Goal: Task Accomplishment & Management: Use online tool/utility

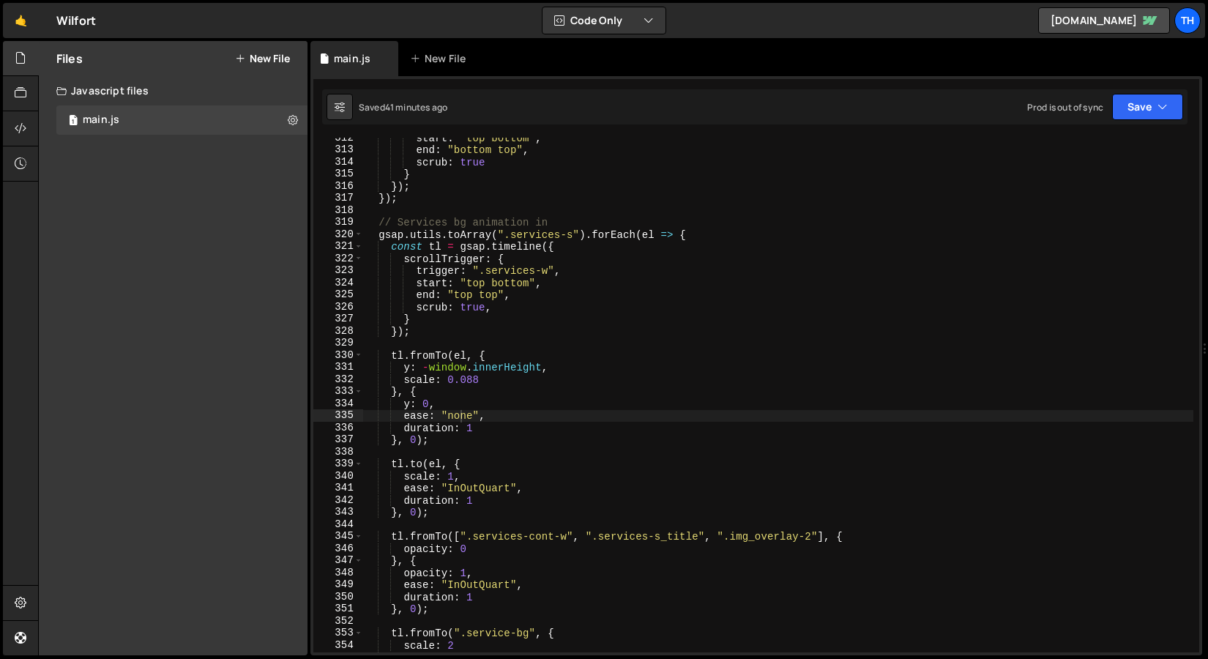
scroll to position [3757, 0]
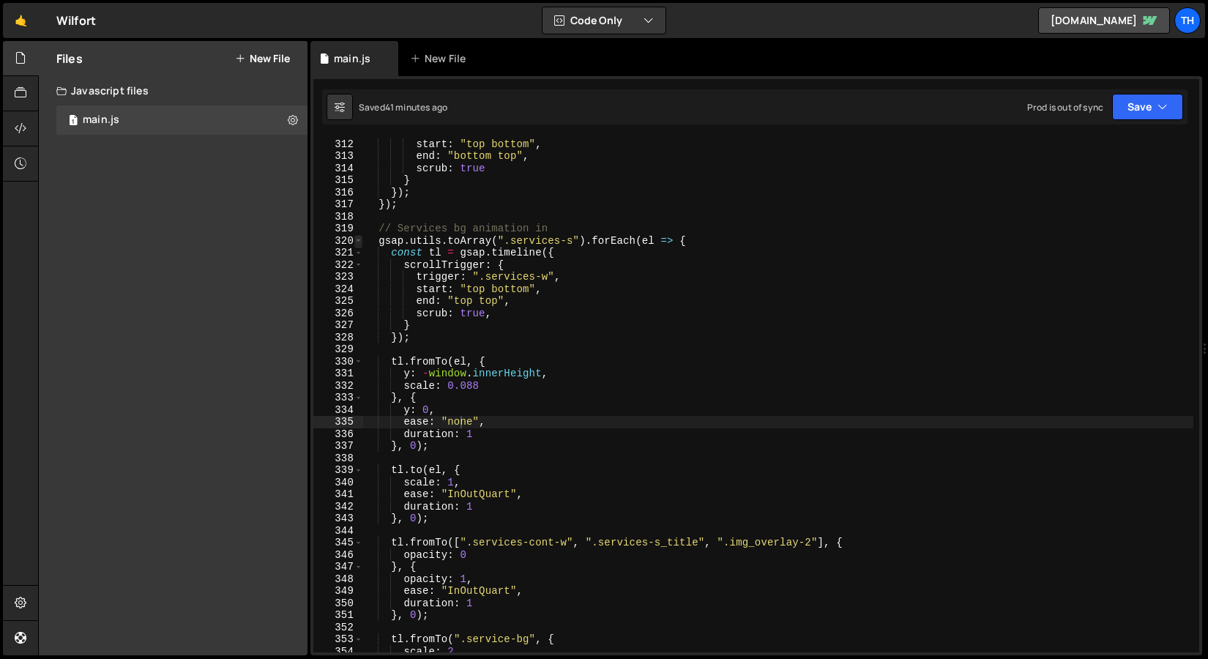
click at [359, 243] on span at bounding box center [358, 241] width 8 height 12
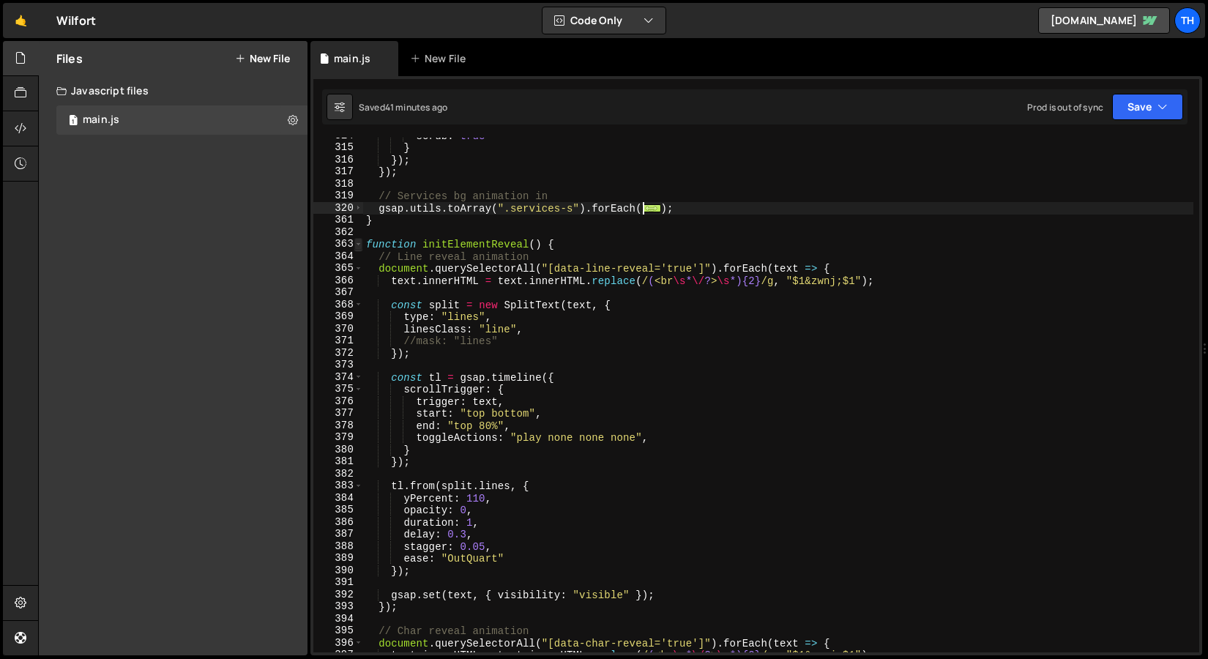
click at [360, 245] on span at bounding box center [358, 244] width 8 height 12
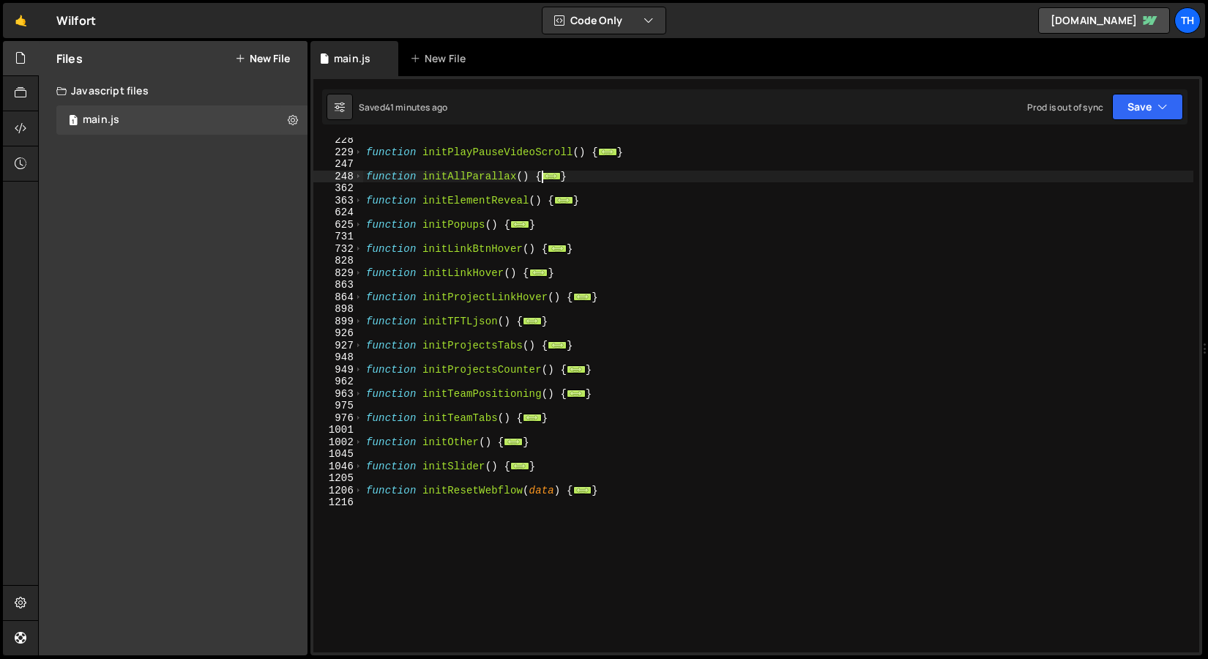
scroll to position [221, 0]
drag, startPoint x: 564, startPoint y: 228, endPoint x: 332, endPoint y: 228, distance: 232.1
click at [332, 228] on div "ease: "none", 228 229 247 248 362 363 624 625 731 732 828 829 863 864 898 899 9…" at bounding box center [756, 395] width 886 height 515
type textarea "}"
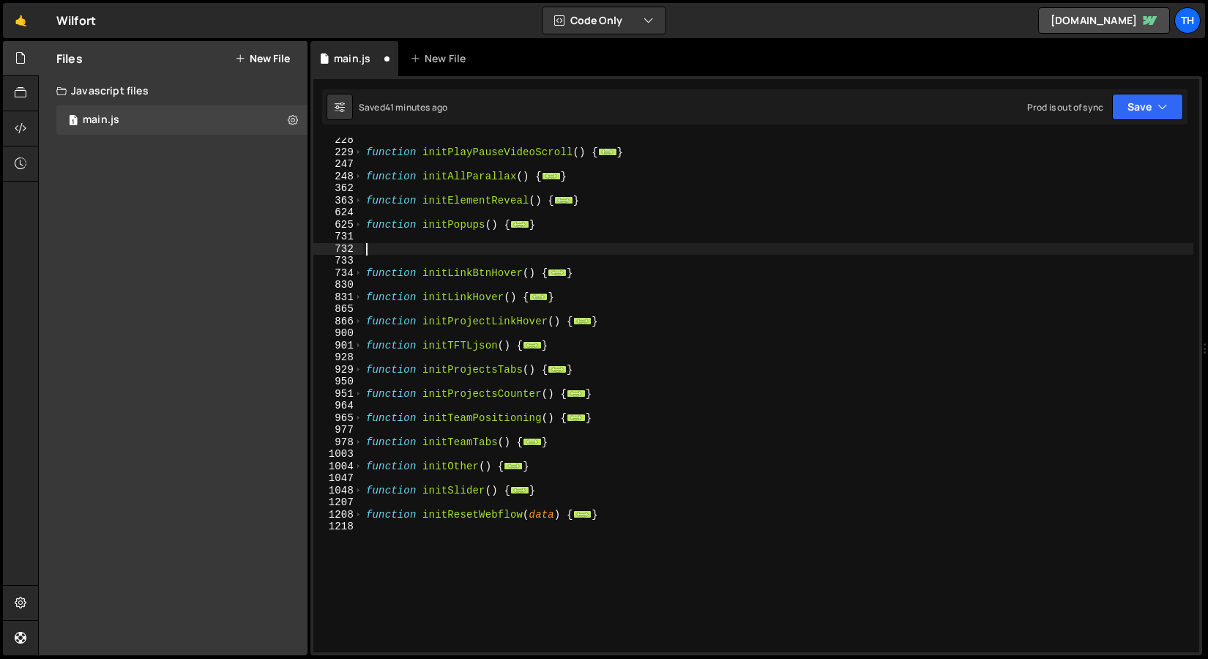
paste textarea "}"
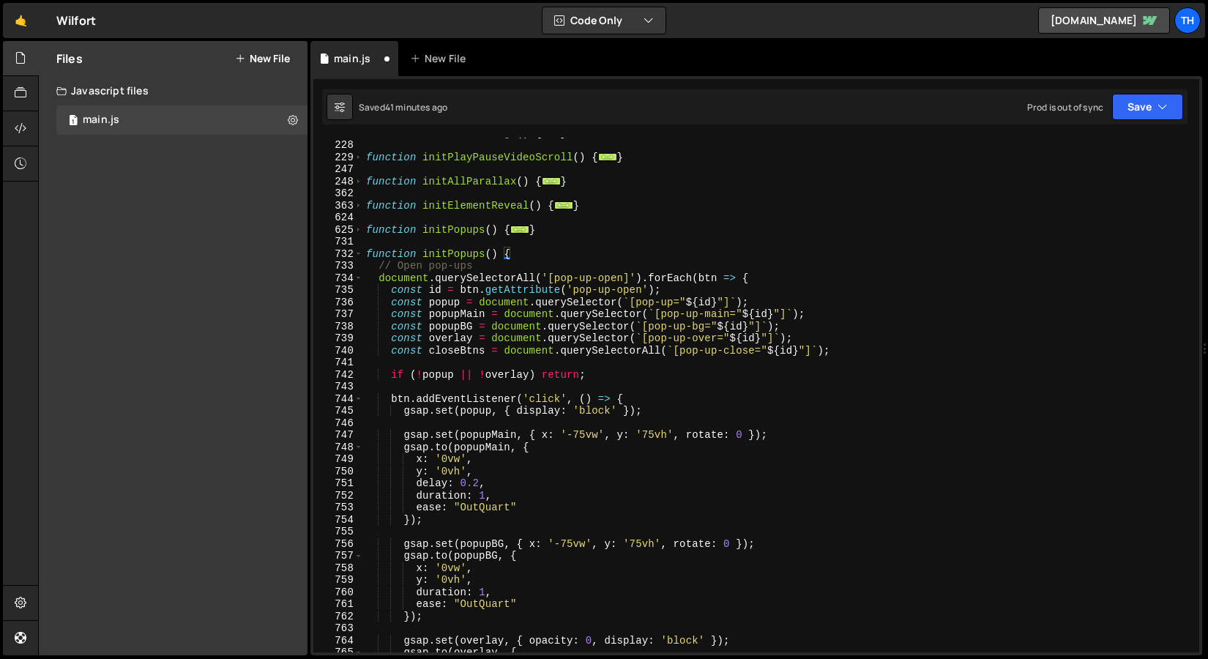
scroll to position [216, 0]
click at [451, 248] on div "function initThemeChange ( ) { ... } function initPlayPauseVideoScroll ( ) { ..…" at bounding box center [778, 396] width 830 height 539
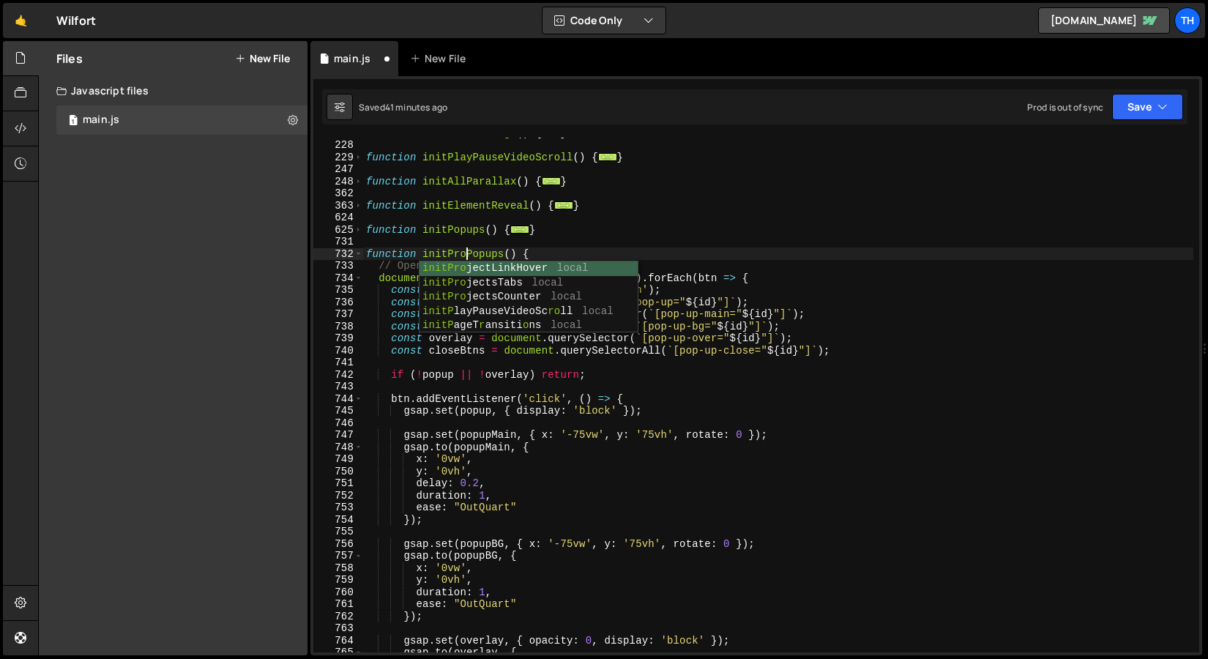
scroll to position [0, 7]
type textarea "function initProjectPopups() {"
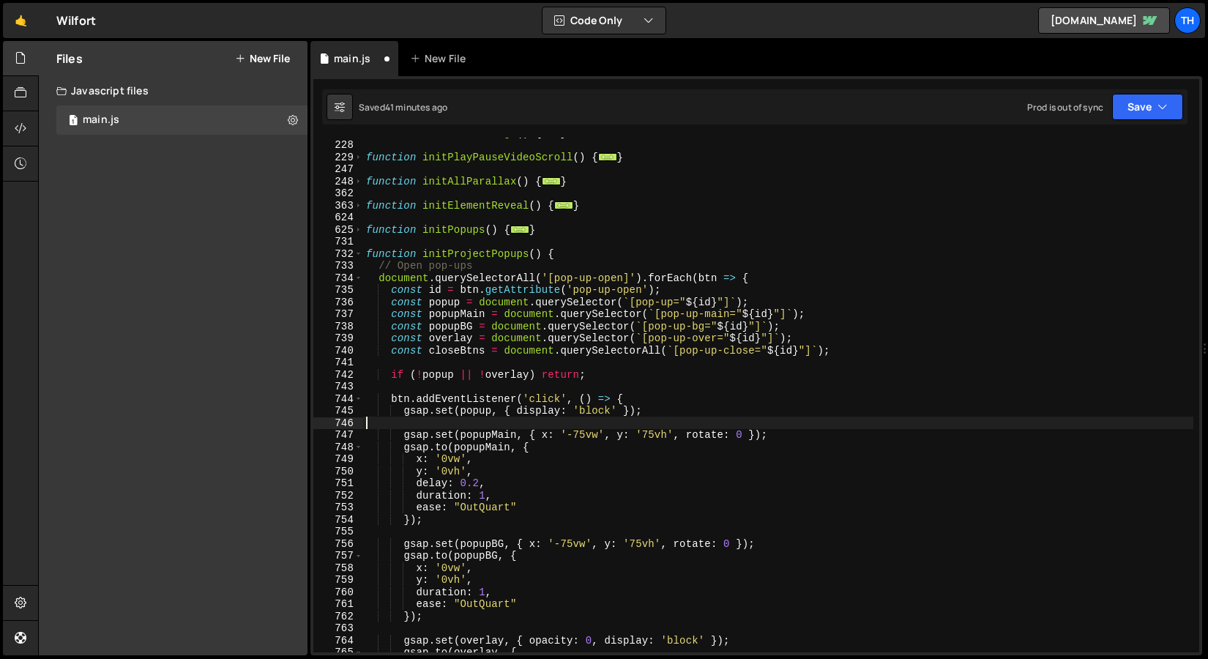
click at [591, 422] on div "function initThemeChange ( ) { ... } function initPlayPauseVideoScroll ( ) { ..…" at bounding box center [778, 396] width 830 height 539
click at [592, 278] on div "function initThemeChange ( ) { ... } function initPlayPauseVideoScroll ( ) { ..…" at bounding box center [778, 396] width 830 height 539
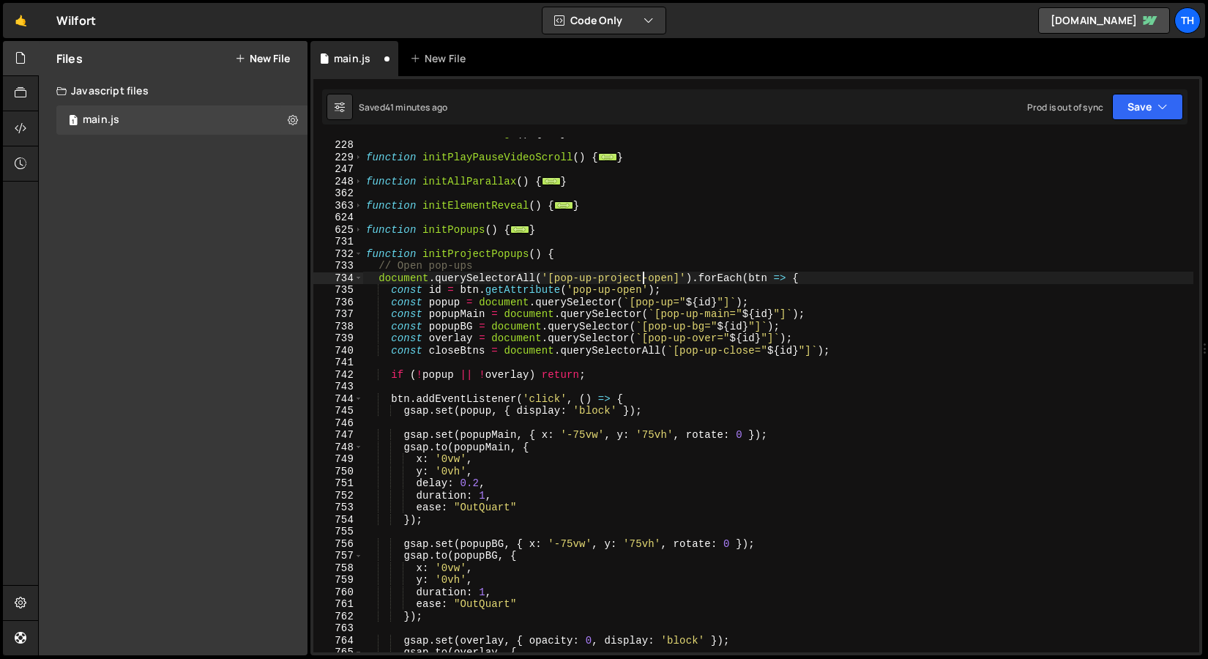
scroll to position [0, 19]
drag, startPoint x: 556, startPoint y: 278, endPoint x: 677, endPoint y: 277, distance: 120.1
click at [677, 277] on div "function initThemeChange ( ) { ... } function initPlayPauseVideoScroll ( ) { ..…" at bounding box center [778, 396] width 830 height 539
click at [639, 277] on div "function initThemeChange ( ) { ... } function initPlayPauseVideoScroll ( ) { ..…" at bounding box center [778, 395] width 830 height 515
click at [639, 277] on div "function initThemeChange ( ) { ... } function initPlayPauseVideoScroll ( ) { ..…" at bounding box center [778, 396] width 830 height 539
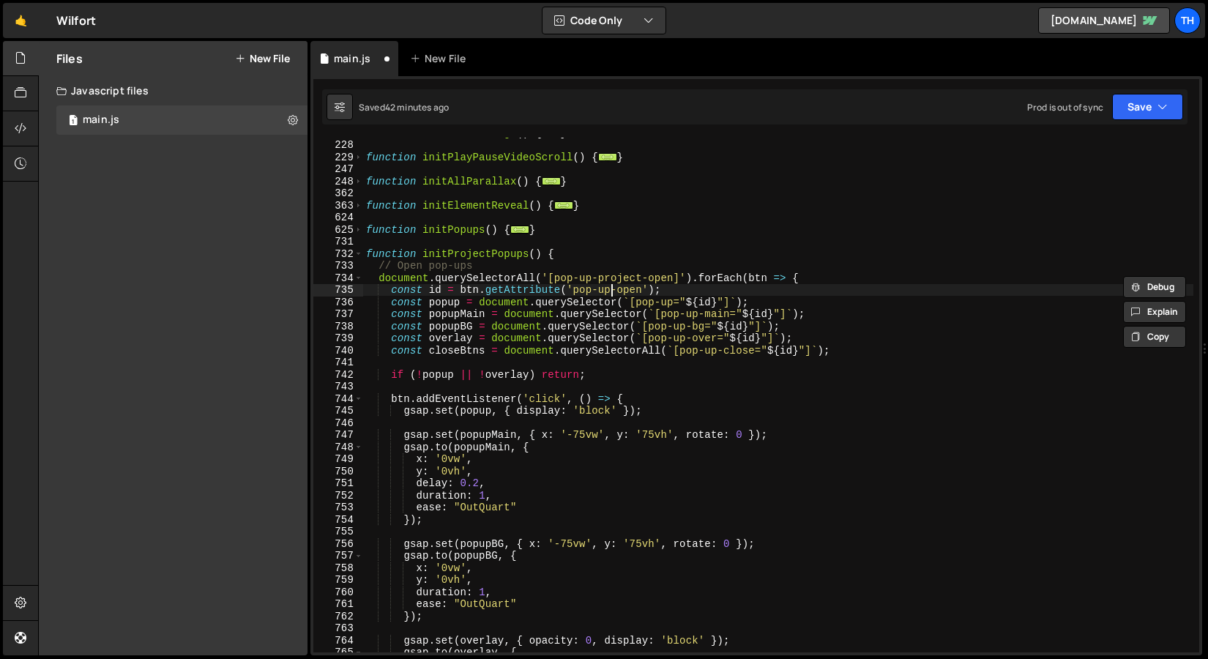
click at [611, 291] on div "function initThemeChange ( ) { ... } function initPlayPauseVideoScroll ( ) { ..…" at bounding box center [778, 396] width 830 height 539
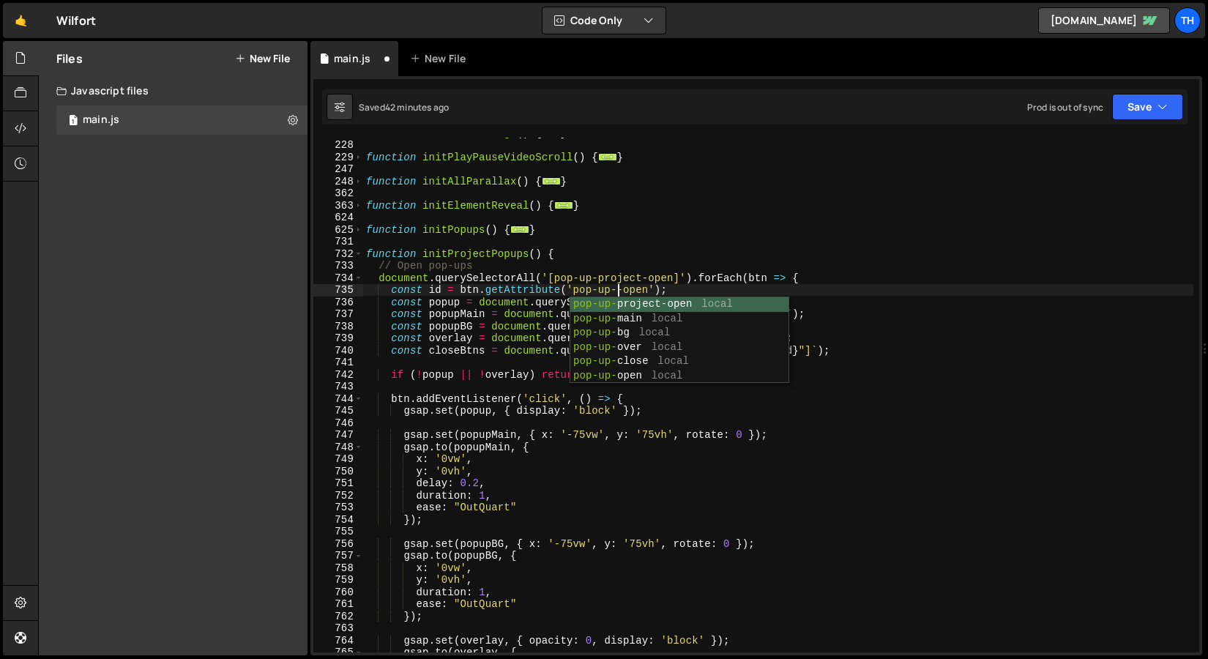
scroll to position [0, 18]
paste textarea "project"
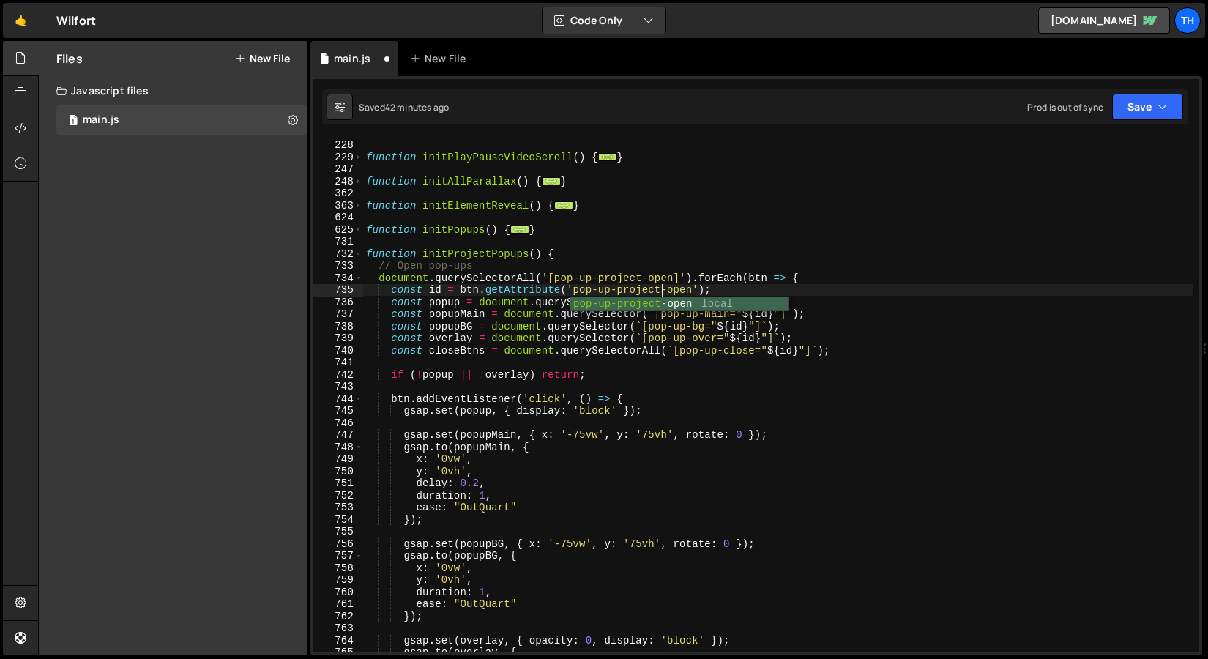
click at [715, 279] on div "function initThemeChange ( ) { ... } function initPlayPauseVideoScroll ( ) { ..…" at bounding box center [778, 396] width 830 height 539
click at [669, 294] on div "function initThemeChange ( ) { ... } function initPlayPauseVideoScroll ( ) { ..…" at bounding box center [778, 396] width 830 height 539
click at [671, 299] on div "function initThemeChange ( ) { ... } function initPlayPauseVideoScroll ( ) { ..…" at bounding box center [778, 396] width 830 height 539
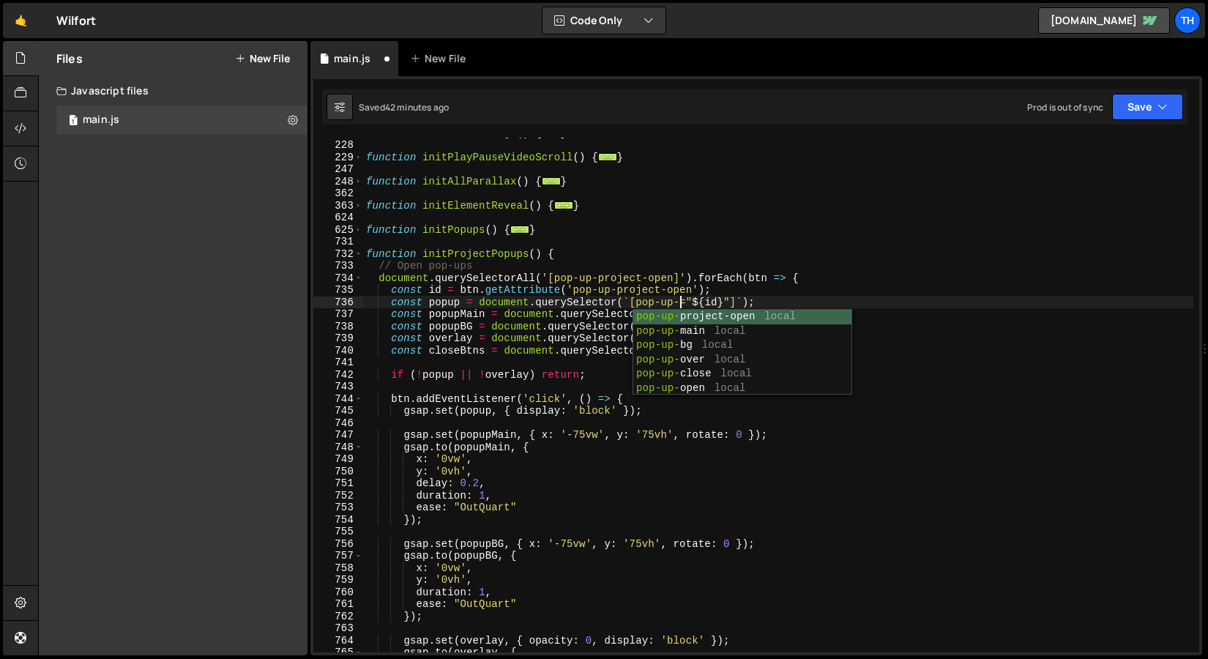
paste textarea "project"
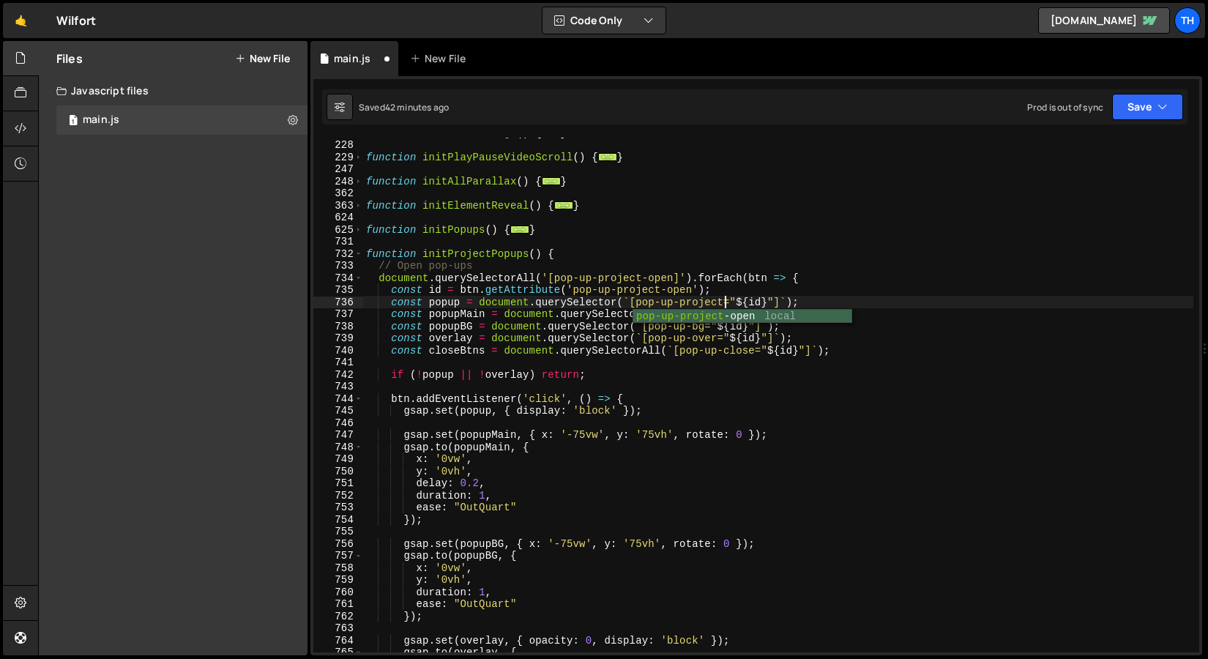
click at [725, 283] on div "function initThemeChange ( ) { ... } function initPlayPauseVideoScroll ( ) { ..…" at bounding box center [778, 396] width 830 height 539
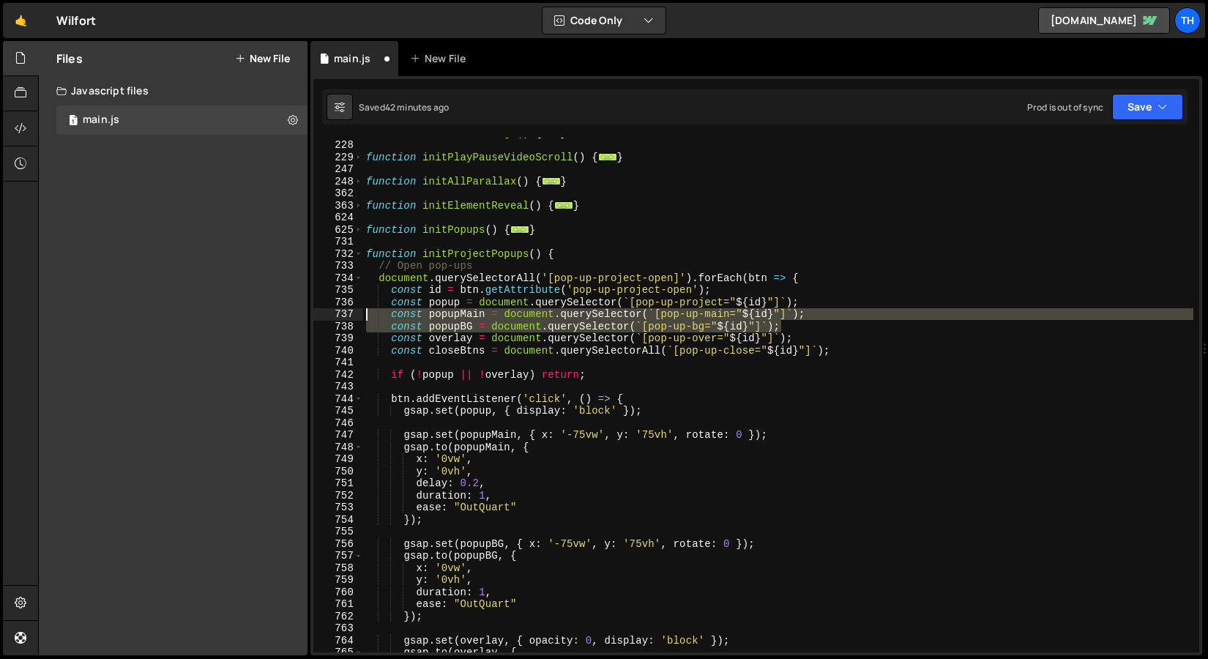
drag, startPoint x: 792, startPoint y: 329, endPoint x: 310, endPoint y: 317, distance: 481.9
click at [310, 317] on div "document.querySelectorAll('[pop-up-project-open]').forEach(btn => { 181 228 229…" at bounding box center [756, 365] width 892 height 579
click at [585, 324] on div "function initThemeChange ( ) { ... } function initPlayPauseVideoScroll ( ) { ..…" at bounding box center [778, 395] width 830 height 515
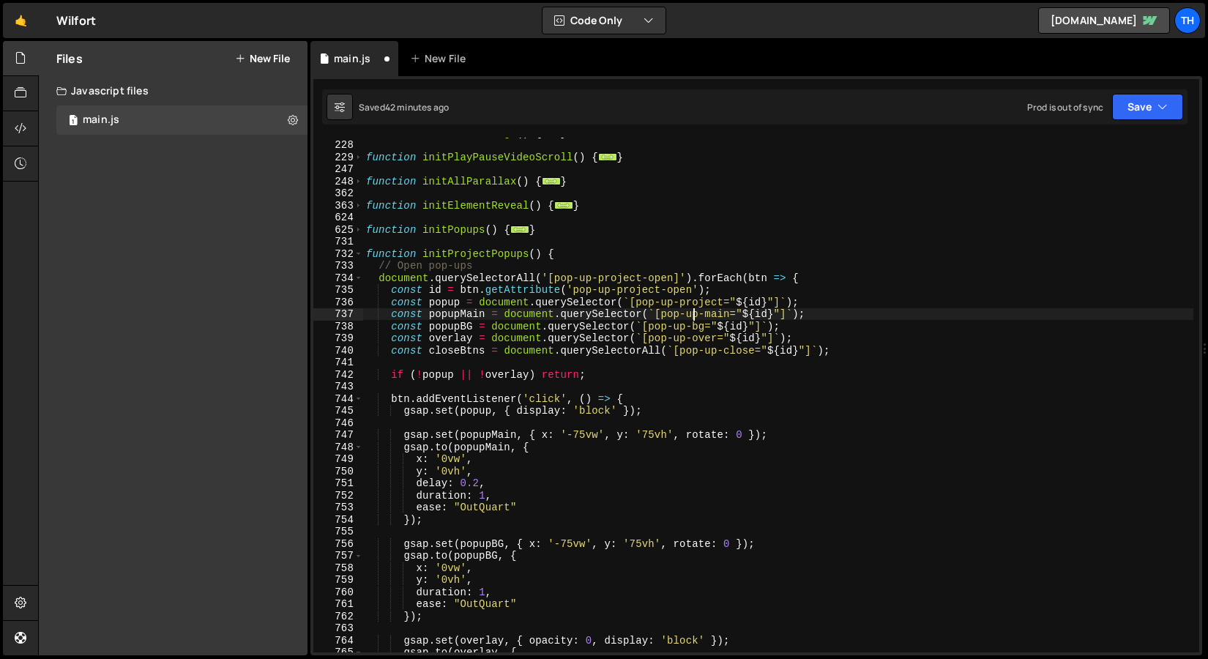
click at [696, 316] on div "function initThemeChange ( ) { ... } function initPlayPauseVideoScroll ( ) { ..…" at bounding box center [778, 396] width 830 height 539
click at [701, 316] on div "function initThemeChange ( ) { ... } function initPlayPauseVideoScroll ( ) { ..…" at bounding box center [778, 396] width 830 height 539
click at [710, 316] on div "function initThemeChange ( ) { ... } function initPlayPauseVideoScroll ( ) { ..…" at bounding box center [778, 396] width 830 height 539
paste textarea "project"
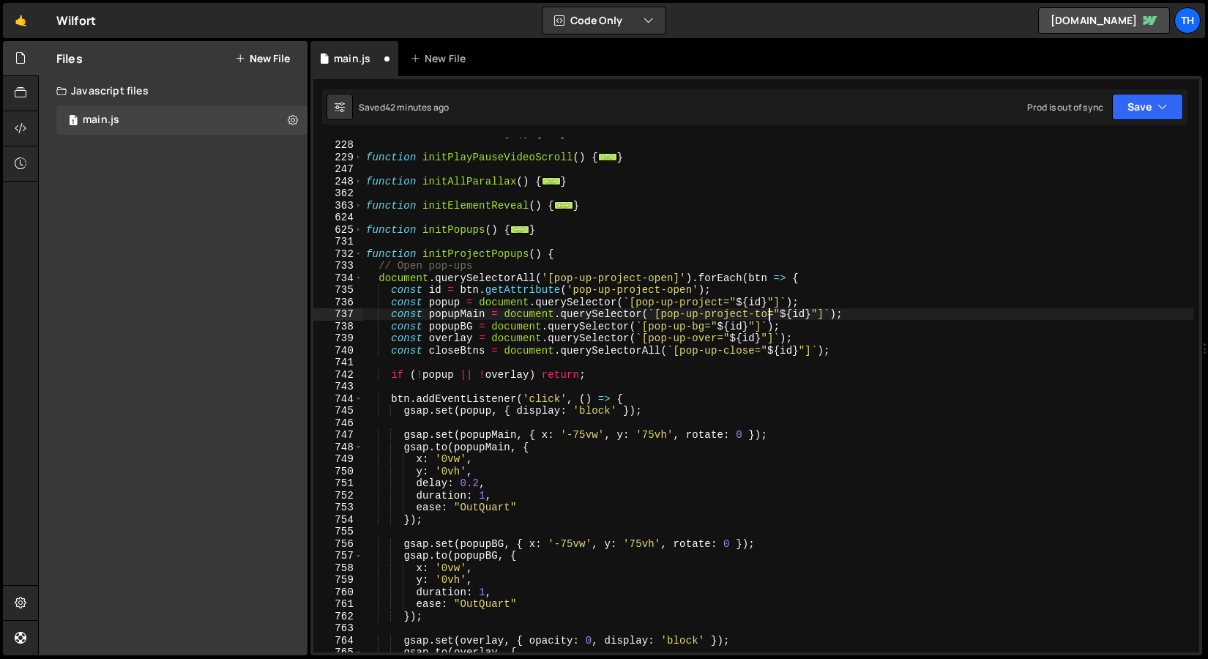
scroll to position [0, 28]
click at [701, 325] on div "function initThemeChange ( ) { ... } function initPlayPauseVideoScroll ( ) { ..…" at bounding box center [778, 396] width 830 height 539
paste textarea "project"
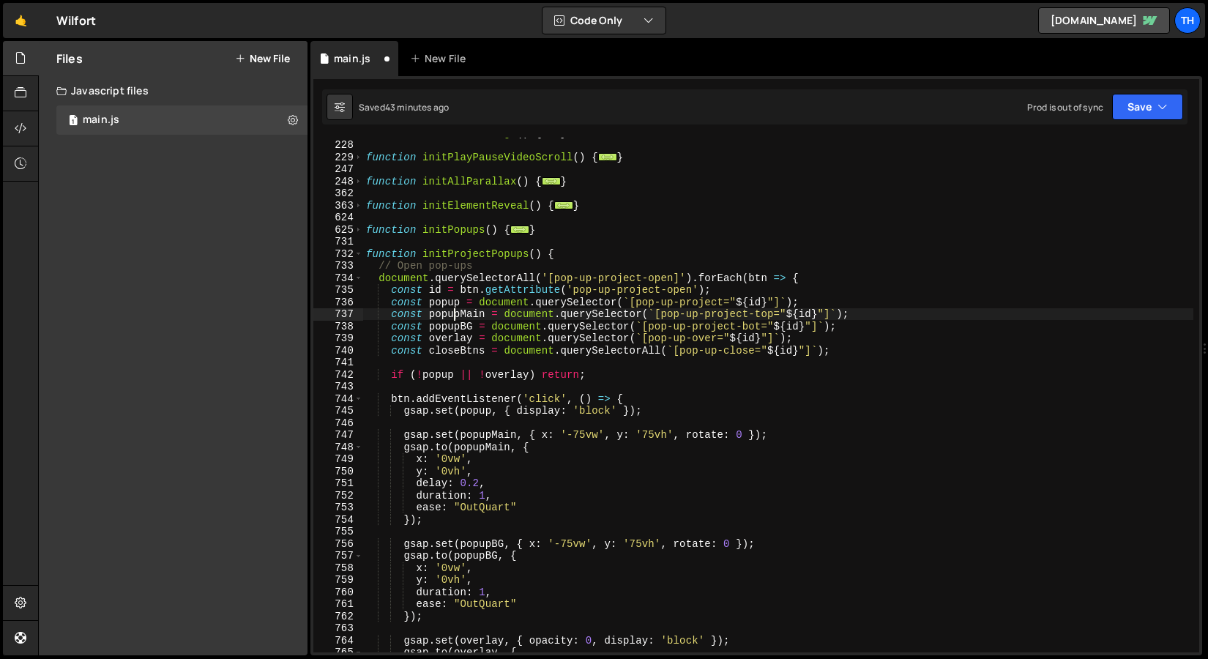
click at [457, 310] on div "function initThemeChange ( ) { ... } function initPlayPauseVideoScroll ( ) { ..…" at bounding box center [778, 396] width 830 height 539
click at [475, 310] on div "function initThemeChange ( ) { ... } function initPlayPauseVideoScroll ( ) { ..…" at bounding box center [778, 395] width 830 height 515
drag, startPoint x: 463, startPoint y: 310, endPoint x: 485, endPoint y: 312, distance: 22.0
click at [485, 312] on div "function initThemeChange ( ) { ... } function initPlayPauseVideoScroll ( ) { ..…" at bounding box center [778, 396] width 830 height 539
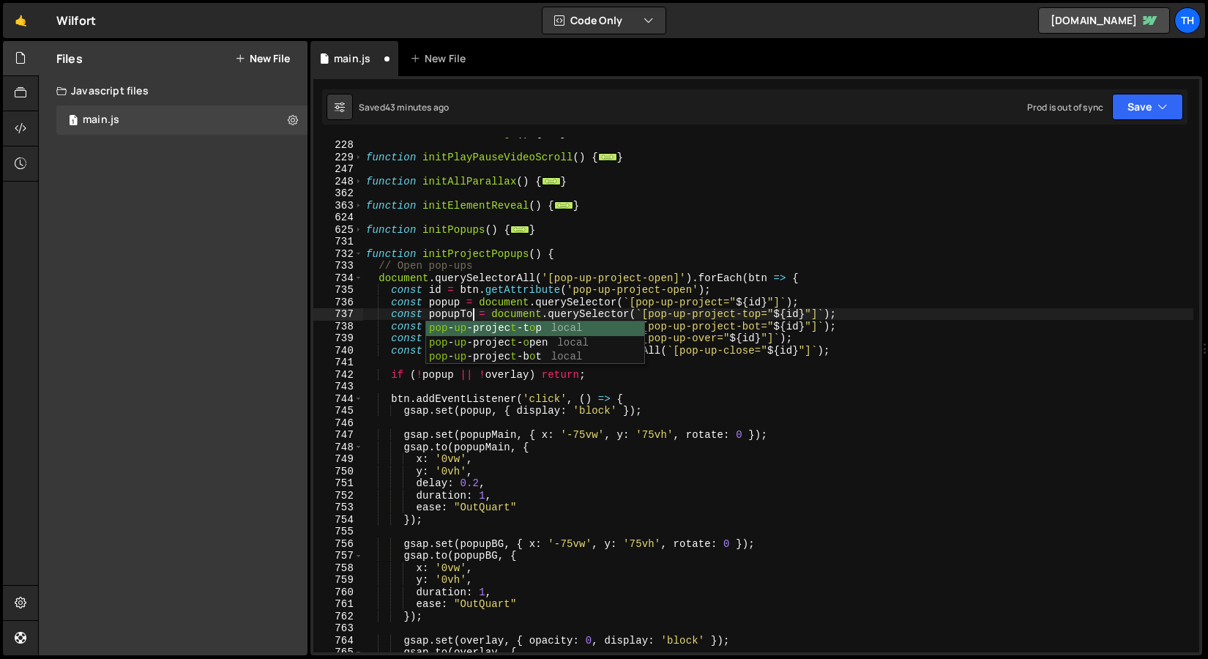
scroll to position [0, 7]
click at [463, 259] on div "function initThemeChange ( ) { ... } function initPlayPauseVideoScroll ( ) { ..…" at bounding box center [778, 396] width 830 height 539
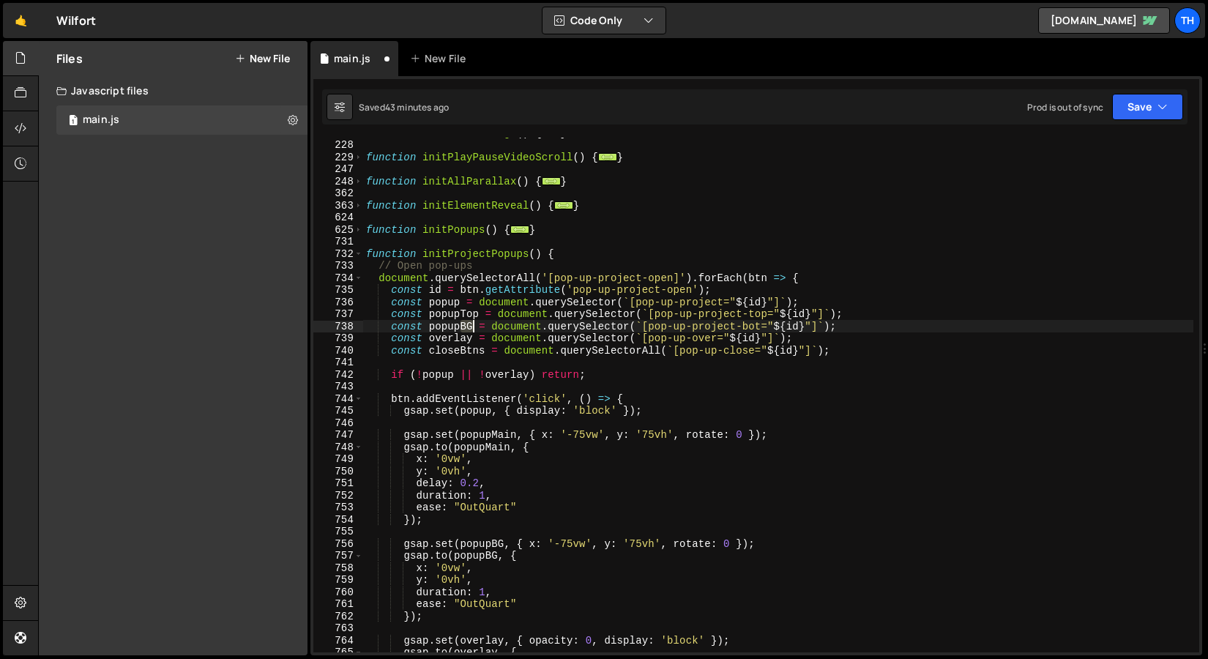
drag, startPoint x: 461, startPoint y: 324, endPoint x: 471, endPoint y: 324, distance: 9.5
click at [471, 324] on div "function initThemeChange ( ) { ... } function initPlayPauseVideoScroll ( ) { ..…" at bounding box center [778, 396] width 830 height 539
click at [475, 302] on div "function initThemeChange ( ) { ... } function initPlayPauseVideoScroll ( ) { ..…" at bounding box center [778, 396] width 830 height 539
click at [395, 340] on div "function initThemeChange ( ) { ... } function initPlayPauseVideoScroll ( ) { ..…" at bounding box center [778, 396] width 830 height 539
type textarea "const overlay = document.querySelector(`[pop-up-over="${id}"]`);"
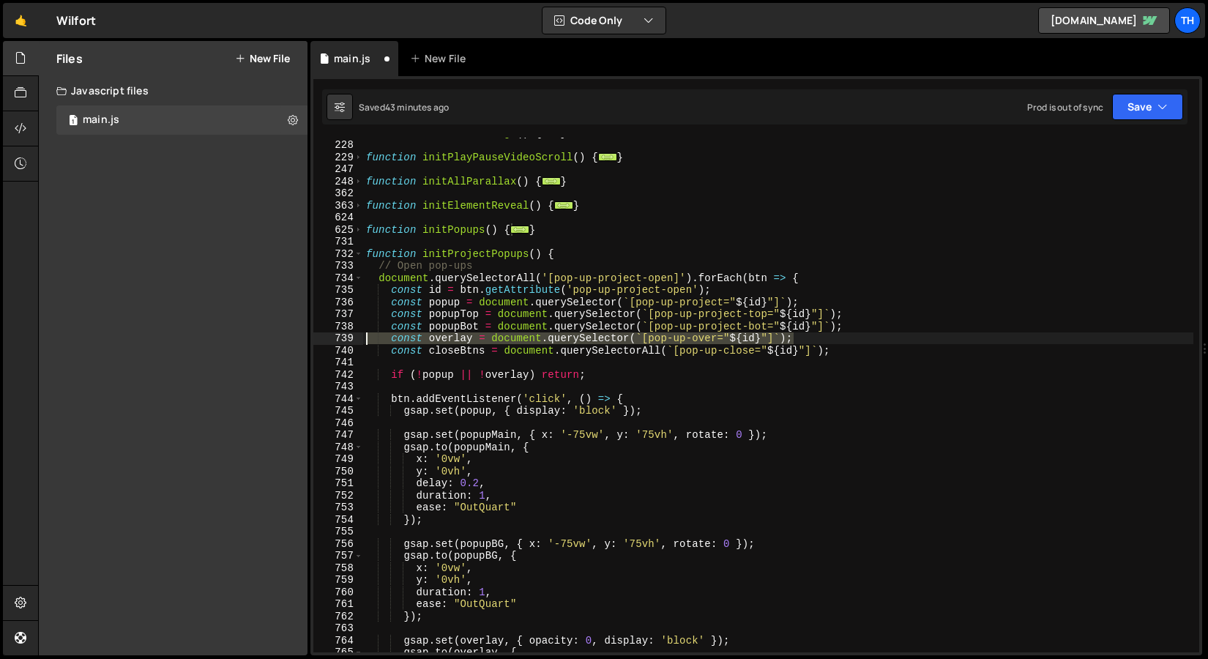
drag, startPoint x: 814, startPoint y: 337, endPoint x: 281, endPoint y: 339, distance: 533.1
click at [281, 339] on div "Files New File Javascript files 1 main.js 0 CSS files Copy share link Edit File…" at bounding box center [623, 348] width 1170 height 615
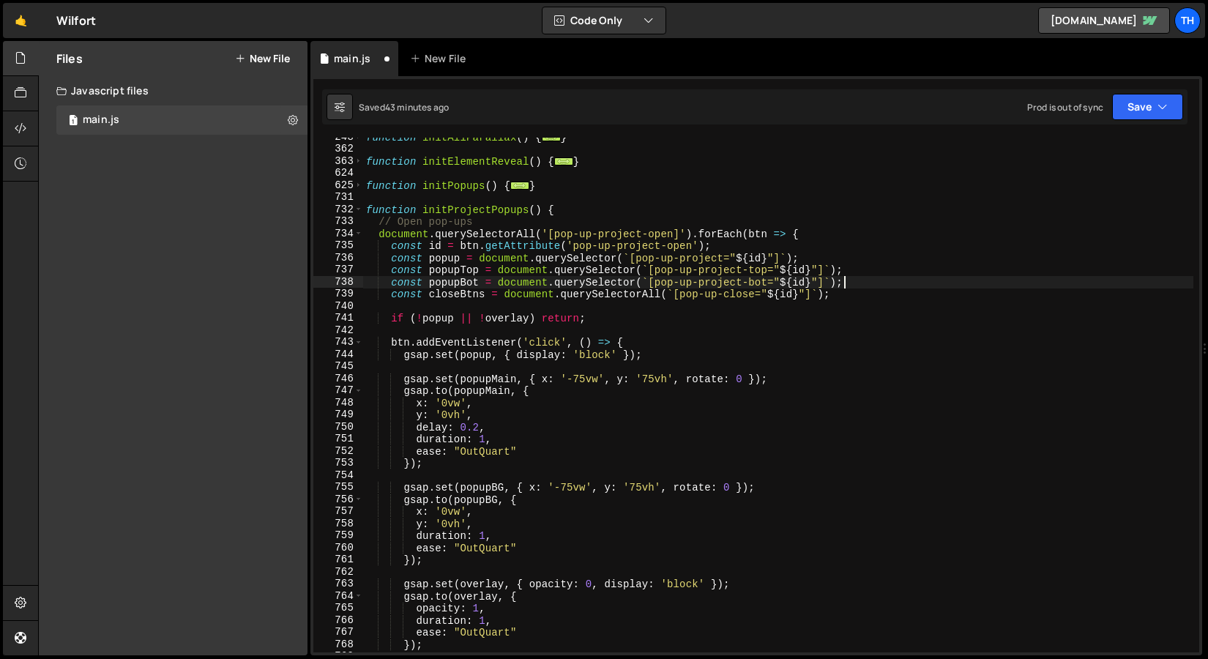
scroll to position [260, 0]
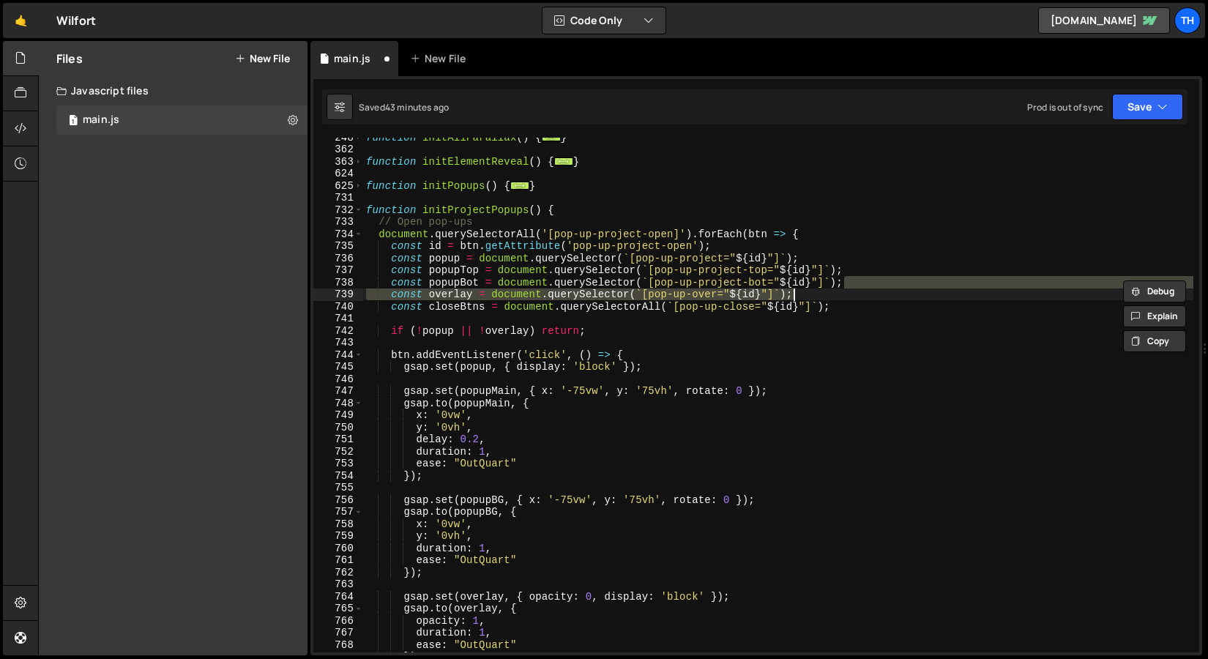
click at [461, 351] on div "function initAllParallax ( ) { ... } function initElementReveal ( ) { ... } fun…" at bounding box center [778, 400] width 830 height 539
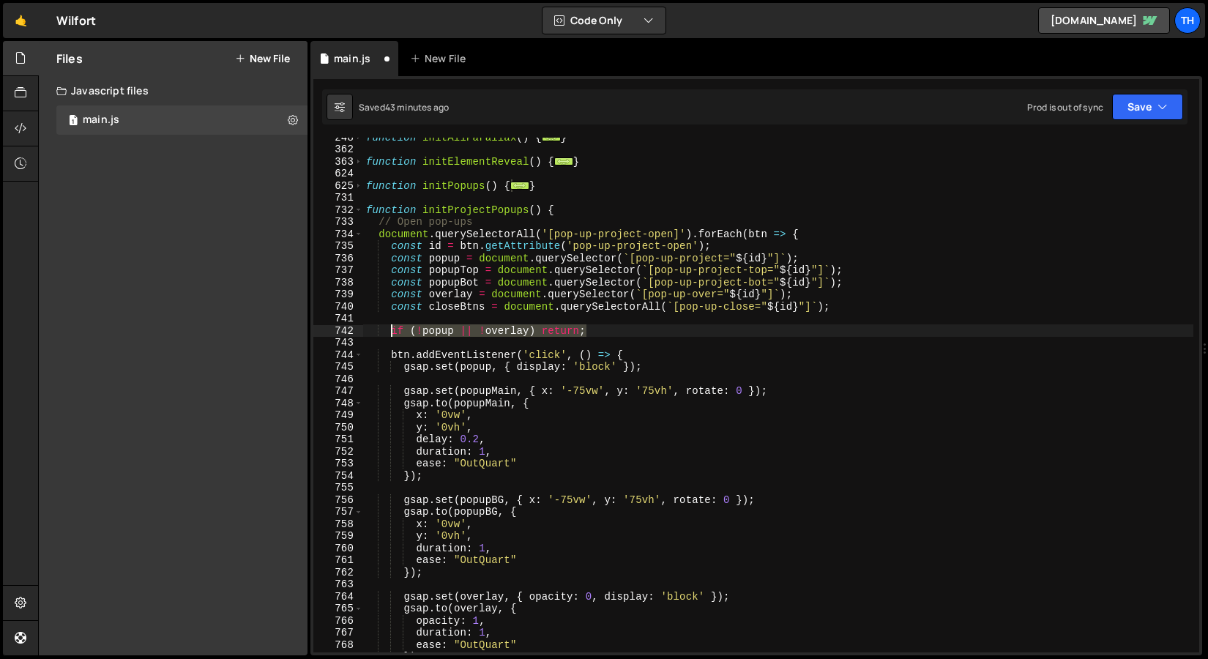
drag, startPoint x: 596, startPoint y: 329, endPoint x: 391, endPoint y: 327, distance: 205.0
click at [391, 327] on div "function initAllParallax ( ) { ... } function initElementReveal ( ) { ... } fun…" at bounding box center [778, 400] width 830 height 539
click at [414, 357] on div "function initAllParallax ( ) { ... } function initElementReveal ( ) { ... } fun…" at bounding box center [778, 400] width 830 height 539
click at [392, 330] on div "function initAllParallax ( ) { ... } function initElementReveal ( ) { ... } fun…" at bounding box center [778, 400] width 830 height 539
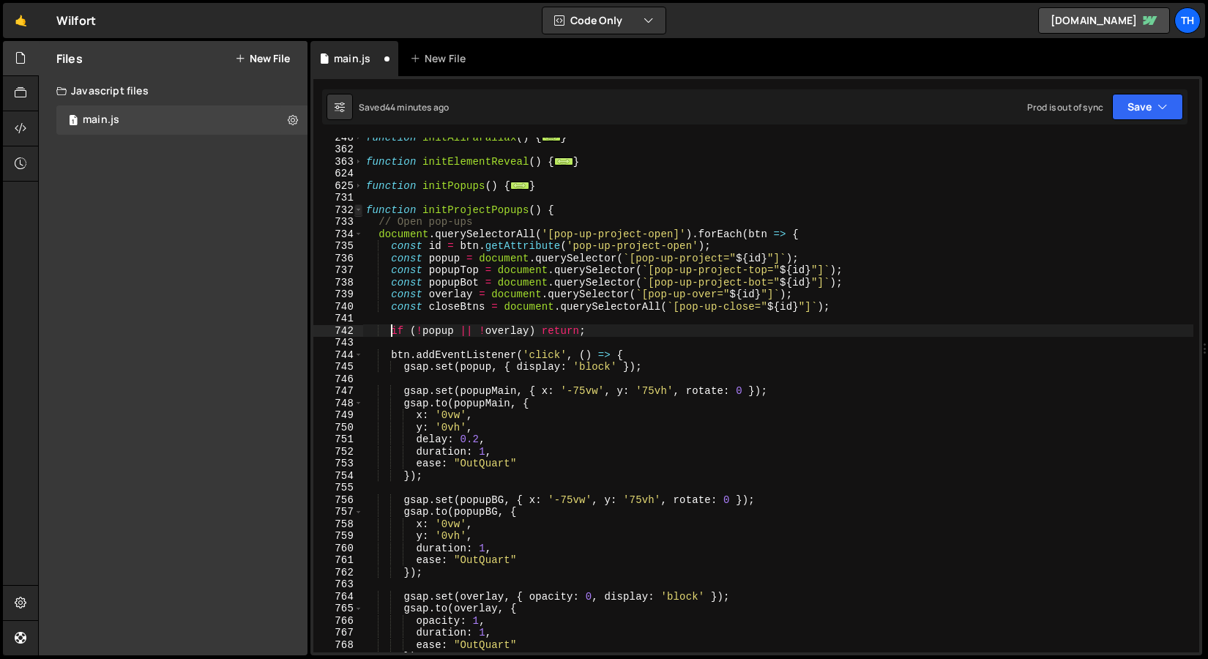
click at [358, 210] on span at bounding box center [358, 210] width 8 height 12
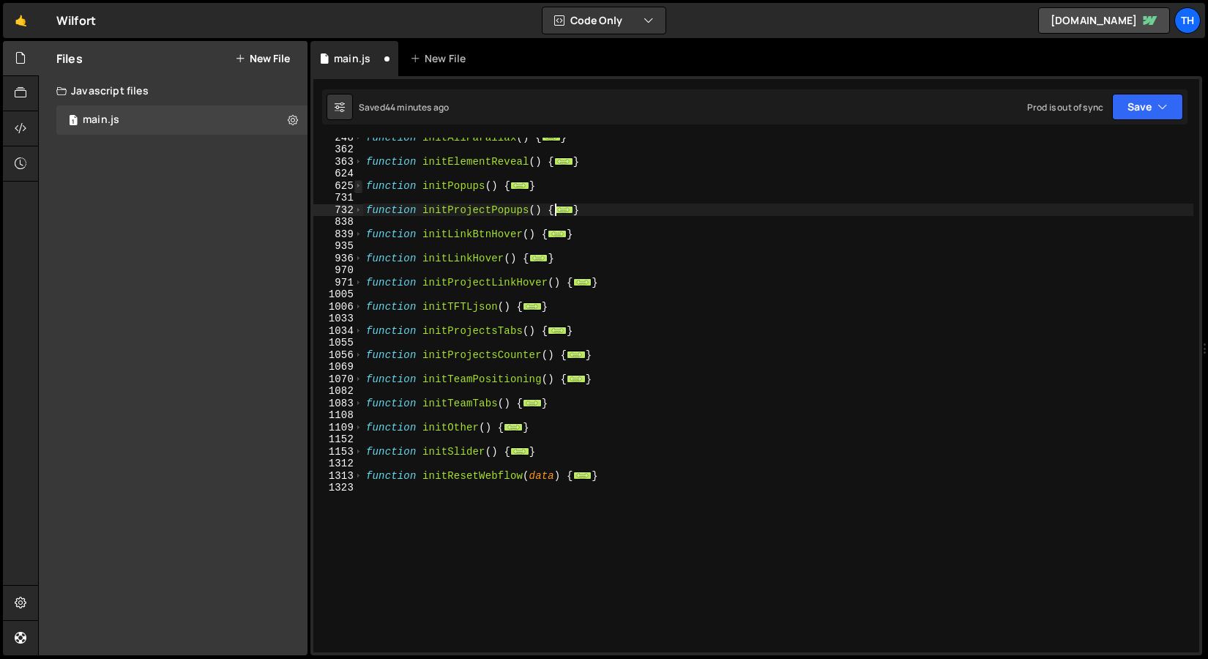
click at [360, 185] on span at bounding box center [358, 186] width 8 height 12
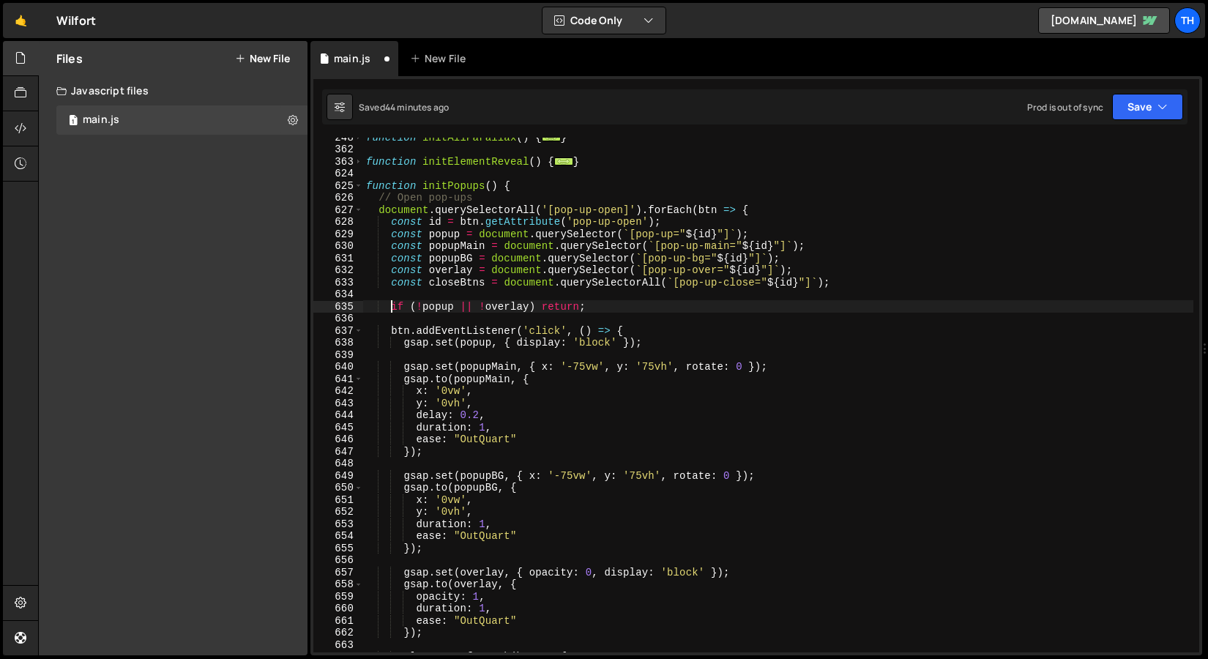
click at [392, 307] on div "function initAllParallax ( ) { ... } function initElementReveal ( ) { ... } fun…" at bounding box center [778, 400] width 830 height 539
click at [1137, 111] on button "Save" at bounding box center [1147, 107] width 71 height 26
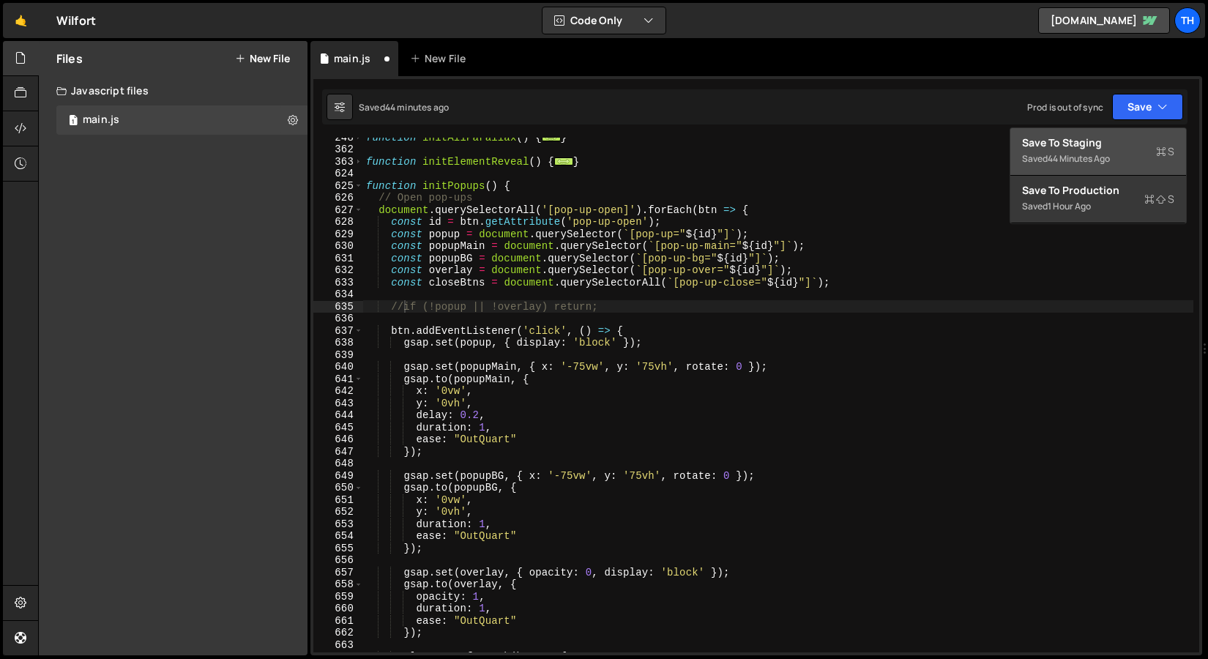
click at [1120, 138] on div "Save to Staging S" at bounding box center [1098, 142] width 152 height 15
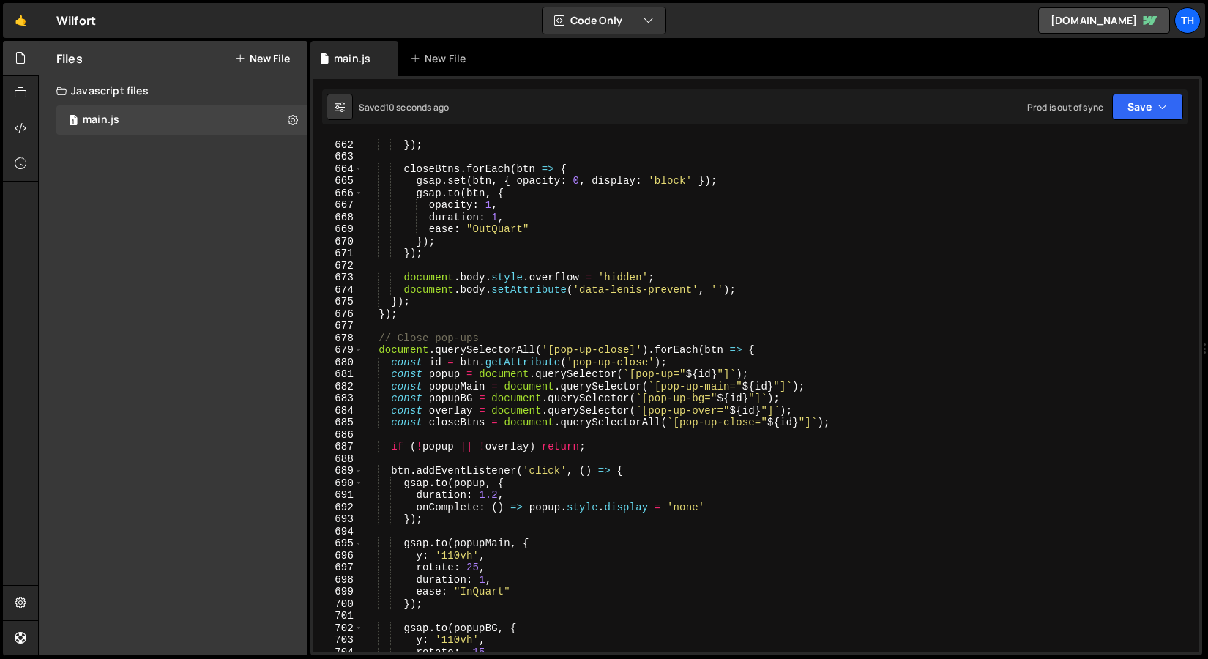
scroll to position [8012, 0]
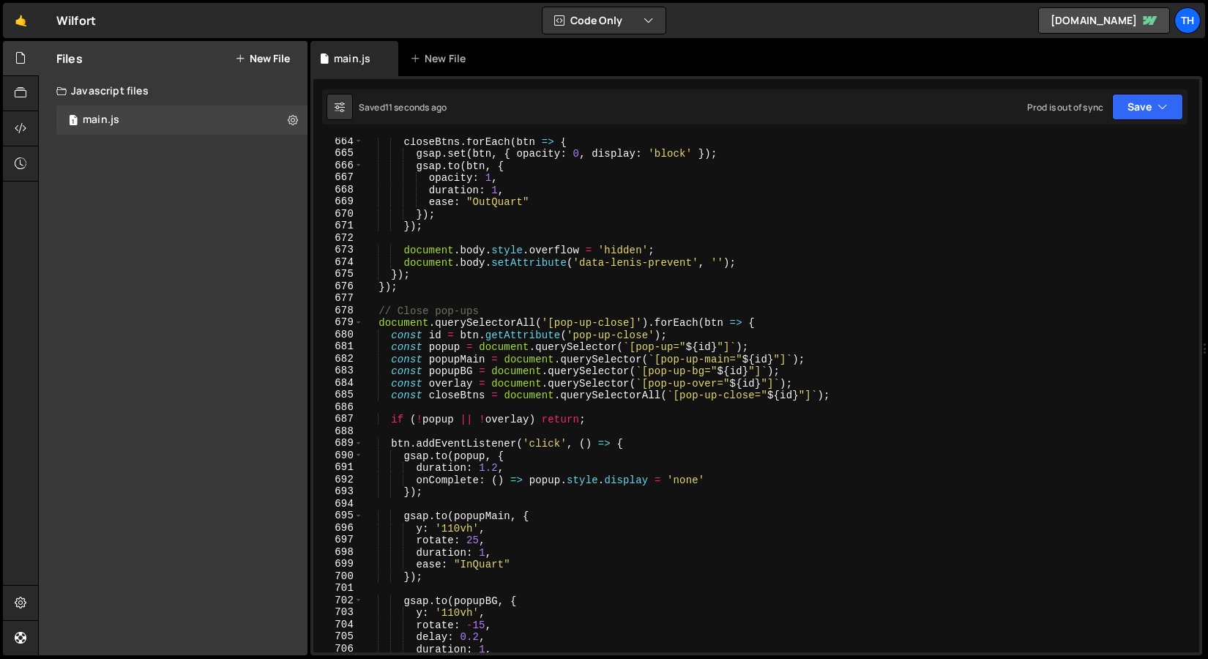
click at [395, 422] on div "closeBtns . forEach ( btn => { gsap . set ( btn , { opacity : 0 , display : 'bl…" at bounding box center [778, 404] width 830 height 539
type textarea "//if (!popup || !overlay) return;"
click at [1165, 104] on icon "button" at bounding box center [1163, 107] width 10 height 15
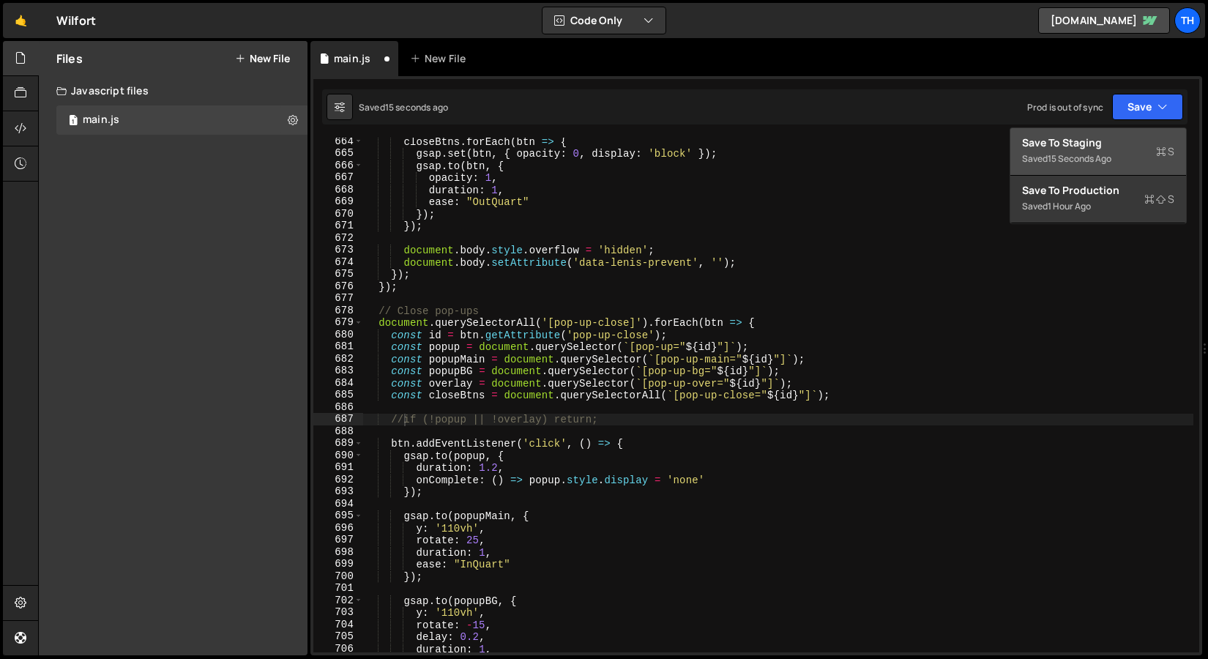
click at [1143, 141] on div "Save to Staging S" at bounding box center [1098, 142] width 152 height 15
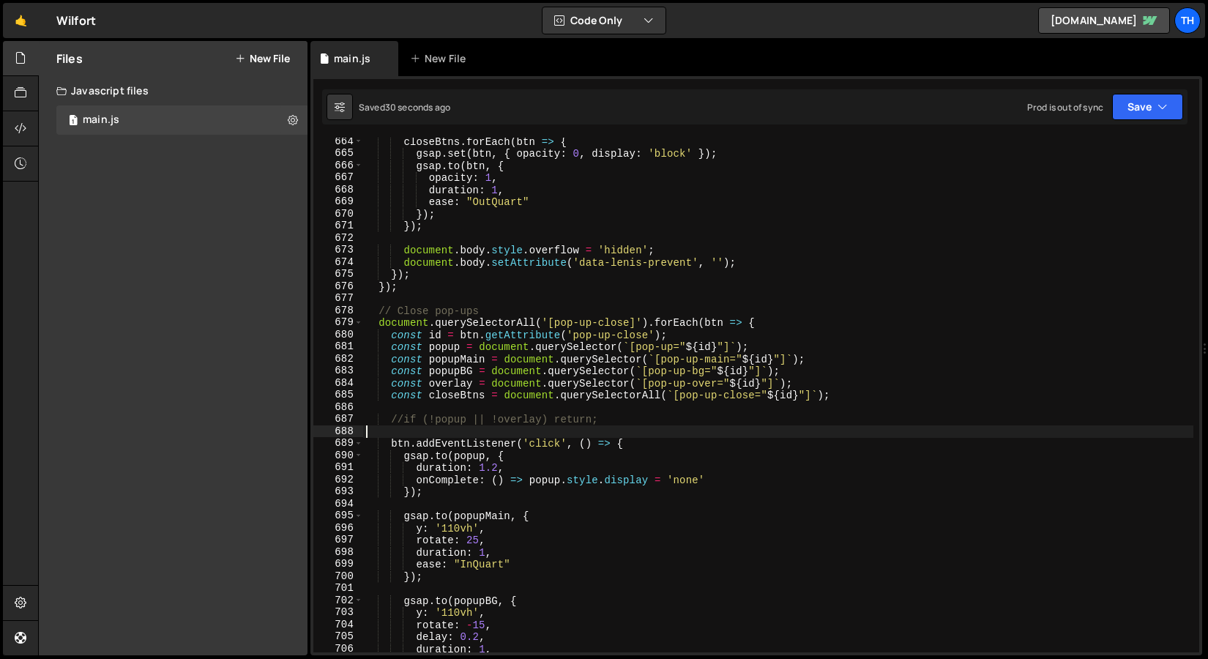
scroll to position [0, 0]
click at [403, 426] on div "closeBtns . forEach ( btn => { gsap . set ( btn , { opacity : 0 , display : 'bl…" at bounding box center [778, 404] width 830 height 539
click at [404, 422] on div "closeBtns . forEach ( btn => { gsap . set ( btn , { opacity : 0 , display : 'bl…" at bounding box center [778, 404] width 830 height 539
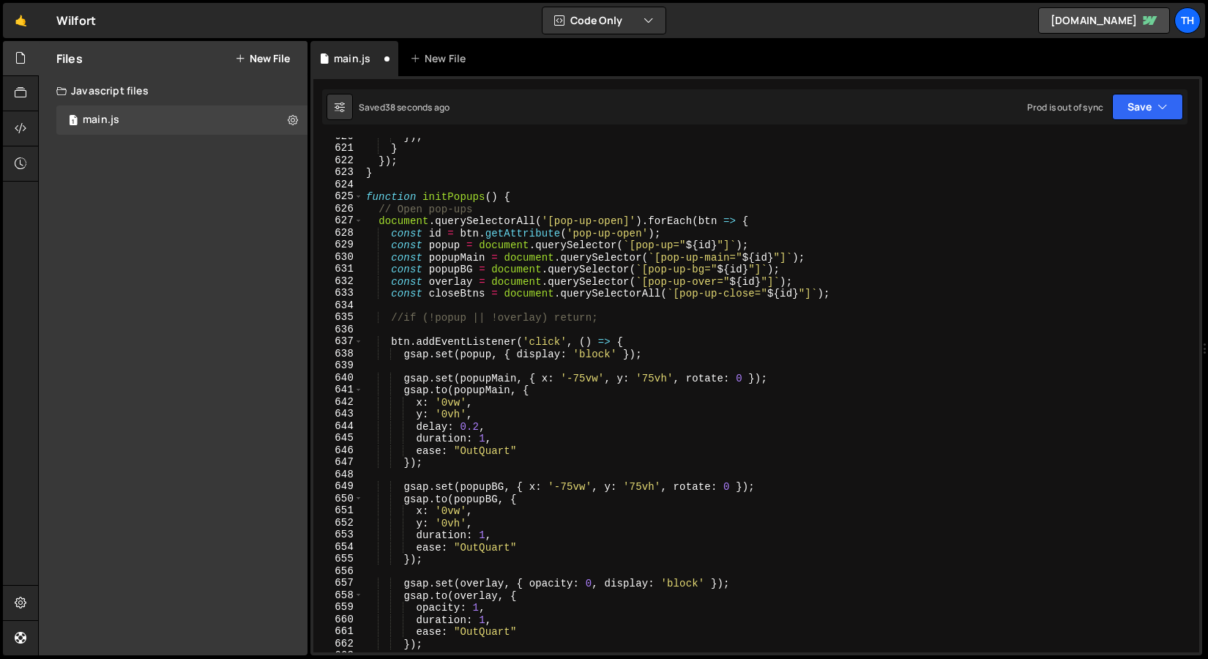
scroll to position [7579, 0]
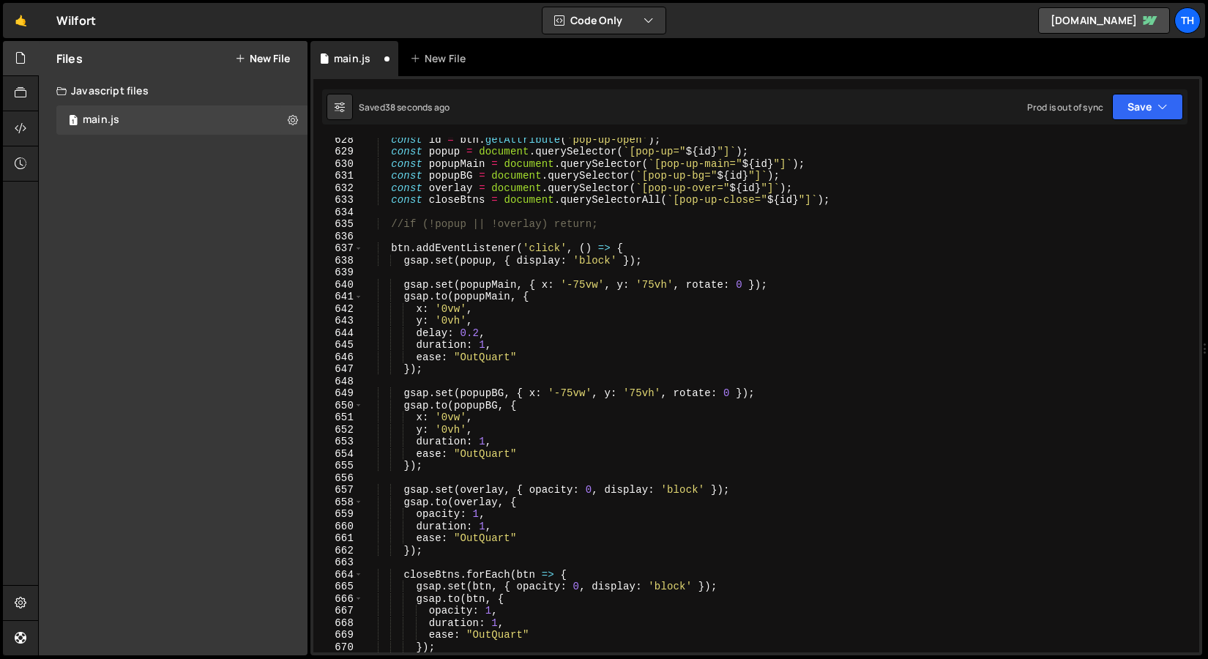
click at [403, 220] on div "const id = btn . getAttribute ( 'pop-up-open' ) ; const popup = document . quer…" at bounding box center [778, 402] width 830 height 539
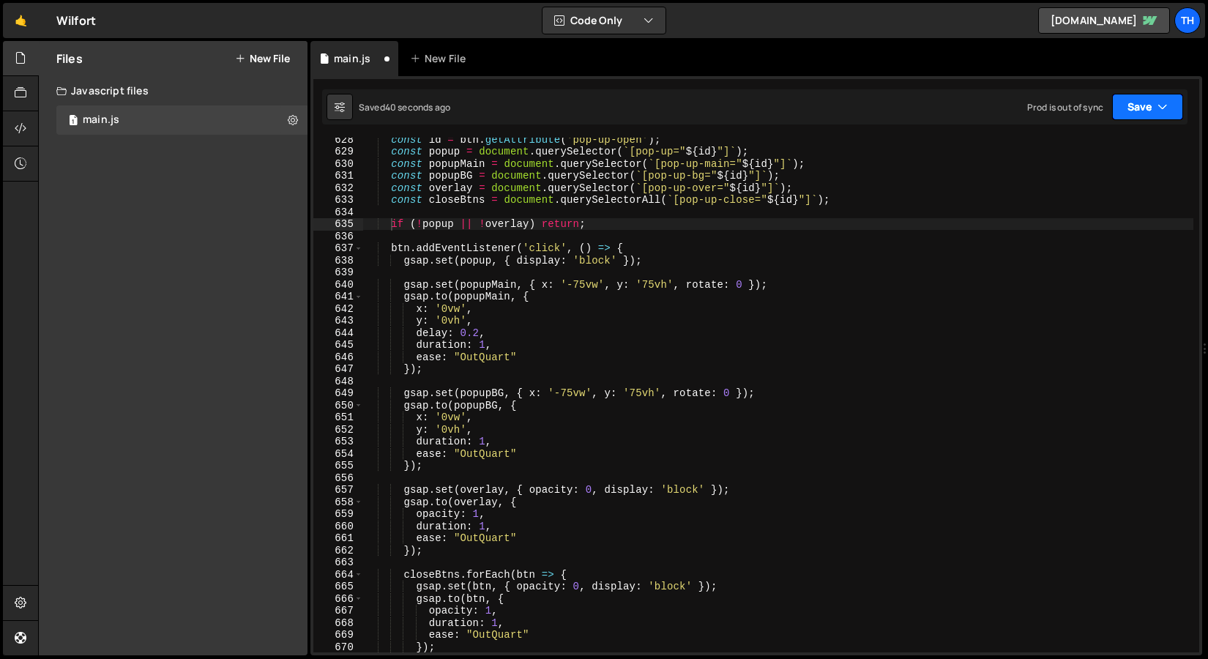
click at [1139, 105] on button "Save" at bounding box center [1147, 107] width 71 height 26
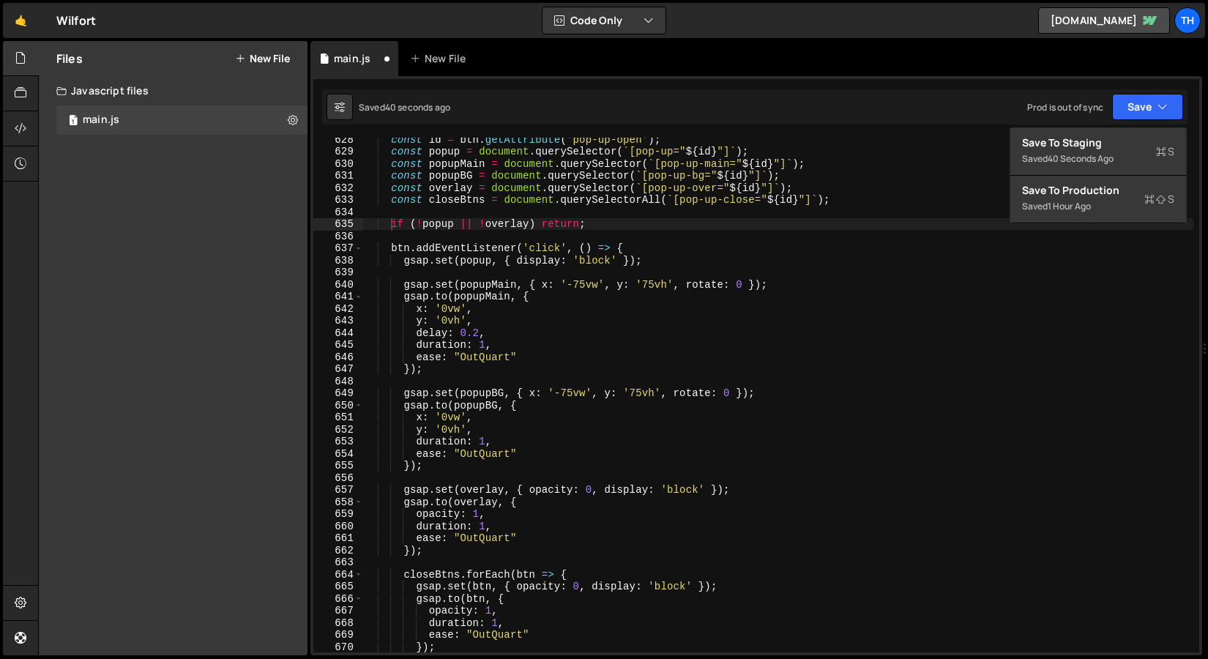
click at [1130, 126] on div "if (!popup || ![PERSON_NAME]) return; 628 629 630 631 632 633 634 635 636 637 6…" at bounding box center [756, 365] width 892 height 579
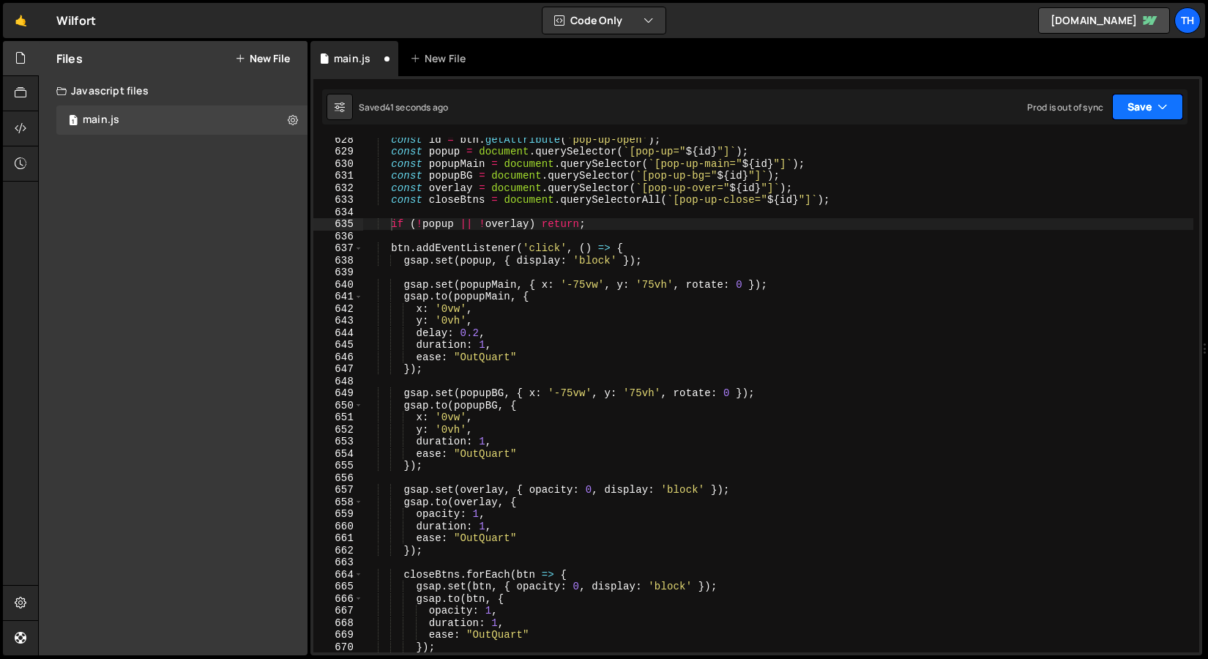
click at [1130, 116] on button "Save" at bounding box center [1147, 107] width 71 height 26
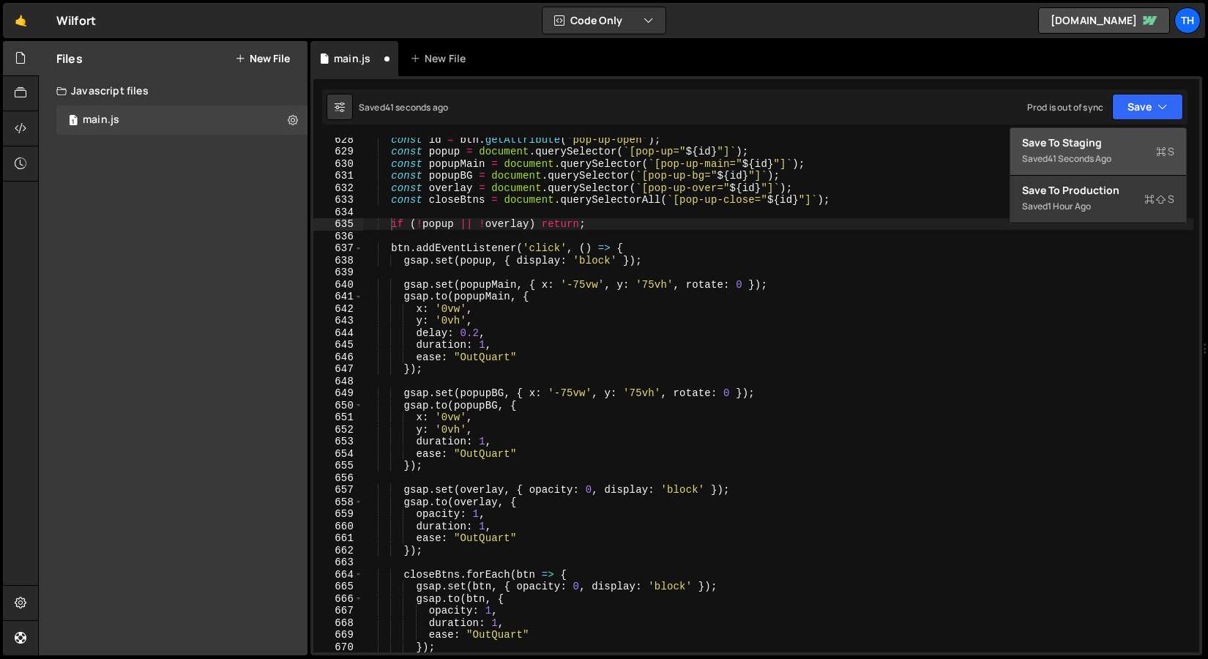
click at [1130, 132] on button "Save to Staging S Saved 41 seconds ago" at bounding box center [1098, 152] width 176 height 48
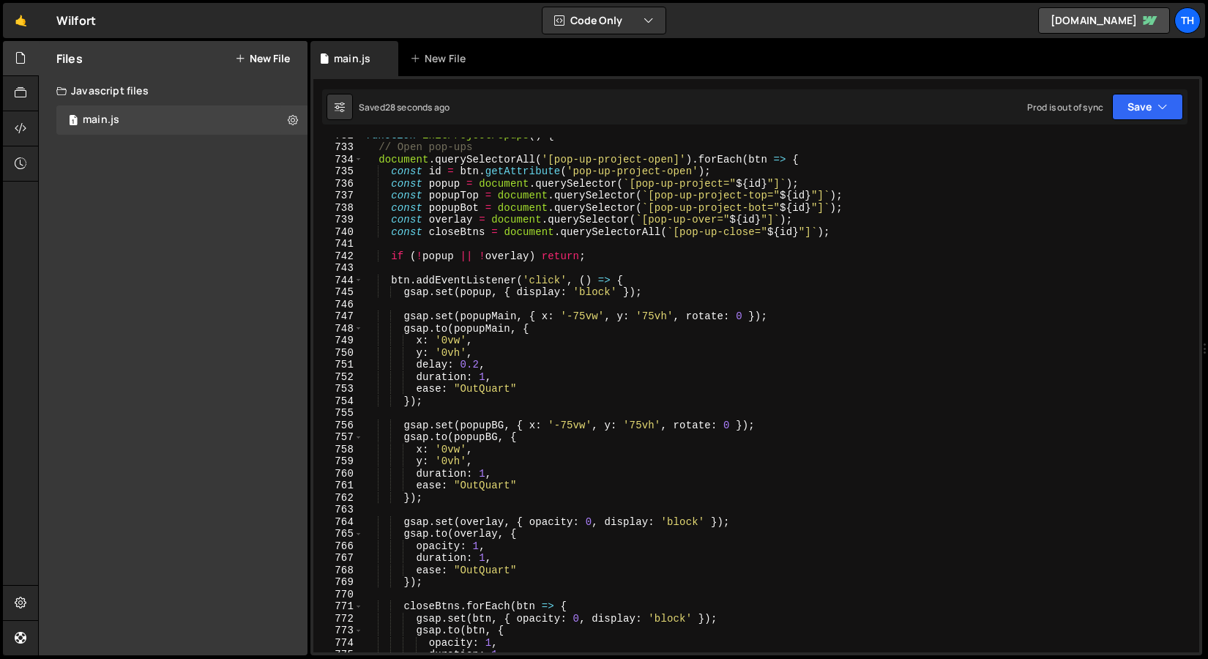
scroll to position [8840, 0]
drag, startPoint x: 414, startPoint y: 280, endPoint x: 537, endPoint y: 283, distance: 123.8
click at [537, 283] on div "function initProjectPopups ( ) { // Open pop-ups document . querySelectorAll ( …" at bounding box center [778, 398] width 830 height 539
click at [474, 284] on div "function initProjectPopups ( ) { // Open pop-ups document . querySelectorAll ( …" at bounding box center [778, 395] width 830 height 515
click at [442, 290] on div "function initProjectPopups ( ) { // Open pop-ups document . querySelectorAll ( …" at bounding box center [778, 398] width 830 height 539
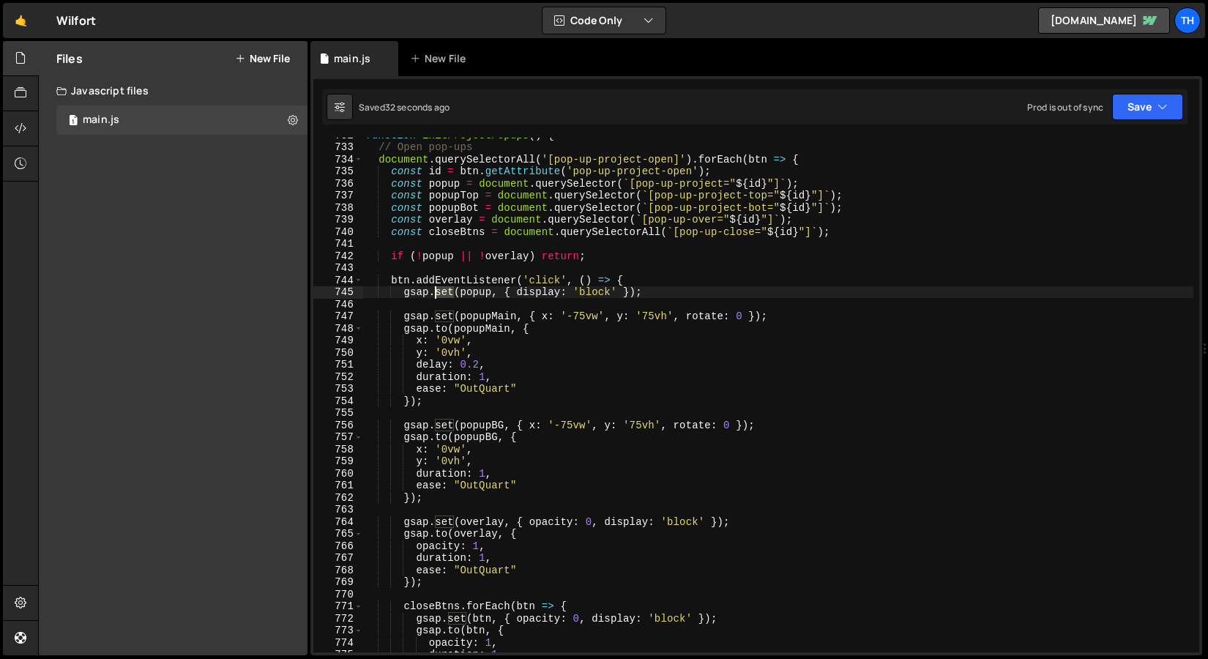
click at [442, 290] on div "function initProjectPopups ( ) { // Open pop-ups document . querySelectorAll ( …" at bounding box center [778, 398] width 830 height 539
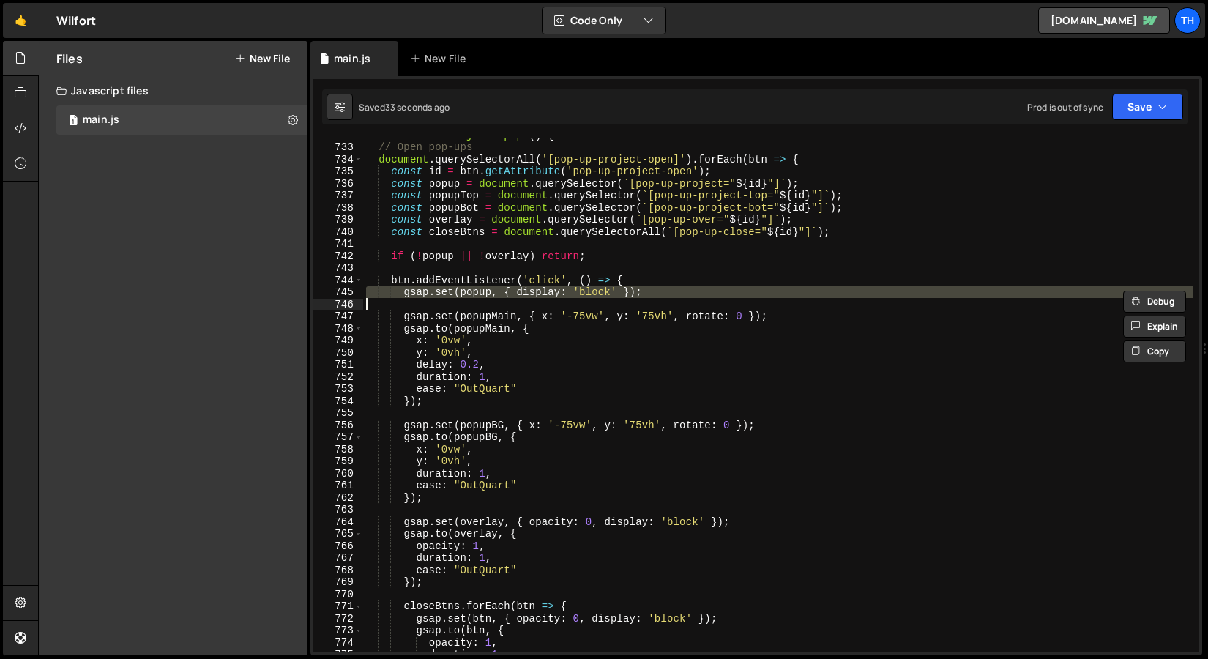
click at [488, 289] on div "function initProjectPopups ( ) { // Open pop-ups document . querySelectorAll ( …" at bounding box center [778, 395] width 830 height 515
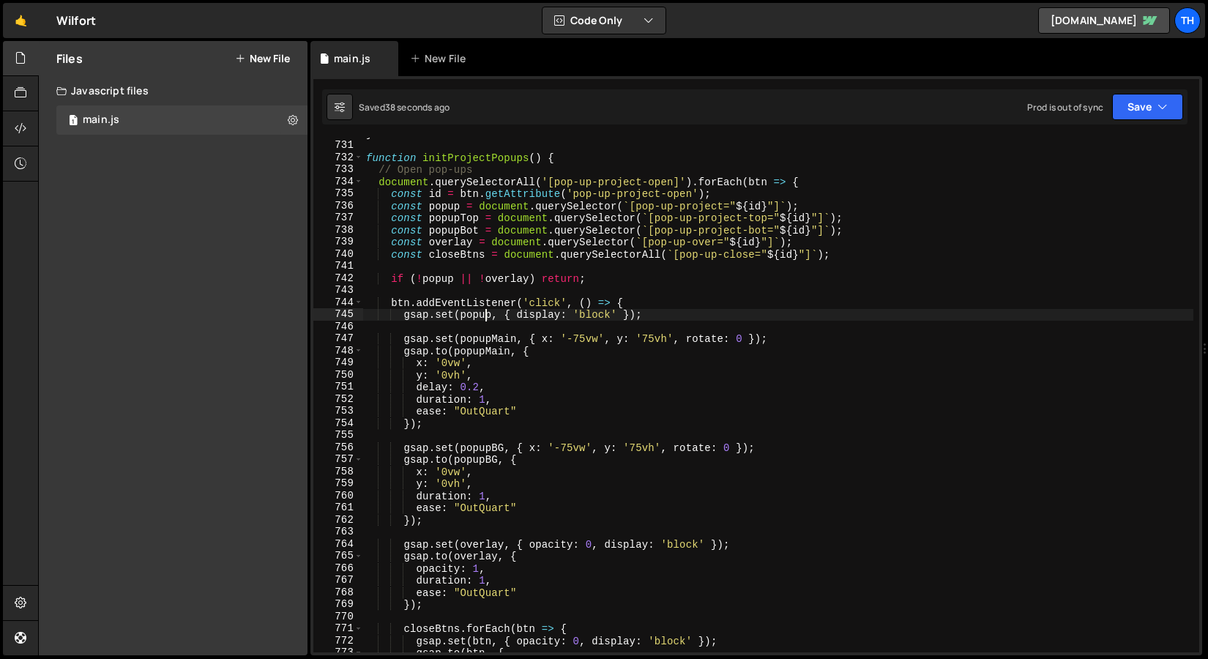
scroll to position [8817, 0]
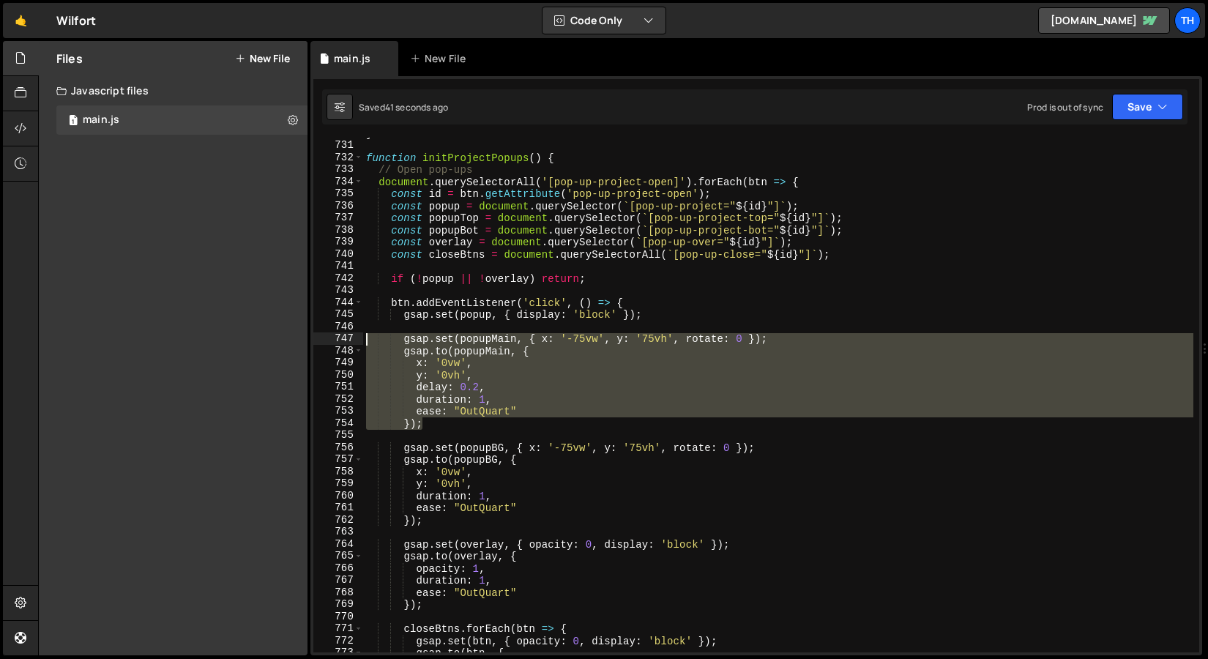
drag, startPoint x: 436, startPoint y: 424, endPoint x: 317, endPoint y: 342, distance: 144.8
click at [317, 342] on div "gsap.set(popup, { display: 'block' }); 730 731 732 733 734 735 736 737 738 739 …" at bounding box center [756, 395] width 886 height 515
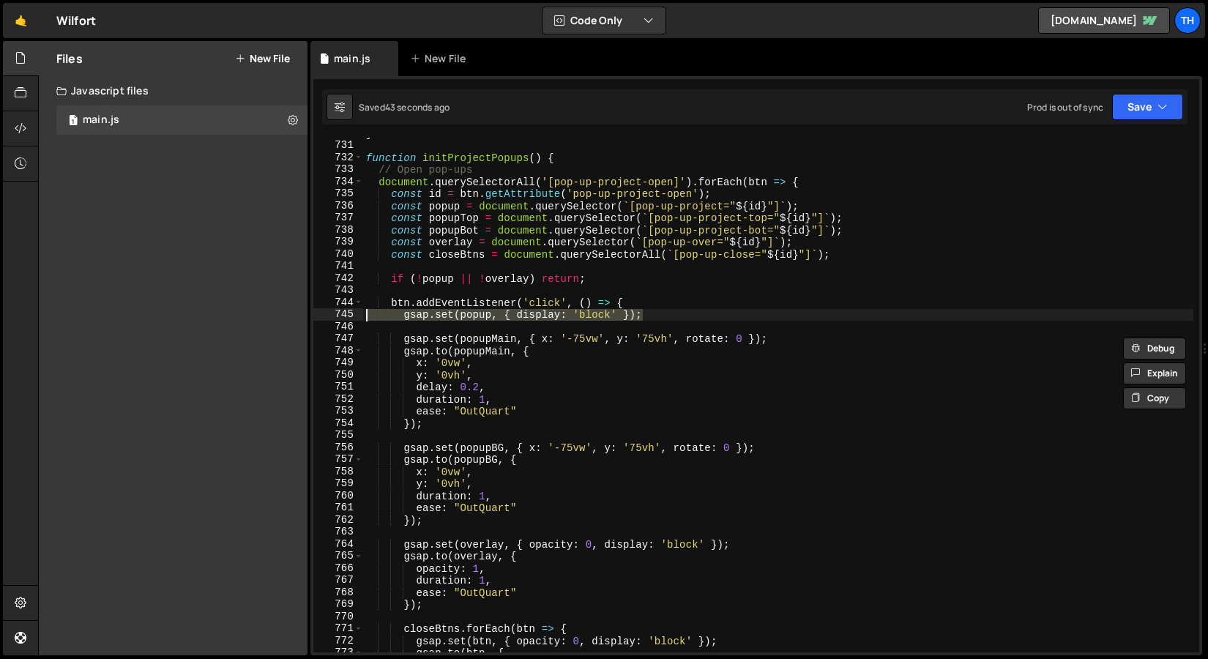
drag, startPoint x: 665, startPoint y: 314, endPoint x: 237, endPoint y: 314, distance: 428.3
click at [237, 314] on div "Files New File Javascript files 1 main.js 0 CSS files Copy share link Edit File…" at bounding box center [623, 348] width 1170 height 615
paste textarea
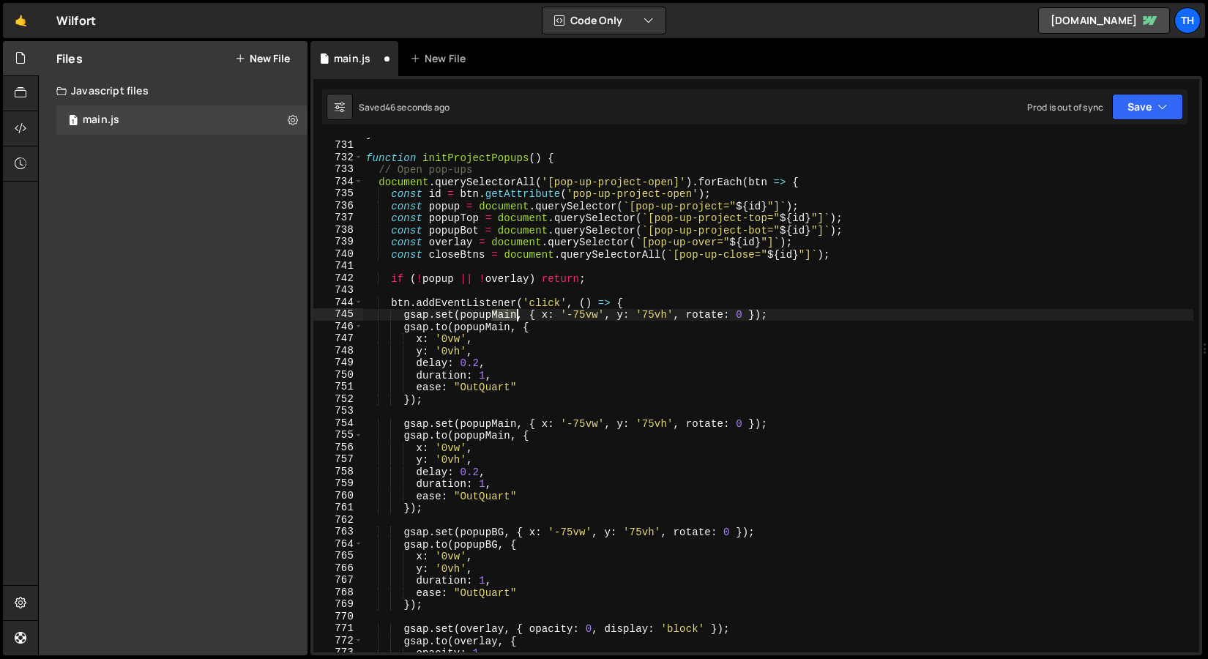
drag, startPoint x: 492, startPoint y: 315, endPoint x: 517, endPoint y: 315, distance: 24.9
click at [517, 315] on div "} function initProjectPopups ( ) { // Open pop-ups document . querySelectorAll …" at bounding box center [778, 396] width 830 height 539
drag, startPoint x: 487, startPoint y: 327, endPoint x: 508, endPoint y: 327, distance: 21.2
click at [508, 327] on div "} function initProjectPopups ( ) { // Open pop-ups document . querySelectorAll …" at bounding box center [778, 396] width 830 height 539
click at [520, 318] on div "} function initProjectPopups ( ) { // Open pop-ups document . querySelectorAll …" at bounding box center [778, 396] width 830 height 539
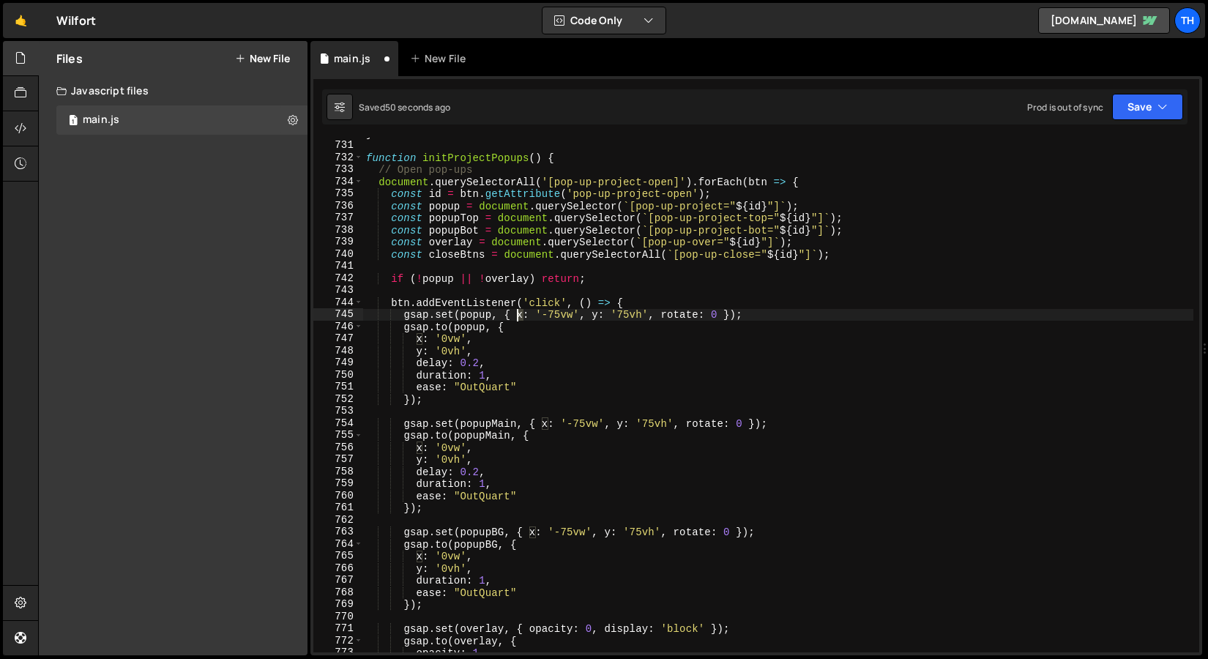
click at [520, 318] on div "} function initProjectPopups ( ) { // Open pop-ups document . querySelectorAll …" at bounding box center [778, 396] width 830 height 539
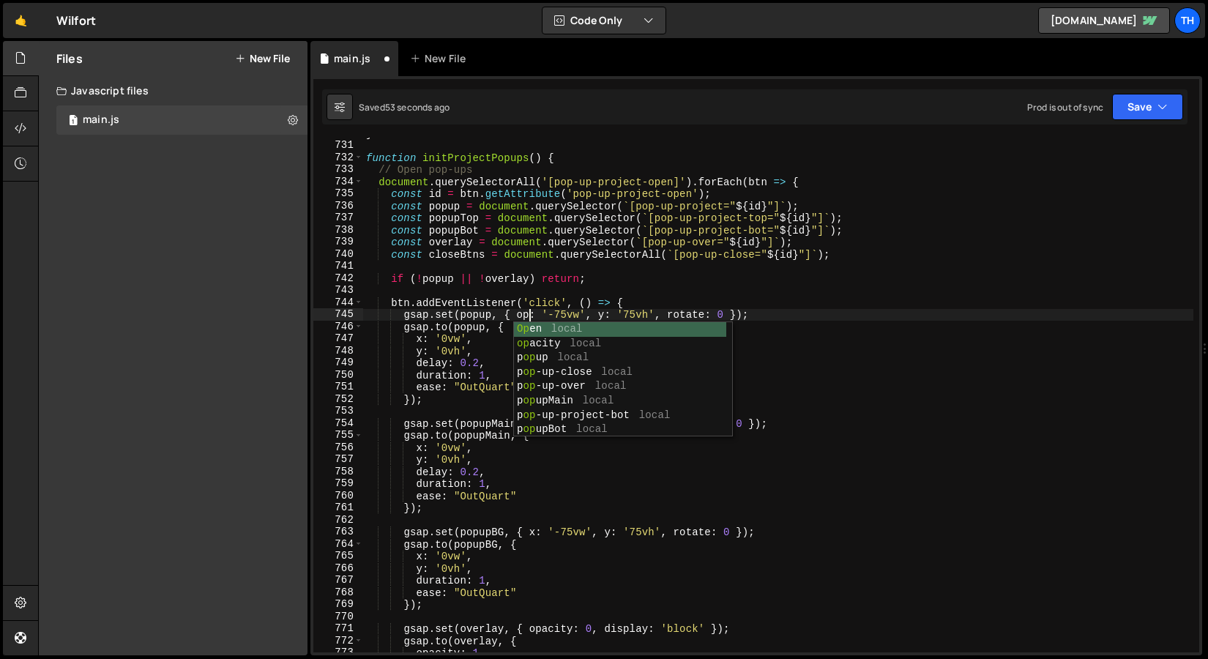
scroll to position [0, 12]
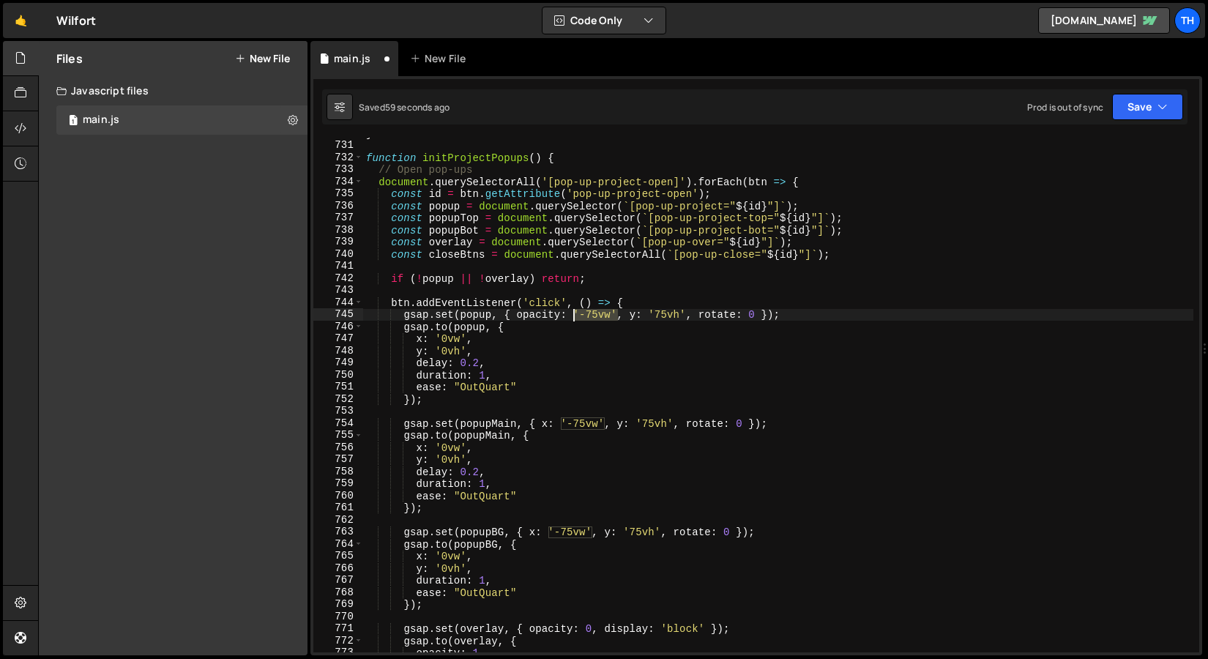
drag, startPoint x: 617, startPoint y: 315, endPoint x: 576, endPoint y: 315, distance: 40.3
click at [576, 315] on div "} function initProjectPopups ( ) { // Open pop-ups document . querySelectorAll …" at bounding box center [778, 396] width 830 height 539
drag, startPoint x: 581, startPoint y: 314, endPoint x: 724, endPoint y: 309, distance: 142.9
click at [724, 309] on div "} function initProjectPopups ( ) { // Open pop-ups document . querySelectorAll …" at bounding box center [778, 396] width 830 height 539
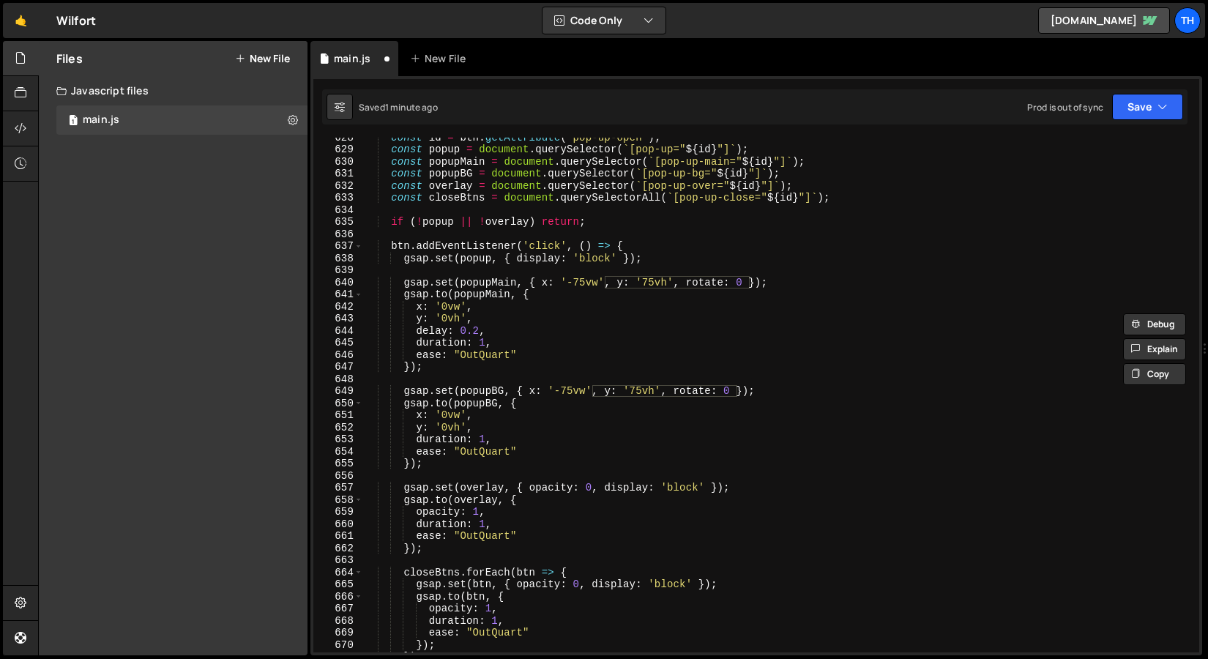
scroll to position [7581, 0]
drag, startPoint x: 517, startPoint y: 260, endPoint x: 614, endPoint y: 261, distance: 97.4
click at [614, 261] on div "const id = btn . getAttribute ( 'pop-up-open' ) ; const popup = document . quer…" at bounding box center [778, 400] width 830 height 539
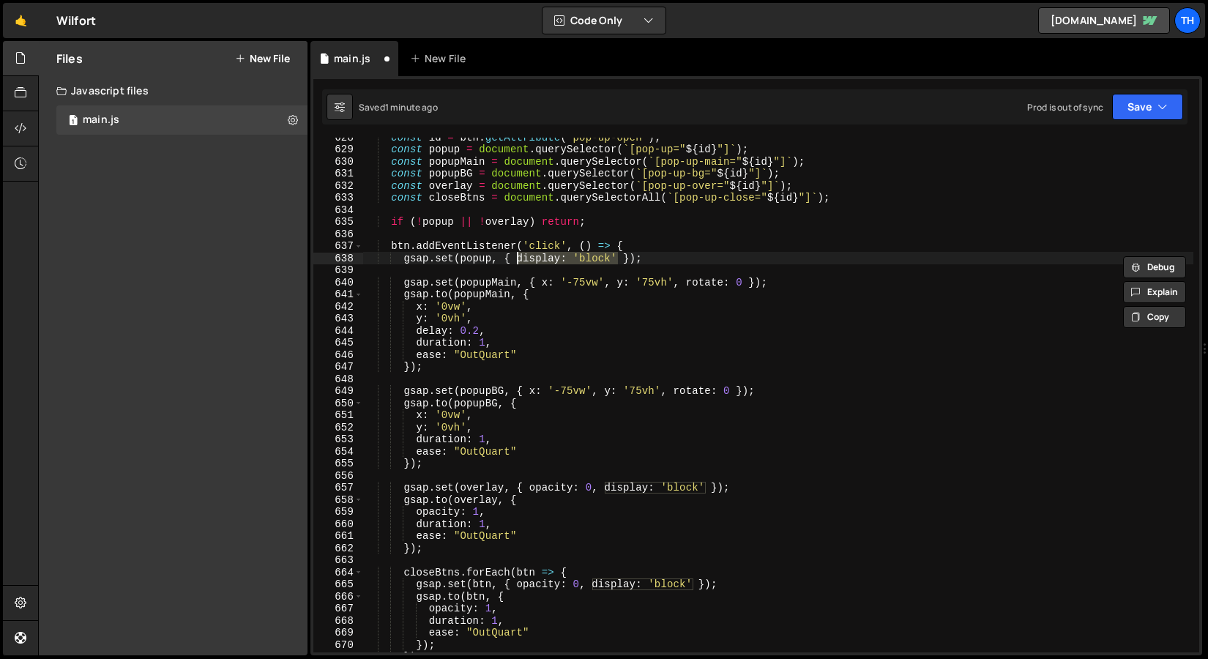
drag, startPoint x: 619, startPoint y: 261, endPoint x: 518, endPoint y: 263, distance: 101.8
click at [518, 263] on div "const id = btn . getAttribute ( 'pop-up-open' ) ; const popup = document . quer…" at bounding box center [778, 400] width 830 height 539
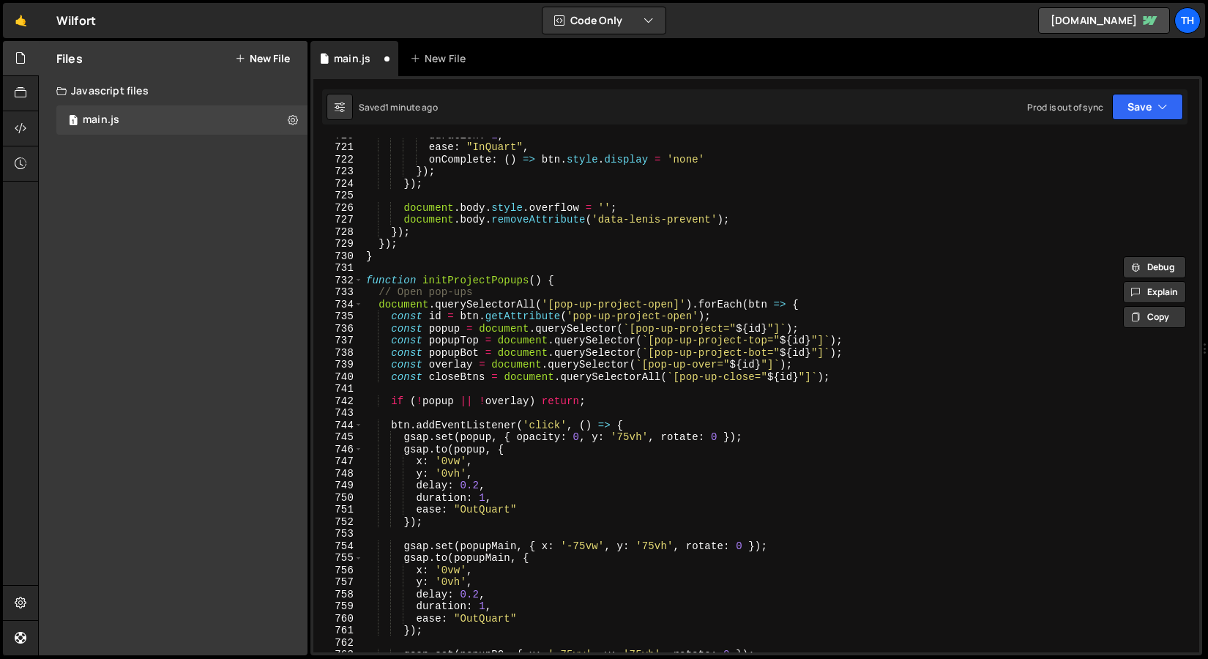
scroll to position [8695, 0]
drag, startPoint x: 591, startPoint y: 438, endPoint x: 647, endPoint y: 438, distance: 56.4
click at [647, 438] on div "duration : 1 , ease : "InQuart" , onComplete : ( ) => btn . style . display = '…" at bounding box center [778, 398] width 830 height 539
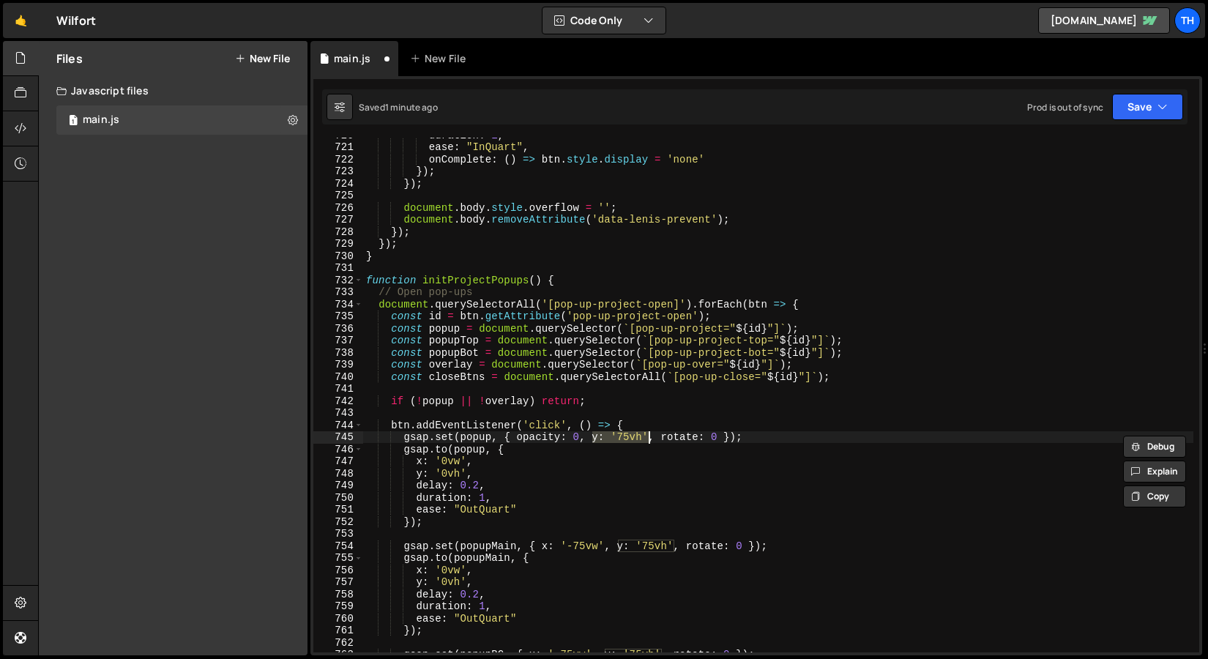
paste textarea "display: 'block"
drag, startPoint x: 693, startPoint y: 438, endPoint x: 768, endPoint y: 439, distance: 74.7
click at [768, 439] on div "duration : 1 , ease : "InQuart" , onComplete : ( ) => btn . style . display = '…" at bounding box center [778, 398] width 830 height 539
click at [685, 450] on div "duration : 1 , ease : "InQuart" , onComplete : ( ) => btn . style . display = '…" at bounding box center [778, 398] width 830 height 539
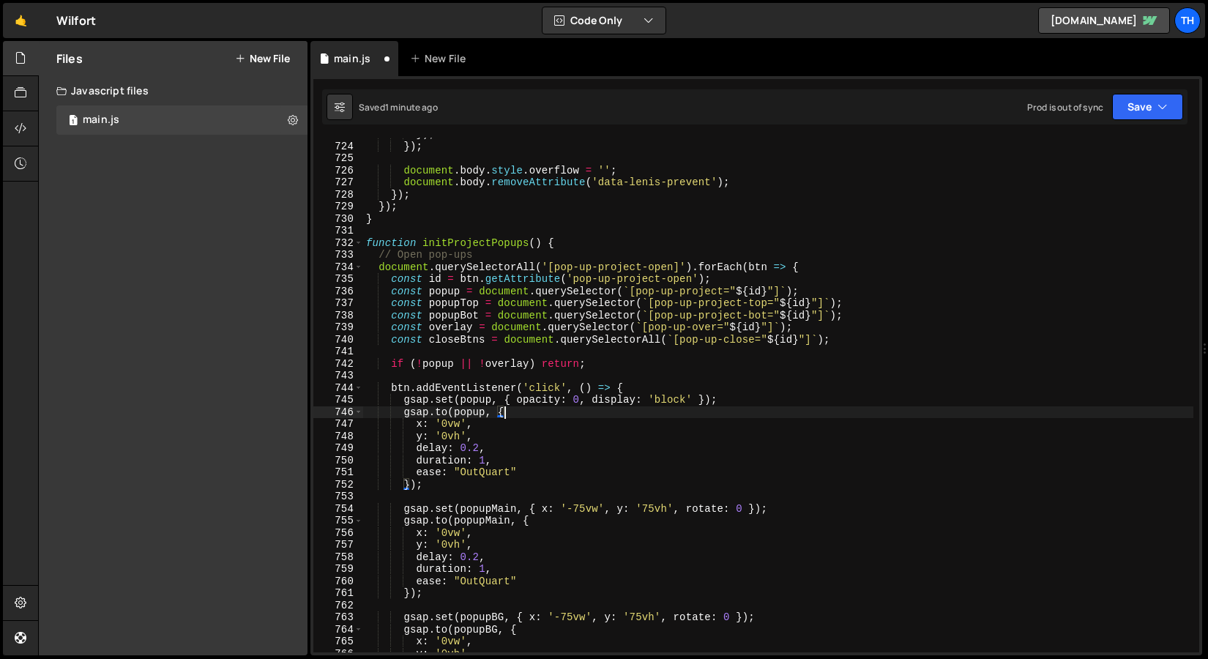
scroll to position [8734, 0]
drag, startPoint x: 515, startPoint y: 400, endPoint x: 580, endPoint y: 400, distance: 64.4
click at [580, 400] on div "}) ; }) ; document . body . style . overflow = '' ; document . body . removeAtt…" at bounding box center [778, 396] width 830 height 539
drag, startPoint x: 417, startPoint y: 421, endPoint x: 465, endPoint y: 421, distance: 47.6
click at [465, 421] on div "}) ; }) ; document . body . style . overflow = '' ; document . body . removeAtt…" at bounding box center [778, 396] width 830 height 539
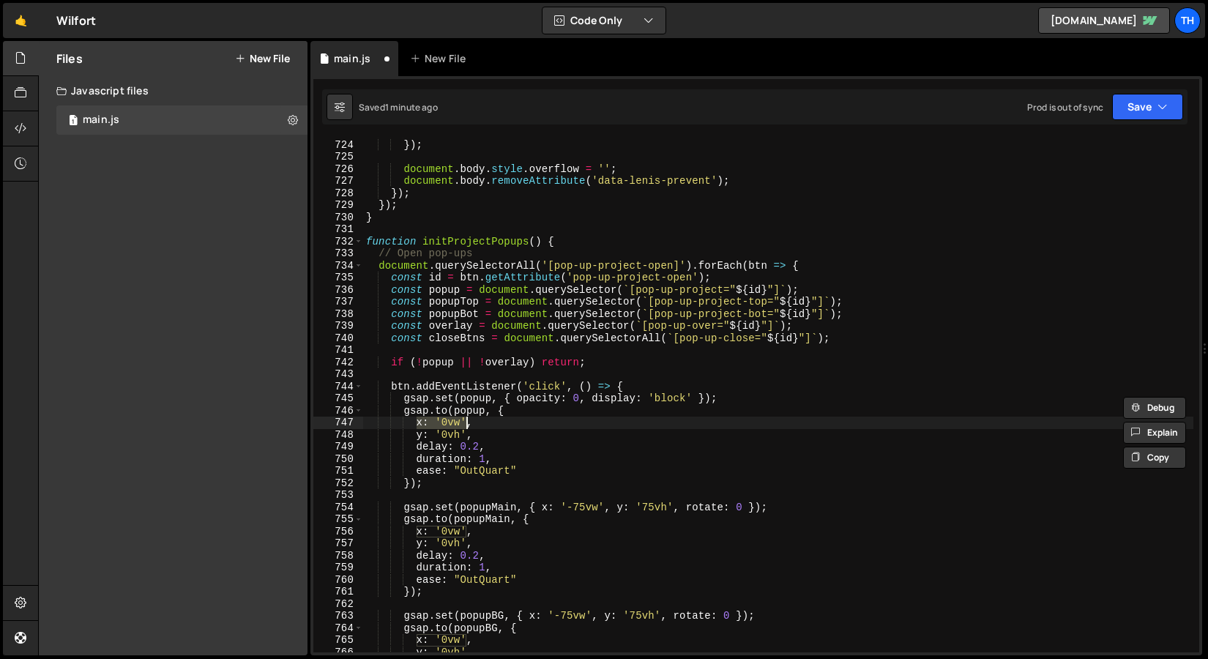
scroll to position [0, 7]
paste textarea "opacity: 0"
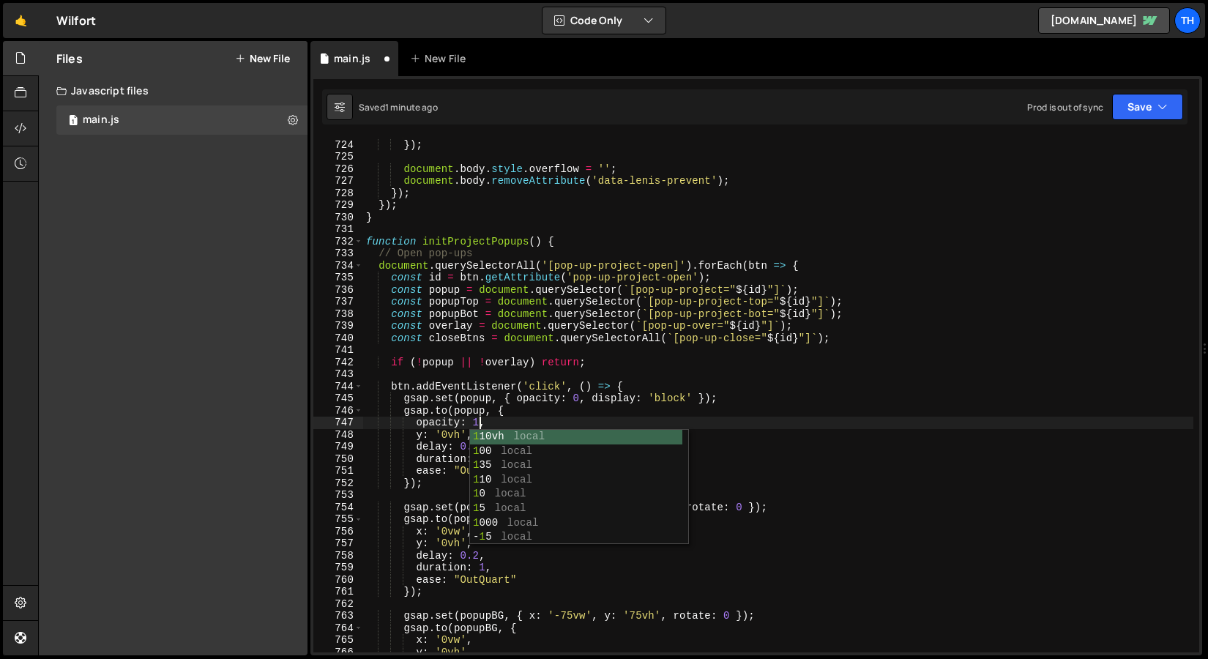
click at [451, 406] on div "}) ; }) ; document . body . style . overflow = '' ; document . body . removeAtt…" at bounding box center [778, 396] width 830 height 539
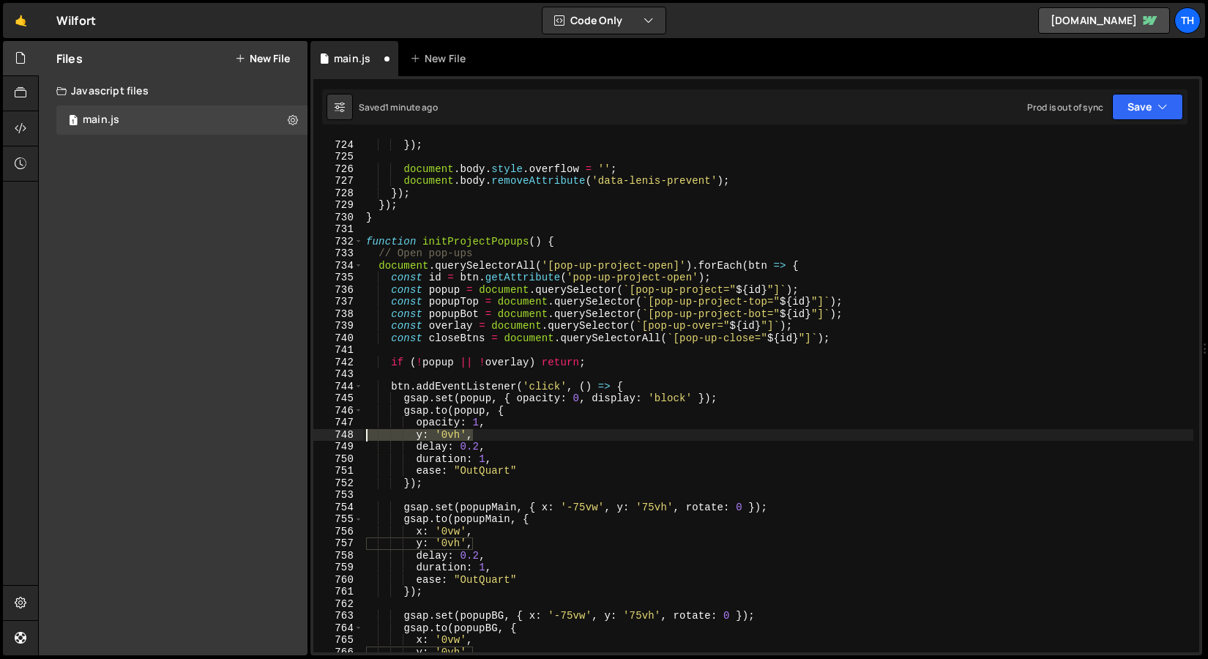
drag, startPoint x: 529, startPoint y: 436, endPoint x: 327, endPoint y: 437, distance: 202.8
click at [327, 437] on div "[DOMAIN_NAME](popup, { 723 724 725 726 727 728 729 730 731 732 733 734 735 736 …" at bounding box center [756, 395] width 886 height 515
type textarea "y: '0vh',"
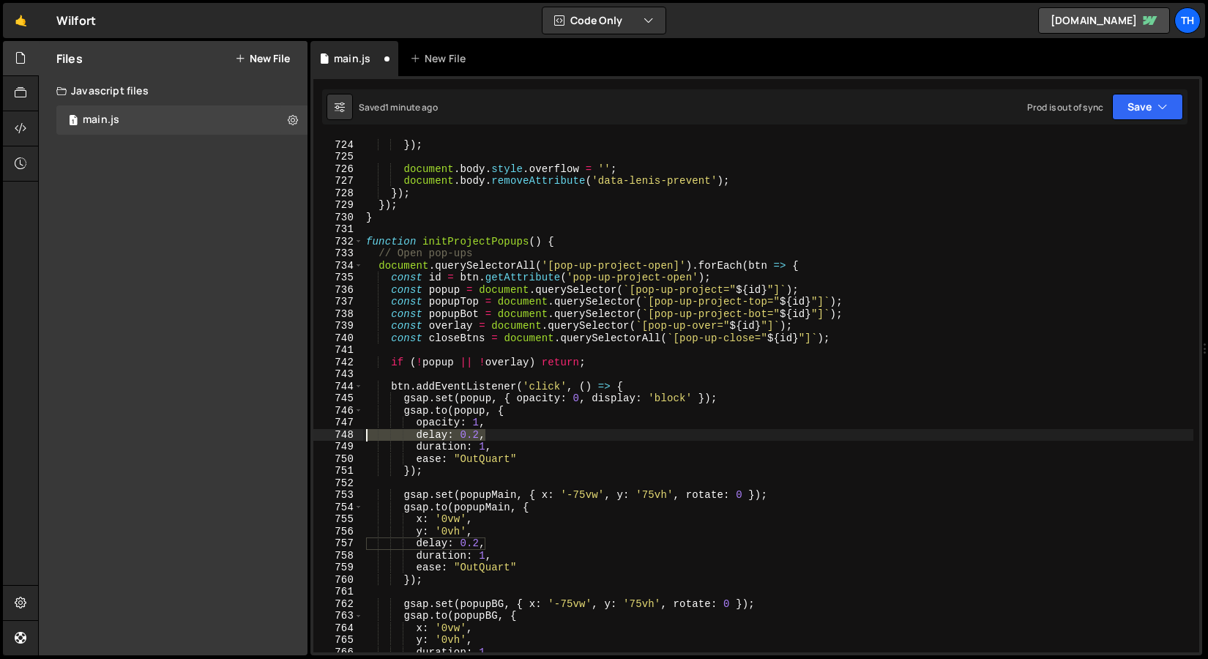
drag, startPoint x: 498, startPoint y: 437, endPoint x: 275, endPoint y: 431, distance: 223.4
click at [275, 431] on div "Files New File Javascript files 1 main.js 0 CSS files Copy share link Edit File…" at bounding box center [623, 348] width 1170 height 615
type textarea "delay: 0.2,"
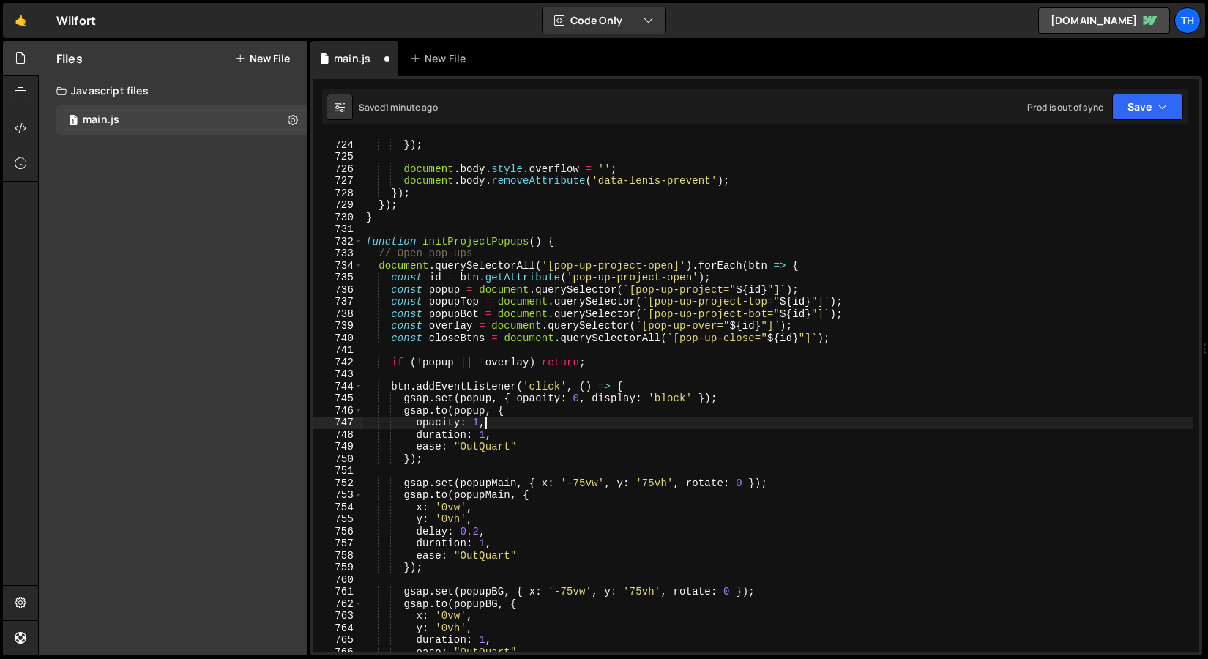
click at [488, 434] on div "}) ; }) ; document . body . style . overflow = '' ; document . body . removeAtt…" at bounding box center [778, 396] width 830 height 539
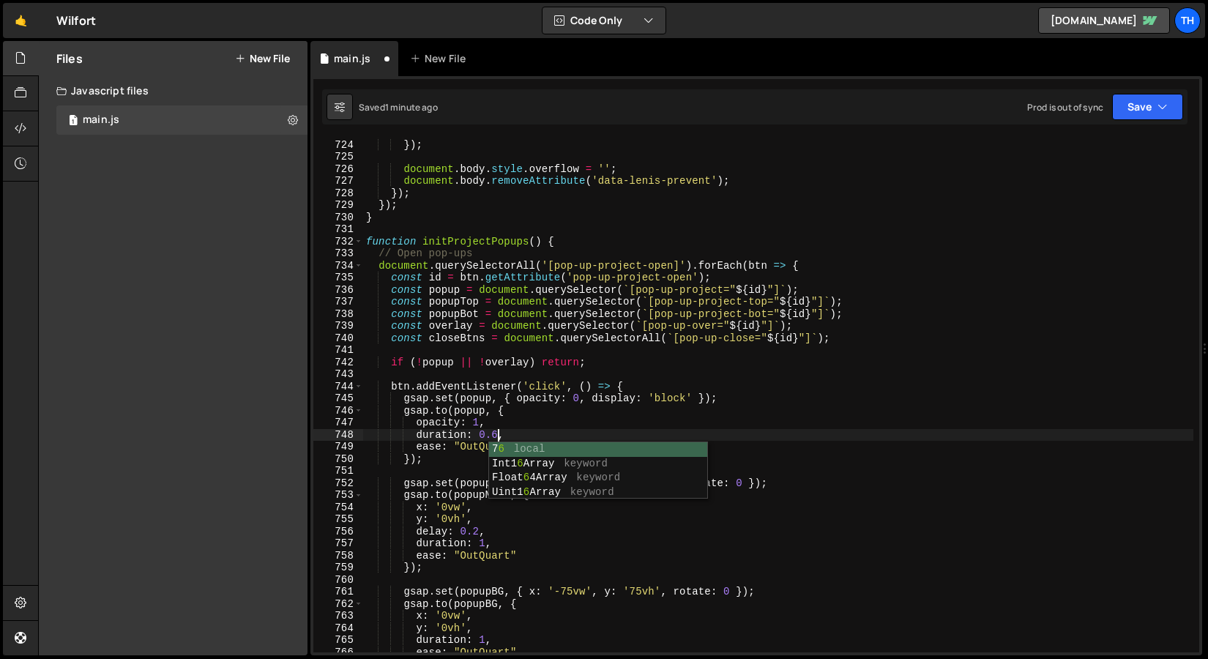
click at [488, 425] on div "}) ; }) ; document . body . style . overflow = '' ; document . body . removeAtt…" at bounding box center [778, 396] width 830 height 539
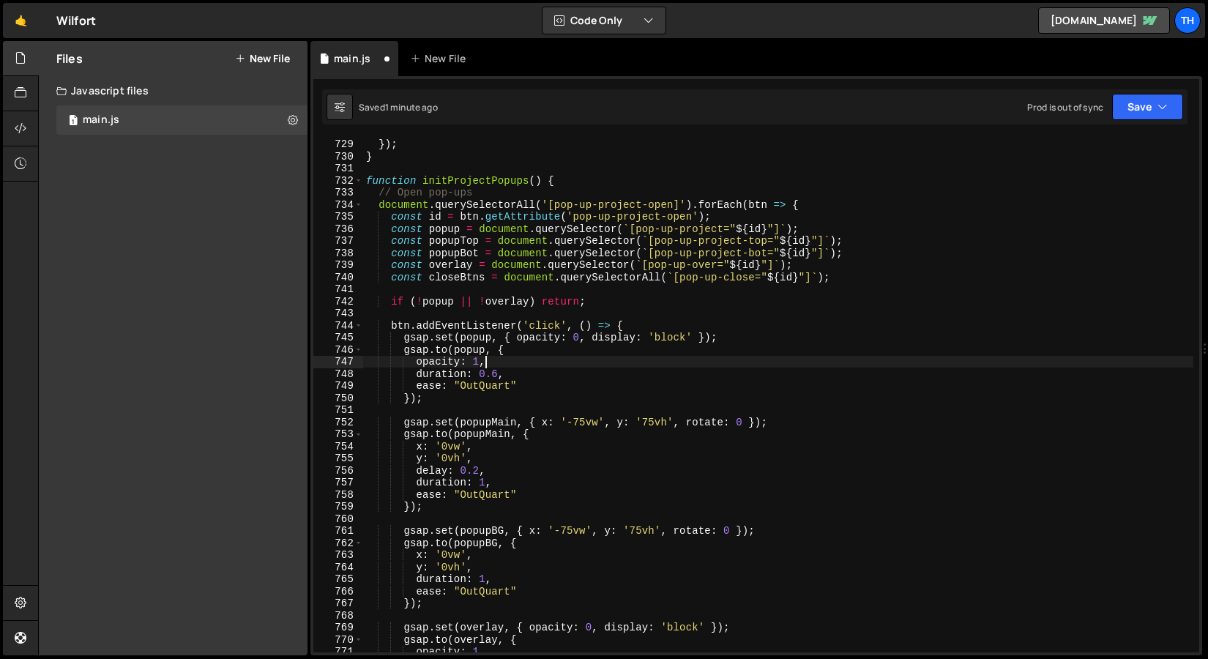
scroll to position [8807, 0]
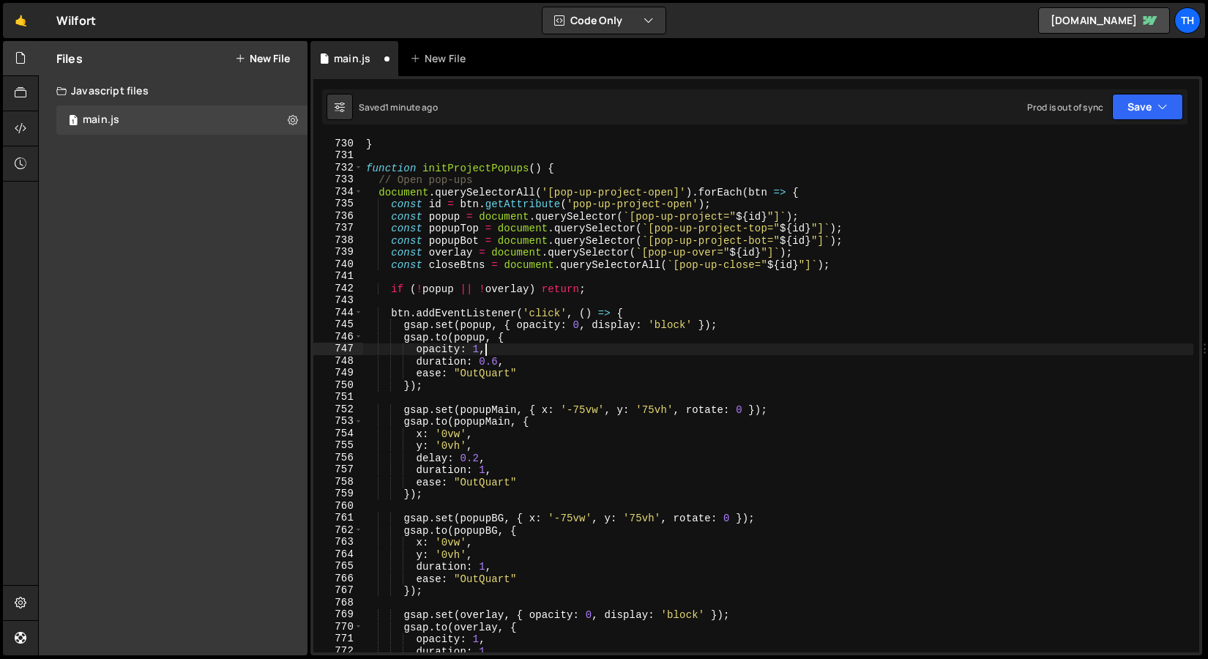
click at [505, 415] on div "} function initProjectPopups ( ) { // Open pop-ups document . querySelectorAll …" at bounding box center [778, 407] width 830 height 539
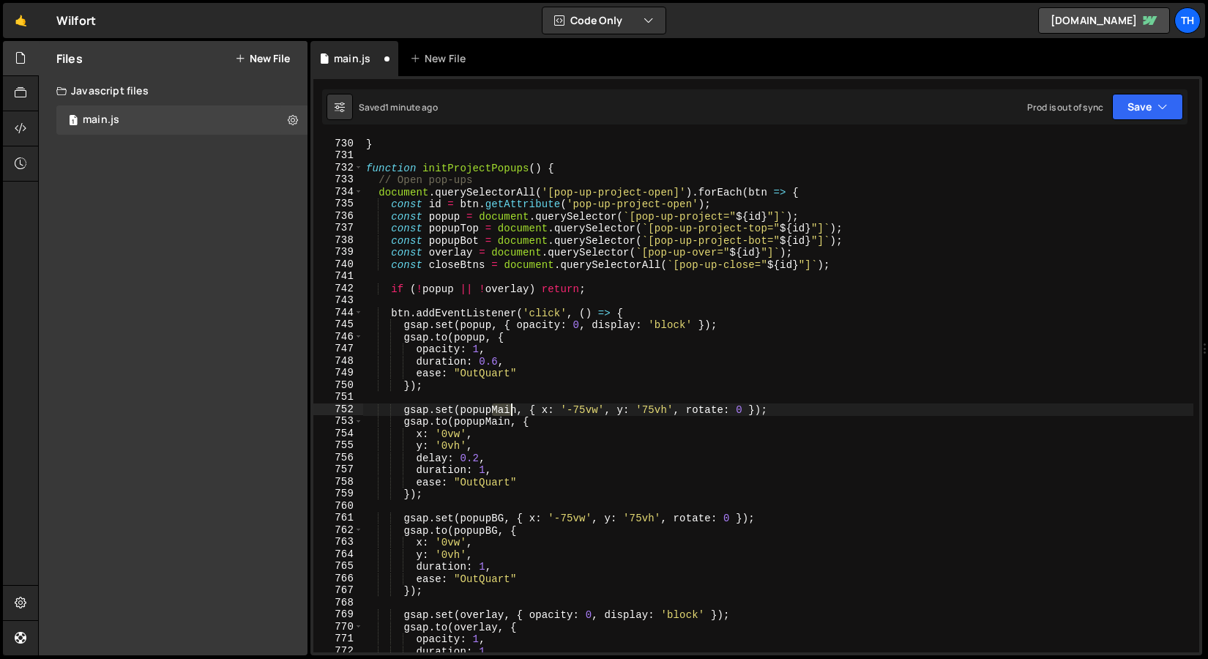
drag, startPoint x: 491, startPoint y: 413, endPoint x: 514, endPoint y: 413, distance: 22.7
click at [514, 413] on div "} function initProjectPopups ( ) { // Open pop-ups document . querySelectorAll …" at bounding box center [778, 407] width 830 height 539
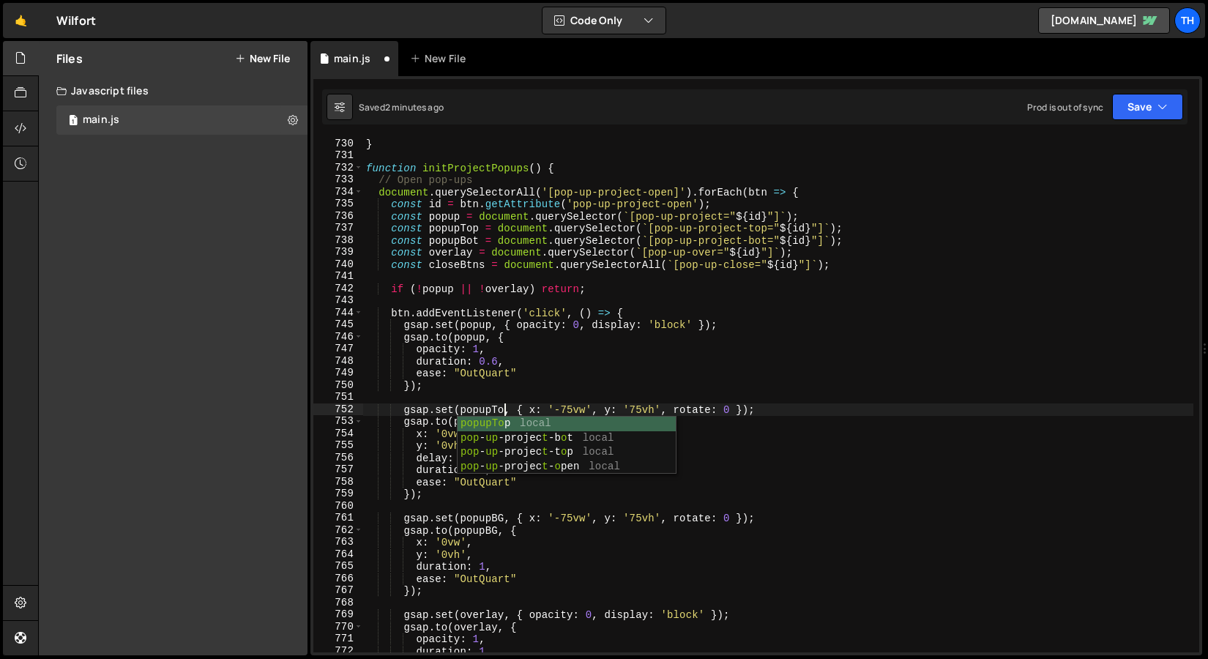
scroll to position [0, 10]
click at [519, 375] on div "} function initProjectPopups ( ) { // Open pop-ups document . querySelectorAll …" at bounding box center [778, 407] width 830 height 539
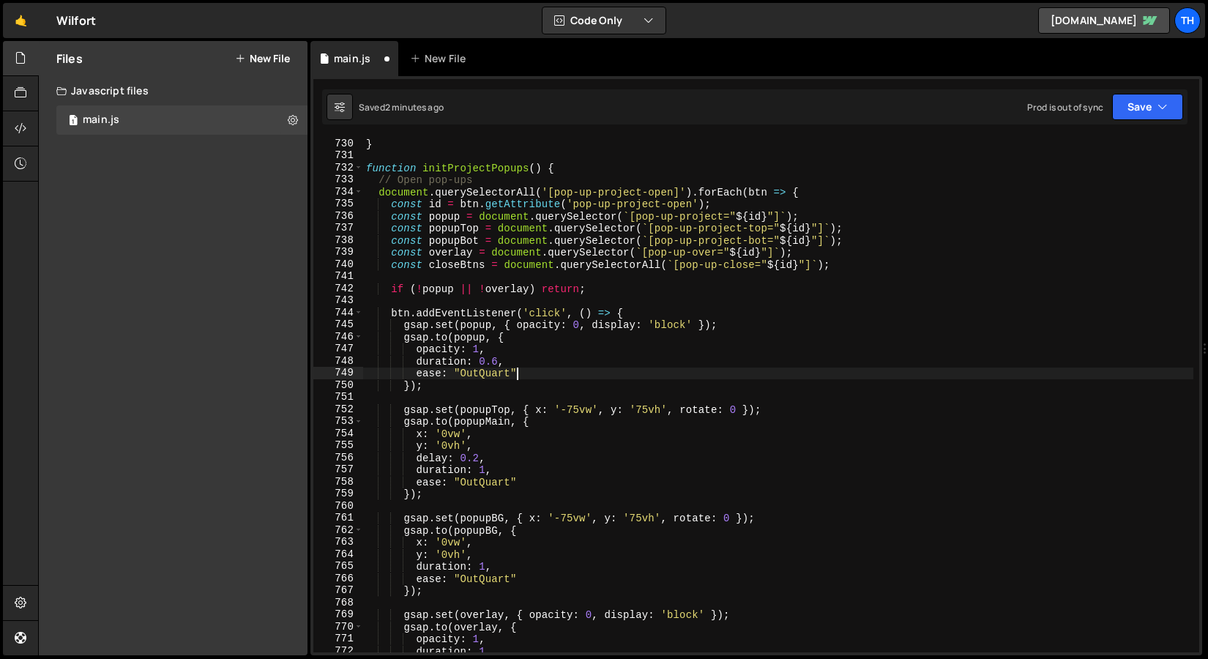
click at [540, 419] on div "} function initProjectPopups ( ) { // Open pop-ups document . querySelectorAll …" at bounding box center [778, 407] width 830 height 539
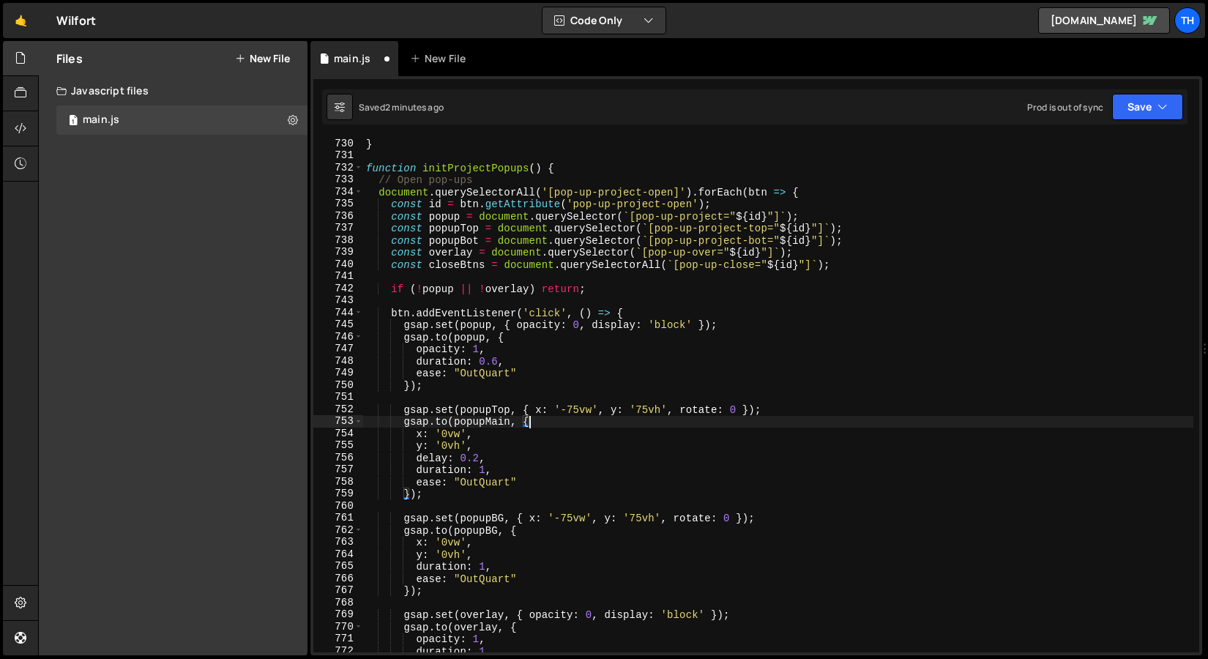
click at [540, 417] on div "} function initProjectPopups ( ) { // Open pop-ups document . querySelectorAll …" at bounding box center [778, 407] width 830 height 539
click at [540, 406] on div "} function initProjectPopups ( ) { // Open pop-ups document . querySelectorAll …" at bounding box center [778, 407] width 830 height 539
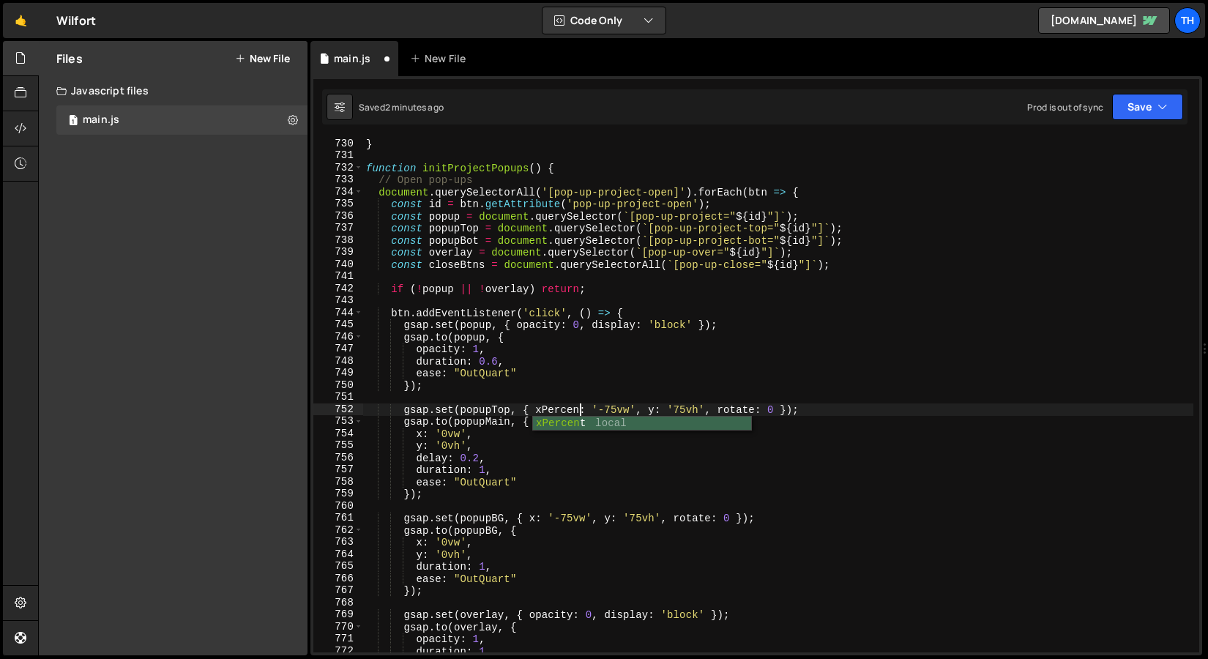
scroll to position [0, 15]
drag, startPoint x: 595, startPoint y: 411, endPoint x: 641, endPoint y: 442, distance: 55.4
click at [641, 411] on div "} function initProjectPopups ( ) { // Open pop-ups document . querySelectorAll …" at bounding box center [778, 407] width 830 height 539
drag, startPoint x: 769, startPoint y: 411, endPoint x: 625, endPoint y: 411, distance: 143.5
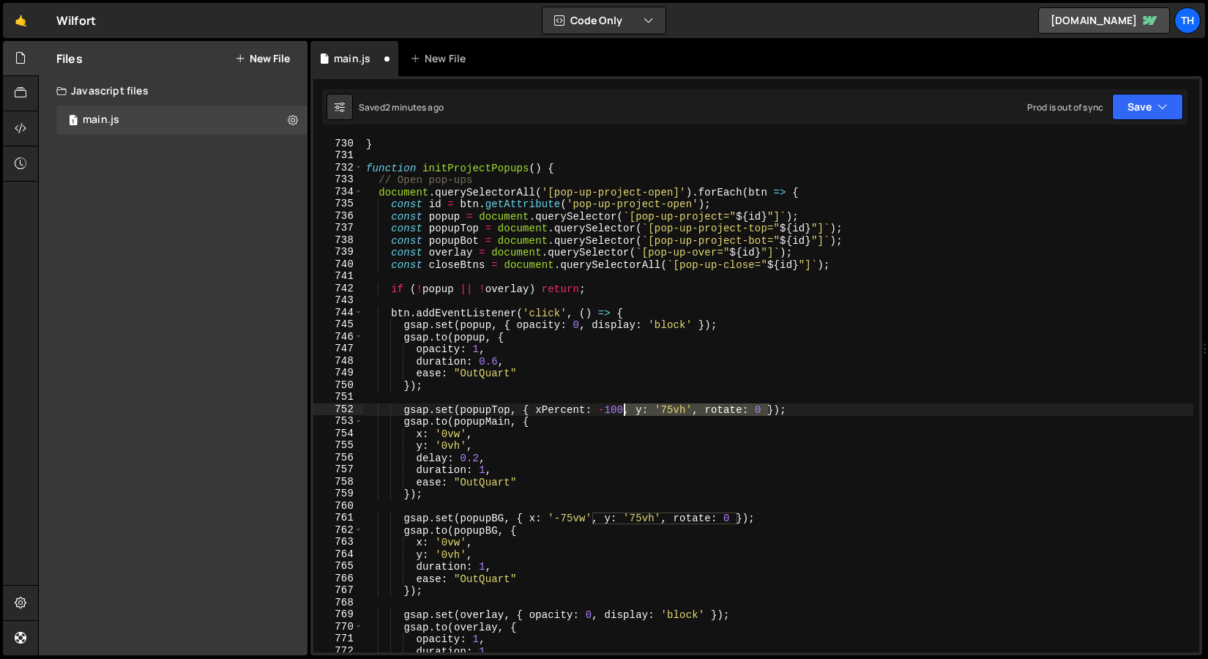
click at [625, 411] on div "} function initProjectPopups ( ) { // Open pop-ups document . querySelectorAll …" at bounding box center [778, 407] width 830 height 539
drag, startPoint x: 537, startPoint y: 411, endPoint x: 622, endPoint y: 409, distance: 85.0
click at [622, 409] on div "} function initProjectPopups ( ) { // Open pop-ups document . querySelectorAll …" at bounding box center [778, 407] width 830 height 539
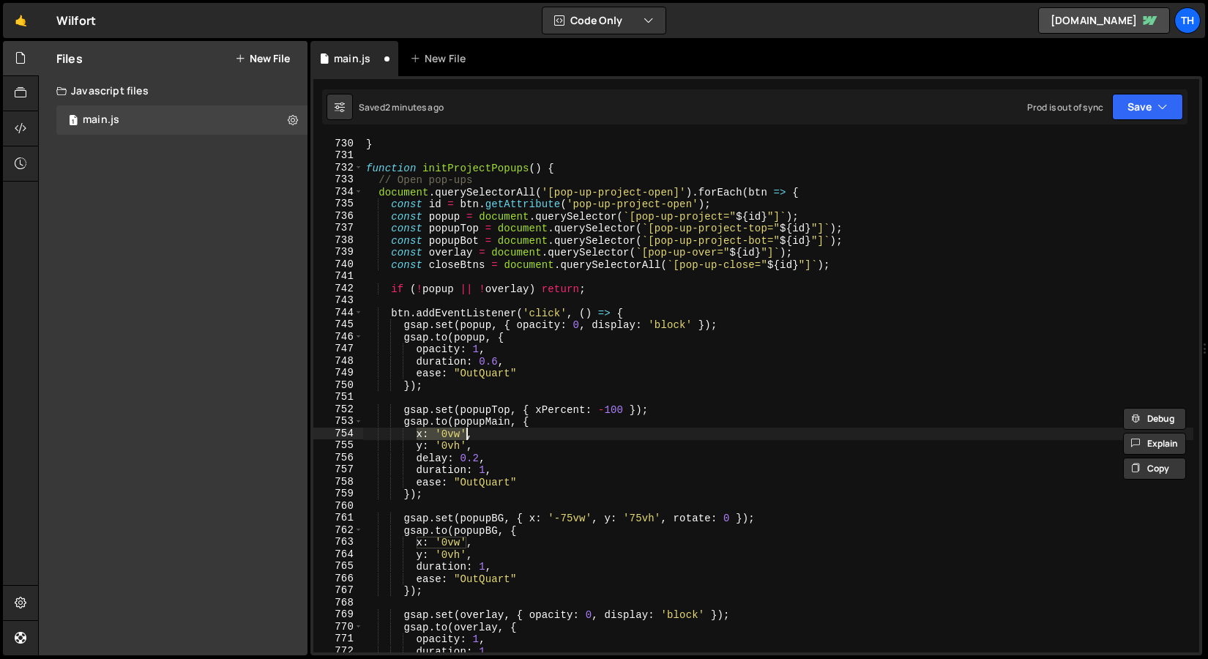
drag, startPoint x: 414, startPoint y: 432, endPoint x: 466, endPoint y: 431, distance: 52.0
click at [466, 431] on div "} function initProjectPopups ( ) { // Open pop-ups document . querySelectorAll …" at bounding box center [778, 407] width 830 height 539
paste textarea "Percent: -100"
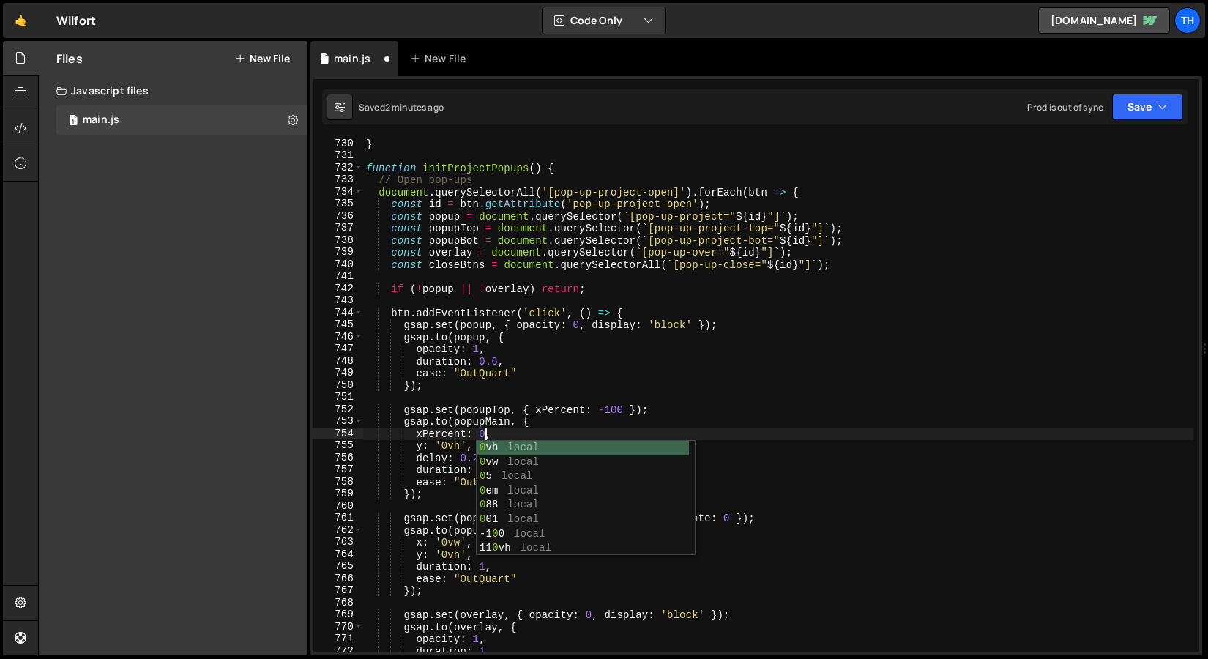
click at [429, 458] on div "} function initProjectPopups ( ) { // Open pop-ups document . querySelectorAll …" at bounding box center [778, 407] width 830 height 539
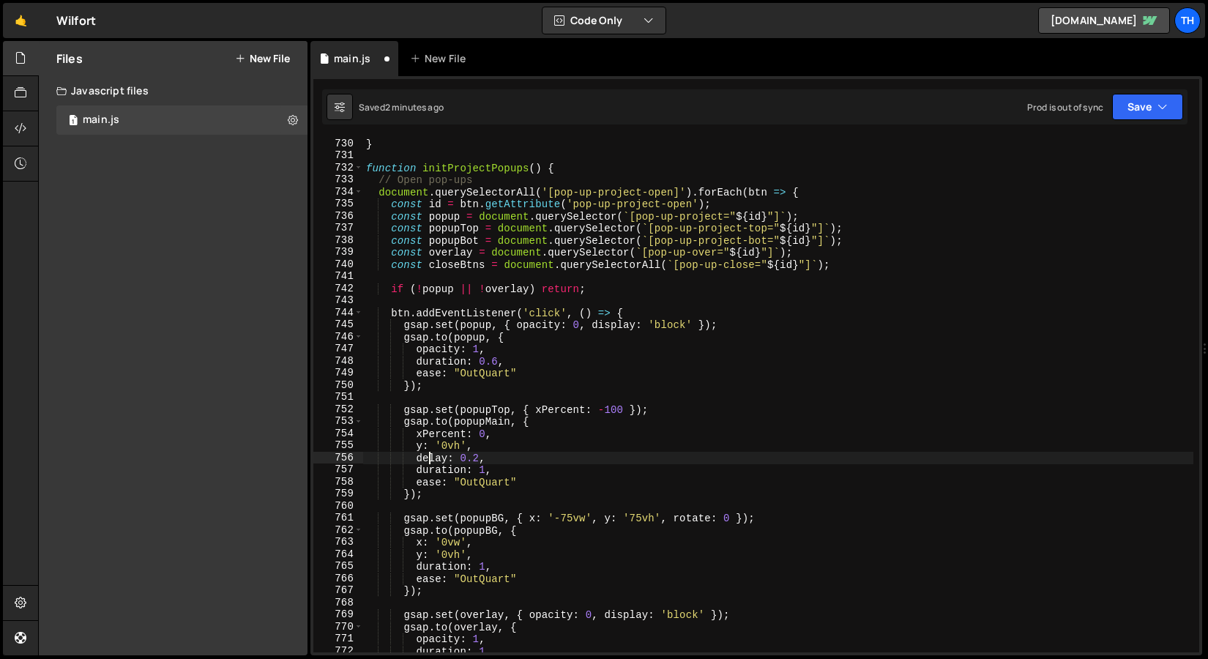
scroll to position [0, 7]
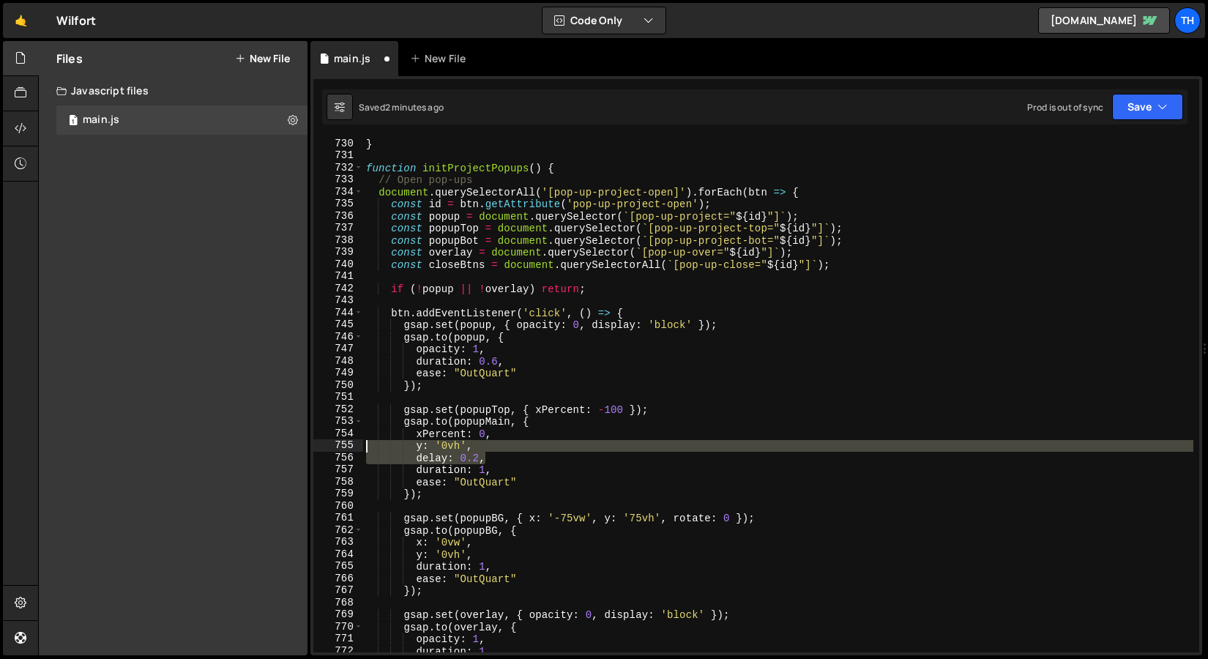
drag, startPoint x: 495, startPoint y: 457, endPoint x: 328, endPoint y: 441, distance: 167.7
click at [328, 441] on div "delay: 0.2, 730 731 732 733 734 735 736 737 738 739 740 741 742 743 744 745 746…" at bounding box center [756, 395] width 886 height 515
type textarea "y: '0vh', delay: 0.2,"
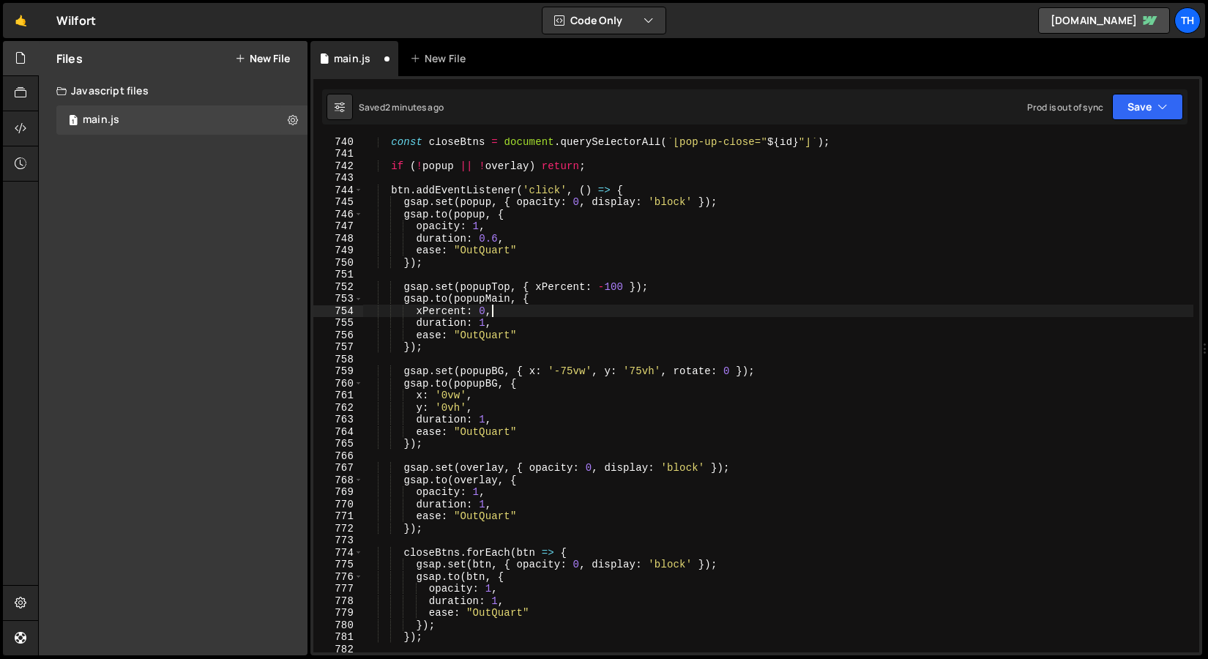
scroll to position [8939, 0]
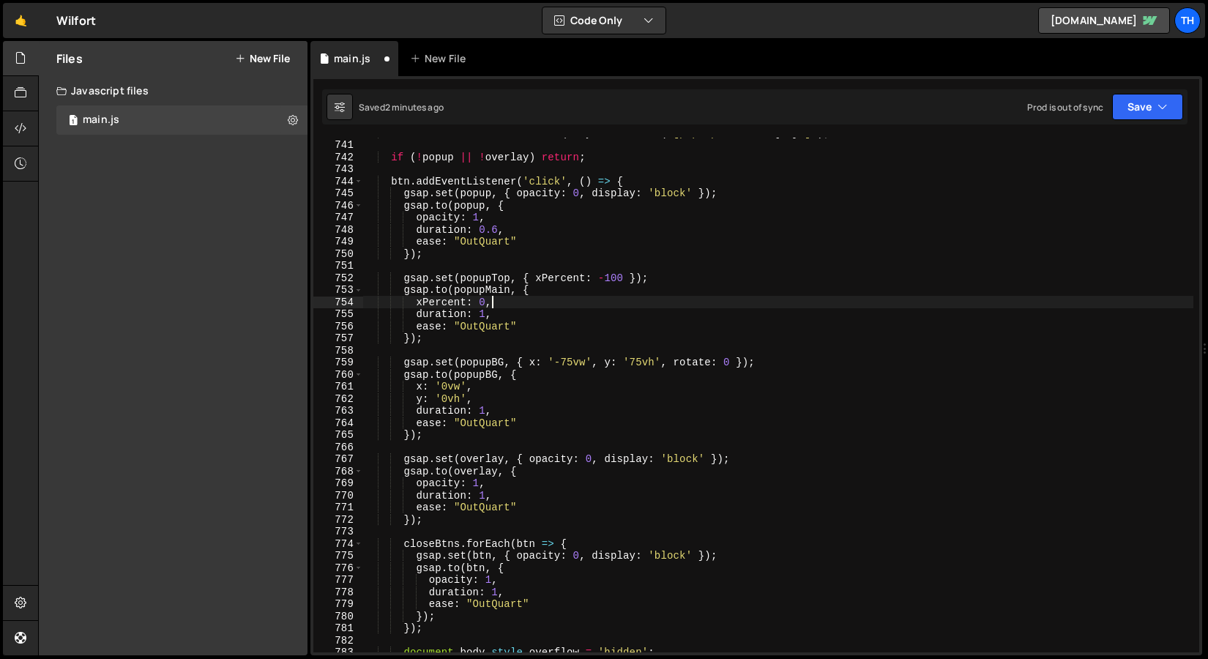
click at [497, 362] on div "const closeBtns = document . querySelectorAll ( ` [pop-up-close=" ${ id } "] ` …" at bounding box center [778, 396] width 830 height 539
click at [492, 362] on div "const closeBtns = document . querySelectorAll ( ` [pop-up-close=" ${ id } "] ` …" at bounding box center [778, 396] width 830 height 539
click at [444, 316] on div "const closeBtns = document . querySelectorAll ( ` [pop-up-close=" ${ id } "] ` …" at bounding box center [778, 396] width 830 height 539
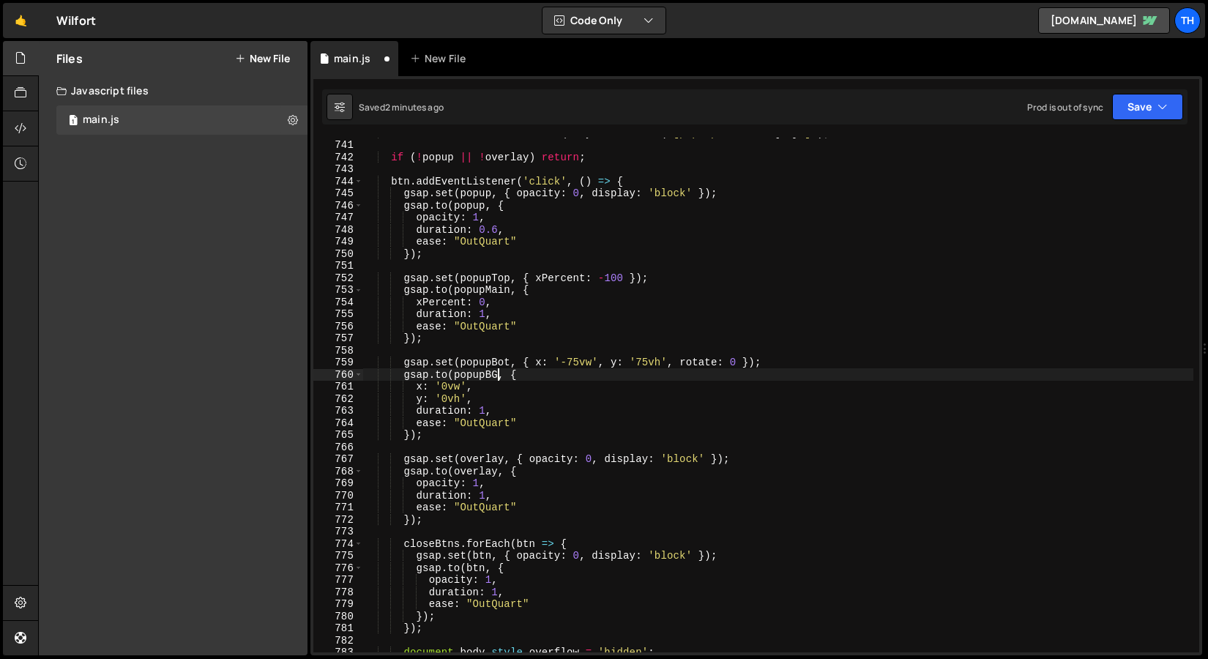
click at [501, 373] on div "const closeBtns = document . querySelectorAll ( ` [pop-up-close=" ${ id } "] ` …" at bounding box center [778, 396] width 830 height 539
click at [548, 302] on div "const closeBtns = document . querySelectorAll ( ` [pop-up-close=" ${ id } "] ` …" at bounding box center [778, 396] width 830 height 539
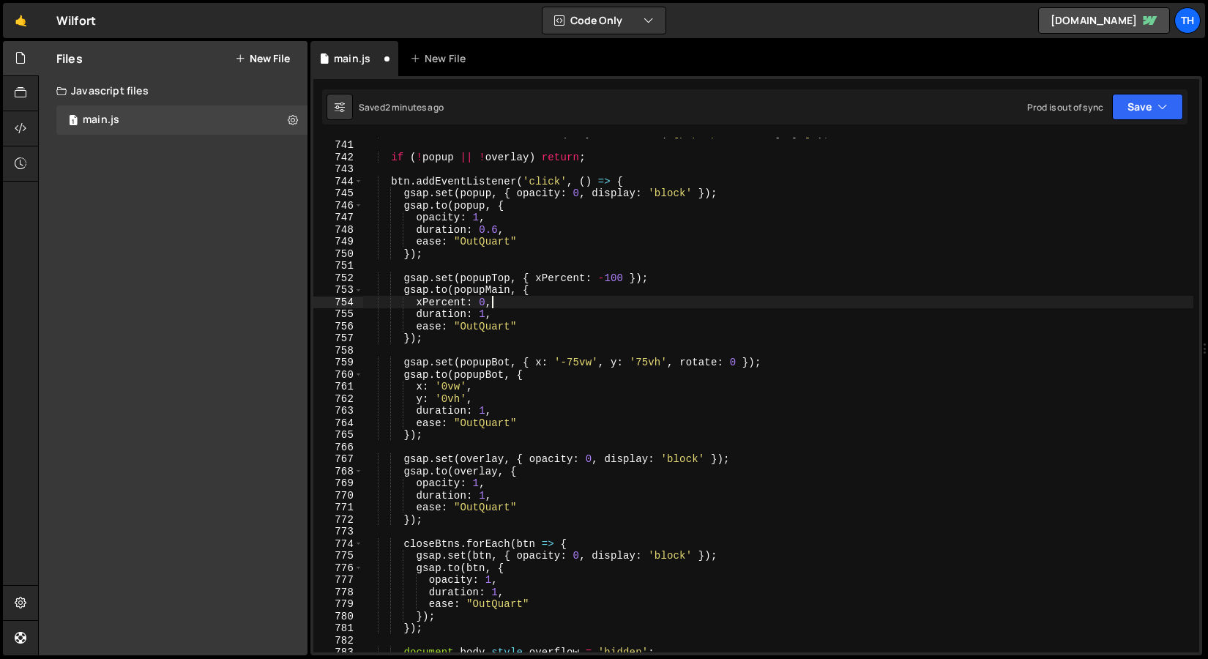
scroll to position [0, 8]
click at [527, 274] on div "const closeBtns = document . querySelectorAll ( ` [pop-up-close=" ${ id } "] ` …" at bounding box center [778, 396] width 830 height 539
type textarea "gsap.set(popupTop, { xPercent: -100 });"
click at [521, 271] on div "const closeBtns = document . querySelectorAll ( ` [pop-up-close=" ${ id } "] ` …" at bounding box center [778, 396] width 830 height 539
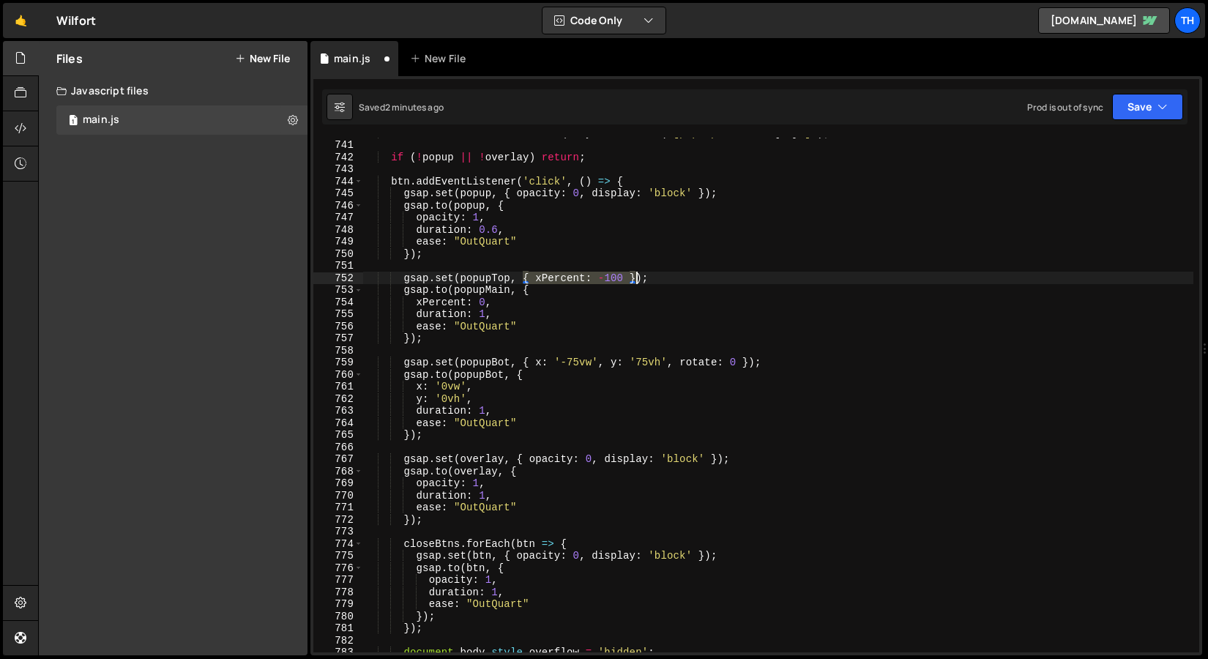
drag, startPoint x: 522, startPoint y: 274, endPoint x: 638, endPoint y: 274, distance: 115.7
click at [638, 275] on div "const closeBtns = document . querySelectorAll ( ` [pop-up-close=" ${ id } "] ` …" at bounding box center [778, 396] width 830 height 539
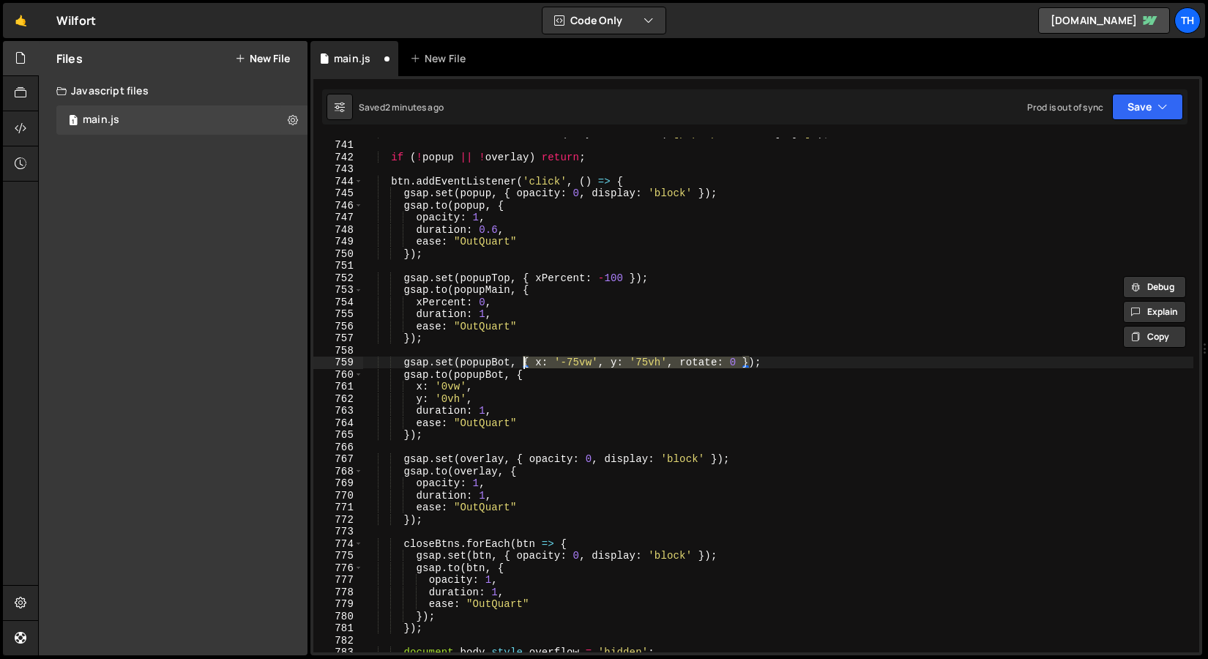
drag, startPoint x: 751, startPoint y: 363, endPoint x: 526, endPoint y: 361, distance: 224.1
click at [526, 361] on div "const closeBtns = document . querySelectorAll ( ` [pop-up-close=" ${ id } "] ` …" at bounding box center [778, 396] width 830 height 539
paste textarea "Percent: -10"
click at [608, 362] on div "const closeBtns = document . querySelectorAll ( ` [pop-up-close=" ${ id } "] ` …" at bounding box center [778, 396] width 830 height 539
drag, startPoint x: 537, startPoint y: 362, endPoint x: 556, endPoint y: 361, distance: 18.4
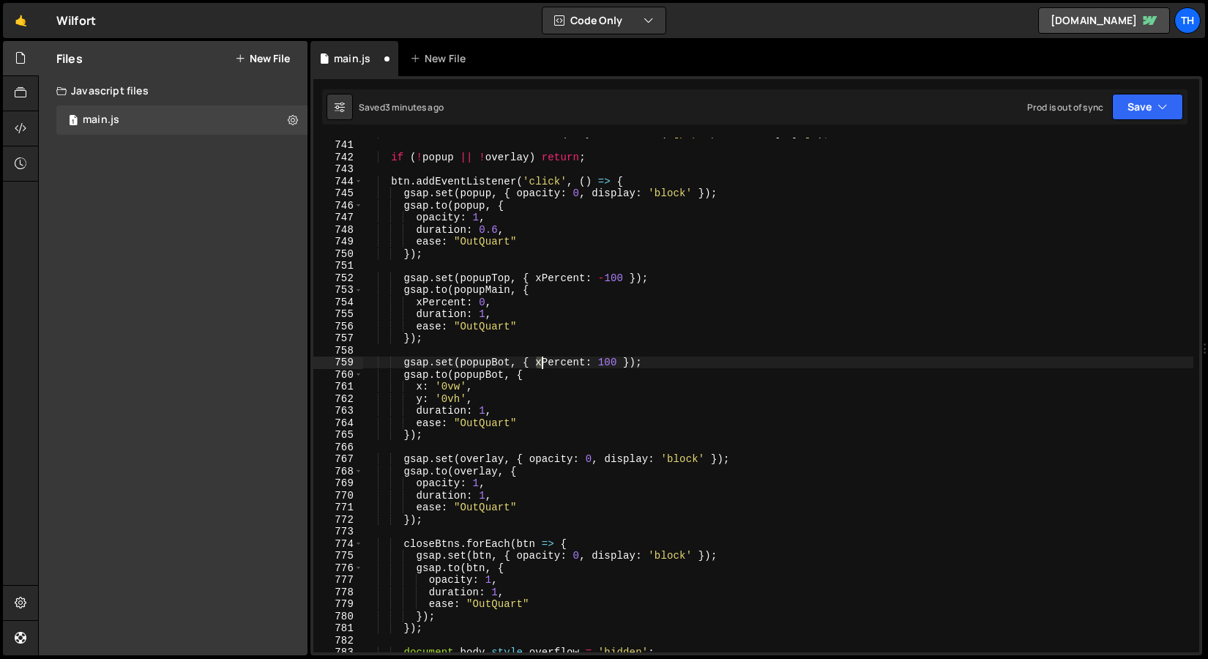
click at [556, 362] on div "const closeBtns = document . querySelectorAll ( ` [pop-up-close=" ${ id } "] ` …" at bounding box center [778, 396] width 830 height 539
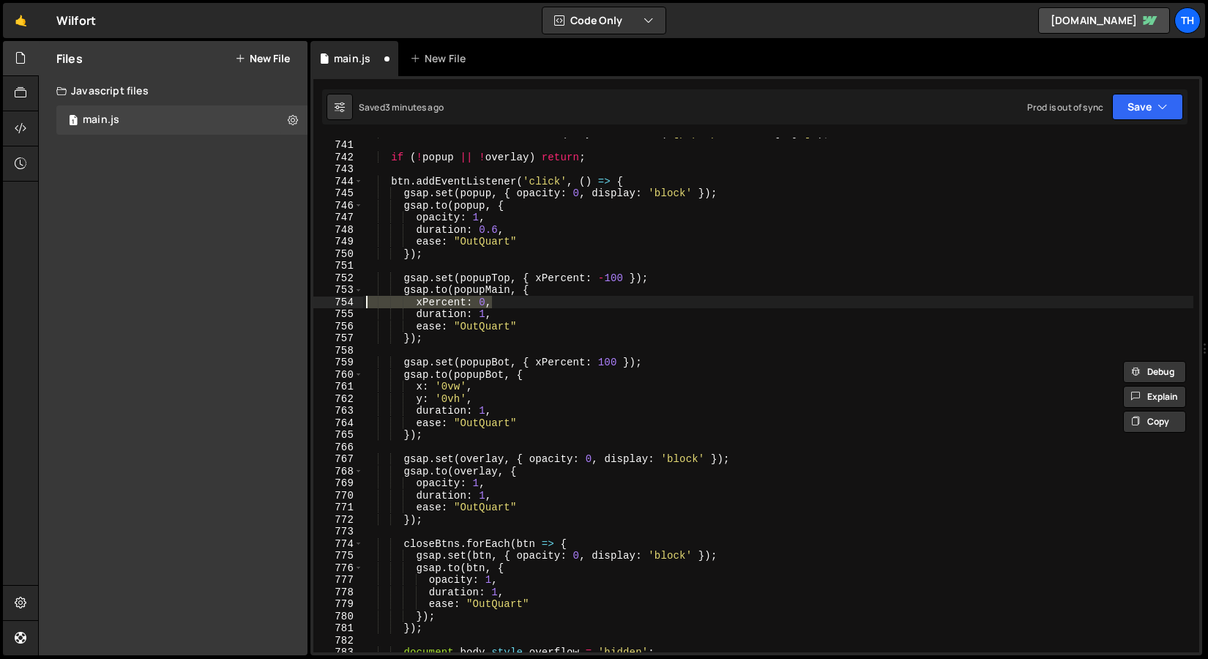
drag, startPoint x: 509, startPoint y: 299, endPoint x: 340, endPoint y: 299, distance: 169.1
click at [340, 299] on div "gsap.set(popupBot, { xPercent: 100 }); 740 741 742 743 744 745 746 747 748 749 …" at bounding box center [756, 395] width 886 height 515
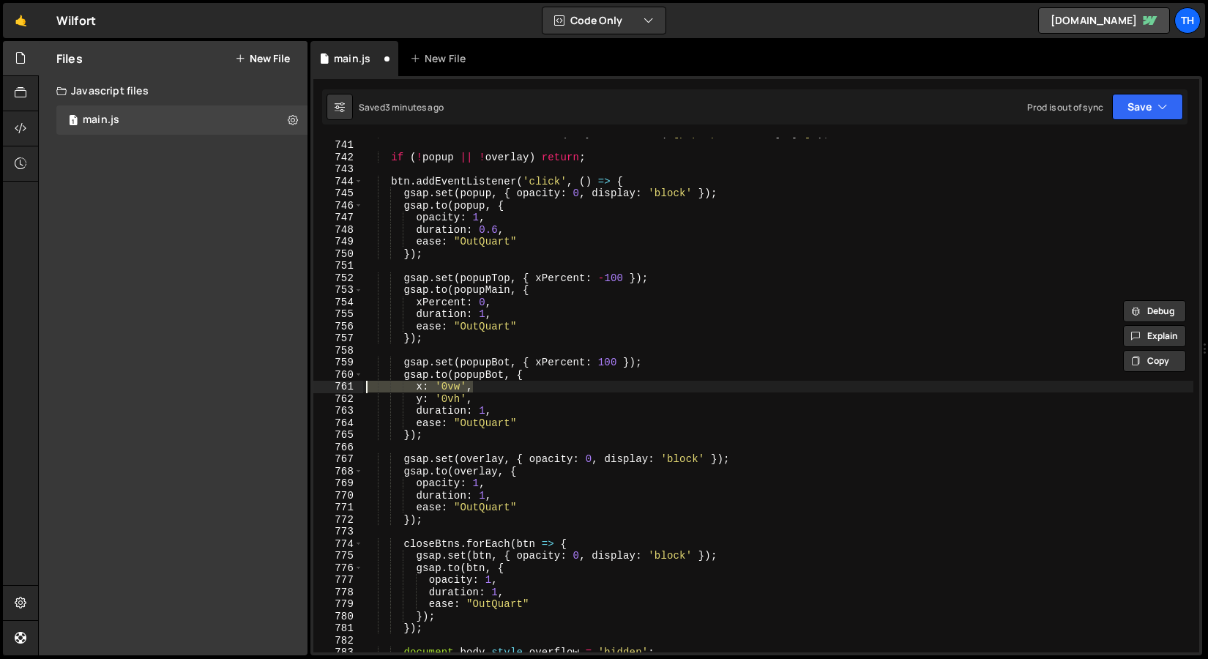
drag, startPoint x: 485, startPoint y: 389, endPoint x: 286, endPoint y: 389, distance: 199.9
click at [286, 389] on div "Files New File Javascript files 1 main.js 0 CSS files Copy share link Edit File…" at bounding box center [623, 348] width 1170 height 615
paste textarea "Percent: 0"
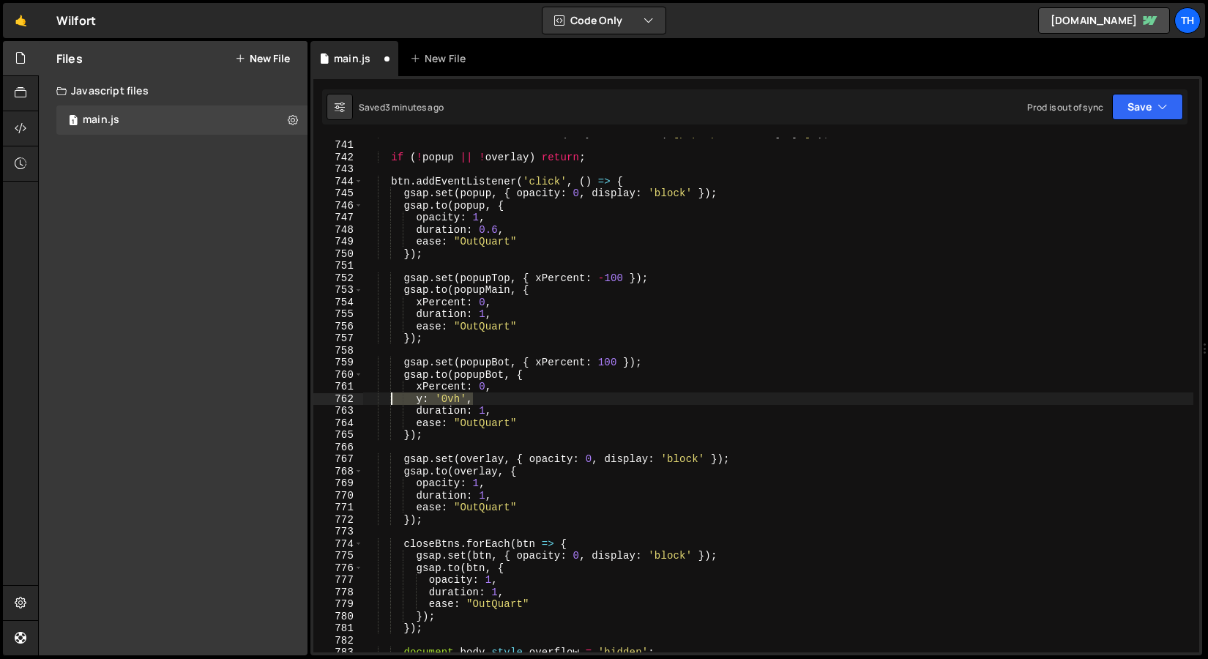
drag, startPoint x: 483, startPoint y: 398, endPoint x: 287, endPoint y: 395, distance: 195.5
click at [287, 395] on div "Files New File Javascript files 1 main.js 0 CSS files Copy share link Edit File…" at bounding box center [623, 348] width 1170 height 615
type textarea "y: '0vh',"
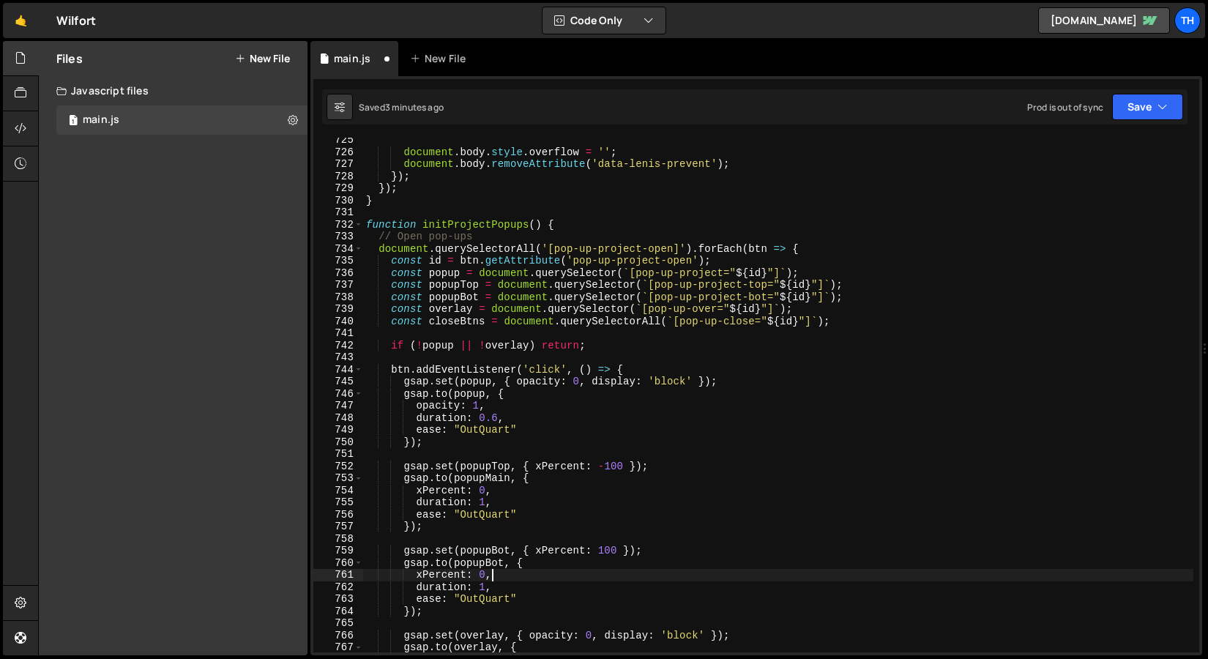
scroll to position [8750, 0]
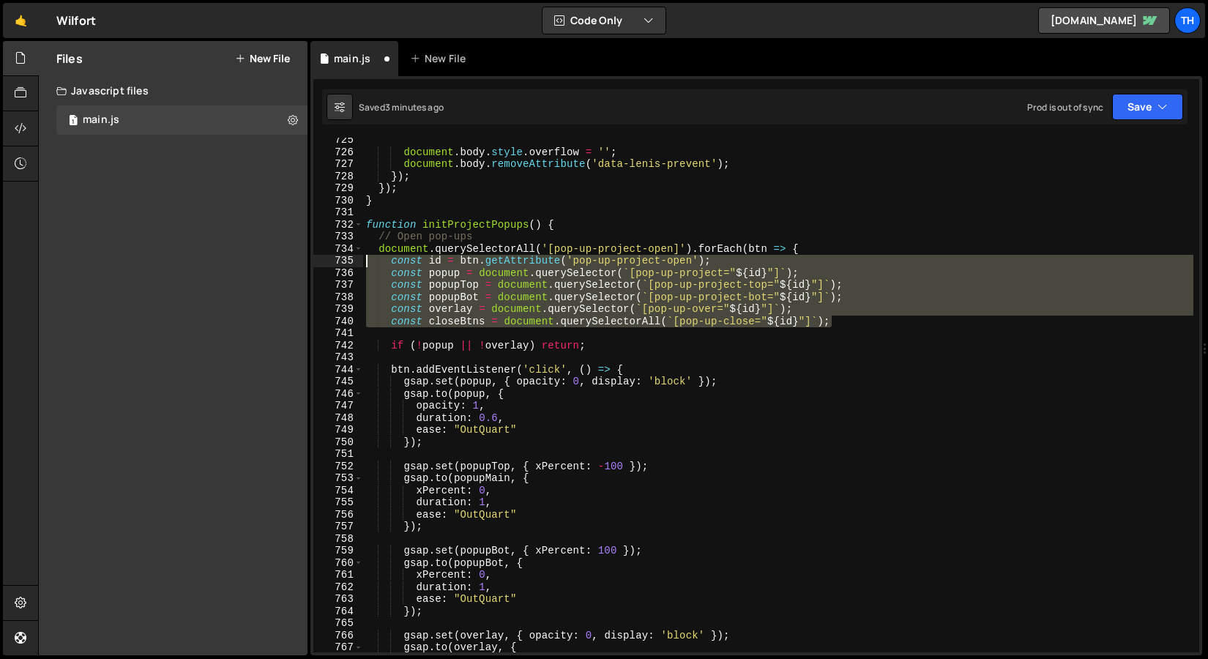
drag, startPoint x: 841, startPoint y: 324, endPoint x: 281, endPoint y: 256, distance: 564.3
click at [281, 256] on div "Files New File Javascript files 1 main.js 0 CSS files Copy share link Edit File…" at bounding box center [623, 348] width 1170 height 615
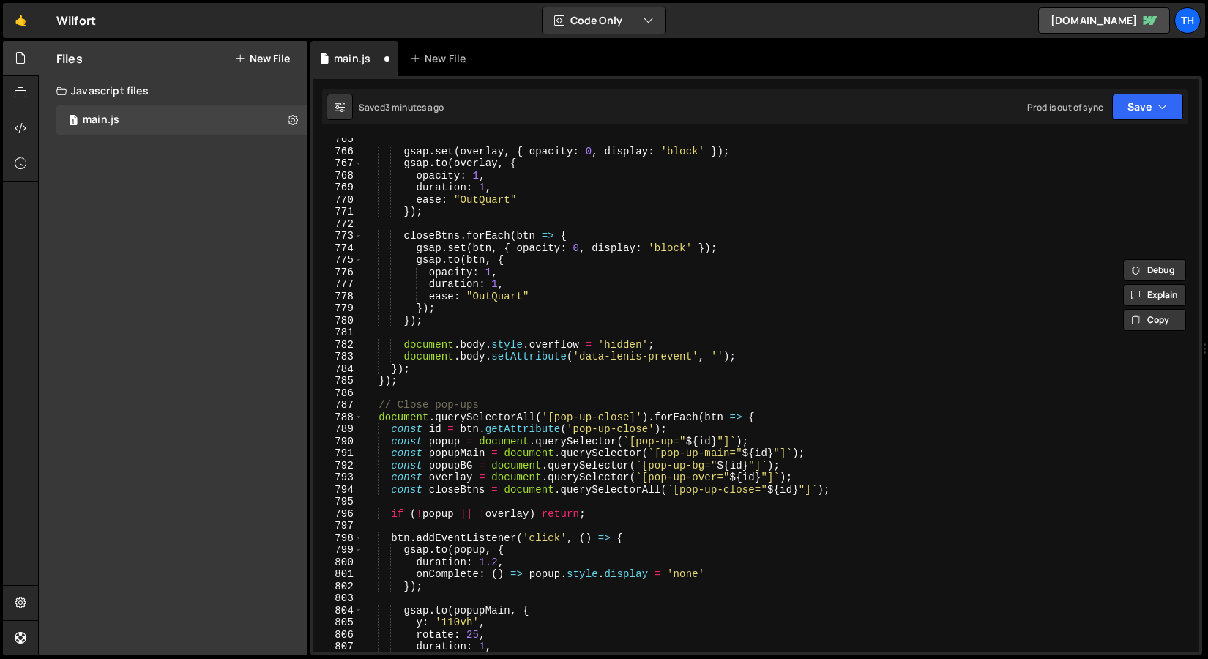
scroll to position [9239, 0]
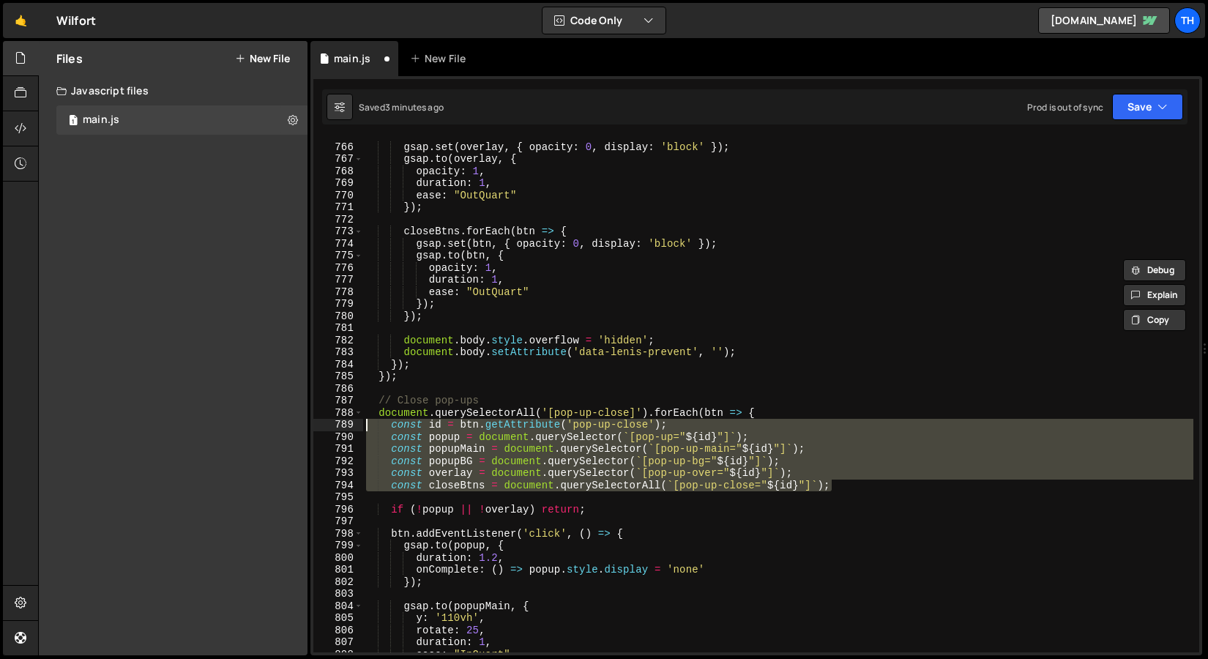
drag, startPoint x: 848, startPoint y: 483, endPoint x: 297, endPoint y: 428, distance: 554.1
click at [297, 428] on div "Files New File Javascript files 1 main.js 0 CSS files Copy share link Edit File…" at bounding box center [623, 348] width 1170 height 615
paste textarea "closeBtns = document.querySelectorAll(`[pop-up-close"
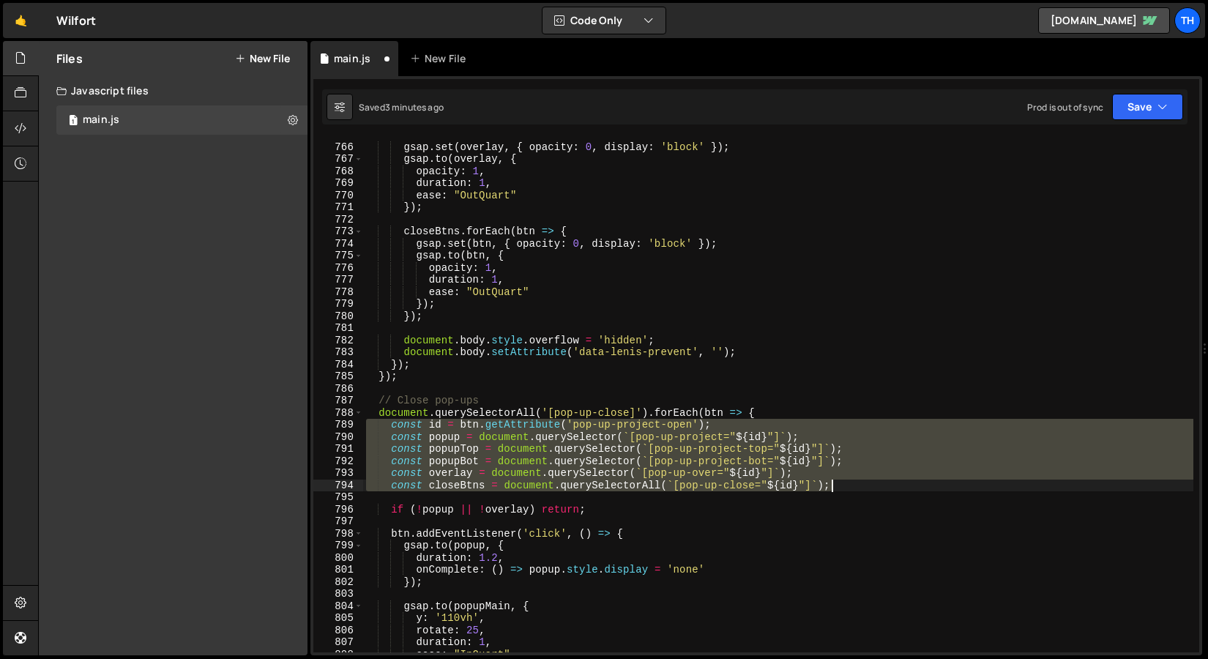
click at [647, 425] on div "gsap . set ( overlay , { opacity : 0 , display : 'block' }) ; gsap . to ( overl…" at bounding box center [778, 395] width 830 height 515
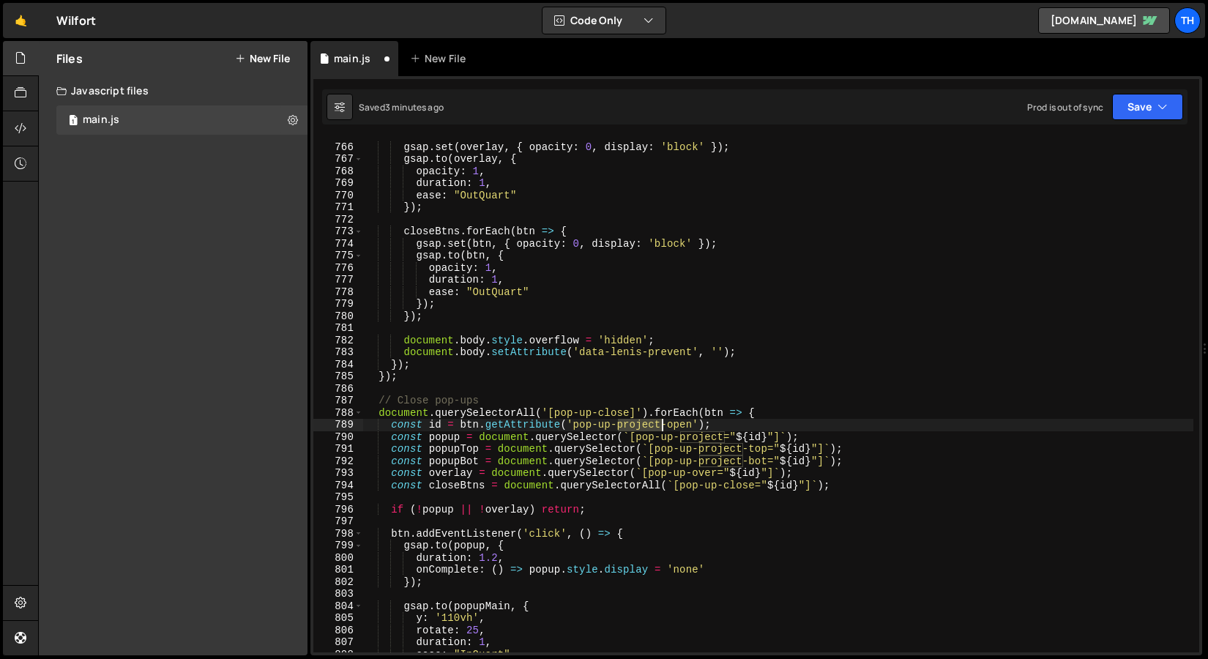
click at [647, 425] on div "gsap . set ( overlay , { opacity : 0 , display : 'block' }) ; gsap . to ( overl…" at bounding box center [778, 398] width 830 height 539
click at [601, 412] on div "gsap . set ( overlay , { opacity : 0 , display : 'block' }) ; gsap . to ( overl…" at bounding box center [778, 398] width 830 height 539
paste textarea "project"
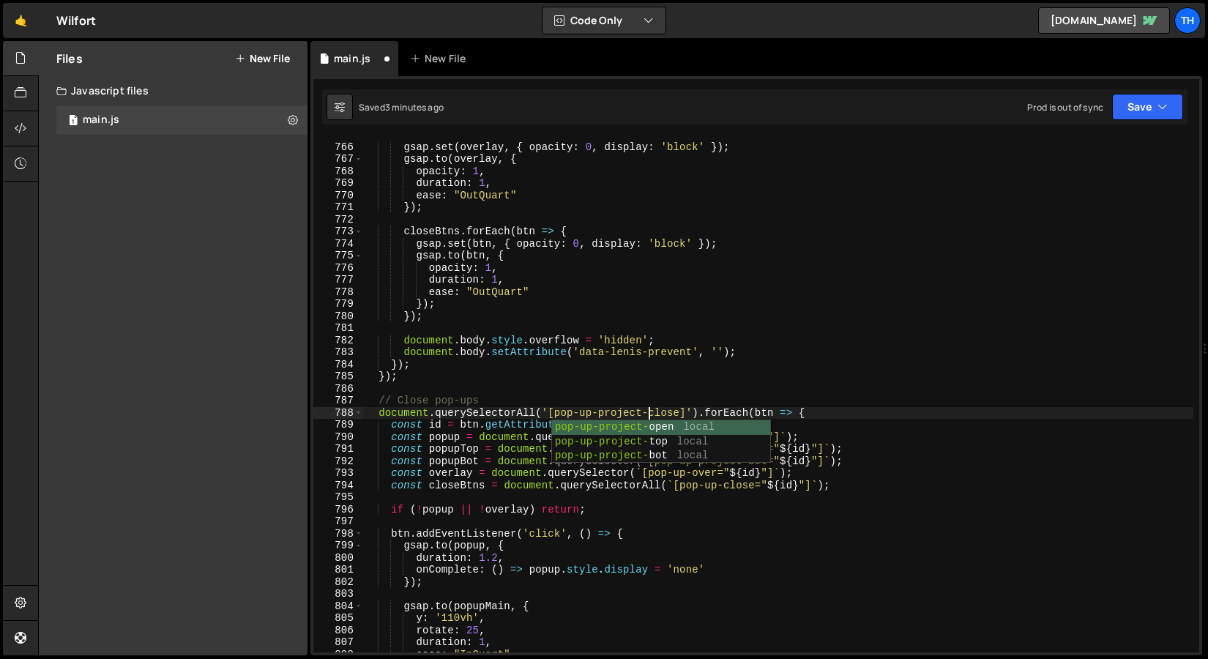
click at [690, 362] on div "gsap . set ( overlay , { opacity : 0 , display : 'block' }) ; gsap . to ( overl…" at bounding box center [778, 398] width 830 height 539
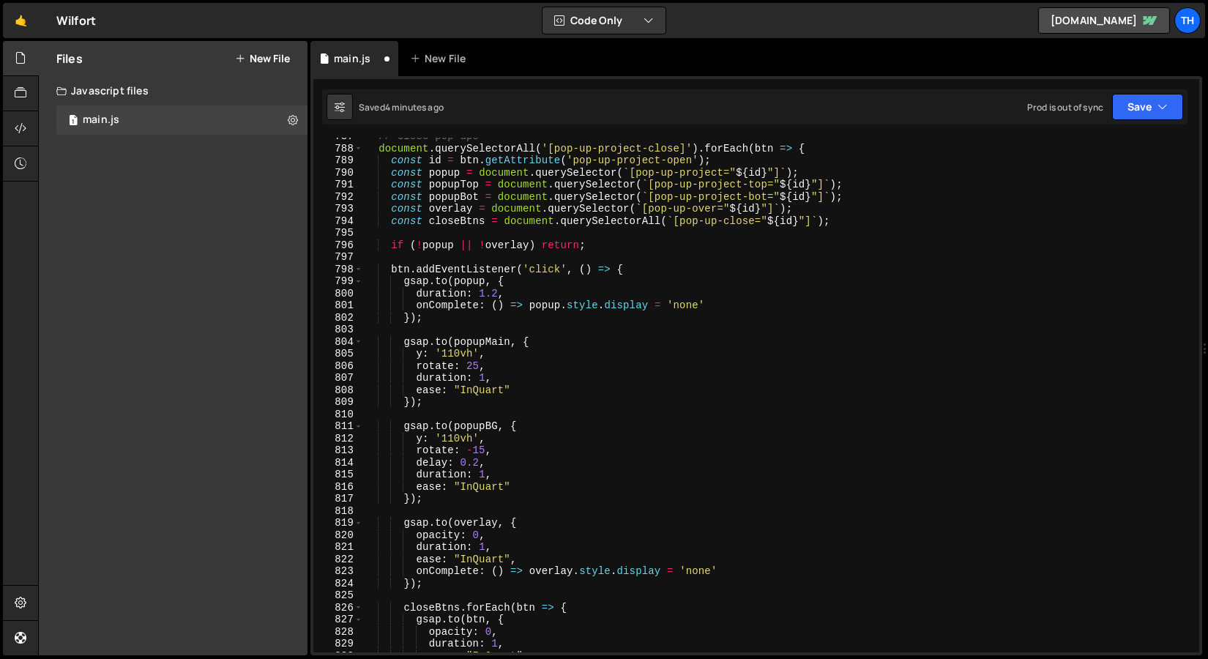
scroll to position [9508, 0]
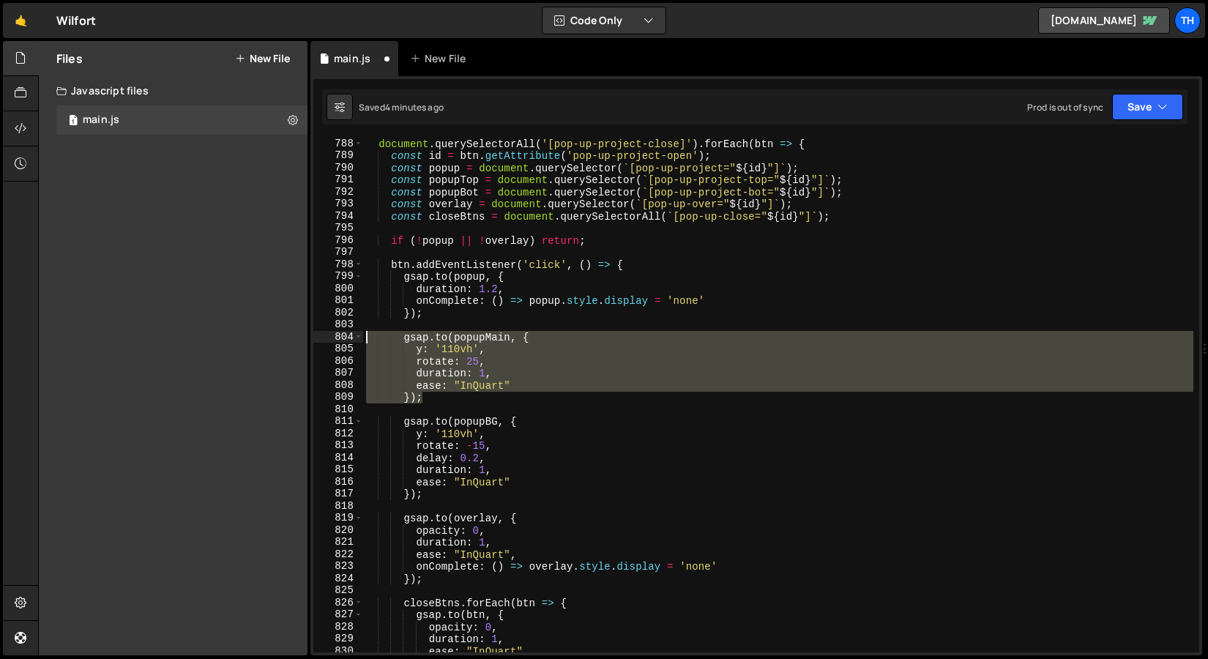
drag, startPoint x: 442, startPoint y: 395, endPoint x: 293, endPoint y: 338, distance: 159.9
click at [293, 338] on div "Files New File Javascript files 1 main.js 0 CSS files Copy share link Edit File…" at bounding box center [623, 348] width 1170 height 615
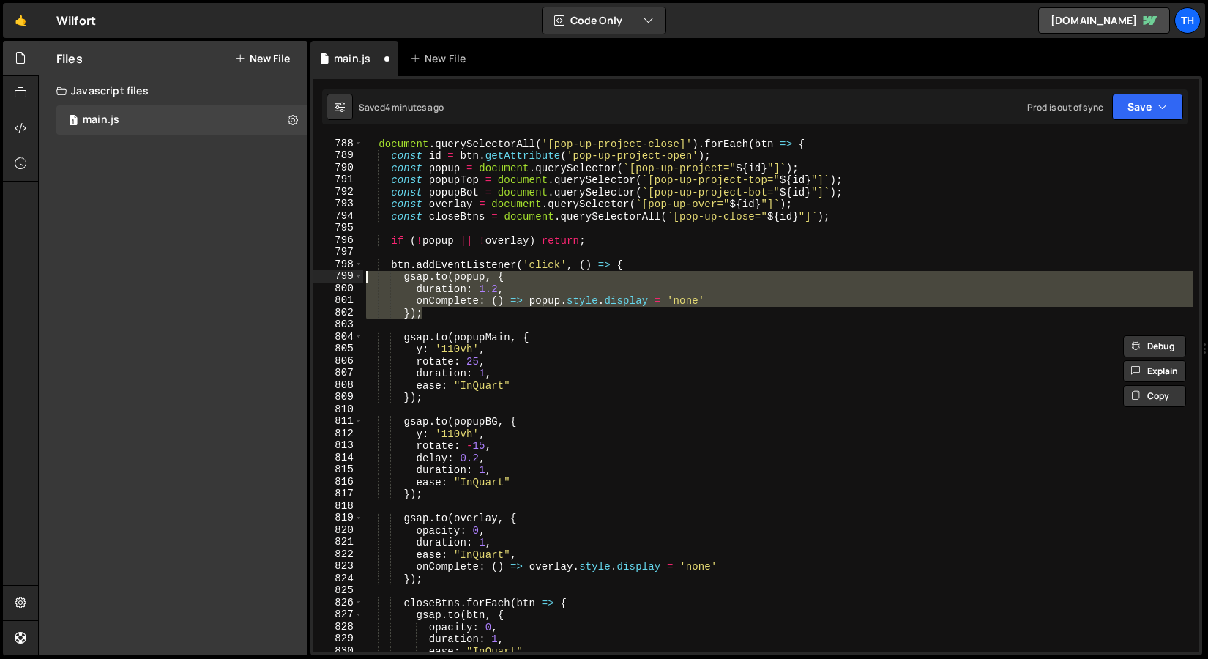
drag, startPoint x: 447, startPoint y: 311, endPoint x: 302, endPoint y: 280, distance: 148.9
click at [302, 280] on div "Files New File Javascript files 1 main.js 0 CSS files Copy share link Edit File…" at bounding box center [623, 348] width 1170 height 615
paste textarea "});"
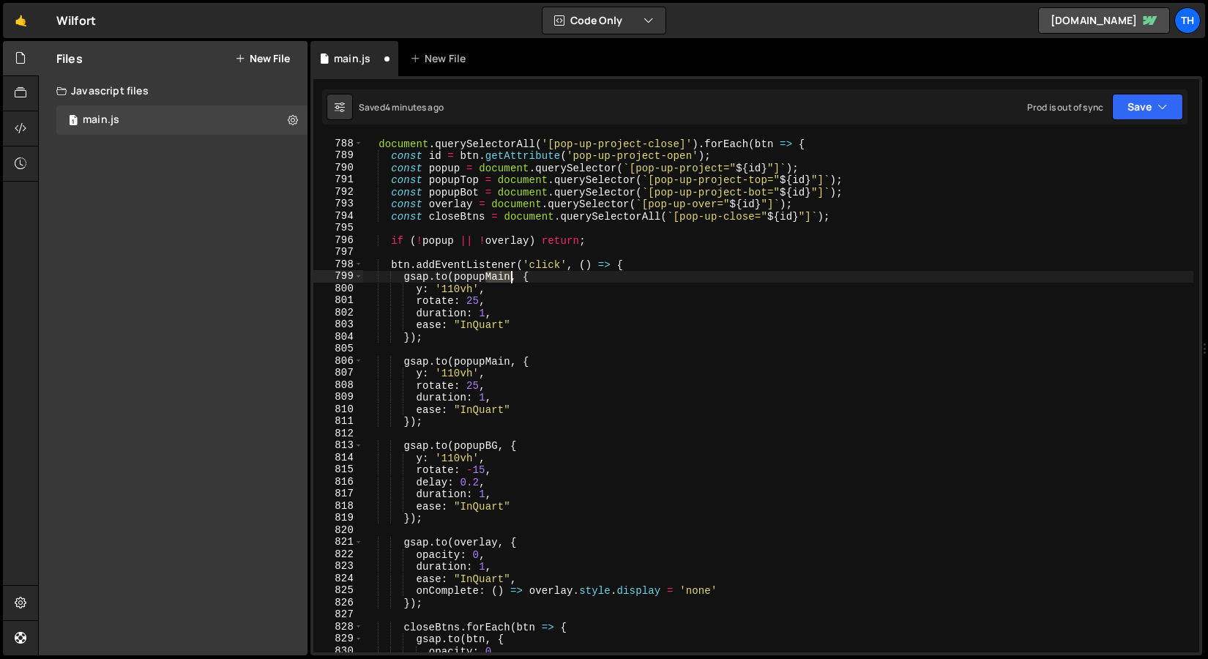
drag, startPoint x: 486, startPoint y: 272, endPoint x: 511, endPoint y: 274, distance: 24.9
click at [511, 274] on div "document . querySelectorAll ( '[pop-up-project-close]' ) . forEach ( btn => { c…" at bounding box center [778, 407] width 830 height 539
click at [420, 288] on div "document . querySelectorAll ( '[pop-up-project-close]' ) . forEach ( btn => { c…" at bounding box center [778, 407] width 830 height 539
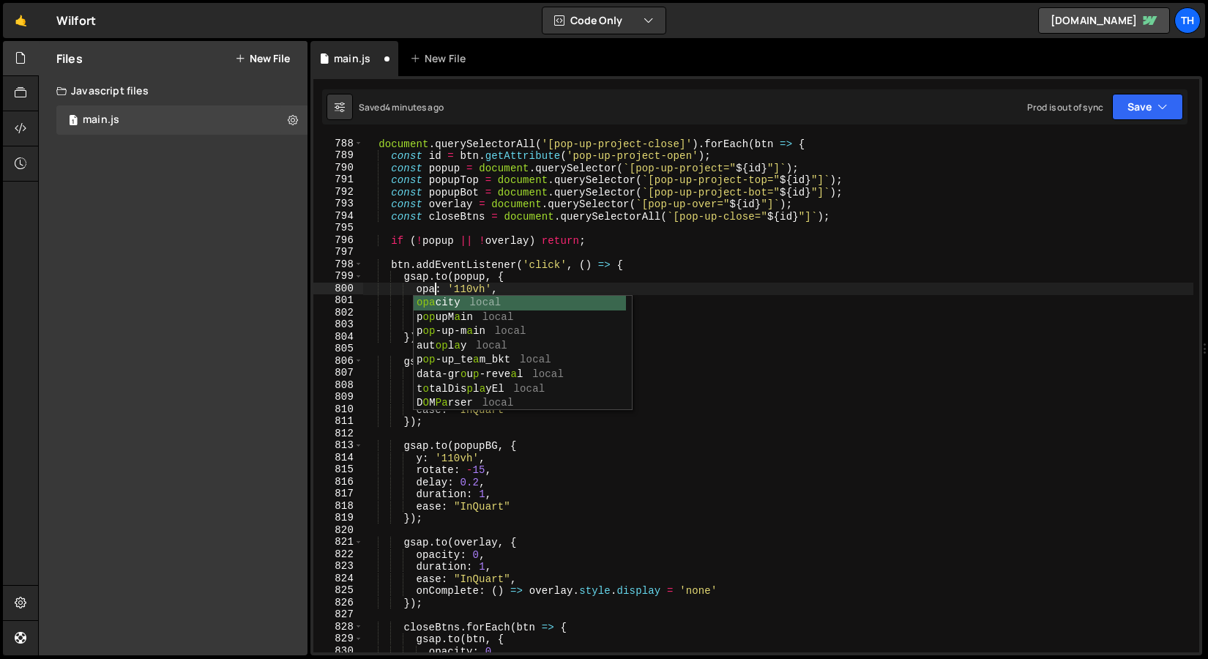
scroll to position [0, 4]
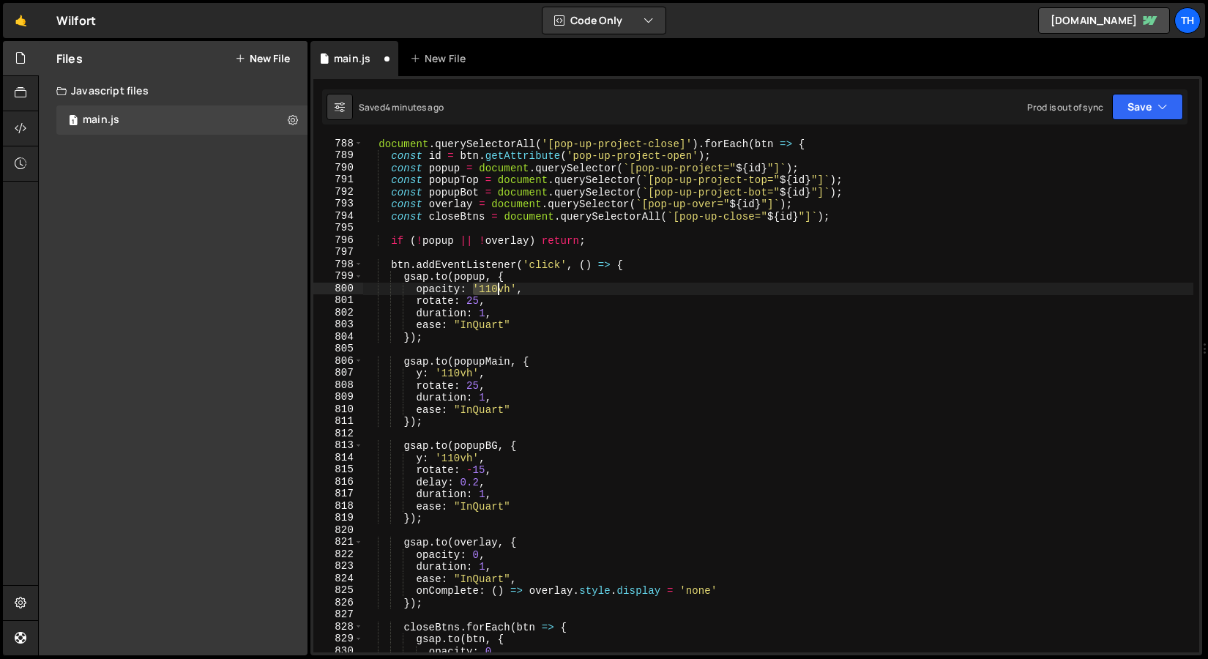
drag, startPoint x: 472, startPoint y: 288, endPoint x: 503, endPoint y: 288, distance: 30.8
click at [503, 288] on div "document . querySelectorAll ( '[pop-up-project-close]' ) . forEach ( btn => { c…" at bounding box center [778, 407] width 830 height 539
click at [514, 288] on div "document . querySelectorAll ( '[pop-up-project-close]' ) . forEach ( btn => { c…" at bounding box center [778, 407] width 830 height 539
click at [499, 279] on div "document . querySelectorAll ( '[pop-up-project-close]' ) . forEach ( btn => { c…" at bounding box center [778, 407] width 830 height 539
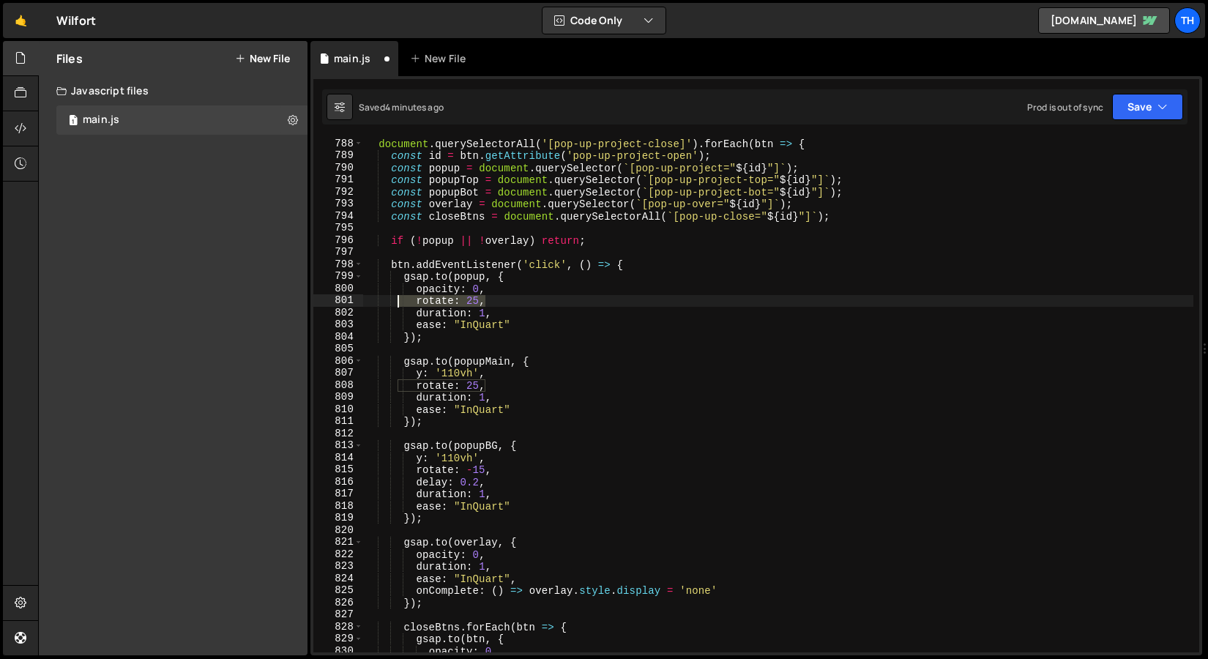
drag, startPoint x: 496, startPoint y: 297, endPoint x: 372, endPoint y: 294, distance: 124.5
click at [372, 294] on div "document . querySelectorAll ( '[pop-up-project-close]' ) . forEach ( btn => { c…" at bounding box center [778, 407] width 830 height 539
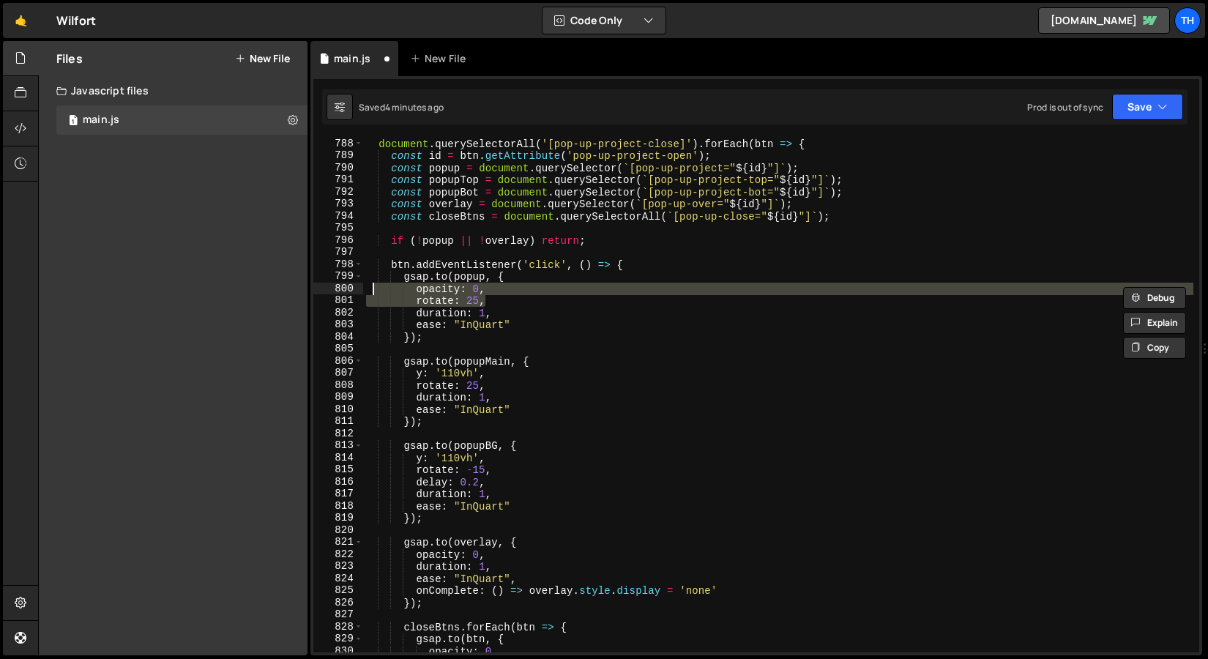
type textarea "rotate: 25,"
click at [453, 302] on div "document . querySelectorAll ( '[pop-up-project-close]' ) . forEach ( btn => { c…" at bounding box center [778, 407] width 830 height 539
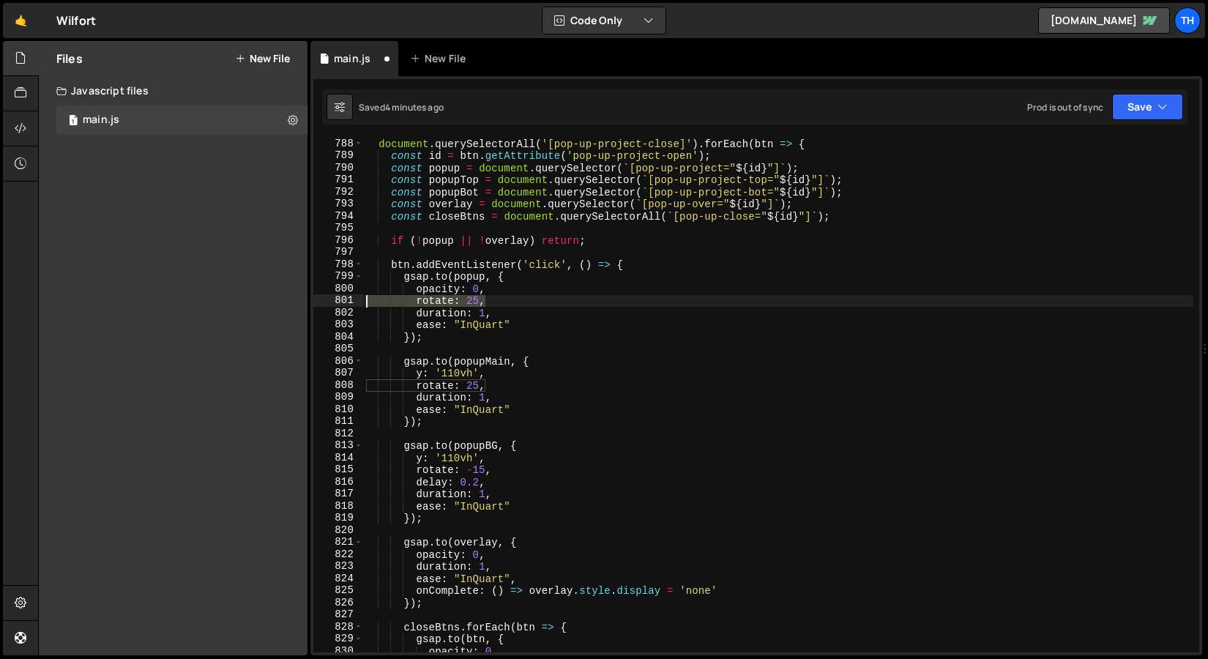
drag, startPoint x: 496, startPoint y: 302, endPoint x: 259, endPoint y: 302, distance: 237.2
click at [259, 302] on div "Files New File Javascript files 1 main.js 0 CSS files Copy share link Edit File…" at bounding box center [623, 348] width 1170 height 615
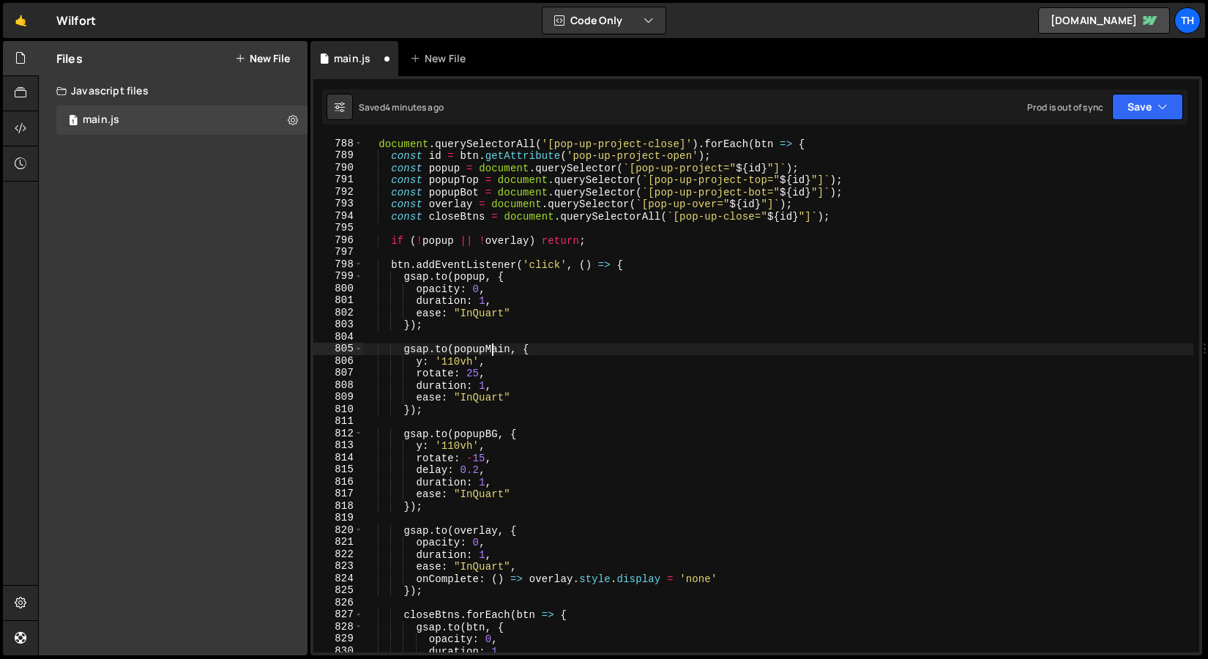
click at [492, 347] on div "document . querySelectorAll ( '[pop-up-project-close]' ) . forEach ( btn => { c…" at bounding box center [778, 407] width 830 height 539
click at [576, 301] on div "document . querySelectorAll ( '[pop-up-project-close]' ) . forEach ( btn => { c…" at bounding box center [778, 407] width 830 height 539
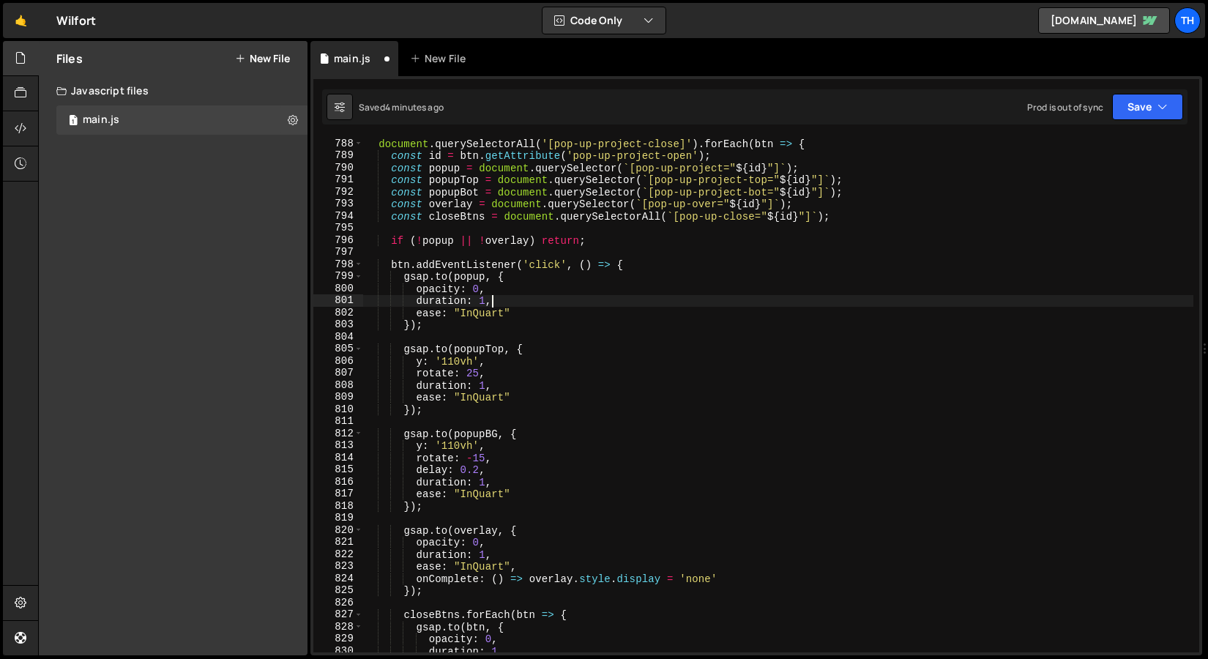
scroll to position [0, 8]
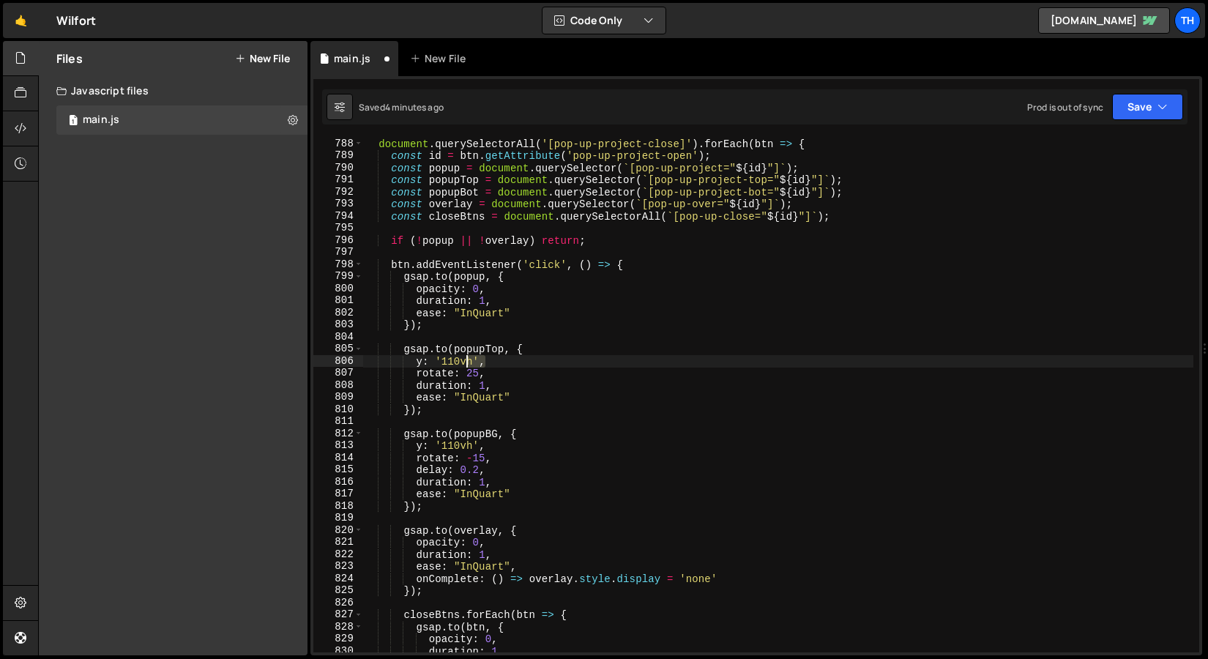
drag, startPoint x: 495, startPoint y: 363, endPoint x: 450, endPoint y: 363, distance: 44.7
click at [453, 363] on div "document . querySelectorAll ( '[pop-up-project-close]' ) . forEach ( btn => { c…" at bounding box center [778, 407] width 830 height 539
click at [422, 364] on div "document . querySelectorAll ( '[pop-up-project-close]' ) . forEach ( btn => { c…" at bounding box center [778, 407] width 830 height 539
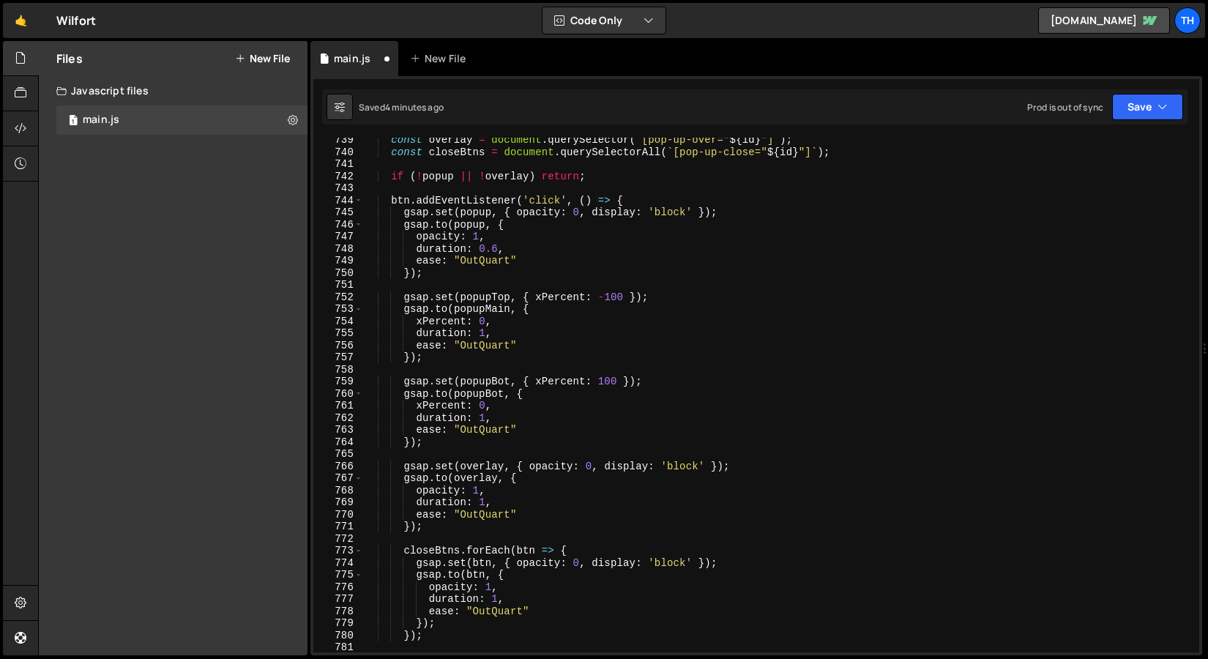
scroll to position [8918, 0]
click at [540, 297] on div "const overlay = document . querySelector ( ` [pop-up-over=" ${ id } "] ` ) ; co…" at bounding box center [778, 405] width 830 height 539
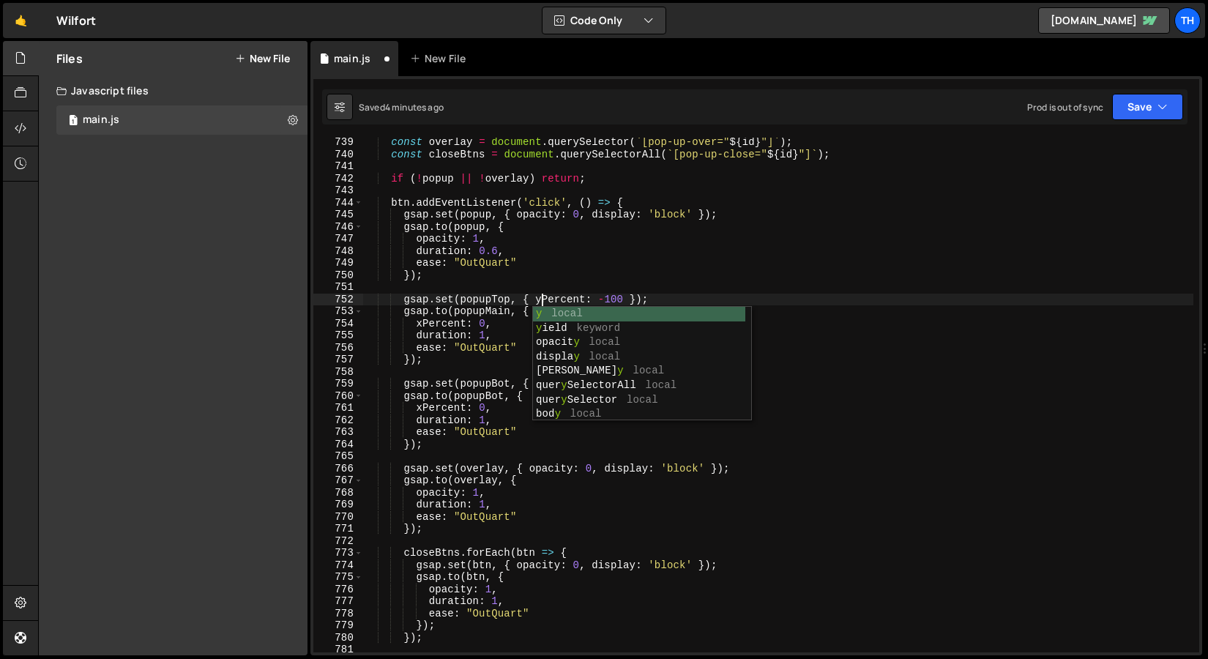
click at [458, 343] on div "const overlay = document . querySelector ( ` [pop-up-over=" ${ id } "] ` ) ; co…" at bounding box center [778, 405] width 830 height 539
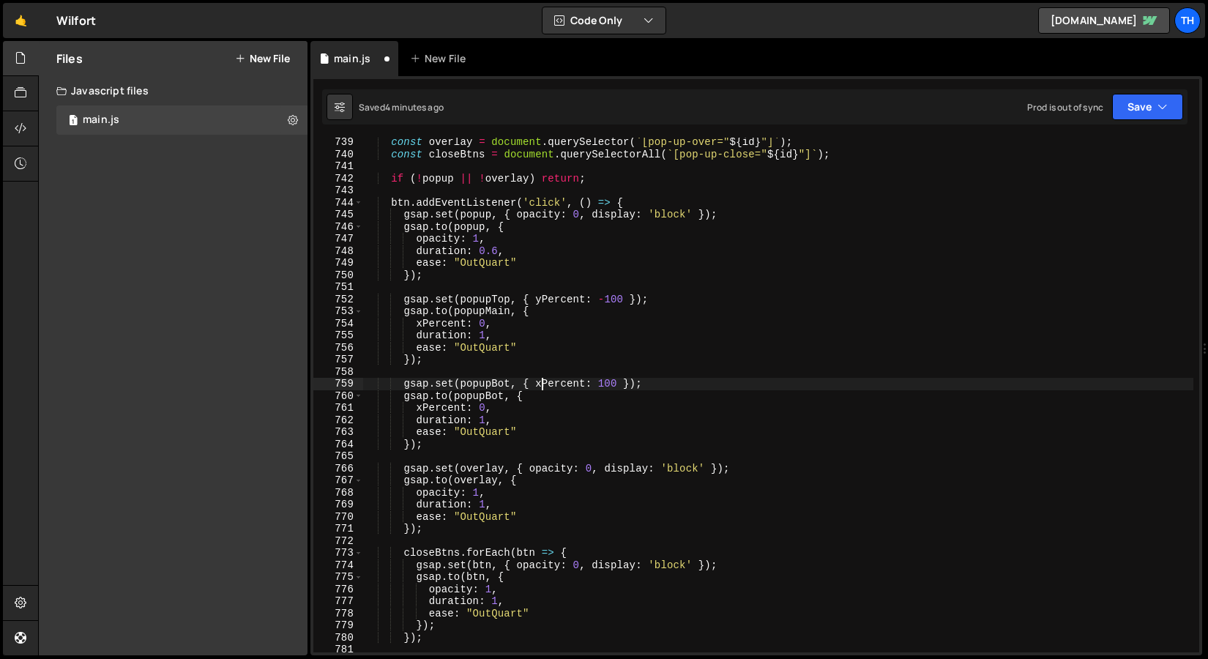
click at [545, 382] on div "const overlay = document . querySelector ( ` [pop-up-over=" ${ id } "] ` ) ; co…" at bounding box center [778, 405] width 830 height 539
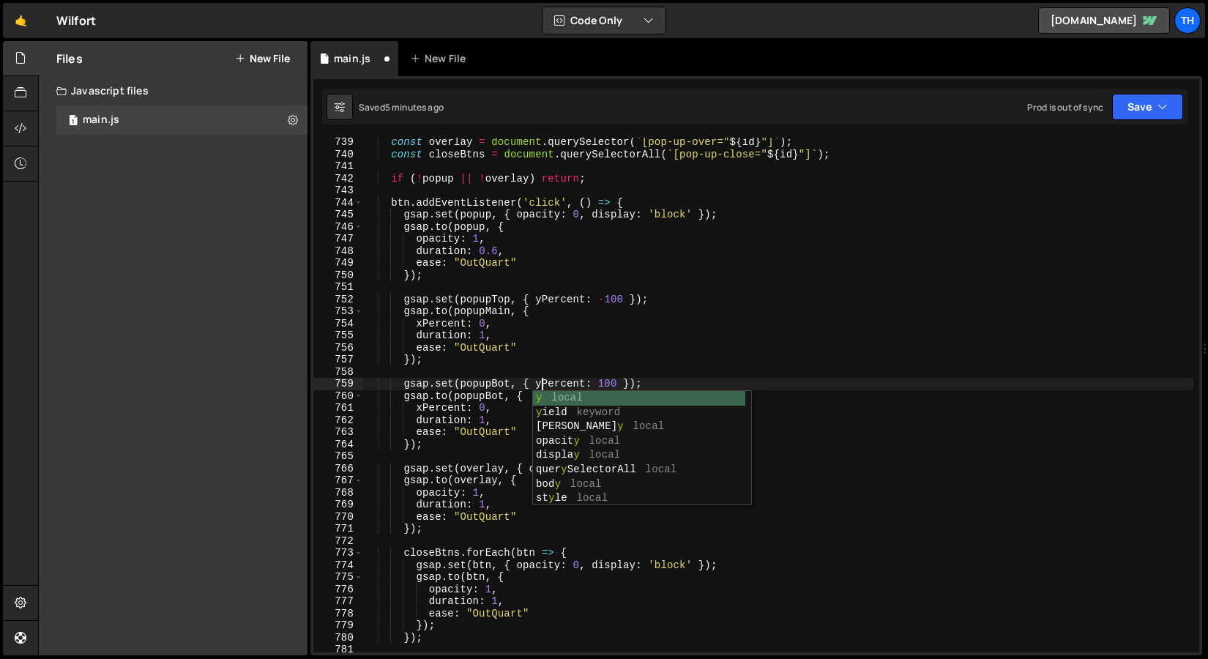
click at [420, 324] on div "const overlay = document . querySelector ( ` [pop-up-over=" ${ id } "] ` ) ; co…" at bounding box center [778, 405] width 830 height 539
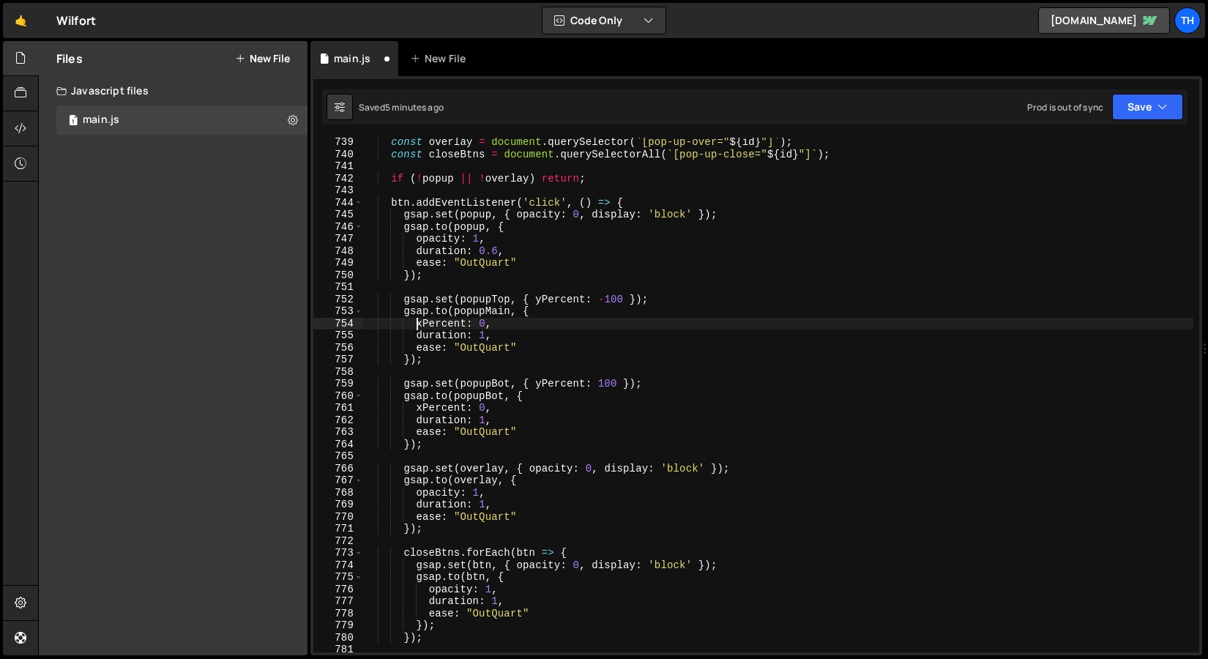
scroll to position [0, 4]
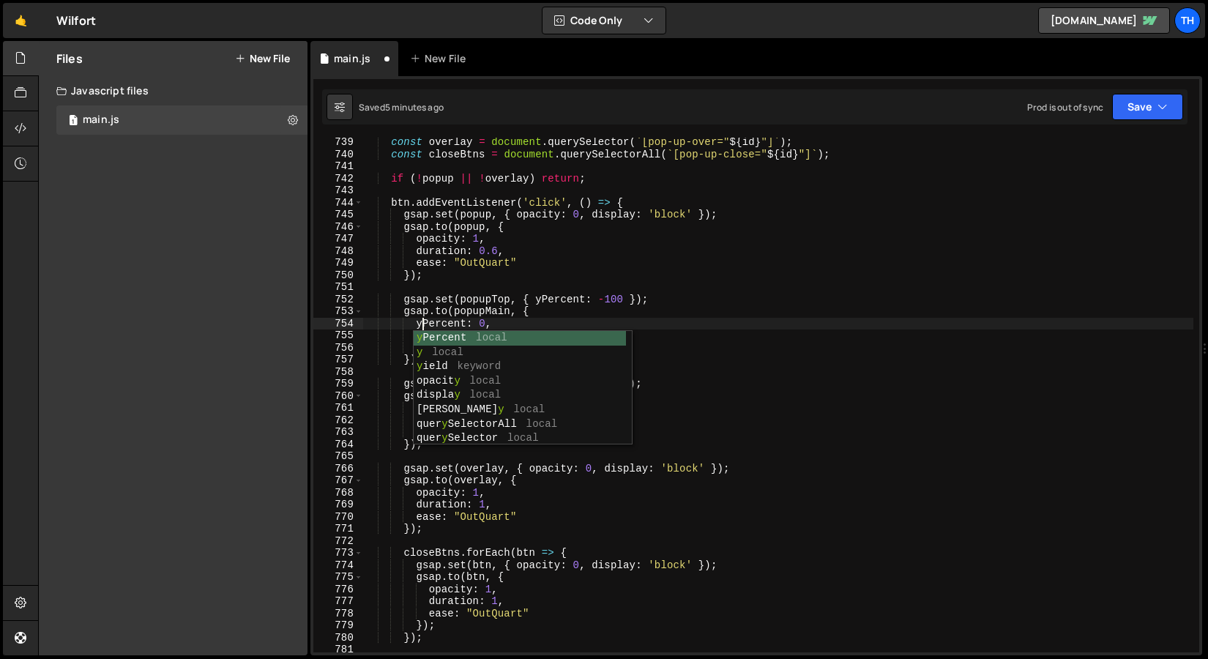
click at [357, 324] on div "754" at bounding box center [338, 324] width 50 height 12
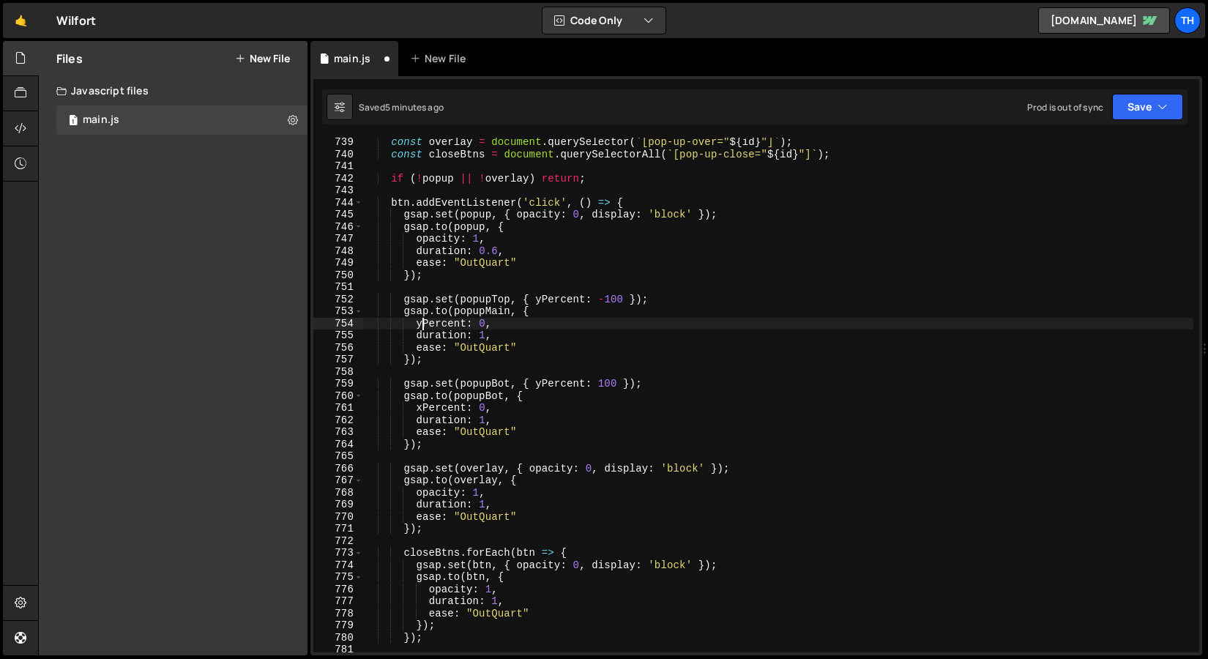
click at [425, 409] on div "const overlay = document . querySelector ( ` [pop-up-over=" ${ id } "] ` ) ; co…" at bounding box center [778, 405] width 830 height 539
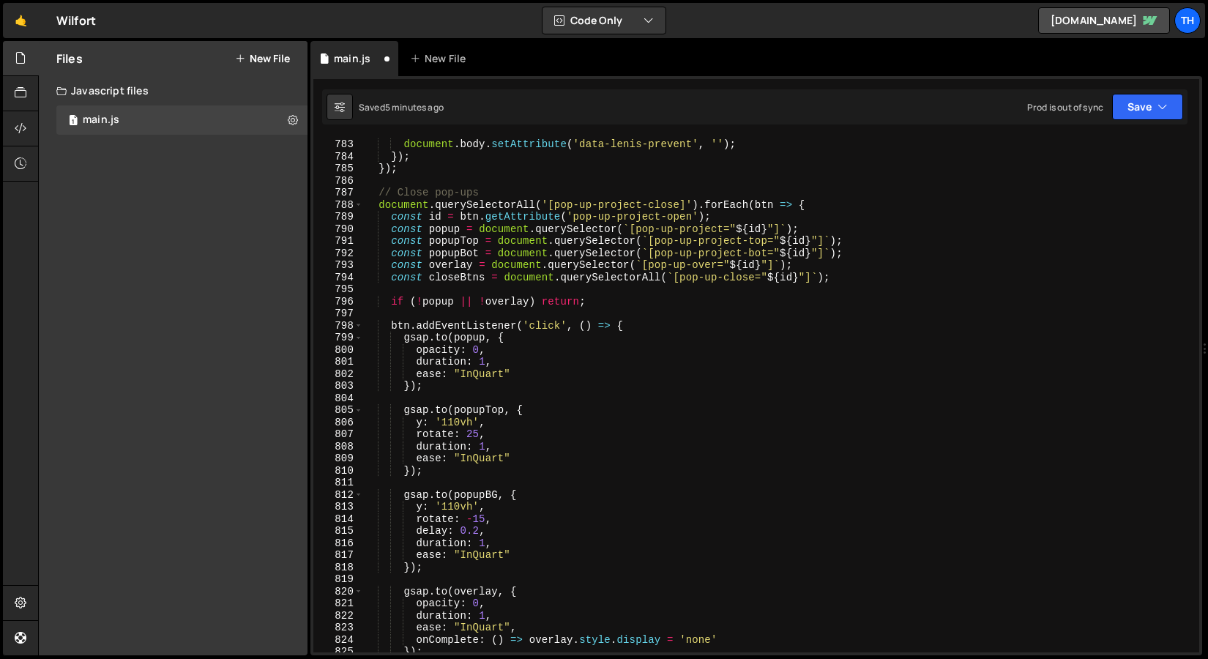
scroll to position [9468, 0]
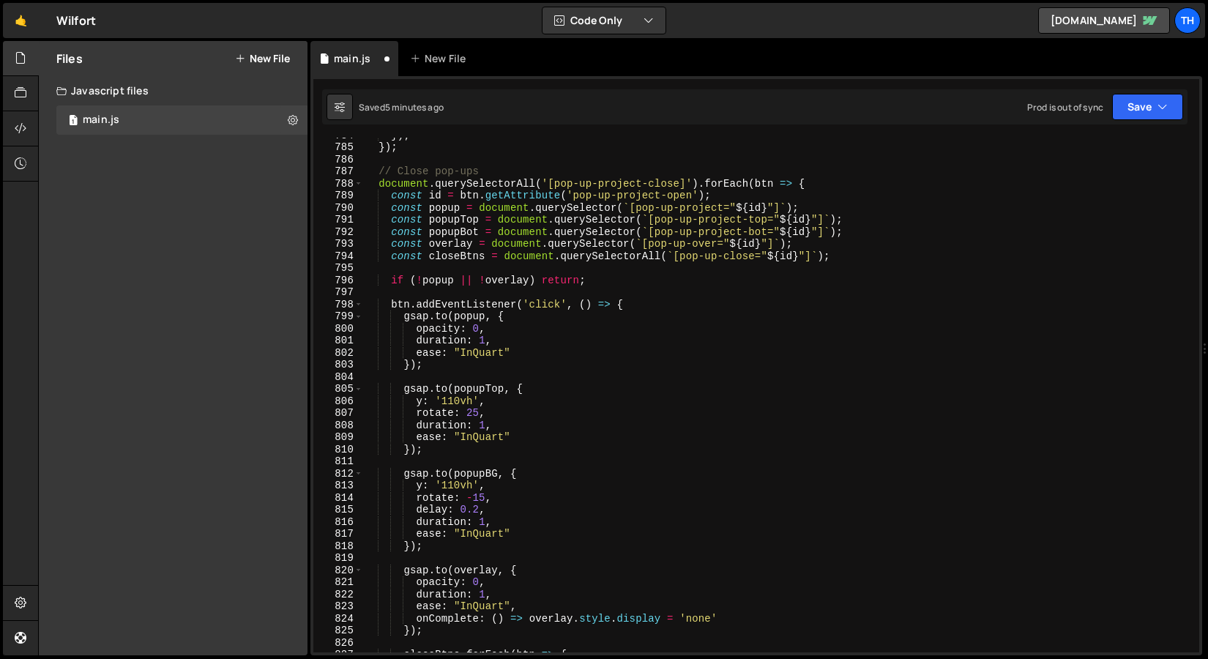
click at [424, 403] on div "}) ; }) ; // Close pop-ups document . querySelectorAll ( '[pop-up-project-close…" at bounding box center [778, 398] width 830 height 539
drag, startPoint x: 481, startPoint y: 400, endPoint x: 521, endPoint y: 401, distance: 39.5
click at [521, 401] on div "}) ; }) ; // Close pop-ups document . querySelectorAll ( '[pop-up-project-close…" at bounding box center [778, 398] width 830 height 539
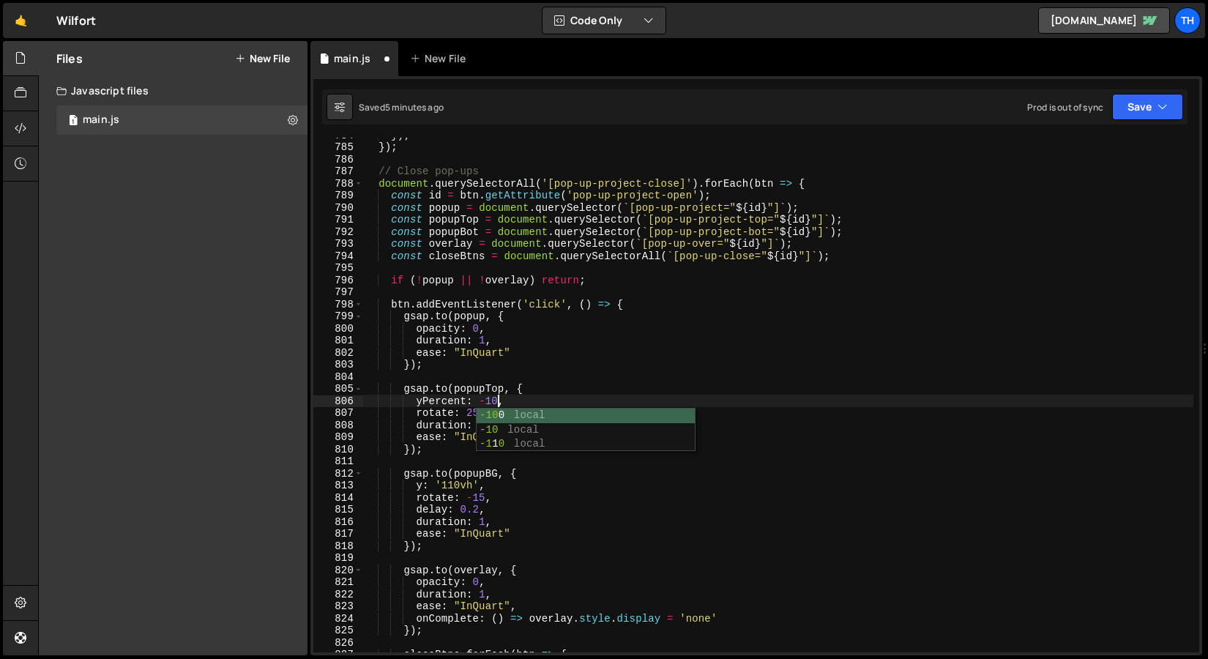
scroll to position [0, 9]
click at [532, 395] on div "}) ; }) ; // Close pop-ups document . querySelectorAll ( '[pop-up-project-close…" at bounding box center [778, 398] width 830 height 539
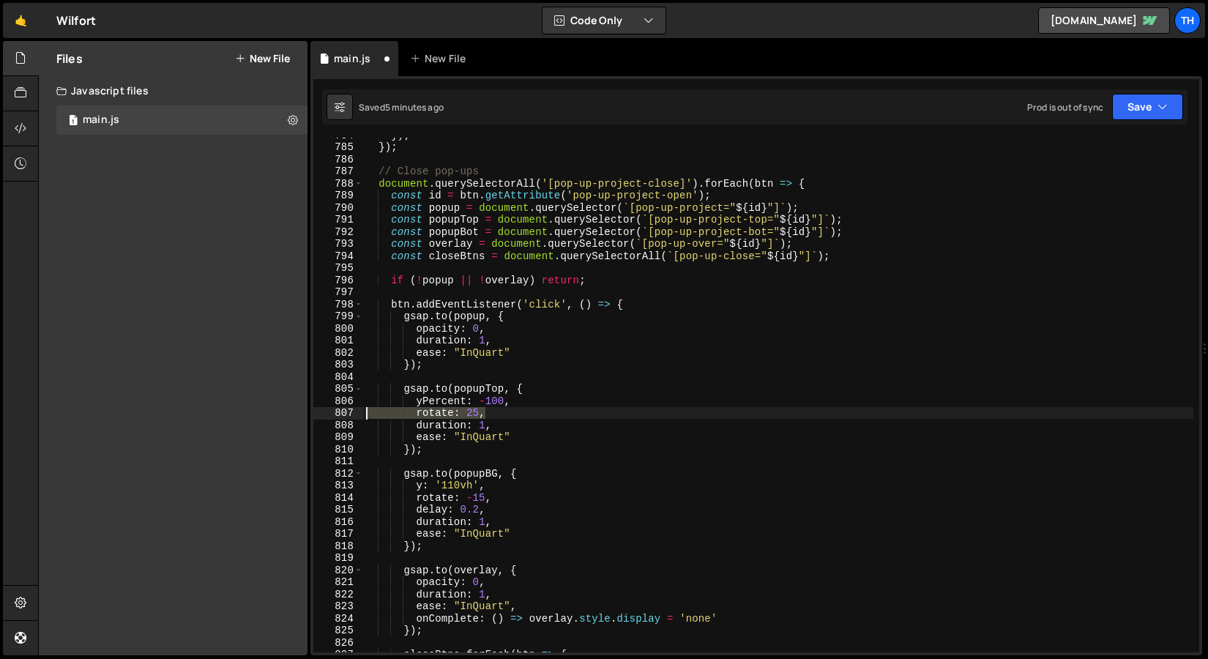
drag, startPoint x: 498, startPoint y: 413, endPoint x: 354, endPoint y: 413, distance: 143.5
click at [354, 413] on div "yPercent: -100, 784 785 786 787 788 789 790 791 792 793 794 795 796 797 798 799…" at bounding box center [756, 395] width 886 height 515
type textarea "rotate: 25,"
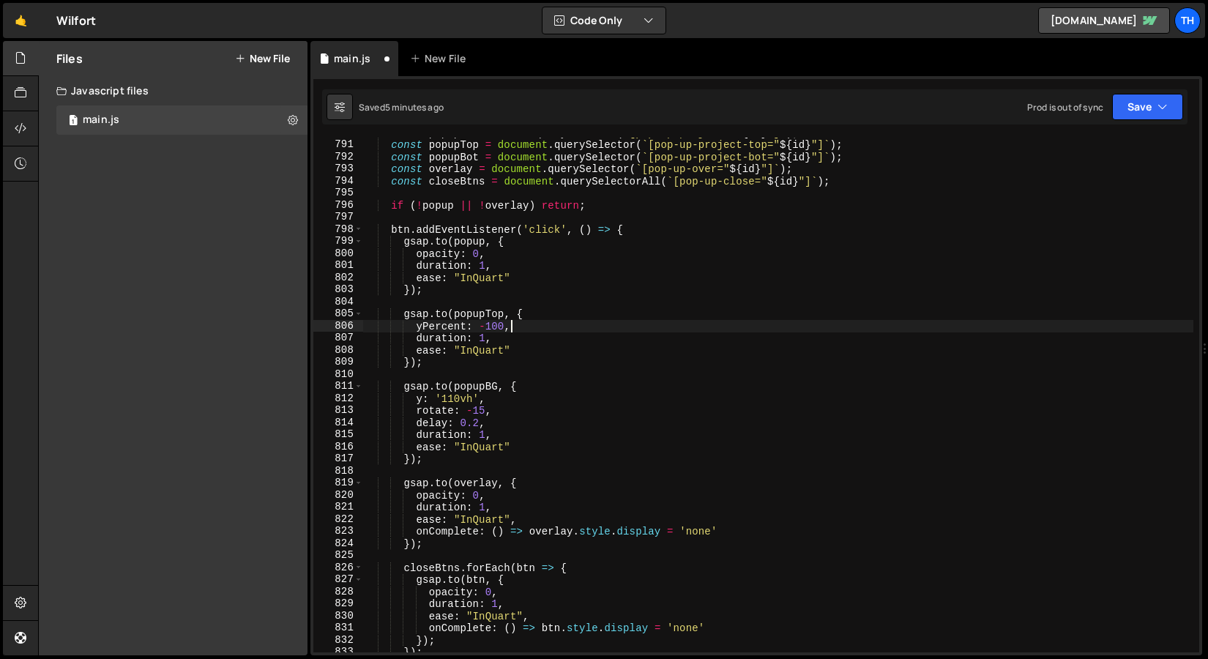
scroll to position [9543, 0]
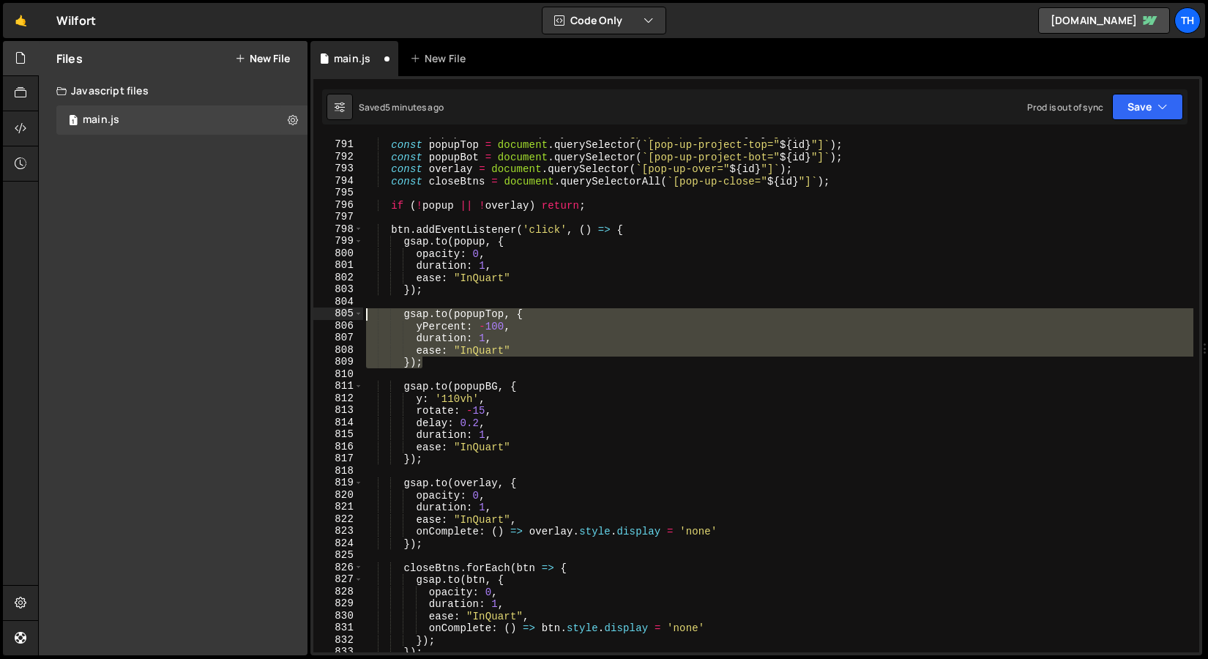
drag, startPoint x: 444, startPoint y: 368, endPoint x: 307, endPoint y: 319, distance: 145.4
click at [307, 319] on div "Files New File Javascript files 1 main.js 0 CSS files Copy share link Edit File…" at bounding box center [623, 348] width 1170 height 615
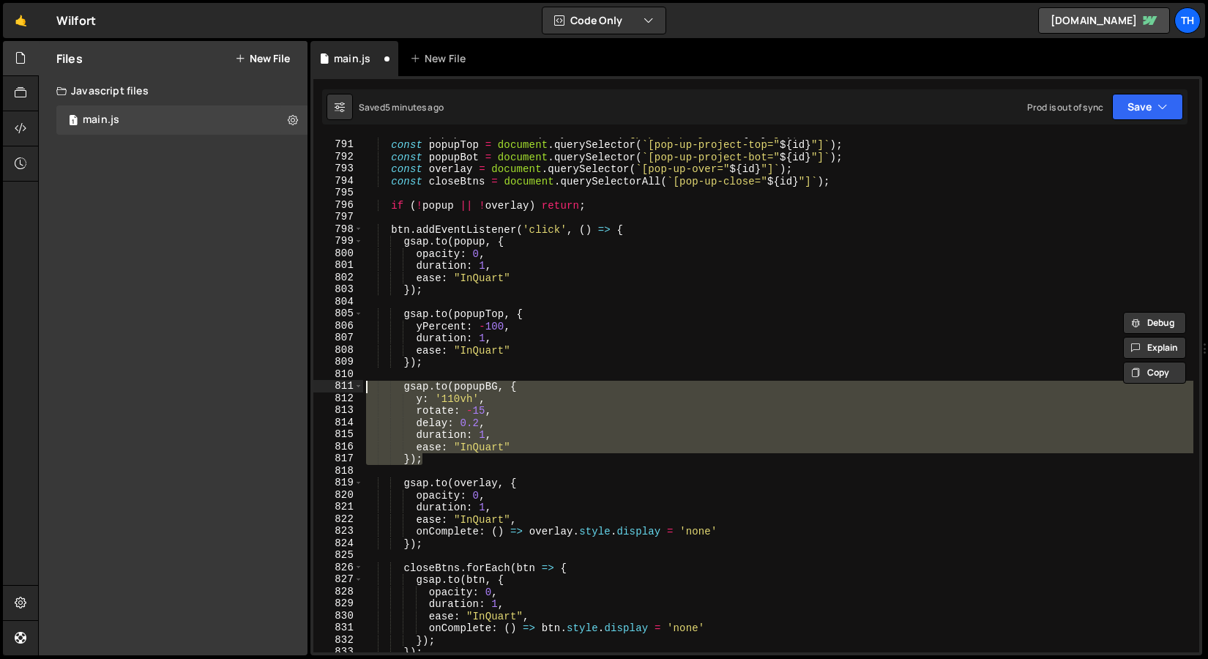
drag, startPoint x: 453, startPoint y: 460, endPoint x: 299, endPoint y: 387, distance: 169.3
click at [299, 387] on div "Files New File Javascript files 1 main.js 0 CSS files Copy share link Edit File…" at bounding box center [623, 348] width 1170 height 615
paste textarea "});"
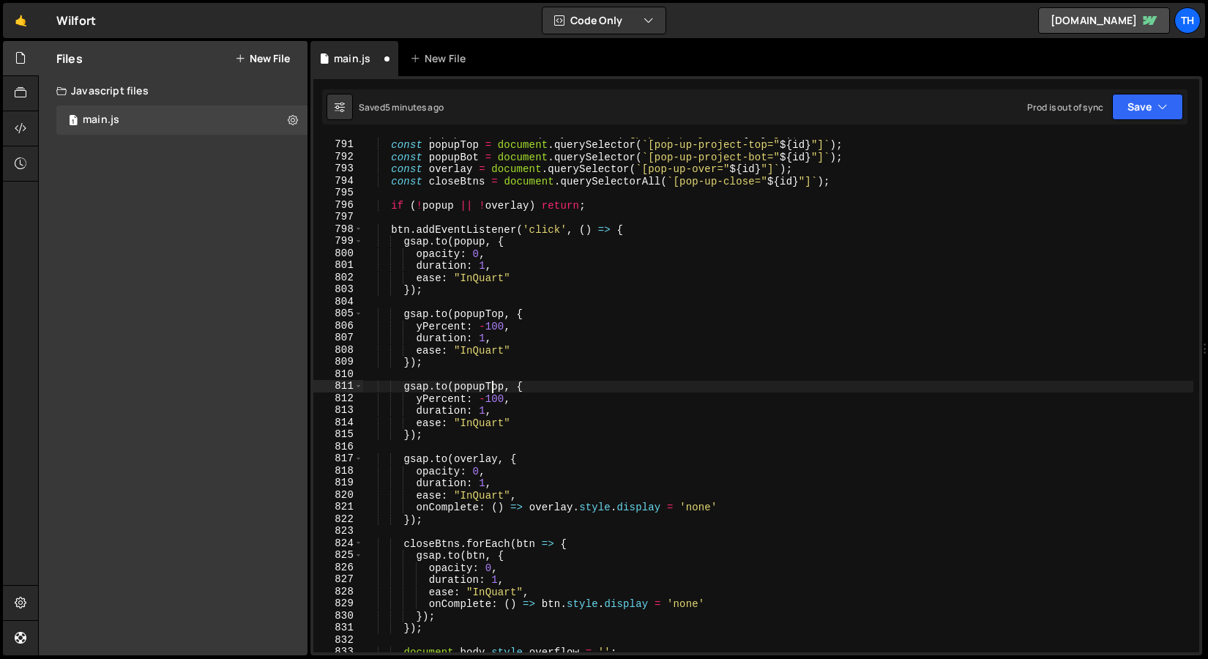
click at [492, 386] on div "const popup = document . querySelector ( ` [pop-up-project=" ${ id } "] ` ) ; c…" at bounding box center [778, 396] width 830 height 539
drag, startPoint x: 488, startPoint y: 386, endPoint x: 503, endPoint y: 386, distance: 15.4
click at [503, 386] on div "const popup = document . querySelector ( ` [pop-up-project=" ${ id } "] ` ) ; c…" at bounding box center [778, 396] width 830 height 539
type textarea "[DOMAIN_NAME](popupBot, {"
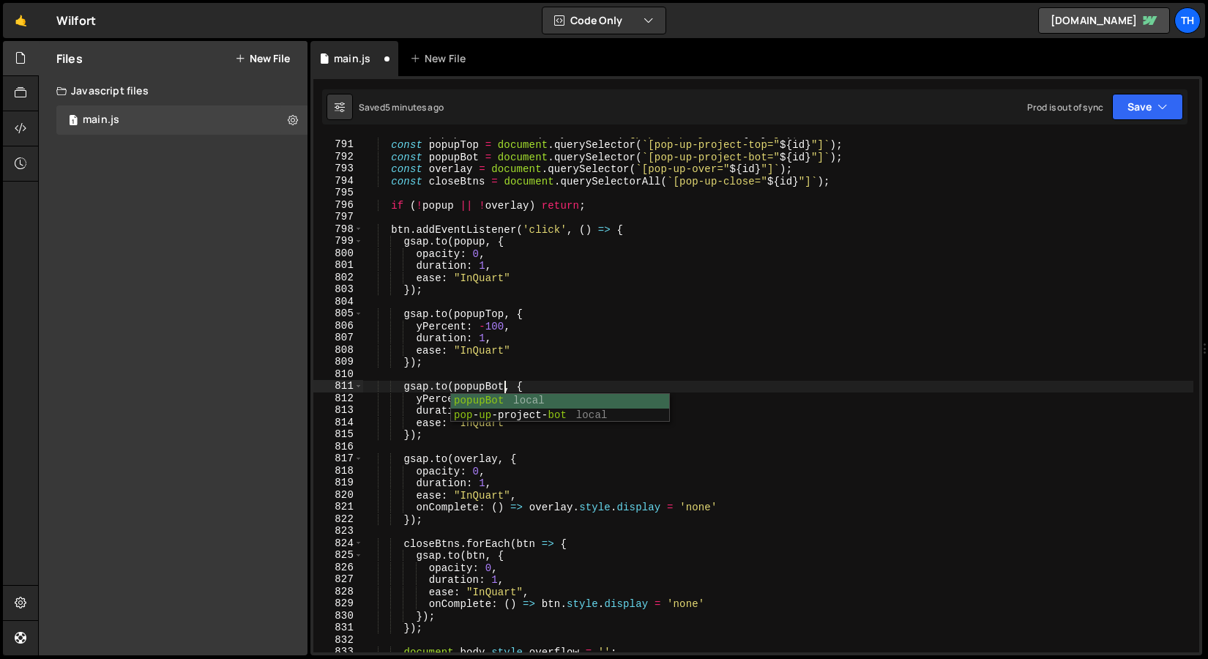
click at [510, 378] on div "const popup = document . querySelector ( ` [pop-up-project=" ${ id } "] ` ) ; c…" at bounding box center [778, 396] width 830 height 539
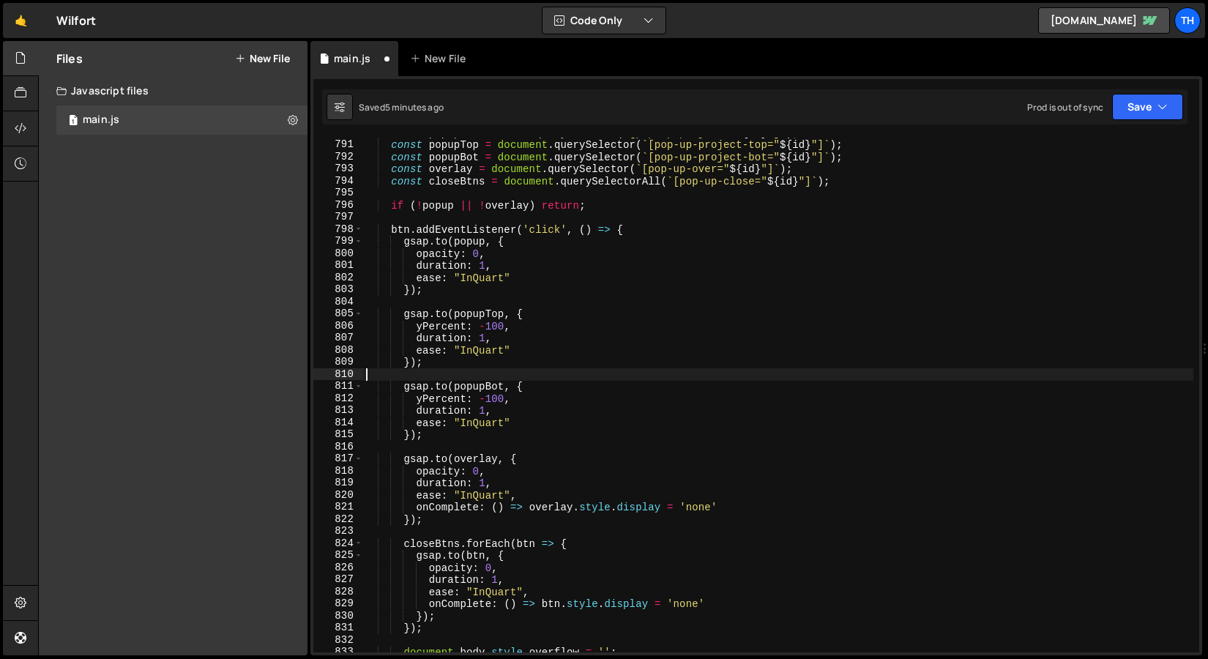
scroll to position [0, 0]
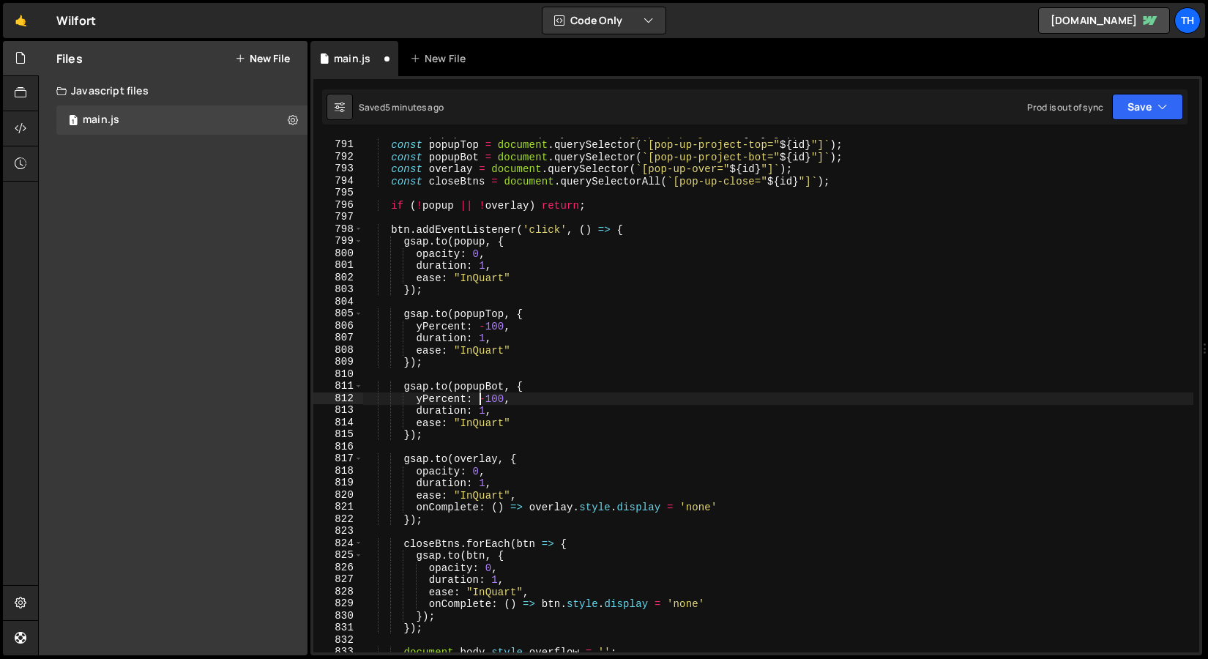
click at [479, 399] on div "const popup = document . querySelector ( ` [pop-up-project=" ${ id } "] ` ) ; c…" at bounding box center [778, 396] width 830 height 539
click at [469, 436] on div "const popup = document . querySelector ( ` [pop-up-project=" ${ id } "] ` ) ; c…" at bounding box center [778, 396] width 830 height 539
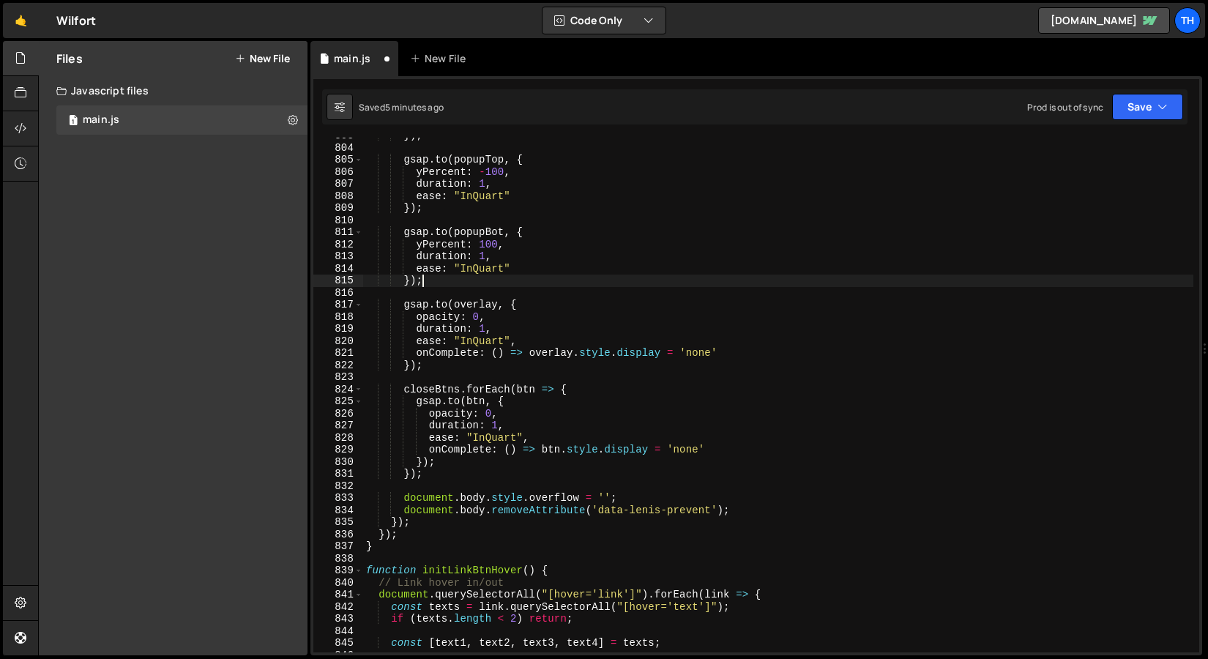
scroll to position [9697, 0]
click at [1130, 110] on button "Save" at bounding box center [1147, 107] width 71 height 26
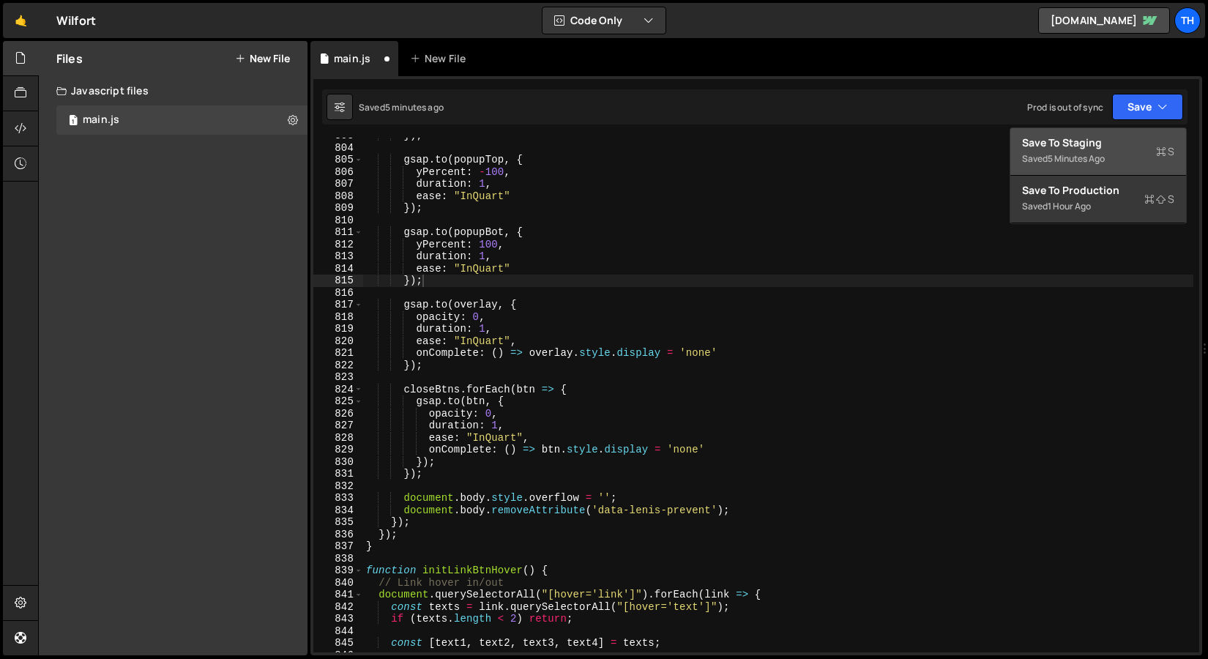
click at [1105, 136] on div "Save to Staging S" at bounding box center [1098, 142] width 152 height 15
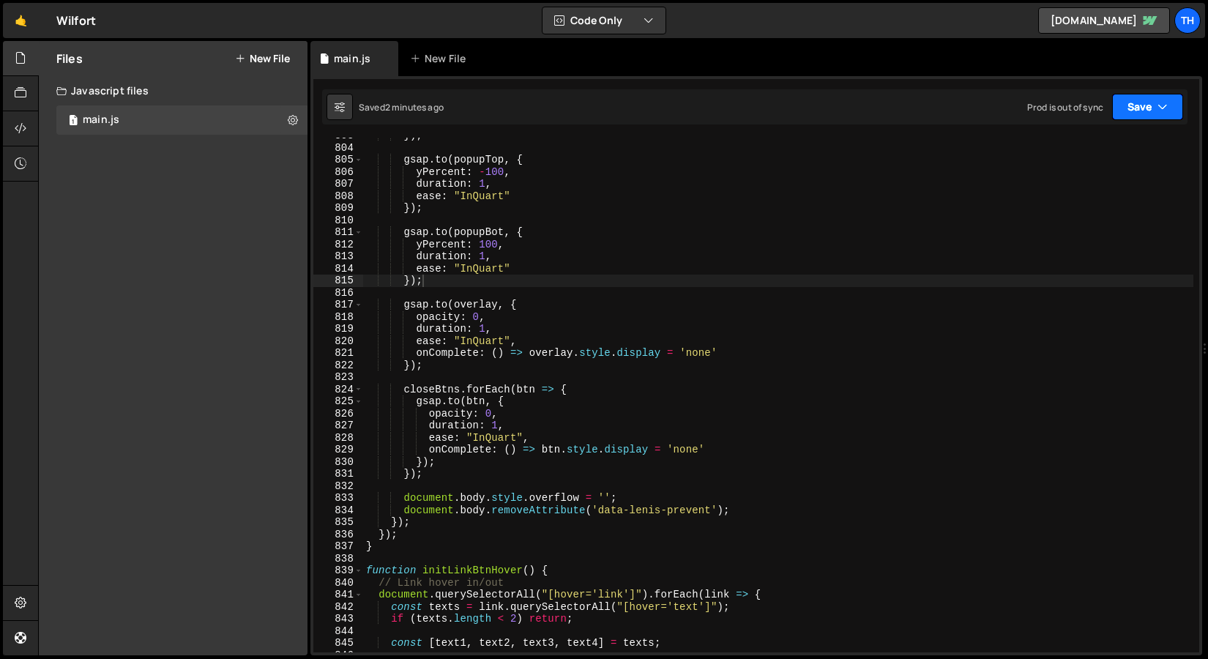
click at [1131, 113] on button "Save" at bounding box center [1147, 107] width 71 height 26
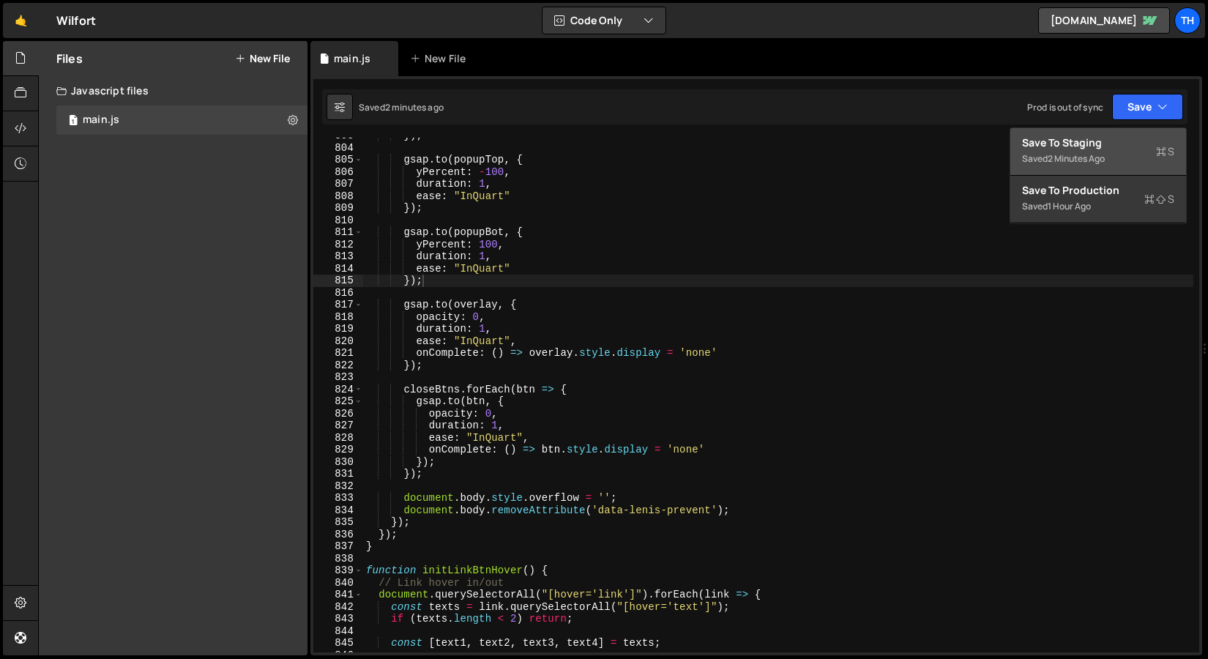
click at [1128, 133] on button "Save to Staging S Saved 2 minutes ago" at bounding box center [1098, 152] width 176 height 48
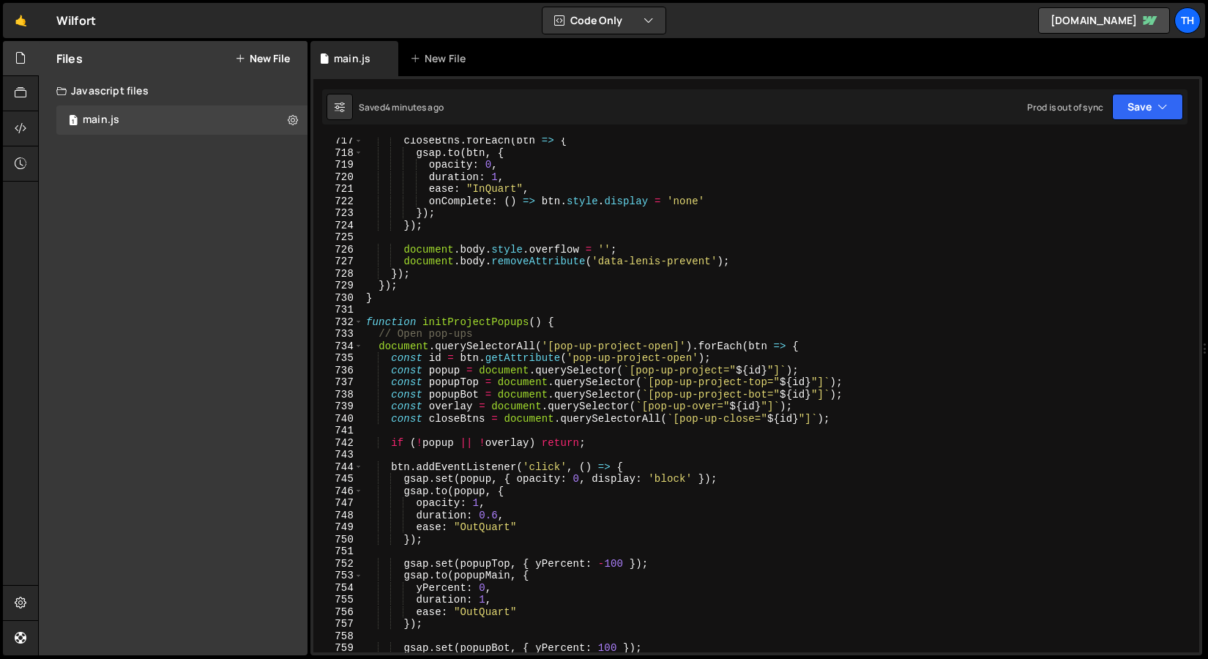
scroll to position [8653, 0]
click at [522, 319] on div "closeBtns . forEach ( btn => { gsap . to ( btn , { opacity : 0 , duration : 1 ,…" at bounding box center [778, 404] width 830 height 539
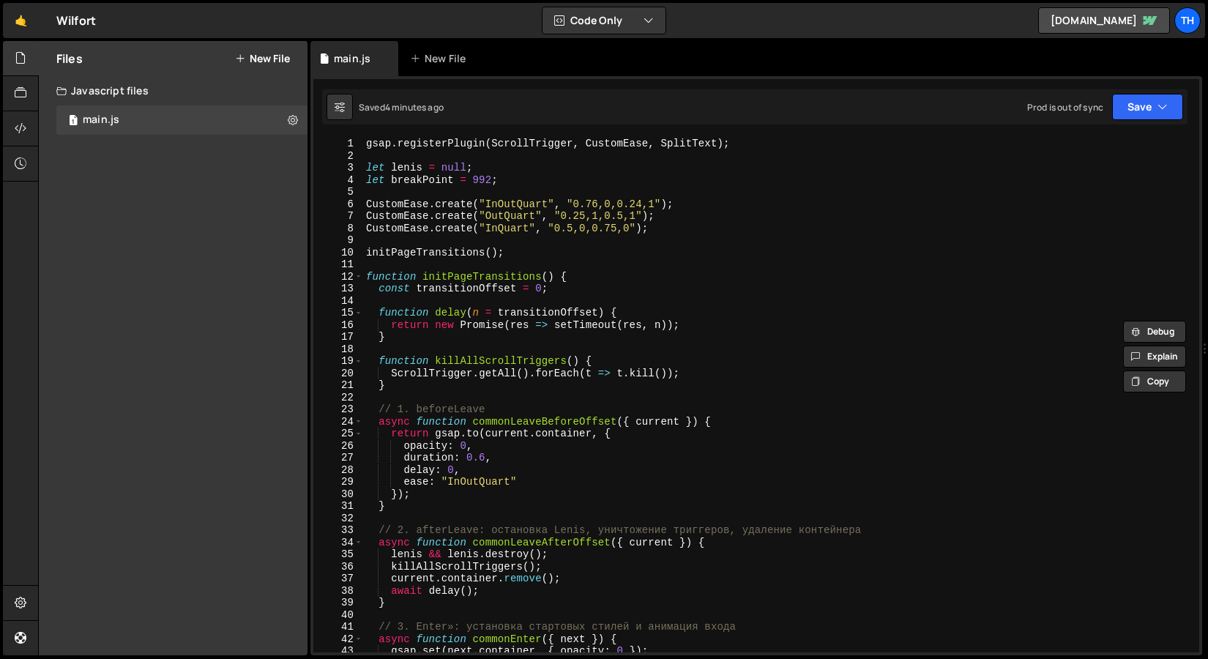
scroll to position [0, 0]
click at [357, 272] on span at bounding box center [358, 277] width 8 height 12
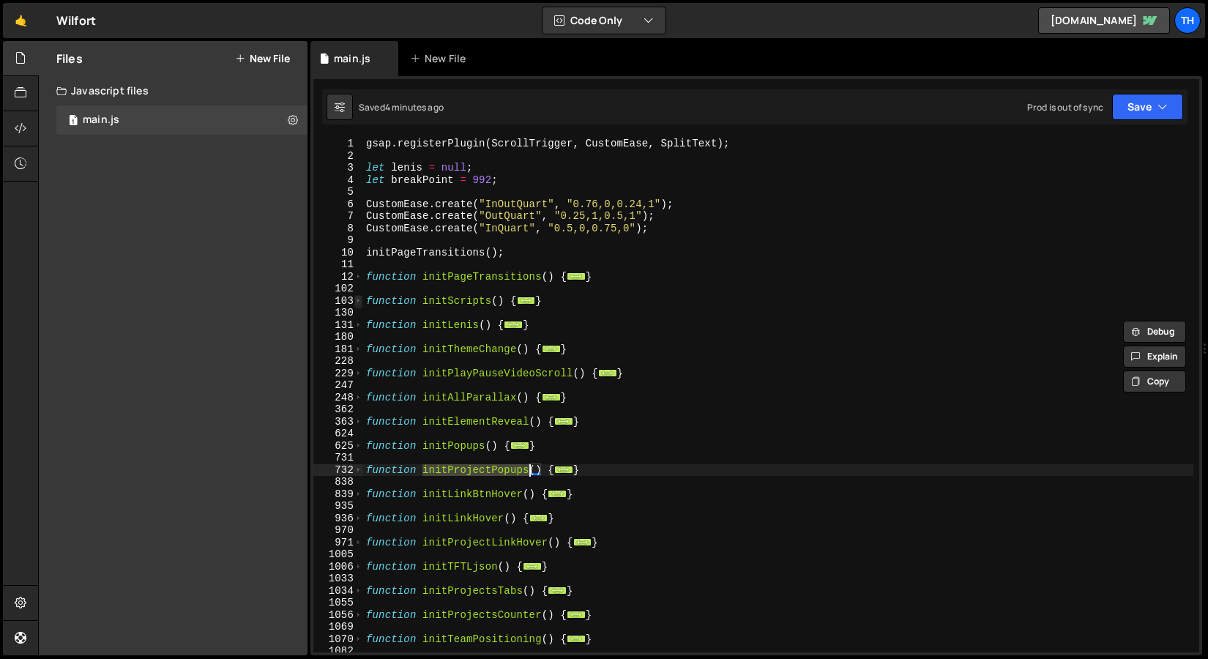
click at [357, 296] on span at bounding box center [358, 301] width 8 height 12
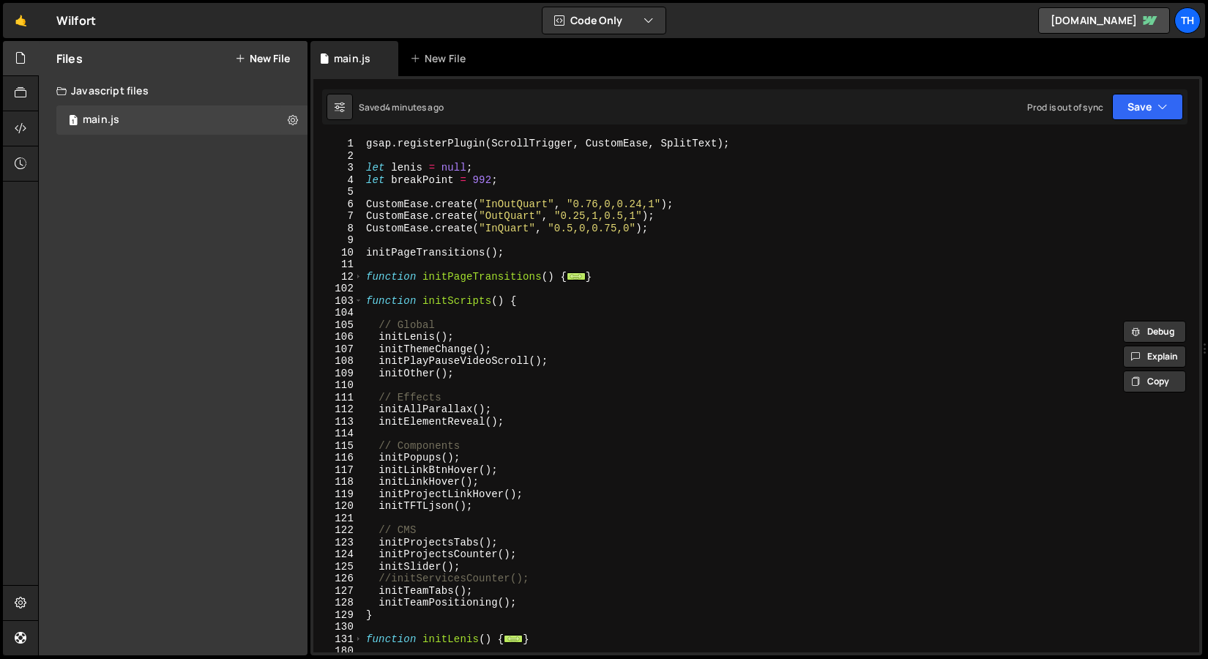
click at [502, 457] on div "gsap . registerPlugin ( ScrollTrigger , CustomEase , SplitText ) ; let [PERSON_…" at bounding box center [778, 407] width 830 height 539
type textarea "initPopups();"
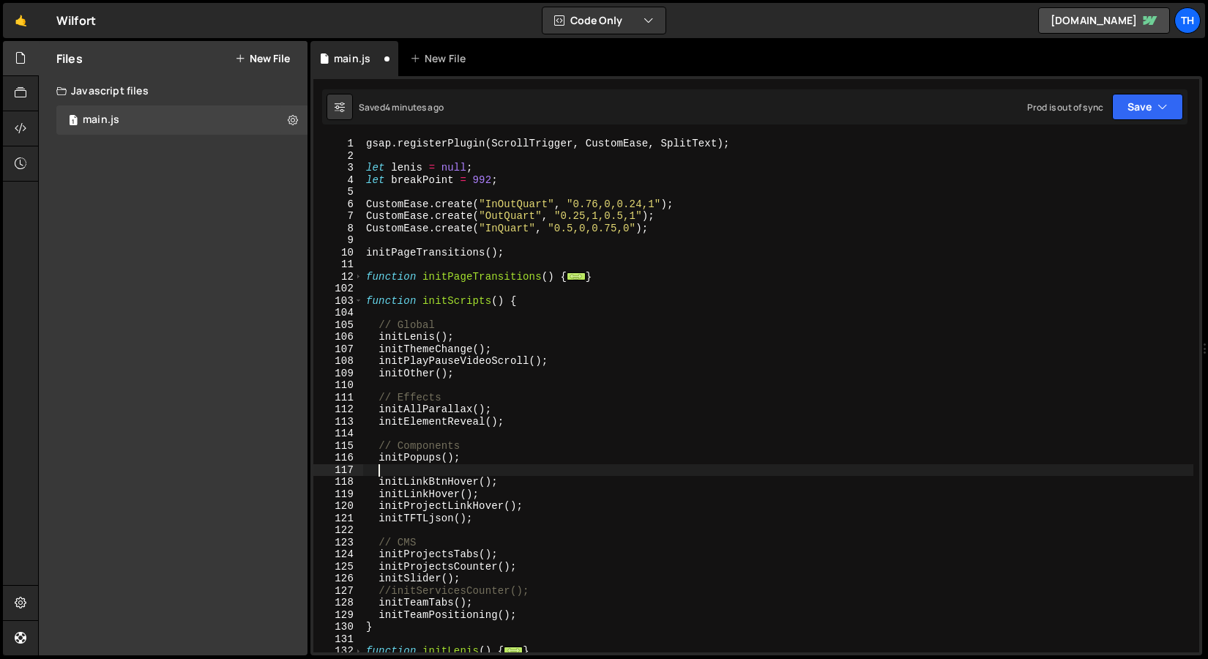
paste textarea "initProjectPopups"
drag, startPoint x: 439, startPoint y: 455, endPoint x: 466, endPoint y: 456, distance: 27.1
click at [466, 456] on div "gsap . registerPlugin ( ScrollTrigger , CustomEase , SplitText ) ; let [PERSON_…" at bounding box center [778, 407] width 830 height 539
click at [496, 466] on div "gsap . registerPlugin ( ScrollTrigger , CustomEase , SplitText ) ; let [PERSON_…" at bounding box center [778, 407] width 830 height 539
paste textarea "();"
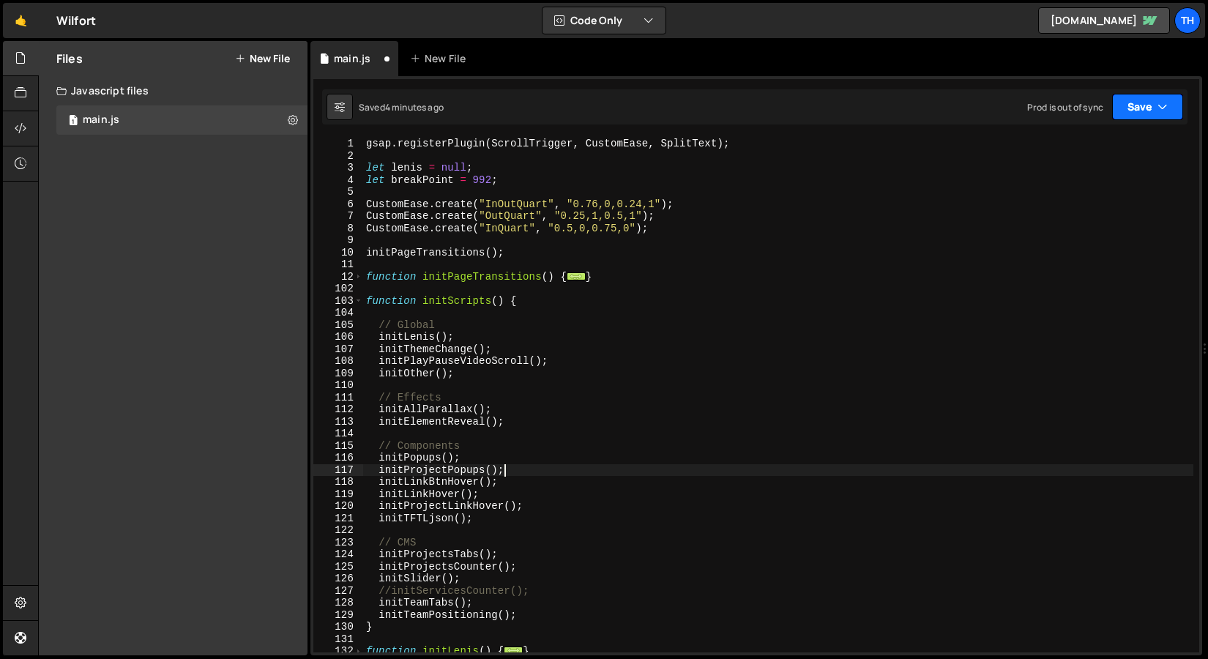
click at [1163, 109] on icon "button" at bounding box center [1163, 107] width 10 height 15
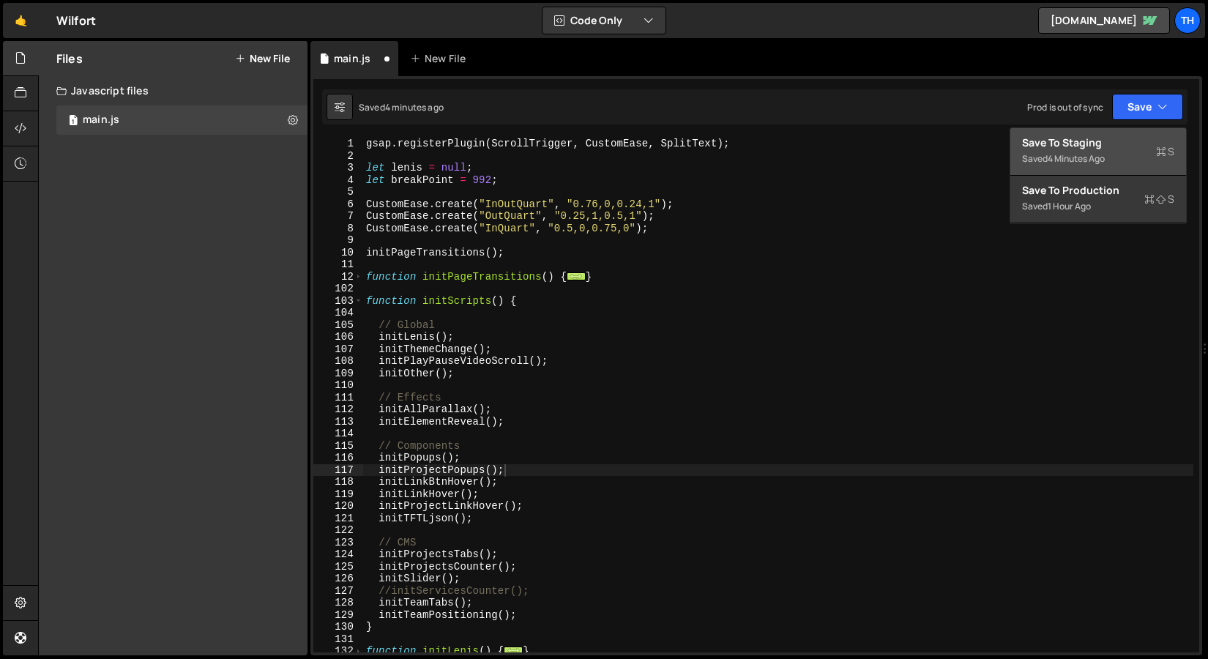
click at [1153, 151] on div "Saved 4 minutes ago" at bounding box center [1098, 159] width 152 height 18
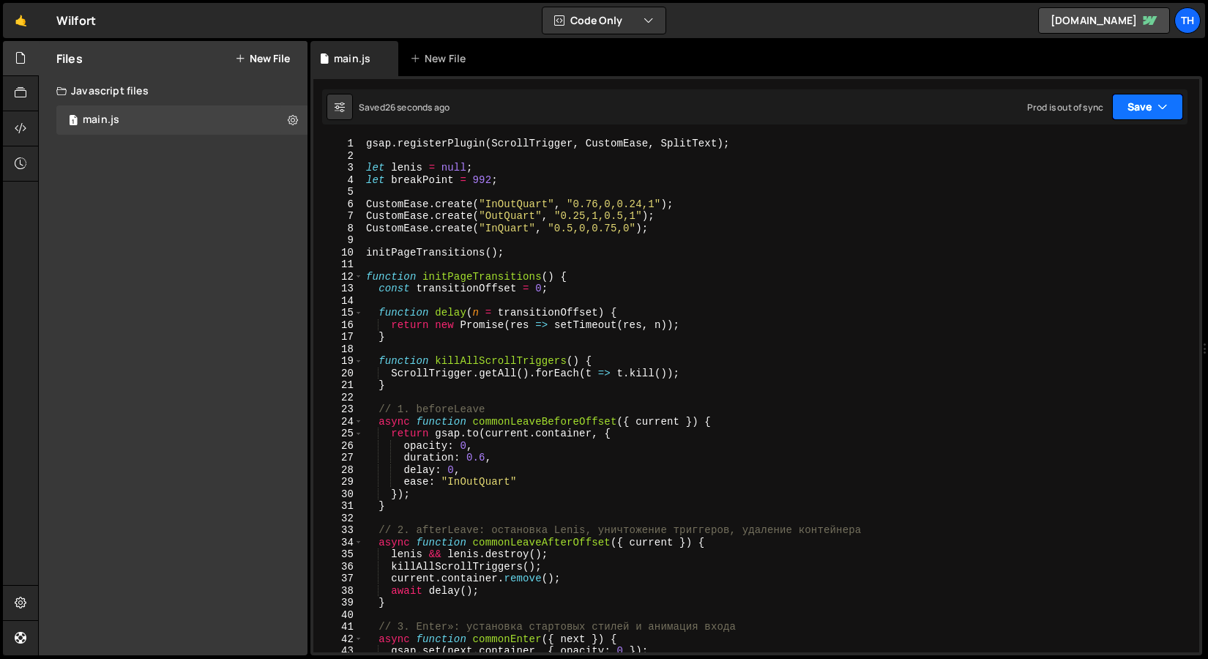
click at [1172, 98] on button "Save" at bounding box center [1147, 107] width 71 height 26
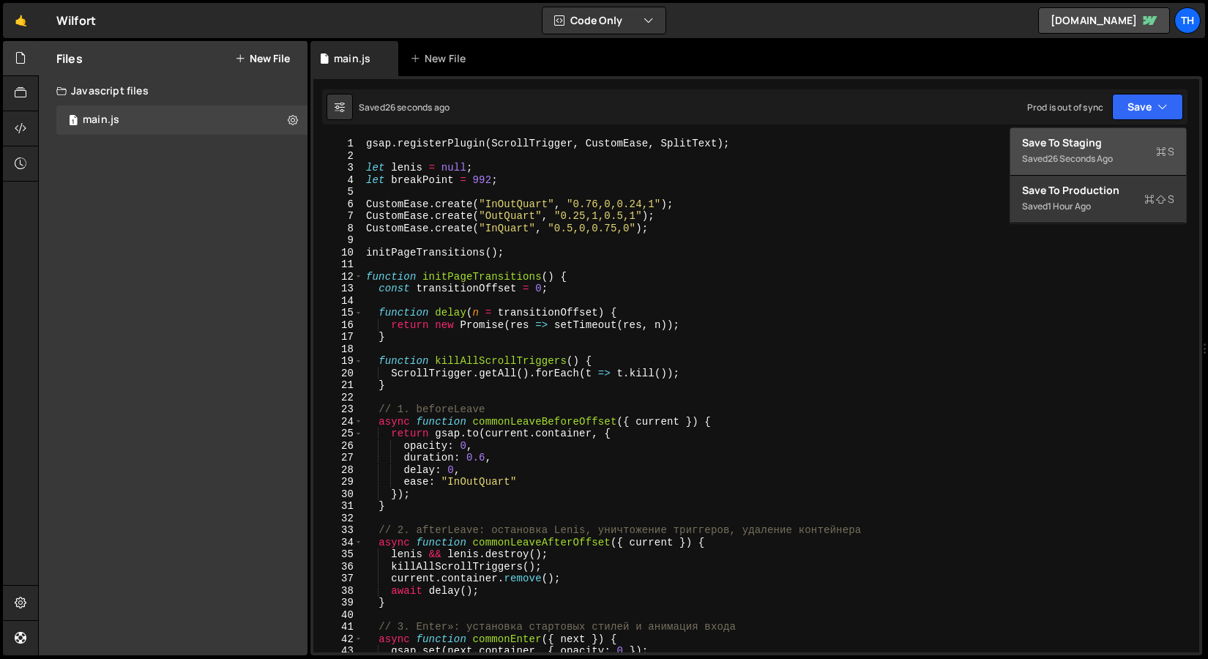
click at [1145, 130] on button "Save to Staging S Saved 26 seconds ago" at bounding box center [1098, 152] width 176 height 48
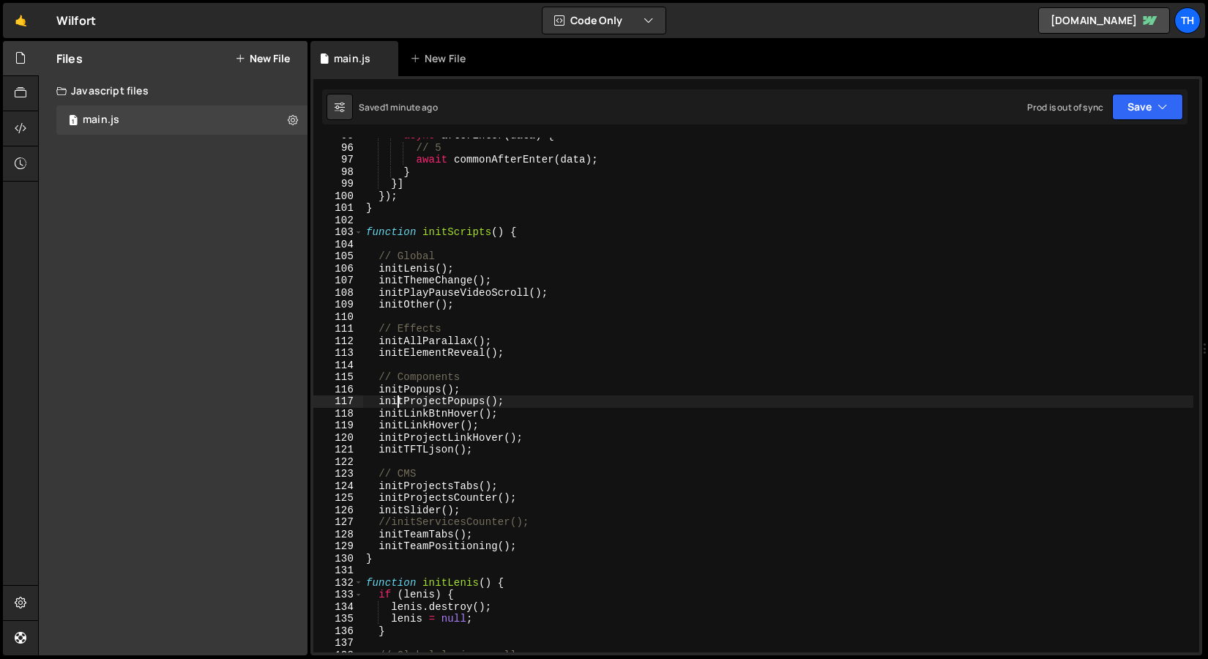
click at [401, 401] on div "async afterEnter ( data ) { // 5 await commonAfterEnter ( data ) ; } }] }) ; } …" at bounding box center [778, 399] width 830 height 539
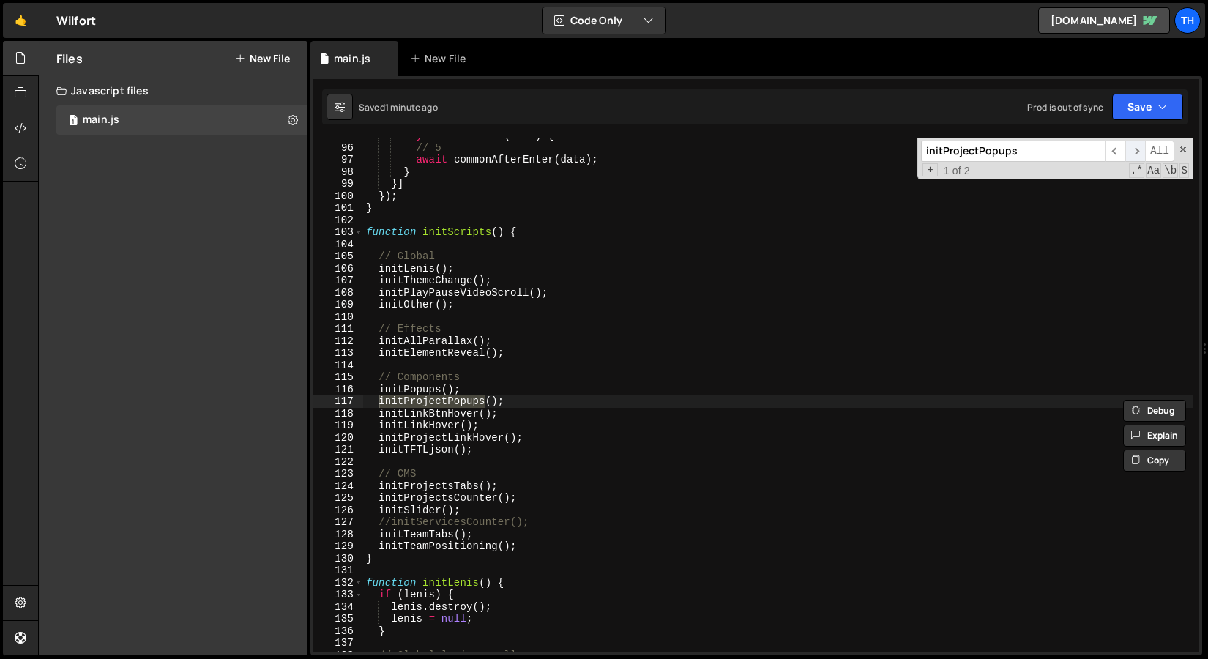
click at [1139, 159] on span "​" at bounding box center [1135, 151] width 21 height 21
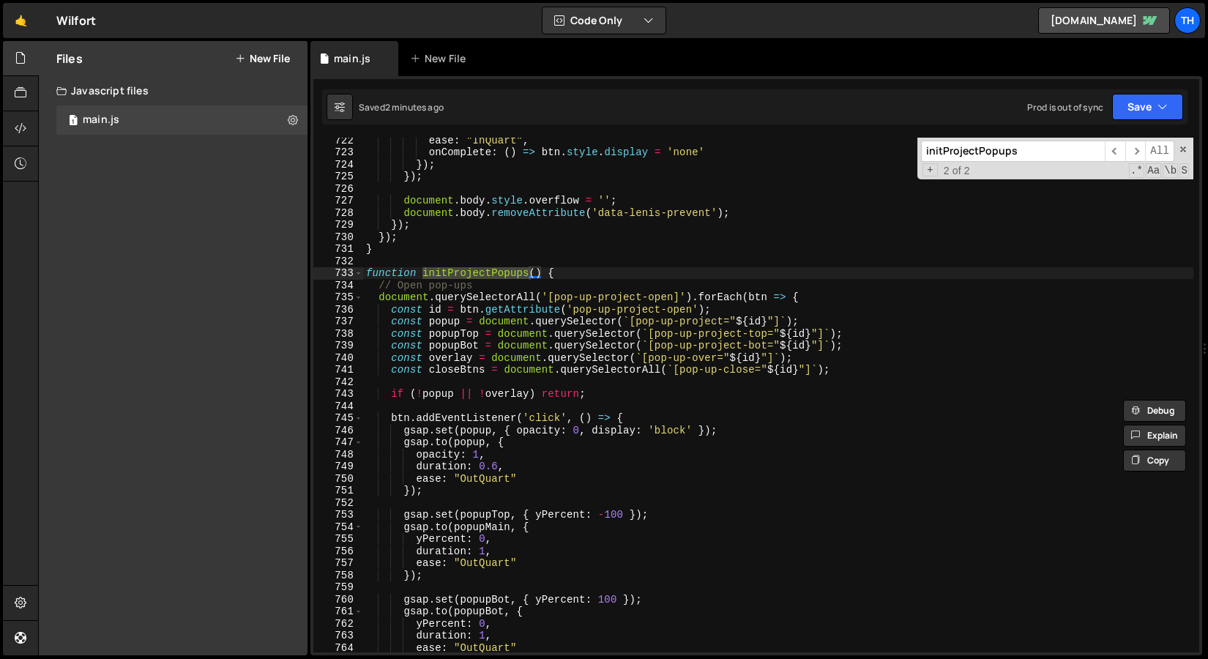
scroll to position [8714, 0]
click at [412, 344] on div "ease : "InQuart" , onComplete : ( ) => btn . style . display = 'none' }) ; }) ;…" at bounding box center [778, 403] width 830 height 539
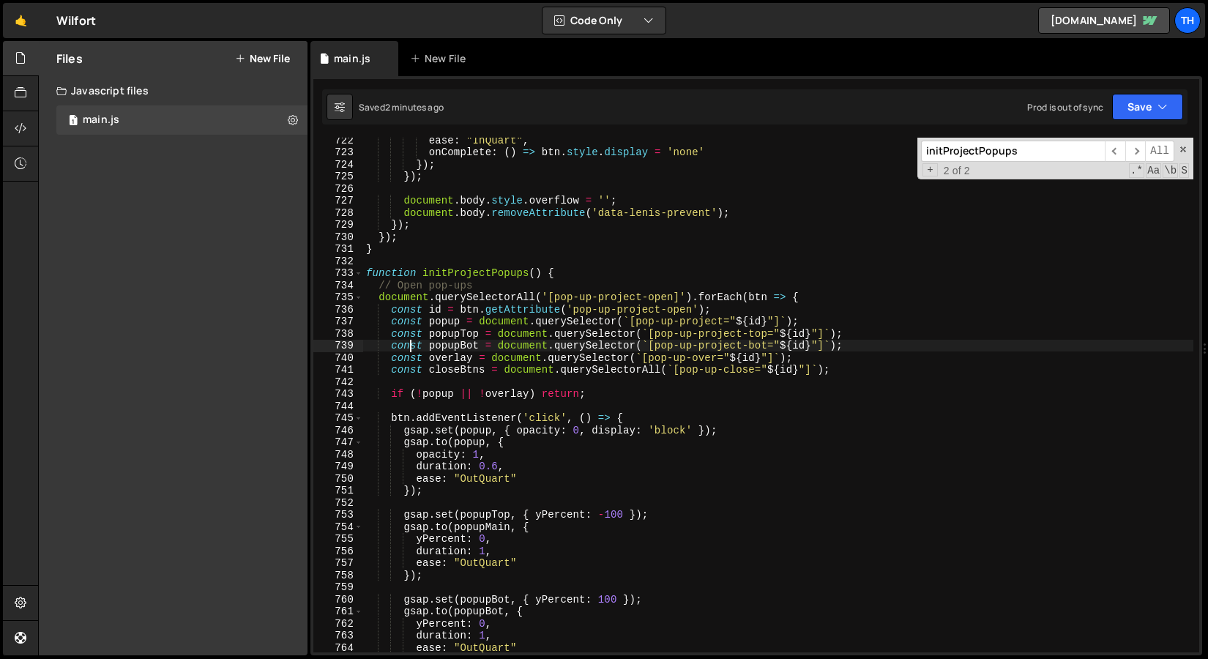
click at [499, 395] on div "ease : "InQuart" , onComplete : ( ) => btn . style . display = 'none' }) ; }) ;…" at bounding box center [778, 403] width 830 height 539
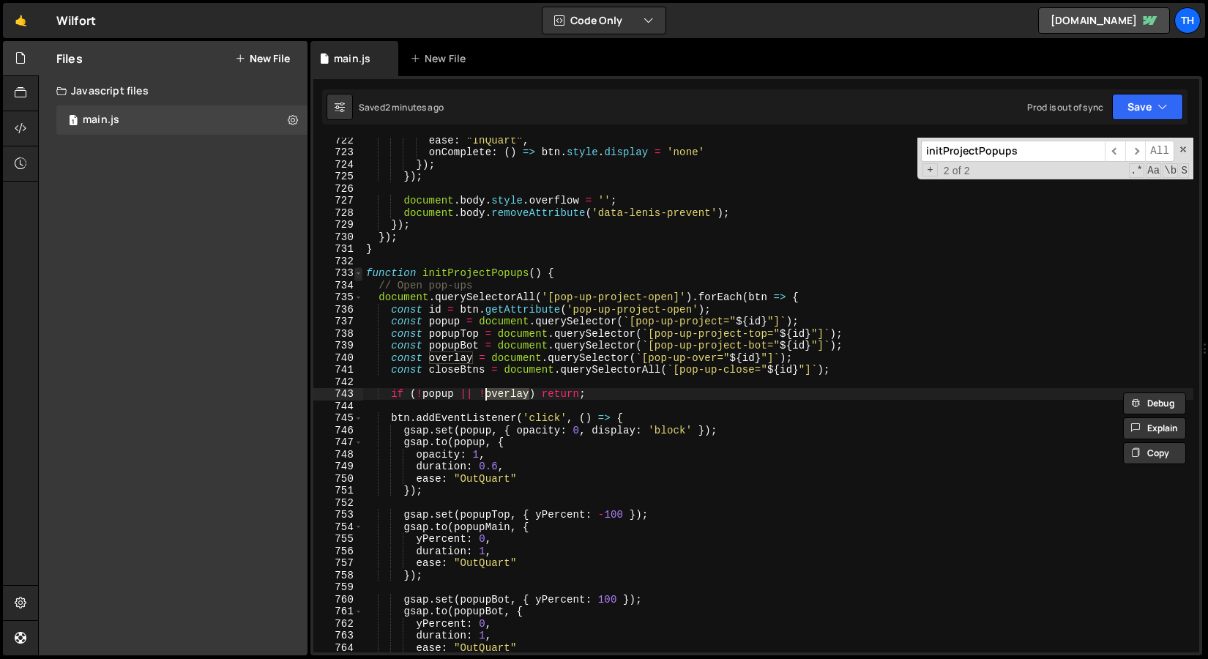
click at [360, 269] on span at bounding box center [358, 273] width 8 height 12
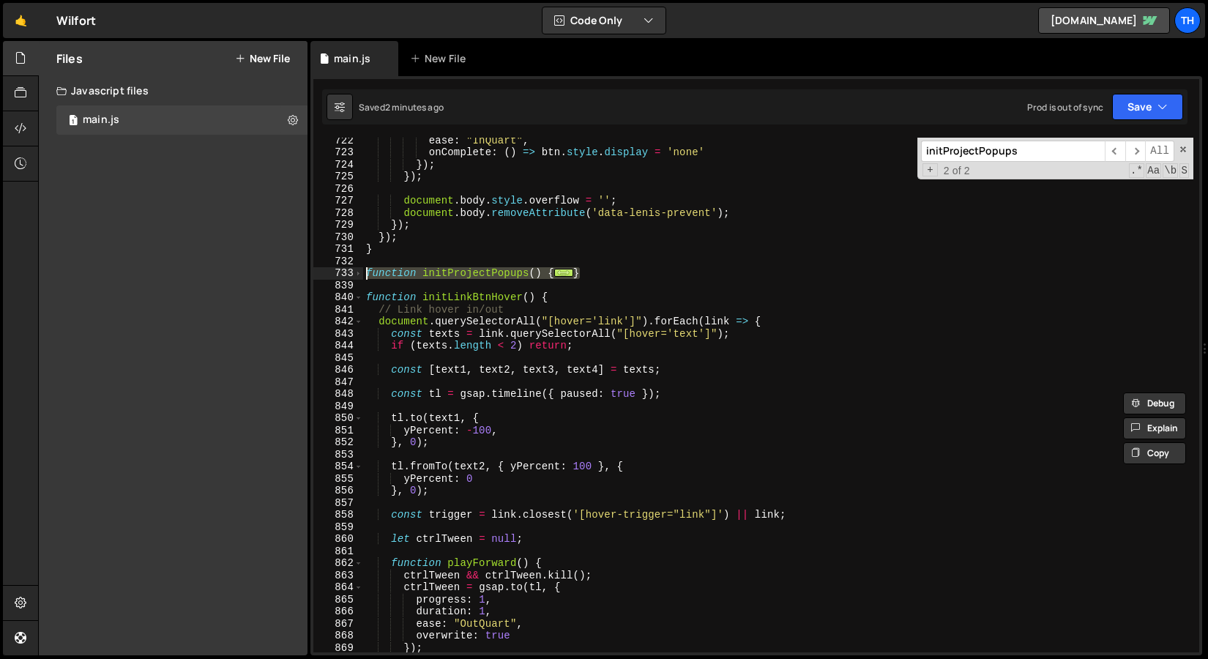
drag, startPoint x: 624, startPoint y: 277, endPoint x: 298, endPoint y: 269, distance: 325.9
click at [298, 269] on div "Files New File Javascript files 1 main.js 0 CSS files Copy share link Edit File…" at bounding box center [623, 348] width 1170 height 615
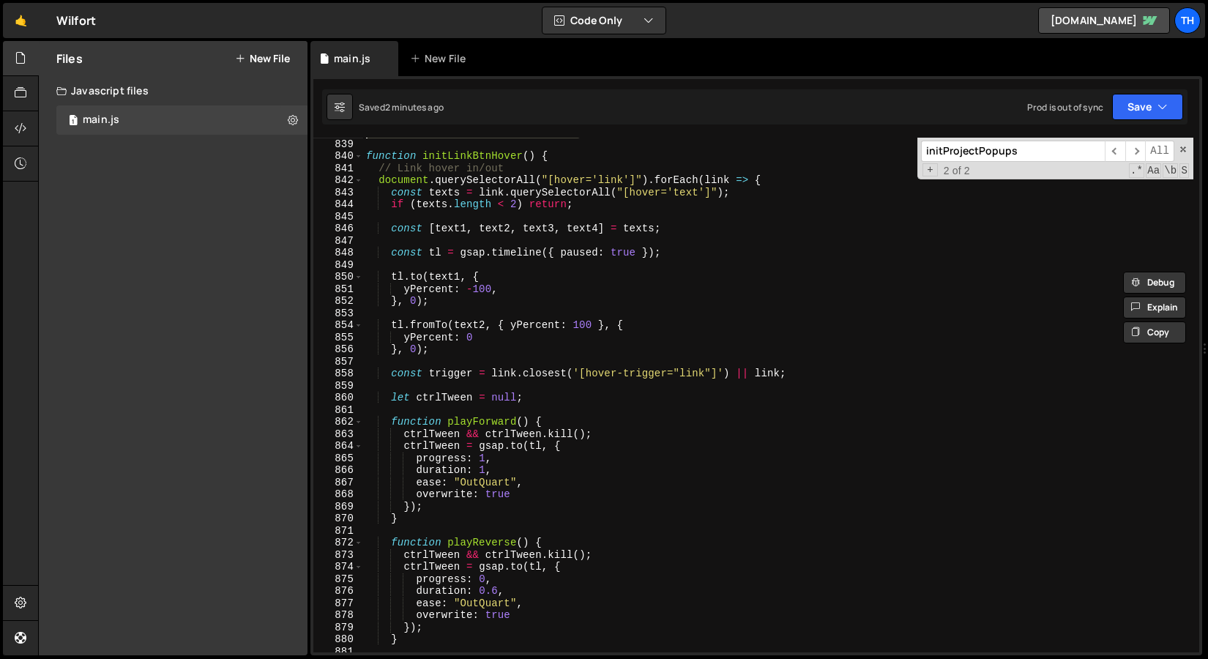
scroll to position [8675, 0]
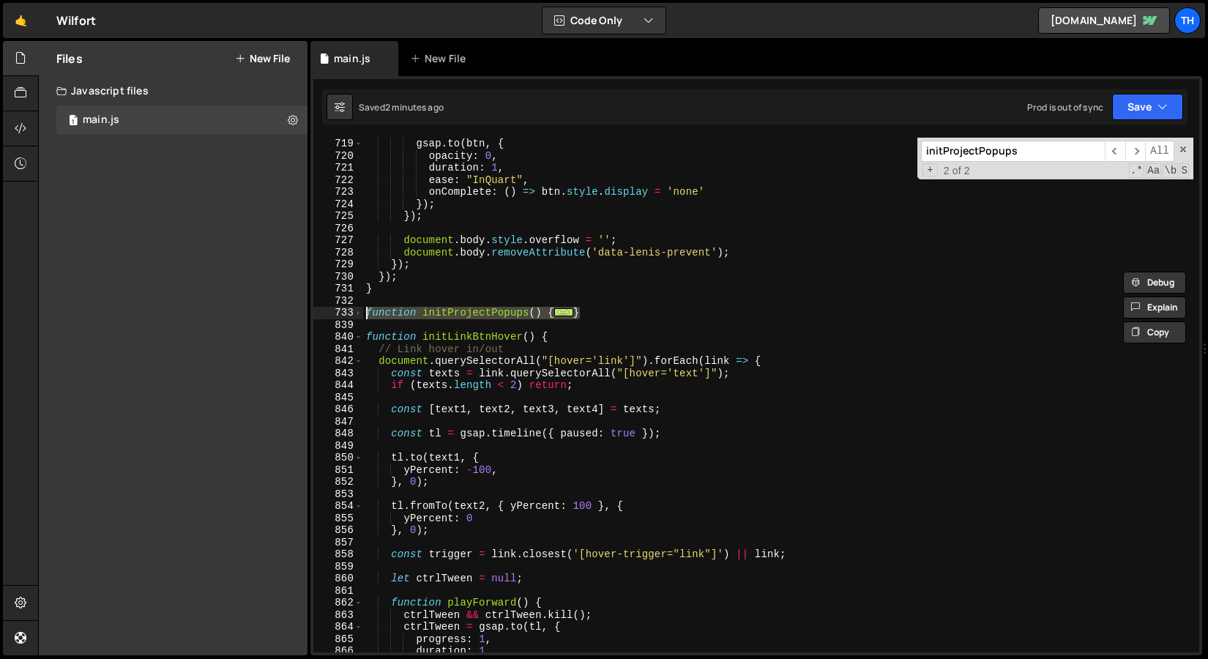
click at [357, 319] on div "839" at bounding box center [338, 325] width 50 height 12
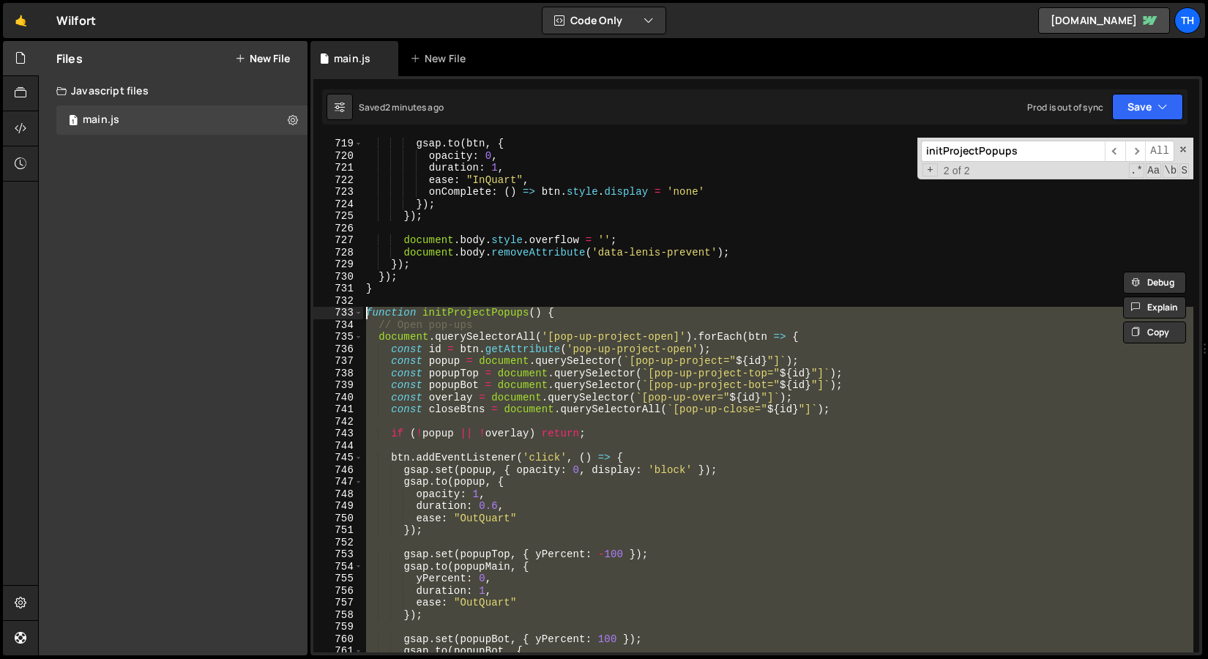
click at [431, 397] on div "gsap . to ( btn , { opacity : 0 , duration : 1 , ease : "InQuart" , onComplete …" at bounding box center [778, 395] width 830 height 515
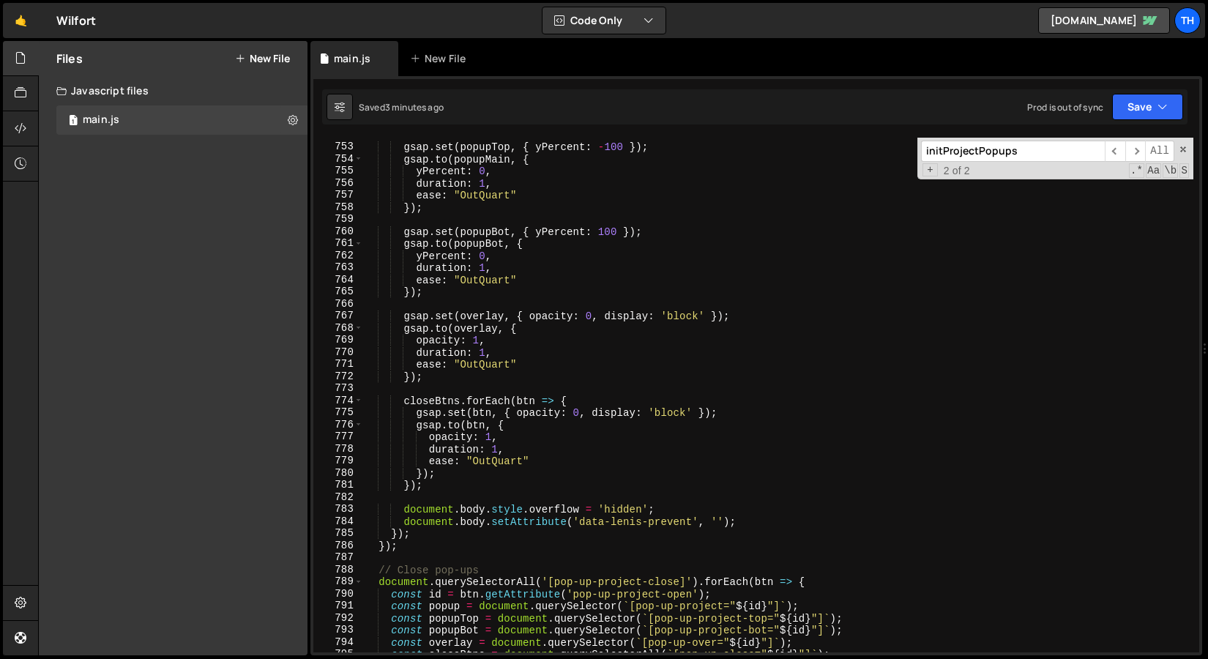
scroll to position [9077, 0]
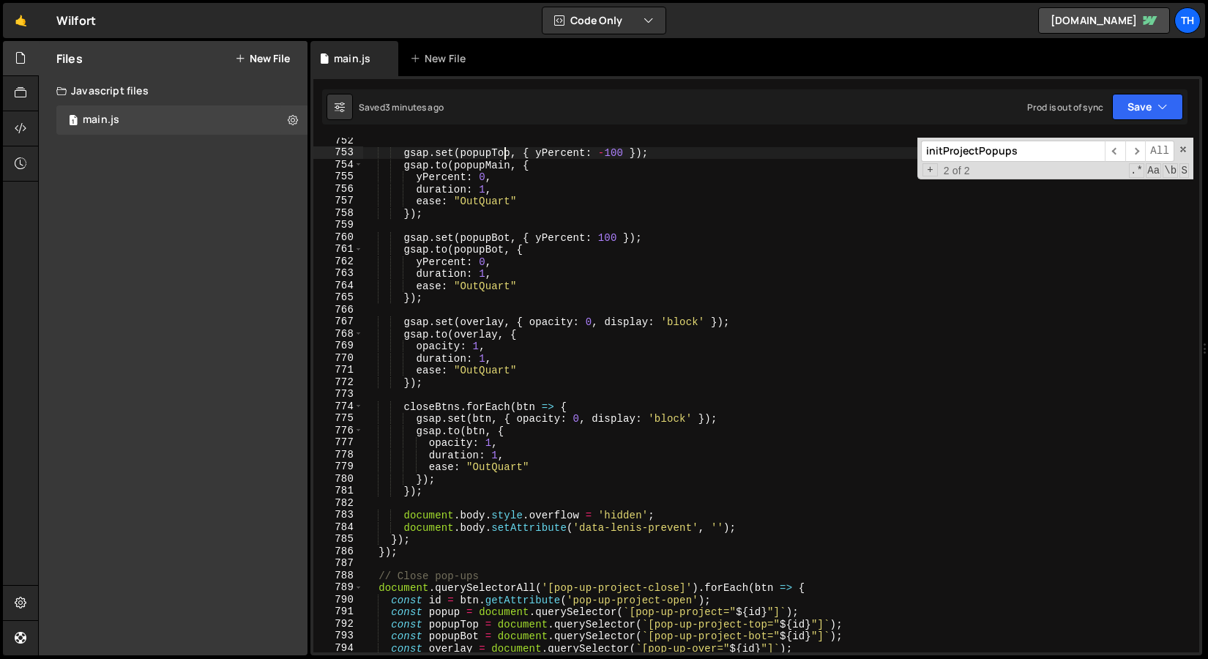
click at [503, 153] on div "gsap . set ( popupTop , { yPercent : - 100 }) ; gsap . to ( popupMain , { yPerc…" at bounding box center [778, 404] width 830 height 539
click at [496, 165] on div "gsap . set ( popupTop , { yPercent : - 100 }) ; gsap . to ( popupMain , { yPerc…" at bounding box center [778, 404] width 830 height 539
paste textarea "Top"
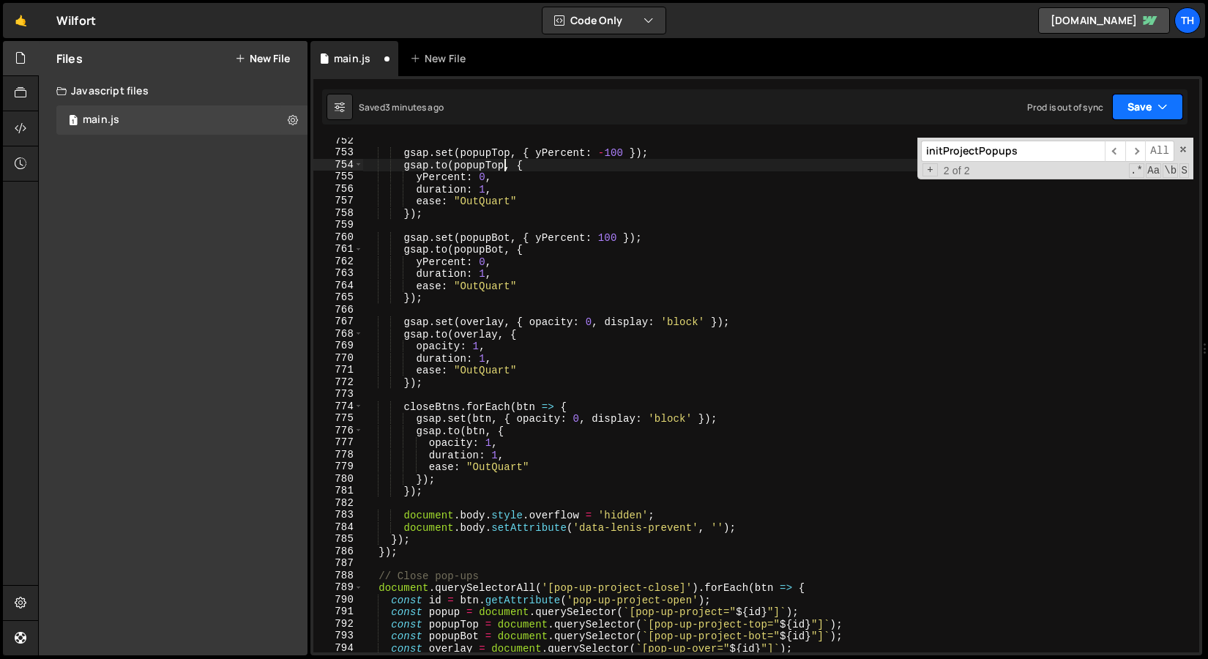
click at [1114, 115] on button "Save" at bounding box center [1147, 107] width 71 height 26
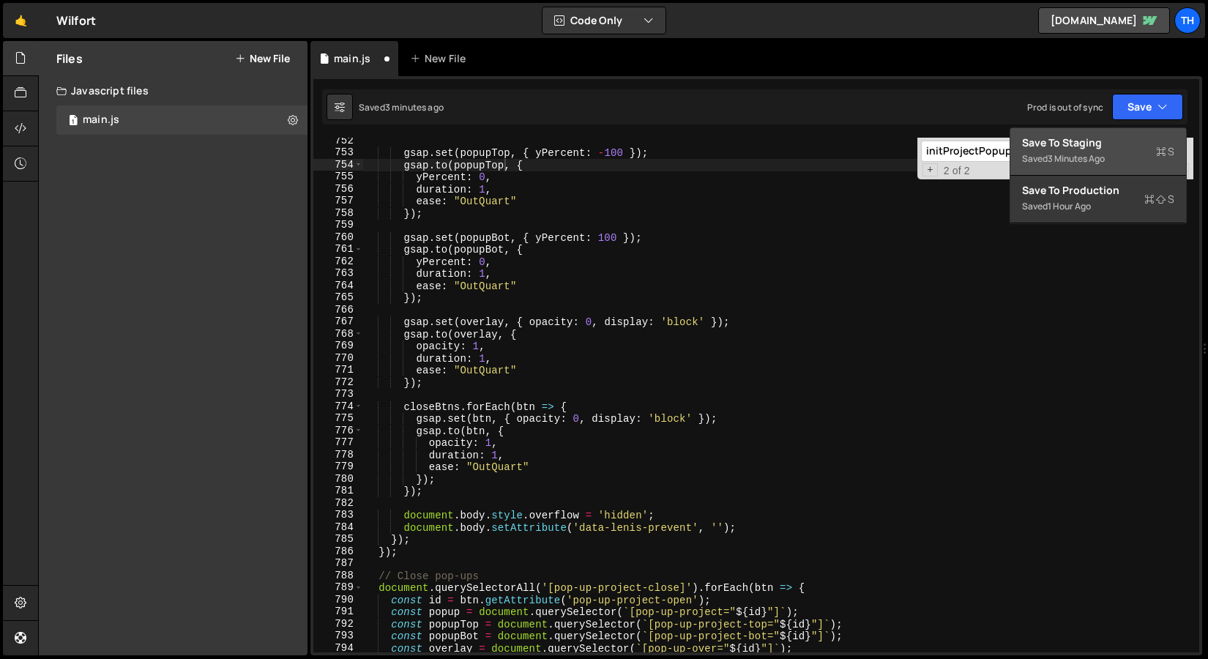
click at [1095, 141] on div "Save to Staging S" at bounding box center [1098, 142] width 152 height 15
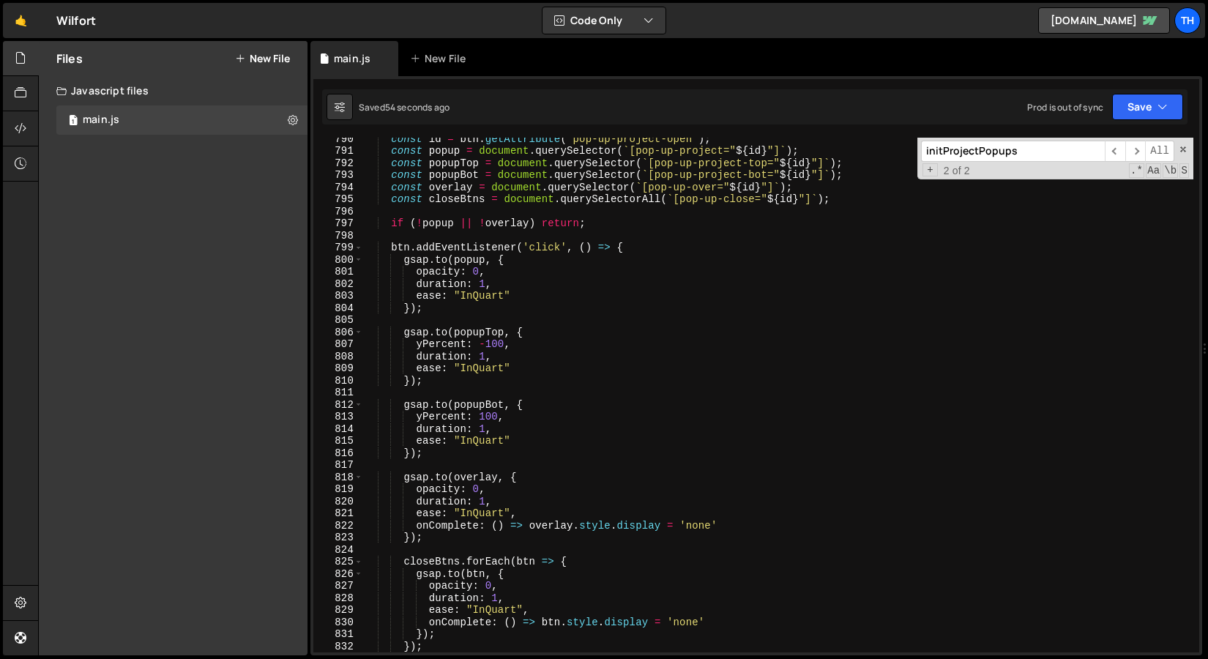
scroll to position [9493, 0]
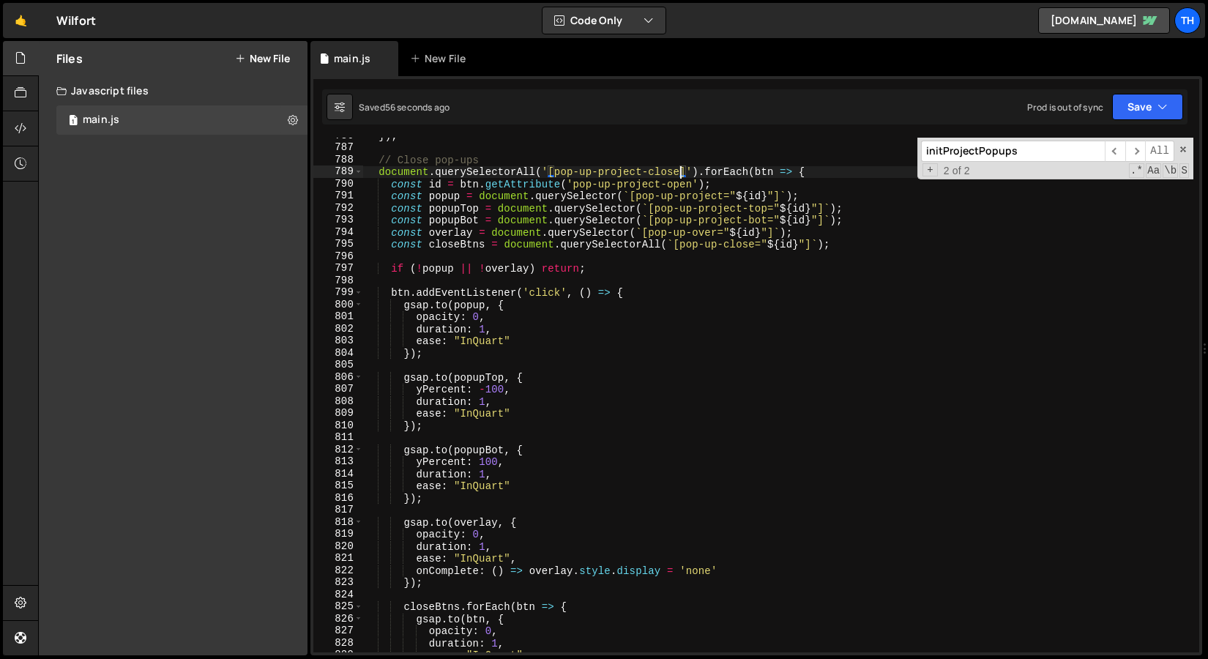
click at [680, 175] on div "}) ; // Close pop-ups document . querySelectorAll ( '[pop-up-project-close]' ) …" at bounding box center [778, 399] width 830 height 539
click at [679, 182] on div "}) ; // Close pop-ups document . querySelectorAll ( '[pop-up-project-close]' ) …" at bounding box center [778, 399] width 830 height 539
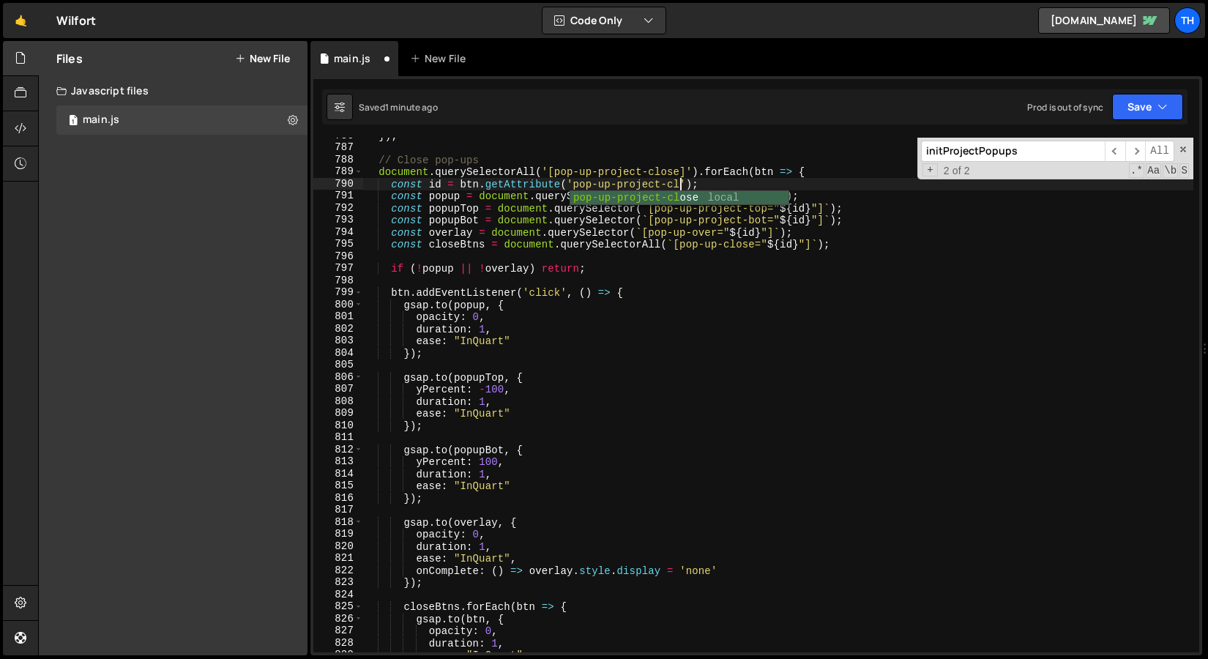
scroll to position [0, 23]
click at [1142, 107] on button "Save" at bounding box center [1147, 107] width 71 height 26
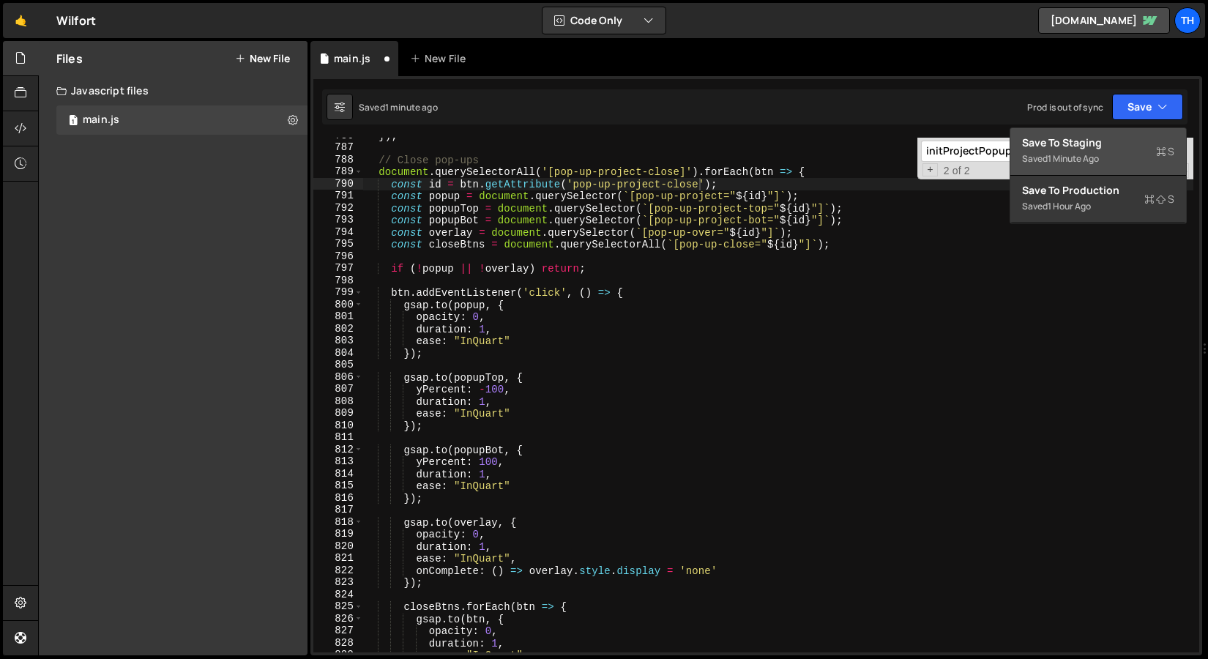
click at [1126, 137] on div "Save to Staging S" at bounding box center [1098, 142] width 152 height 15
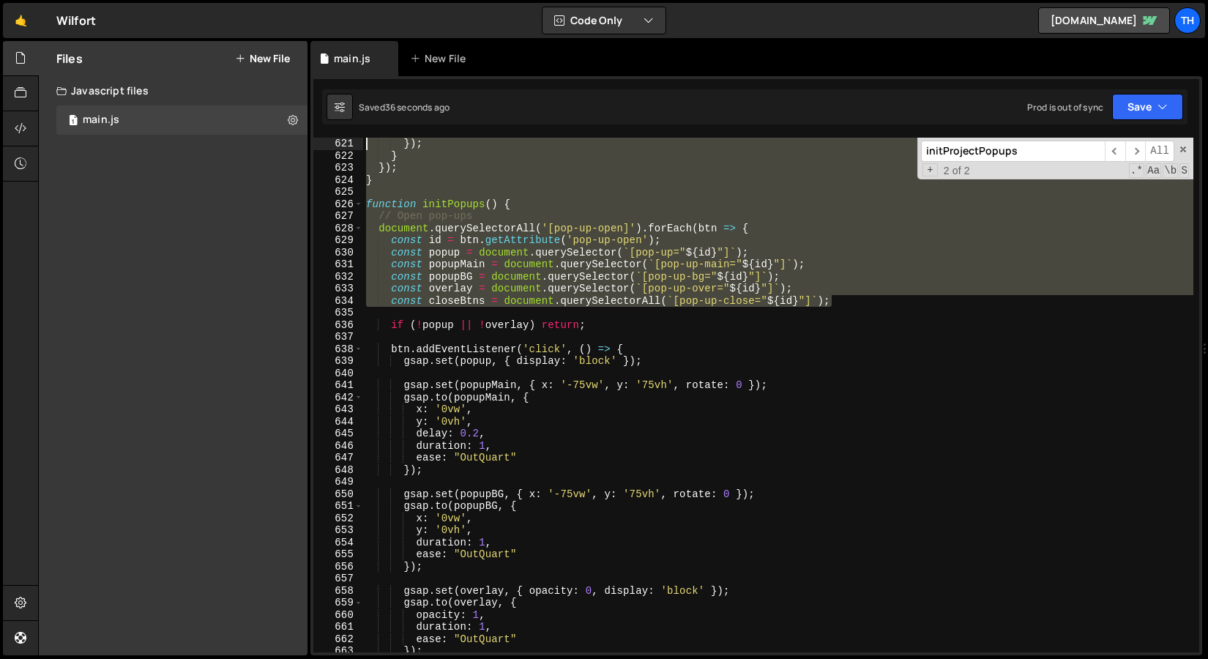
scroll to position [7418, 0]
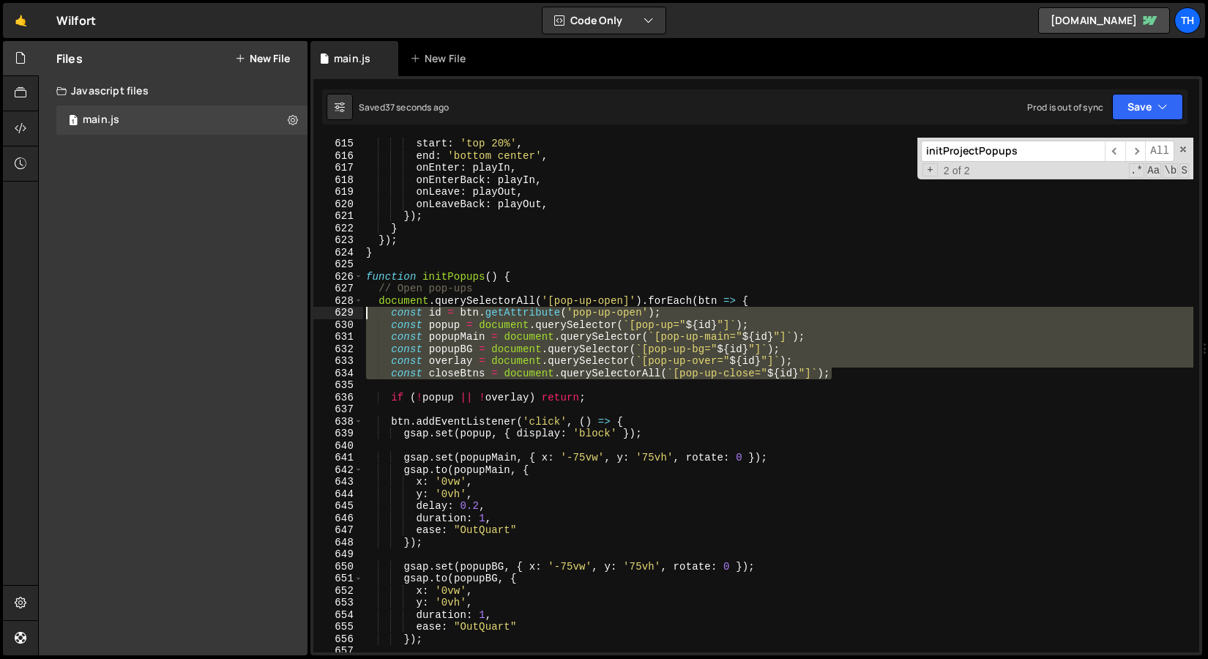
drag, startPoint x: 843, startPoint y: 204, endPoint x: 321, endPoint y: 312, distance: 533.1
click at [321, 312] on div "const closeBtns = document.querySelectorAll(`[pop-up-close="${id}"]`); 615 616 …" at bounding box center [756, 395] width 886 height 515
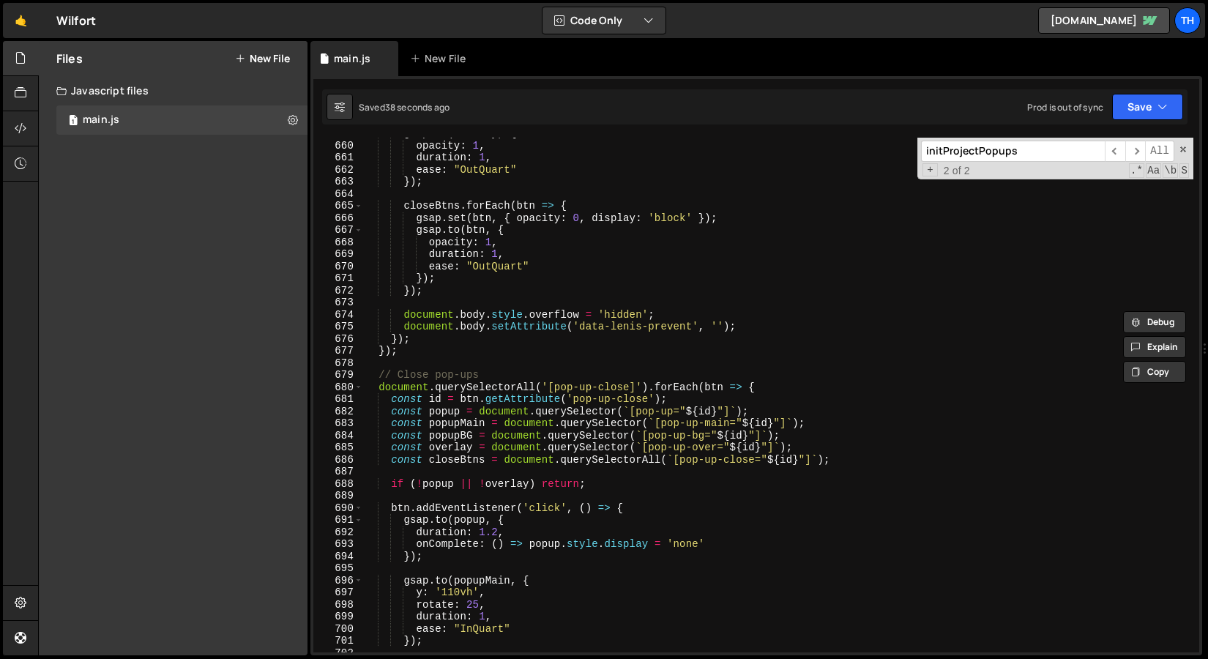
scroll to position [7971, 0]
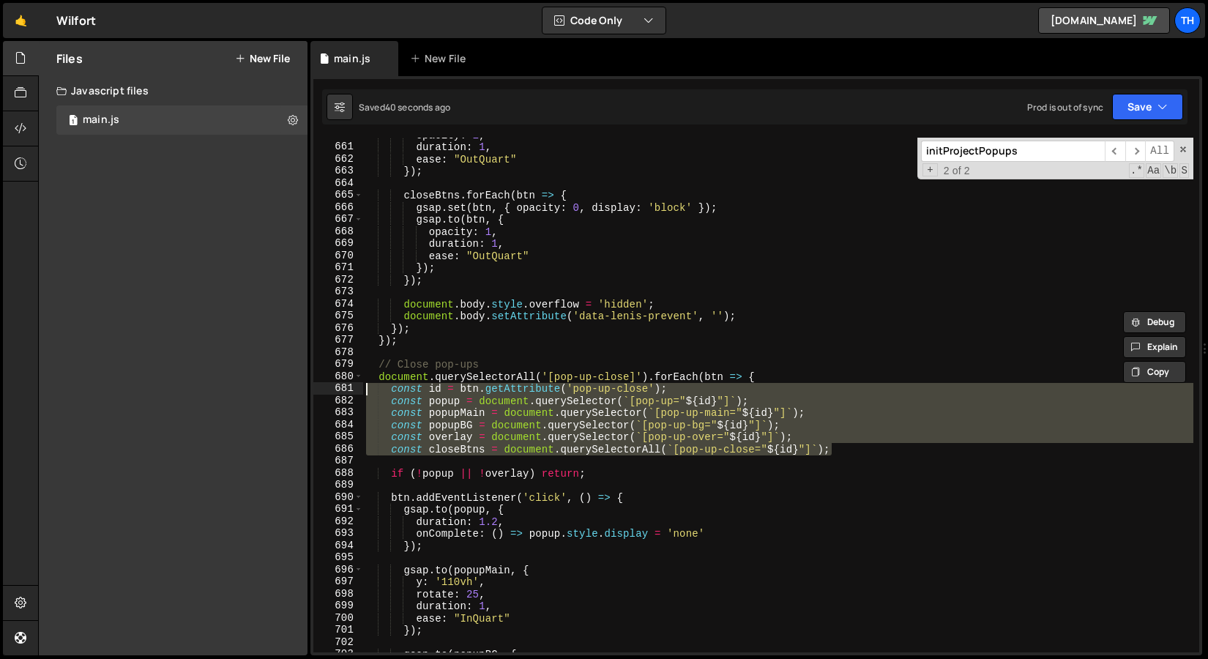
drag, startPoint x: 843, startPoint y: 450, endPoint x: 286, endPoint y: 393, distance: 559.4
click at [286, 393] on div "Files New File Javascript files 1 main.js 0 CSS files Copy share link Edit File…" at bounding box center [623, 348] width 1170 height 615
paste textarea "closeBtns = document.querySelectorAll(`[pop-up-close"
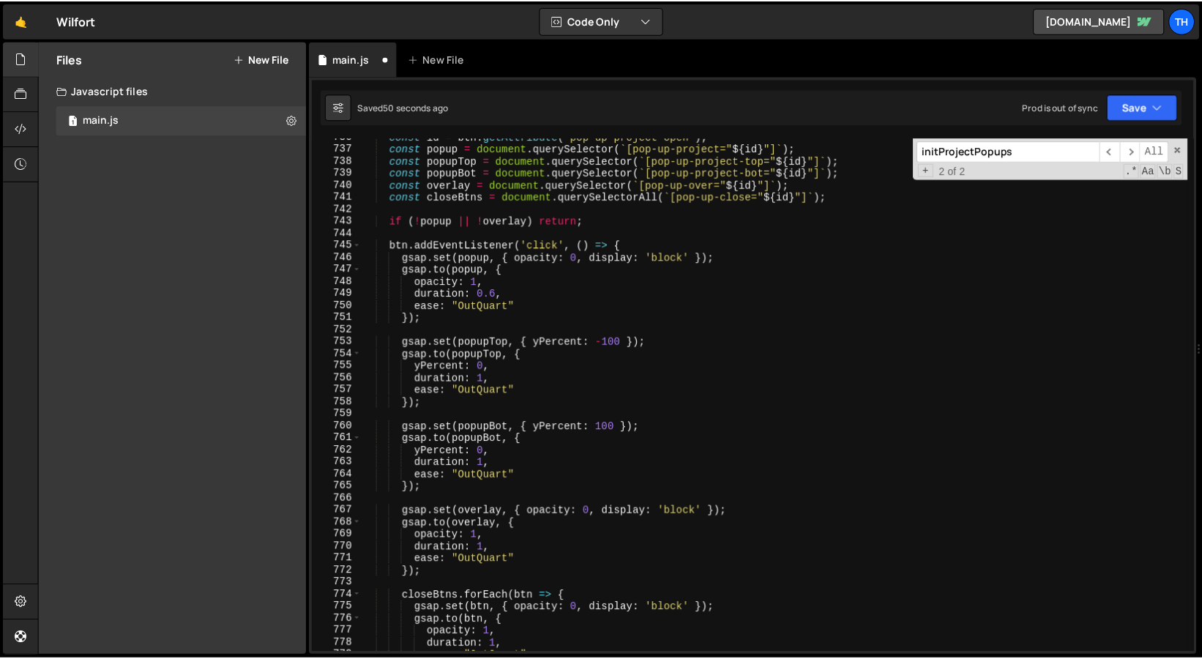
scroll to position [8890, 0]
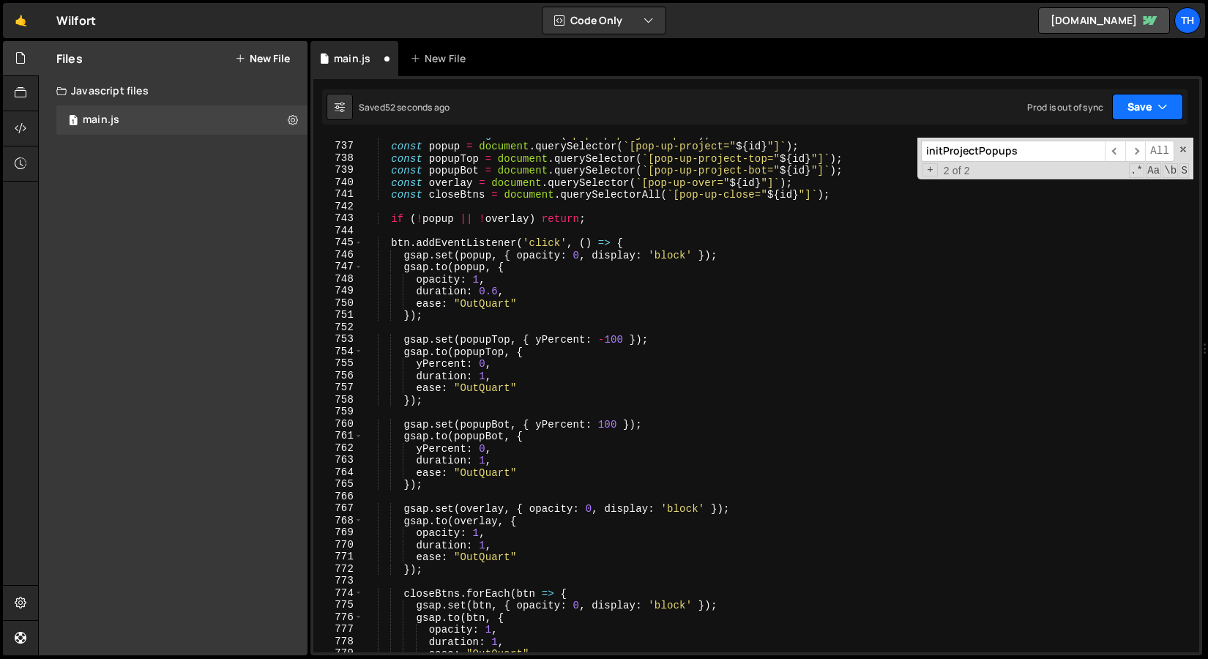
click at [1153, 100] on button "Save" at bounding box center [1147, 107] width 71 height 26
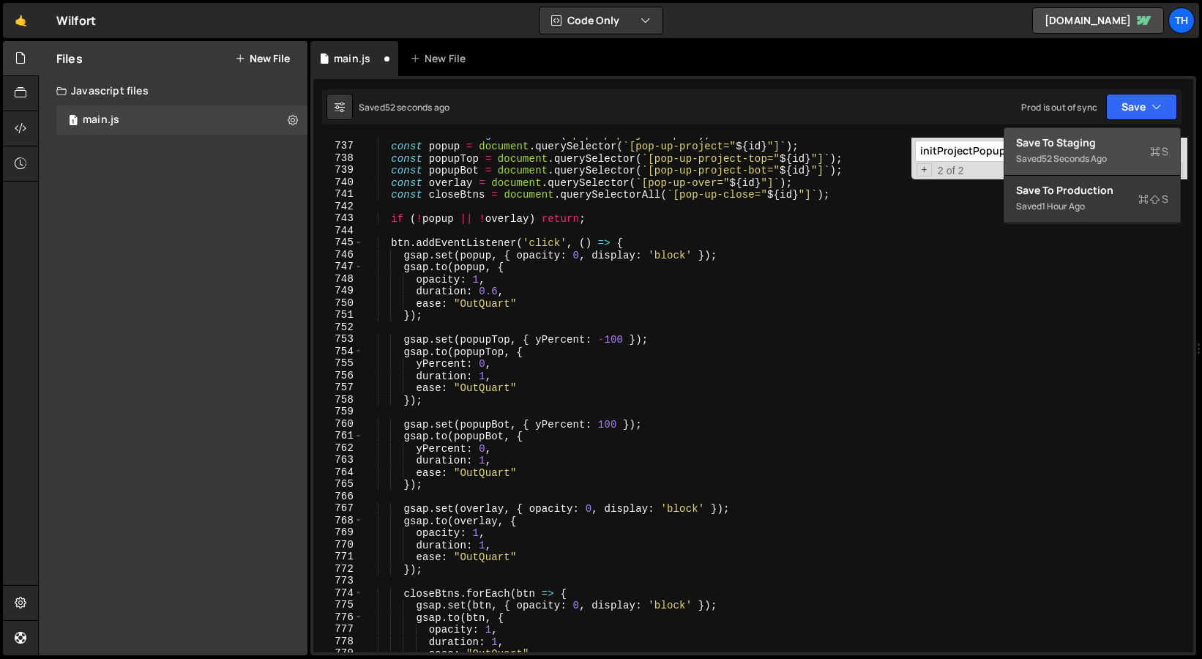
click at [1120, 137] on div "Save to Staging S" at bounding box center [1092, 142] width 152 height 15
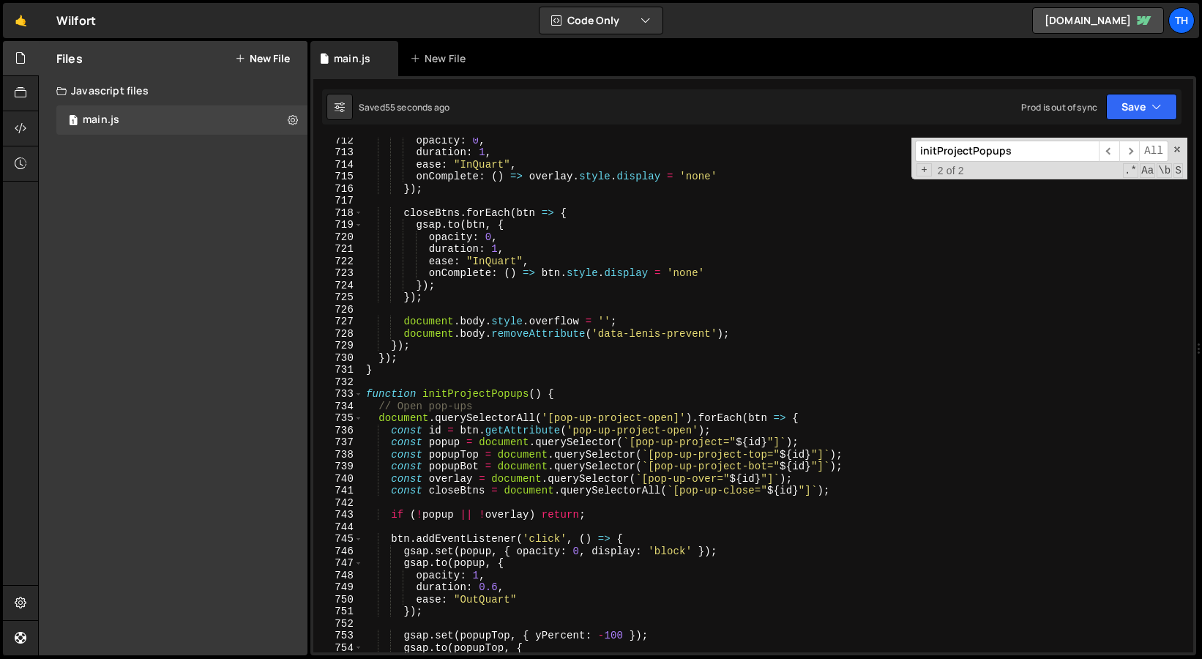
scroll to position [8648, 0]
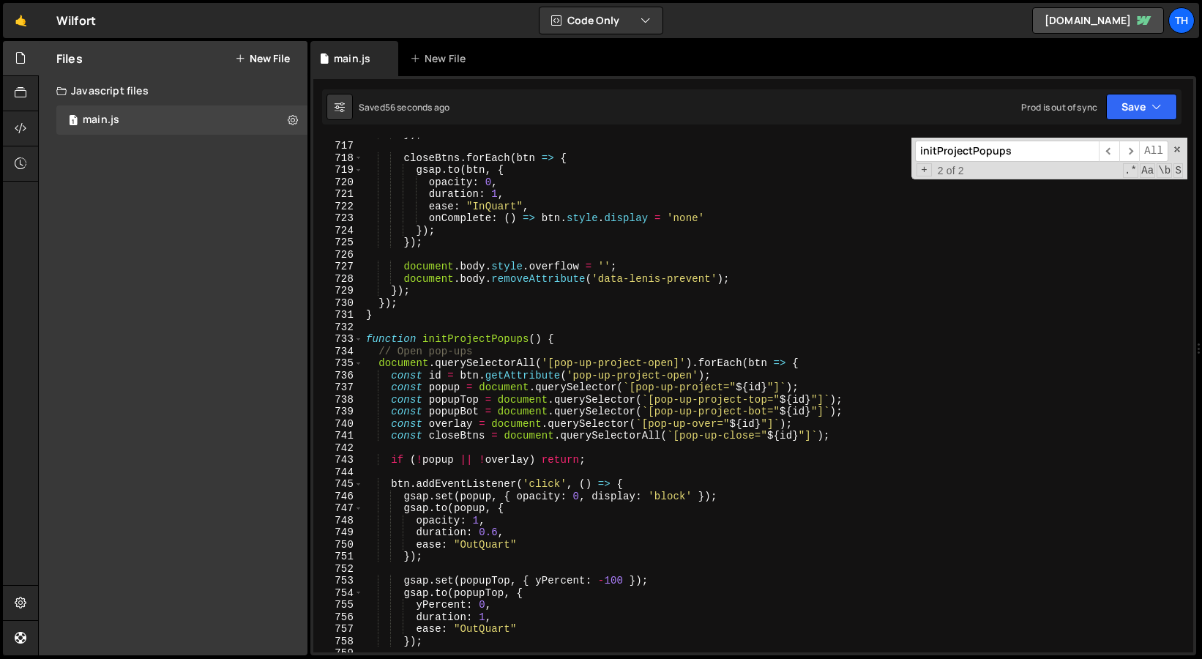
click at [363, 340] on div "}) ; closeBtns . forEach ( btn => { gsap . to ( btn , { opacity : 0 , duration …" at bounding box center [778, 396] width 830 height 539
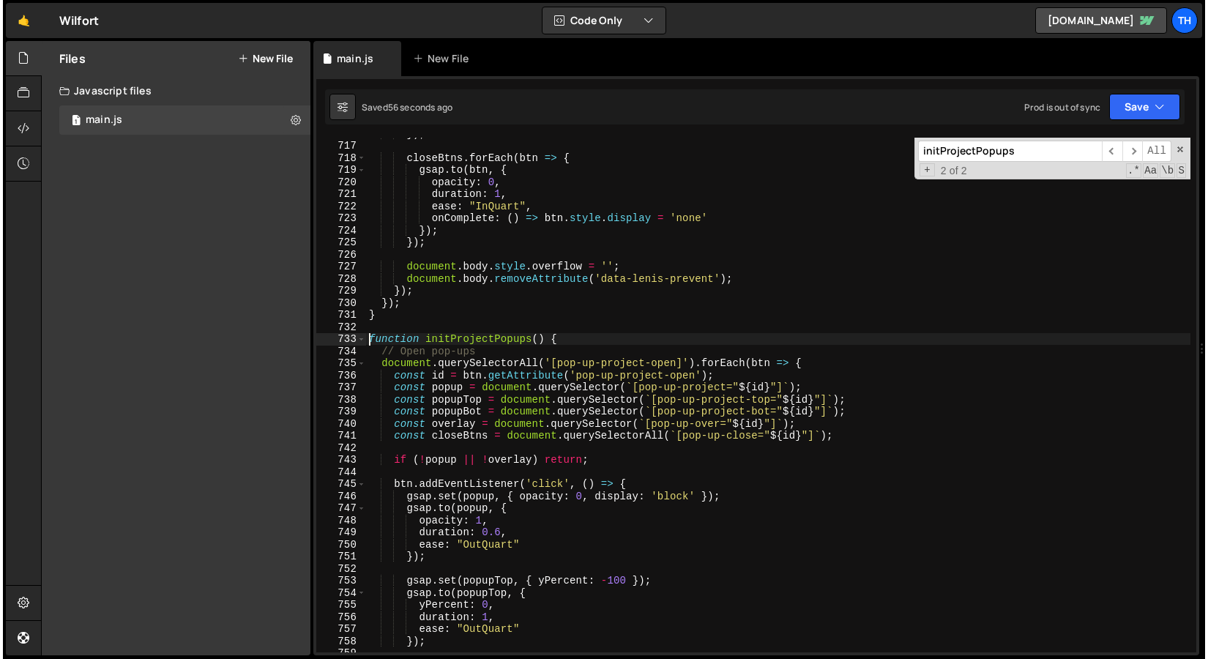
scroll to position [0, 12]
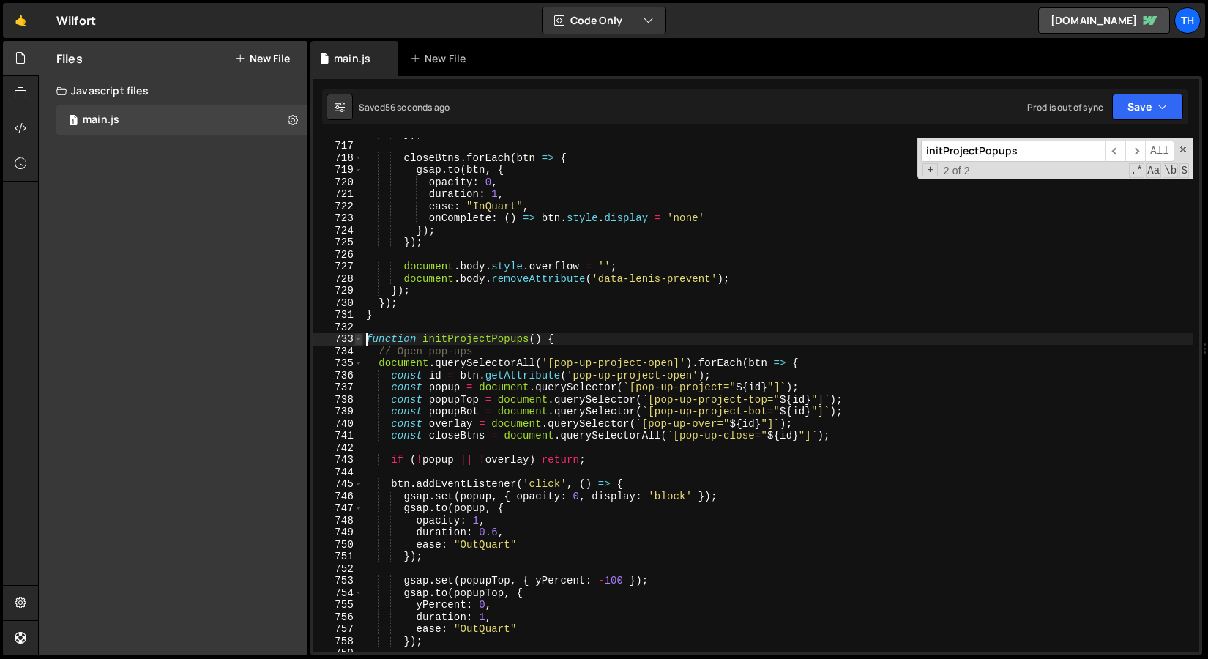
click at [360, 340] on span at bounding box center [358, 339] width 8 height 12
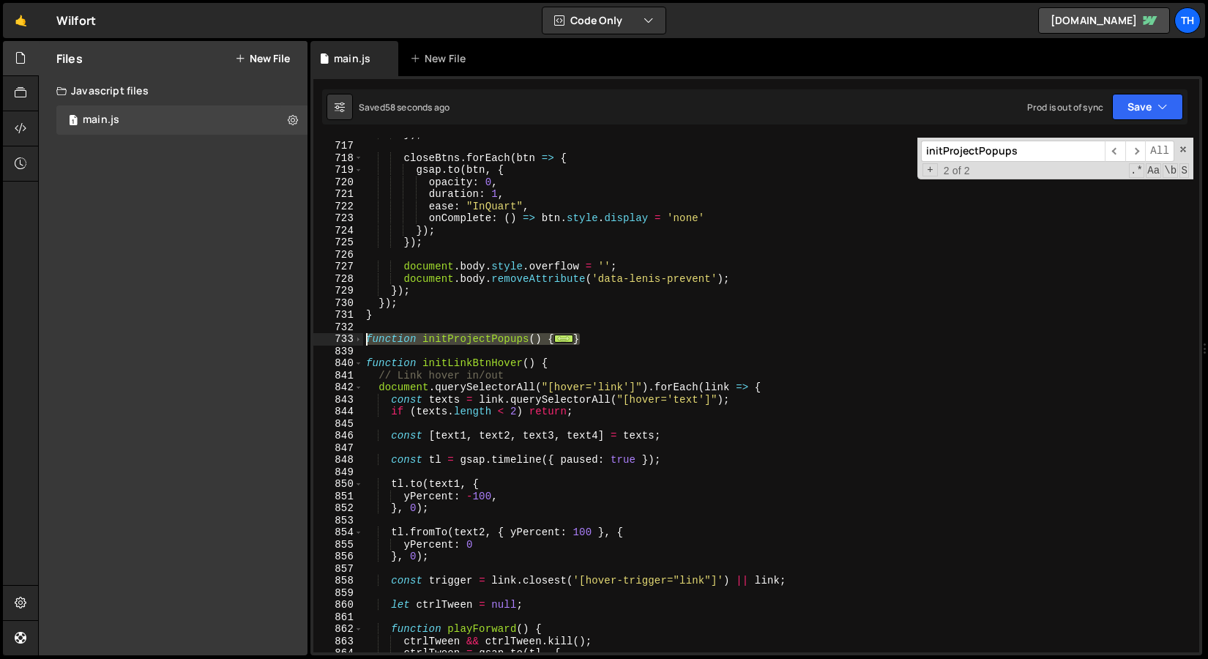
drag, startPoint x: 583, startPoint y: 335, endPoint x: 296, endPoint y: 335, distance: 287.0
click at [296, 335] on div "Files New File Javascript files 1 main.js 0 CSS files Copy share link Edit File…" at bounding box center [623, 348] width 1170 height 615
click at [1153, 122] on div "Saved 1 minute ago Prod is out of sync Upgrade to Edit Save Save to Staging S S…" at bounding box center [754, 106] width 865 height 35
click at [1153, 96] on button "Save" at bounding box center [1147, 107] width 71 height 26
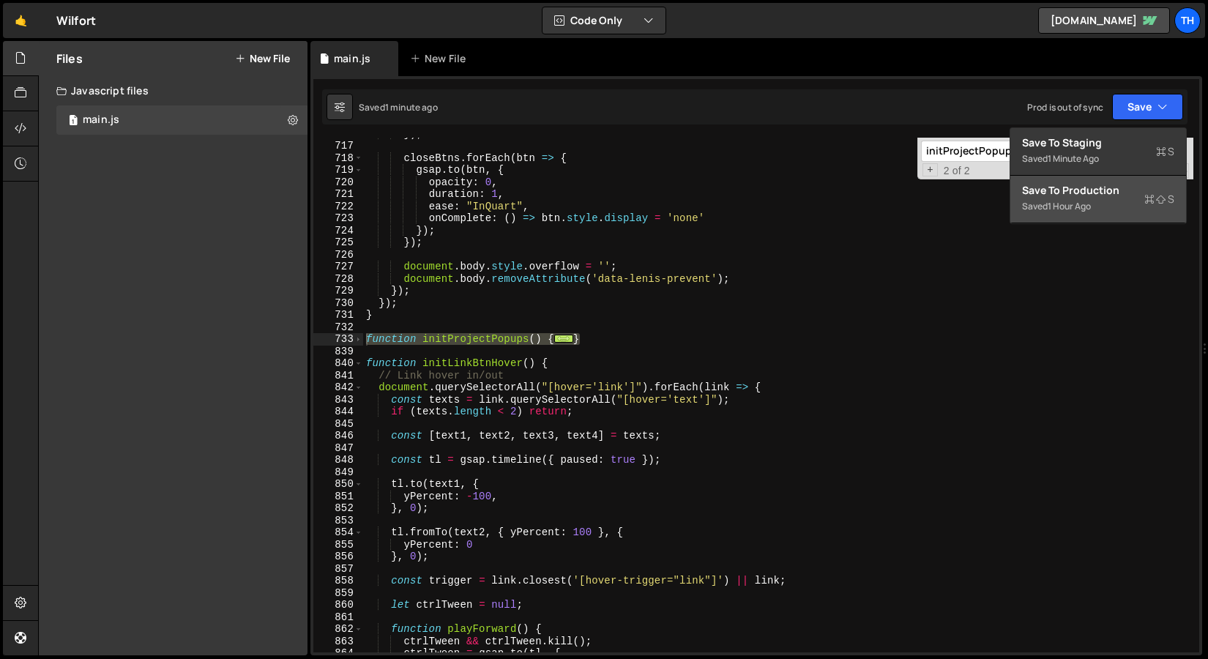
click at [1106, 209] on div "Saved 1 hour ago" at bounding box center [1098, 207] width 152 height 18
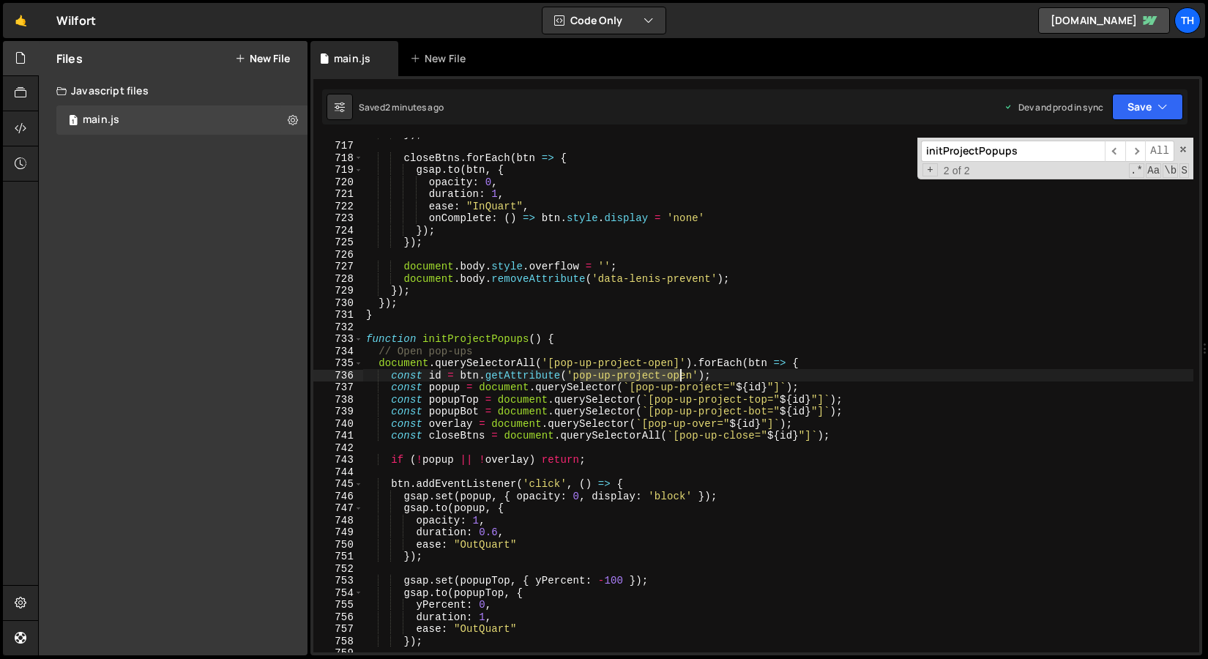
drag, startPoint x: 585, startPoint y: 377, endPoint x: 681, endPoint y: 381, distance: 96.0
click at [681, 381] on div "}) ; closeBtns . forEach ( btn => { gsap . to ( btn , { opacity : 0 , duration …" at bounding box center [778, 396] width 830 height 539
click at [655, 385] on div "}) ; closeBtns . forEach ( btn => { gsap . to ( btn , { opacity : 0 , duration …" at bounding box center [778, 396] width 830 height 539
click at [701, 413] on div "}) ; closeBtns . forEach ( btn => { gsap . to ( btn , { opacity : 0 , duration …" at bounding box center [778, 396] width 830 height 539
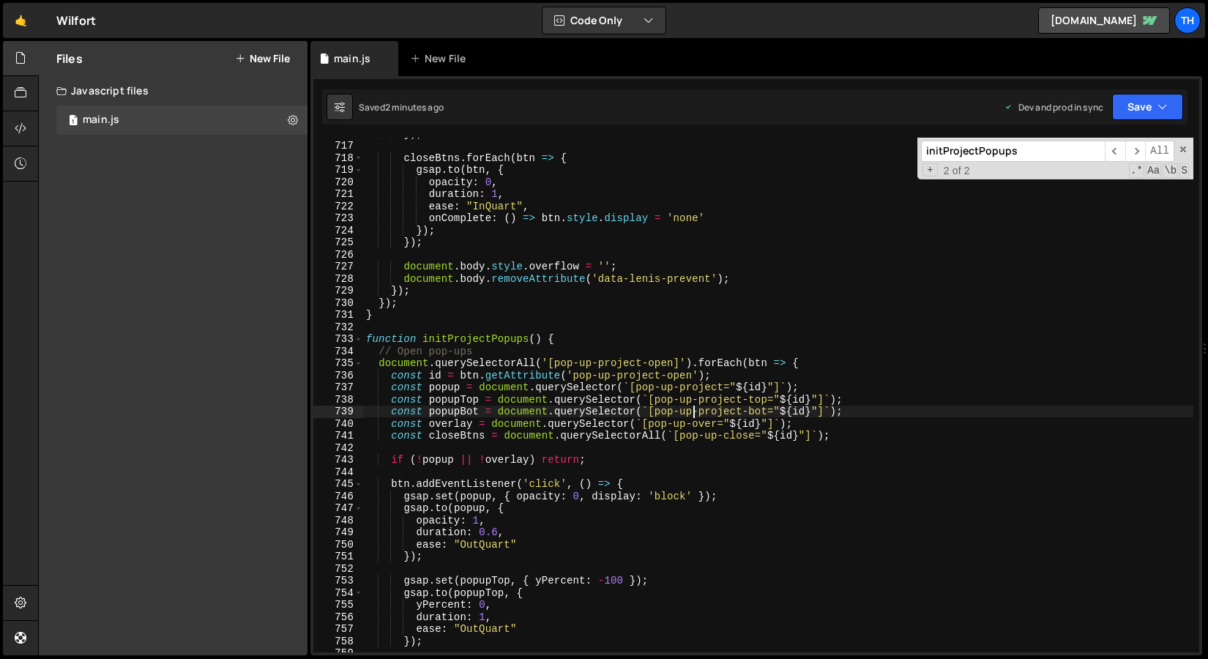
click at [691, 413] on div "}) ; closeBtns . forEach ( btn => { gsap . to ( btn , { opacity : 0 , duration …" at bounding box center [778, 396] width 830 height 539
drag, startPoint x: 693, startPoint y: 414, endPoint x: 742, endPoint y: 417, distance: 48.5
click at [742, 417] on div "}) ; closeBtns . forEach ( btn => { gsap . to ( btn , { opacity : 0 , duration …" at bounding box center [778, 396] width 830 height 539
click at [686, 425] on div "}) ; closeBtns . forEach ( btn => { gsap . to ( btn , { opacity : 0 , duration …" at bounding box center [778, 396] width 830 height 539
paste textarea "project-"
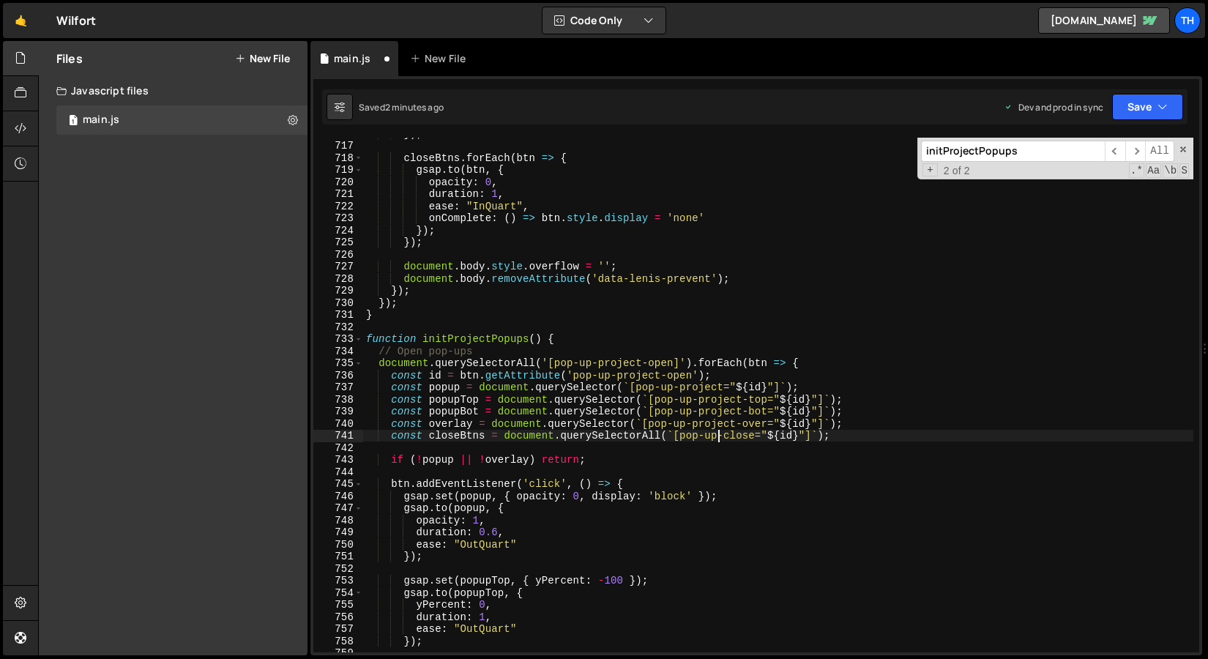
click at [718, 439] on div "}) ; closeBtns . forEach ( btn => { gsap . to ( btn , { opacity : 0 , duration …" at bounding box center [778, 396] width 830 height 539
paste textarea "project-"
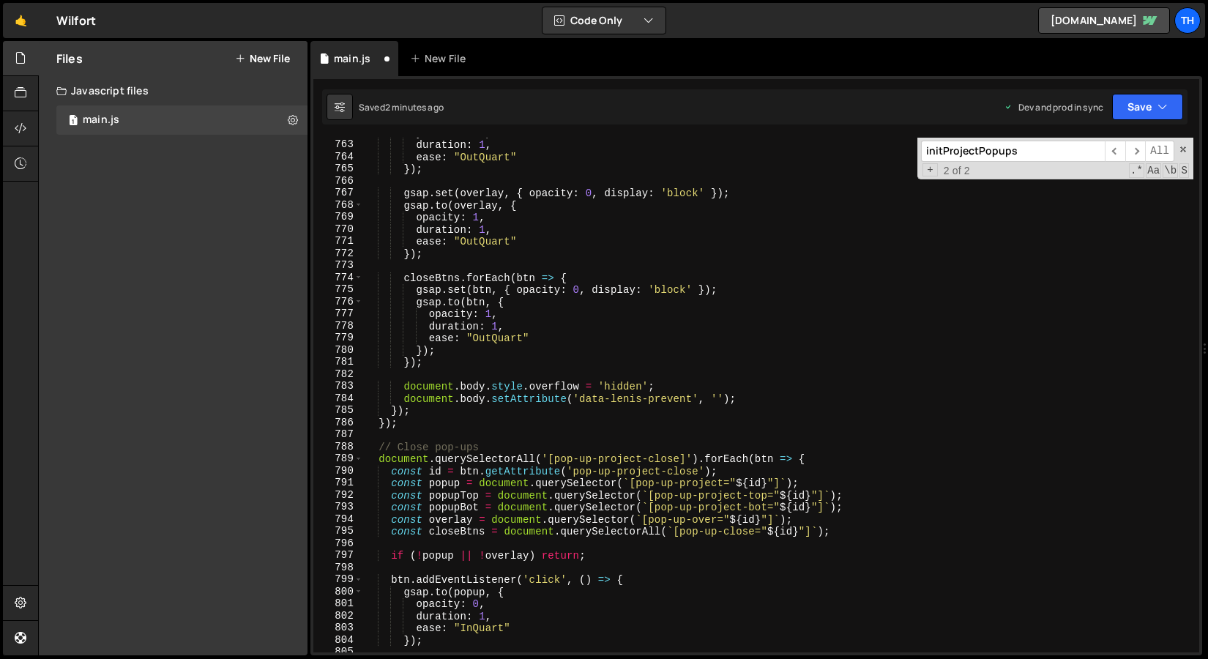
scroll to position [9205, 0]
click at [686, 526] on div "yPercent : 0 , duration : 1 , ease : "OutQuart" }) ; gsap . set ( overlay , { o…" at bounding box center [778, 396] width 830 height 539
click at [716, 535] on div "yPercent : 0 , duration : 1 , ease : "OutQuart" }) ; gsap . set ( overlay , { o…" at bounding box center [778, 396] width 830 height 539
paste textarea "project-"
drag, startPoint x: 689, startPoint y: 517, endPoint x: 704, endPoint y: 524, distance: 16.7
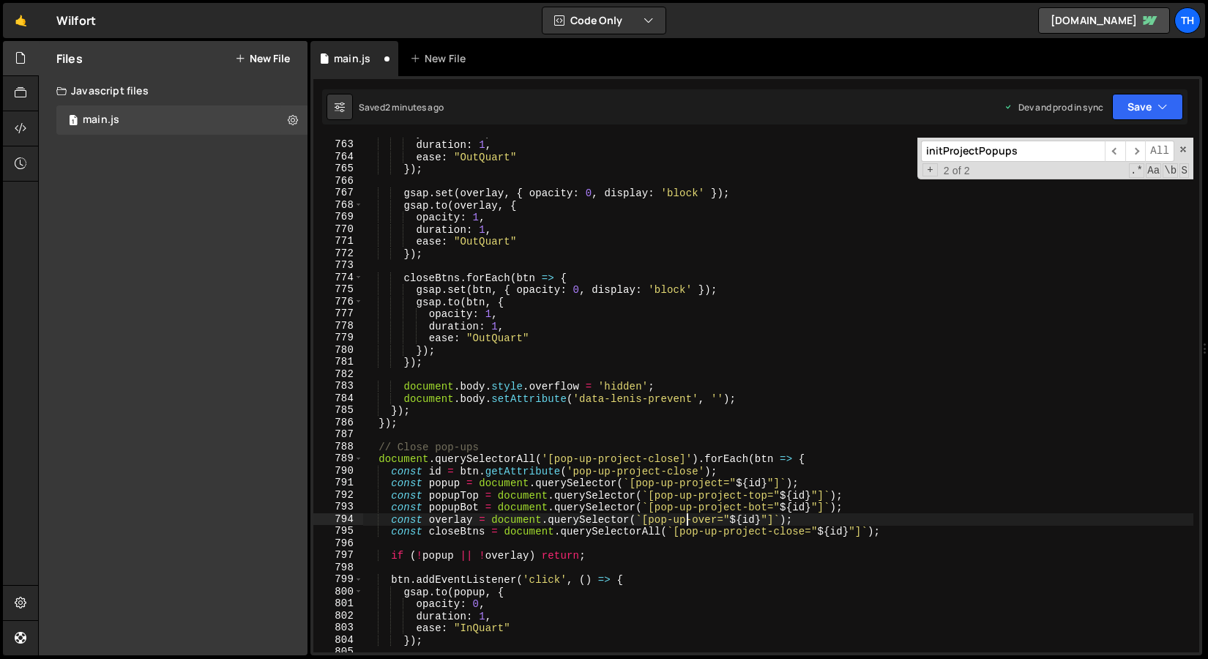
click at [689, 517] on div "yPercent : 0 , duration : 1 , ease : "OutQuart" }) ; gsap . set ( overlay , { o…" at bounding box center [778, 396] width 830 height 539
paste textarea "project-"
click at [1164, 96] on button "Save" at bounding box center [1147, 107] width 71 height 26
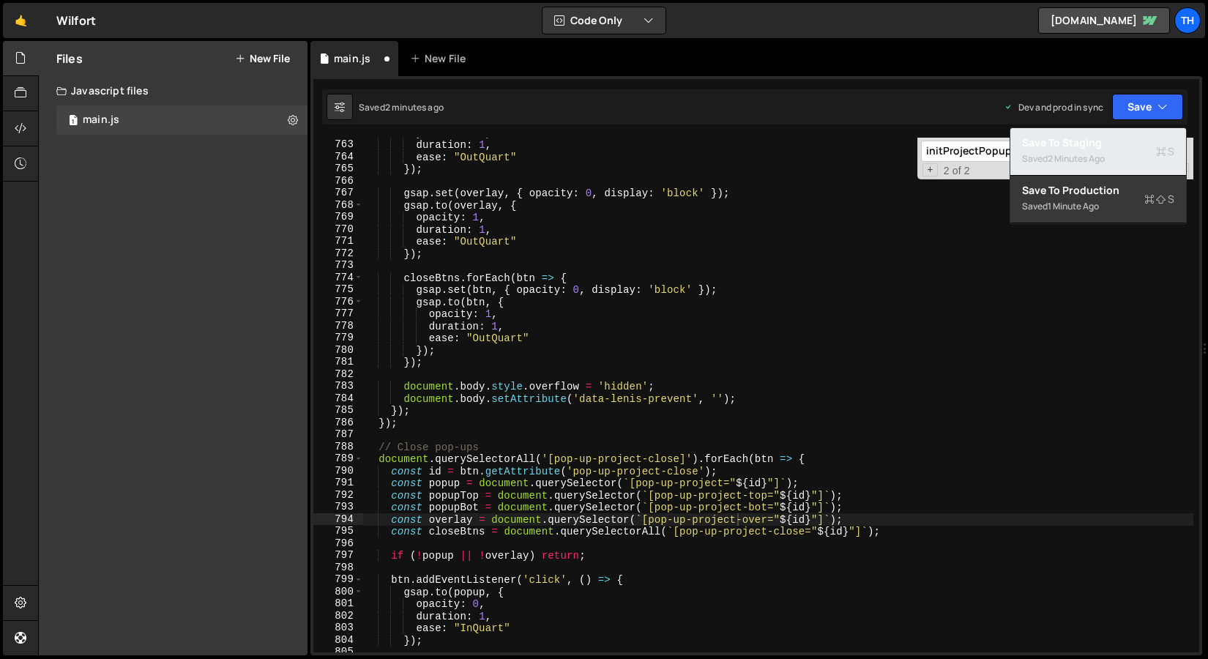
drag, startPoint x: 1104, startPoint y: 139, endPoint x: 1092, endPoint y: 137, distance: 11.9
click at [1104, 140] on div "Save to Staging S" at bounding box center [1098, 142] width 152 height 15
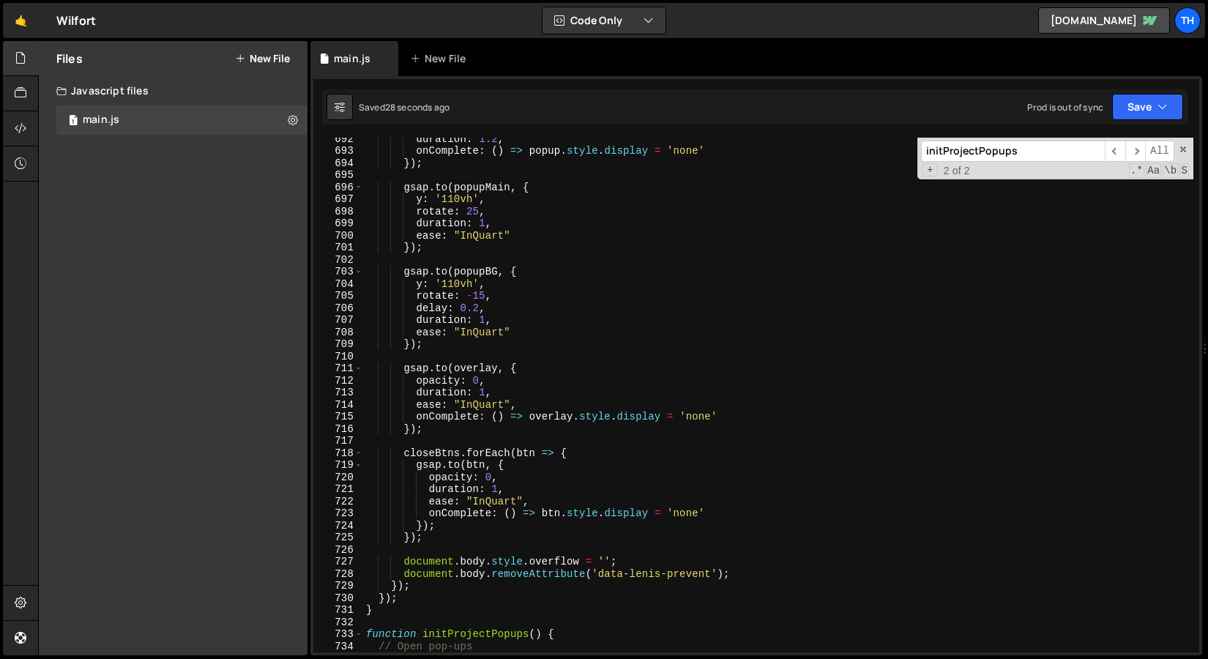
scroll to position [8176, 0]
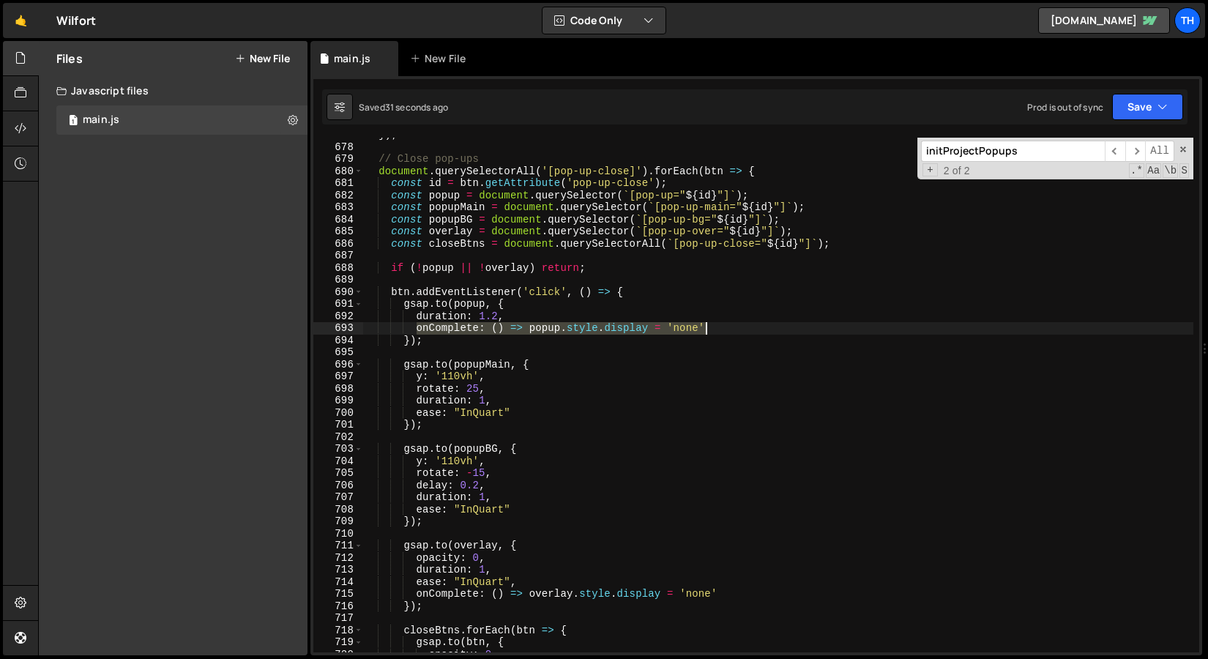
drag, startPoint x: 418, startPoint y: 330, endPoint x: 704, endPoint y: 331, distance: 286.3
click at [704, 331] on div "}) ; // Close pop-ups document . querySelectorAll ( '[pop-up-close]' ) . forEac…" at bounding box center [778, 398] width 830 height 539
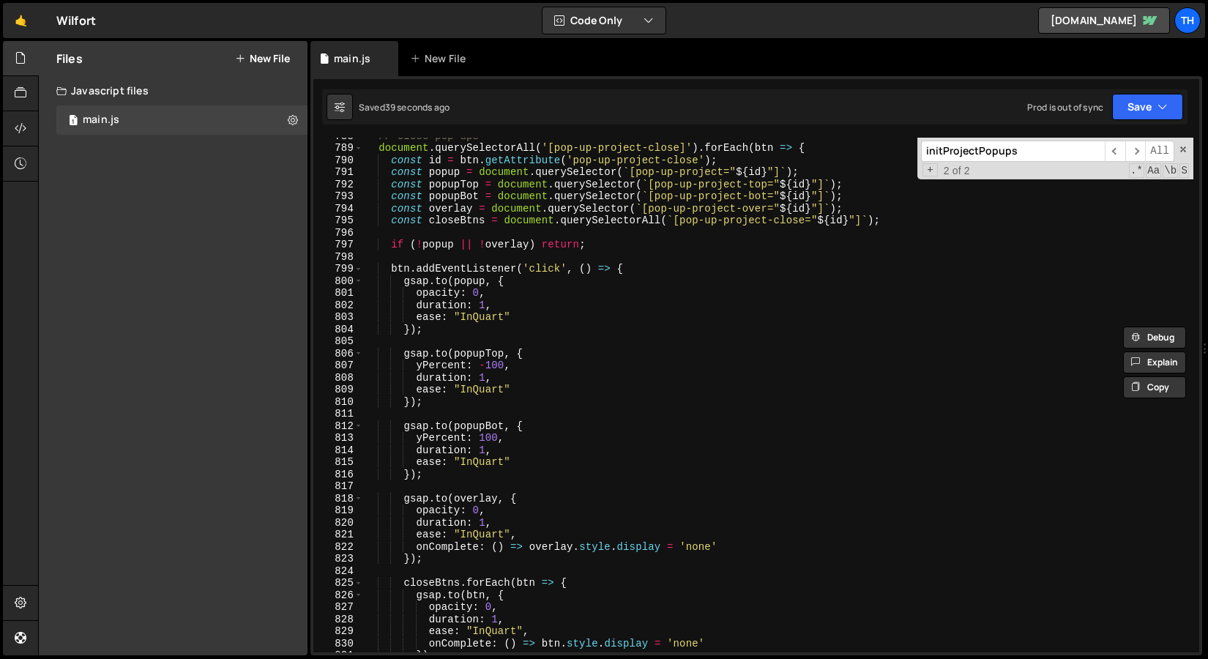
scroll to position [9516, 0]
click at [532, 322] on div "// Close pop-ups document . querySelectorAll ( '[pop-up-project-close]' ) . for…" at bounding box center [778, 399] width 830 height 539
paste textarea "onComplete: () => popup.style.display = 'none'"
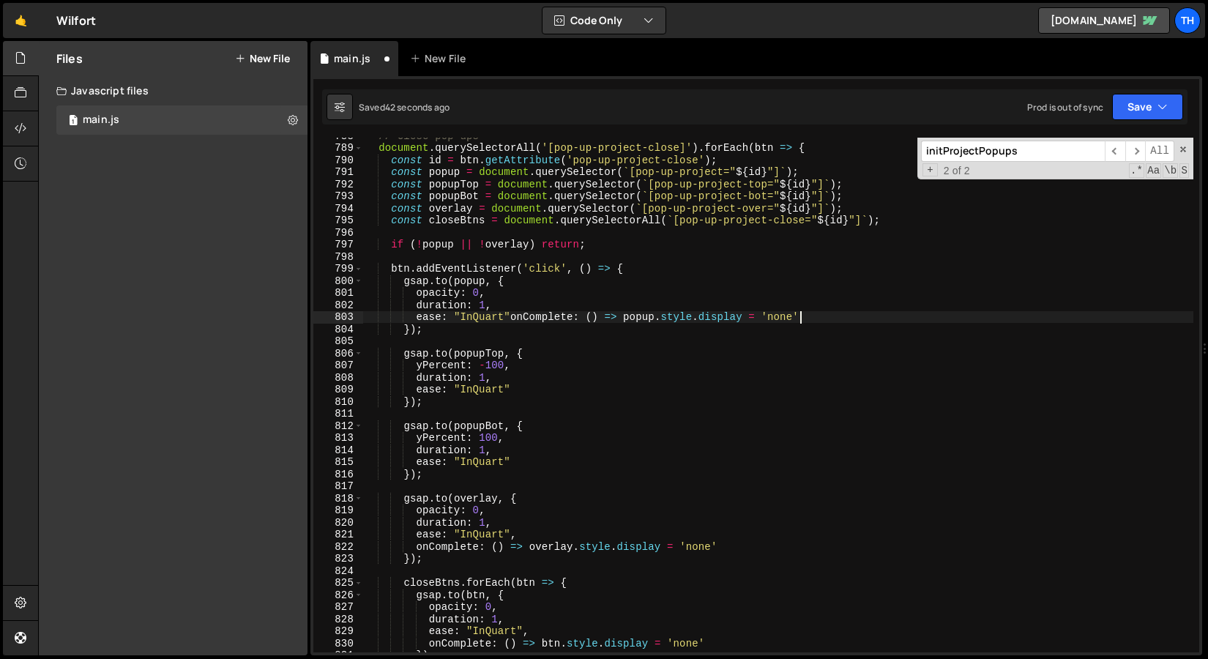
type textarea "ease: "InQuart""
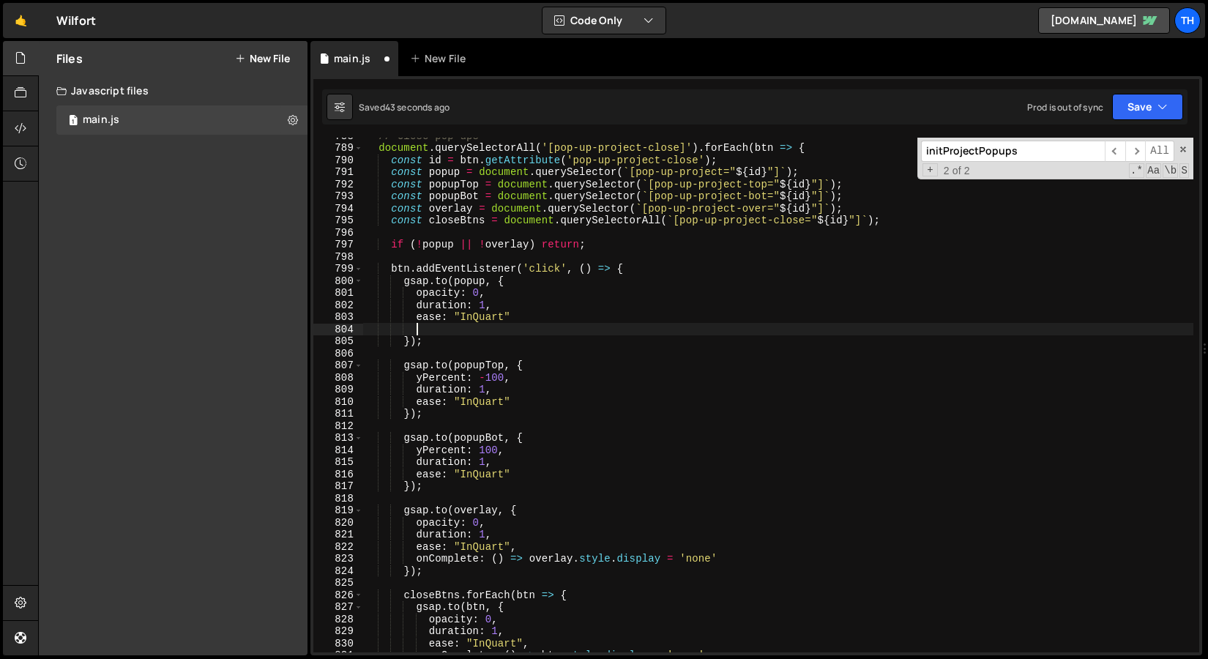
paste textarea "onComplete: () => popup.style.display = 'none'"
drag, startPoint x: 511, startPoint y: 549, endPoint x: 519, endPoint y: 550, distance: 8.1
click at [519, 550] on div "// Close pop-ups document . querySelectorAll ( '[pop-up-project-close]' ) . for…" at bounding box center [778, 399] width 830 height 539
click at [553, 314] on div "// Close pop-ups document . querySelectorAll ( '[pop-up-project-close]' ) . for…" at bounding box center [778, 399] width 830 height 539
paste textarea ","
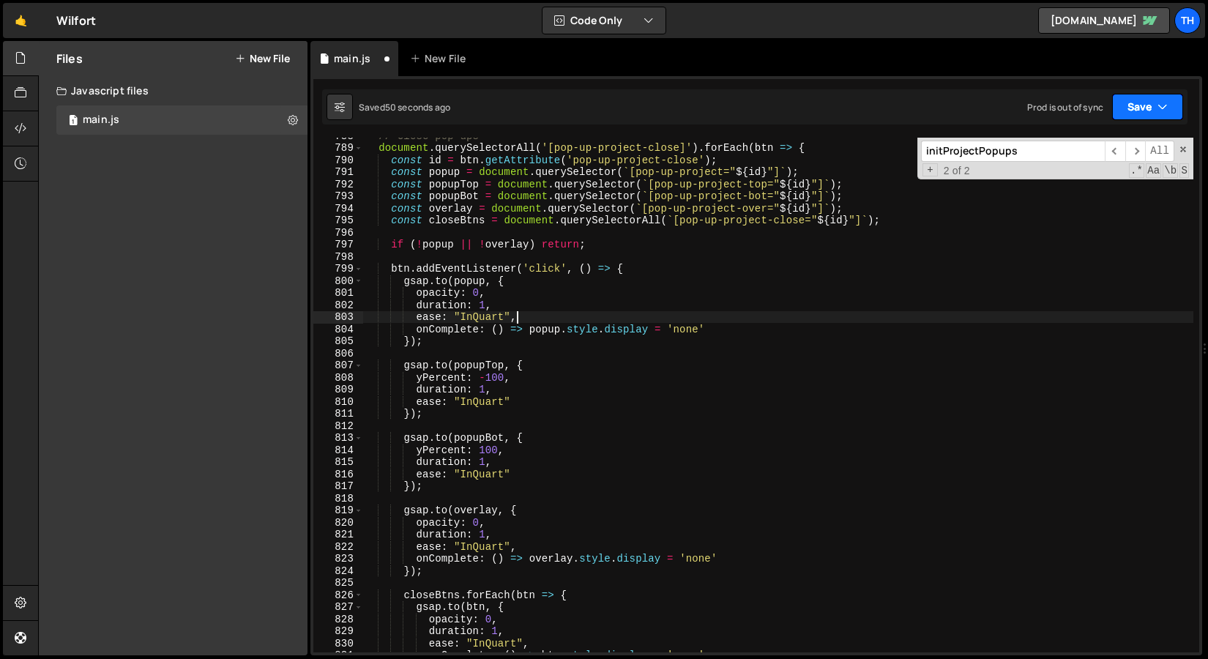
click at [1142, 103] on button "Save" at bounding box center [1147, 107] width 71 height 26
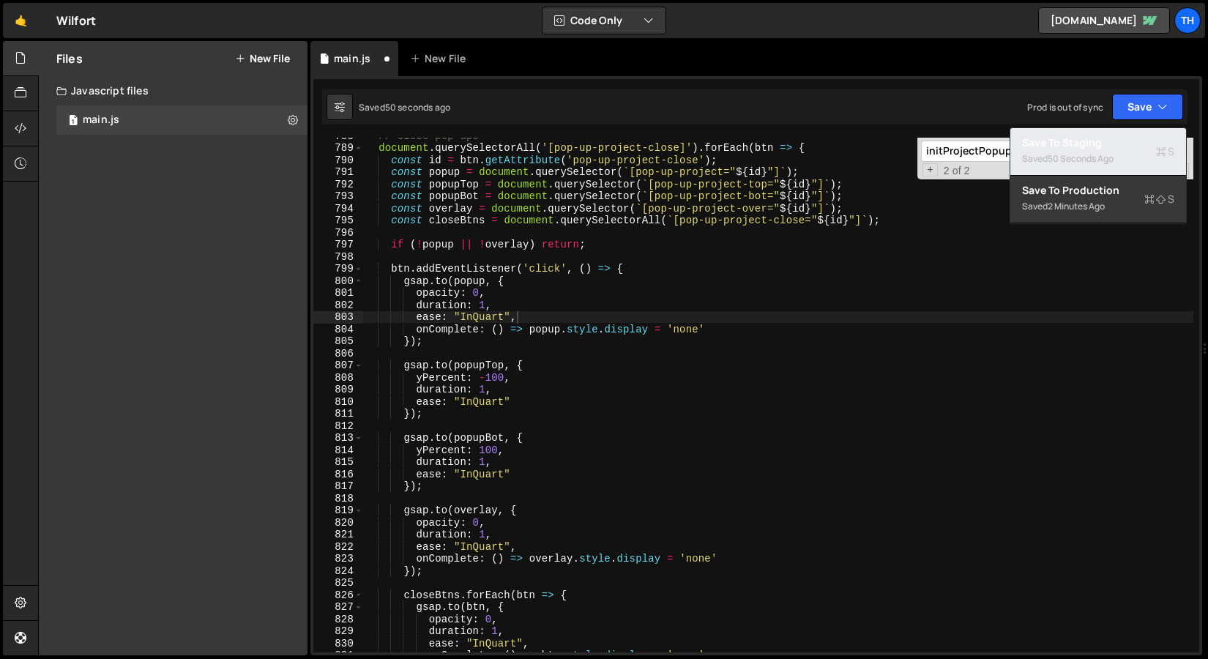
drag, startPoint x: 1100, startPoint y: 138, endPoint x: 1079, endPoint y: 136, distance: 21.3
click at [1100, 138] on div "Save to Staging S" at bounding box center [1098, 142] width 152 height 15
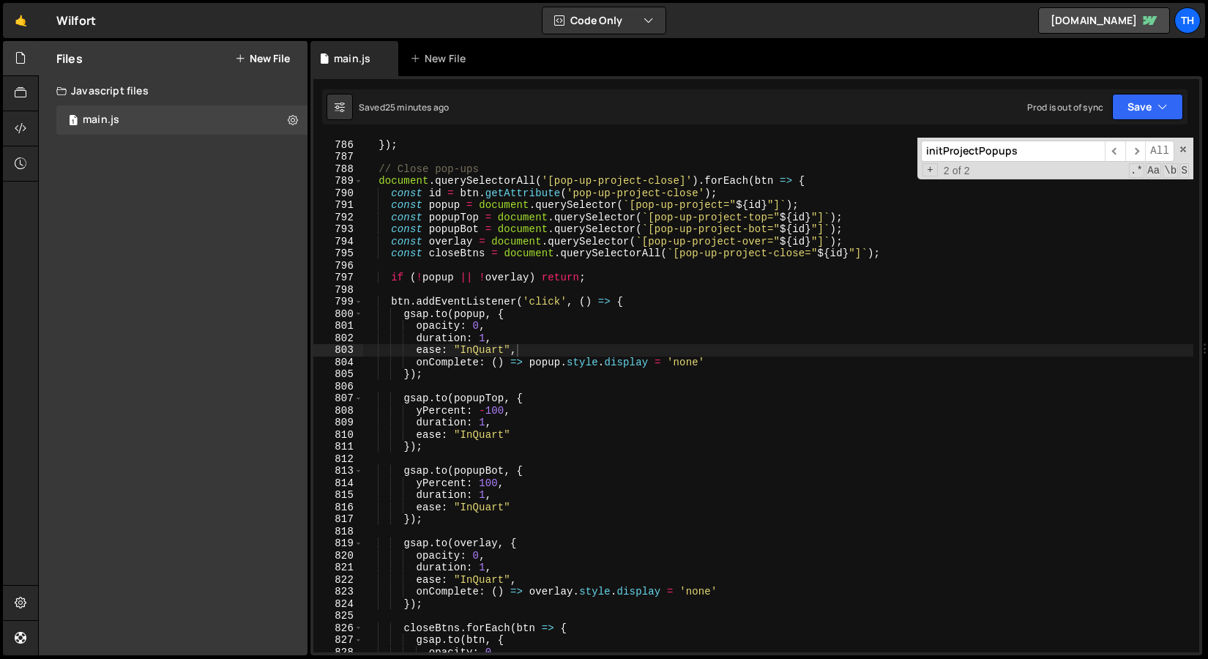
scroll to position [9483, 0]
click at [353, 181] on div "789" at bounding box center [338, 181] width 50 height 12
click at [355, 178] on span at bounding box center [358, 181] width 8 height 12
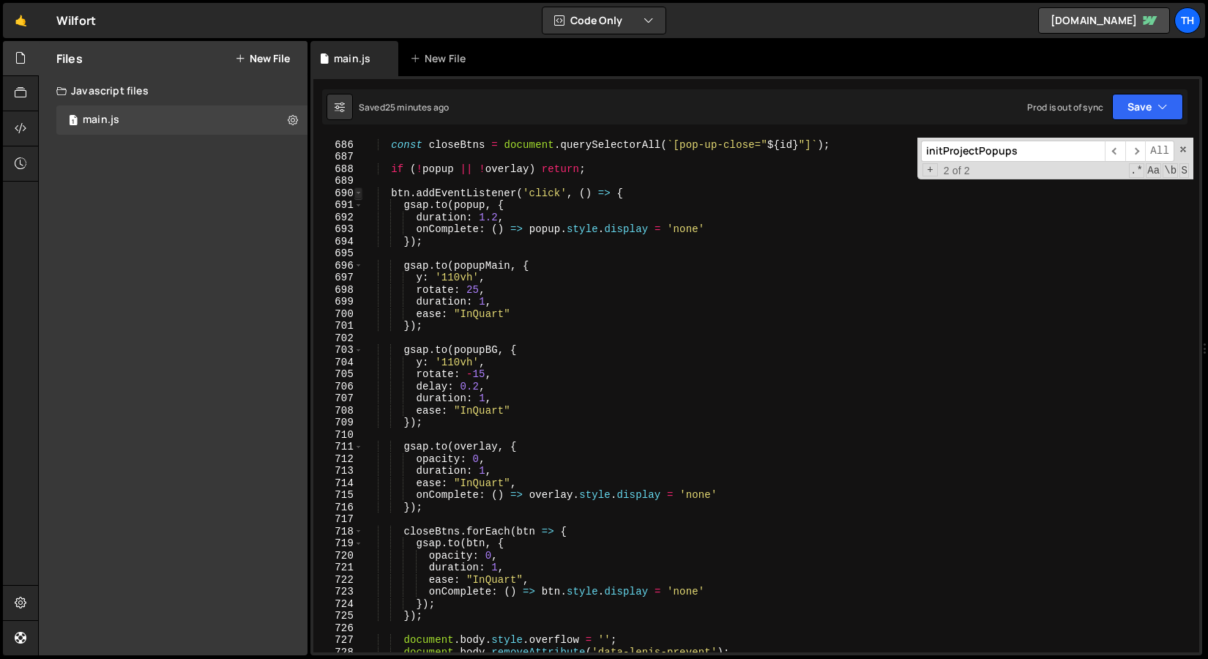
click at [360, 196] on span at bounding box center [358, 193] width 8 height 12
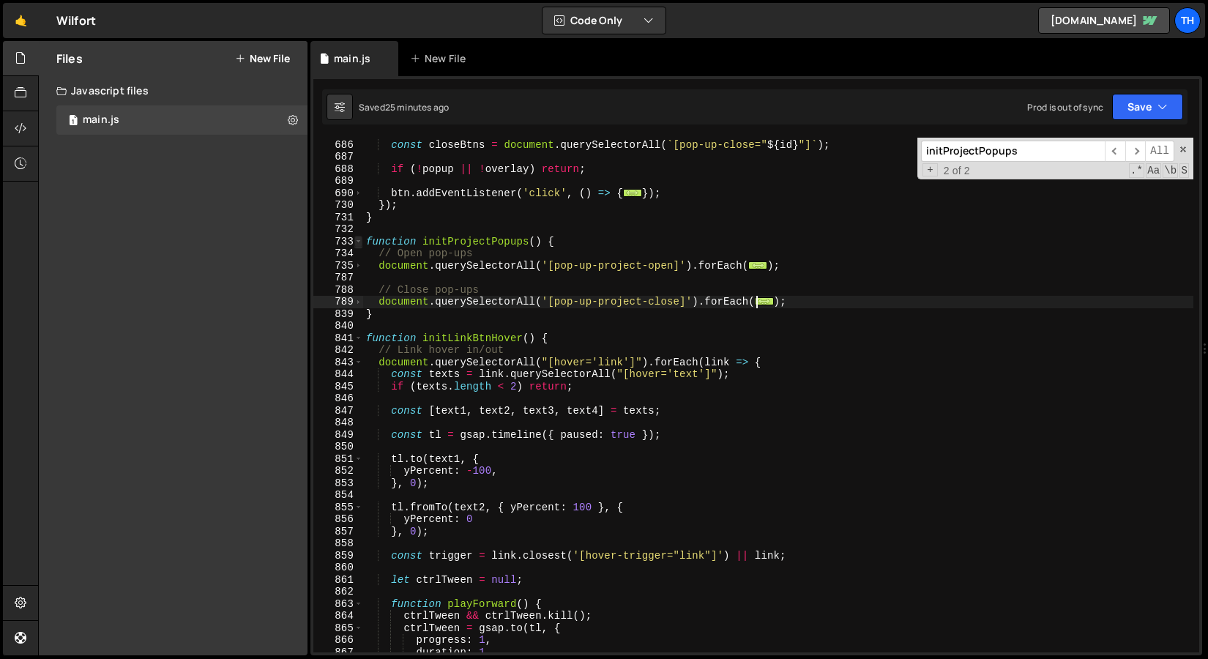
click at [360, 245] on span at bounding box center [358, 242] width 8 height 12
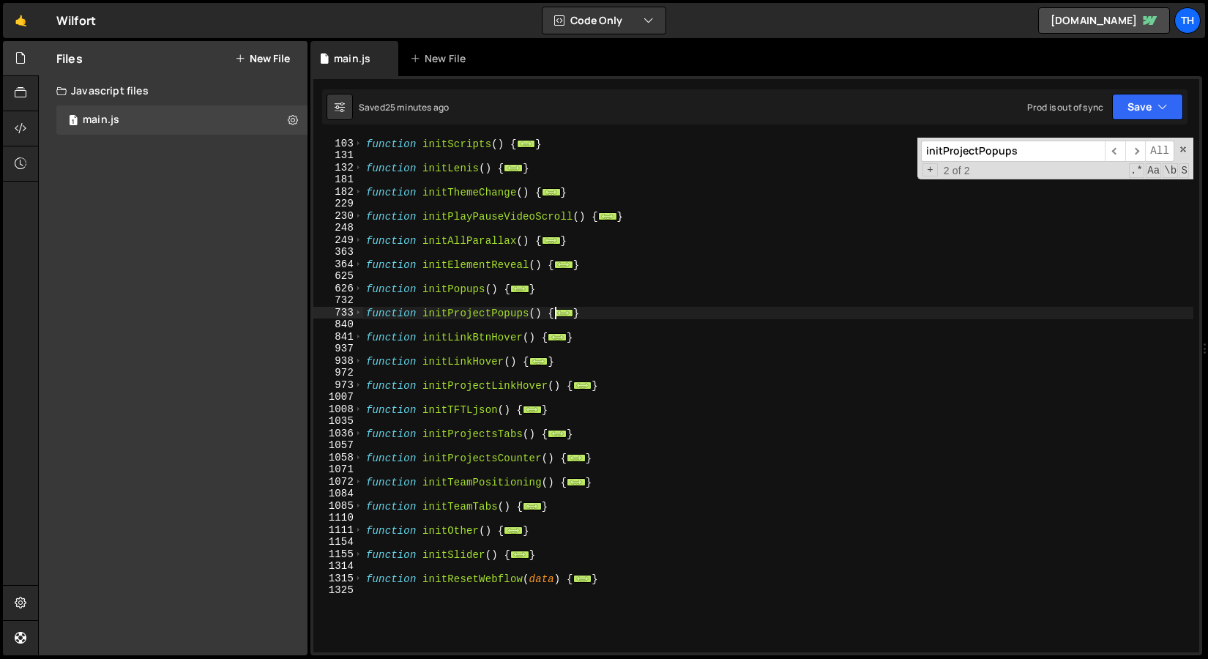
scroll to position [157, 0]
click at [546, 556] on div "function initScripts ( ) { ... } function initLenis ( ) { ... } function initTh…" at bounding box center [778, 407] width 830 height 539
type textarea "}"
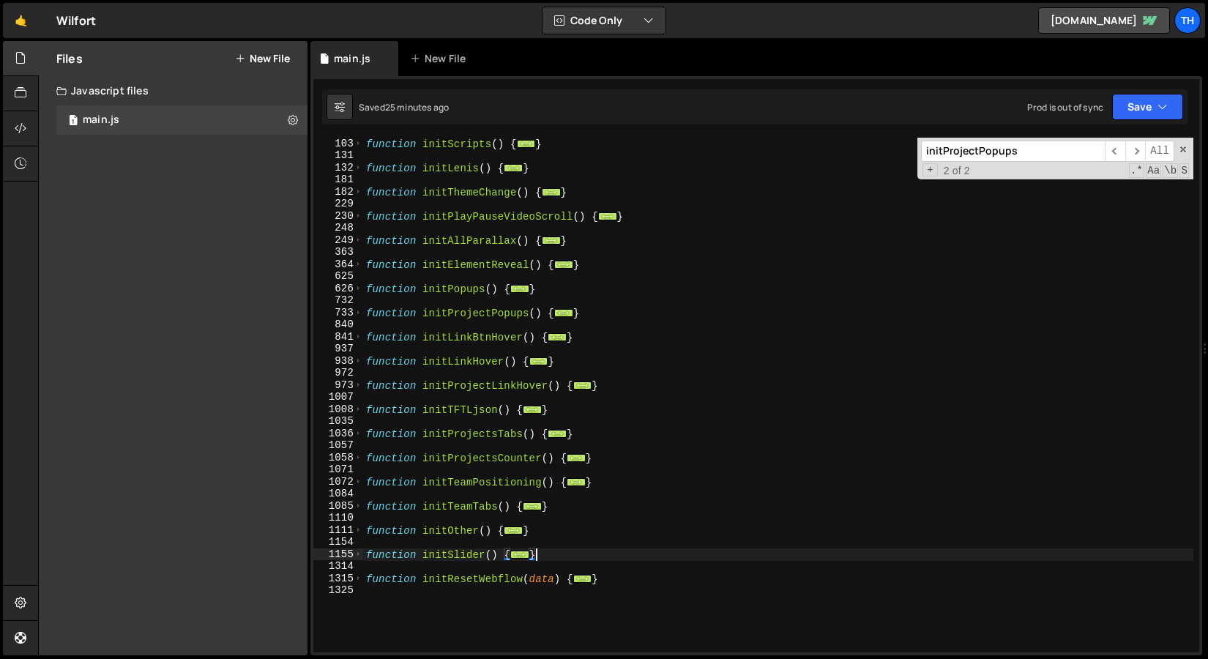
scroll to position [0, 0]
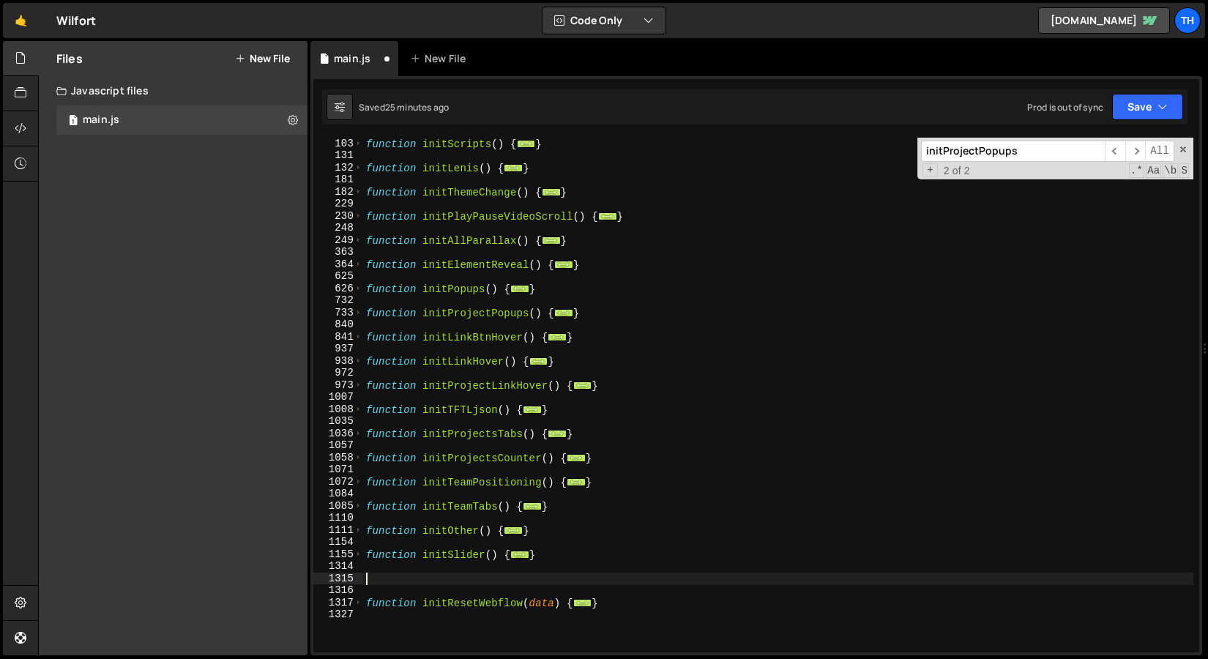
paste textarea "</script>"
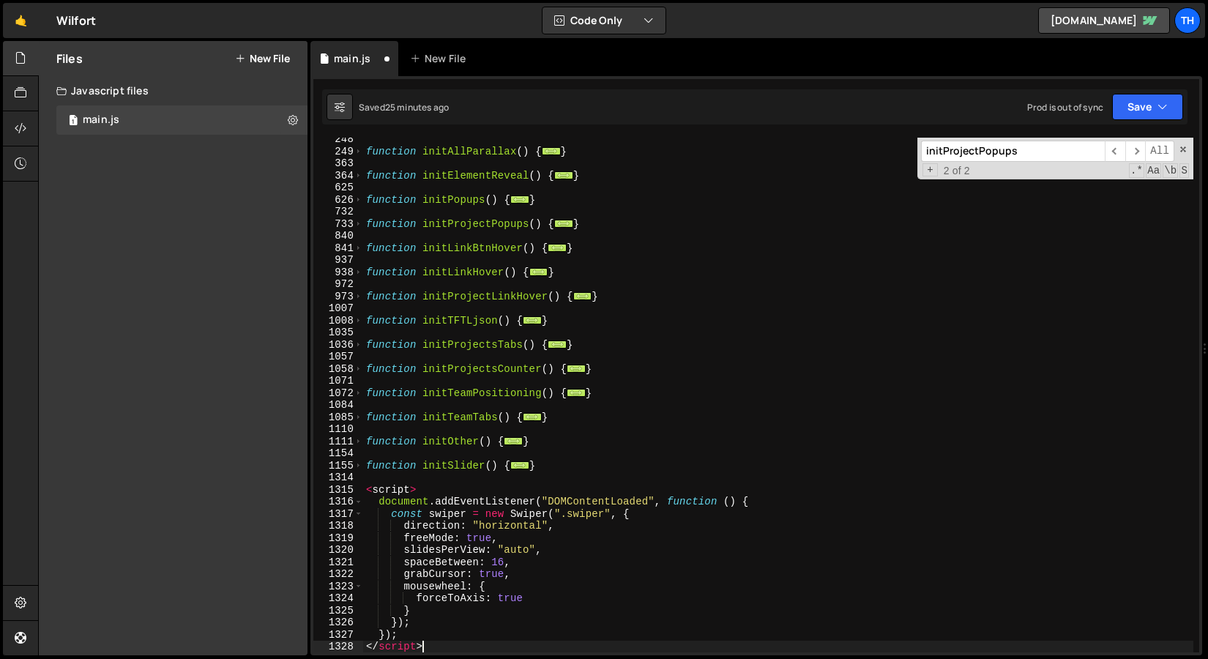
scroll to position [246, 0]
click at [357, 467] on span at bounding box center [358, 466] width 8 height 12
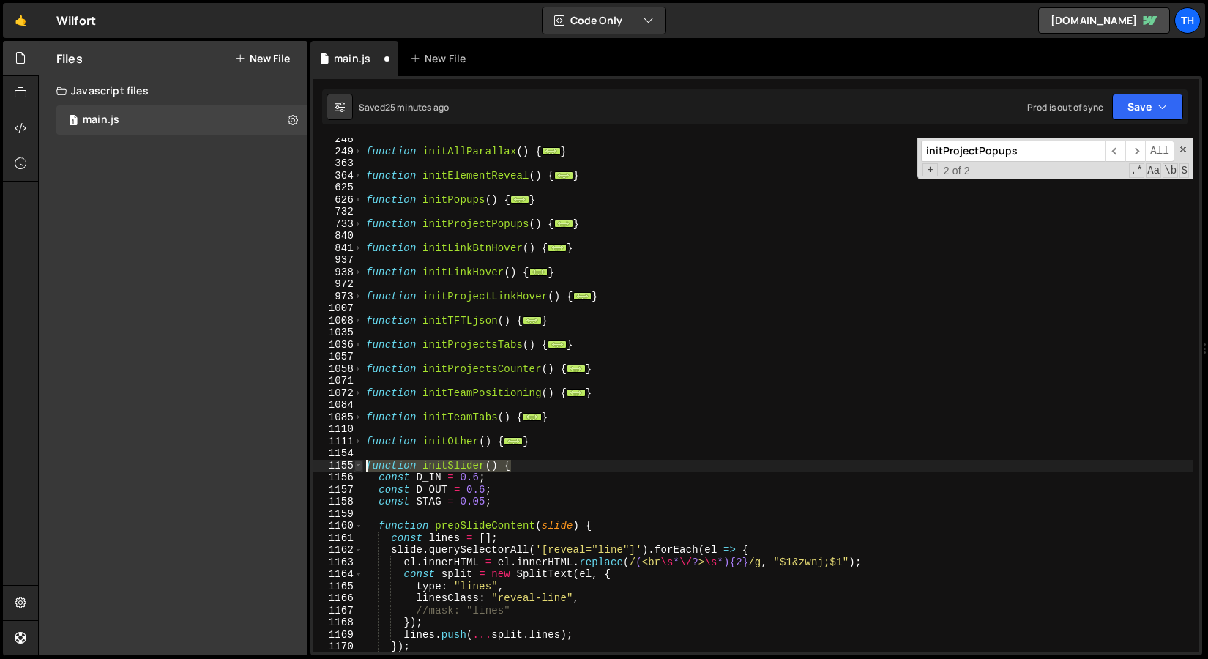
drag, startPoint x: 526, startPoint y: 469, endPoint x: 359, endPoint y: 469, distance: 166.9
click at [359, 469] on div "</script> 248 249 363 364 625 626 732 733 840 841 937 938 972 973 1007 1008 103…" at bounding box center [756, 395] width 886 height 515
click at [359, 467] on span at bounding box center [358, 466] width 8 height 12
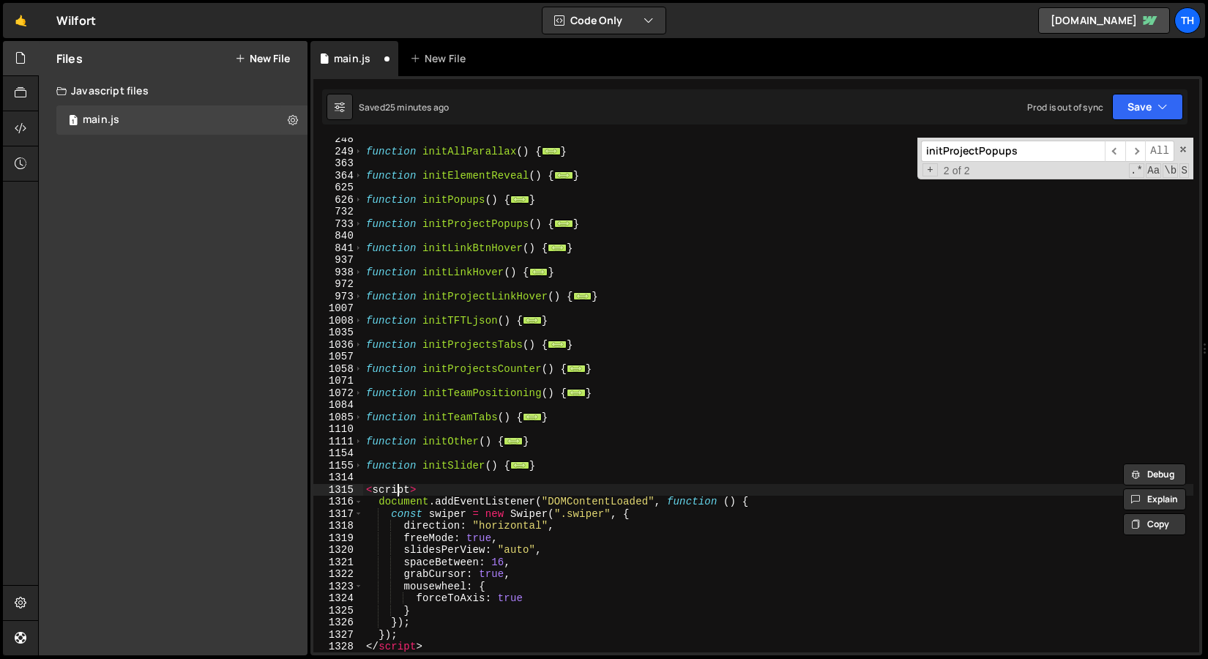
click at [397, 485] on div "function initAllParallax ( ) { ... } function initElementReveal ( ) { ... } fun…" at bounding box center [778, 402] width 830 height 539
type textarea "<script>"
click at [421, 480] on div "function initAllParallax ( ) { ... } function initElementReveal ( ) { ... } fun…" at bounding box center [778, 402] width 830 height 539
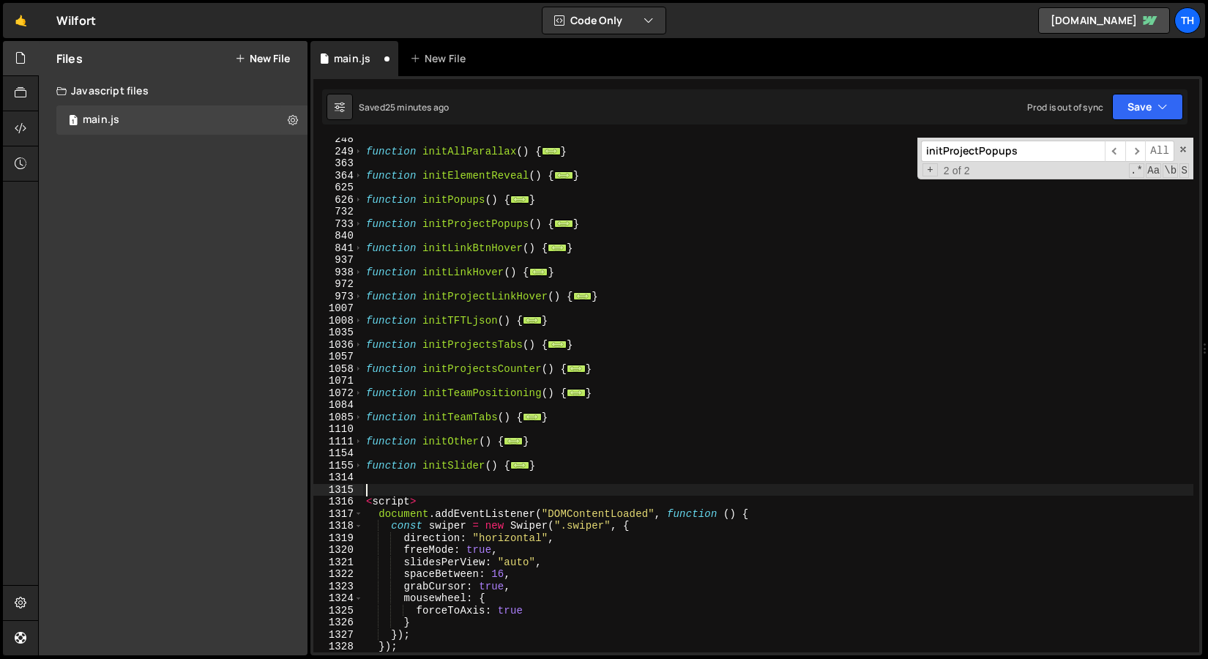
paste textarea "function initSlider() {"
click at [444, 487] on div "function initAllParallax ( ) { ... } function initElementReveal ( ) { ... } fun…" at bounding box center [778, 402] width 830 height 539
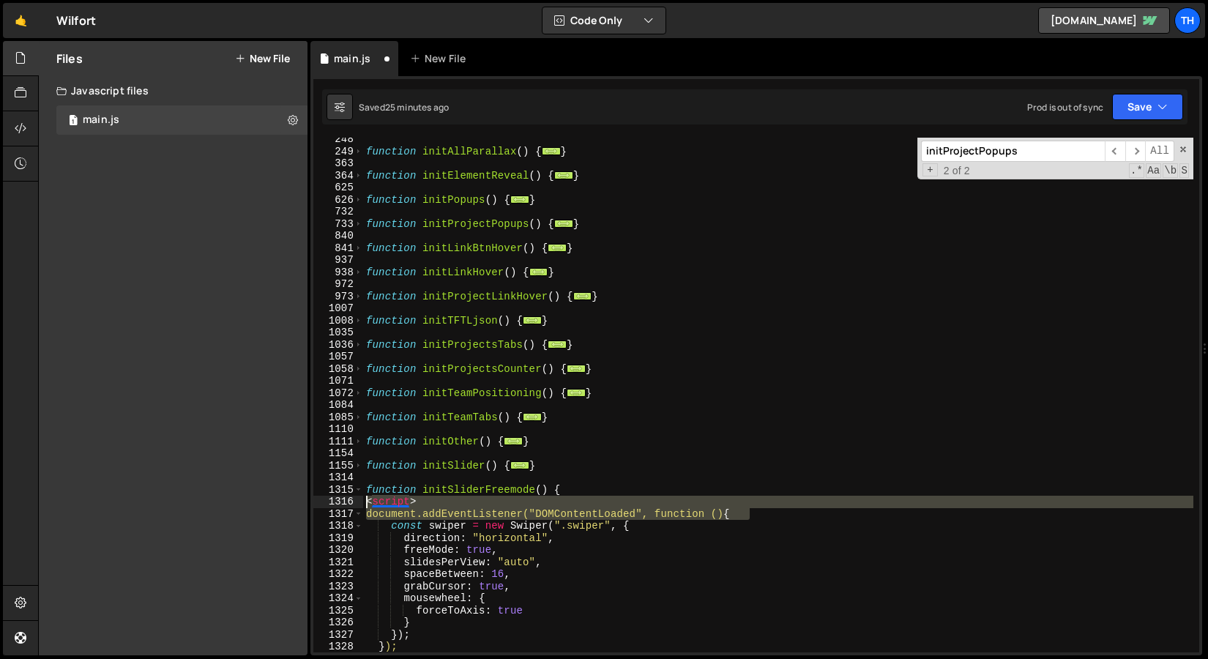
drag, startPoint x: 772, startPoint y: 515, endPoint x: 309, endPoint y: 504, distance: 463.6
click at [309, 504] on div "Files New File Javascript files 1 main.js 0 CSS files Copy share link Edit File…" at bounding box center [623, 348] width 1170 height 615
type textarea "<script> document.addEventListener("DOMContentLoaded", function () {"
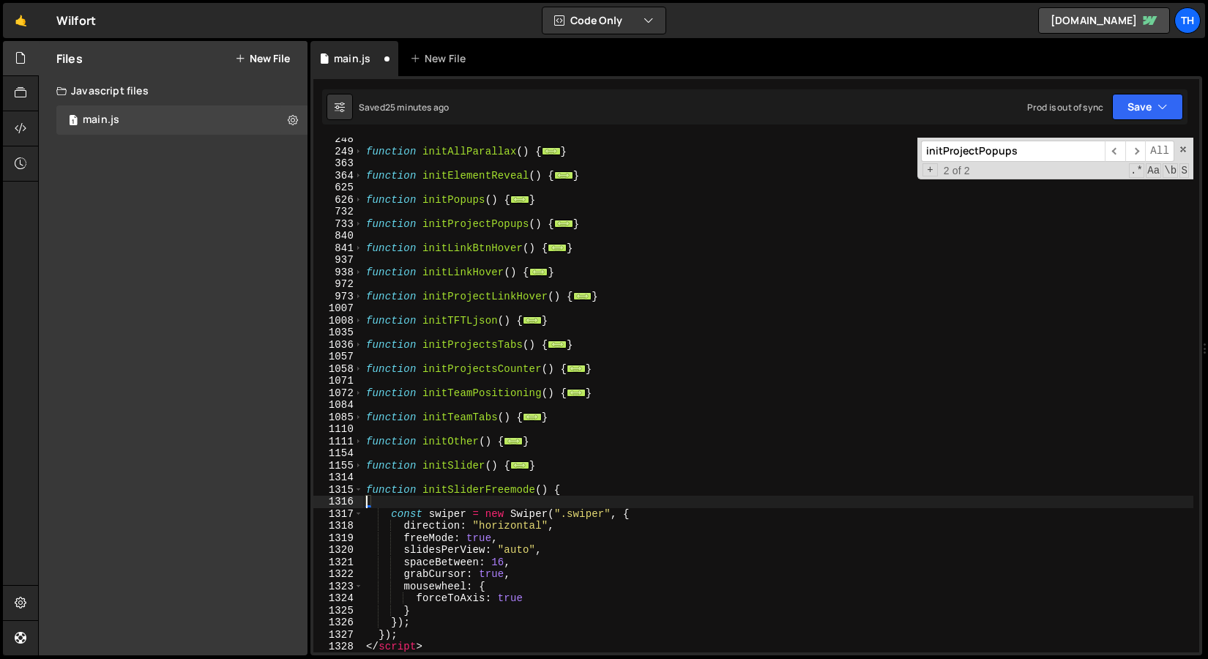
scroll to position [0, 0]
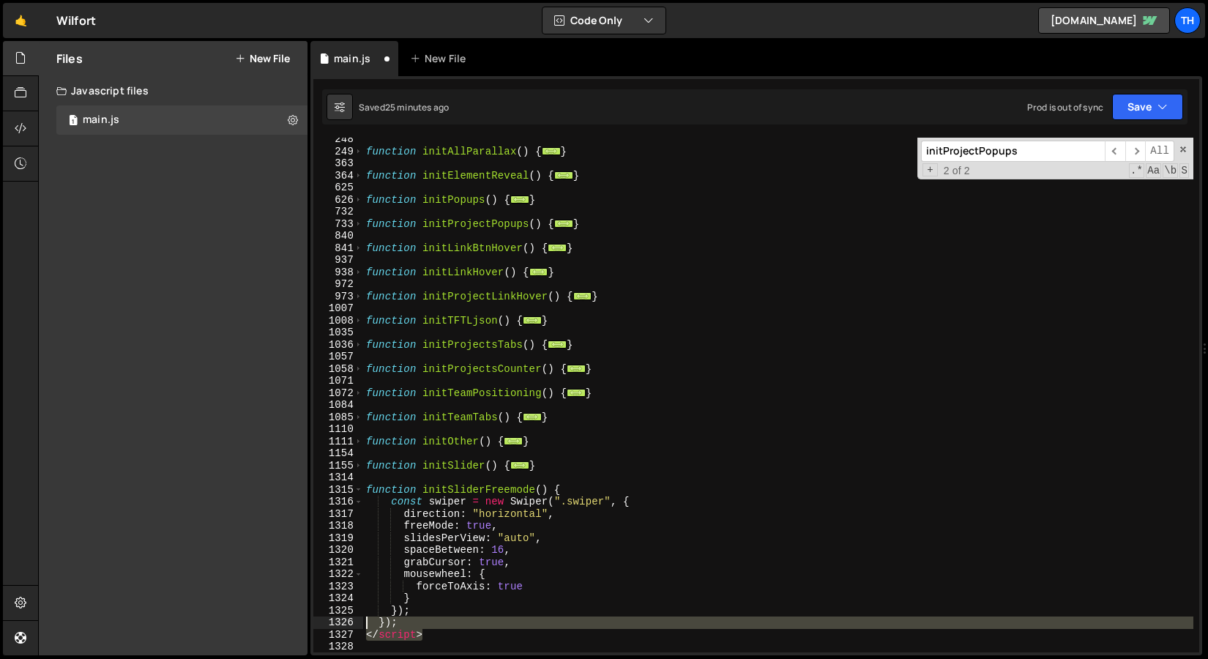
drag, startPoint x: 450, startPoint y: 634, endPoint x: 312, endPoint y: 620, distance: 139.1
click at [312, 620] on div "function initSliderFreemode() { 248 249 363 364 625 626 732 733 840 841 937 938…" at bounding box center [756, 365] width 892 height 579
type textarea "}); </script>"
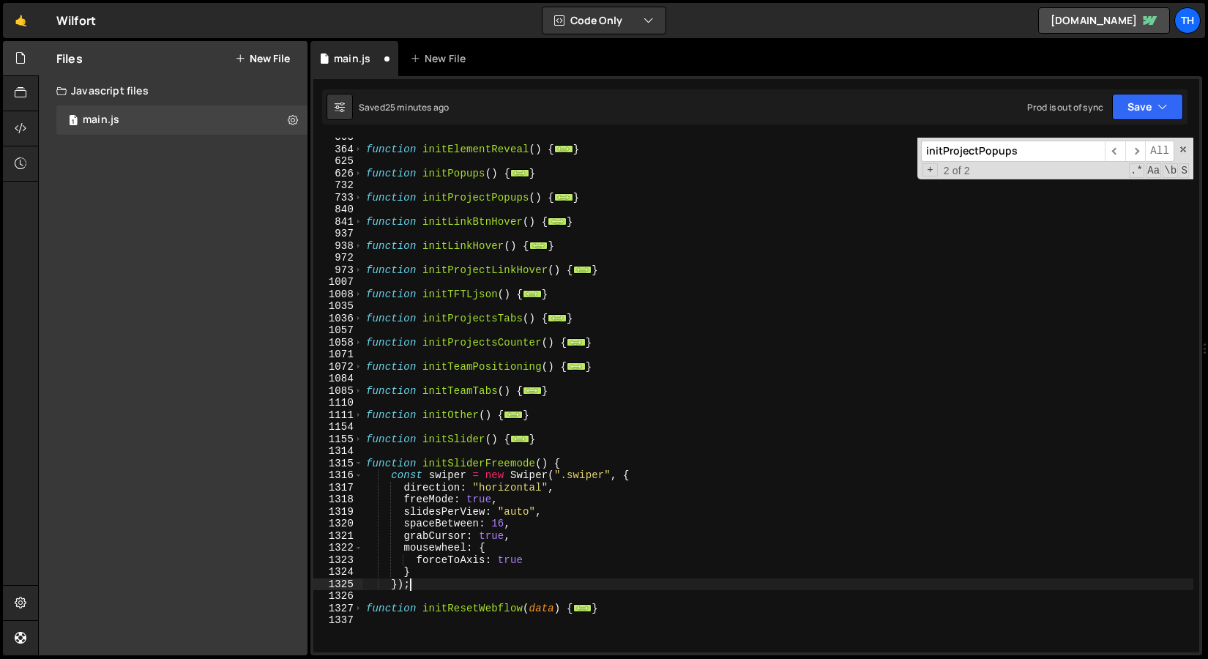
scroll to position [291, 0]
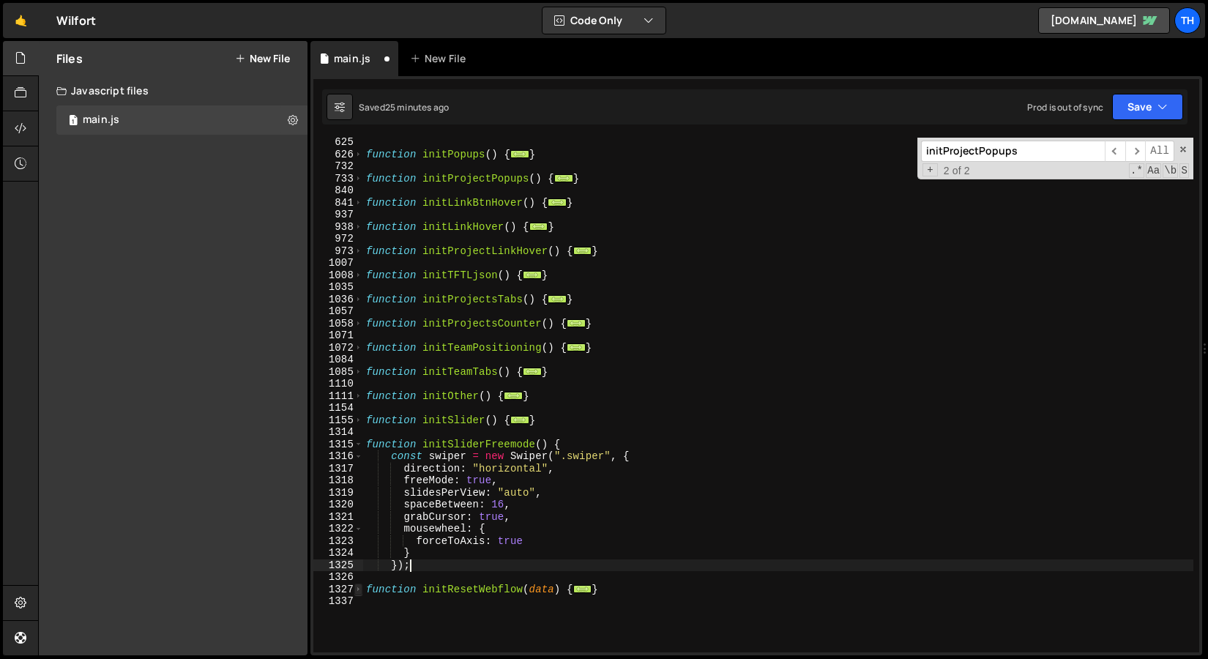
click at [357, 592] on span at bounding box center [358, 590] width 8 height 12
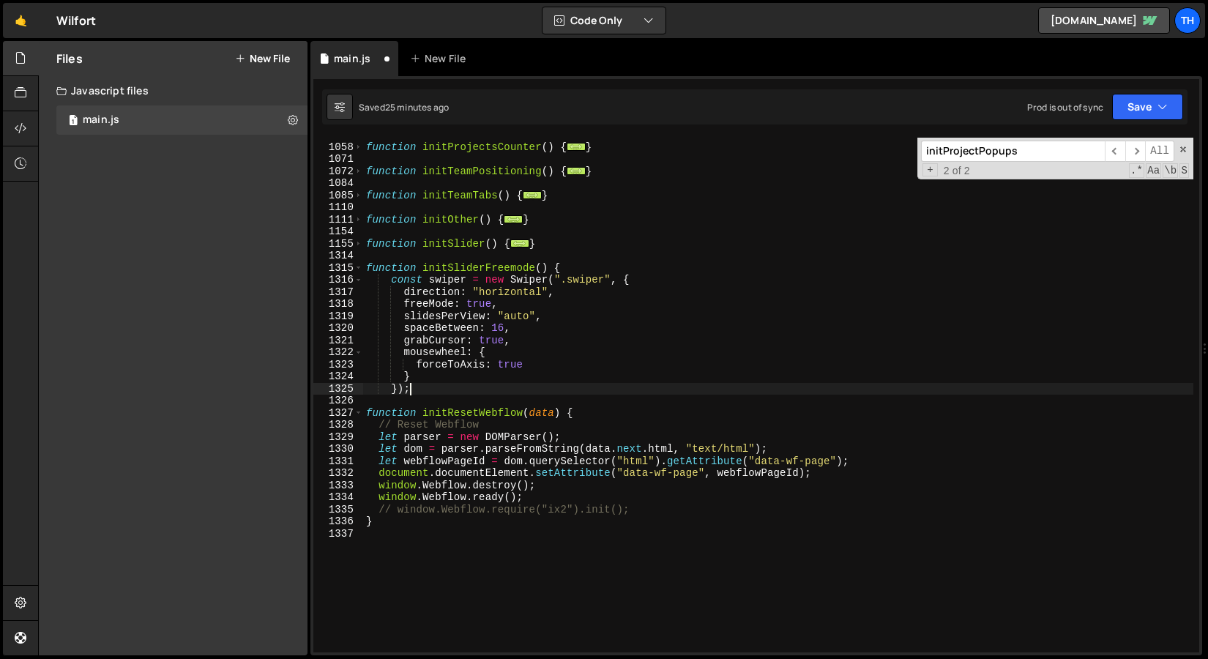
scroll to position [499, 0]
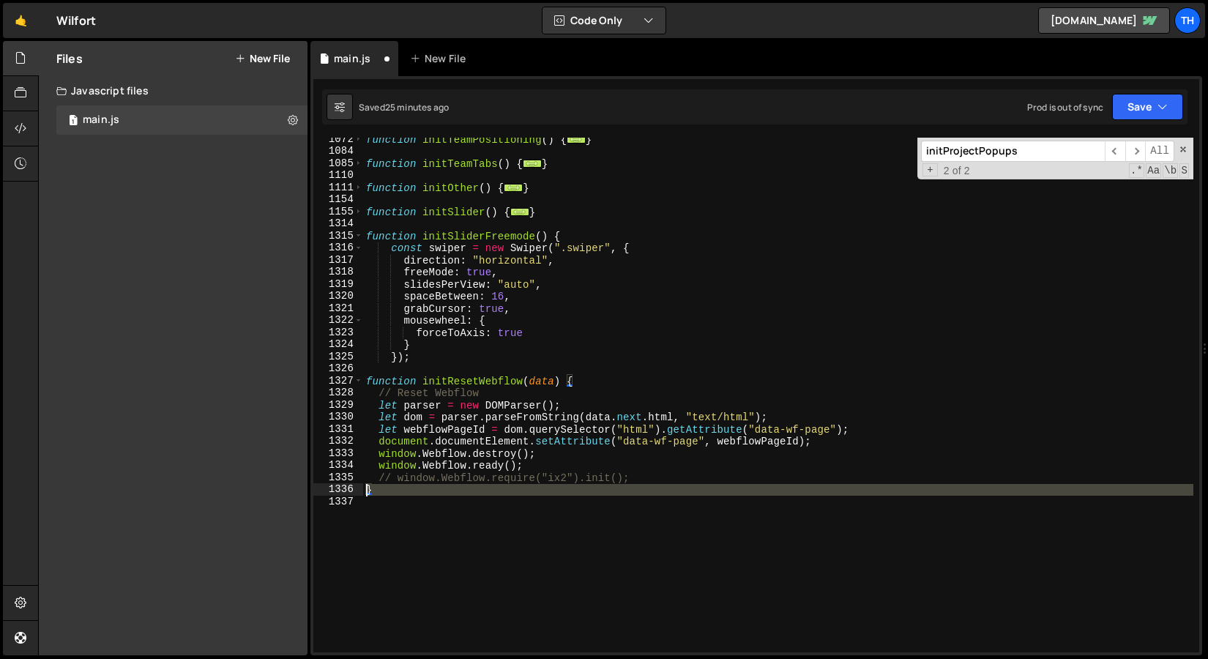
drag, startPoint x: 383, startPoint y: 497, endPoint x: 365, endPoint y: 489, distance: 20.0
click at [365, 489] on div "function initTeamPositioning ( ) { ... } function initTeamTabs ( ) { ... } func…" at bounding box center [778, 402] width 830 height 539
type textarea "}"
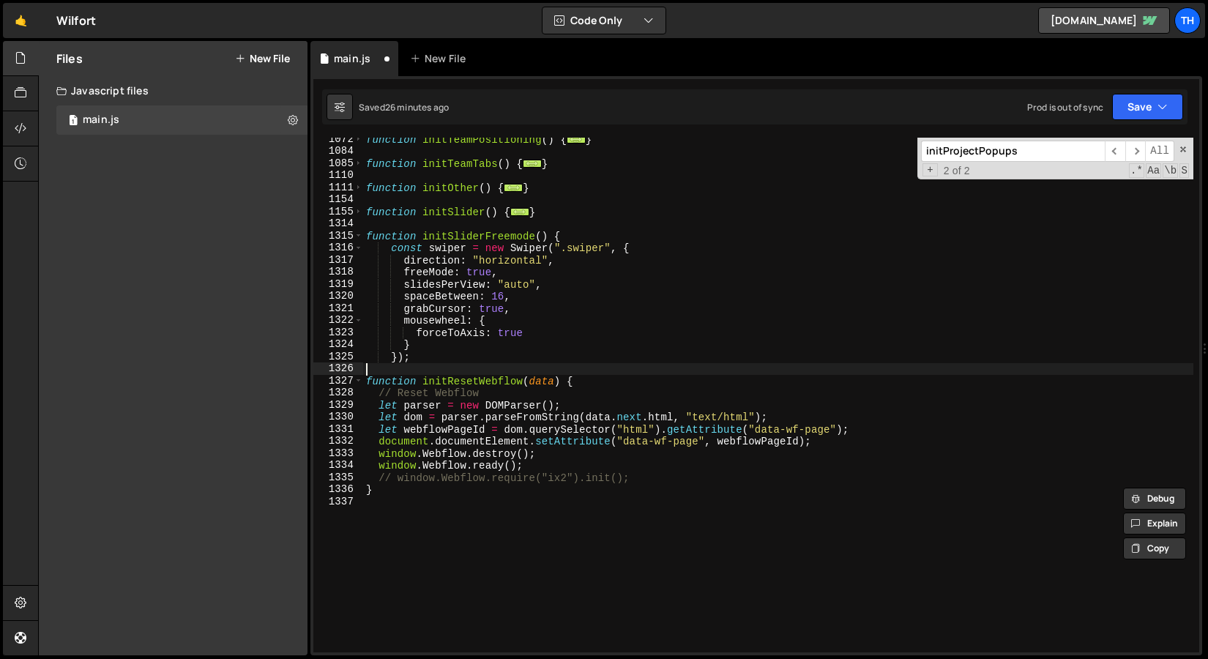
click at [379, 367] on div "function initTeamPositioning ( ) { ... } function initTeamTabs ( ) { ... } func…" at bounding box center [778, 402] width 830 height 539
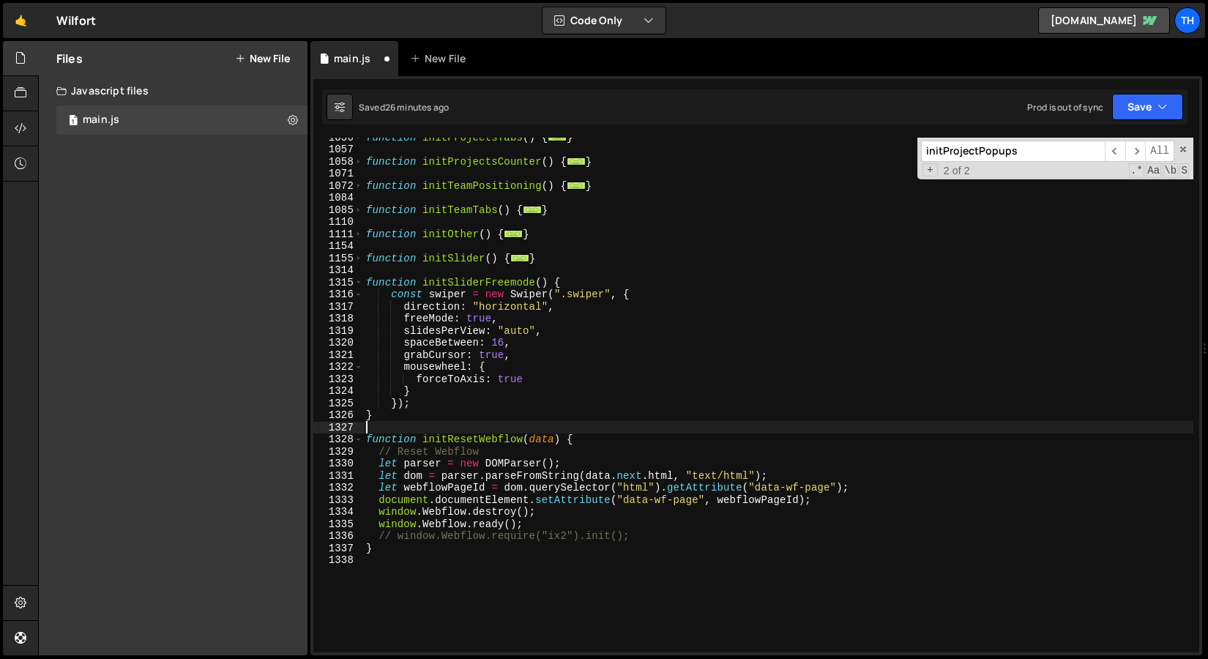
scroll to position [453, 0]
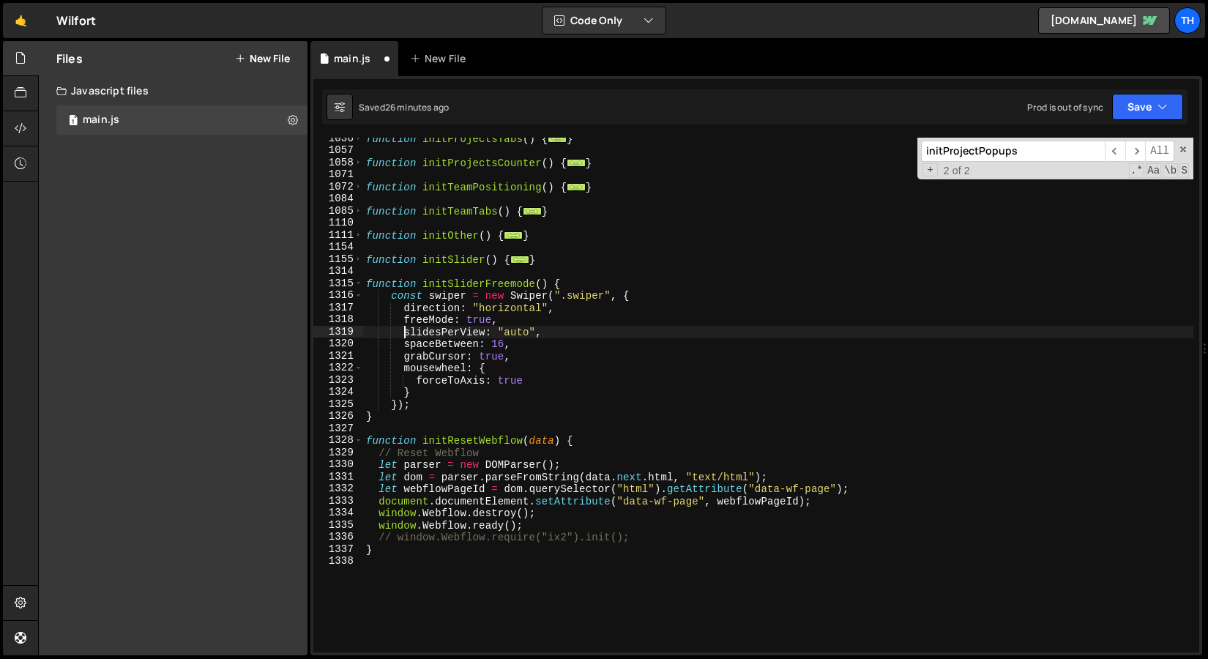
click at [403, 332] on div "function initProjectsTabs ( ) { ... } function initProjectsCounter ( ) { ... } …" at bounding box center [778, 402] width 830 height 539
click at [1135, 100] on button "Save" at bounding box center [1147, 107] width 71 height 26
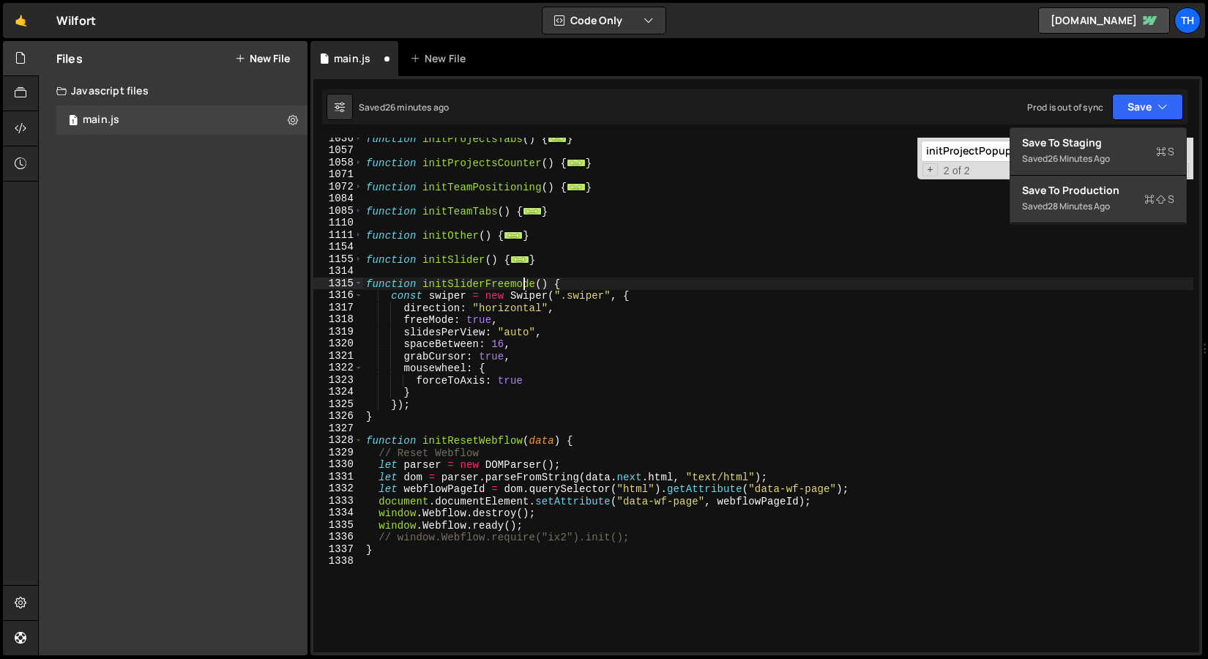
click at [521, 289] on div "function initProjectsTabs ( ) { ... } function initProjectsCounter ( ) { ... } …" at bounding box center [778, 402] width 830 height 539
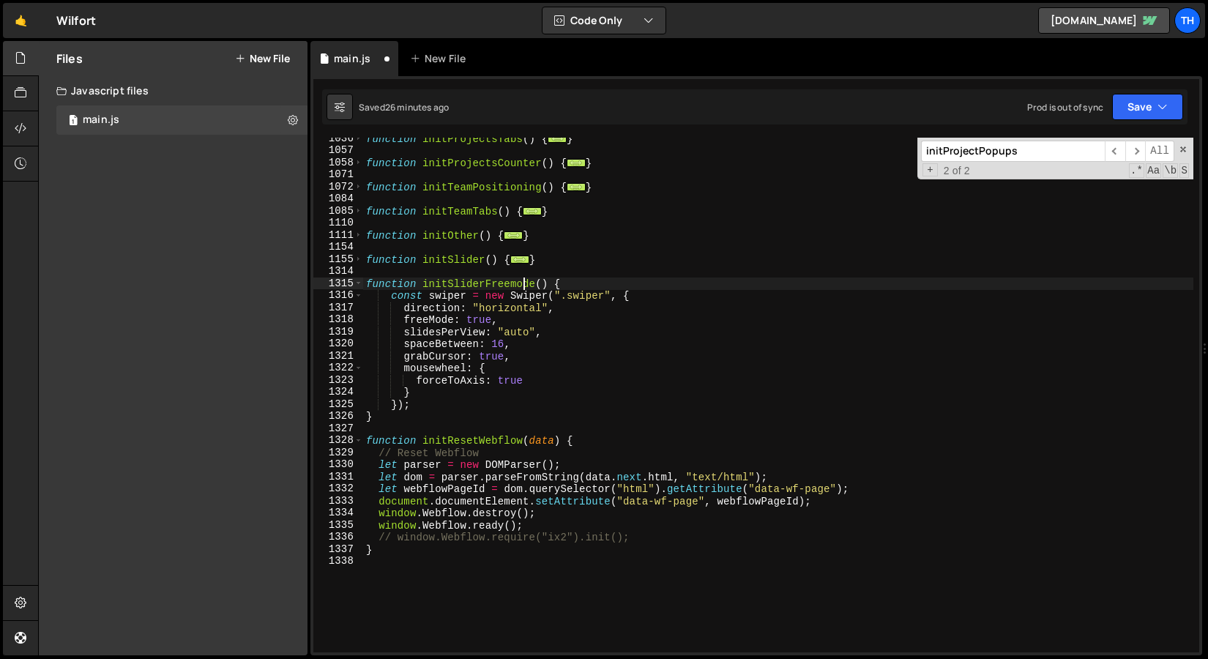
click at [521, 289] on div "function initProjectsTabs ( ) { ... } function initProjectsCounter ( ) { ... } …" at bounding box center [778, 402] width 830 height 539
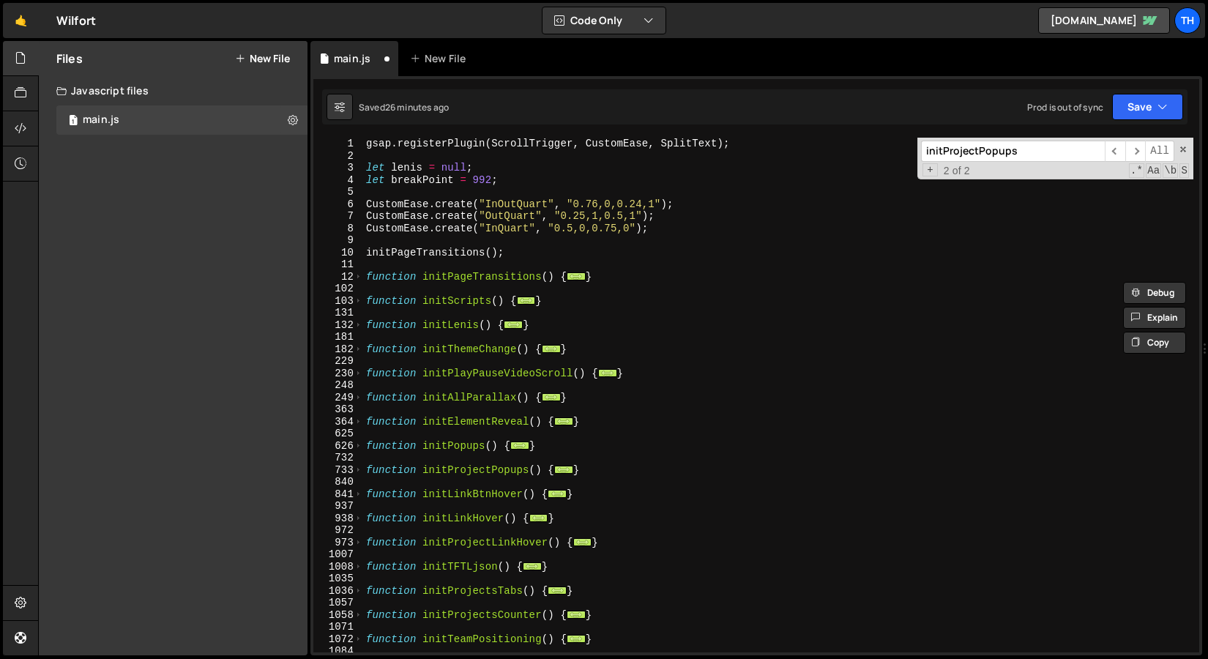
scroll to position [0, 0]
click at [358, 300] on span at bounding box center [358, 301] width 8 height 12
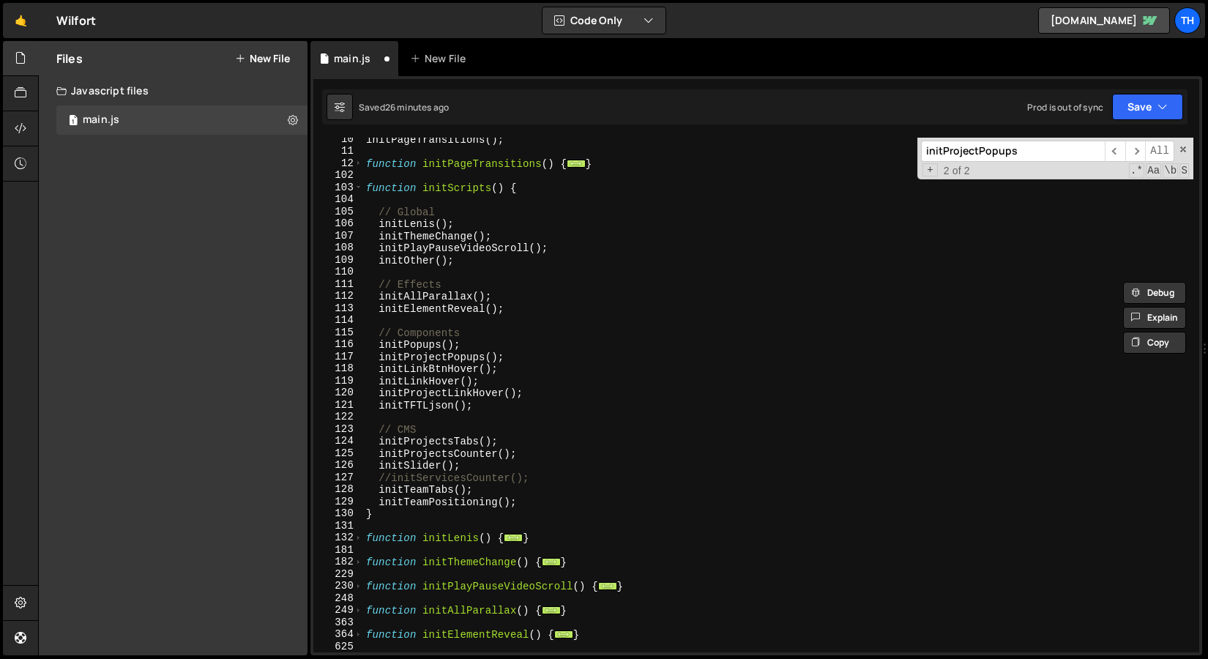
scroll to position [127, 0]
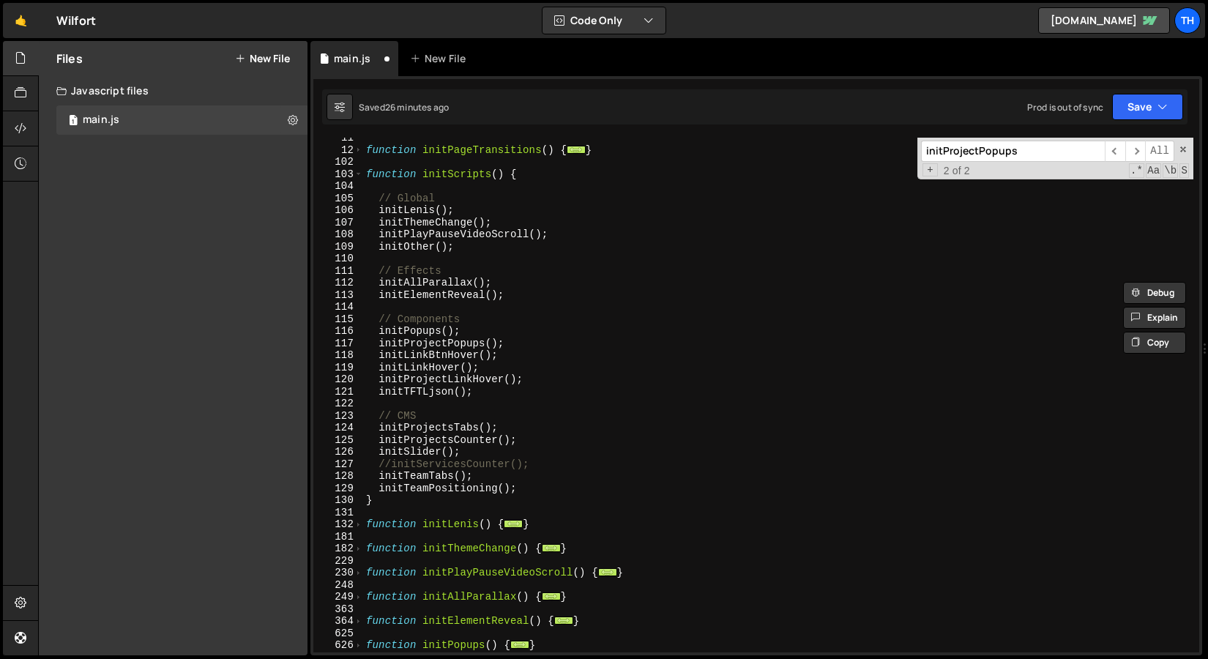
click at [479, 447] on div "function initPageTransitions ( ) { ... } function initScripts ( ) { // Global i…" at bounding box center [778, 401] width 830 height 539
type textarea "initSlider();"
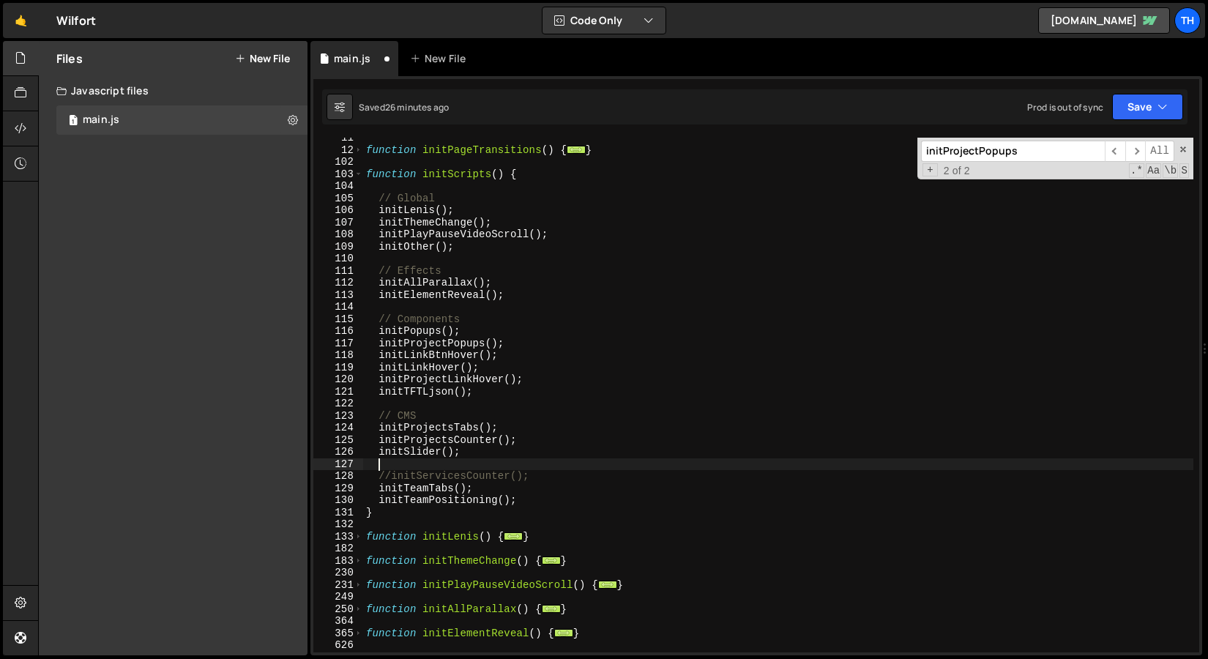
scroll to position [0, 0]
paste textarea "initSliderFreemode"
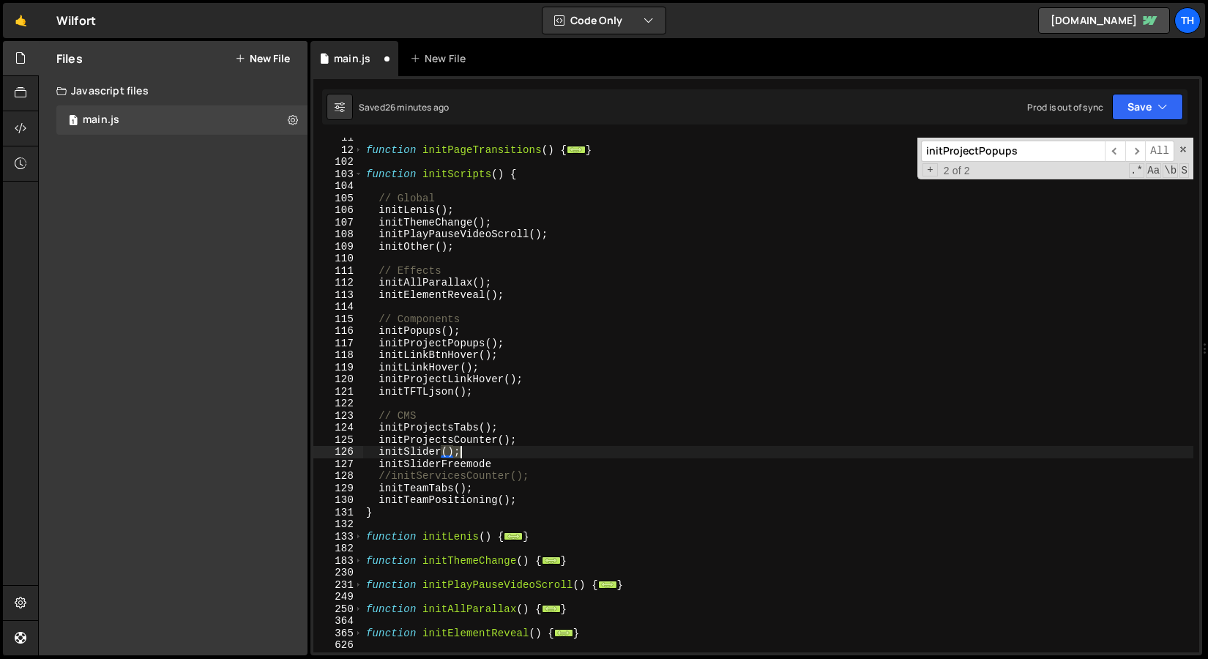
drag, startPoint x: 442, startPoint y: 450, endPoint x: 462, endPoint y: 450, distance: 20.5
click at [462, 450] on div "function initPageTransitions ( ) { ... } function initScripts ( ) { // Global i…" at bounding box center [778, 401] width 830 height 539
click at [540, 462] on div "function initPageTransitions ( ) { ... } function initScripts ( ) { // Global i…" at bounding box center [778, 401] width 830 height 539
click at [540, 466] on div "function initPageTransitions ( ) { ... } function initScripts ( ) { // Global i…" at bounding box center [778, 401] width 830 height 539
paste textarea "();"
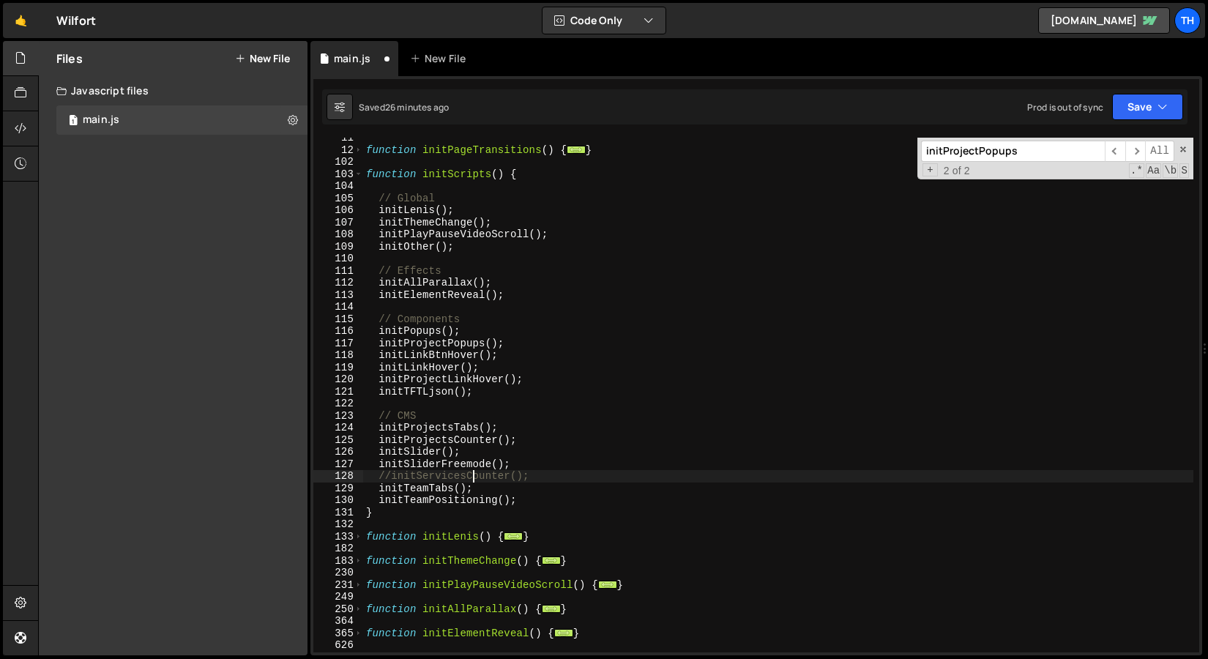
click at [470, 476] on div "function initPageTransitions ( ) { ... } function initScripts ( ) { // Global i…" at bounding box center [778, 401] width 830 height 539
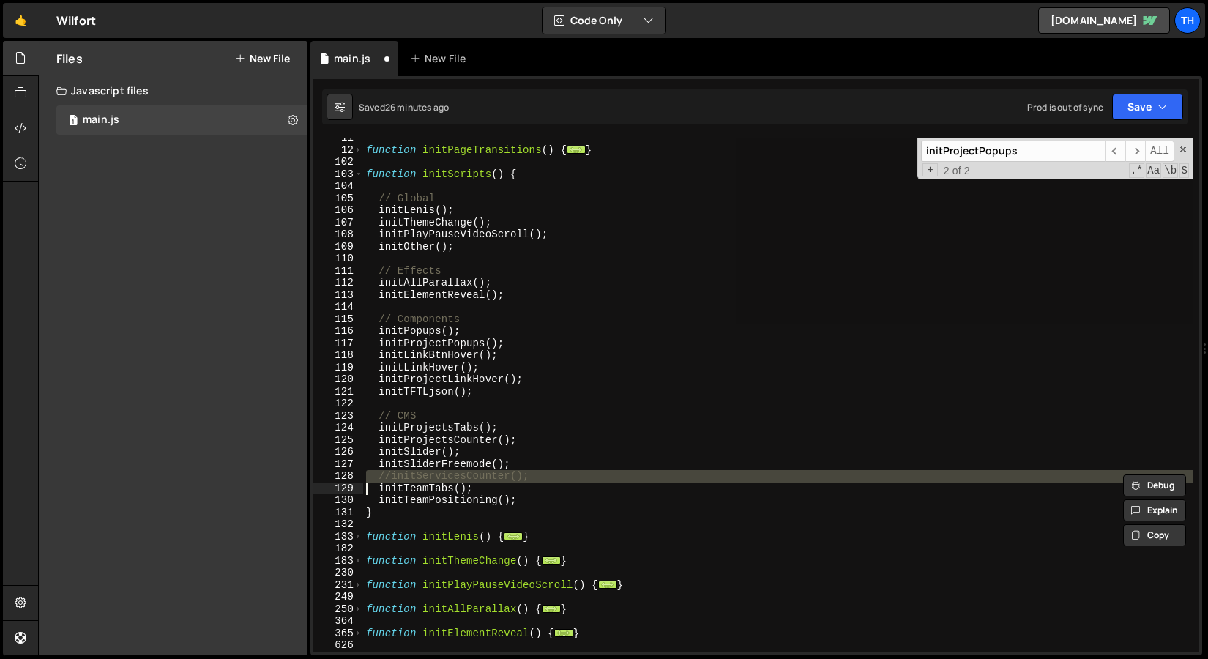
click at [458, 478] on div "function initPageTransitions ( ) { ... } function initScripts ( ) { // Global i…" at bounding box center [778, 395] width 830 height 515
type textarea "//initServicesCounter();"
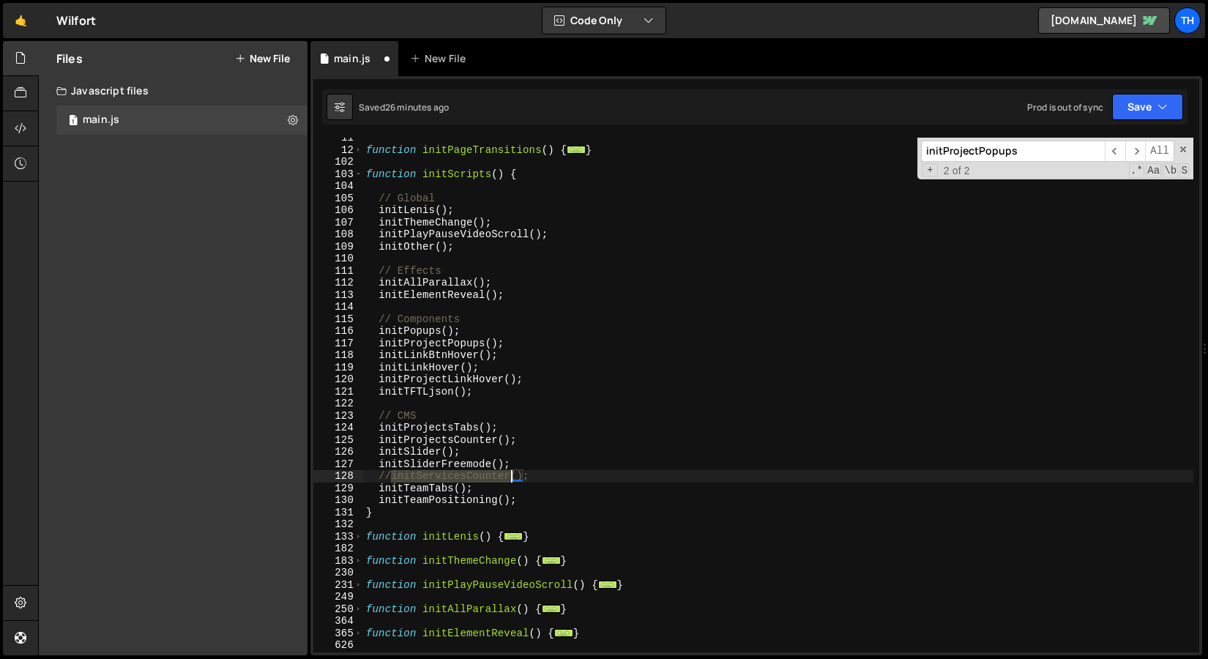
click at [458, 478] on div "function initPageTransitions ( ) { ... } function initScripts ( ) { // Global i…" at bounding box center [778, 401] width 830 height 539
drag, startPoint x: 541, startPoint y: 474, endPoint x: 337, endPoint y: 473, distance: 204.3
click at [337, 473] on div "//initServicesCounter(); 11 12 102 103 104 105 106 107 108 109 110 111 112 113 …" at bounding box center [756, 395] width 886 height 515
type textarea "initSliderFreemode();"
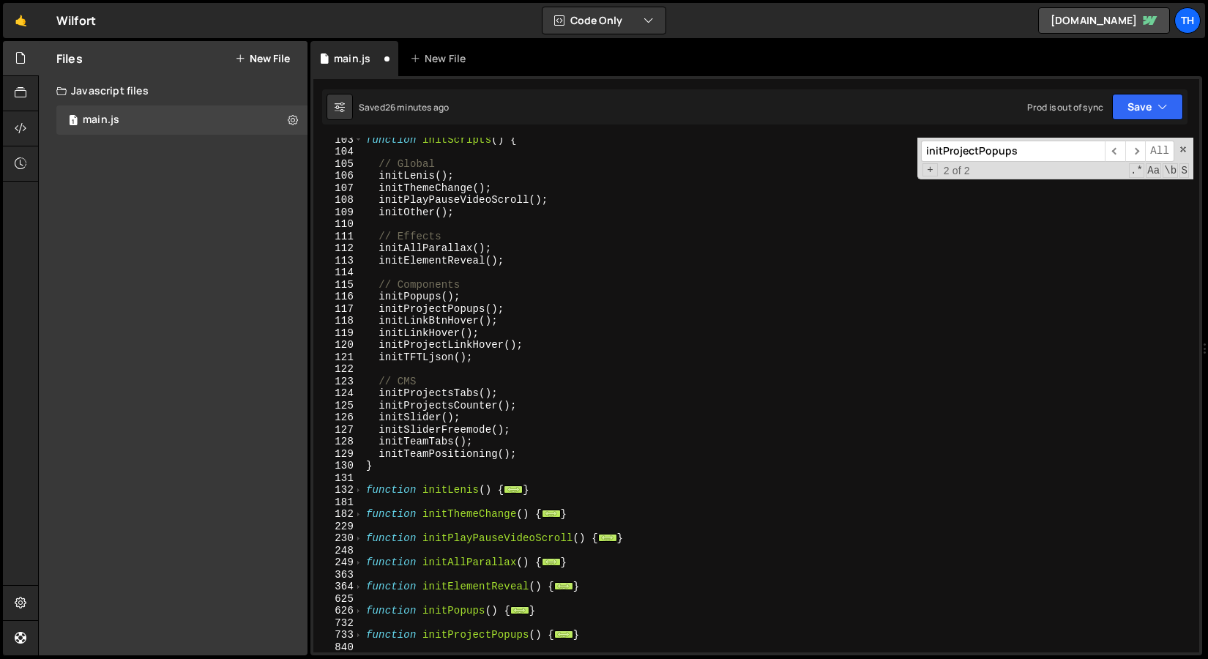
scroll to position [113, 0]
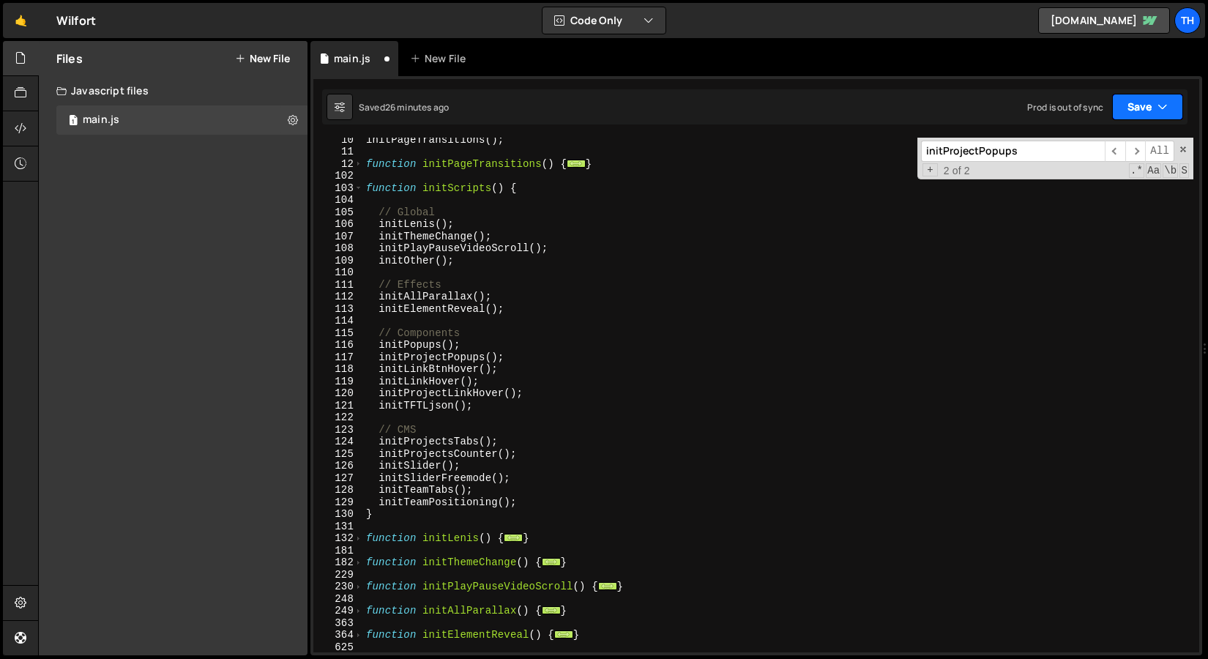
click at [1119, 113] on button "Save" at bounding box center [1147, 107] width 71 height 26
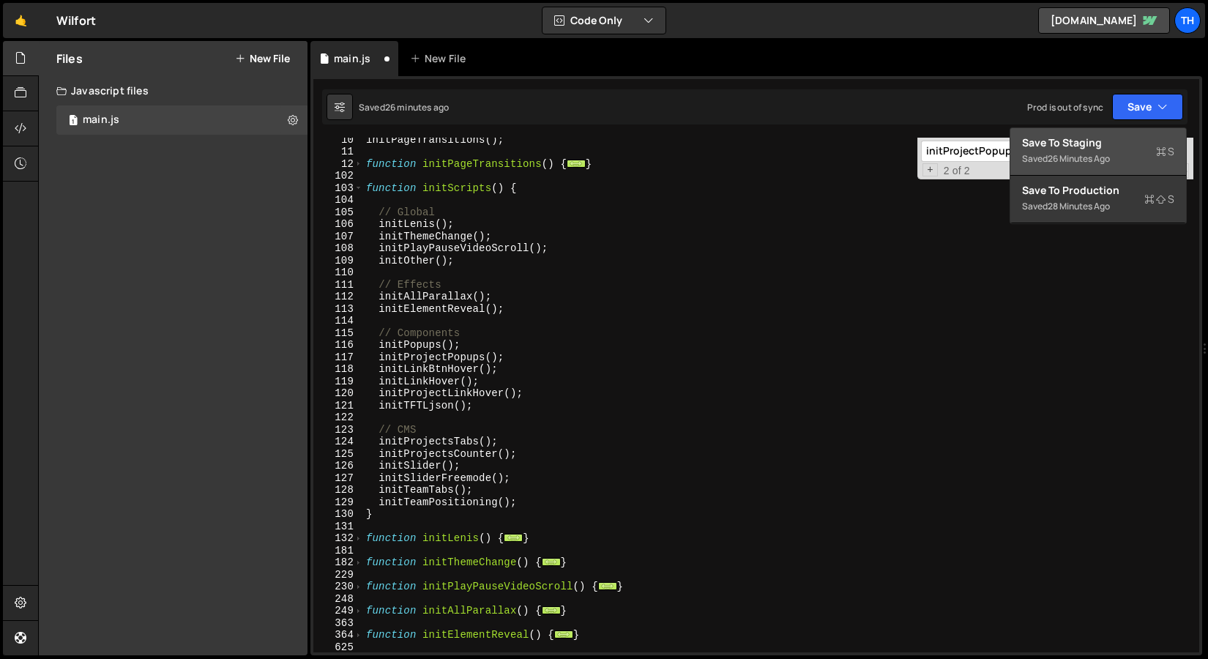
click at [1088, 153] on div "26 minutes ago" at bounding box center [1079, 158] width 62 height 12
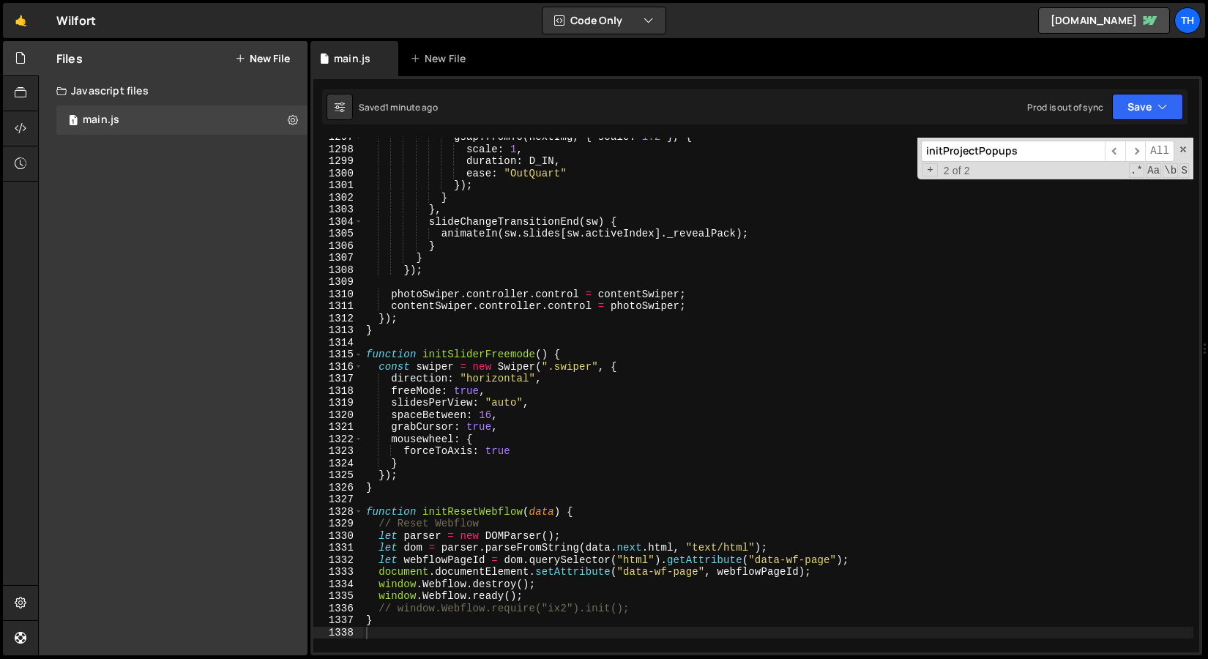
scroll to position [15664, 0]
click at [392, 412] on div "gsap . fromTo ( nextImg , { scale : 1.2 } , { scale : 1 , duration : D_IN , eas…" at bounding box center [778, 400] width 830 height 539
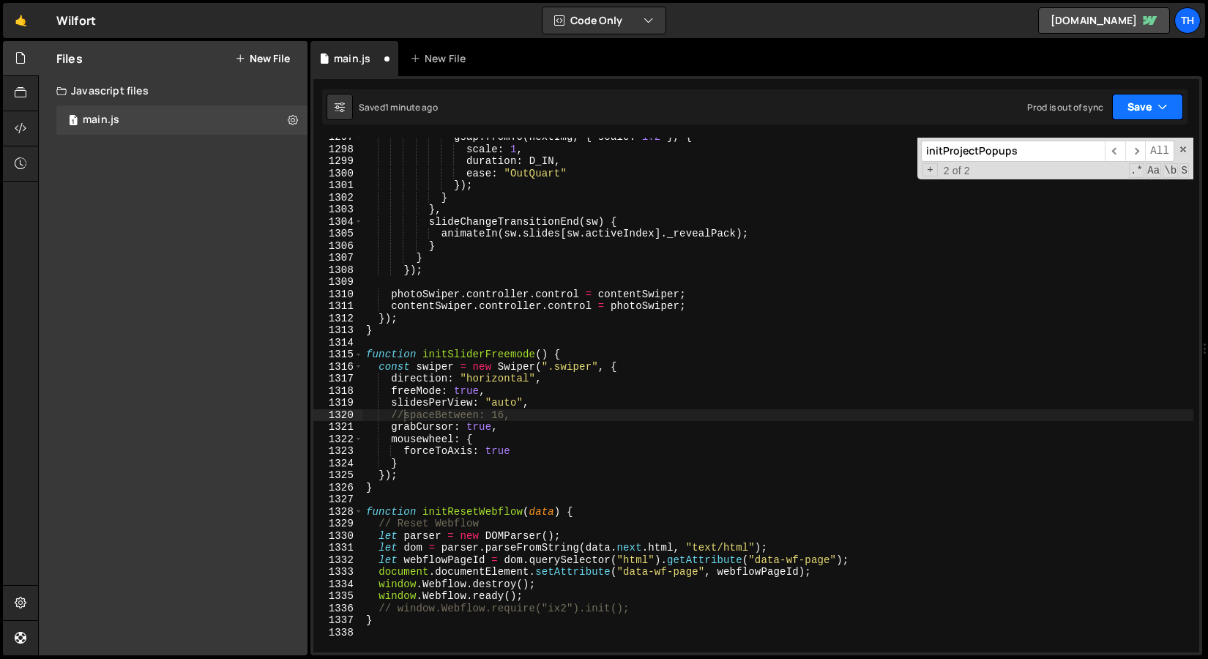
click at [1135, 120] on div "Saved 1 minute ago Prod is out of sync Upgrade to Edit Save Save to Staging S S…" at bounding box center [754, 106] width 865 height 35
click at [1136, 117] on button "Save" at bounding box center [1147, 107] width 71 height 26
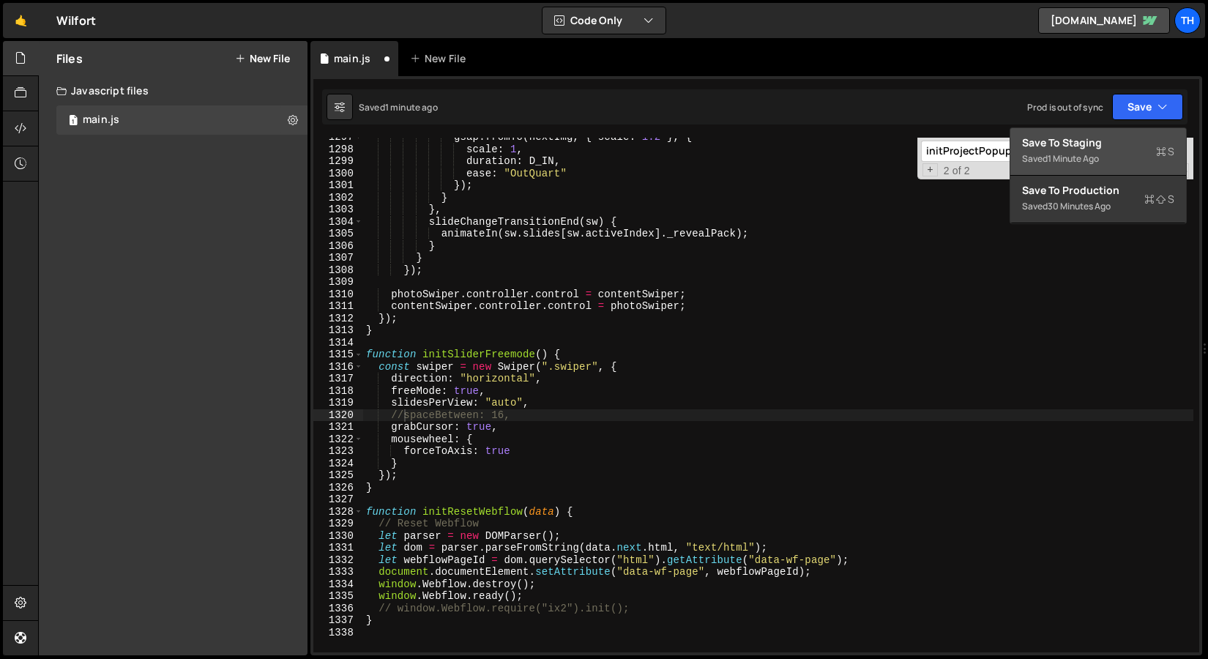
click at [1105, 151] on div "Saved 1 minute ago" at bounding box center [1098, 159] width 152 height 18
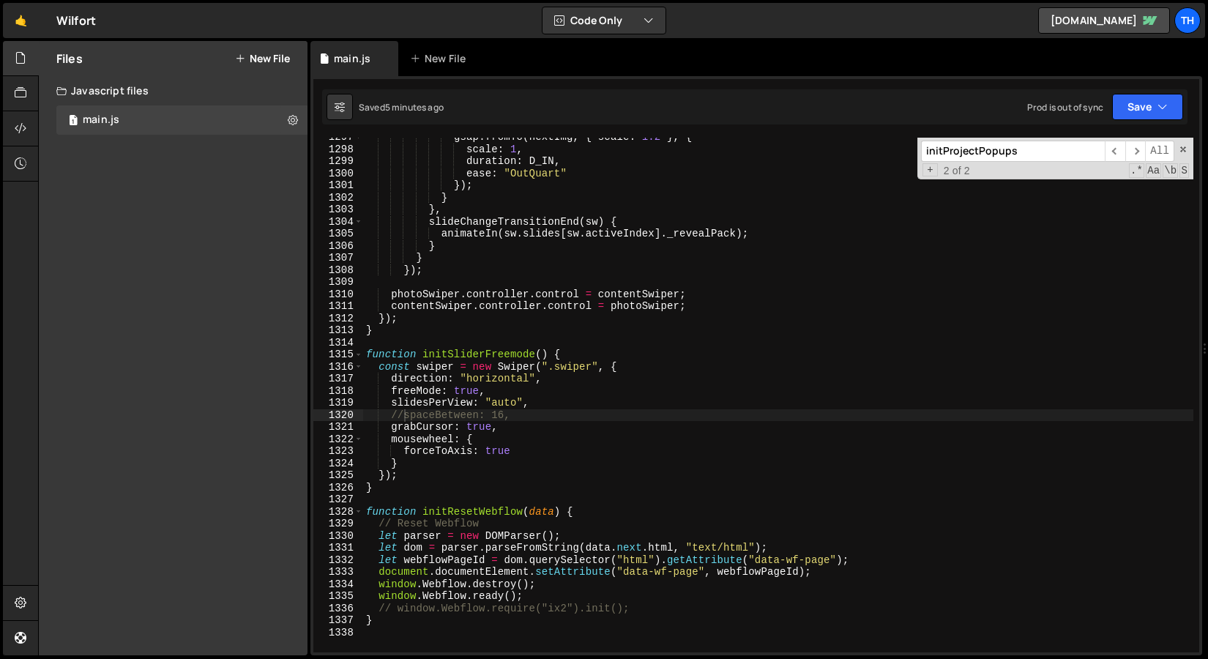
click at [392, 375] on div "gsap . fromTo ( nextImg , { scale : 1.2 } , { scale : 1 , duration : D_IN , eas…" at bounding box center [778, 400] width 830 height 539
type textarea "slidesPerView: "auto","
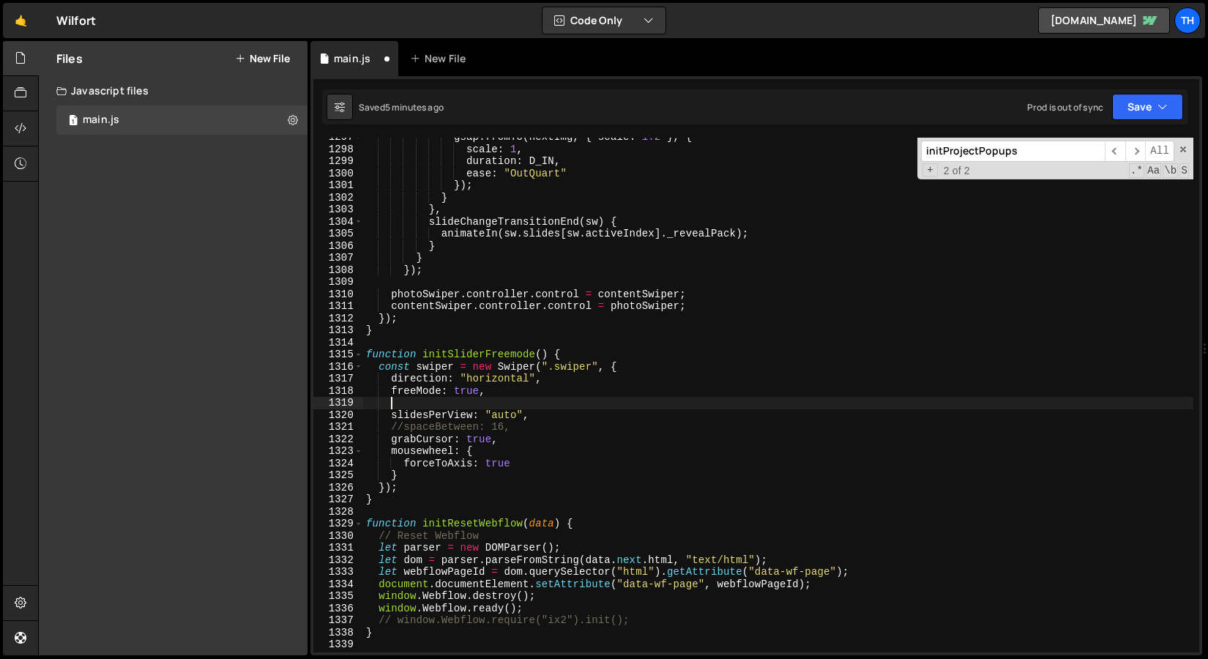
scroll to position [0, 1]
paste textarea "loop: true,"
click at [1159, 104] on icon "button" at bounding box center [1163, 107] width 10 height 15
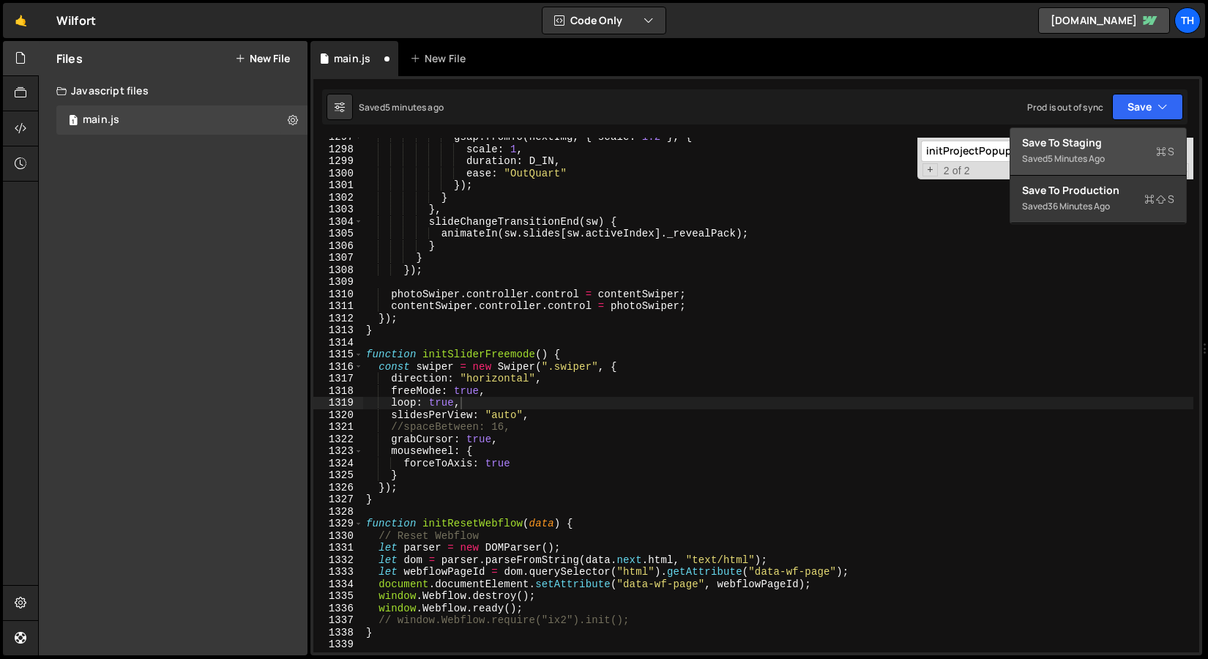
click at [1125, 135] on div "Save to Staging S" at bounding box center [1098, 142] width 152 height 15
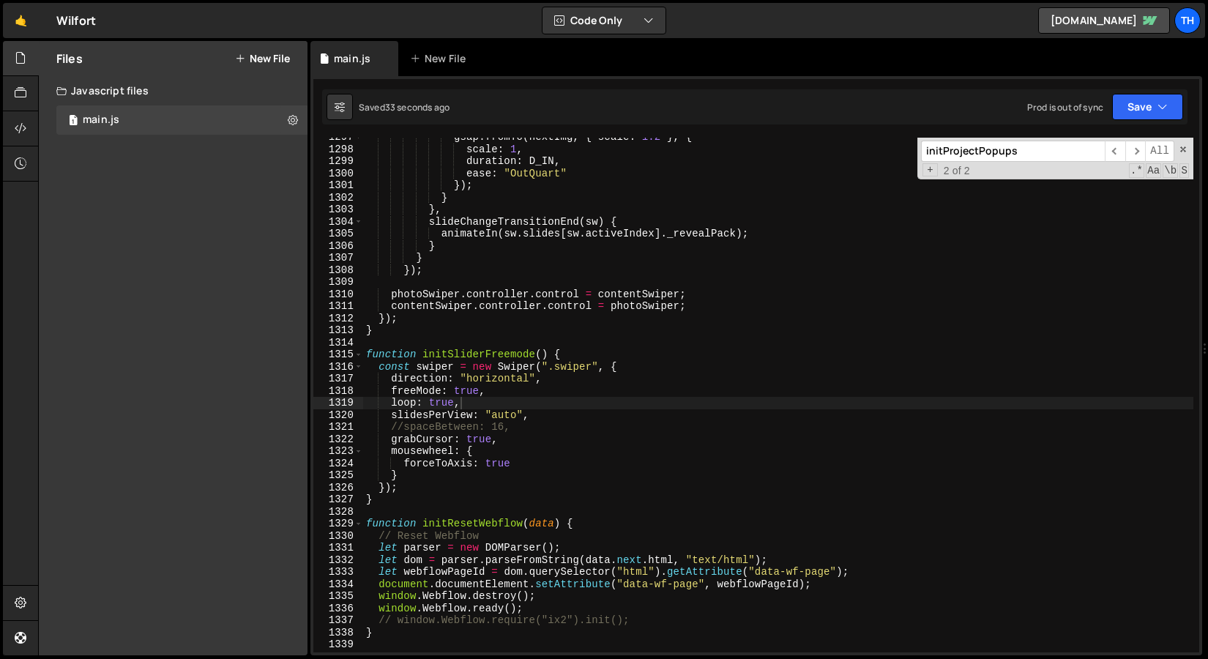
click at [431, 354] on div "gsap . fromTo ( nextImg , { scale : 1.2 } , { scale : 1 , duration : D_IN , eas…" at bounding box center [778, 400] width 830 height 539
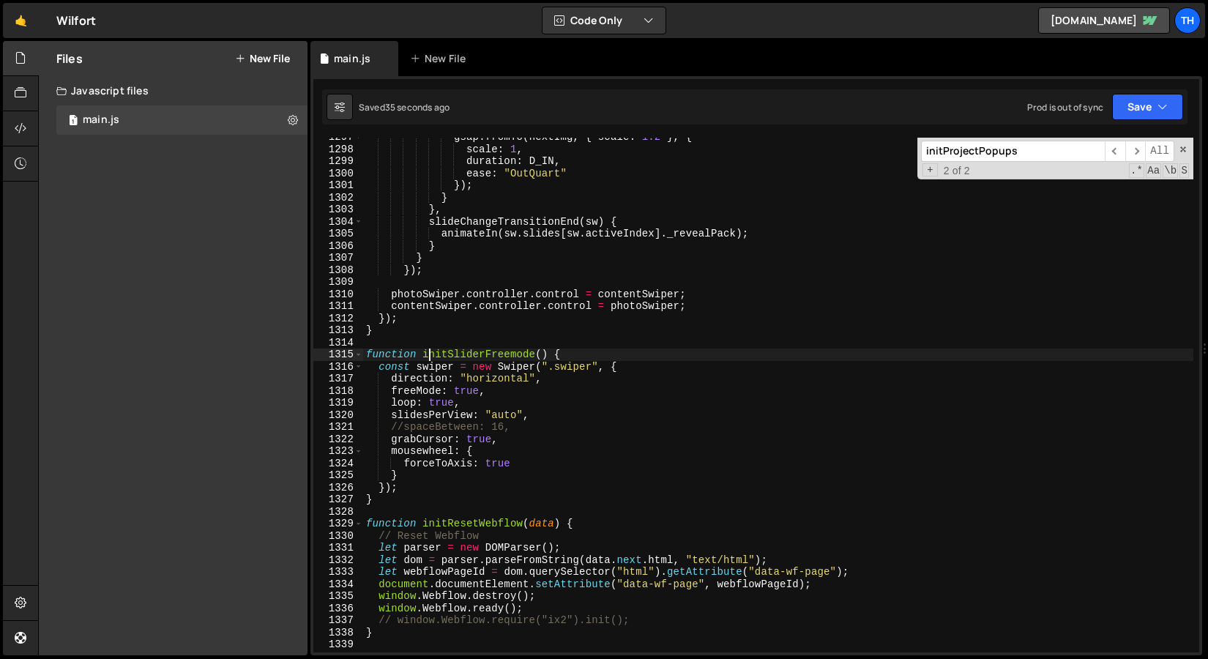
click at [498, 417] on div "gsap . fromTo ( nextImg , { scale : 1.2 } , { scale : 1 , duration : D_IN , eas…" at bounding box center [778, 400] width 830 height 539
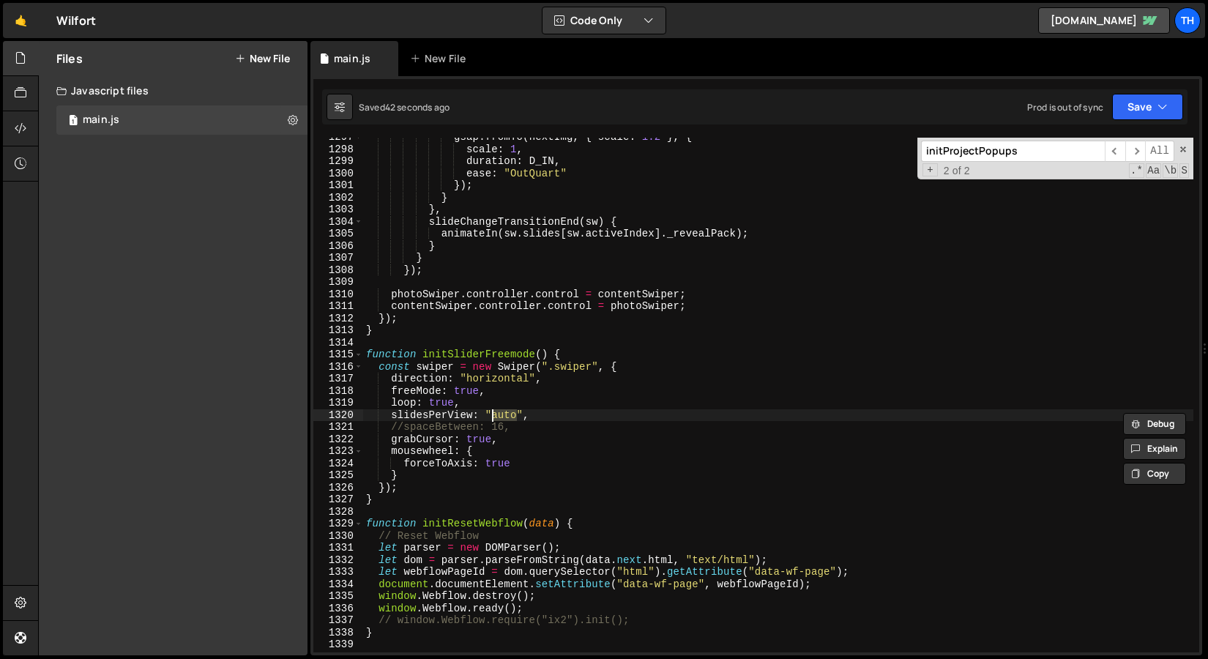
click at [524, 412] on div "gsap . fromTo ( nextImg , { scale : 1.2 } , { scale : 1 , duration : D_IN , eas…" at bounding box center [778, 400] width 830 height 539
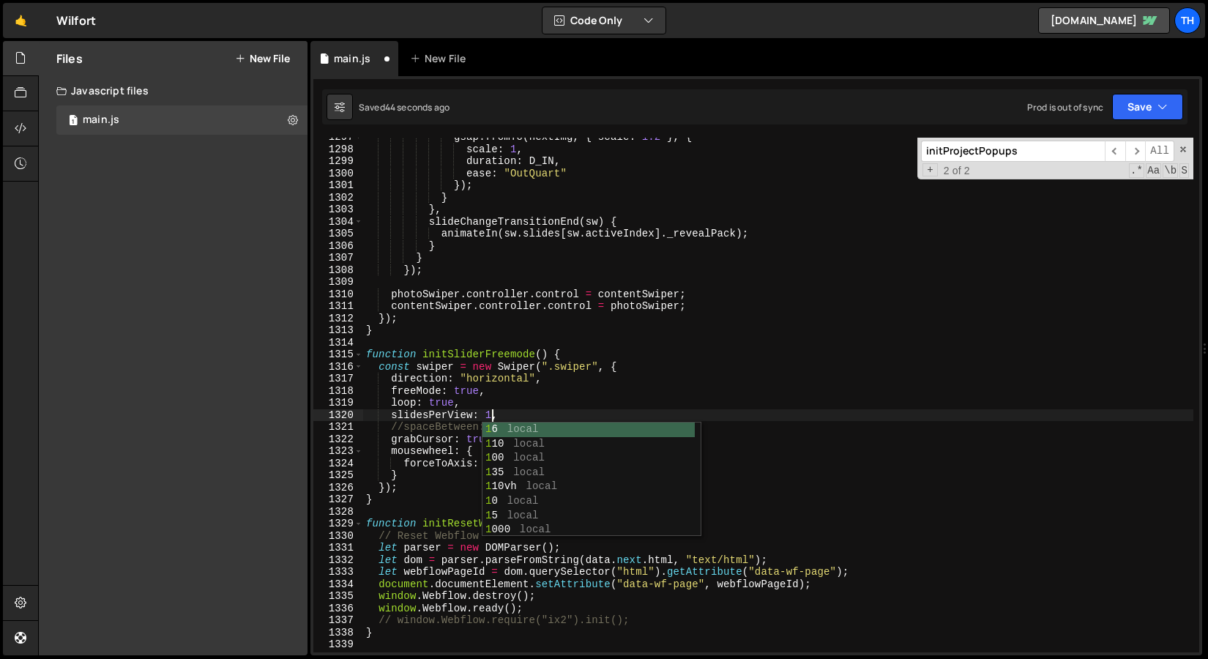
drag, startPoint x: 546, startPoint y: 260, endPoint x: 560, endPoint y: 263, distance: 14.9
click at [546, 260] on div "gsap . fromTo ( nextImg , { scale : 1.2 } , { scale : 1 , duration : D_IN , eas…" at bounding box center [778, 400] width 830 height 539
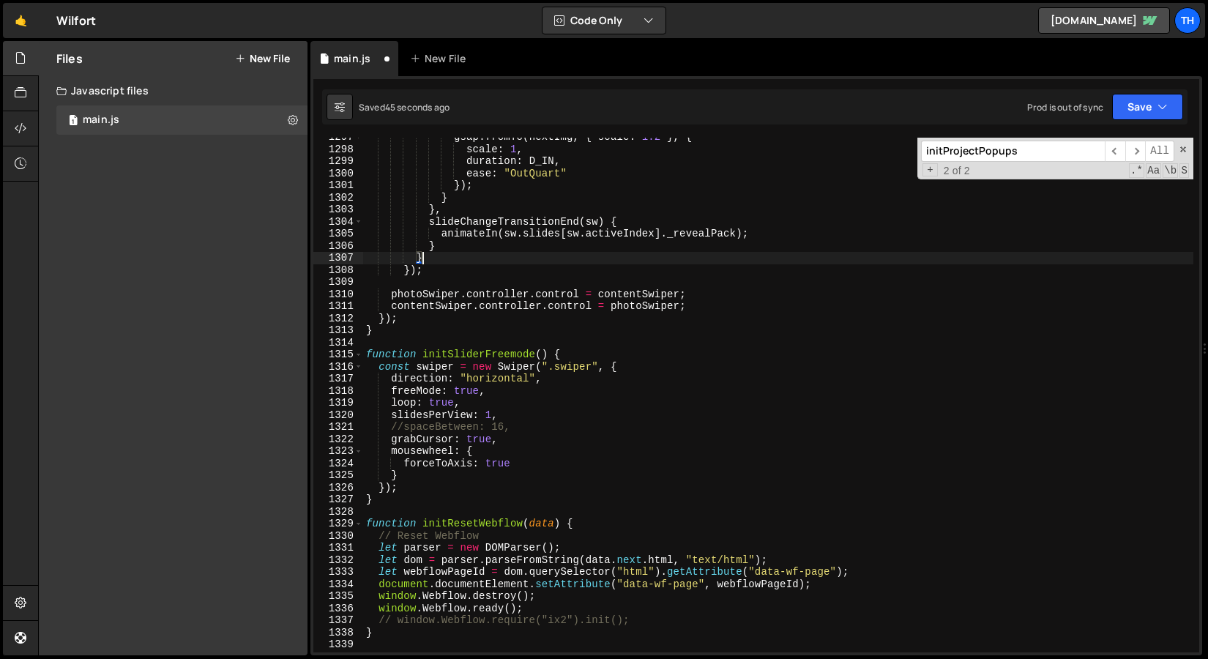
scroll to position [0, 3]
click at [1125, 105] on button "Save" at bounding box center [1147, 107] width 71 height 26
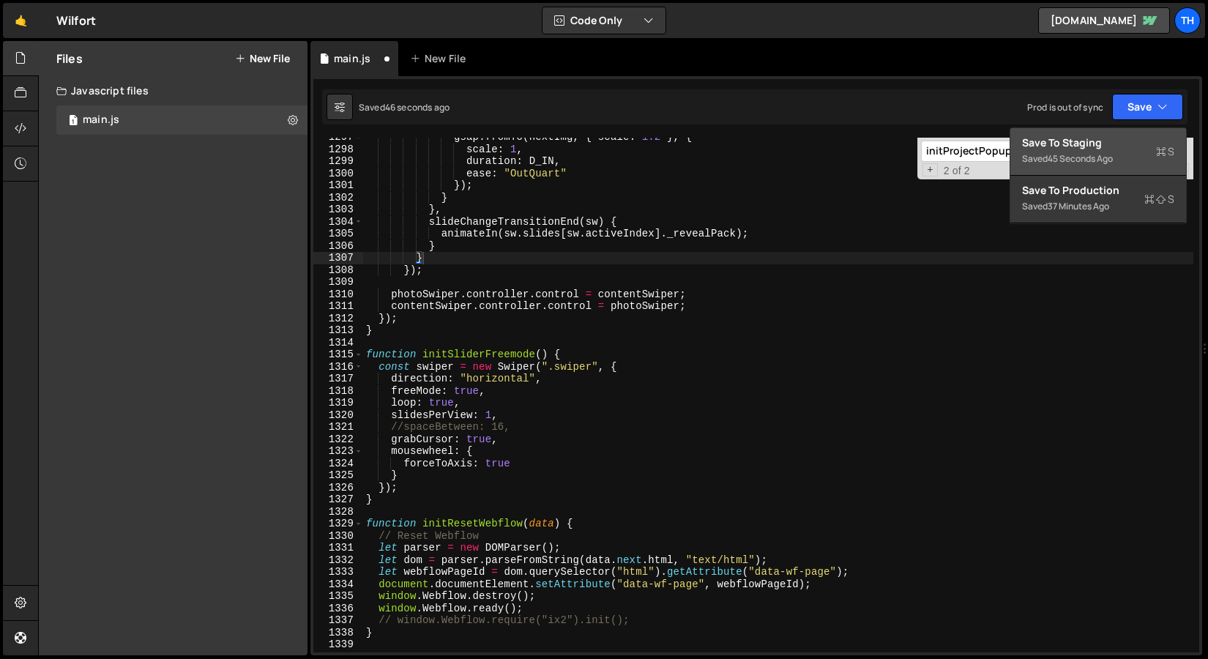
click at [1096, 154] on div "45 seconds ago" at bounding box center [1080, 158] width 65 height 12
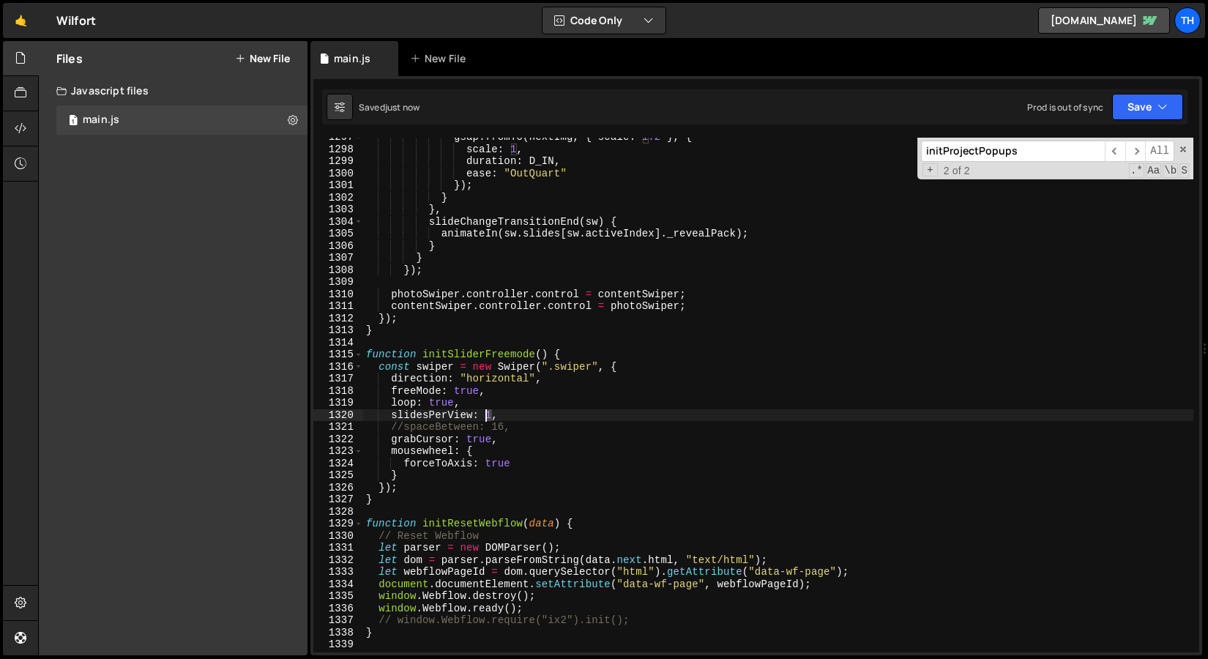
click at [485, 419] on div "gsap . fromTo ( nextImg , { scale : 1.2 } , { scale : 1 , duration : D_IN , eas…" at bounding box center [778, 400] width 830 height 539
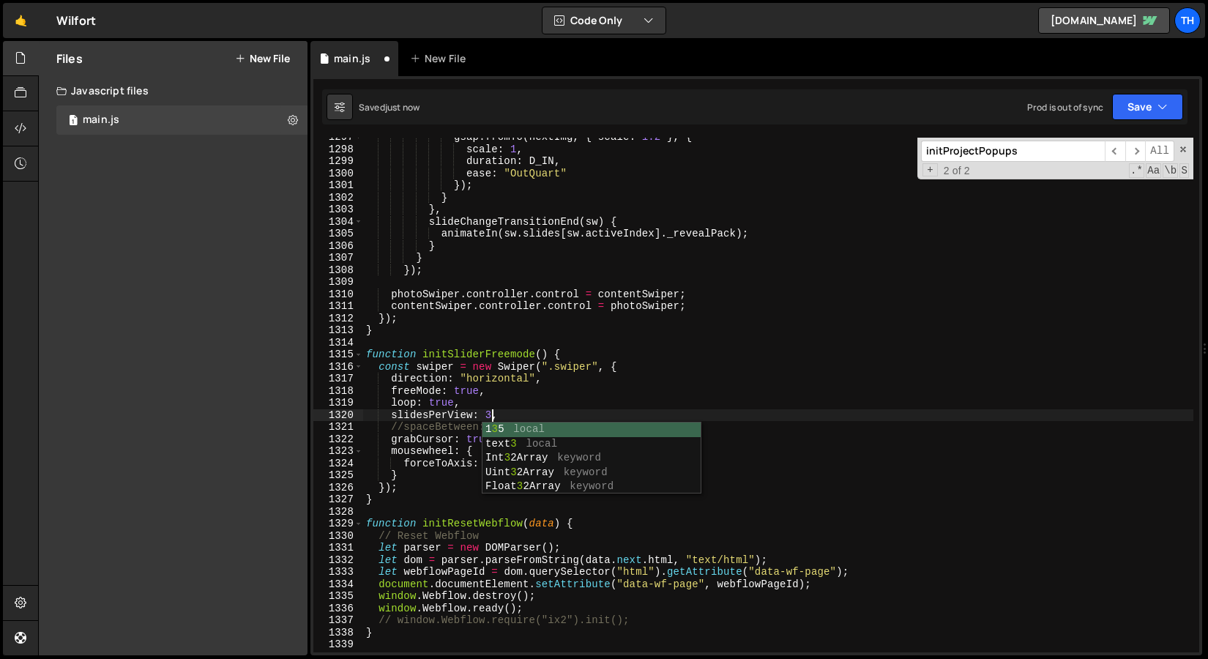
click at [711, 412] on div "gsap . fromTo ( nextImg , { scale : 1.2 } , { scale : 1 , duration : D_IN , eas…" at bounding box center [778, 400] width 830 height 539
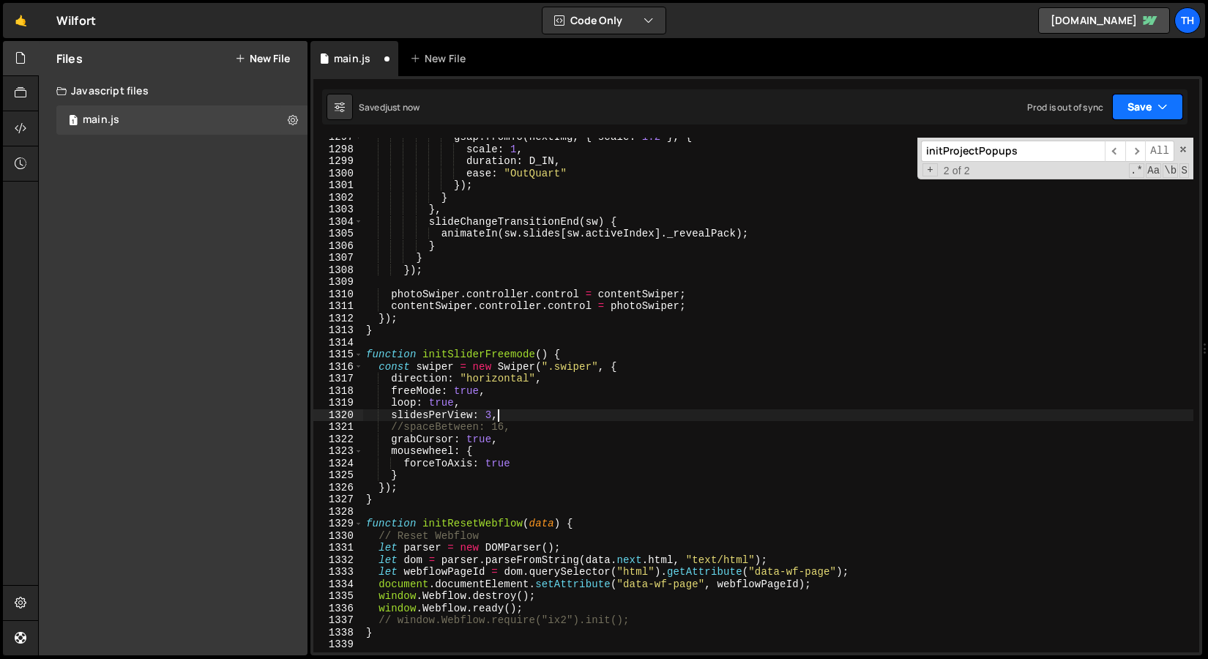
click at [1161, 100] on icon "button" at bounding box center [1163, 107] width 10 height 15
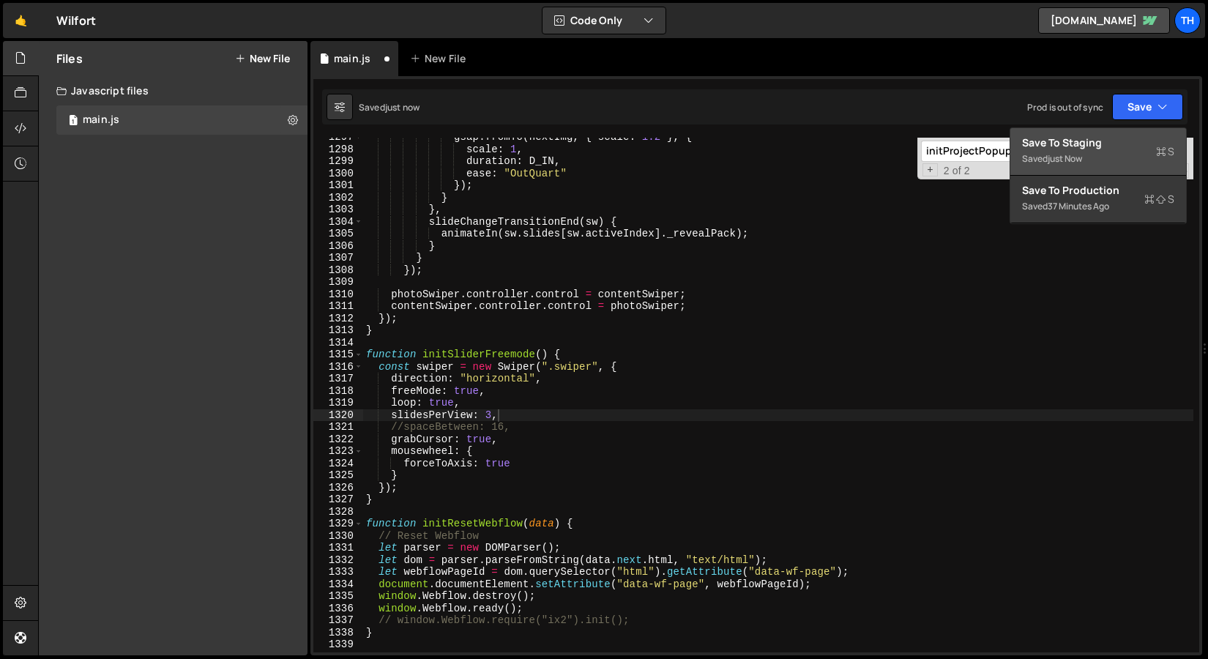
click at [1071, 154] on div "just now" at bounding box center [1065, 158] width 34 height 12
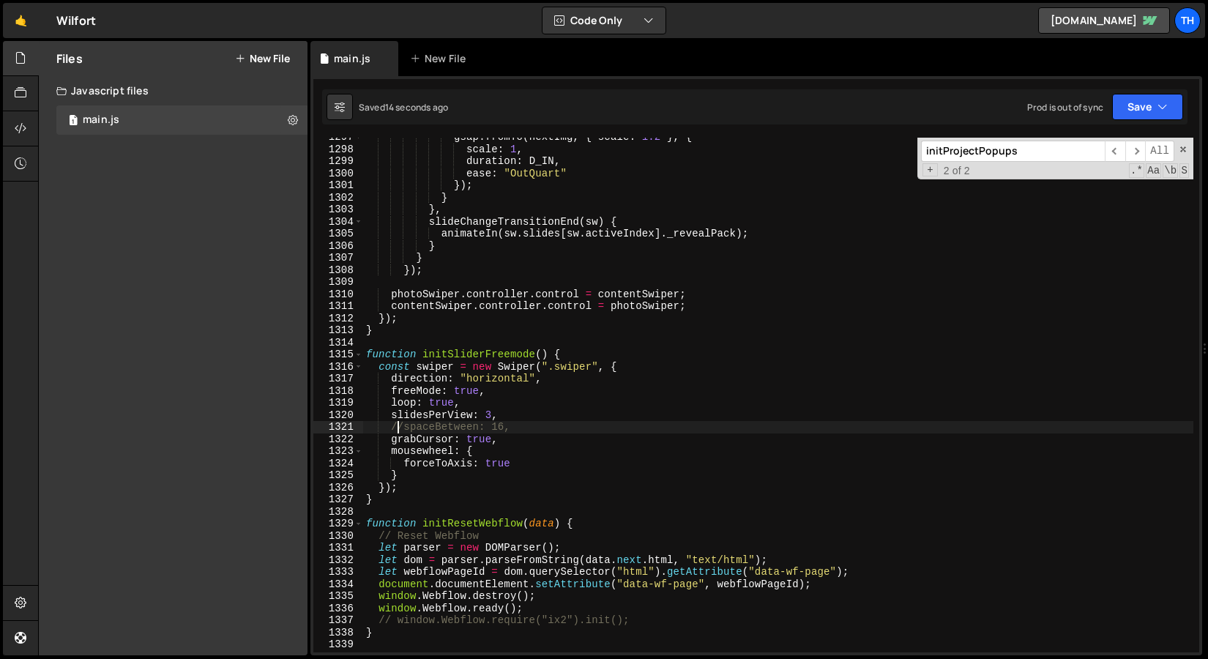
click at [400, 426] on div "gsap . fromTo ( nextImg , { scale : 1.2 } , { scale : 1 , duration : D_IN , eas…" at bounding box center [778, 400] width 830 height 539
click at [402, 426] on div "gsap . fromTo ( nextImg , { scale : 1.2 } , { scale : 1 , duration : D_IN , eas…" at bounding box center [778, 400] width 830 height 539
click at [1161, 107] on icon "button" at bounding box center [1163, 107] width 10 height 15
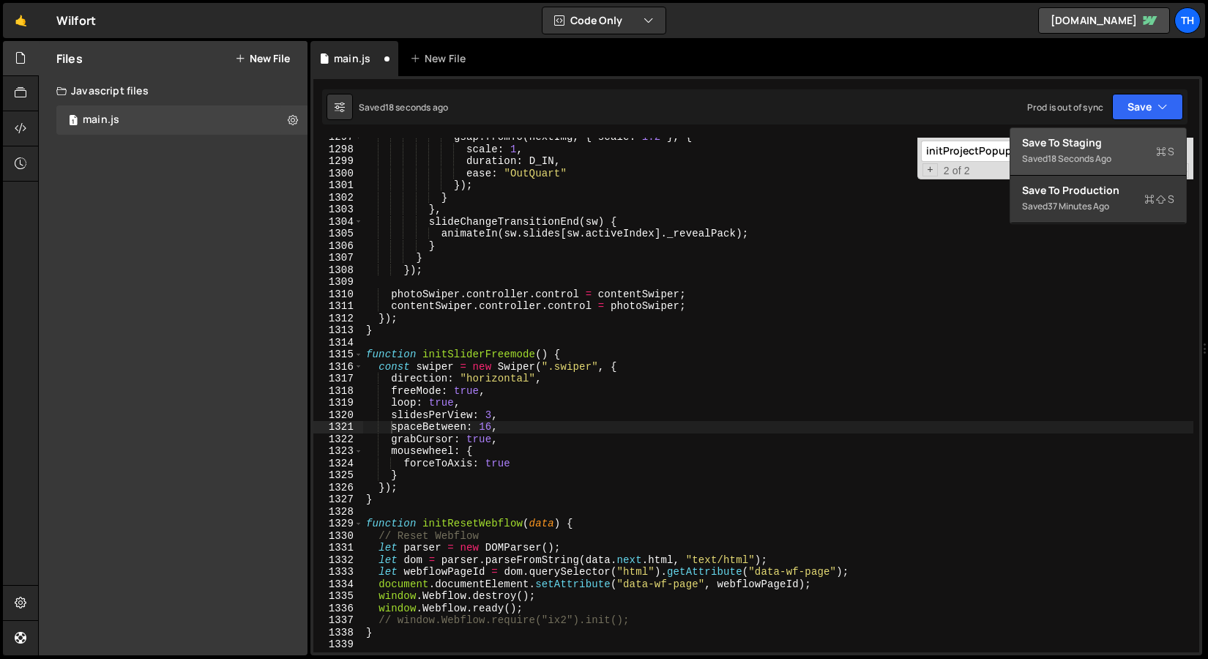
click at [1103, 135] on div "Save to Staging S" at bounding box center [1098, 142] width 152 height 15
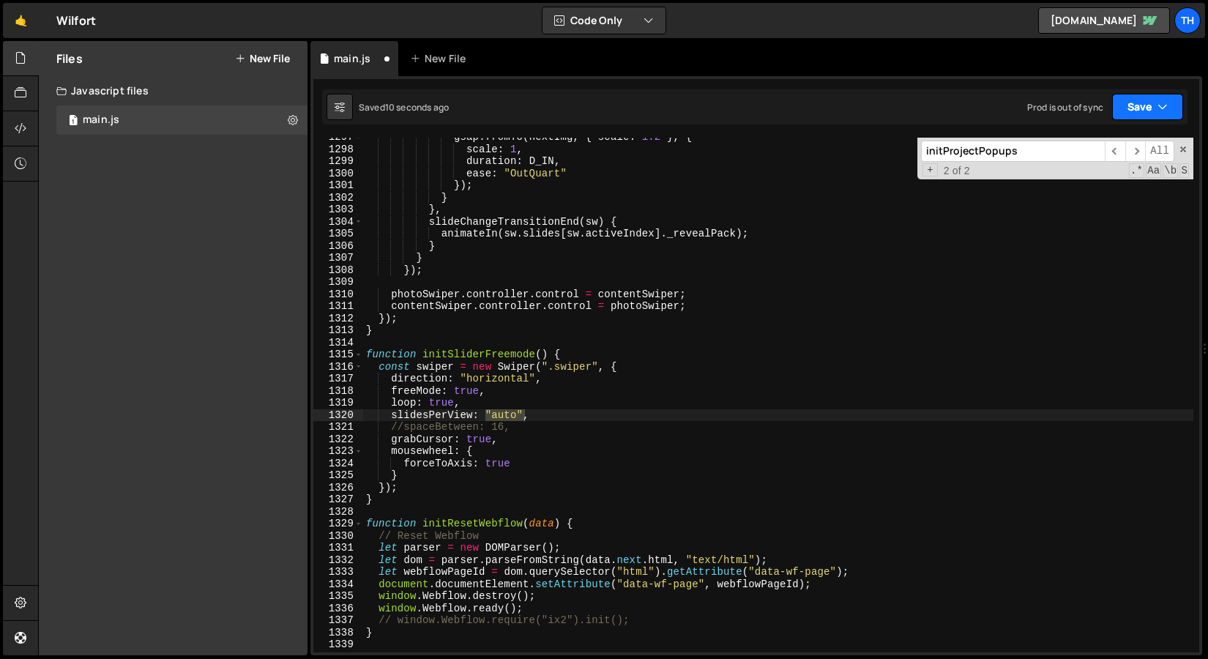
click at [1126, 108] on button "Save" at bounding box center [1147, 107] width 71 height 26
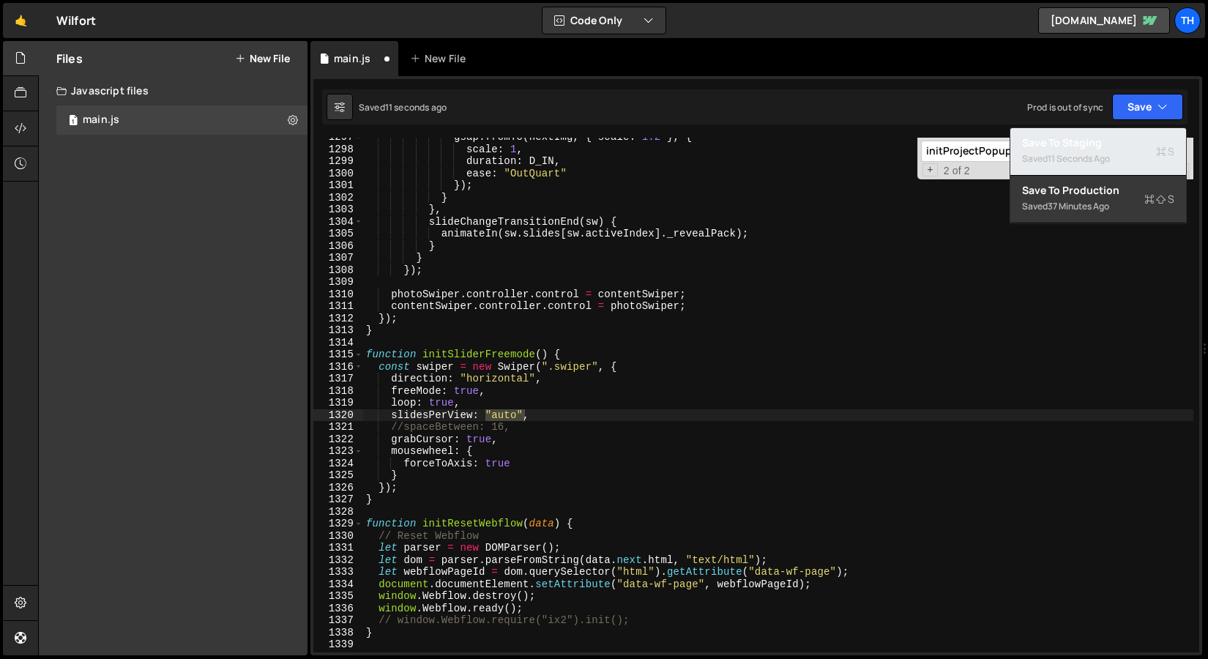
click at [1092, 154] on div "11 seconds ago" at bounding box center [1079, 158] width 62 height 12
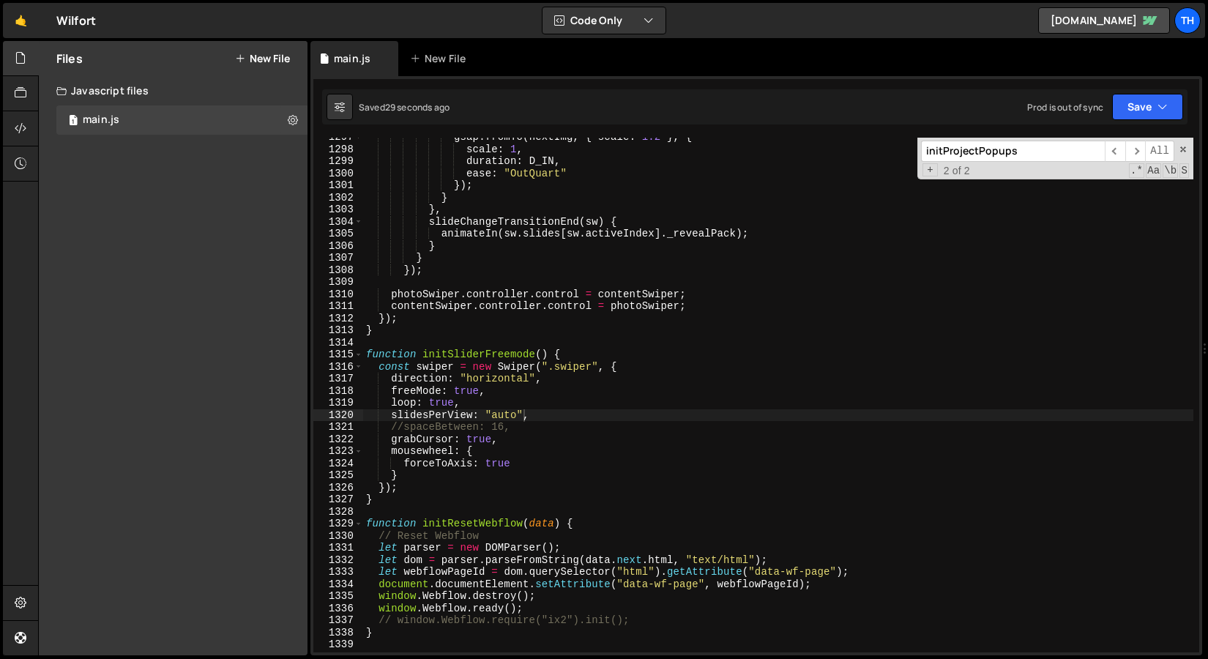
click at [395, 401] on div "gsap . fromTo ( nextImg , { scale : 1.2 } , { scale : 1 , duration : D_IN , eas…" at bounding box center [778, 400] width 830 height 539
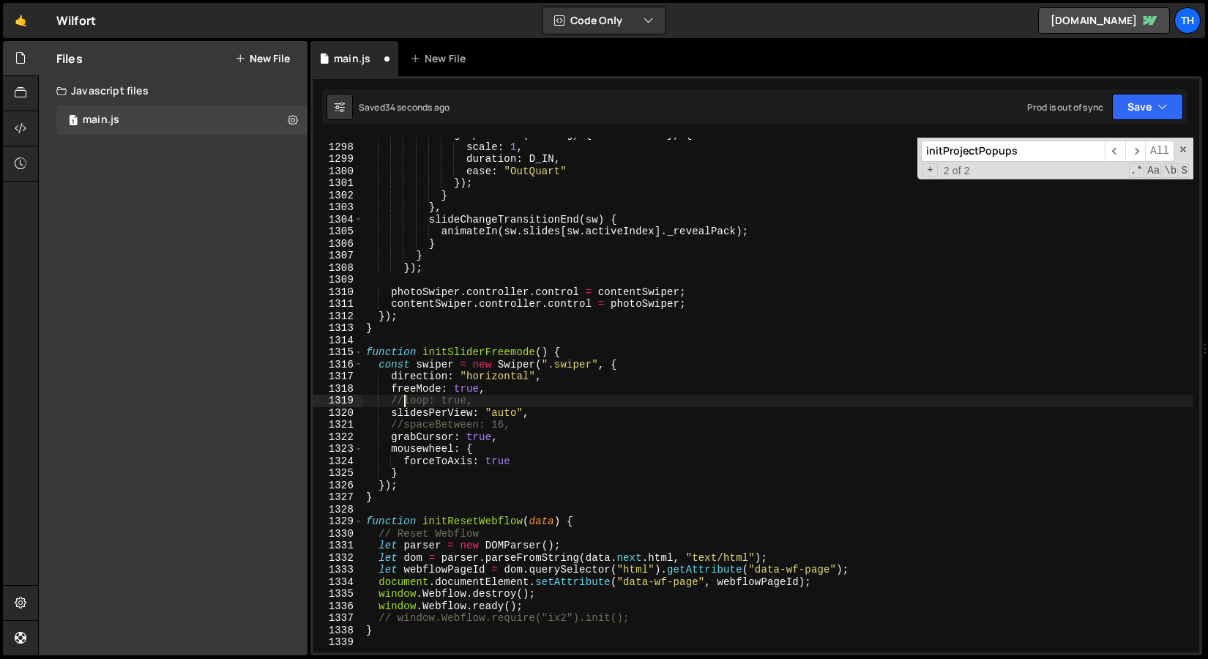
scroll to position [15666, 0]
click at [1142, 117] on button "Save" at bounding box center [1147, 107] width 71 height 26
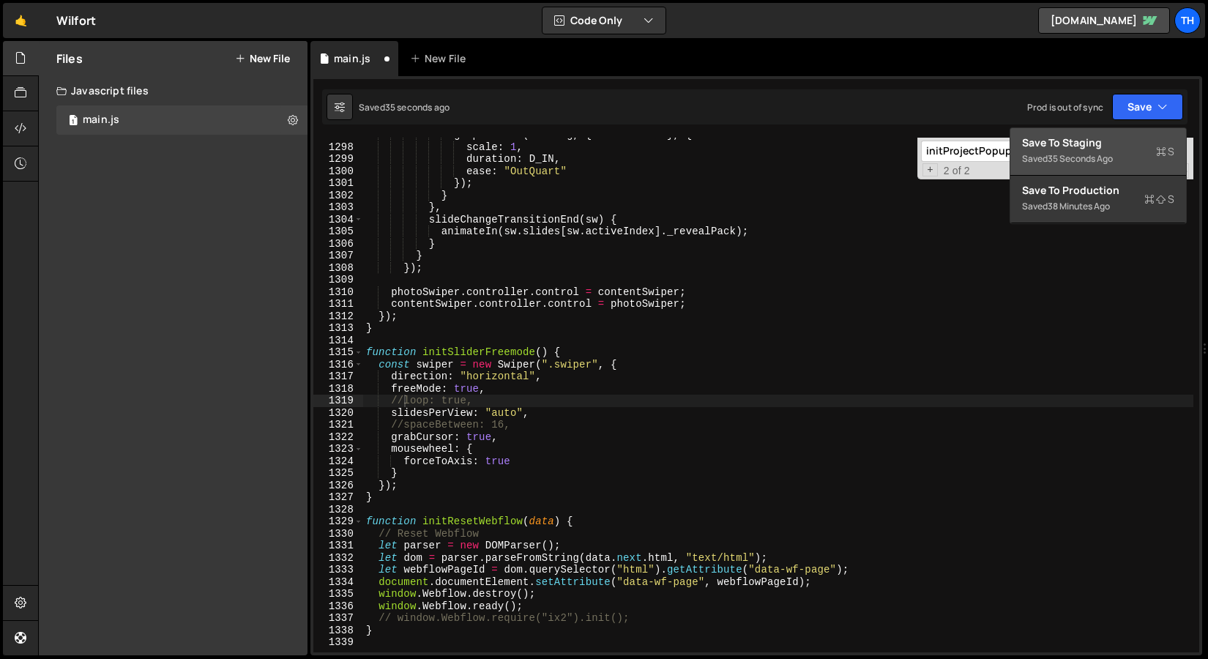
click at [1128, 134] on button "Save to Staging S Saved 35 seconds ago" at bounding box center [1098, 152] width 176 height 48
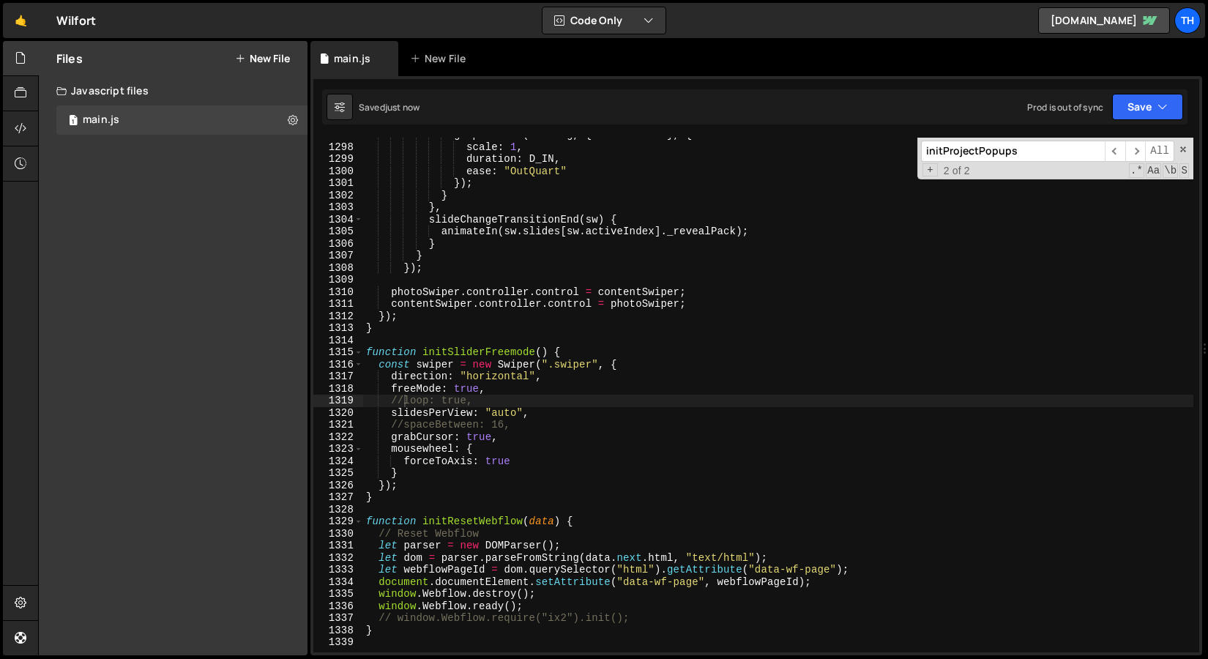
type textarea "//spaceBetween: 16,"
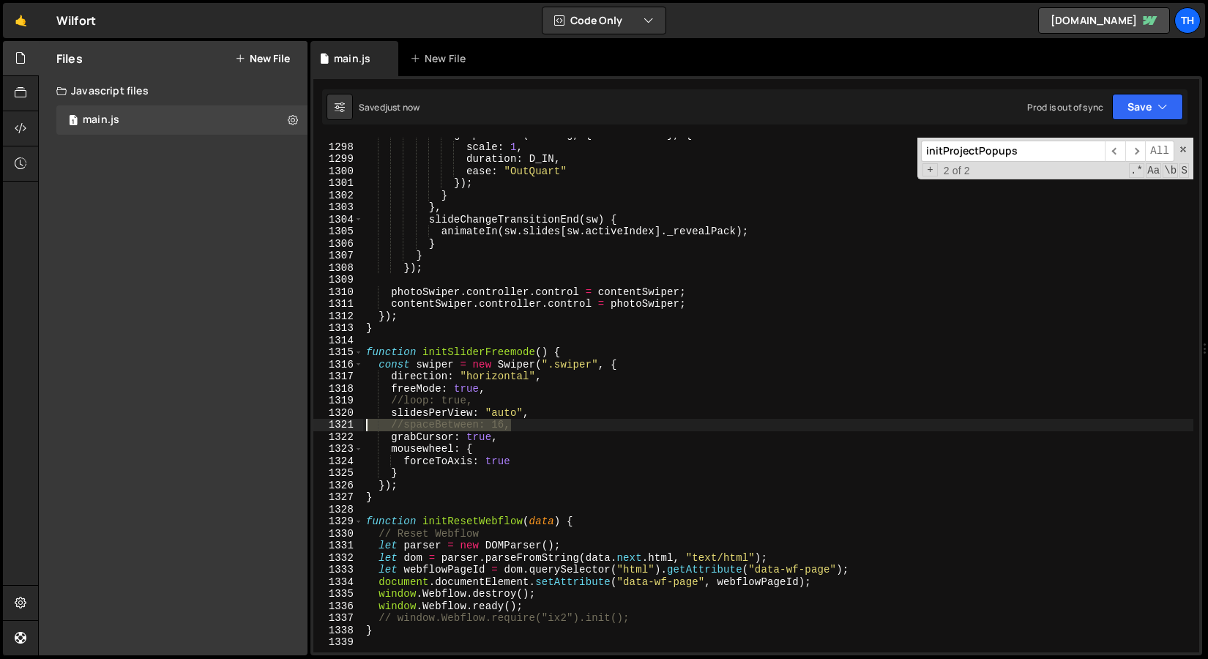
drag, startPoint x: 502, startPoint y: 425, endPoint x: 363, endPoint y: 424, distance: 138.4
click at [363, 424] on div "gsap . fromTo ( nextImg , { scale : 1.2 } , { scale : 1 , duration : D_IN , eas…" at bounding box center [778, 398] width 830 height 539
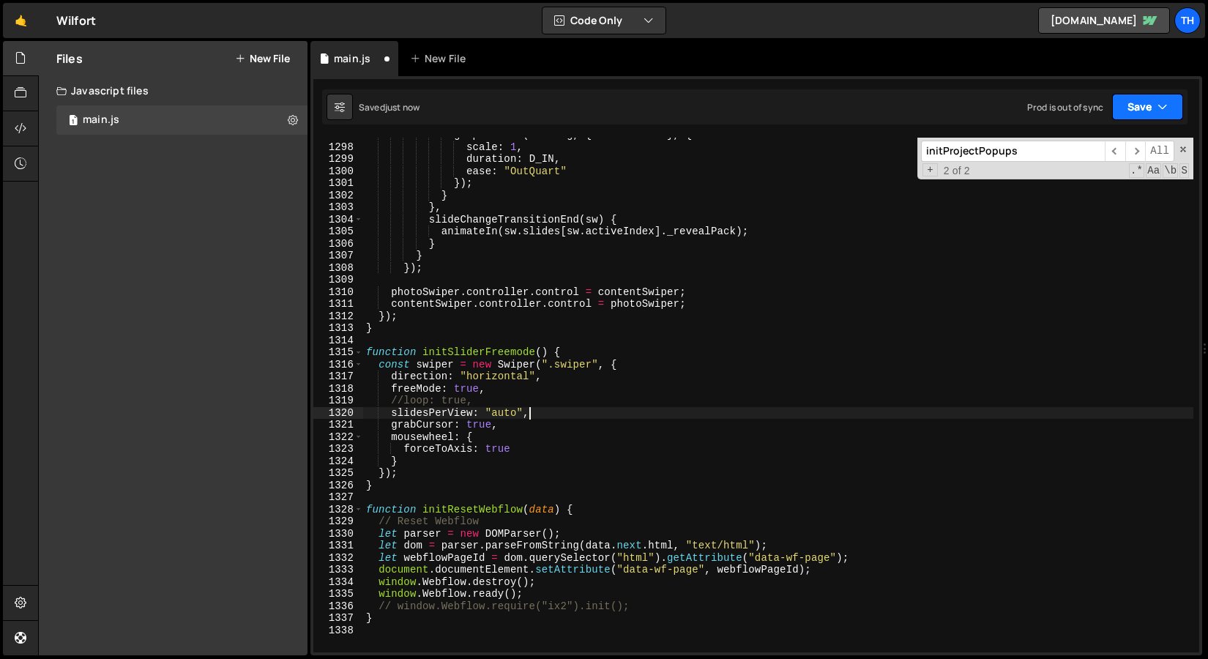
click at [1180, 113] on button "Save" at bounding box center [1147, 107] width 71 height 26
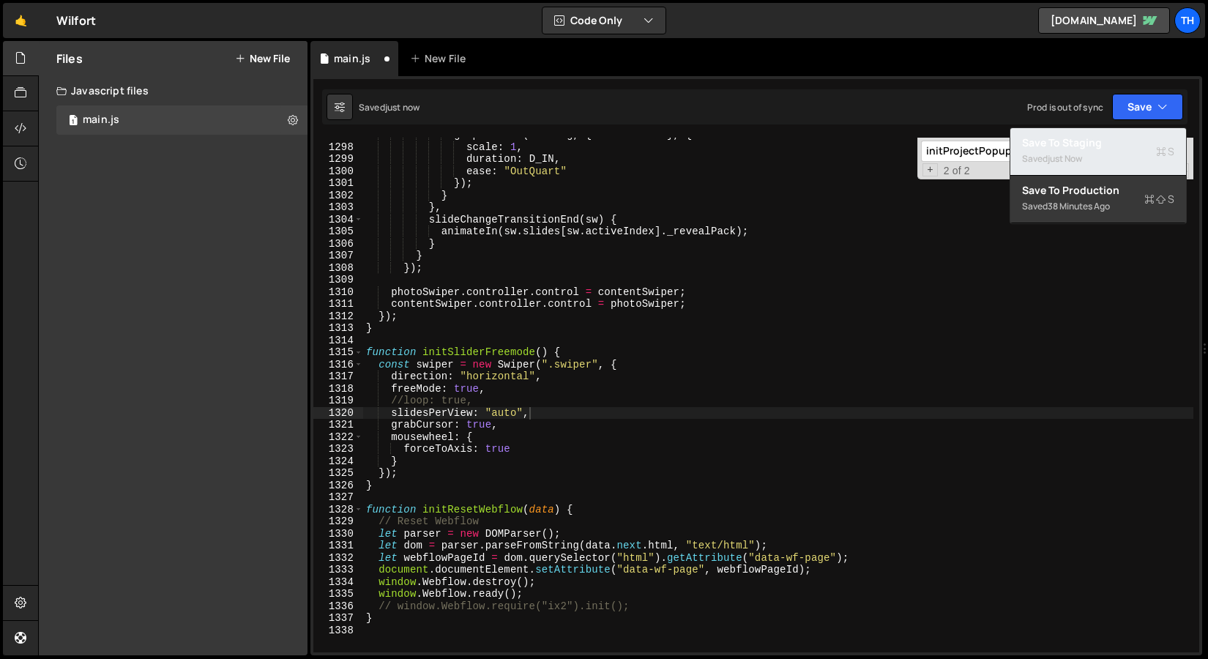
click at [1131, 158] on div "Saved just now" at bounding box center [1098, 159] width 152 height 18
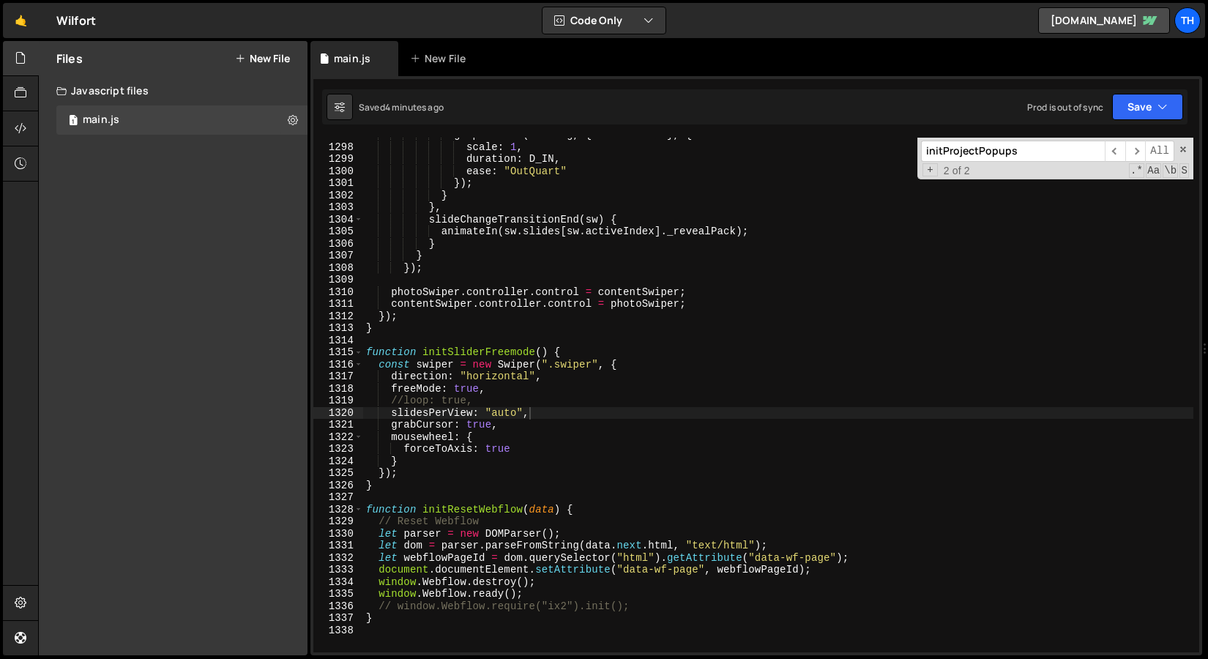
type textarea "freeMode: true,"
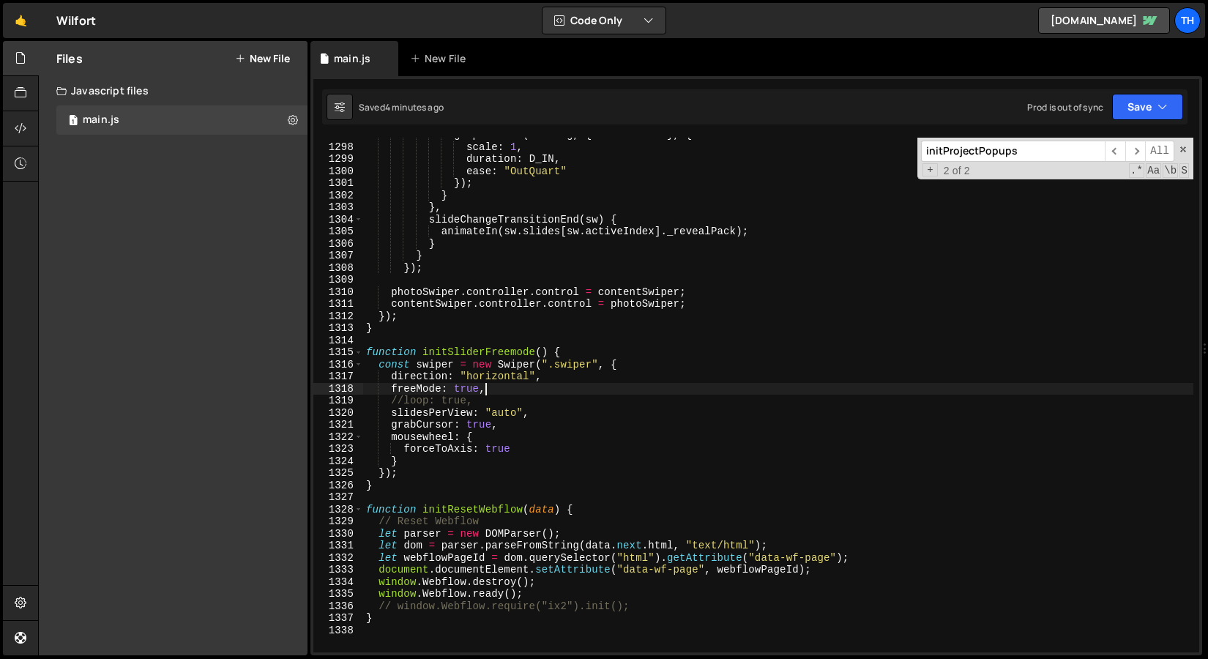
click at [521, 392] on div "gsap . fromTo ( nextImg , { scale : 1.2 } , { scale : 1 , duration : D_IN , eas…" at bounding box center [778, 398] width 830 height 539
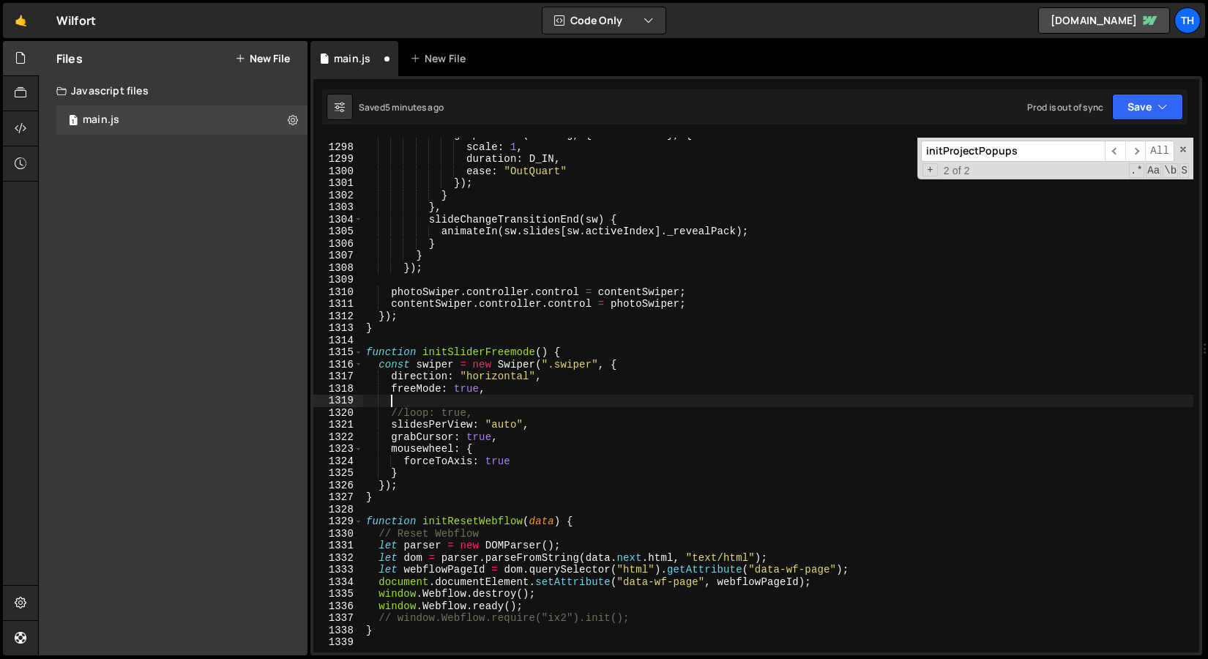
scroll to position [0, 1]
paste textarea "}"
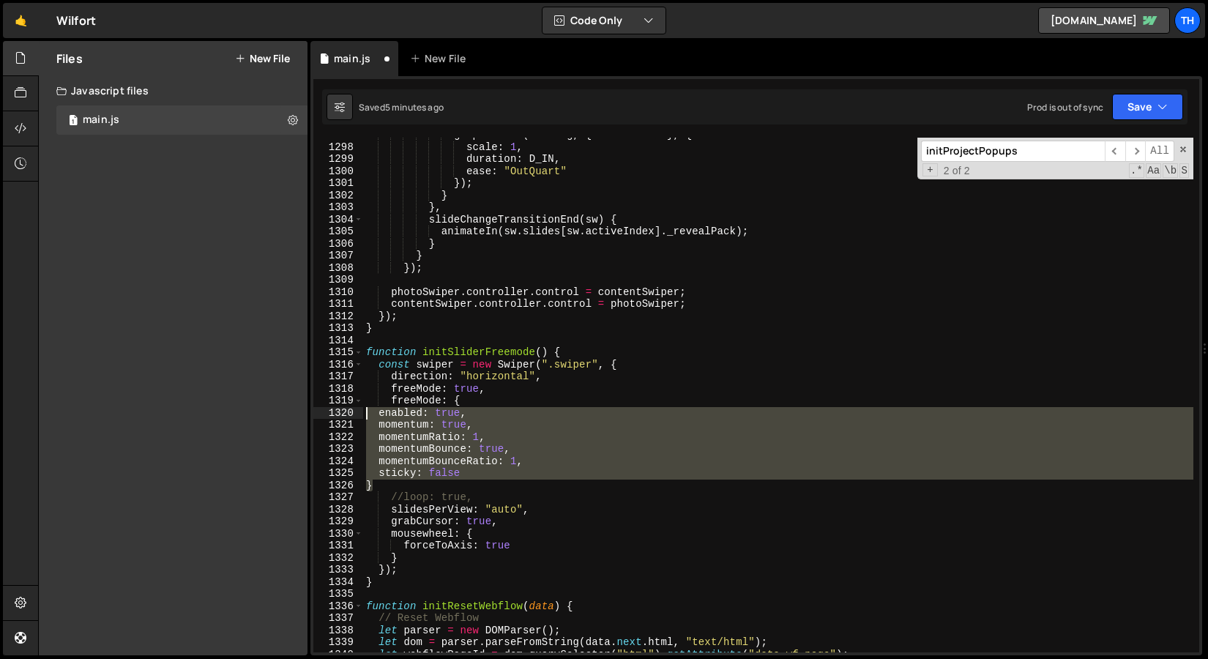
drag, startPoint x: 394, startPoint y: 482, endPoint x: 340, endPoint y: 408, distance: 91.7
click at [340, 408] on div "} 1297 1298 1299 1300 1301 1302 1303 1304 1305 1306 1307 1308 1309 1310 1311 13…" at bounding box center [756, 395] width 886 height 515
drag, startPoint x: 426, startPoint y: 402, endPoint x: 437, endPoint y: 402, distance: 11.0
click at [426, 402] on div "gsap . fromTo ( nextImg , { scale : 1.2 } , { scale : 1 , duration : D_IN , eas…" at bounding box center [778, 398] width 830 height 539
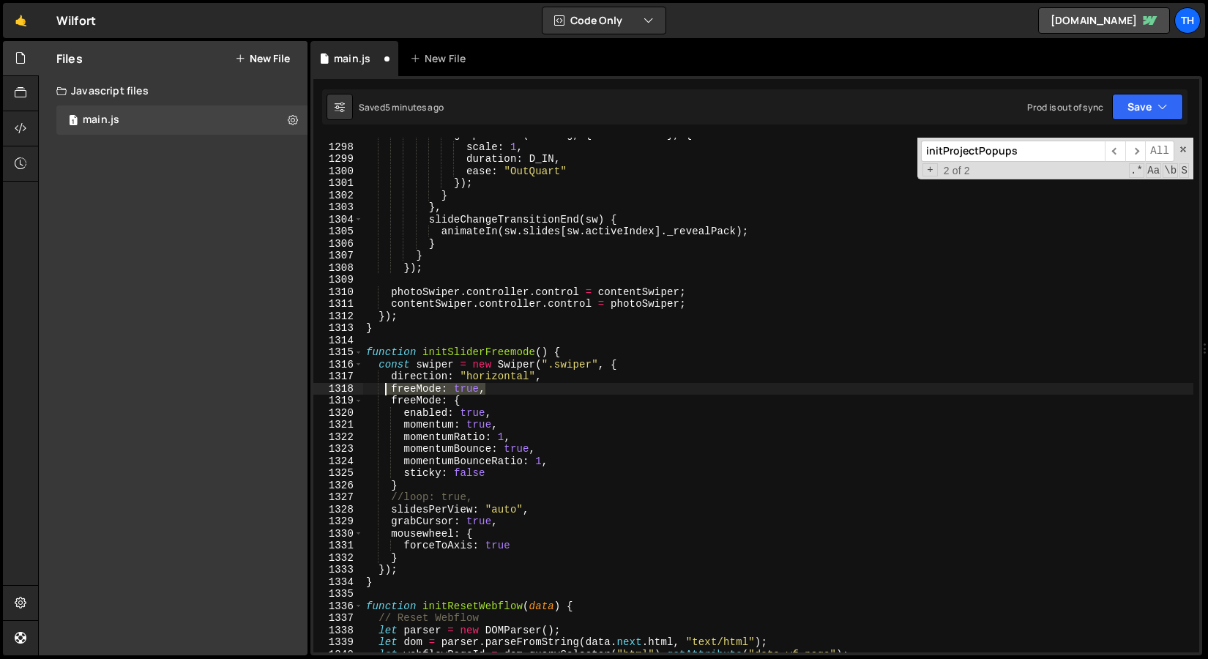
drag, startPoint x: 504, startPoint y: 391, endPoint x: 338, endPoint y: 391, distance: 166.2
click at [338, 391] on div "freeMode: { 1297 1298 1299 1300 1301 1302 1303 1304 1305 1306 1307 1308 1309 13…" at bounding box center [756, 395] width 886 height 515
type textarea "freeMode: true,"
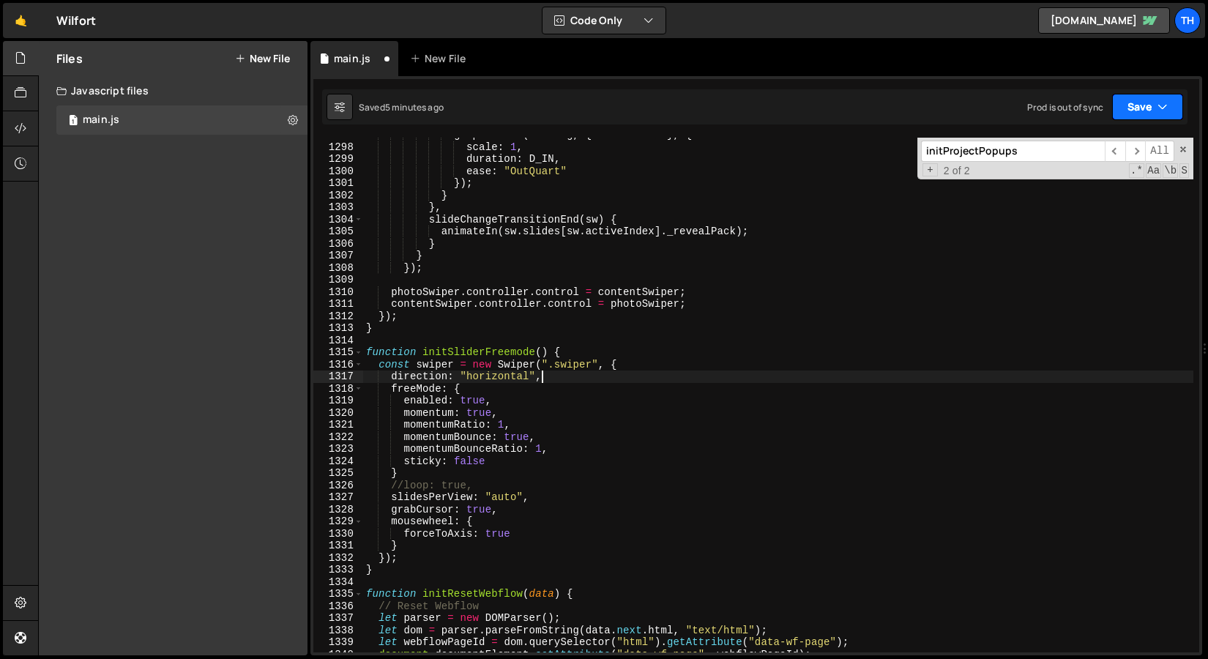
click at [1136, 112] on button "Save" at bounding box center [1147, 107] width 71 height 26
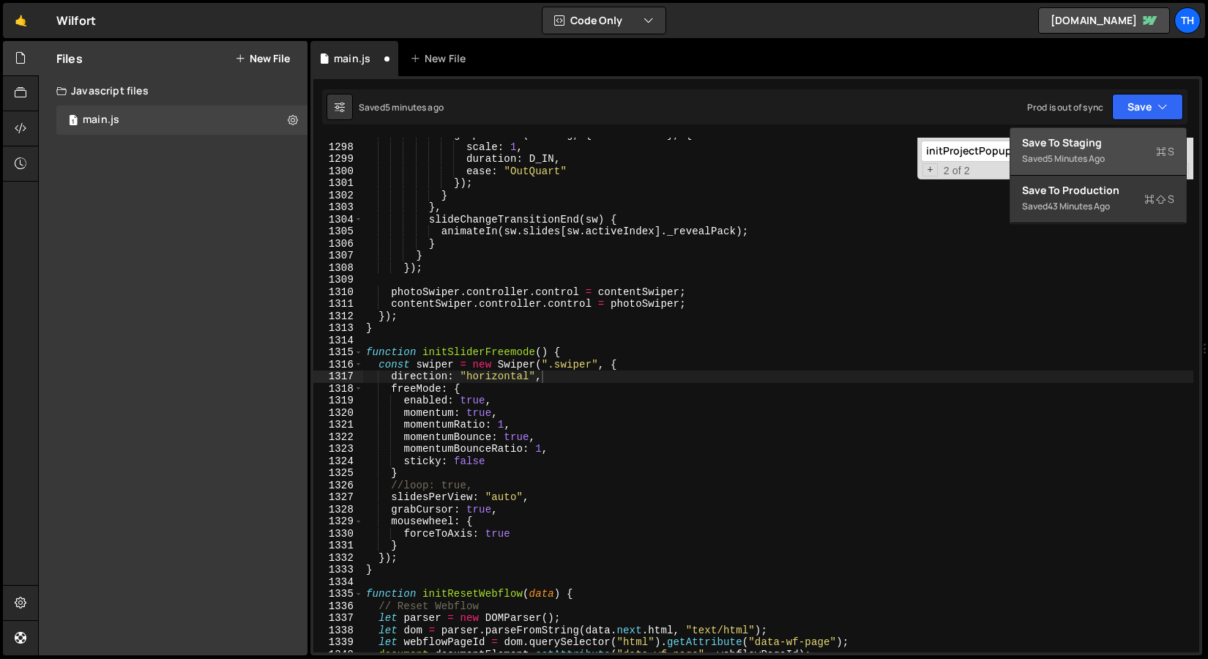
click at [1117, 135] on div "Save to Staging S" at bounding box center [1098, 142] width 152 height 15
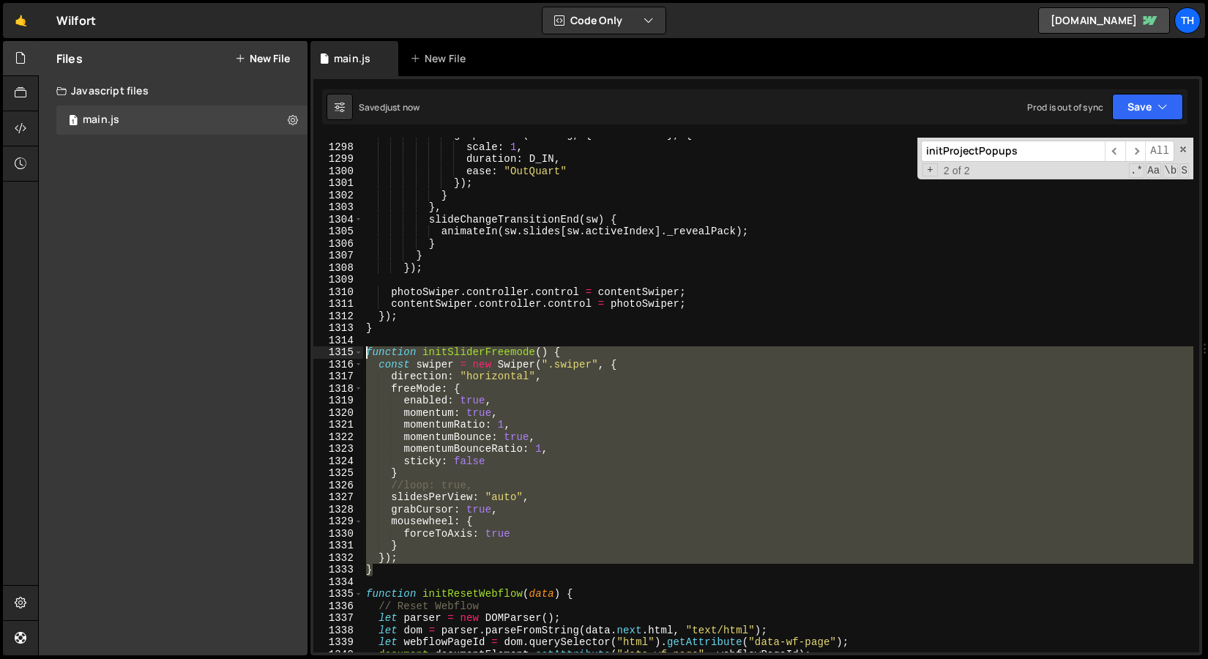
drag, startPoint x: 398, startPoint y: 570, endPoint x: 320, endPoint y: 347, distance: 236.7
click at [320, 347] on div "} 1297 1298 1299 1300 1301 1302 1303 1304 1305 1306 1307 1308 1309 1310 1311 13…" at bounding box center [756, 395] width 886 height 515
paste textarea "}"
click at [428, 488] on div "gsap . fromTo ( nextImg , { scale : 1.2 } , { scale : 1 , duration : D_IN , eas…" at bounding box center [778, 395] width 830 height 515
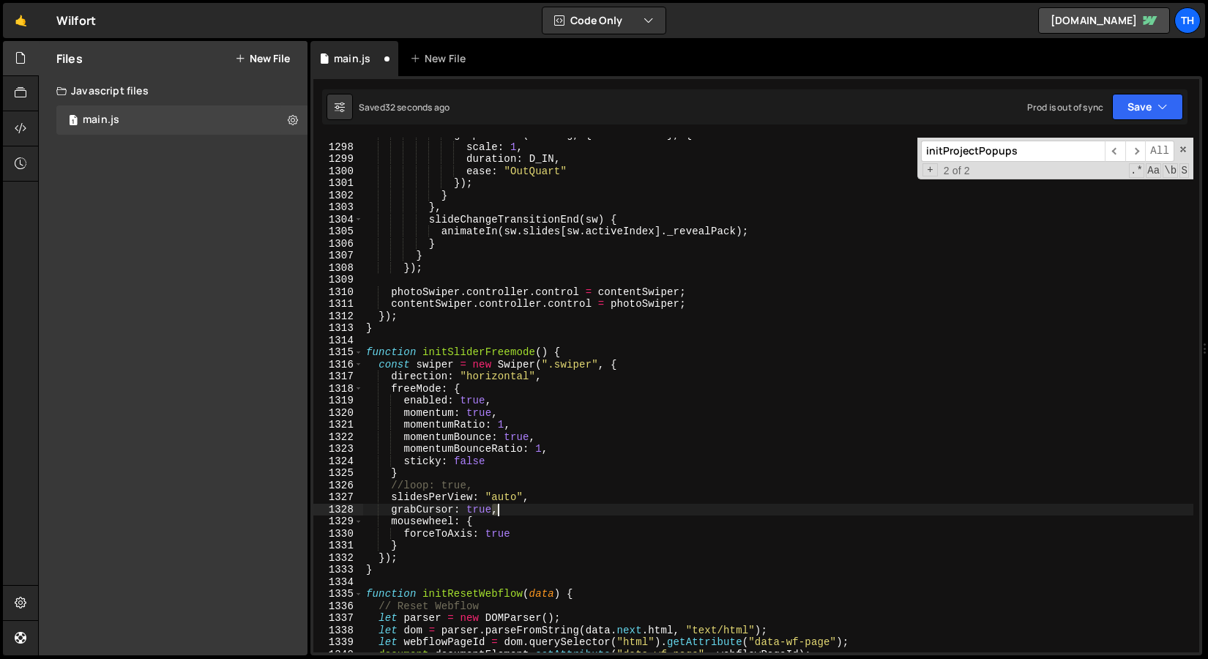
click at [496, 513] on div "gsap . fromTo ( nextImg , { scale : 1.2 } , { scale : 1 , duration : D_IN , eas…" at bounding box center [778, 398] width 830 height 539
click at [420, 477] on div "gsap . fromTo ( nextImg , { scale : 1.2 } , { scale : 1 , duration : D_IN , eas…" at bounding box center [778, 398] width 830 height 539
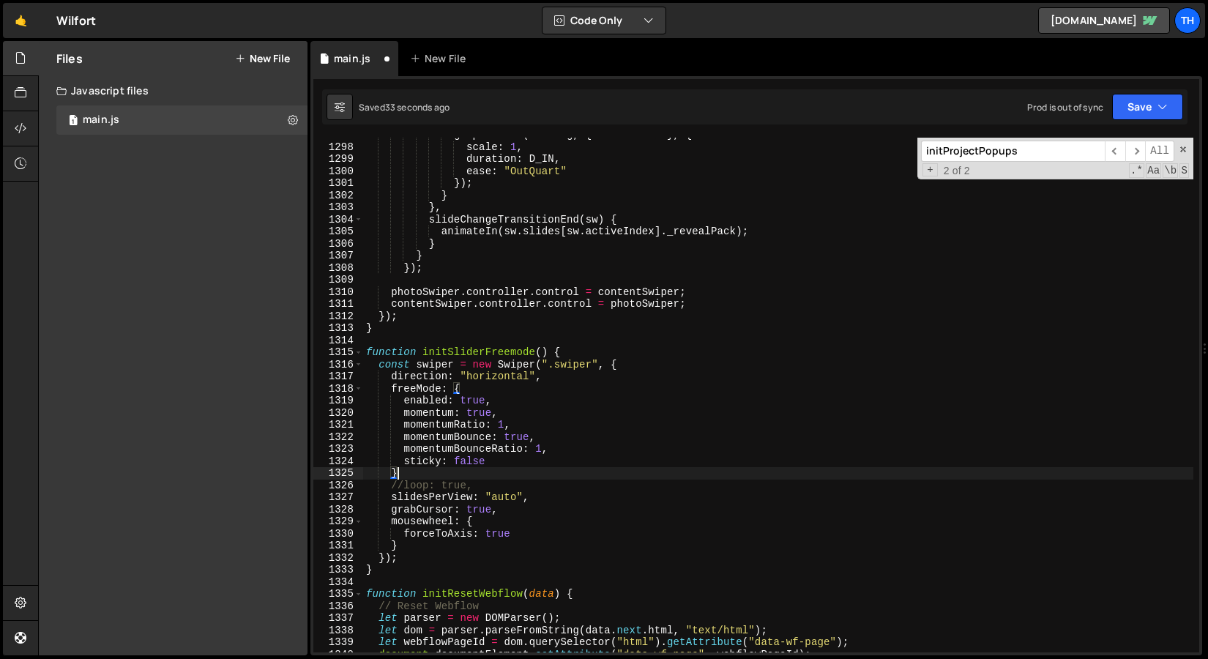
paste textarea ","
click at [1125, 101] on button "Save" at bounding box center [1147, 107] width 71 height 26
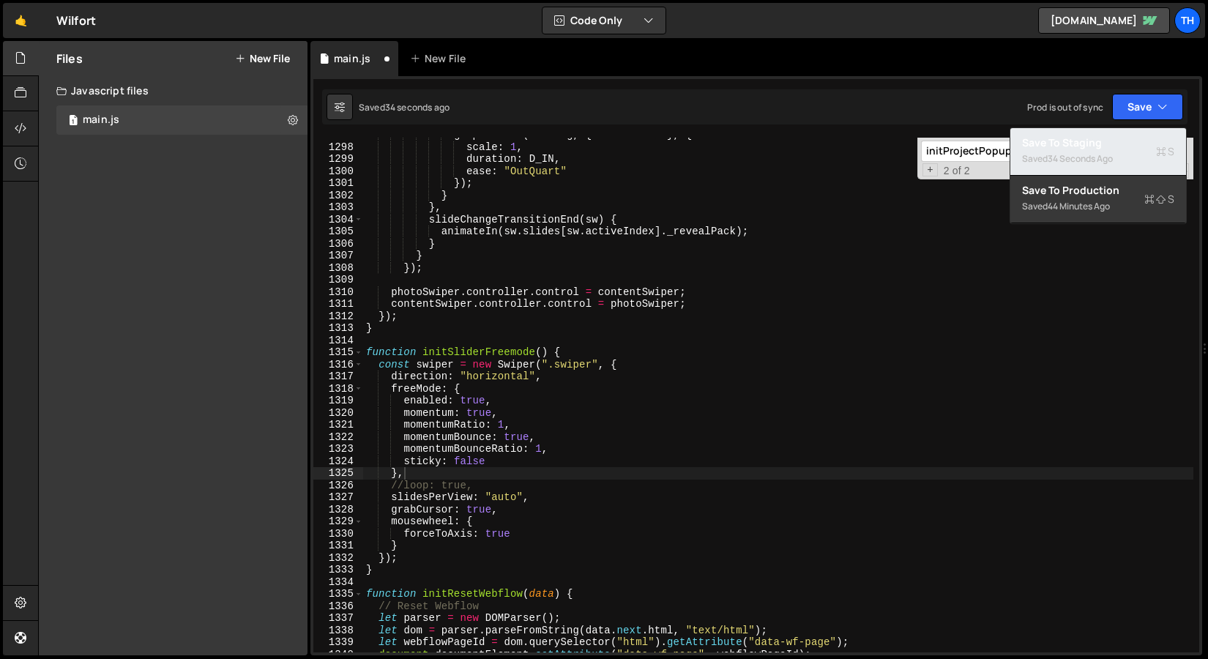
drag, startPoint x: 1106, startPoint y: 137, endPoint x: 1048, endPoint y: 131, distance: 58.1
click at [1106, 138] on div "Save to Staging S" at bounding box center [1098, 142] width 152 height 15
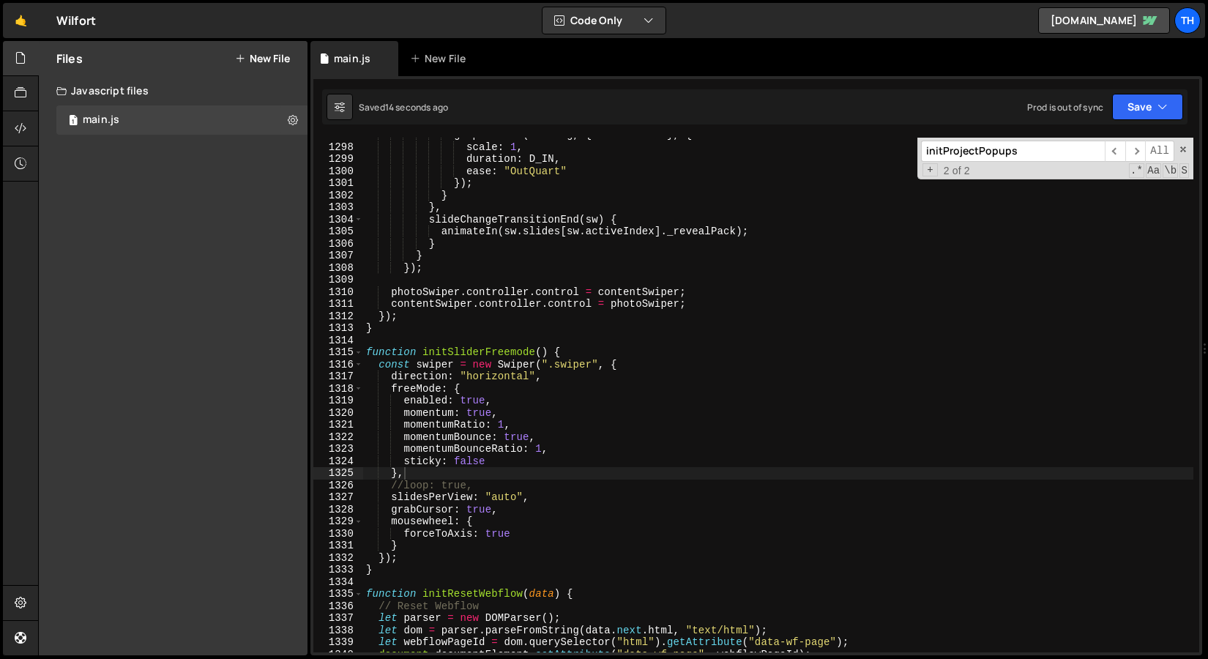
type textarea "momentumBounce: true,"
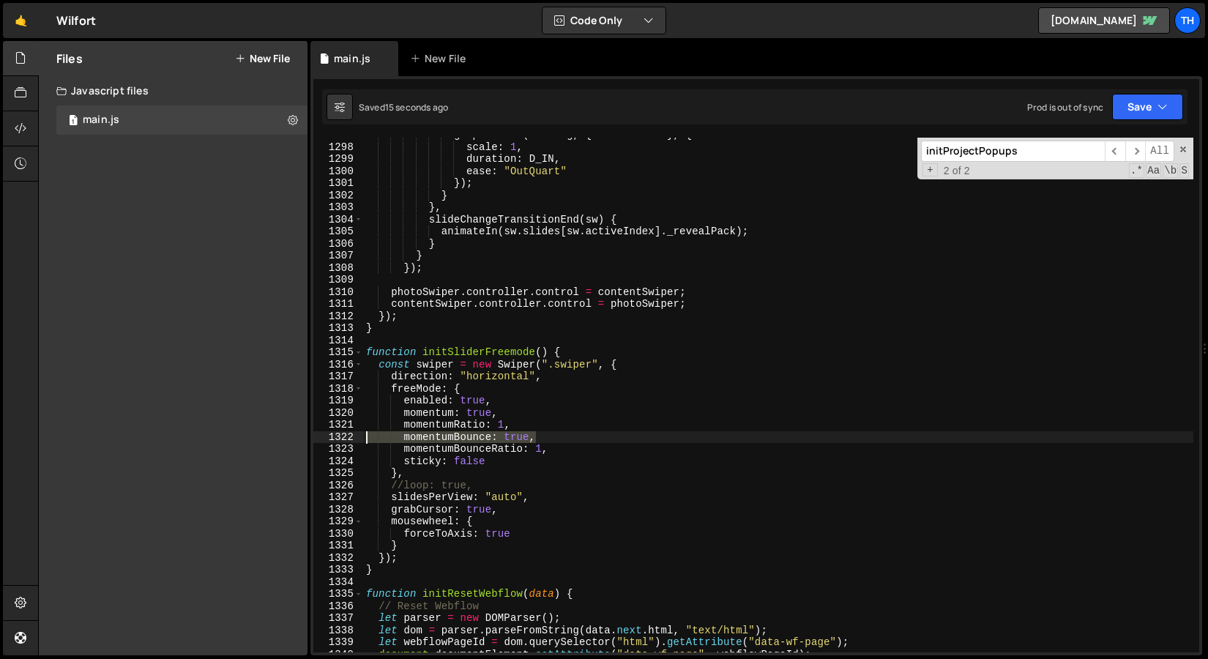
drag, startPoint x: 554, startPoint y: 439, endPoint x: 300, endPoint y: 434, distance: 253.4
click at [300, 434] on div "Files New File Javascript files 1 main.js 0 CSS files Copy share link Edit File…" at bounding box center [623, 348] width 1170 height 615
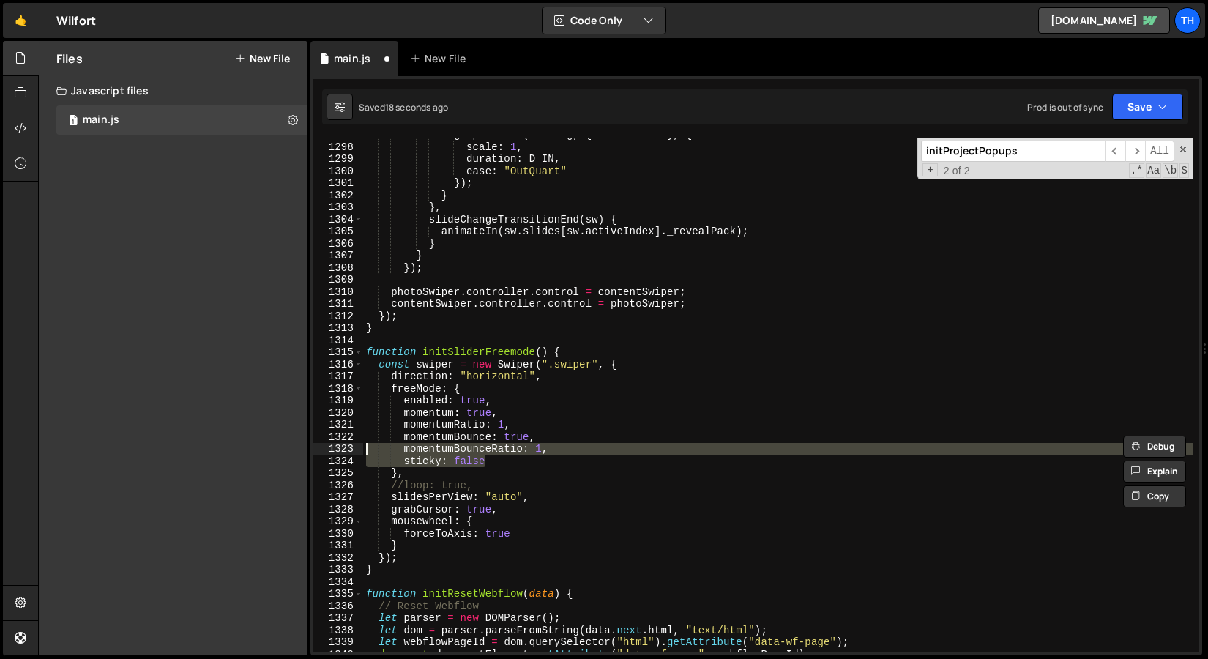
drag, startPoint x: 418, startPoint y: 454, endPoint x: 319, endPoint y: 452, distance: 98.9
click at [319, 452] on div "momentumBounce: true, 1297 1298 1299 1300 1301 1302 1303 1304 1305 1306 1307 13…" at bounding box center [756, 395] width 886 height 515
click at [491, 463] on div "gsap . fromTo ( nextImg , { scale : 1.2 } , { scale : 1 , duration : D_IN , eas…" at bounding box center [778, 395] width 830 height 515
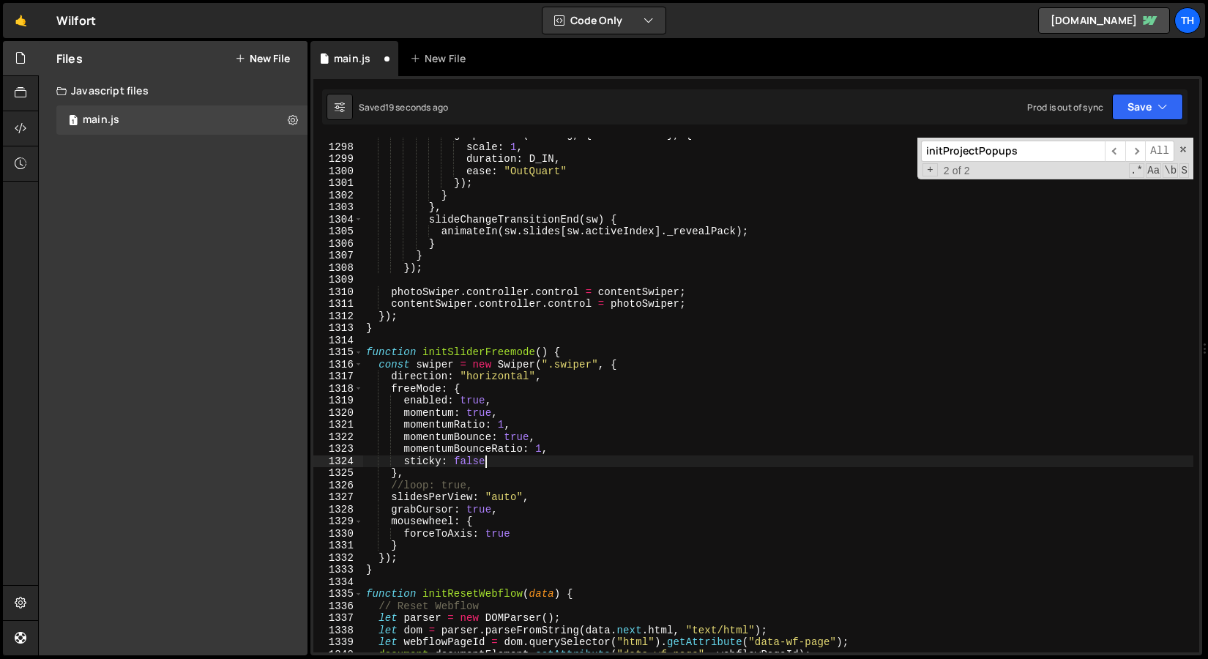
click at [485, 461] on div "gsap . fromTo ( nextImg , { scale : 1.2 } , { scale : 1 , duration : D_IN , eas…" at bounding box center [778, 398] width 830 height 539
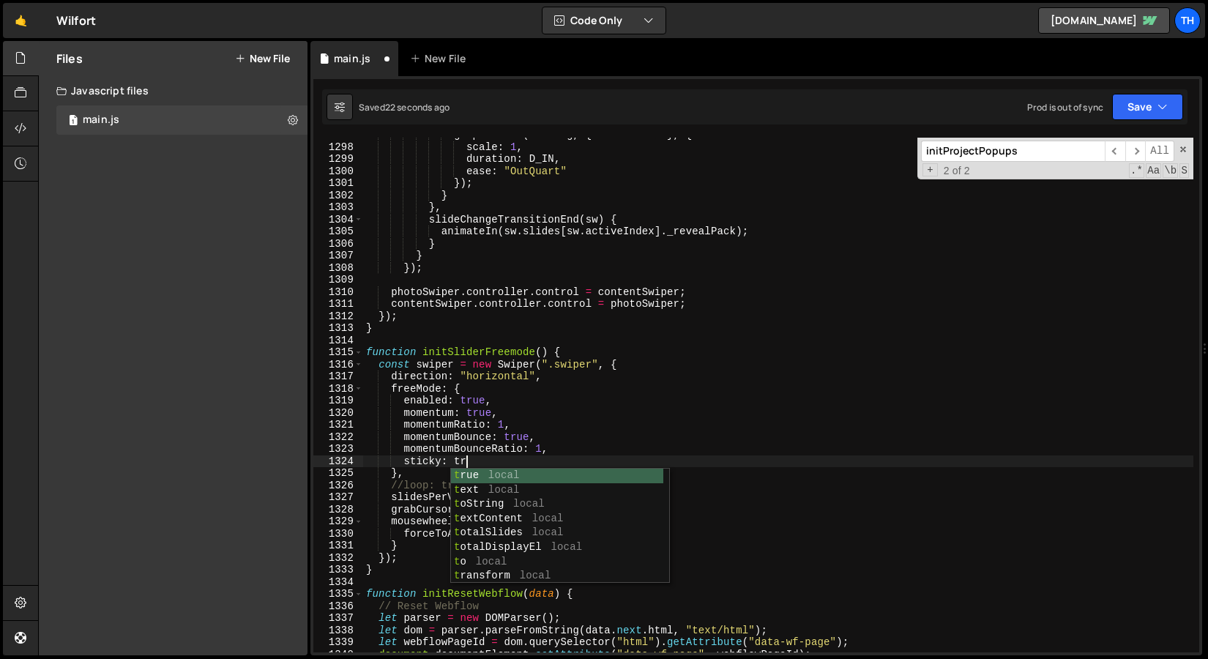
scroll to position [0, 7]
click at [564, 376] on div "gsap . fromTo ( nextImg , { scale : 1.2 } , { scale : 1 , duration : D_IN , eas…" at bounding box center [778, 398] width 830 height 539
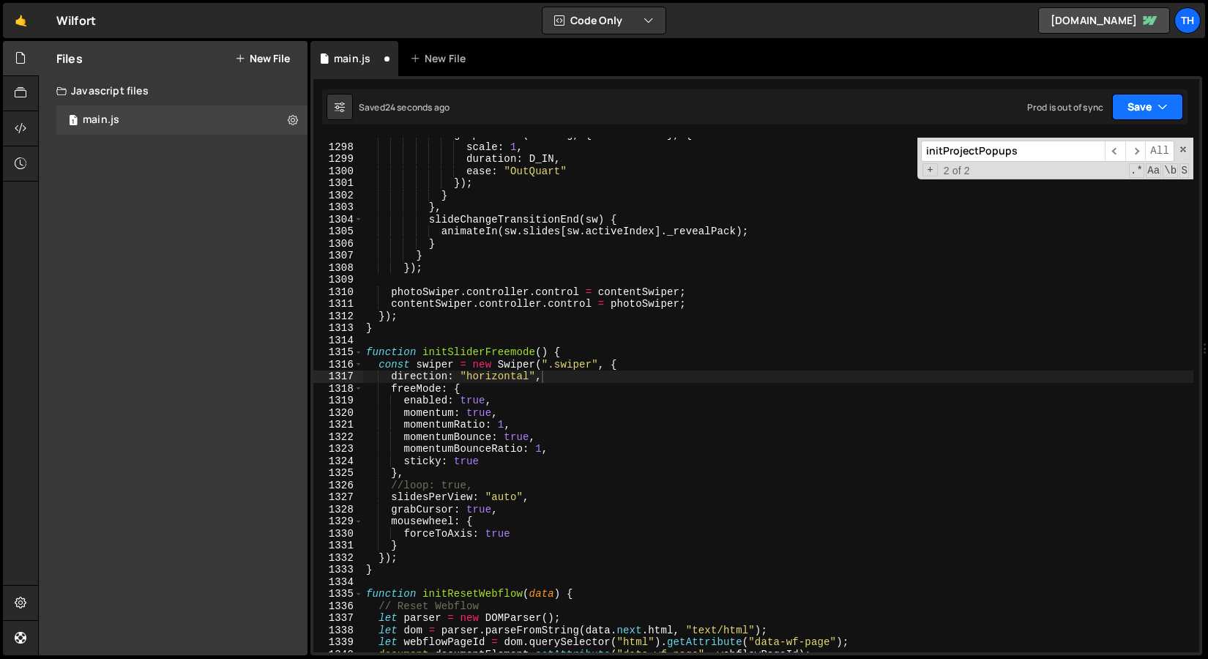
click at [1172, 103] on button "Save" at bounding box center [1147, 107] width 71 height 26
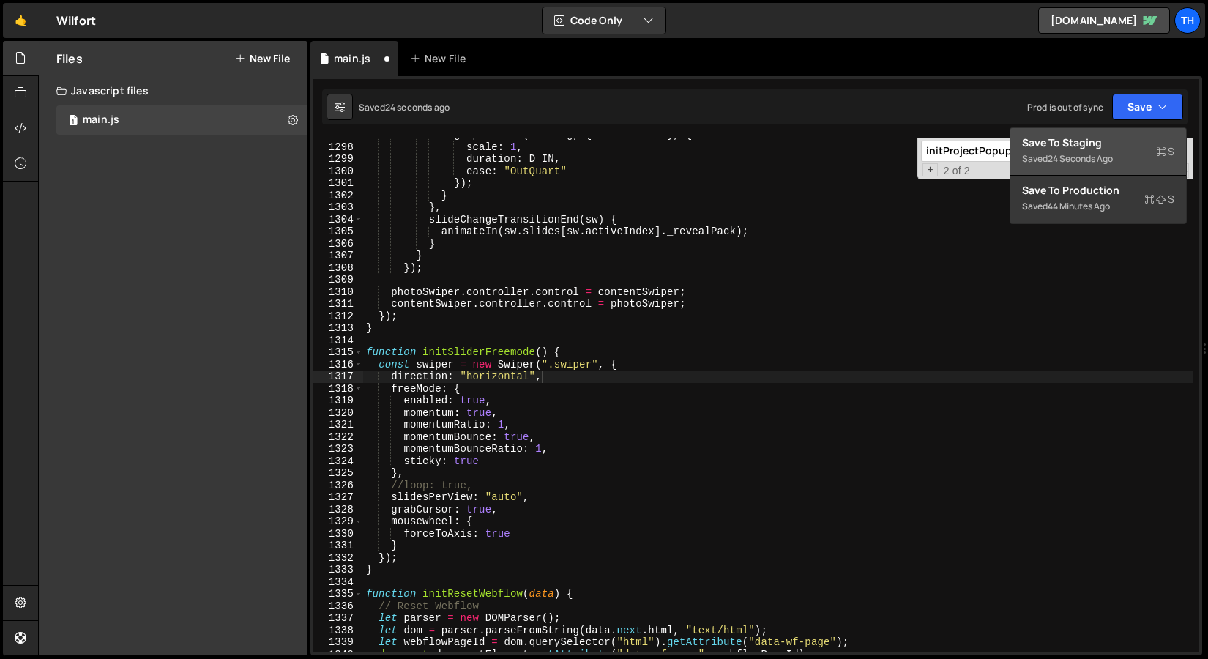
click at [1136, 160] on div "Saved 24 seconds ago" at bounding box center [1098, 159] width 152 height 18
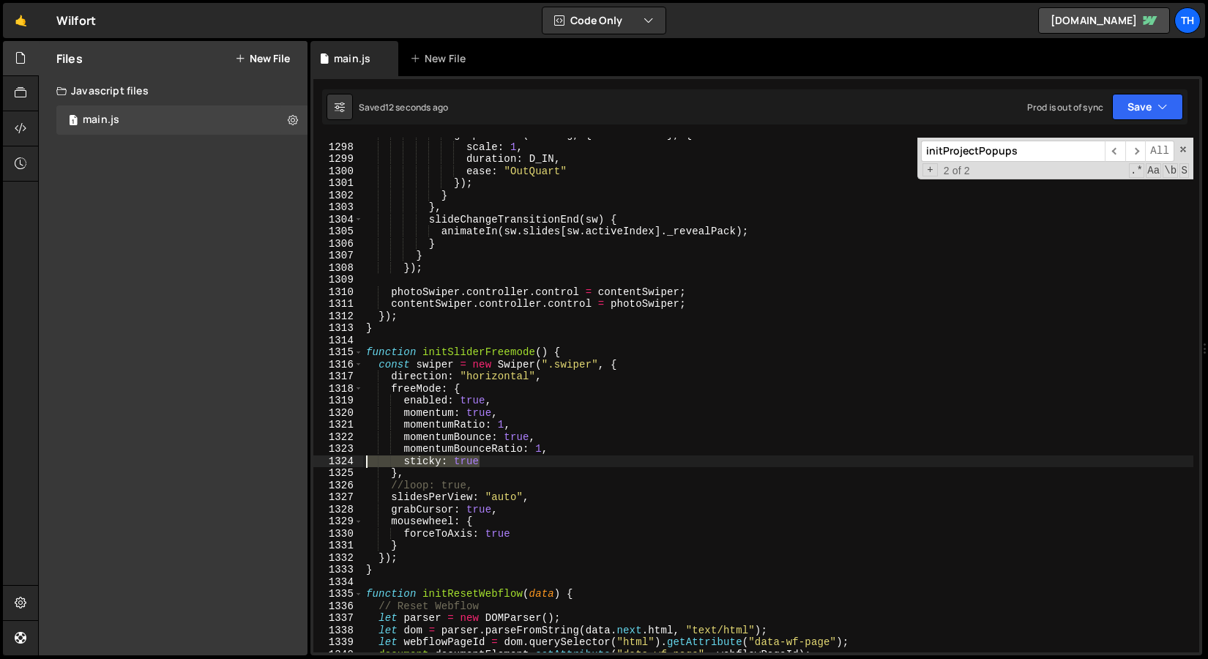
drag, startPoint x: 474, startPoint y: 461, endPoint x: 278, endPoint y: 460, distance: 196.2
click at [278, 460] on div "Files New File Javascript files 1 main.js 0 CSS files Copy share link Edit File…" at bounding box center [623, 348] width 1170 height 615
click at [458, 464] on div "gsap . fromTo ( nextImg , { scale : 1.2 } , { scale : 1 , duration : D_IN , eas…" at bounding box center [778, 395] width 830 height 515
click at [458, 464] on div "gsap . fromTo ( nextImg , { scale : 1.2 } , { scale : 1 , duration : D_IN , eas…" at bounding box center [778, 398] width 830 height 539
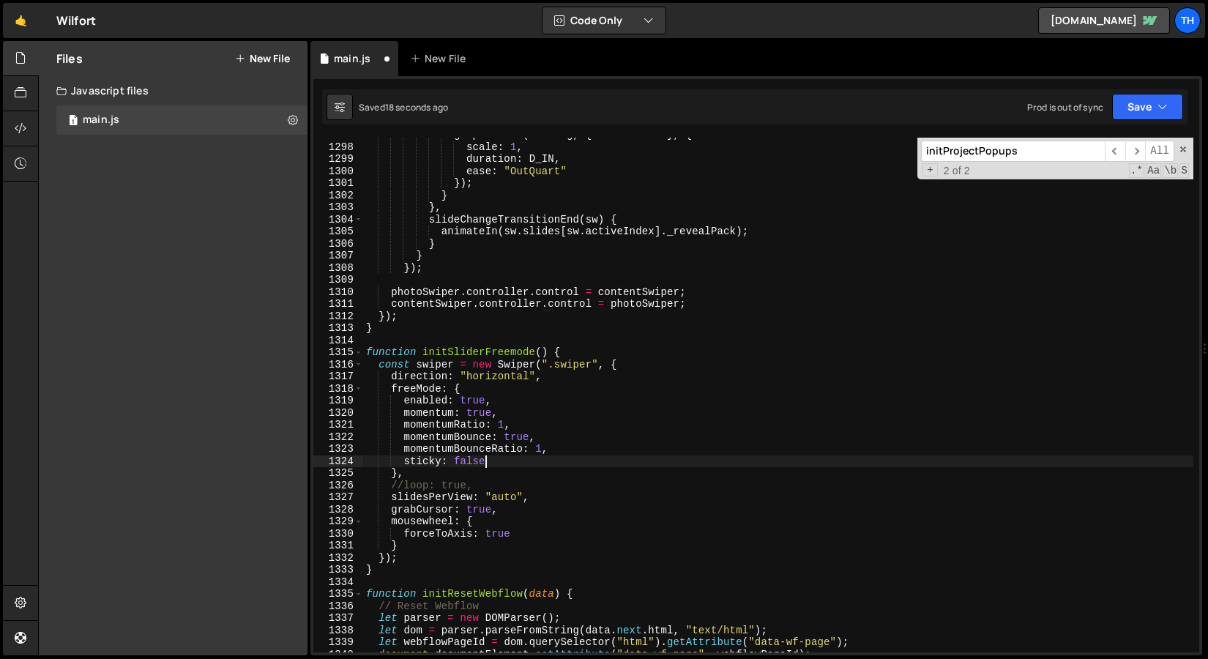
click at [506, 417] on div "gsap . fromTo ( nextImg , { scale : 1.2 } , { scale : 1 , duration : D_IN , eas…" at bounding box center [778, 398] width 830 height 539
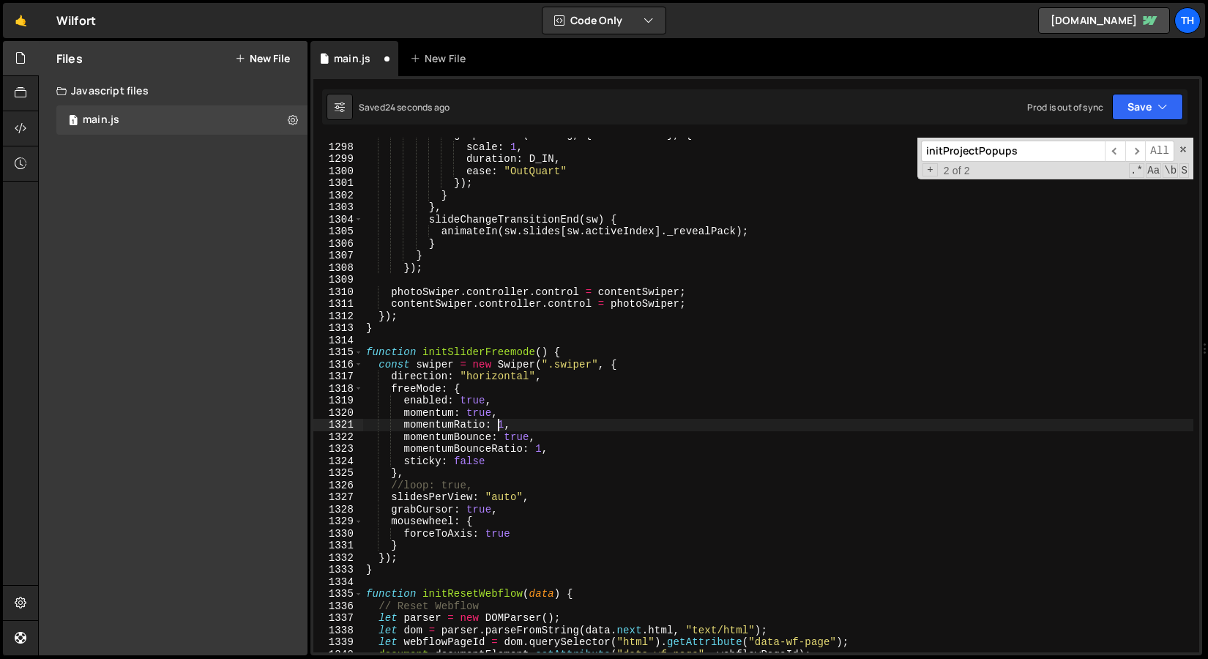
click at [501, 424] on div "gsap . fromTo ( nextImg , { scale : 1.2 } , { scale : 1 , duration : D_IN , eas…" at bounding box center [778, 398] width 830 height 539
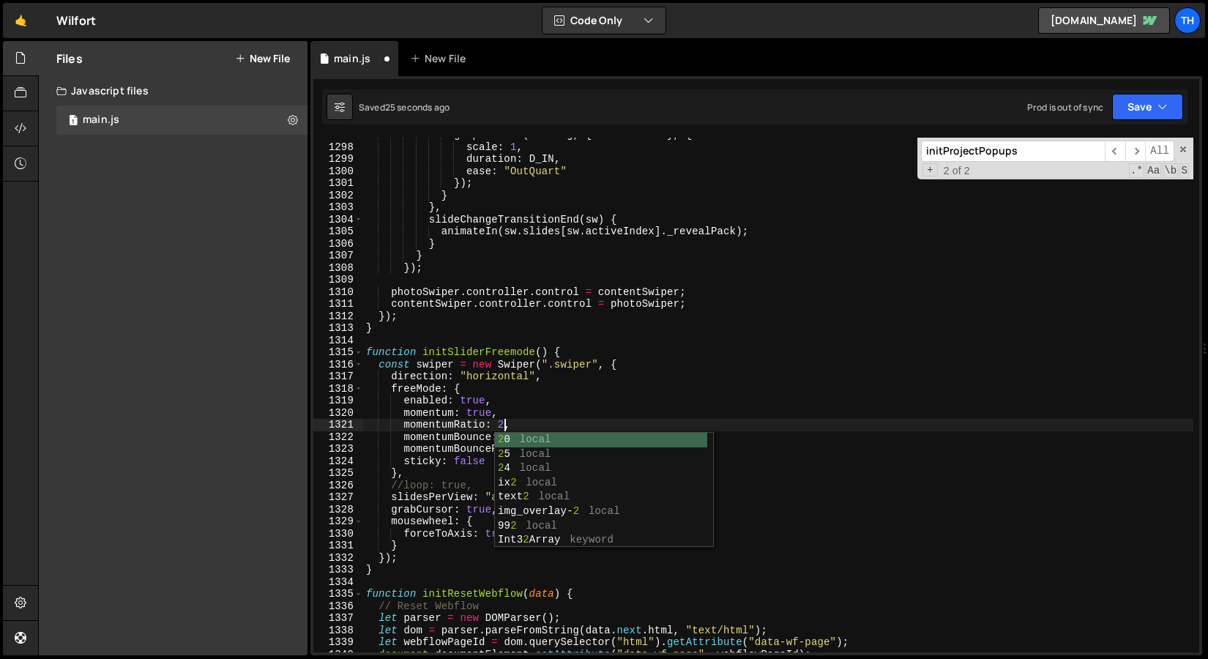
scroll to position [0, 9]
click at [654, 423] on div "gsap . fromTo ( nextImg , { scale : 1.2 } , { scale : 1 , duration : D_IN , eas…" at bounding box center [778, 398] width 830 height 539
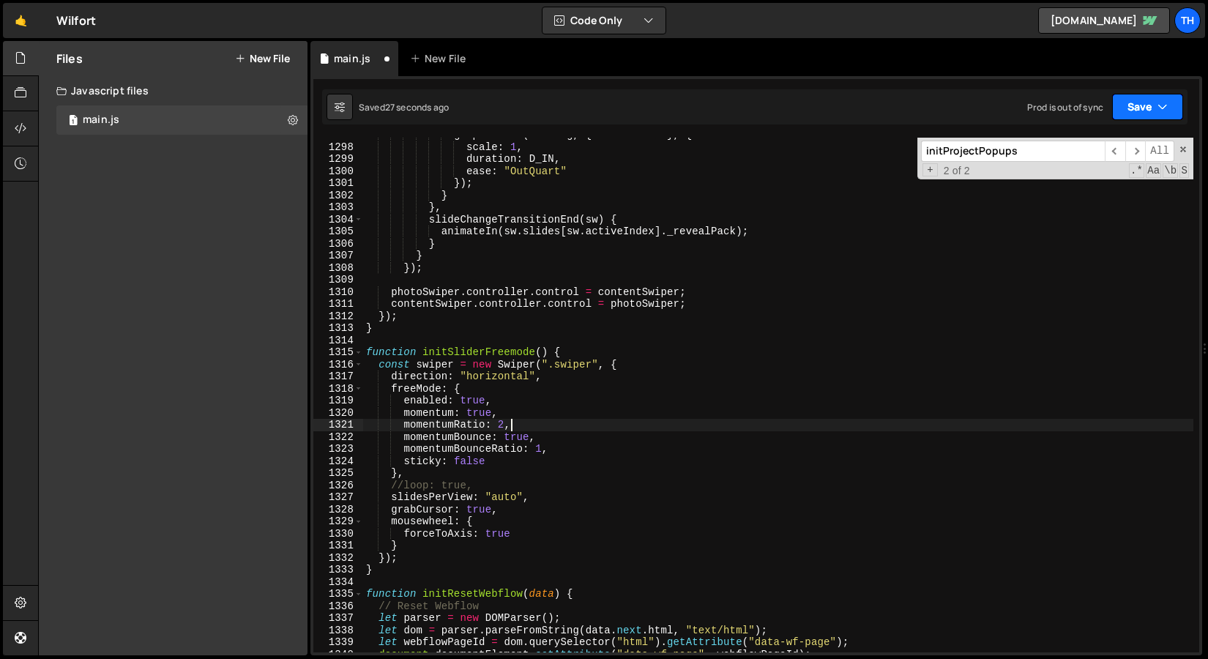
click at [1161, 107] on icon "button" at bounding box center [1163, 107] width 10 height 15
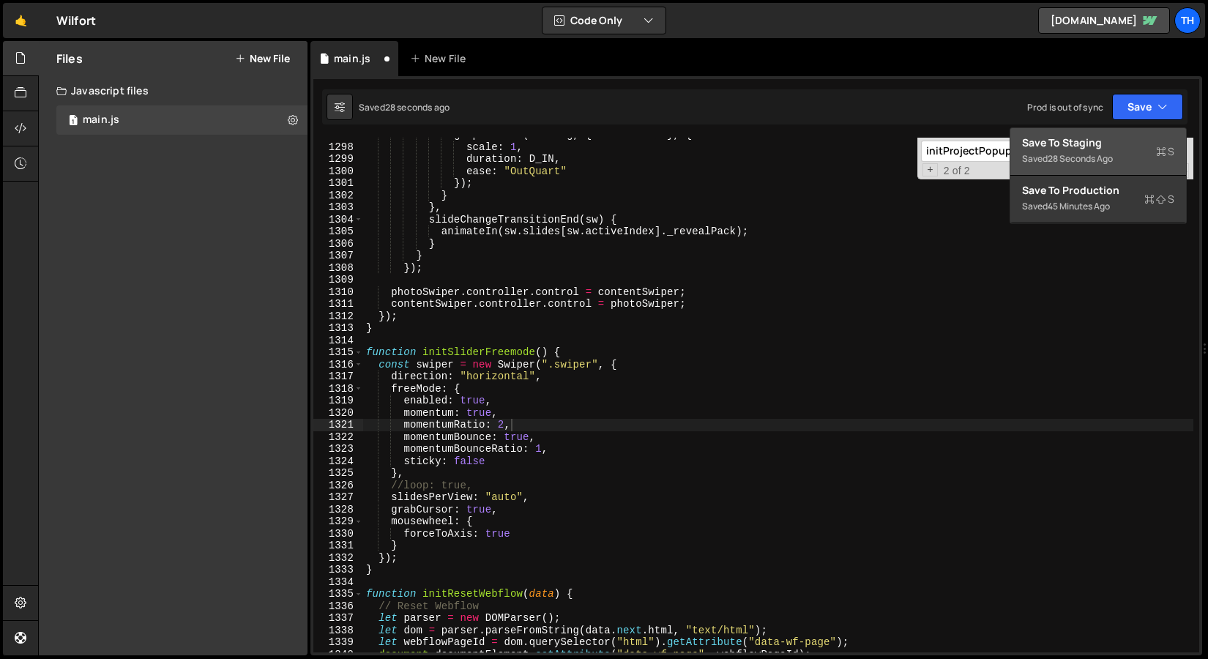
click at [1140, 137] on div "Save to Staging S" at bounding box center [1098, 142] width 152 height 15
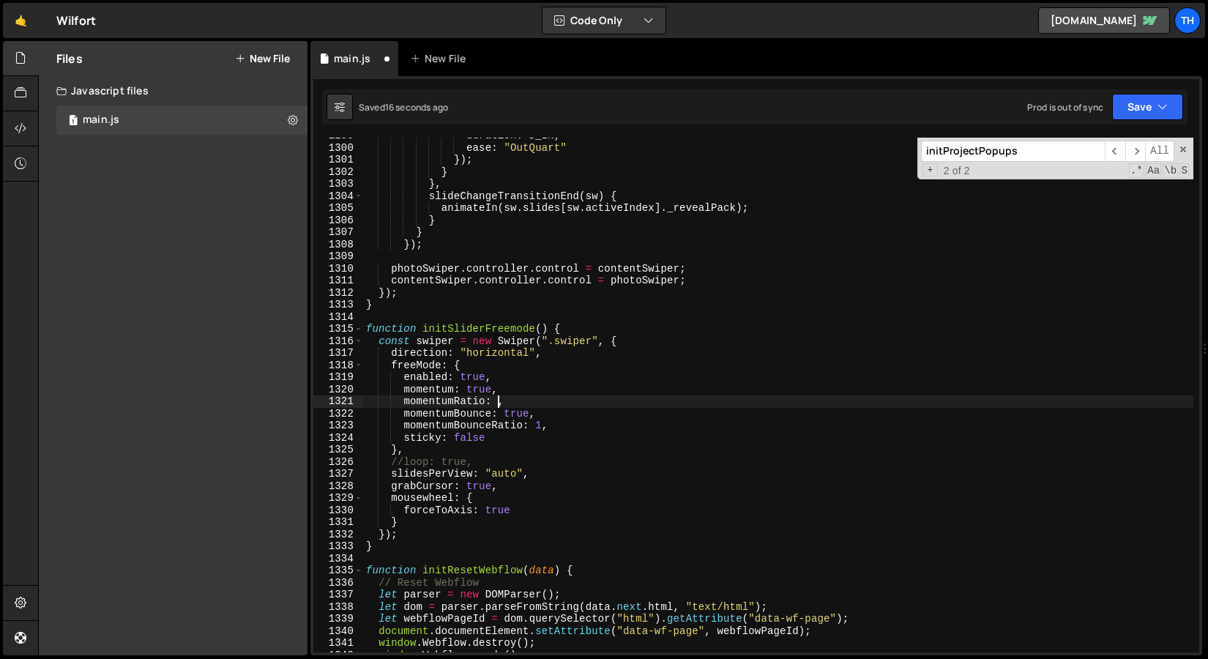
scroll to position [15690, 0]
click at [474, 463] on div "duration : D_IN , ease : "OutQuart" }) ; } } , slideChangeTransitionEnd ( sw ) …" at bounding box center [778, 399] width 830 height 539
click at [499, 397] on div "duration : D_IN , ease : "OutQuart" }) ; } } , slideChangeTransitionEnd ( sw ) …" at bounding box center [778, 399] width 830 height 539
click at [1122, 111] on button "Save" at bounding box center [1147, 107] width 71 height 26
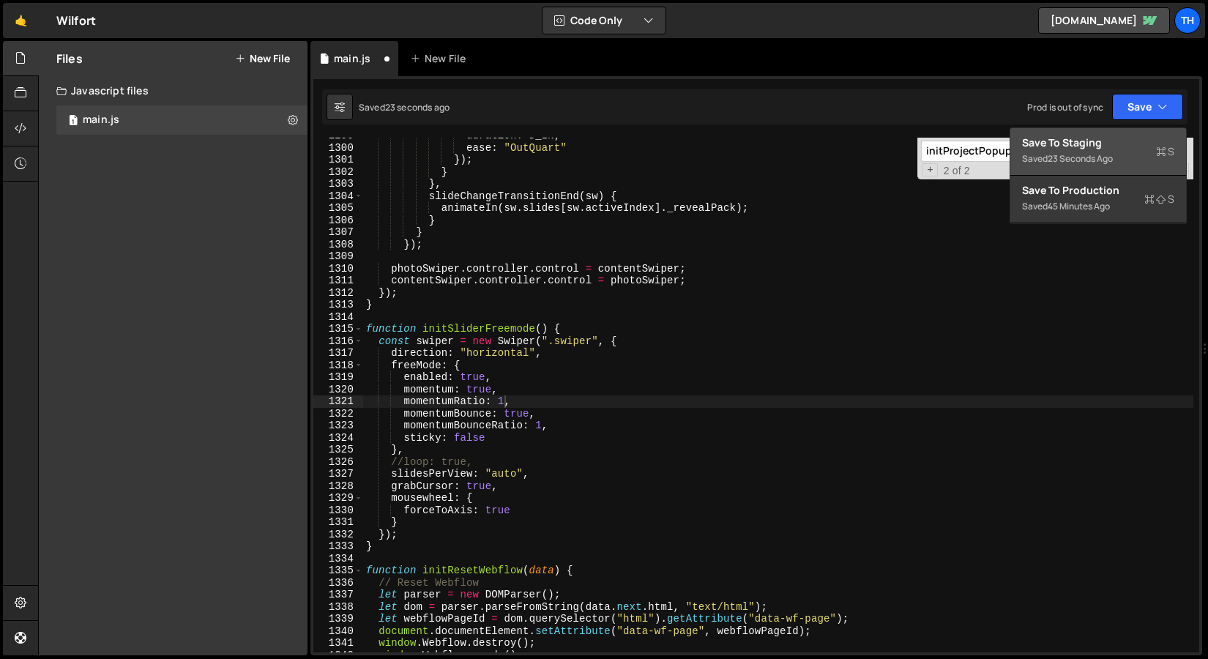
click at [1112, 128] on button "Save to Staging S Saved 23 seconds ago" at bounding box center [1098, 152] width 176 height 48
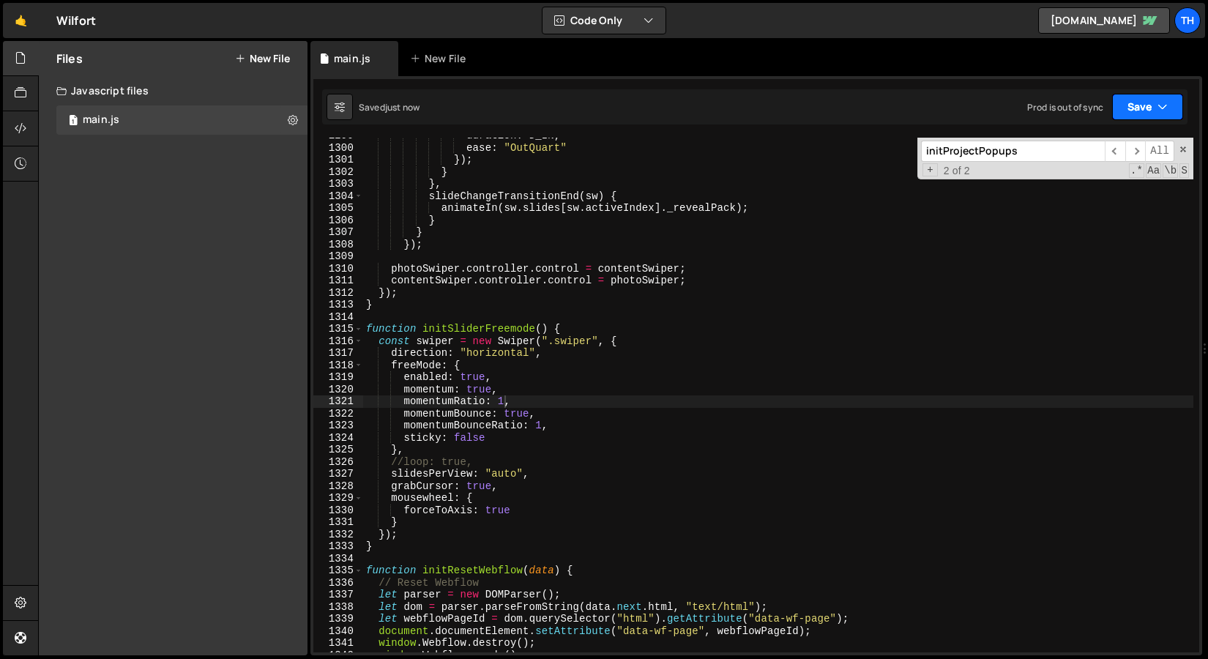
click at [1120, 116] on button "Save" at bounding box center [1147, 107] width 71 height 26
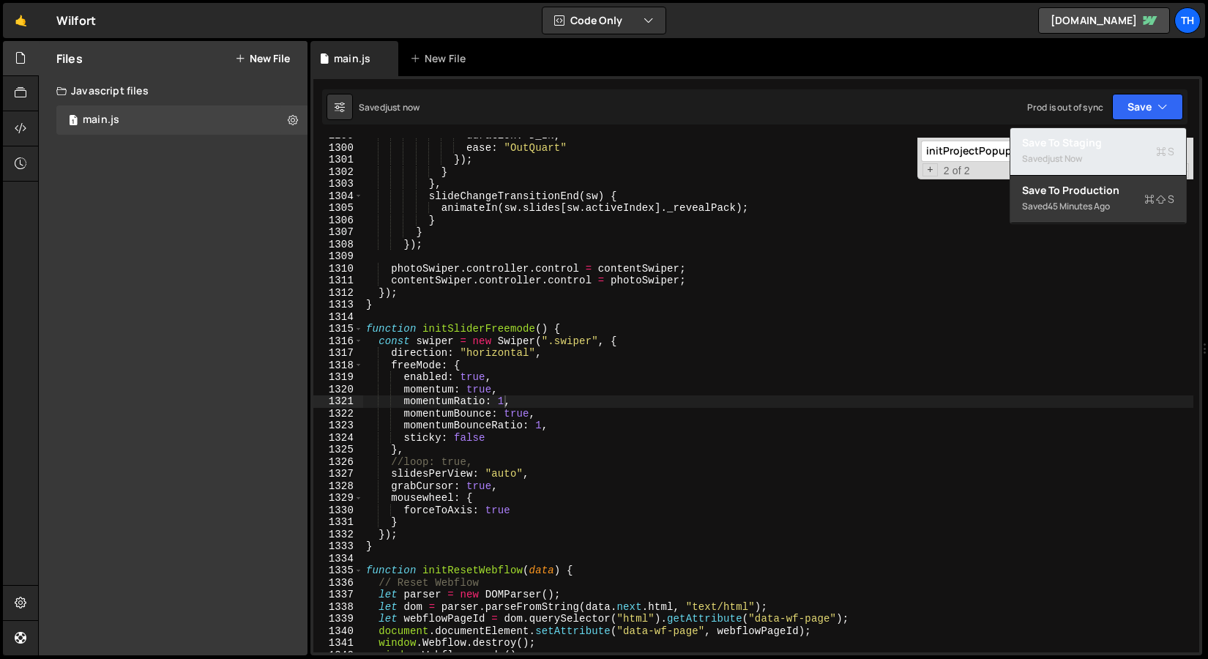
click at [1109, 141] on div "Save to Staging S" at bounding box center [1098, 142] width 152 height 15
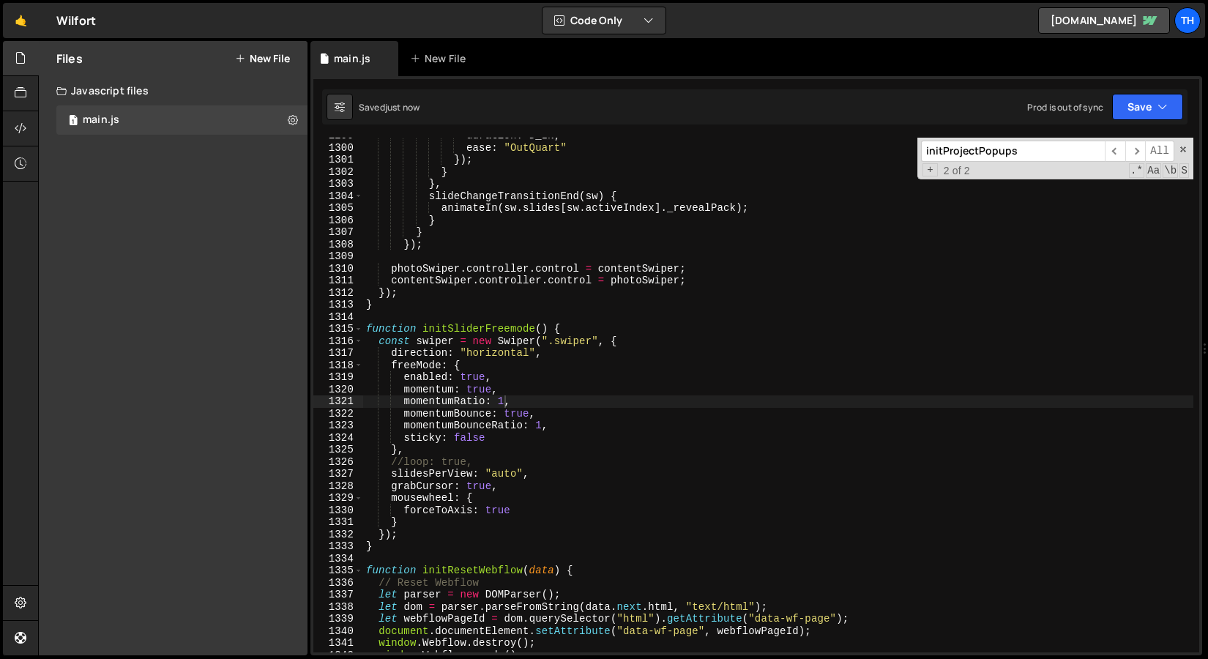
click at [514, 418] on div "duration : D_IN , ease : "OutQuart" }) ; } } , slideChangeTransitionEnd ( sw ) …" at bounding box center [778, 399] width 830 height 539
click at [1154, 115] on button "Save" at bounding box center [1147, 107] width 71 height 26
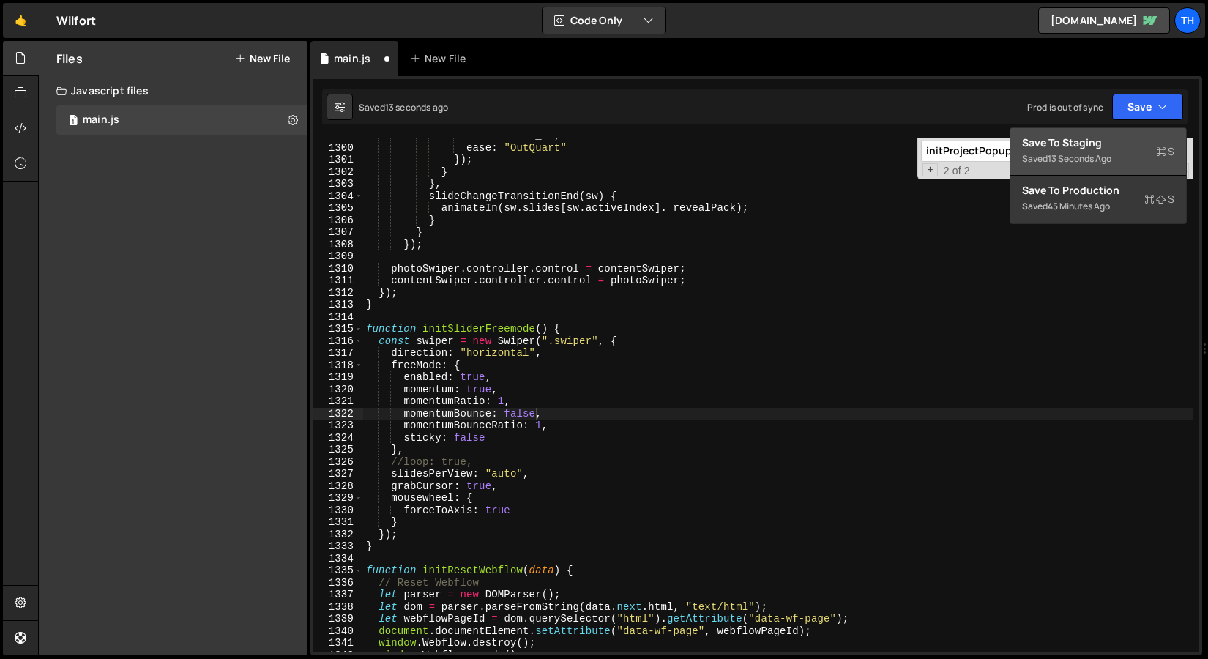
click at [1139, 128] on button "Save to Staging S Saved 13 seconds ago" at bounding box center [1098, 152] width 176 height 48
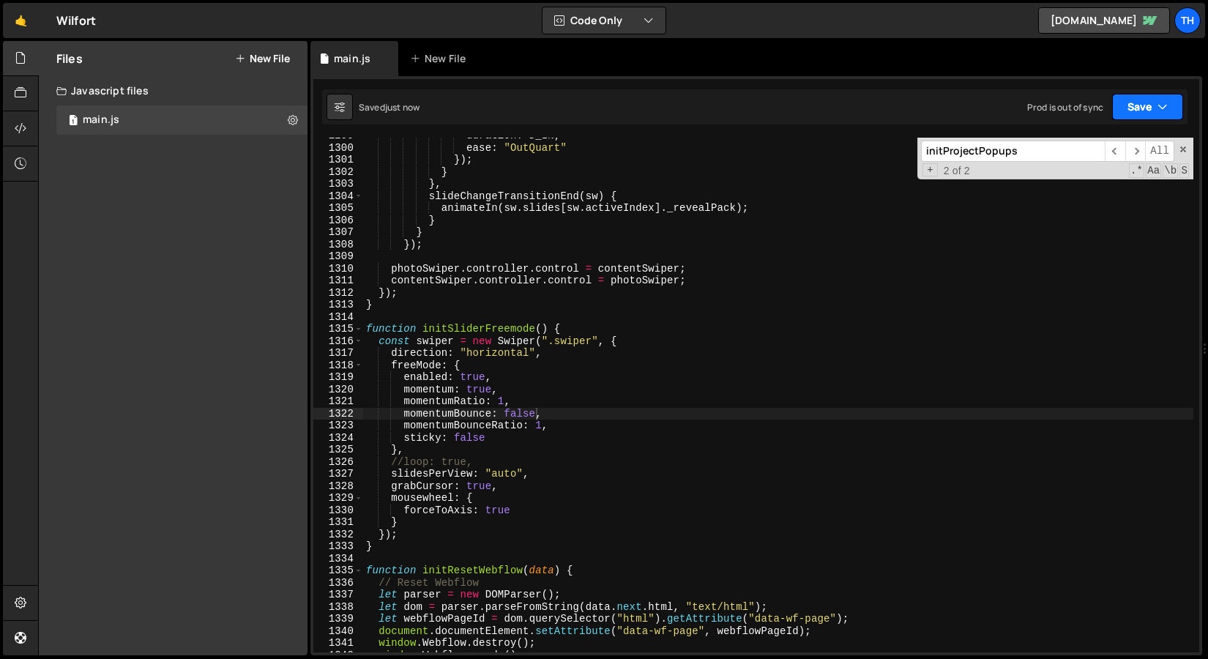
click at [1145, 116] on button "Save" at bounding box center [1147, 107] width 71 height 26
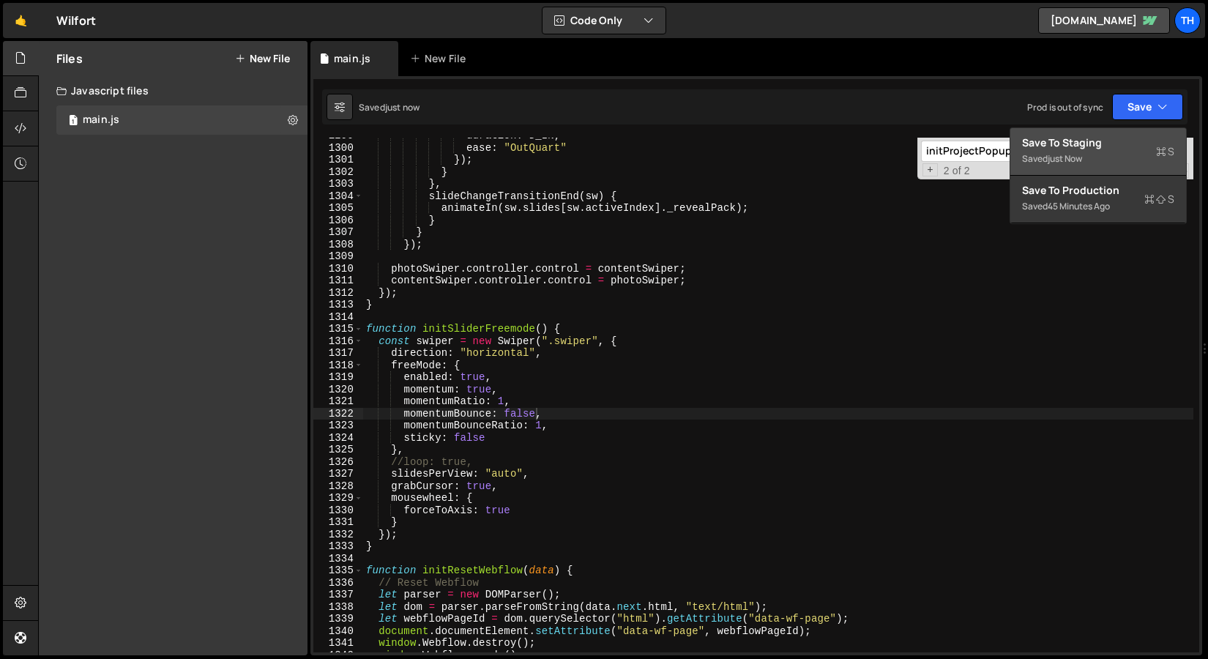
click at [1124, 145] on div "Save to Staging S" at bounding box center [1098, 142] width 152 height 15
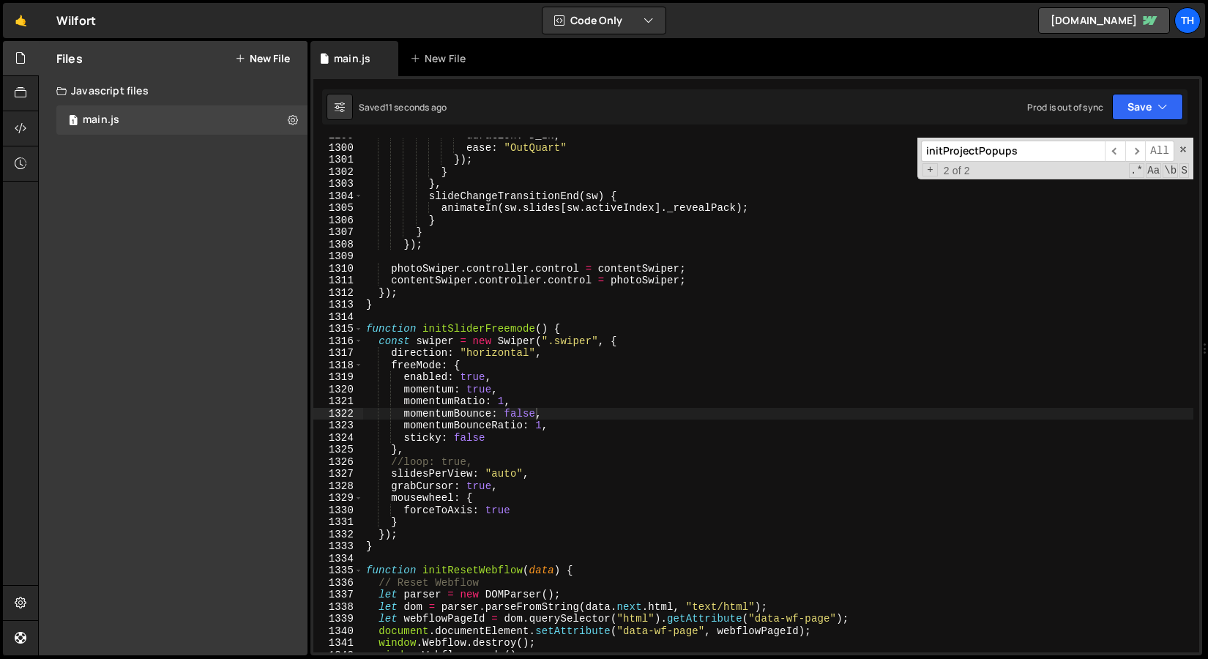
click at [519, 414] on div "duration : D_IN , ease : "OutQuart" }) ; } } , slideChangeTransitionEnd ( sw ) …" at bounding box center [778, 399] width 830 height 539
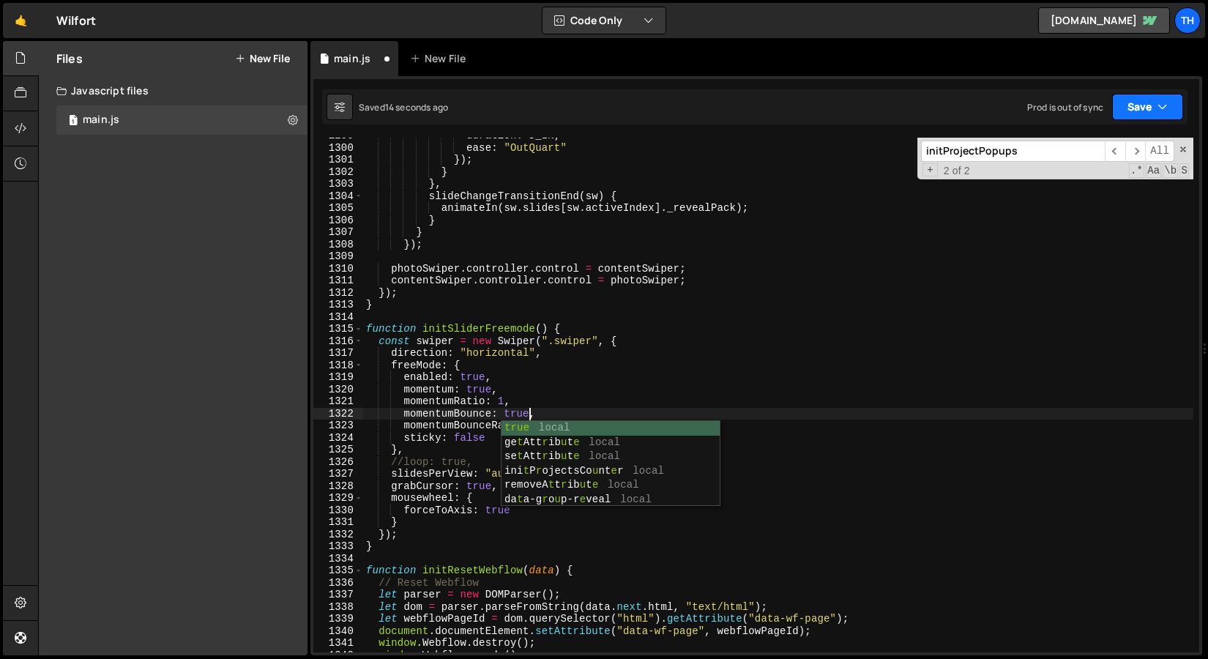
click at [1148, 119] on button "Save" at bounding box center [1147, 107] width 71 height 26
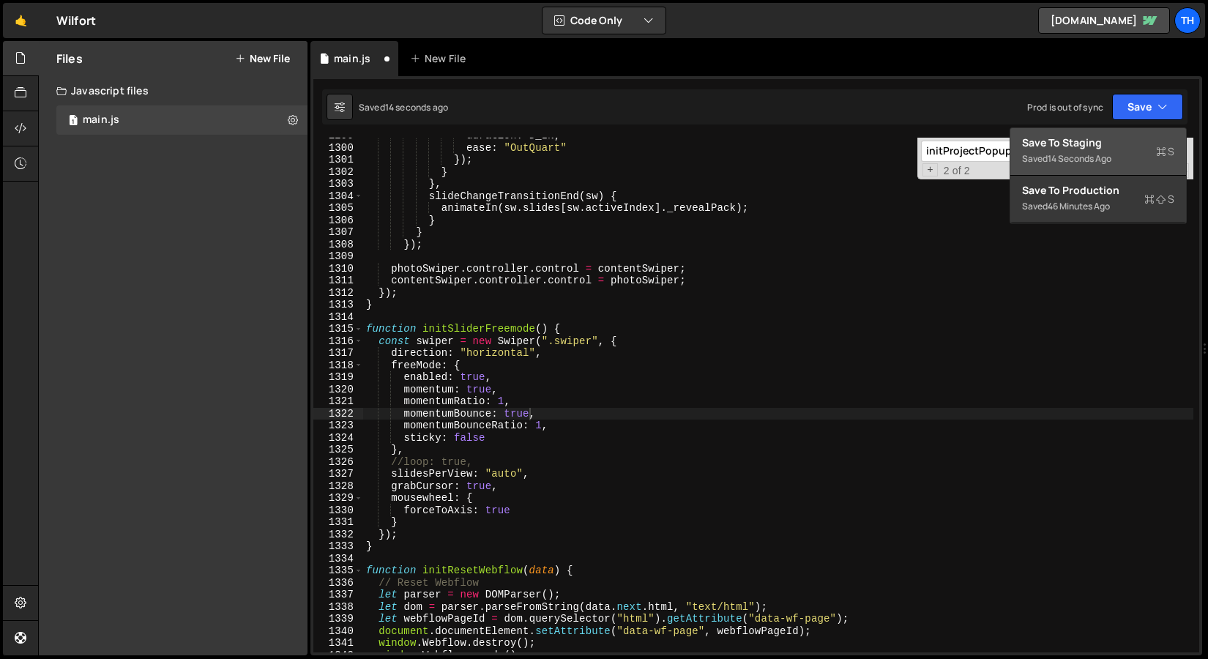
click at [1131, 139] on div "Save to Staging S" at bounding box center [1098, 142] width 152 height 15
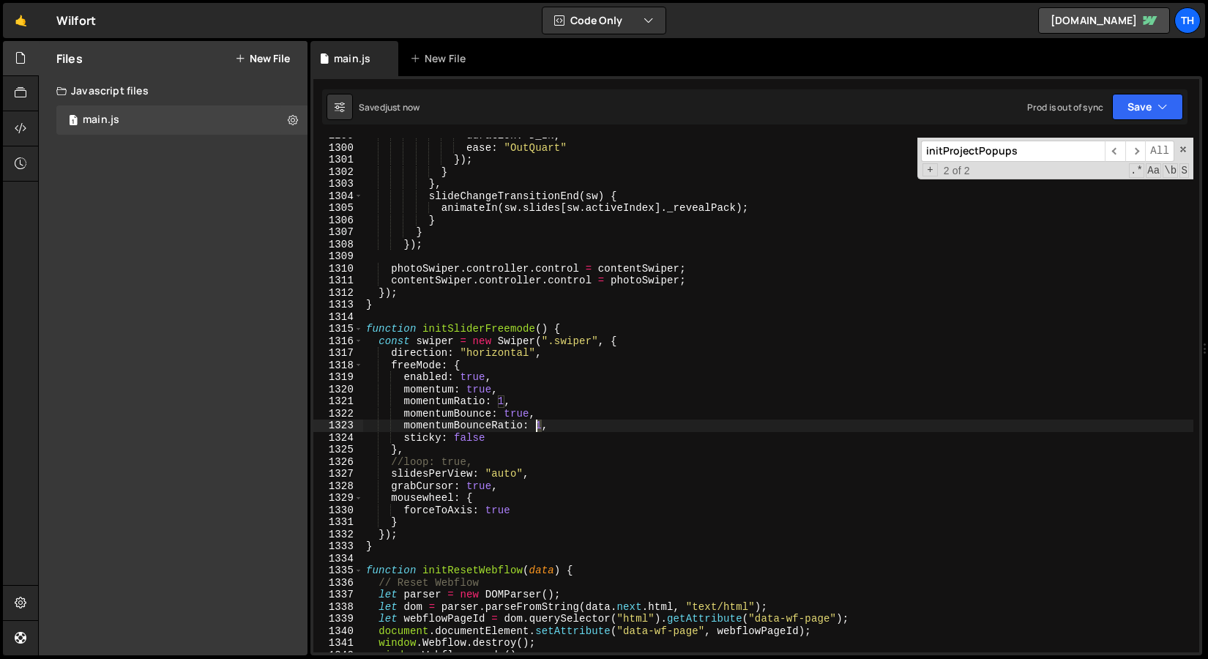
drag, startPoint x: 543, startPoint y: 424, endPoint x: 584, endPoint y: 508, distance: 93.7
click at [537, 425] on div "duration : D_IN , ease : "OutQuart" }) ; } } , slideChangeTransitionEnd ( sw ) …" at bounding box center [778, 399] width 830 height 539
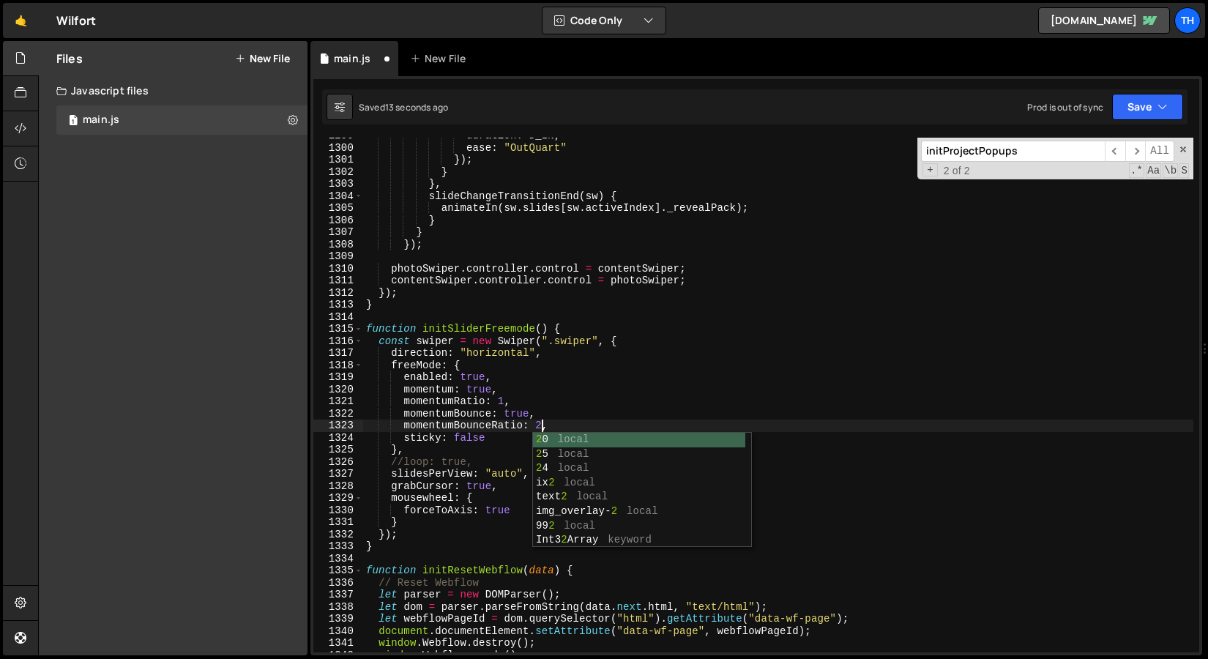
click at [600, 242] on div "duration : D_IN , ease : "OutQuart" }) ; } } , slideChangeTransitionEnd ( sw ) …" at bounding box center [778, 399] width 830 height 539
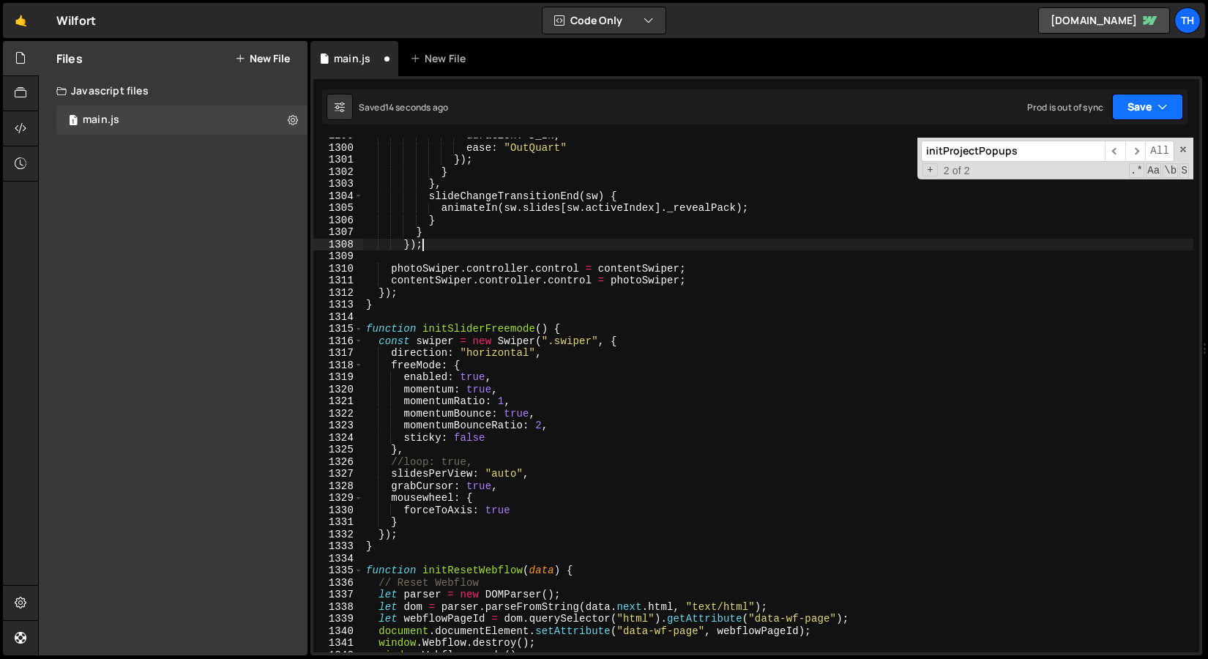
drag, startPoint x: 1146, startPoint y: 90, endPoint x: 1141, endPoint y: 103, distance: 13.5
click at [1146, 90] on div "Saved 14 seconds ago Prod is out of sync Upgrade to Edit Save Save to Staging S…" at bounding box center [754, 106] width 865 height 35
click at [1139, 111] on button "Save" at bounding box center [1147, 107] width 71 height 26
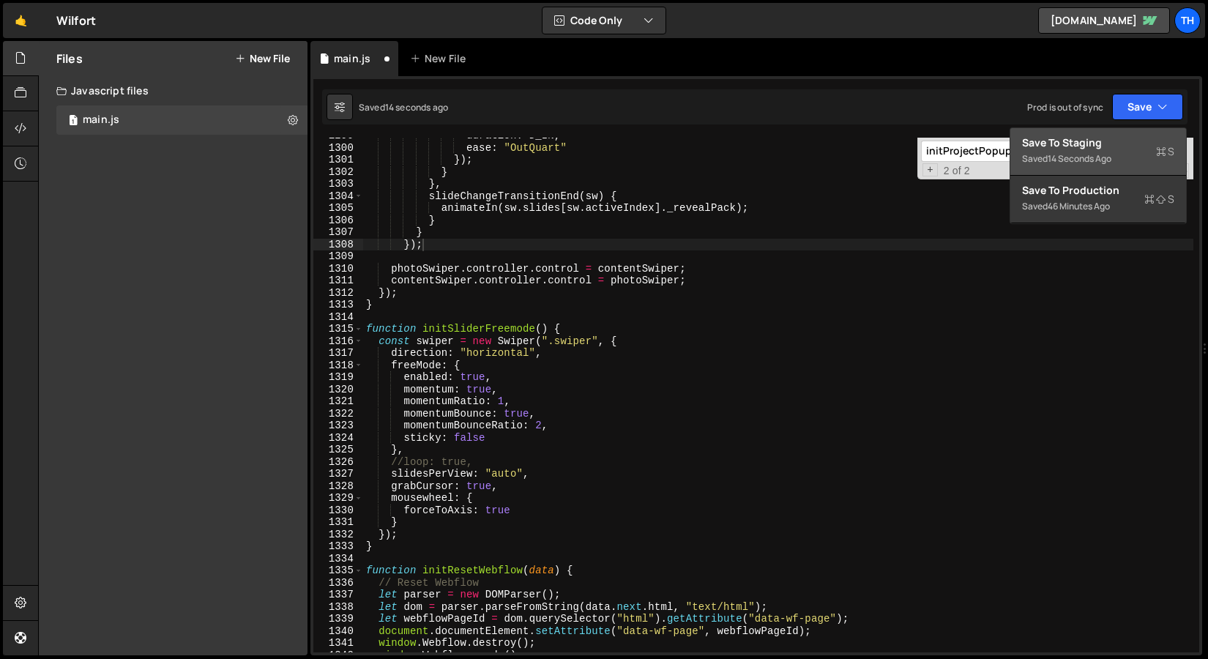
click at [1116, 144] on div "Save to Staging S" at bounding box center [1098, 142] width 152 height 15
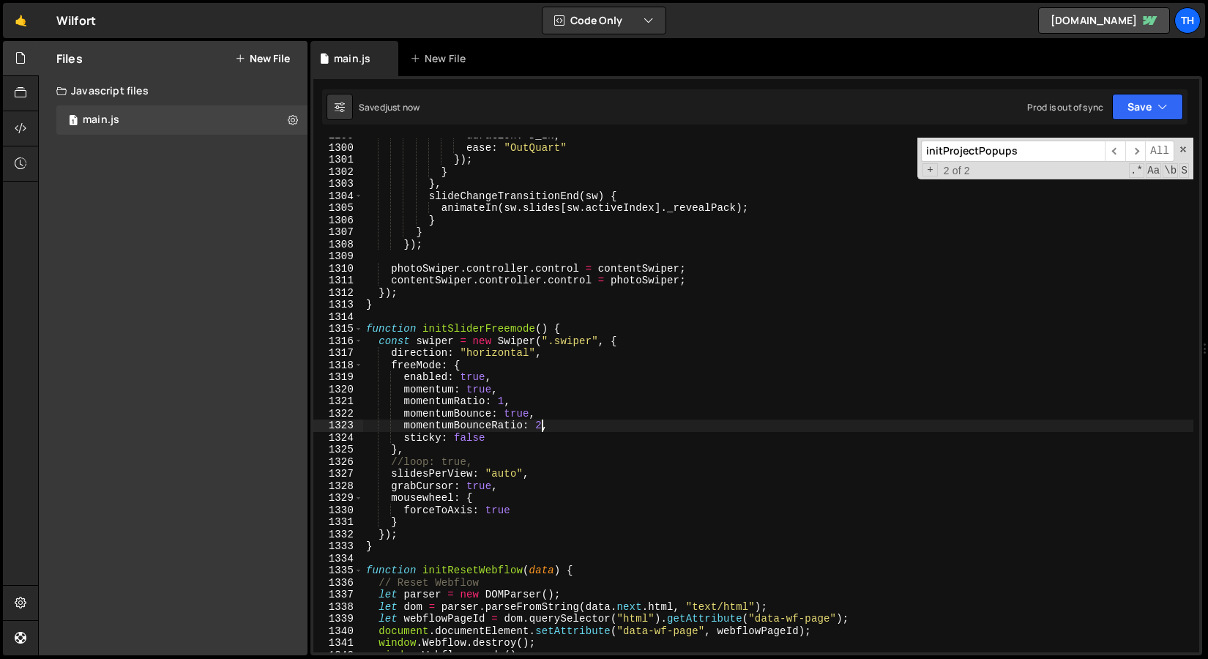
click at [538, 425] on div "duration : D_IN , ease : "OutQuart" }) ; } } , slideChangeTransitionEnd ( sw ) …" at bounding box center [778, 399] width 830 height 539
drag, startPoint x: 628, startPoint y: 455, endPoint x: 691, endPoint y: 438, distance: 66.1
click at [628, 455] on div "duration : D_IN , ease : "OutQuart" }) ; } } , slideChangeTransitionEnd ( sw ) …" at bounding box center [778, 399] width 830 height 539
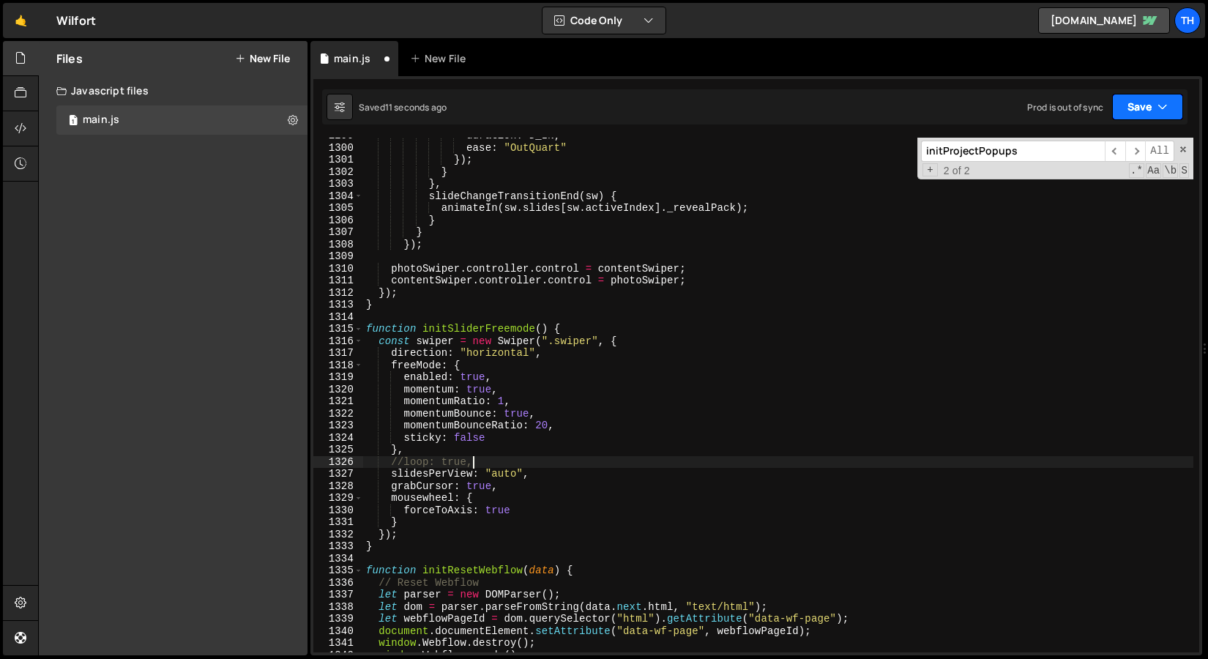
click at [1144, 114] on button "Save" at bounding box center [1147, 107] width 71 height 26
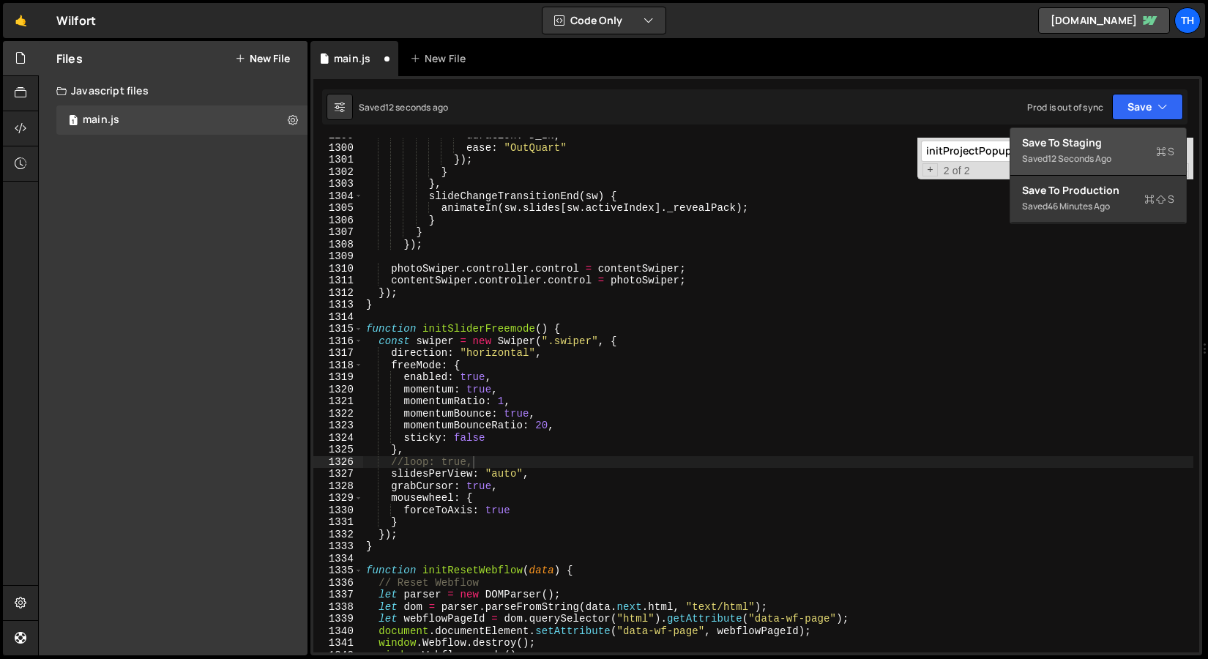
click at [1125, 138] on div "Save to Staging S" at bounding box center [1098, 142] width 152 height 15
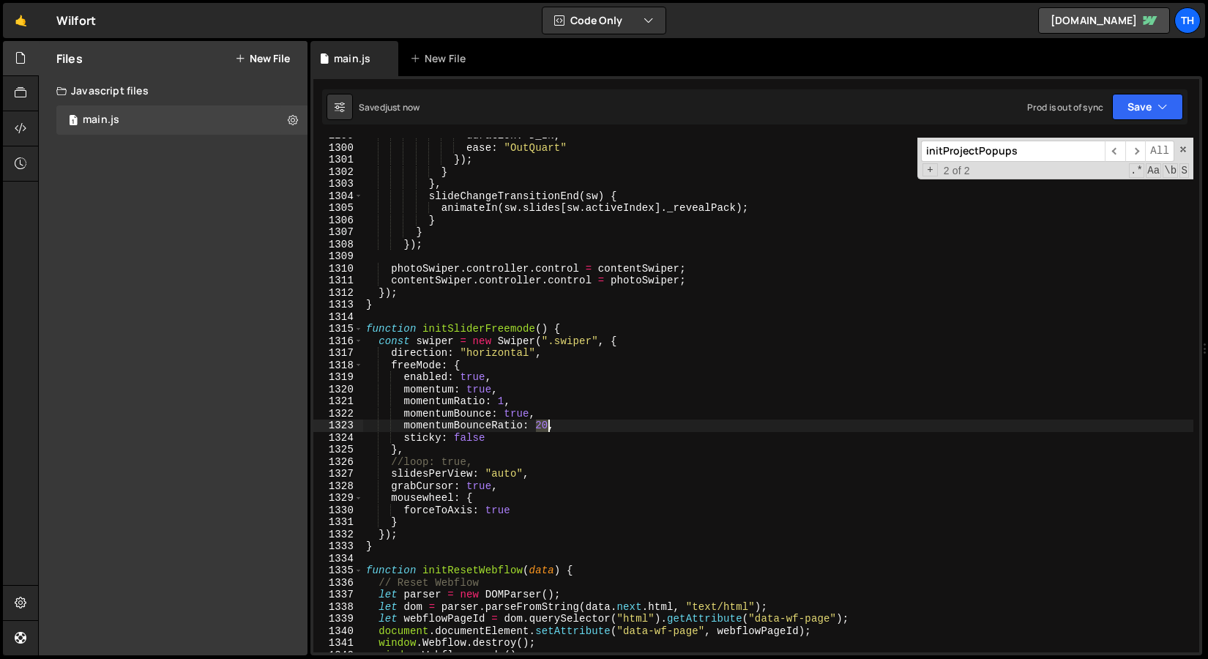
drag, startPoint x: 535, startPoint y: 425, endPoint x: 546, endPoint y: 426, distance: 11.1
click at [546, 426] on div "duration : D_IN , ease : "OutQuart" }) ; } } , slideChangeTransitionEnd ( sw ) …" at bounding box center [778, 399] width 830 height 539
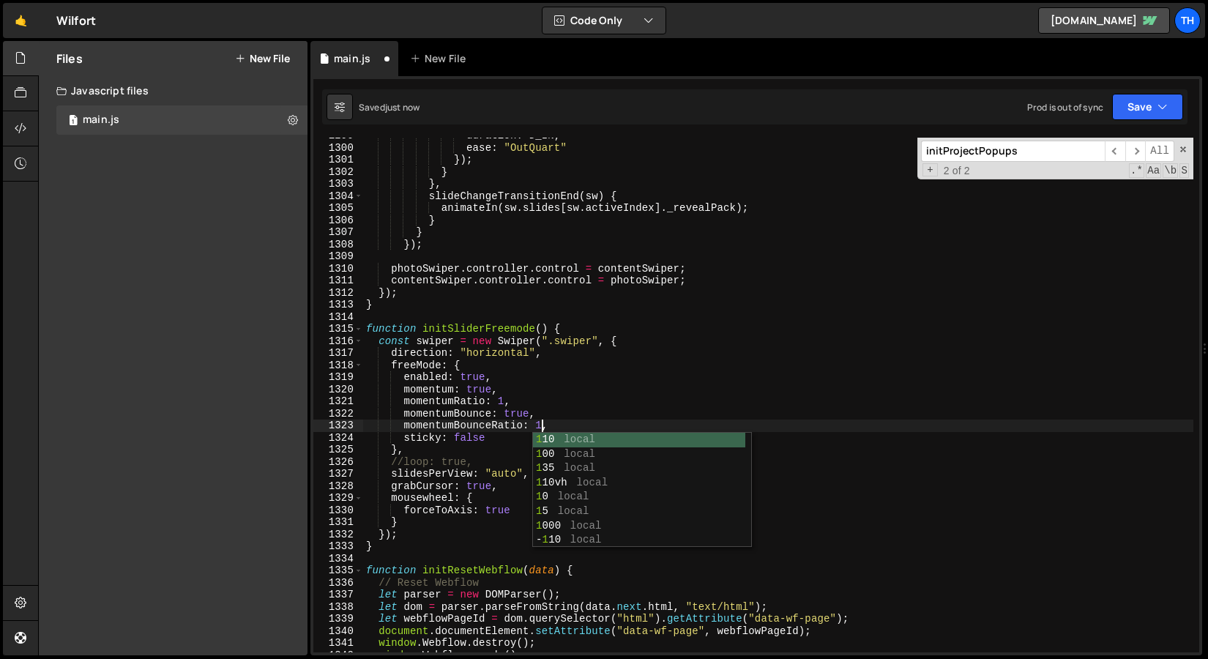
click at [480, 458] on div "duration : D_IN , ease : "OutQuart" }) ; } } , slideChangeTransitionEnd ( sw ) …" at bounding box center [778, 399] width 830 height 539
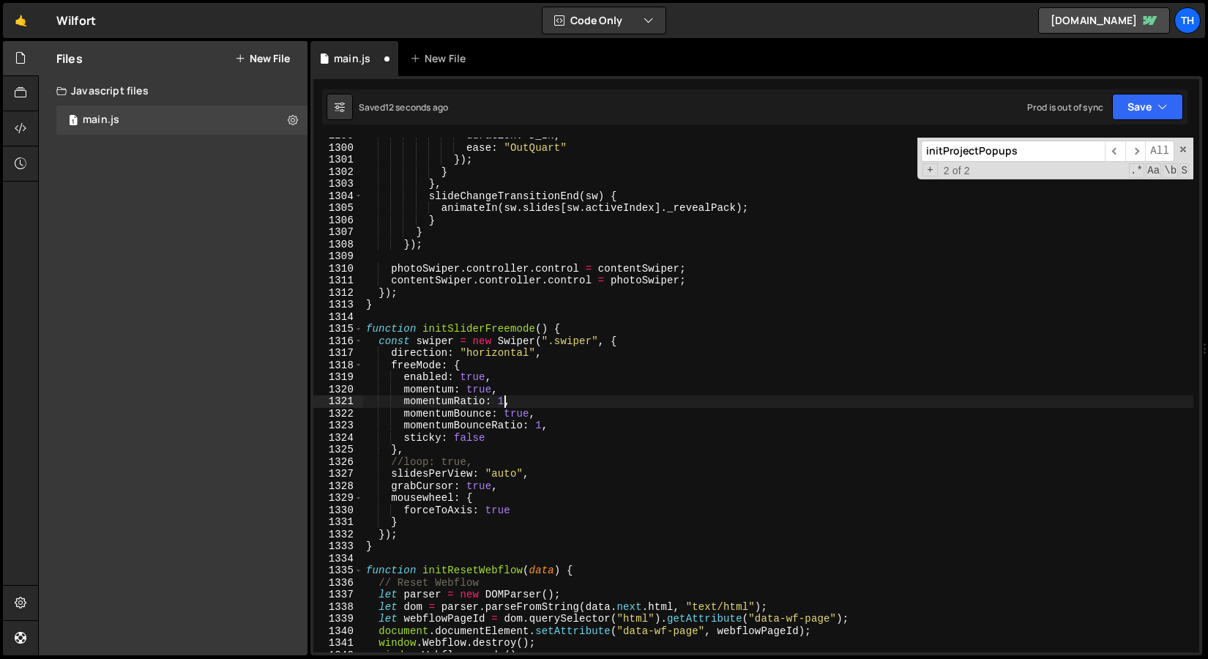
click at [502, 403] on div "duration : D_IN , ease : "OutQuart" }) ; } } , slideChangeTransitionEnd ( sw ) …" at bounding box center [778, 399] width 830 height 539
click at [1155, 111] on button "Save" at bounding box center [1147, 107] width 71 height 26
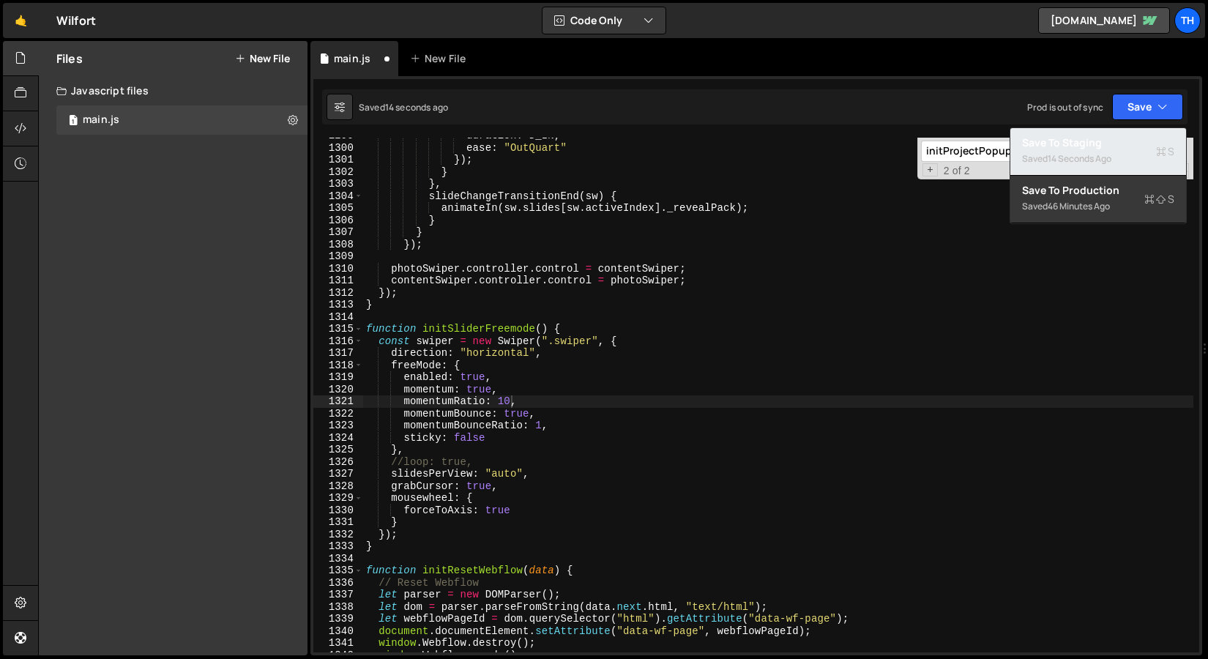
click at [1103, 141] on div "Save to Staging S" at bounding box center [1098, 142] width 152 height 15
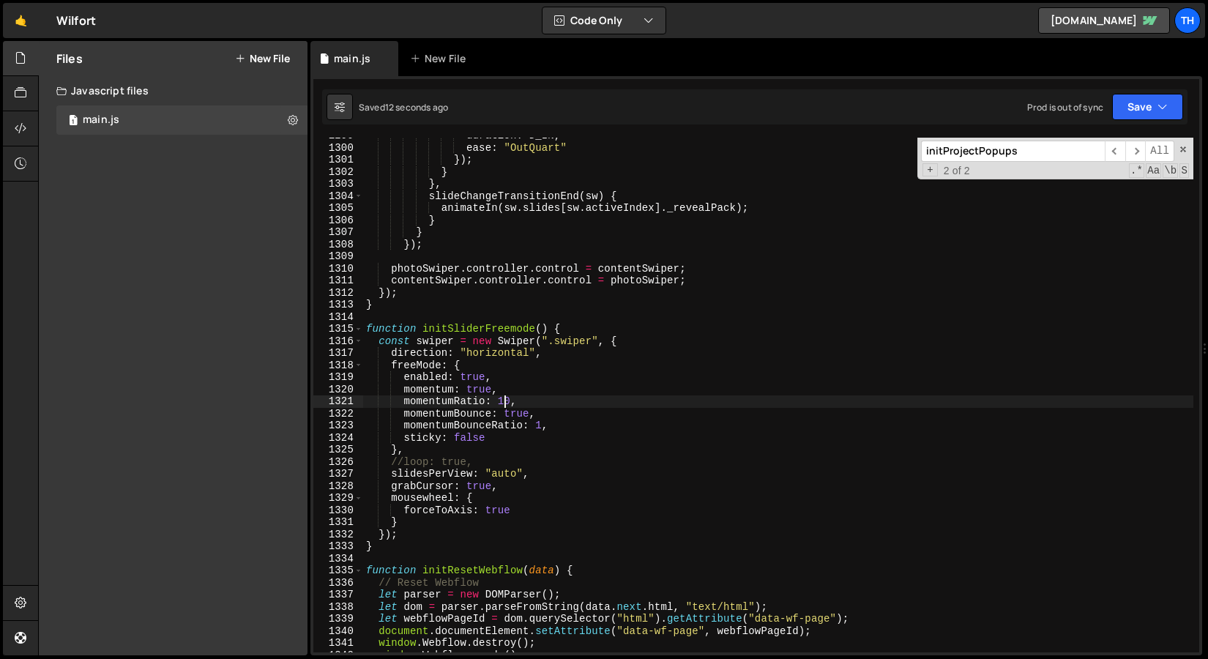
click at [502, 399] on div "duration : D_IN , ease : "OutQuart" }) ; } } , slideChangeTransitionEnd ( sw ) …" at bounding box center [778, 399] width 830 height 539
drag, startPoint x: 502, startPoint y: 399, endPoint x: 508, endPoint y: 413, distance: 15.4
click at [502, 399] on div "duration : D_IN , ease : "OutQuart" }) ; } } , slideChangeTransitionEnd ( sw ) …" at bounding box center [778, 399] width 830 height 539
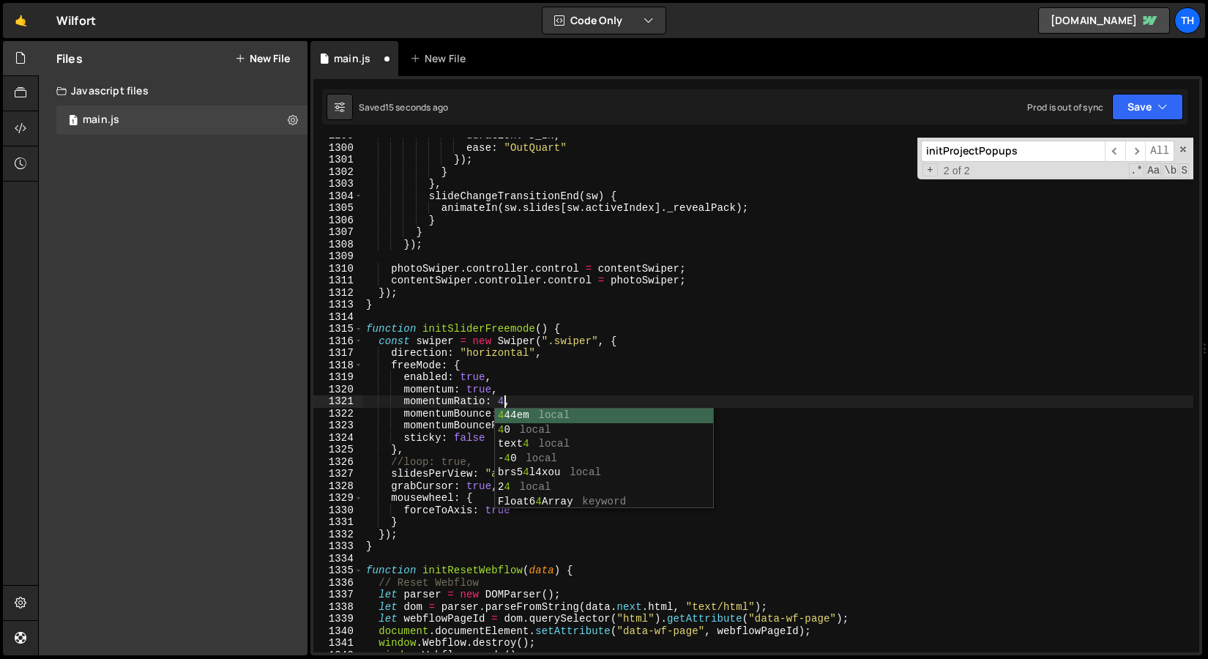
click at [417, 401] on div "duration : D_IN , ease : "OutQuart" }) ; } } , slideChangeTransitionEnd ( sw ) …" at bounding box center [778, 399] width 830 height 539
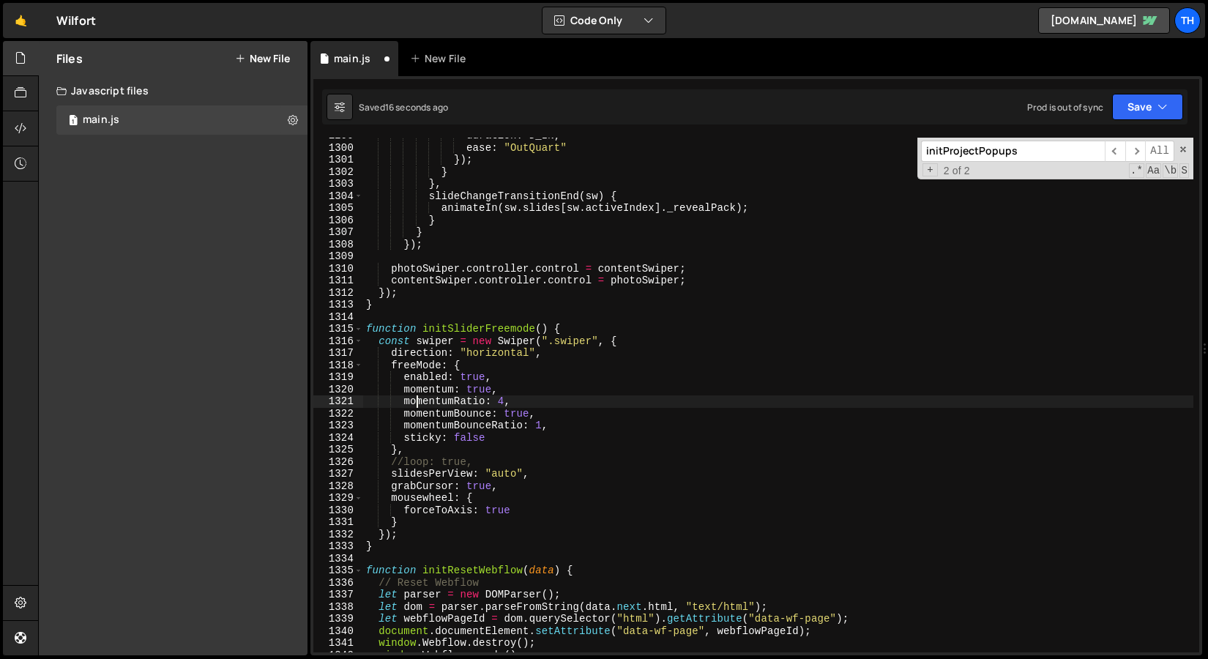
scroll to position [15692, 0]
click at [1165, 105] on icon "button" at bounding box center [1163, 107] width 10 height 15
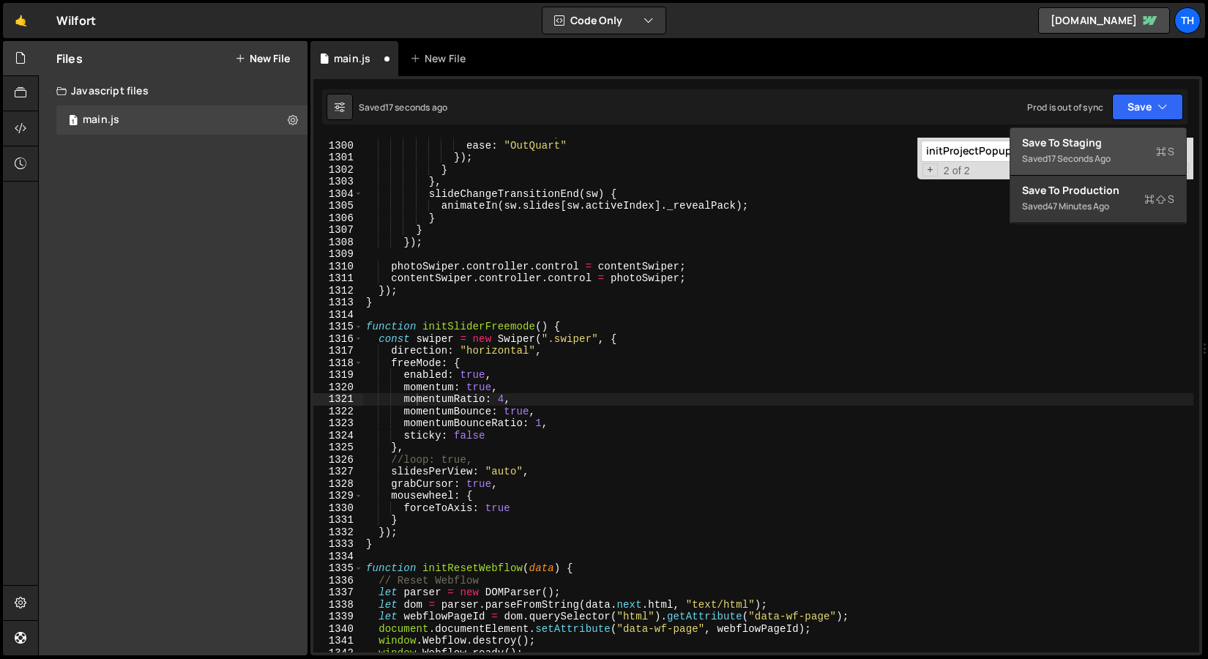
click at [1133, 133] on button "Save to Staging S Saved 17 seconds ago" at bounding box center [1098, 152] width 176 height 48
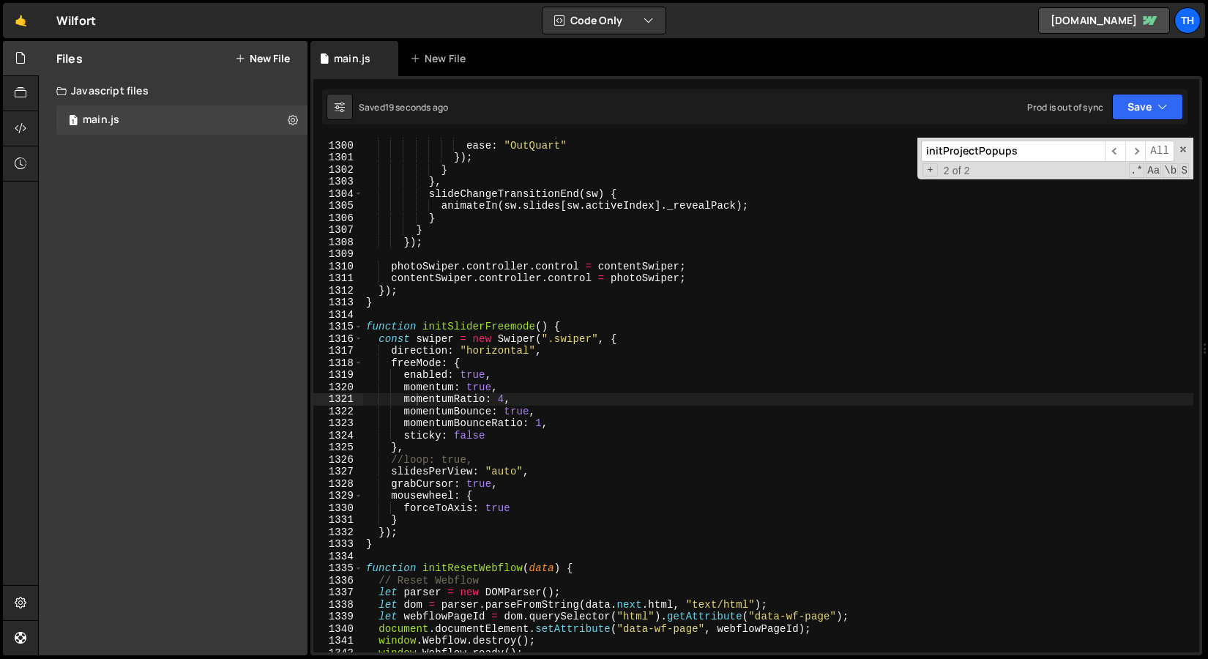
click at [407, 369] on div "duration : D_IN , ease : "OutQuart" }) ; } } , slideChangeTransitionEnd ( sw ) …" at bounding box center [778, 396] width 830 height 539
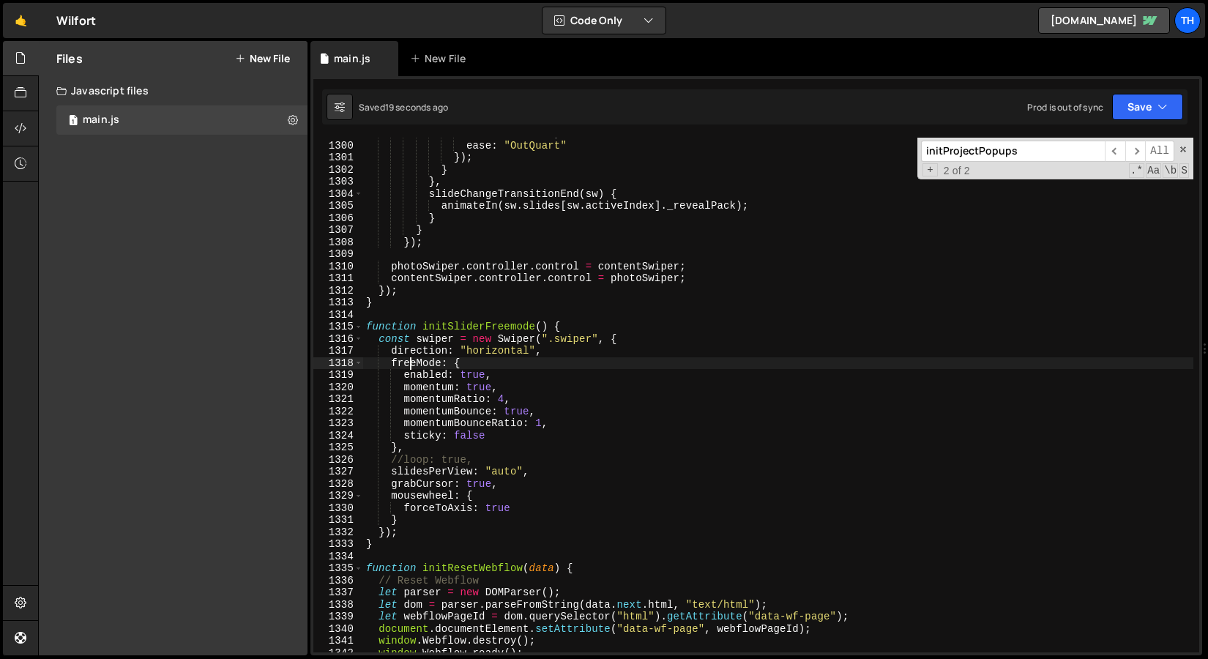
scroll to position [0, 6]
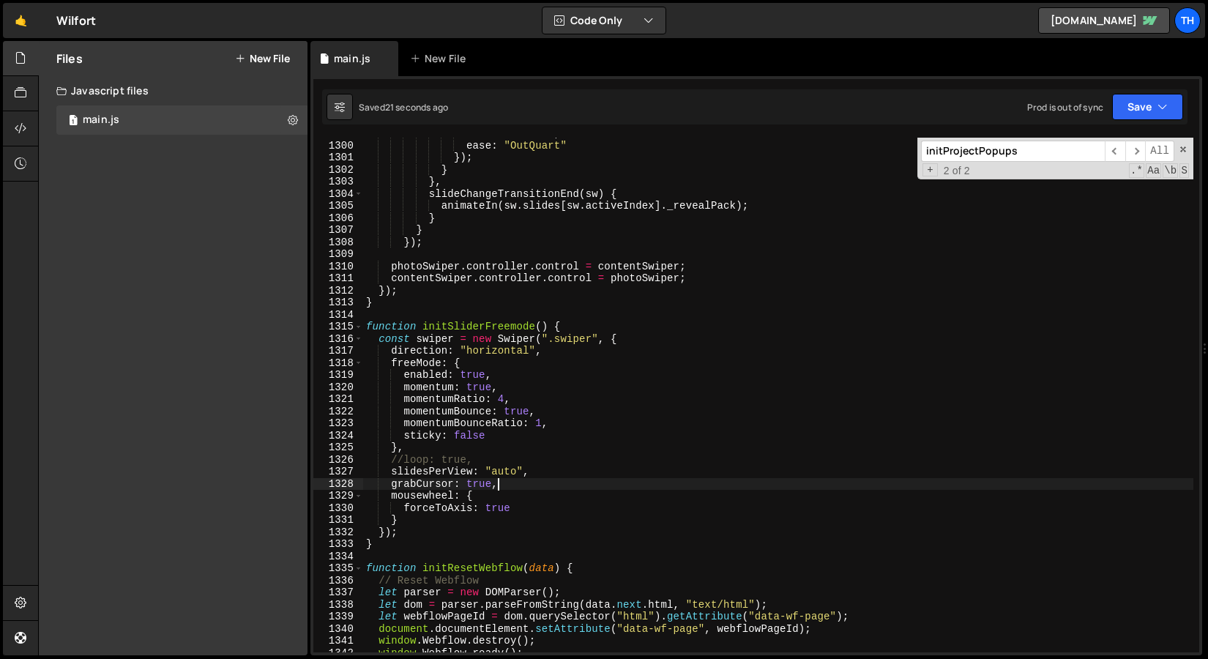
click at [516, 481] on div "duration : D_IN , ease : "OutQuart" }) ; } } , slideChangeTransitionEnd ( sw ) …" at bounding box center [778, 396] width 830 height 539
click at [418, 485] on div "duration : D_IN , ease : "OutQuart" }) ; } } , slideChangeTransitionEnd ( sw ) …" at bounding box center [778, 396] width 830 height 539
click at [503, 512] on div "duration : D_IN , ease : "OutQuart" }) ; } } , slideChangeTransitionEnd ( sw ) …" at bounding box center [778, 396] width 830 height 539
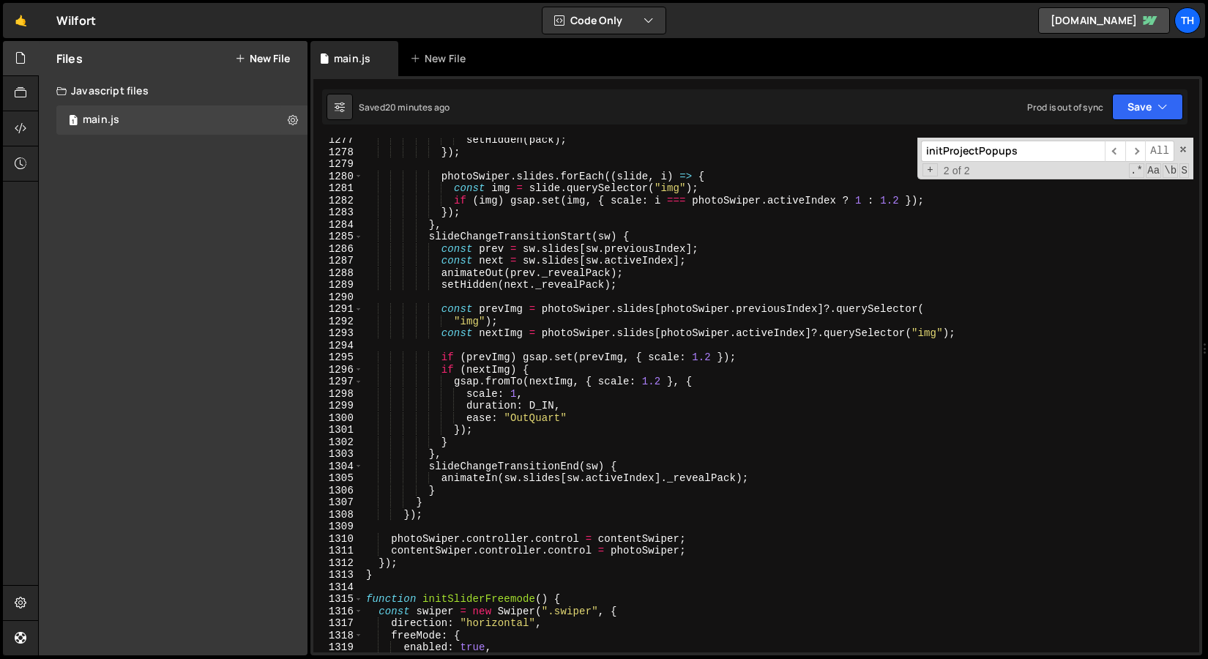
scroll to position [15420, 0]
drag, startPoint x: 357, startPoint y: 603, endPoint x: 395, endPoint y: 559, distance: 57.7
click at [357, 603] on span at bounding box center [358, 599] width 8 height 12
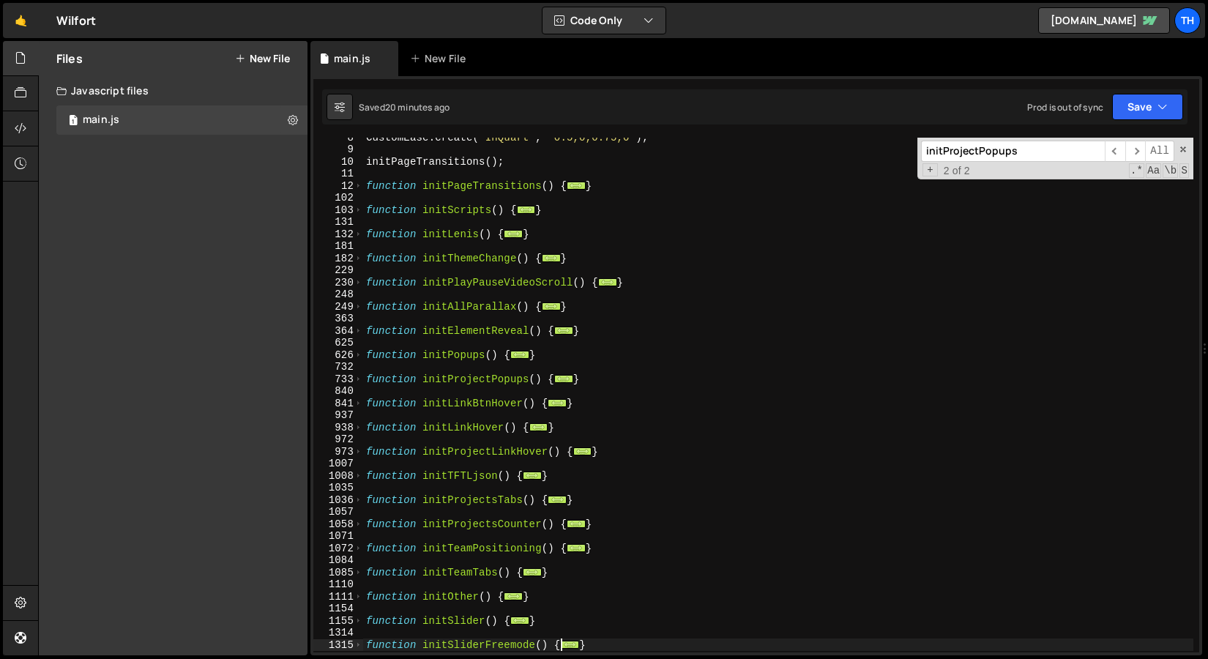
scroll to position [113, 0]
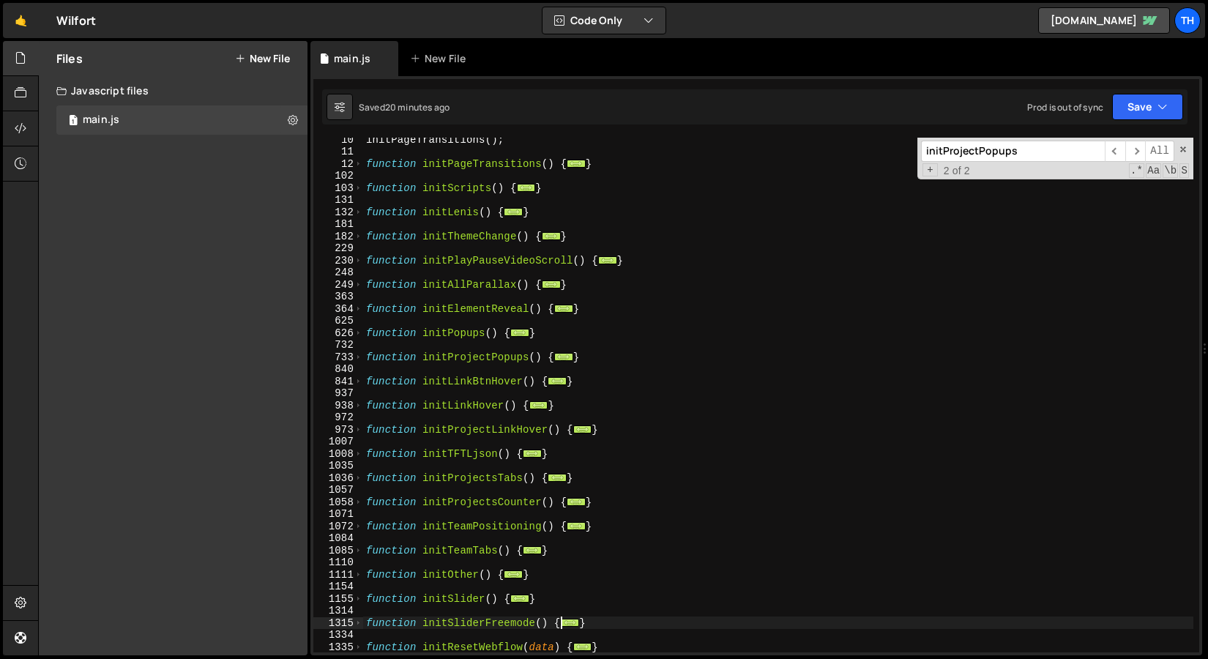
click at [464, 357] on div "initPageTransitions ( ) ; function initPageTransitions ( ) { ... } function ini…" at bounding box center [778, 402] width 830 height 539
type textarea "function initProjectPopups() {"
click at [458, 340] on div "initPageTransitions ( ) ; function initPageTransitions ( ) { ... } function ini…" at bounding box center [778, 402] width 830 height 539
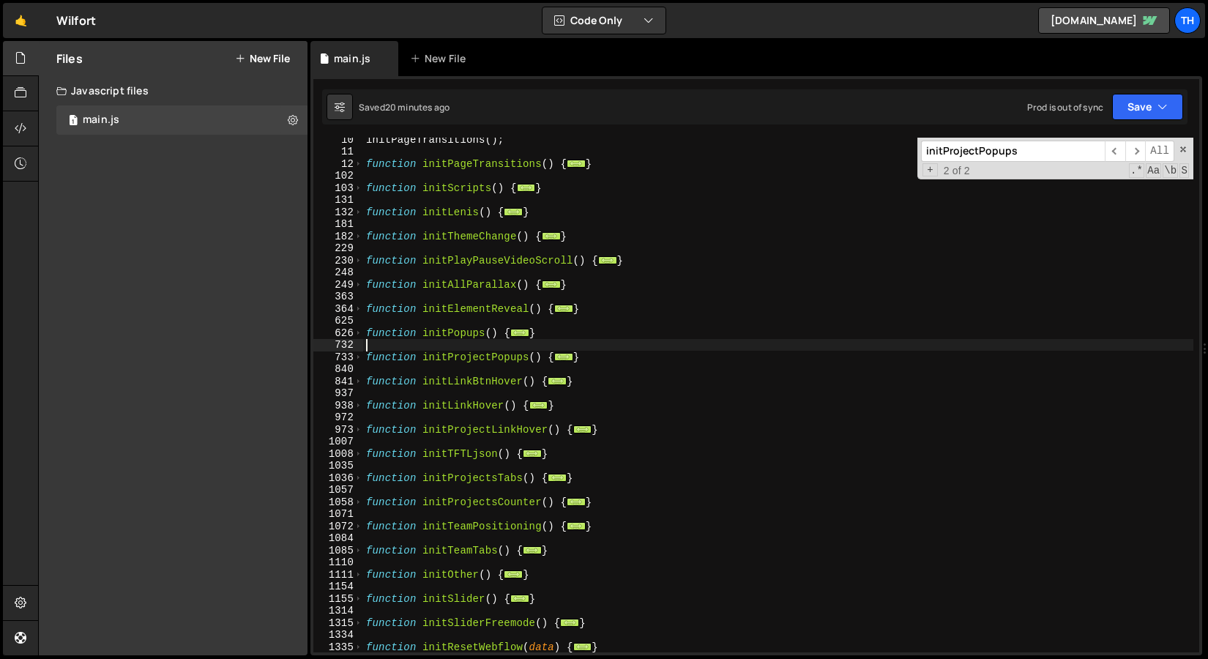
click at [461, 332] on div "initPageTransitions ( ) ; function initPageTransitions ( ) { ... } function ini…" at bounding box center [778, 402] width 830 height 539
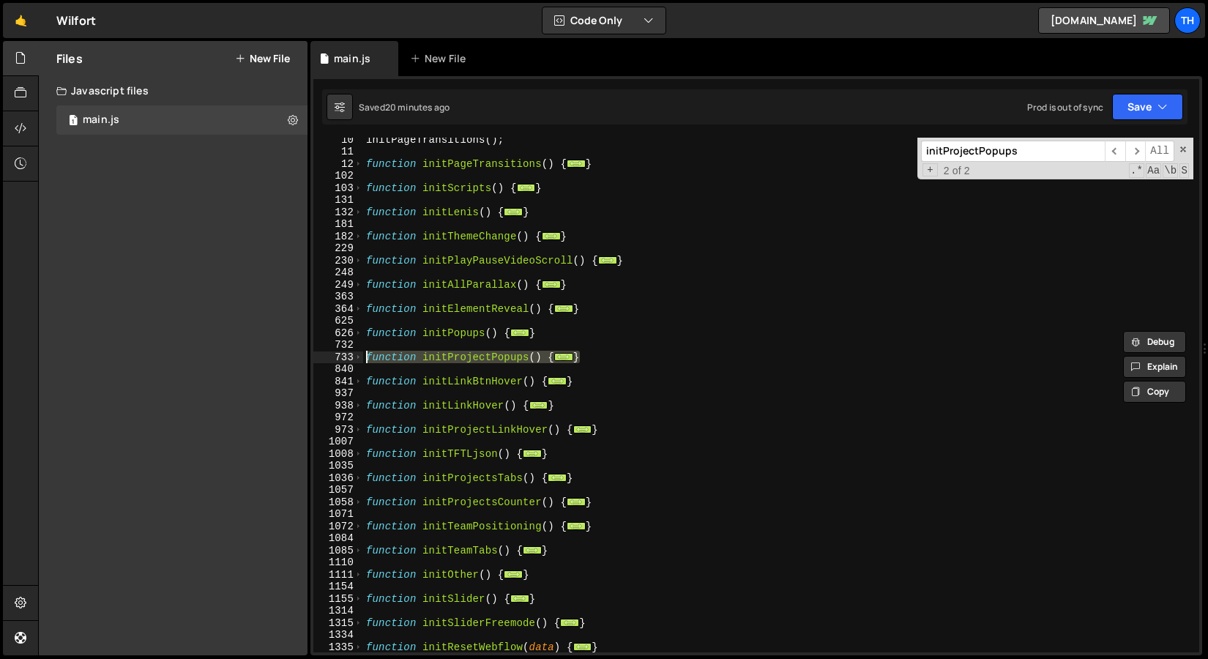
drag, startPoint x: 616, startPoint y: 362, endPoint x: 327, endPoint y: 357, distance: 289.3
click at [327, 357] on div "function initPopups() { 10 11 12 102 103 131 132 181 182 229 230 248 249 363 36…" at bounding box center [756, 395] width 886 height 515
click at [606, 356] on div "initPageTransitions ( ) ; function initPageTransitions ( ) { ... } function ini…" at bounding box center [778, 395] width 830 height 515
type textarea "}"
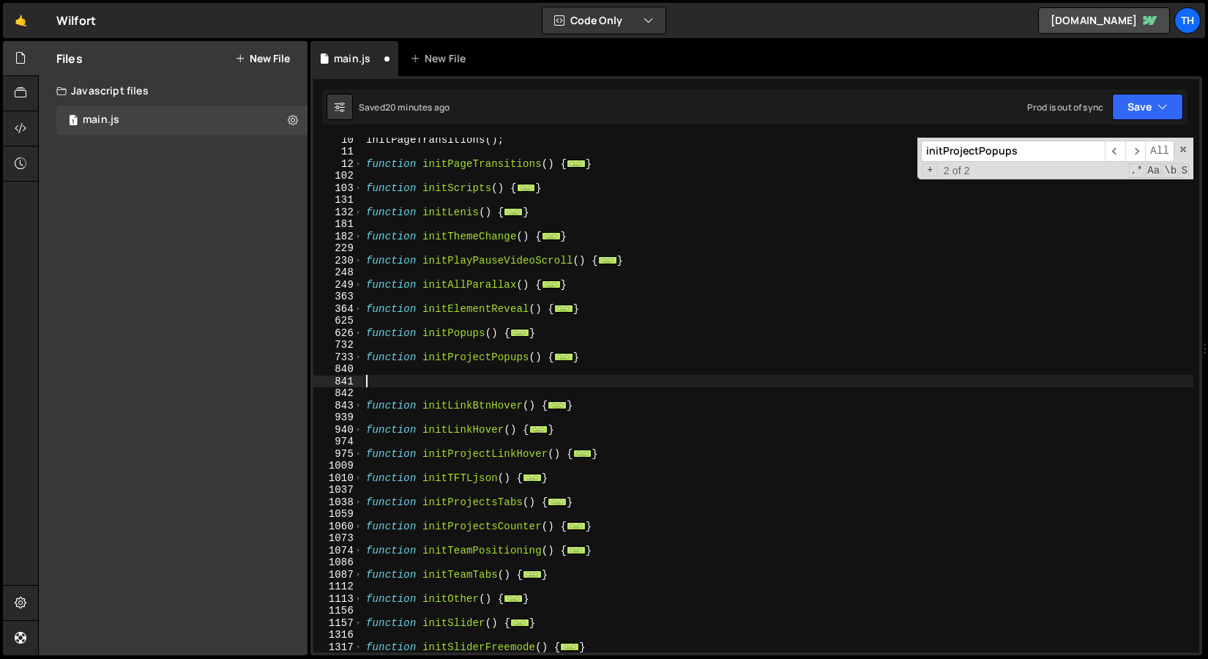
paste textarea "}"
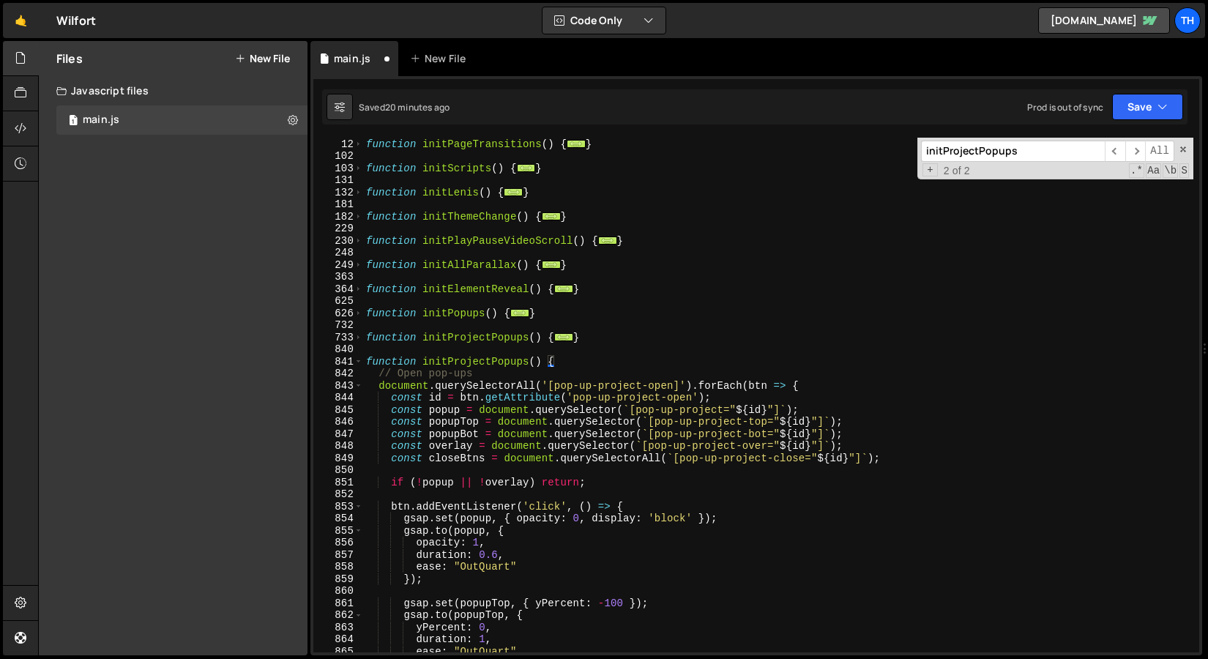
scroll to position [133, 0]
click at [358, 366] on span at bounding box center [358, 362] width 8 height 12
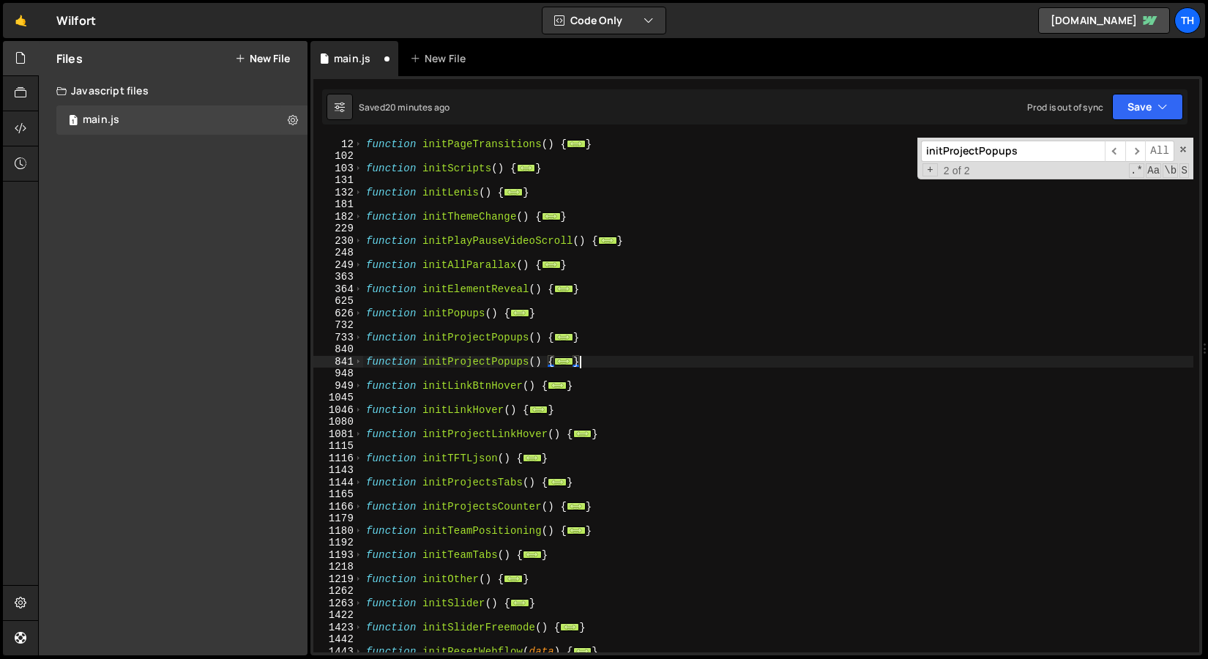
click at [493, 359] on div "function initPageTransitions ( ) { ... } function initScripts ( ) { ... } funct…" at bounding box center [778, 395] width 830 height 539
click at [478, 360] on div "function initPageTransitions ( ) { ... } function initScripts ( ) { ... } funct…" at bounding box center [778, 395] width 830 height 539
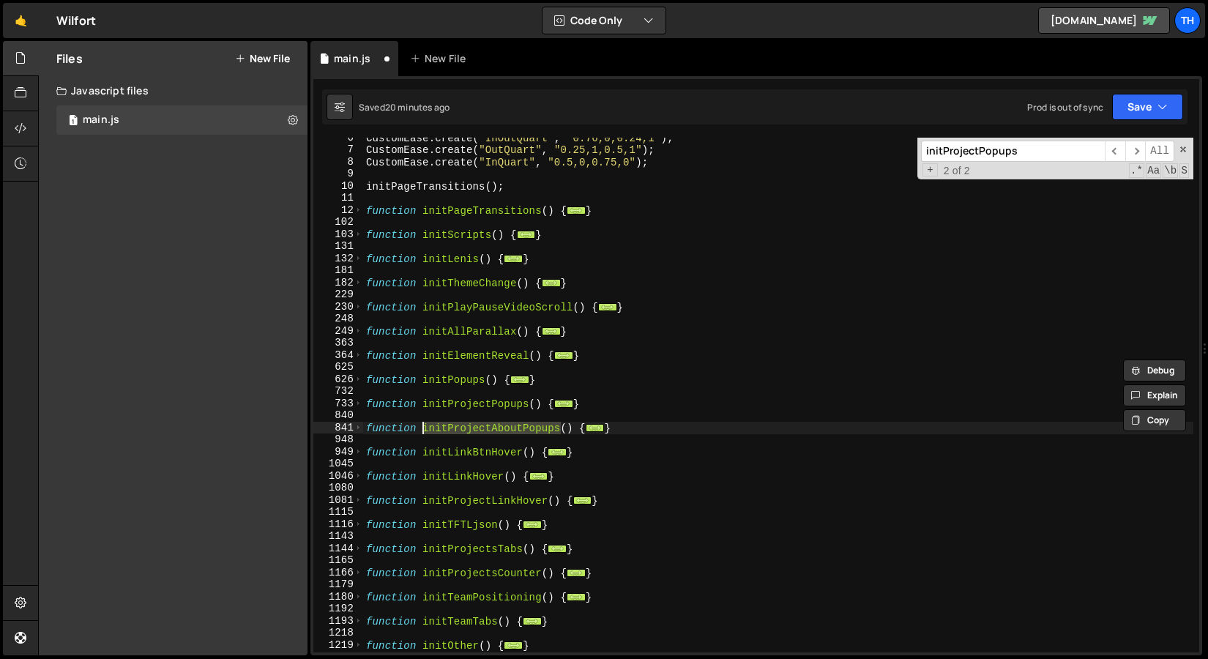
scroll to position [0, 0]
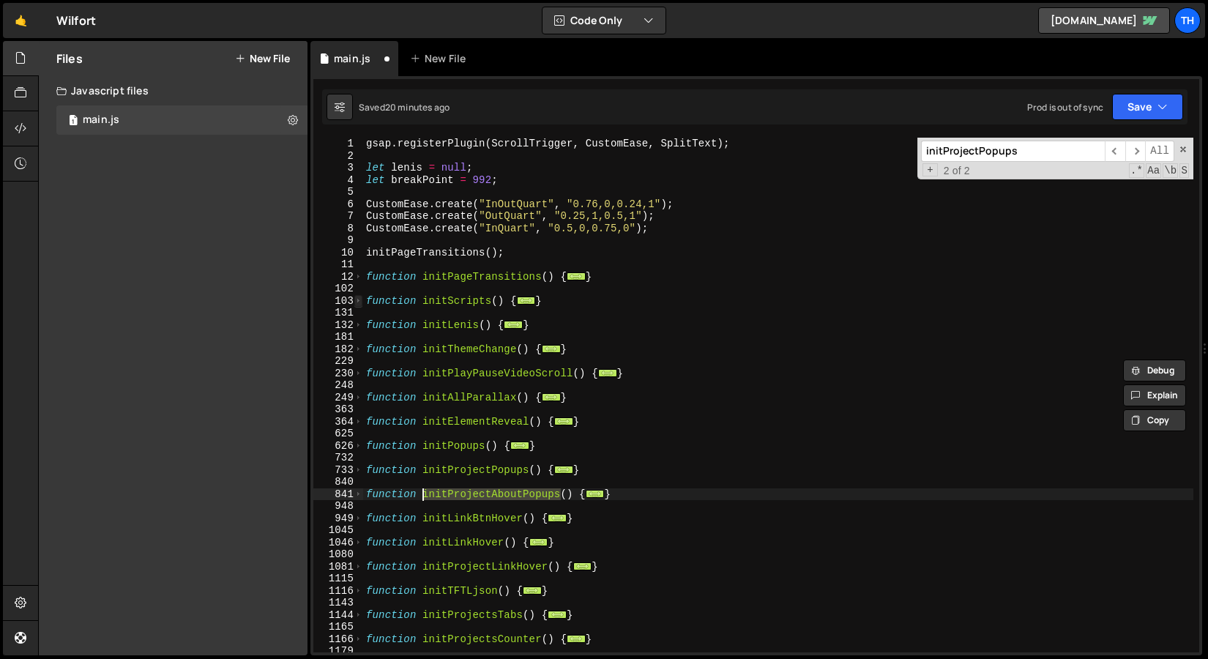
click at [356, 303] on span at bounding box center [358, 301] width 8 height 12
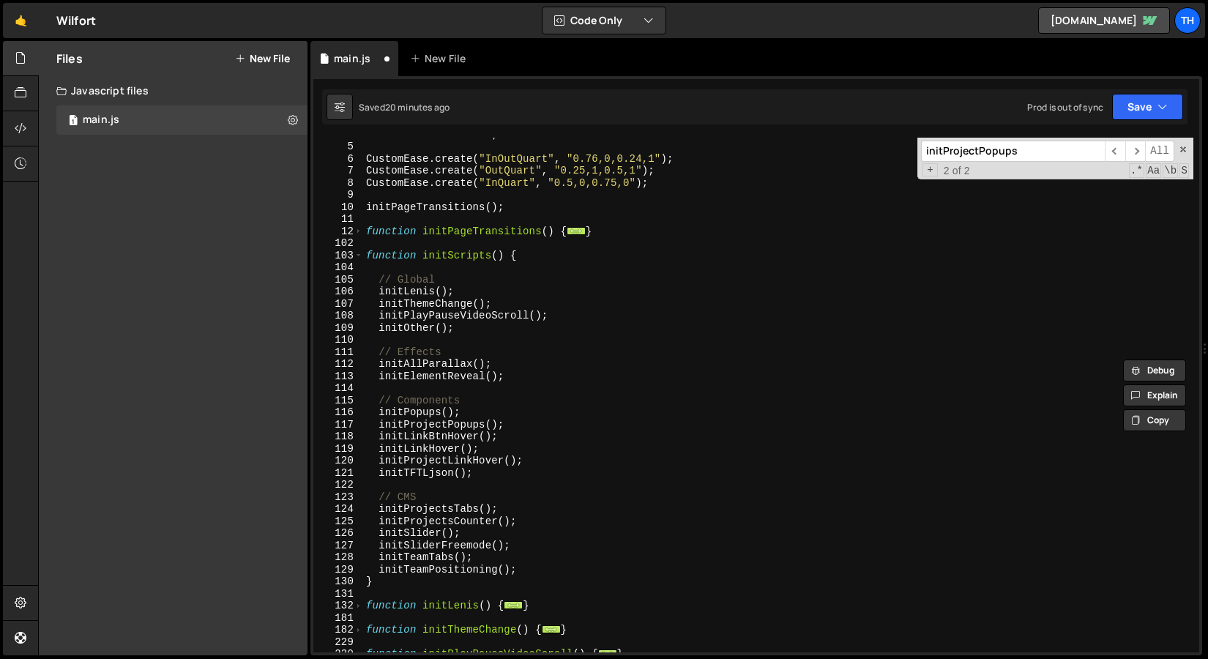
scroll to position [96, 0]
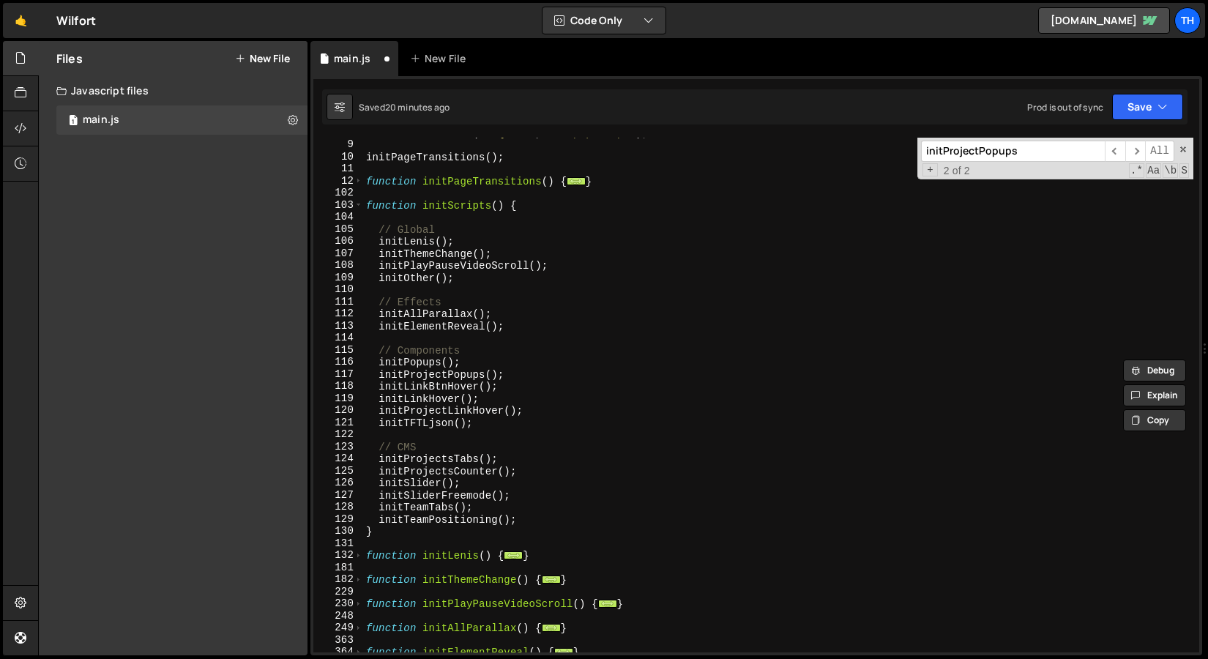
click at [513, 377] on div "CustomEase . create ( "InQuart" , "0.5,0,0.75,0" ) ; initPageTransitions ( ) ; …" at bounding box center [778, 396] width 830 height 539
type textarea "initProjectPopups();"
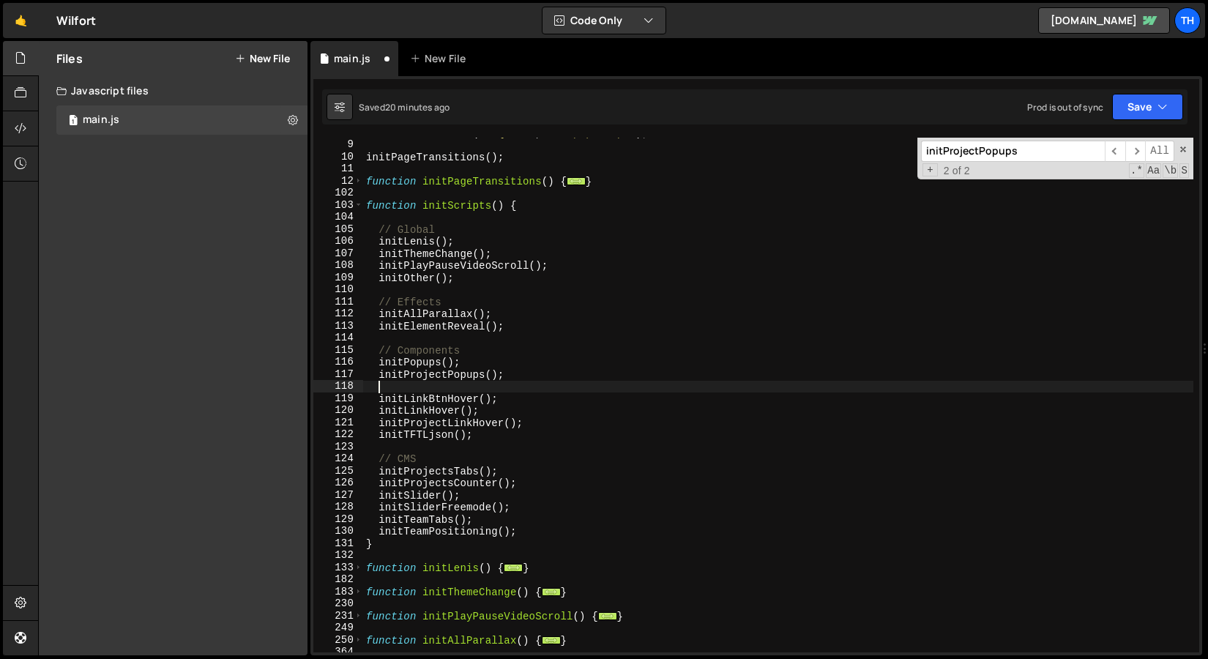
scroll to position [0, 0]
paste textarea "initProjectAboutPopups"
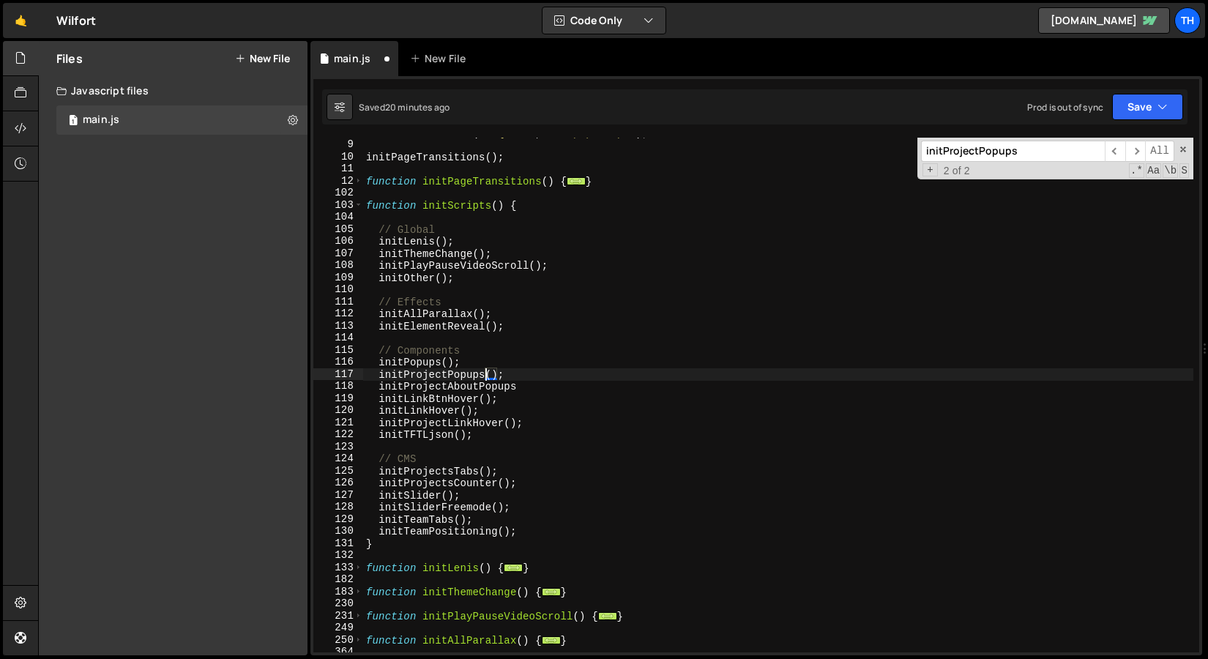
drag, startPoint x: 487, startPoint y: 373, endPoint x: 504, endPoint y: 373, distance: 16.8
click at [504, 373] on div "CustomEase . create ( "InQuart" , "0.5,0,0.75,0" ) ; initPageTransitions ( ) ; …" at bounding box center [778, 396] width 830 height 539
click at [522, 382] on div "CustomEase . create ( "InQuart" , "0.5,0,0.75,0" ) ; initPageTransitions ( ) ; …" at bounding box center [778, 396] width 830 height 539
paste textarea "();"
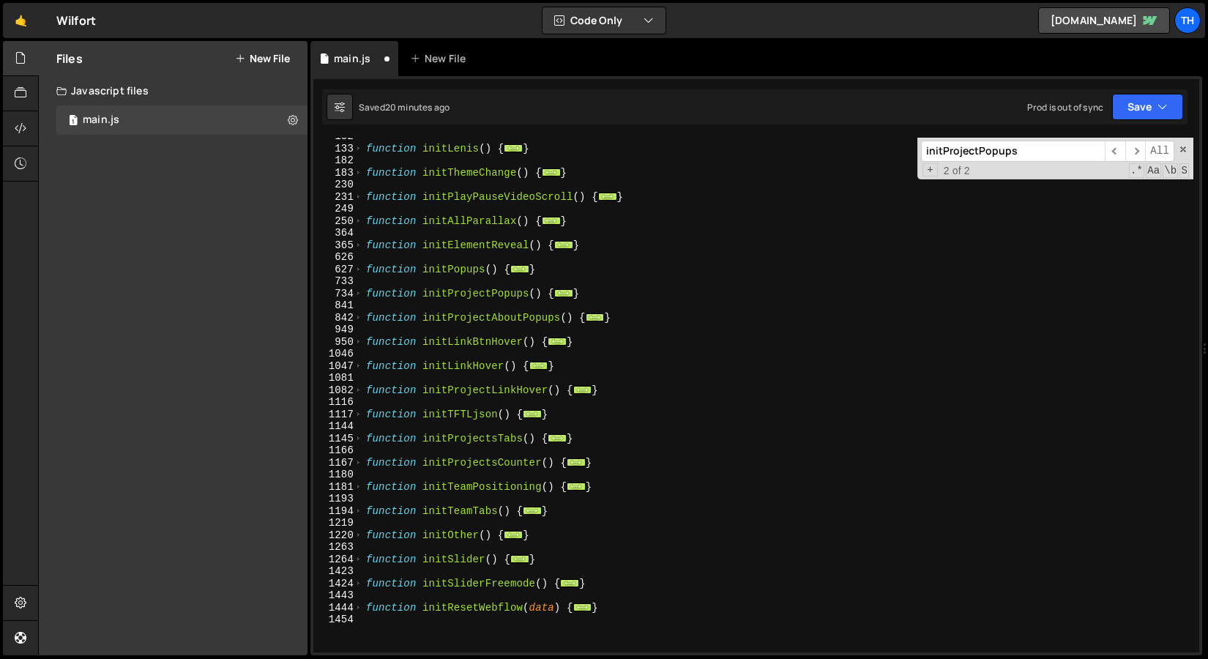
scroll to position [515, 0]
click at [361, 319] on span at bounding box center [358, 317] width 8 height 12
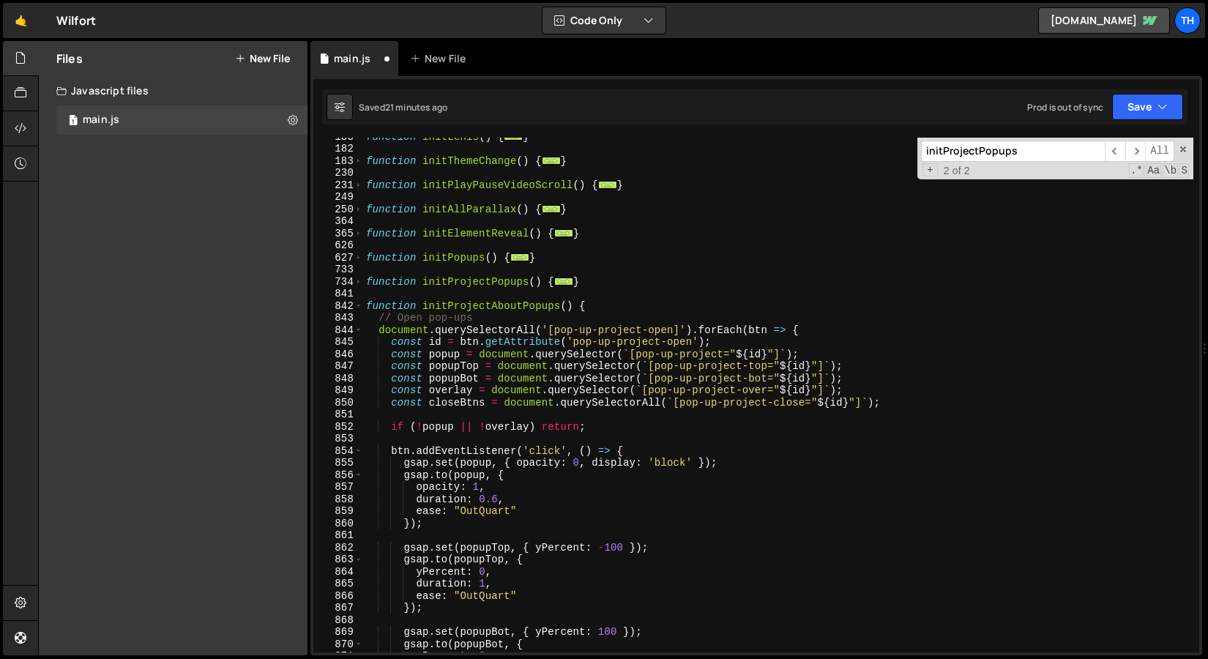
scroll to position [527, 0]
click at [646, 326] on div "function initLenis ( ) { ... } function initThemeChange ( ) { ... } function in…" at bounding box center [778, 399] width 830 height 539
drag, startPoint x: 645, startPoint y: 331, endPoint x: 679, endPoint y: 332, distance: 33.7
click at [679, 332] on div "function initLenis ( ) { ... } function initThemeChange ( ) { ... } function in…" at bounding box center [778, 399] width 830 height 539
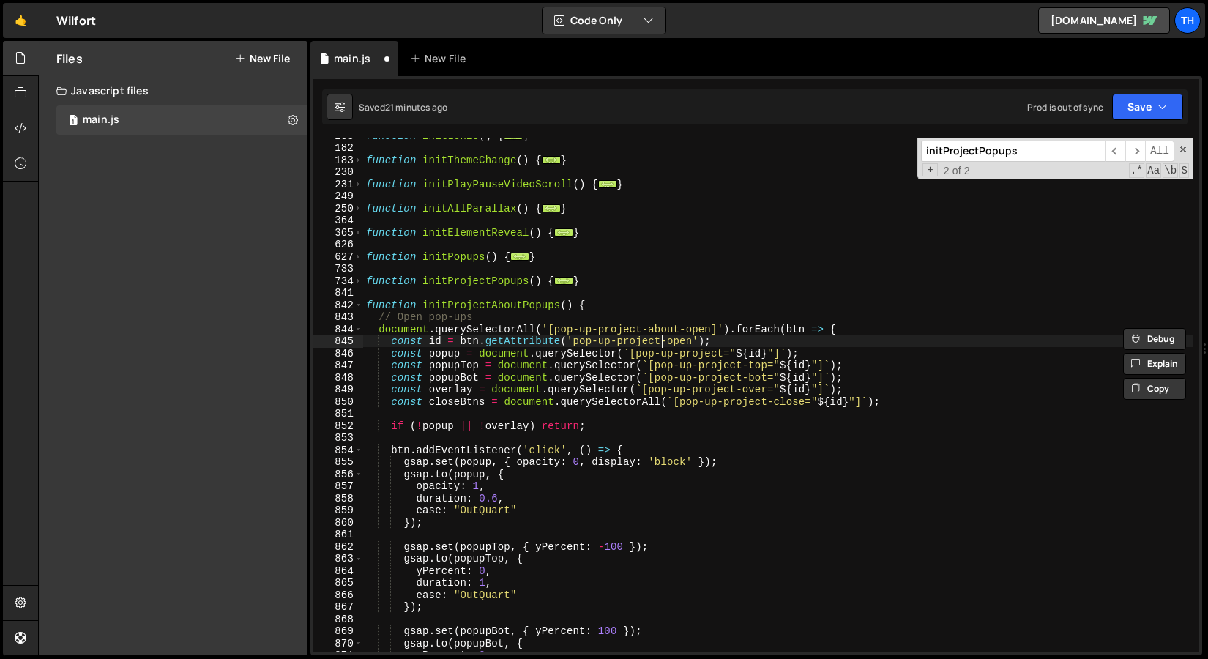
click at [662, 343] on div "function initLenis ( ) { ... } function initThemeChange ( ) { ... } function in…" at bounding box center [778, 399] width 830 height 539
paste textarea "about-"
click at [723, 356] on div "function initLenis ( ) { ... } function initThemeChange ( ) { ... } function in…" at bounding box center [778, 399] width 830 height 539
paste textarea "-about"
click at [744, 368] on div "function initLenis ( ) { ... } function initThemeChange ( ) { ... } function in…" at bounding box center [778, 399] width 830 height 539
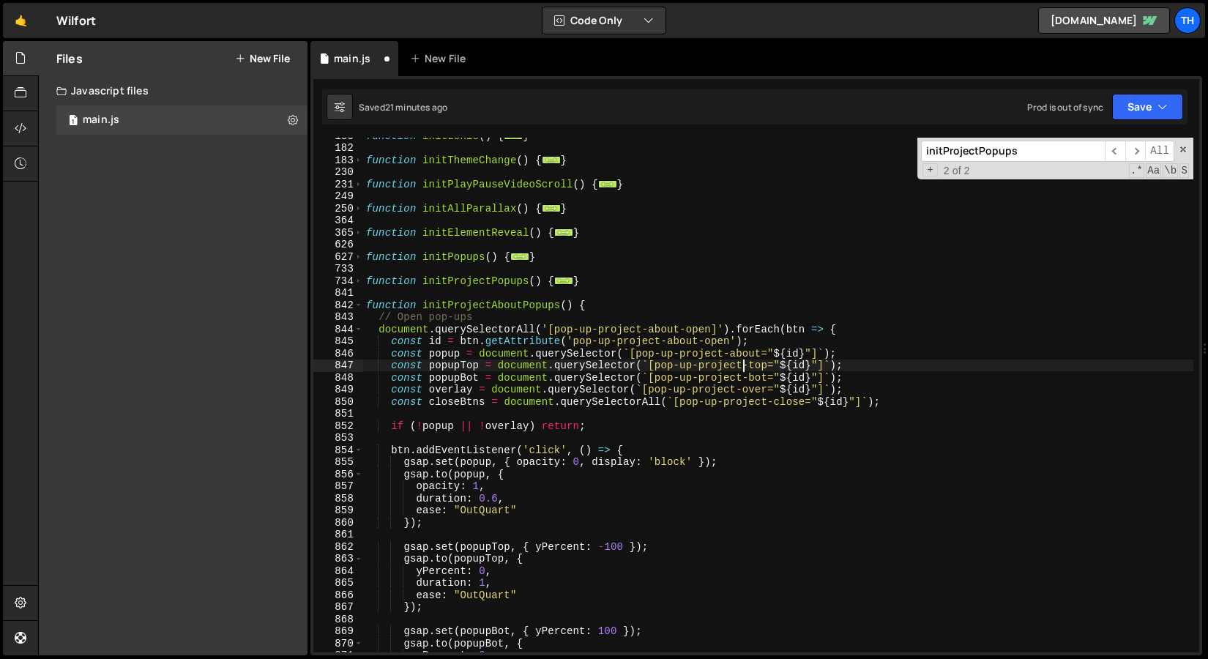
paste textarea "about-"
click at [743, 376] on div "function initLenis ( ) { ... } function initThemeChange ( ) { ... } function in…" at bounding box center [778, 399] width 830 height 539
paste textarea "about-"
click at [737, 387] on div "function initLenis ( ) { ... } function initThemeChange ( ) { ... } function in…" at bounding box center [778, 399] width 830 height 539
paste textarea "about-"
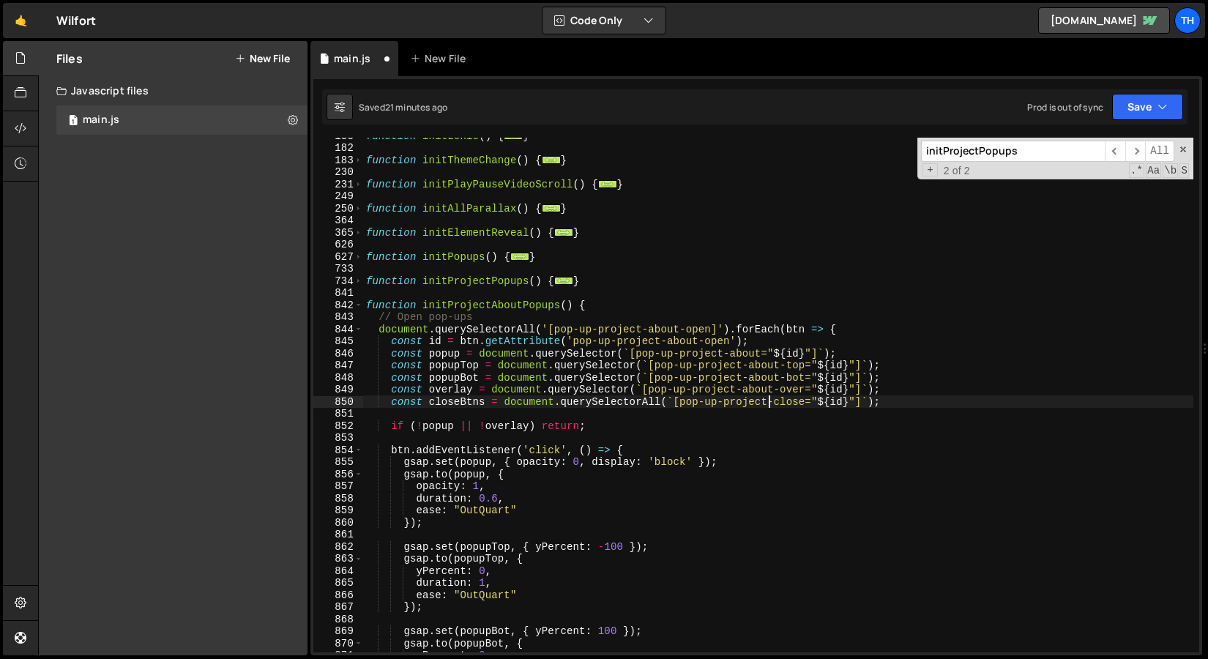
click at [766, 401] on div "function initLenis ( ) { ... } function initThemeChange ( ) { ... } function in…" at bounding box center [778, 399] width 830 height 539
paste textarea "about-"
click at [729, 376] on div "function initLenis ( ) { ... } function initThemeChange ( ) { ... } function in…" at bounding box center [778, 399] width 830 height 539
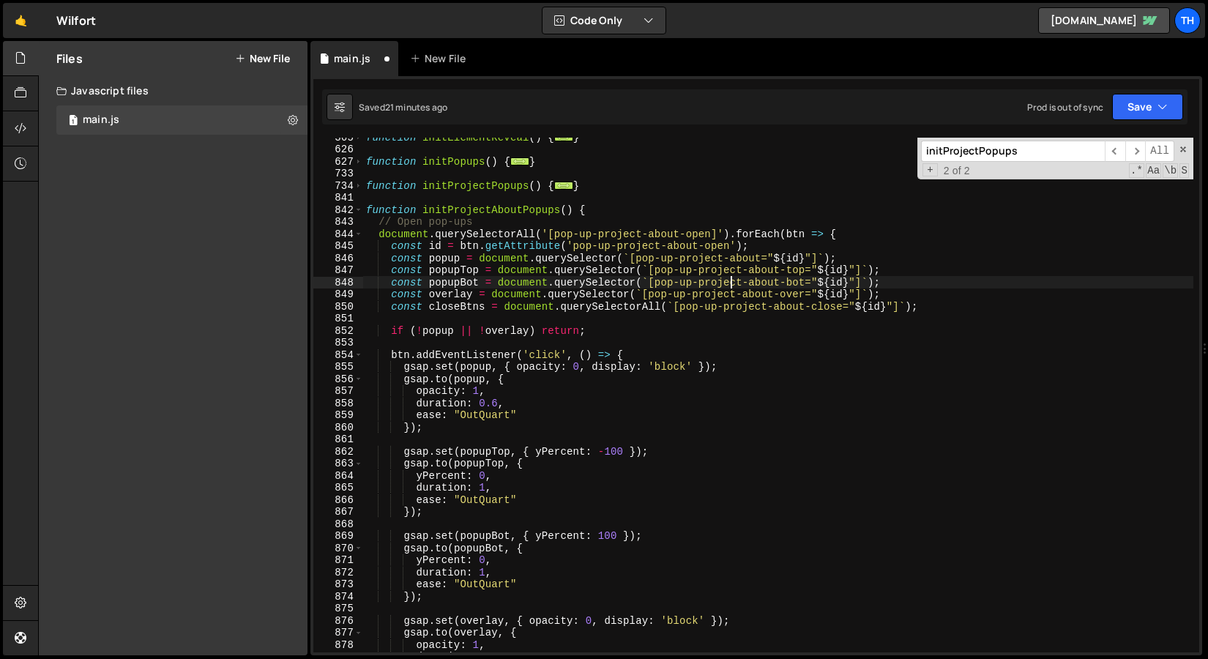
scroll to position [621, 0]
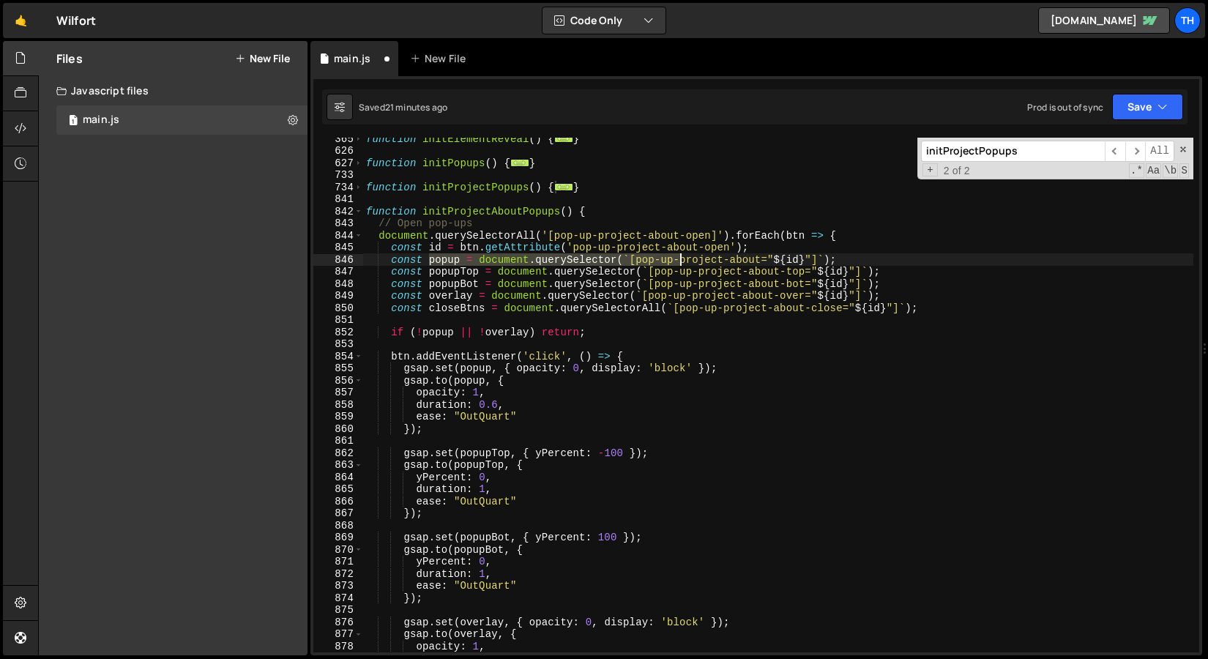
drag, startPoint x: 428, startPoint y: 258, endPoint x: 704, endPoint y: 256, distance: 275.3
click at [704, 256] on div "function initElementReveal ( ) { ... } function initPopups ( ) { ... } function…" at bounding box center [778, 402] width 830 height 539
click at [655, 253] on div "function initElementReveal ( ) { ... } function initPopups ( ) { ... } function…" at bounding box center [778, 402] width 830 height 539
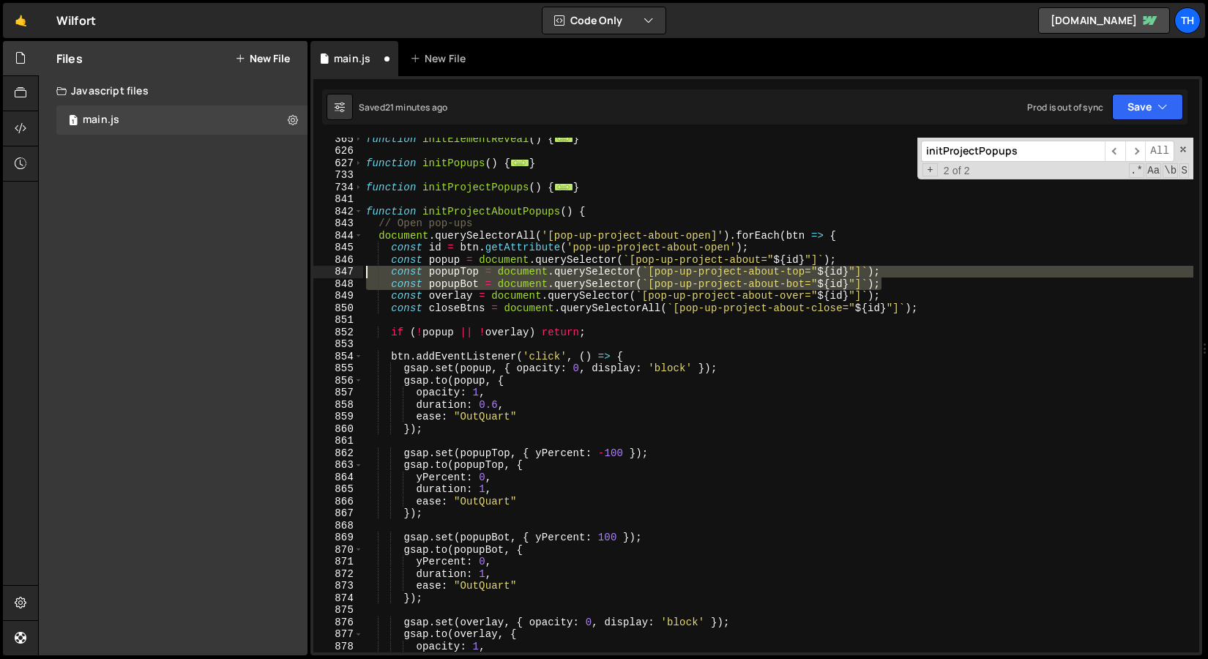
drag, startPoint x: 897, startPoint y: 286, endPoint x: 300, endPoint y: 275, distance: 596.9
click at [300, 275] on div "Files New File Javascript files 1 main.js 0 CSS files Copy share link Edit File…" at bounding box center [623, 348] width 1170 height 615
click at [455, 290] on div "function initElementReveal ( ) { ... } function initPopups ( ) { ... } function…" at bounding box center [778, 402] width 830 height 539
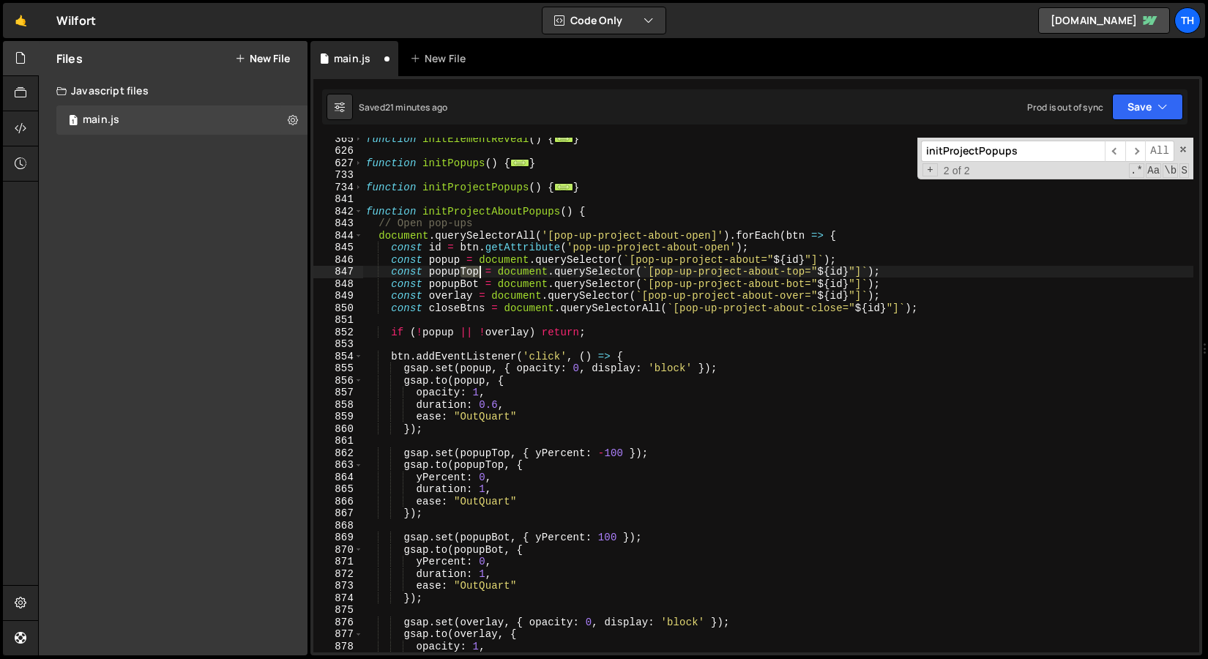
drag, startPoint x: 461, startPoint y: 273, endPoint x: 477, endPoint y: 275, distance: 17.0
click at [477, 275] on div "function initElementReveal ( ) { ... } function initPopups ( ) { ... } function…" at bounding box center [778, 402] width 830 height 539
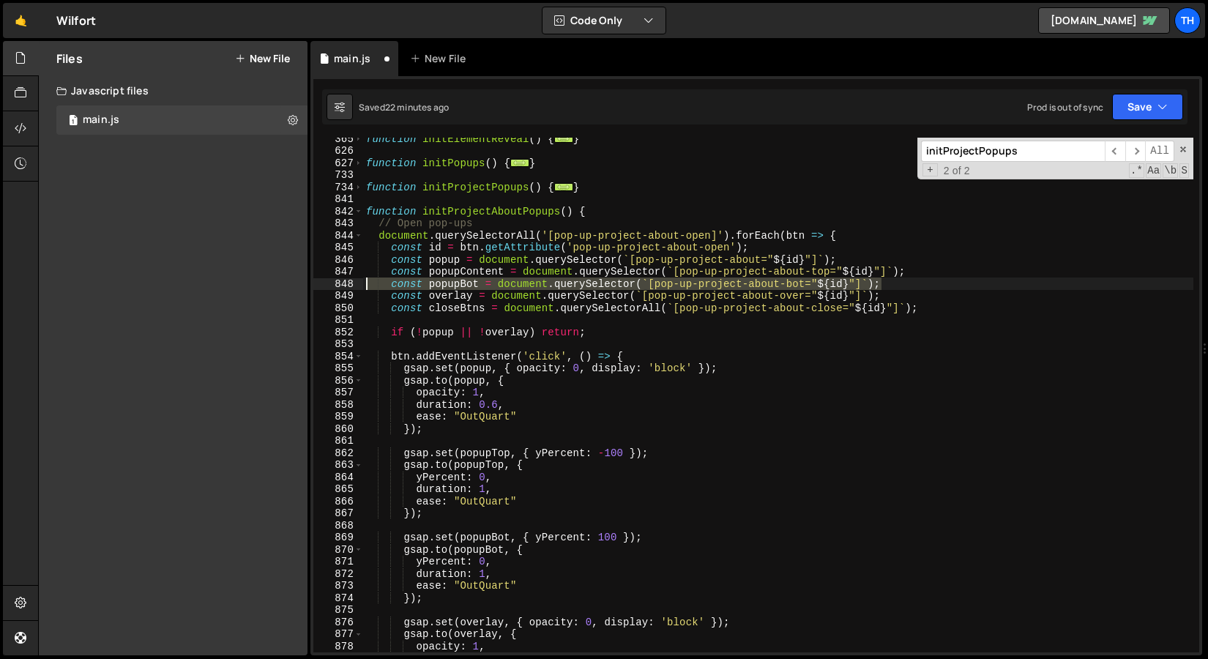
drag, startPoint x: 892, startPoint y: 286, endPoint x: 283, endPoint y: 288, distance: 609.2
click at [283, 288] on div "Files New File Javascript files 1 main.js 0 CSS files Copy share link Edit File…" at bounding box center [623, 348] width 1170 height 615
type textarea "const popupBot = document.querySelector(`[pop-up-project-about-bot="${id}"]`);"
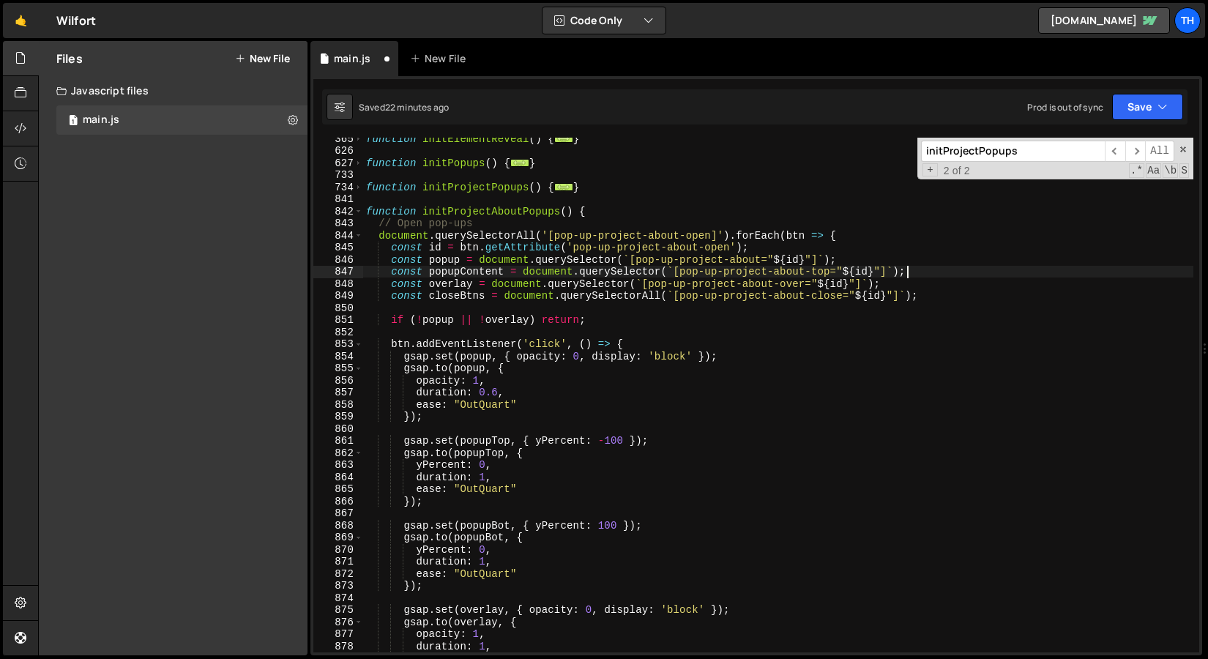
click at [821, 269] on div "function initElementReveal ( ) { ... } function initPopups ( ) { ... } function…" at bounding box center [778, 402] width 830 height 539
click at [845, 368] on div "function initElementReveal ( ) { ... } function initPopups ( ) { ... } function…" at bounding box center [778, 402] width 830 height 539
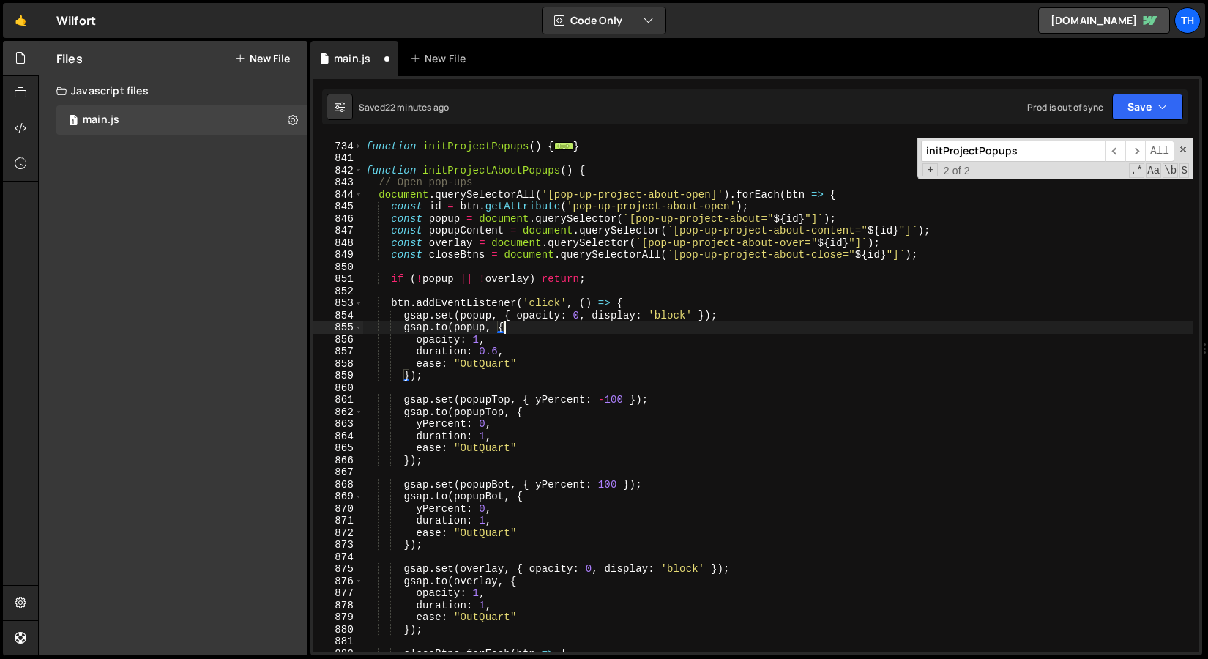
scroll to position [660, 0]
click at [747, 215] on div "function initProjectPopups ( ) { ... } function initProjectAboutPopups ( ) { //…" at bounding box center [778, 399] width 830 height 539
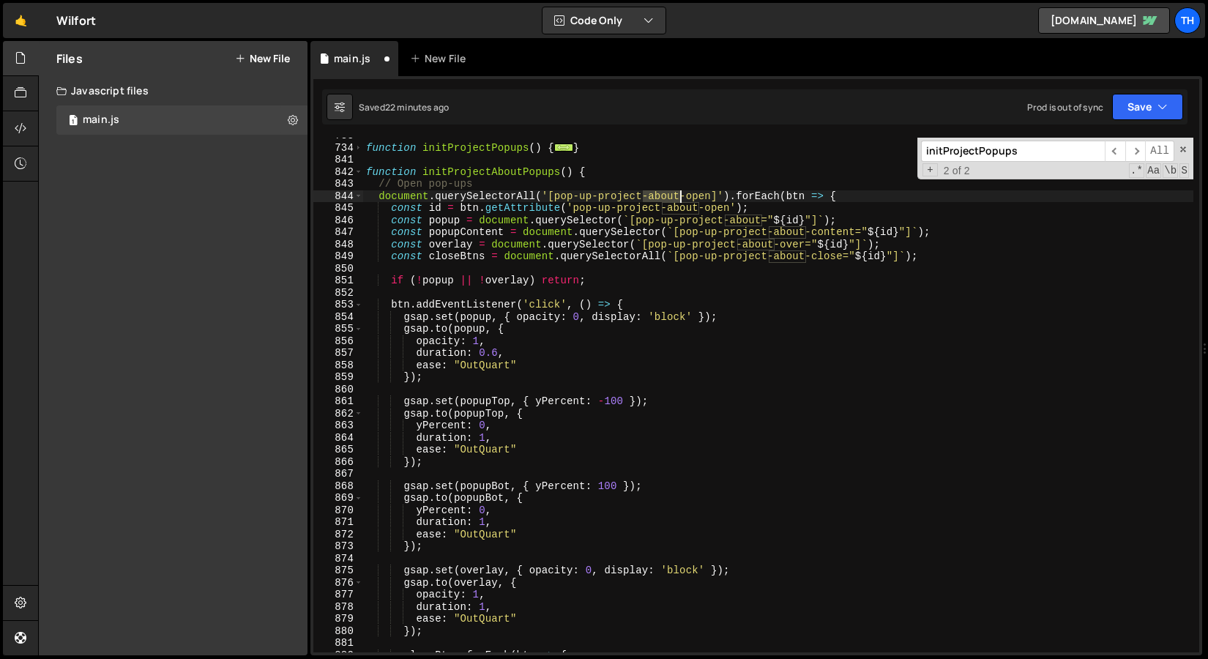
drag, startPoint x: 645, startPoint y: 195, endPoint x: 680, endPoint y: 196, distance: 34.4
click at [680, 196] on div "function initProjectPopups ( ) { ... } function initProjectAboutPopups ( ) { //…" at bounding box center [778, 399] width 830 height 539
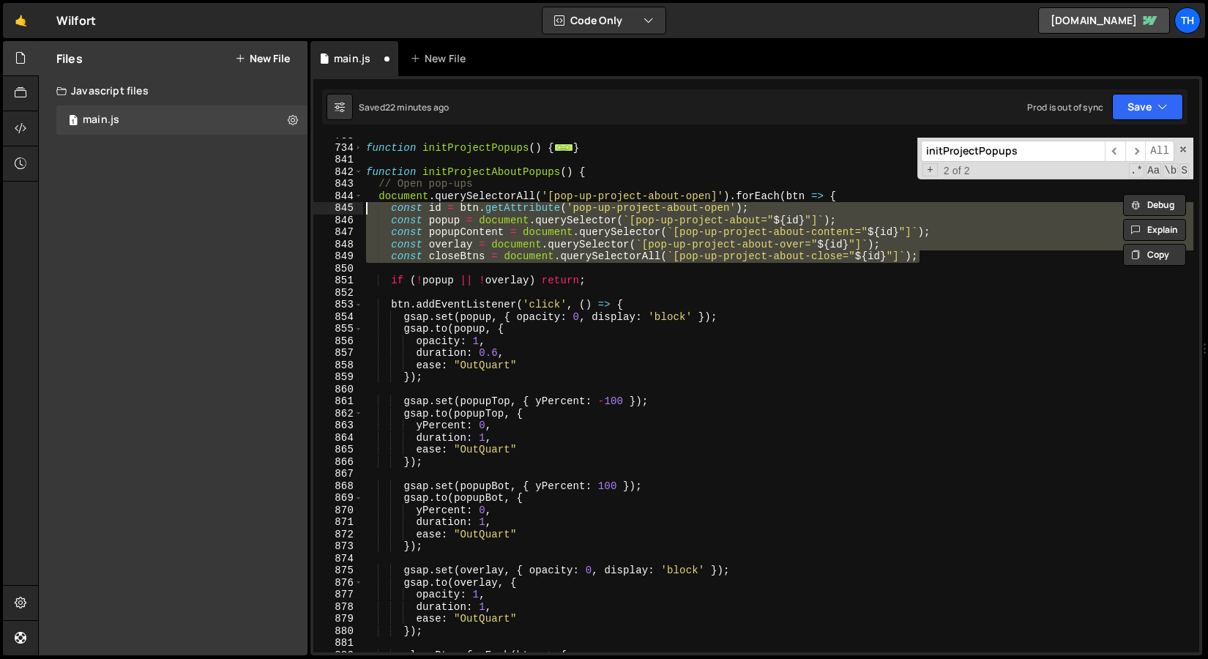
drag, startPoint x: 933, startPoint y: 262, endPoint x: 285, endPoint y: 213, distance: 649.9
click at [285, 213] on div "Files New File Javascript files 1 main.js 0 CSS files Copy share link Edit File…" at bounding box center [623, 348] width 1170 height 615
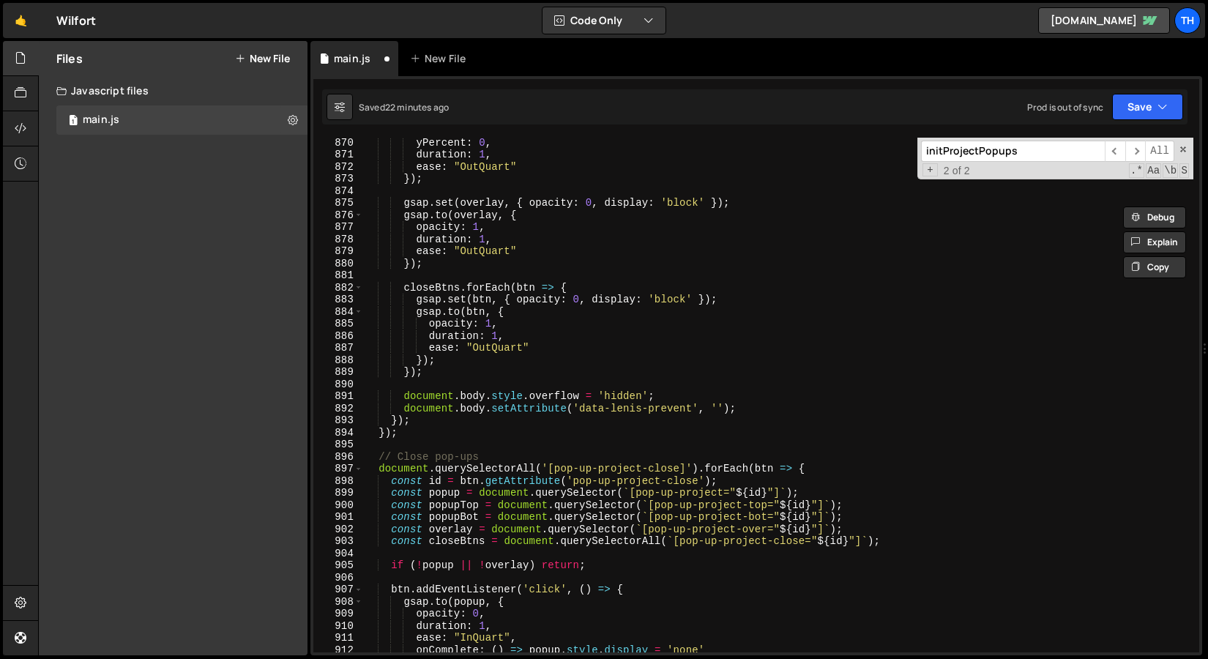
scroll to position [1103, 0]
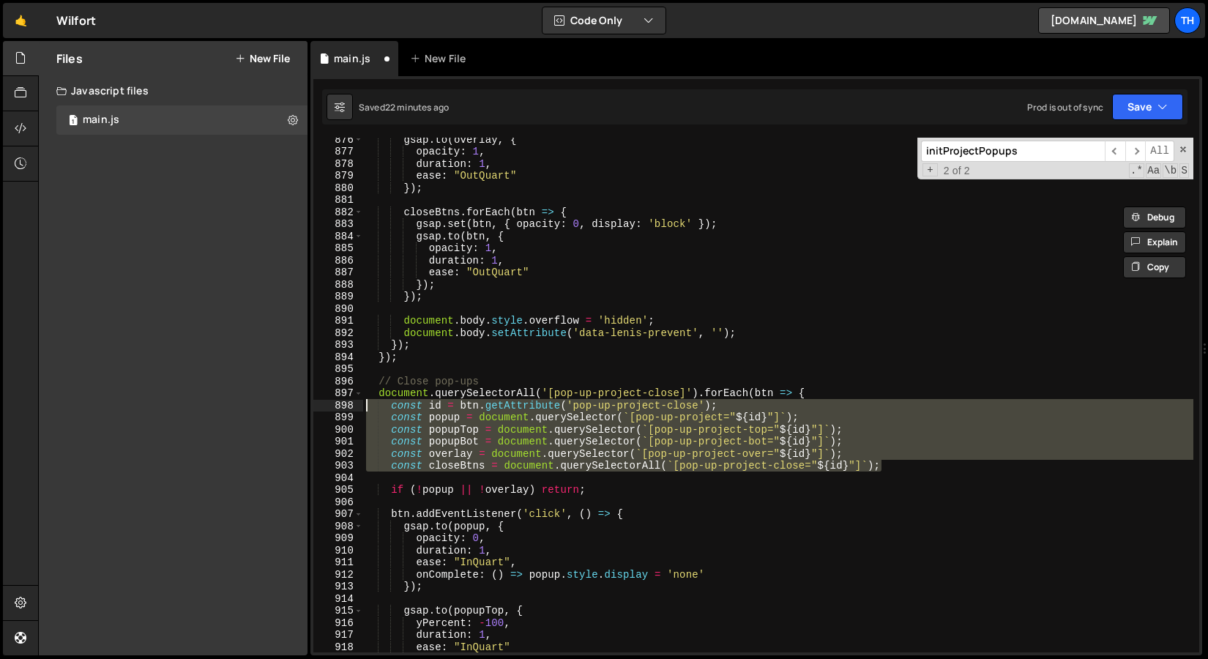
drag, startPoint x: 893, startPoint y: 471, endPoint x: 332, endPoint y: 408, distance: 565.1
click at [332, 408] on div "const id = btn.getAttribute('pop-up-project-about-open'); const popup = documen…" at bounding box center [756, 395] width 886 height 515
paste textarea "closeBtns = document.querySelectorAll(`[pop-up-project-about-close"
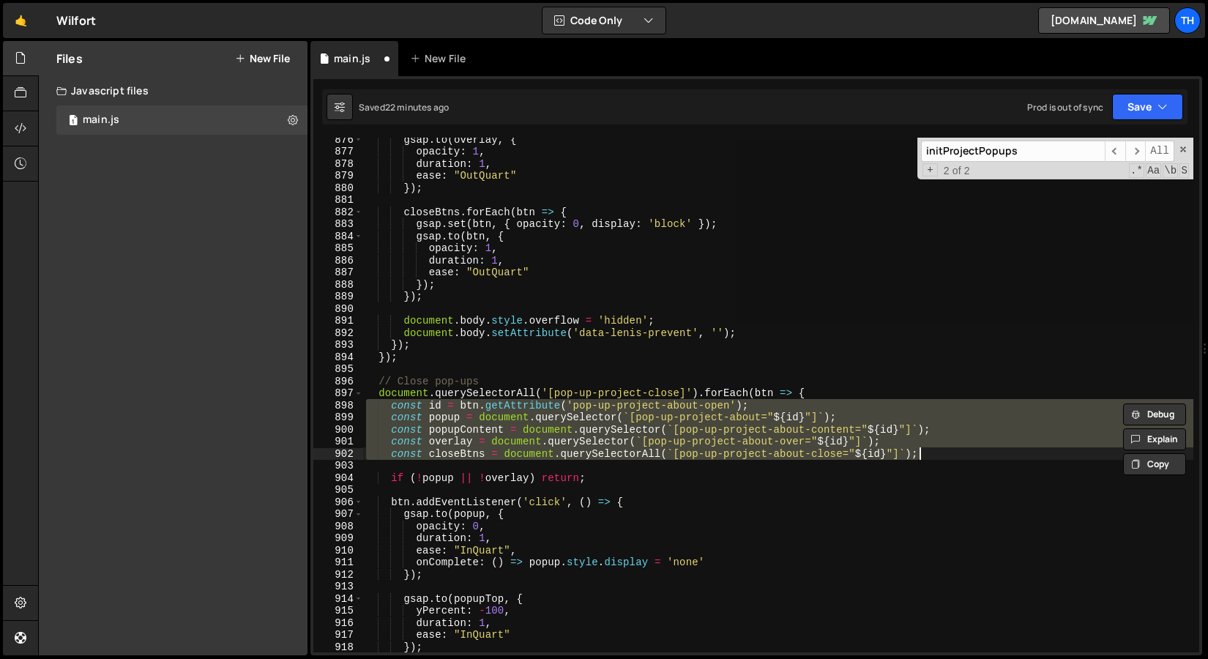
click at [707, 403] on div "gsap . to ( overlay , { opacity : 1 , duration : 1 , ease : "OutQuart" }) ; clo…" at bounding box center [778, 395] width 830 height 515
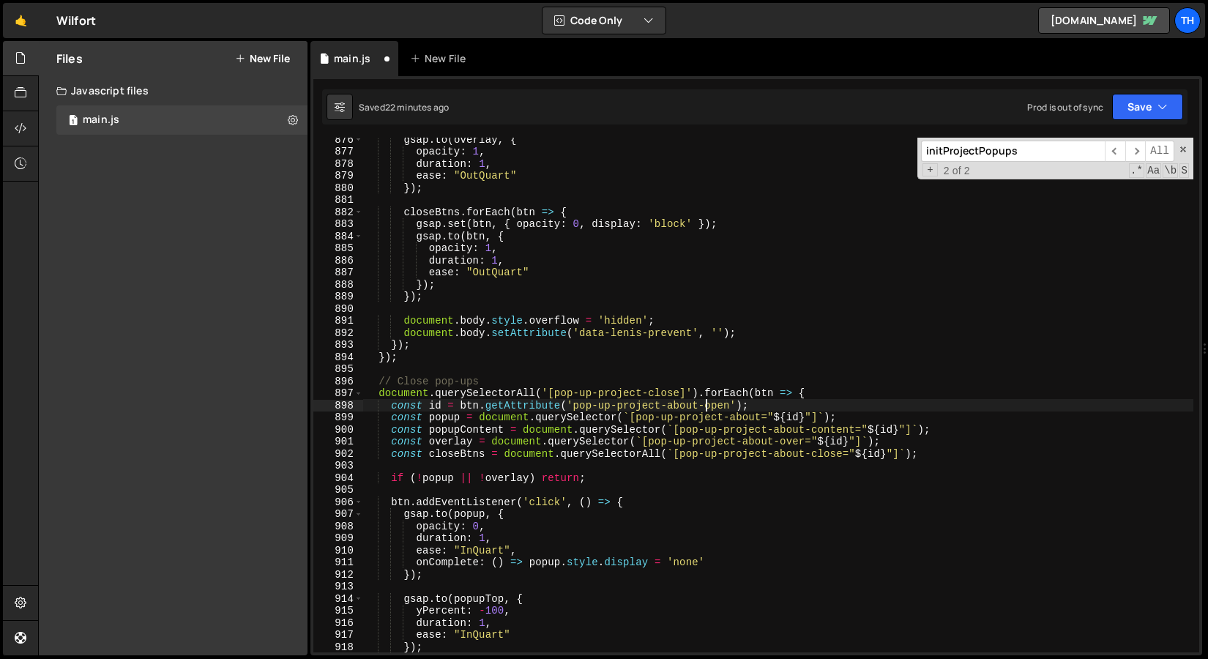
click at [707, 403] on div "gsap . to ( overlay , { opacity : 1 , duration : 1 , ease : "OutQuart" }) ; clo…" at bounding box center [778, 402] width 830 height 539
type textarea "const id = btn.getAttribute('pop-up-project-about-close');"
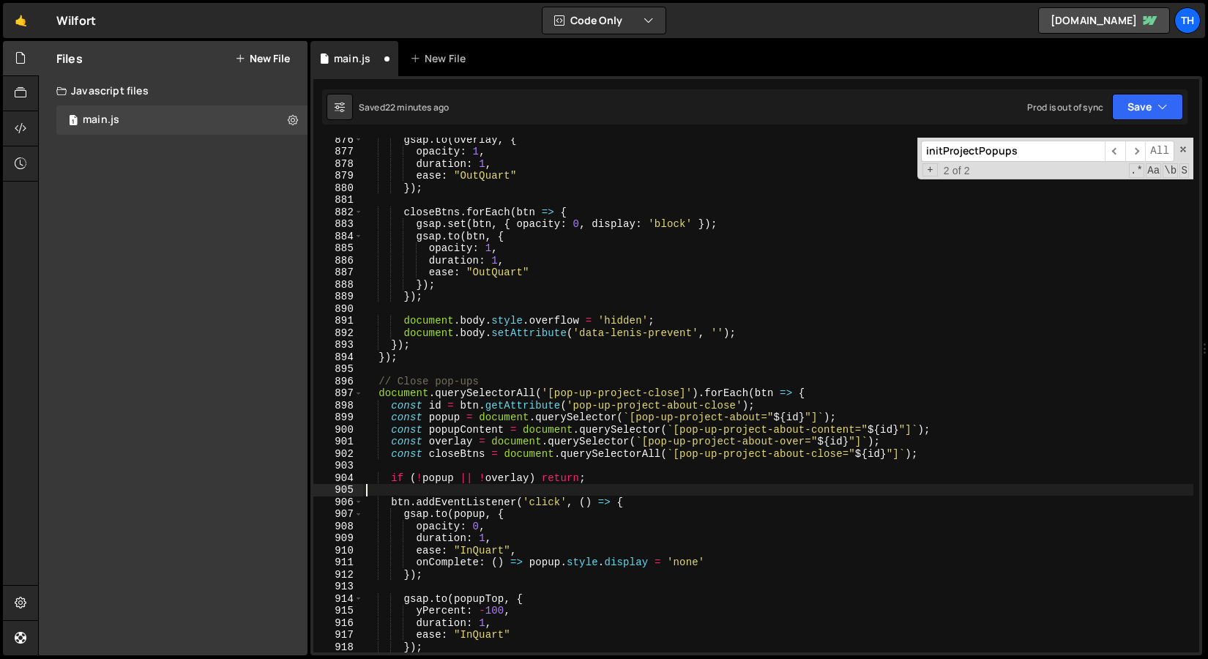
click at [688, 492] on div "gsap . to ( overlay , { opacity : 1 , duration : 1 , ease : "OutQuart" }) ; clo…" at bounding box center [778, 402] width 830 height 539
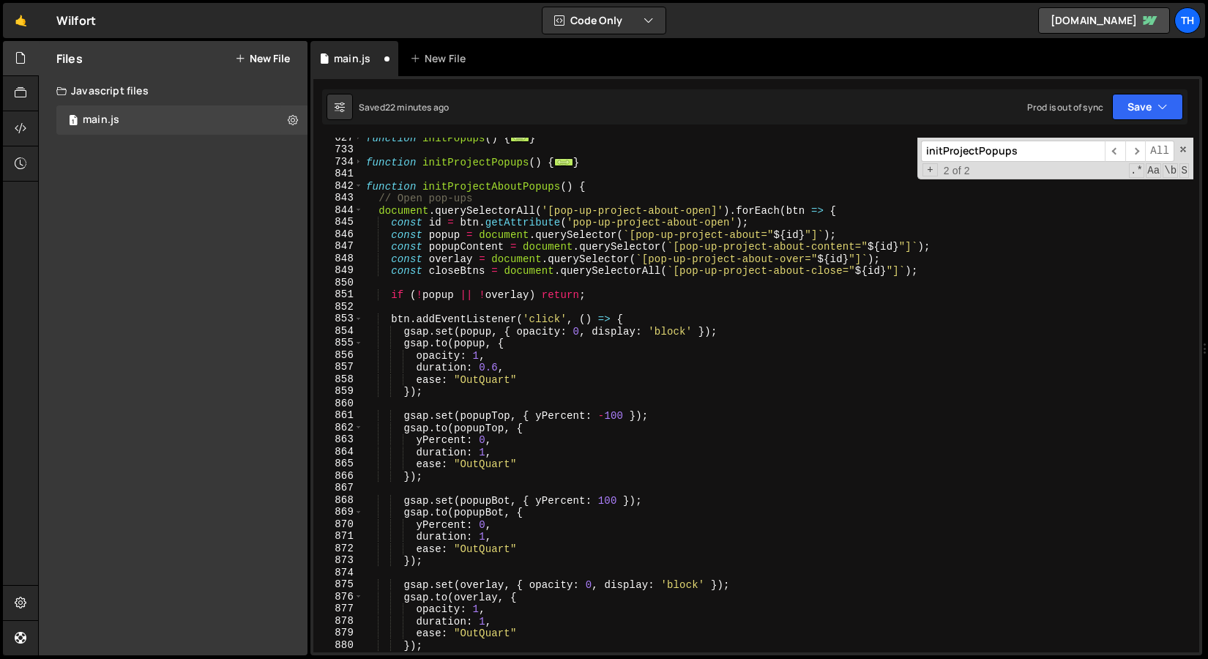
scroll to position [646, 0]
drag, startPoint x: 450, startPoint y: 319, endPoint x: 541, endPoint y: 317, distance: 91.5
click at [541, 317] on div "function initPopups ( ) { ... } function initProjectPopups ( ) { ... } function…" at bounding box center [778, 401] width 830 height 539
click at [467, 354] on div "function initPopups ( ) { ... } function initProjectPopups ( ) { ... } function…" at bounding box center [778, 401] width 830 height 539
click at [463, 329] on div "function initPopups ( ) { ... } function initProjectPopups ( ) { ... } function…" at bounding box center [778, 401] width 830 height 539
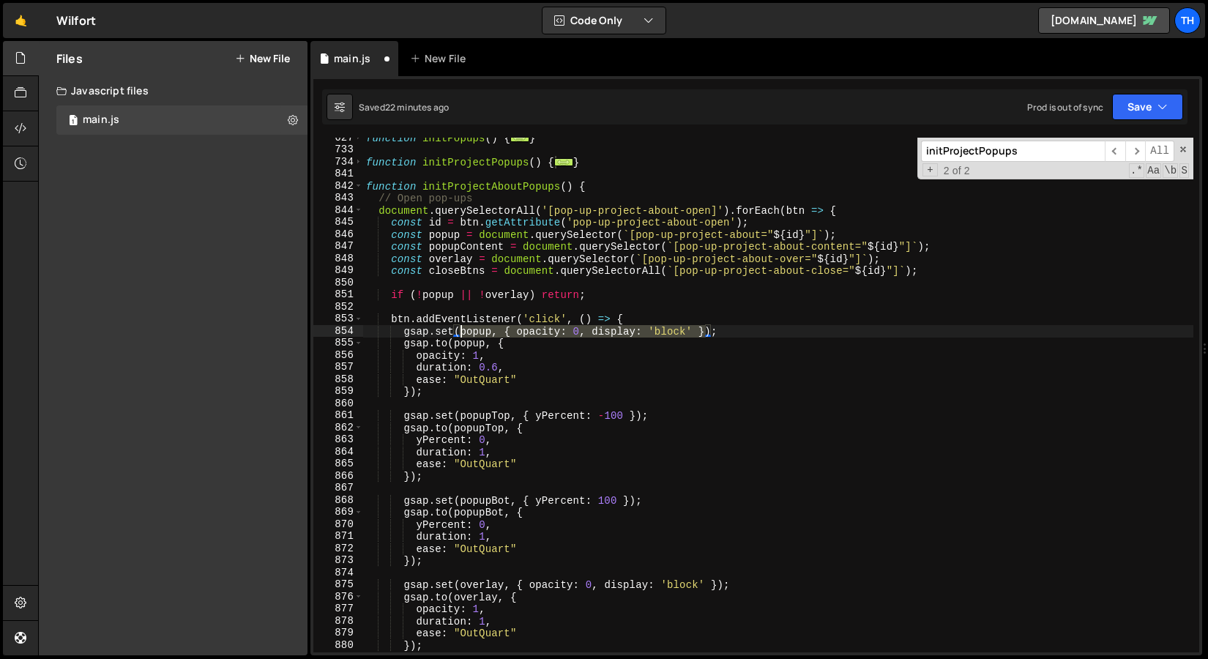
click at [463, 329] on div "function initPopups ( ) { ... } function initProjectPopups ( ) { ... } function…" at bounding box center [778, 401] width 830 height 539
click at [479, 324] on div "function initPopups ( ) { ... } function initProjectPopups ( ) { ... } function…" at bounding box center [778, 401] width 830 height 539
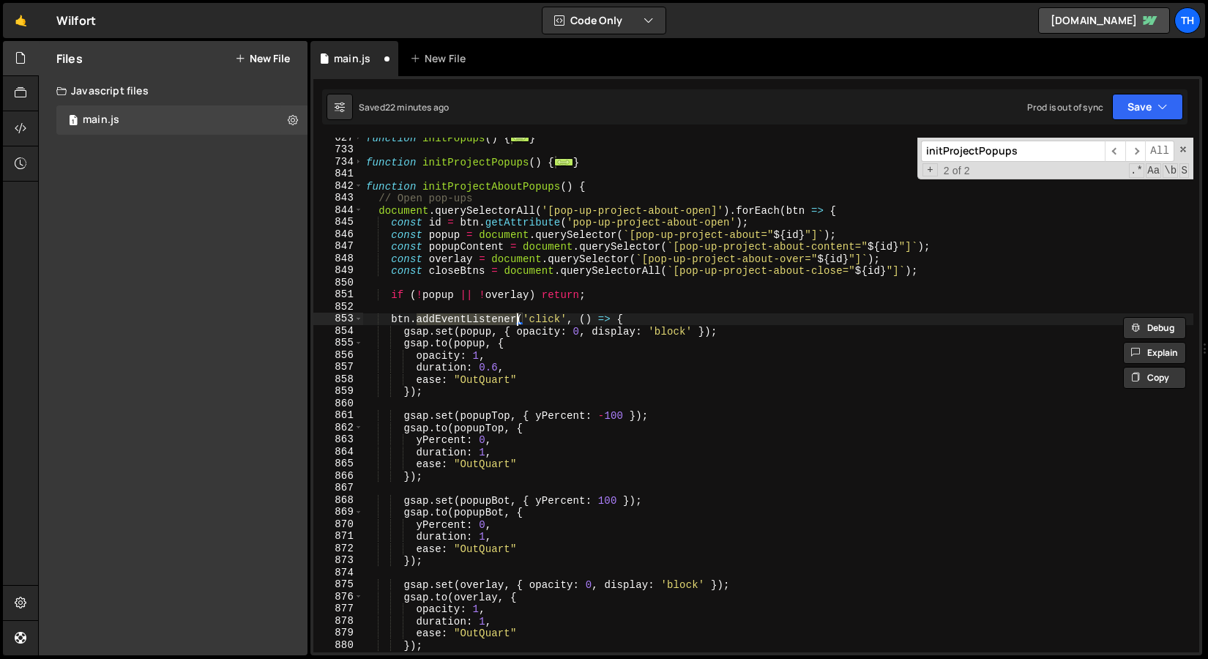
click at [477, 332] on div "function initPopups ( ) { ... } function initProjectPopups ( ) { ... } function…" at bounding box center [778, 401] width 830 height 539
click at [530, 332] on div "function initPopups ( ) { ... } function initProjectPopups ( ) { ... } function…" at bounding box center [778, 401] width 830 height 539
click at [532, 332] on div "function initPopups ( ) { ... } function initProjectPopups ( ) { ... } function…" at bounding box center [778, 395] width 830 height 515
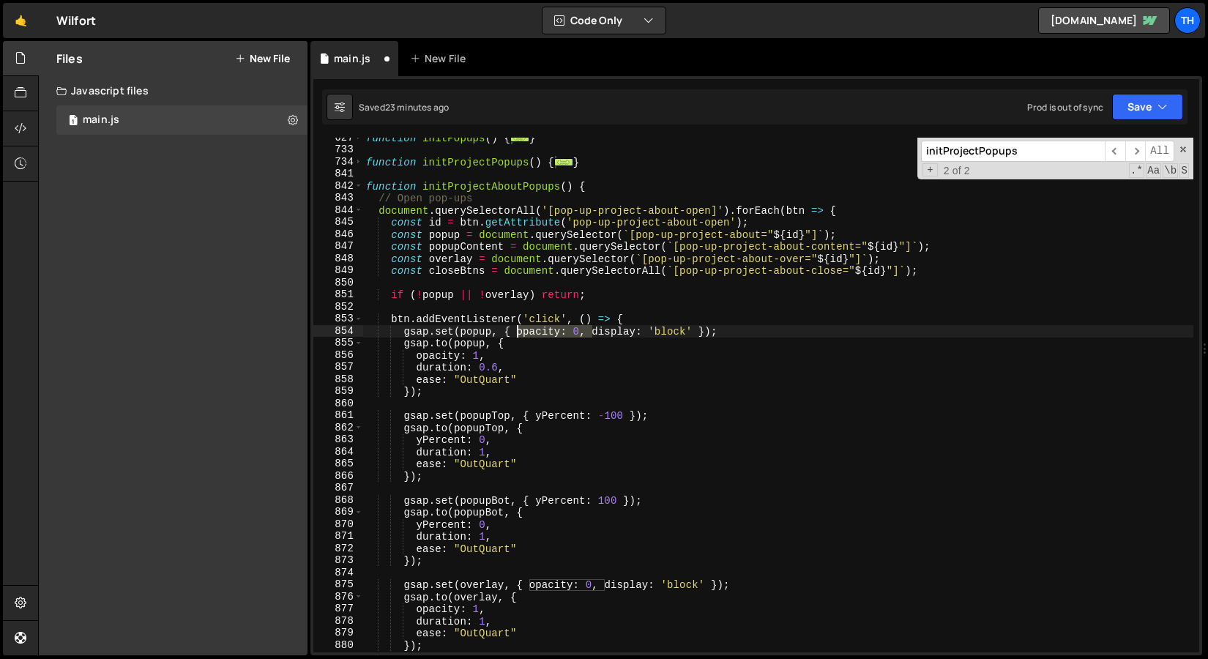
drag, startPoint x: 591, startPoint y: 330, endPoint x: 518, endPoint y: 332, distance: 72.5
click at [518, 332] on div "function initPopups ( ) { ... } function initProjectPopups ( ) { ... } function…" at bounding box center [778, 401] width 830 height 539
drag, startPoint x: 507, startPoint y: 349, endPoint x: 360, endPoint y: 360, distance: 146.8
click at [360, 360] on div "gsap.set(popup, { display: 'block' }); 627 733 734 841 842 843 844 845 846 847 …" at bounding box center [756, 395] width 886 height 515
type textarea "opacity: 1,"
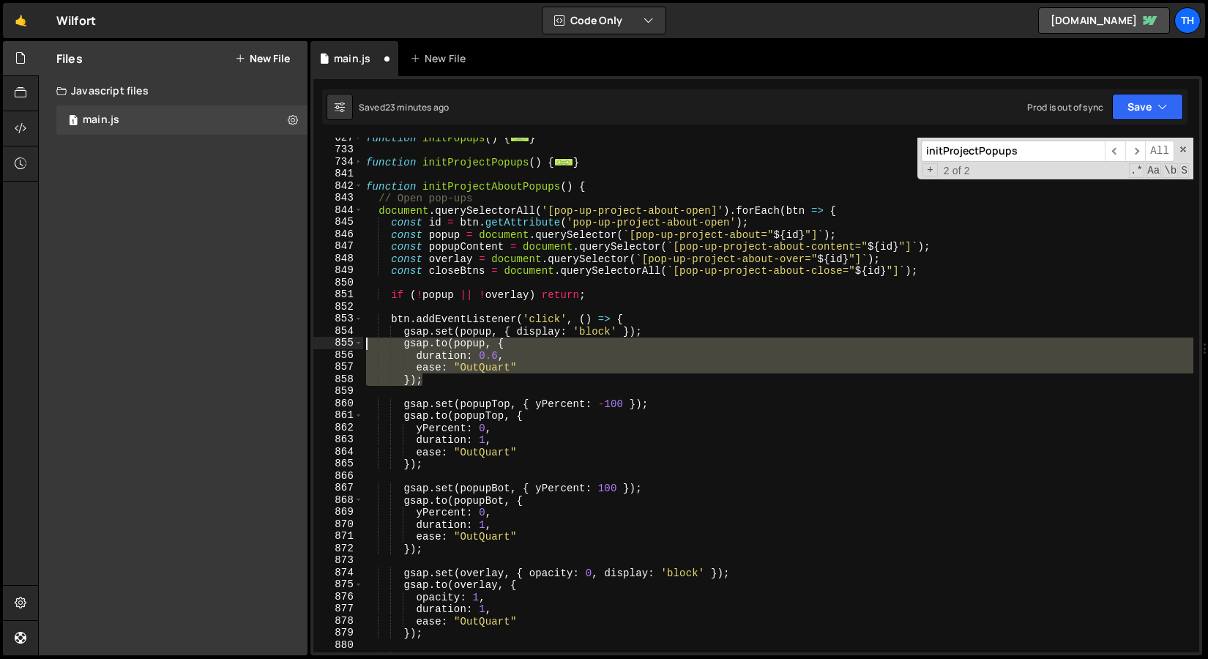
drag, startPoint x: 477, startPoint y: 377, endPoint x: 260, endPoint y: 338, distance: 220.2
click at [260, 338] on div "Files New File Javascript files 1 main.js 0 CSS files Copy share link Edit File…" at bounding box center [623, 348] width 1170 height 615
type textarea "[DOMAIN_NAME](popup, { duration: 0.6,"
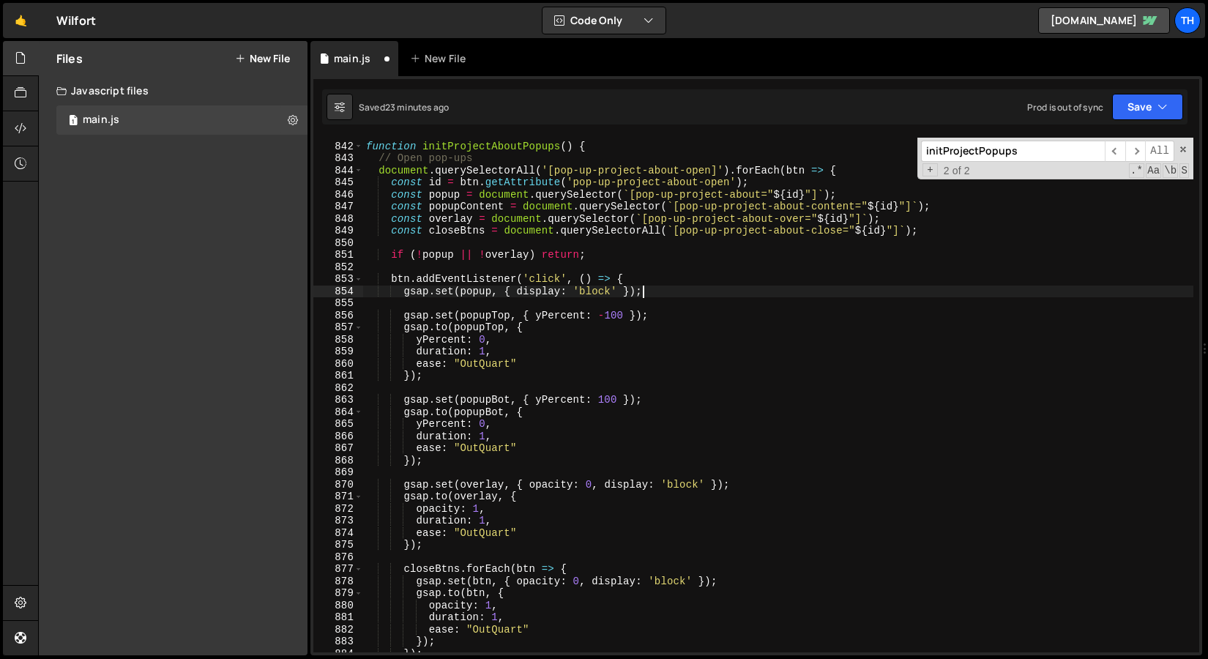
scroll to position [687, 0]
drag, startPoint x: 494, startPoint y: 316, endPoint x: 509, endPoint y: 316, distance: 14.6
click at [509, 316] on div "function initProjectAboutPopups ( ) { // Open pop-ups document . querySelectorA…" at bounding box center [778, 396] width 830 height 539
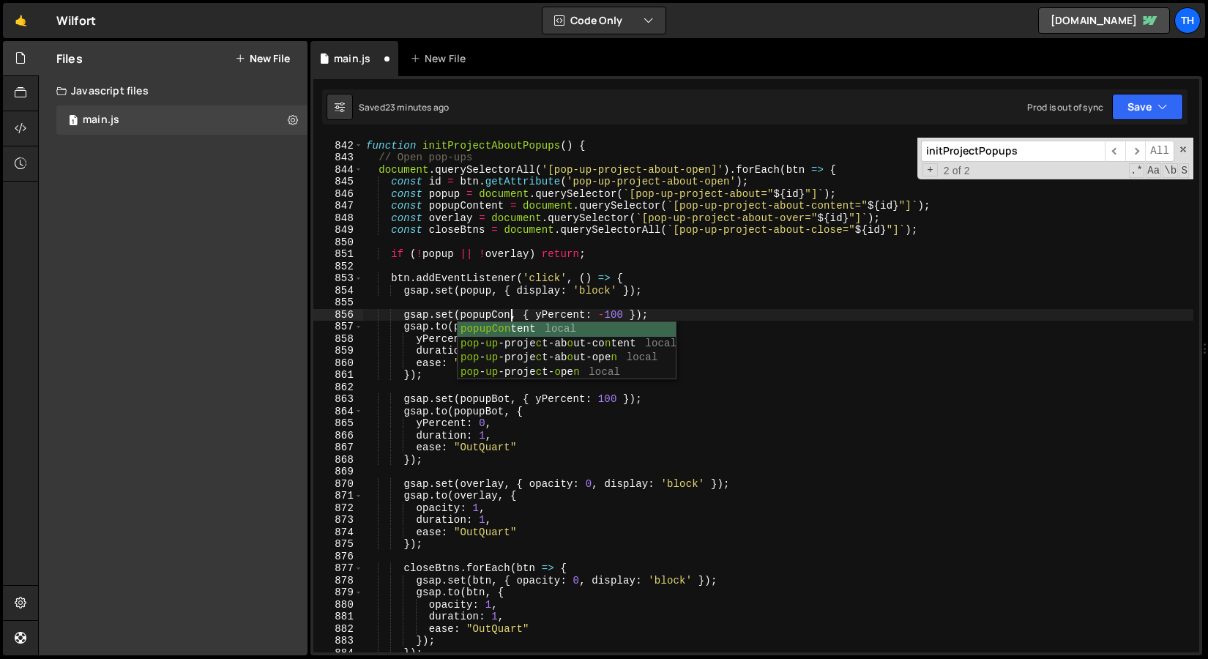
scroll to position [0, 10]
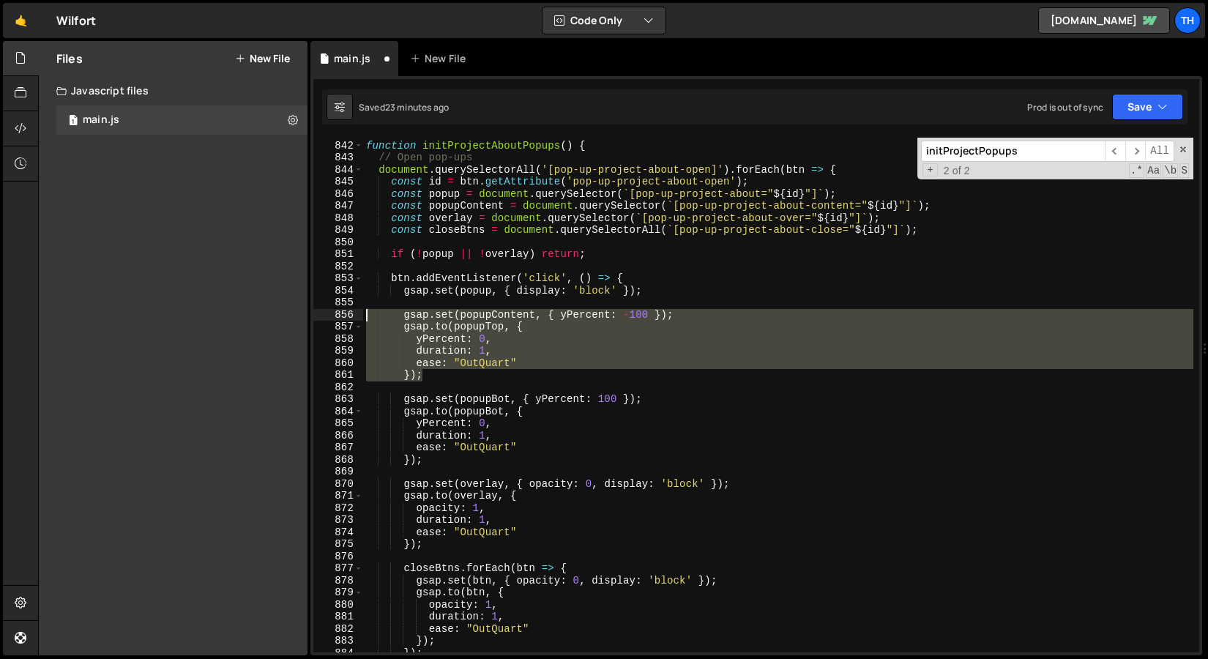
drag, startPoint x: 464, startPoint y: 375, endPoint x: 332, endPoint y: 316, distance: 145.2
click at [332, 316] on div "gsap.set(popupContent, { yPercent: -100 }); 841 842 843 844 845 846 847 848 849…" at bounding box center [756, 395] width 886 height 515
click at [558, 314] on div "function initProjectAboutPopups ( ) { // Open pop-ups document . querySelectorA…" at bounding box center [778, 395] width 830 height 515
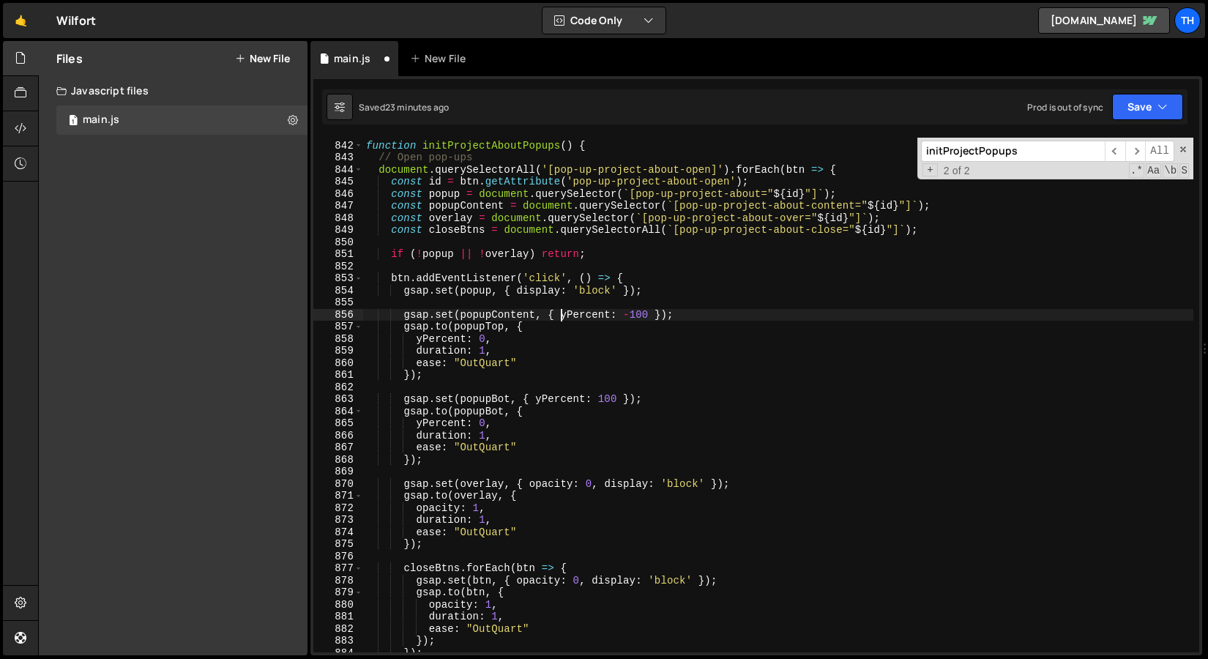
click at [568, 314] on div "function initProjectAboutPopups ( ) { // Open pop-ups document . querySelectorA…" at bounding box center [778, 396] width 830 height 539
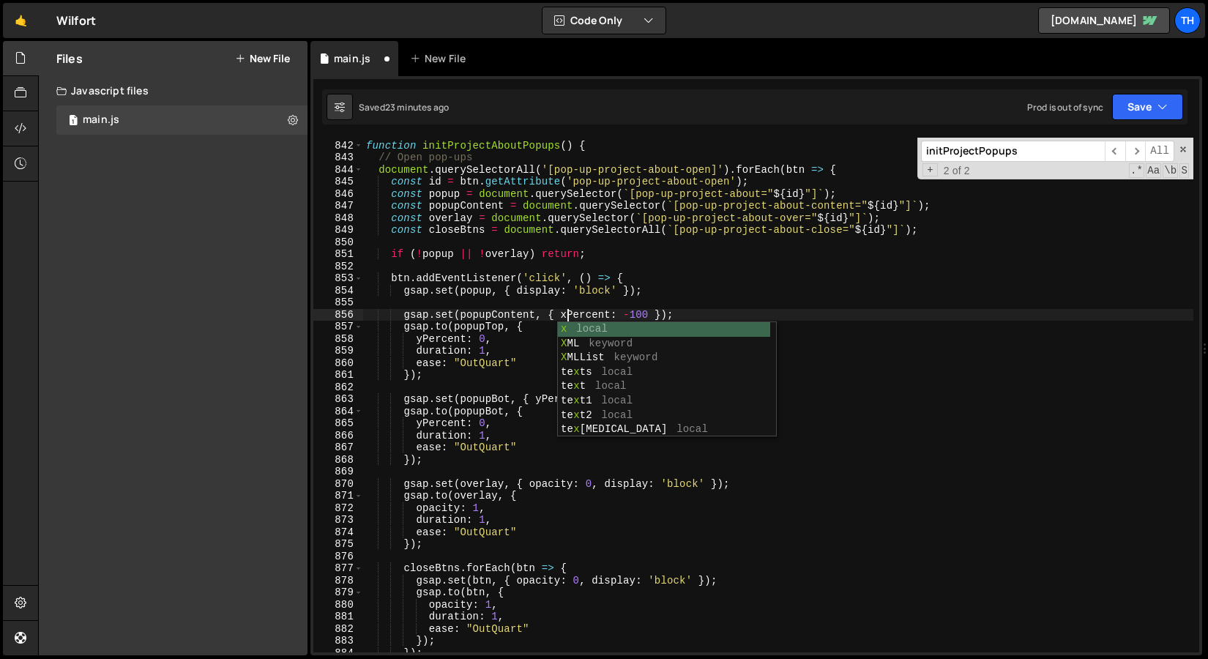
scroll to position [0, 14]
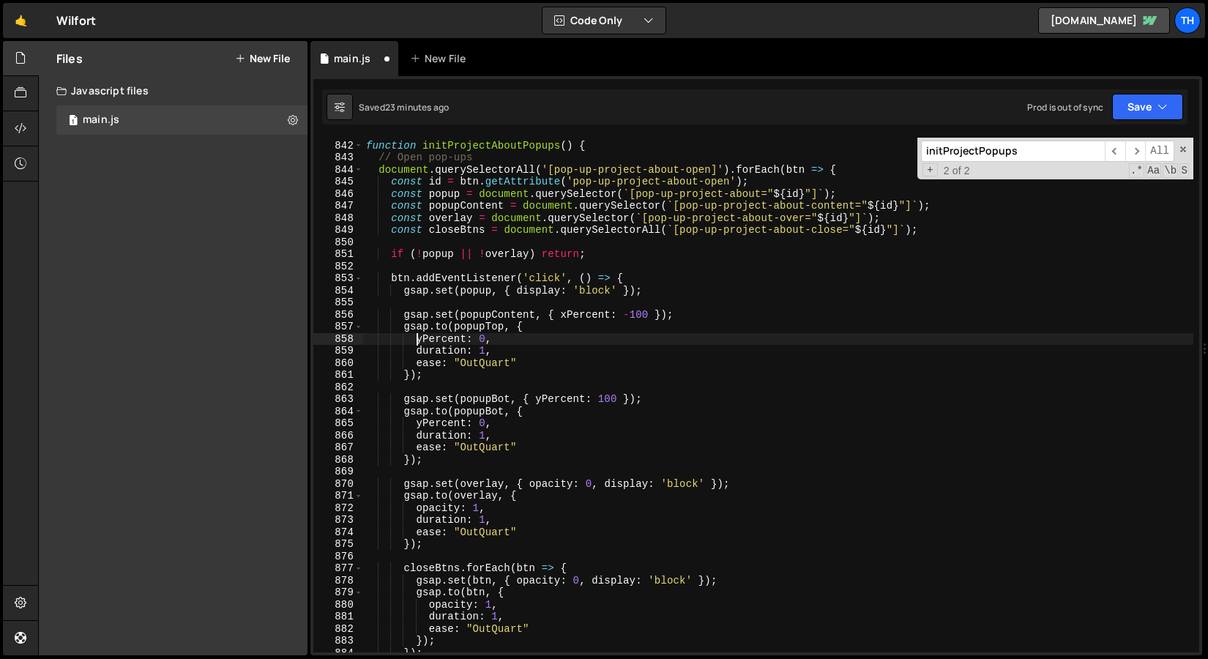
click at [418, 337] on div "function initProjectAboutPopups ( ) { // Open pop-ups document . querySelectorA…" at bounding box center [778, 396] width 830 height 539
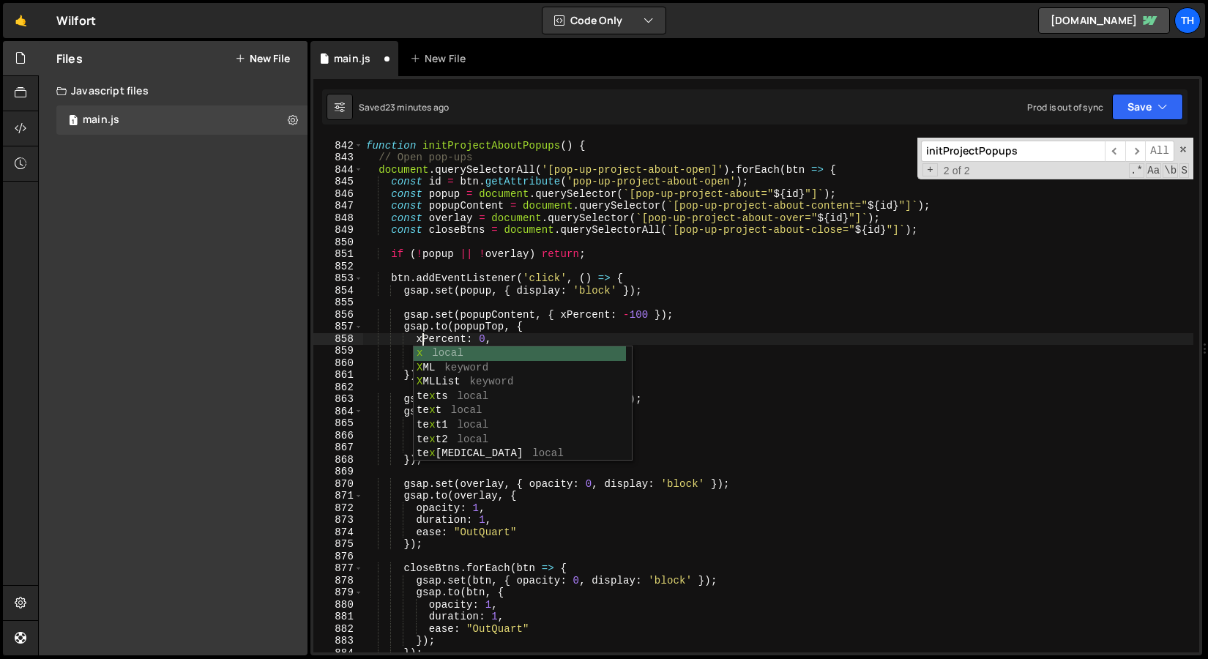
click at [412, 312] on div "function initProjectAboutPopups ( ) { // Open pop-ups document . querySelectorA…" at bounding box center [778, 396] width 830 height 539
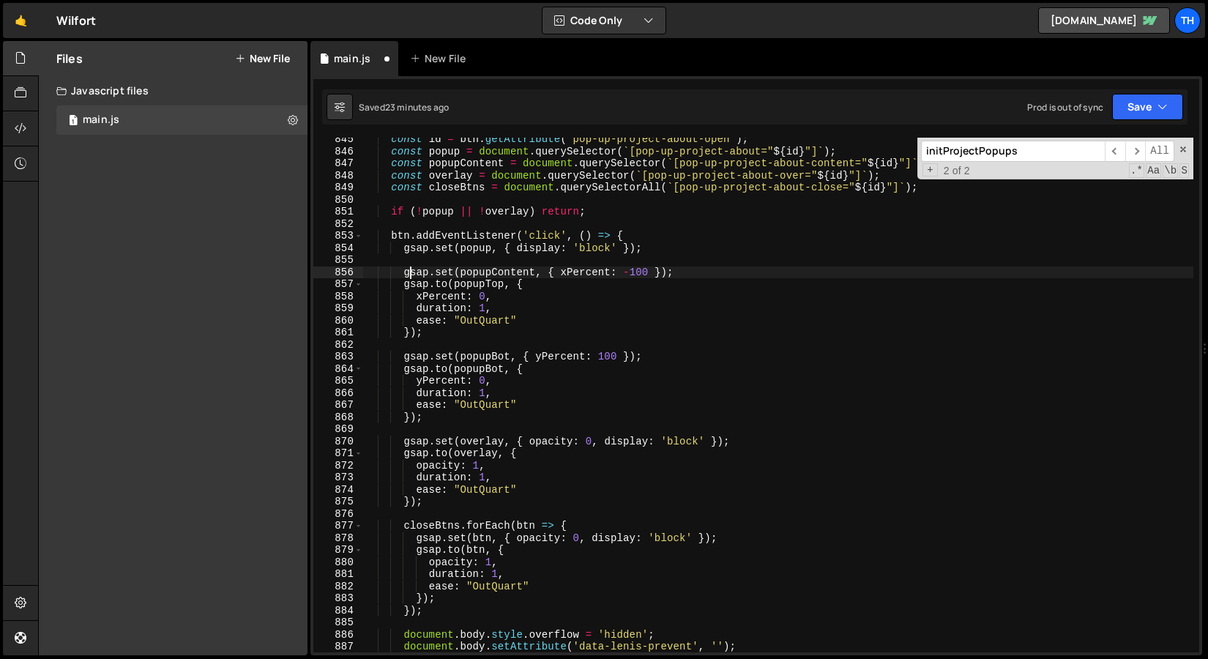
scroll to position [731, 0]
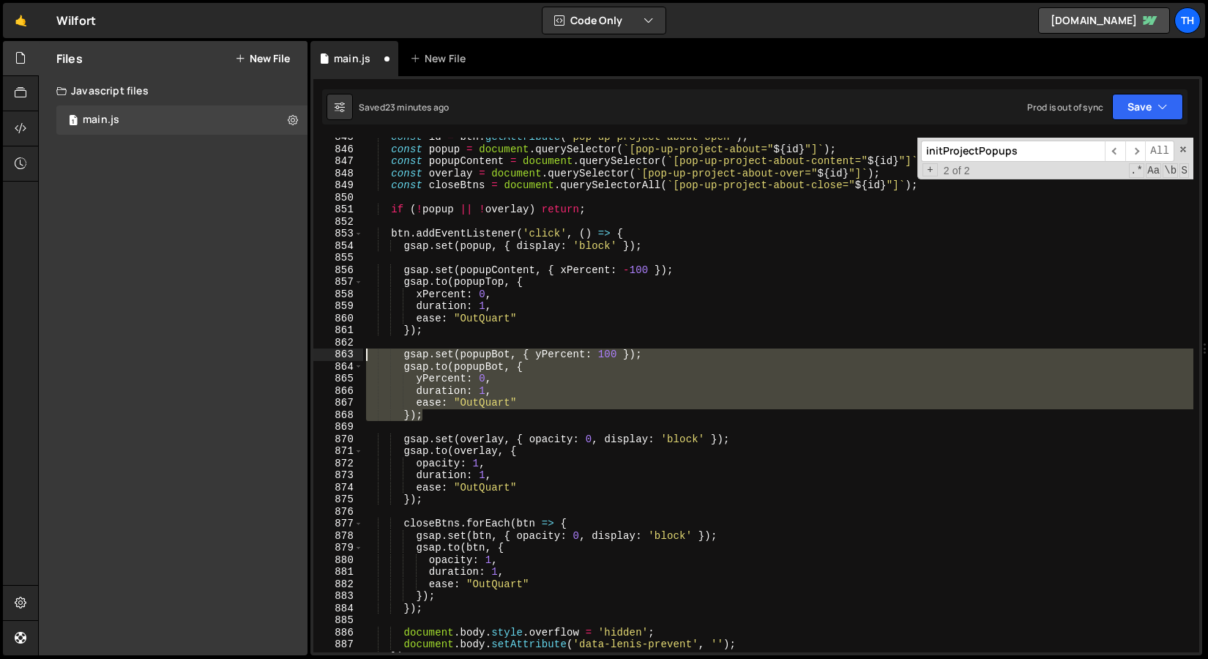
drag, startPoint x: 450, startPoint y: 410, endPoint x: 286, endPoint y: 359, distance: 171.8
click at [286, 359] on div "Files New File Javascript files 1 main.js 0 CSS files Copy share link Edit File…" at bounding box center [623, 348] width 1170 height 615
type textarea "gsap.set(popupBot, { yPercent: 100 }); [DOMAIN_NAME](popupBot, {"
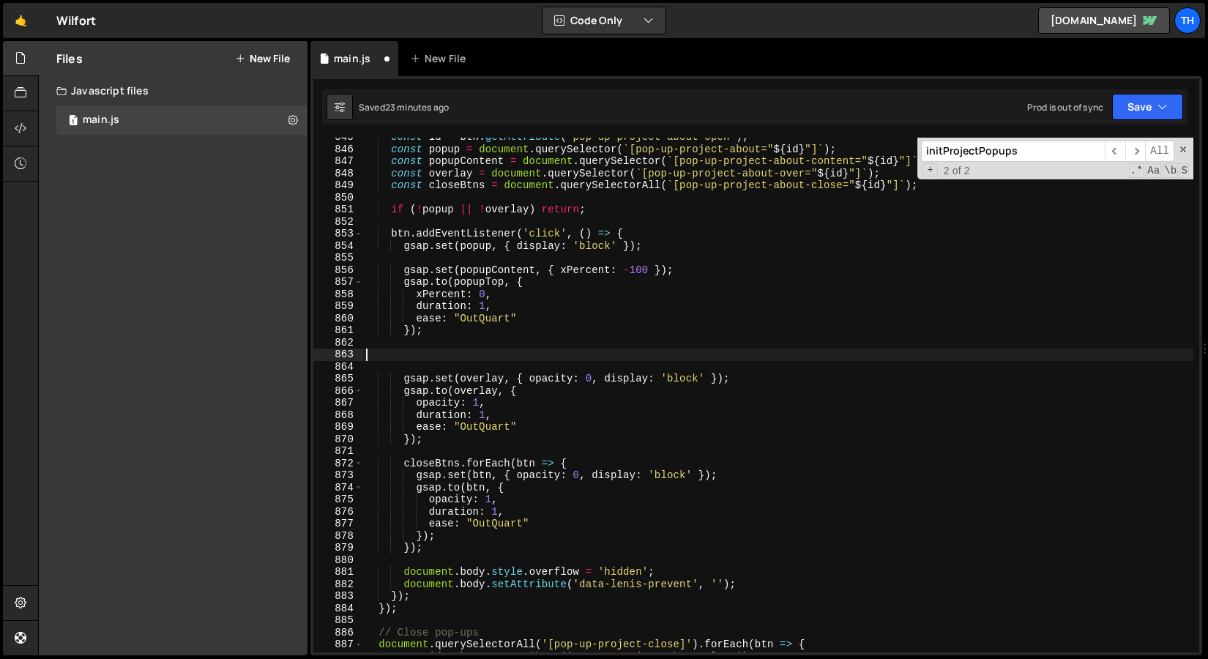
scroll to position [0, 0]
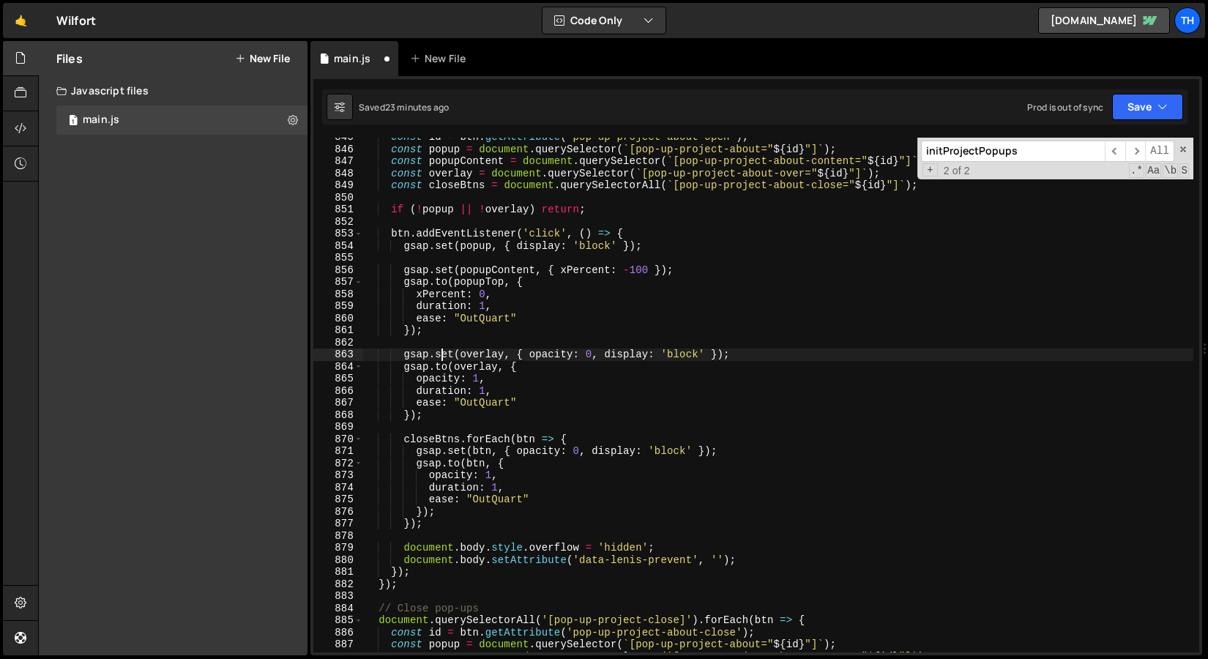
drag, startPoint x: 439, startPoint y: 357, endPoint x: 502, endPoint y: 357, distance: 62.2
click at [502, 357] on div "const id = btn . getAttribute ( 'pop-up-project-about-open' ) ; const popup = d…" at bounding box center [778, 400] width 830 height 539
click at [524, 352] on div "const id = btn . getAttribute ( 'pop-up-project-about-open' ) ; const popup = d…" at bounding box center [778, 400] width 830 height 539
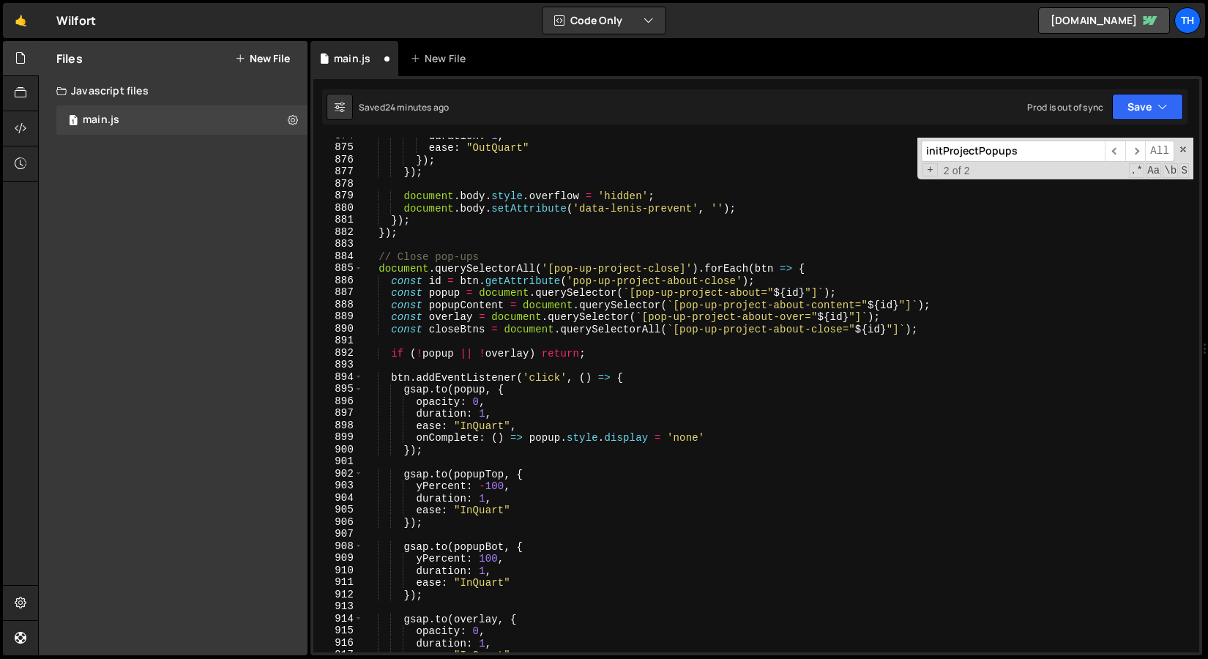
scroll to position [1087, 0]
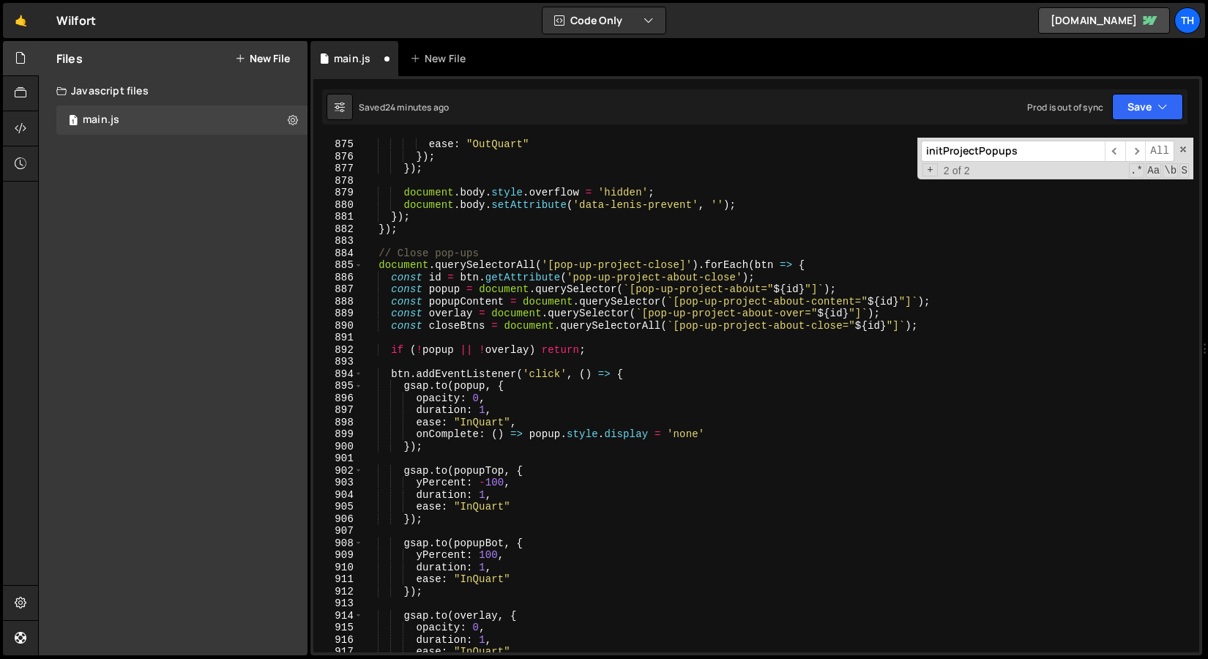
click at [466, 384] on div "duration : 1 , ease : "OutQuart" }) ; }) ; document . body . style . overflow =…" at bounding box center [778, 395] width 830 height 539
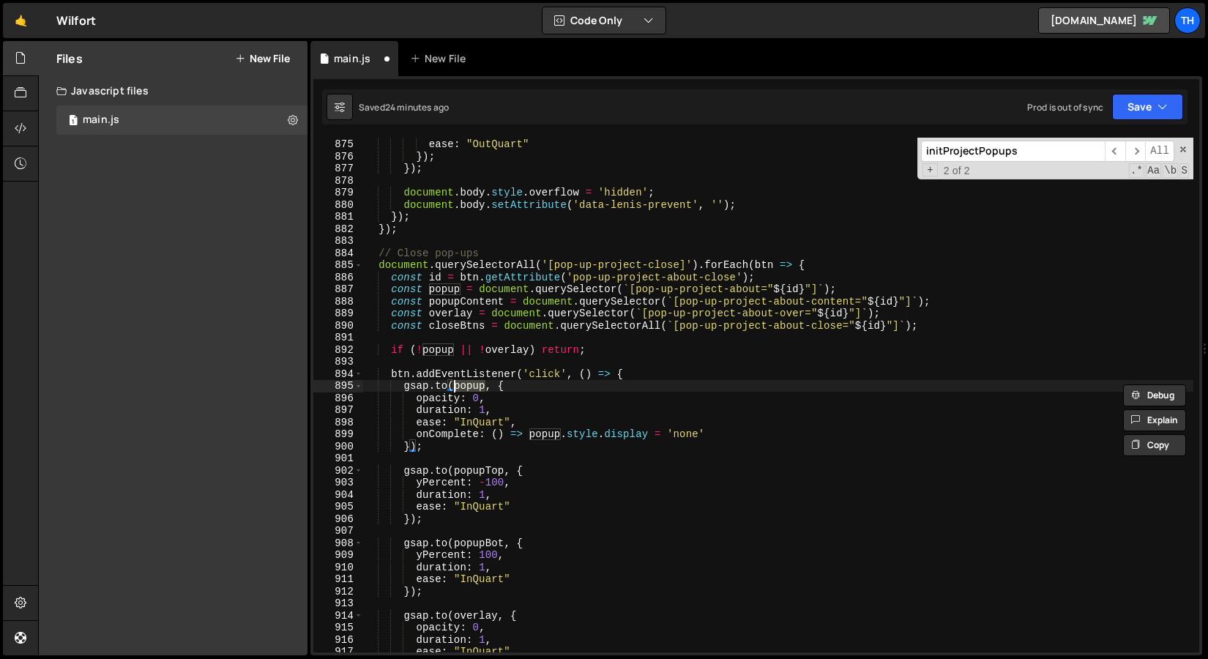
click at [425, 392] on div "duration : 1 , ease : "OutQuart" }) ; }) ; document . body . style . overflow =…" at bounding box center [778, 395] width 830 height 539
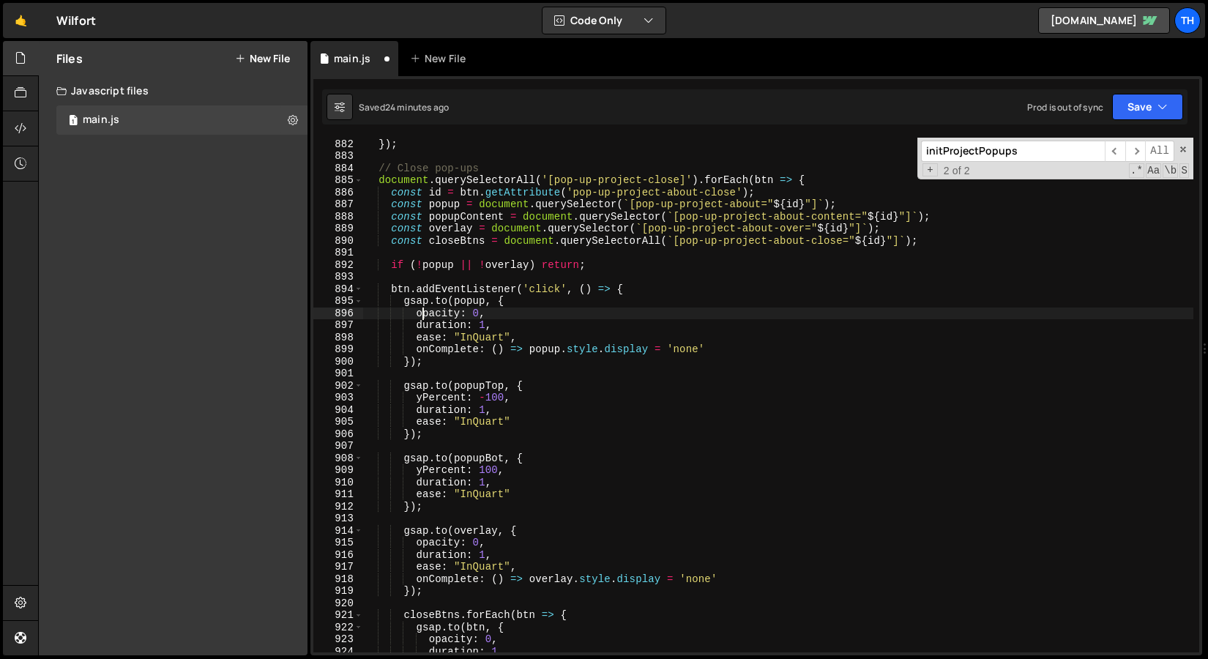
scroll to position [1173, 0]
drag, startPoint x: 498, startPoint y: 309, endPoint x: 284, endPoint y: 308, distance: 213.8
click at [284, 309] on div "Files New File Javascript files 1 main.js 0 CSS files Copy share link Edit File…" at bounding box center [623, 348] width 1170 height 615
type textarea "\"
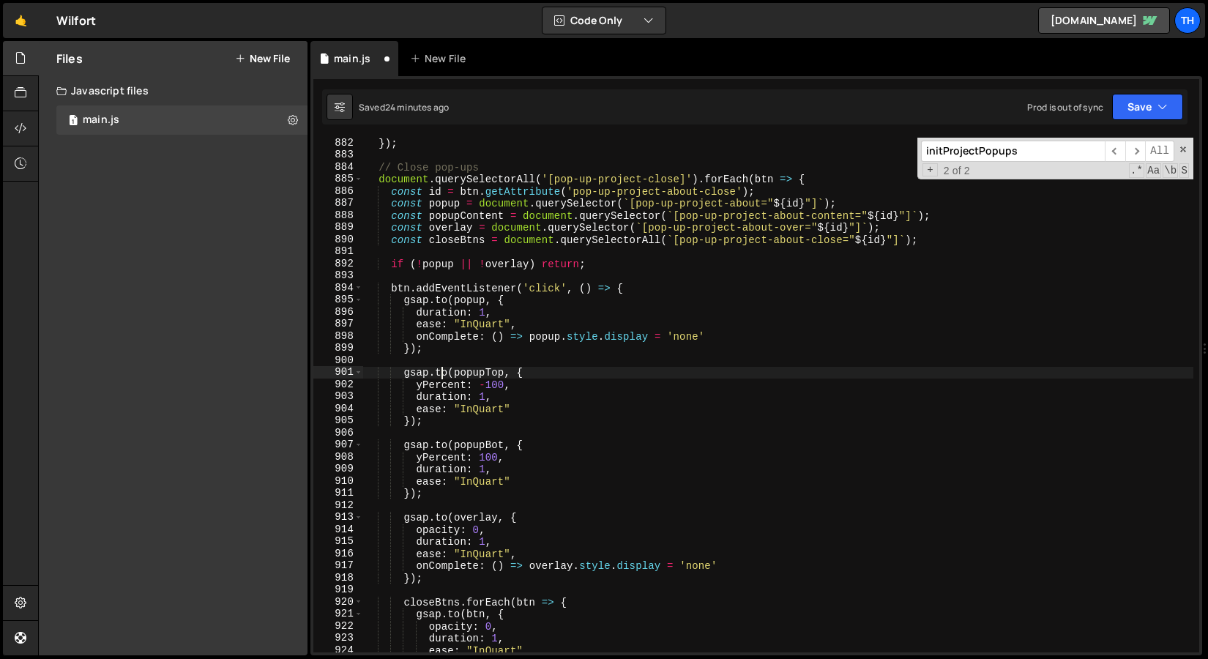
drag, startPoint x: 439, startPoint y: 377, endPoint x: 472, endPoint y: 376, distance: 33.0
click at [472, 376] on div "}) ; // Close pop-ups document . querySelectorAll ( '[pop-up-project-close]' ) …" at bounding box center [778, 406] width 830 height 539
click at [499, 371] on div "}) ; // Close pop-ups document . querySelectorAll ( '[pop-up-project-close]' ) …" at bounding box center [778, 406] width 830 height 539
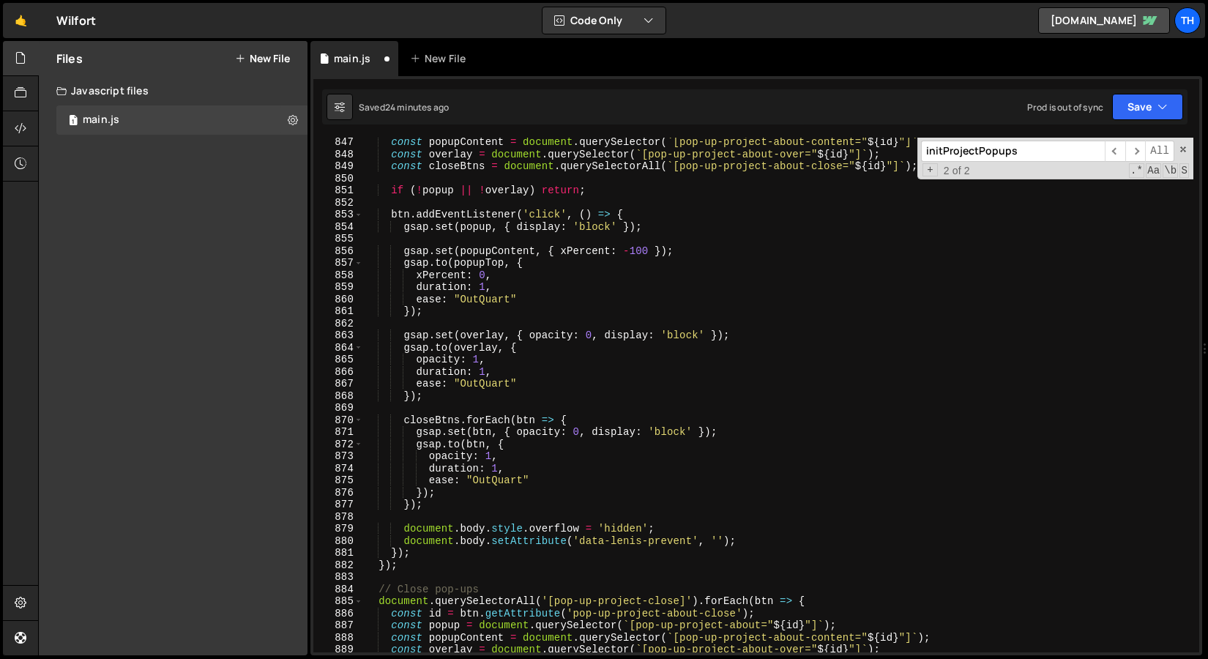
scroll to position [719, 0]
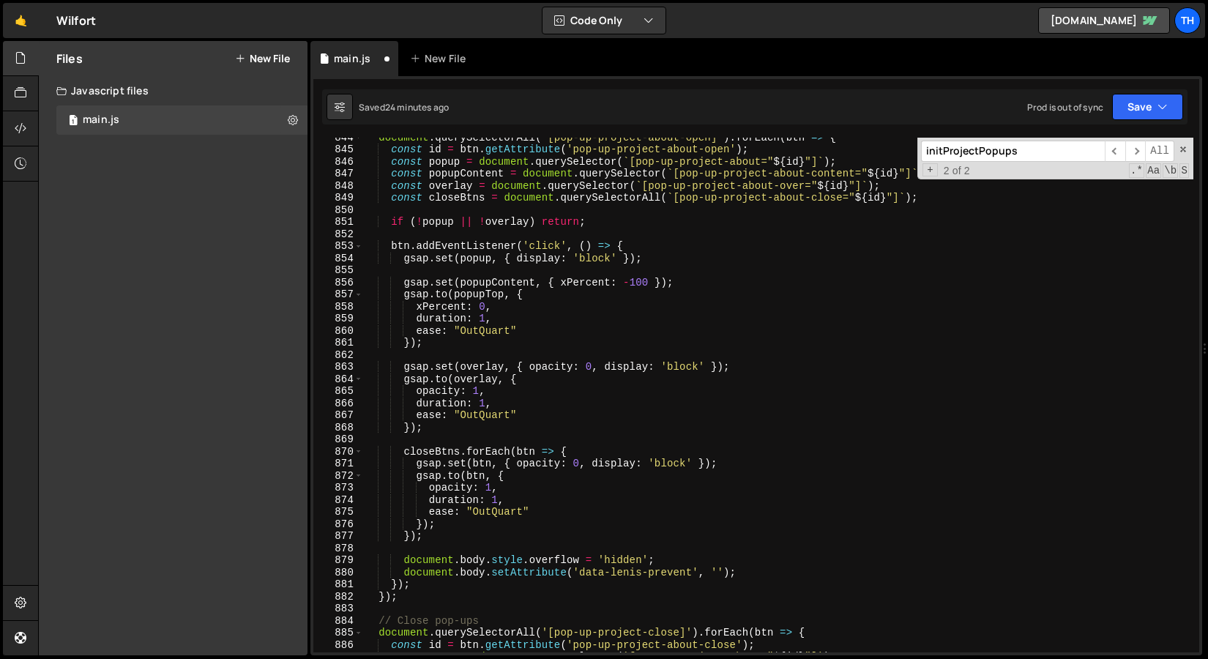
click at [499, 286] on div "document . querySelectorAll ( '[pop-up-project-about-open]' ) . forEach ( btn =…" at bounding box center [778, 400] width 830 height 539
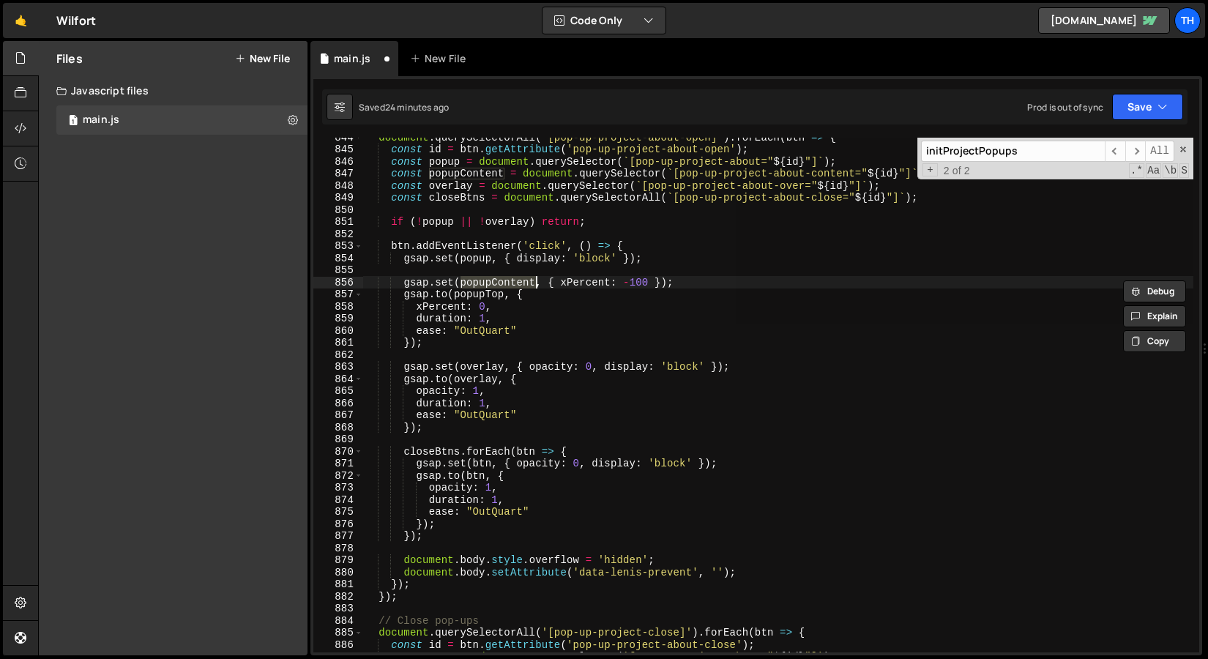
click at [489, 288] on div "document . querySelectorAll ( '[pop-up-project-about-open]' ) . forEach ( btn =…" at bounding box center [778, 395] width 830 height 515
click at [489, 288] on div "document . querySelectorAll ( '[pop-up-project-about-open]' ) . forEach ( btn =…" at bounding box center [778, 400] width 830 height 539
click at [480, 296] on div "document . querySelectorAll ( '[pop-up-project-about-open]' ) . forEach ( btn =…" at bounding box center [778, 400] width 830 height 539
paste textarea "Content"
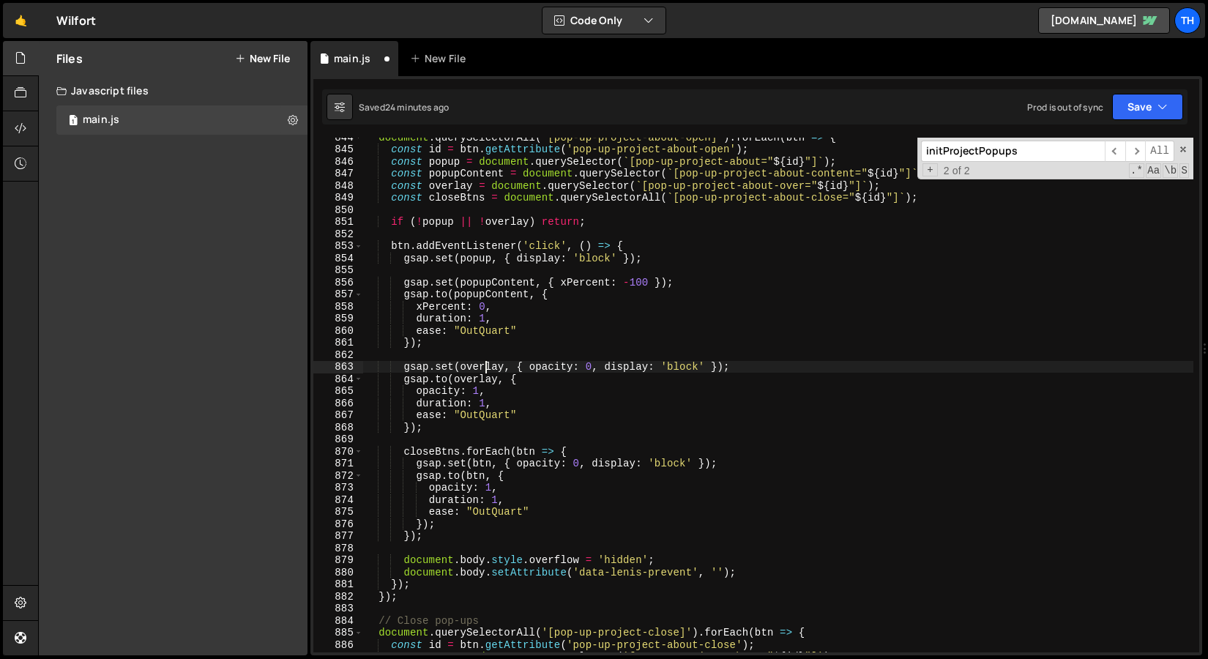
click at [487, 369] on div "document . querySelectorAll ( '[pop-up-project-about-open]' ) . forEach ( btn =…" at bounding box center [778, 400] width 830 height 539
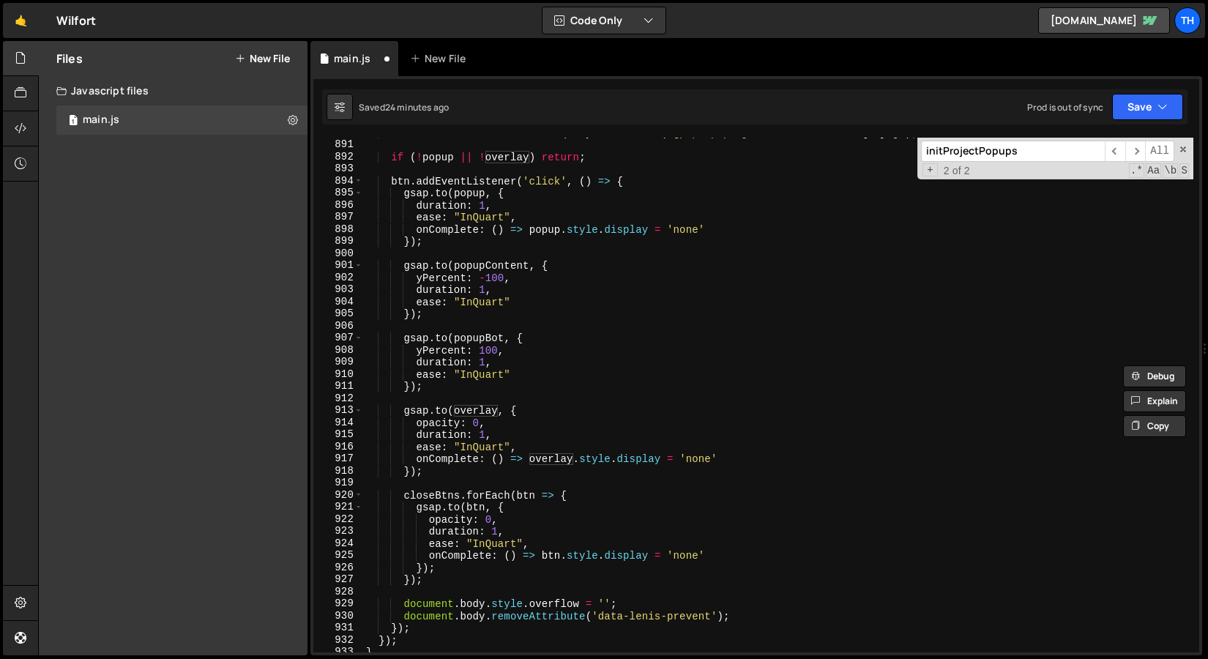
scroll to position [1280, 0]
click at [475, 319] on div "const closeBtns = document . querySelectorAll ( ` [pop-up-project-about-close="…" at bounding box center [778, 396] width 830 height 539
click at [484, 269] on div "const closeBtns = document . querySelectorAll ( ` [pop-up-project-about-close="…" at bounding box center [778, 396] width 830 height 539
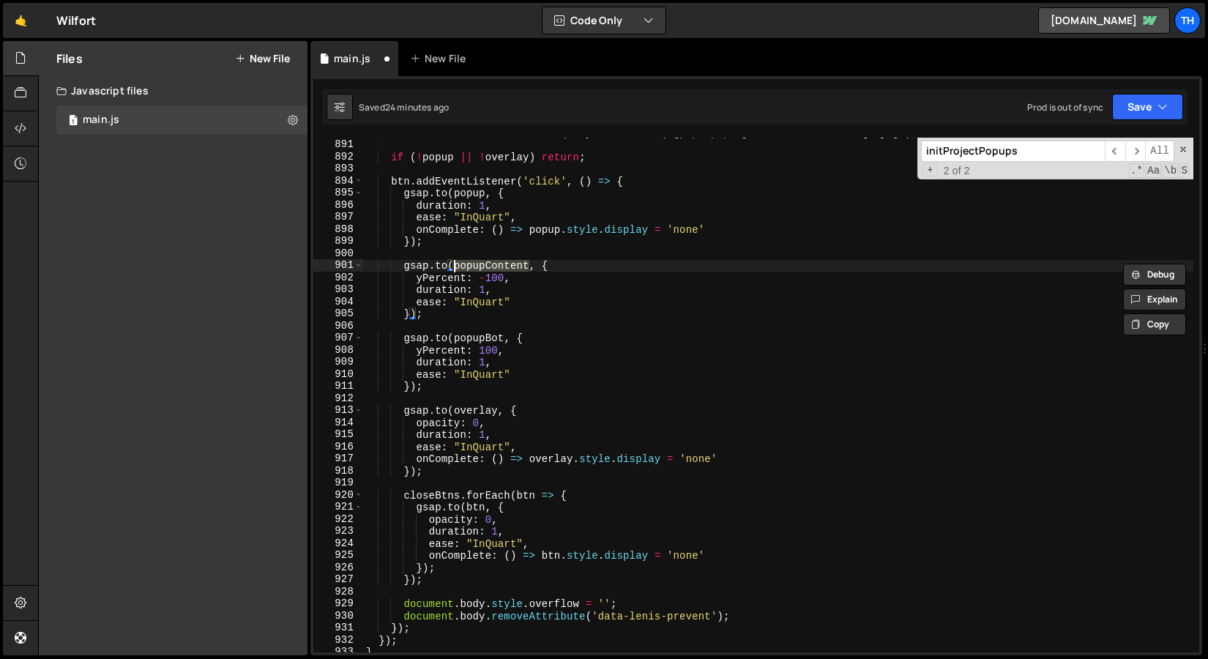
click at [480, 283] on div "const closeBtns = document . querySelectorAll ( ` [pop-up-project-about-close="…" at bounding box center [778, 396] width 830 height 539
click at [422, 280] on div "const closeBtns = document . querySelectorAll ( ` [pop-up-project-about-close="…" at bounding box center [778, 396] width 830 height 539
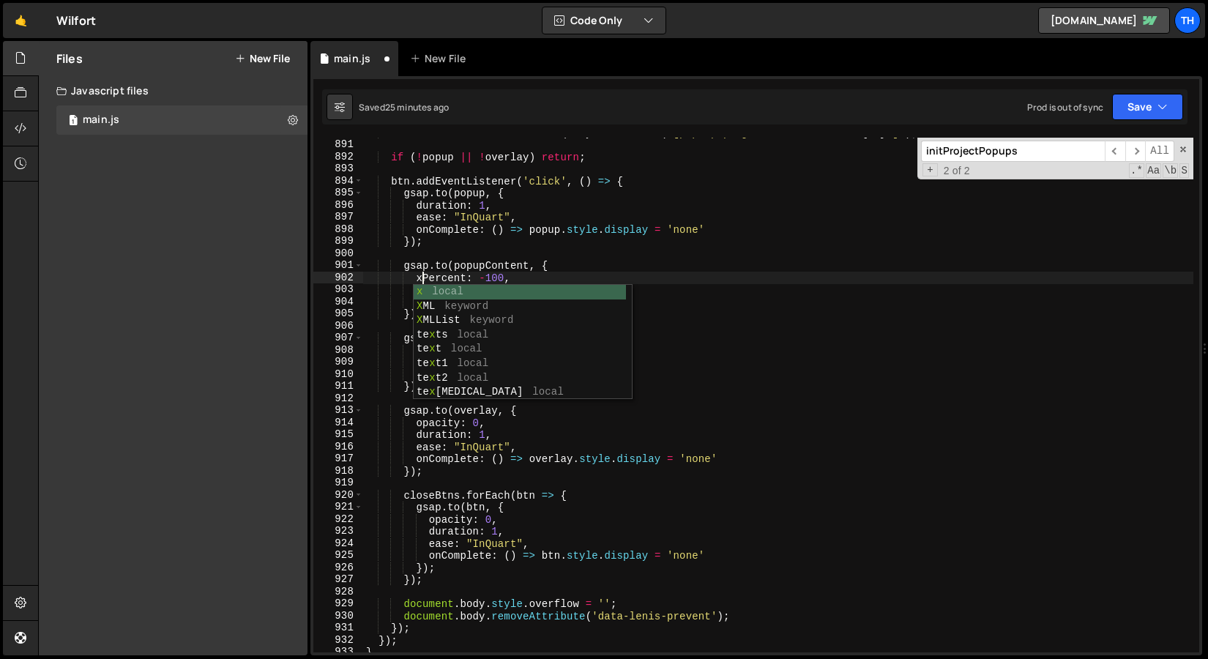
click at [454, 267] on div "const closeBtns = document . querySelectorAll ( ` [pop-up-project-about-close="…" at bounding box center [778, 396] width 830 height 539
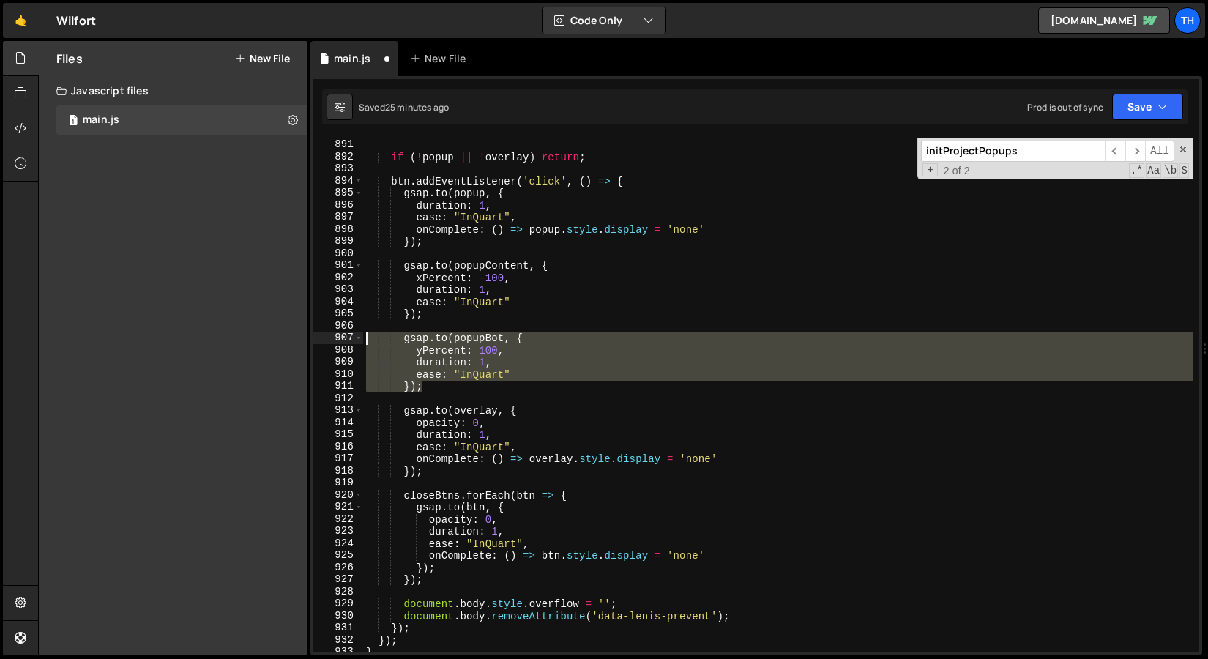
drag, startPoint x: 453, startPoint y: 382, endPoint x: 317, endPoint y: 336, distance: 143.1
click at [317, 336] on div "[DOMAIN_NAME](popupContent, { 890 891 892 893 894 895 896 897 898 899 900 901 9…" at bounding box center [756, 395] width 886 height 515
type textarea "[DOMAIN_NAME](popupBot, { yPercent: 100,"
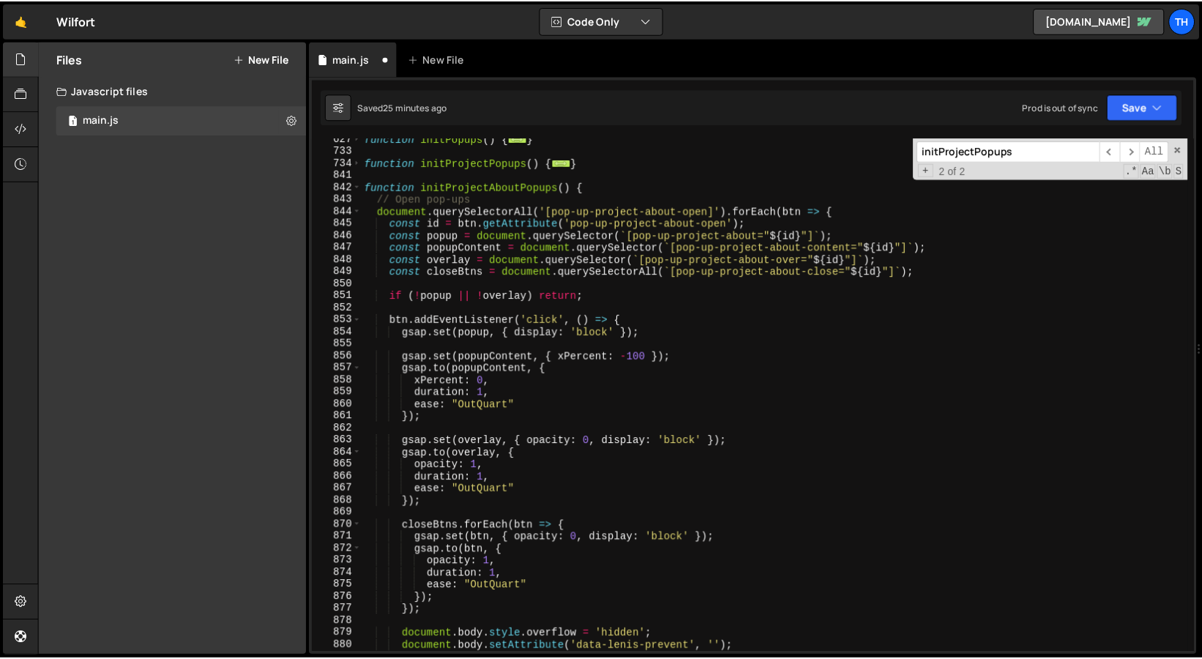
scroll to position [645, 0]
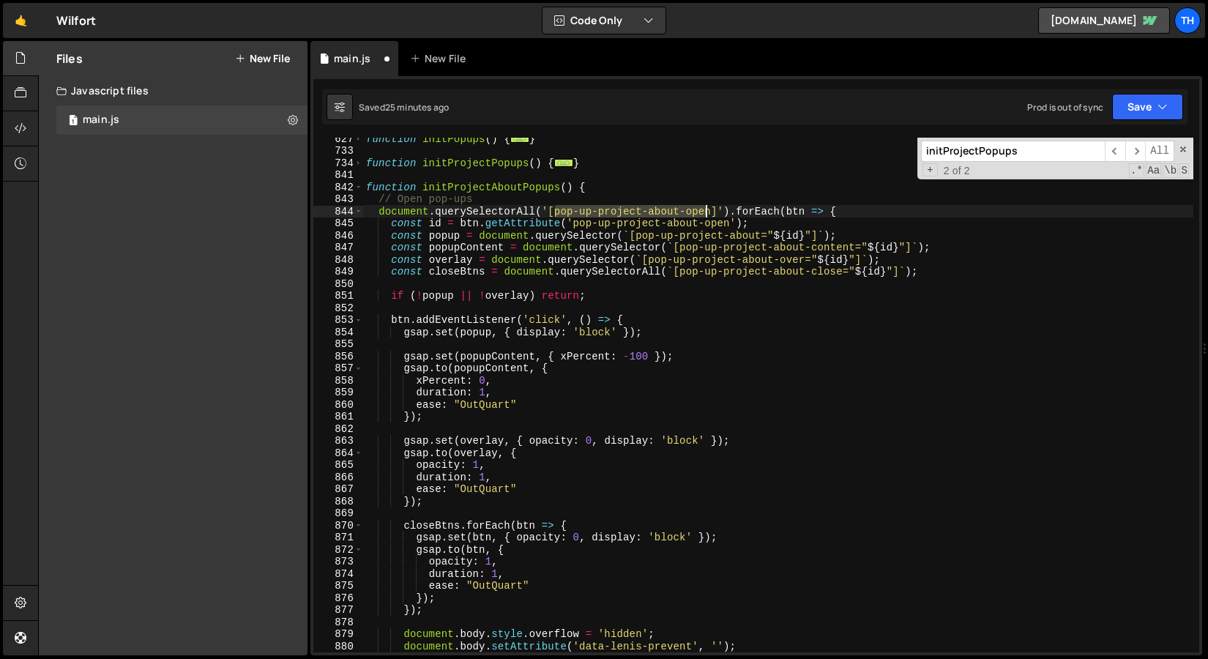
drag, startPoint x: 556, startPoint y: 209, endPoint x: 709, endPoint y: 207, distance: 153.0
click at [709, 208] on div "function initPopups ( ) { ... } function initProjectPopups ( ) { ... } function…" at bounding box center [778, 402] width 830 height 539
click at [715, 206] on div "function initPopups ( ) { ... } function initProjectPopups ( ) { ... } function…" at bounding box center [778, 402] width 830 height 539
drag, startPoint x: 713, startPoint y: 208, endPoint x: 554, endPoint y: 208, distance: 159.6
click at [554, 208] on div "function initPopups ( ) { ... } function initProjectPopups ( ) { ... } function…" at bounding box center [778, 402] width 830 height 539
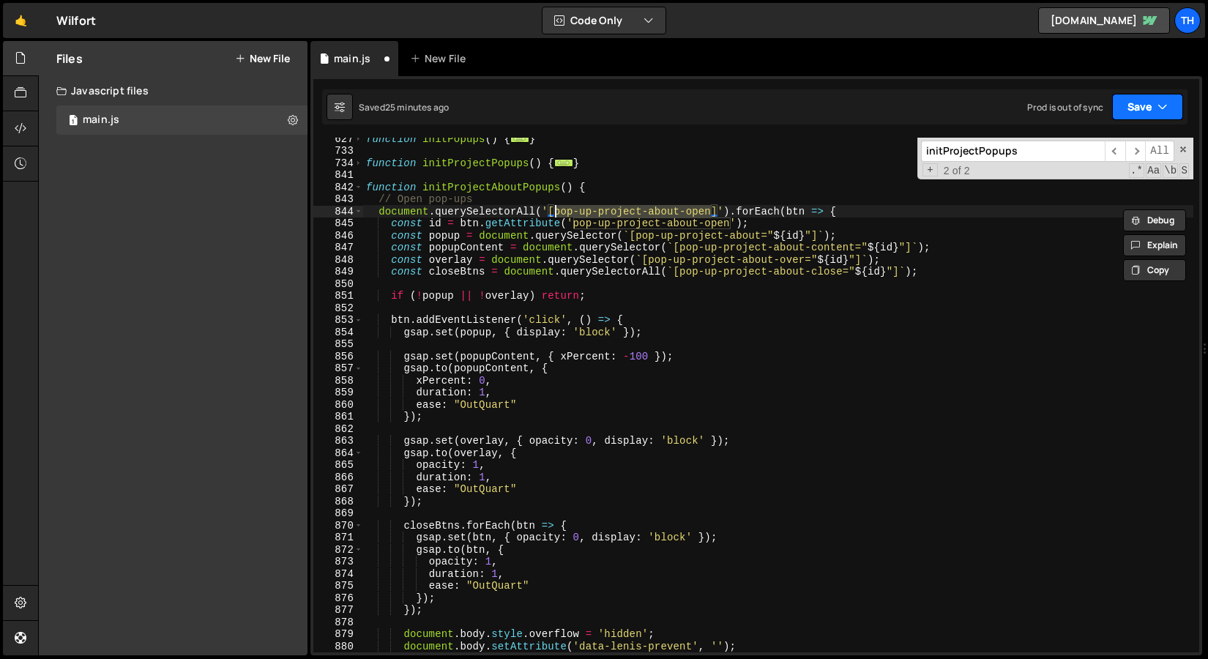
type textarea "document.querySelectorAll('[pop-up-project-about-open]').forEach(btn => {"
click at [1127, 94] on button "Save" at bounding box center [1147, 107] width 71 height 26
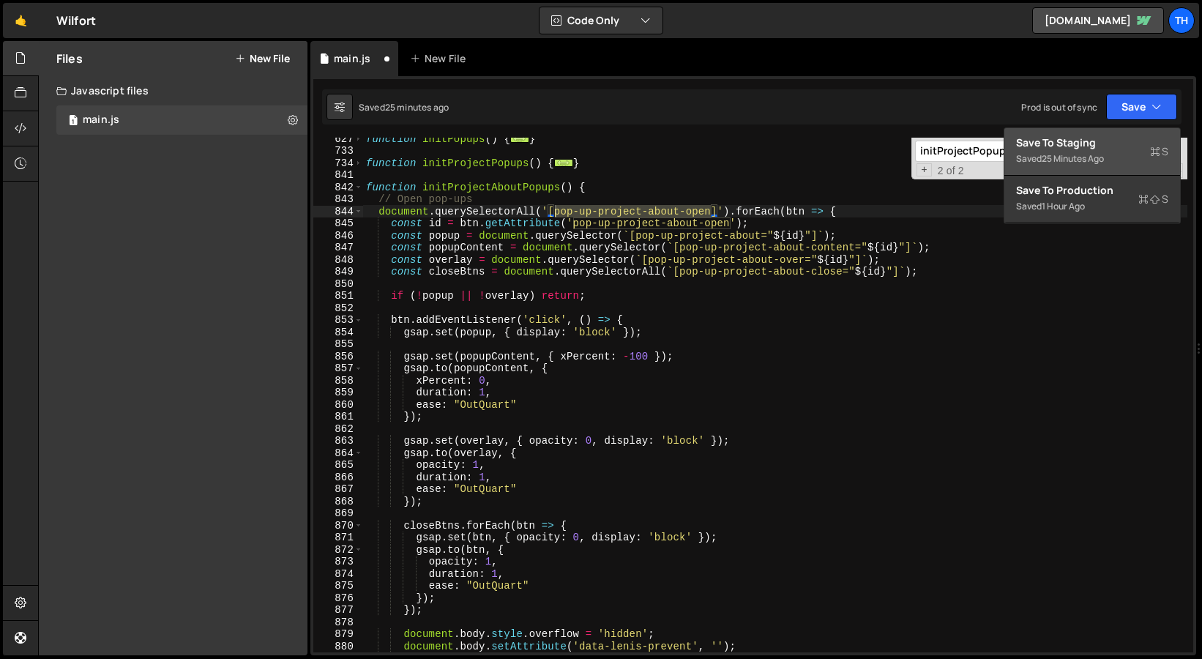
click at [1087, 149] on div "Save to Staging S" at bounding box center [1092, 142] width 152 height 15
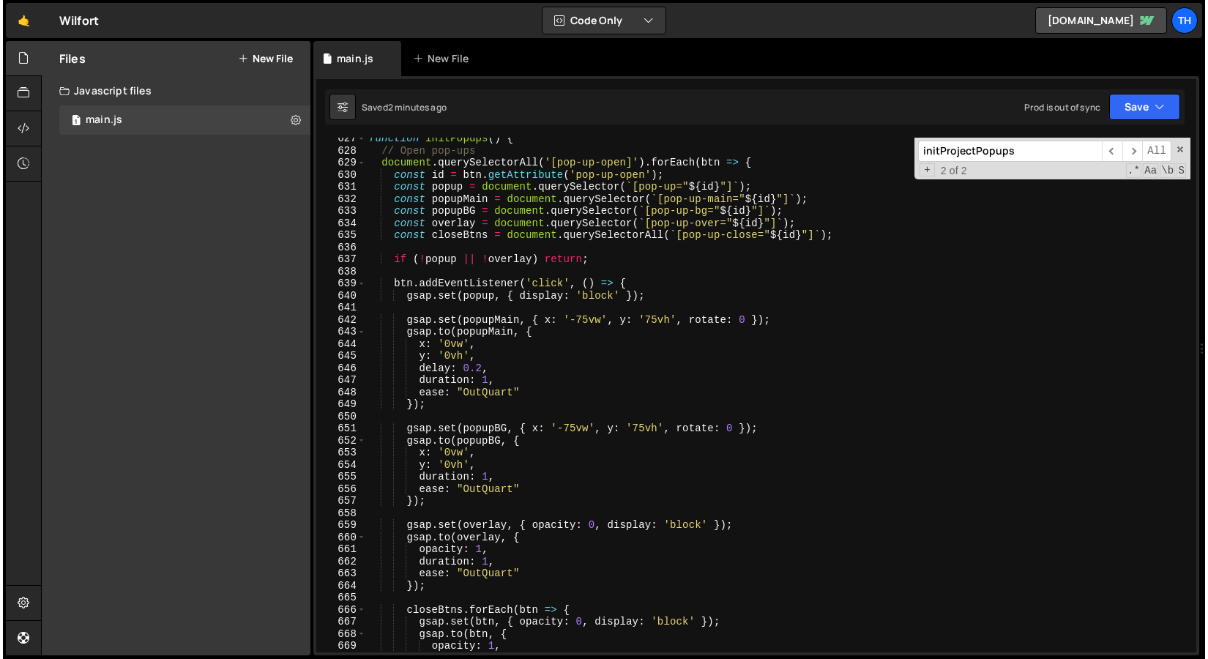
scroll to position [7545, 0]
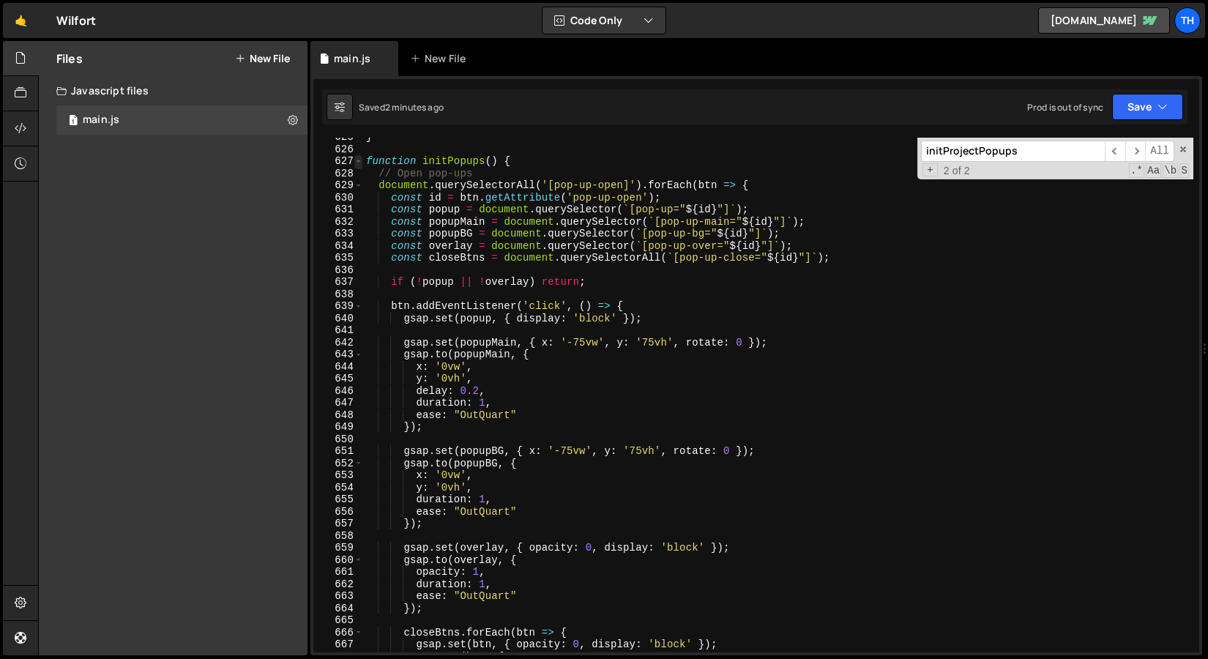
click at [360, 160] on span at bounding box center [358, 161] width 8 height 12
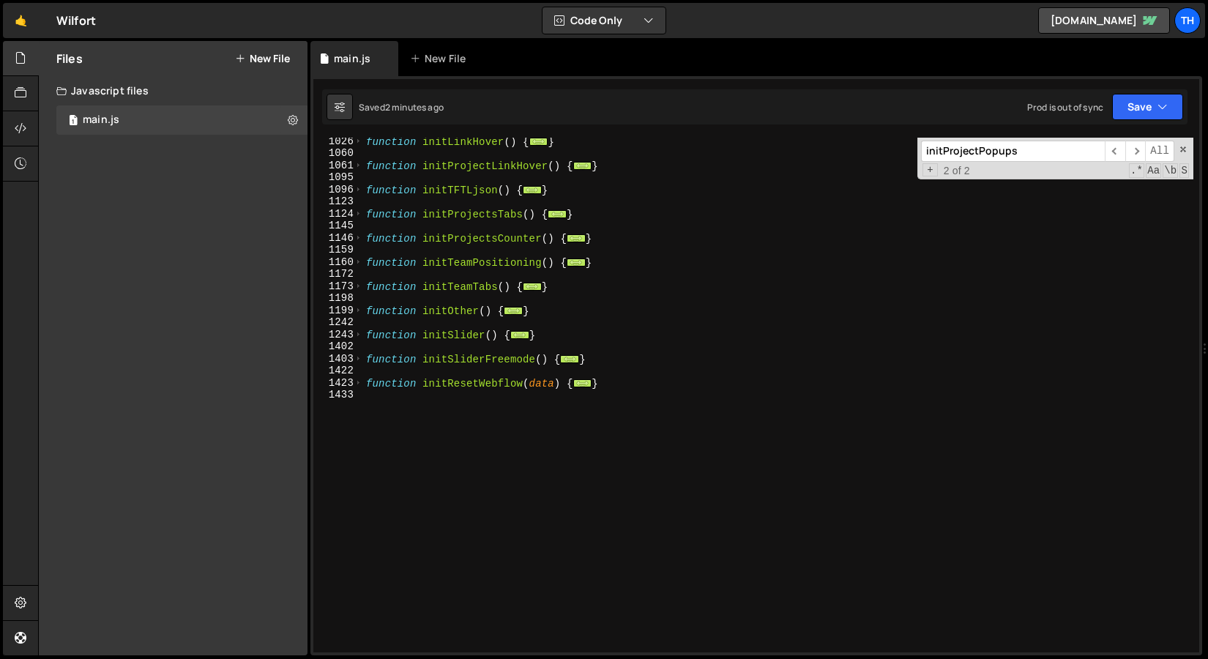
click at [478, 245] on div "function initLinkHover ( ) { ... } function initProjectLinkHover ( ) { ... } fu…" at bounding box center [778, 404] width 830 height 539
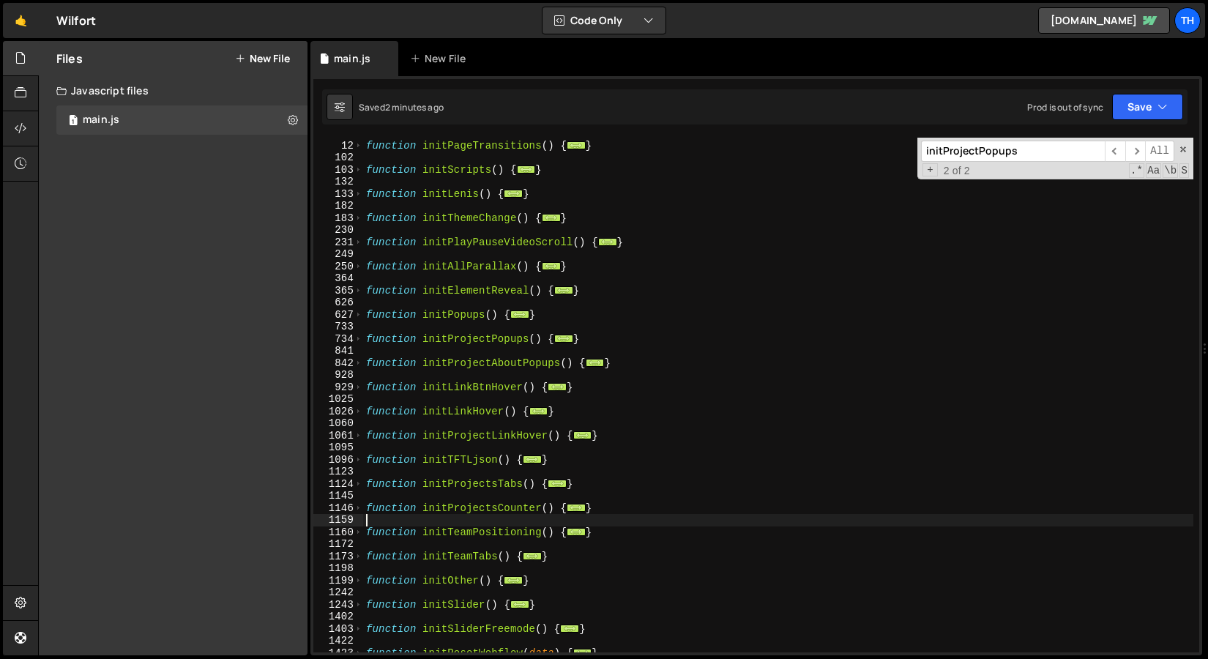
scroll to position [131, 0]
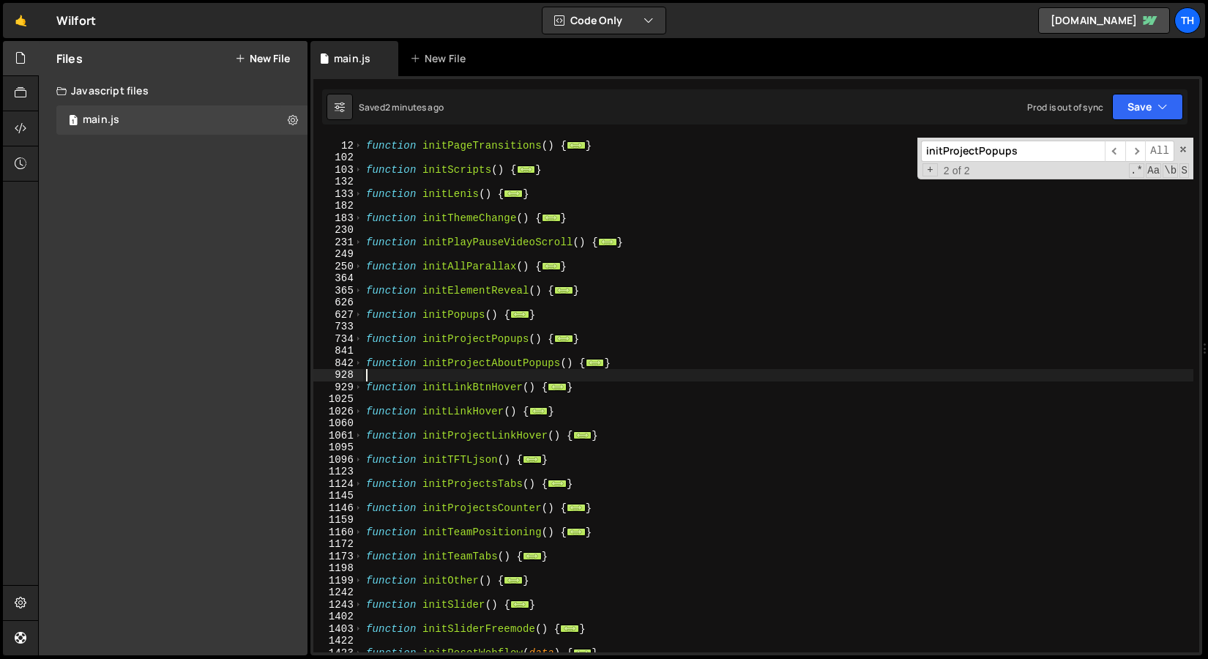
click at [645, 378] on div "function initPageTransitions ( ) { ... } function initScripts ( ) { ... } funct…" at bounding box center [778, 396] width 830 height 539
drag, startPoint x: 644, startPoint y: 365, endPoint x: 273, endPoint y: 360, distance: 371.3
click at [273, 360] on div "Files New File Javascript files 1 main.js 0 CSS files Copy share link Edit File…" at bounding box center [623, 348] width 1170 height 615
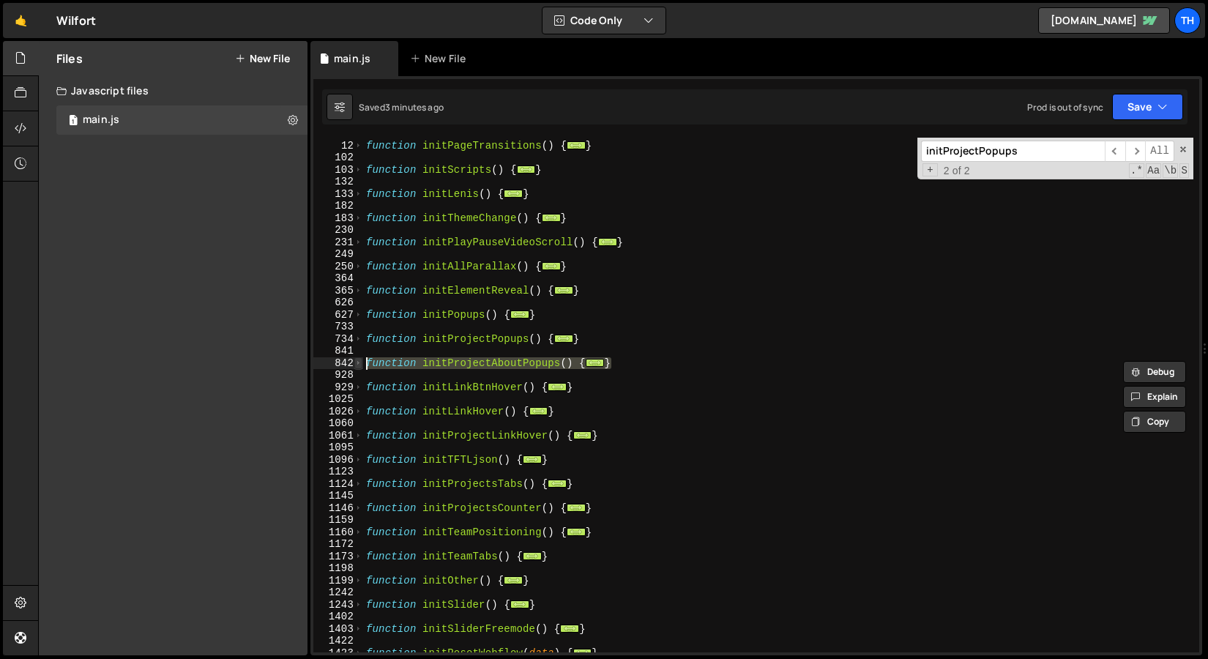
click at [360, 365] on span at bounding box center [358, 363] width 8 height 12
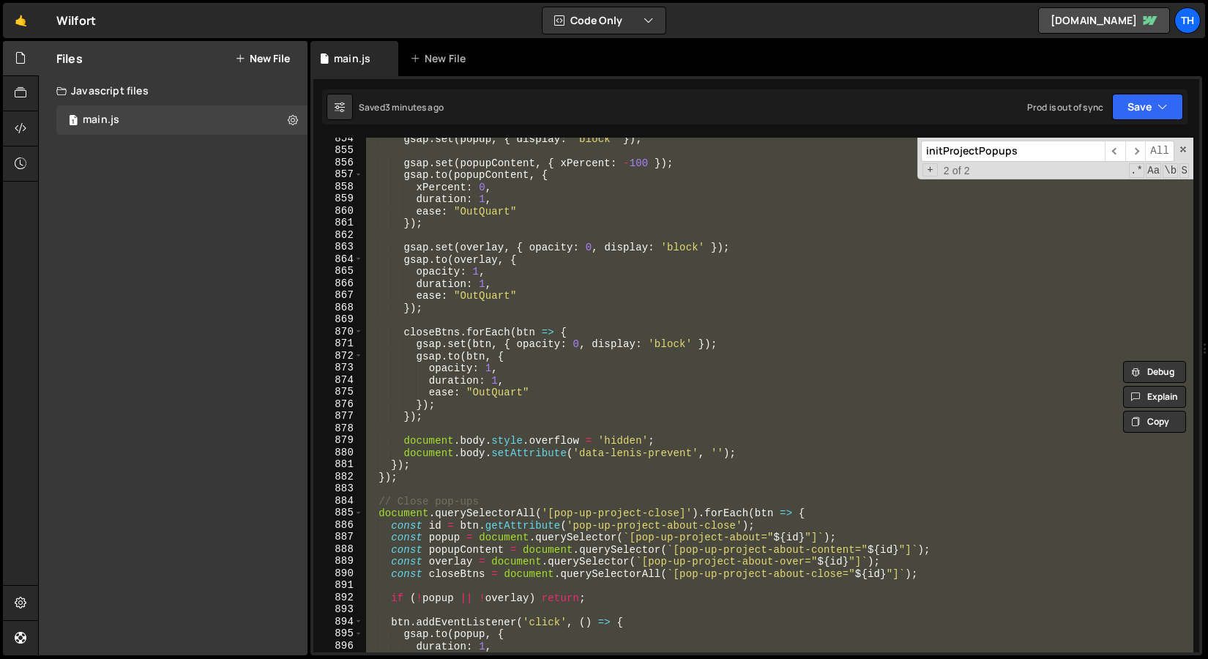
scroll to position [531, 0]
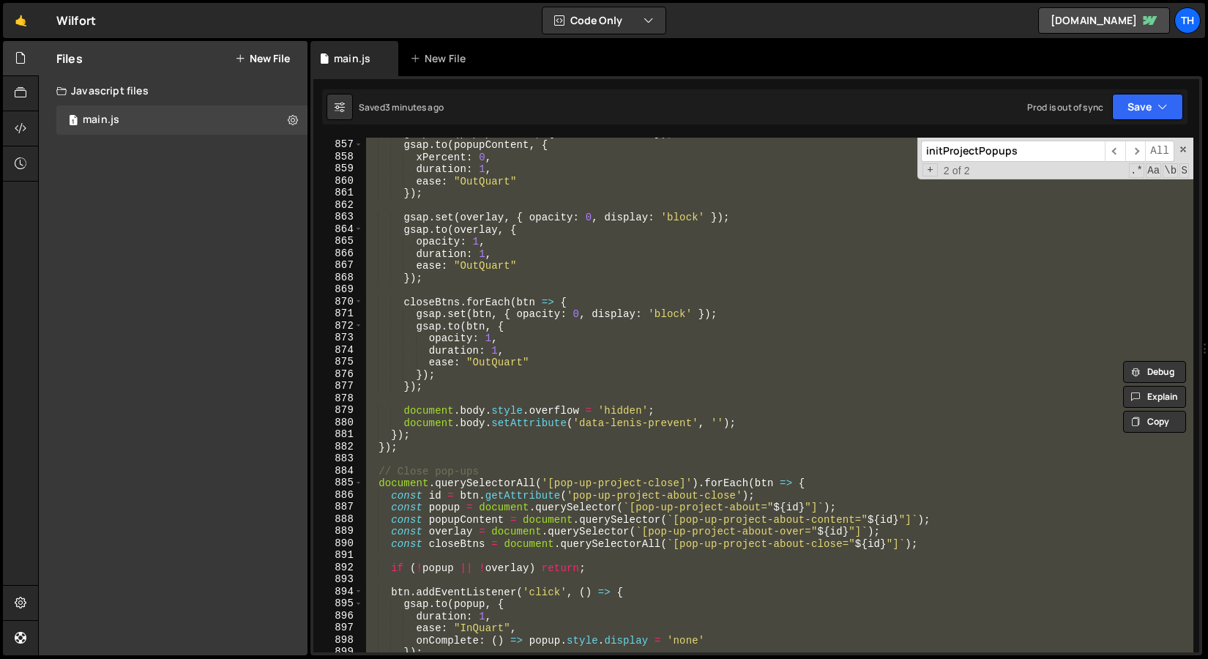
click at [653, 485] on div "gsap . set ( popupContent , { xPercent : - 100 }) ; gsap . to ( popupContent , …" at bounding box center [778, 395] width 830 height 515
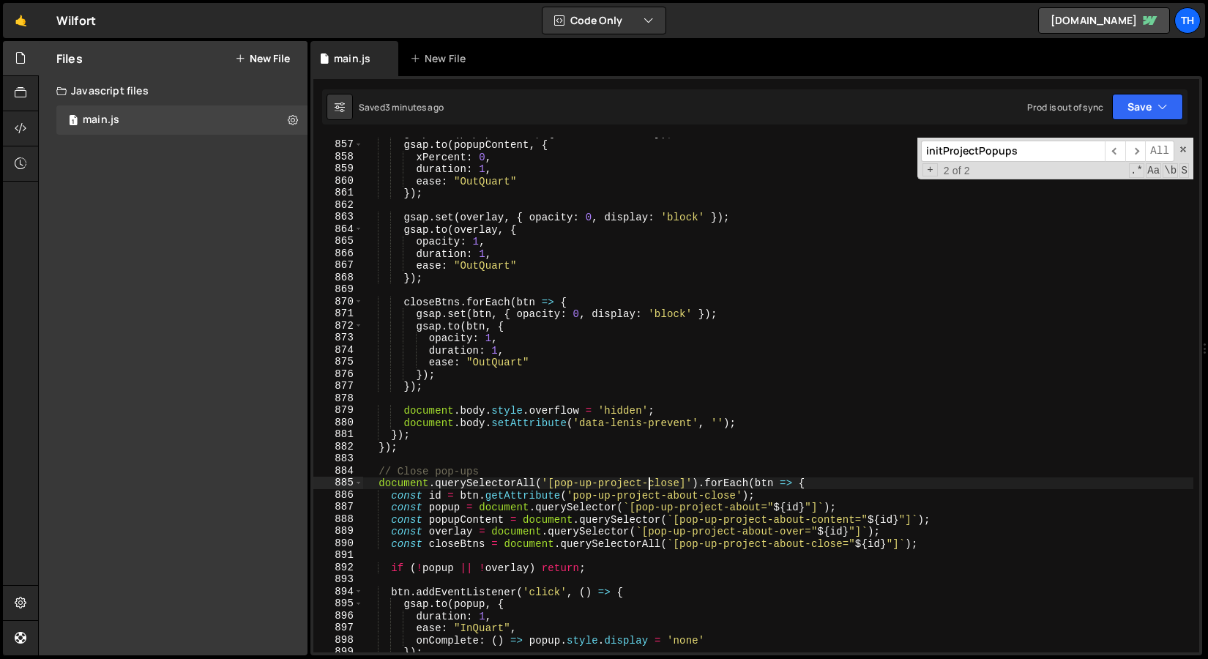
click at [649, 484] on div "gsap . set ( popupContent , { xPercent : - 100 }) ; gsap . to ( popupContent , …" at bounding box center [778, 396] width 830 height 539
paste textarea "about"
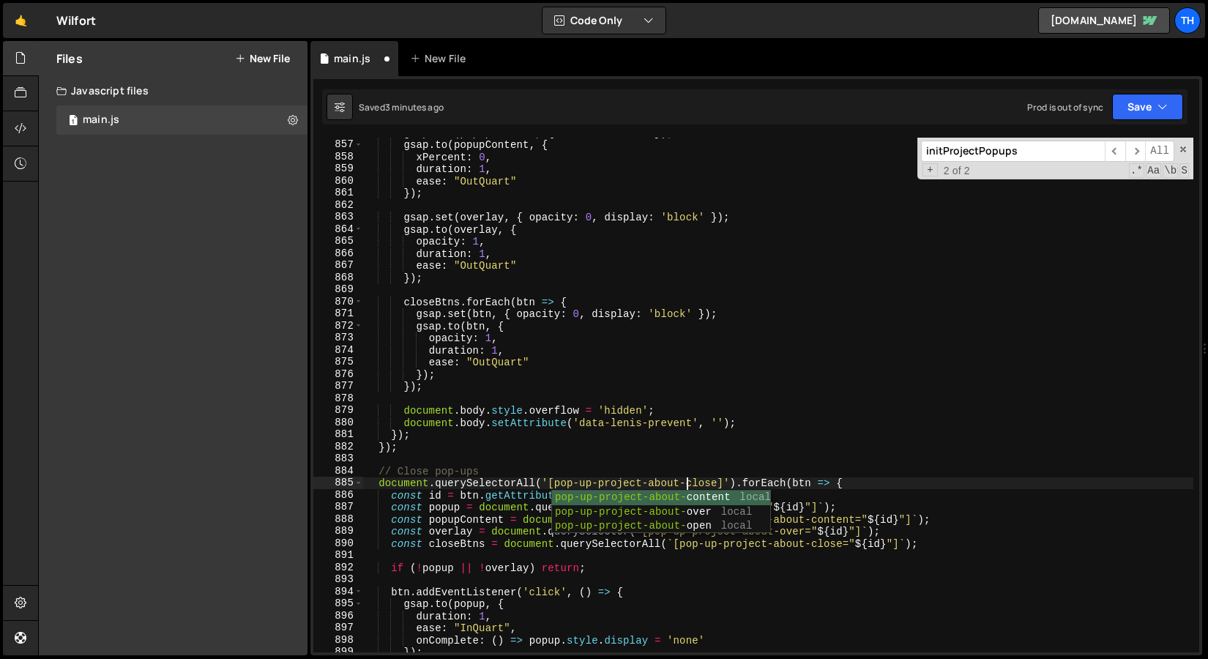
click at [660, 548] on div "gsap . set ( popupContent , { xPercent : - 100 }) ; gsap . to ( popupContent , …" at bounding box center [778, 396] width 830 height 539
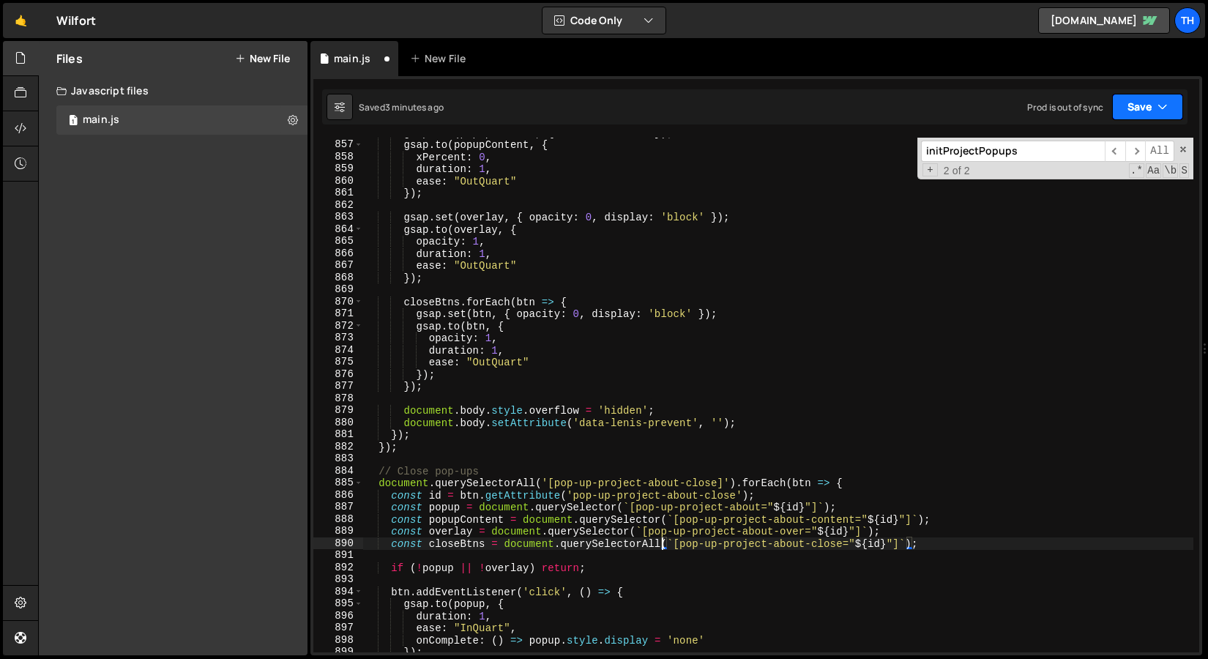
click at [1125, 110] on button "Save" at bounding box center [1147, 107] width 71 height 26
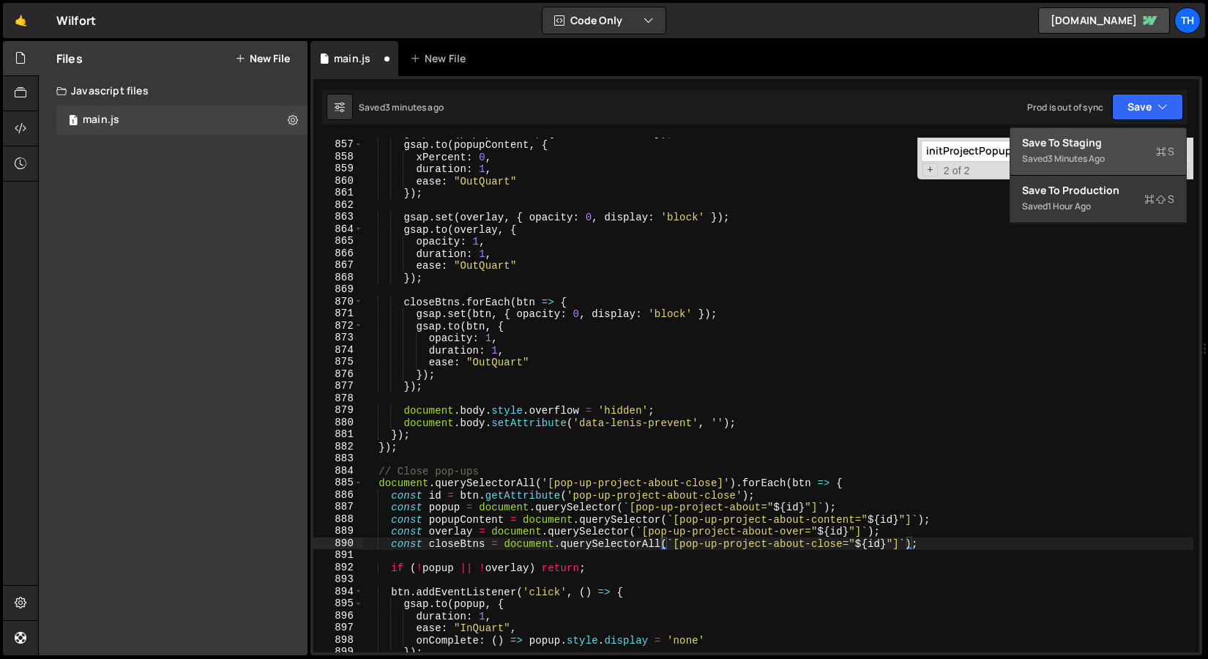
click at [1114, 140] on div "Save to Staging S" at bounding box center [1098, 142] width 152 height 15
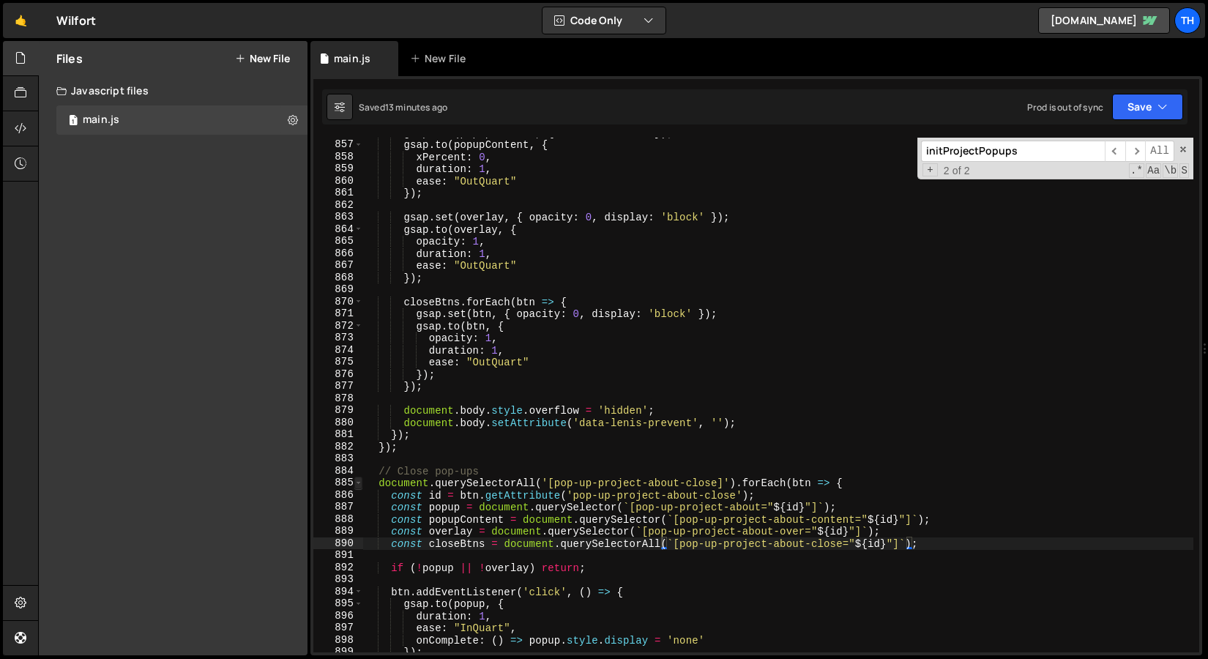
click at [358, 485] on span at bounding box center [358, 483] width 8 height 12
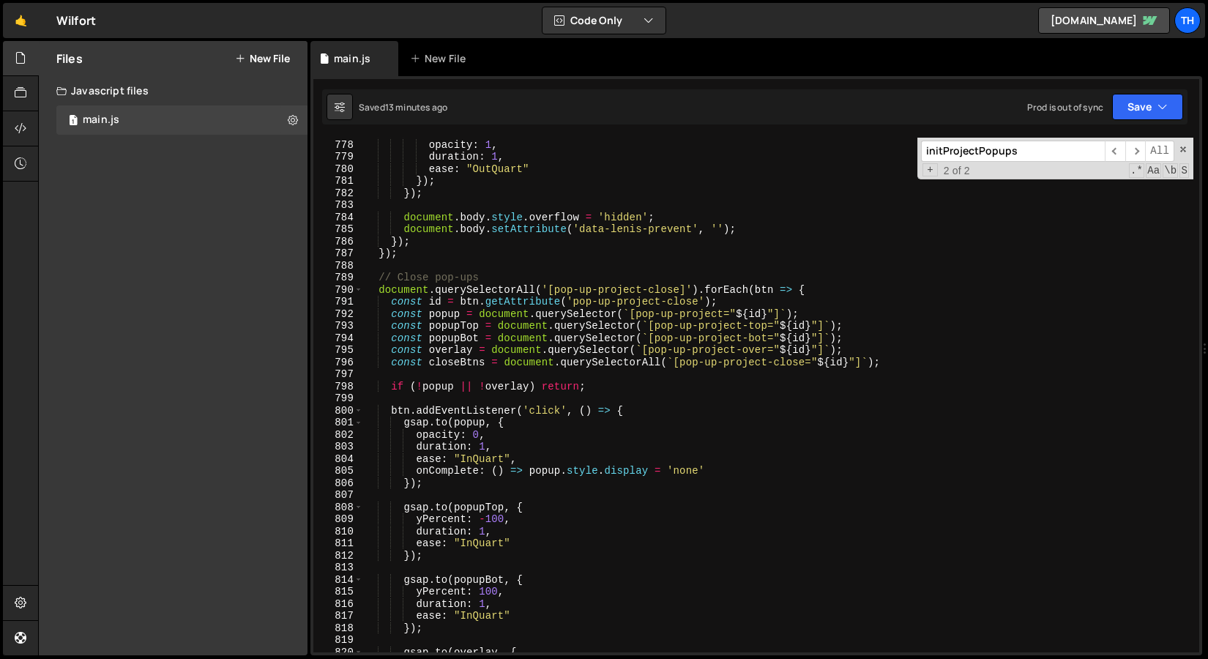
scroll to position [9386, 0]
click at [355, 290] on span at bounding box center [358, 290] width 8 height 12
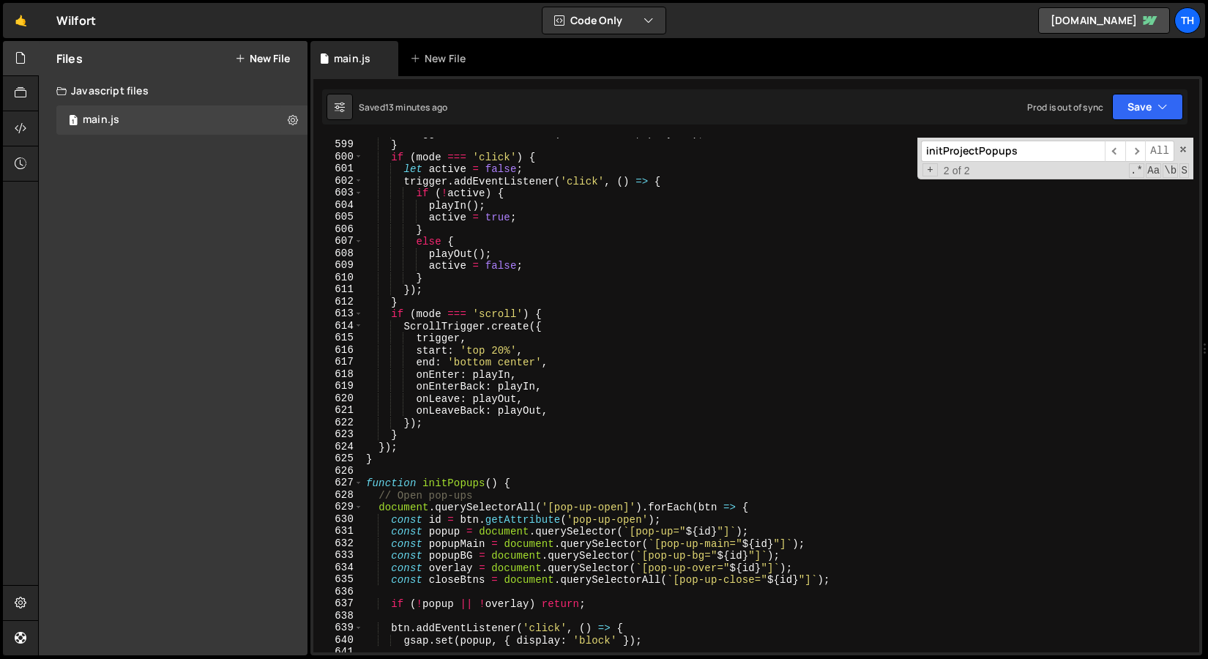
scroll to position [7224, 0]
click at [360, 483] on span at bounding box center [358, 483] width 8 height 12
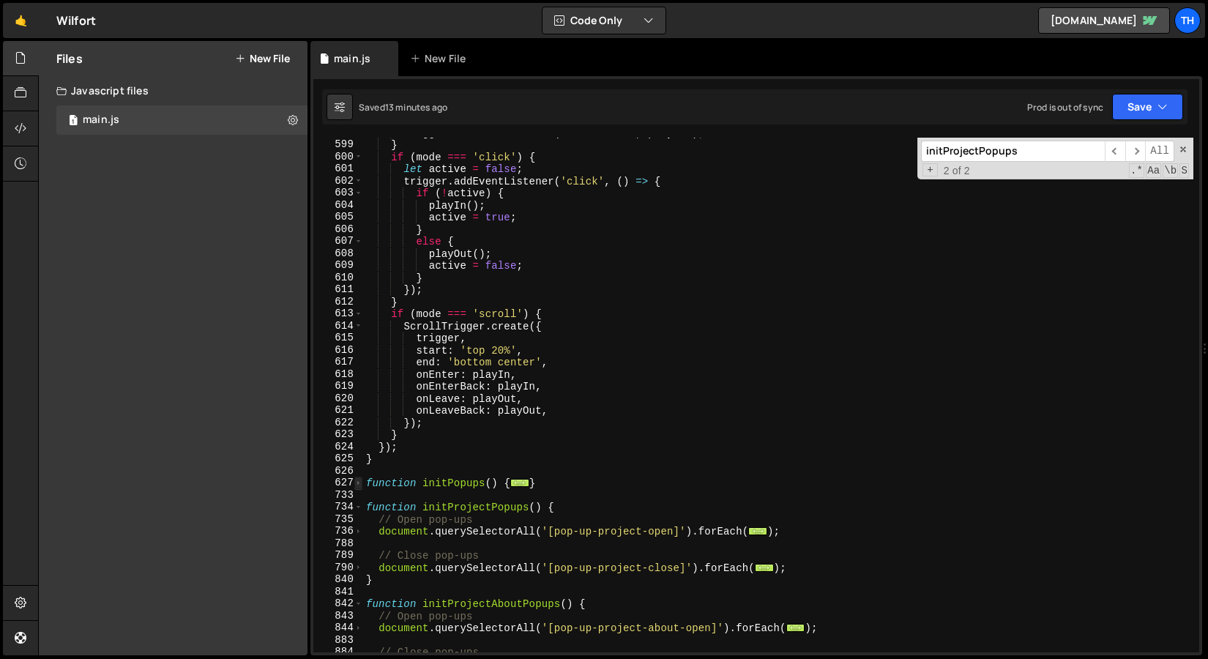
click at [360, 483] on span at bounding box center [358, 483] width 8 height 12
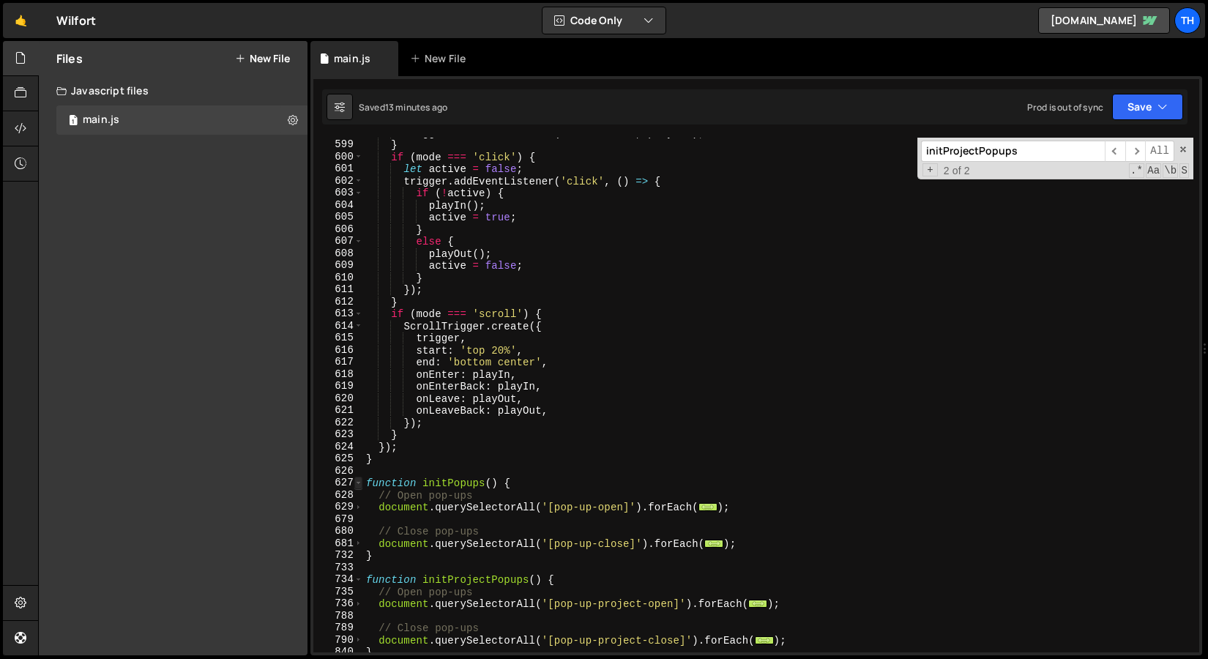
click at [360, 483] on span at bounding box center [358, 483] width 8 height 12
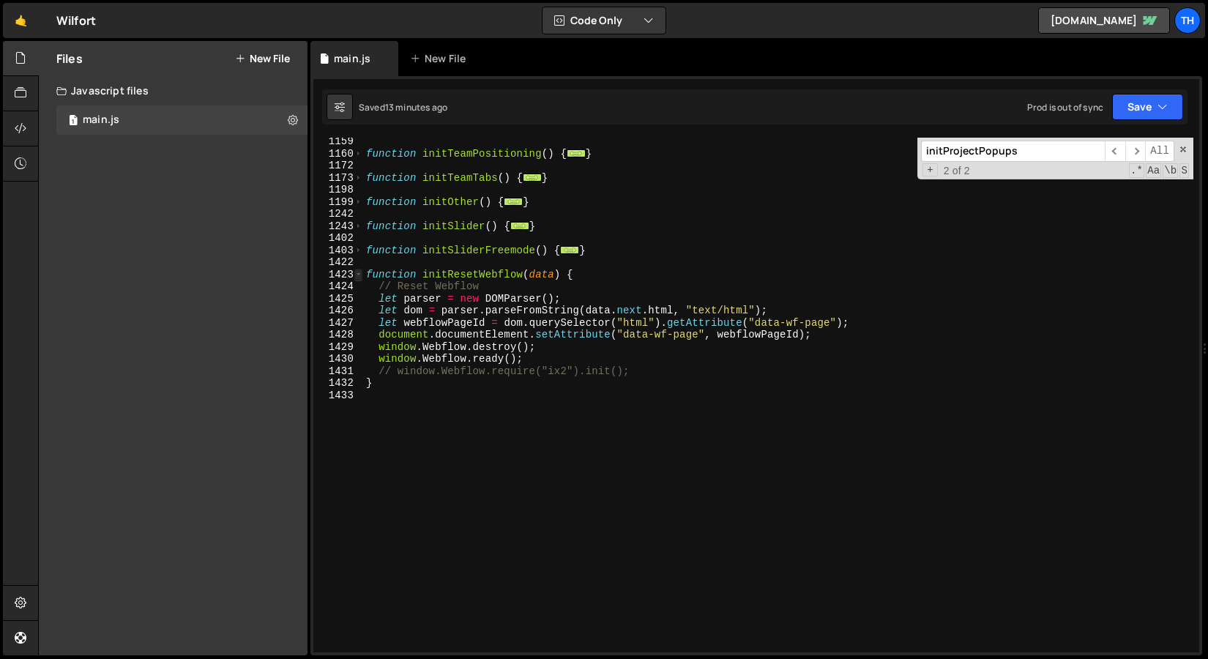
click at [355, 275] on span at bounding box center [358, 275] width 8 height 12
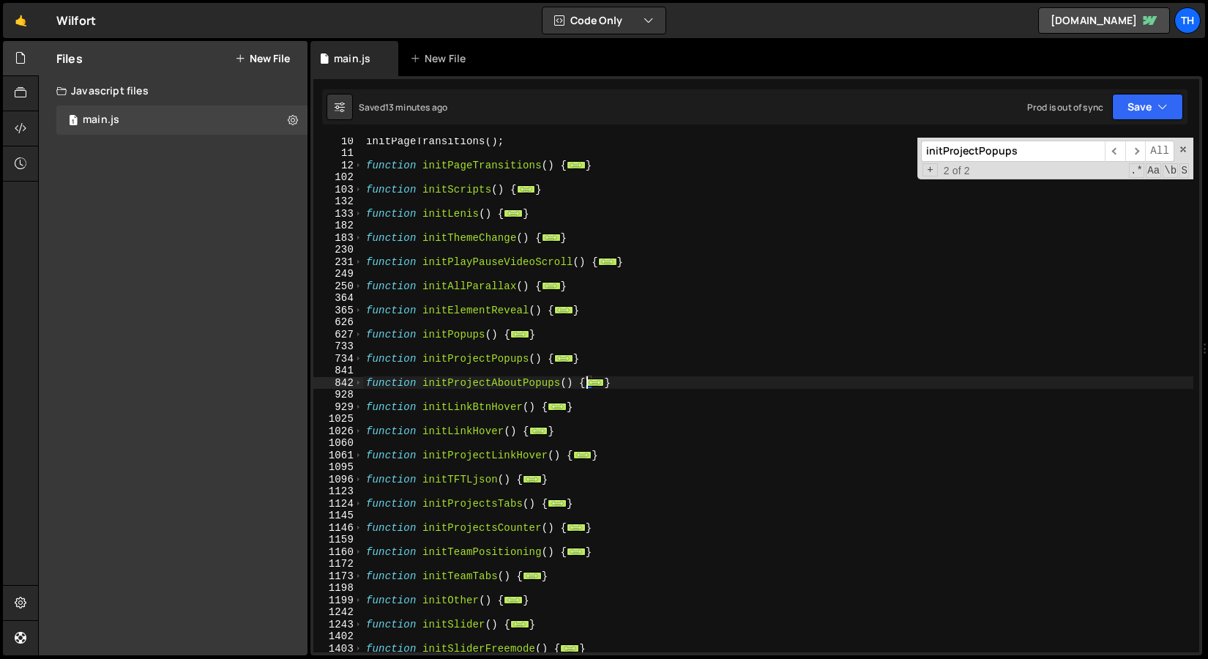
scroll to position [111, 0]
click at [361, 313] on span at bounding box center [358, 311] width 8 height 12
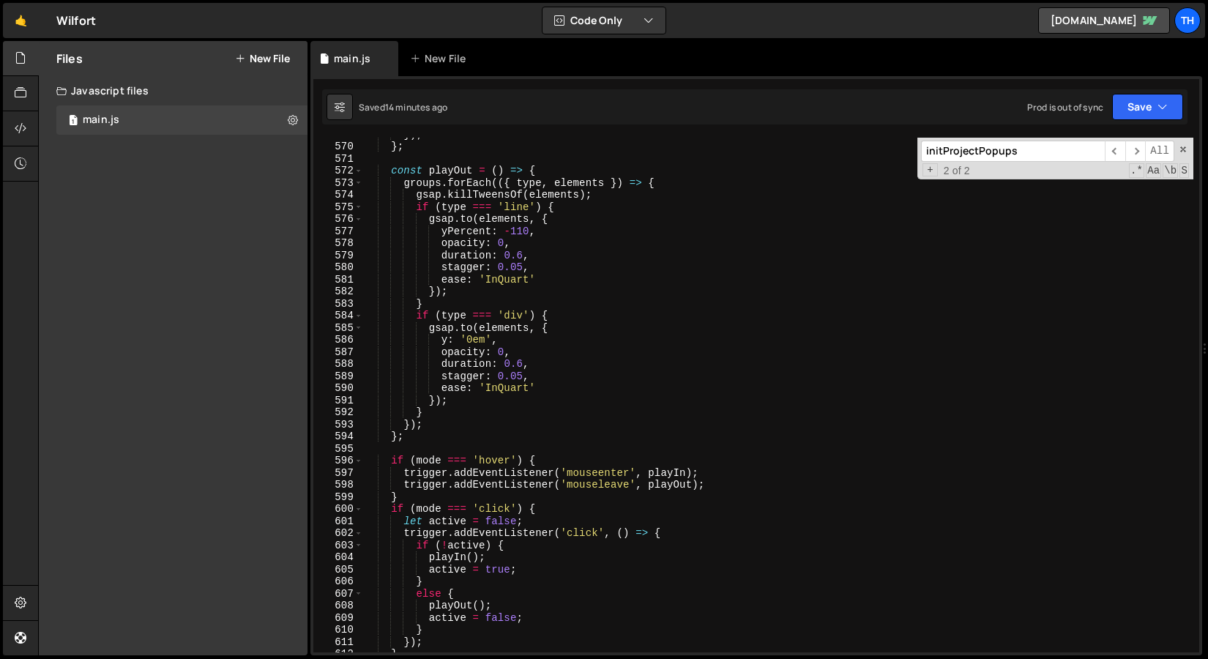
scroll to position [2747, 0]
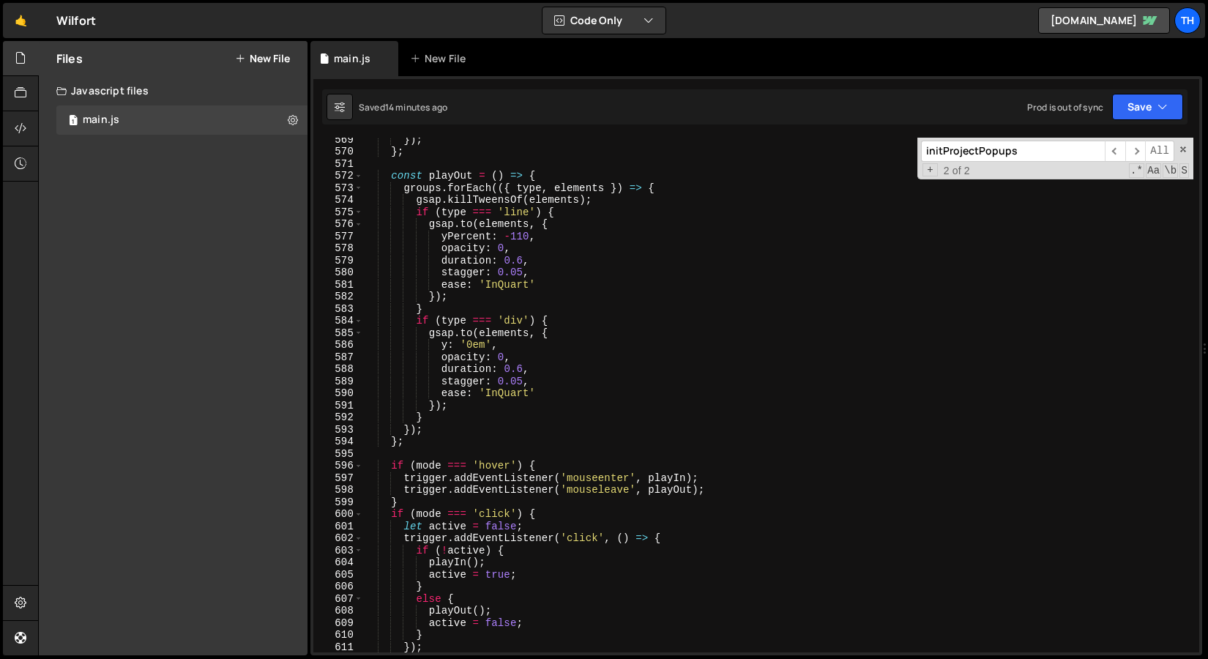
click at [497, 287] on div "}) ; } ; const playOut = ( ) => { groups . forEach (({ type , elements }) => { …" at bounding box center [778, 402] width 830 height 539
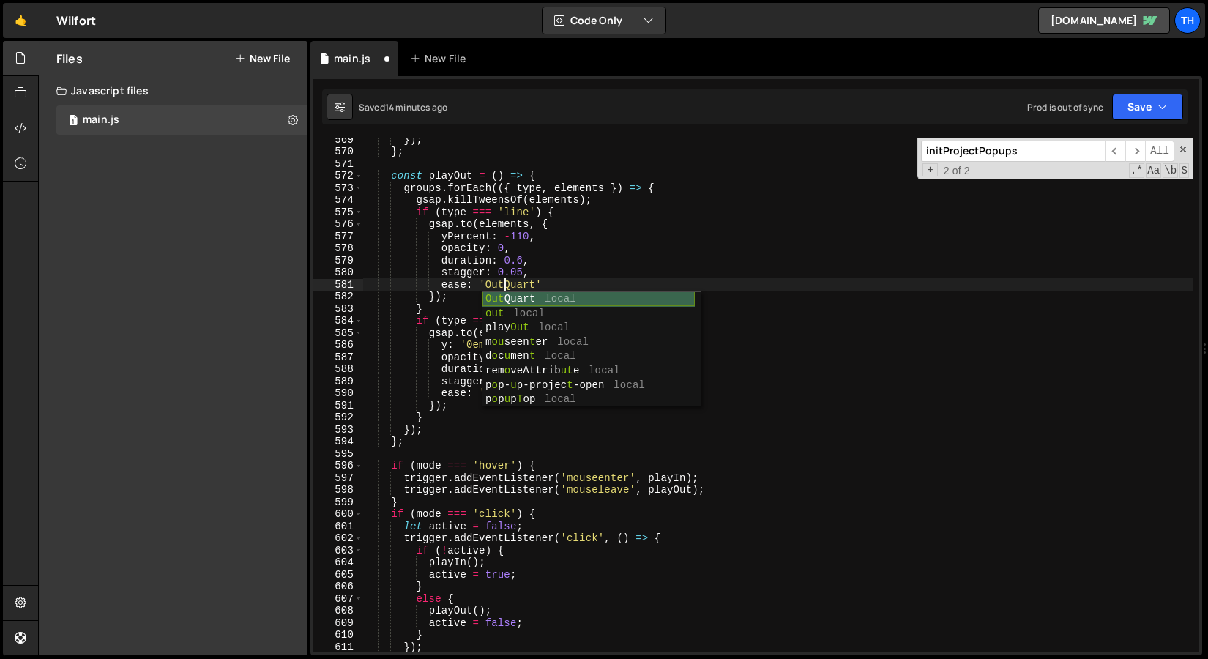
click at [508, 294] on div "Out Quart local out local play Out local m ou seen t er local d o c u men t loc…" at bounding box center [589, 364] width 212 height 144
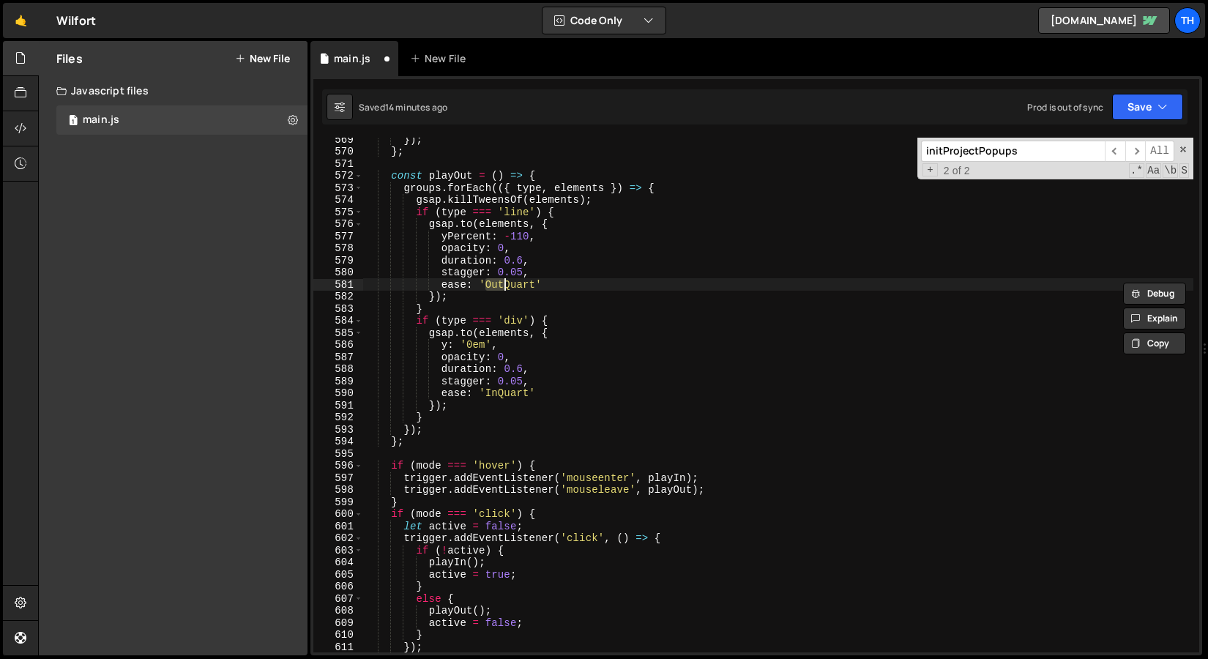
click at [513, 286] on div "}) ; } ; const playOut = ( ) => { groups . forEach (({ type , elements }) => { …" at bounding box center [778, 402] width 830 height 539
click at [510, 397] on div "}) ; } ; const playOut = ( ) => { groups . forEach (({ type , elements }) => { …" at bounding box center [778, 402] width 830 height 539
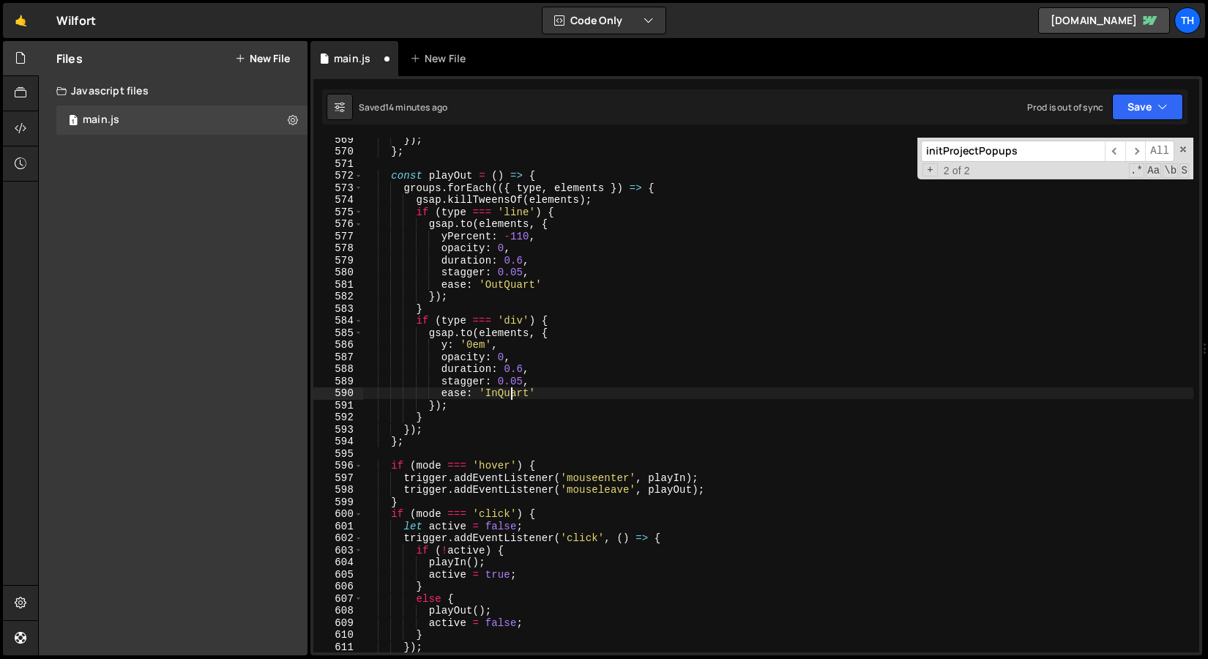
click at [510, 397] on div "}) ; } ; const playOut = ( ) => { groups . forEach (({ type , elements }) => { …" at bounding box center [778, 402] width 830 height 539
paste textarea "Out"
click at [1150, 95] on button "Save" at bounding box center [1147, 107] width 71 height 26
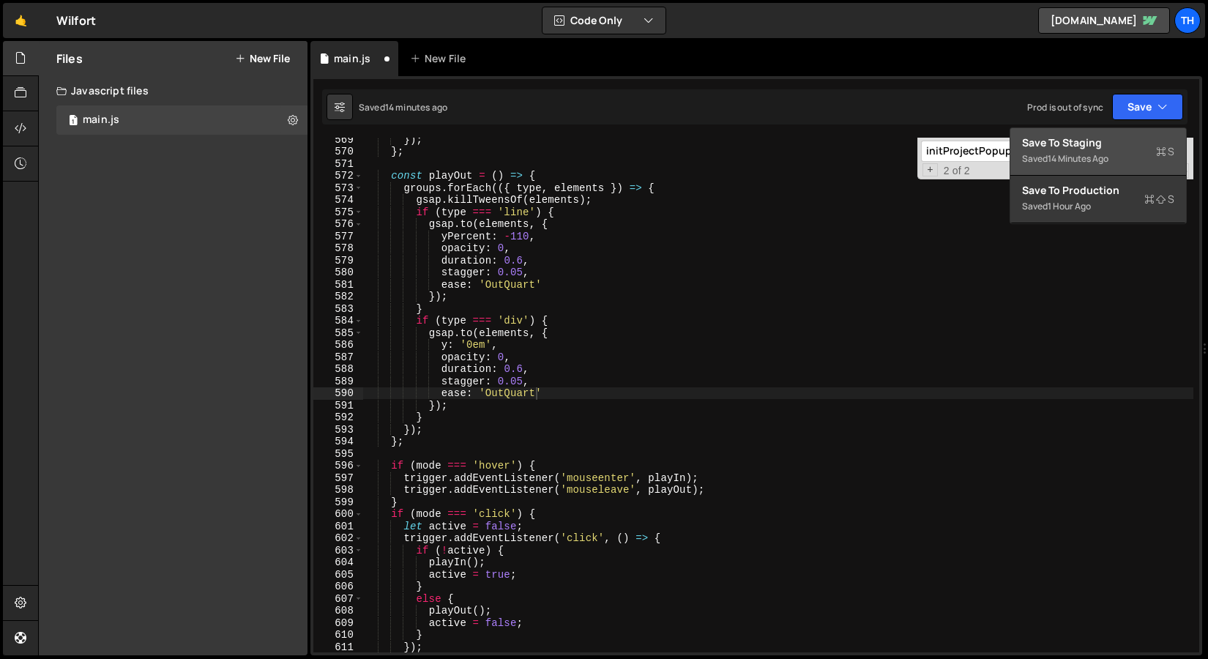
click at [1116, 143] on div "Save to Staging S" at bounding box center [1098, 142] width 152 height 15
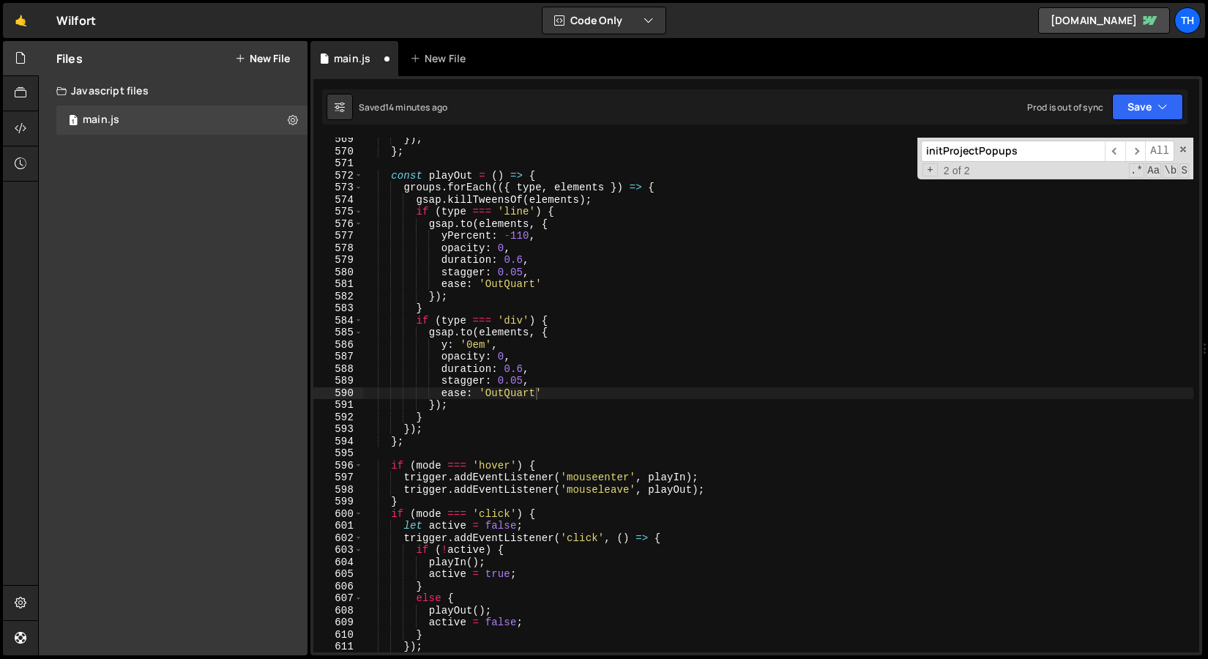
scroll to position [6866, 0]
click at [485, 390] on div "}) ; } ; const playOut = ( ) => { groups . forEach (({ type , elements }) => { …" at bounding box center [778, 402] width 830 height 539
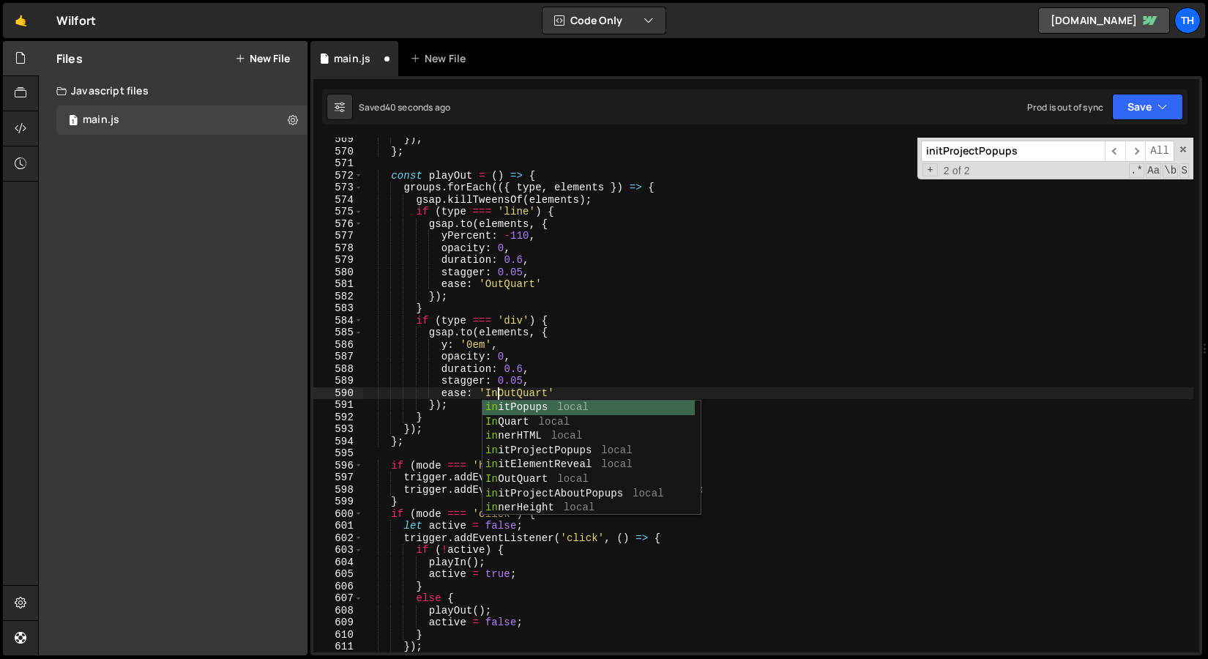
click at [504, 394] on div "}) ; } ; const playOut = ( ) => { groups . forEach (({ type , elements }) => { …" at bounding box center [778, 402] width 830 height 539
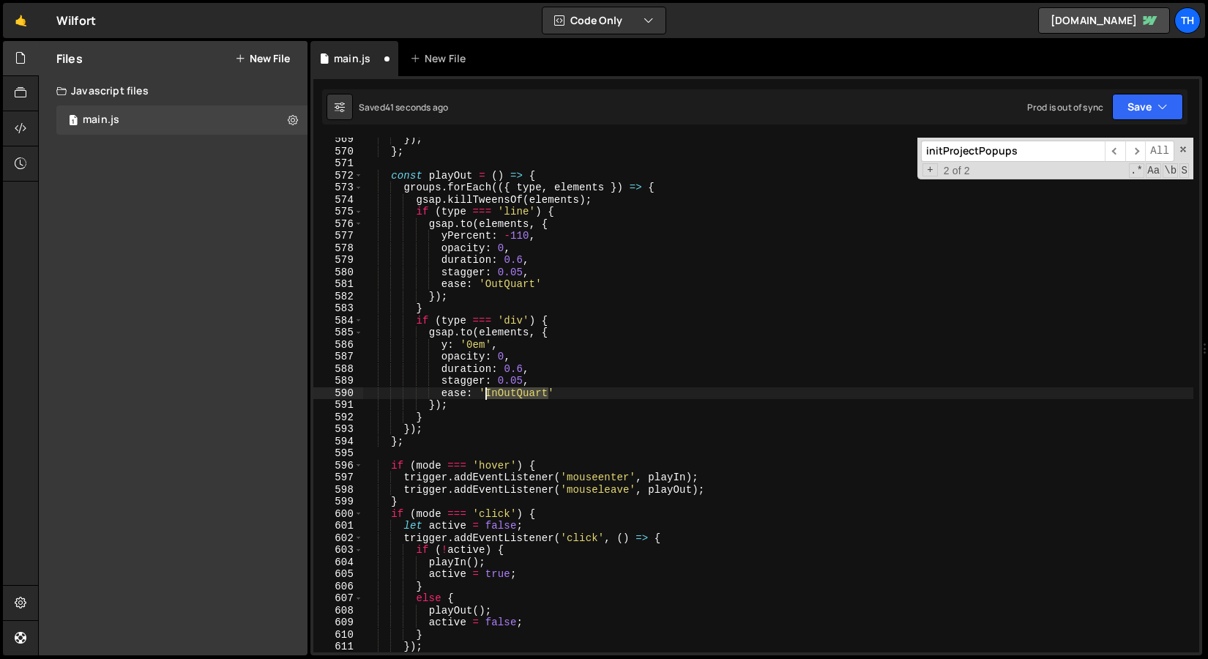
click at [504, 394] on div "}) ; } ; const playOut = ( ) => { groups . forEach (({ type , elements }) => { …" at bounding box center [778, 402] width 830 height 539
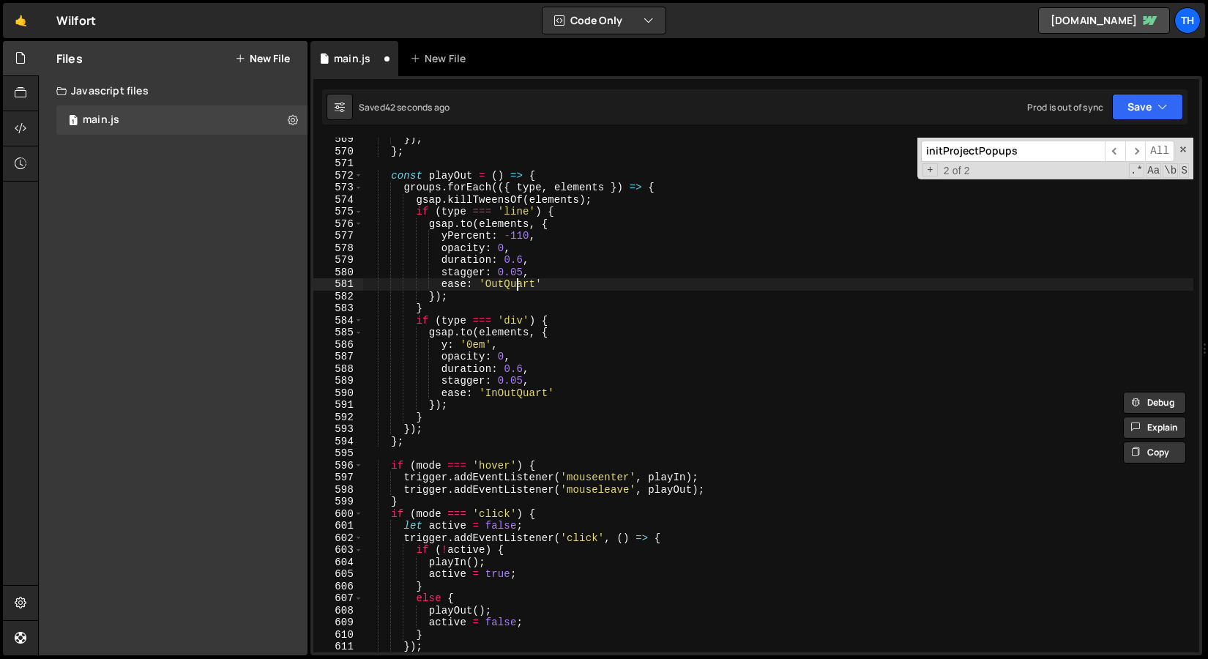
click at [515, 288] on div "}) ; } ; const playOut = ( ) => { groups . forEach (({ type , elements }) => { …" at bounding box center [778, 402] width 830 height 539
paste textarea "In"
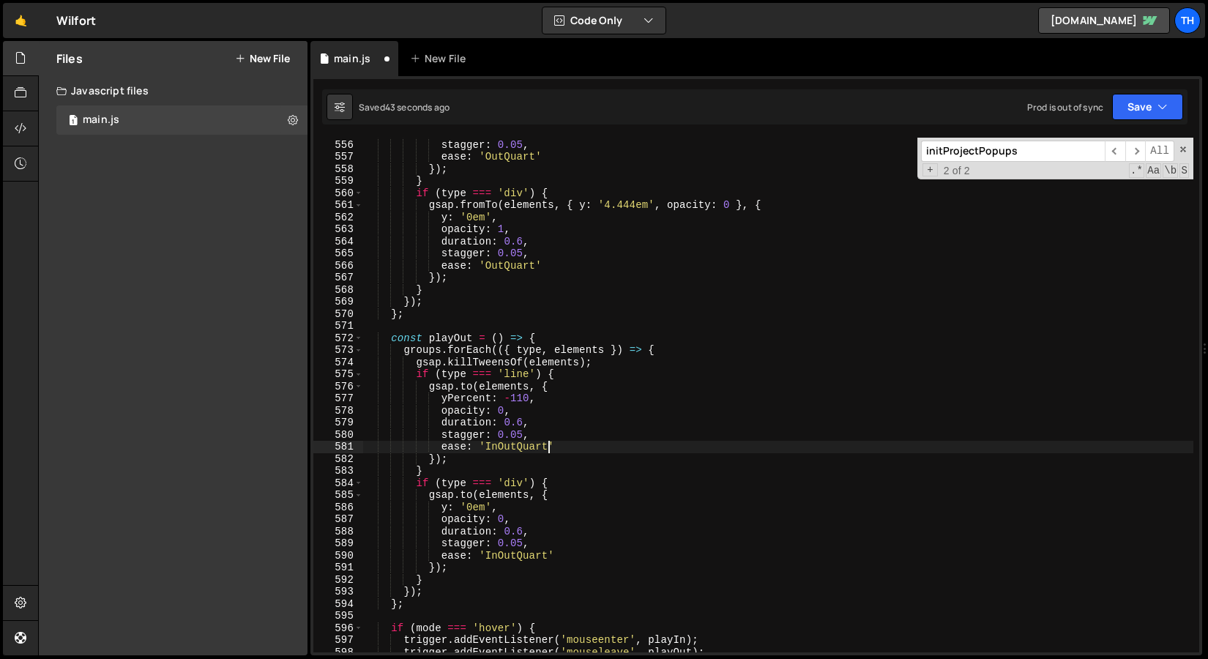
scroll to position [6684, 0]
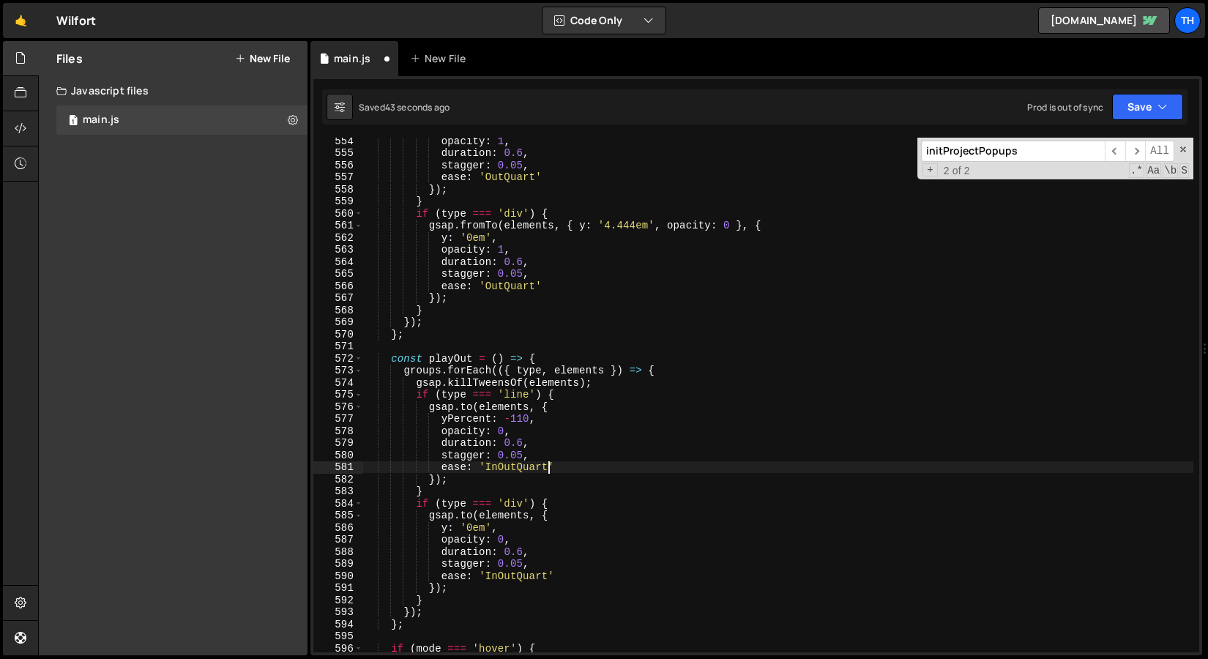
click at [515, 296] on div "opacity : 1 , duration : 0.6 , stagger : 0.05 , ease : 'OutQuart' }) ; } if ( t…" at bounding box center [778, 404] width 830 height 539
click at [518, 290] on div "opacity : 1 , duration : 0.6 , stagger : 0.05 , ease : 'OutQuart' }) ; } if ( t…" at bounding box center [778, 404] width 830 height 539
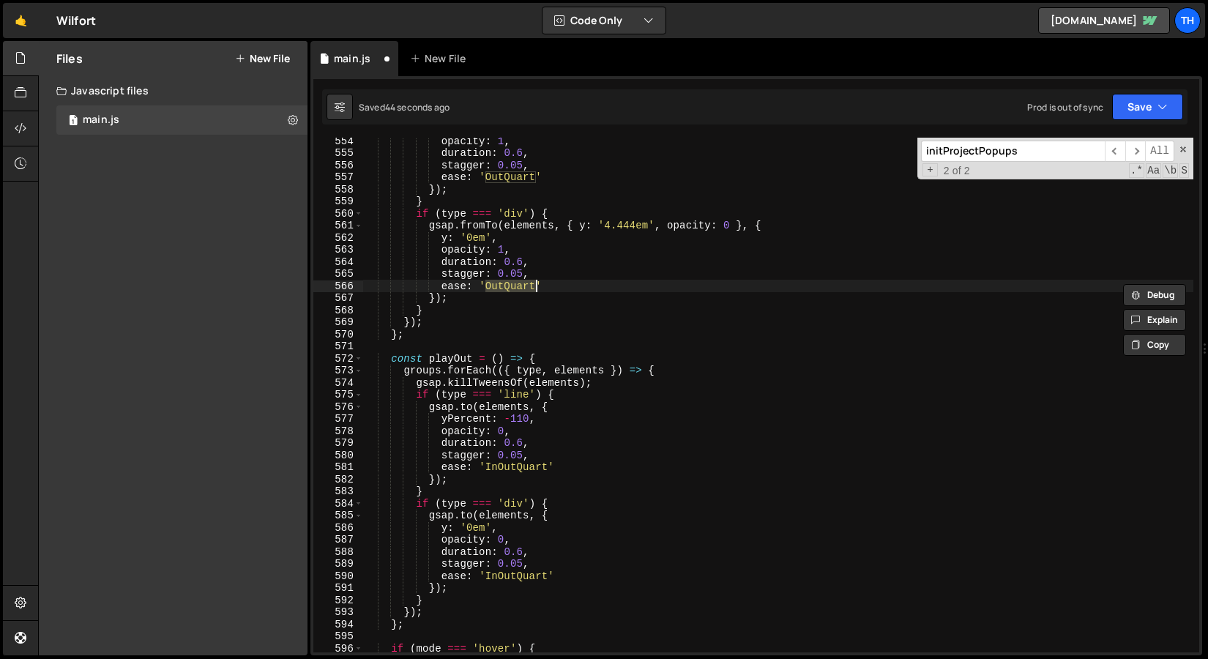
paste textarea "In"
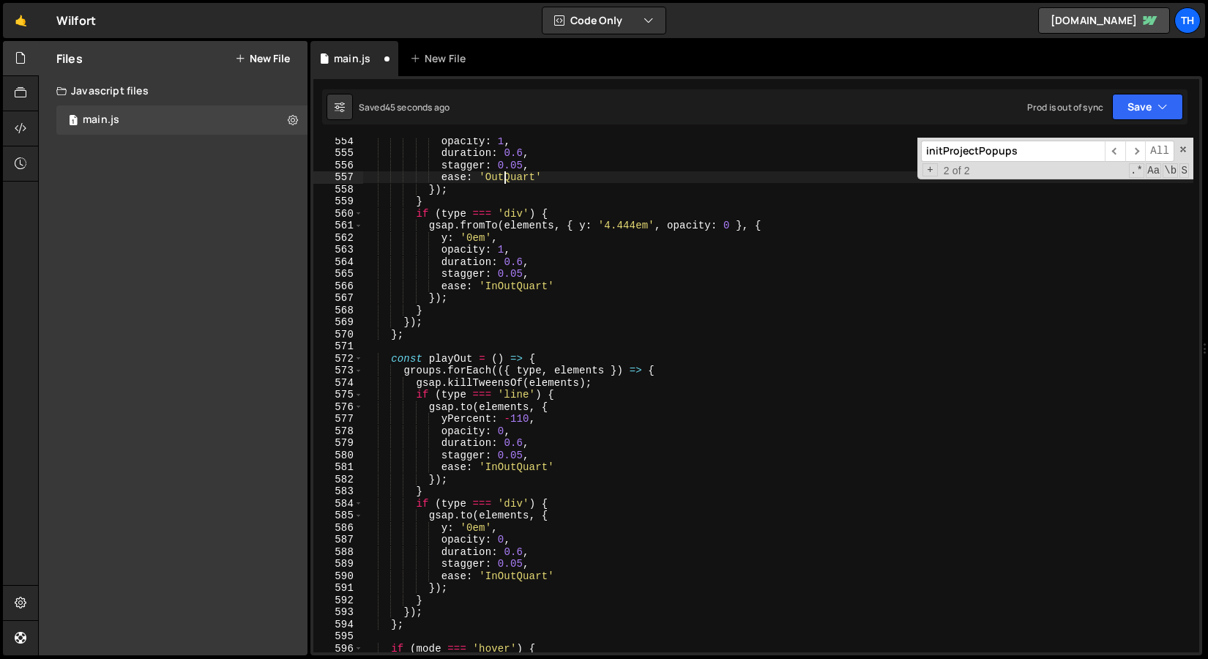
click at [507, 177] on div "opacity : 1 , duration : 0.6 , stagger : 0.05 , ease : 'OutQuart' }) ; } if ( t…" at bounding box center [778, 404] width 830 height 539
paste textarea "In"
click at [1119, 108] on button "Save" at bounding box center [1147, 107] width 71 height 26
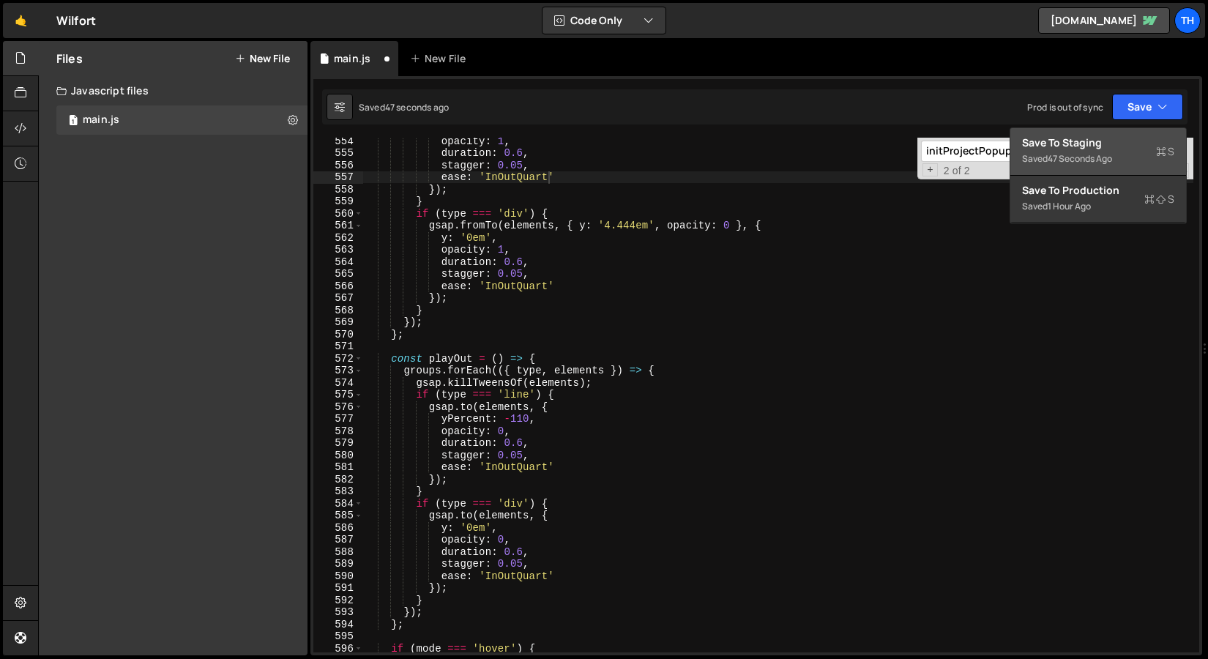
click at [1083, 147] on div "Save to Staging S" at bounding box center [1098, 142] width 152 height 15
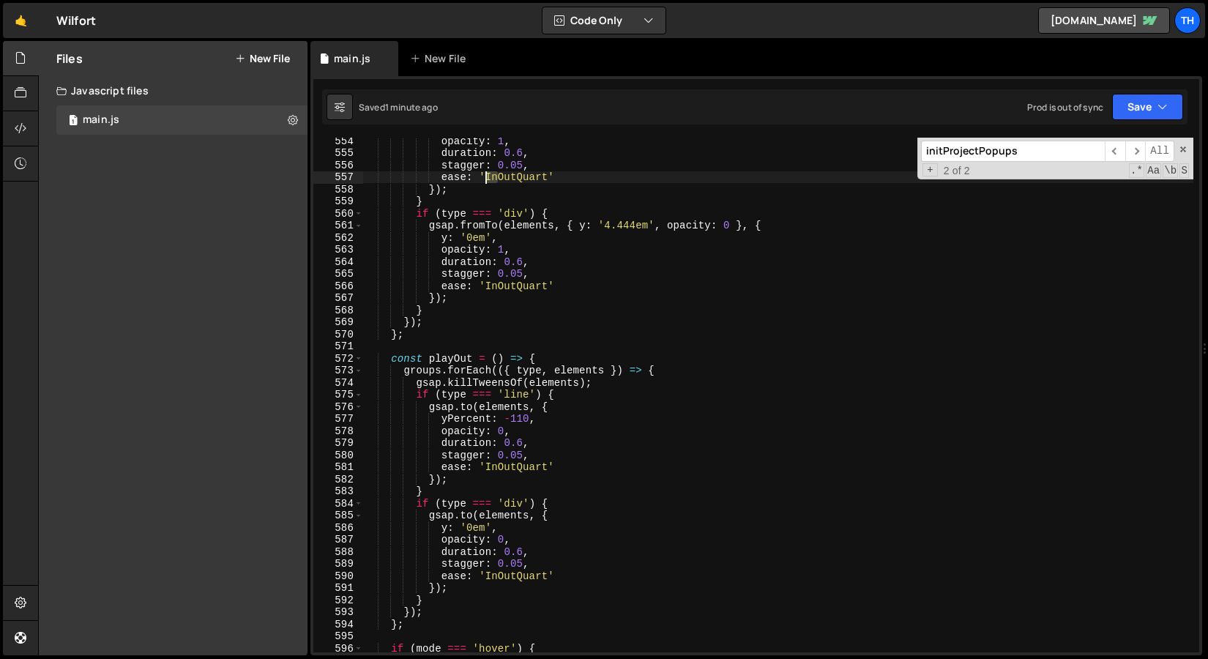
drag, startPoint x: 500, startPoint y: 176, endPoint x: 488, endPoint y: 174, distance: 12.6
click at [488, 174] on div "opacity : 1 , duration : 0.6 , stagger : 0.05 , ease : 'InOutQuart' }) ; } if (…" at bounding box center [778, 404] width 830 height 539
click at [509, 185] on div "opacity : 1 , duration : 0.6 , stagger : 0.05 , ease : 'OutQuart' }) ; } if ( t…" at bounding box center [778, 404] width 830 height 539
click at [510, 177] on div "opacity : 1 , duration : 0.6 , stagger : 0.05 , ease : 'OutQuart' }) ; } if ( t…" at bounding box center [778, 404] width 830 height 539
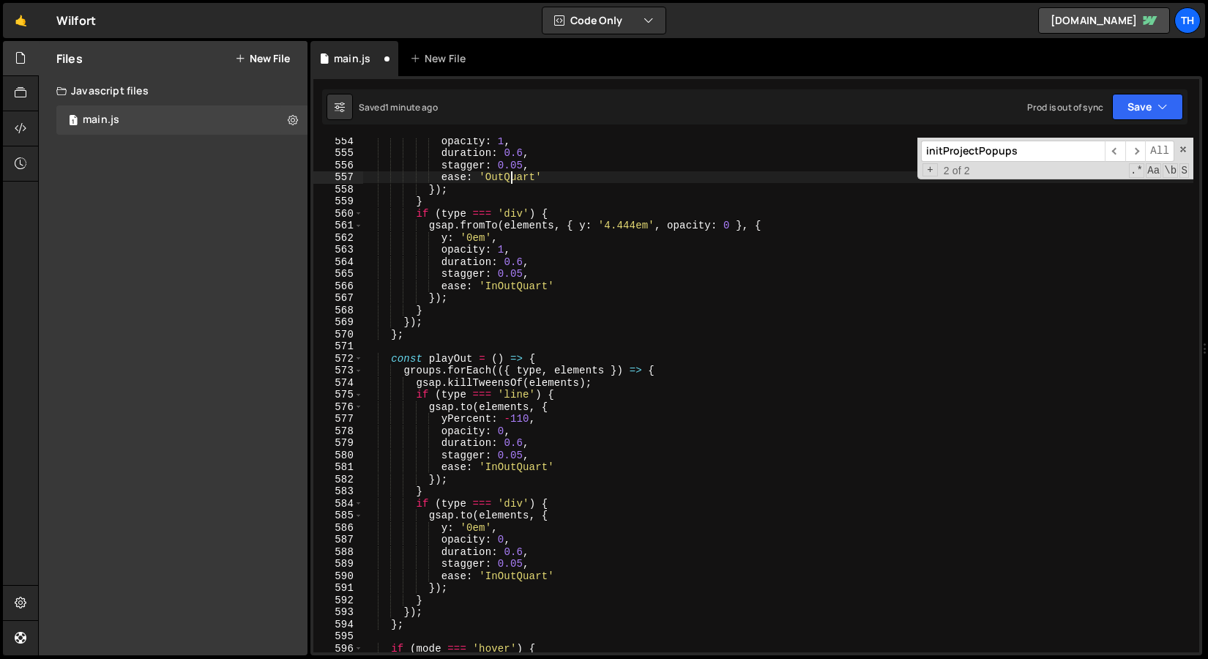
click at [512, 180] on div "opacity : 1 , duration : 0.6 , stagger : 0.05 , ease : 'OutQuart' }) ; } if ( t…" at bounding box center [778, 404] width 830 height 539
click at [527, 292] on div "opacity : 1 , duration : 0.6 , stagger : 0.05 , ease : 'OutQuart' }) ; } if ( t…" at bounding box center [778, 404] width 830 height 539
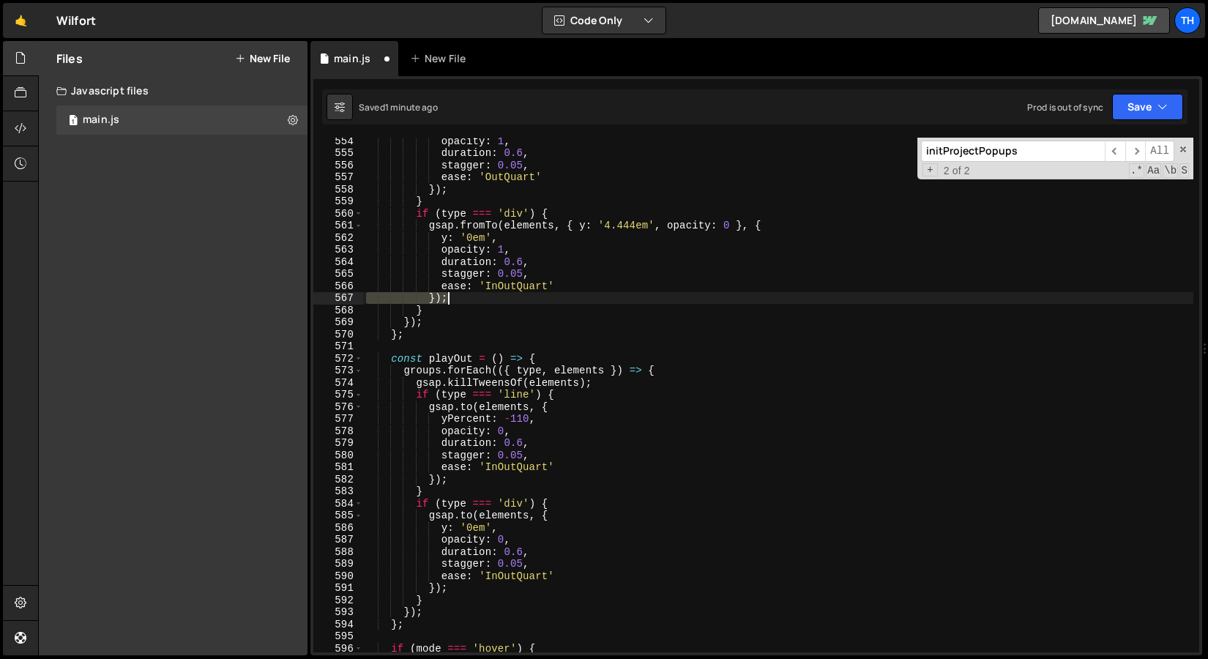
click at [527, 292] on div "opacity : 1 , duration : 0.6 , stagger : 0.05 , ease : 'OutQuart' }) ; } if ( t…" at bounding box center [778, 404] width 830 height 539
click at [529, 281] on div "opacity : 1 , duration : 0.6 , stagger : 0.05 , ease : 'OutQuart' }) ; } if ( t…" at bounding box center [778, 404] width 830 height 539
click at [529, 280] on div "opacity : 1 , duration : 0.6 , stagger : 0.05 , ease : 'OutQuart' }) ; } if ( t…" at bounding box center [778, 404] width 830 height 539
paste textarea
click at [522, 466] on div "opacity : 1 , duration : 0.6 , stagger : 0.05 , ease : 'OutQuart' }) ; } if ( t…" at bounding box center [778, 404] width 830 height 539
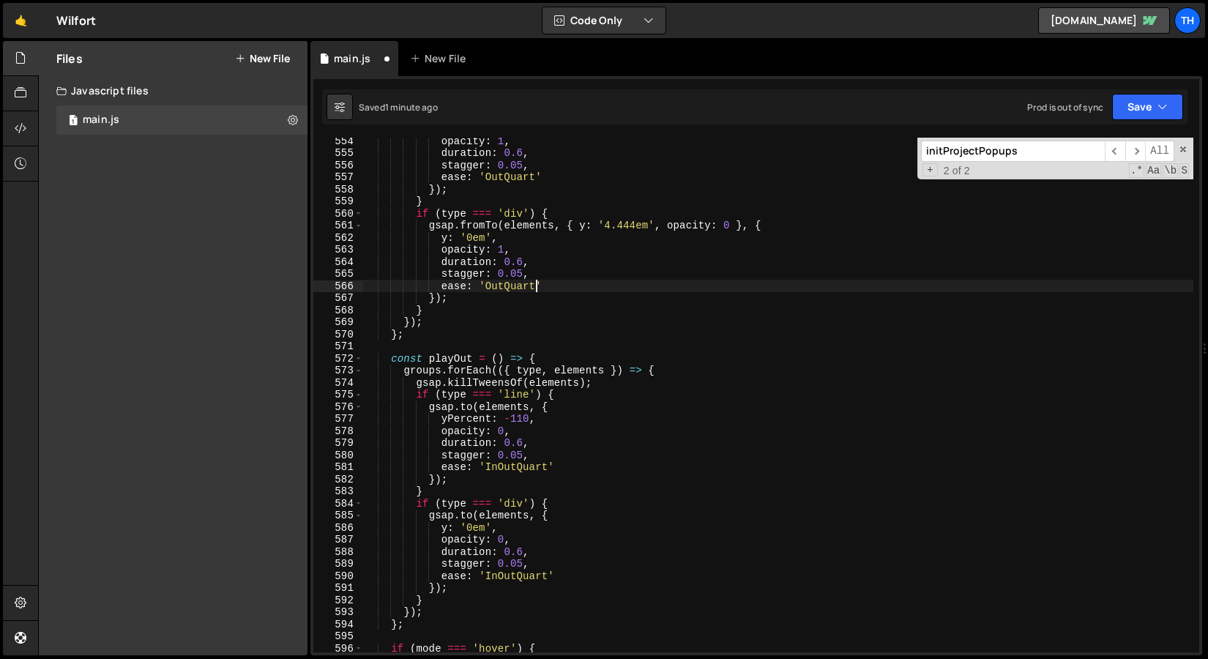
click at [522, 466] on div "opacity : 1 , duration : 0.6 , stagger : 0.05 , ease : 'OutQuart' }) ; } if ( t…" at bounding box center [778, 404] width 830 height 539
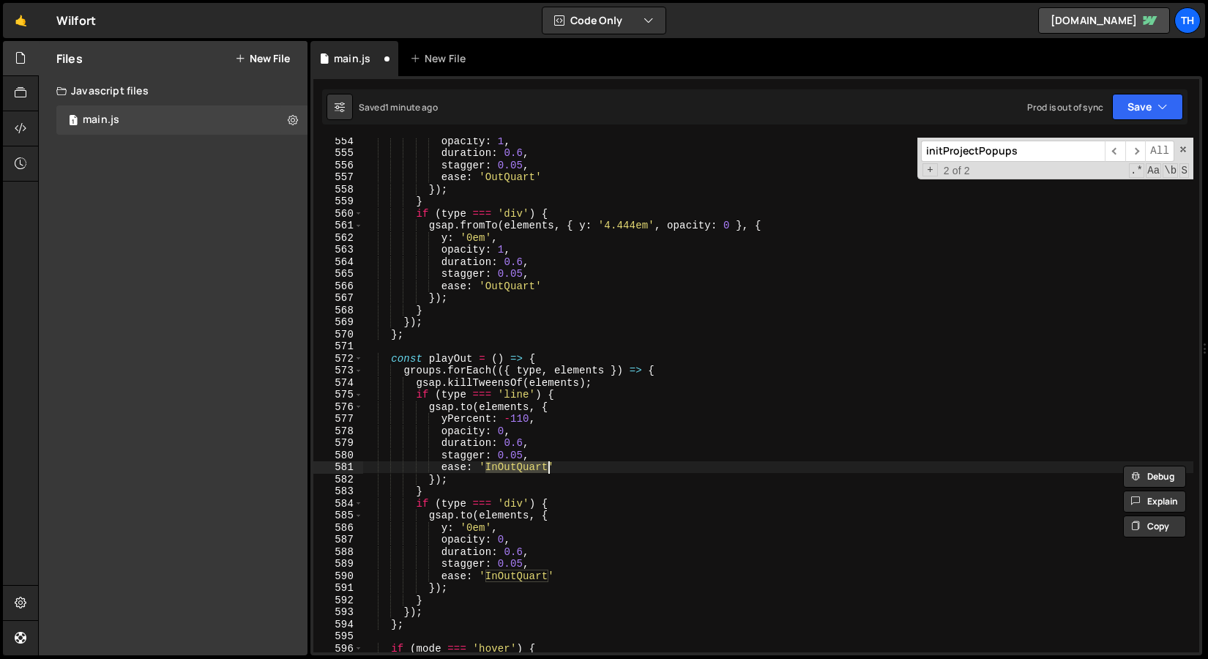
paste textarea
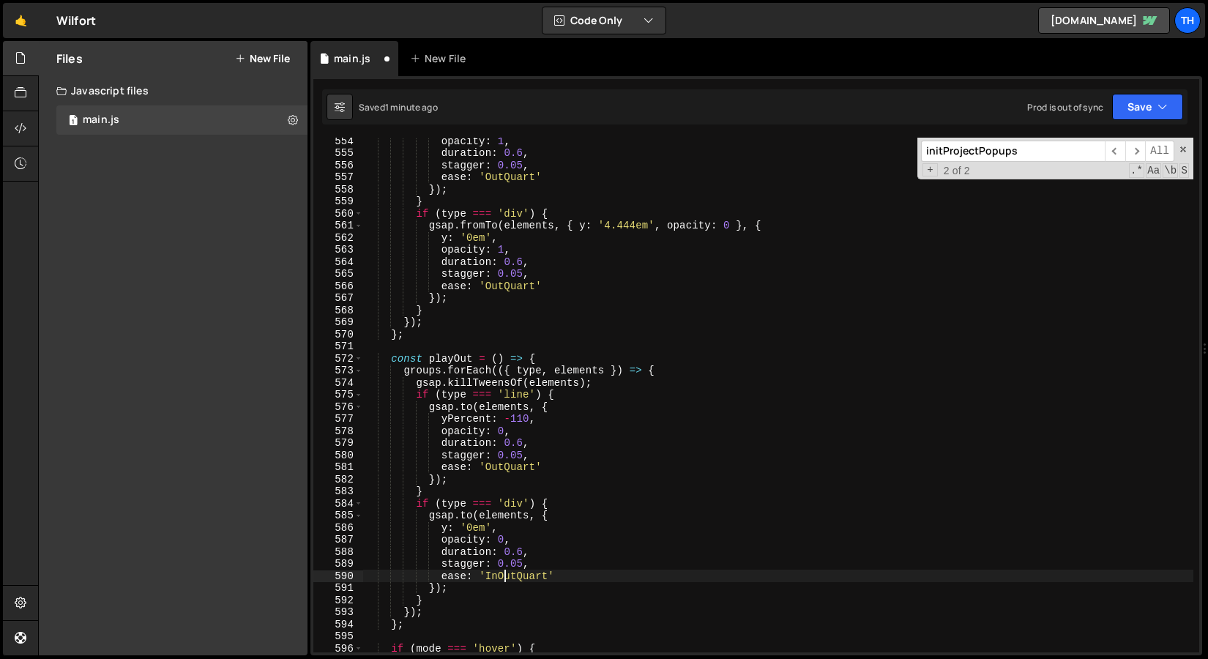
click at [503, 576] on div "opacity : 1 , duration : 0.6 , stagger : 0.05 , ease : 'OutQuart' }) ; } if ( t…" at bounding box center [778, 404] width 830 height 539
paste textarea
click at [588, 534] on div "opacity : 1 , duration : 0.6 , stagger : 0.05 , ease : 'OutQuart' }) ; } if ( t…" at bounding box center [778, 404] width 830 height 539
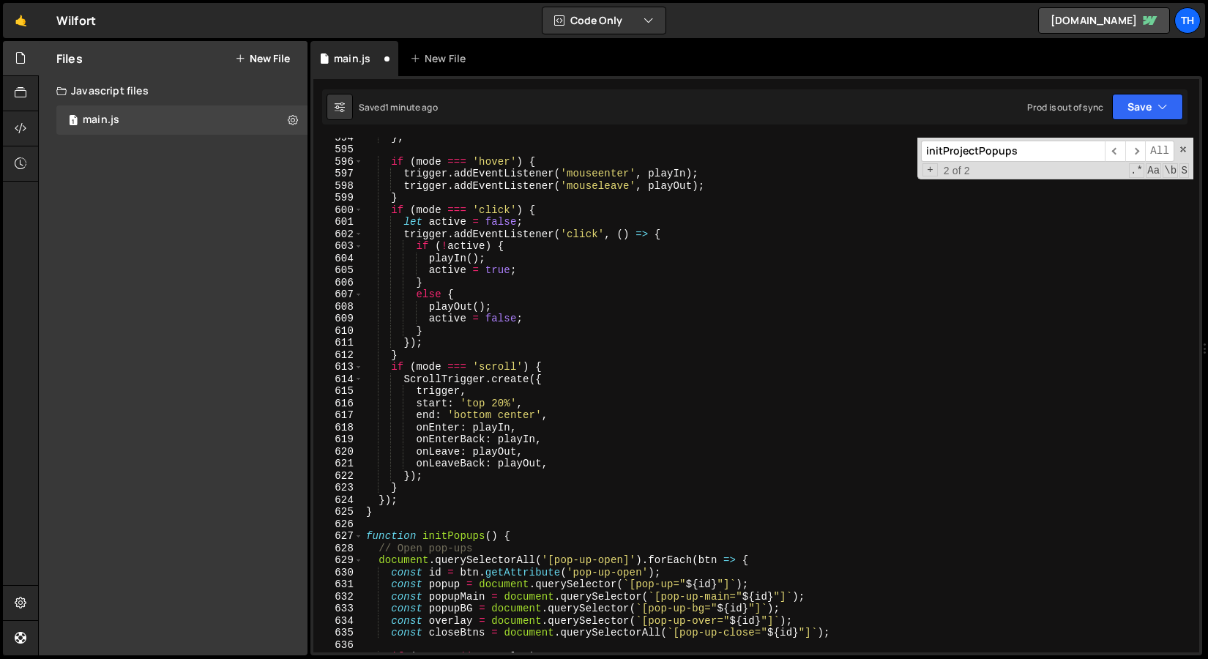
scroll to position [7171, 0]
click at [1150, 115] on button "Save" at bounding box center [1147, 107] width 71 height 26
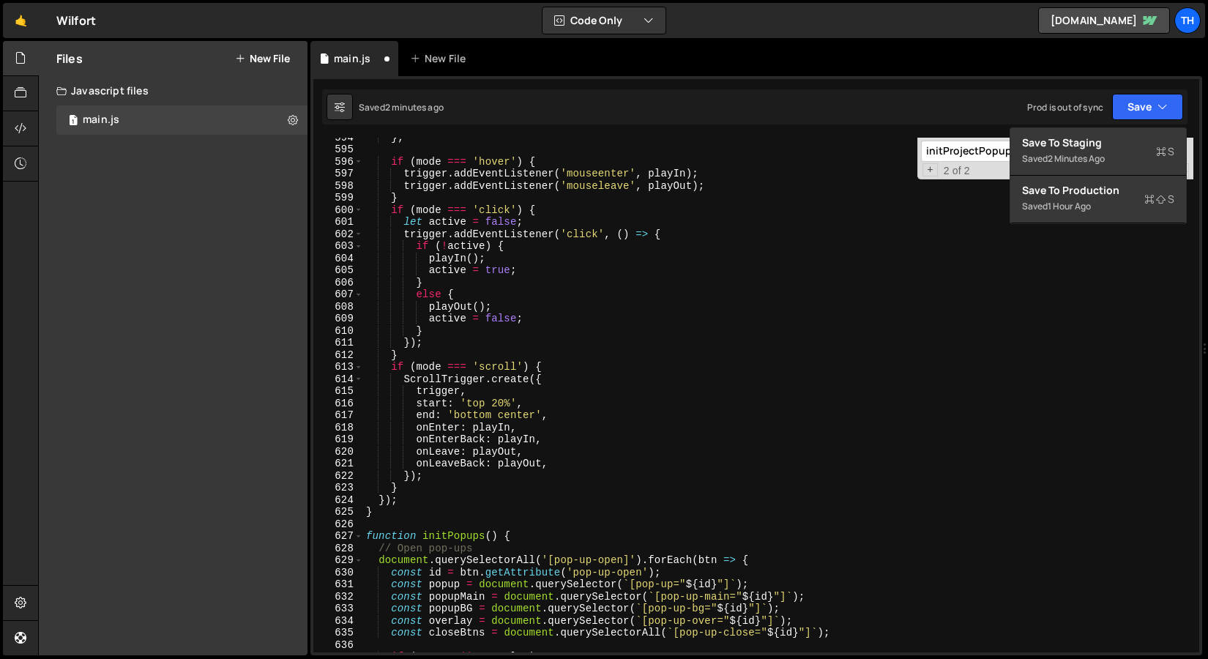
click at [365, 382] on div "} ; if ( mode === 'hover' ) { trigger . addEventListener ( 'mouseenter' , playI…" at bounding box center [778, 400] width 830 height 539
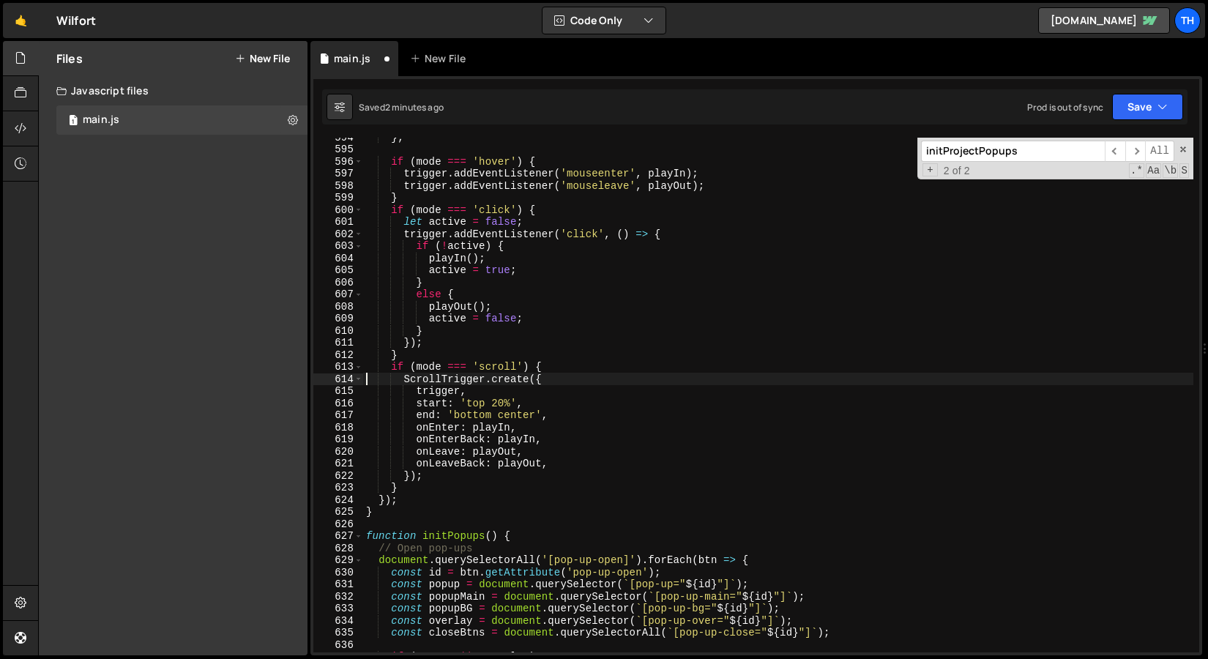
click at [551, 461] on div "} ; if ( mode === 'hover' ) { trigger . addEventListener ( 'mouseenter' , playI…" at bounding box center [778, 400] width 830 height 539
type textarea "onLeaveBack: playOut,"
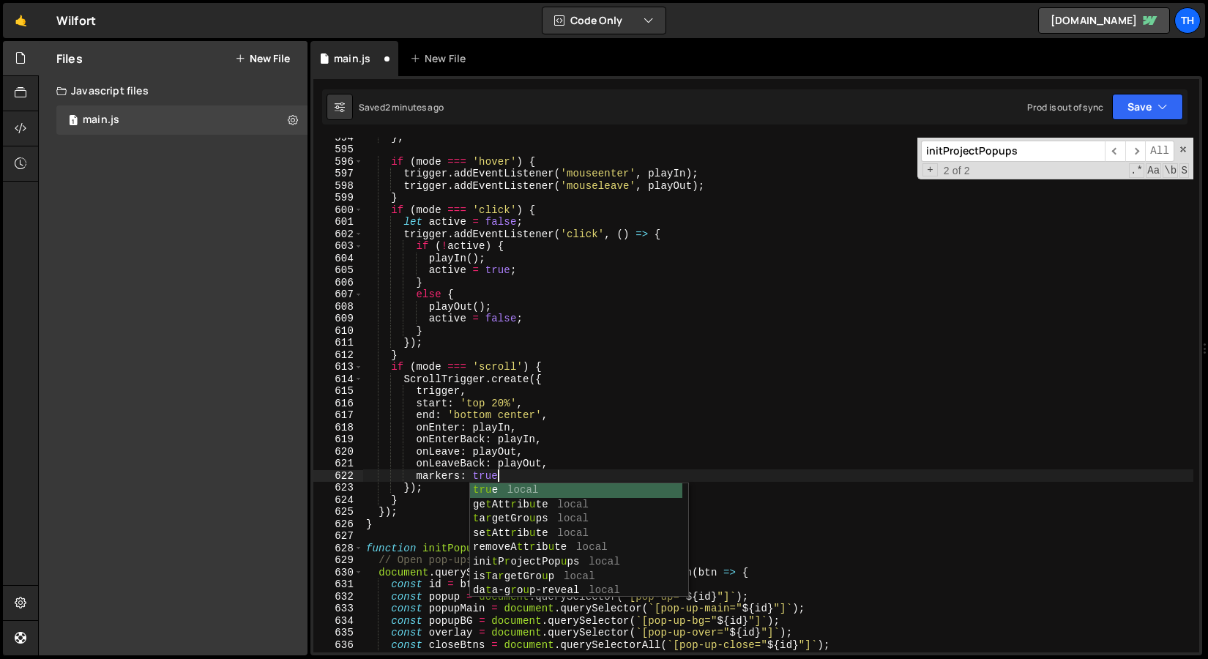
scroll to position [0, 8]
click at [638, 446] on div "} ; if ( mode === 'hover' ) { trigger . addEventListener ( 'mouseenter' , playI…" at bounding box center [778, 400] width 830 height 539
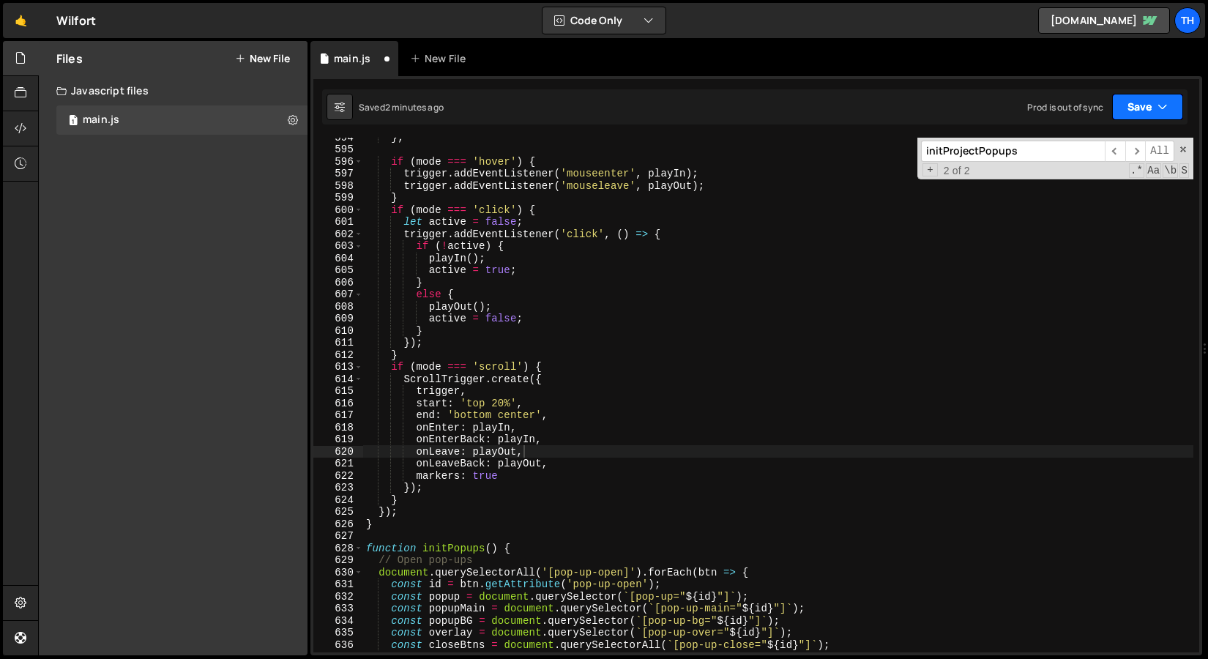
click at [1113, 107] on button "Save" at bounding box center [1147, 107] width 71 height 26
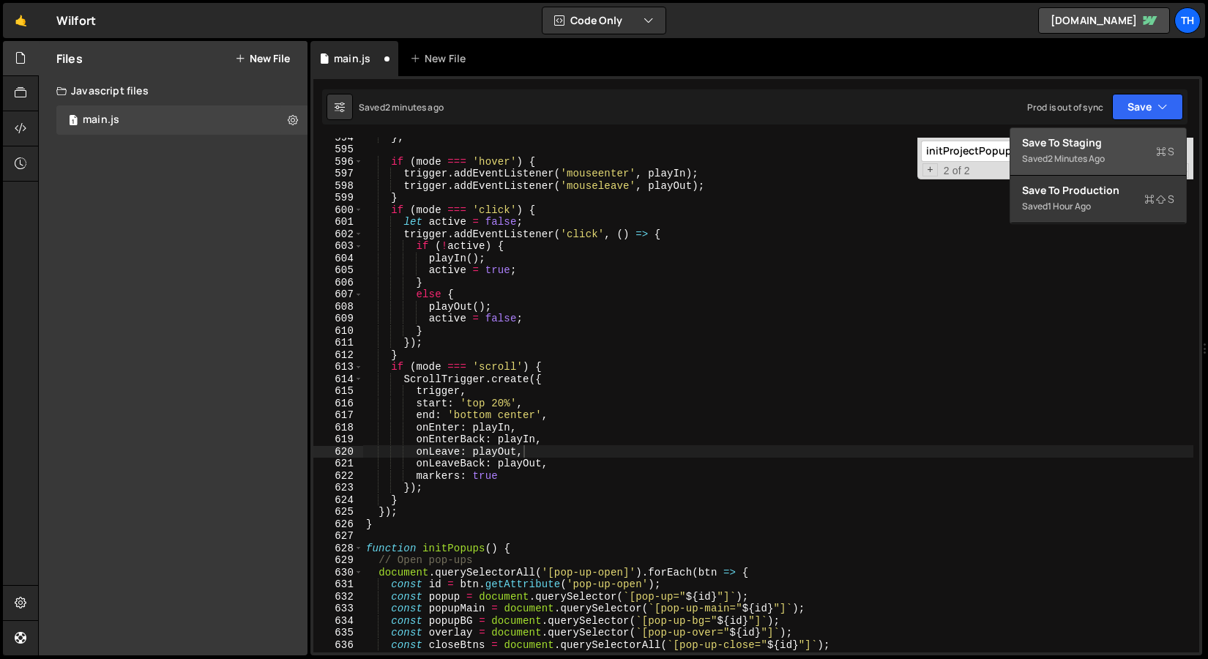
click at [1090, 155] on div "2 minutes ago" at bounding box center [1076, 158] width 57 height 12
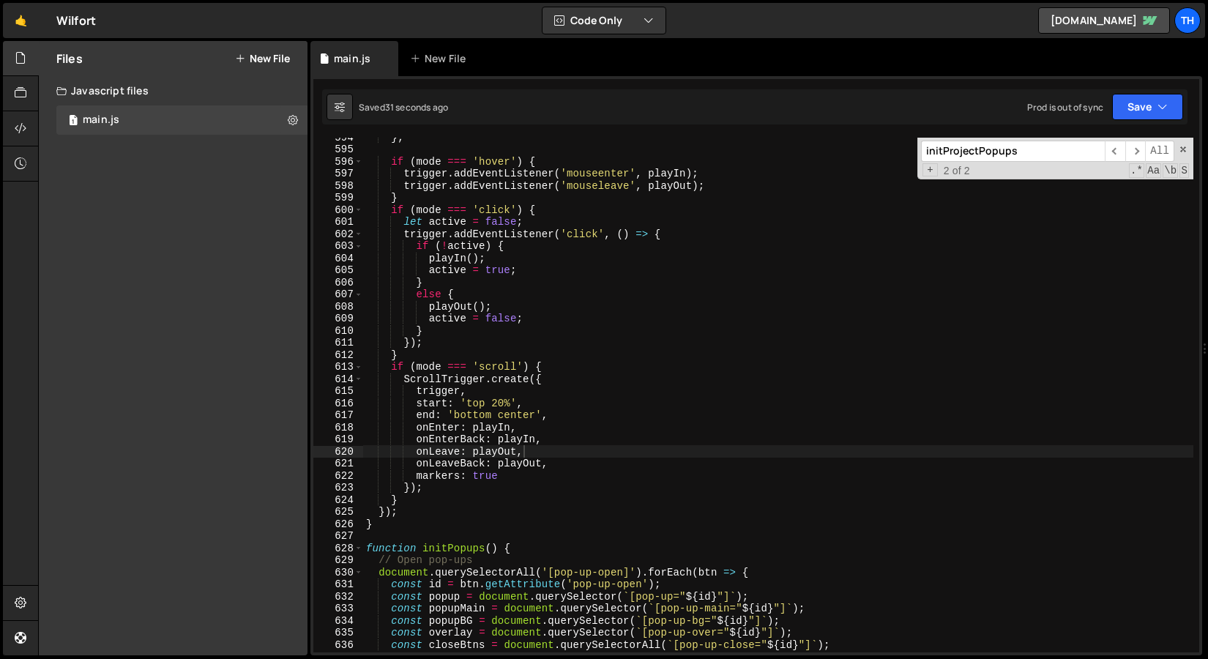
click at [488, 417] on div "} ; if ( mode === 'hover' ) { trigger . addEventListener ( 'mouseenter' , playI…" at bounding box center [778, 400] width 830 height 539
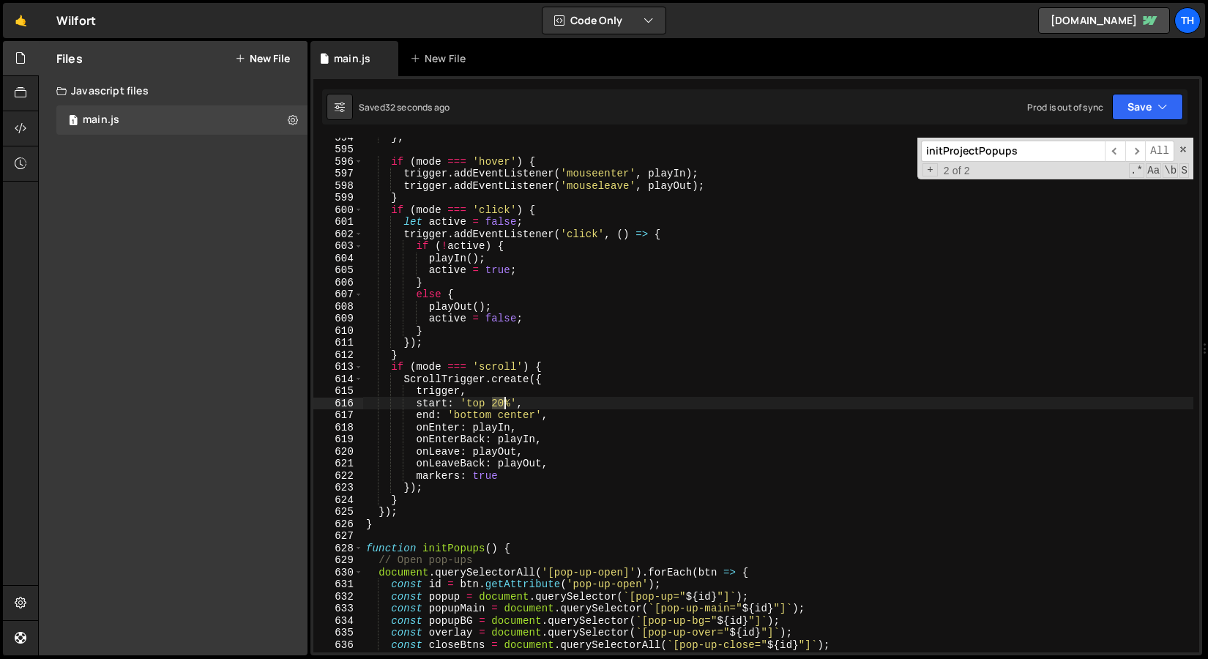
drag, startPoint x: 494, startPoint y: 403, endPoint x: 504, endPoint y: 403, distance: 11.0
click at [504, 403] on div "} ; if ( mode === 'hover' ) { trigger . addEventListener ( 'mouseenter' , playI…" at bounding box center [778, 400] width 830 height 539
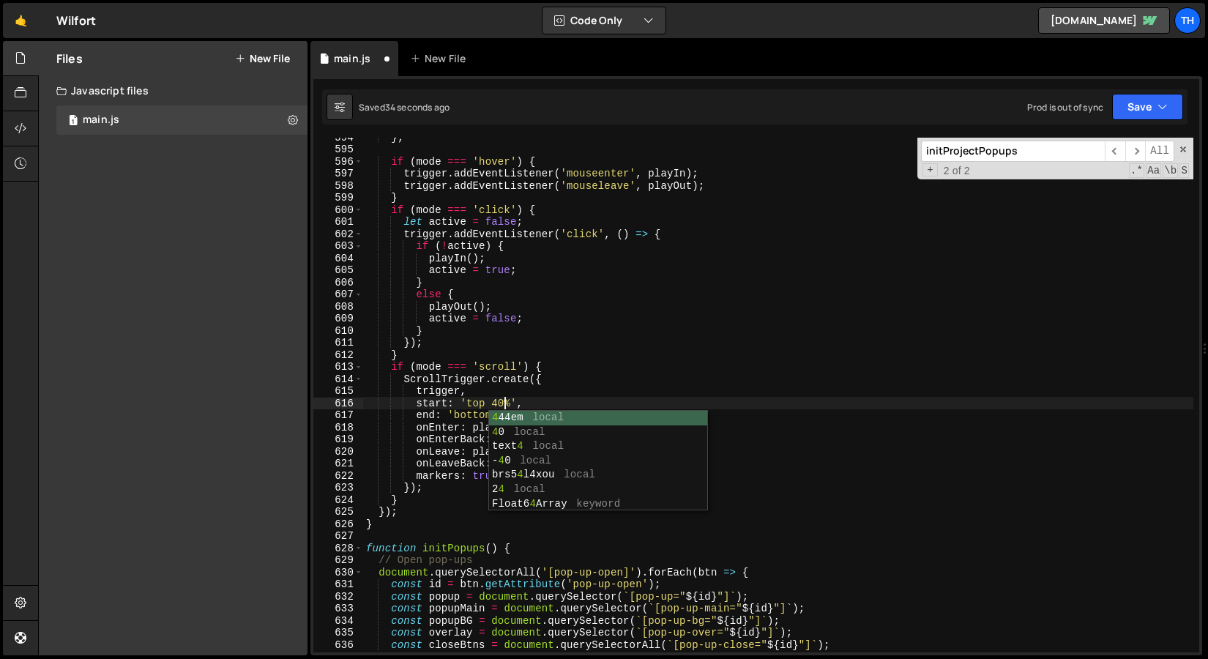
scroll to position [0, 9]
click at [599, 294] on div "} ; if ( mode === 'hover' ) { trigger . addEventListener ( 'mouseenter' , playI…" at bounding box center [778, 400] width 830 height 539
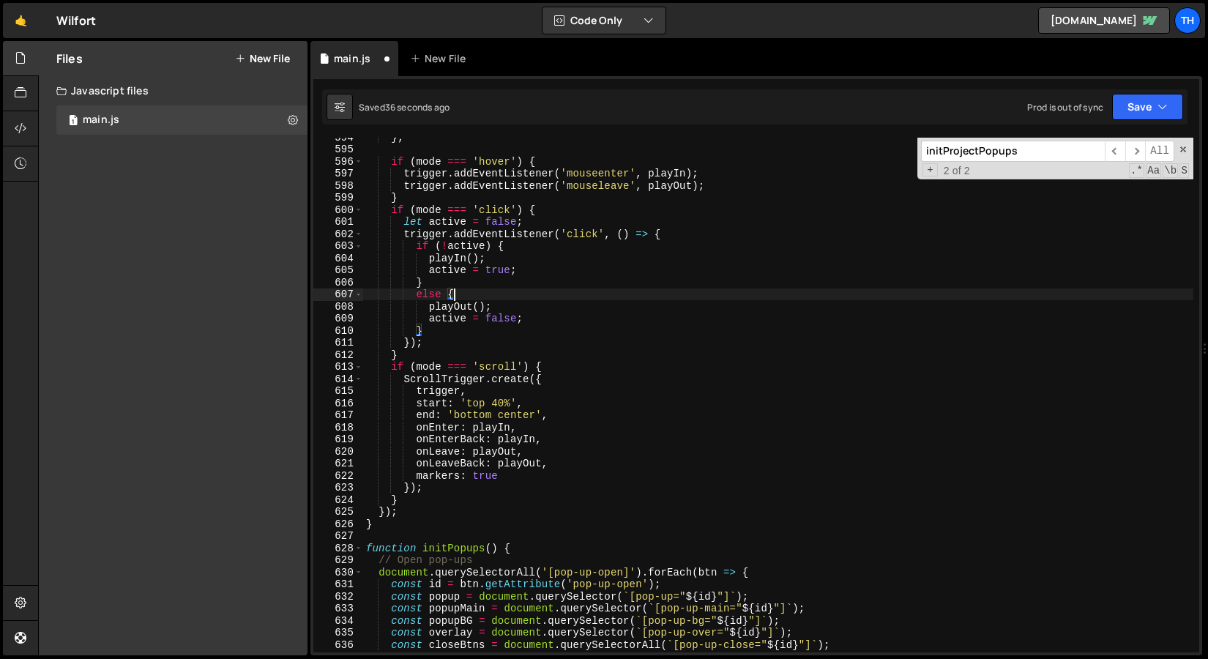
scroll to position [0, 5]
drag, startPoint x: 1131, startPoint y: 113, endPoint x: 1120, endPoint y: 128, distance: 18.9
click at [1130, 113] on button "Save" at bounding box center [1147, 107] width 71 height 26
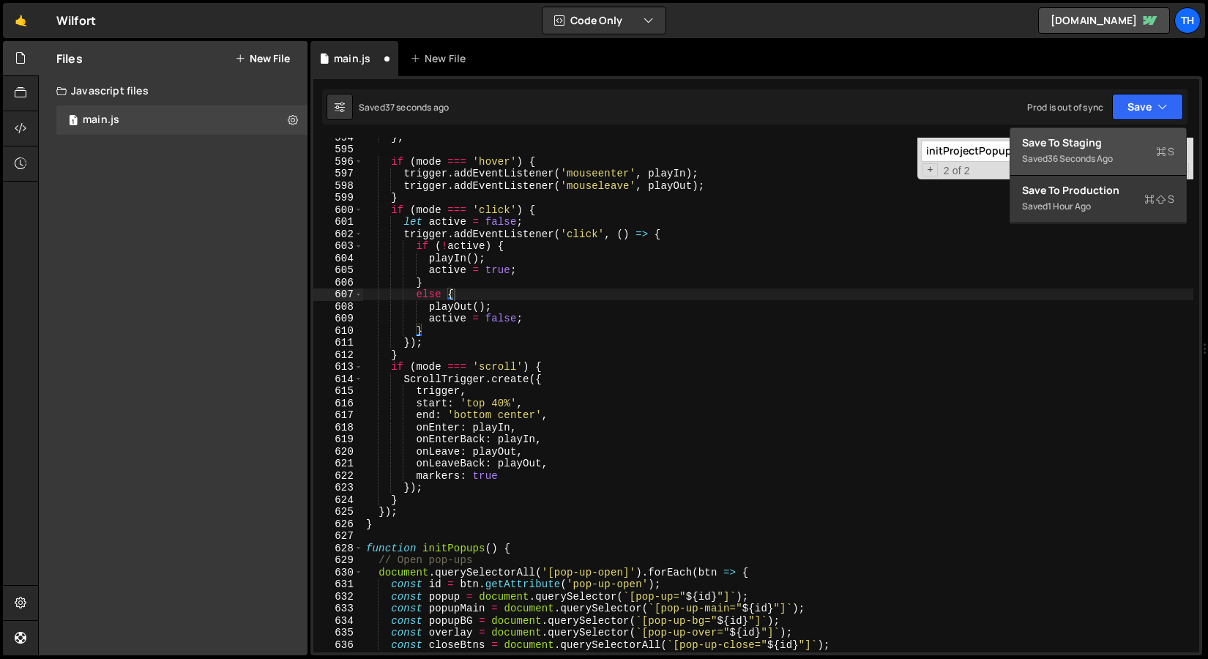
click at [1109, 139] on div "Save to Staging S" at bounding box center [1098, 142] width 152 height 15
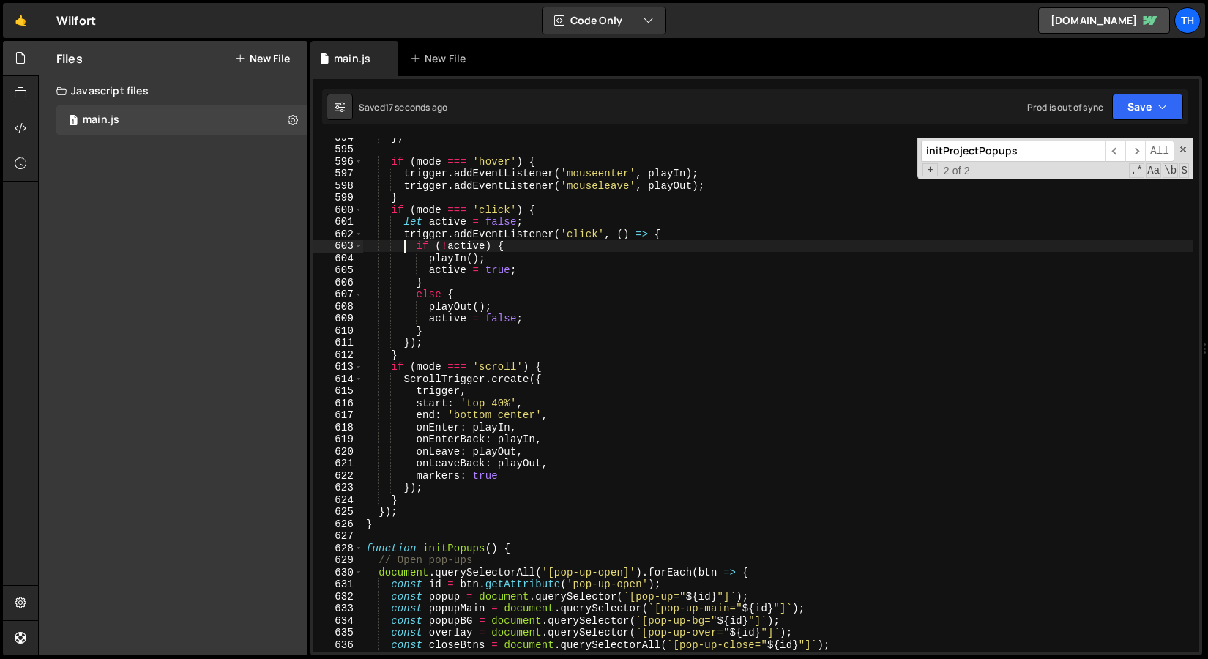
click at [404, 248] on div "} ; if ( mode === 'hover' ) { trigger . addEventListener ( 'mouseenter' , playI…" at bounding box center [778, 400] width 830 height 539
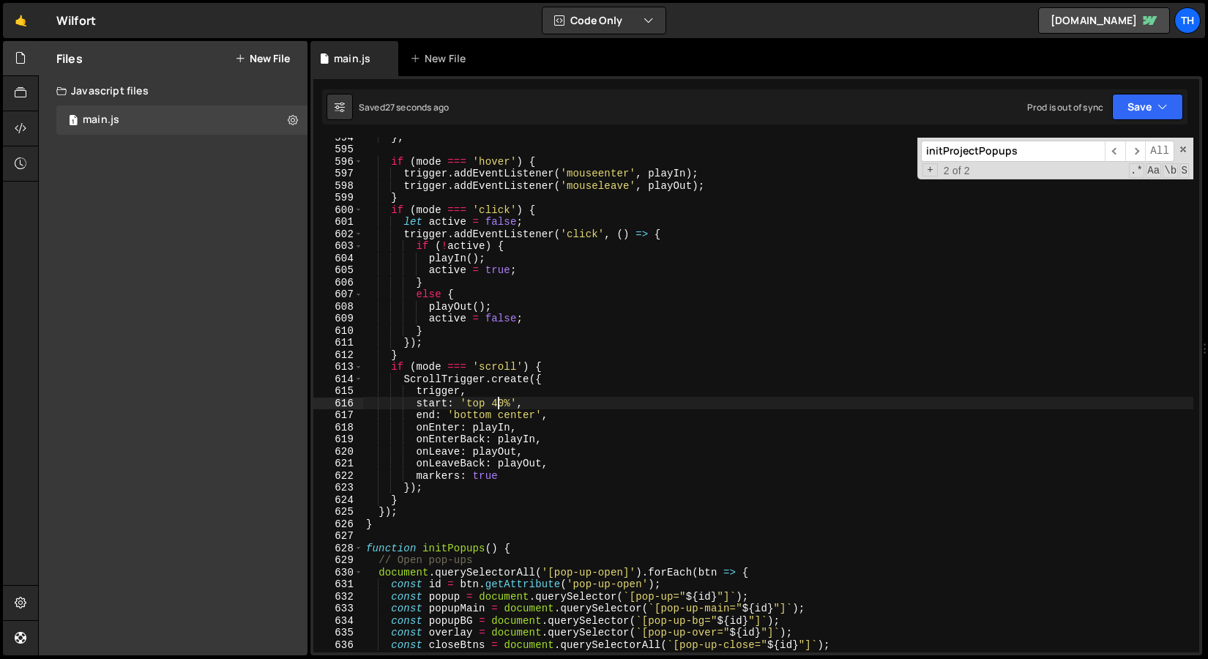
click at [499, 407] on div "} ; if ( mode === 'hover' ) { trigger . addEventListener ( 'mouseenter' , playI…" at bounding box center [778, 400] width 830 height 539
click at [511, 377] on div "} ; if ( mode === 'hover' ) { trigger . addEventListener ( 'mouseenter' , playI…" at bounding box center [778, 400] width 830 height 539
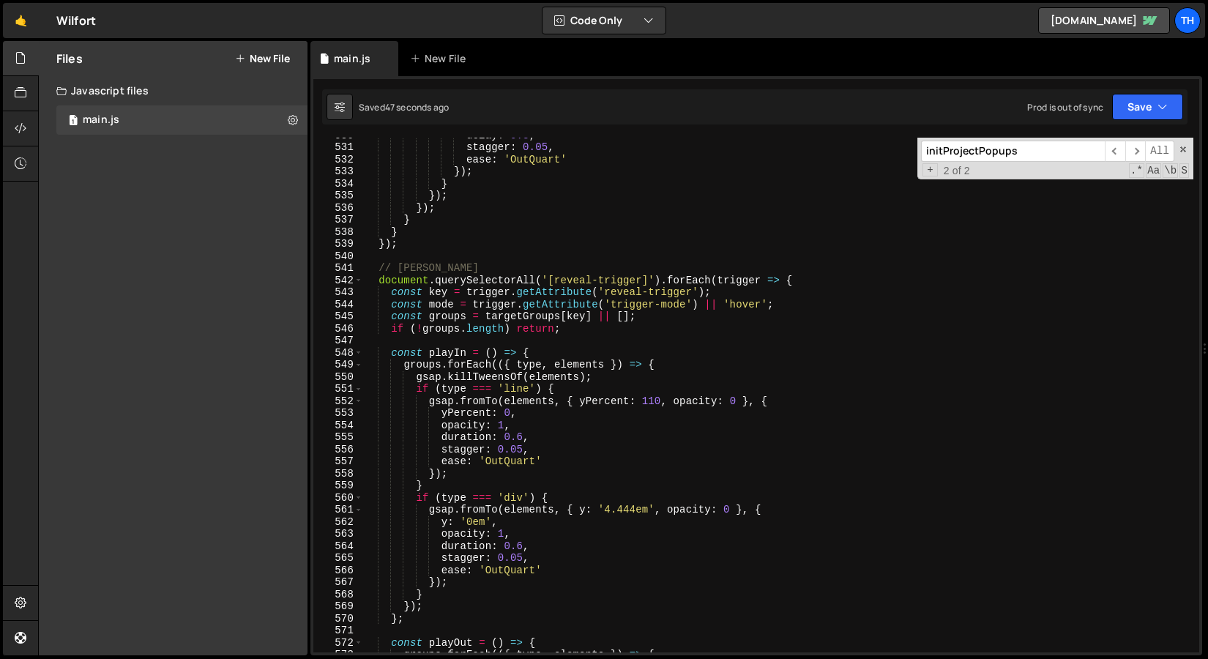
scroll to position [6249, 0]
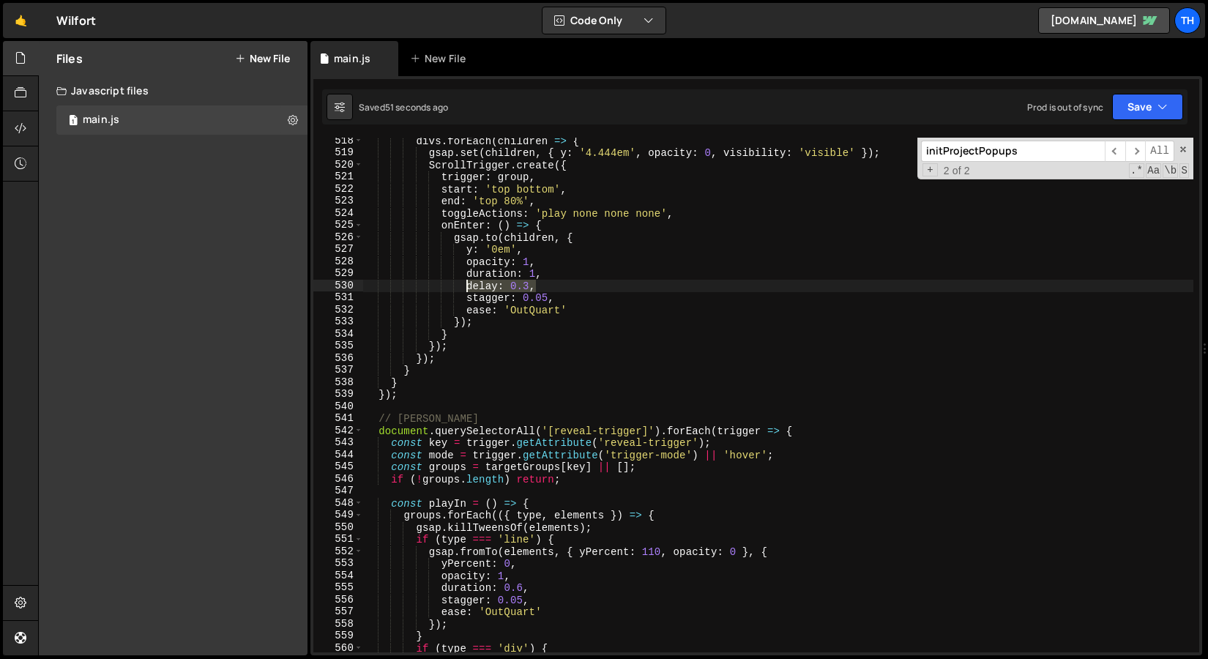
drag, startPoint x: 537, startPoint y: 284, endPoint x: 467, endPoint y: 286, distance: 69.6
click at [467, 286] on div "divs . forEach ( children => { gsap . set ( children , { y : '4.444em' , opacit…" at bounding box center [778, 404] width 830 height 539
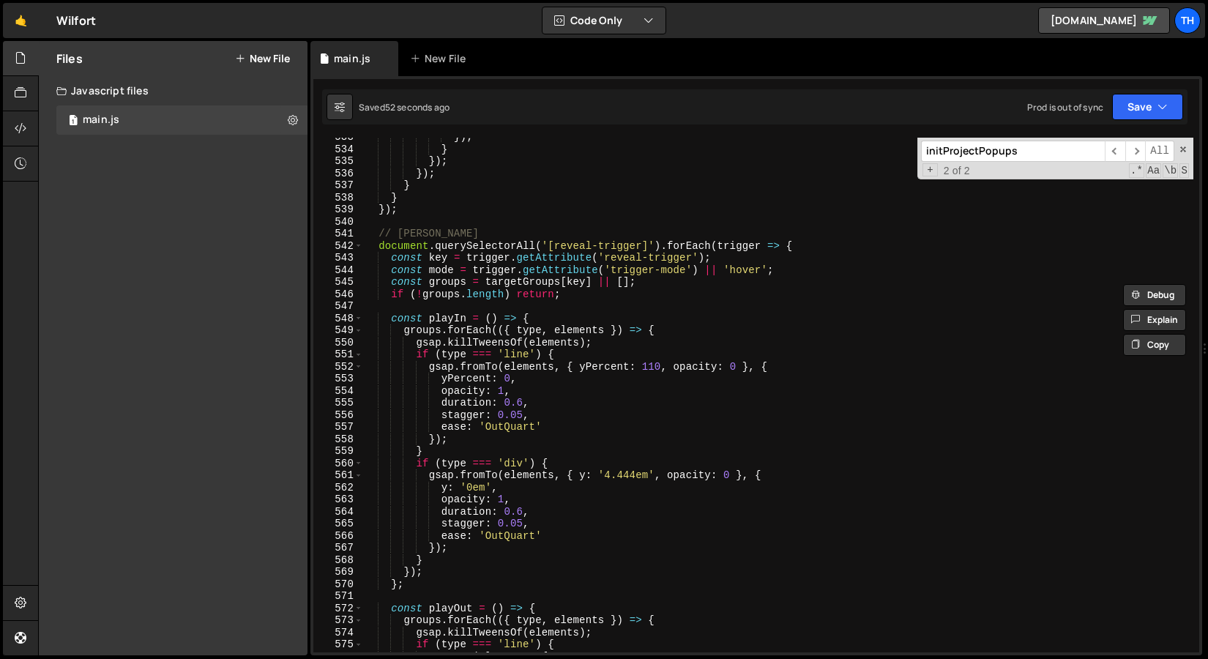
scroll to position [6493, 0]
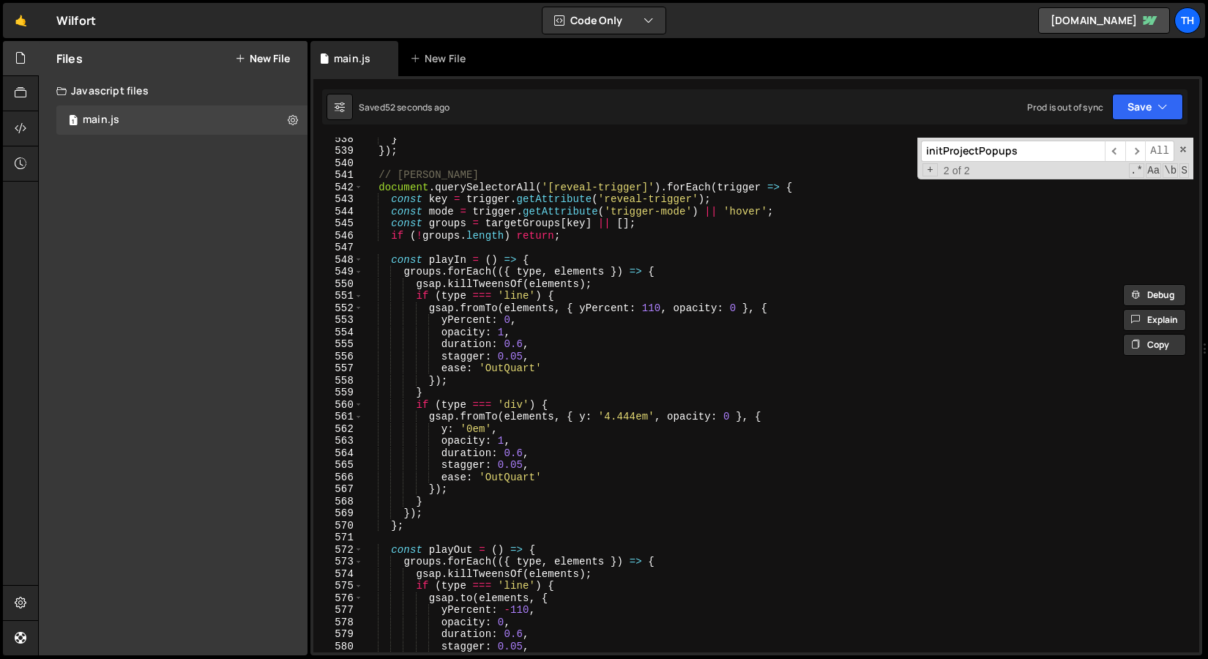
click at [433, 398] on div "} }) ; // Логика триггеров document . querySelectorAll ( '[reveal-trigger]' ) .…" at bounding box center [778, 402] width 830 height 539
click at [453, 358] on div "} }) ; // Логика триггеров document . querySelectorAll ( '[reveal-trigger]' ) .…" at bounding box center [778, 402] width 830 height 539
click at [550, 343] on div "} }) ; // Логика триггеров document . querySelectorAll ( '[reveal-trigger]' ) .…" at bounding box center [778, 402] width 830 height 539
type textarea "duration: 0.6,"
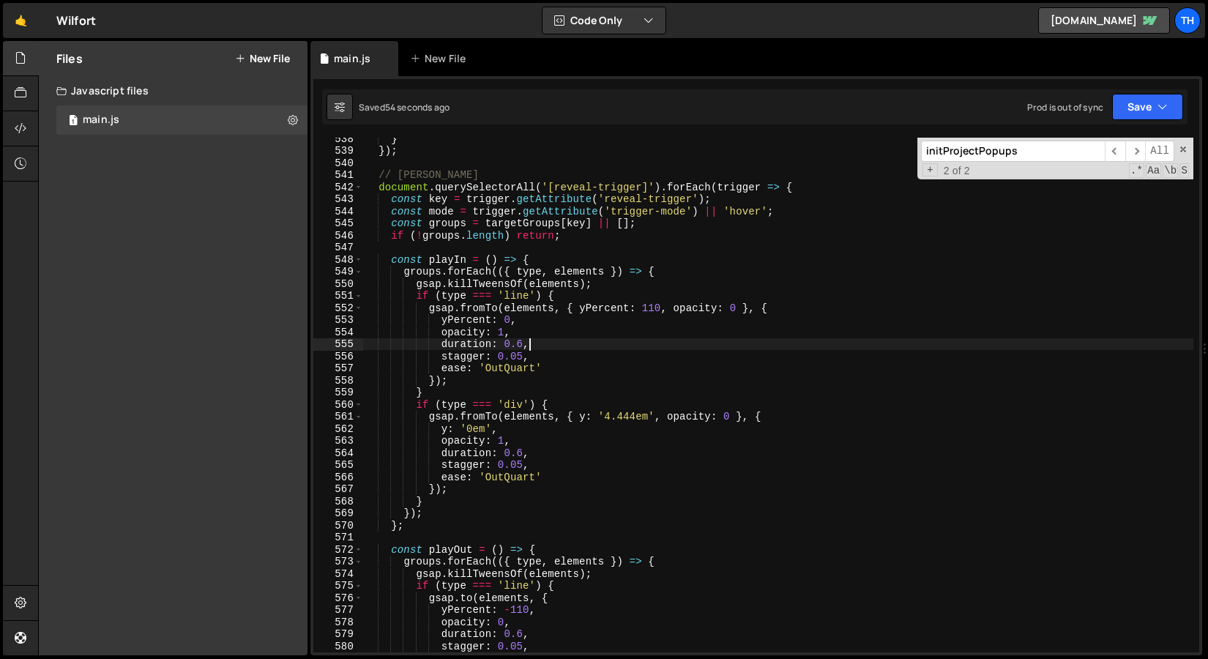
scroll to position [0, 4]
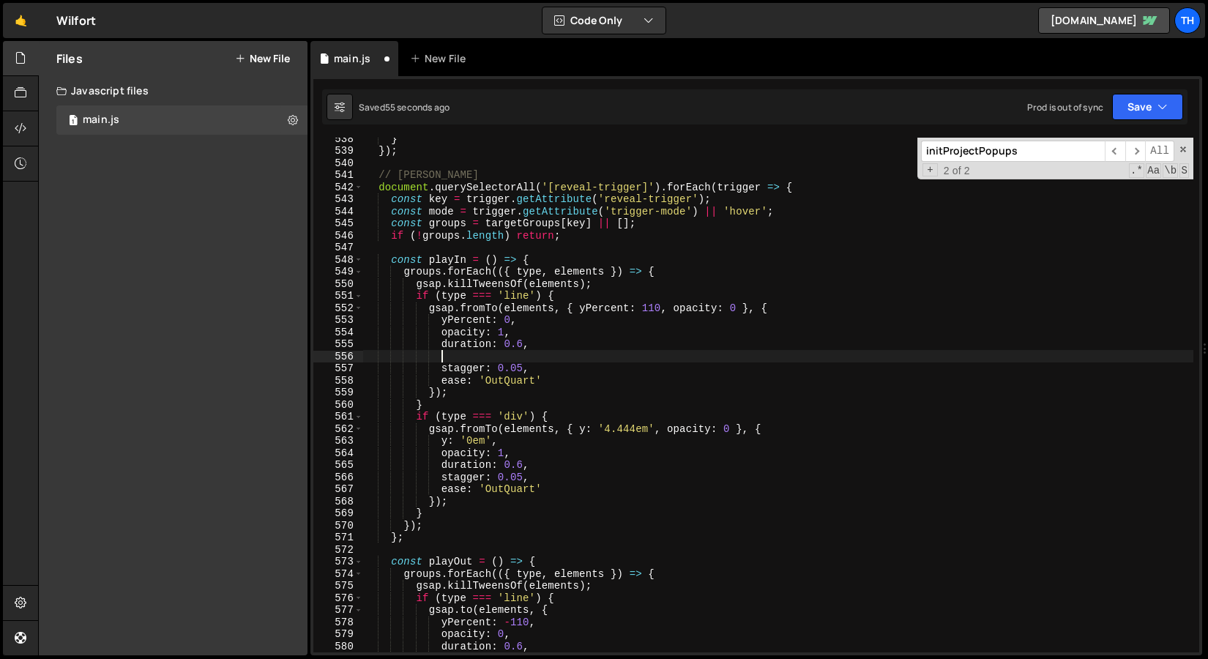
paste textarea "delay: 0.3,"
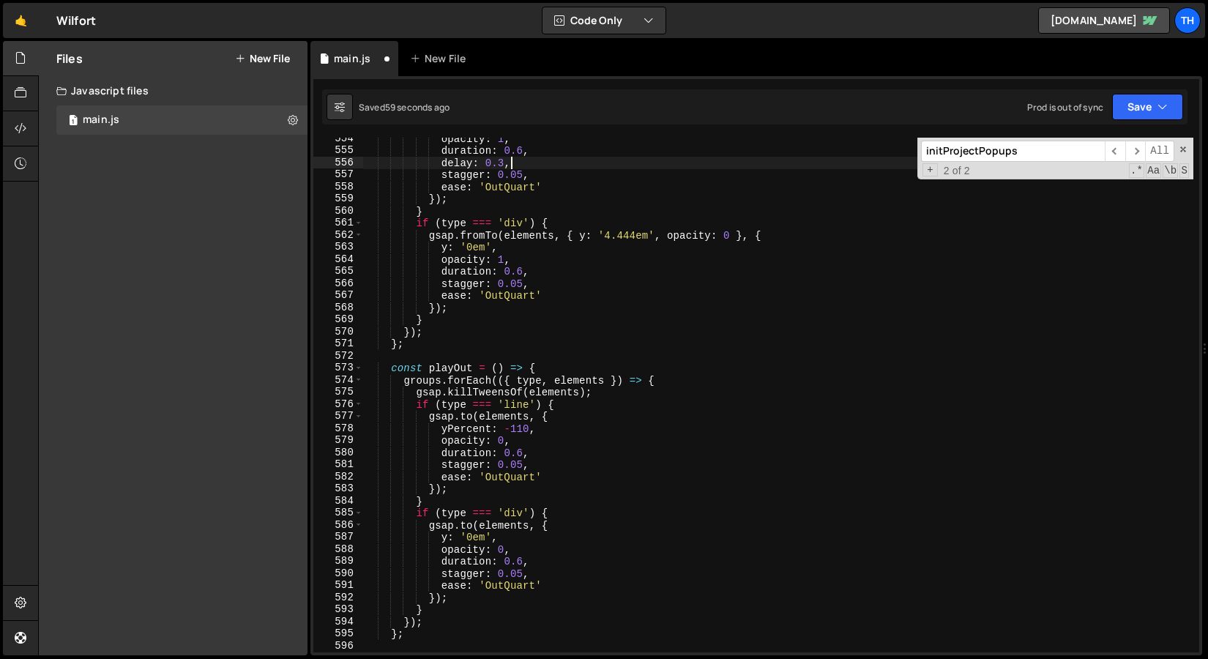
scroll to position [6686, 0]
click at [542, 453] on div "opacity : 1 , duration : 0.6 , delay : 0.3 , stagger : 0.05 , ease : 'OutQuart'…" at bounding box center [778, 402] width 830 height 539
type textarea "duration: 0.6,"
paste textarea "delay: 0.3,"
type textarea "delay: 0.3,"
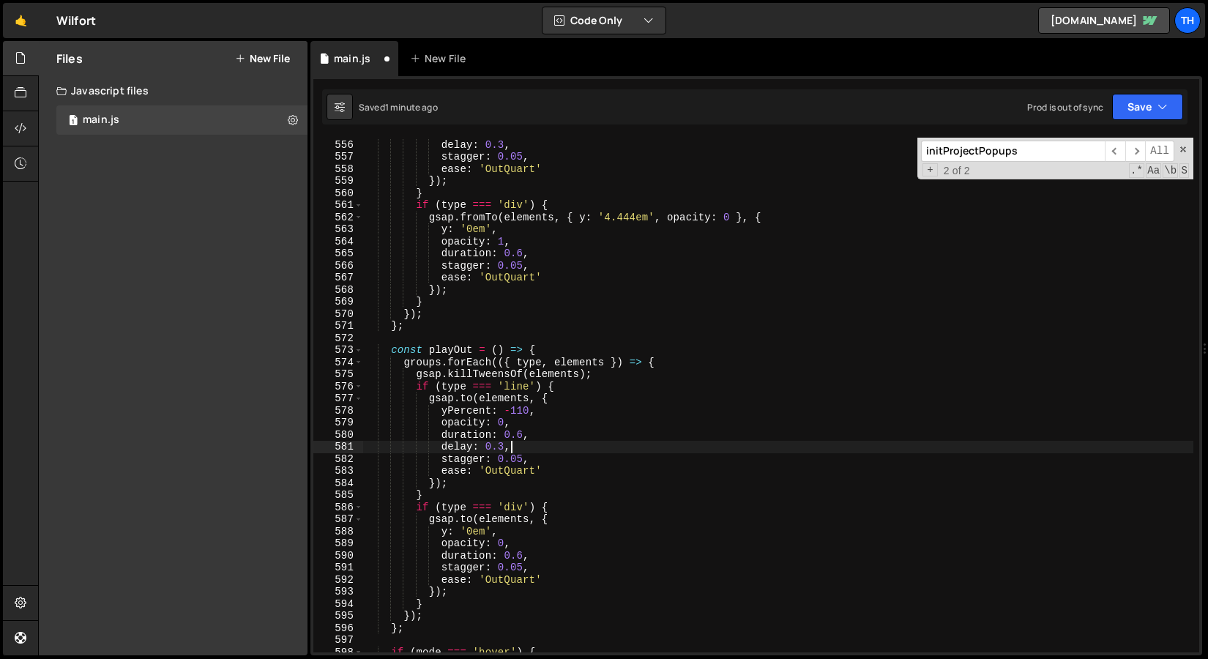
scroll to position [6695, 0]
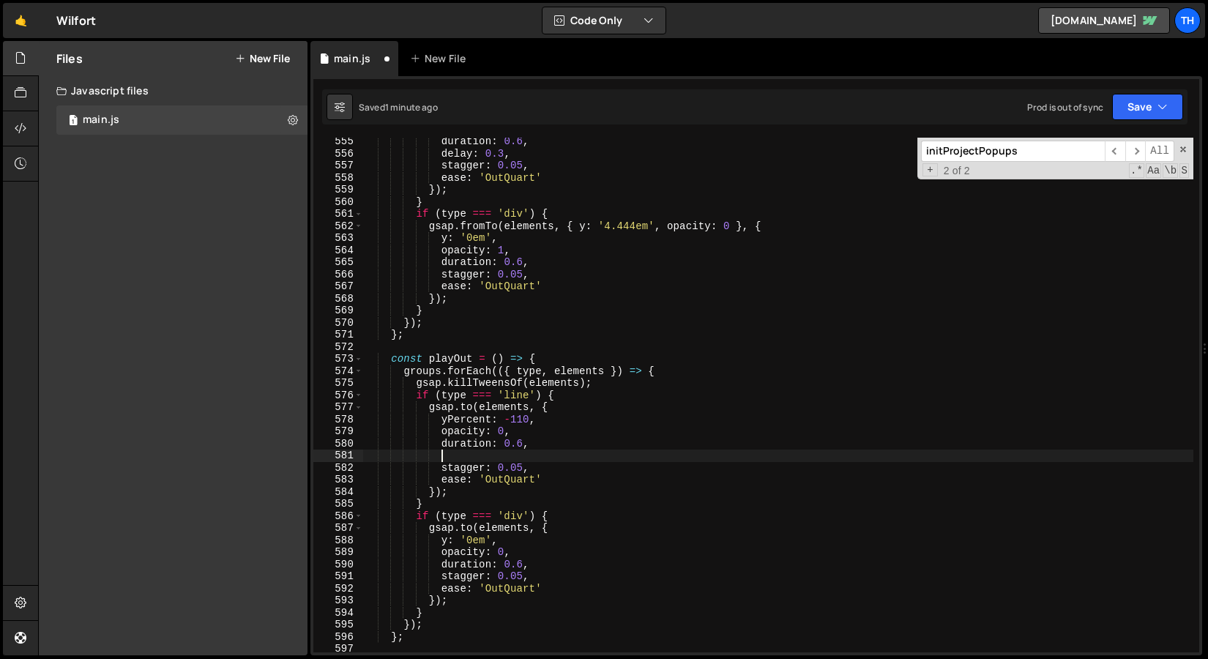
type textarea "duration: 0.6,"
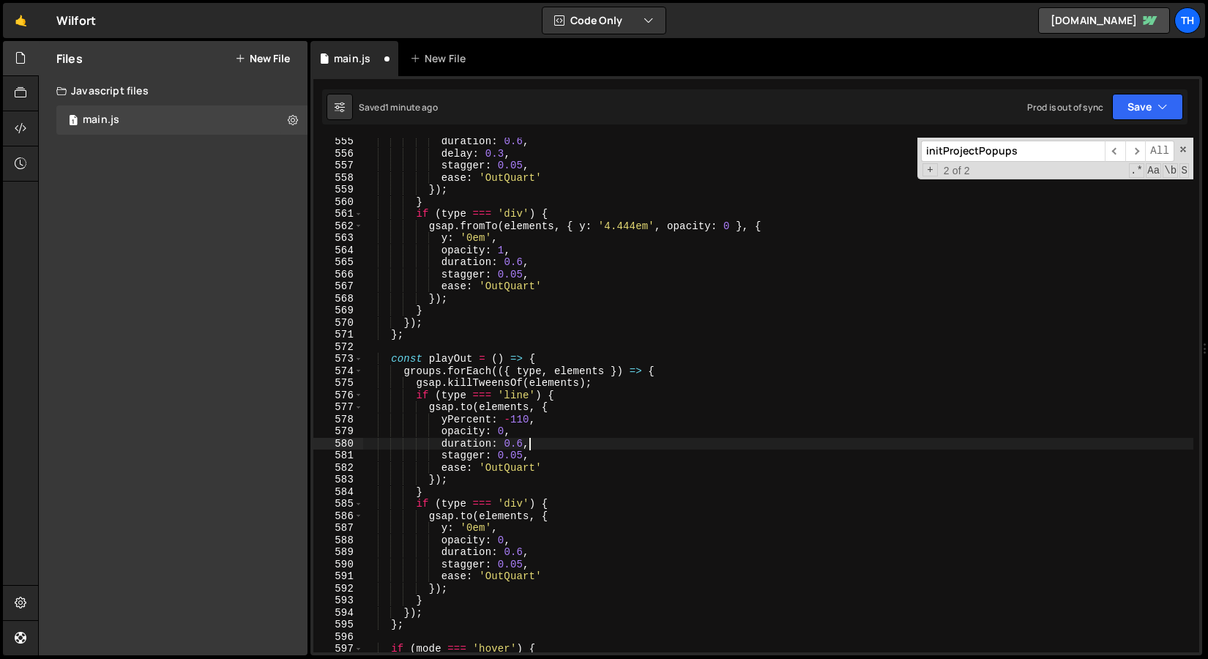
click at [535, 256] on div "duration : 0.6 , delay : 0.3 , stagger : 0.05 , ease : 'OutQuart' }) ; } if ( t…" at bounding box center [778, 404] width 830 height 539
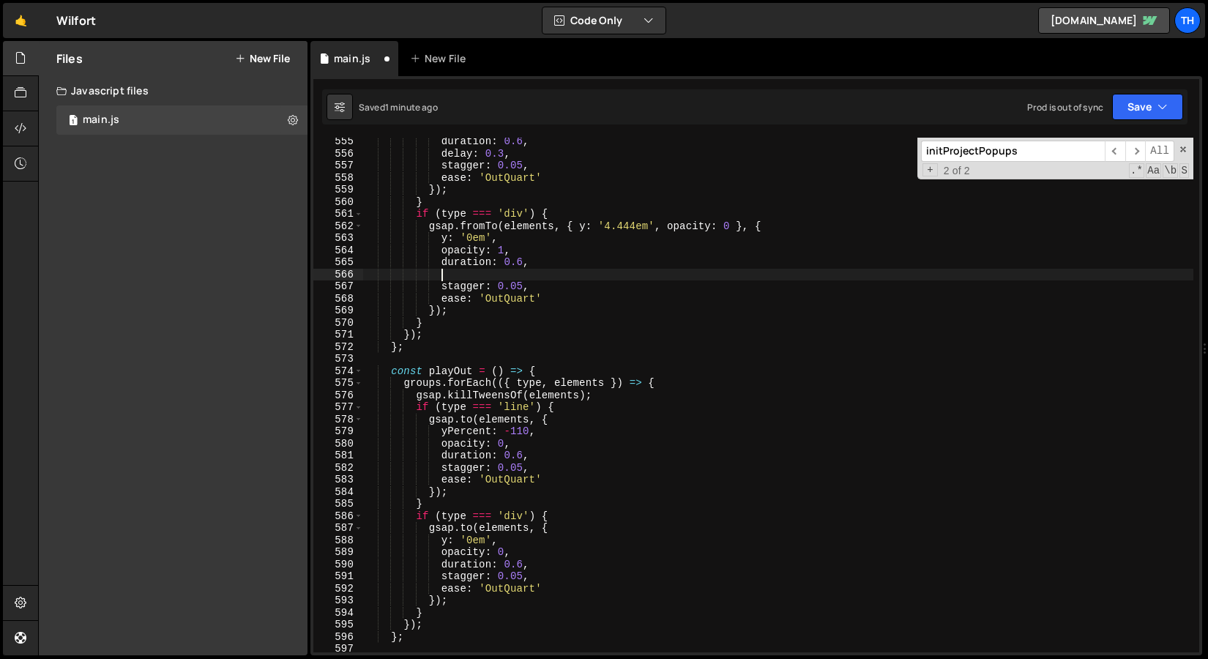
paste textarea "delay: 0.3,"
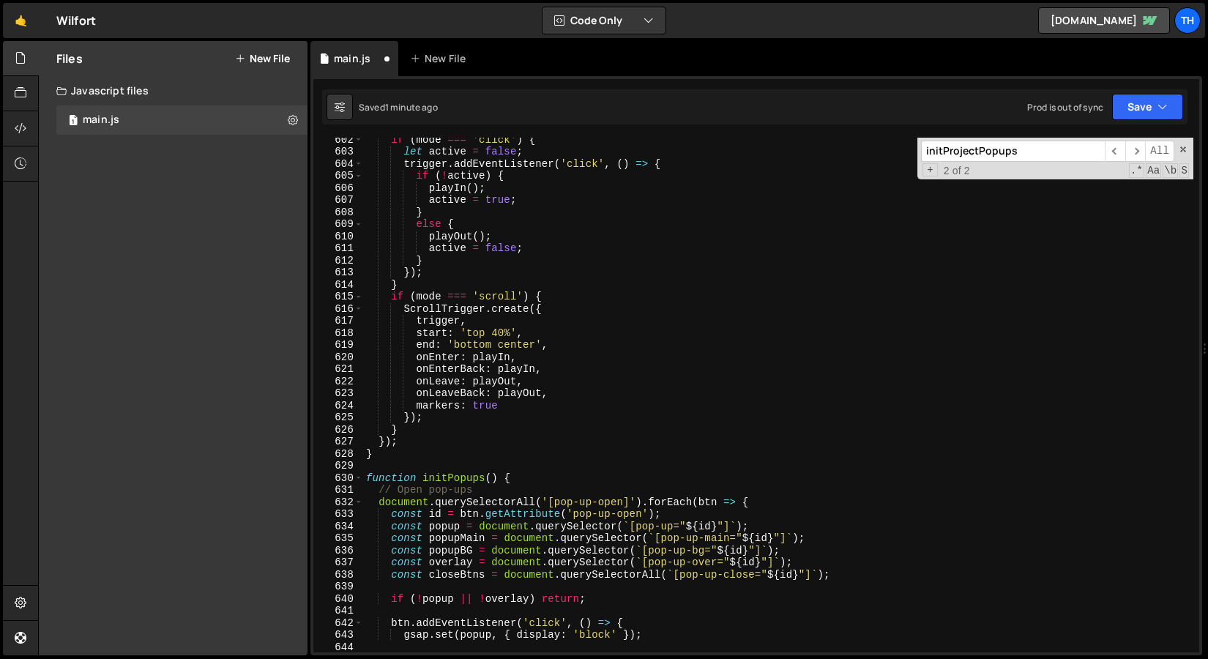
scroll to position [7316, 0]
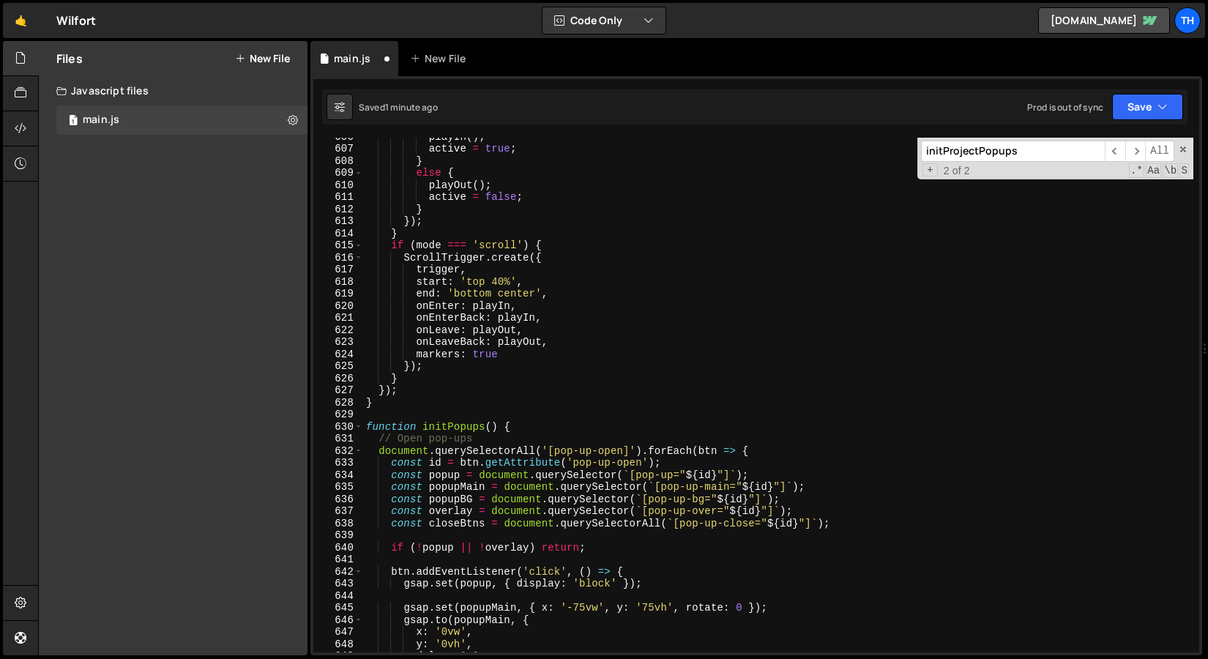
click at [501, 280] on div "playIn ( ) ; active = true ; } else { playOut ( ) ; active = false ; } }) ; } i…" at bounding box center [778, 399] width 830 height 539
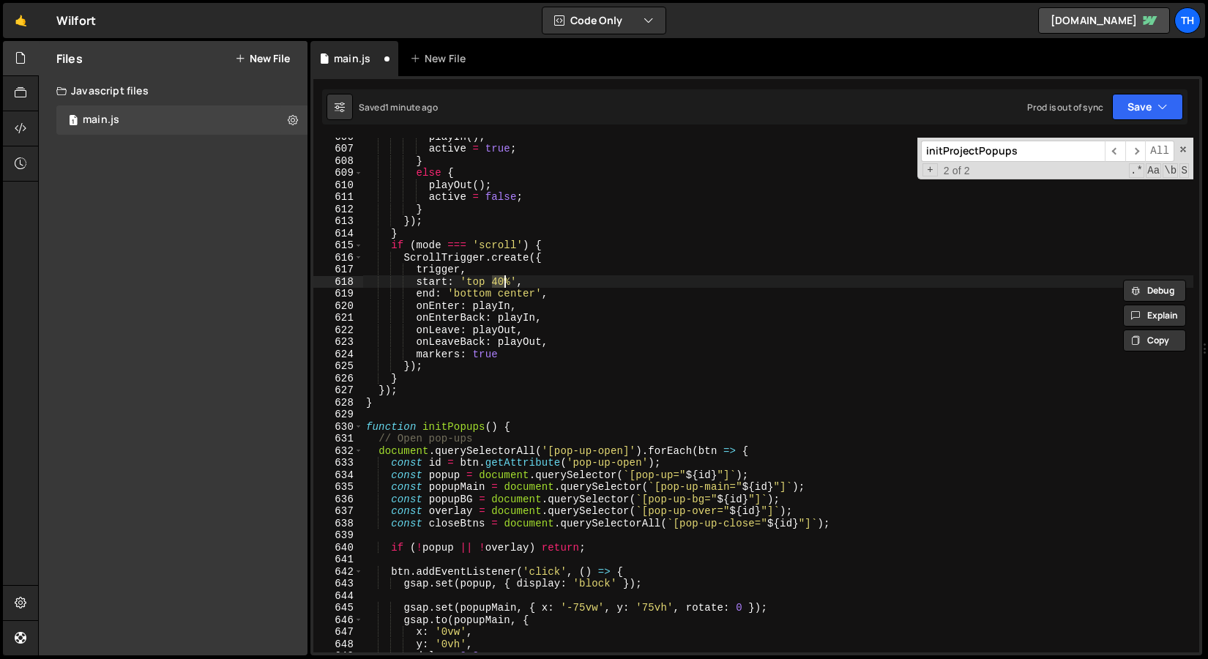
scroll to position [0, 9]
drag, startPoint x: 513, startPoint y: 231, endPoint x: 589, endPoint y: 185, distance: 89.3
click at [513, 231] on div "playIn ( ) ; active = true ; } else { playOut ( ) ; active = false ; } }) ; } i…" at bounding box center [778, 399] width 830 height 539
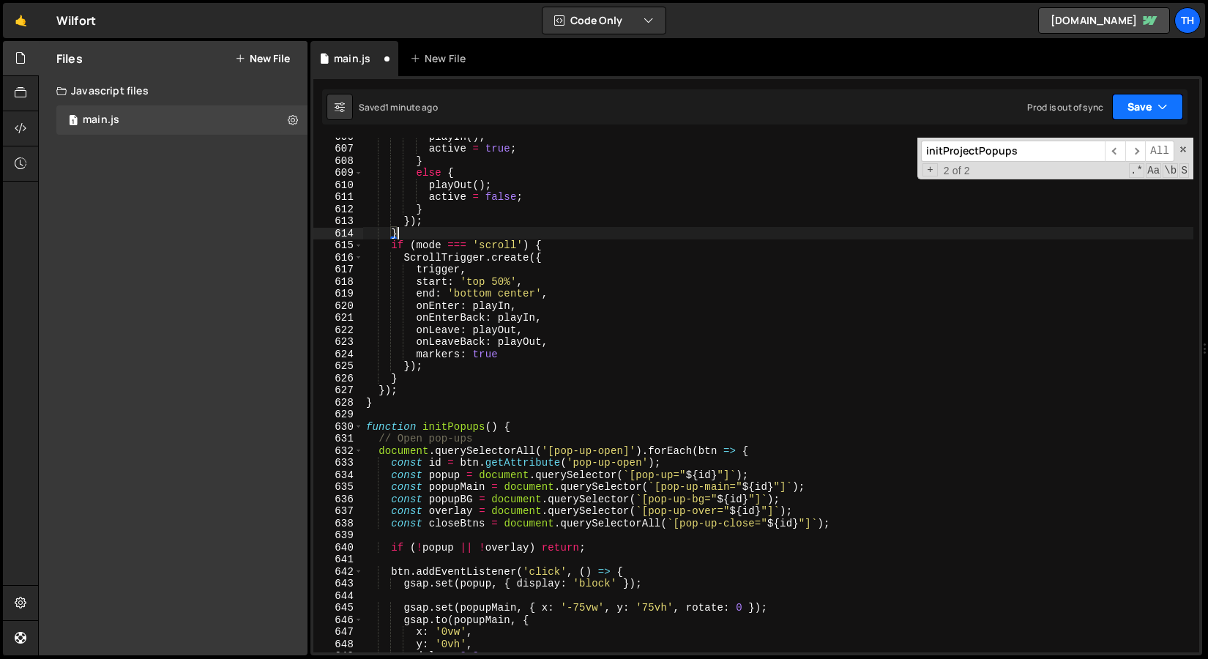
click at [1145, 117] on button "Save" at bounding box center [1147, 107] width 71 height 26
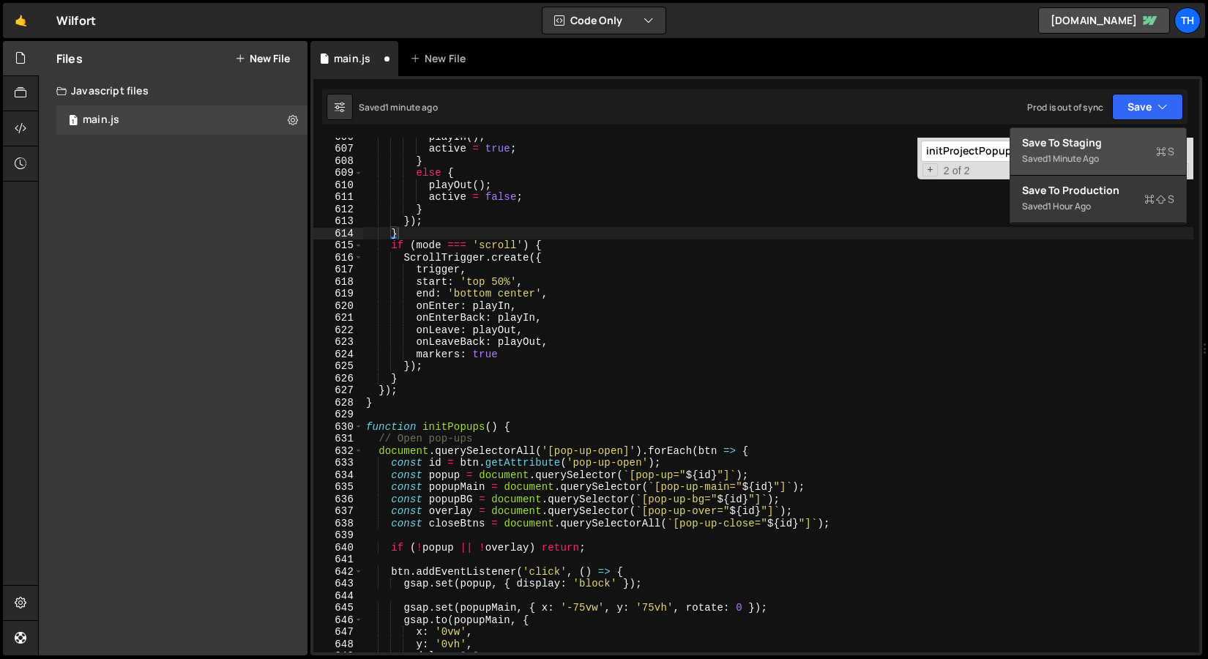
click at [1122, 141] on div "Save to Staging S" at bounding box center [1098, 142] width 152 height 15
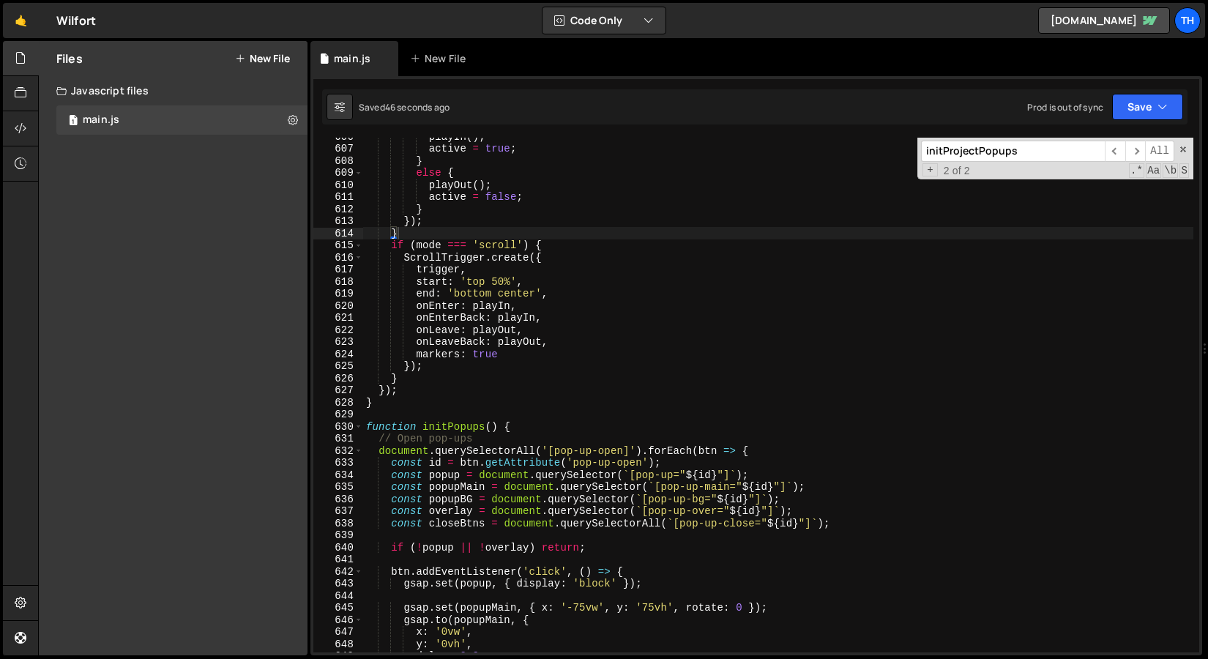
scroll to position [7305, 0]
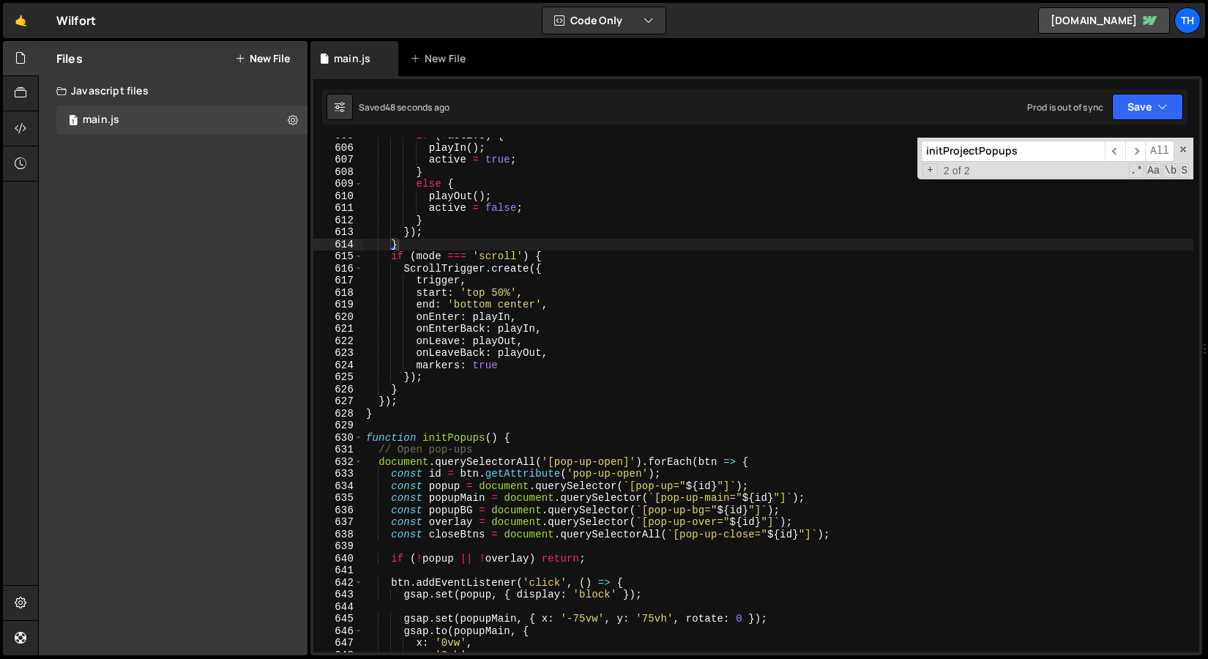
type textarea "markers: true"
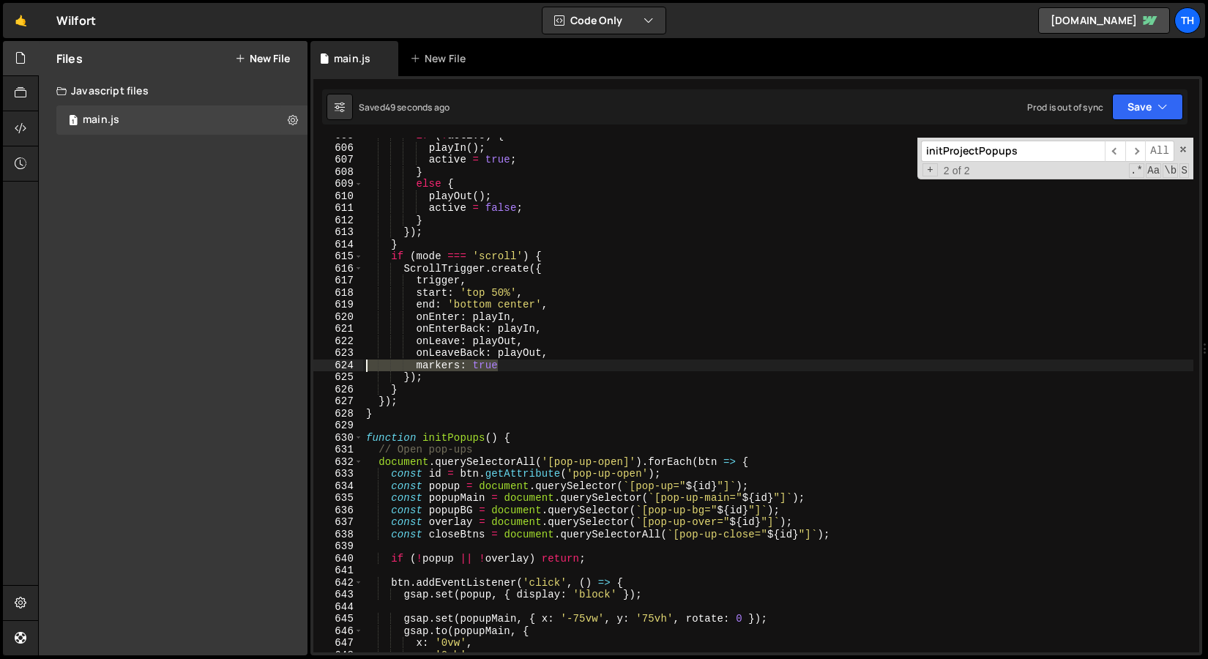
drag, startPoint x: 507, startPoint y: 370, endPoint x: 321, endPoint y: 362, distance: 185.4
click at [321, 362] on div "markers: true 605 606 607 608 609 610 611 612 613 614 615 616 617 618 619 620 6…" at bounding box center [756, 395] width 886 height 515
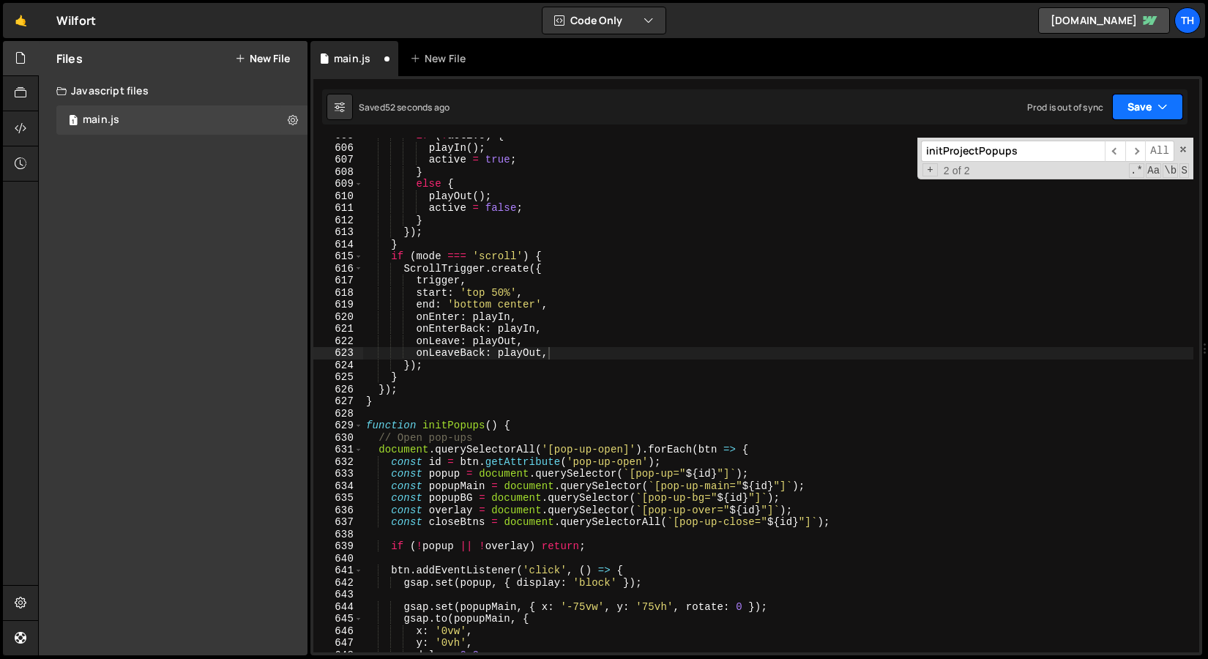
drag, startPoint x: 1133, startPoint y: 108, endPoint x: 1124, endPoint y: 118, distance: 14.0
click at [1133, 108] on button "Save" at bounding box center [1147, 107] width 71 height 26
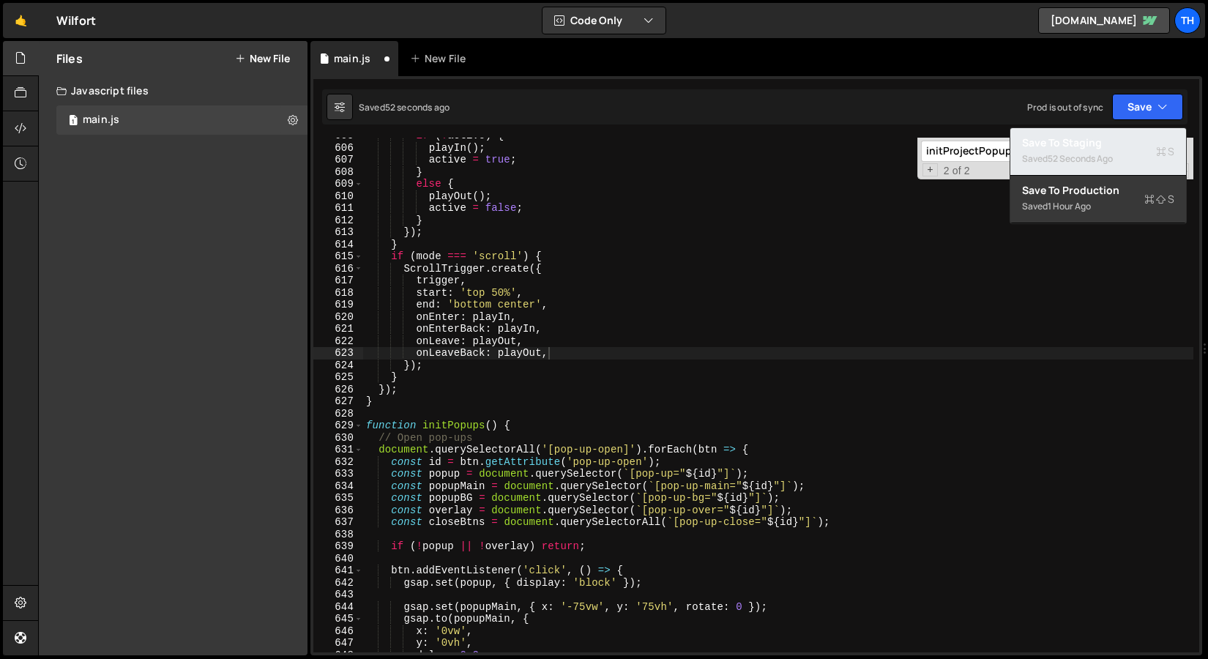
click at [1080, 162] on div "52 seconds ago" at bounding box center [1080, 158] width 65 height 12
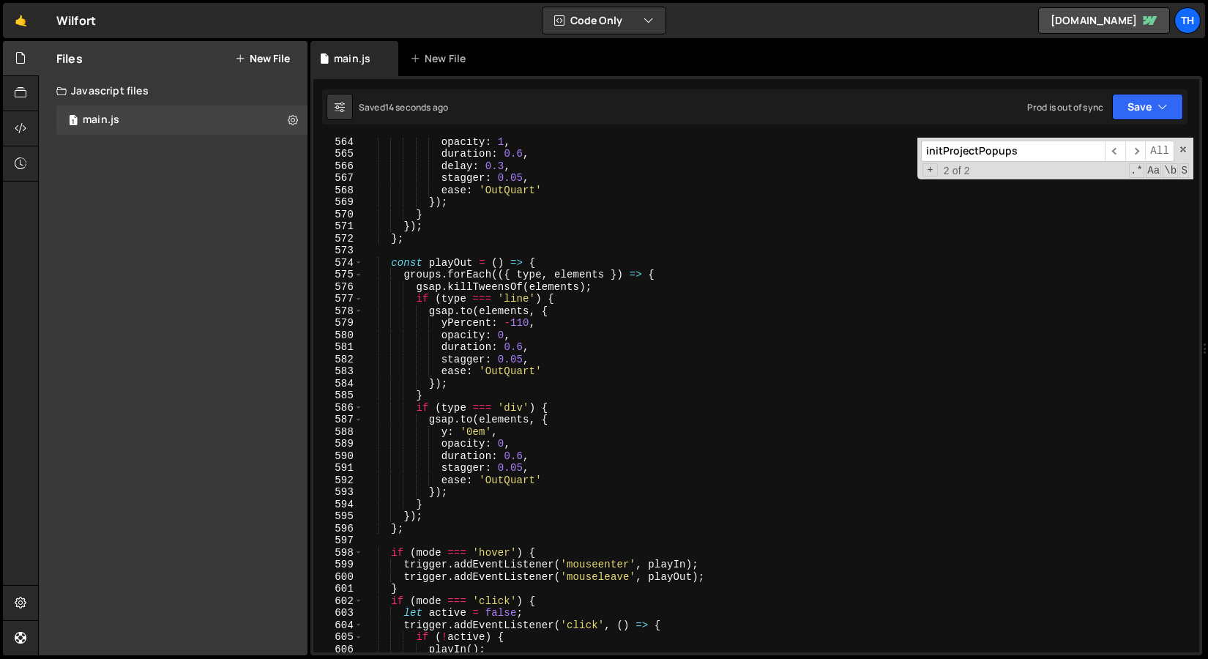
scroll to position [6618, 0]
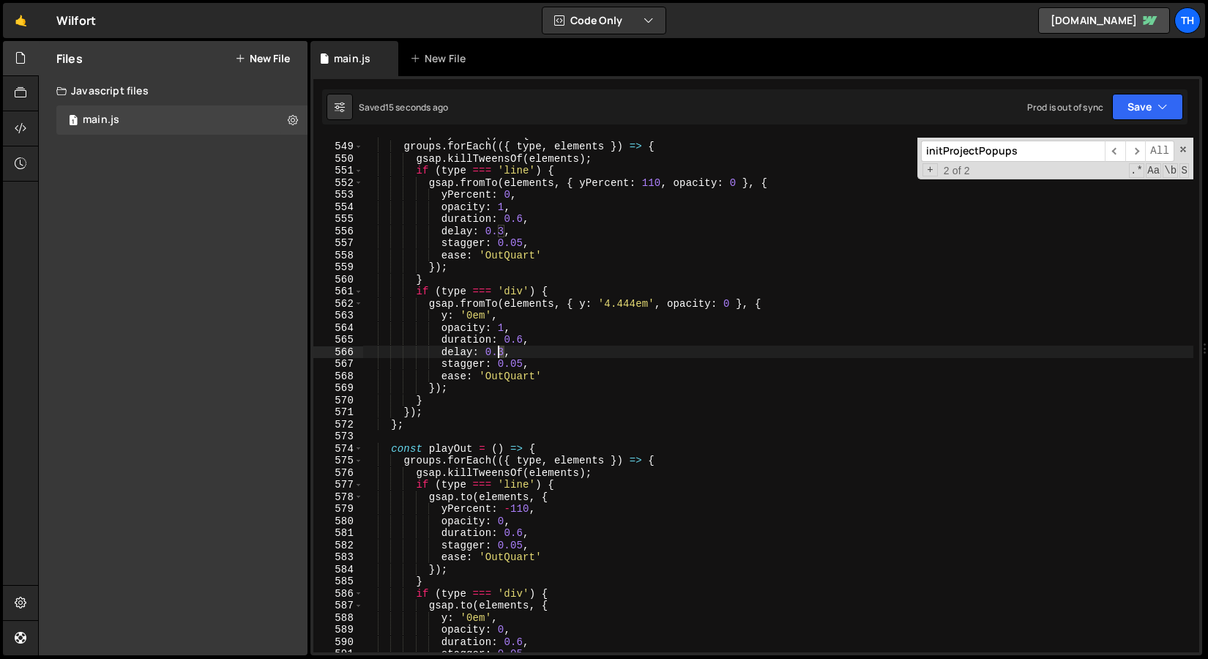
click at [501, 354] on div "const playIn = ( ) => { groups . forEach (({ type , elements }) => { gsap . kil…" at bounding box center [778, 397] width 830 height 539
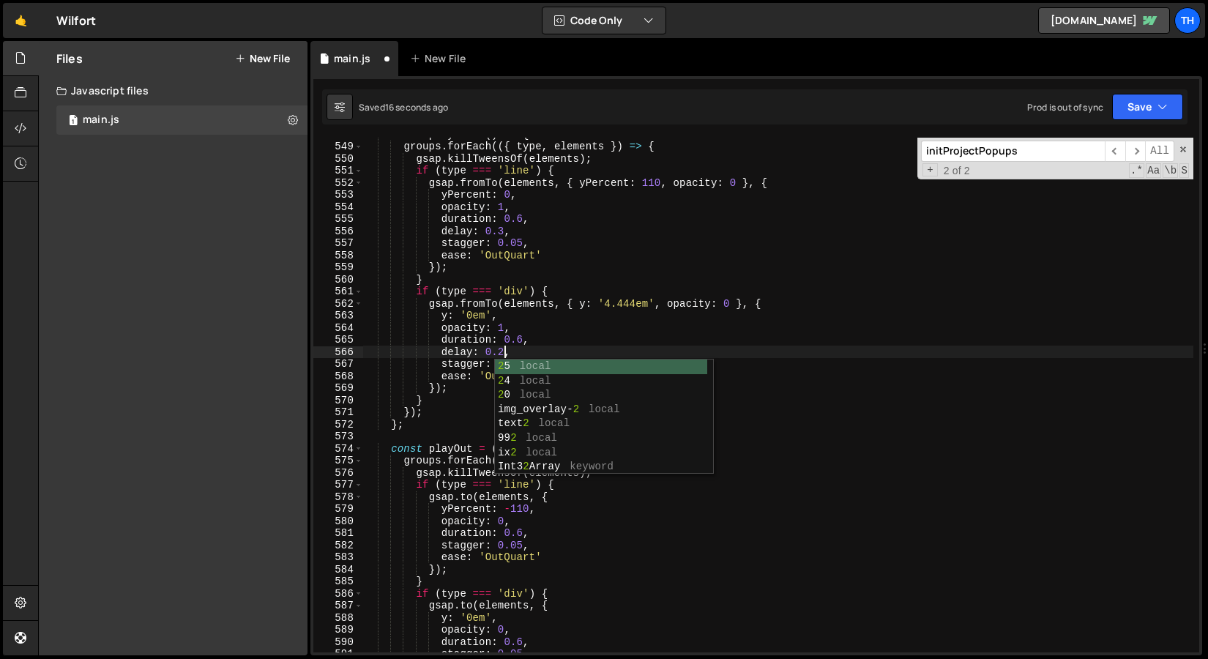
scroll to position [0, 9]
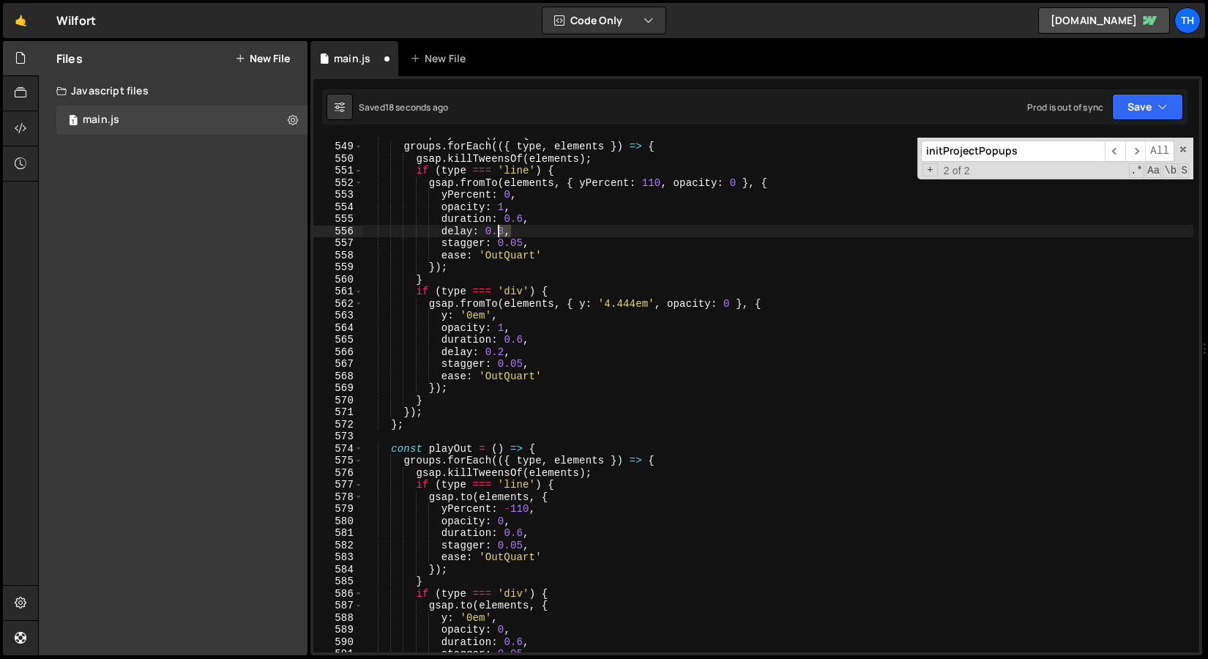
click at [501, 227] on div "const playIn = ( ) => { groups . forEach (({ type , elements }) => { gsap . kil…" at bounding box center [778, 397] width 830 height 539
click at [499, 226] on div "const playIn = ( ) => { groups . forEach (({ type , elements }) => { gsap . kil…" at bounding box center [778, 395] width 830 height 515
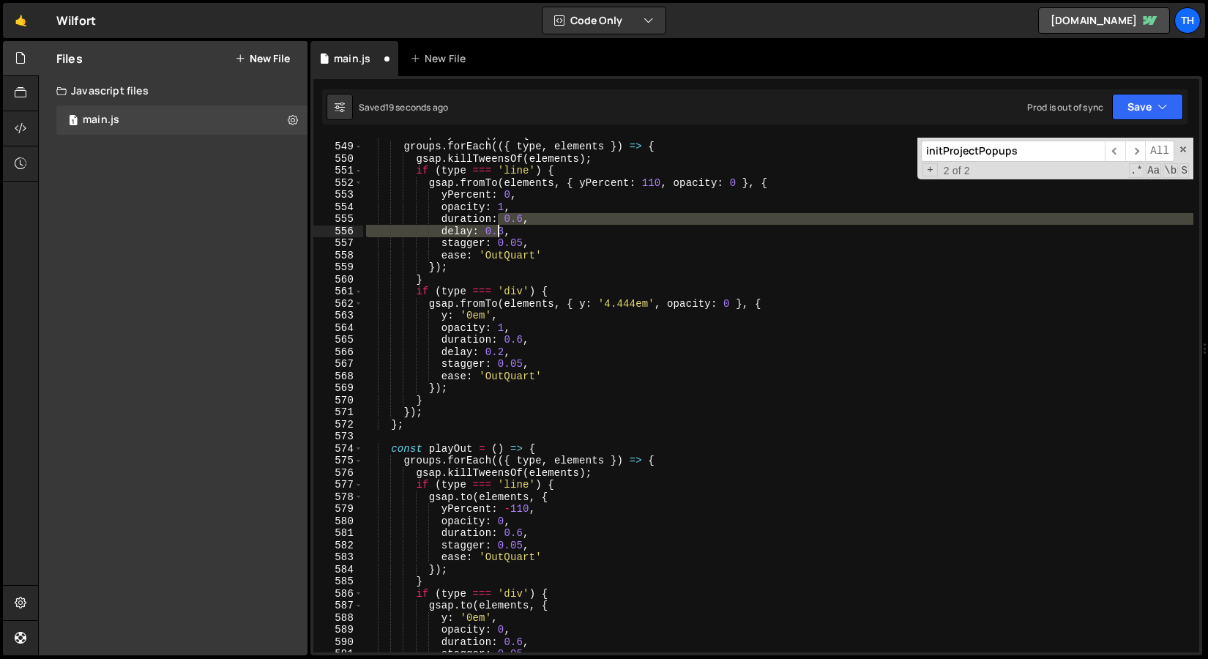
click at [500, 231] on div "const playIn = ( ) => { groups . forEach (({ type , elements }) => { gsap . kil…" at bounding box center [778, 397] width 830 height 539
click at [501, 228] on div "const playIn = ( ) => { groups . forEach (({ type , elements }) => { gsap . kil…" at bounding box center [778, 395] width 830 height 515
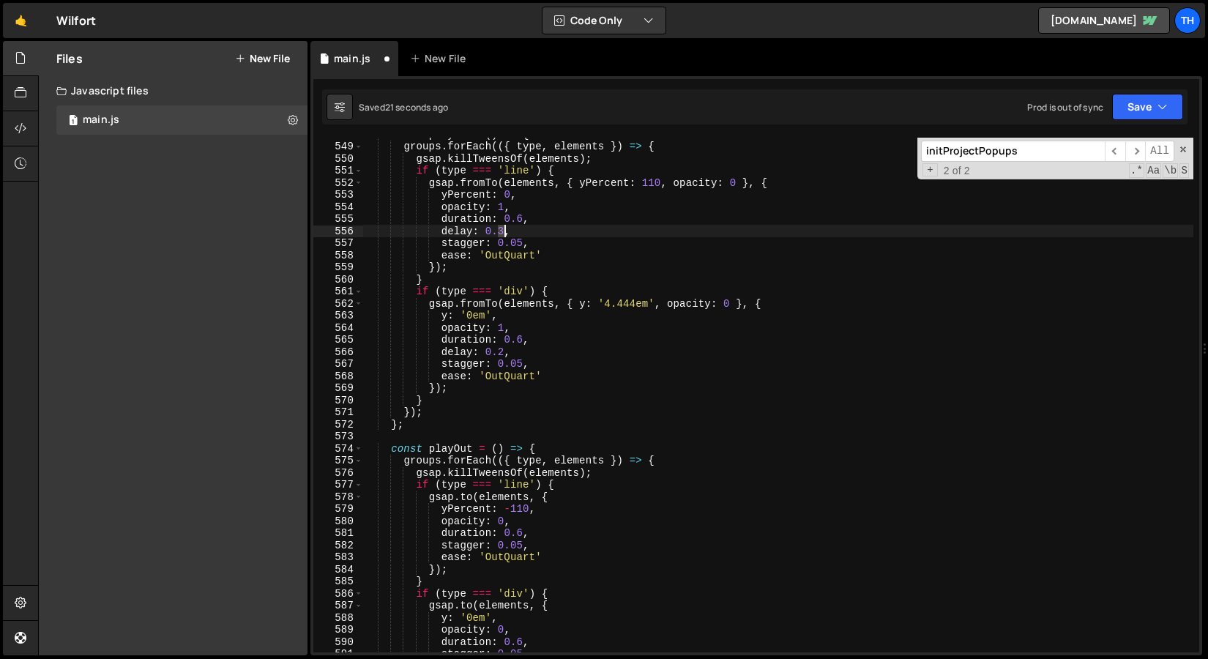
click at [502, 232] on div "const playIn = ( ) => { groups . forEach (({ type , elements }) => { gsap . kil…" at bounding box center [778, 397] width 830 height 539
click at [525, 226] on div "const playIn = ( ) => { groups . forEach (({ type , elements }) => { gsap . kil…" at bounding box center [778, 397] width 830 height 539
click at [523, 220] on div "const playIn = ( ) => { groups . forEach (({ type , elements }) => { gsap . kil…" at bounding box center [778, 397] width 830 height 539
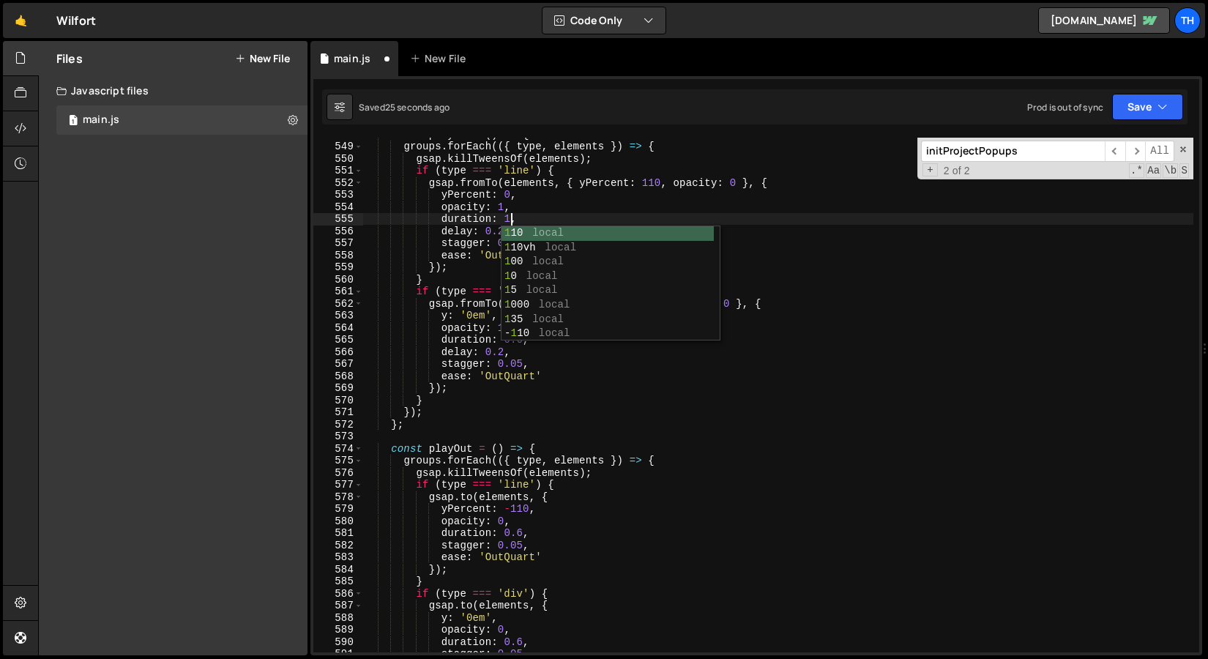
click at [474, 321] on div "const playIn = ( ) => { groups . forEach (({ type , elements }) => { gsap . kil…" at bounding box center [778, 397] width 830 height 539
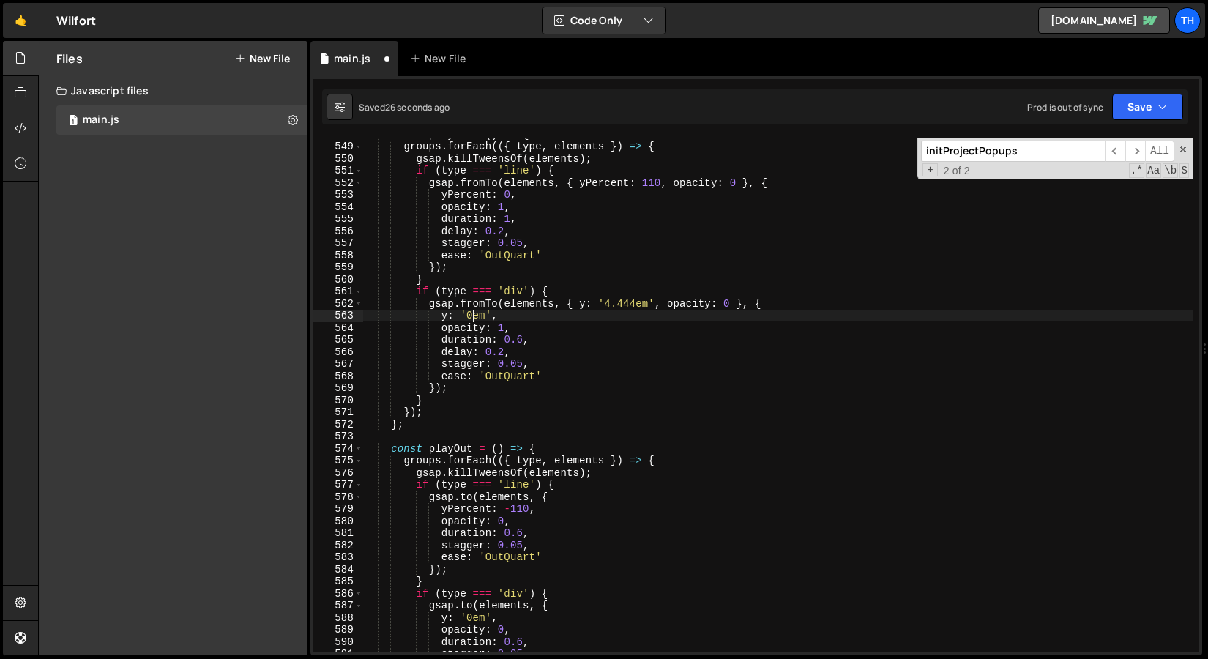
scroll to position [0, 8]
drag, startPoint x: 506, startPoint y: 343, endPoint x: 523, endPoint y: 343, distance: 16.8
click at [523, 343] on div "const playIn = ( ) => { groups . forEach (({ type , elements }) => { gsap . kil…" at bounding box center [778, 397] width 830 height 539
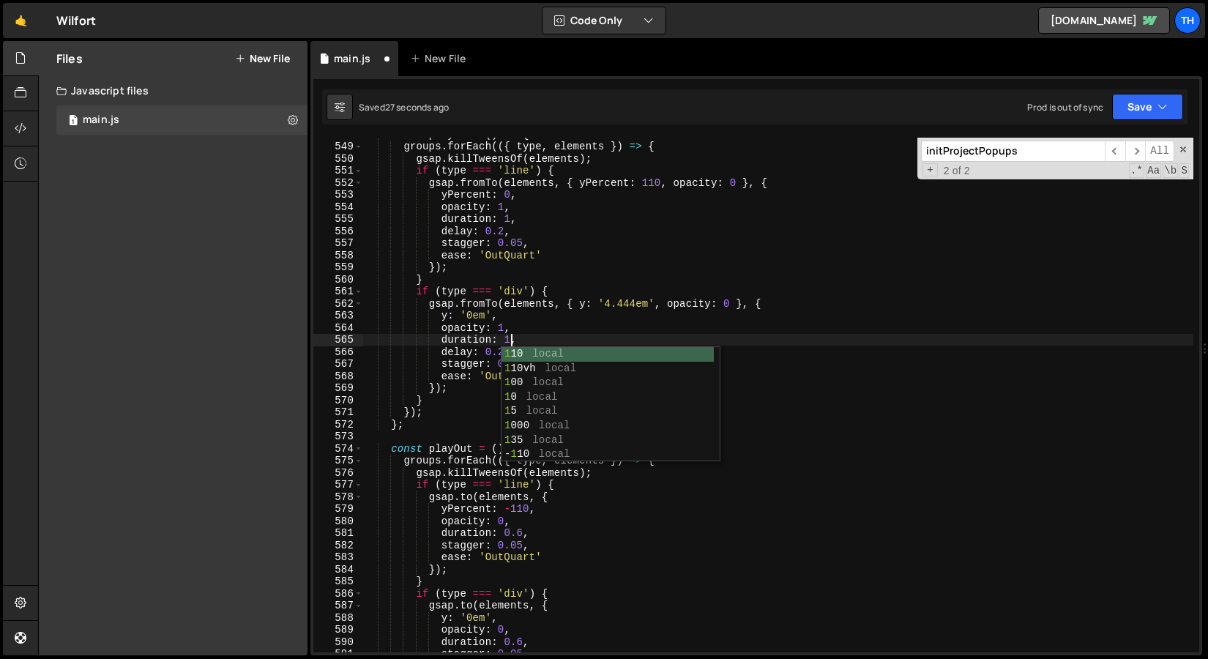
scroll to position [0, 10]
click at [1155, 119] on button "Save" at bounding box center [1147, 107] width 71 height 26
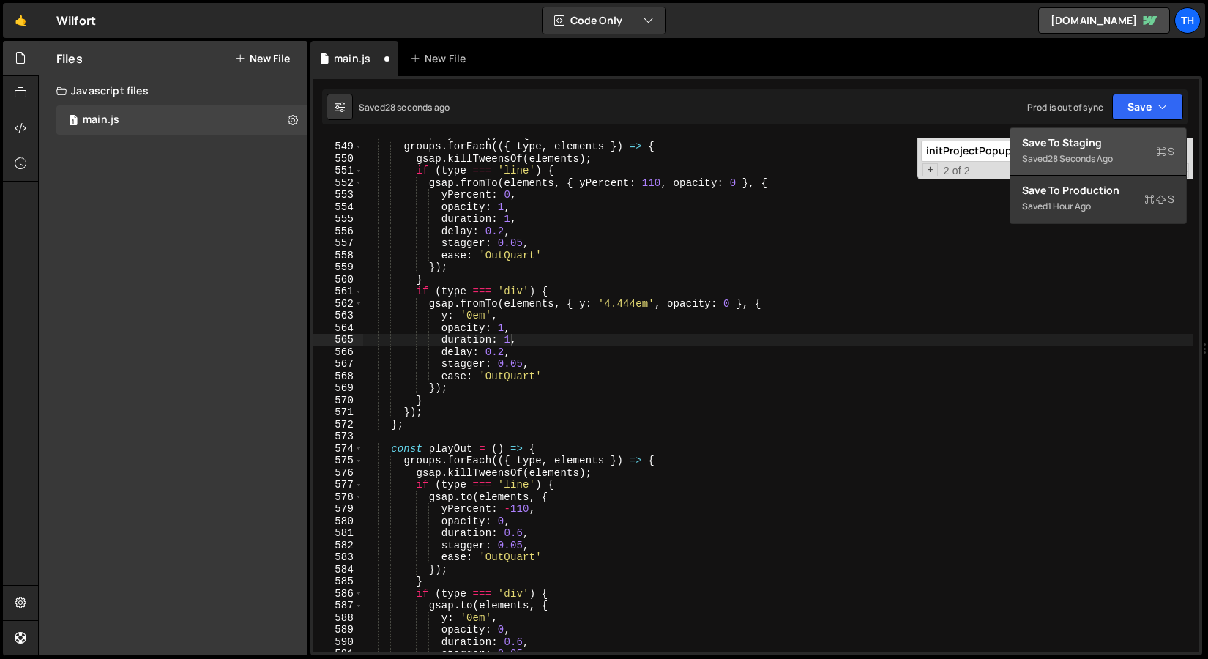
click at [1133, 146] on div "Save to Staging S" at bounding box center [1098, 142] width 152 height 15
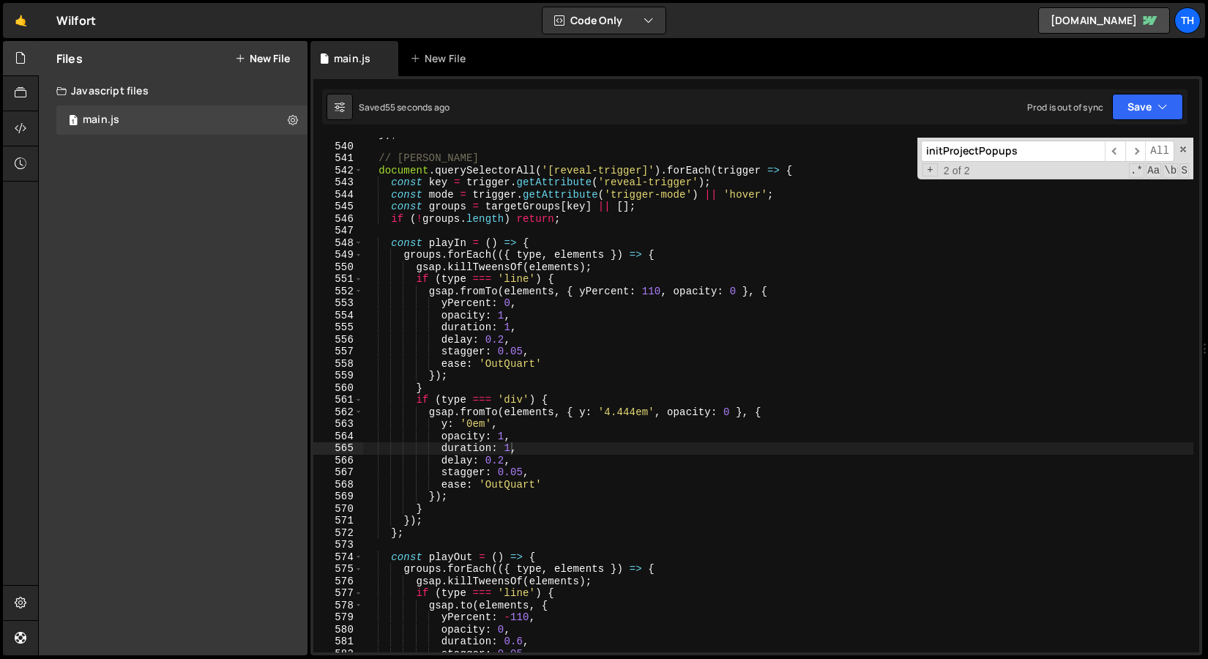
scroll to position [6457, 0]
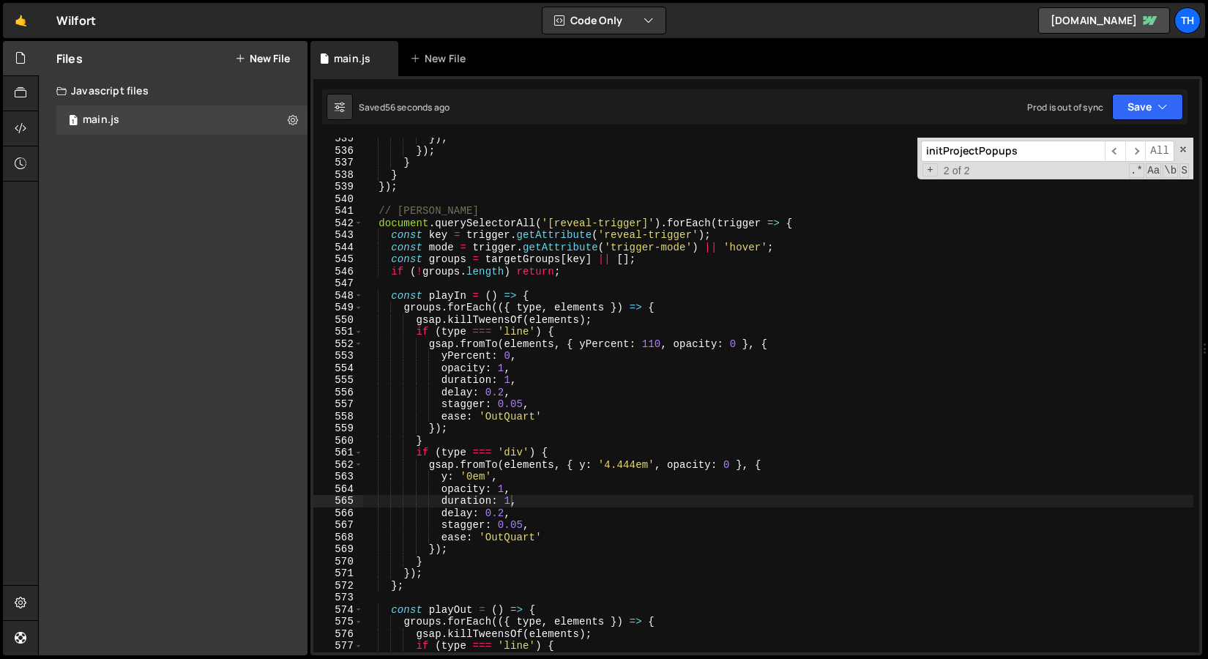
click at [381, 219] on div "}) ; }) ; } } }) ; // Логика триггеров document . querySelectorAll ( '[reveal-t…" at bounding box center [778, 402] width 830 height 539
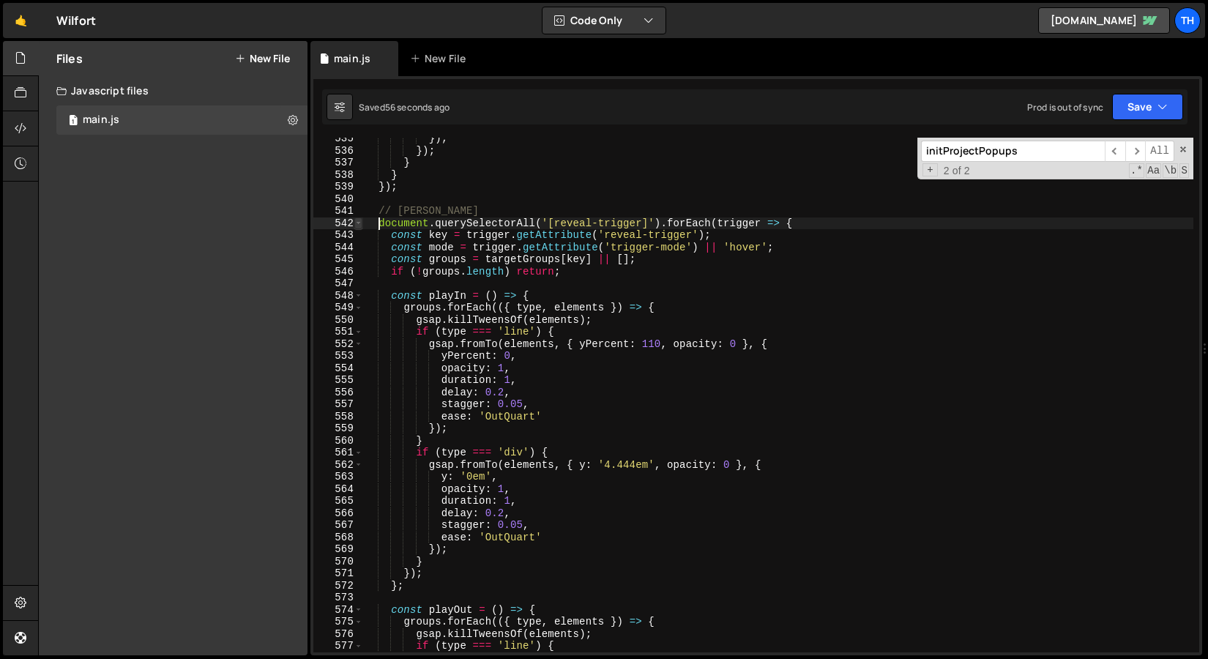
click at [360, 226] on span at bounding box center [358, 223] width 8 height 12
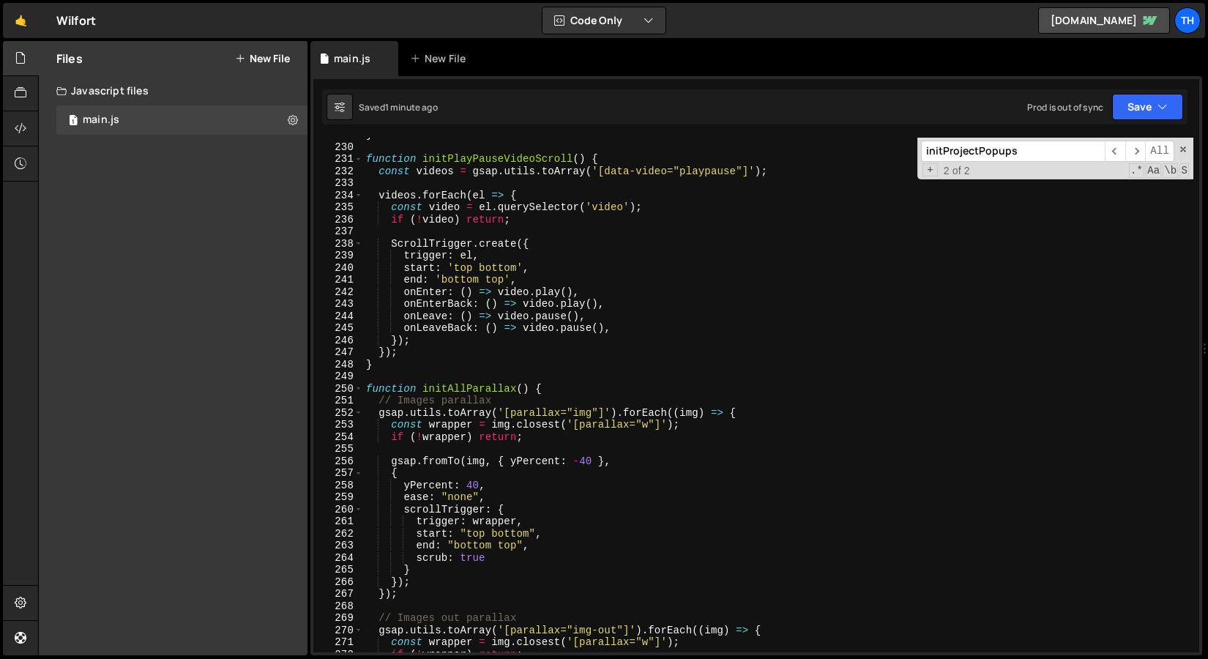
scroll to position [2763, 0]
click at [360, 392] on span at bounding box center [358, 389] width 8 height 12
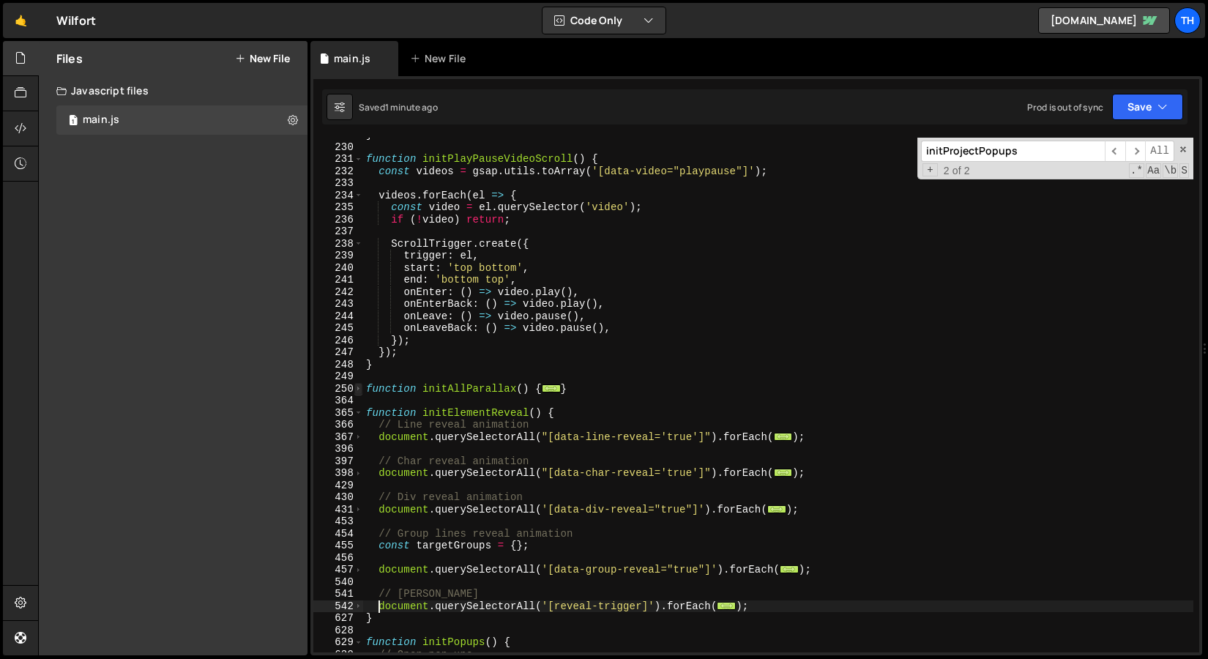
click at [360, 390] on span at bounding box center [358, 389] width 8 height 12
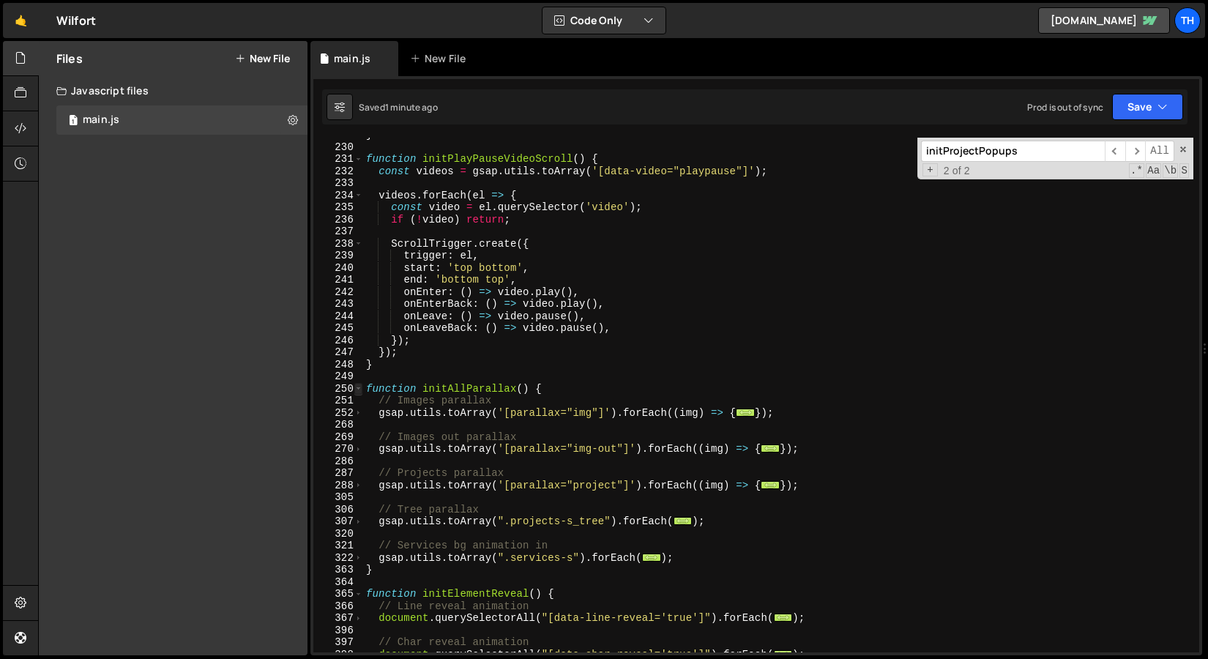
click at [360, 390] on span at bounding box center [358, 389] width 8 height 12
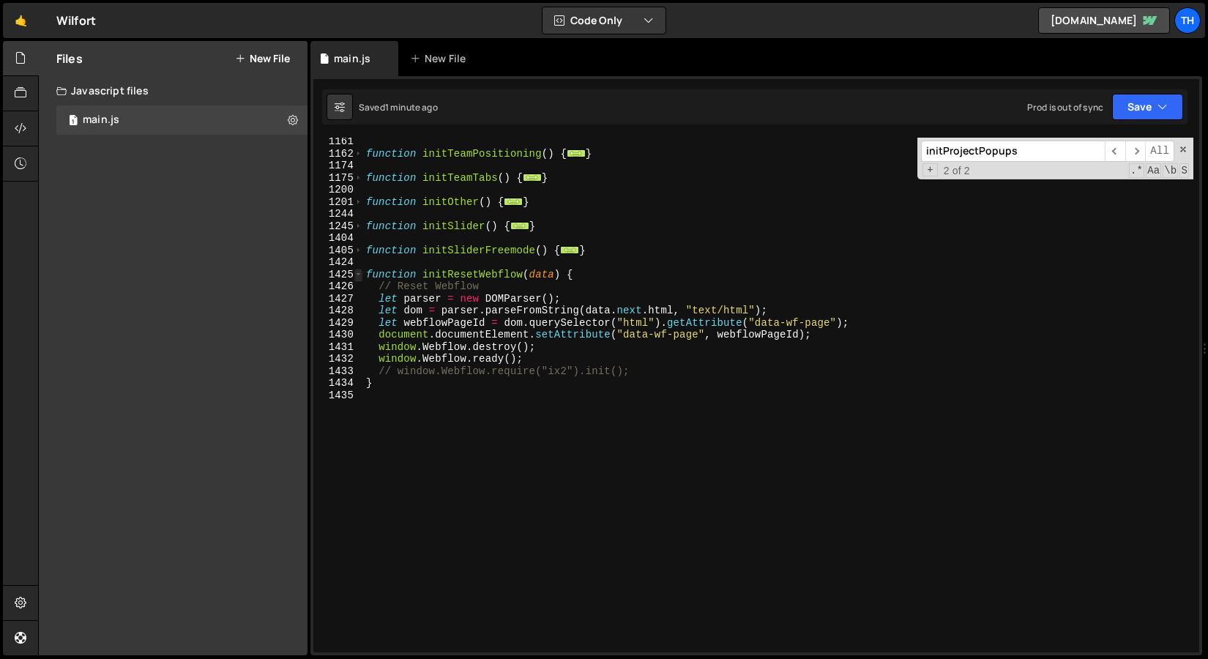
click at [357, 279] on span at bounding box center [358, 275] width 8 height 12
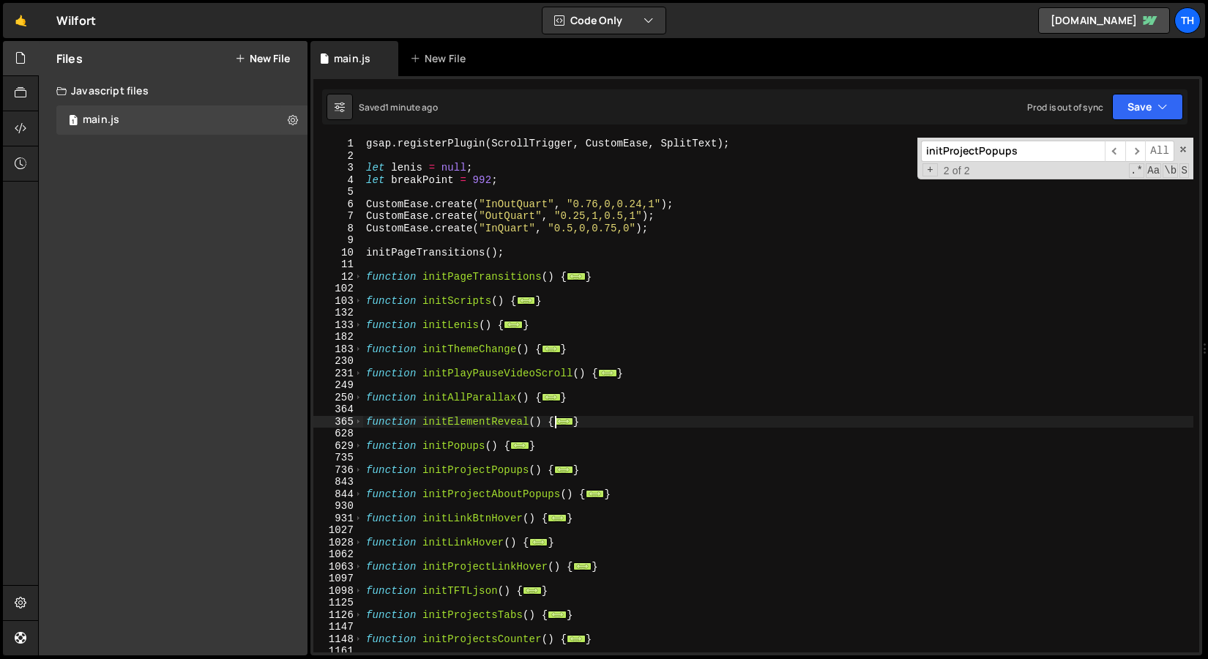
scroll to position [0, 0]
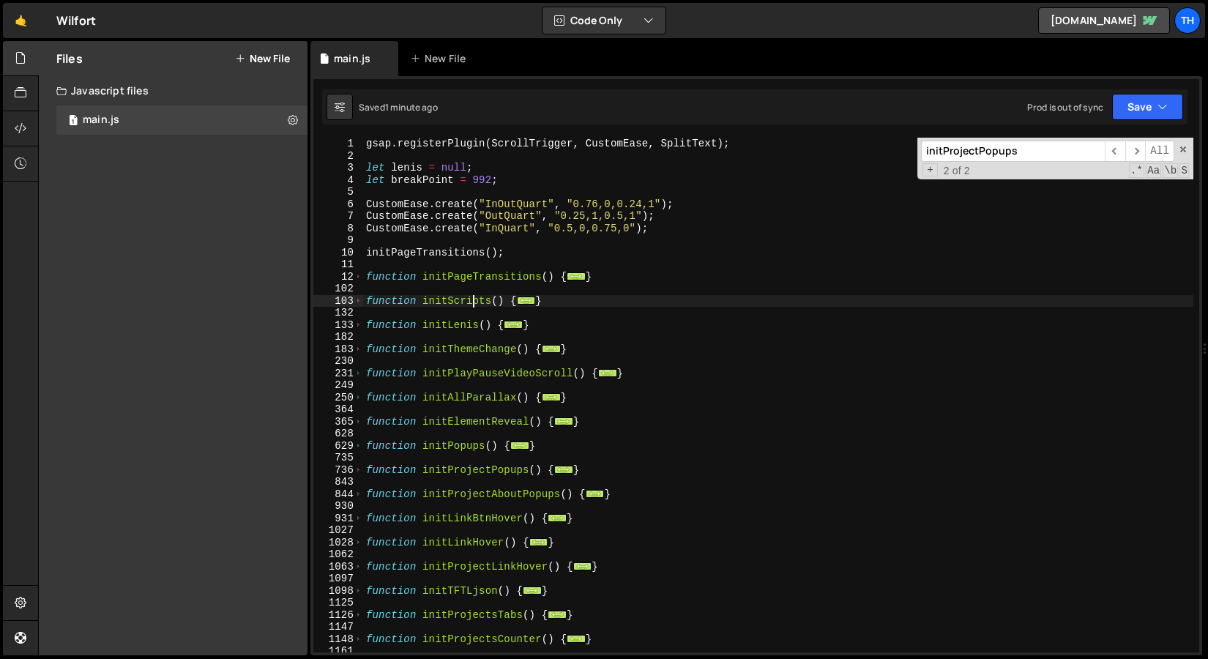
click at [470, 299] on div "gsap . registerPlugin ( ScrollTrigger , CustomEase , SplitText ) ; let [PERSON_…" at bounding box center [778, 407] width 830 height 539
click at [472, 301] on div "gsap . registerPlugin ( ScrollTrigger , CustomEase , SplitText ) ; let [PERSON_…" at bounding box center [778, 407] width 830 height 539
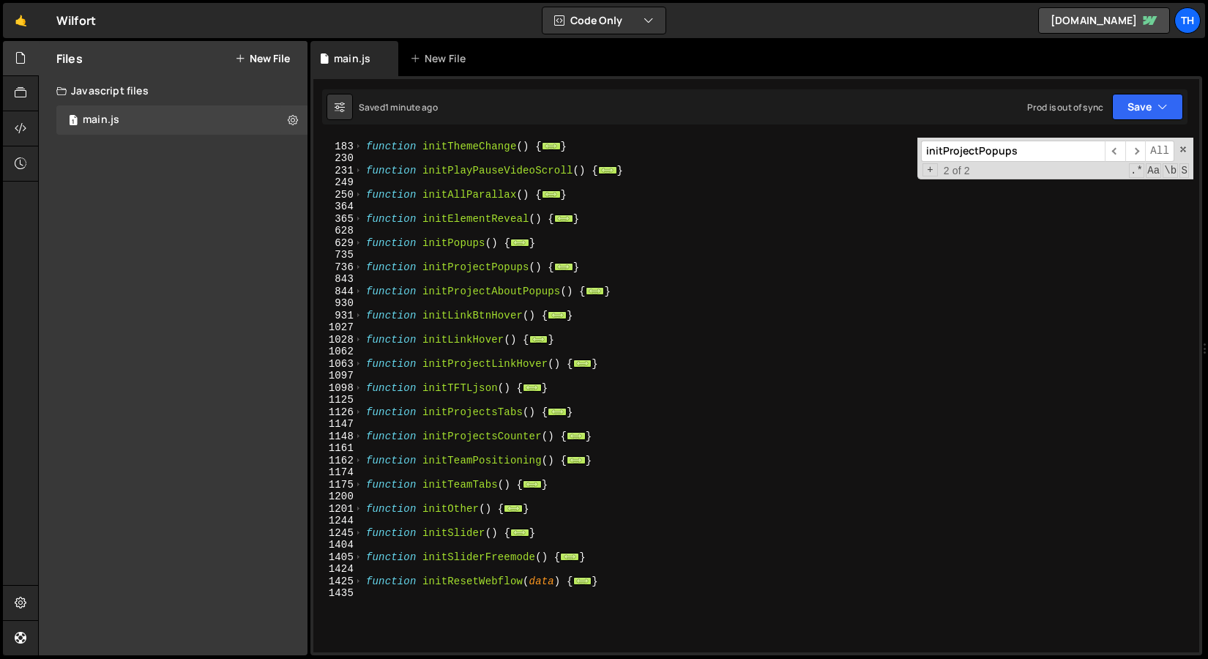
scroll to position [202, 0]
click at [359, 488] on span at bounding box center [358, 485] width 8 height 12
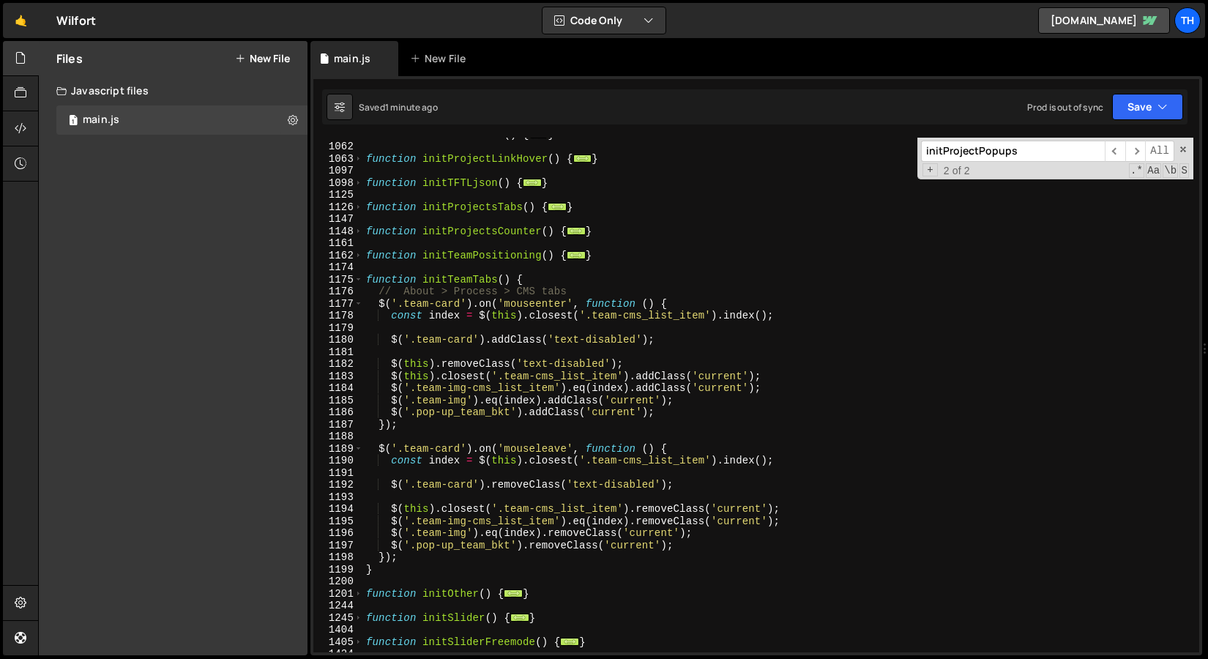
scroll to position [414, 0]
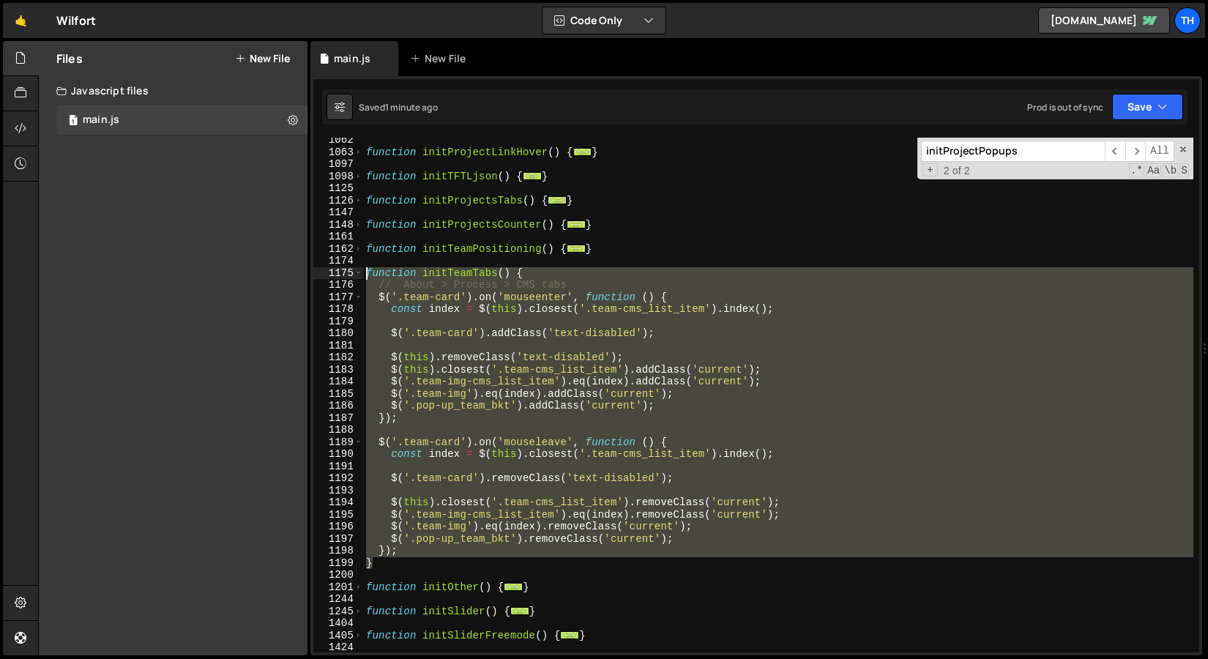
drag, startPoint x: 411, startPoint y: 563, endPoint x: 299, endPoint y: 277, distance: 307.2
click at [299, 275] on div "Files New File Javascript files 1 main.js 0 CSS files Copy share link Edit File…" at bounding box center [623, 348] width 1170 height 615
click at [421, 398] on div "function initProjectLinkHover ( ) { ... } function initTFTLjson ( ) { ... } fun…" at bounding box center [778, 395] width 830 height 515
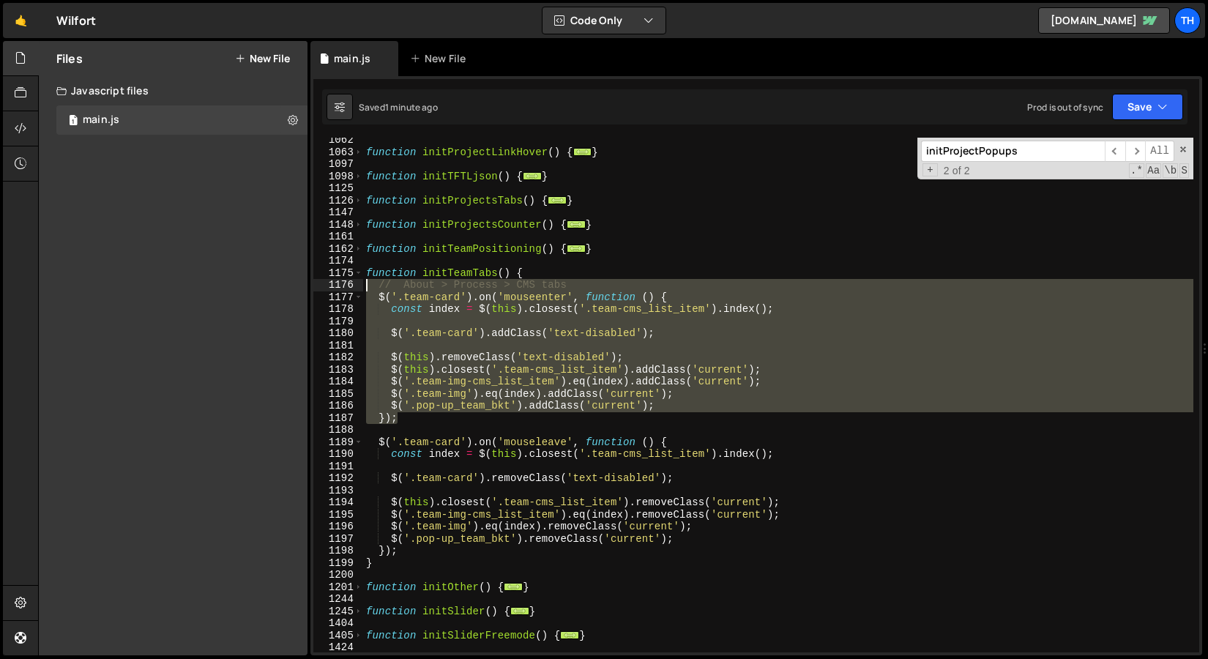
drag, startPoint x: 417, startPoint y: 414, endPoint x: 232, endPoint y: 289, distance: 223.0
click at [232, 288] on div "Files New File Javascript files 1 main.js 0 CSS files Copy share link Edit File…" at bounding box center [623, 348] width 1170 height 615
paste textarea "});"
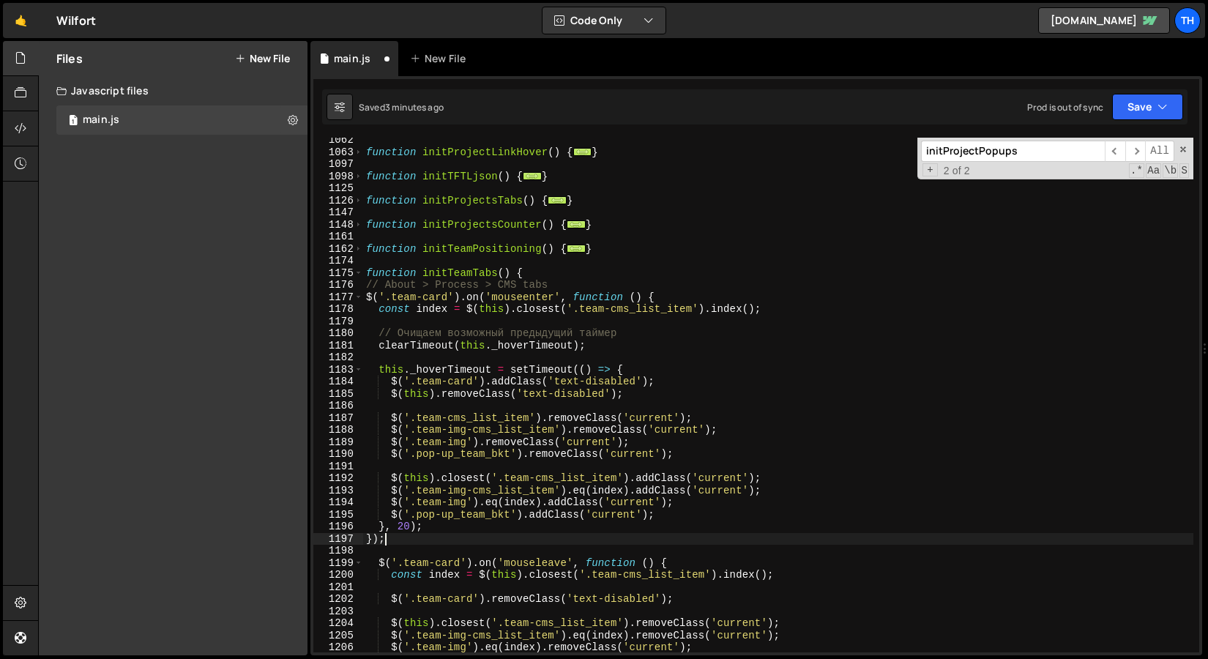
scroll to position [0, 1]
click at [1132, 102] on button "Save" at bounding box center [1147, 107] width 71 height 26
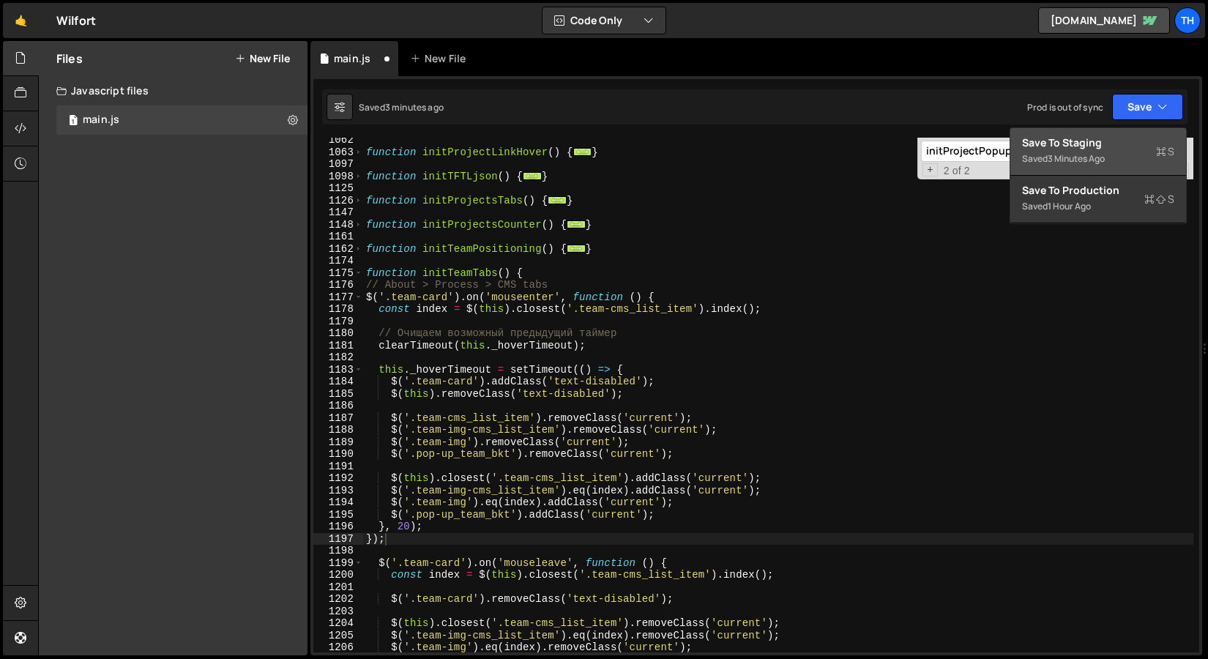
click at [1118, 130] on button "Save to Staging S Saved 3 minutes ago" at bounding box center [1098, 152] width 176 height 48
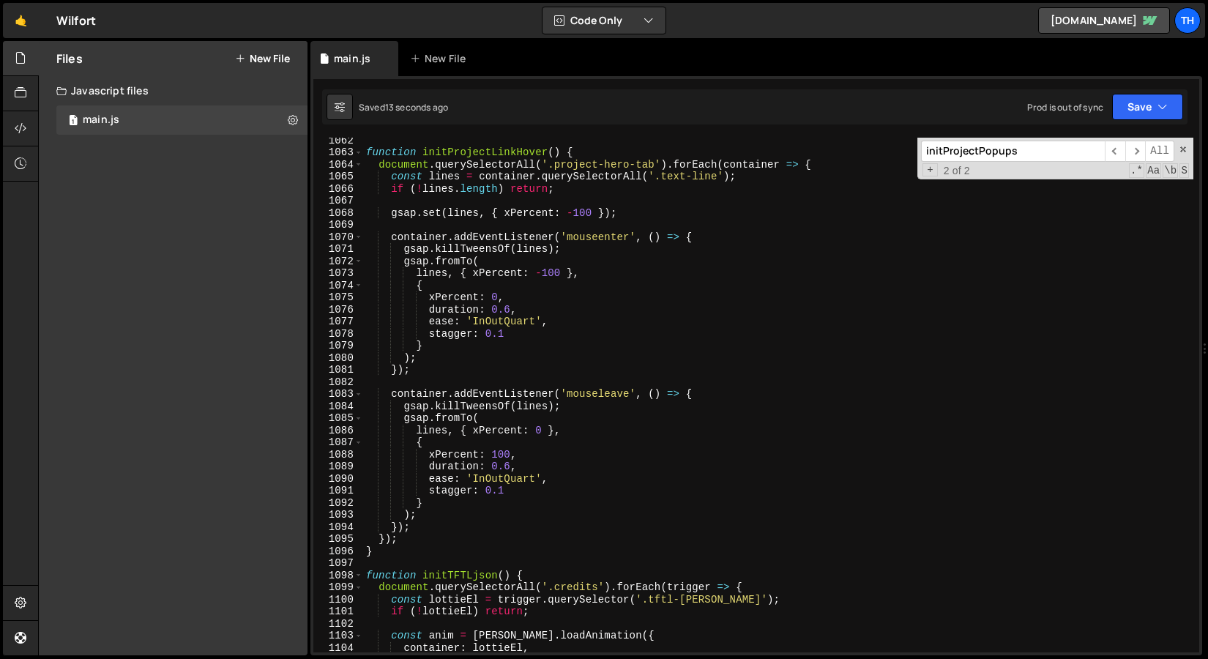
click at [521, 300] on div "function initProjectLinkHover ( ) { document . querySelectorAll ( '.project-her…" at bounding box center [778, 403] width 830 height 539
click at [520, 305] on div "function initProjectLinkHover ( ) { document . querySelectorAll ( '.project-her…" at bounding box center [778, 403] width 830 height 539
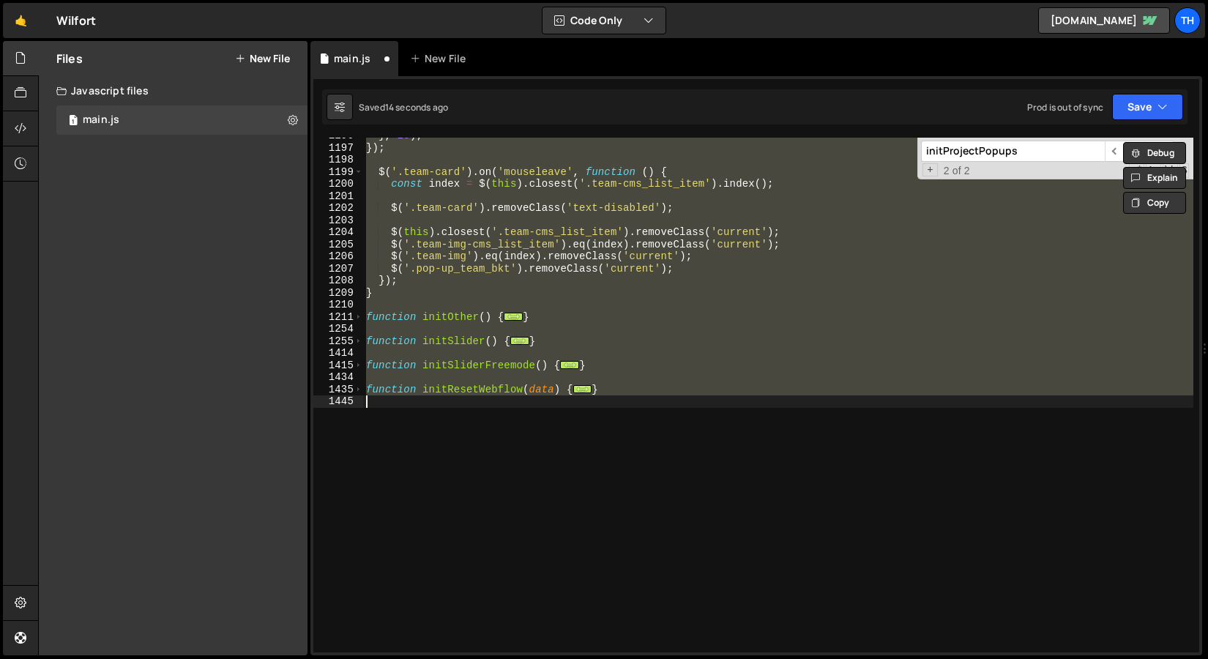
scroll to position [0, 0]
type textarea "$('.pop-up_team_bkt').addClass('current'); });"
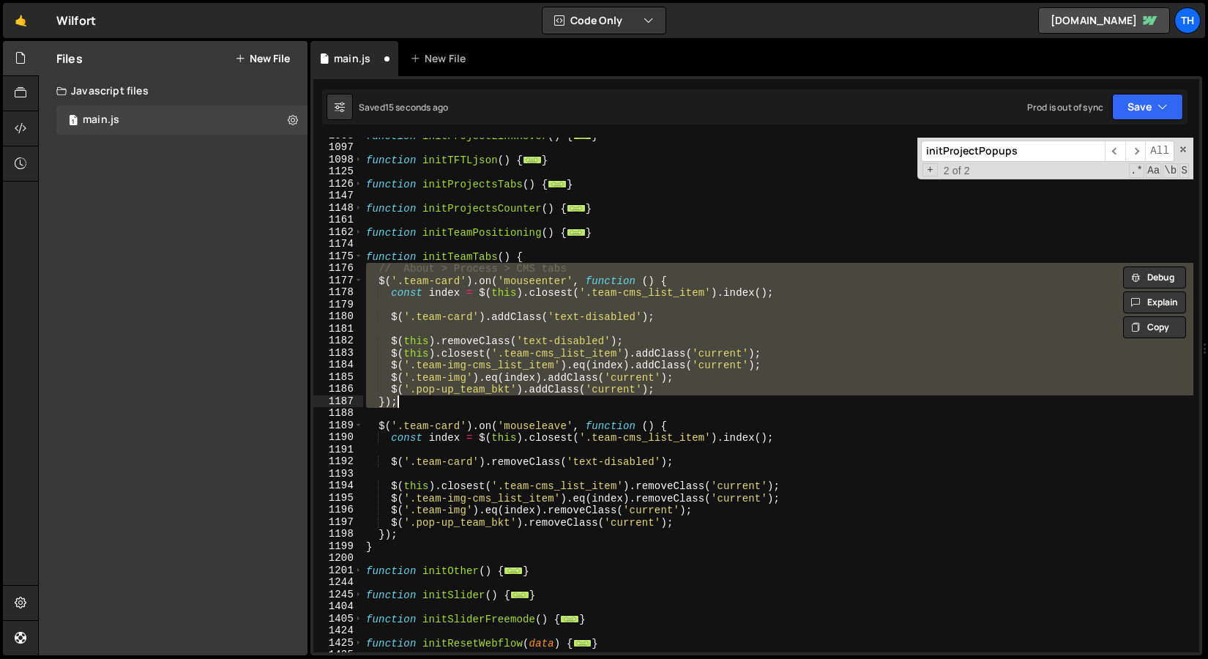
scroll to position [431, 0]
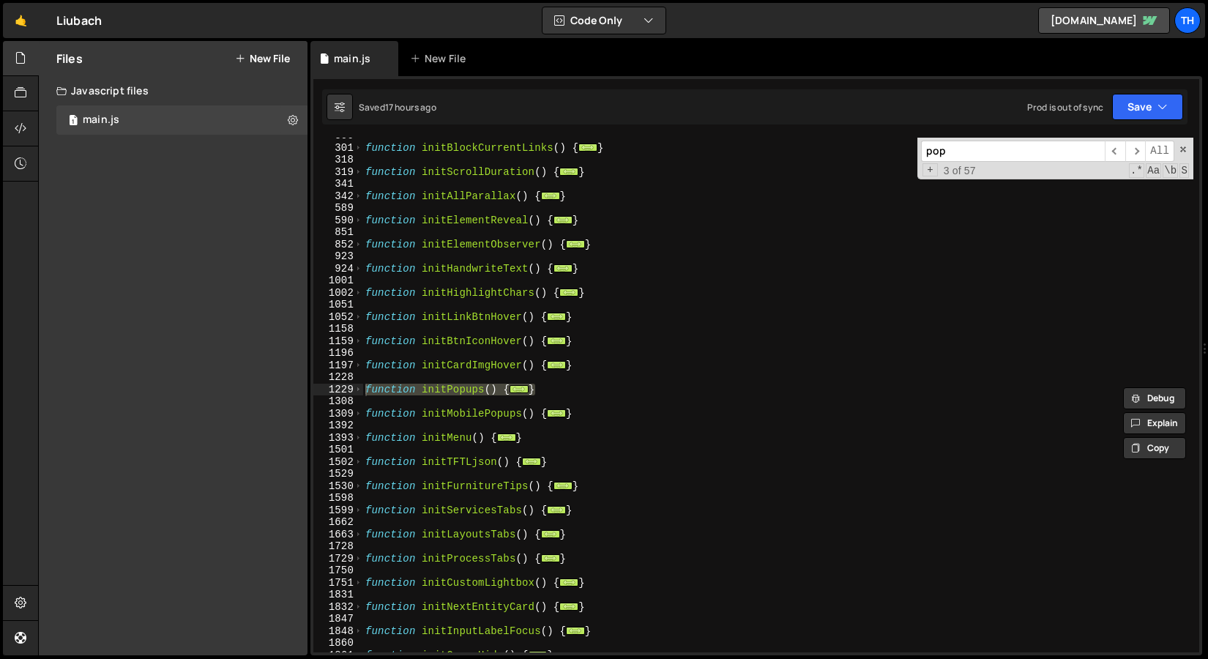
scroll to position [3865, 0]
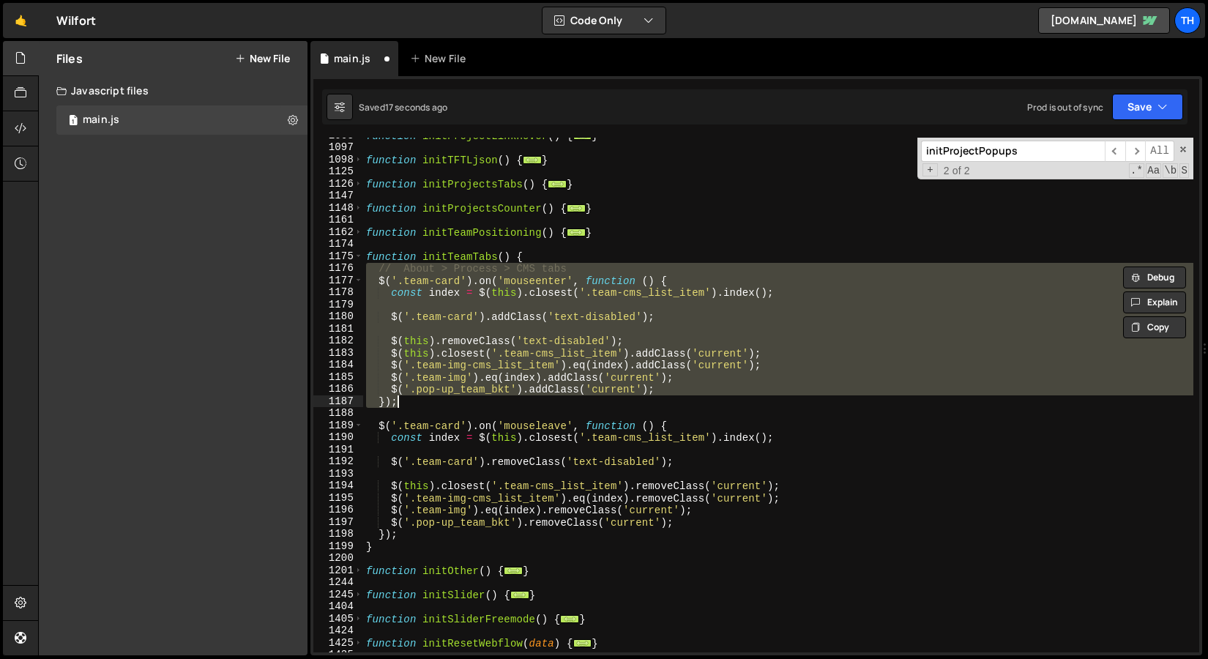
scroll to position [431, 0]
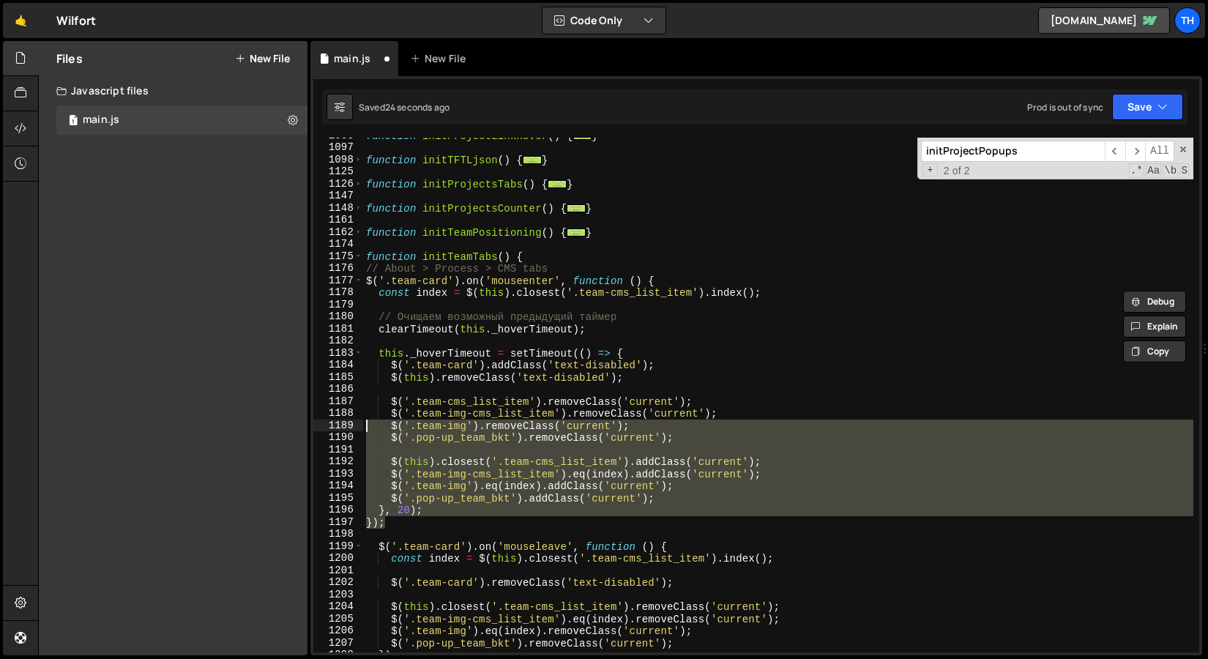
drag, startPoint x: 424, startPoint y: 515, endPoint x: 344, endPoint y: 422, distance: 122.5
click at [344, 422] on div "$('.pop-up_team_bkt').[PERSON_NAME]('current'); }, 20); 1063 1097 1098 1125 112…" at bounding box center [756, 395] width 886 height 515
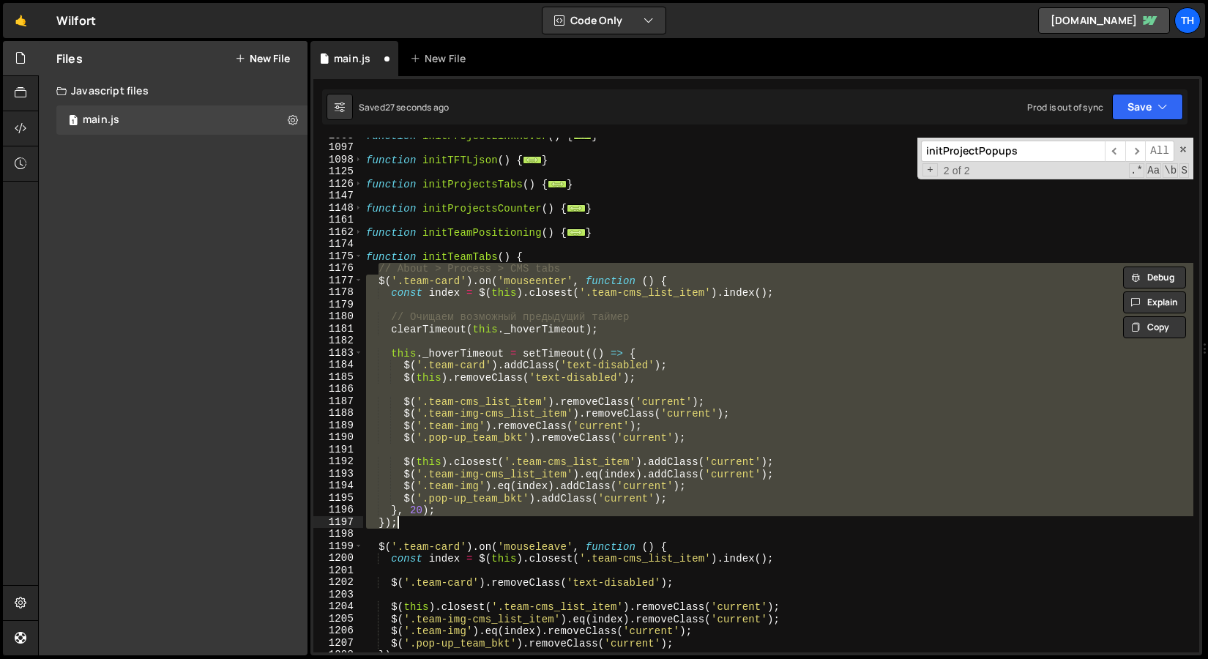
click at [469, 458] on div "function initProjectLinkHover ( ) { ... } function initTFTLjson ( ) { ... } fun…" at bounding box center [778, 395] width 830 height 515
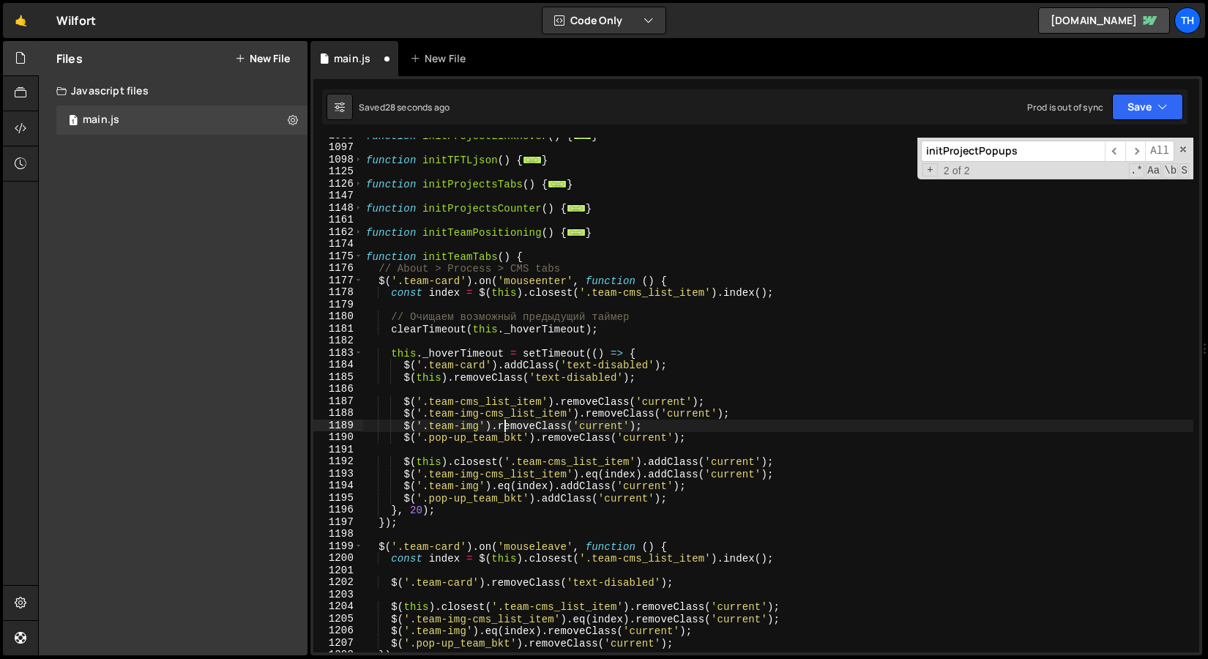
click at [502, 420] on div "function initProjectLinkHover ( ) { ... } function initTFTLjson ( ) { ... } fun…" at bounding box center [778, 399] width 830 height 539
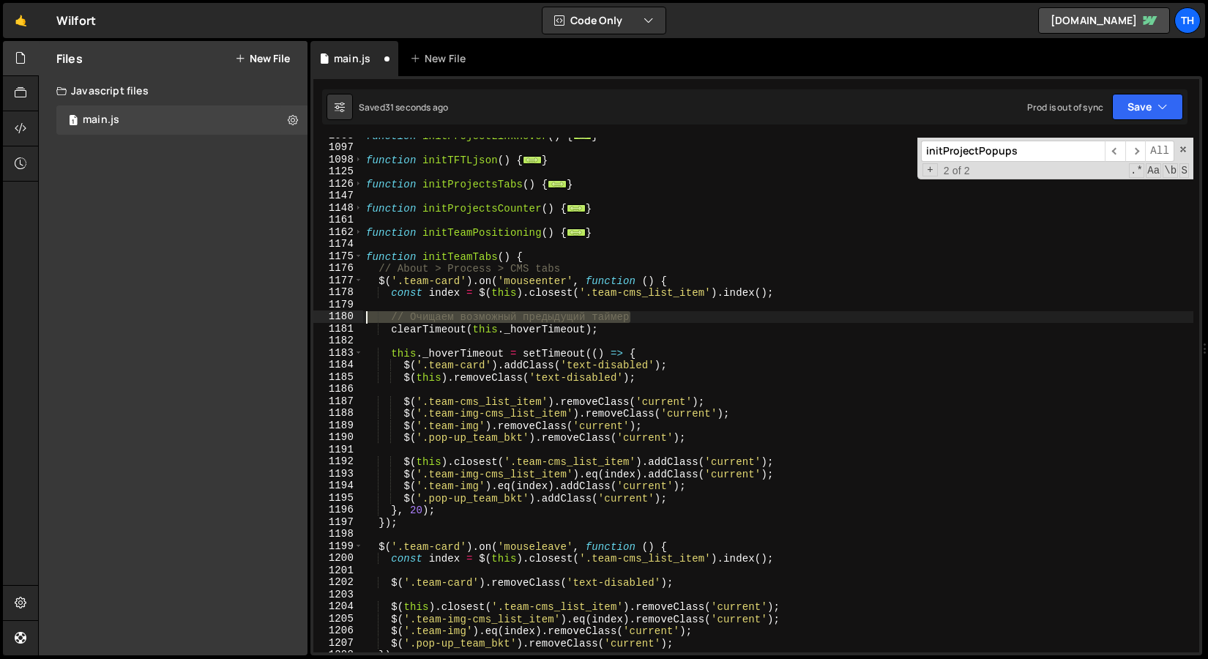
drag, startPoint x: 647, startPoint y: 316, endPoint x: 343, endPoint y: 317, distance: 303.9
click at [343, 317] on div "$('.team-img').removeClass('current'); 1063 1097 1098 1125 1126 1147 1148 1161 …" at bounding box center [756, 395] width 886 height 515
type textarea "// Очищаем возможный предыдущий таймер"
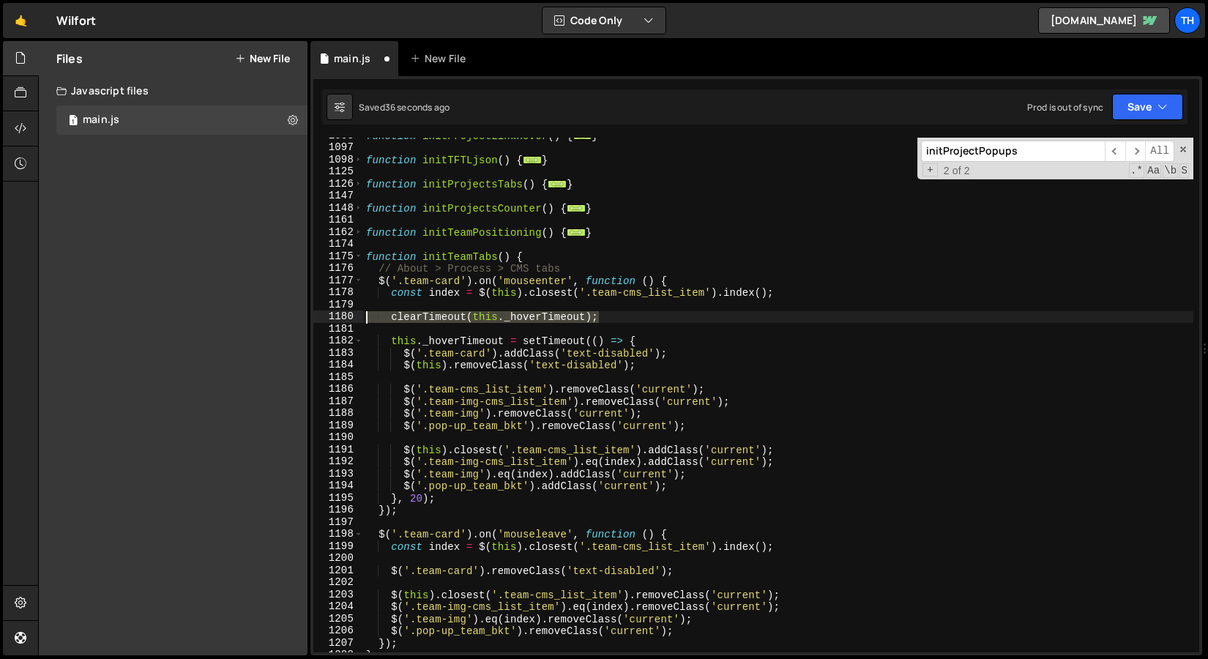
drag, startPoint x: 617, startPoint y: 318, endPoint x: 351, endPoint y: 319, distance: 265.8
click at [351, 319] on div "1063 1097 1098 1125 1126 1147 1148 1161 1162 1174 1175 1176 1177 1178 1179 1180…" at bounding box center [756, 395] width 886 height 515
type textarea "clearTimeout(this._hoverTimeout);"
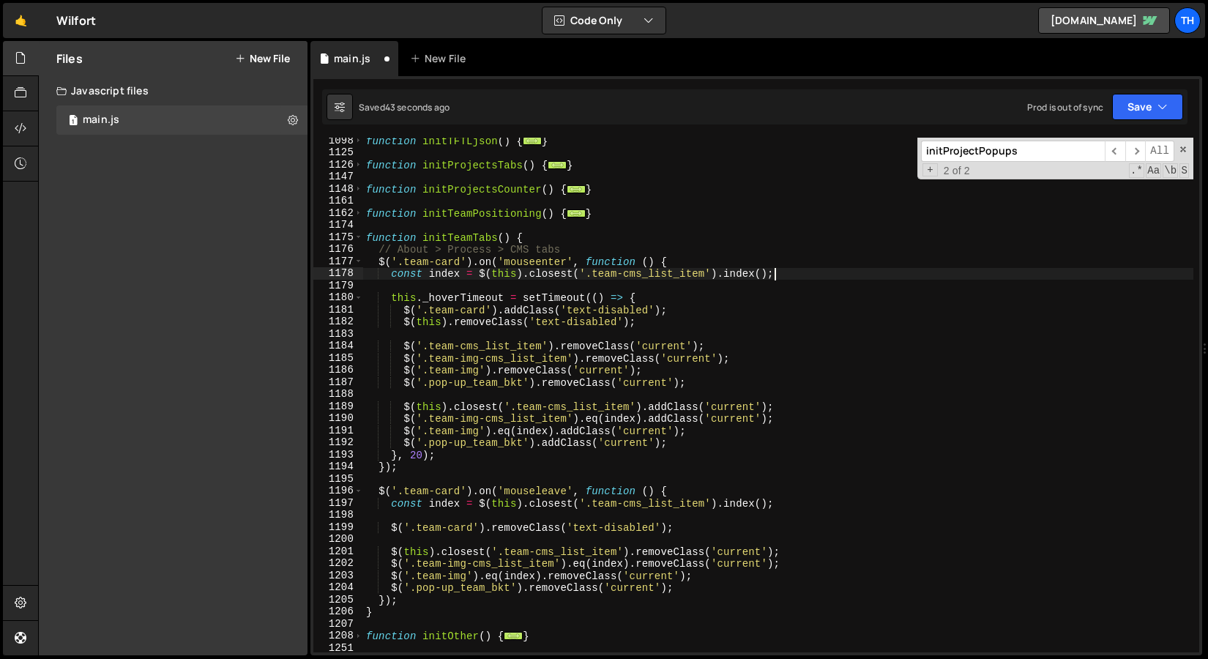
scroll to position [450, 0]
click at [422, 458] on div "function initTFTLjson ( ) { ... } function initProjectsTabs ( ) { ... } functio…" at bounding box center [778, 404] width 830 height 539
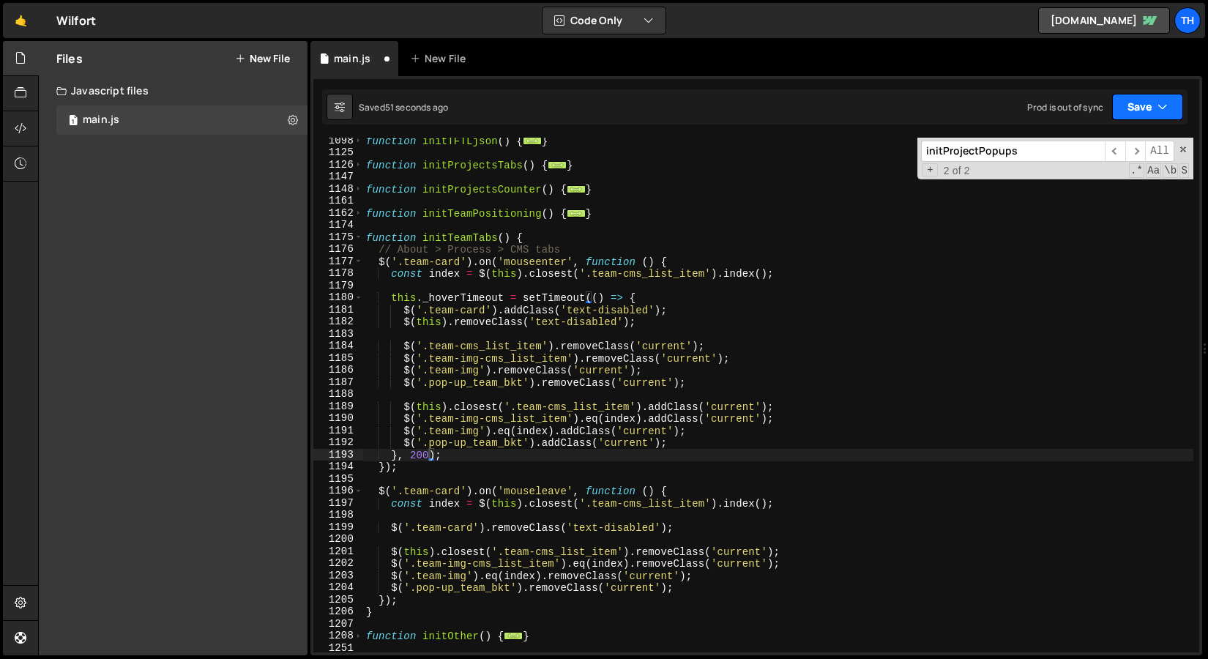
click at [1163, 94] on button "Save" at bounding box center [1147, 107] width 71 height 26
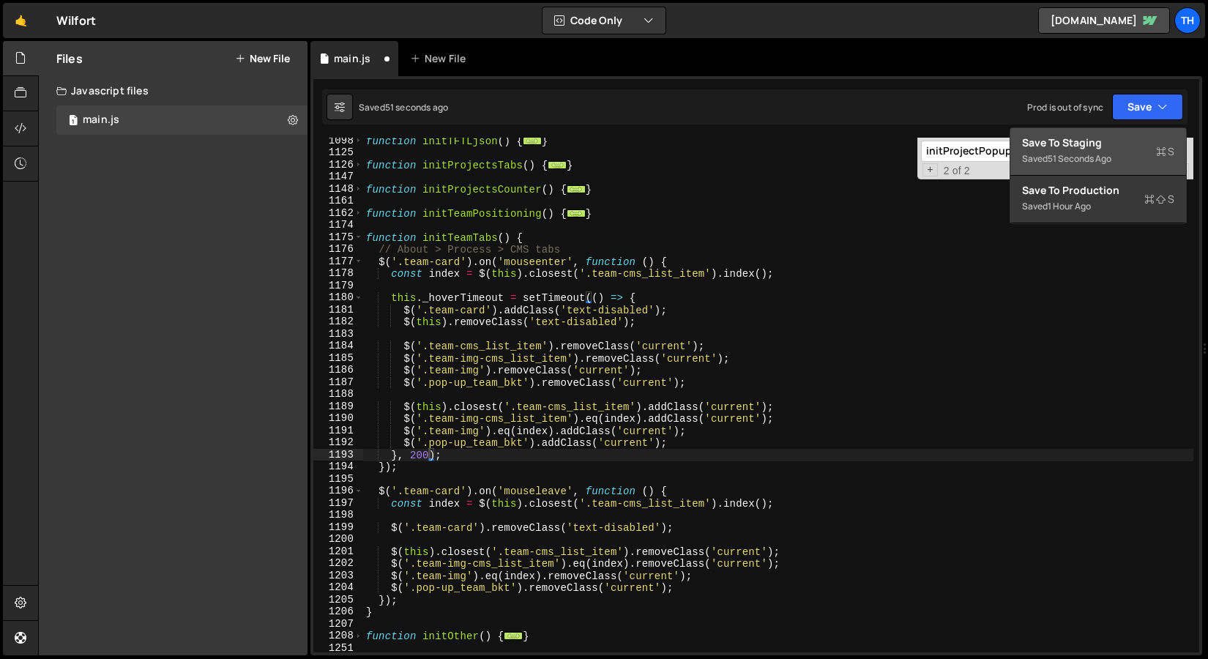
click at [1112, 154] on div "51 seconds ago" at bounding box center [1080, 158] width 64 height 12
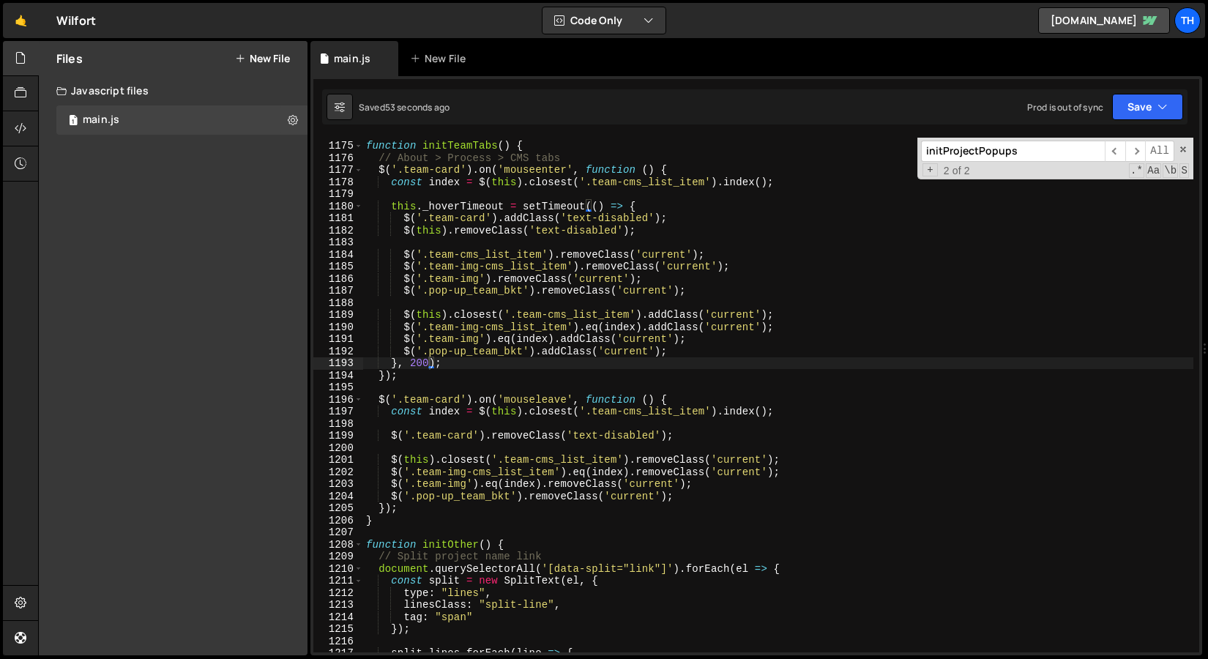
scroll to position [14182, 0]
click at [431, 362] on div "function initTeamTabs ( ) { // About > Process > CMS tabs $ ( '.team-card' ) . …" at bounding box center [778, 396] width 830 height 539
click at [1128, 107] on button "Save" at bounding box center [1147, 107] width 71 height 26
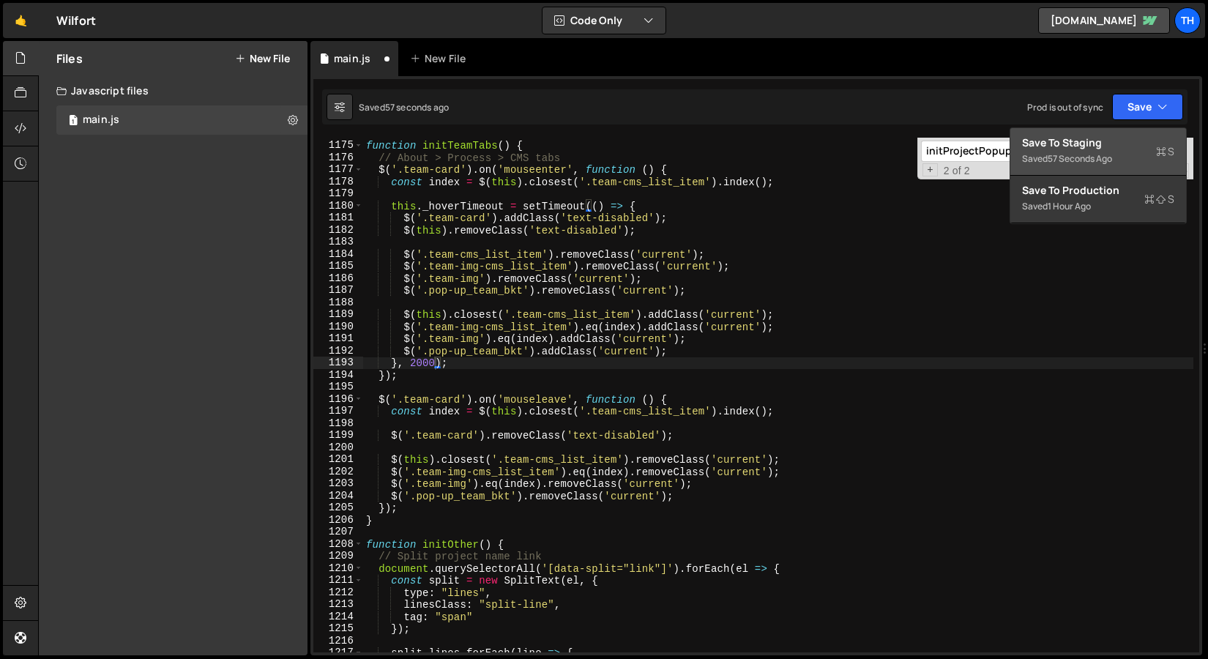
click at [1101, 129] on button "Save to Staging S Saved 57 seconds ago" at bounding box center [1098, 152] width 176 height 48
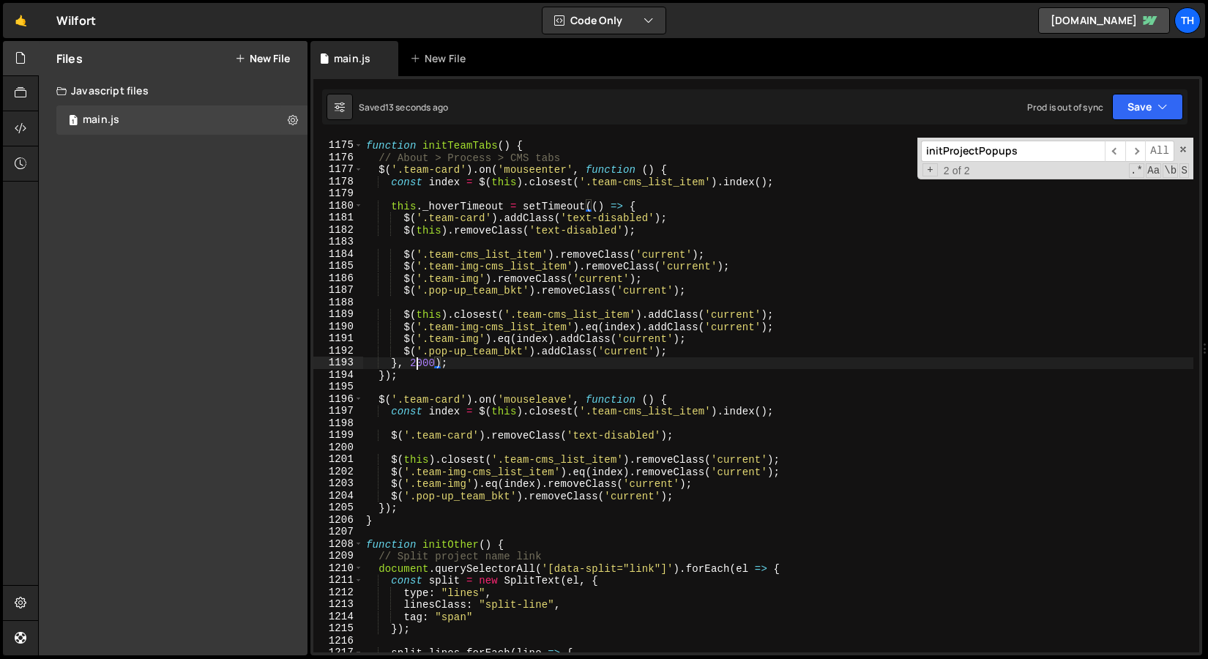
click at [419, 363] on div "function initTeamTabs ( ) { // About > Process > CMS tabs $ ( '.team-card' ) . …" at bounding box center [778, 396] width 830 height 539
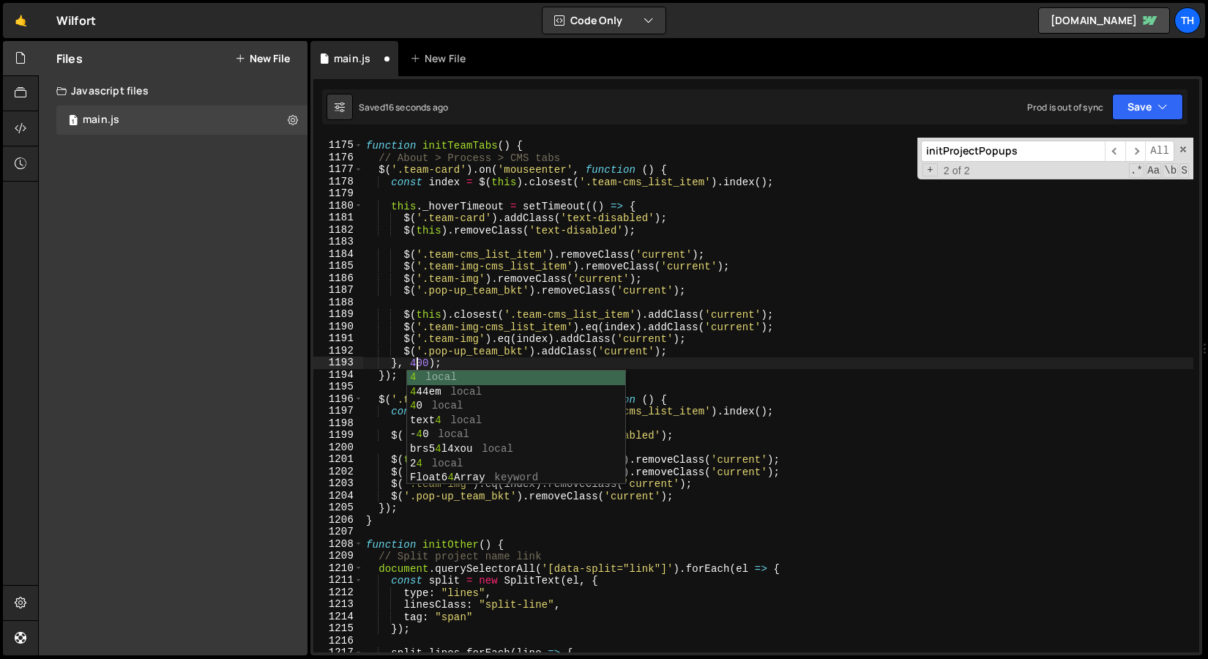
click at [532, 360] on div "function initTeamTabs ( ) { // About > Process > CMS tabs $ ( '.team-card' ) . …" at bounding box center [778, 396] width 830 height 539
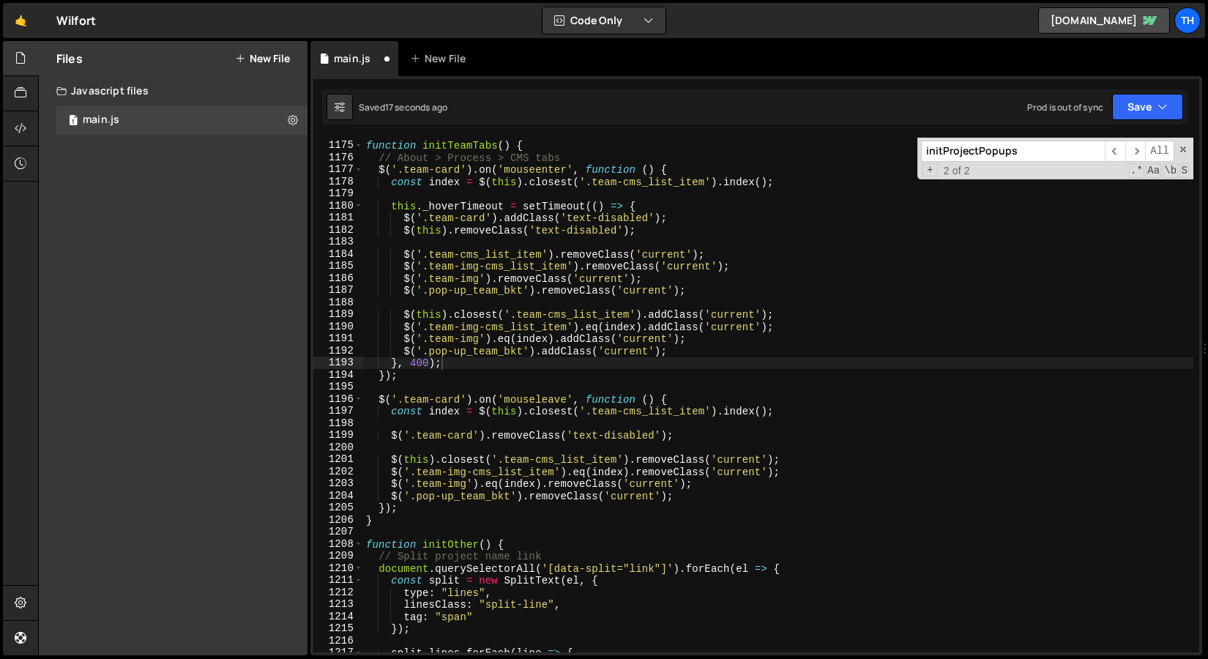
click at [1142, 120] on div "Saved 17 seconds ago Prod is out of sync Upgrade to Edit Save Save to Staging S…" at bounding box center [754, 106] width 865 height 35
click at [1139, 116] on button "Save" at bounding box center [1147, 107] width 71 height 26
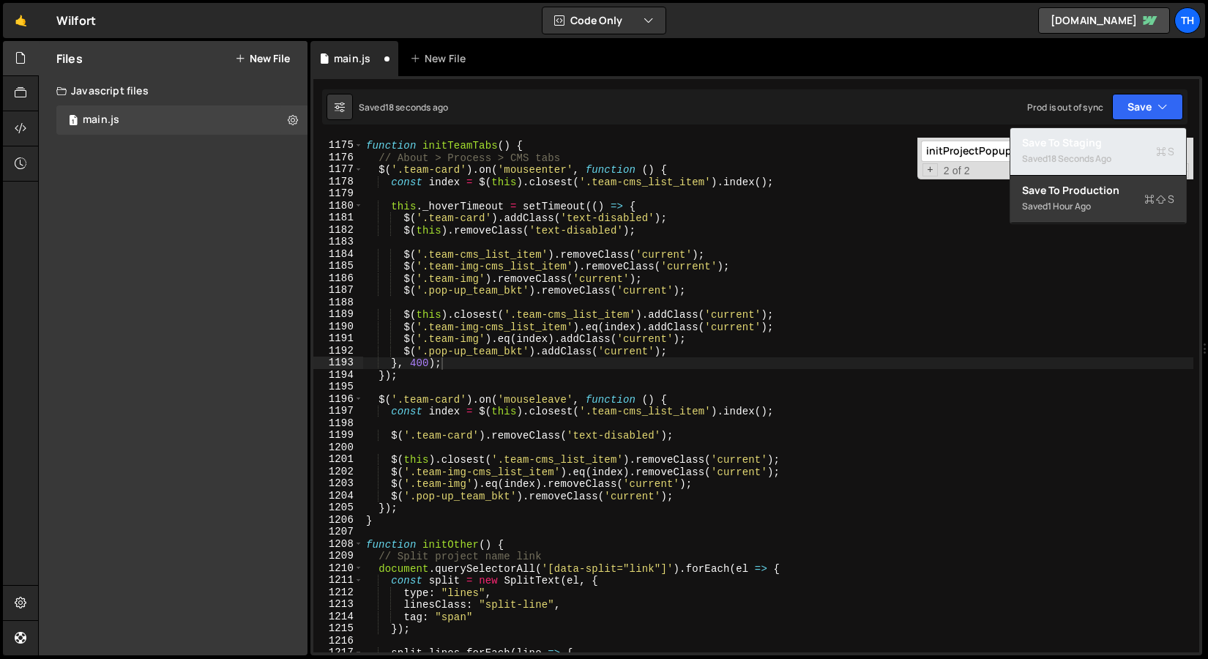
click at [1072, 162] on div "18 seconds ago" at bounding box center [1080, 158] width 64 height 12
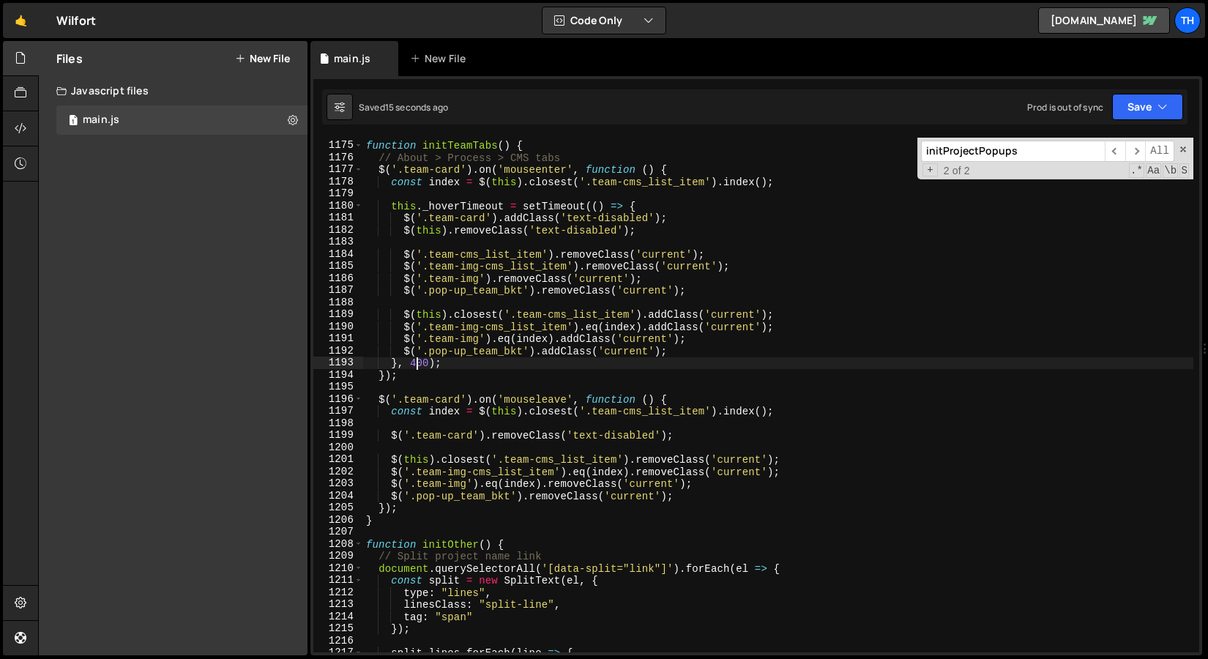
click at [415, 362] on div "function initTeamTabs ( ) { // About > Process > CMS tabs $ ( '.team-card' ) . …" at bounding box center [778, 396] width 830 height 539
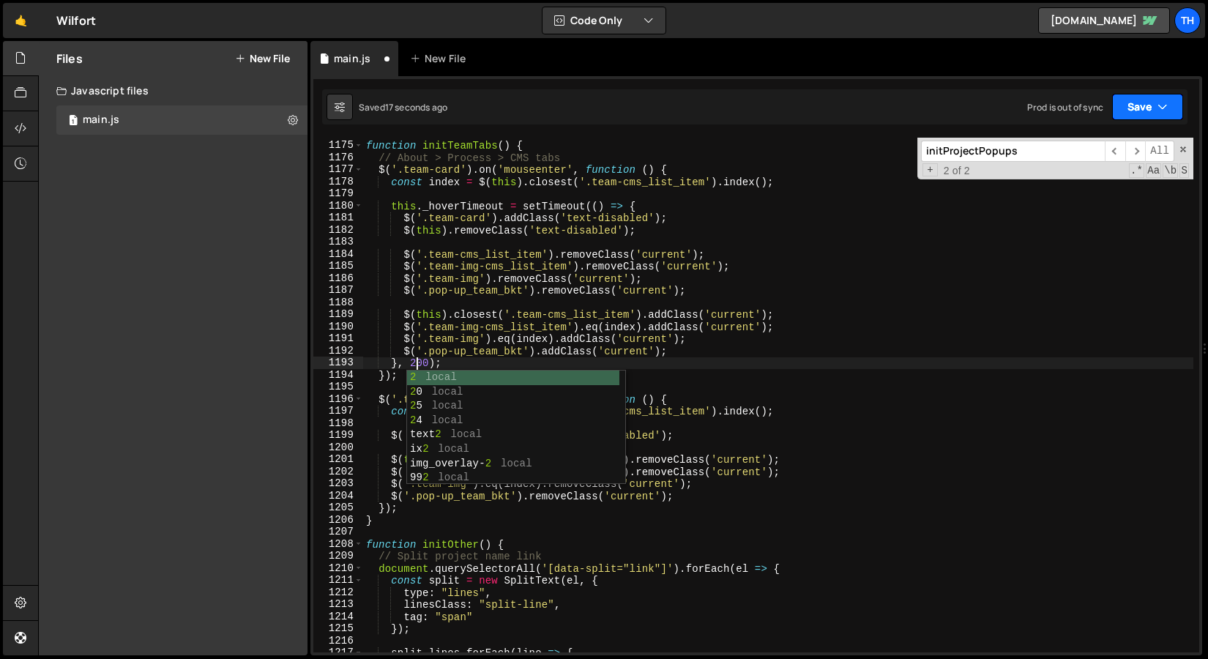
click at [1134, 98] on button "Save" at bounding box center [1147, 107] width 71 height 26
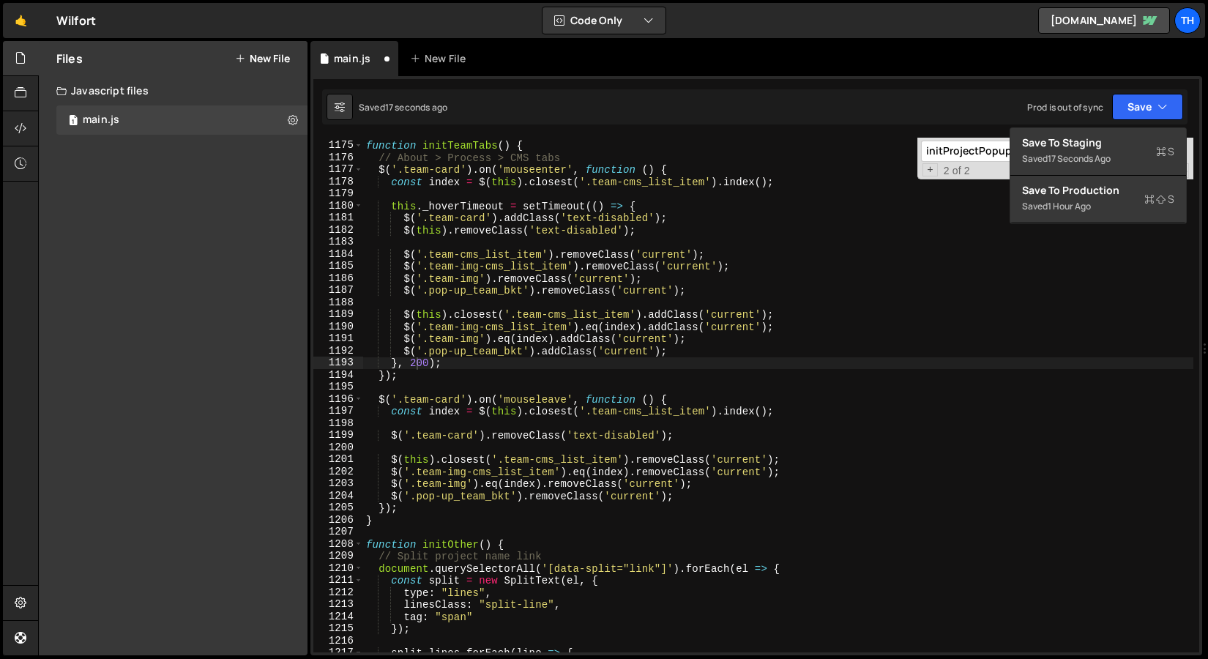
click at [1119, 125] on div "}, 200); 1174 1175 1176 1177 1178 1179 1180 1181 1182 1183 1184 1185 1186 1187 …" at bounding box center [756, 365] width 892 height 579
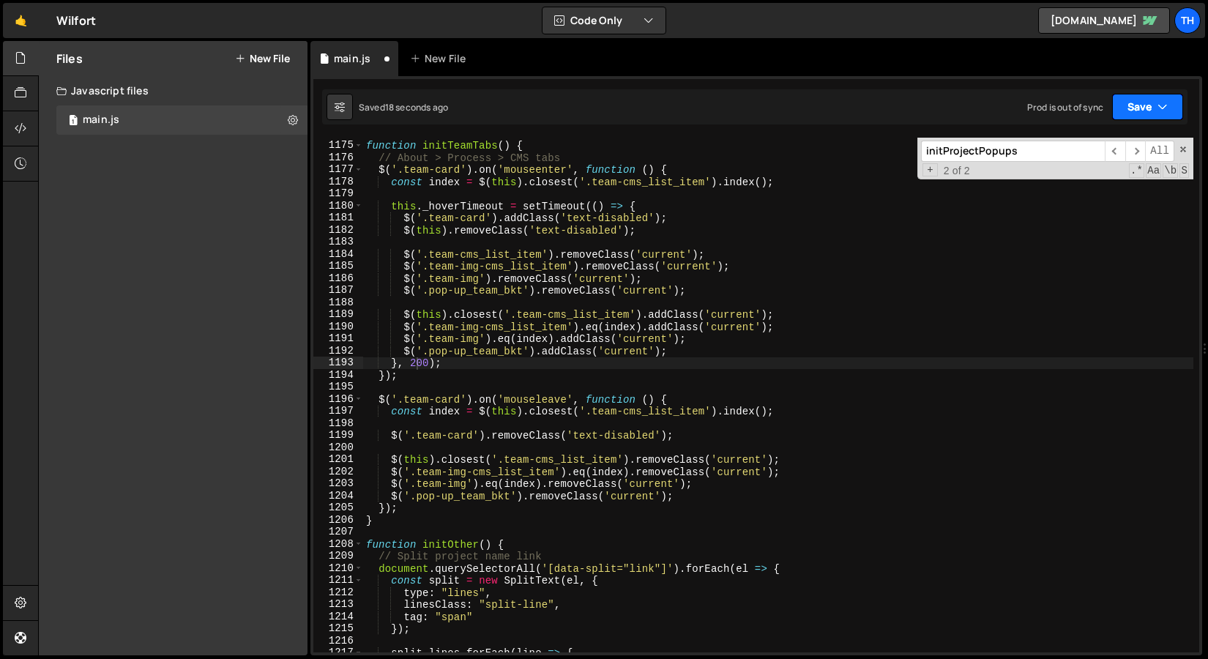
click at [1132, 115] on button "Save" at bounding box center [1147, 107] width 71 height 26
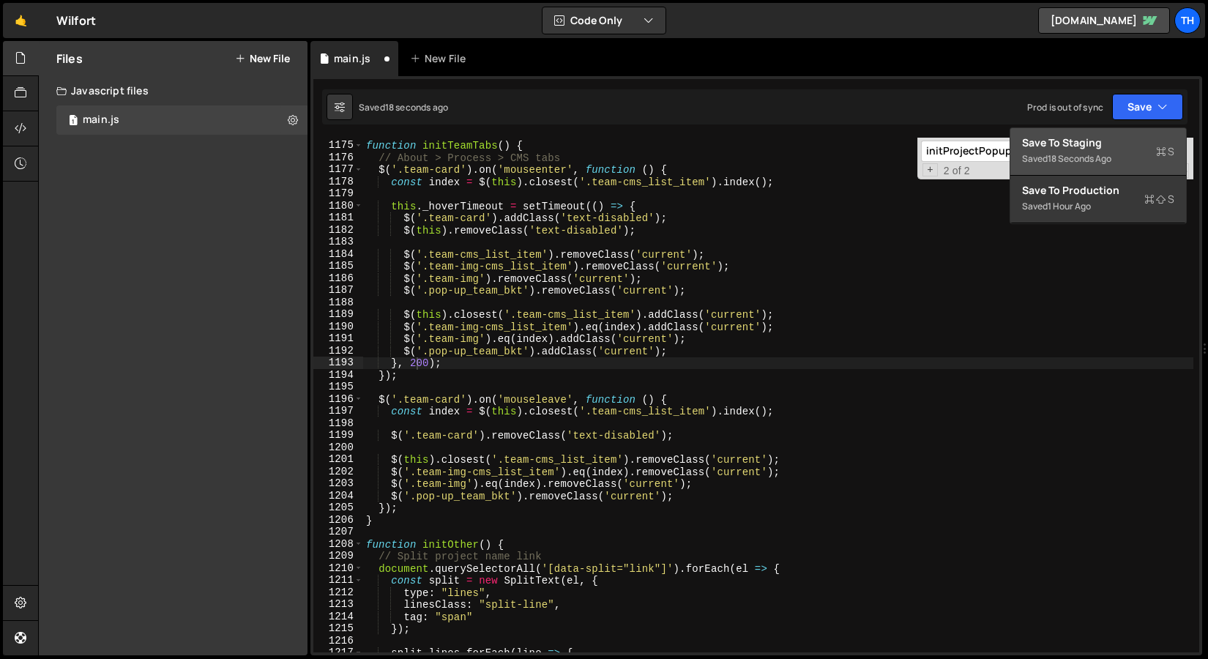
click at [1123, 146] on div "Save to Staging S" at bounding box center [1098, 142] width 152 height 15
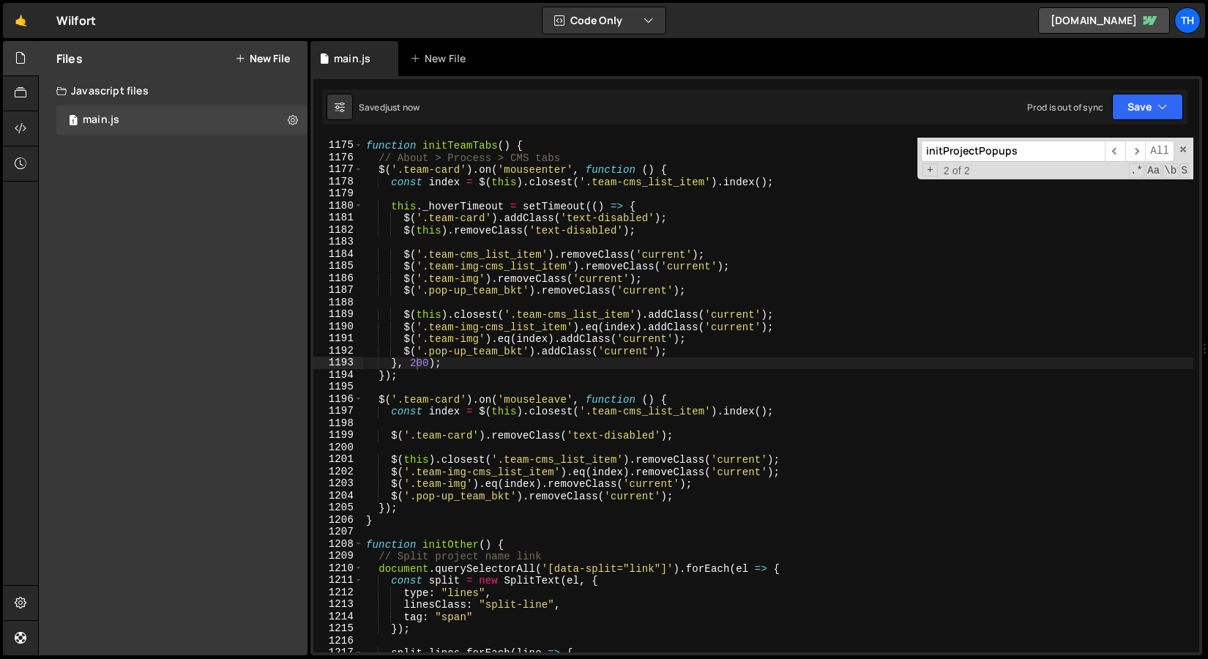
click at [458, 373] on div "function initTeamTabs ( ) { // About > Process > CMS tabs $ ( '.team-card' ) . …" at bounding box center [778, 396] width 830 height 539
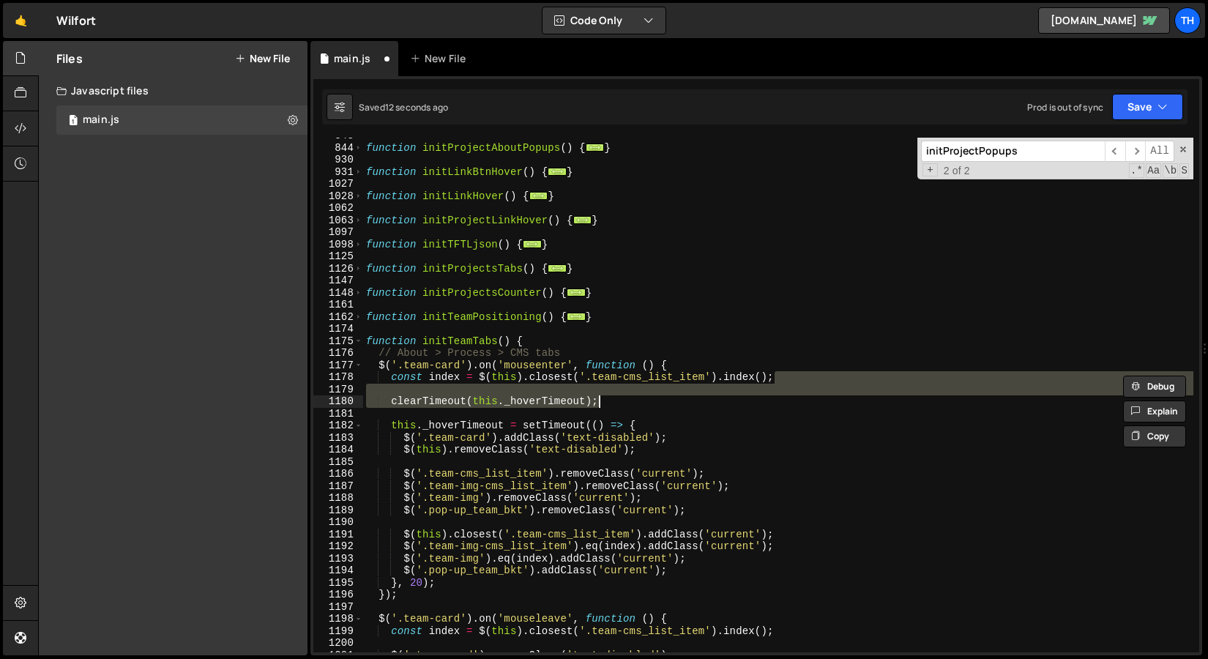
scroll to position [346, 0]
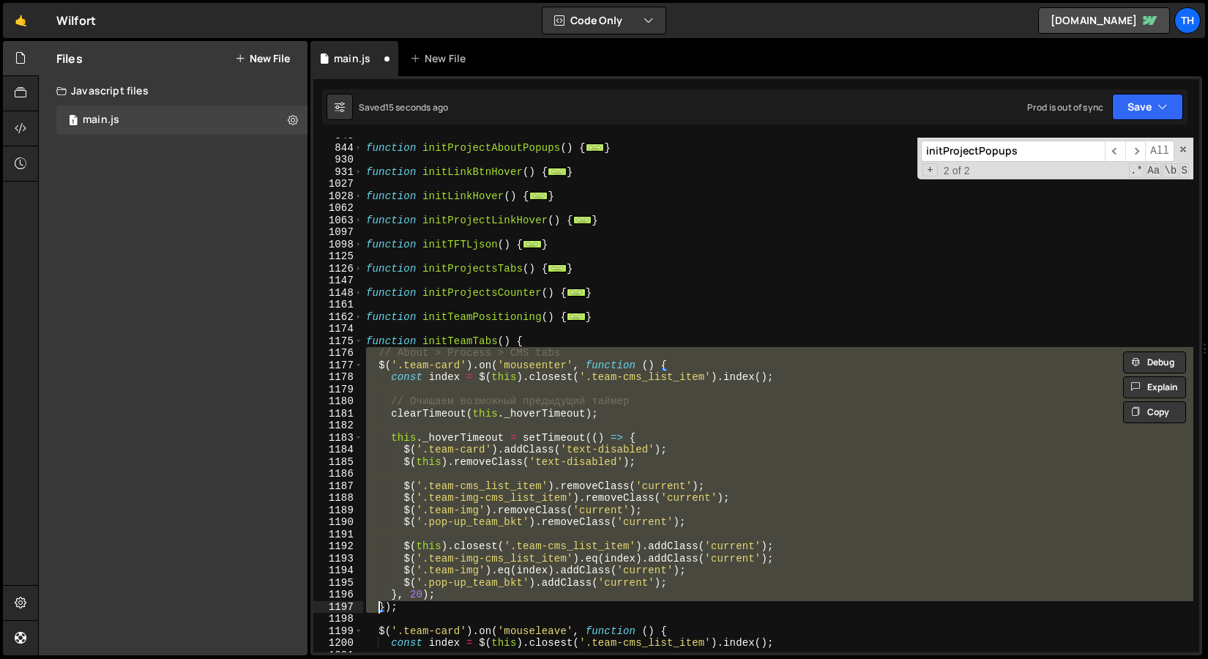
click at [421, 597] on div "function initProjectAboutPopups ( ) { ... } function initLinkBtnHover ( ) { ...…" at bounding box center [778, 395] width 830 height 515
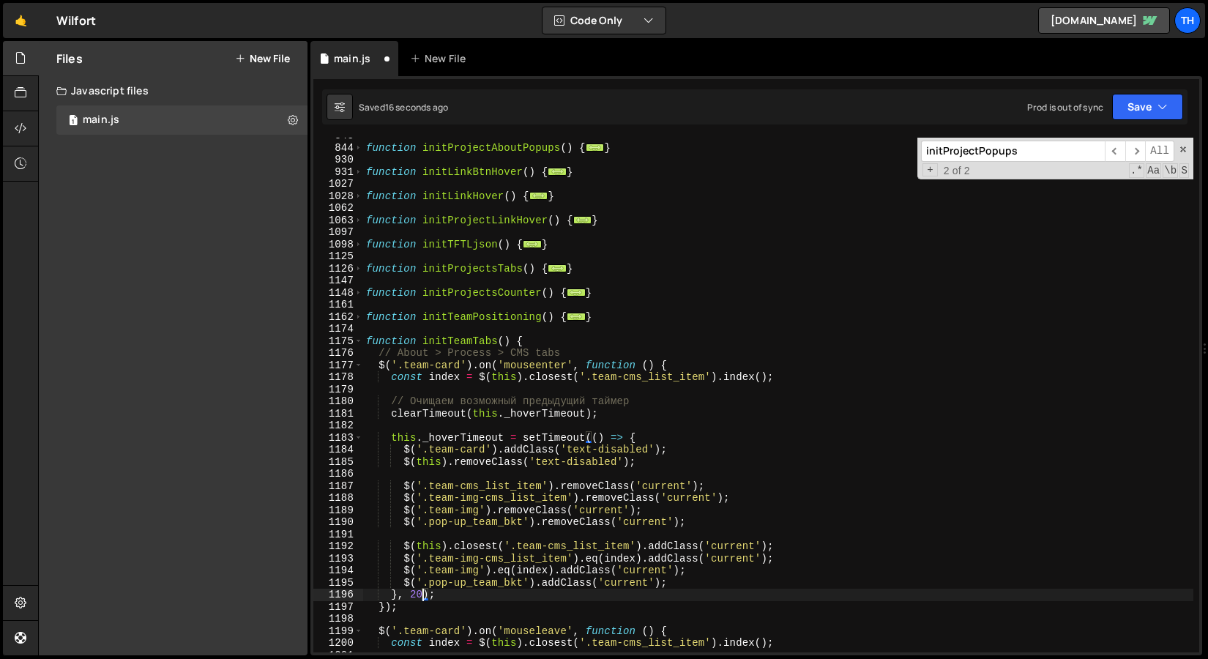
scroll to position [0, 4]
click at [1136, 107] on button "Save" at bounding box center [1147, 107] width 71 height 26
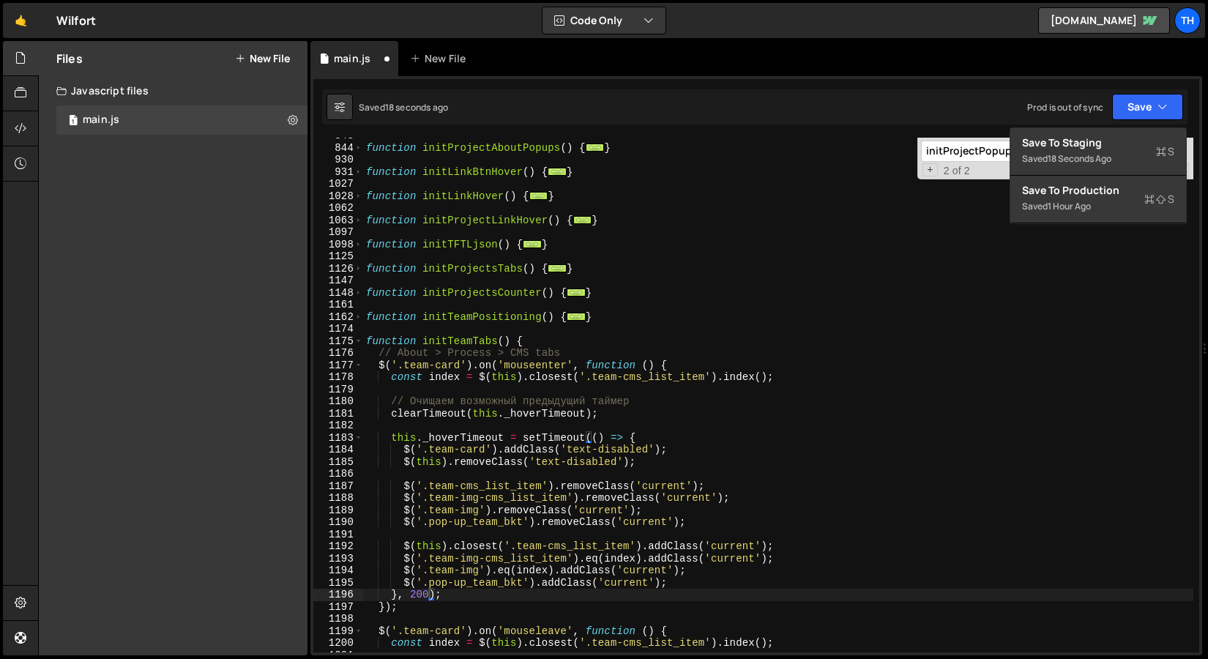
click at [1111, 125] on div "}, 200); 843 844 930 931 1027 1028 1062 1063 1097 1098 1125 1126 1147 1148 1161…" at bounding box center [756, 365] width 892 height 579
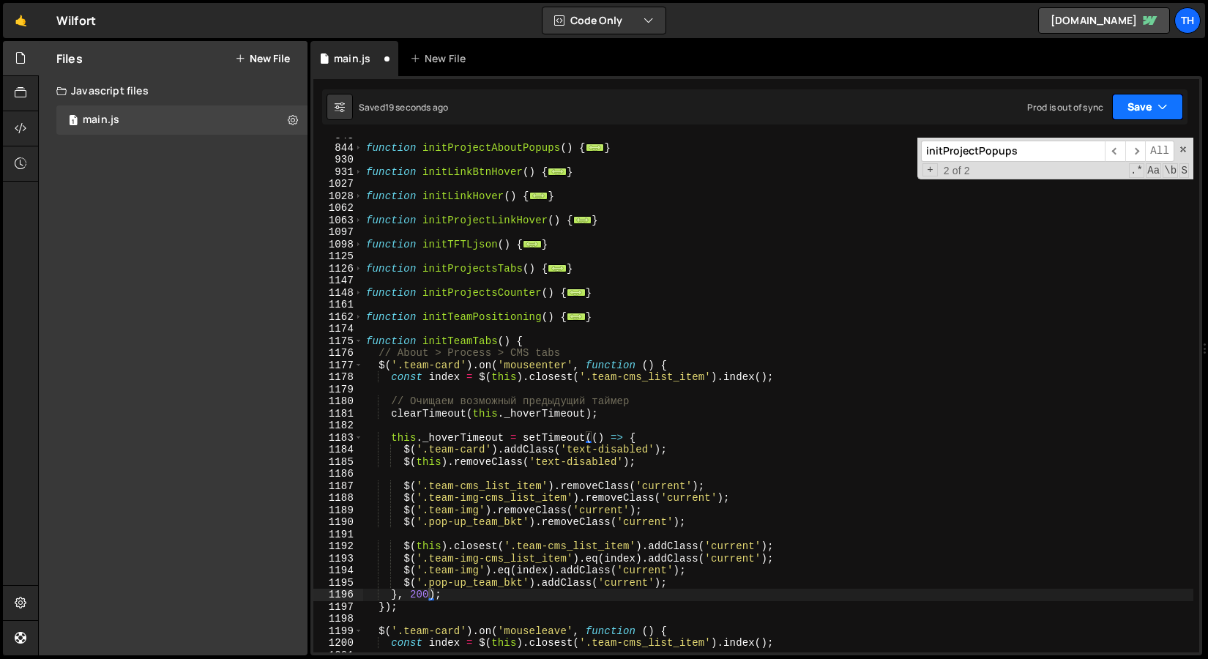
drag, startPoint x: 1125, startPoint y: 112, endPoint x: 1125, endPoint y: 124, distance: 11.7
click at [1125, 112] on button "Save" at bounding box center [1147, 107] width 71 height 26
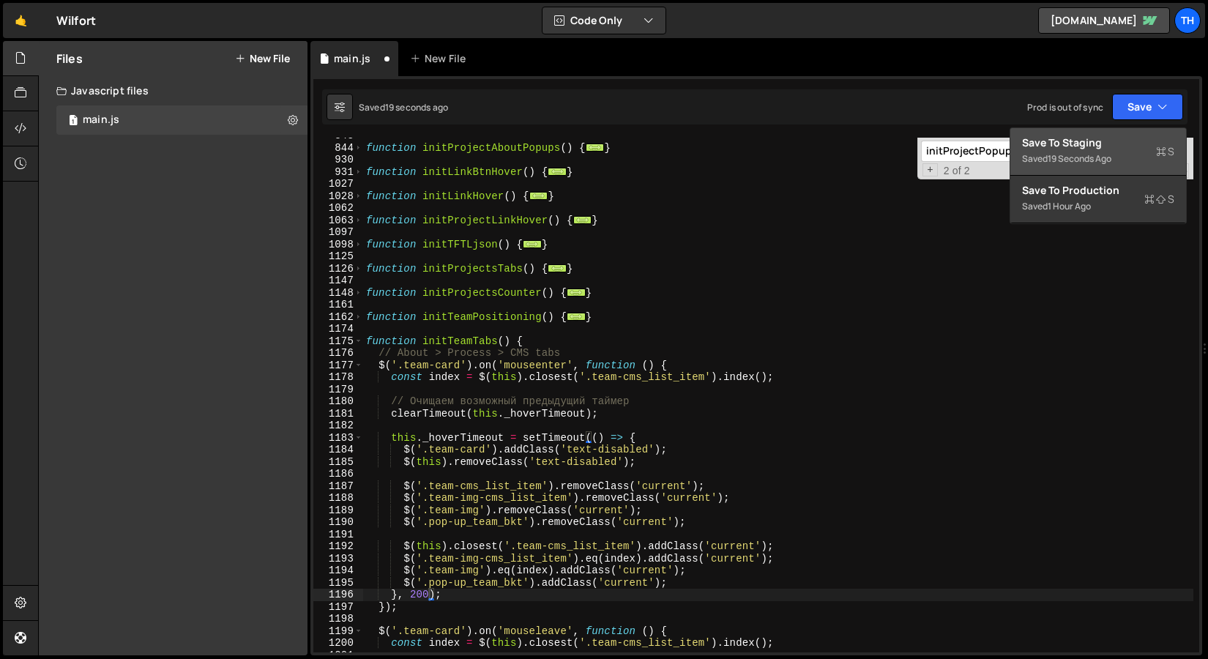
click at [1124, 135] on div "Save to Staging S" at bounding box center [1098, 142] width 152 height 15
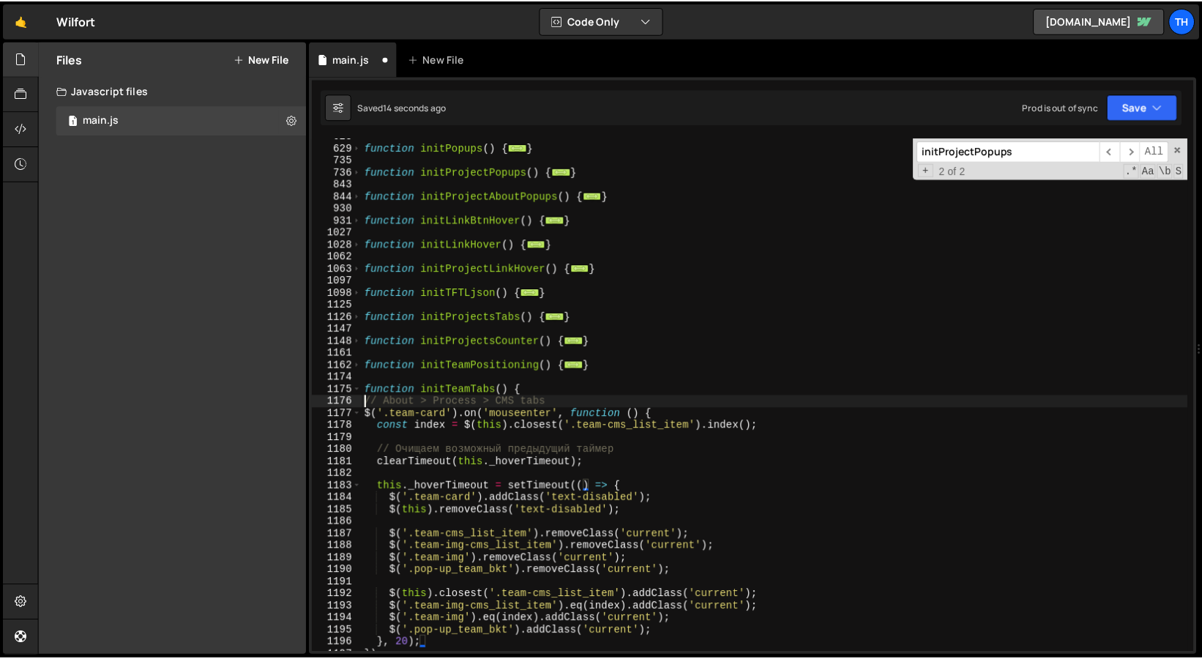
scroll to position [298, 0]
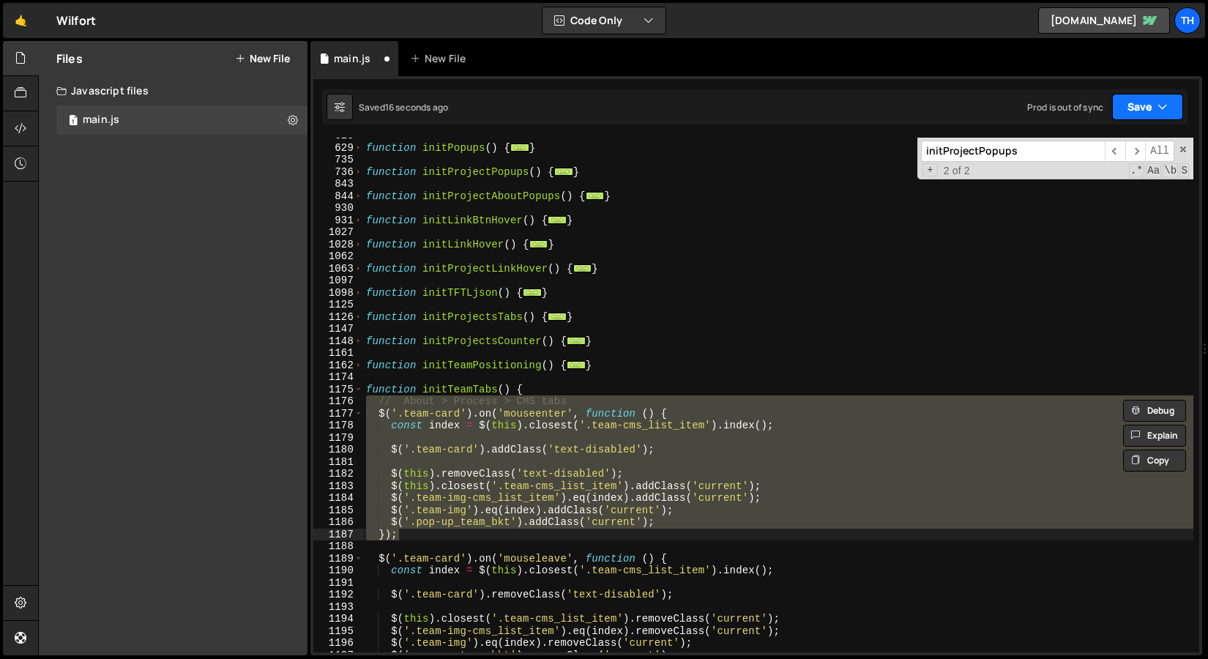
click at [1122, 99] on button "Save" at bounding box center [1147, 107] width 71 height 26
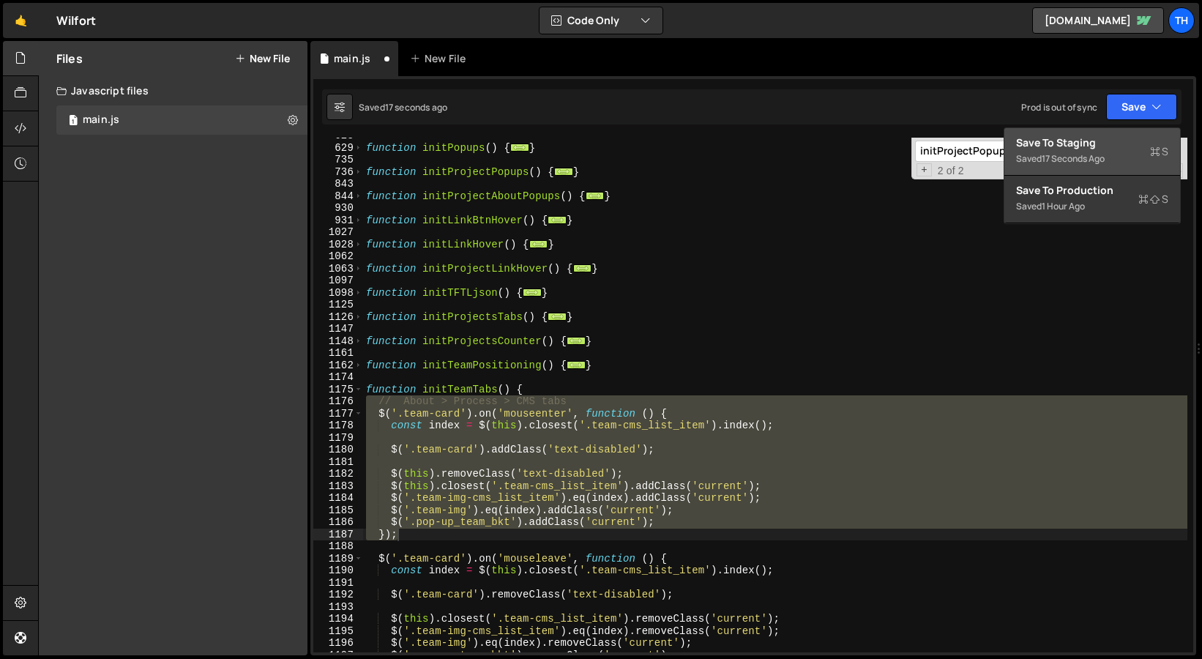
click at [1068, 146] on div "Save to Staging S" at bounding box center [1092, 142] width 152 height 15
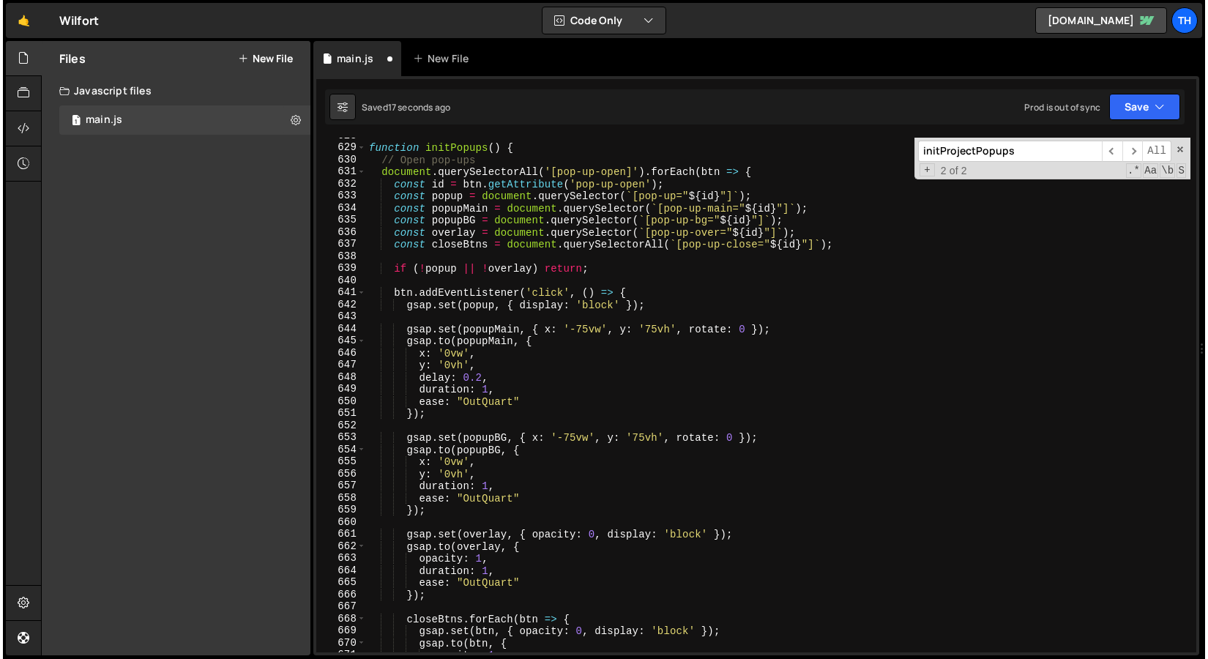
scroll to position [7584, 0]
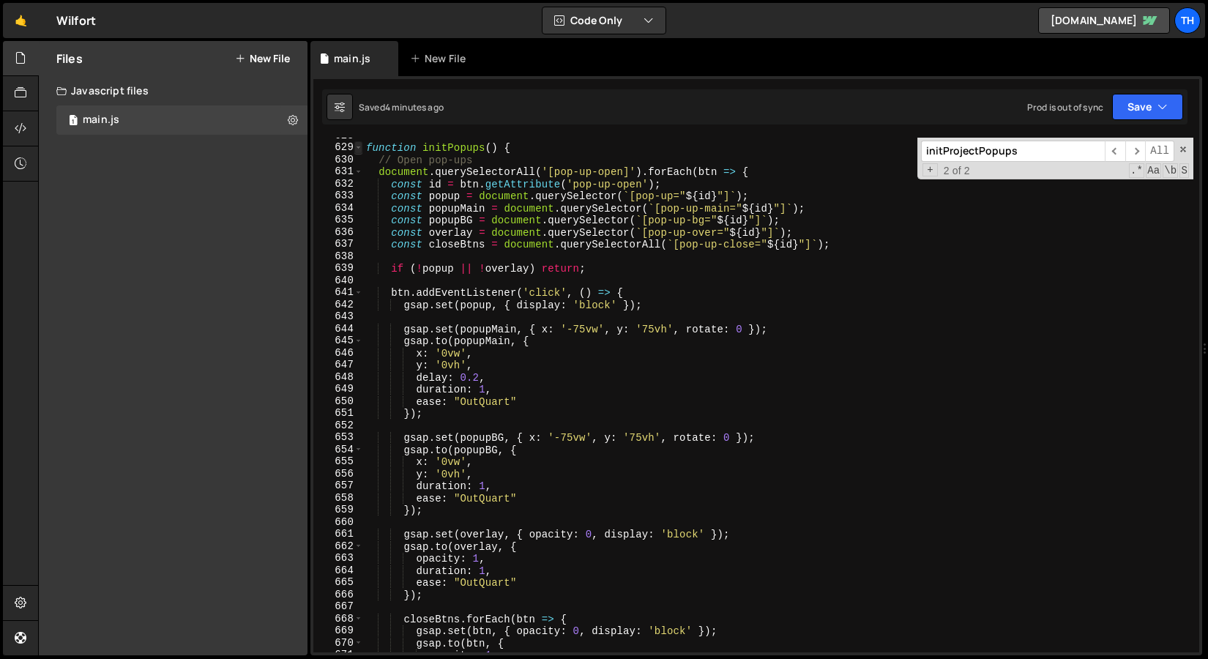
click at [360, 146] on span at bounding box center [358, 147] width 8 height 12
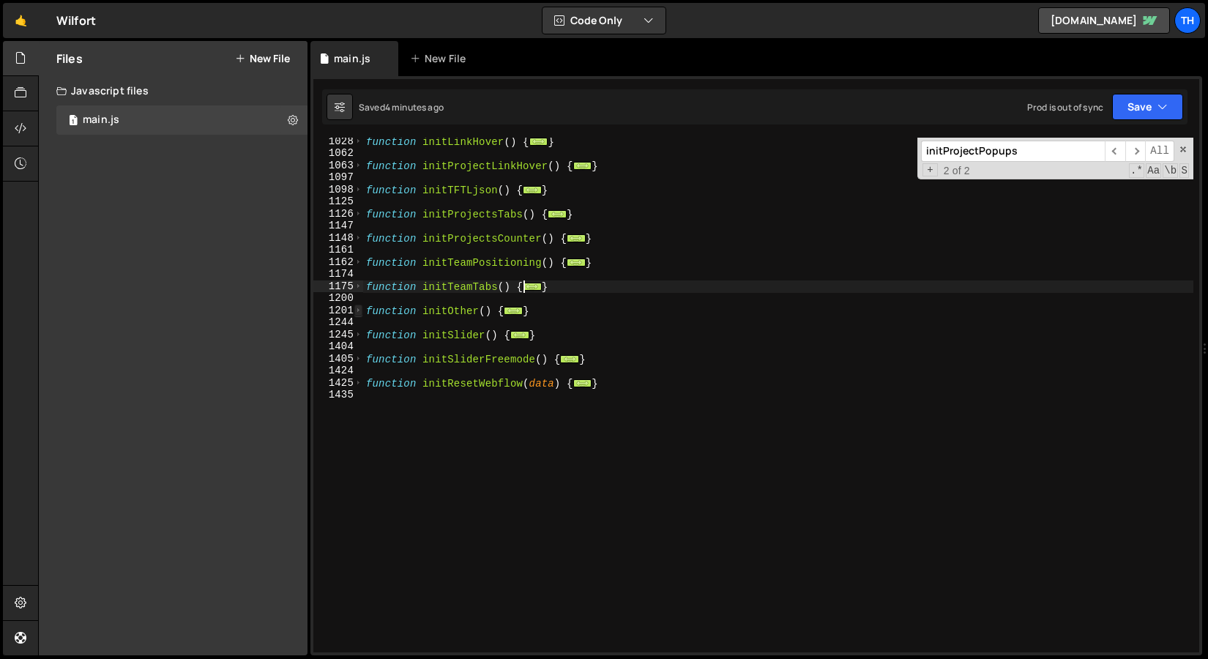
click at [359, 310] on span at bounding box center [358, 311] width 8 height 12
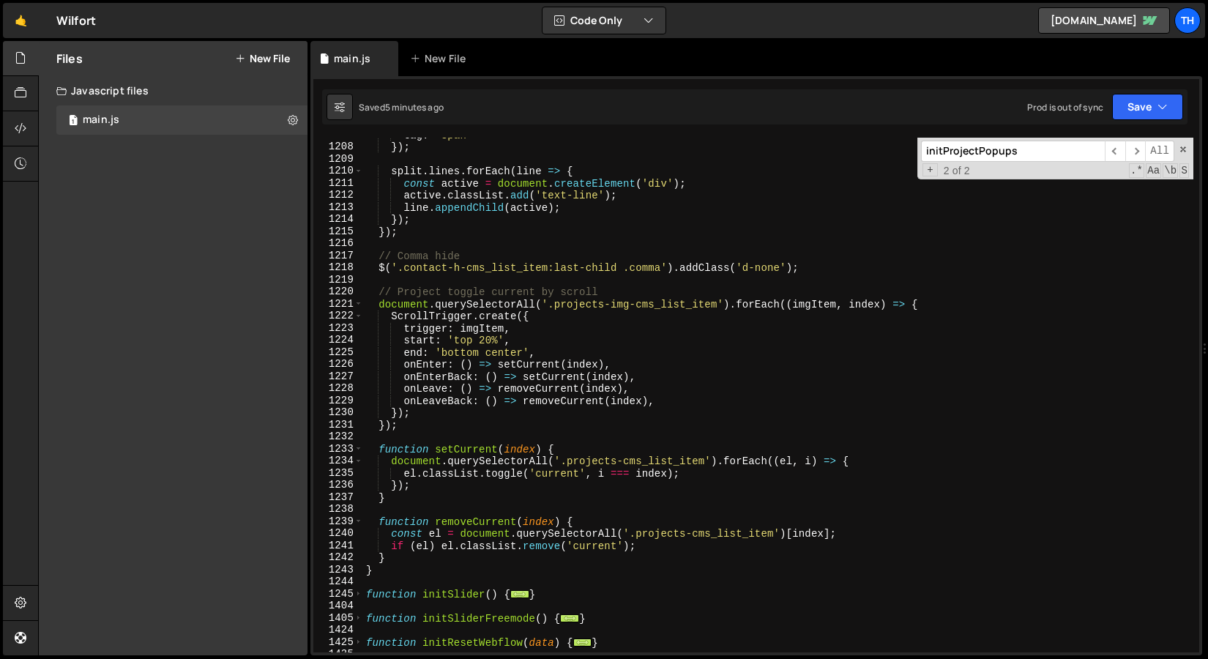
scroll to position [649, 0]
click at [486, 340] on div "tag : "span" }) ; split . lines . forEach ( line => { const active = document .…" at bounding box center [778, 398] width 830 height 539
click at [499, 408] on div "tag : "span" }) ; split . lines . forEach ( line => { const active = document .…" at bounding box center [778, 398] width 830 height 539
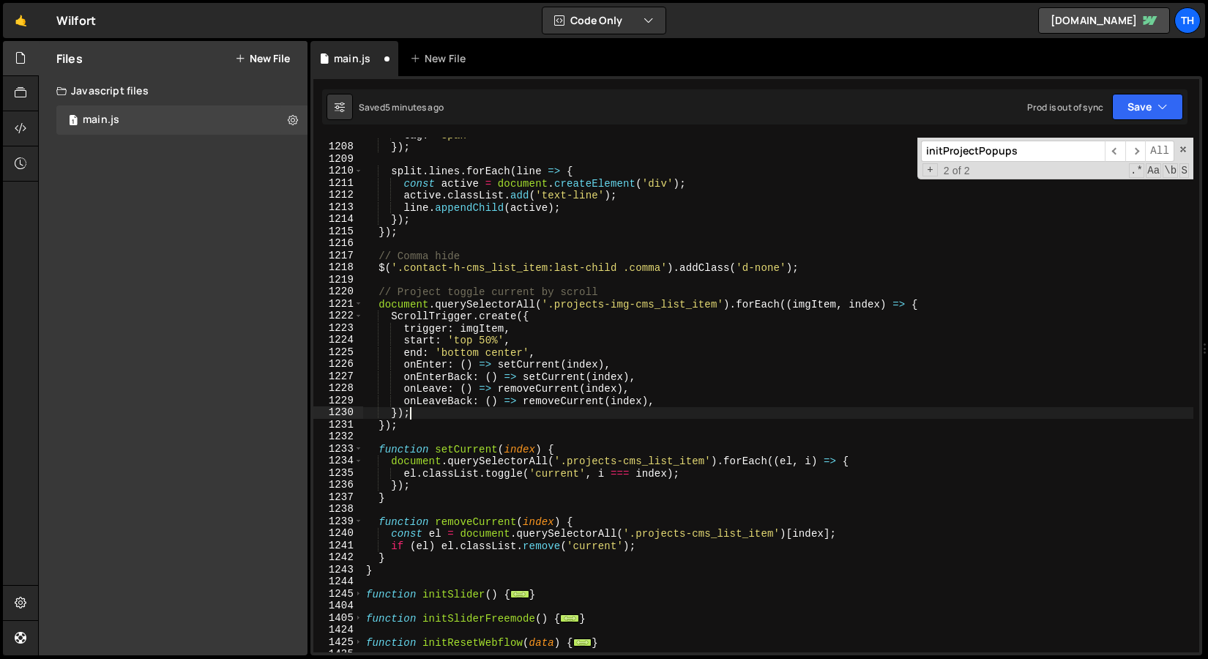
scroll to position [0, 2]
click at [1139, 105] on button "Save" at bounding box center [1147, 107] width 71 height 26
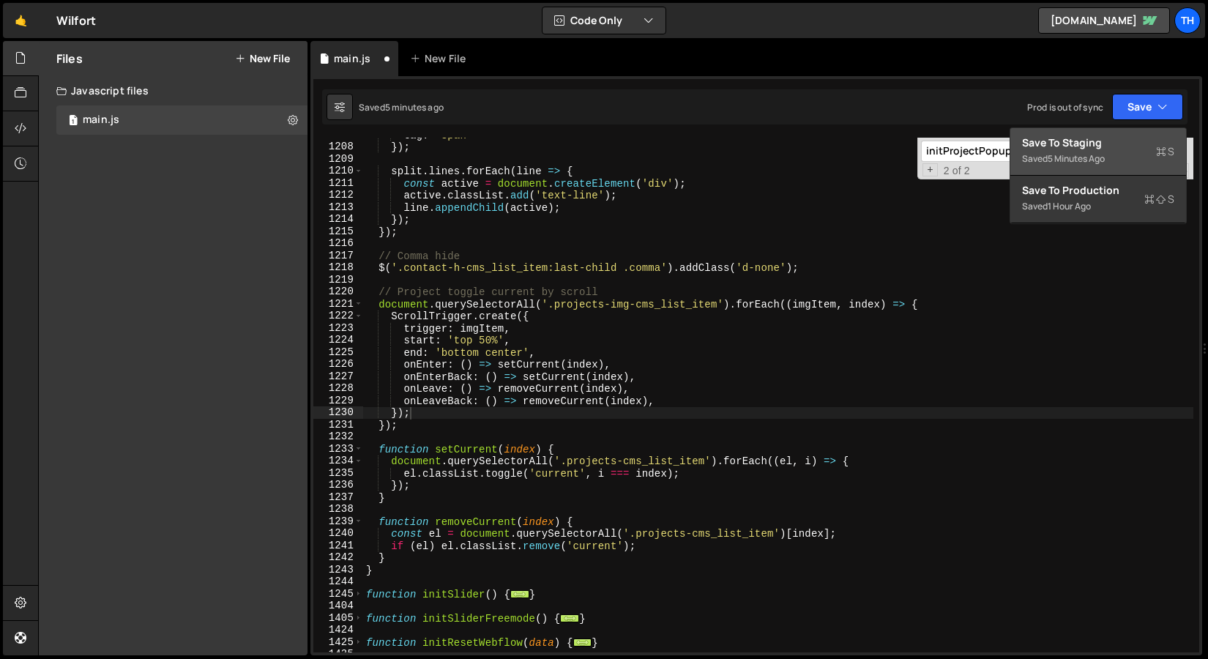
click at [1109, 137] on div "Save to Staging S" at bounding box center [1098, 142] width 152 height 15
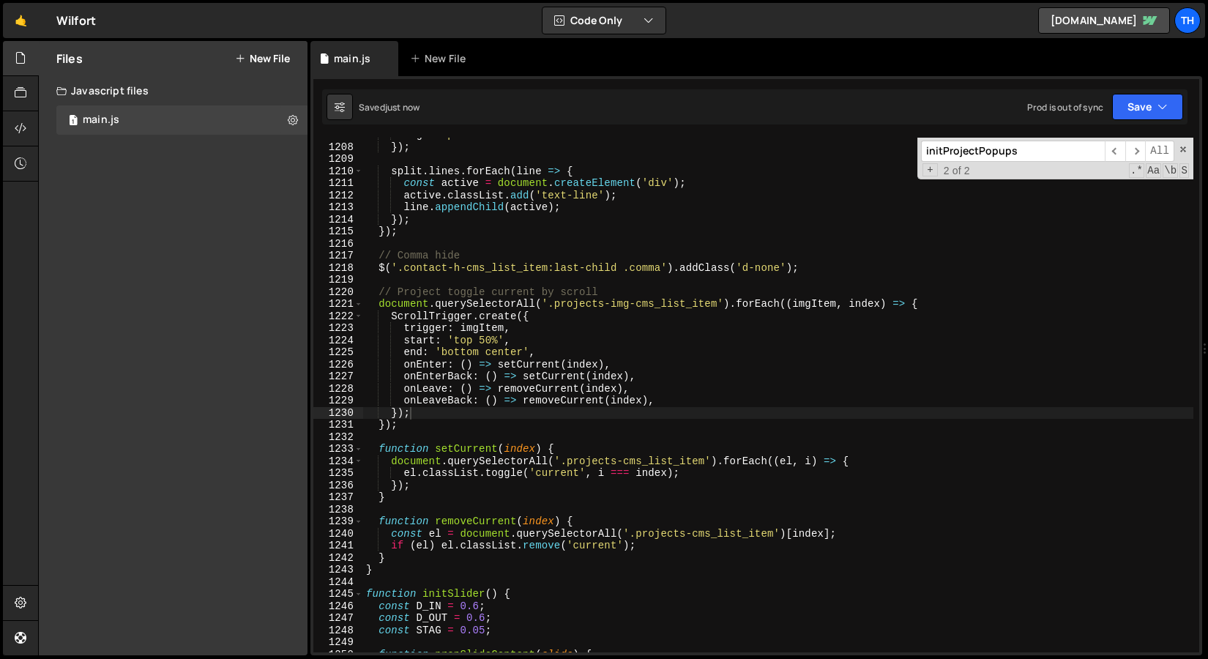
type textarea "}"
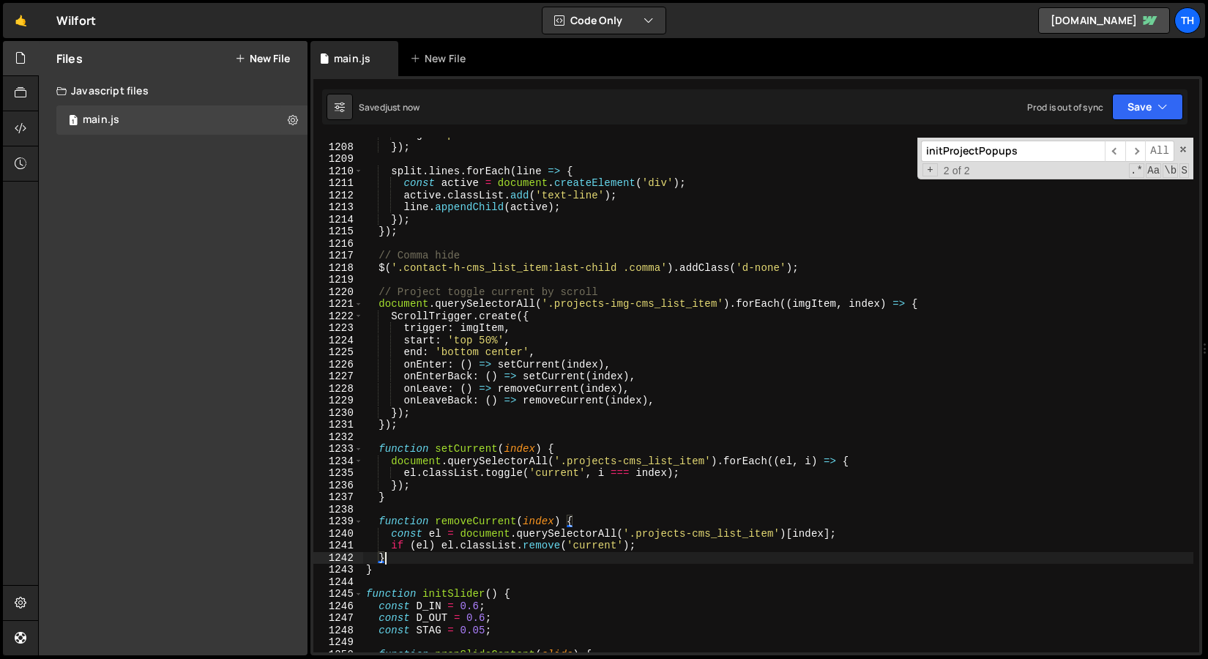
click at [433, 555] on div "tag : "span" }) ; split . lines . forEach ( line => { const active = document .…" at bounding box center [778, 398] width 830 height 539
paste textarea "}, { passive: true });"
type textarea "}, { passive: true });"
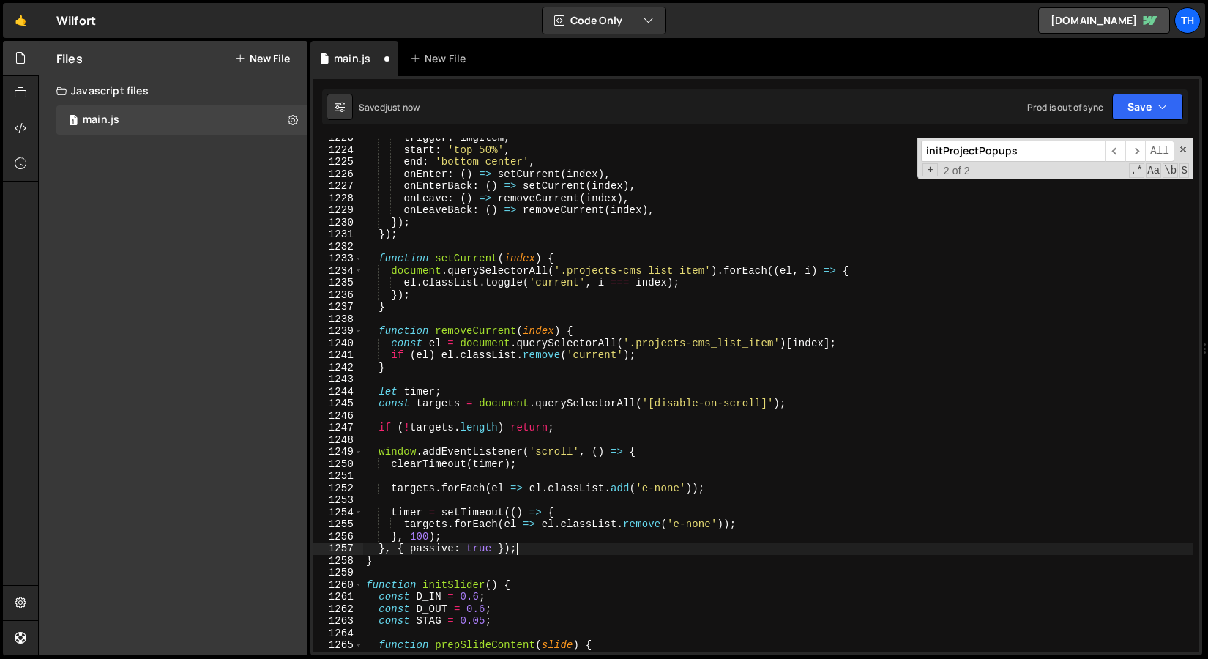
scroll to position [14768, 0]
click at [409, 383] on div "trigger : imgItem , start : 'top 50%' , end : 'bottom center' , onEnter : ( ) =…" at bounding box center [778, 402] width 830 height 539
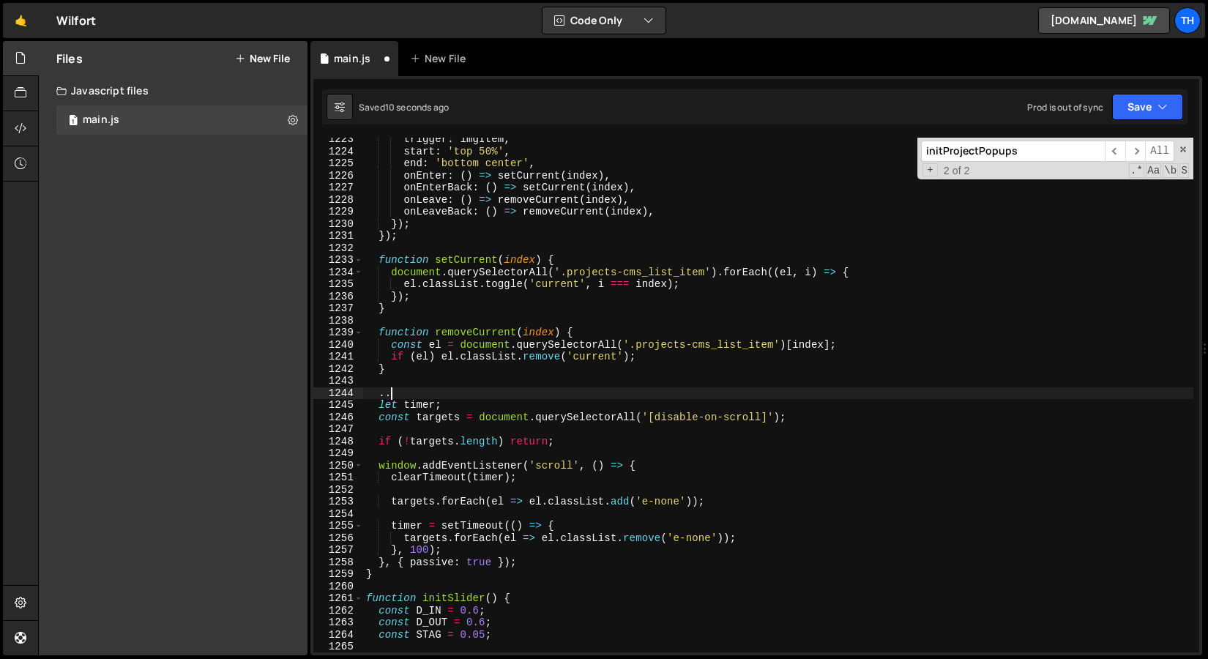
scroll to position [0, 1]
type textarea "."
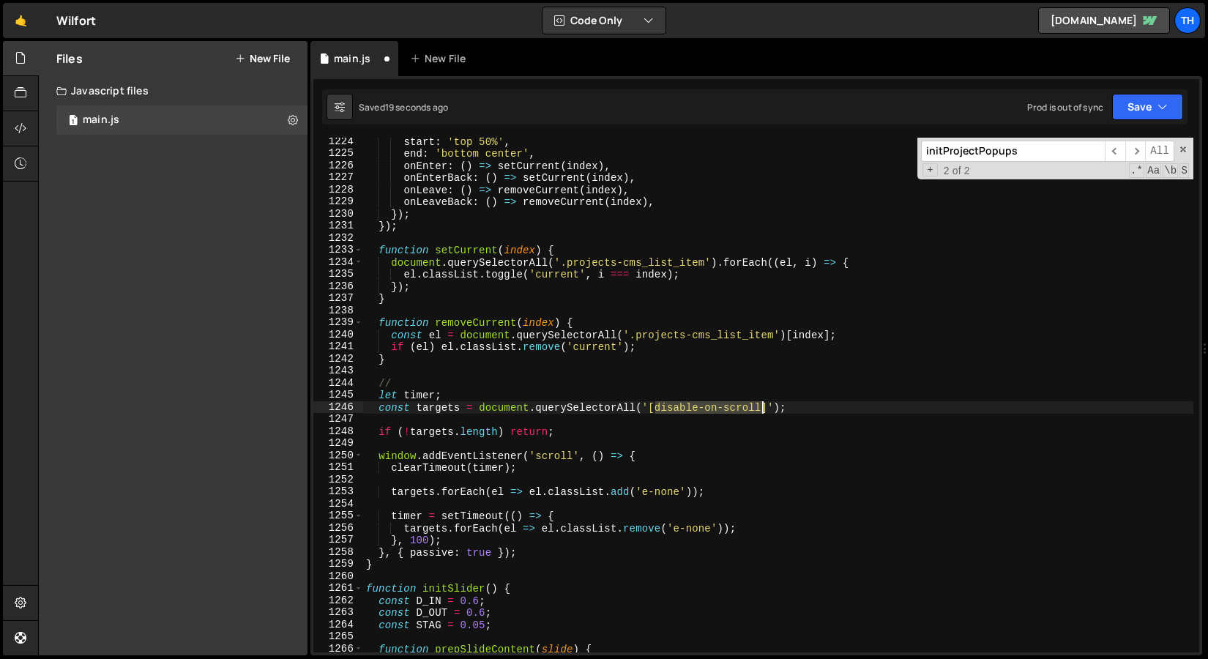
drag, startPoint x: 657, startPoint y: 412, endPoint x: 763, endPoint y: 407, distance: 106.3
click at [763, 407] on div "start : 'top 50%' , end : 'bottom center' , onEnter : ( ) => setCurrent ( index…" at bounding box center [778, 404] width 830 height 539
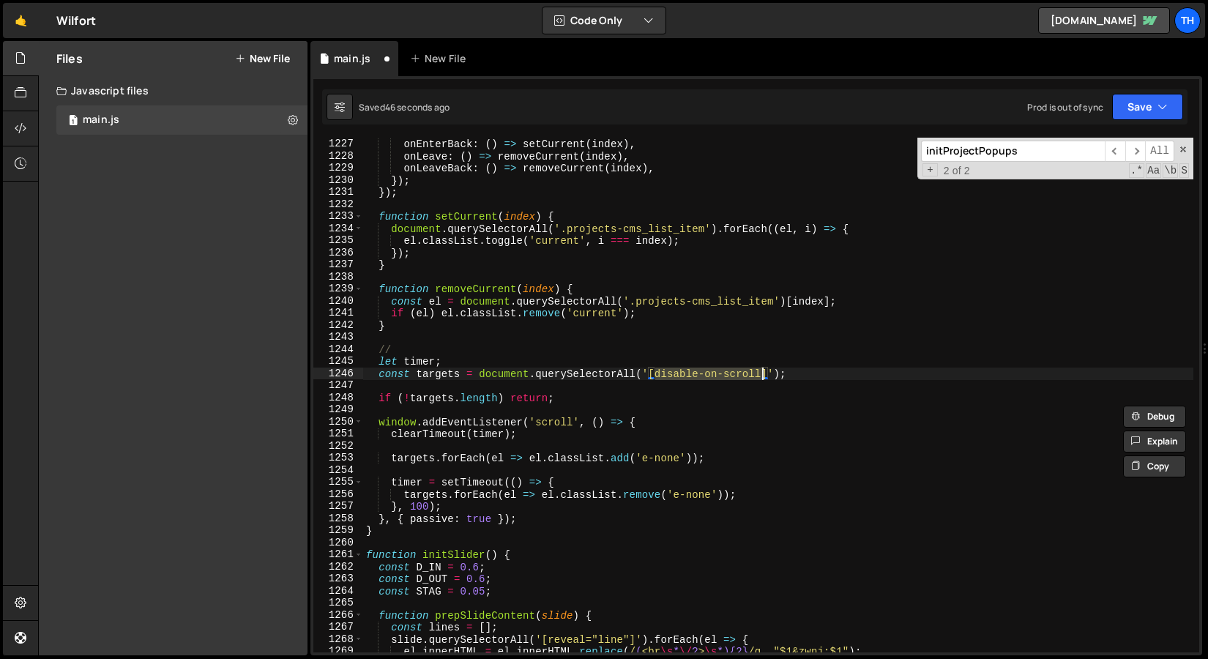
scroll to position [14814, 0]
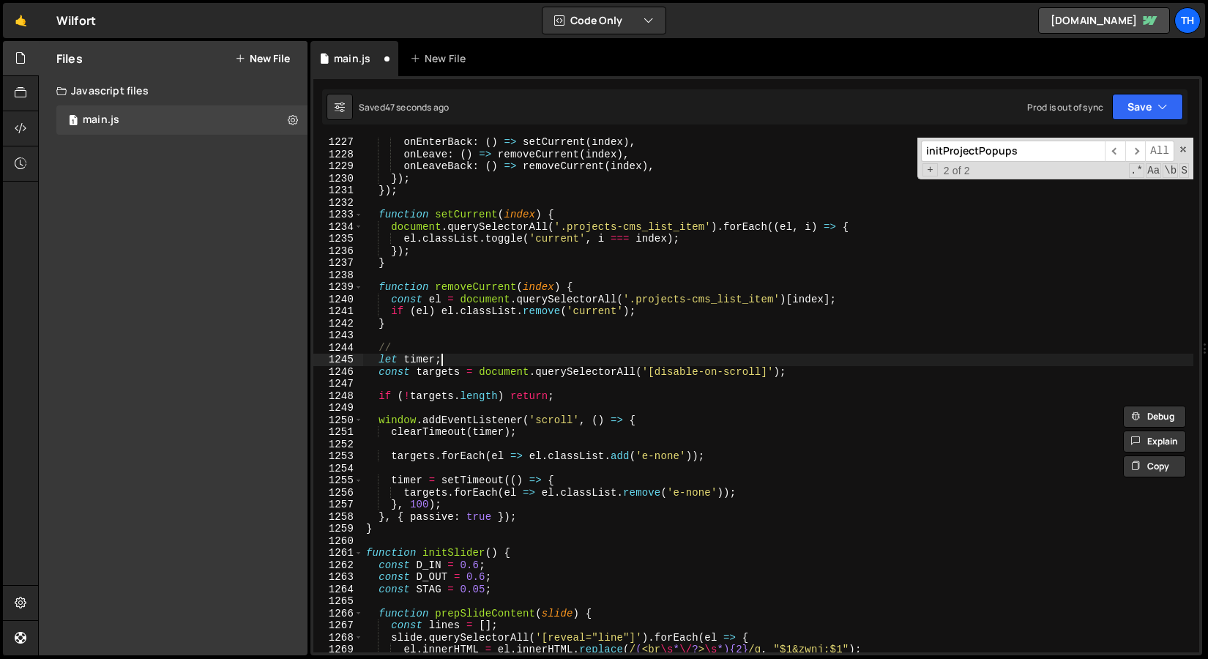
click at [496, 355] on div "onEnterBack : ( ) => setCurrent ( index ) , onLeave : ( ) => removeCurrent ( in…" at bounding box center [778, 405] width 830 height 539
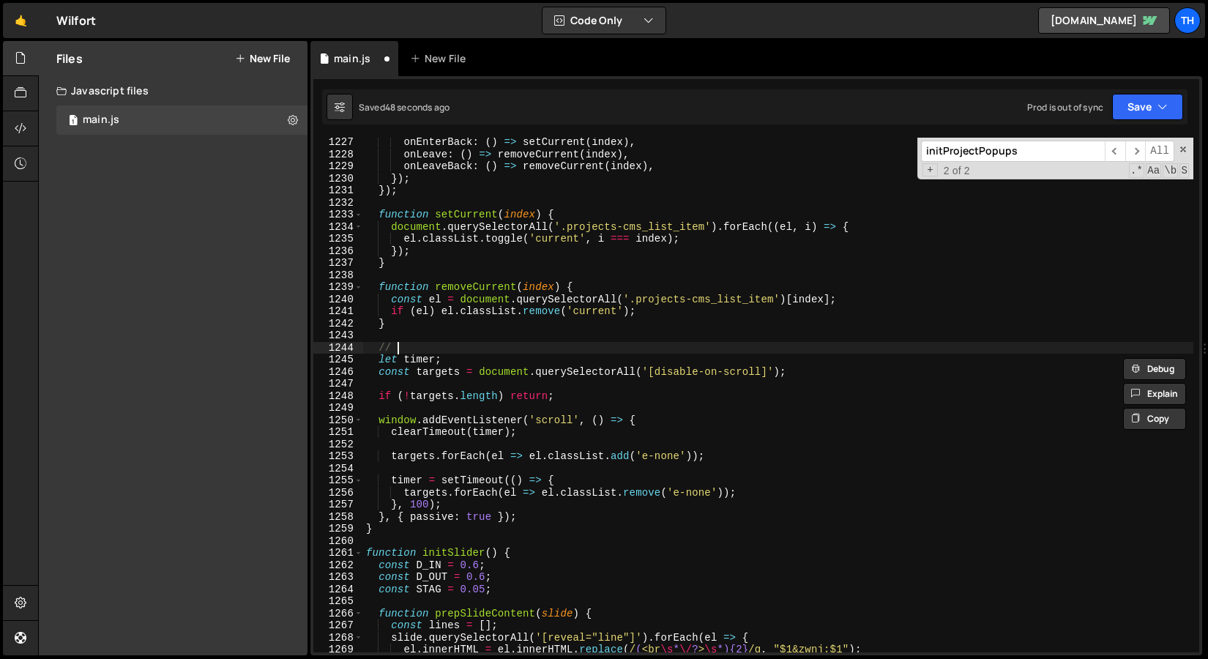
click at [496, 349] on div "onEnterBack : ( ) => setCurrent ( index ) , onLeave : ( ) => removeCurrent ( in…" at bounding box center [778, 405] width 830 height 539
paste textarea "disable-on-scroll"
click at [404, 348] on div "onEnterBack : ( ) => setCurrent ( index ) , onLeave : ( ) => removeCurrent ( in…" at bounding box center [778, 405] width 830 height 539
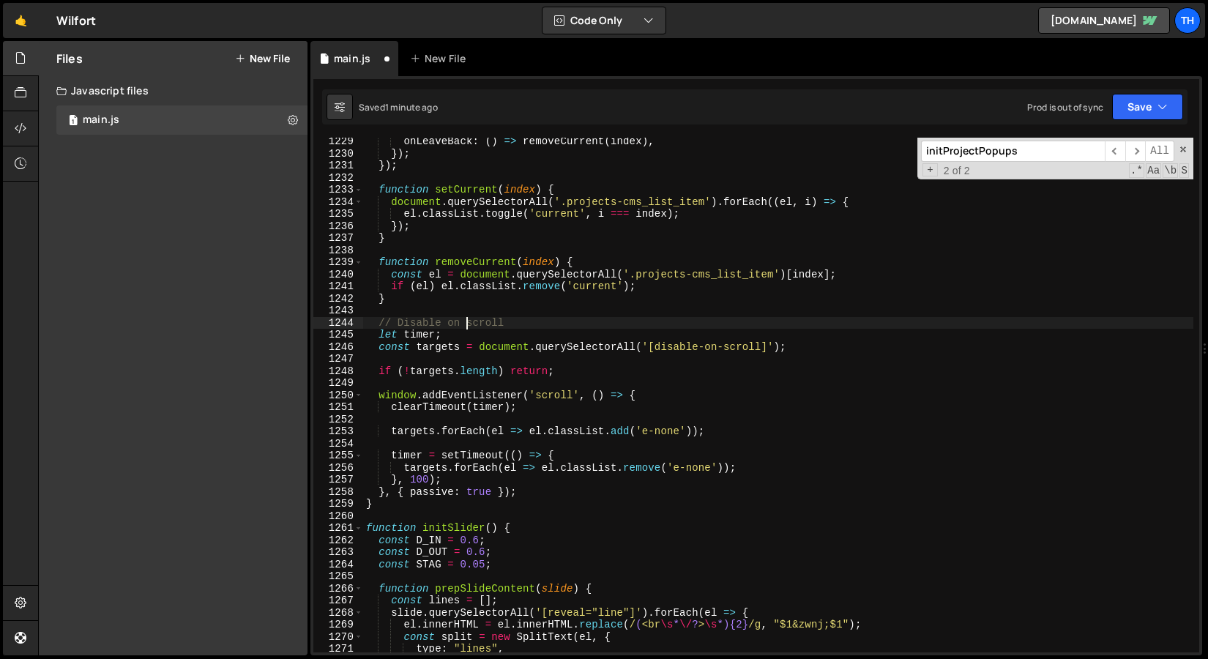
scroll to position [14839, 0]
click at [1134, 101] on button "Save" at bounding box center [1147, 107] width 71 height 26
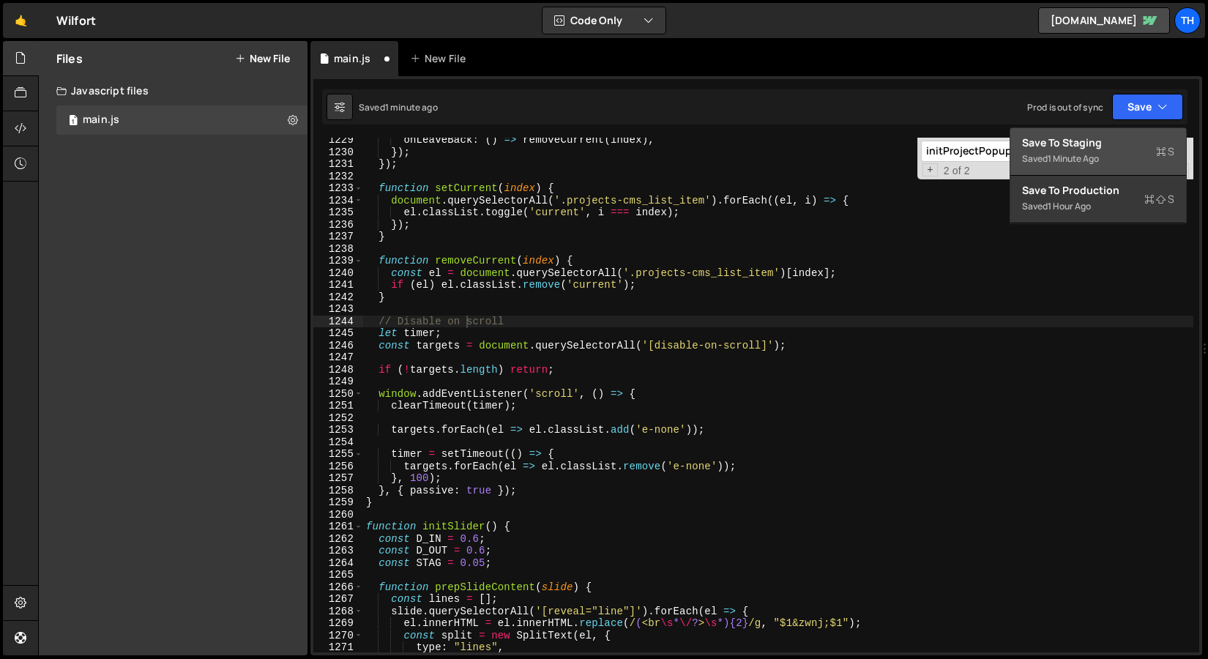
click at [1117, 141] on div "Save to Staging S" at bounding box center [1098, 142] width 152 height 15
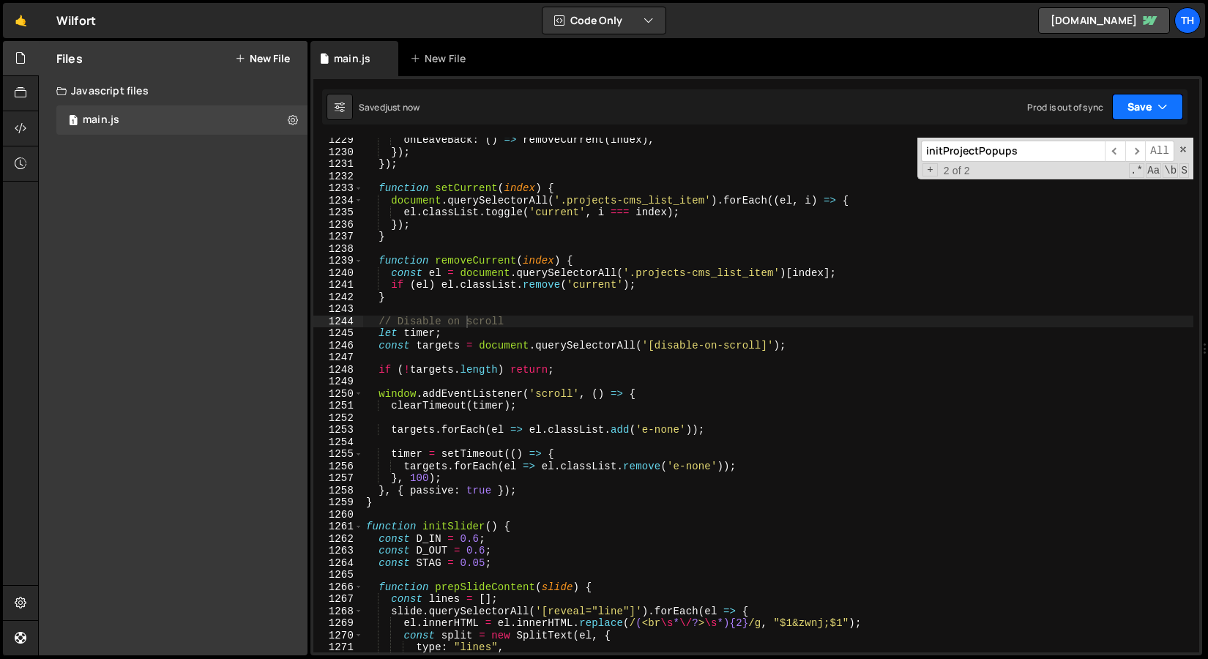
click at [1181, 111] on button "Save" at bounding box center [1147, 107] width 71 height 26
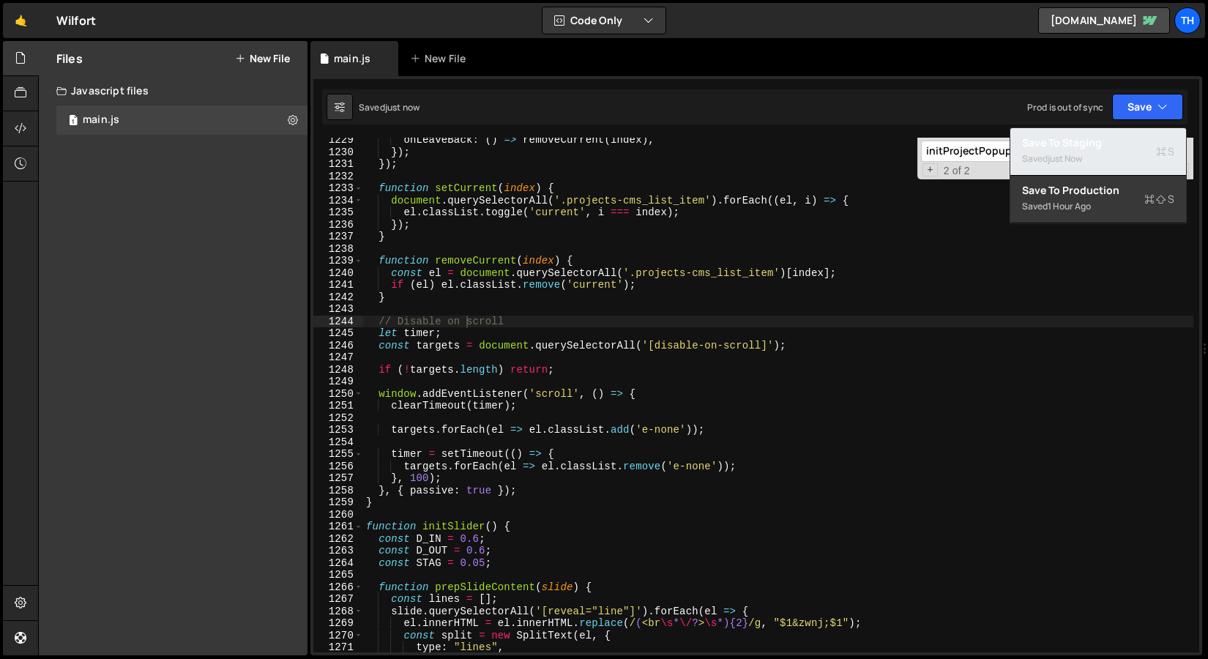
click at [1113, 160] on div "Saved just now" at bounding box center [1098, 159] width 152 height 18
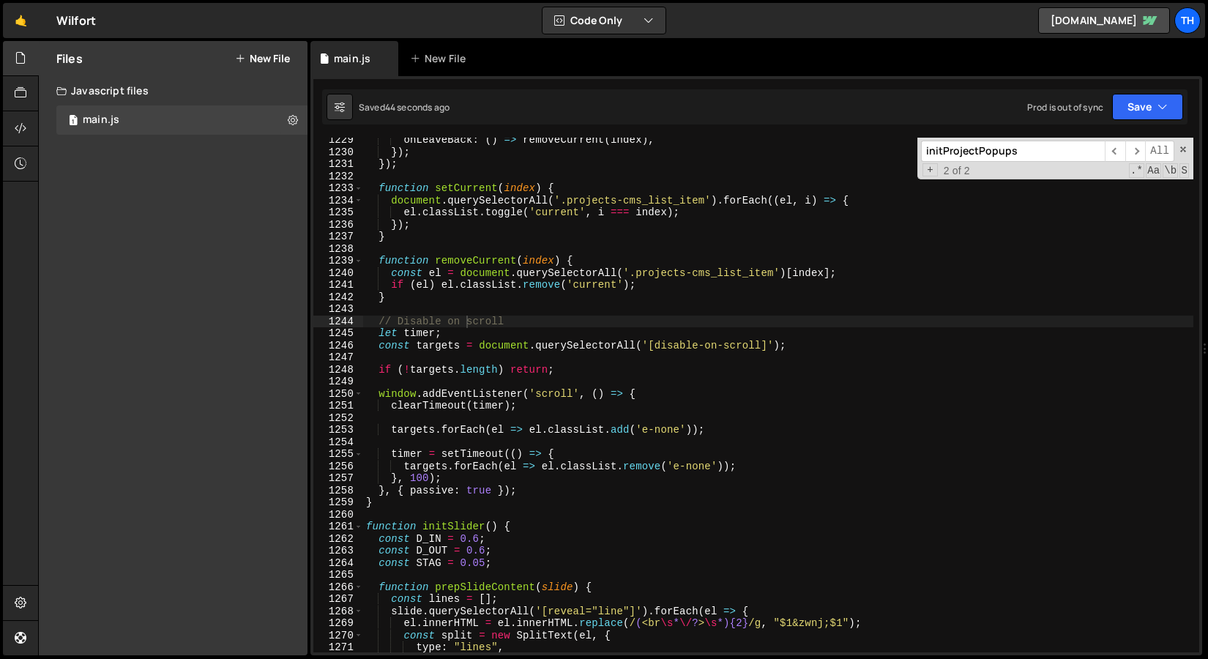
click at [556, 349] on div "onLeaveBack : ( ) => removeCurrent ( index ) , }) ; }) ; function setCurrent ( …" at bounding box center [778, 403] width 830 height 539
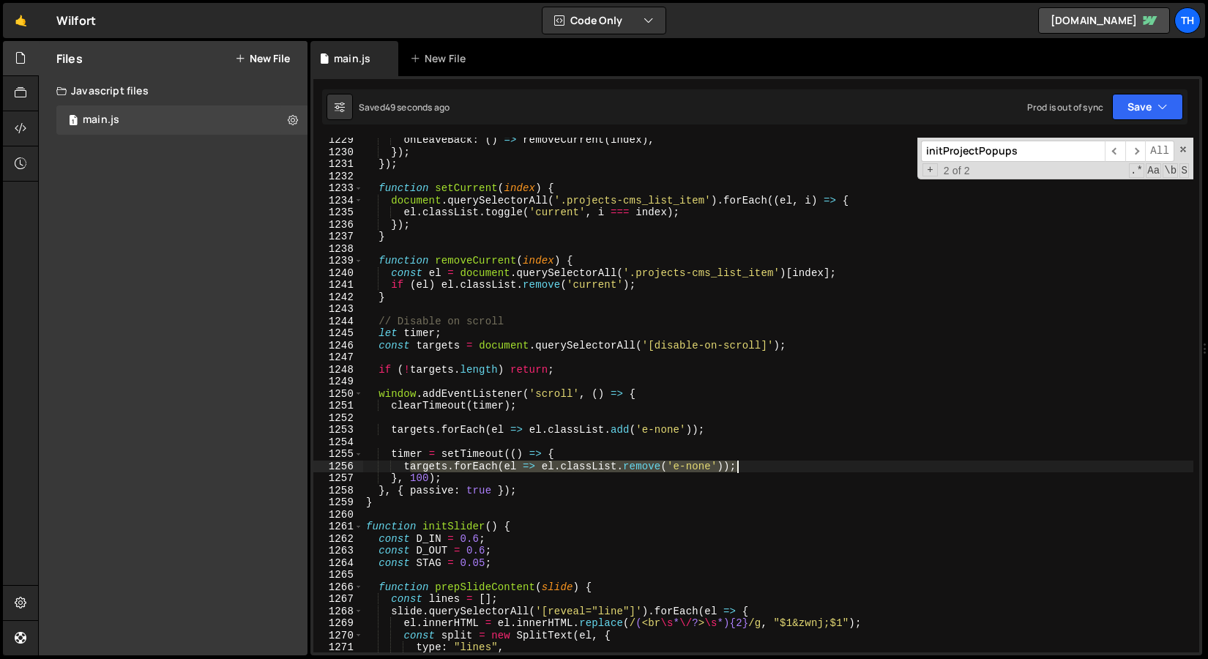
drag, startPoint x: 407, startPoint y: 469, endPoint x: 749, endPoint y: 466, distance: 342.0
click at [751, 466] on div "onLeaveBack : ( ) => removeCurrent ( index ) , }) ; }) ; function setCurrent ( …" at bounding box center [778, 403] width 830 height 539
type textarea "targets.forEach(el => el.classList.remove('e-none'));"
click at [749, 466] on div "onLeaveBack : ( ) => removeCurrent ( index ) , }) ; }) ; function setCurrent ( …" at bounding box center [778, 395] width 830 height 515
drag, startPoint x: 753, startPoint y: 463, endPoint x: 406, endPoint y: 462, distance: 347.1
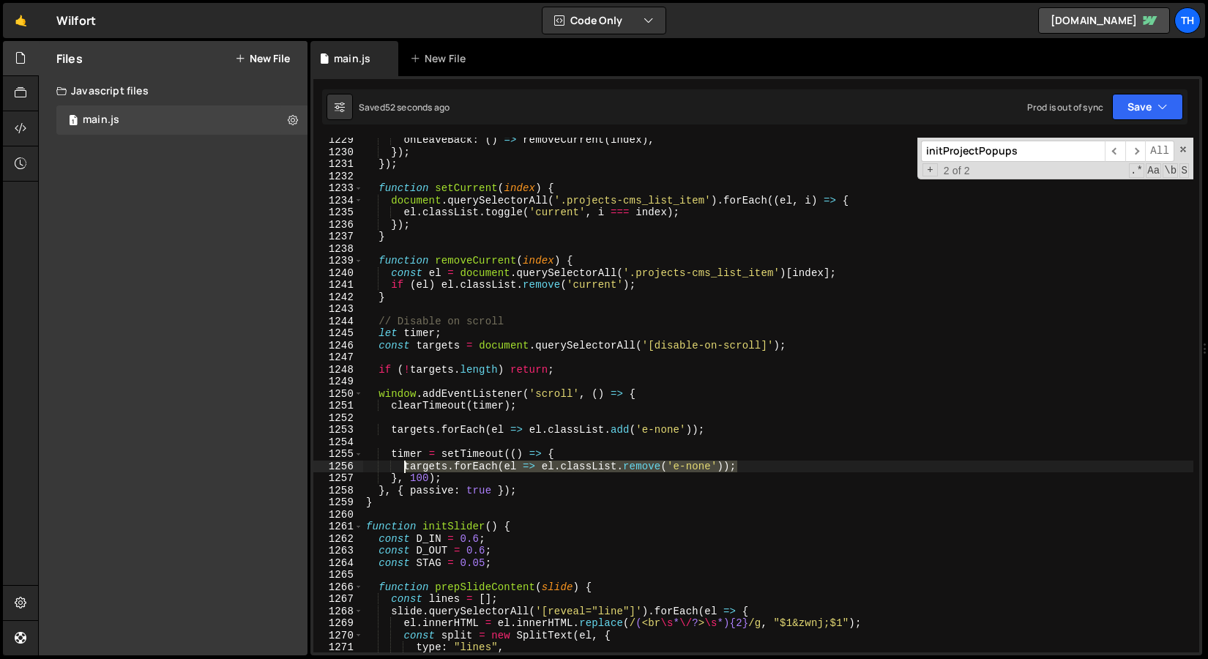
click at [406, 462] on div "onLeaveBack : ( ) => removeCurrent ( index ) , }) ; }) ; function setCurrent ( …" at bounding box center [778, 403] width 830 height 539
click at [438, 437] on div "onLeaveBack : ( ) => removeCurrent ( index ) , }) ; }) ; function setCurrent ( …" at bounding box center [778, 403] width 830 height 539
paste textarea "targets.forEach(el => el.classList.remove('e-none'));"
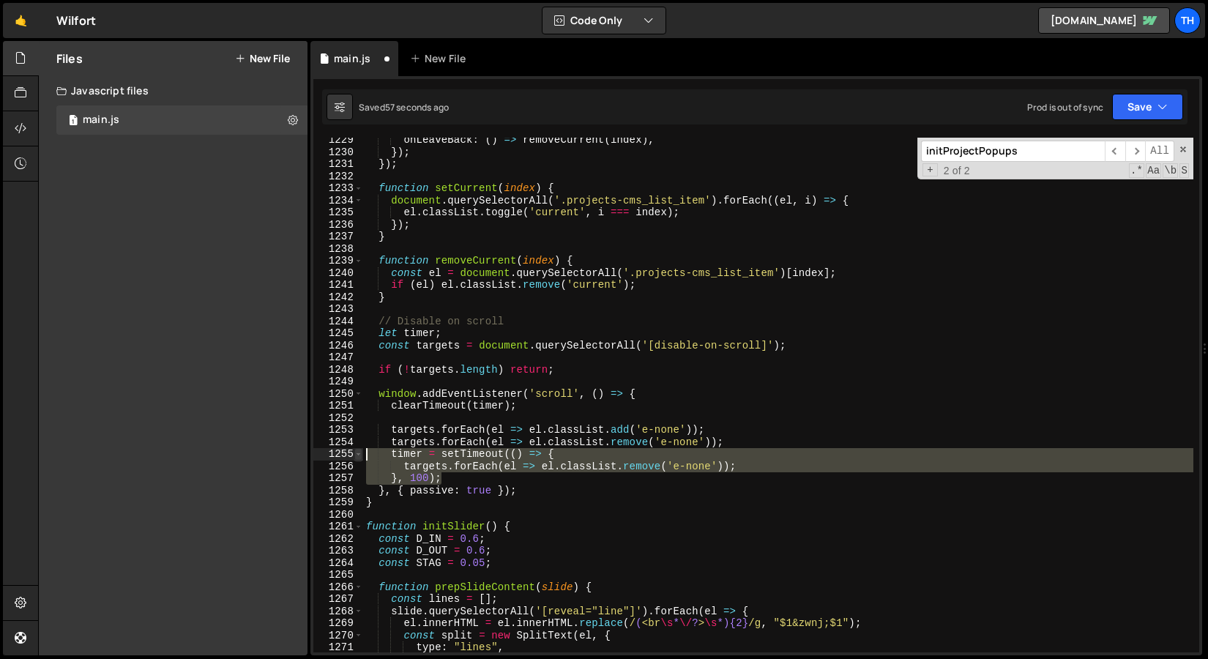
drag, startPoint x: 484, startPoint y: 483, endPoint x: 355, endPoint y: 458, distance: 131.1
click at [355, 459] on div "targets.forEach(el => el.classList.remove('e-none')); 1229 1230 1231 1232 1233 …" at bounding box center [756, 395] width 886 height 515
type textarea "timer = setTimeout(() => { targets.forEach(el => el.classList.remove('e-none'));"
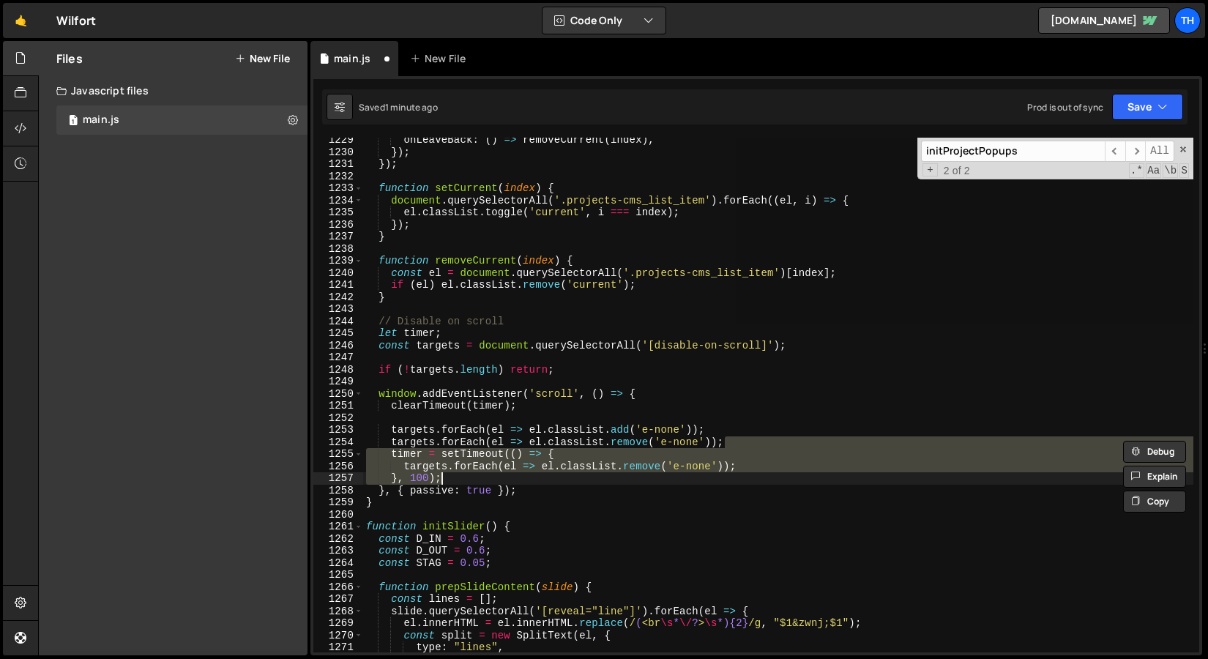
click at [419, 483] on div "onLeaveBack : ( ) => removeCurrent ( index ) , }) ; }) ; function setCurrent ( …" at bounding box center [778, 395] width 830 height 515
type textarea "}, 100);"
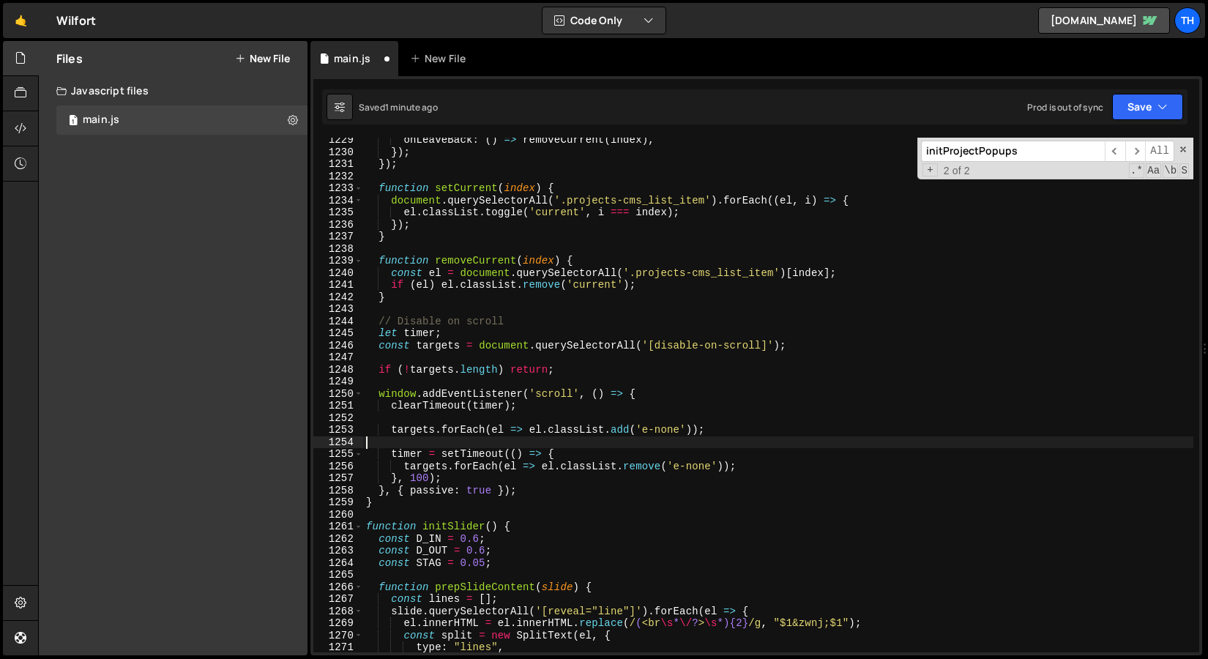
type textarea "}"
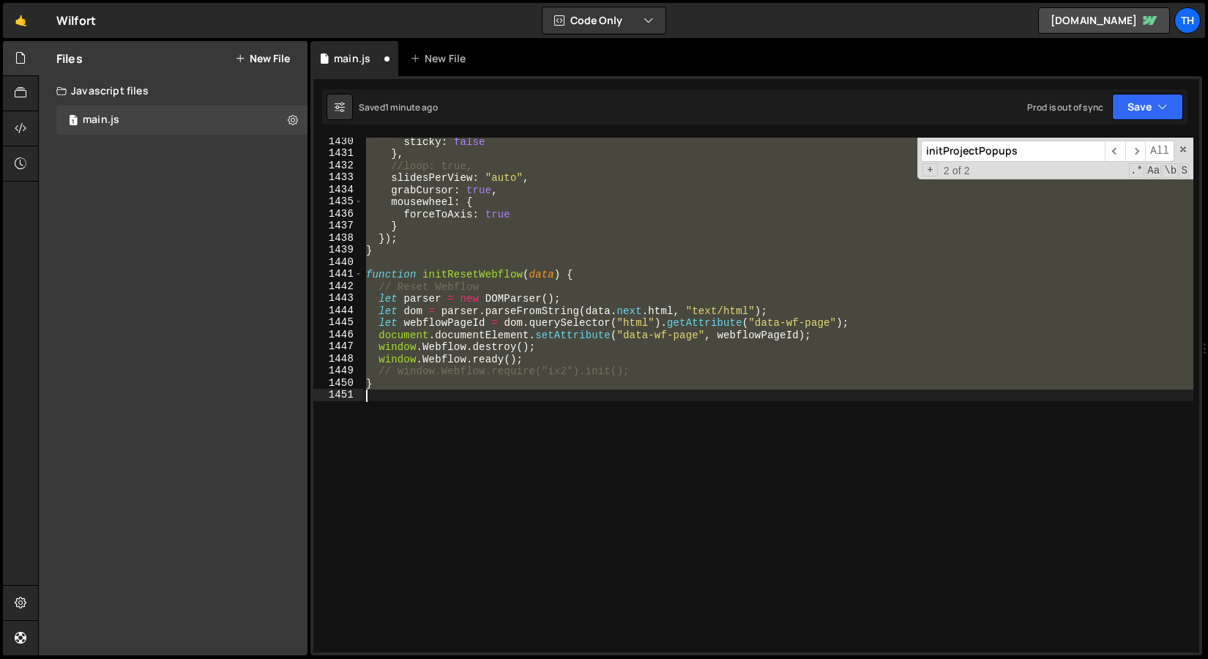
scroll to position [14881, 0]
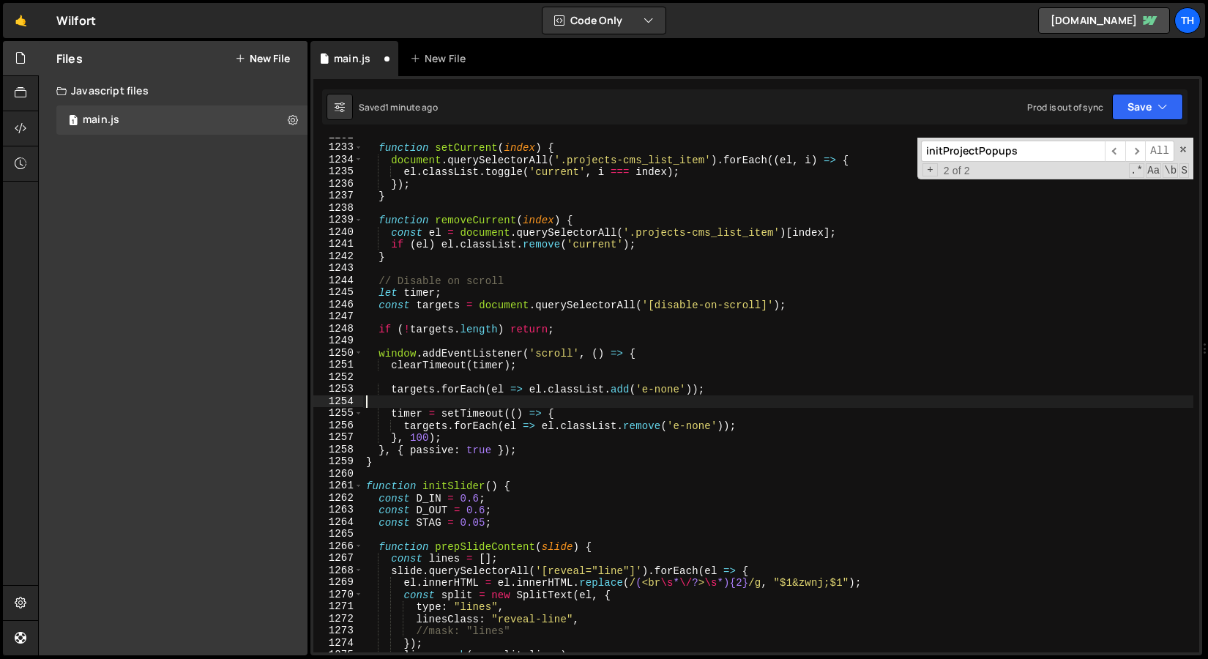
click at [424, 441] on div "function setCurrent ( index ) { document . querySelectorAll ( '.projects-cms_li…" at bounding box center [778, 399] width 830 height 539
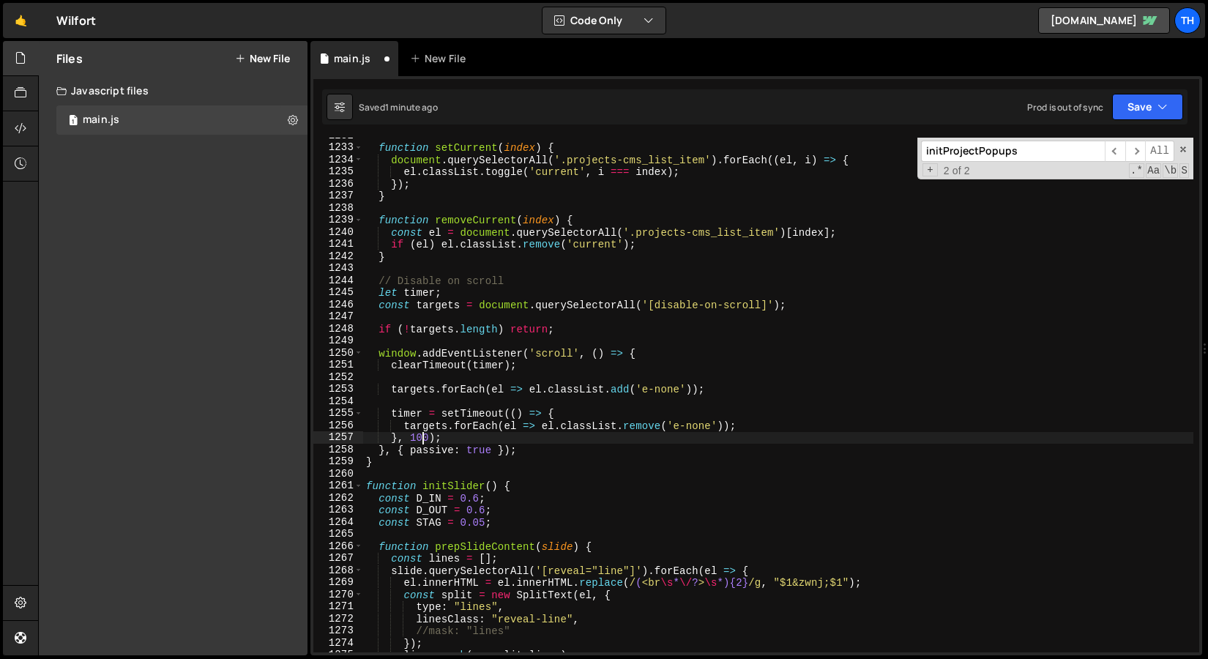
click at [424, 441] on div "function setCurrent ( index ) { document . querySelectorAll ( '.projects-cms_li…" at bounding box center [778, 399] width 830 height 539
type textarea "}, 0);"
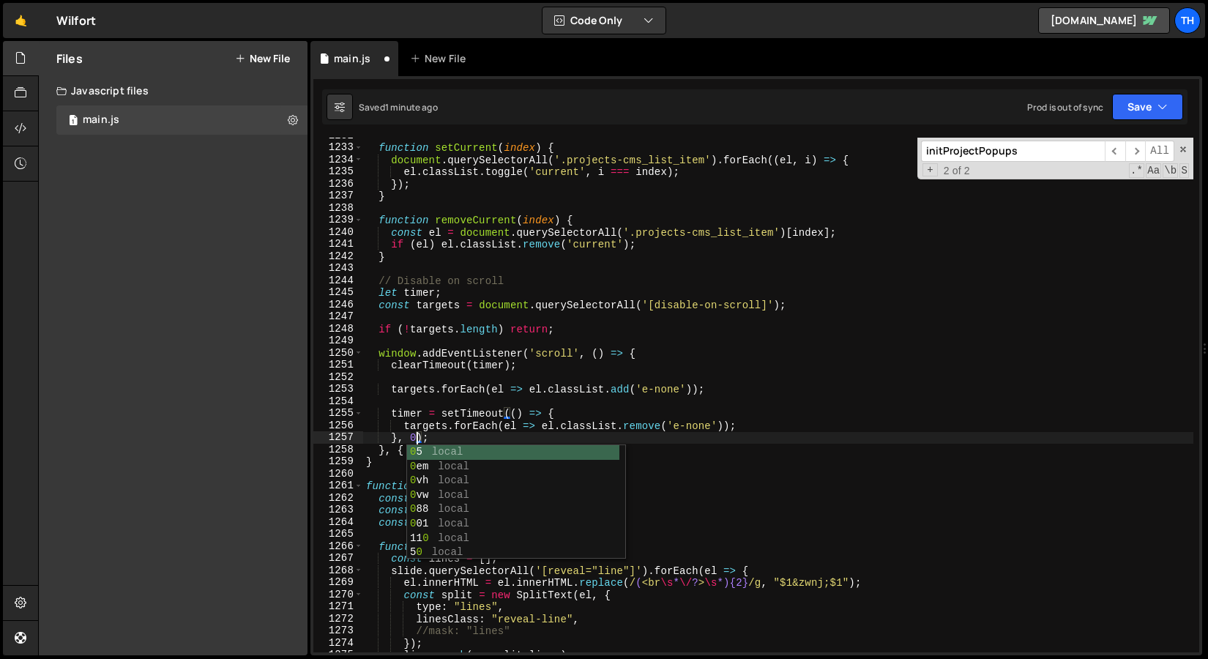
scroll to position [0, 3]
drag, startPoint x: 461, startPoint y: 381, endPoint x: 537, endPoint y: 381, distance: 75.4
click at [462, 381] on div "function setCurrent ( index ) { document . querySelectorAll ( '.projects-cms_li…" at bounding box center [778, 399] width 830 height 539
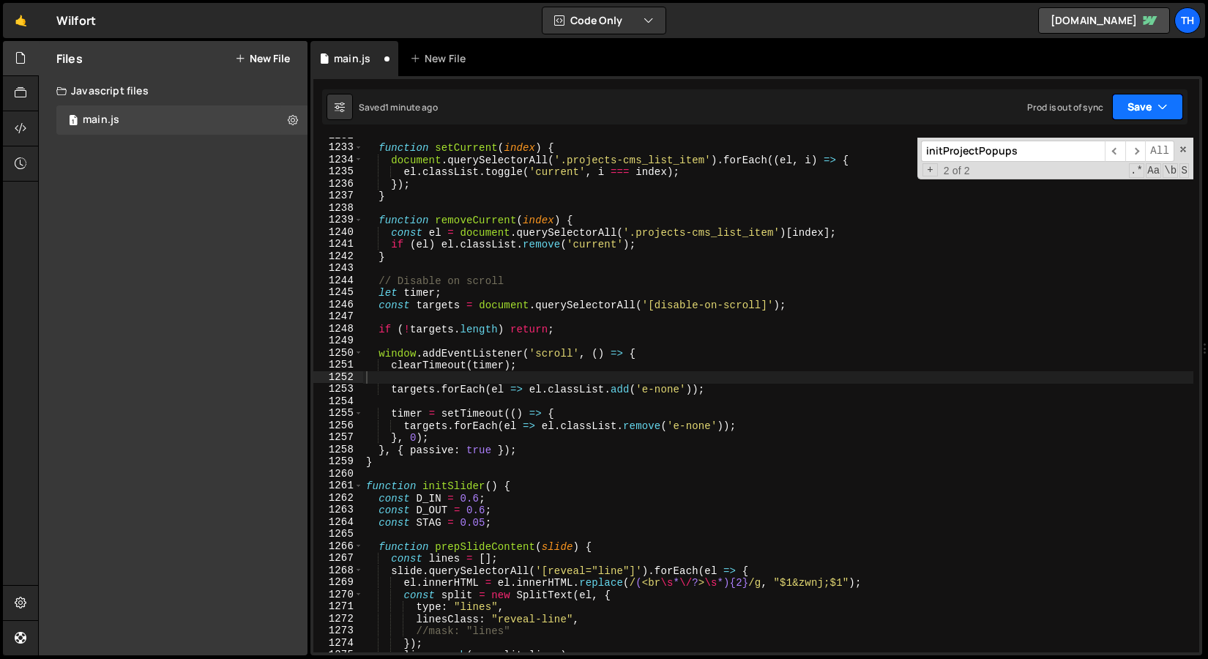
click at [1135, 103] on button "Save" at bounding box center [1147, 107] width 71 height 26
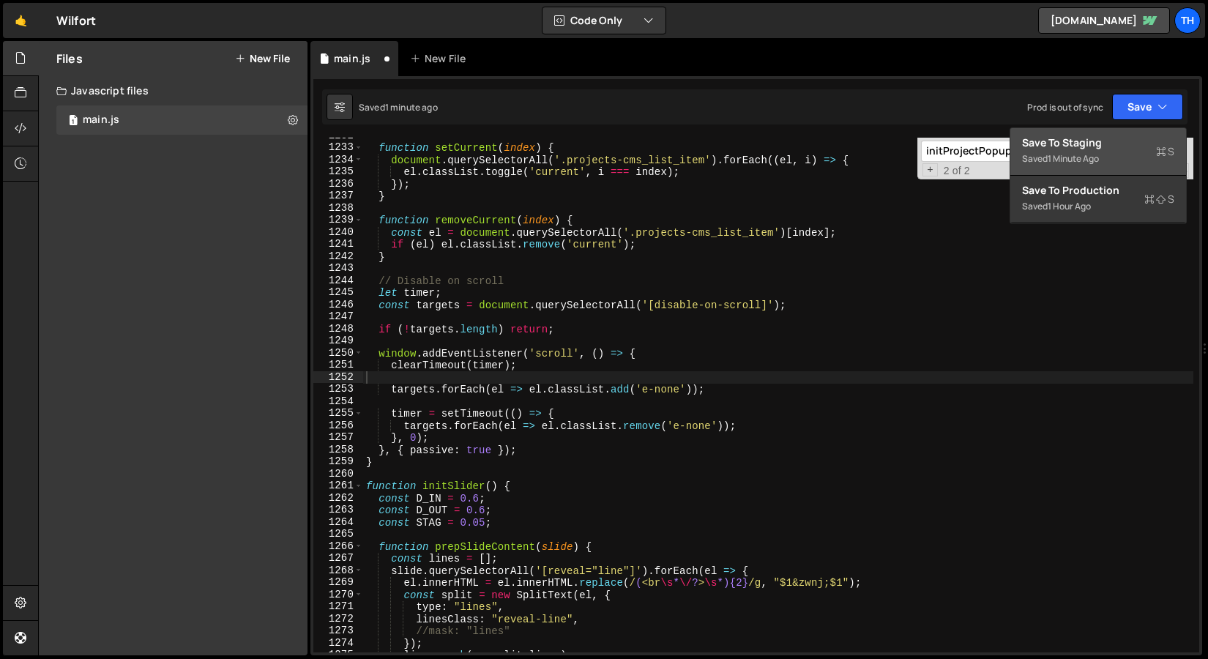
click at [1110, 132] on button "Save to Staging S Saved 1 minute ago" at bounding box center [1098, 152] width 176 height 48
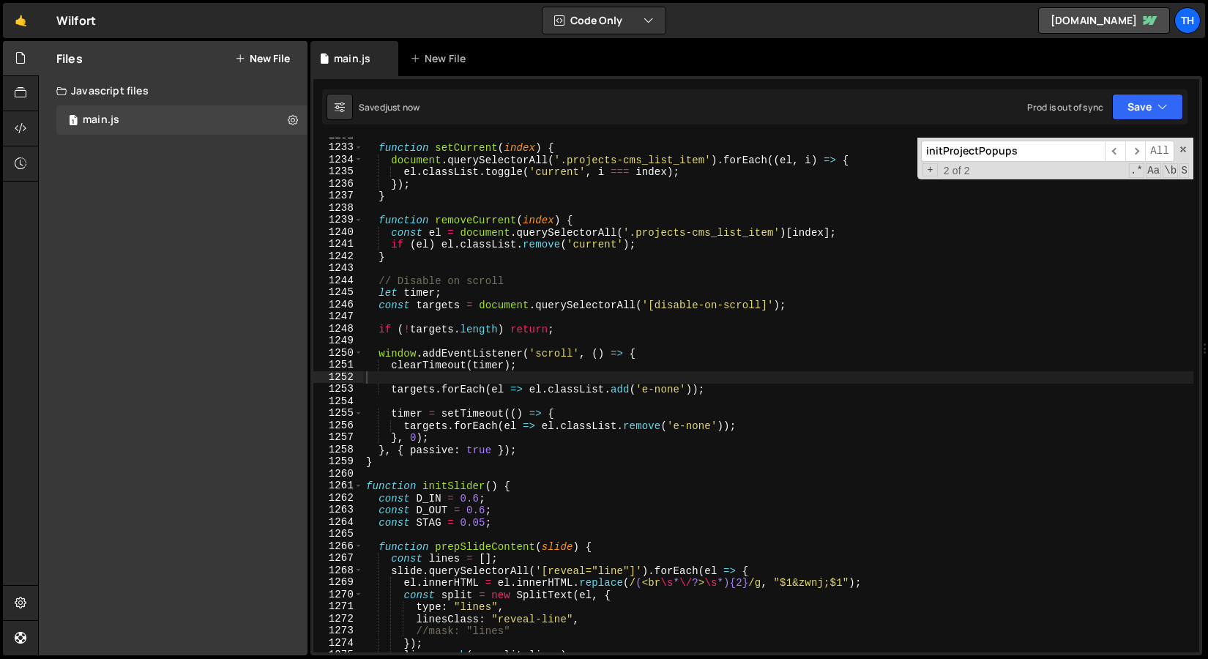
click at [412, 433] on div "function setCurrent ( index ) { document . querySelectorAll ( '.projects-cms_li…" at bounding box center [778, 399] width 830 height 539
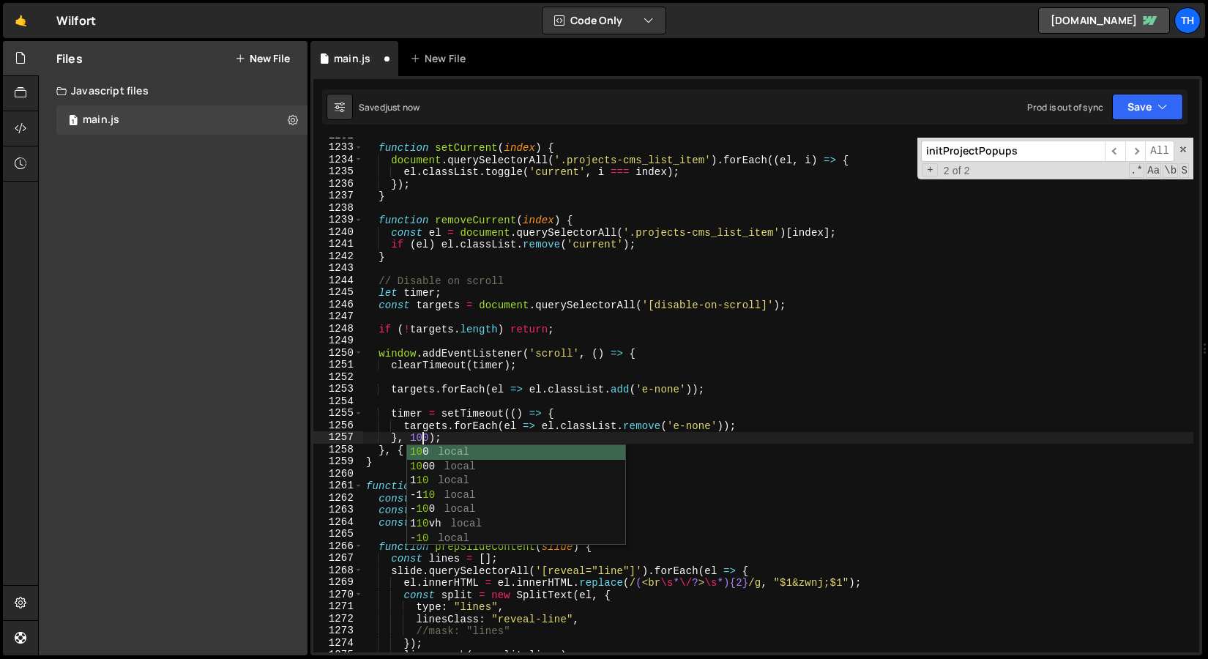
scroll to position [0, 4]
click at [541, 468] on div "10 0 local 10 00 local 1 10 local -1 10 local - 10 0 local 1 10 vh local - 10 l…" at bounding box center [516, 509] width 218 height 129
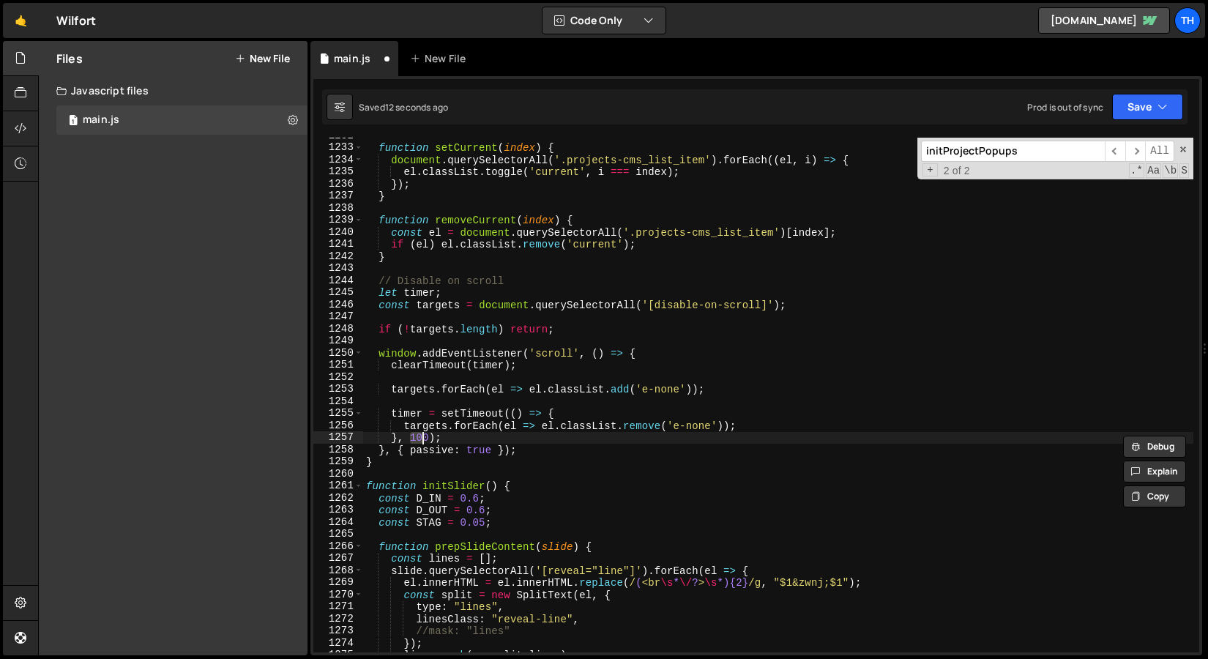
click at [977, 292] on div "function setCurrent ( index ) { document . querySelectorAll ( '.projects-cms_li…" at bounding box center [778, 399] width 830 height 539
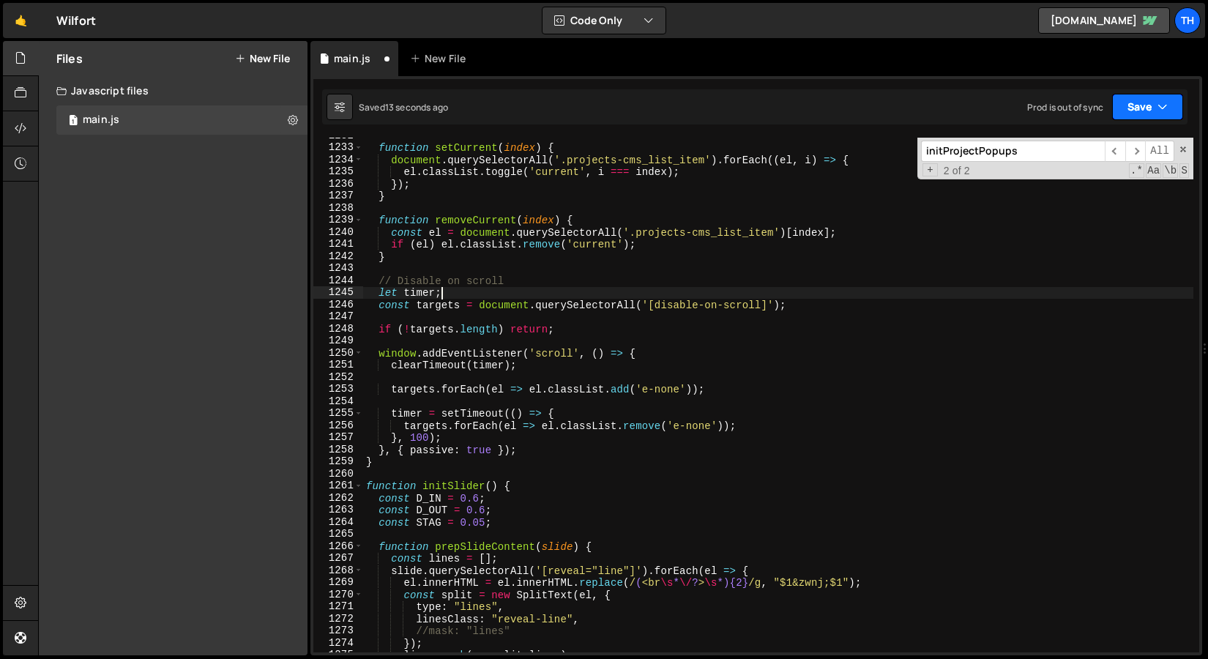
type textarea "let timer;"
click at [1169, 116] on button "Save" at bounding box center [1147, 107] width 71 height 26
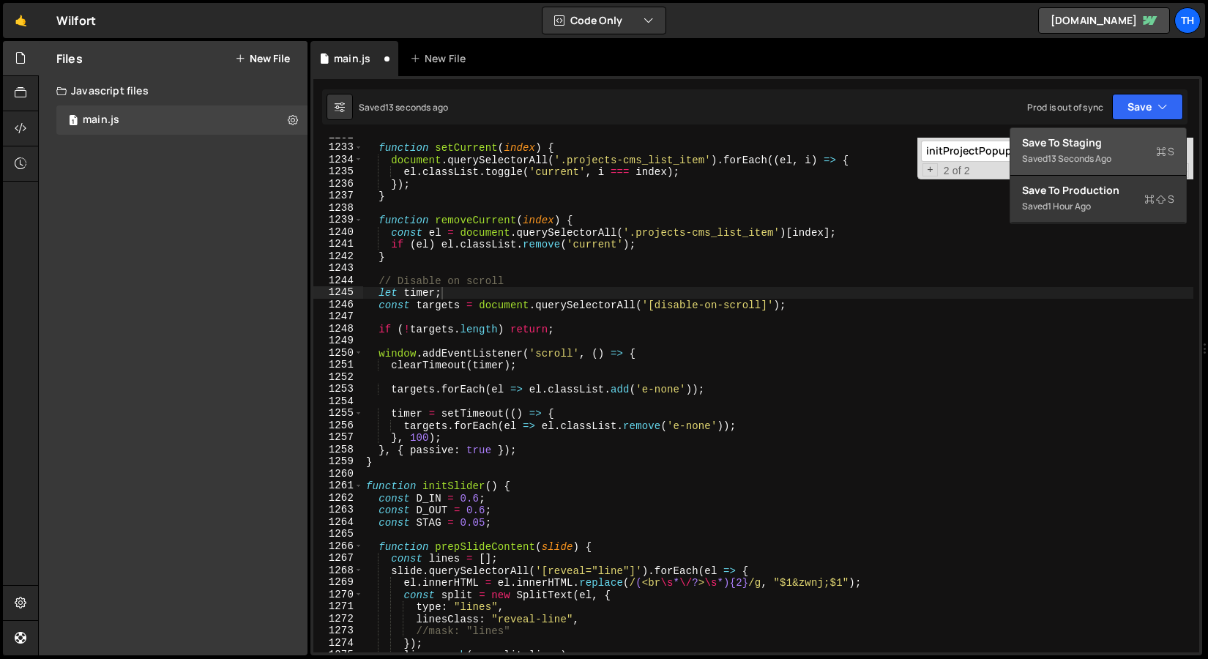
click at [1125, 159] on div "Saved 13 seconds ago" at bounding box center [1098, 159] width 152 height 18
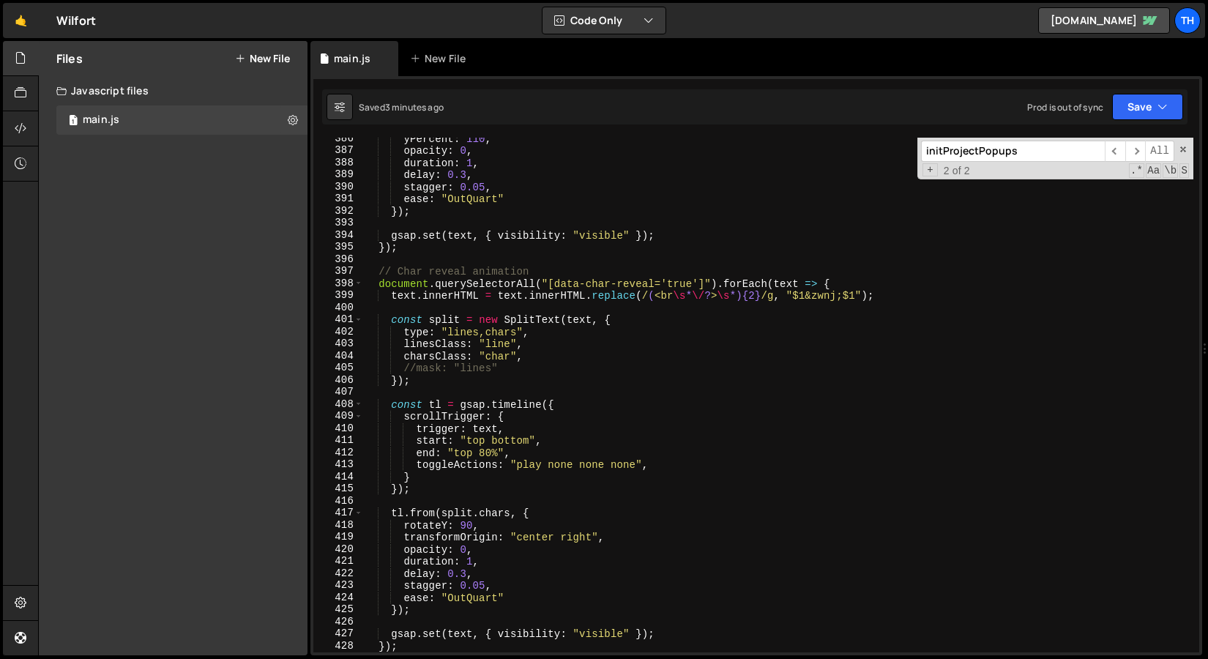
scroll to position [4657, 0]
click at [360, 284] on span at bounding box center [358, 284] width 8 height 12
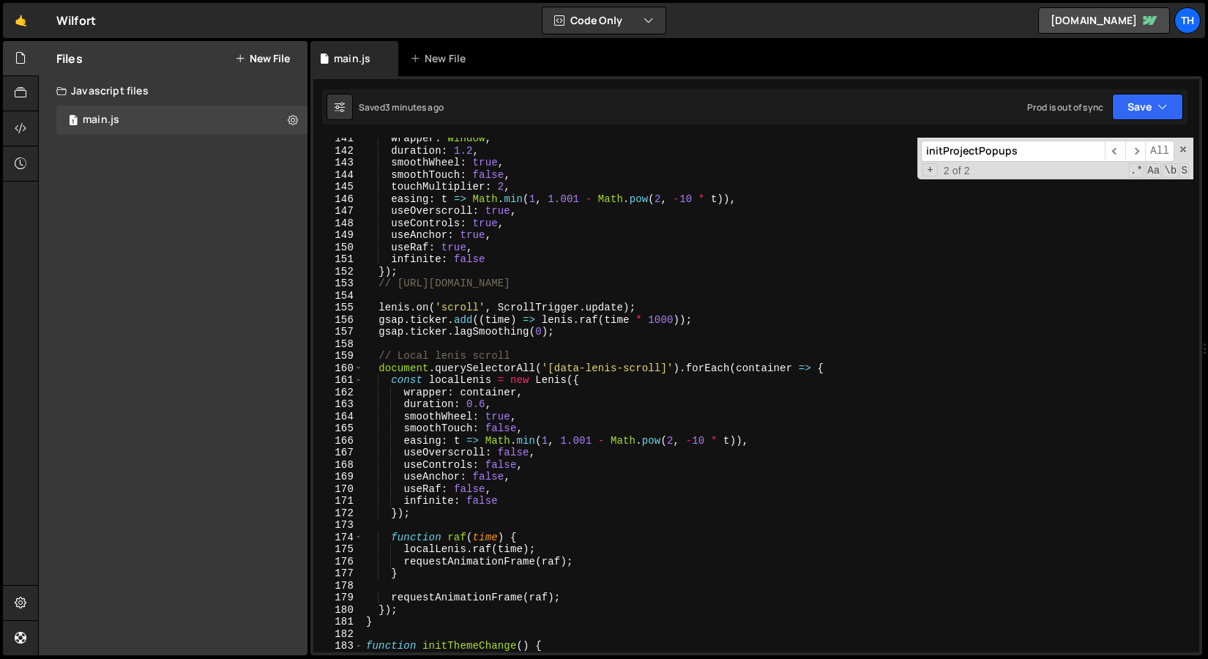
click at [421, 348] on div "wrapper : window , duration : 1.2 , smoothWheel : true , smoothTouch : false , …" at bounding box center [778, 402] width 830 height 539
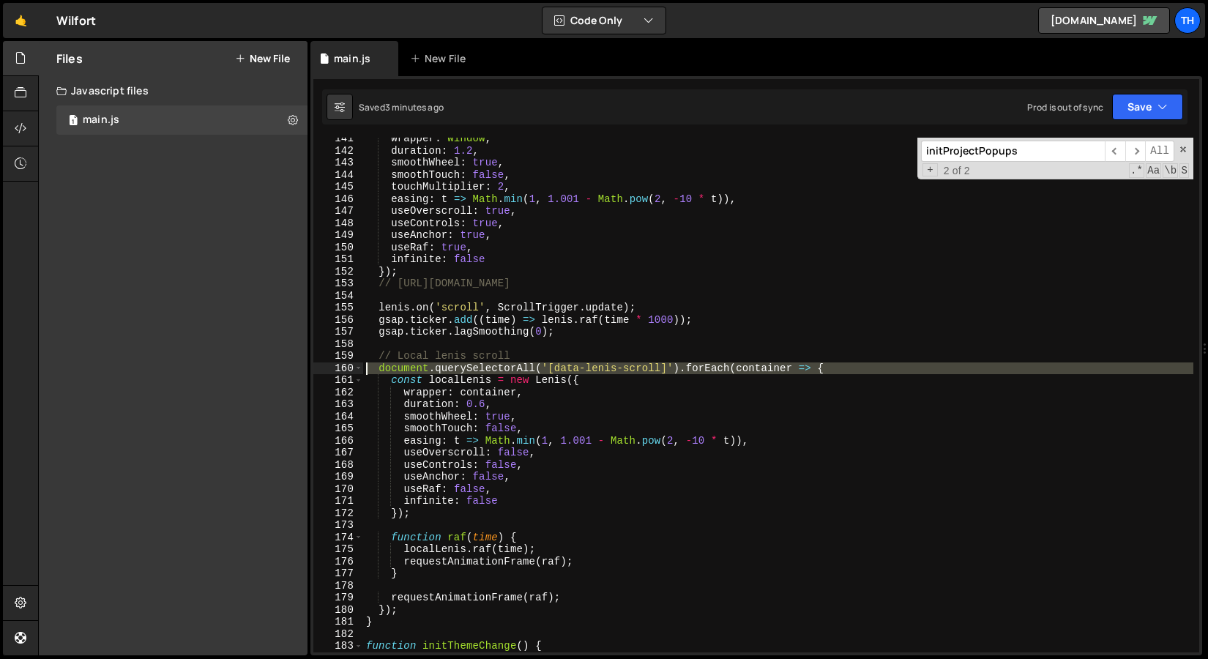
click at [353, 370] on div "160" at bounding box center [338, 368] width 50 height 12
type textarea "document.querySelectorAll('[data-lenis-scroll]').forEach(container => { const l…"
click at [353, 352] on div at bounding box center [353, 352] width 0 height 0
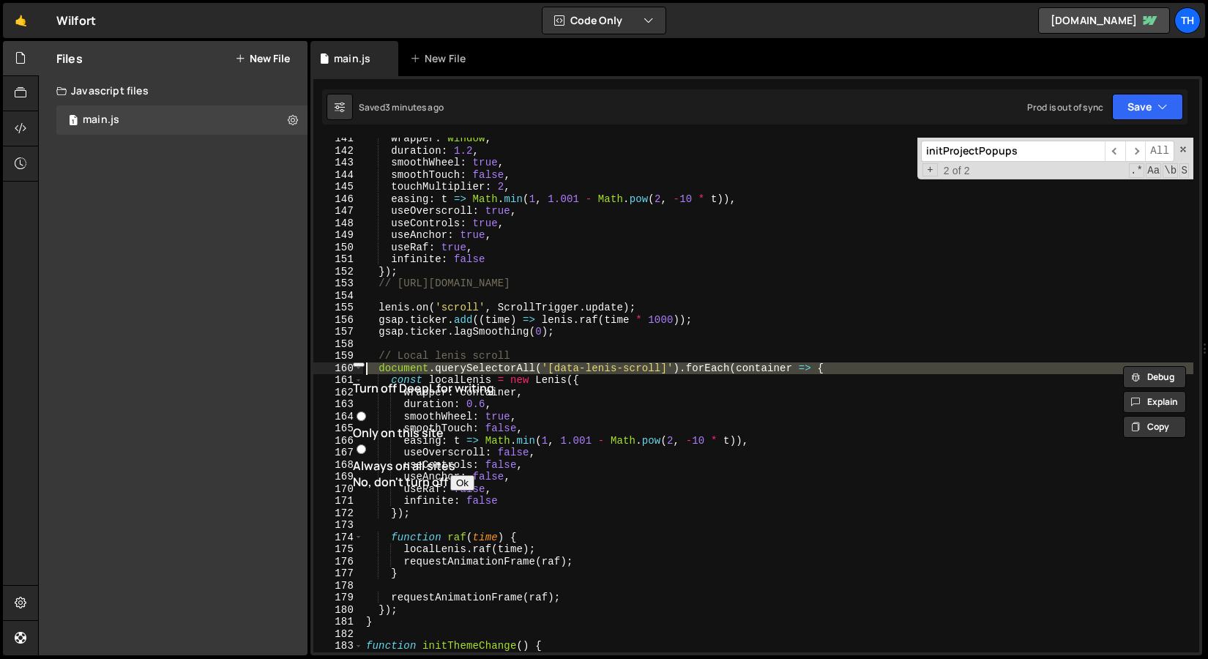
click at [443, 339] on div "wrapper : window , duration : 1.2 , smoothWheel : true , smoothTouch : false , …" at bounding box center [778, 402] width 830 height 539
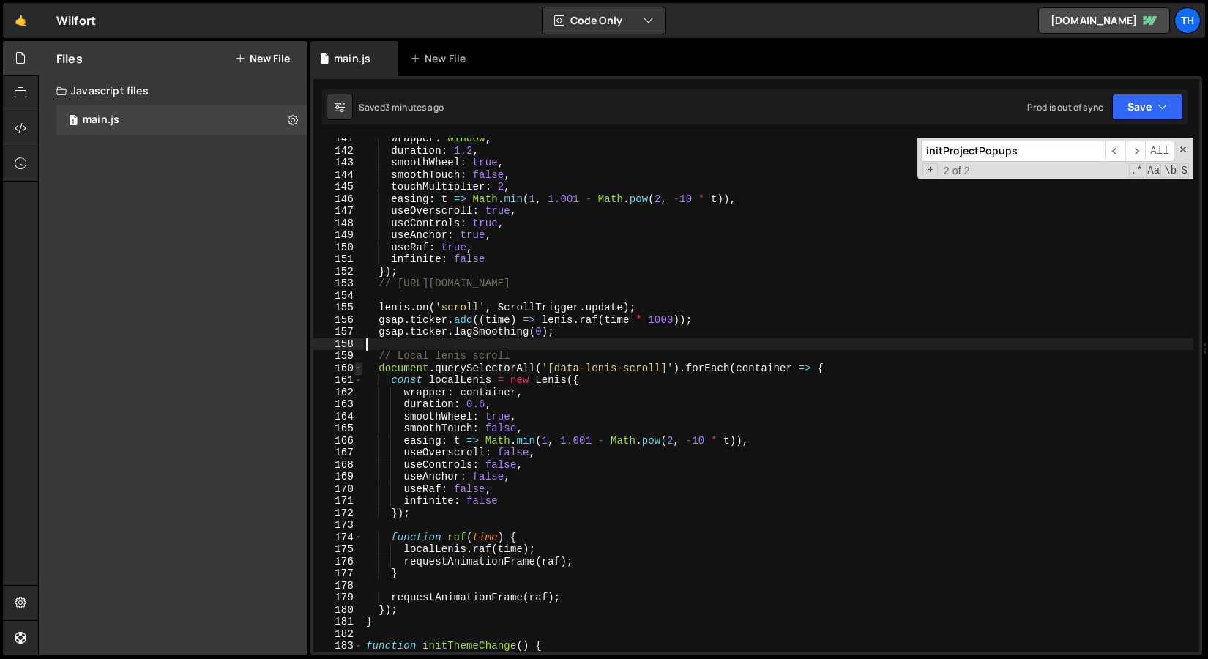
click at [356, 370] on span at bounding box center [358, 368] width 8 height 12
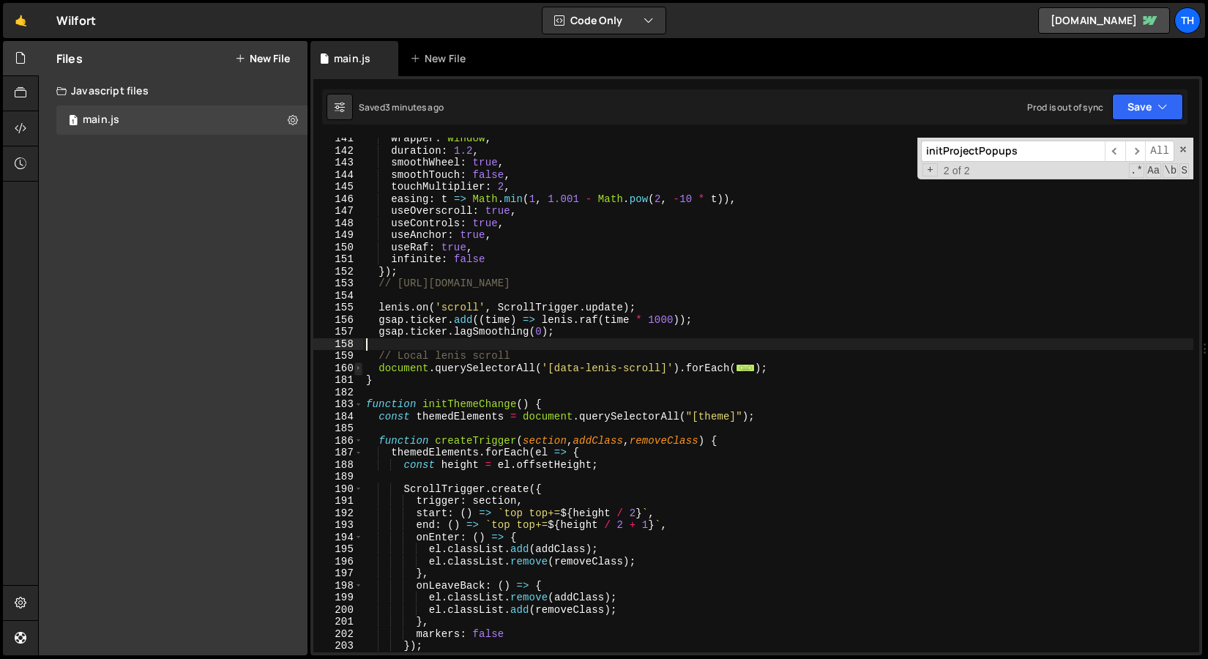
click at [358, 365] on span at bounding box center [358, 368] width 8 height 12
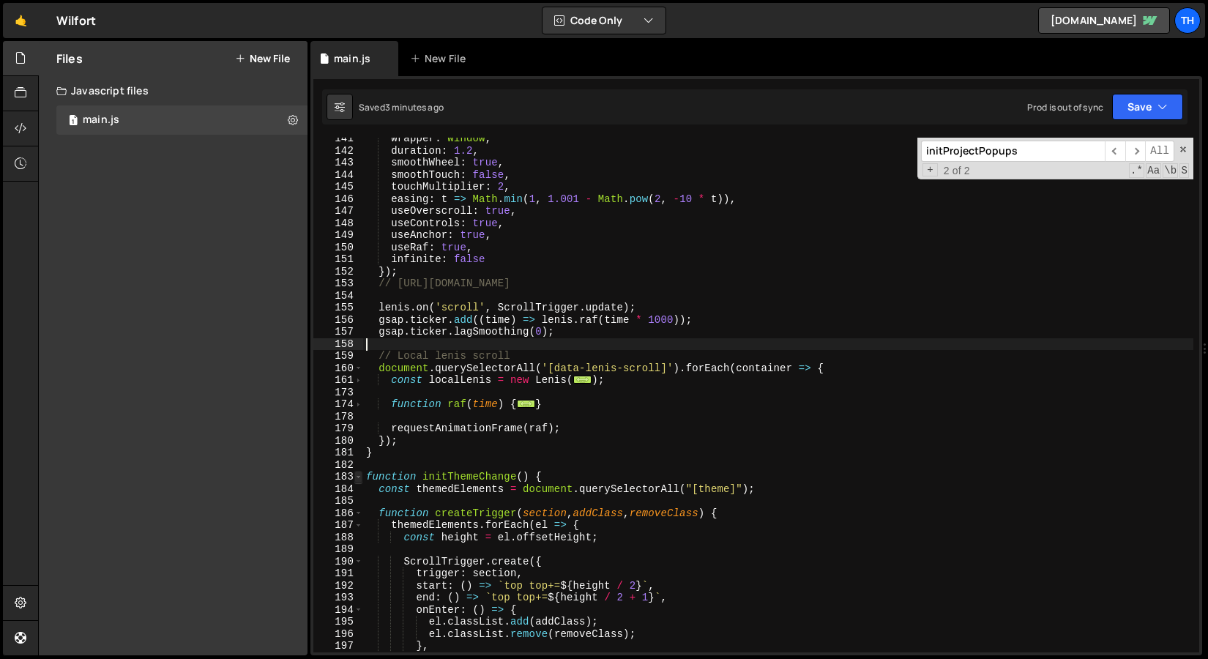
click at [359, 481] on span at bounding box center [358, 477] width 8 height 12
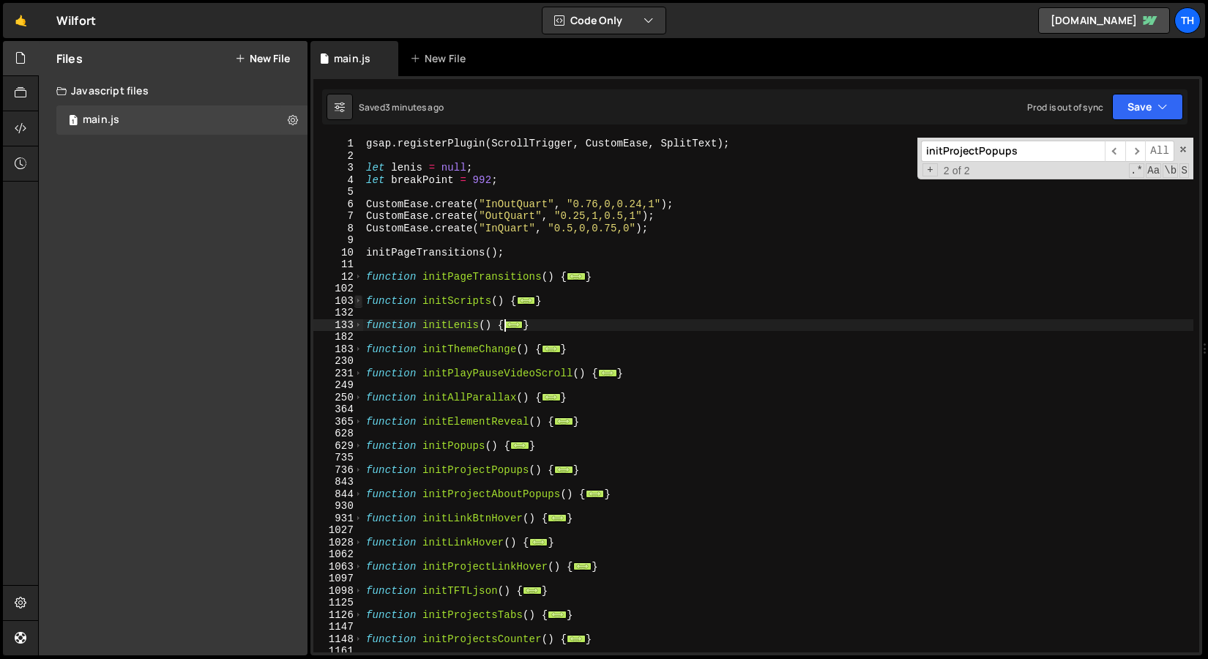
click at [360, 305] on span at bounding box center [358, 301] width 8 height 12
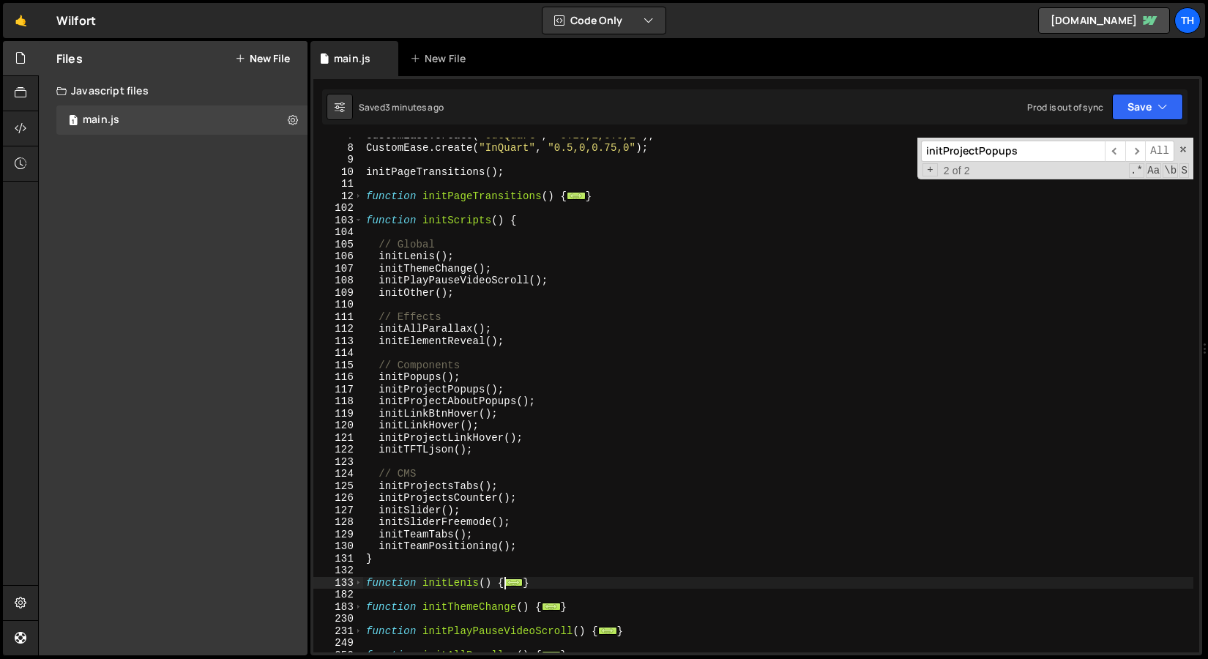
scroll to position [83, 0]
click at [436, 278] on div "CustomEase . create ( "OutQuart" , "0.25,1,0.5,1" ) ; CustomEase . create ( "In…" at bounding box center [778, 396] width 830 height 539
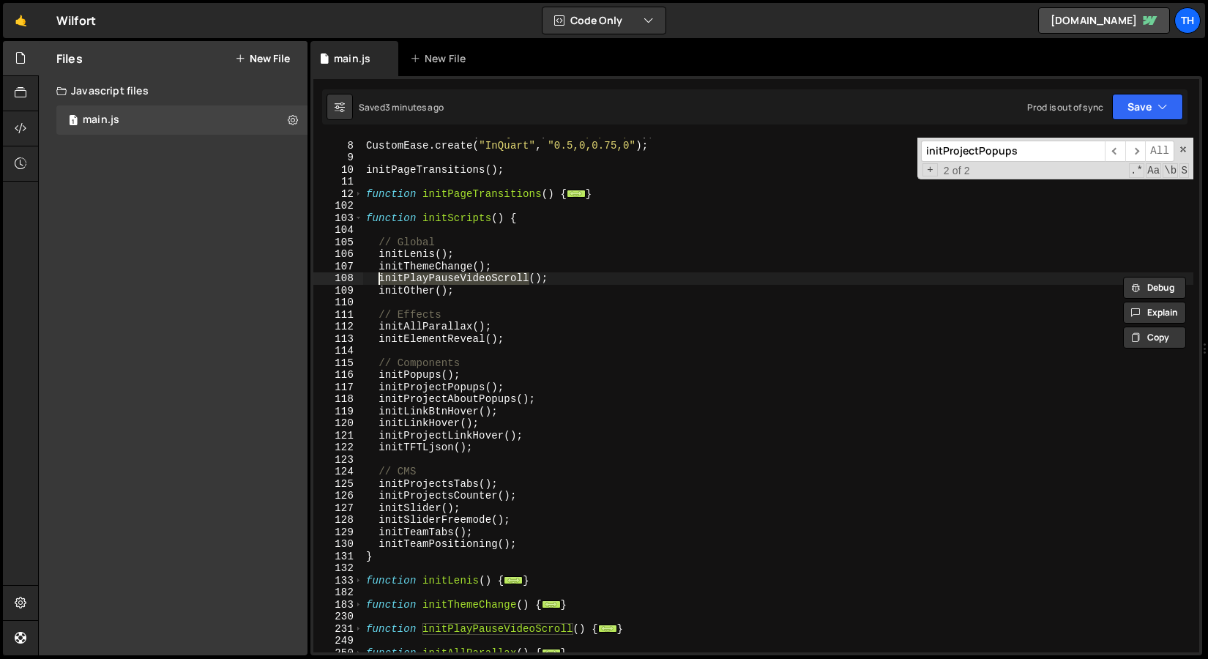
click at [428, 278] on div "CustomEase . create ( "OutQuart" , "0.25,1,0.5,1" ) ; CustomEase . create ( "In…" at bounding box center [778, 395] width 830 height 515
click at [427, 278] on div "CustomEase . create ( "OutQuart" , "0.25,1,0.5,1" ) ; CustomEase . create ( "In…" at bounding box center [778, 396] width 830 height 539
click at [424, 278] on div "CustomEase . create ( "OutQuart" , "0.25,1,0.5,1" ) ; CustomEase . create ( "In…" at bounding box center [778, 395] width 830 height 515
click at [418, 278] on div "CustomEase . create ( "OutQuart" , "0.25,1,0.5,1" ) ; CustomEase . create ( "In…" at bounding box center [778, 396] width 830 height 539
click at [403, 283] on div "CustomEase . create ( "OutQuart" , "0.25,1,0.5,1" ) ; CustomEase . create ( "In…" at bounding box center [778, 396] width 830 height 539
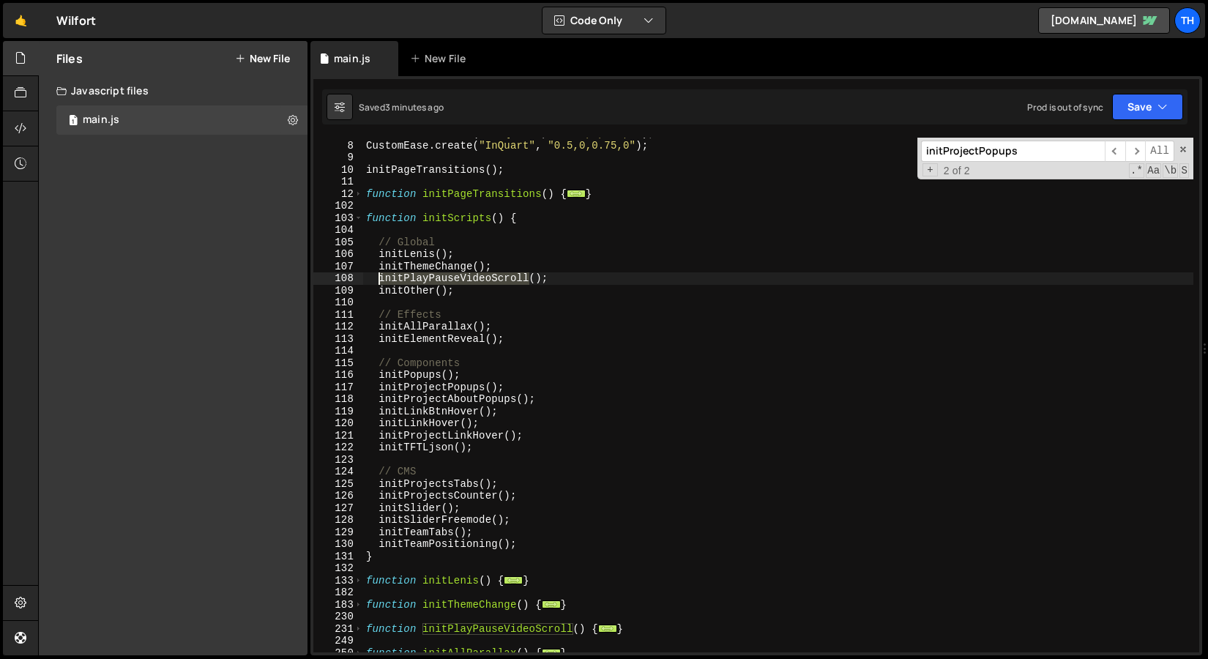
click at [403, 283] on div "CustomEase . create ( "OutQuart" , "0.25,1,0.5,1" ) ; CustomEase . create ( "In…" at bounding box center [778, 396] width 830 height 539
click at [403, 289] on div "CustomEase . create ( "OutQuart" , "0.25,1,0.5,1" ) ; CustomEase . create ( "In…" at bounding box center [778, 396] width 830 height 539
type textarea "initOther();"
click at [403, 289] on div "CustomEase . create ( "OutQuart" , "0.25,1,0.5,1" ) ; CustomEase . create ( "In…" at bounding box center [778, 396] width 830 height 539
drag, startPoint x: 482, startPoint y: 287, endPoint x: 305, endPoint y: 290, distance: 177.2
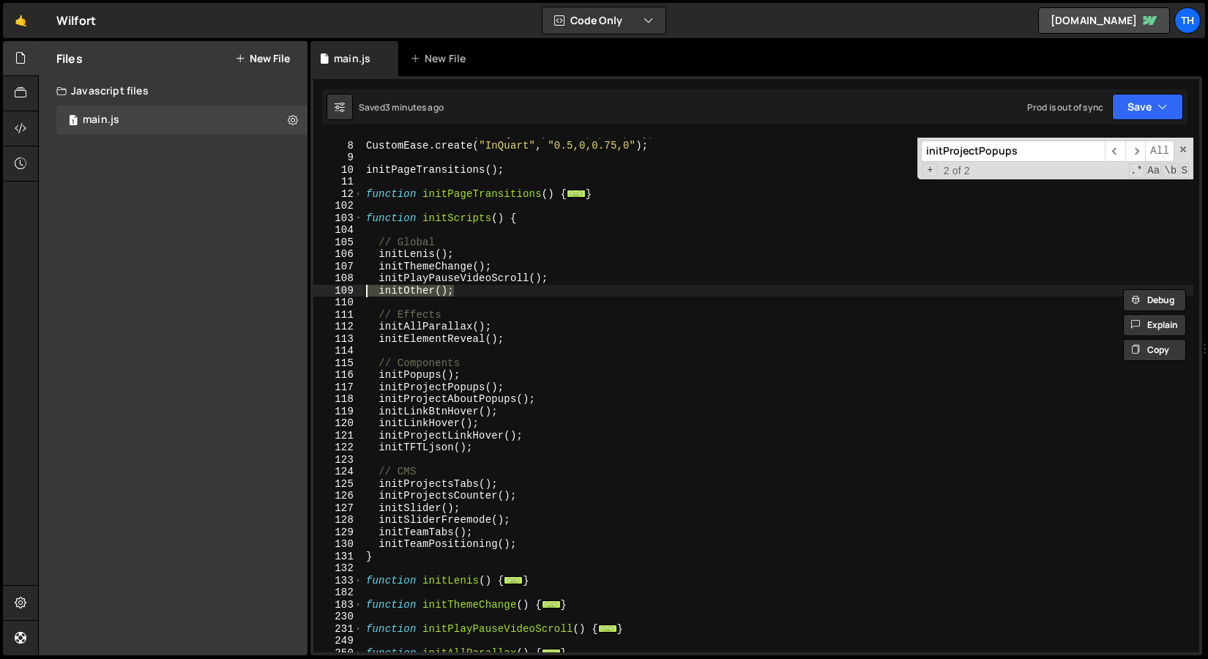
click at [305, 290] on div "Files New File Javascript files 1 main.js 0 CSS files Copy share link Edit File…" at bounding box center [623, 348] width 1170 height 615
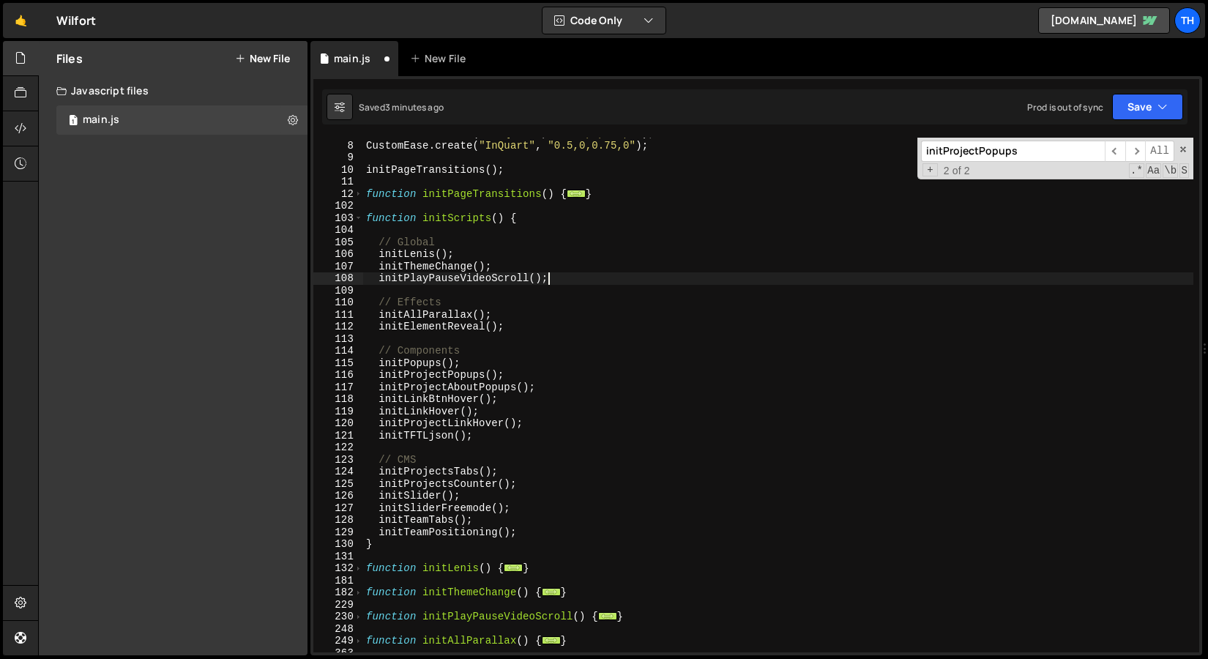
click at [527, 529] on div "CustomEase . create ( "OutQuart" , "0.25,1,0.5,1" ) ; CustomEase . create ( "In…" at bounding box center [778, 396] width 830 height 539
type textarea "initTeamPositioning();"
paste textarea "initOther();"
type textarea "initOther();"
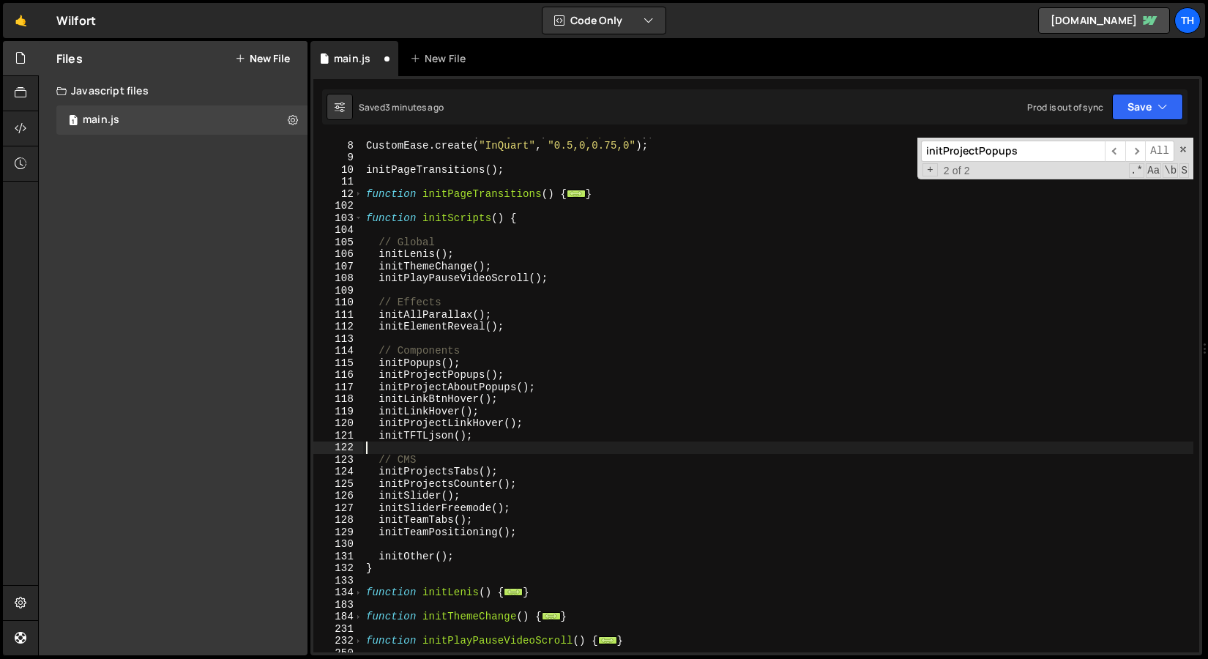
drag, startPoint x: 426, startPoint y: 453, endPoint x: 335, endPoint y: 453, distance: 91.5
click at [335, 453] on div "initOther(); 7 8 9 10 11 12 102 103 104 105 106 107 108 109 110 111 112 113 114…" at bounding box center [756, 395] width 886 height 515
drag, startPoint x: 425, startPoint y: 462, endPoint x: 362, endPoint y: 462, distance: 63.0
click at [362, 462] on div "7 8 9 10 11 12 102 103 104 105 106 107 108 109 110 111 112 113 114 115 116 117 …" at bounding box center [756, 395] width 886 height 515
type textarea "// CMS"
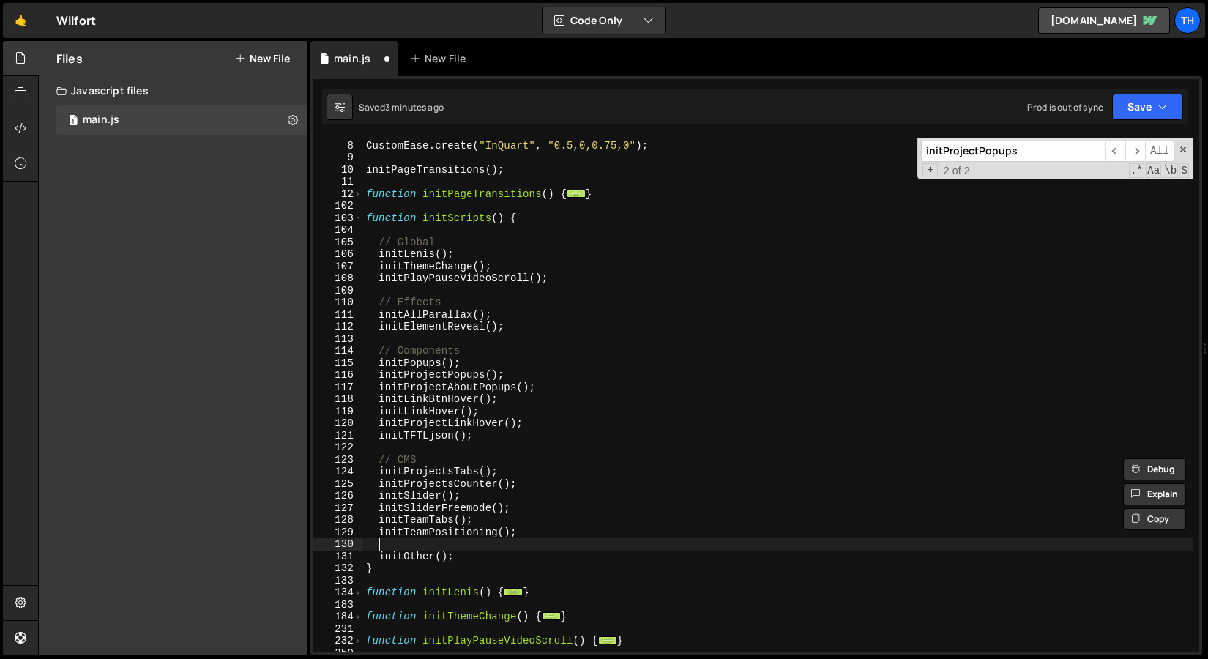
click at [405, 543] on div "CustomEase . create ( "OutQuart" , "0.25,1,0.5,1" ) ; CustomEase . create ( "In…" at bounding box center [778, 396] width 830 height 539
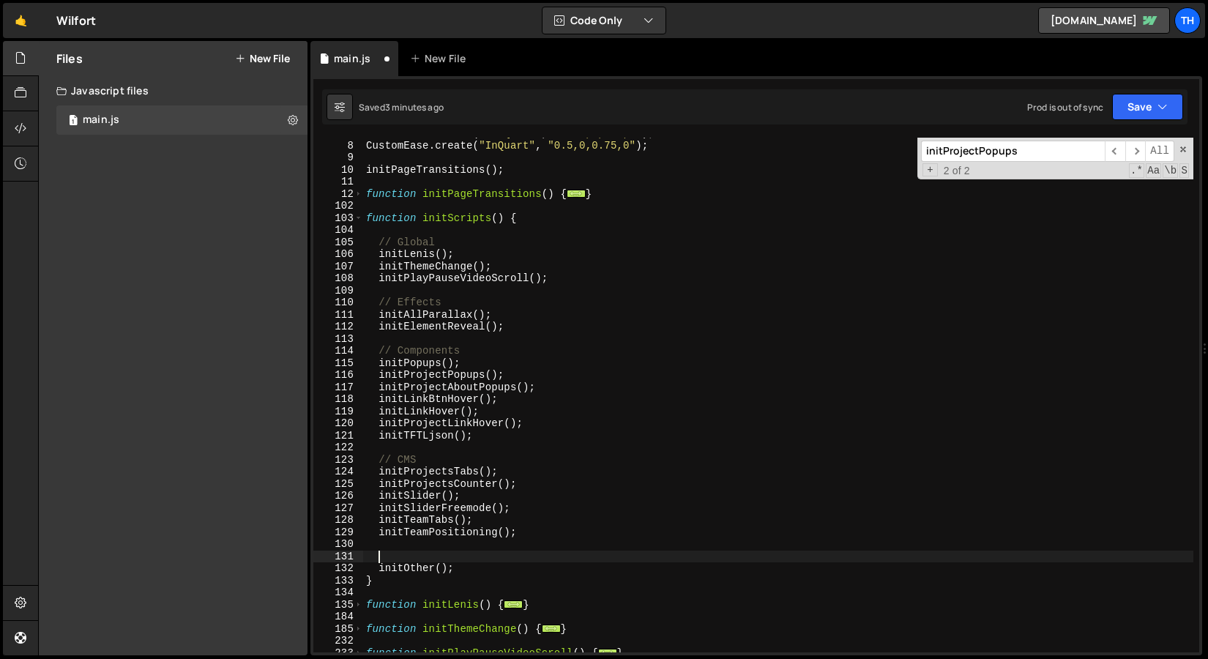
paste textarea "// CMS"
click at [395, 559] on div "CustomEase . create ( "OutQuart" , "0.25,1,0.5,1" ) ; CustomEase . create ( "In…" at bounding box center [778, 396] width 830 height 539
click at [406, 562] on div "CustomEase . create ( "OutQuart" , "0.25,1,0.5,1" ) ; CustomEase . create ( "In…" at bounding box center [778, 396] width 830 height 539
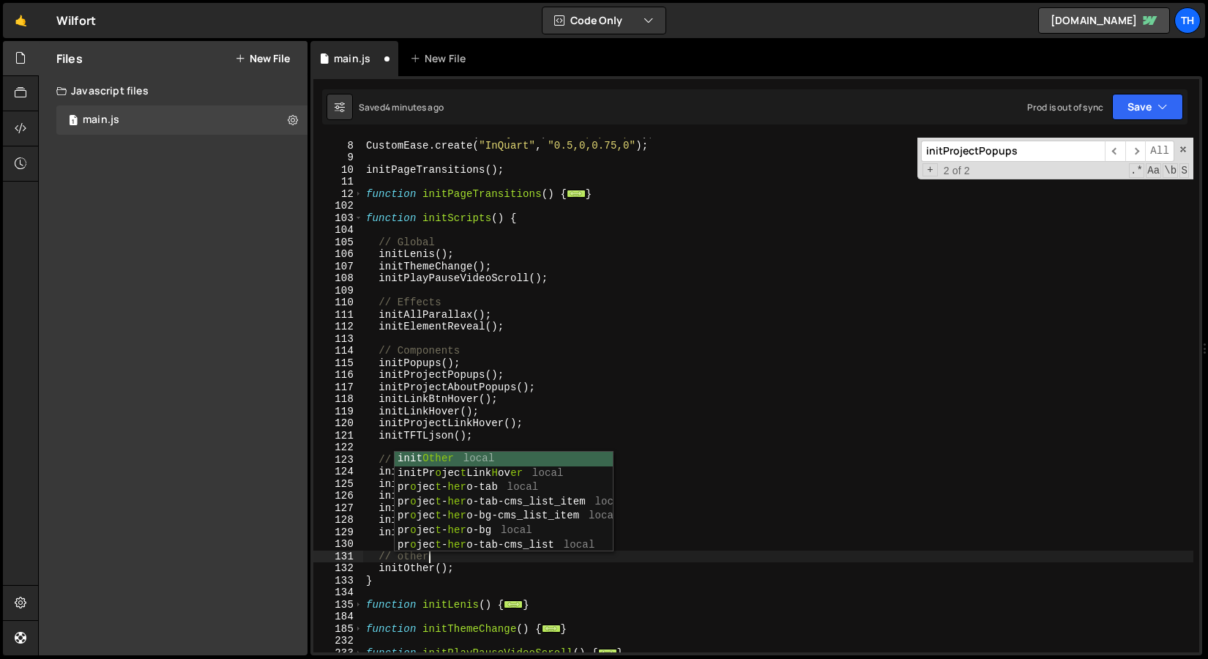
scroll to position [0, 4]
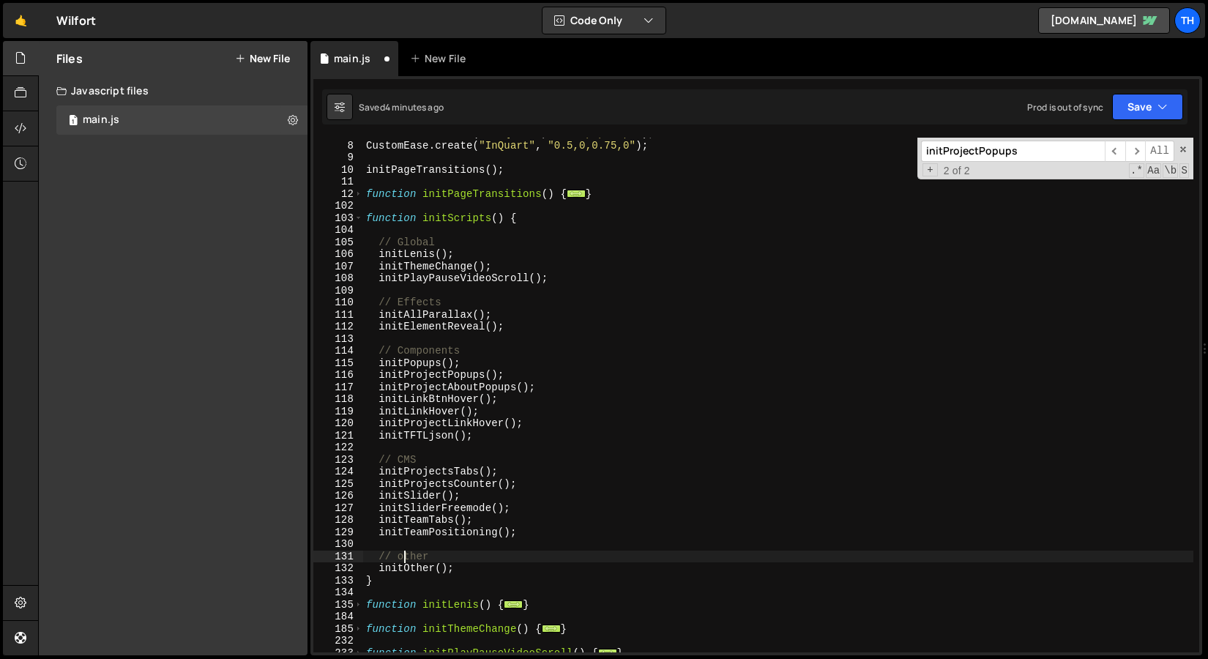
click at [404, 558] on div "CustomEase . create ( "OutQuart" , "0.25,1,0.5,1" ) ; CustomEase . create ( "In…" at bounding box center [778, 396] width 830 height 539
click at [398, 570] on div "CustomEase . create ( "OutQuart" , "0.25,1,0.5,1" ) ; CustomEase . create ( "In…" at bounding box center [778, 396] width 830 height 539
click at [416, 319] on div "CustomEase . create ( "OutQuart" , "0.25,1,0.5,1" ) ; CustomEase . create ( "In…" at bounding box center [778, 396] width 830 height 539
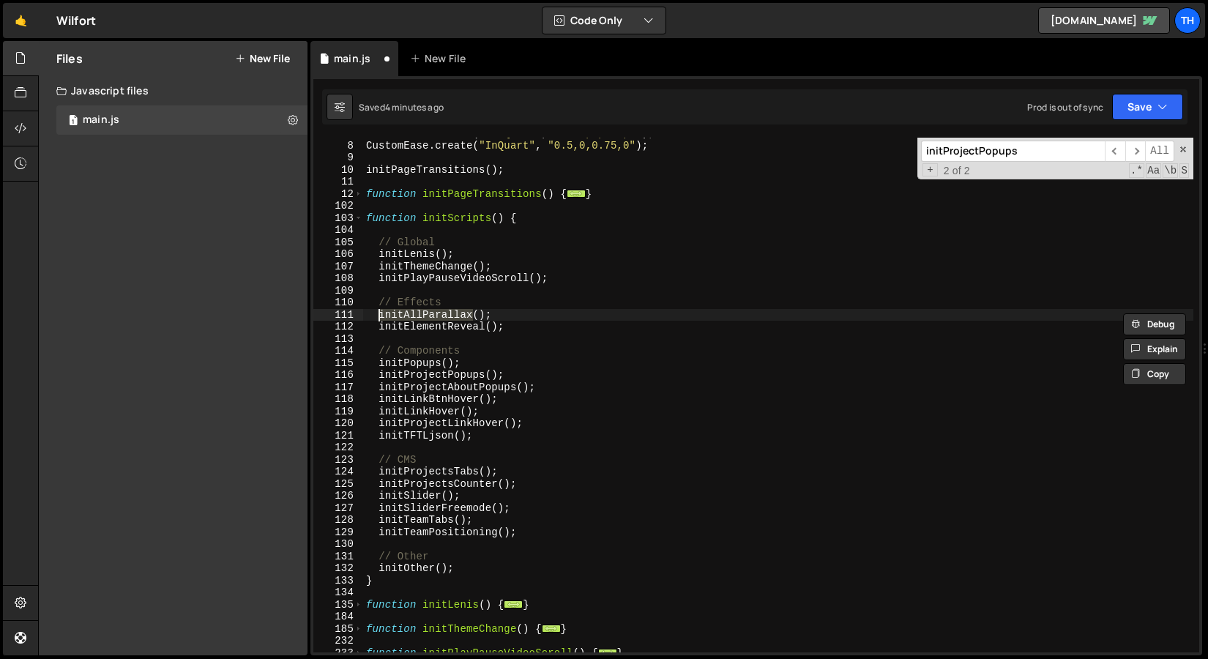
click at [412, 326] on div "CustomEase . create ( "OutQuart" , "0.25,1,0.5,1" ) ; CustomEase . create ( "In…" at bounding box center [778, 396] width 830 height 539
type textarea "initElementReveal();"
click at [412, 326] on div "CustomEase . create ( "OutQuart" , "0.25,1,0.5,1" ) ; CustomEase . create ( "In…" at bounding box center [778, 396] width 830 height 539
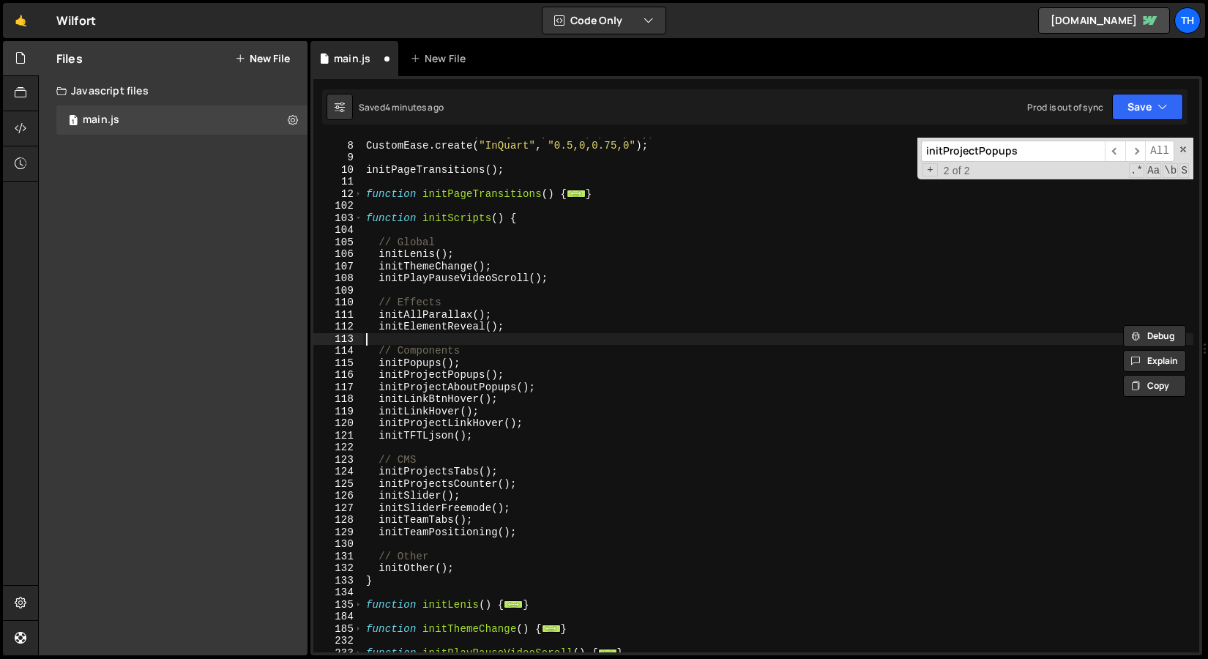
click at [478, 337] on div "CustomEase . create ( "OutQuart" , "0.25,1,0.5,1" ) ; CustomEase . create ( "In…" at bounding box center [778, 396] width 830 height 539
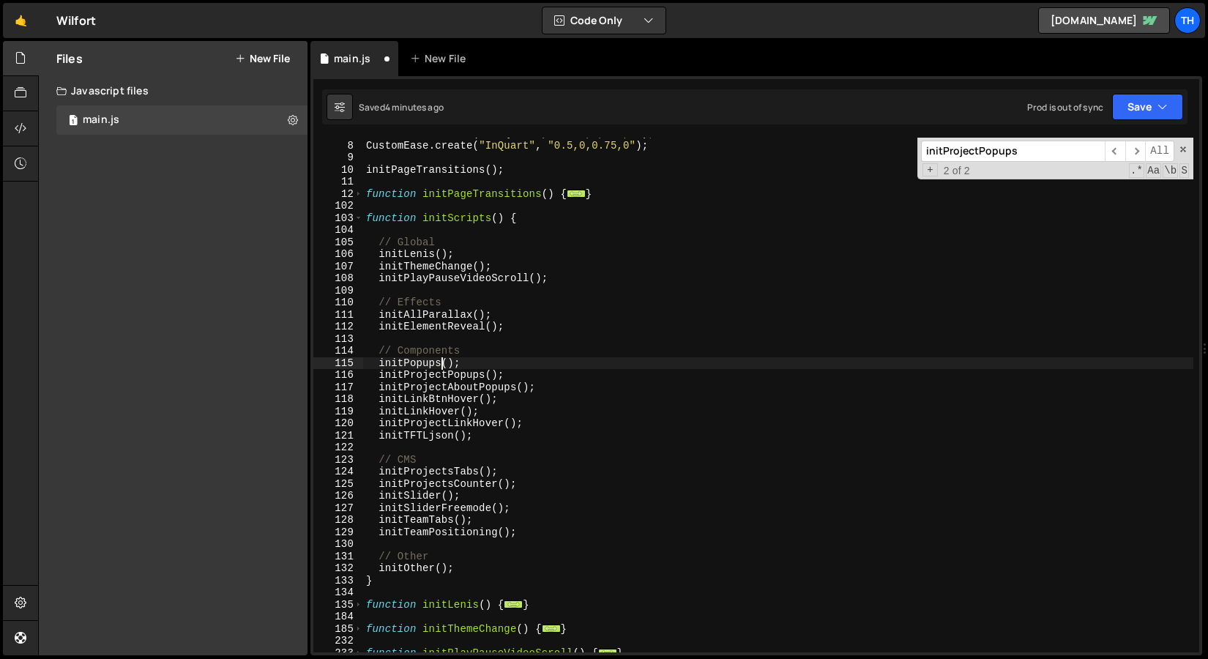
click at [439, 368] on div "CustomEase . create ( "OutQuart" , "0.25,1,0.5,1" ) ; CustomEase . create ( "In…" at bounding box center [778, 396] width 830 height 539
click at [416, 368] on div "CustomEase . create ( "OutQuart" , "0.25,1,0.5,1" ) ; CustomEase . create ( "In…" at bounding box center [778, 396] width 830 height 539
click at [443, 365] on div "CustomEase . create ( "OutQuart" , "0.25,1,0.5,1" ) ; CustomEase . create ( "In…" at bounding box center [778, 395] width 830 height 515
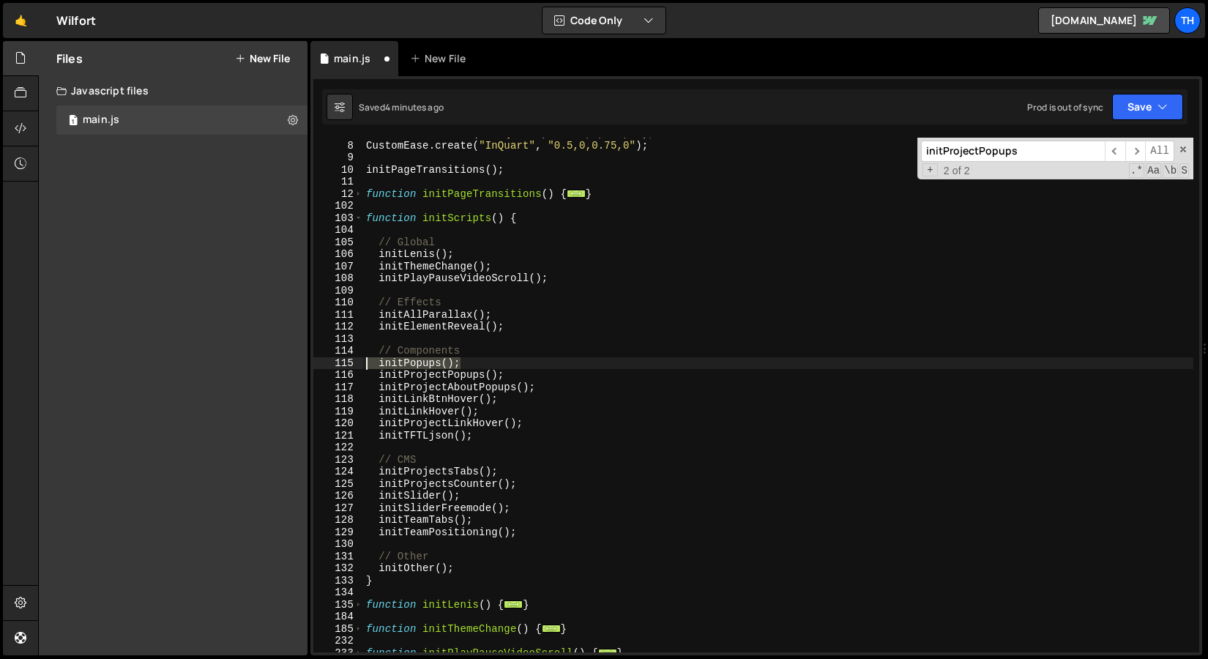
drag, startPoint x: 472, startPoint y: 366, endPoint x: 339, endPoint y: 366, distance: 132.5
click at [338, 366] on div "initPopups(); 7 8 9 10 11 12 102 103 104 105 106 107 108 109 110 111 112 113 11…" at bounding box center [756, 395] width 886 height 515
click at [428, 349] on div "CustomEase . create ( "OutQuart" , "0.25,1,0.5,1" ) ; CustomEase . create ( "In…" at bounding box center [778, 396] width 830 height 539
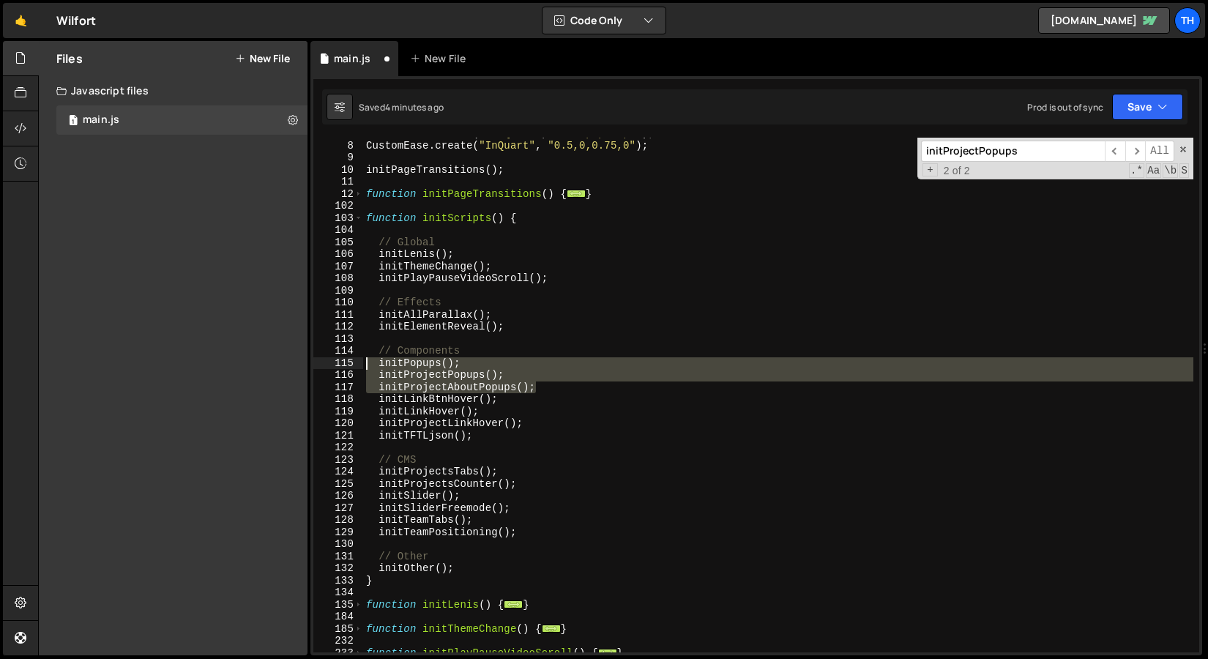
drag, startPoint x: 542, startPoint y: 388, endPoint x: 297, endPoint y: 368, distance: 245.4
click at [297, 368] on div "Files New File Javascript files 1 main.js 0 CSS files Copy share link Edit File…" at bounding box center [623, 348] width 1170 height 615
drag, startPoint x: 548, startPoint y: 389, endPoint x: 289, endPoint y: 365, distance: 259.6
click at [289, 365] on div "Files New File Javascript files 1 main.js 0 CSS files Copy share link Edit File…" at bounding box center [623, 348] width 1170 height 615
type textarea "initPopups(); initProjectPopups();"
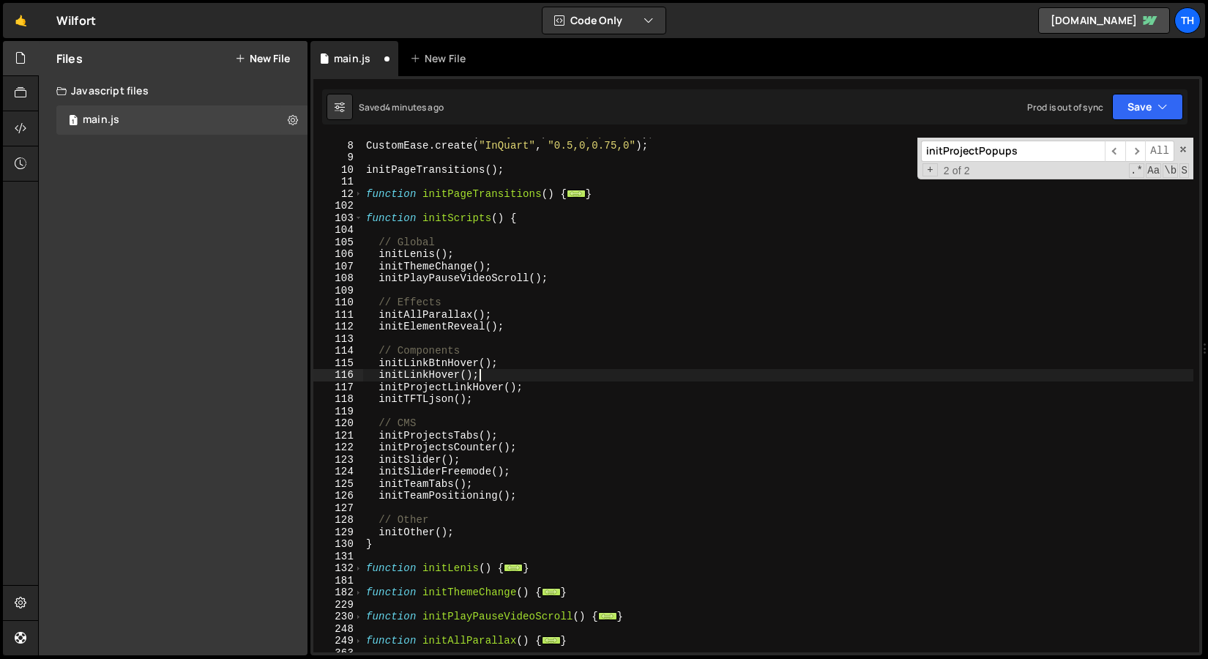
click at [502, 376] on div "CustomEase . create ( "OutQuart" , "0.25,1,0.5,1" ) ; CustomEase . create ( "In…" at bounding box center [778, 396] width 830 height 539
click at [529, 384] on div "CustomEase . create ( "OutQuart" , "0.25,1,0.5,1" ) ; CustomEase . create ( "In…" at bounding box center [778, 396] width 830 height 539
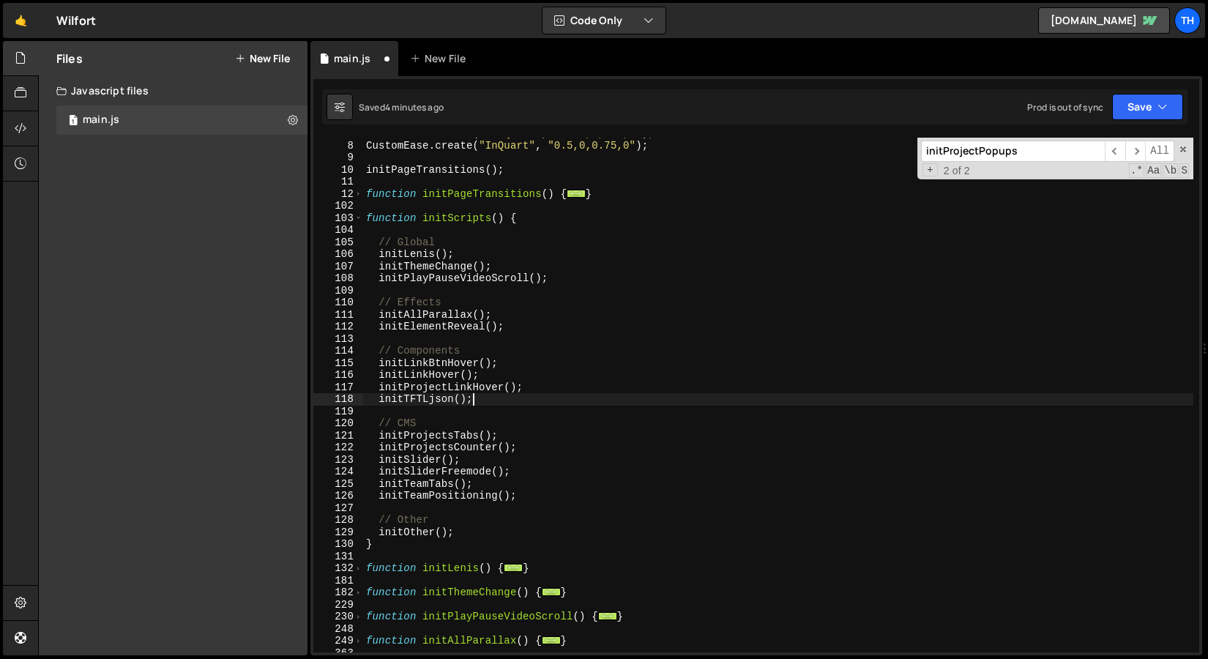
click at [528, 395] on div "CustomEase . create ( "OutQuart" , "0.25,1,0.5,1" ) ; CustomEase . create ( "In…" at bounding box center [778, 396] width 830 height 539
click at [540, 387] on div "CustomEase . create ( "OutQuart" , "0.25,1,0.5,1" ) ; CustomEase . create ( "In…" at bounding box center [778, 396] width 830 height 539
type textarea "initProjectLinkHover();"
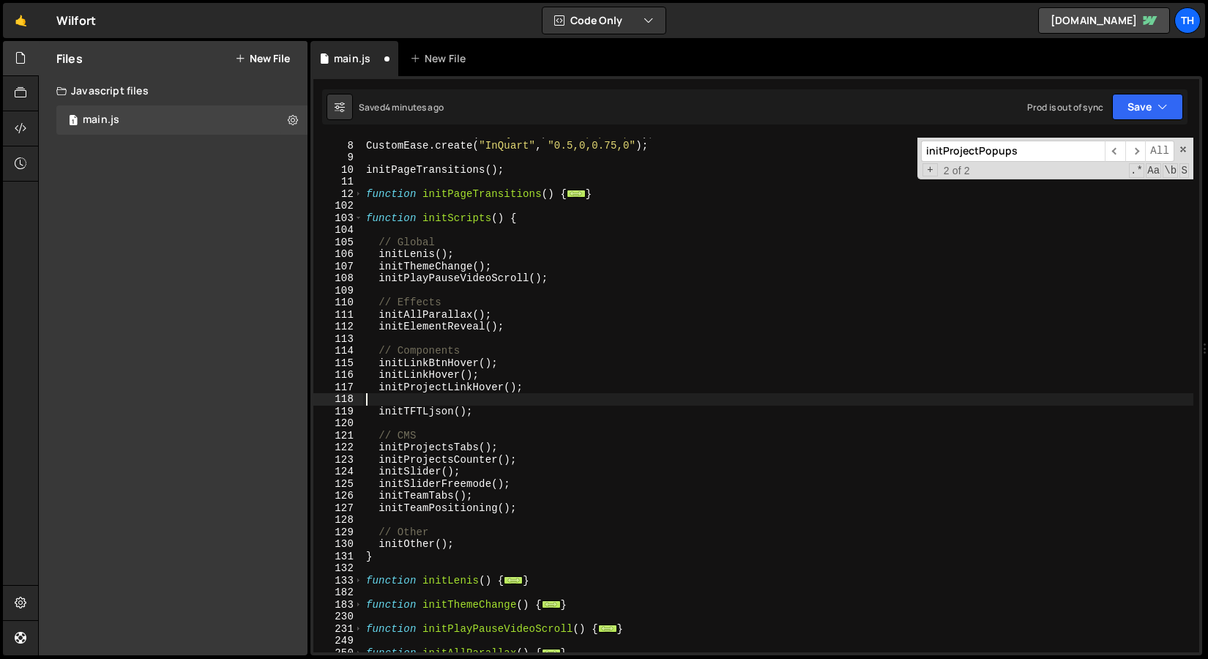
paste textarea "initProjectAboutPopups();"
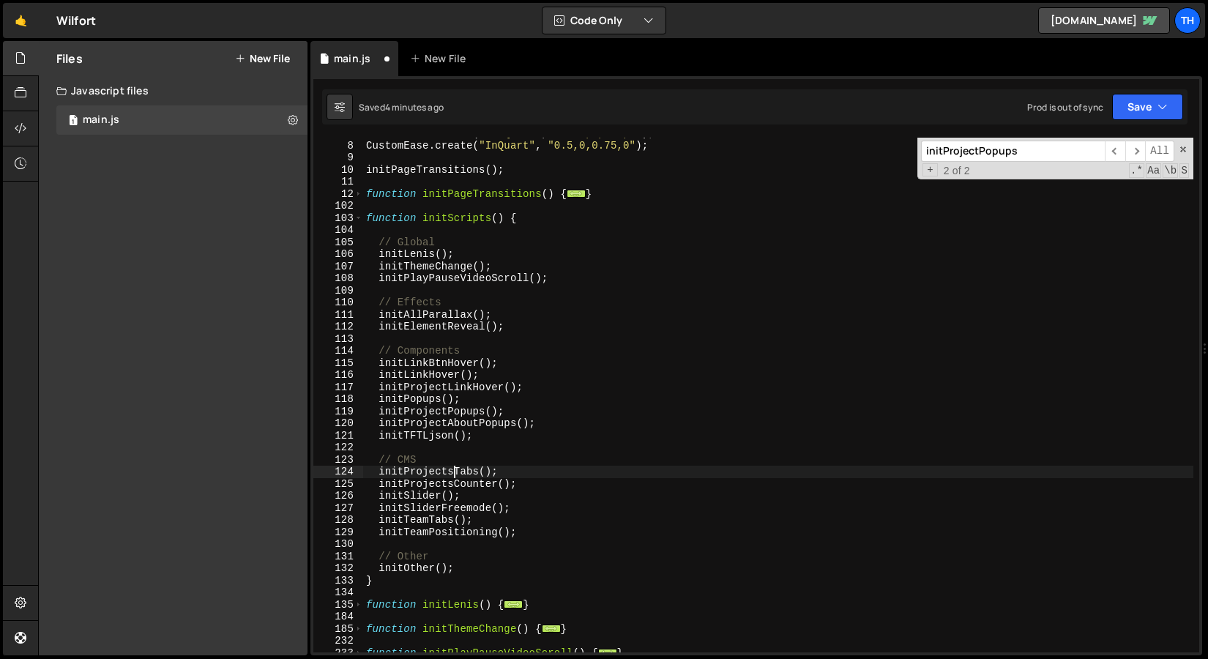
click at [453, 473] on div "CustomEase . create ( "OutQuart" , "0.25,1,0.5,1" ) ; CustomEase . create ( "In…" at bounding box center [778, 396] width 830 height 539
click at [426, 481] on div "CustomEase . create ( "OutQuart" , "0.25,1,0.5,1" ) ; CustomEase . create ( "In…" at bounding box center [778, 396] width 830 height 539
click at [426, 480] on div "CustomEase . create ( "OutQuart" , "0.25,1,0.5,1" ) ; CustomEase . create ( "In…" at bounding box center [778, 396] width 830 height 539
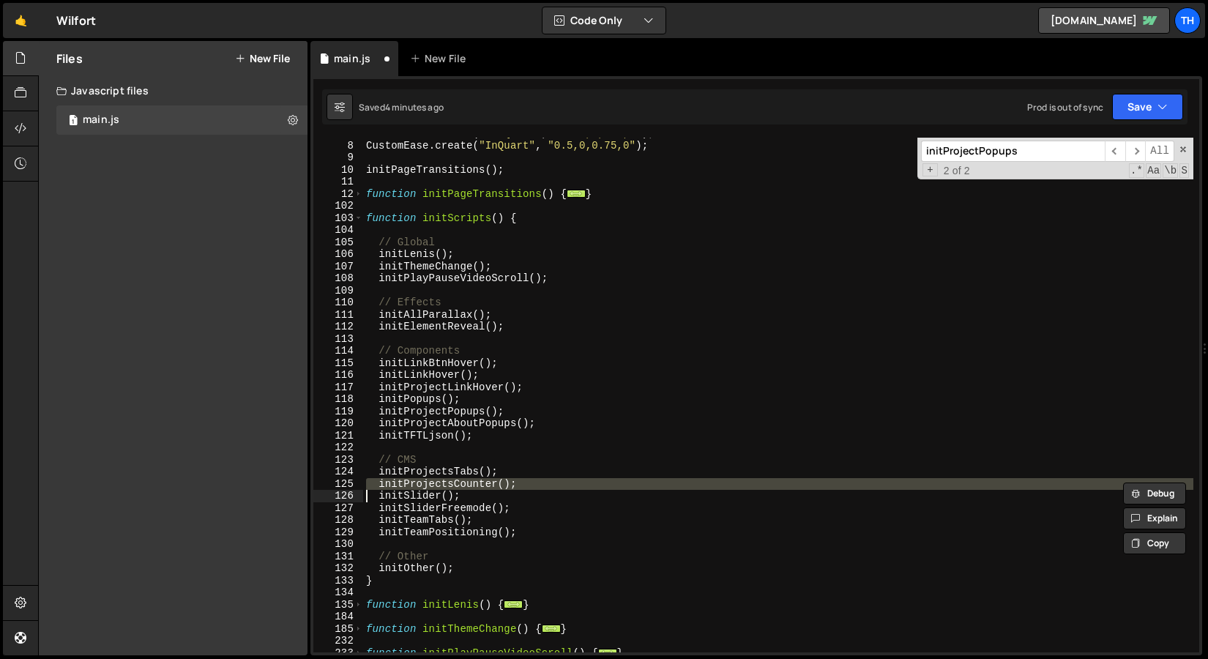
click at [426, 480] on div "CustomEase . create ( "OutQuart" , "0.25,1,0.5,1" ) ; CustomEase . create ( "In…" at bounding box center [778, 396] width 830 height 539
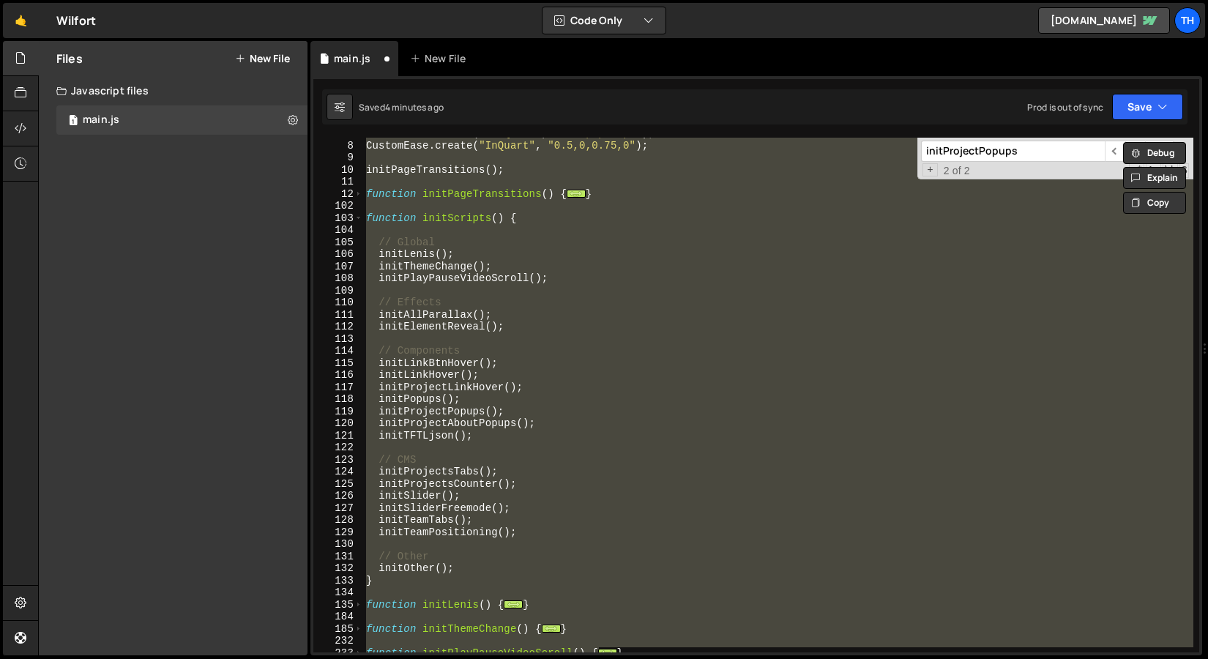
click at [420, 481] on div "CustomEase . create ( "OutQuart" , "0.25,1,0.5,1" ) ; CustomEase . create ( "In…" at bounding box center [778, 395] width 830 height 515
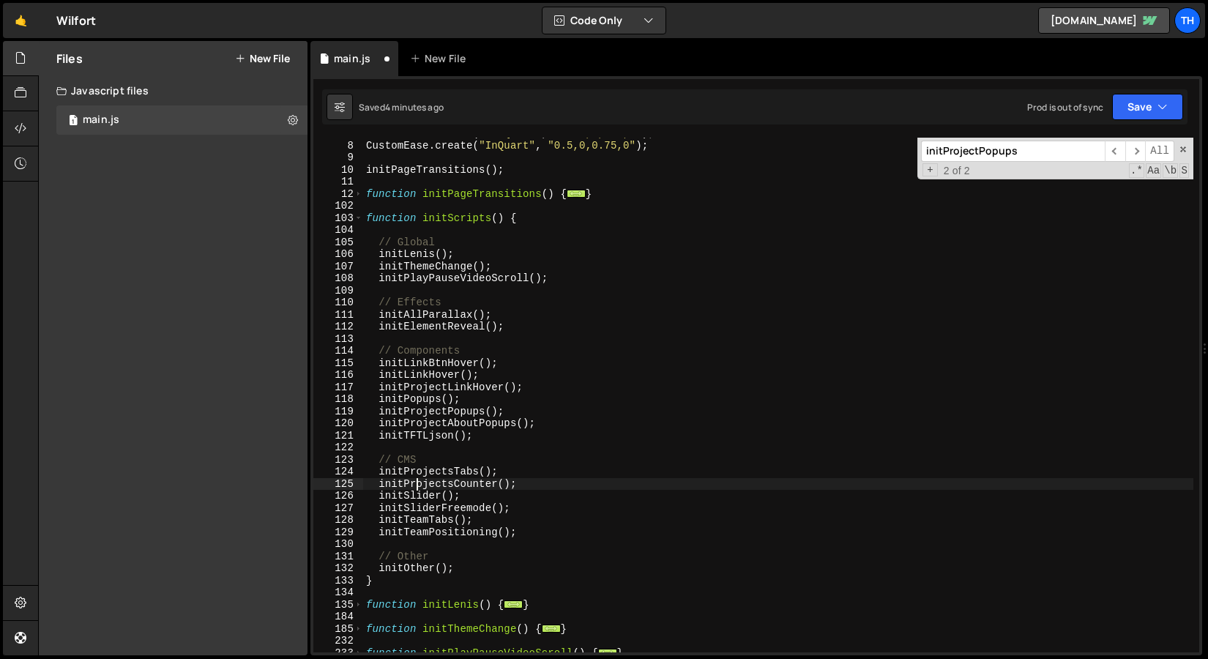
click at [420, 481] on div "CustomEase . create ( "OutQuart" , "0.25,1,0.5,1" ) ; CustomEase . create ( "In…" at bounding box center [778, 396] width 830 height 539
click at [457, 405] on div "CustomEase . create ( "OutQuart" , "0.25,1,0.5,1" ) ; CustomEase . create ( "In…" at bounding box center [778, 396] width 830 height 539
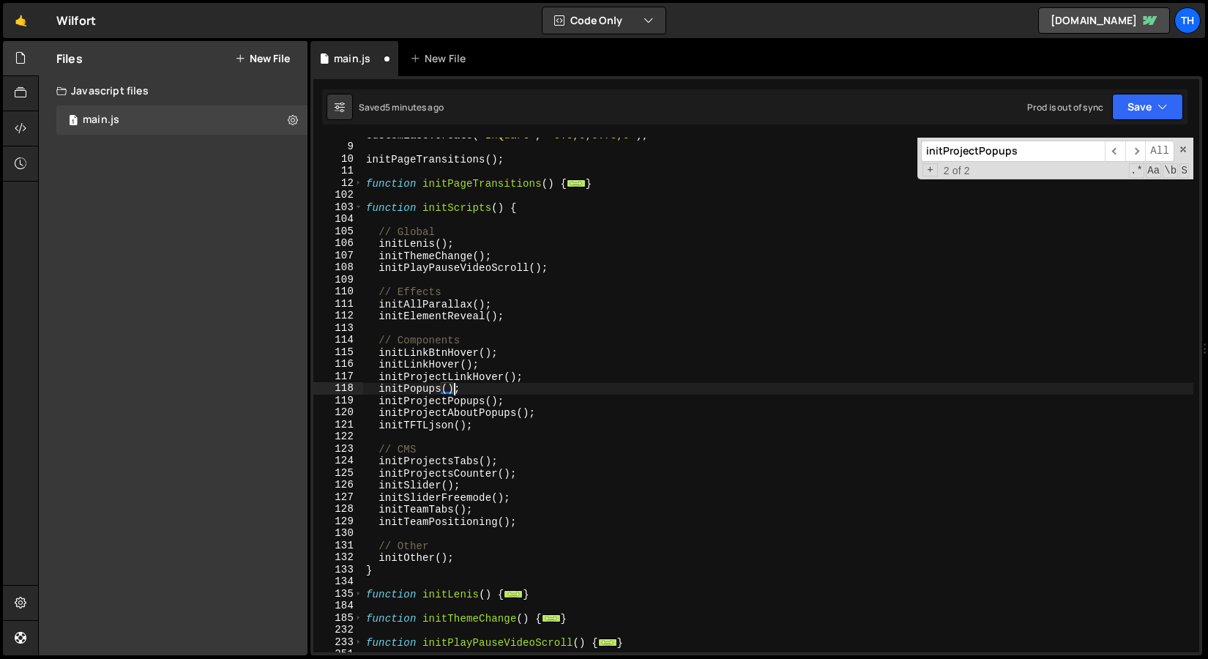
scroll to position [94, 0]
click at [403, 481] on div "CustomEase . create ( "InQuart" , "0.5,0,0.75,0" ) ; initPageTransitions ( ) ; …" at bounding box center [778, 398] width 830 height 539
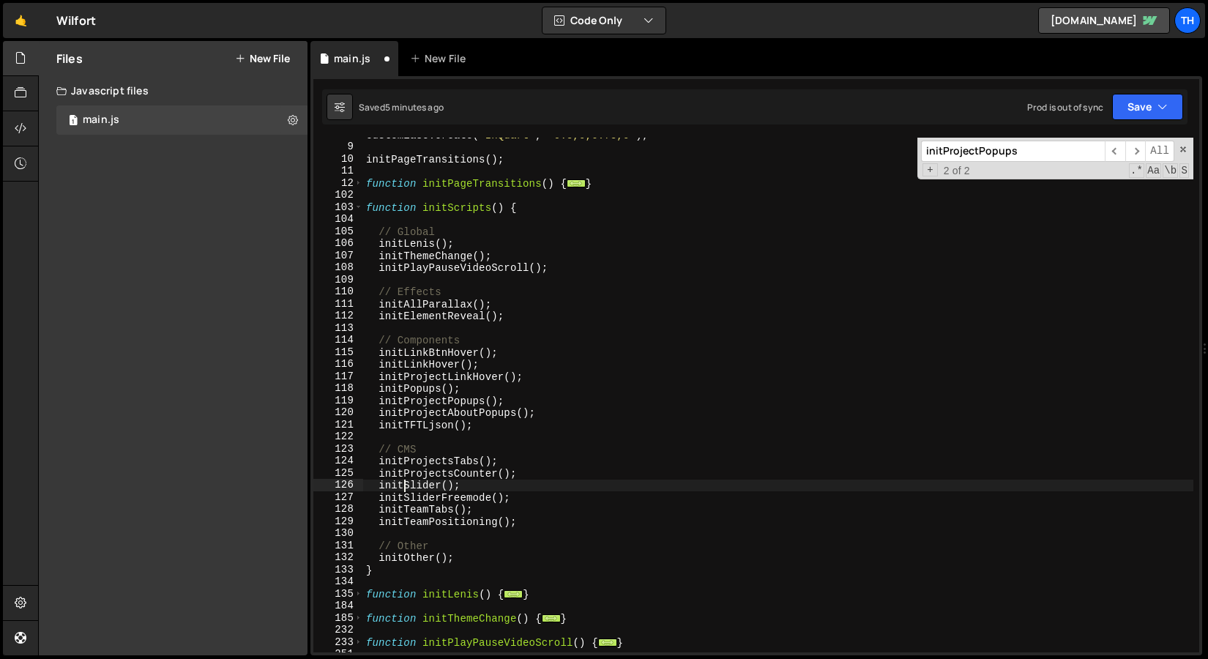
click at [403, 481] on div "CustomEase . create ( "InQuart" , "0.5,0,0.75,0" ) ; initPageTransitions ( ) ; …" at bounding box center [778, 398] width 830 height 539
click at [407, 478] on div "CustomEase . create ( "InQuart" , "0.5,0,0.75,0" ) ; initPageTransitions ( ) ; …" at bounding box center [778, 398] width 830 height 539
click at [455, 500] on div "CustomEase . create ( "InQuart" , "0.5,0,0.75,0" ) ; initPageTransitions ( ) ; …" at bounding box center [778, 398] width 830 height 539
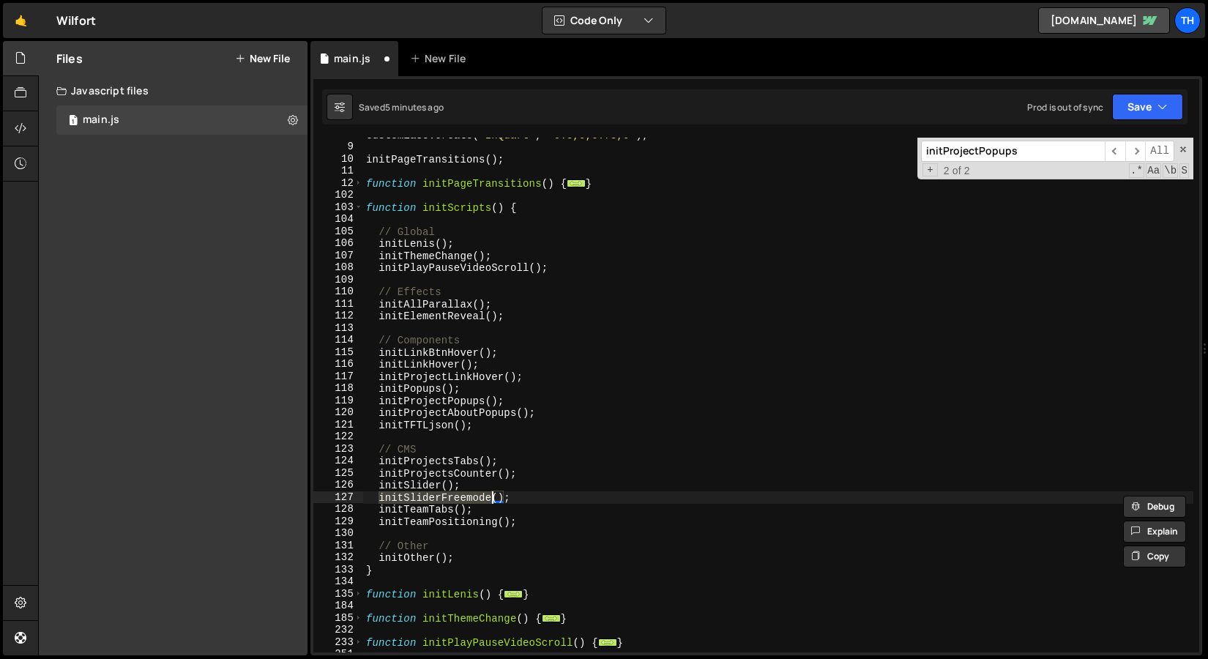
click at [424, 508] on div "CustomEase . create ( "InQuart" , "0.5,0,0.75,0" ) ; initPageTransitions ( ) ; …" at bounding box center [778, 398] width 830 height 539
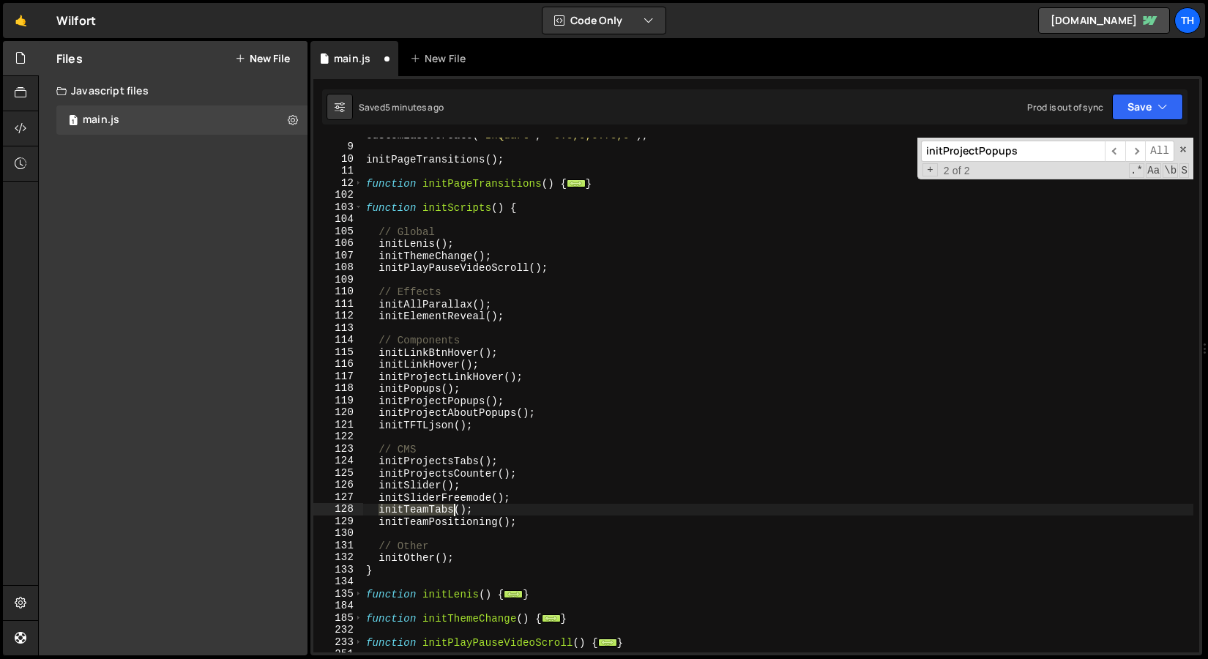
click at [424, 508] on div "CustomEase . create ( "InQuart" , "0.5,0,0.75,0" ) ; initPageTransitions ( ) ; …" at bounding box center [778, 398] width 830 height 539
click at [419, 520] on div "CustomEase . create ( "InQuart" , "0.5,0,0.75,0" ) ; initPageTransitions ( ) ; …" at bounding box center [778, 398] width 830 height 539
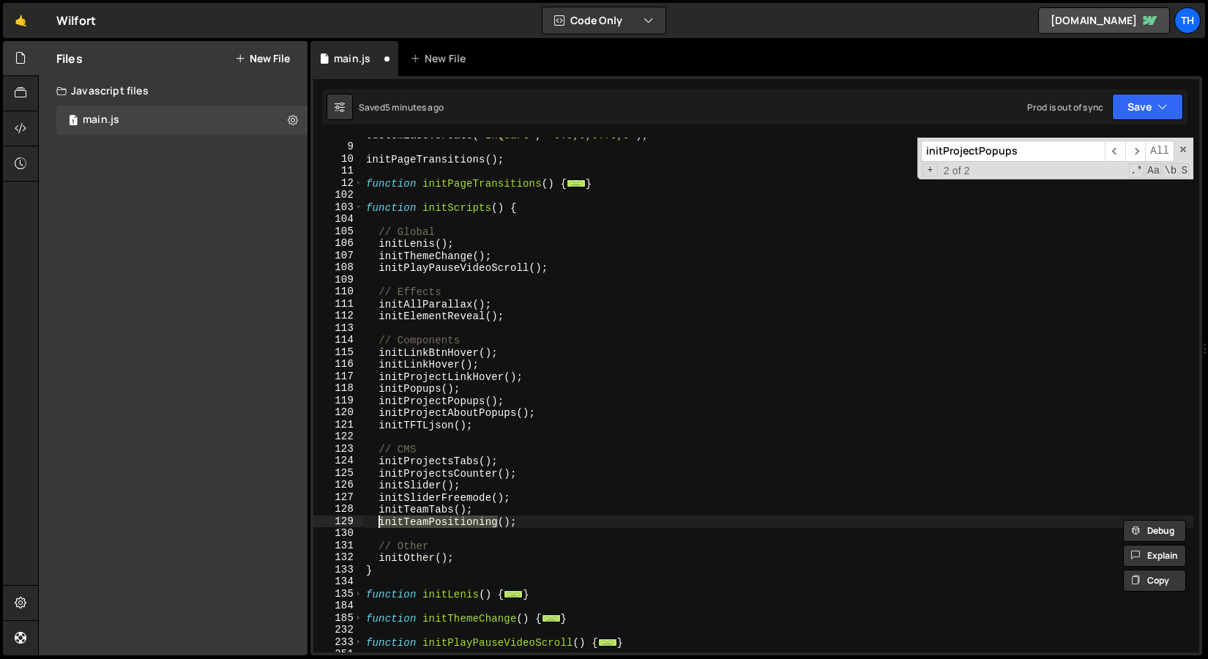
click at [527, 474] on div "CustomEase . create ( "InQuart" , "0.5,0,0.75,0" ) ; initPageTransitions ( ) ; …" at bounding box center [778, 398] width 830 height 539
type textarea "initProjectsCounter();"
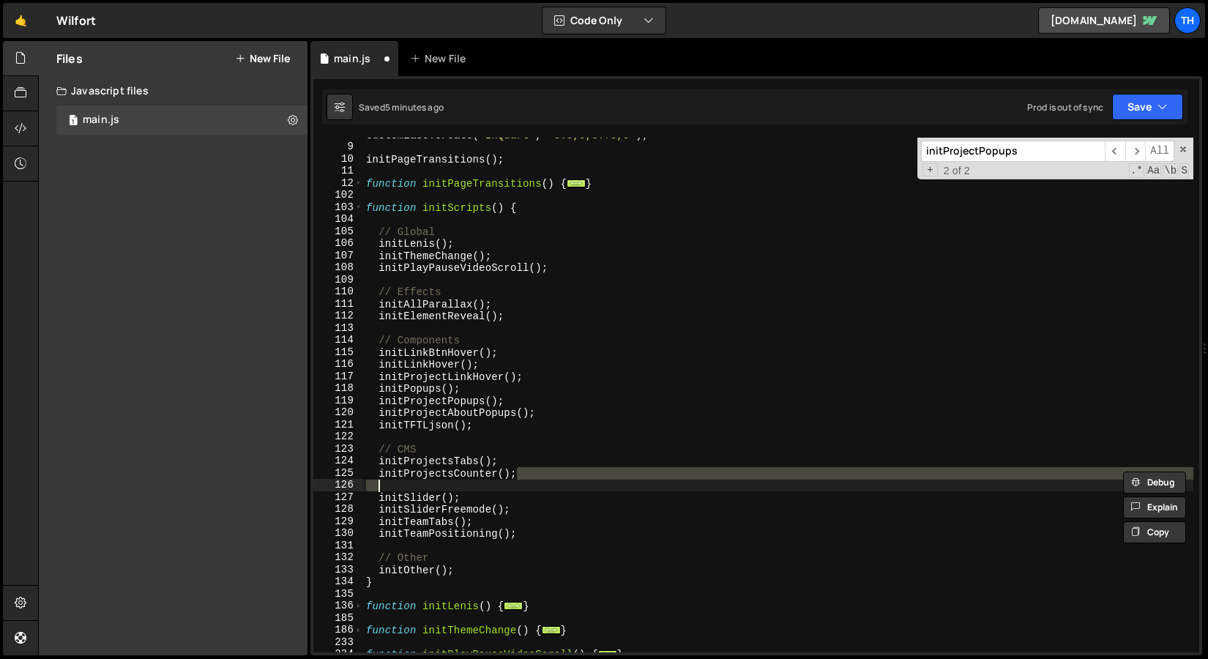
type textarea "initProjectsCounter();"
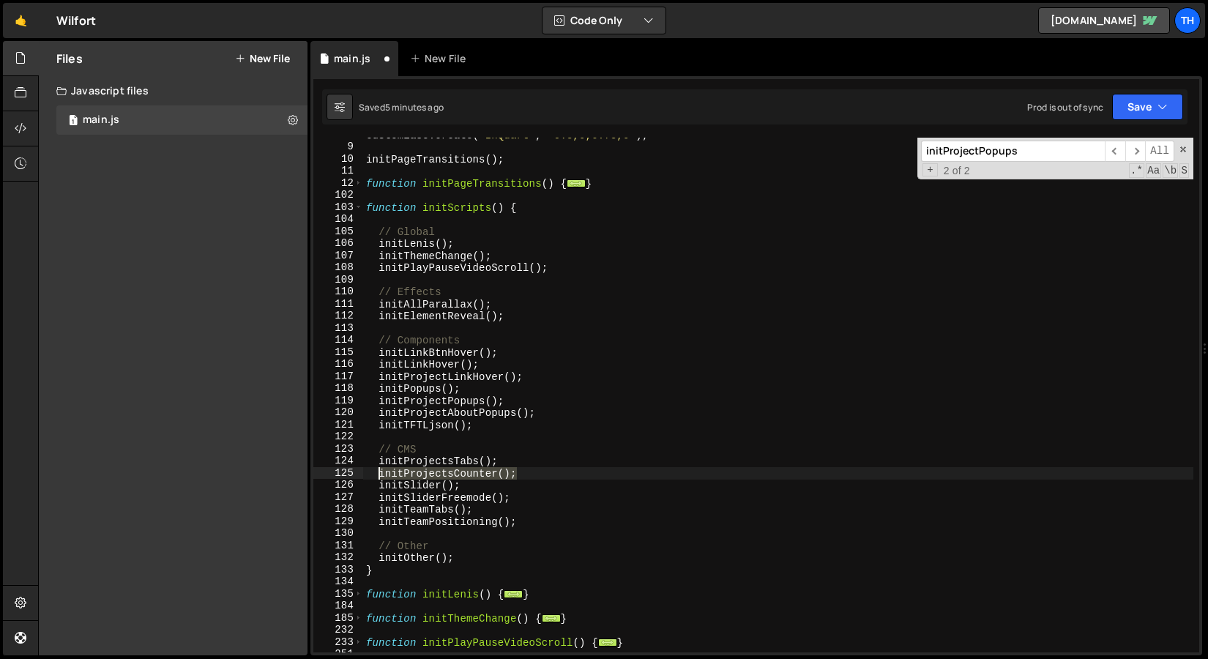
drag, startPoint x: 520, startPoint y: 475, endPoint x: 378, endPoint y: 474, distance: 142.1
click at [378, 474] on div "CustomEase . create ( "InQuart" , "0.5,0,0.75,0" ) ; initPageTransitions ( ) ; …" at bounding box center [778, 398] width 830 height 539
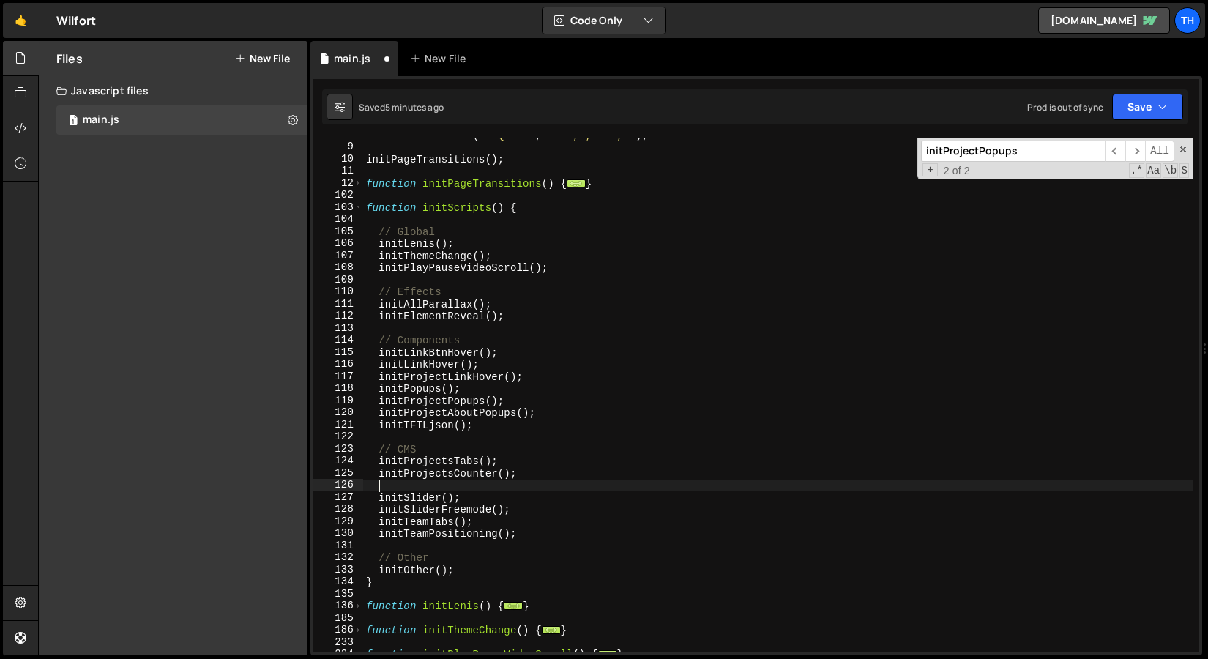
paste textarea "initProjectsCounter();"
drag, startPoint x: 451, startPoint y: 485, endPoint x: 499, endPoint y: 485, distance: 48.3
click at [499, 485] on div "CustomEase . create ( "InQuart" , "0.5,0,0.75,0" ) ; initPageTransitions ( ) ; …" at bounding box center [778, 398] width 830 height 539
click at [378, 487] on div "CustomEase . create ( "InQuart" , "0.5,0,0.75,0" ) ; initPageTransitions ( ) ; …" at bounding box center [778, 398] width 830 height 539
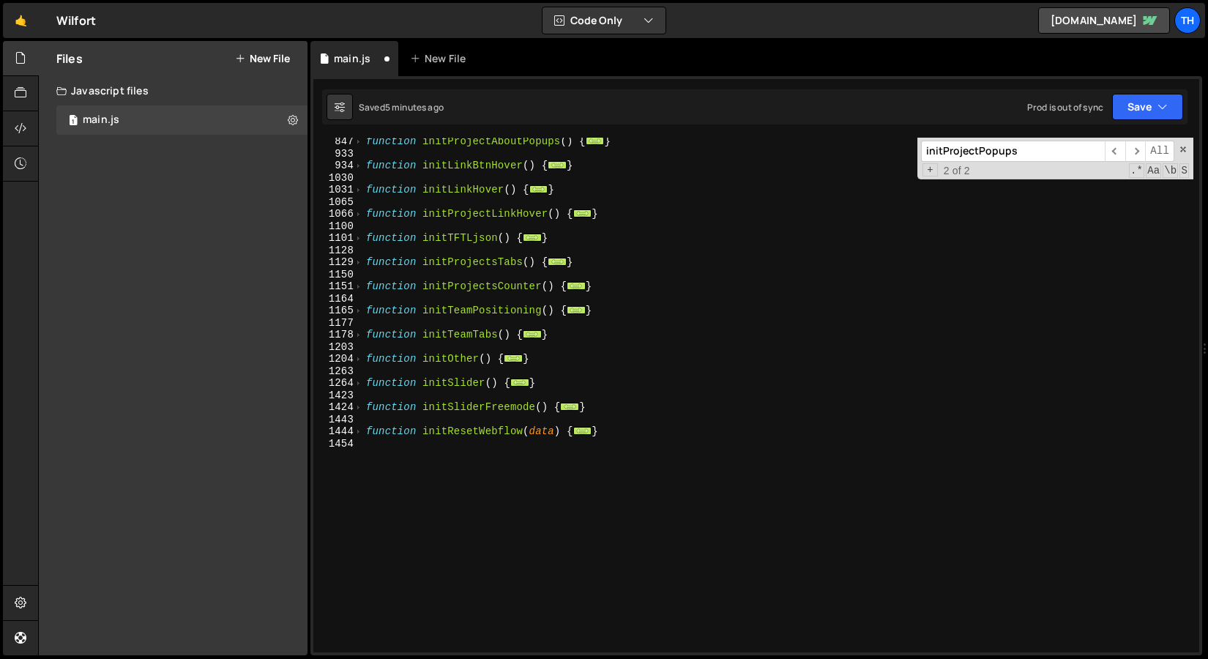
scroll to position [727, 0]
drag, startPoint x: 532, startPoint y: 362, endPoint x: 357, endPoint y: 360, distance: 175.0
click at [357, 360] on div "//initProjectsCounter(); 847 933 934 1030 1031 1065 1066 1100 1101 1128 1129 11…" at bounding box center [756, 395] width 886 height 515
type textarea "function initOther() { // Split project name link"
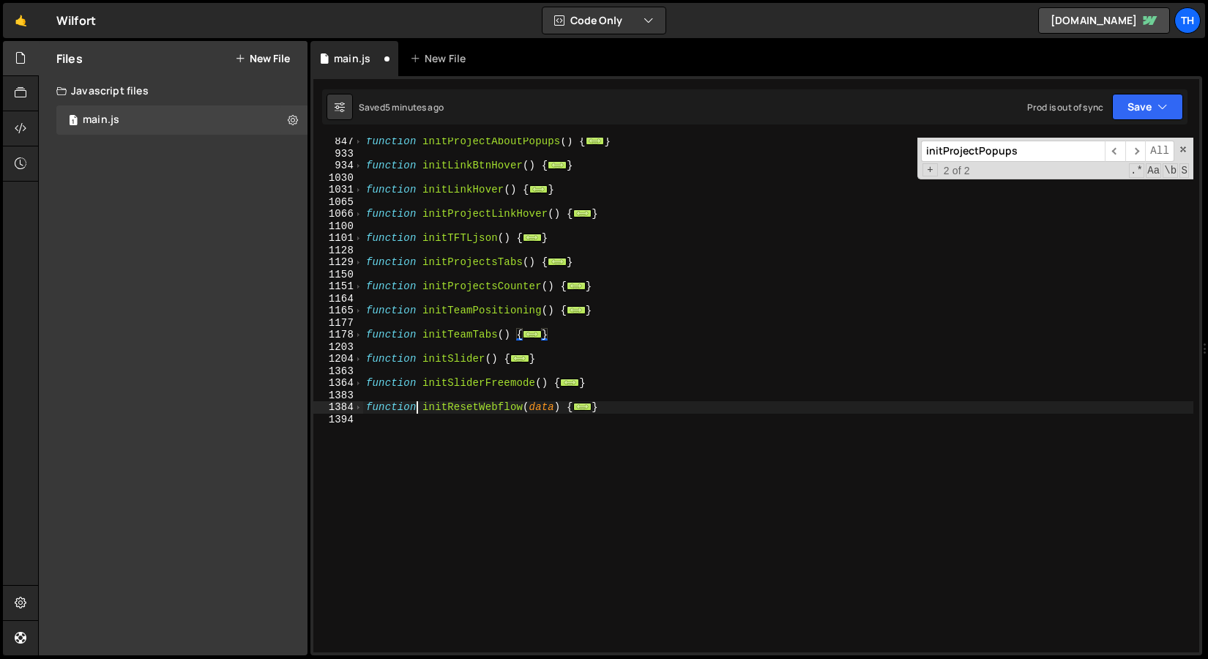
click at [415, 409] on div "function initProjectAboutPopups ( ) { ... } function initLinkBtnHover ( ) { ...…" at bounding box center [778, 404] width 830 height 539
type textarea "function initResetWebflow(data) {"
click at [410, 437] on div "function initProjectAboutPopups ( ) { ... } function initLinkBtnHover ( ) { ...…" at bounding box center [778, 404] width 830 height 539
paste textarea "}"
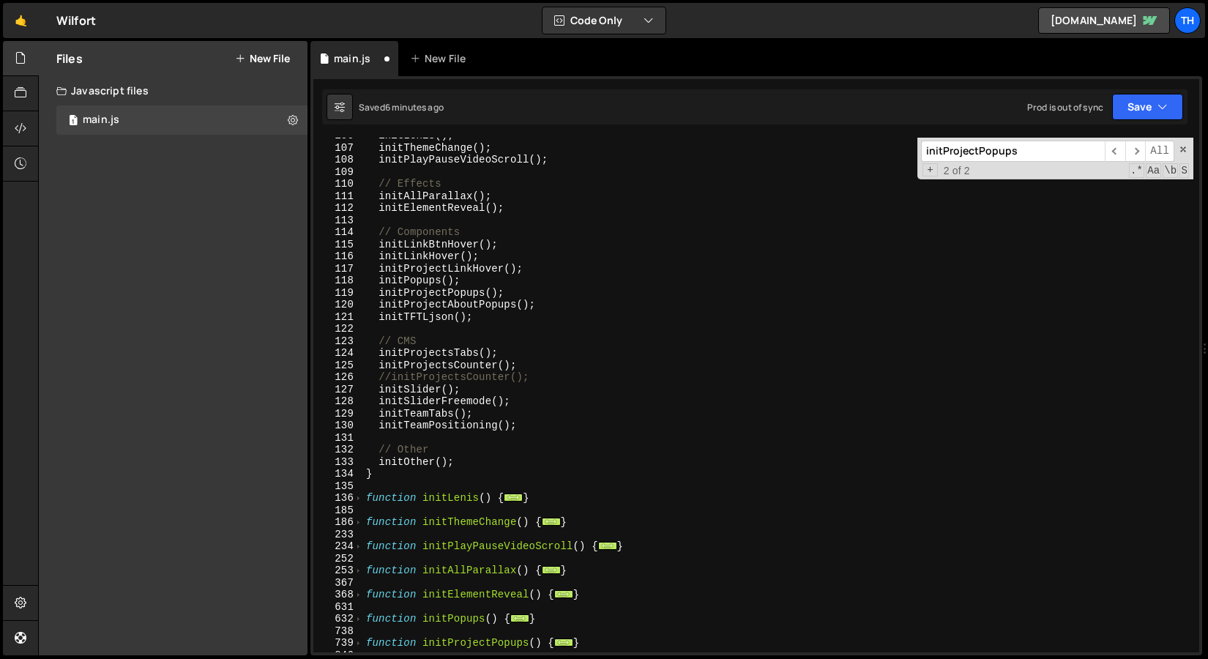
scroll to position [111, 0]
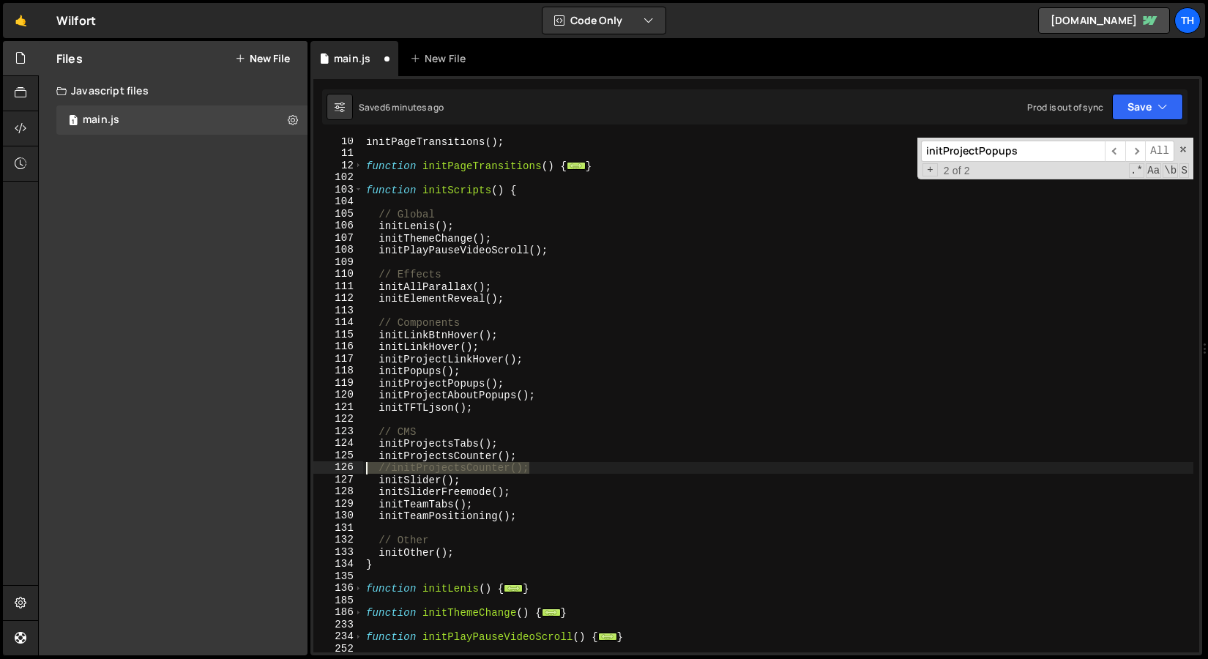
drag, startPoint x: 541, startPoint y: 467, endPoint x: 240, endPoint y: 467, distance: 300.9
click at [240, 467] on div "Files New File Javascript files 1 main.js 0 CSS files Copy share link Edit File…" at bounding box center [623, 348] width 1170 height 615
type textarea "//initProjectsCounter();"
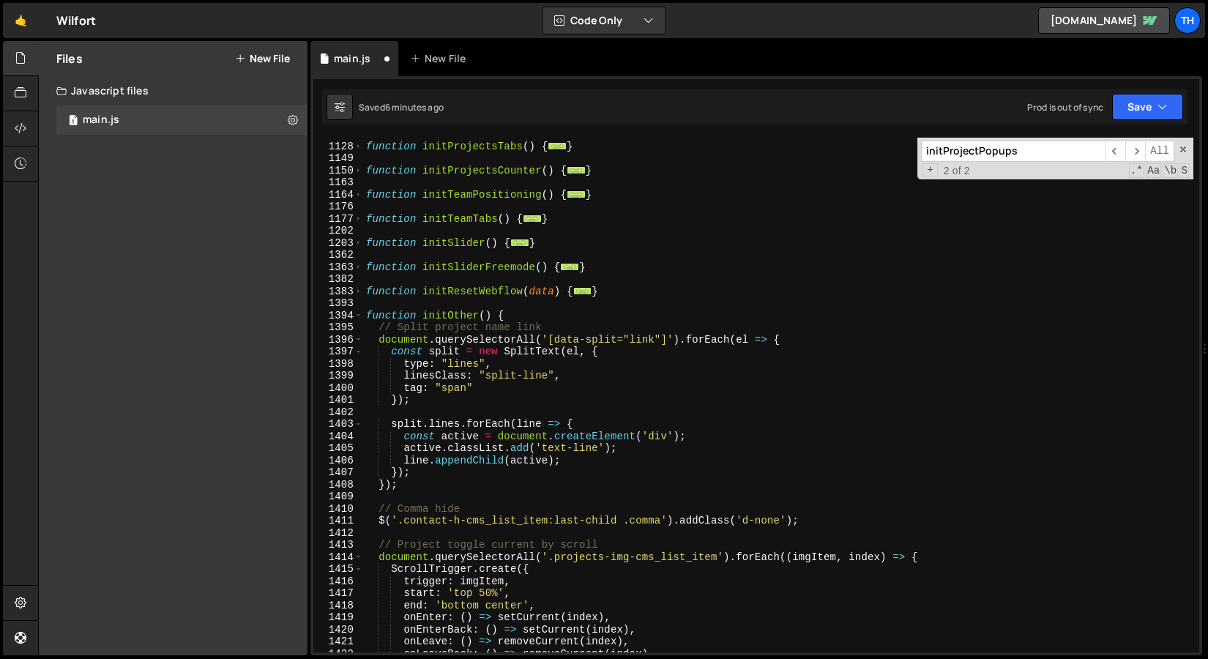
scroll to position [843, 0]
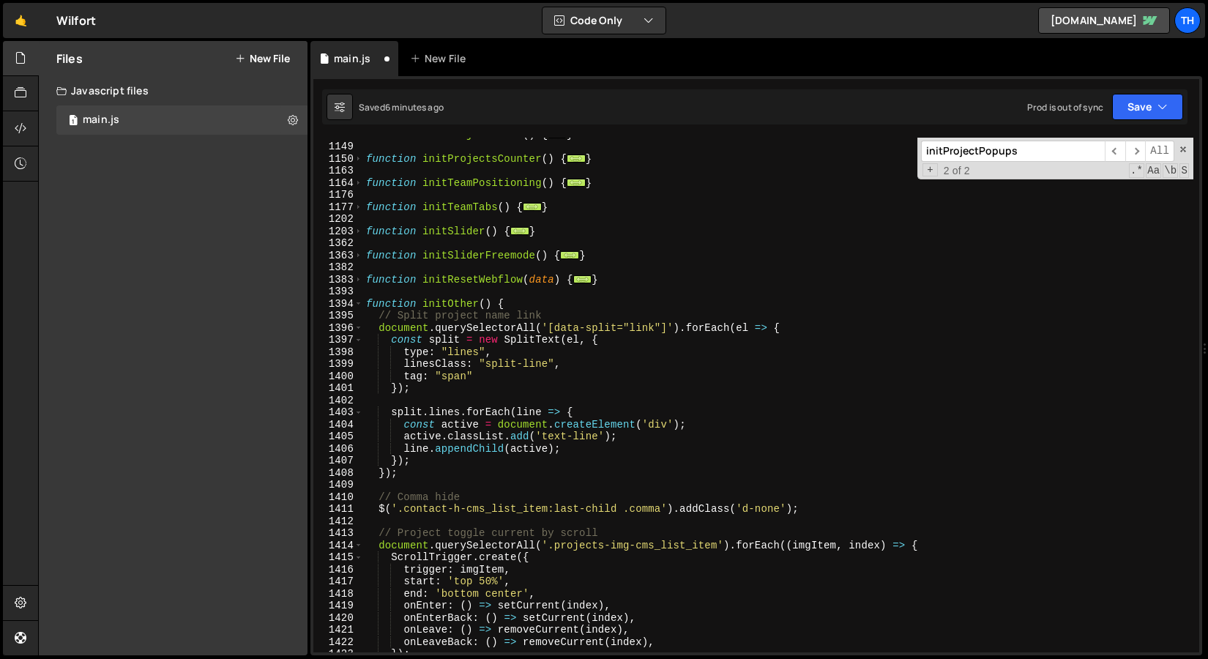
click at [359, 296] on div "1393" at bounding box center [338, 292] width 50 height 12
click at [359, 298] on span at bounding box center [358, 304] width 8 height 12
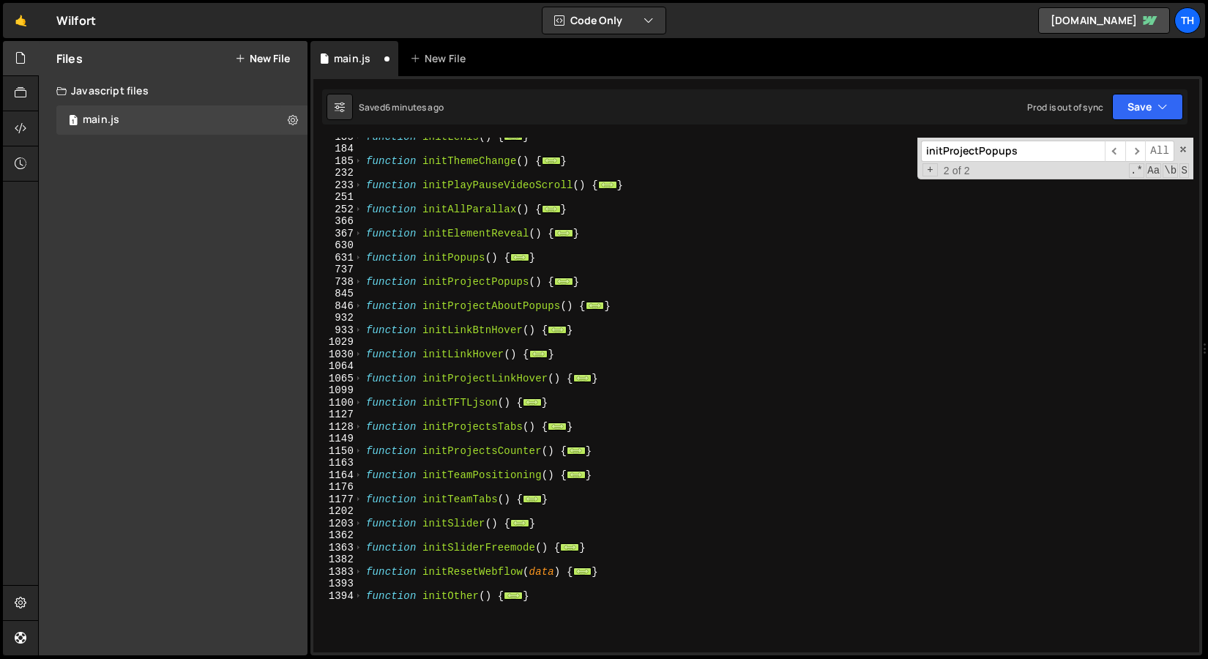
scroll to position [633, 0]
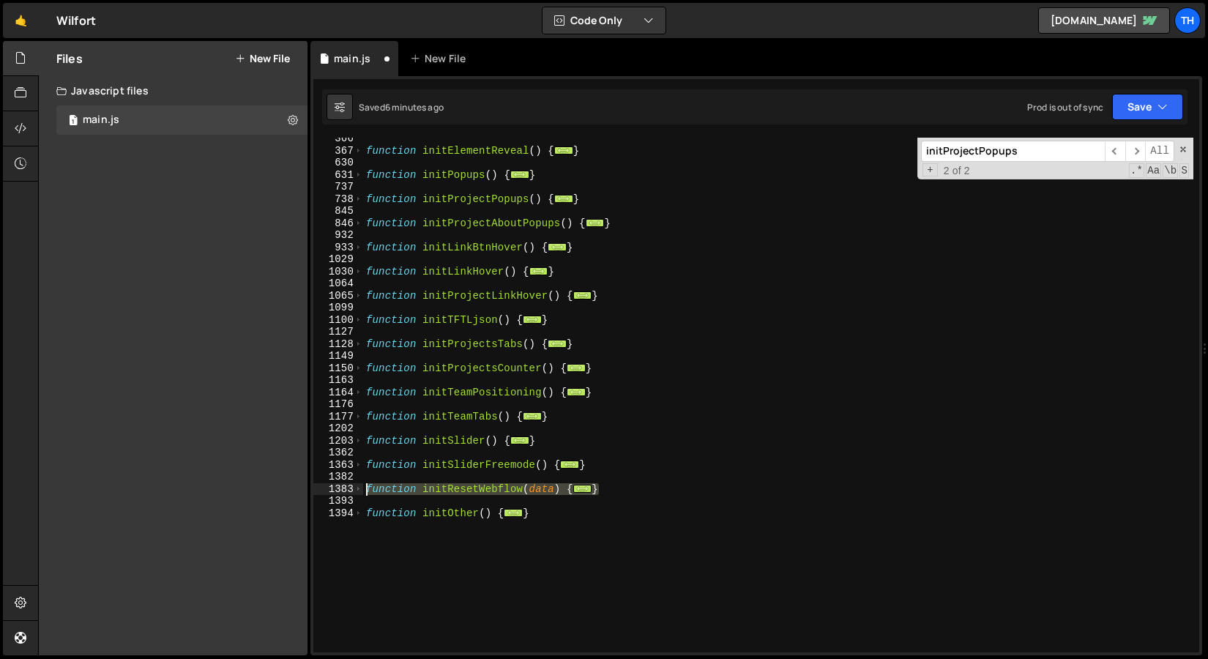
drag, startPoint x: 617, startPoint y: 490, endPoint x: 364, endPoint y: 490, distance: 253.3
click at [364, 490] on div "function initElementReveal ( ) { ... } function initPopups ( ) { ... } function…" at bounding box center [778, 402] width 830 height 539
type textarea "function initResetWebflow(data) { // Reset Webflow"
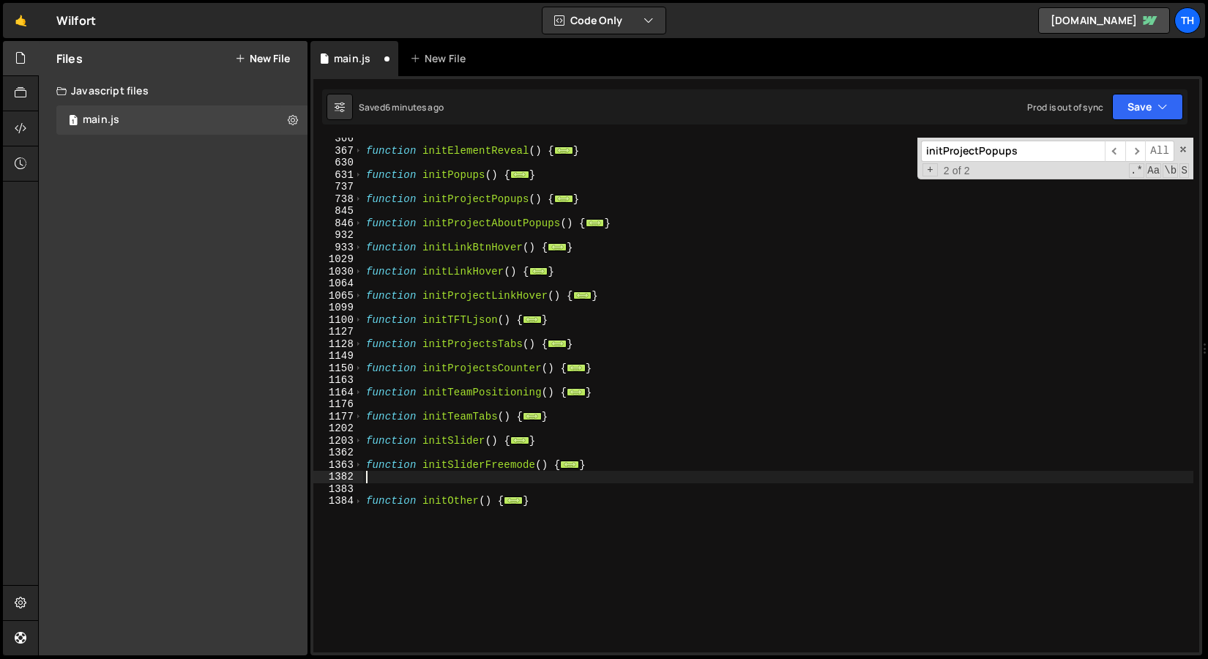
type textarea "}"
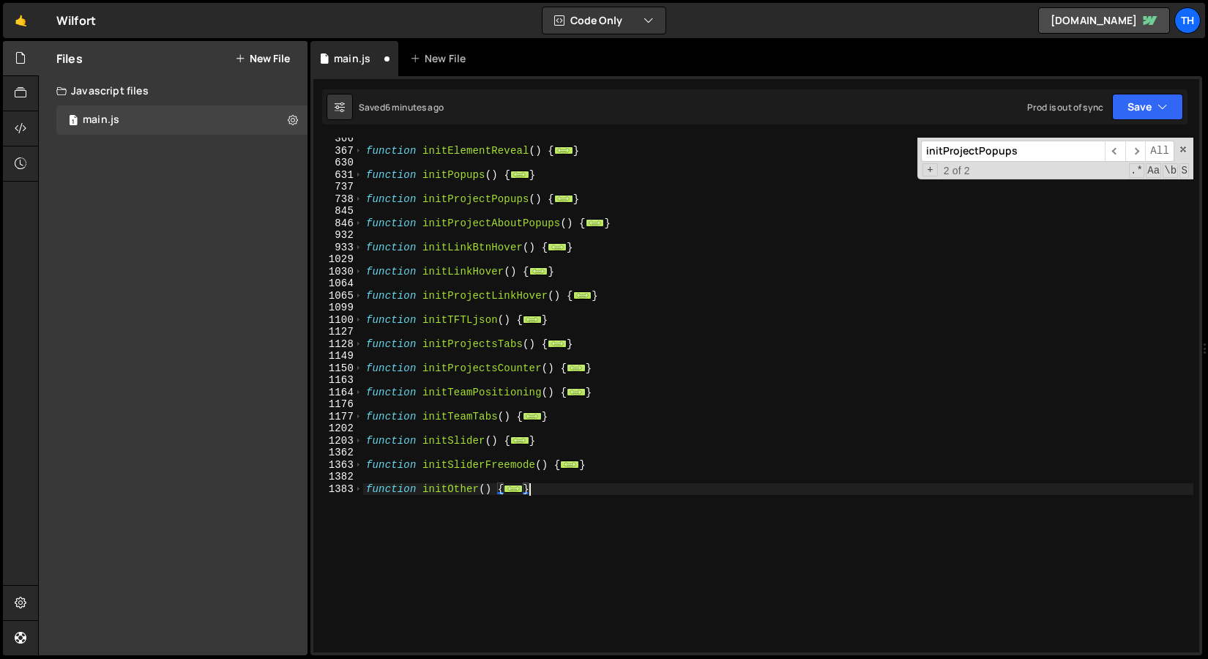
click at [413, 562] on div "function initElementReveal ( ) { ... } function initPopups ( ) { ... } function…" at bounding box center [778, 402] width 830 height 539
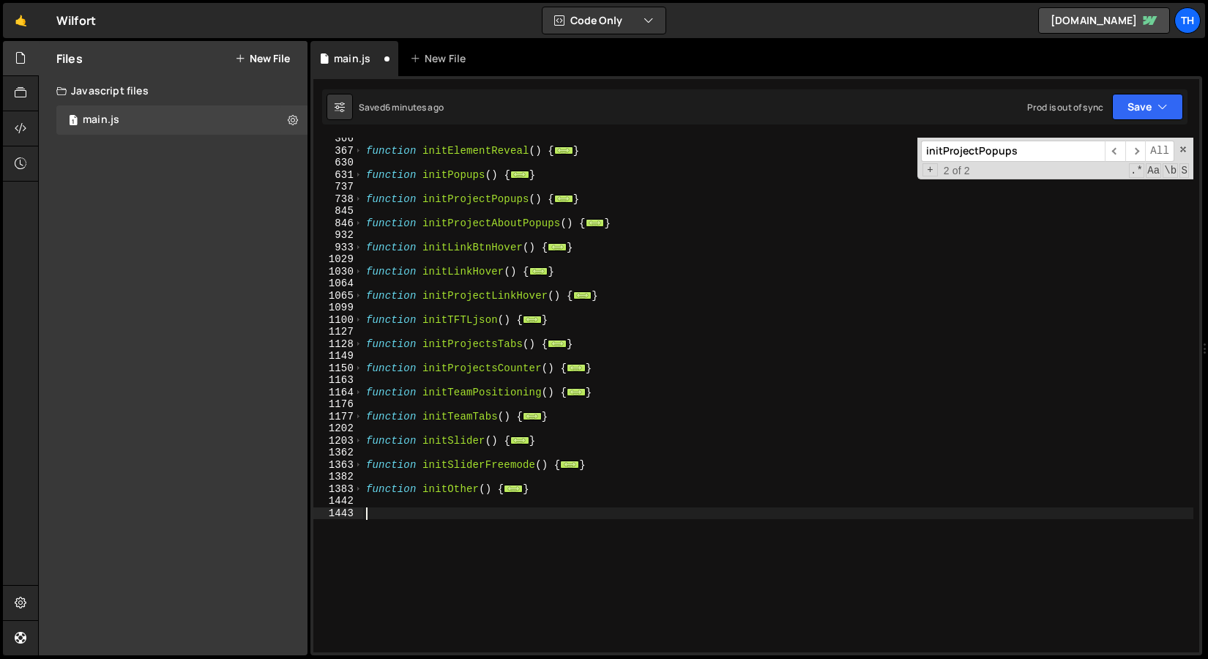
paste textarea "}"
type textarea "}"
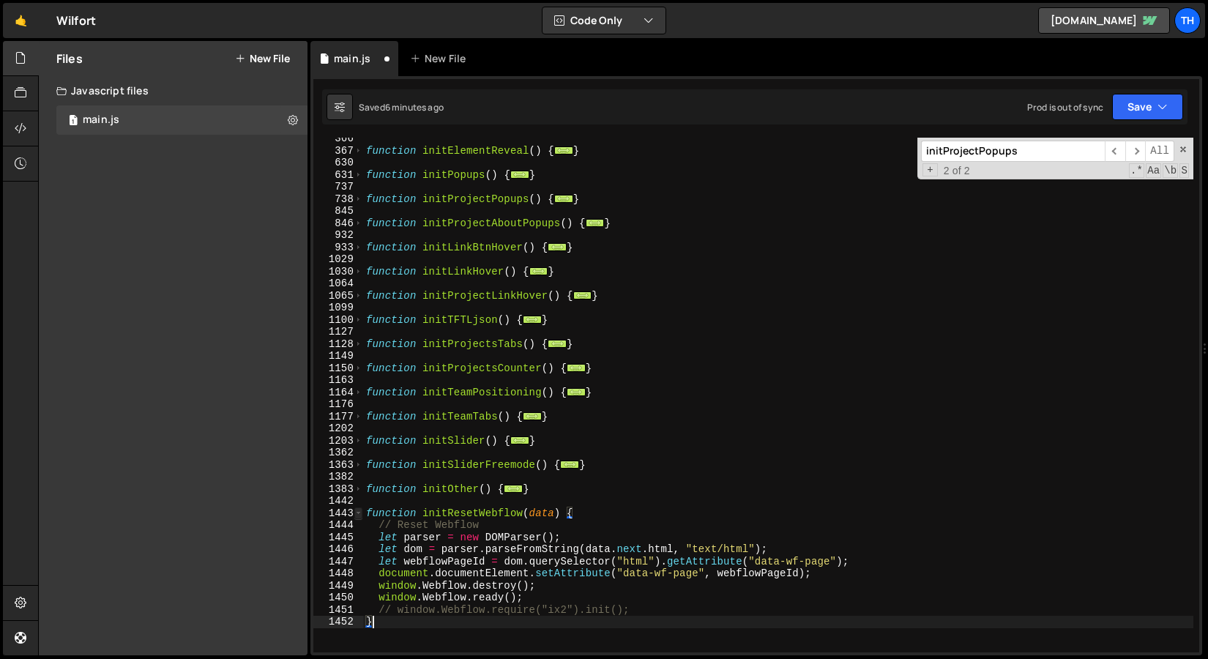
click at [360, 515] on span at bounding box center [358, 513] width 8 height 12
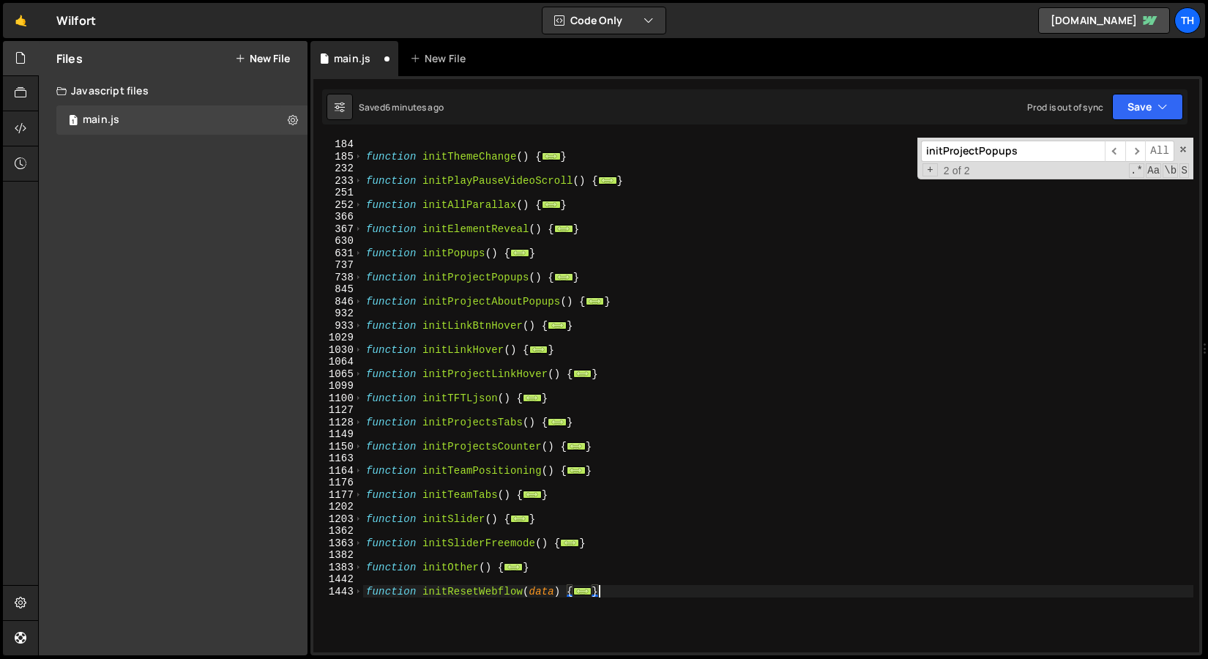
scroll to position [555, 0]
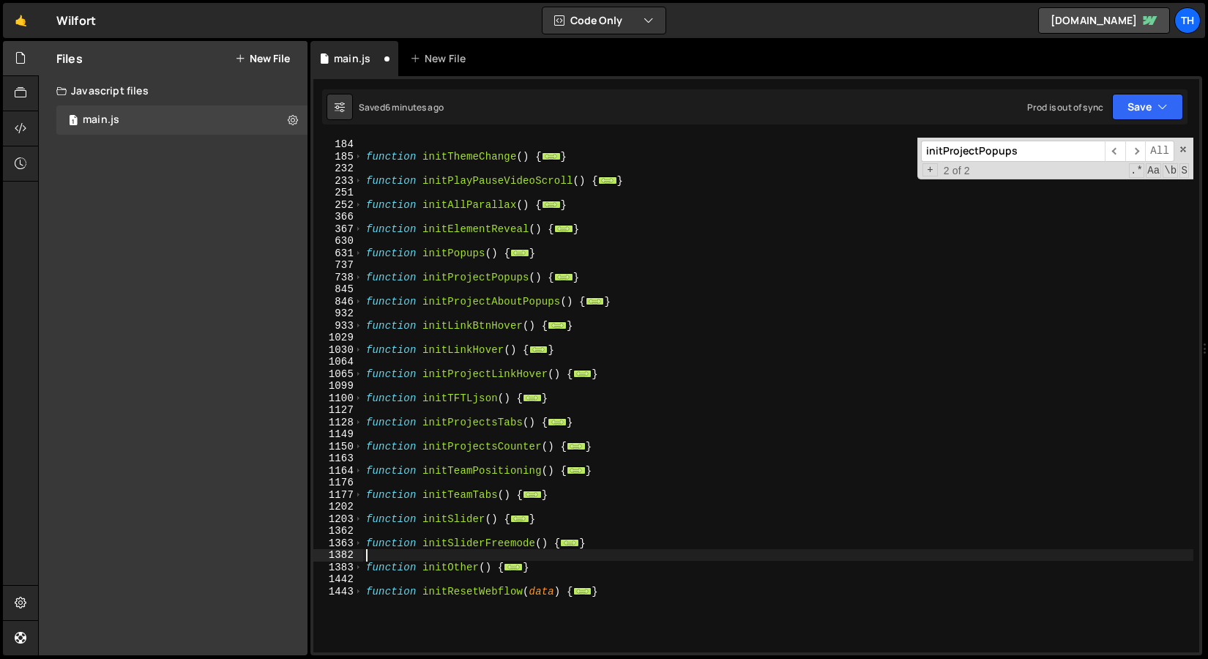
click at [453, 556] on div "function initLenis ( ) { ... } function initThemeChange ( ) { ... } function in…" at bounding box center [778, 395] width 830 height 539
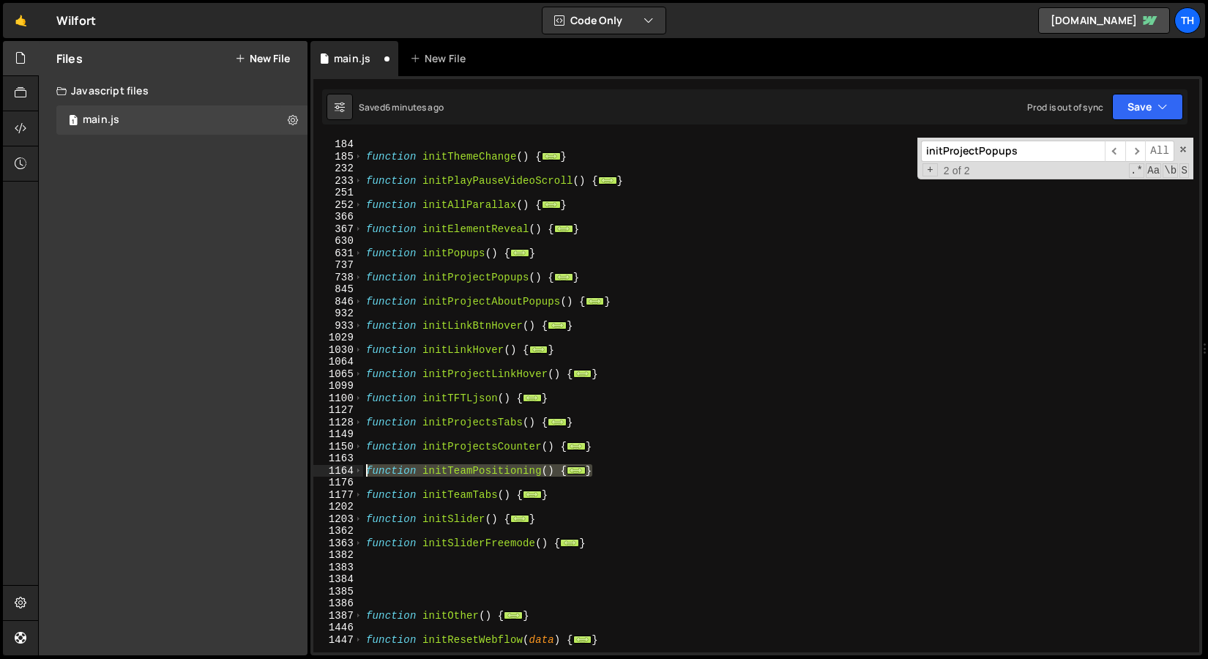
drag, startPoint x: 627, startPoint y: 467, endPoint x: 309, endPoint y: 468, distance: 317.8
click at [309, 468] on div "Files New File Javascript files 1 main.js 0 CSS files Copy share link Edit File…" at bounding box center [623, 348] width 1170 height 615
type textarea "function initTeamPositioning() { const list = document.querySelector(".team-cms…"
click at [376, 593] on div "function initLenis ( ) { ... } function initThemeChange ( ) { ... } function in…" at bounding box center [778, 395] width 830 height 539
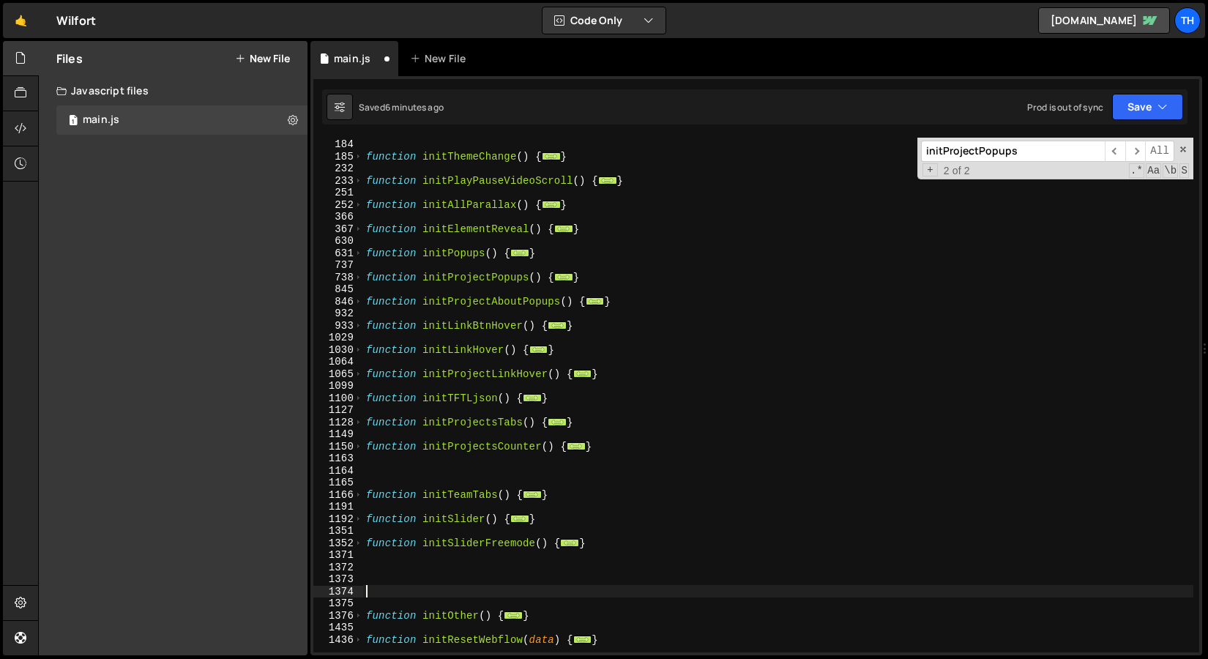
paste textarea "}"
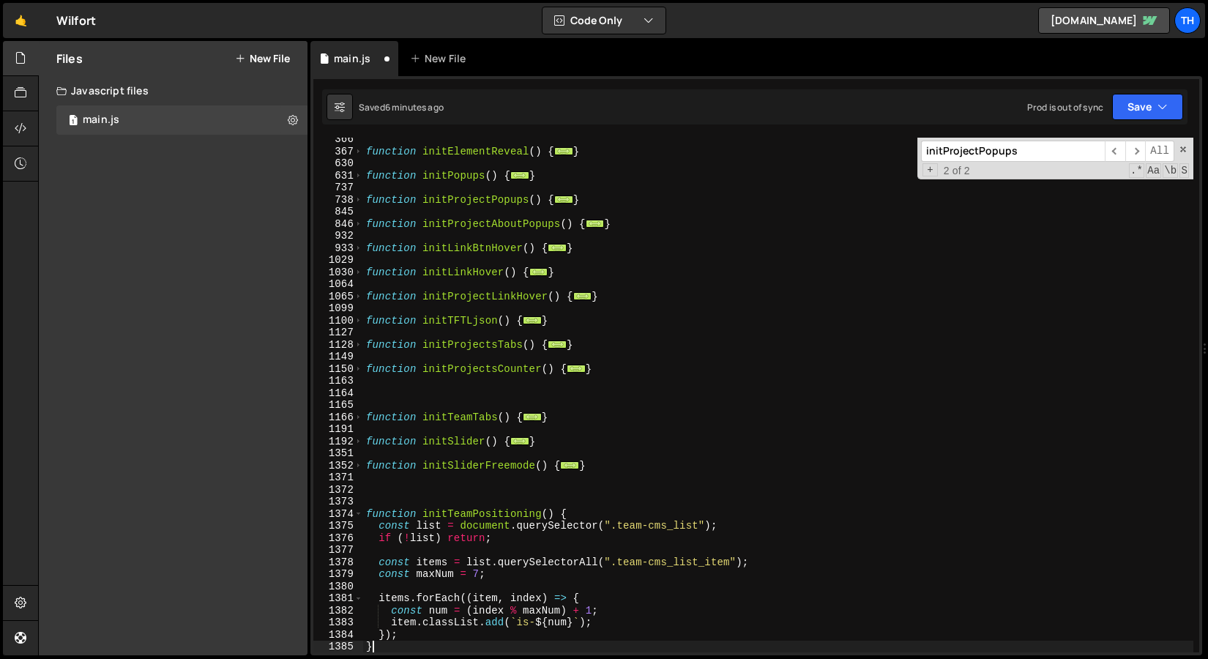
scroll to position [633, 0]
click at [362, 513] on div "1374" at bounding box center [338, 514] width 50 height 12
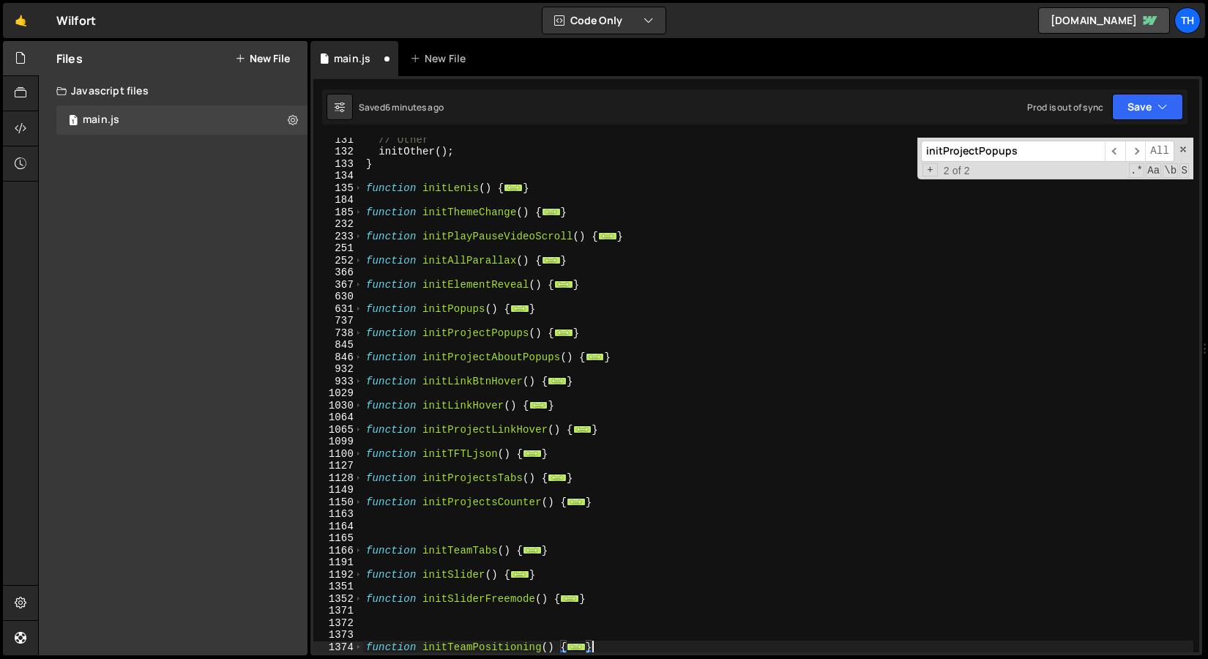
scroll to position [505, 0]
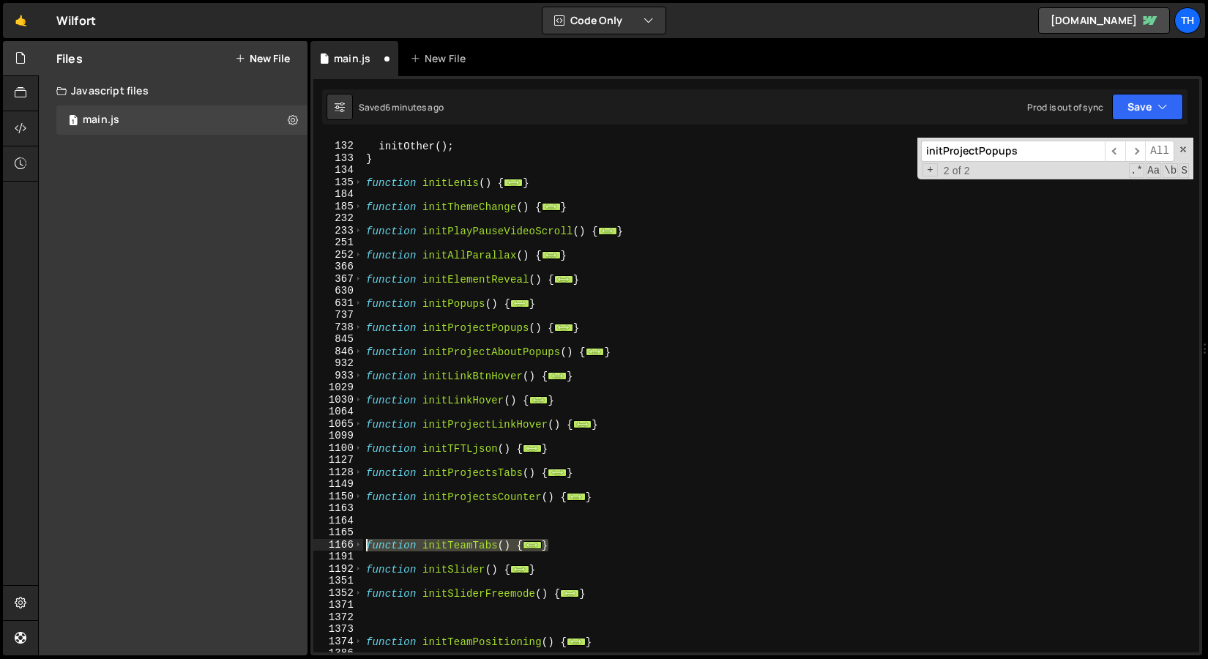
drag, startPoint x: 576, startPoint y: 545, endPoint x: 275, endPoint y: 546, distance: 300.2
click at [275, 546] on div "Files New File Javascript files 1 main.js 0 CSS files Copy share link Edit File…" at bounding box center [623, 348] width 1170 height 615
type textarea "function initTeamTabs() { // About > Process > CMS tabs"
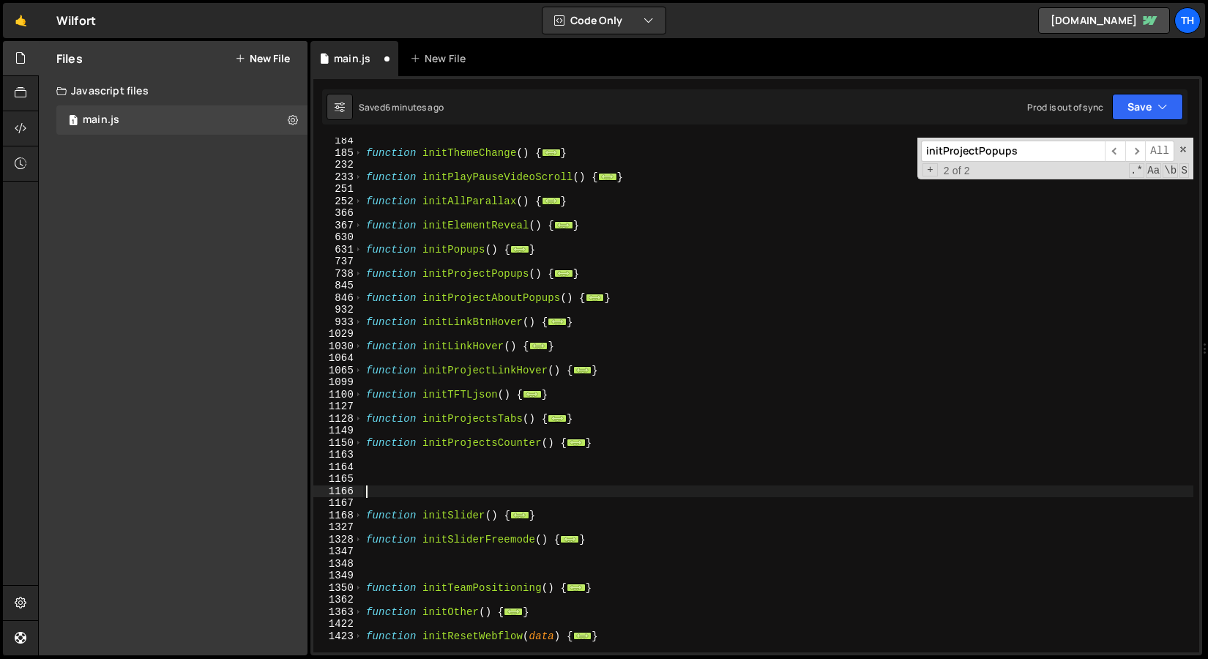
scroll to position [559, 0]
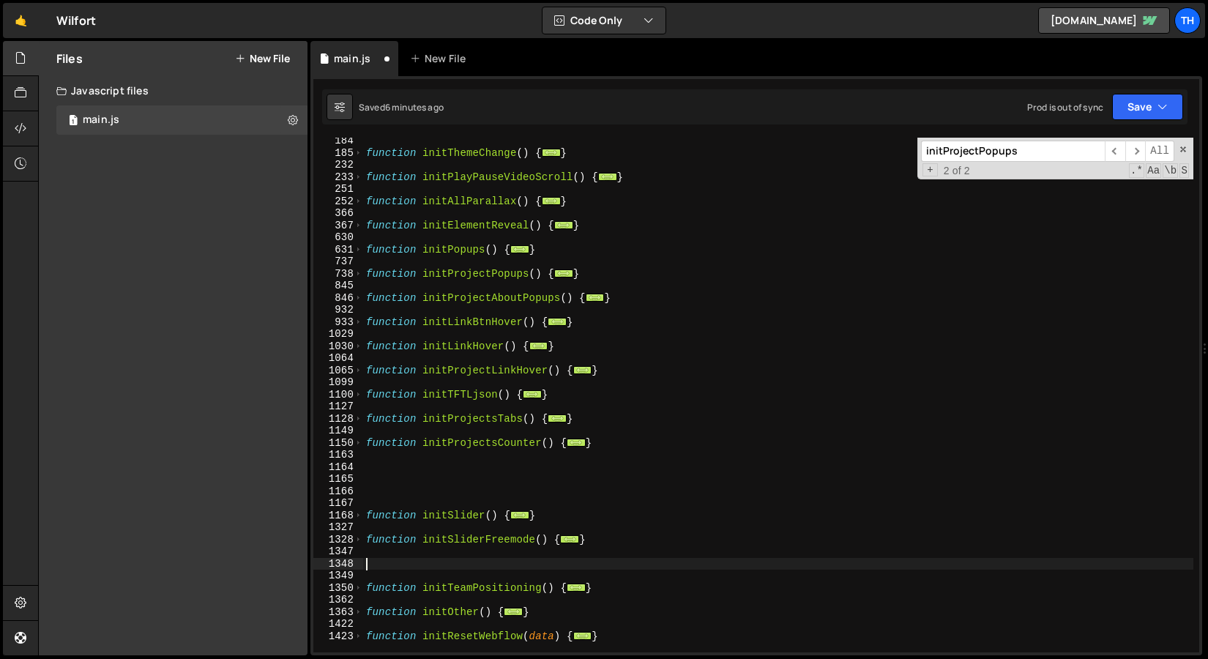
click at [382, 567] on div "function initThemeChange ( ) { ... } function initPlayPauseVideoScroll ( ) { ..…" at bounding box center [778, 404] width 830 height 539
paste textarea "}"
type textarea "}"
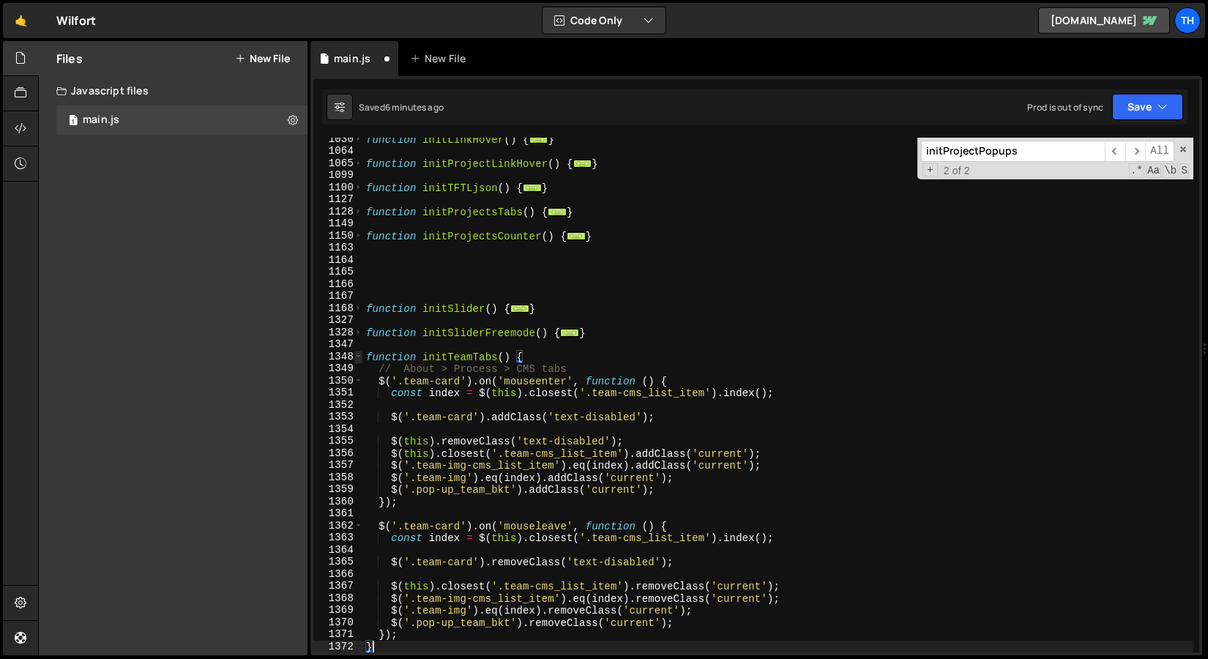
click at [362, 355] on span at bounding box center [358, 357] width 8 height 12
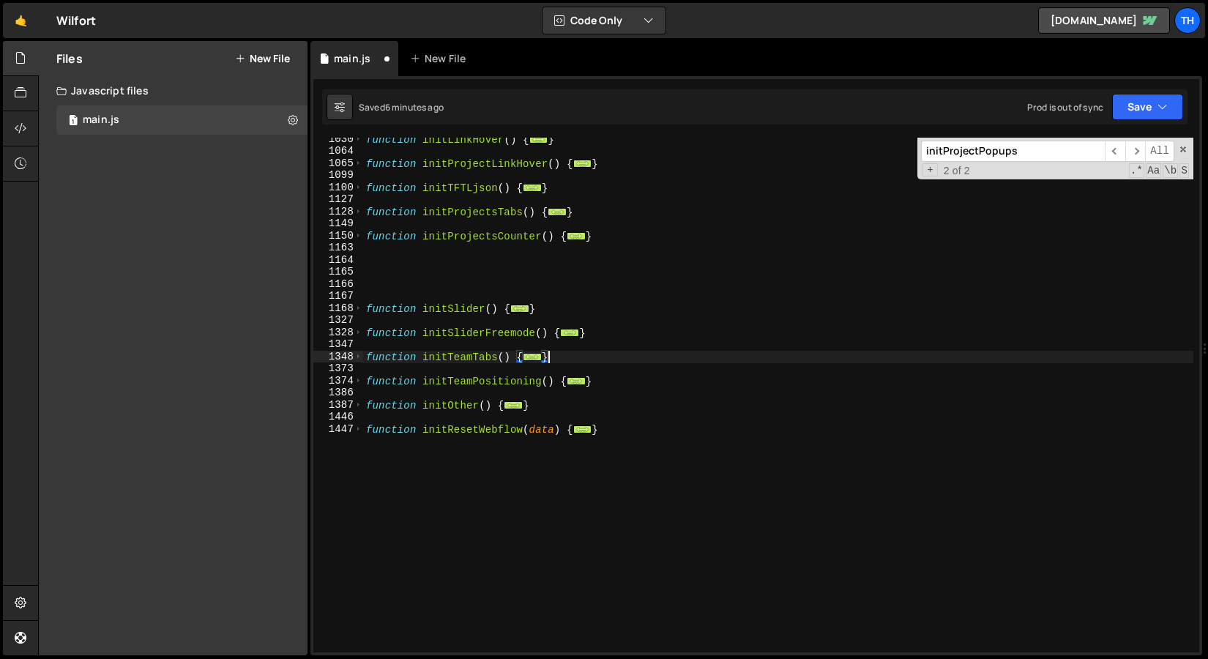
click at [610, 335] on div "function initLinkHover ( ) { ... } function initProjectLinkHover ( ) { ... } fu…" at bounding box center [778, 402] width 830 height 539
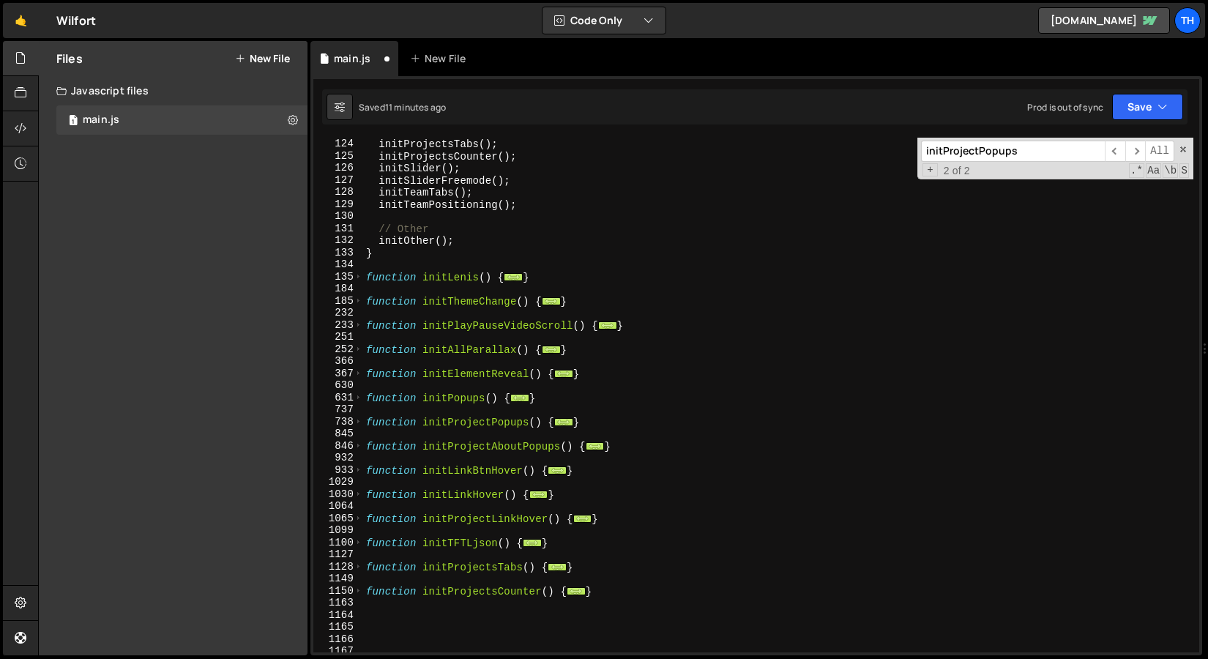
scroll to position [563, 0]
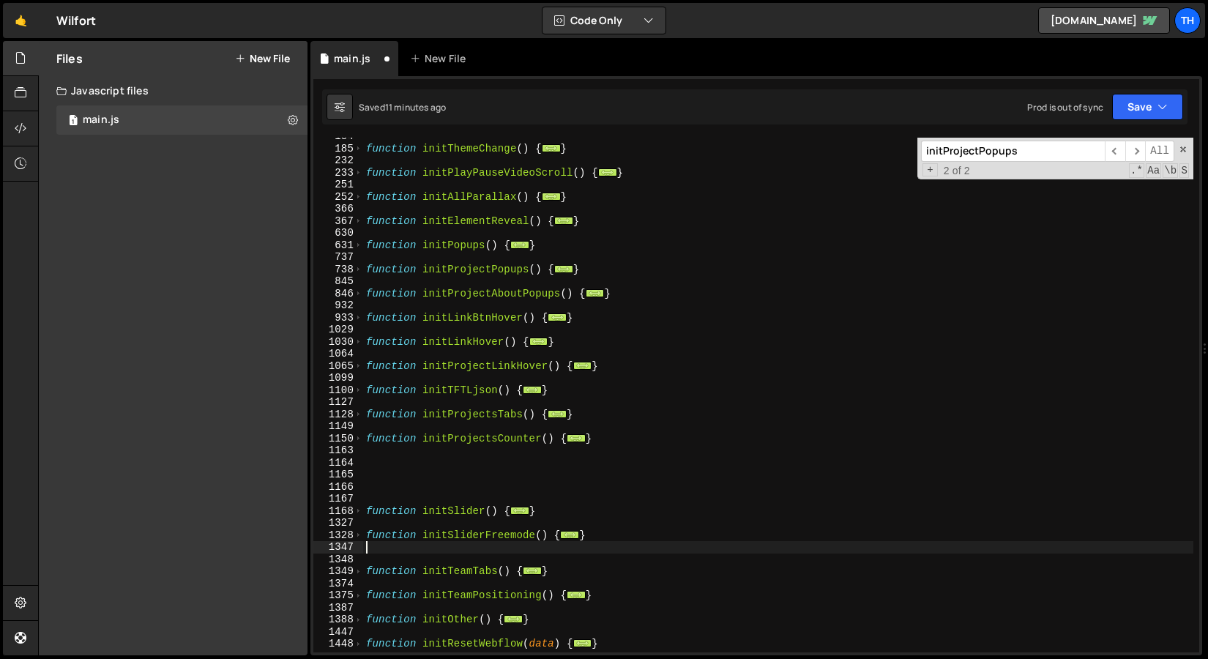
type textarea "}"
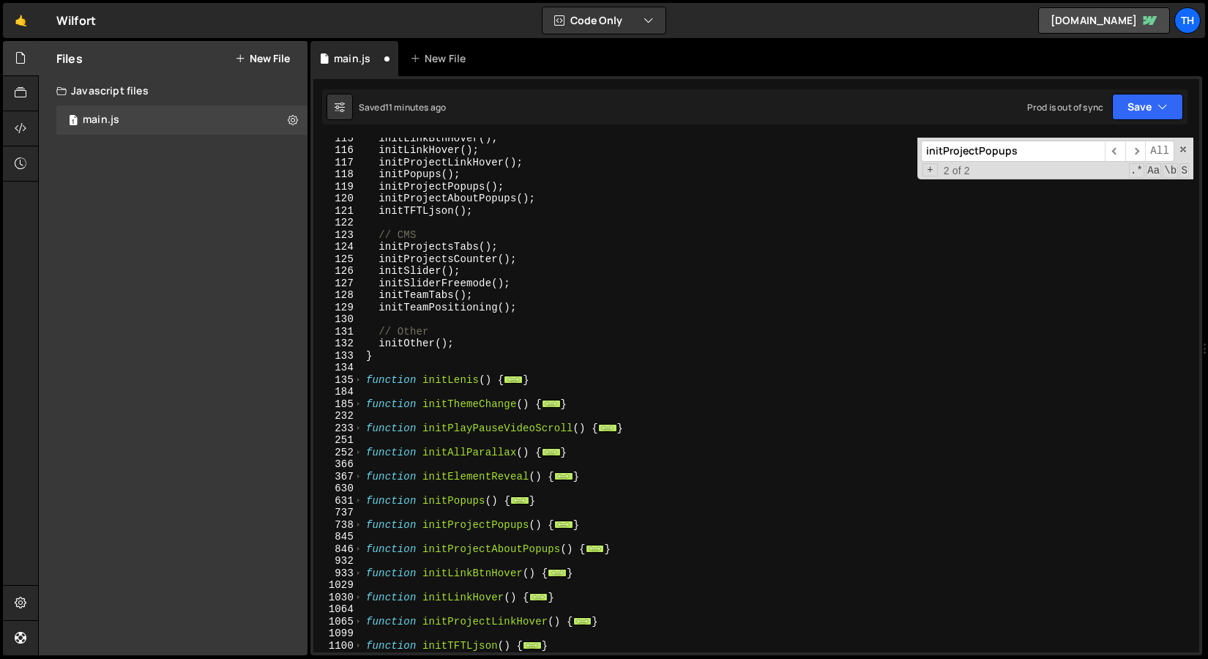
scroll to position [504, 0]
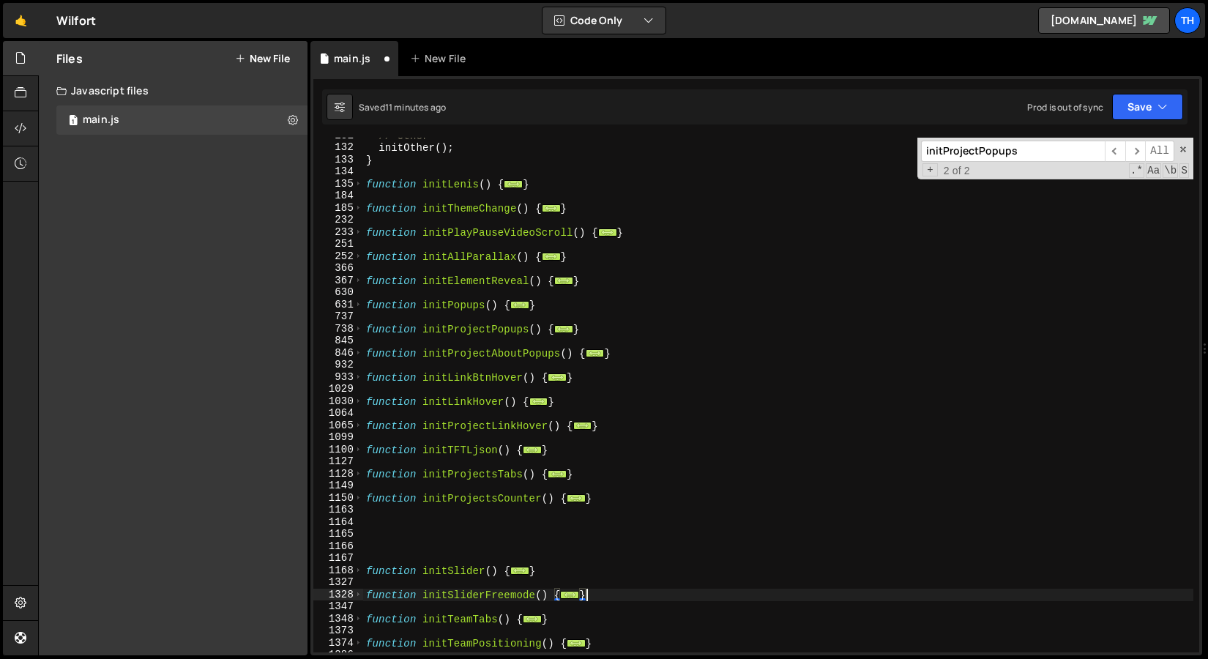
click at [442, 461] on div "// Other initOther ( ) ; } function initLenis ( ) { ... } function initThemeCha…" at bounding box center [778, 399] width 830 height 539
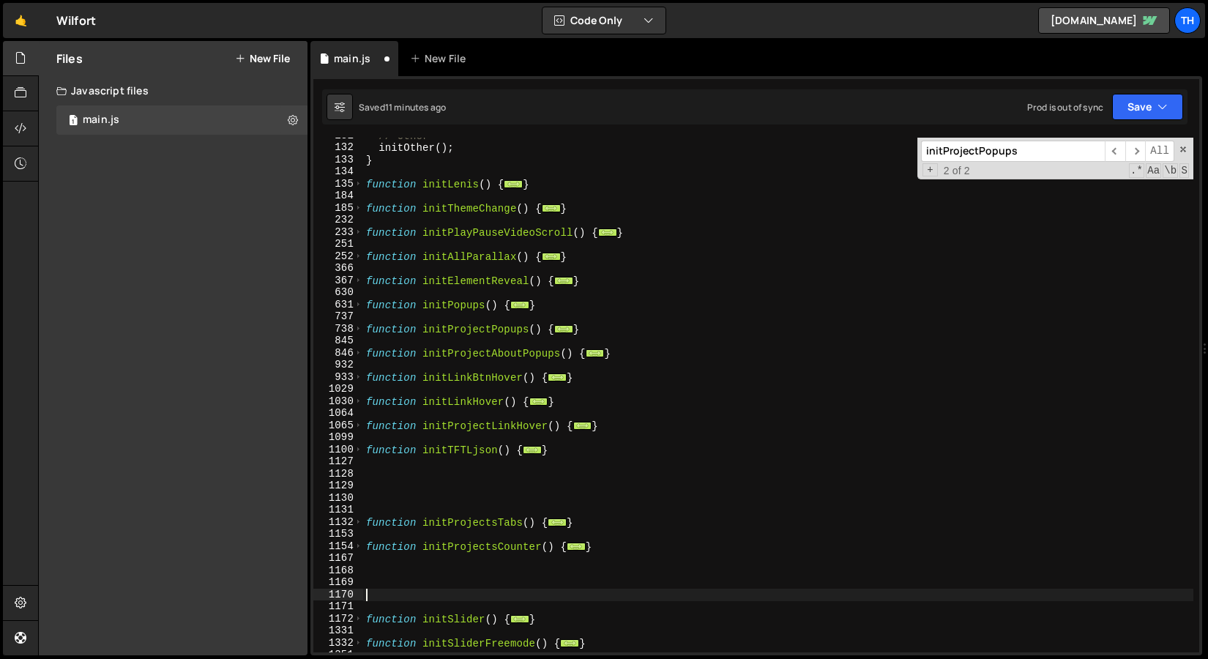
click at [400, 591] on div "// Other initOther ( ) ; } function initLenis ( ) { ... } function initThemeCha…" at bounding box center [778, 399] width 830 height 539
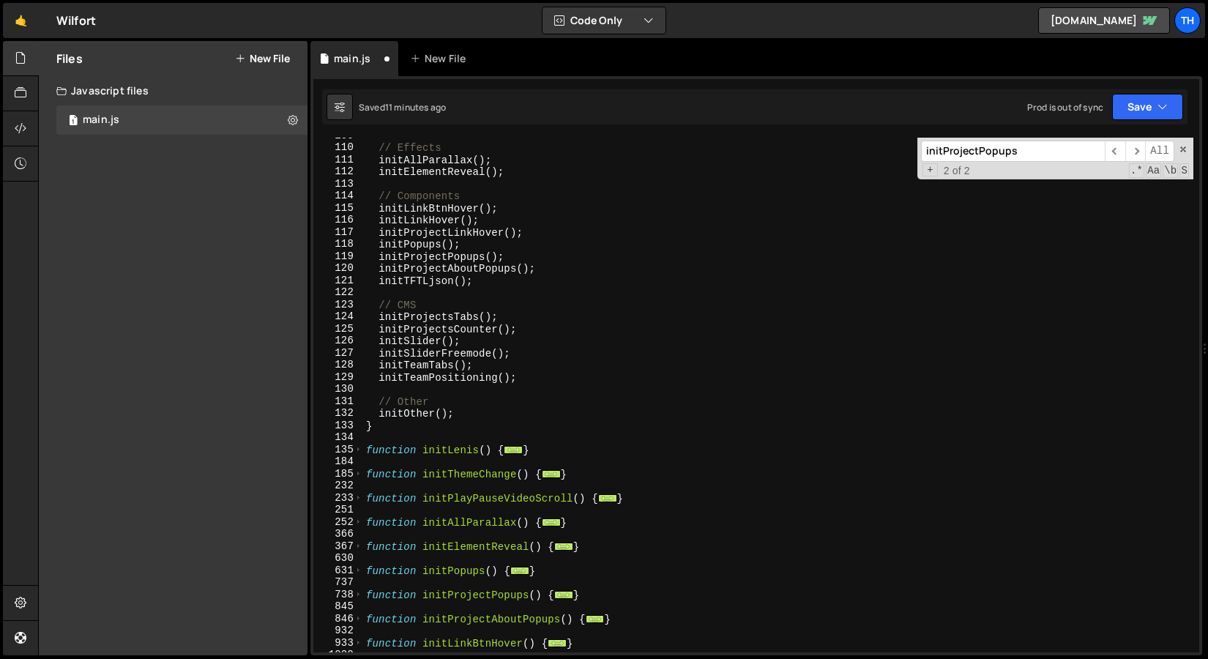
scroll to position [423, 0]
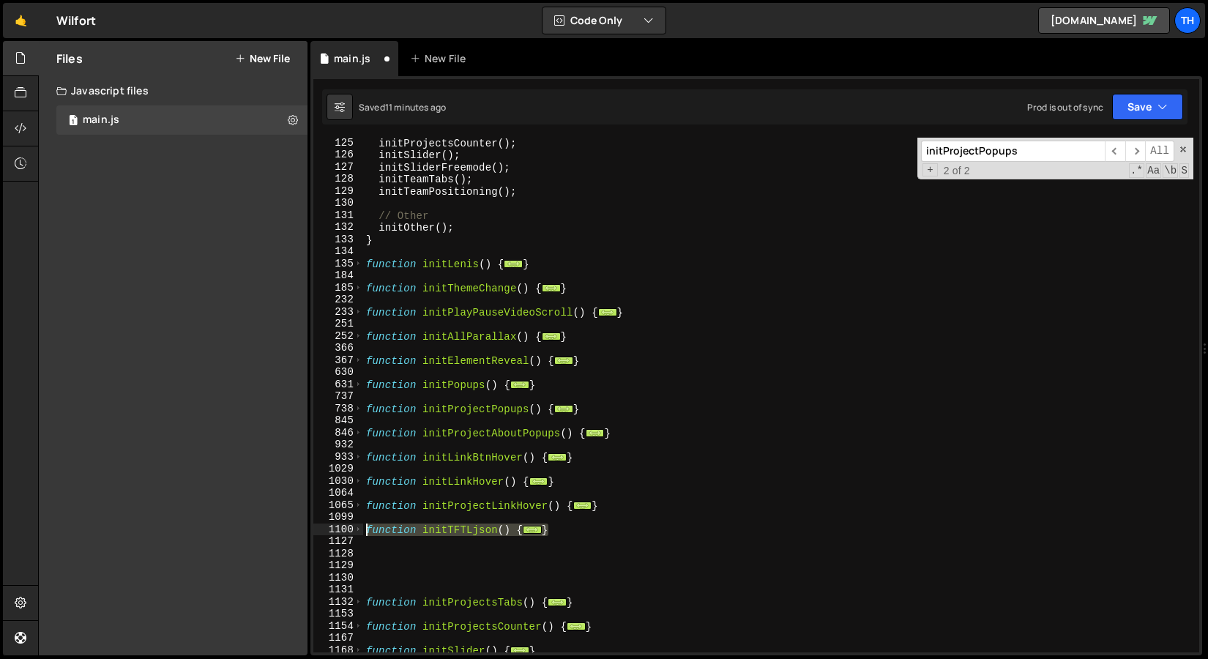
drag, startPoint x: 551, startPoint y: 527, endPoint x: 340, endPoint y: 532, distance: 210.2
click at [340, 532] on div "} 125 126 127 128 129 130 131 132 133 134 135 184 185 232 233 251 252 366 367 6…" at bounding box center [756, 395] width 886 height 515
type textarea "function initTFTLjson() { document.querySelectorAll('.credits').forEach(trigger…"
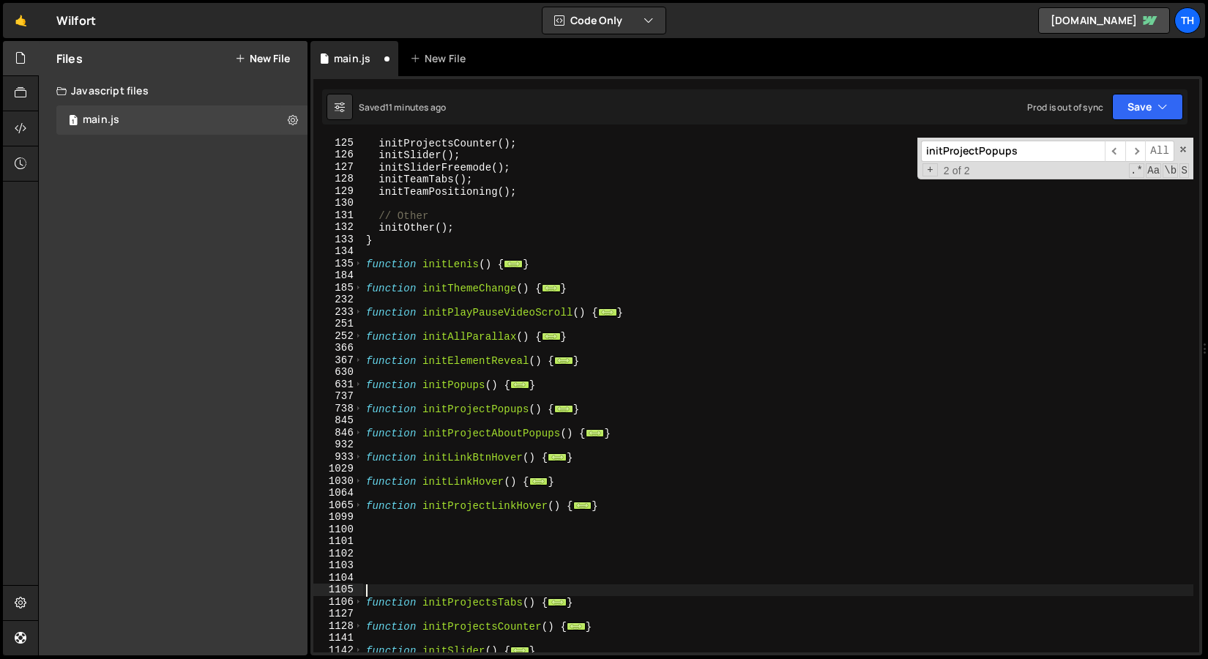
click at [422, 584] on div "initProjectsCounter ( ) ; initSlider ( ) ; initSliderFreemode ( ) ; initTeamTab…" at bounding box center [778, 406] width 830 height 539
click at [421, 582] on div "initProjectsCounter ( ) ; initSlider ( ) ; initSliderFreemode ( ) ; initTeamTab…" at bounding box center [778, 406] width 830 height 539
paste textarea "}"
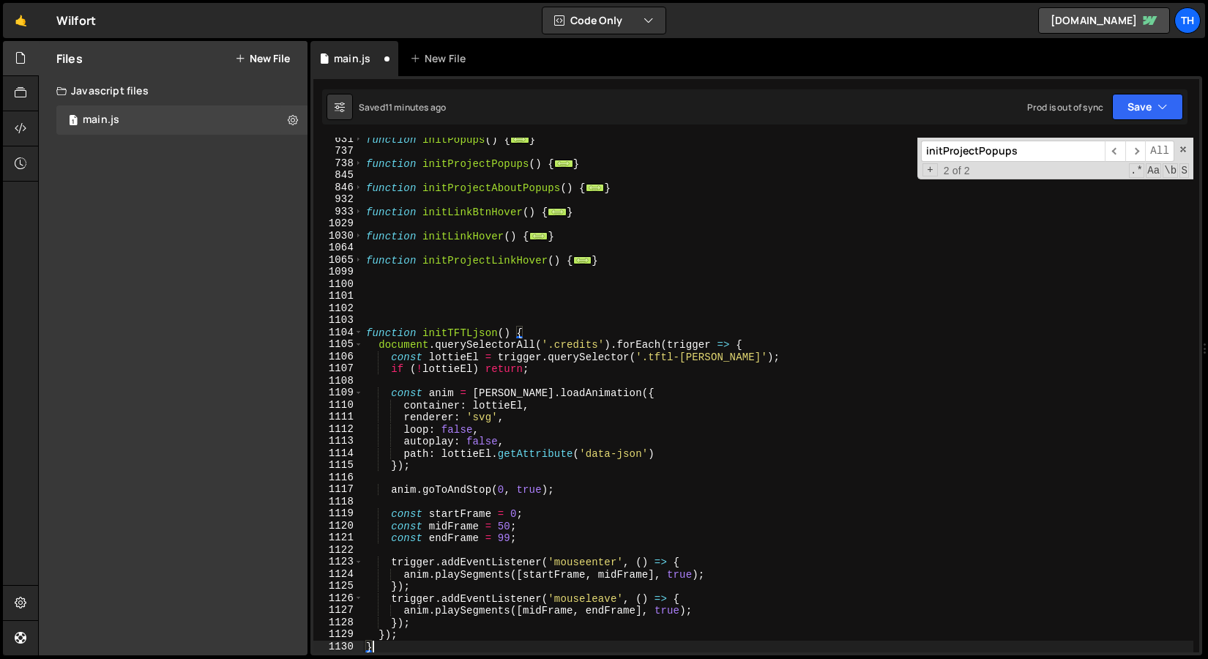
scroll to position [669, 0]
click at [360, 332] on span at bounding box center [358, 333] width 8 height 12
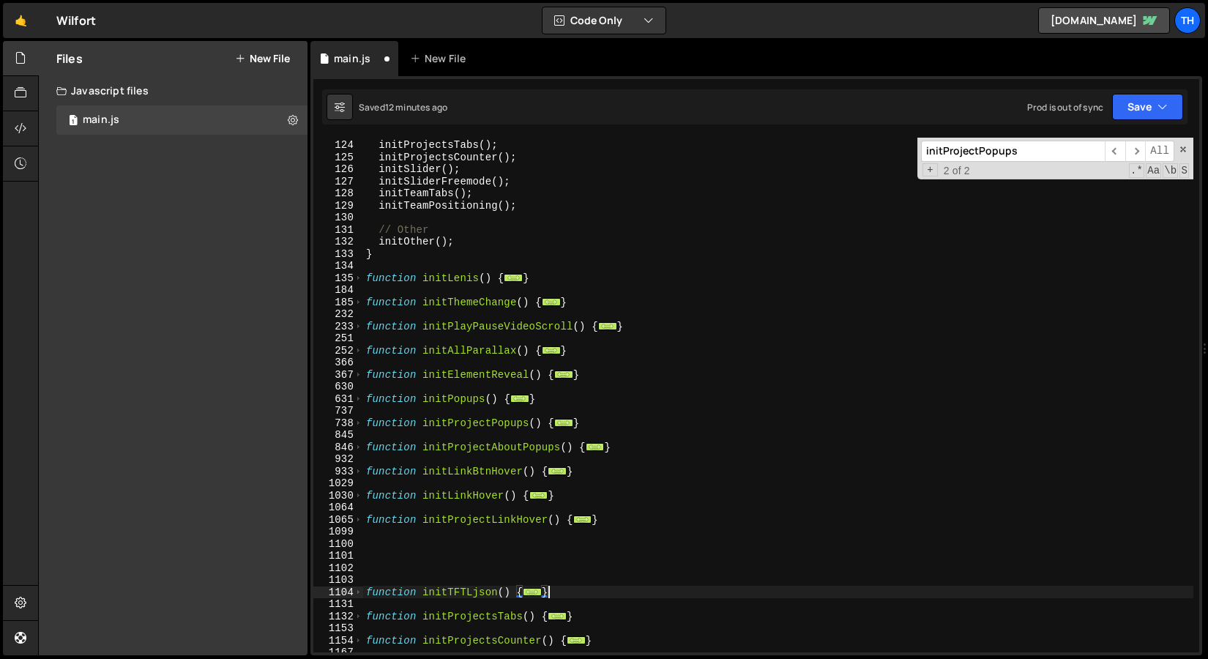
scroll to position [455, 0]
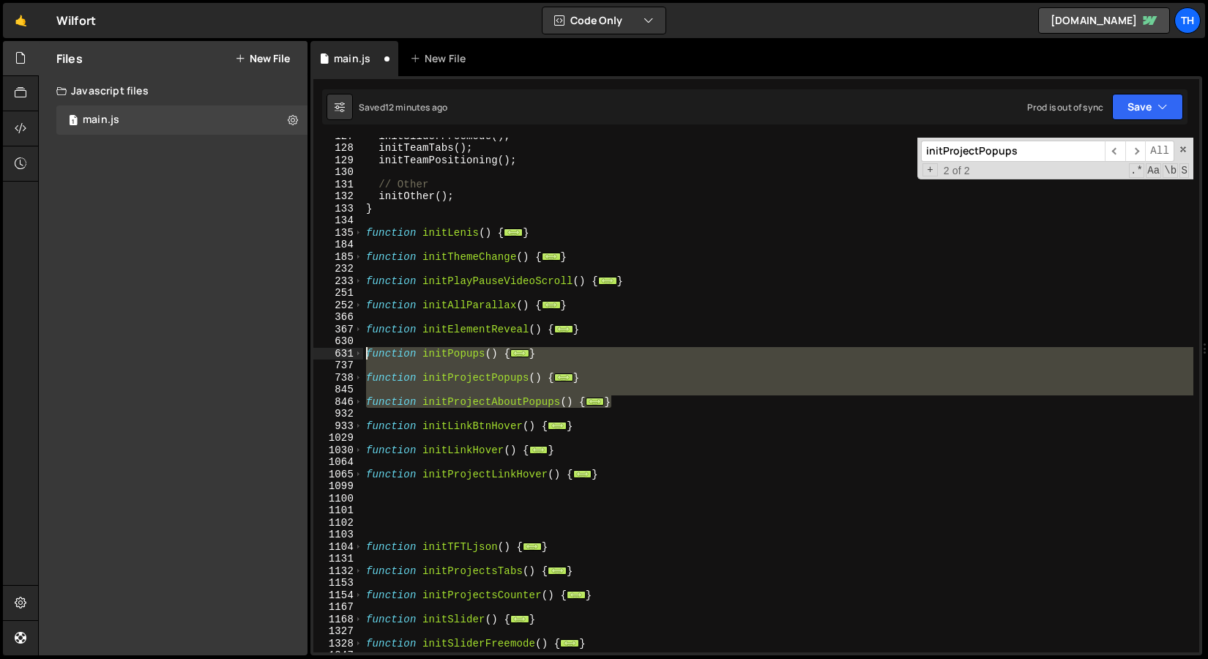
drag, startPoint x: 636, startPoint y: 403, endPoint x: 334, endPoint y: 353, distance: 305.8
click at [334, 353] on div "} 127 128 129 130 131 132 133 134 135 184 185 232 233 251 252 366 367 630 631 7…" at bounding box center [756, 395] width 886 height 515
type textarea "function initPopups() { // Open pop-ups"
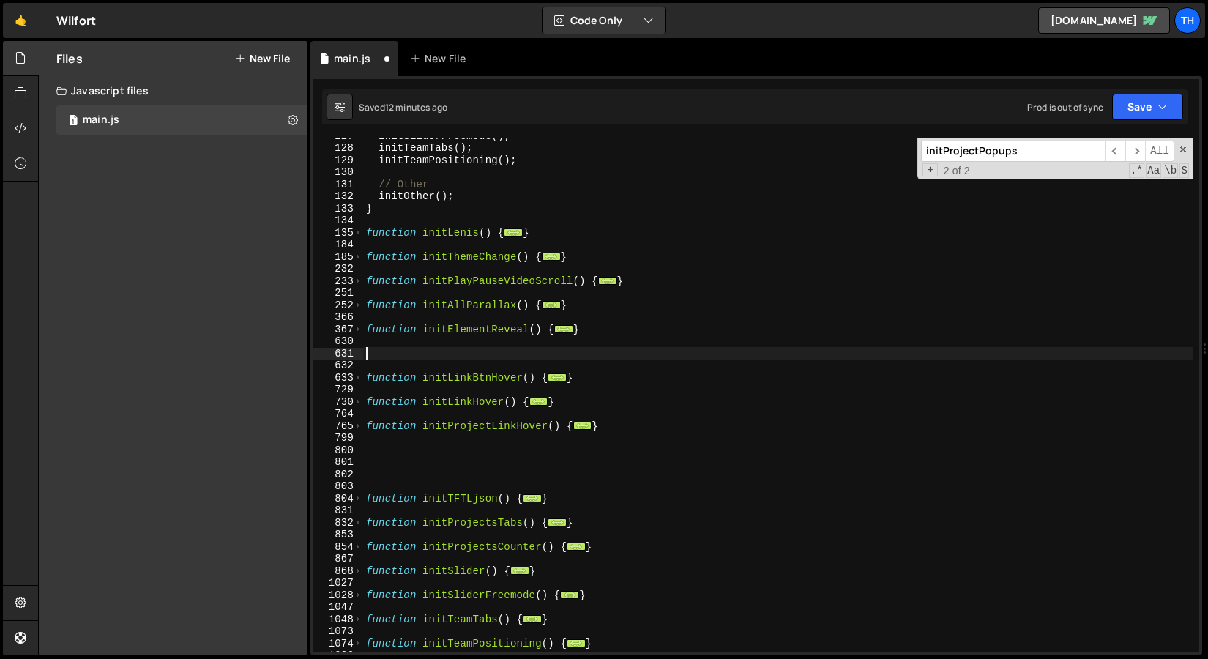
click at [421, 477] on div "initSliderFreemode ( ) ; initTeamTabs ( ) ; initTeamPositioning ( ) ; // Other …" at bounding box center [778, 399] width 830 height 539
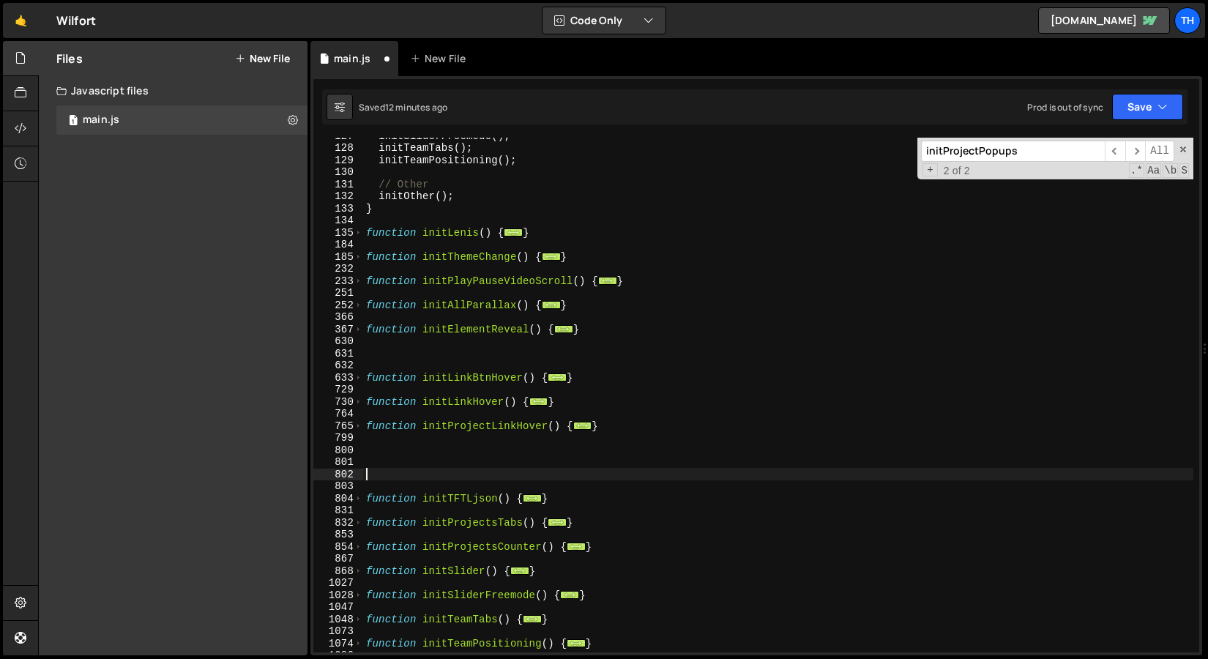
paste textarea "}"
type textarea "}"
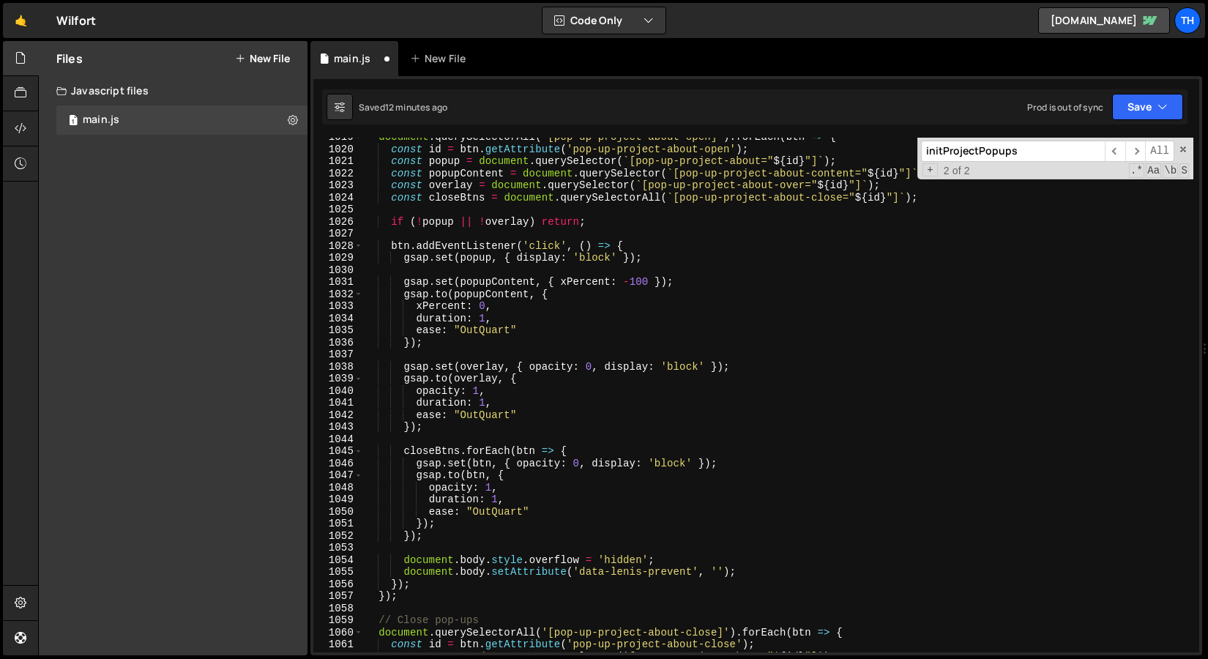
scroll to position [3217, 0]
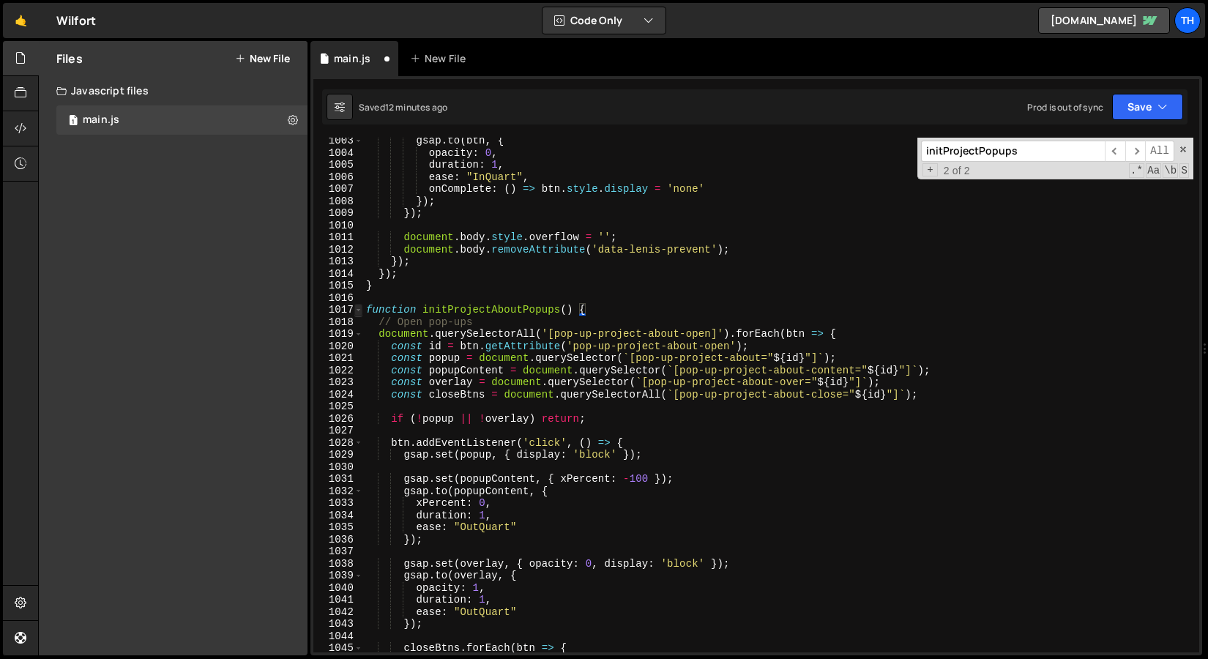
click at [361, 310] on span at bounding box center [358, 310] width 8 height 12
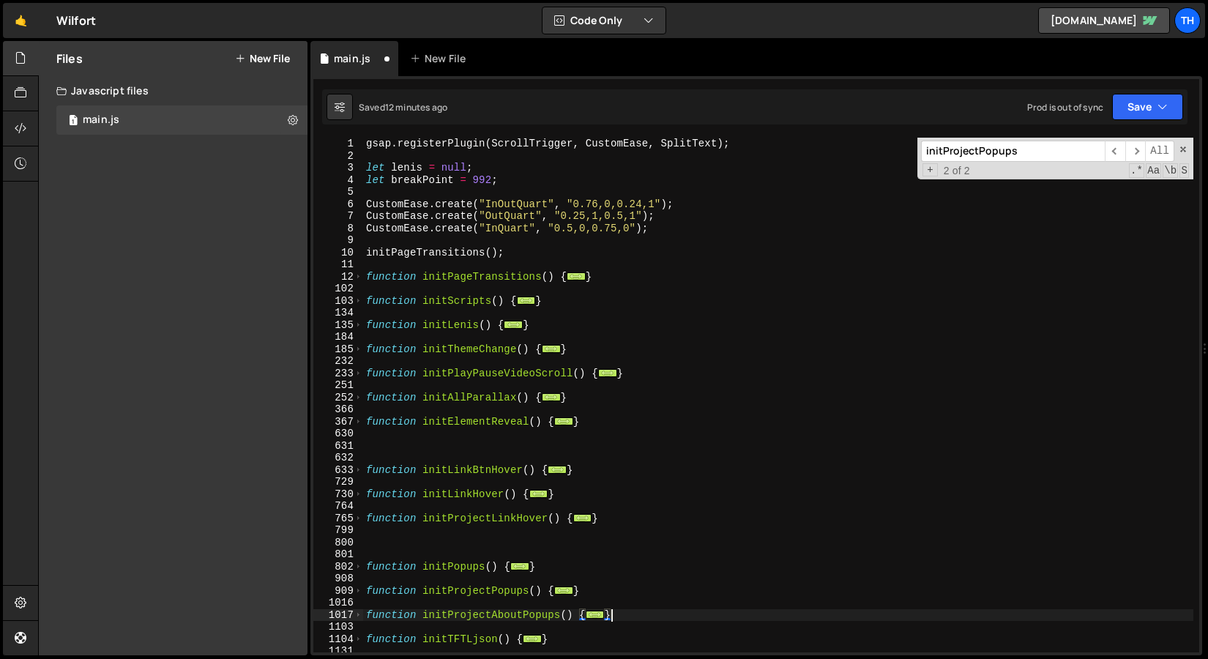
scroll to position [0, 0]
click at [357, 327] on span at bounding box center [358, 325] width 8 height 12
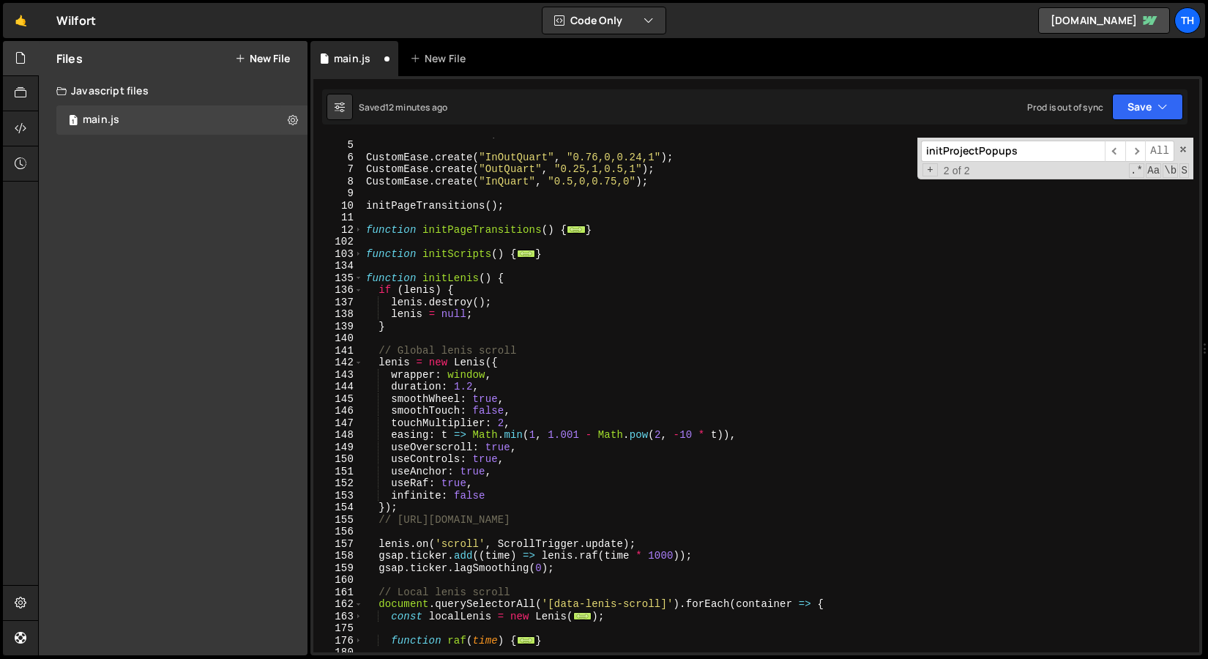
scroll to position [1, 0]
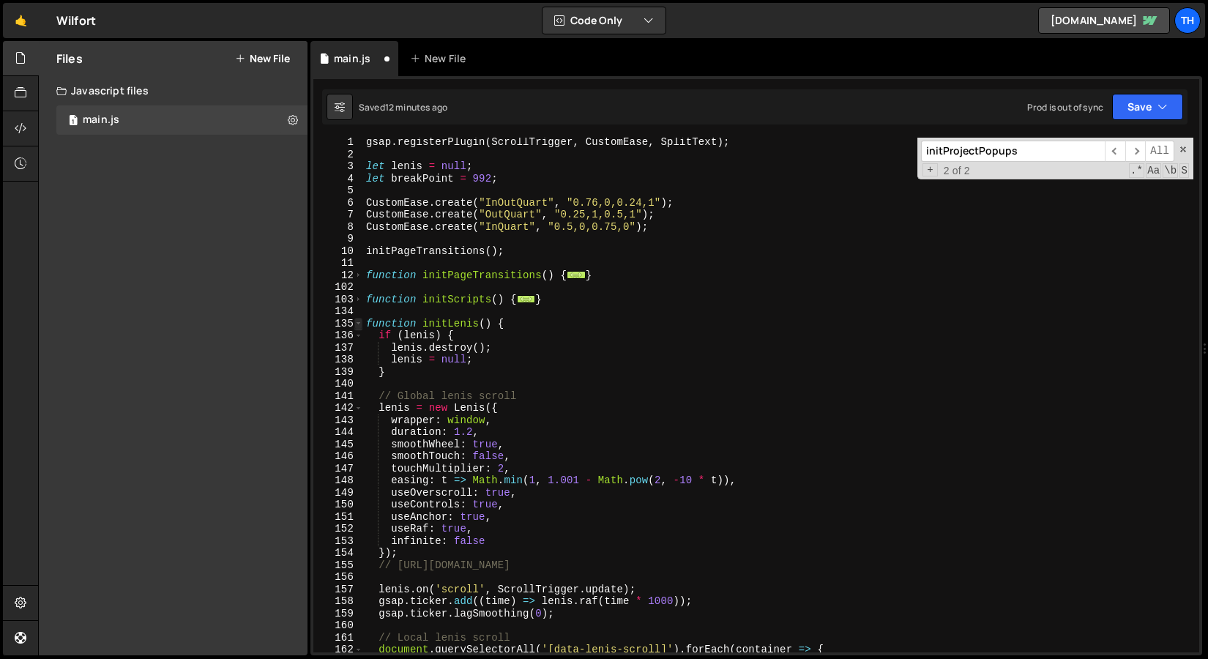
click at [360, 323] on span at bounding box center [358, 324] width 8 height 12
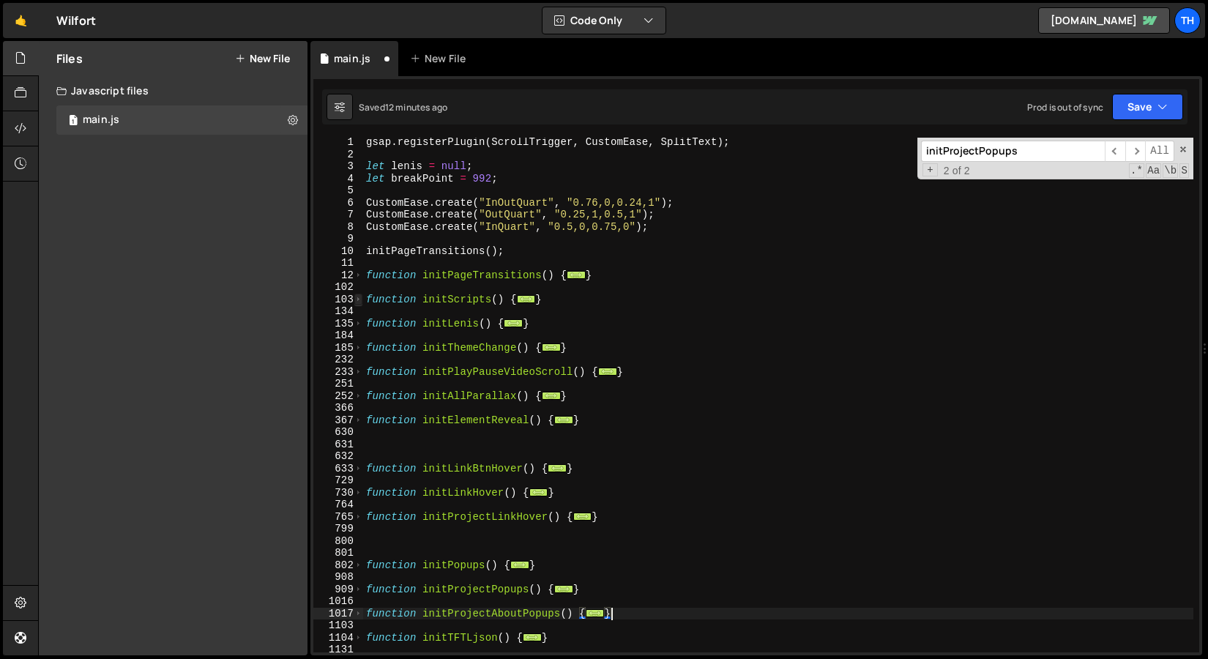
click at [360, 302] on span at bounding box center [358, 300] width 8 height 12
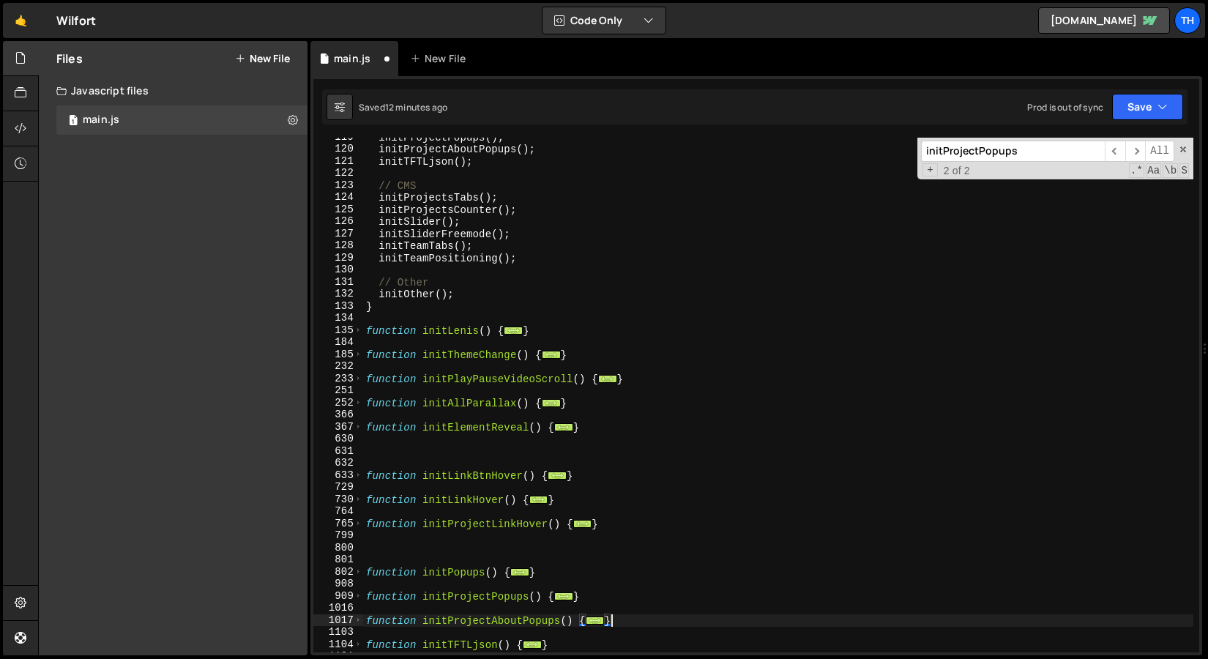
scroll to position [447, 0]
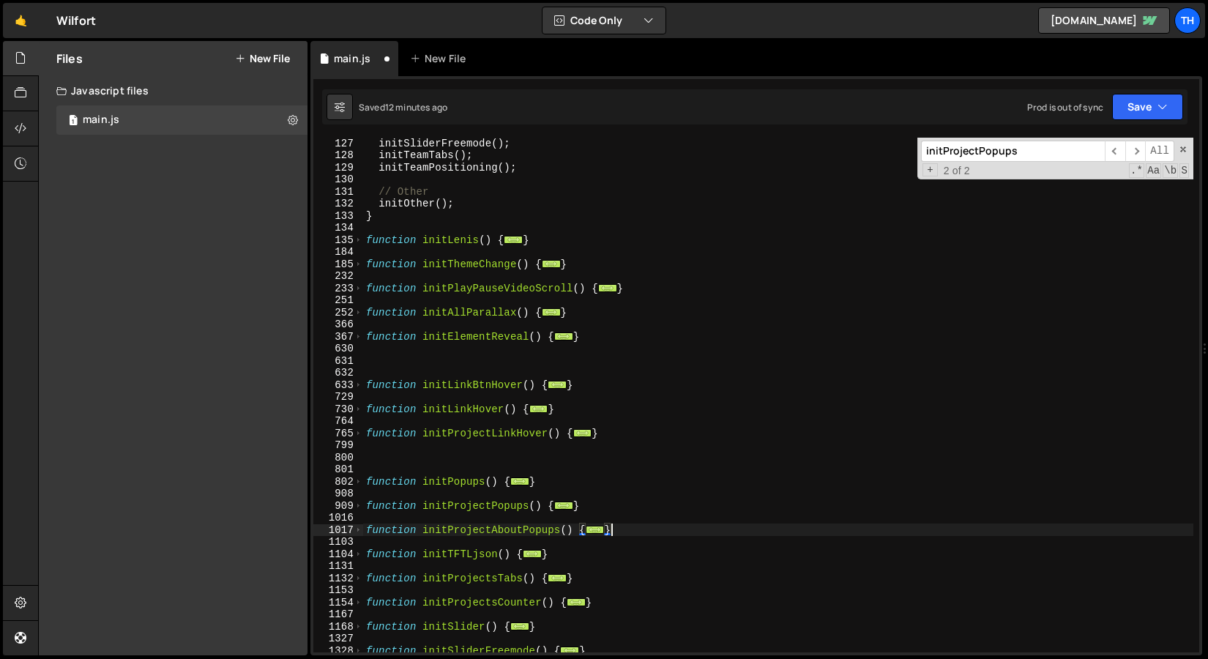
click at [405, 454] on div "initSliderFreemode ( ) ; initTeamTabs ( ) ; initTeamPositioning ( ) ; // Other …" at bounding box center [778, 406] width 830 height 539
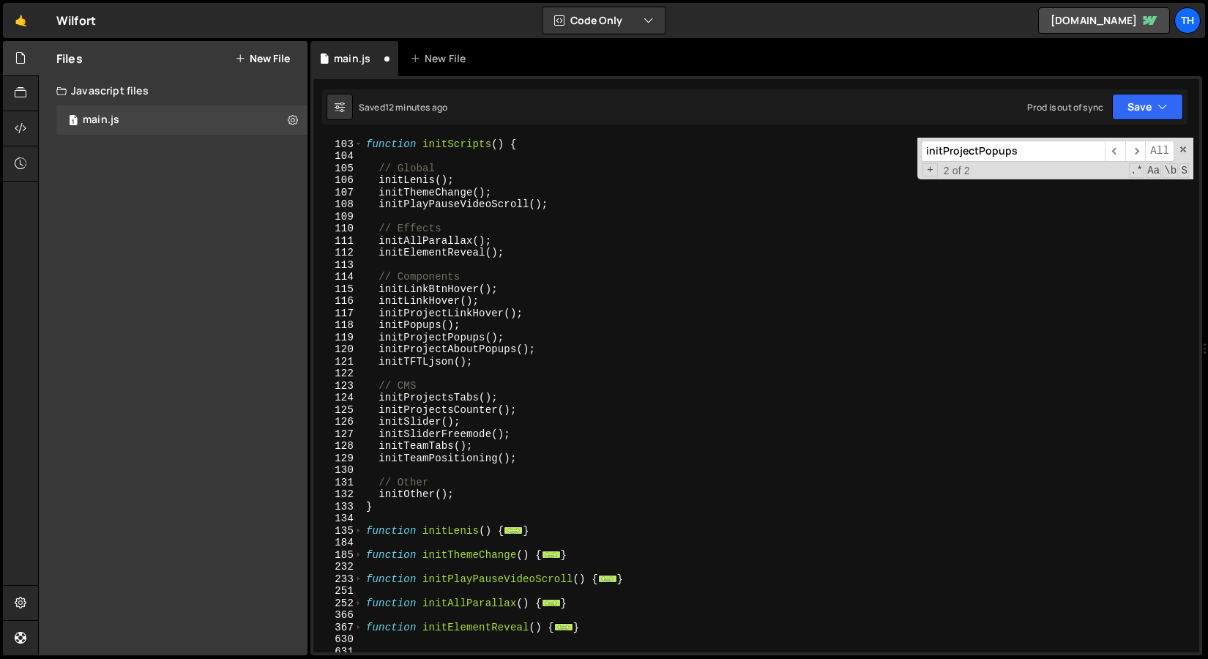
scroll to position [156, 0]
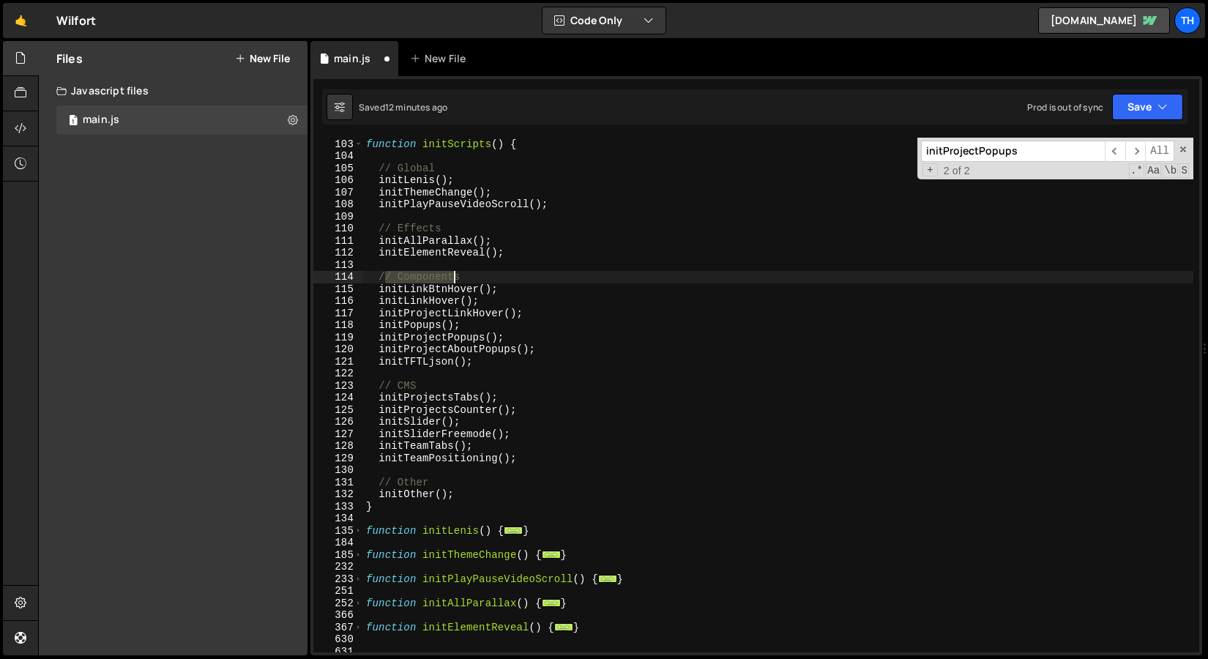
drag, startPoint x: 382, startPoint y: 275, endPoint x: 463, endPoint y: 279, distance: 80.6
click at [459, 279] on div "function initScripts ( ) { // Global initLenis ( ) ; initThemeChange ( ) ; init…" at bounding box center [778, 395] width 830 height 539
type textarea "// Components"
click at [465, 280] on div "function initScripts ( ) { // Global initLenis ( ) ; initThemeChange ( ) ; init…" at bounding box center [778, 395] width 830 height 515
drag, startPoint x: 476, startPoint y: 283, endPoint x: 379, endPoint y: 274, distance: 97.8
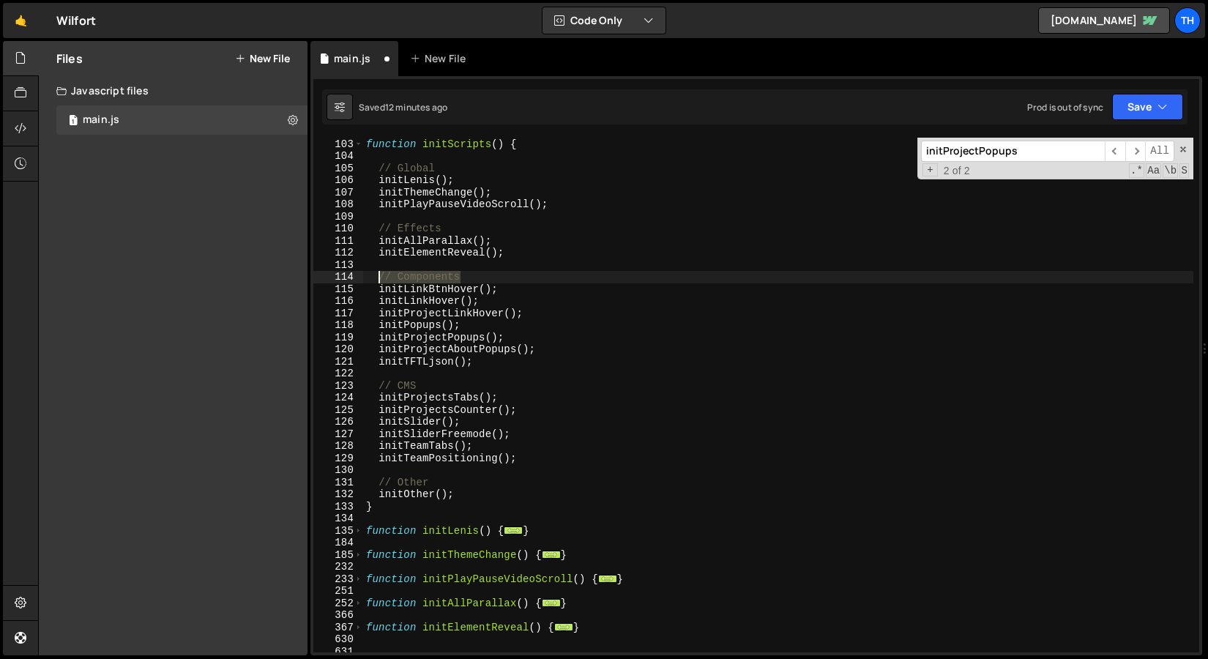
click at [379, 274] on div "function initScripts ( ) { // Global initLenis ( ) ; initThemeChange ( ) ; init…" at bounding box center [778, 395] width 830 height 539
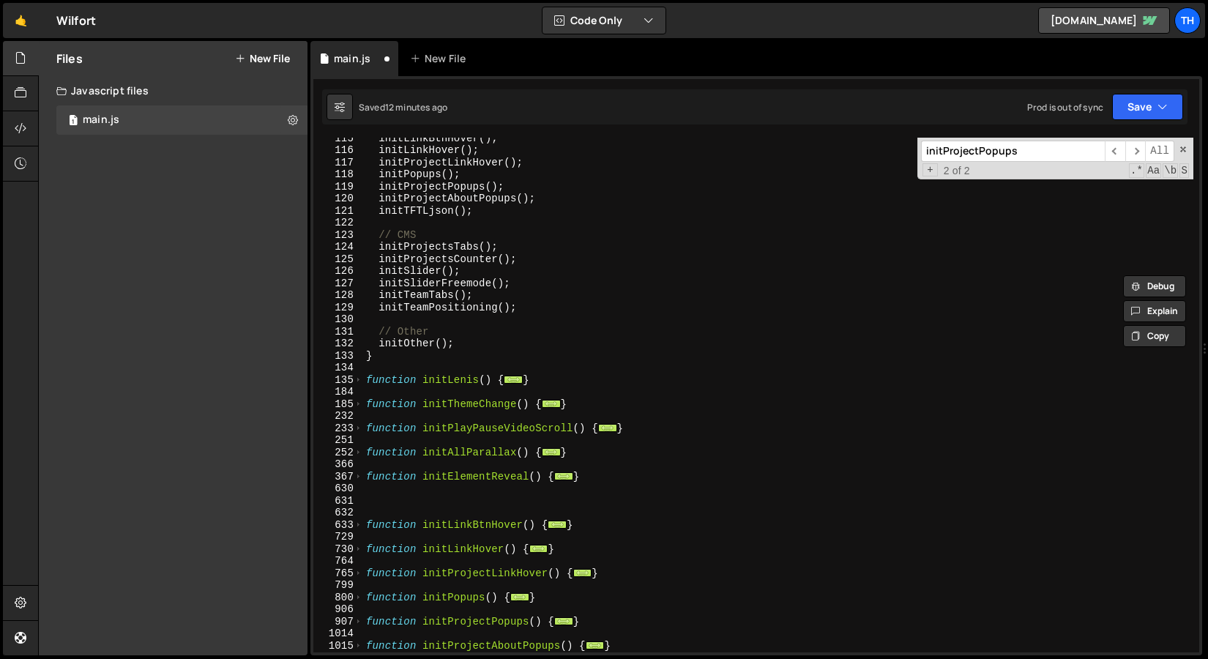
scroll to position [308, 0]
click at [431, 507] on div "initLinkBtnHover ( ) ; initLinkHover ( ) ; initProjectLinkHover ( ) ; initPopup…" at bounding box center [778, 401] width 830 height 539
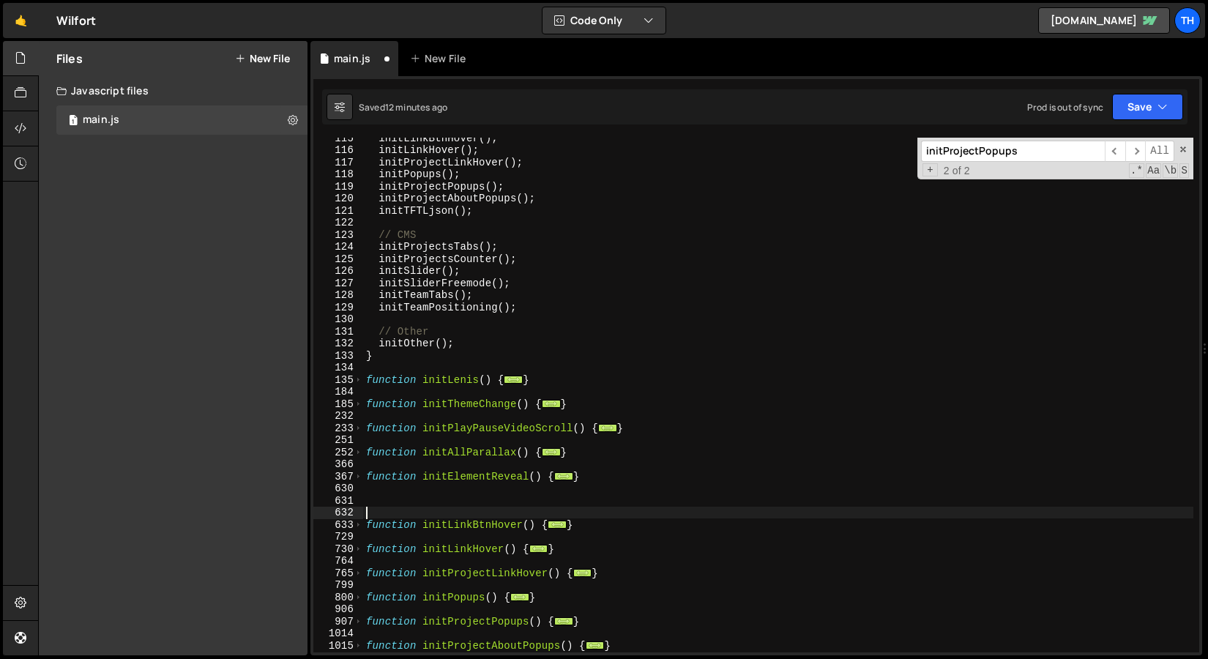
paste textarea "// Components"
type textarea "// Components"
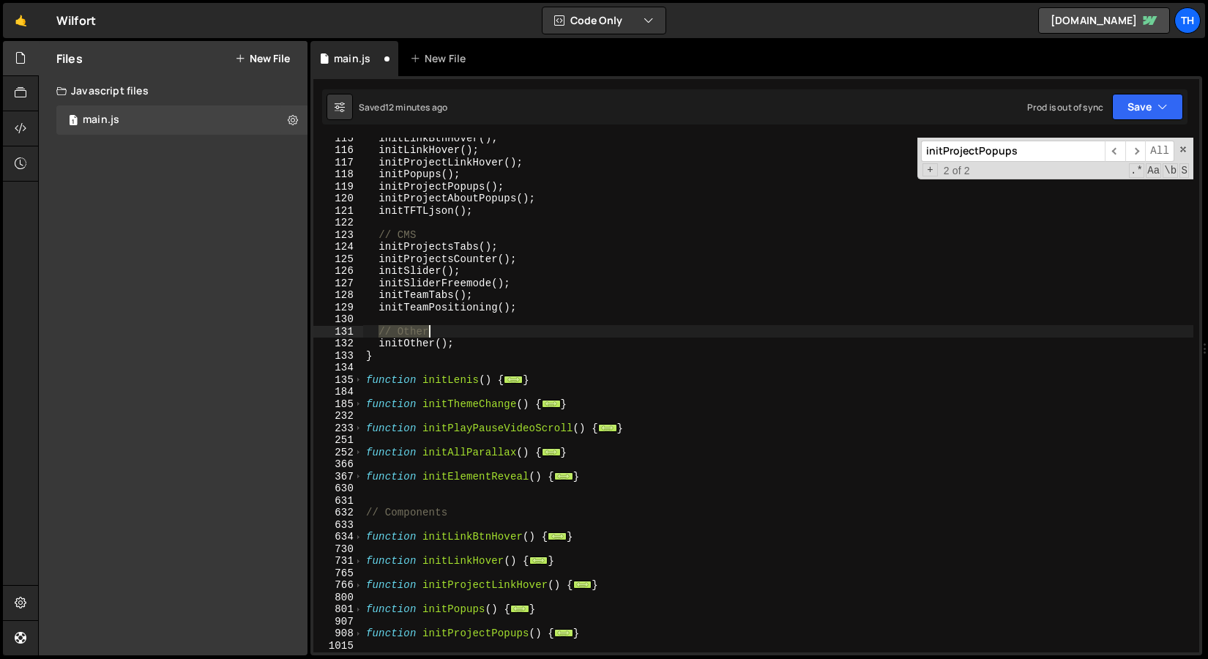
drag, startPoint x: 380, startPoint y: 333, endPoint x: 440, endPoint y: 326, distance: 60.5
click at [440, 326] on div "initLinkBtnHover ( ) ; initLinkHover ( ) ; initProjectLinkHover ( ) ; initPopup…" at bounding box center [778, 401] width 830 height 539
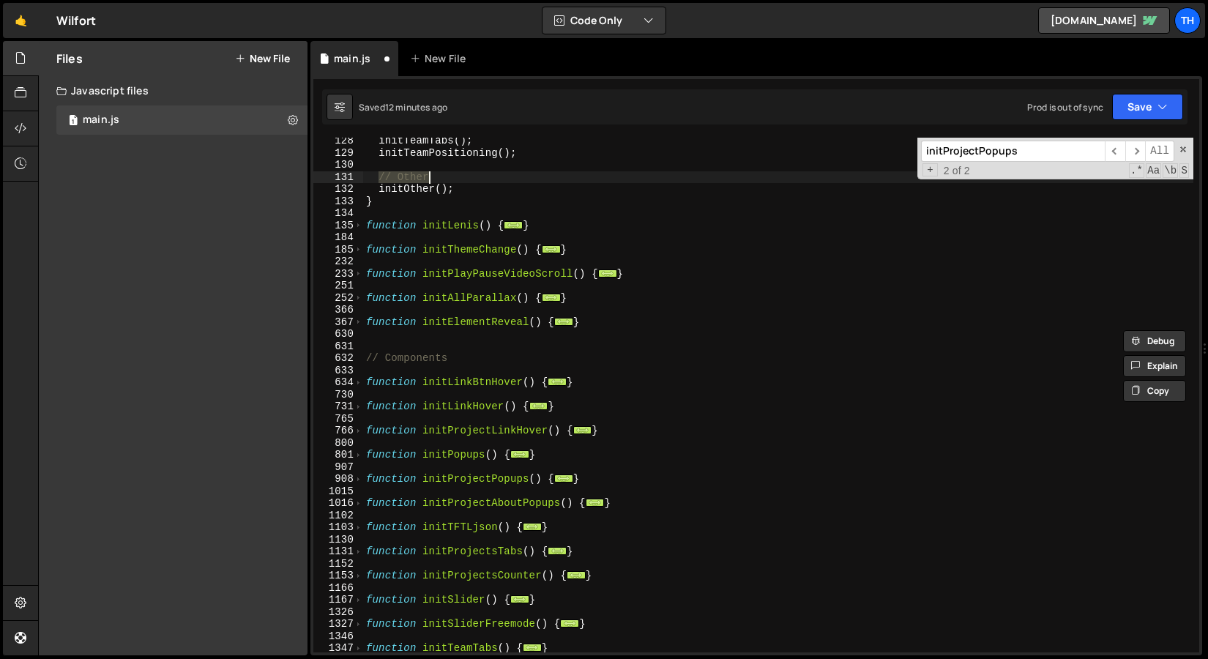
scroll to position [608, 0]
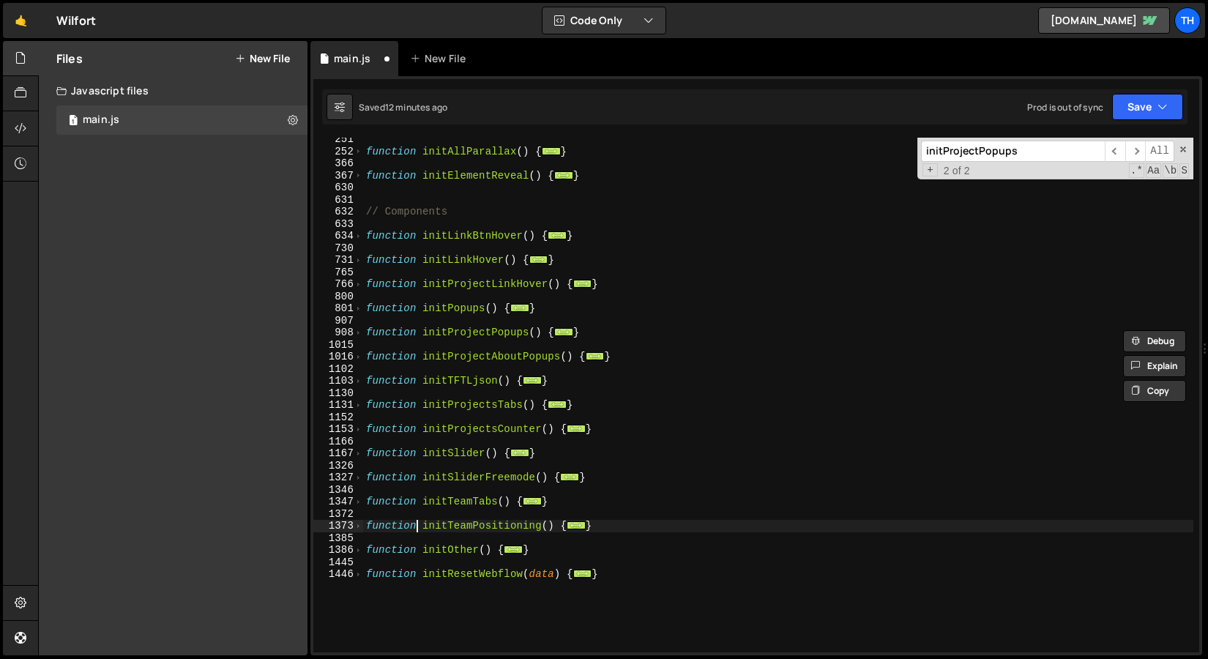
click at [417, 528] on div "function initAllParallax ( ) { ... } function initElementReveal ( ) { ... } // …" at bounding box center [778, 402] width 830 height 539
type textarea "function initTeamPositioning() {"
click at [414, 537] on div "function initAllParallax ( ) { ... } function initElementReveal ( ) { ... } // …" at bounding box center [778, 402] width 830 height 539
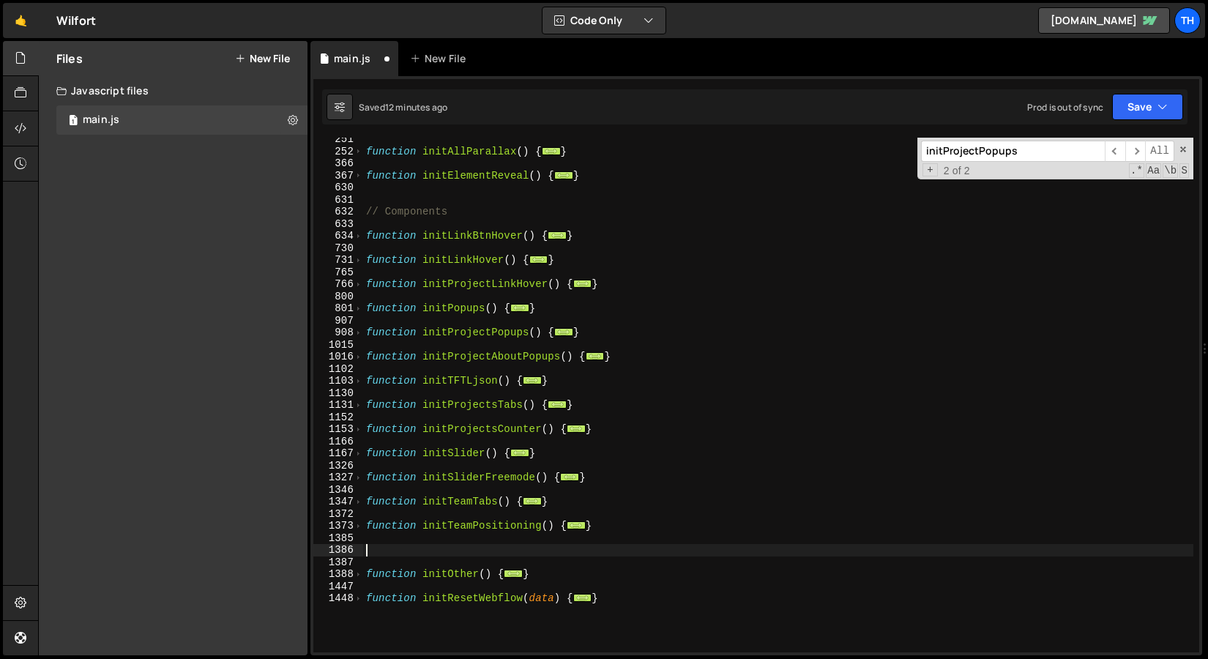
paste textarea "// Other"
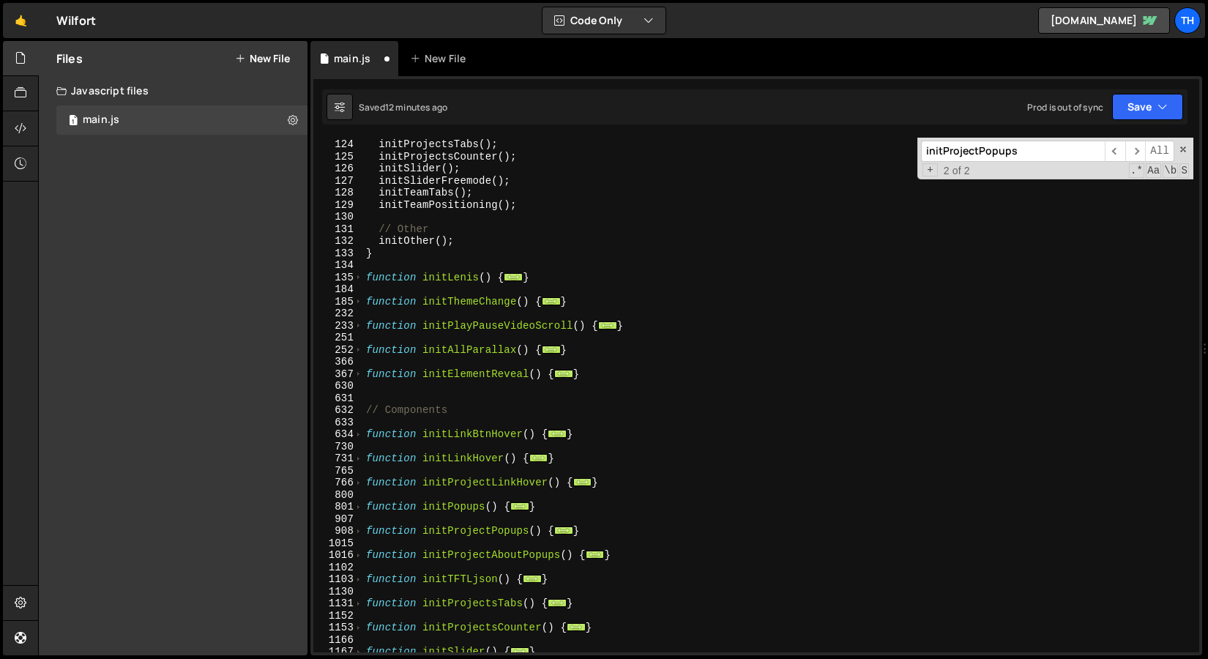
scroll to position [309, 0]
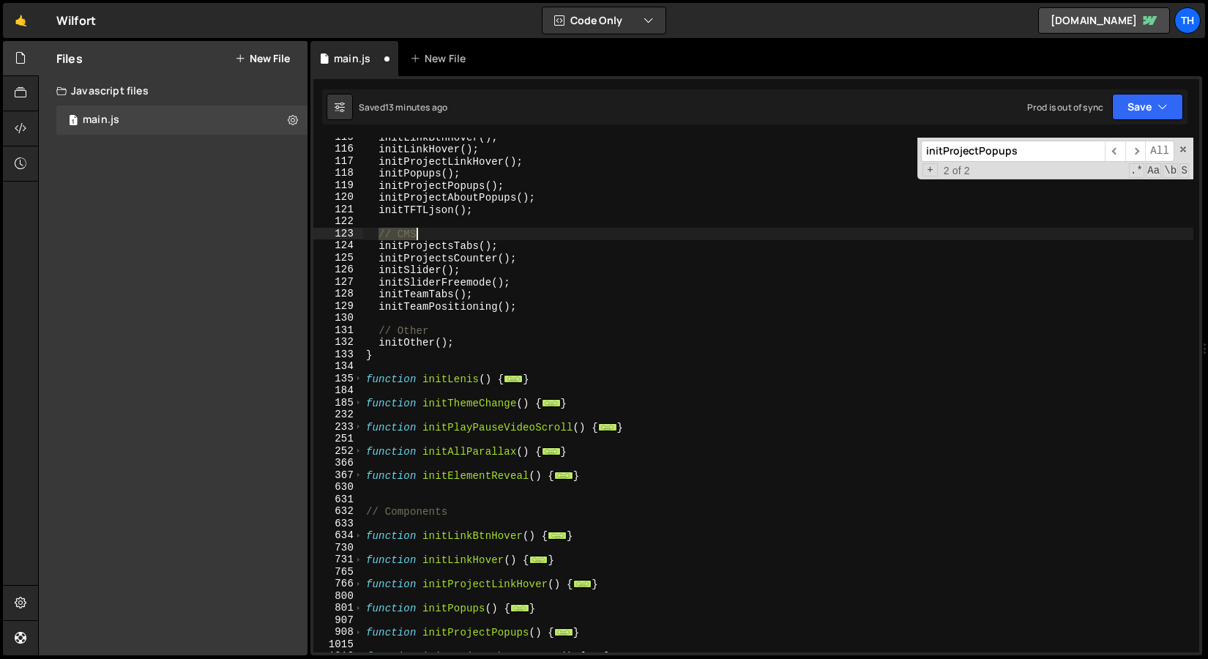
drag, startPoint x: 380, startPoint y: 235, endPoint x: 424, endPoint y: 236, distance: 43.9
click at [423, 236] on div "initLinkBtnHover ( ) ; initLinkHover ( ) ; initProjectLinkHover ( ) ; initPopup…" at bounding box center [778, 400] width 830 height 539
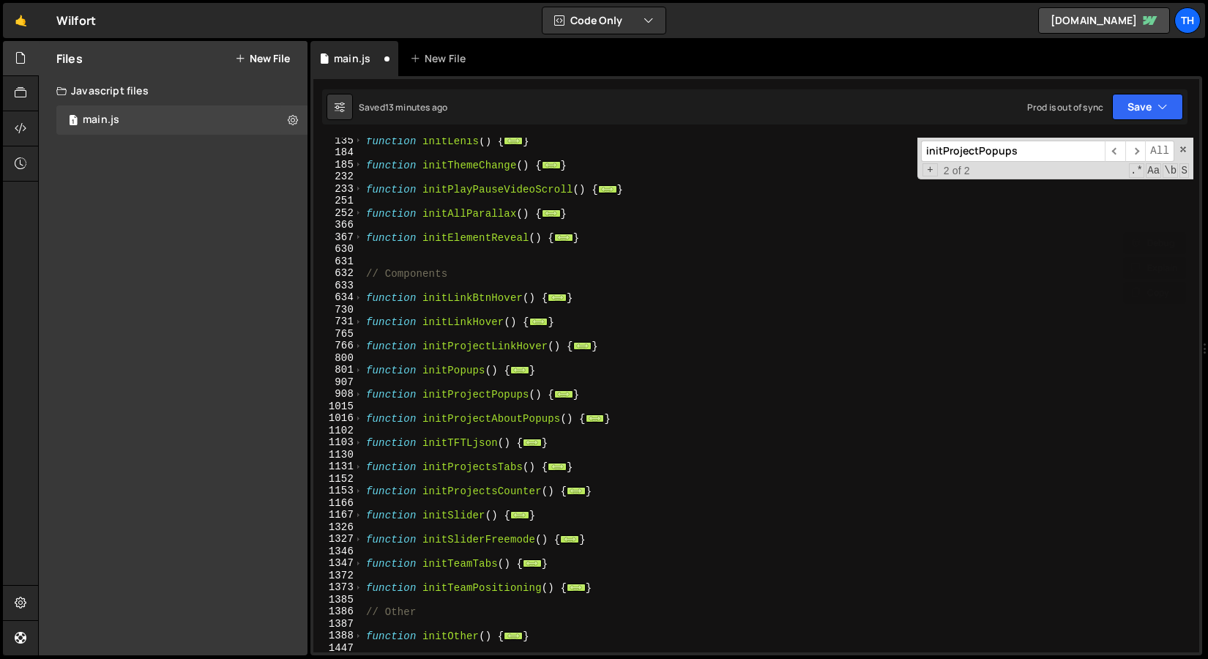
scroll to position [637, 0]
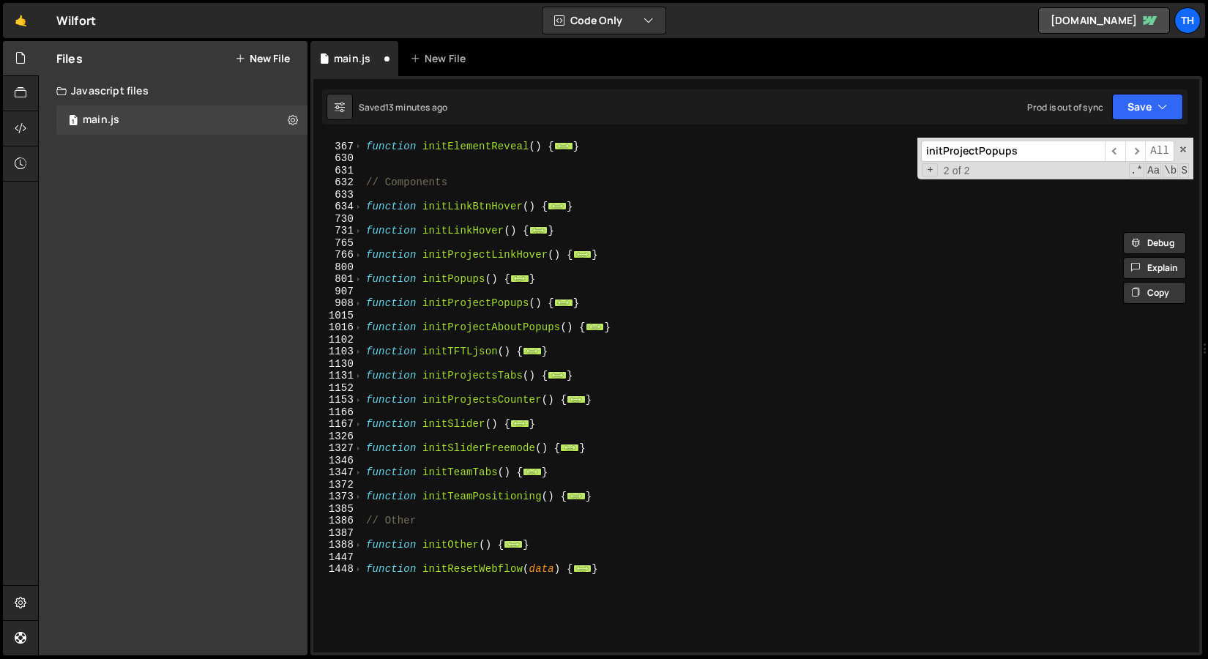
click at [596, 354] on div "function initElementReveal ( ) { ... } // Components function initLinkBtnHover …" at bounding box center [778, 397] width 830 height 539
type textarea "}"
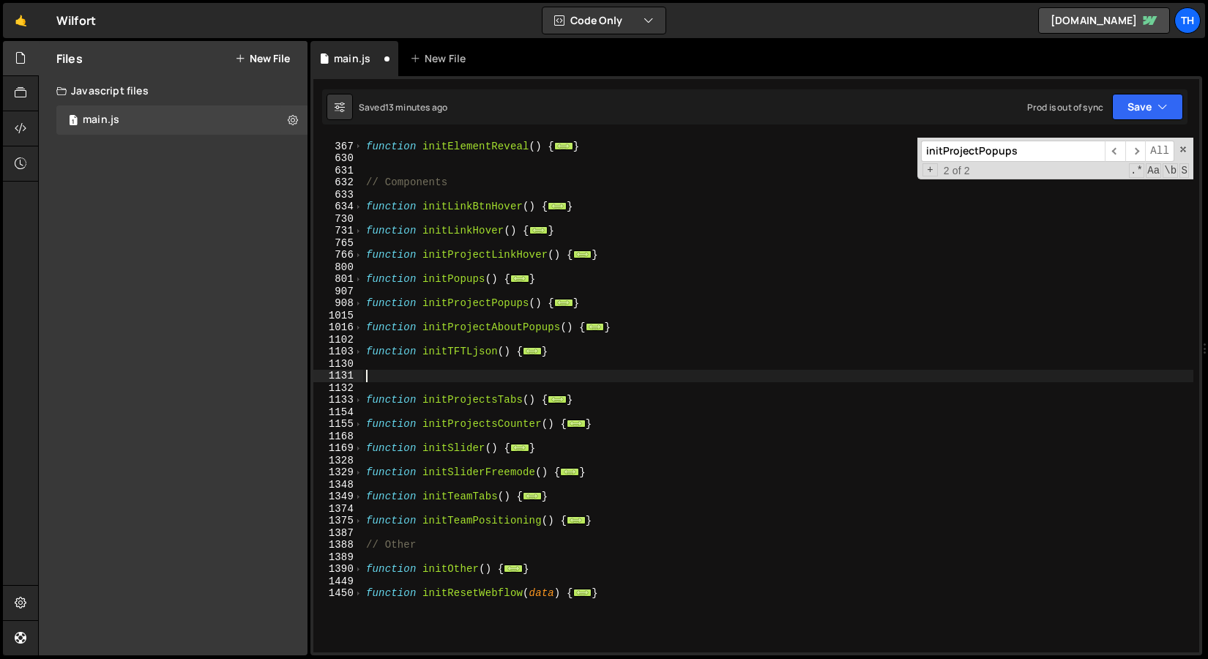
paste textarea "// CMS"
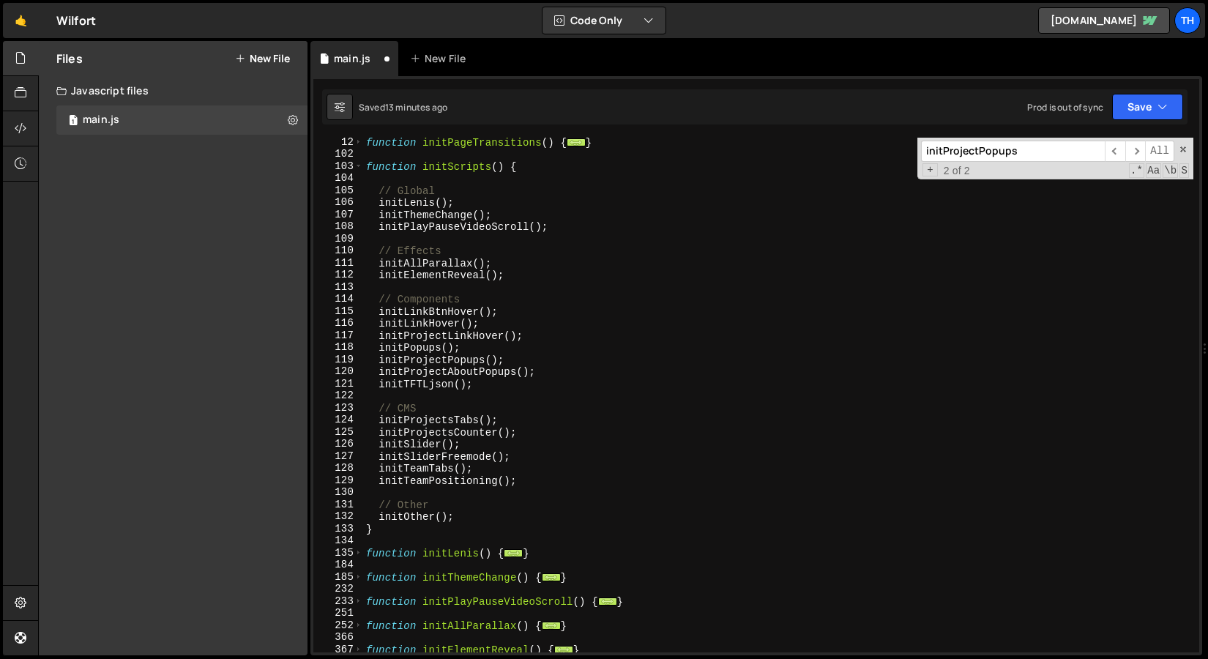
scroll to position [113, 0]
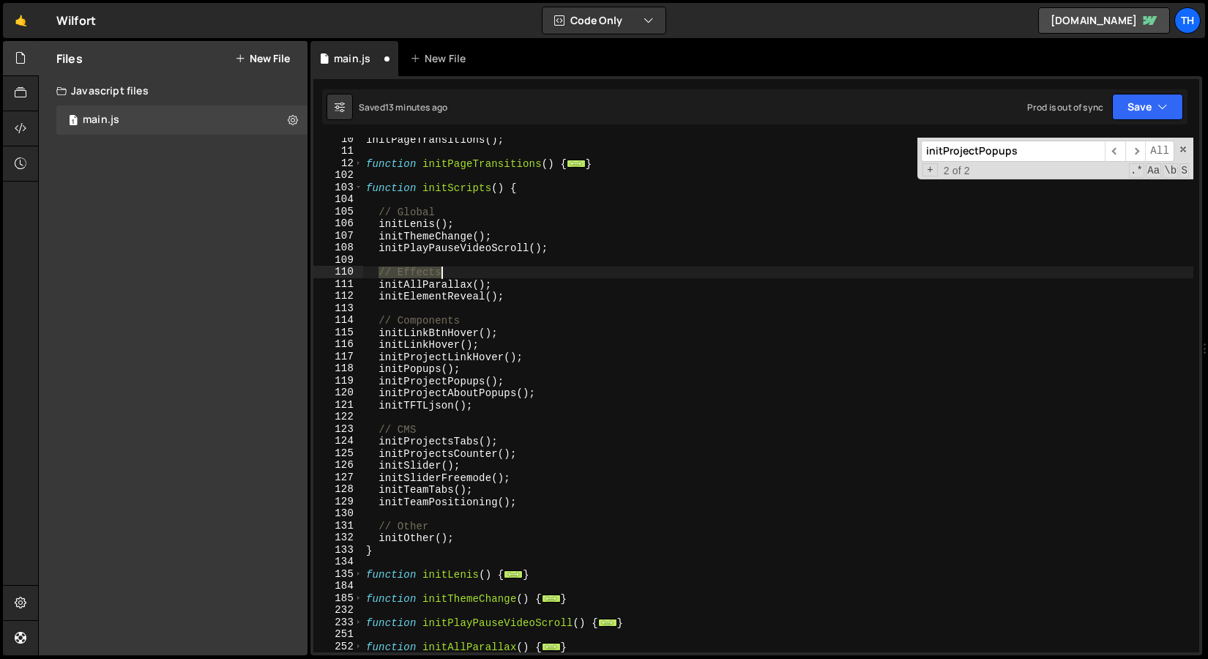
drag, startPoint x: 379, startPoint y: 274, endPoint x: 454, endPoint y: 271, distance: 75.5
click at [454, 271] on div "initPageTransitions ( ) ; function initPageTransitions ( ) { ... } function ini…" at bounding box center [778, 402] width 830 height 539
type textarea "// Effects"
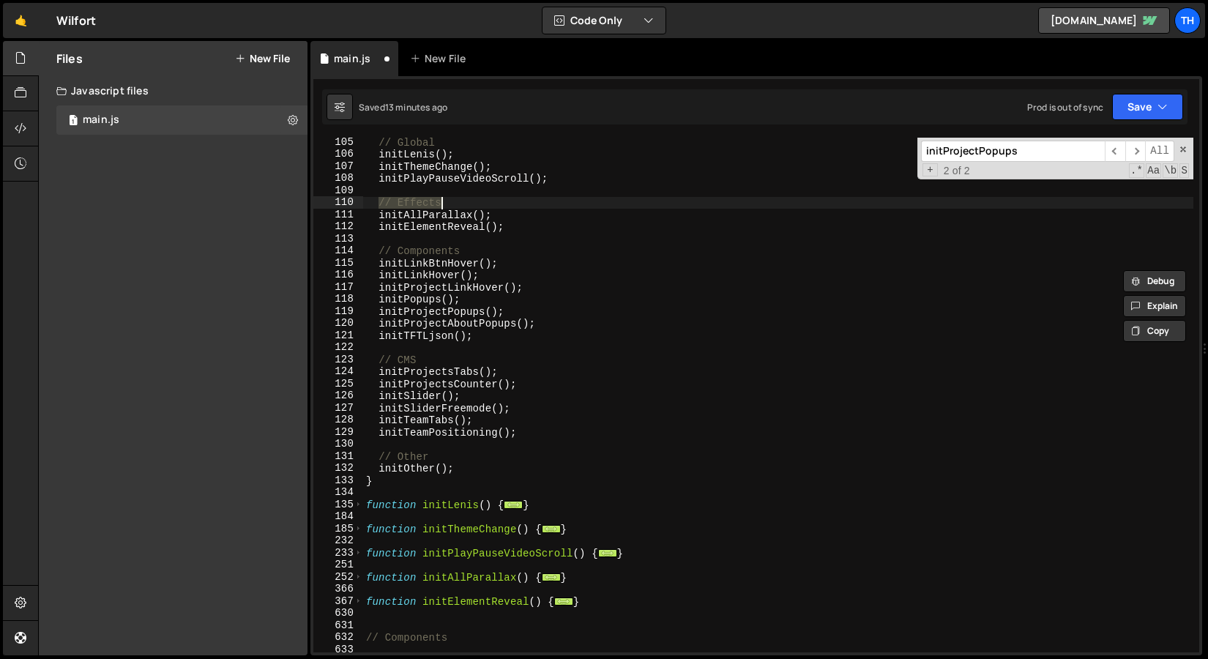
scroll to position [182, 0]
click at [405, 560] on div "// Global initLenis ( ) ; initThemeChange ( ) ; initPlayPauseVideoScroll ( ) ; …" at bounding box center [778, 405] width 830 height 539
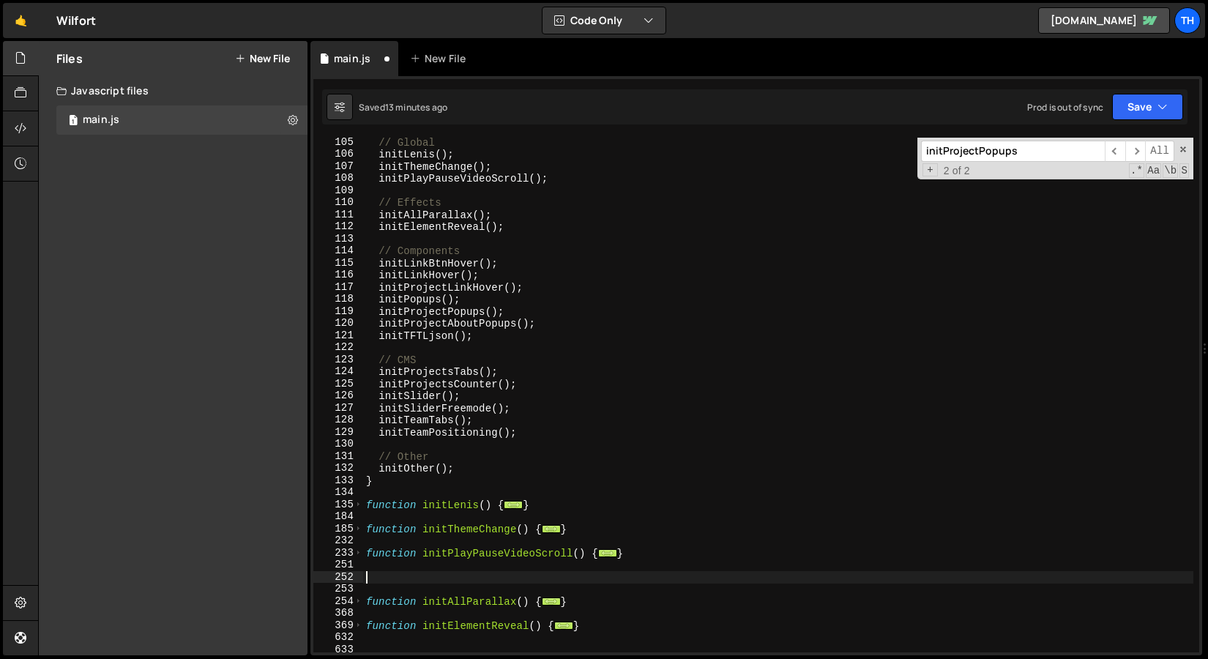
paste textarea "// Effects"
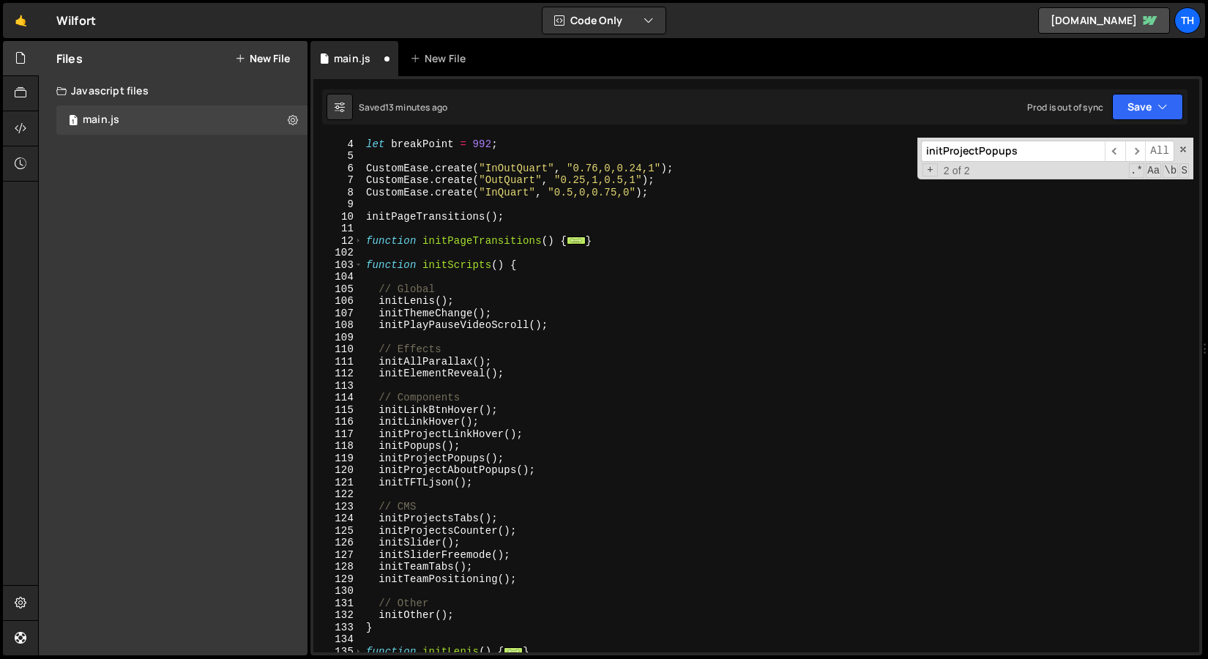
scroll to position [36, 0]
drag, startPoint x: 380, startPoint y: 291, endPoint x: 436, endPoint y: 288, distance: 55.7
click at [436, 288] on div "let lenis = null ; let breakPoint = 992 ; CustomEase . create ( "InOutQuart" , …" at bounding box center [778, 395] width 830 height 539
type textarea "// Global"
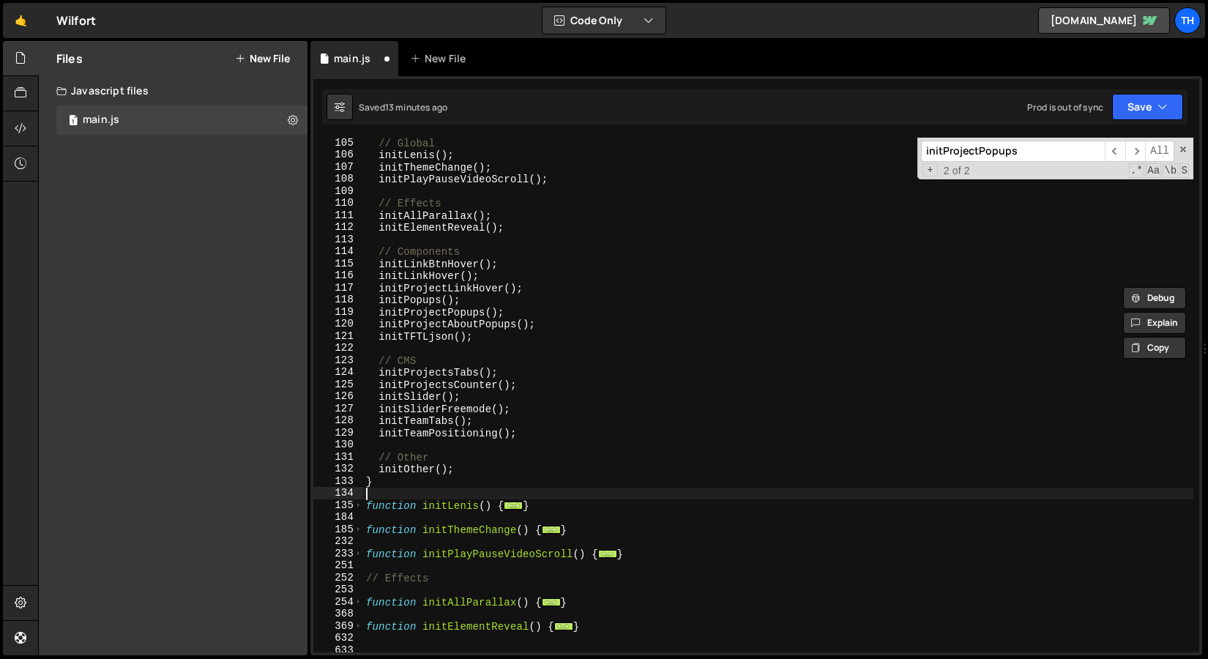
click at [406, 495] on div "// Global initLenis ( ) ; initThemeChange ( ) ; initPlayPauseVideoScroll ( ) ; …" at bounding box center [778, 406] width 830 height 539
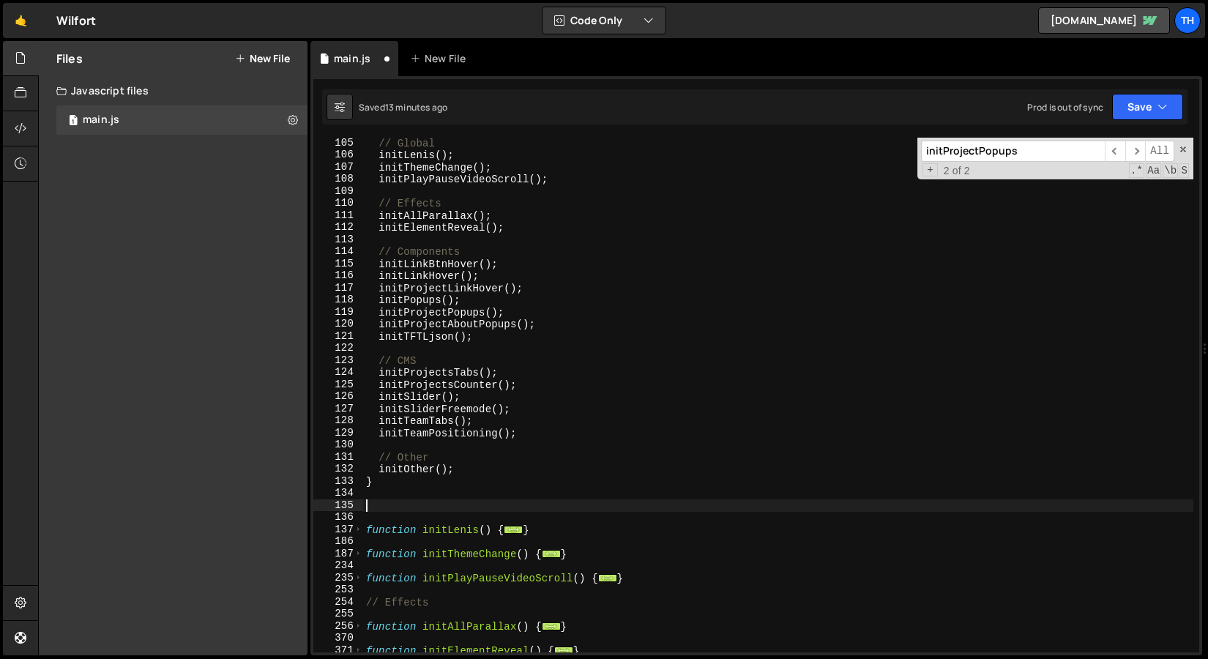
paste textarea "// Global"
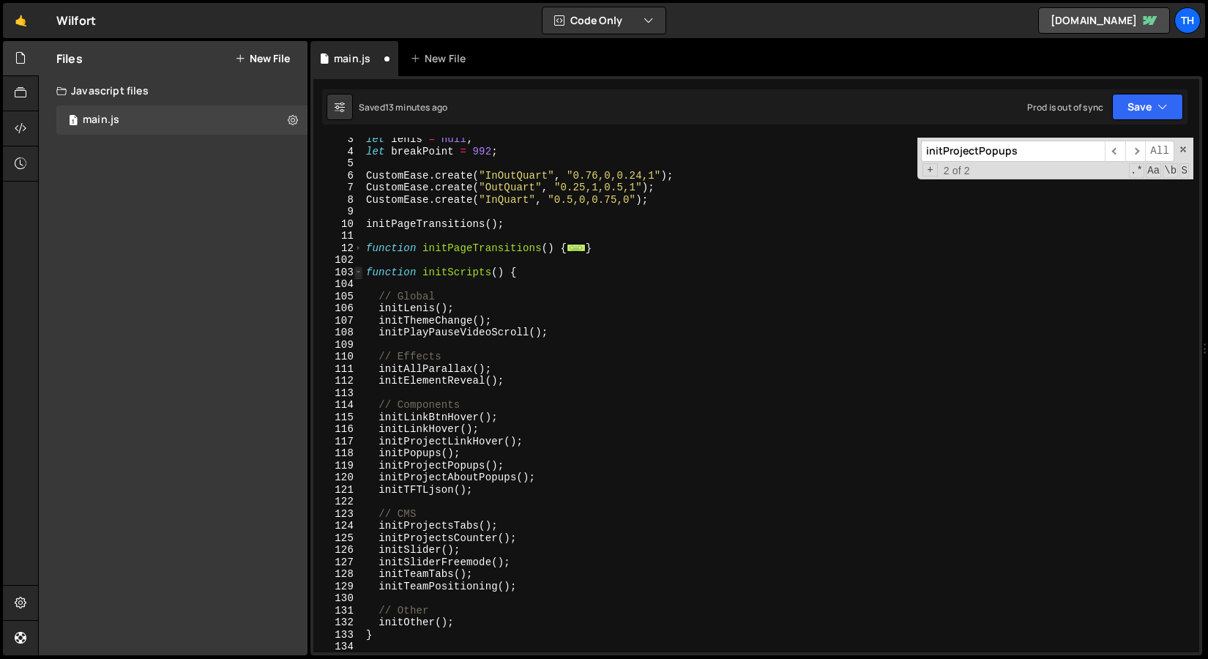
click at [355, 272] on span at bounding box center [358, 273] width 8 height 12
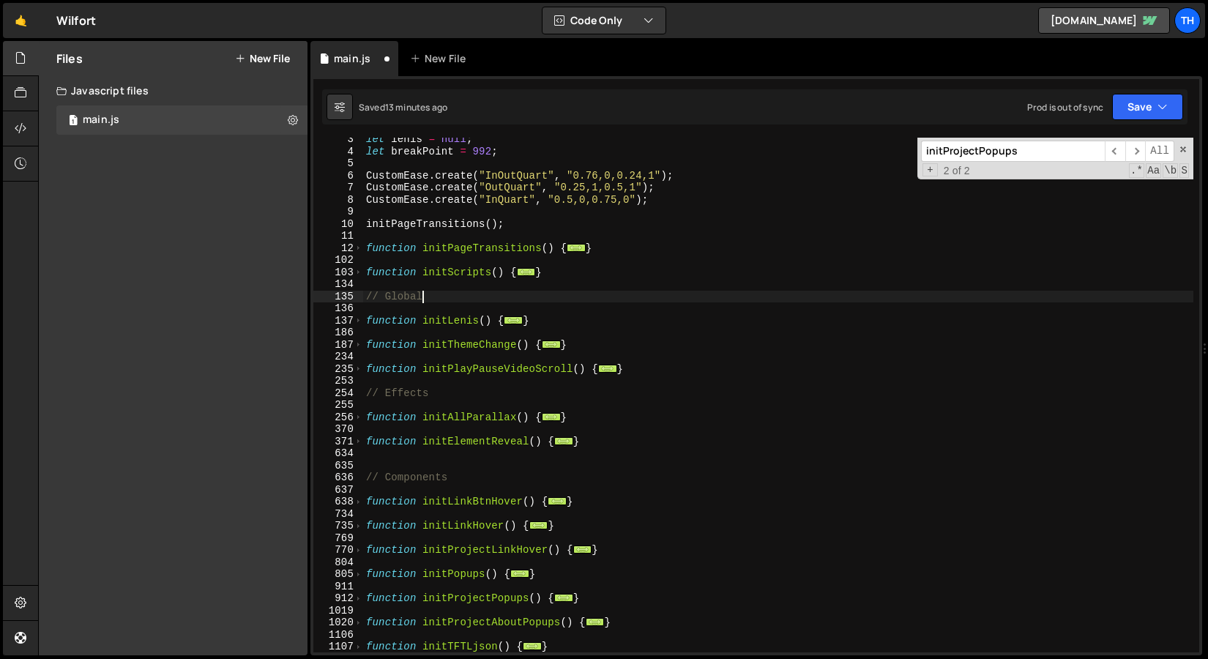
click at [739, 272] on div "let lenis = null ; let breakPoint = 992 ; CustomEase . create ( "InOutQuart" , …" at bounding box center [778, 402] width 830 height 539
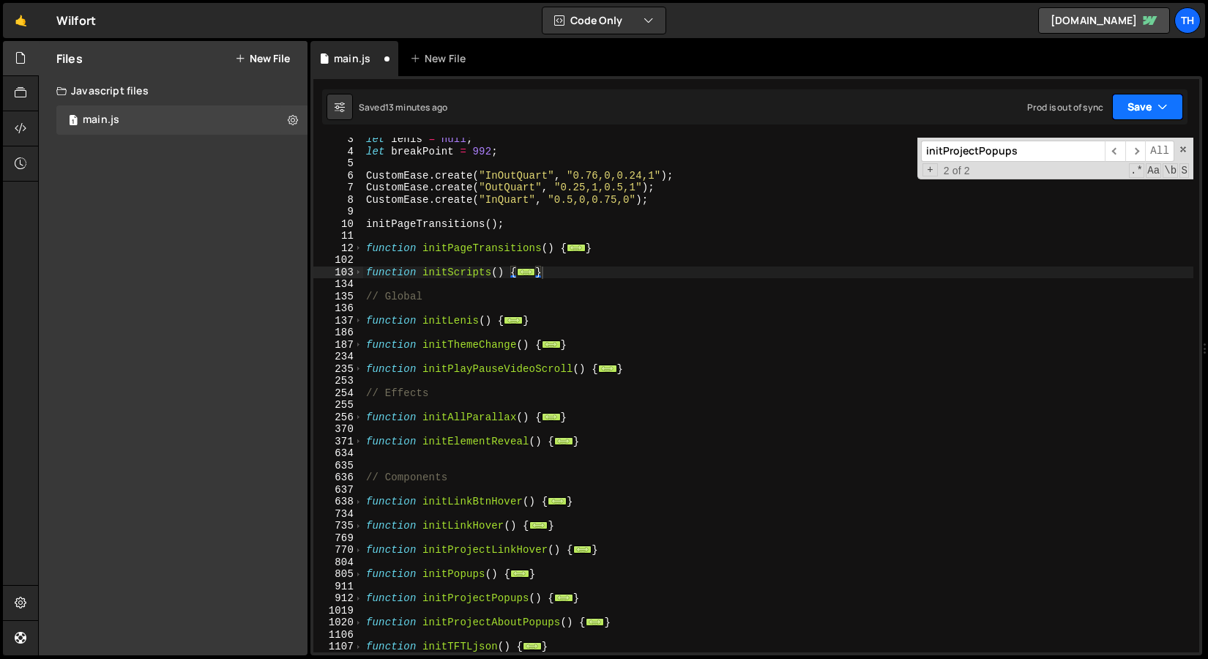
click at [1149, 108] on button "Save" at bounding box center [1147, 107] width 71 height 26
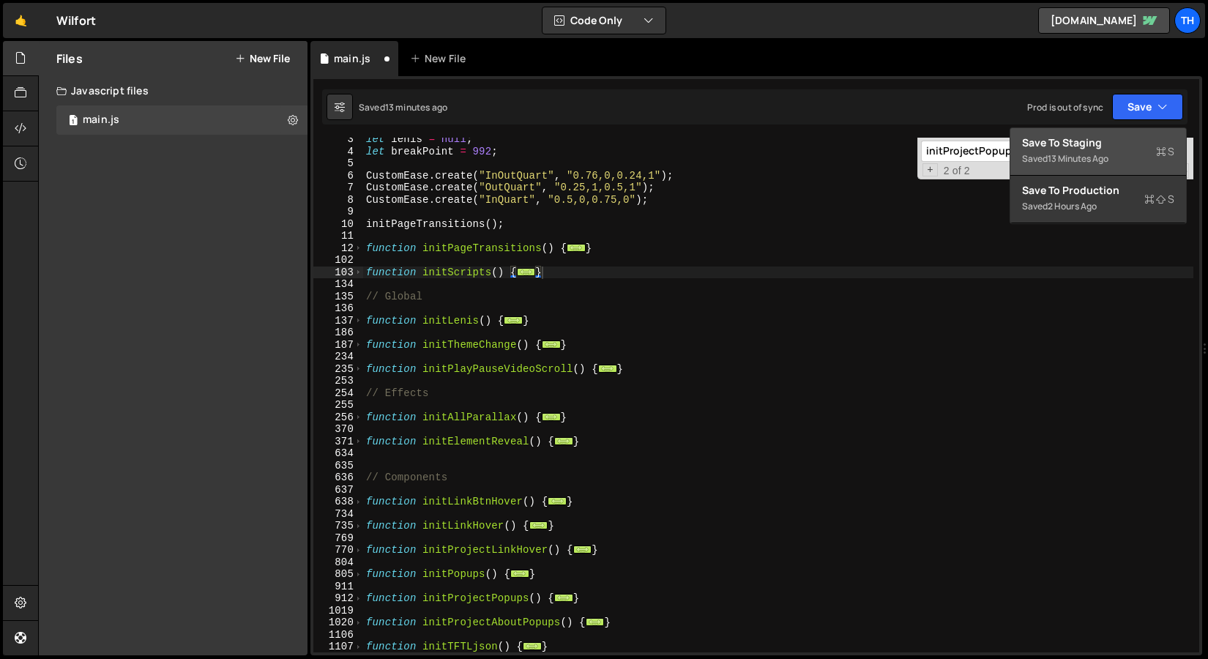
click at [1090, 152] on div "Saved 13 minutes ago" at bounding box center [1098, 159] width 152 height 18
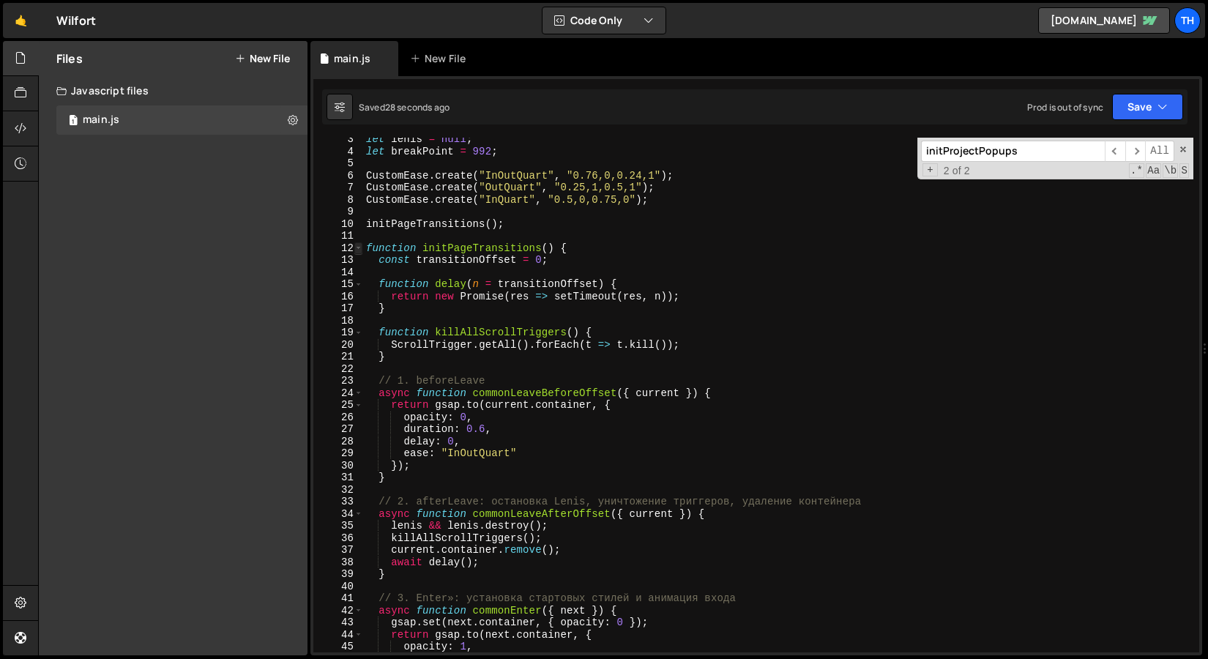
click at [360, 247] on span at bounding box center [358, 248] width 8 height 12
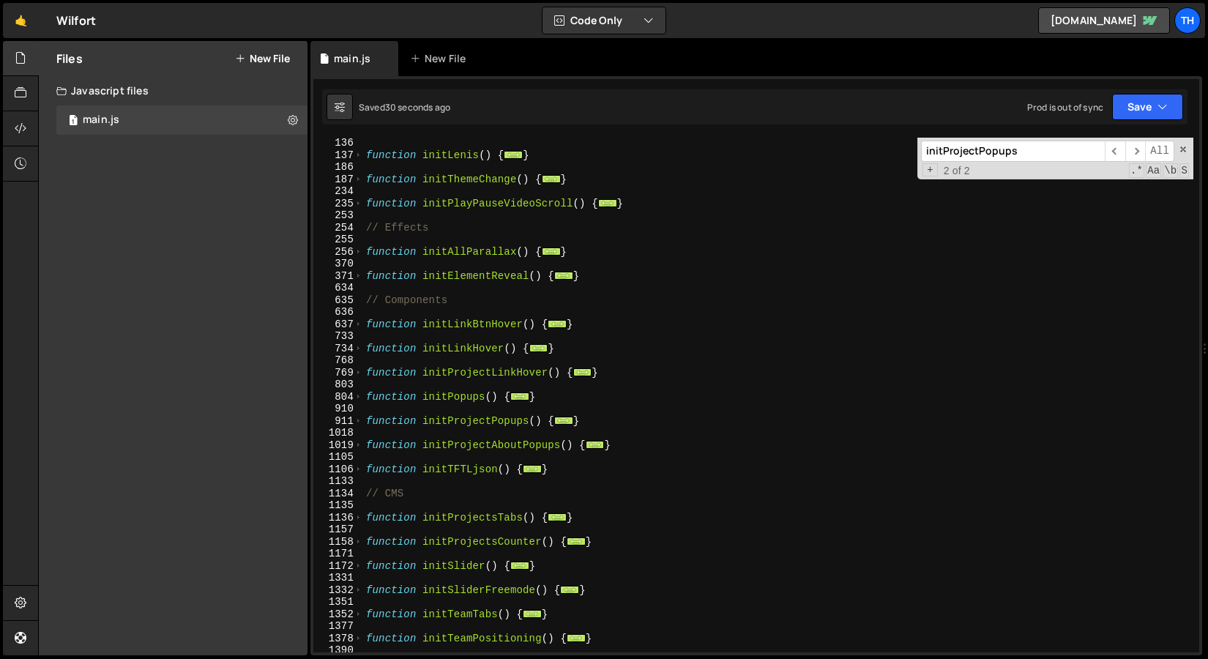
scroll to position [329, 0]
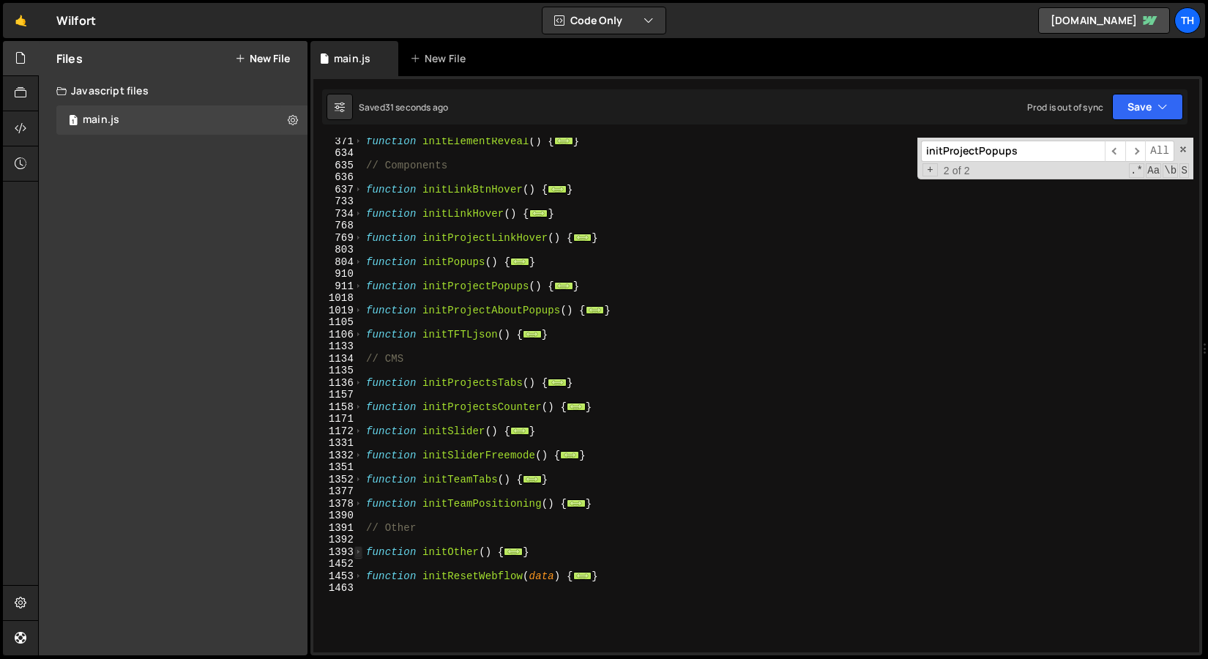
click at [357, 556] on span at bounding box center [358, 552] width 8 height 12
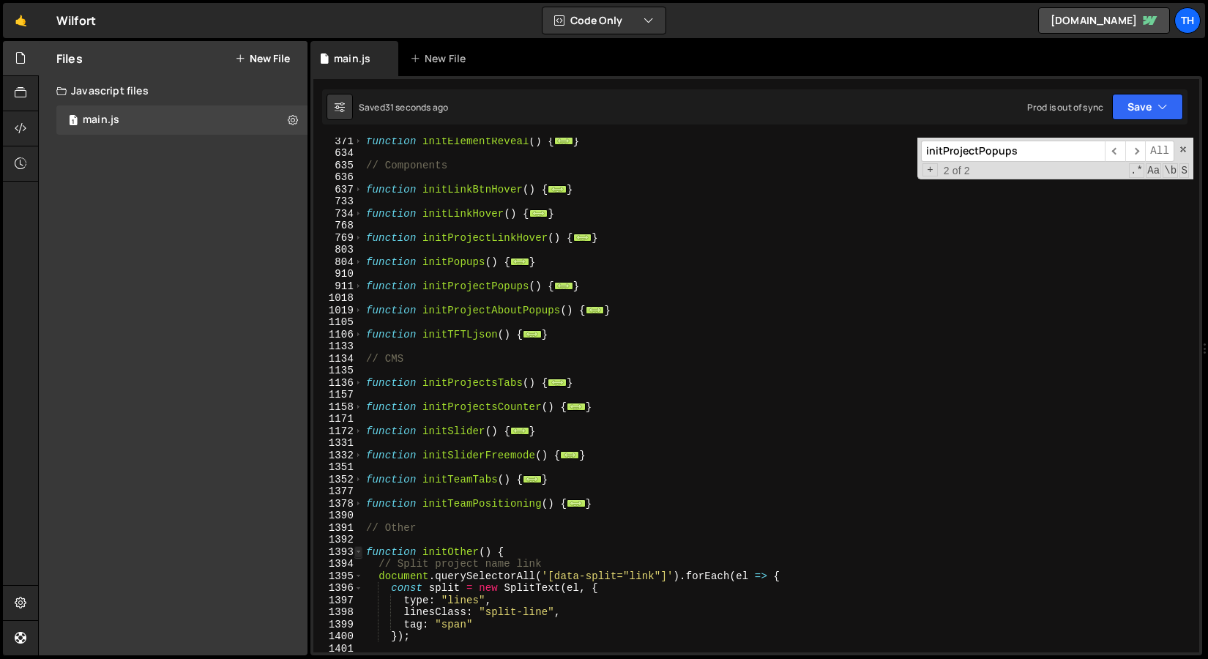
click at [357, 556] on span at bounding box center [358, 552] width 8 height 12
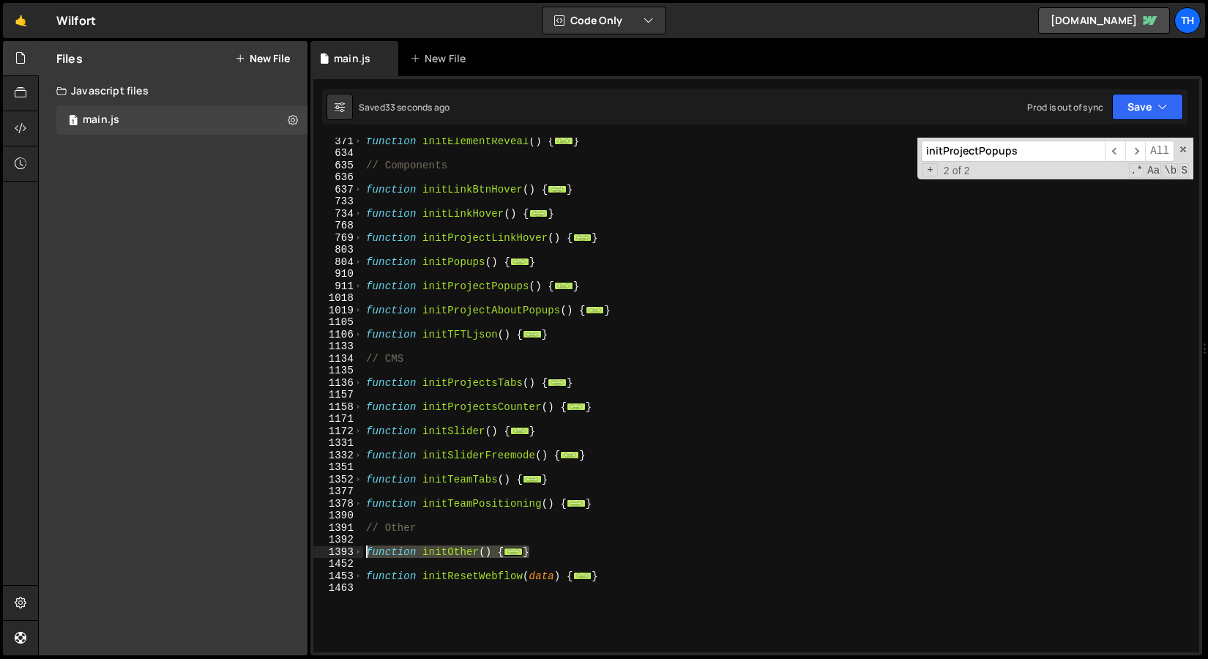
drag, startPoint x: 532, startPoint y: 555, endPoint x: 346, endPoint y: 551, distance: 186.0
click at [346, 551] on div "} 371 634 635 636 637 733 734 768 769 803 804 910 911 1018 1019 1105 1106 1133 …" at bounding box center [756, 395] width 886 height 515
type textarea "function initOther() { // Split project name link"
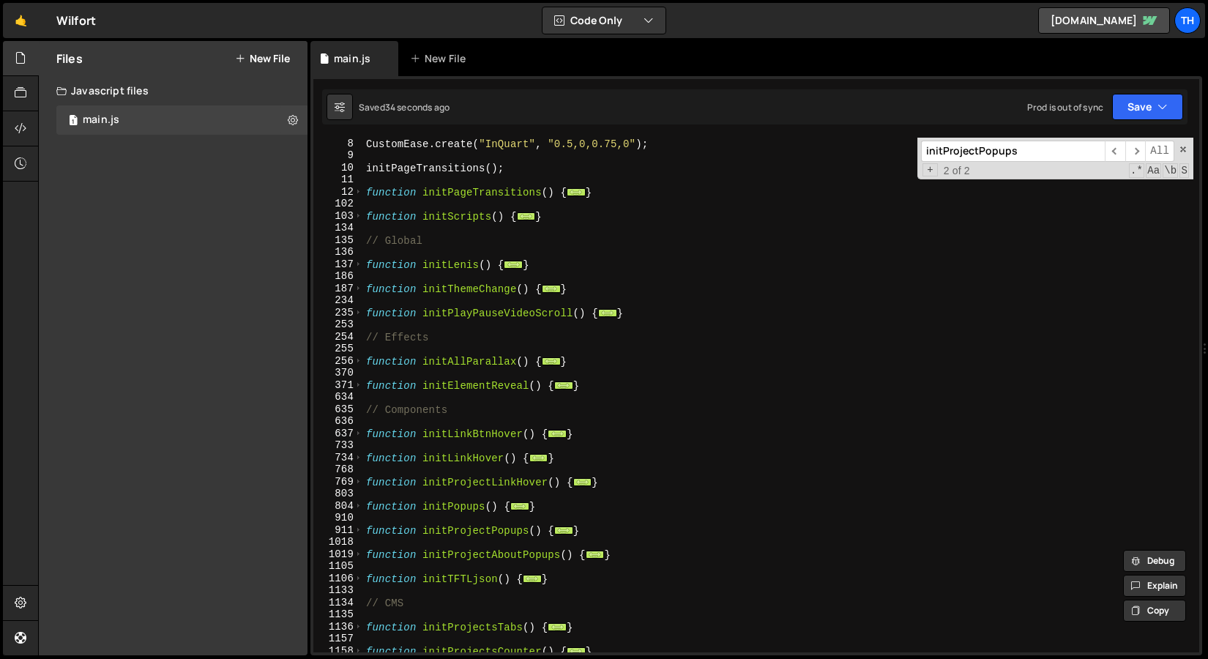
scroll to position [0, 0]
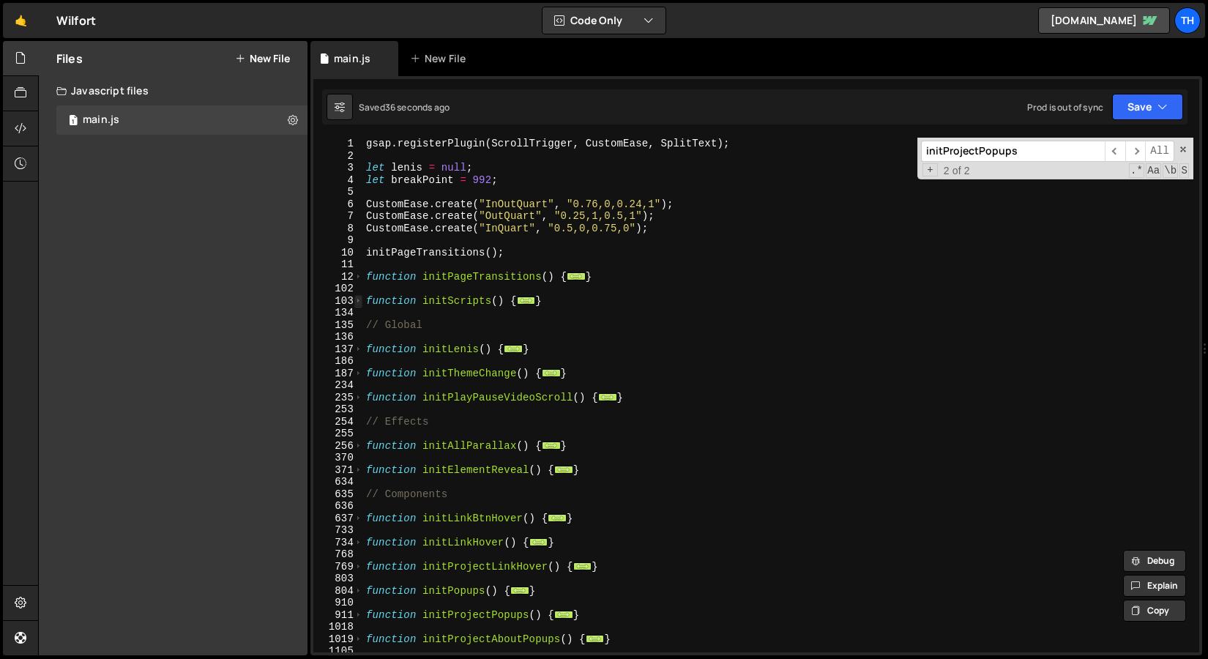
click at [357, 299] on span at bounding box center [358, 301] width 8 height 12
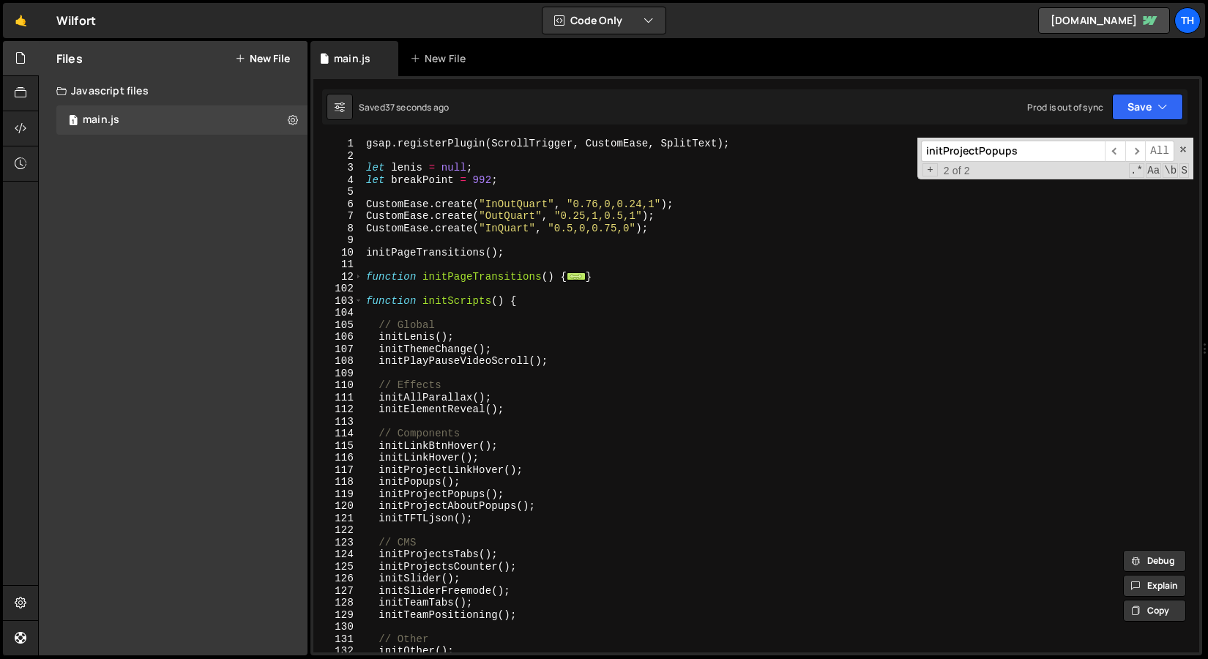
click at [431, 289] on div "gsap . registerPlugin ( ScrollTrigger , CustomEase , SplitText ) ; let lenis = …" at bounding box center [778, 407] width 830 height 539
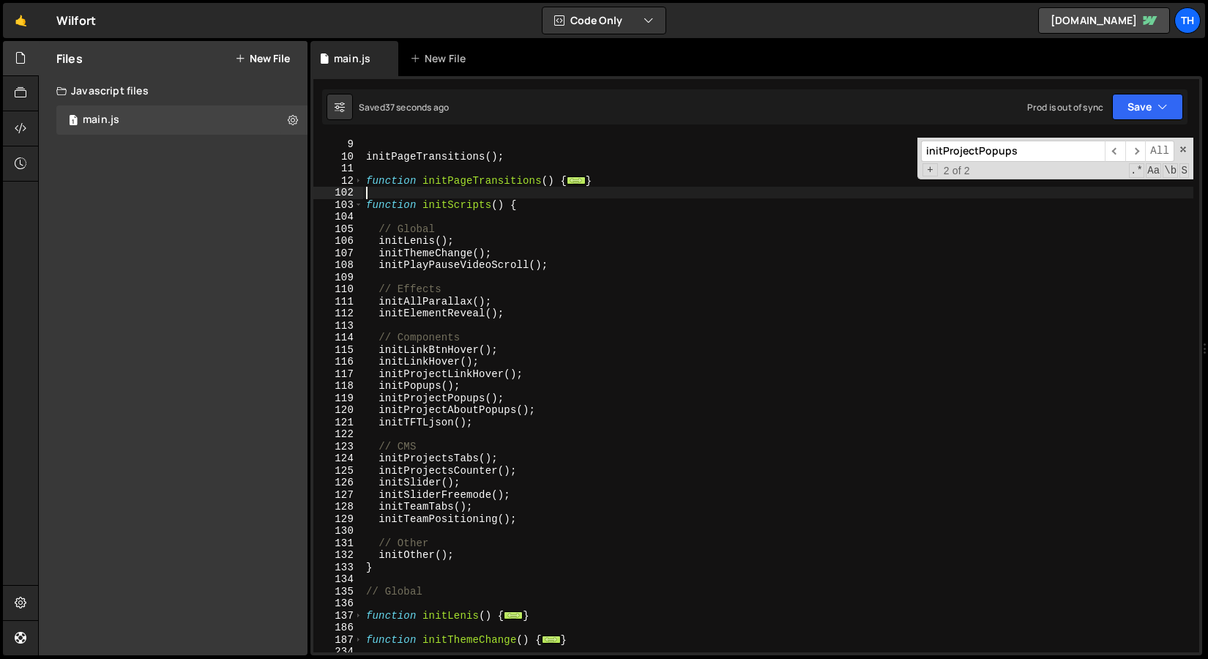
scroll to position [96, 0]
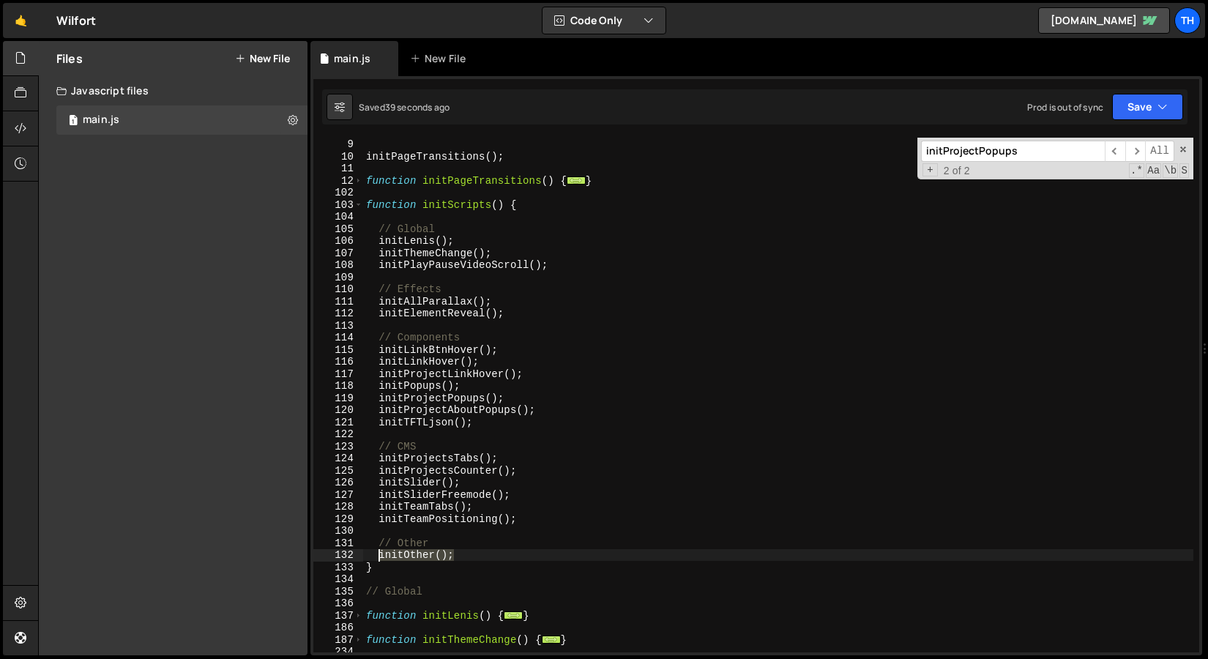
drag, startPoint x: 471, startPoint y: 556, endPoint x: 377, endPoint y: 559, distance: 93.8
click at [377, 559] on div "CustomEase . create ( "InQuart" , "0.5,0,0.75,0" ) ; initPageTransitions ( ) ; …" at bounding box center [778, 395] width 830 height 539
type textarea "initOther();"
click at [559, 268] on div "CustomEase . create ( "InQuart" , "0.5,0,0.75,0" ) ; initPageTransitions ( ) ; …" at bounding box center [778, 395] width 830 height 539
type textarea "initPlayPauseVideoScroll();"
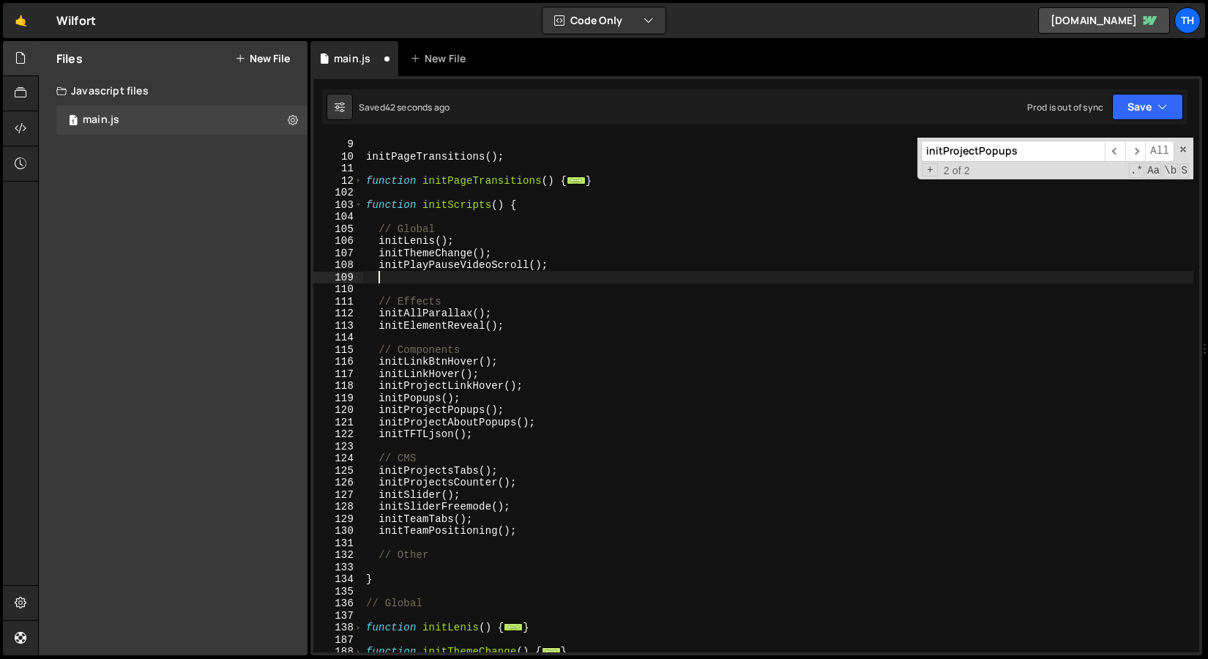
paste textarea "initOther();"
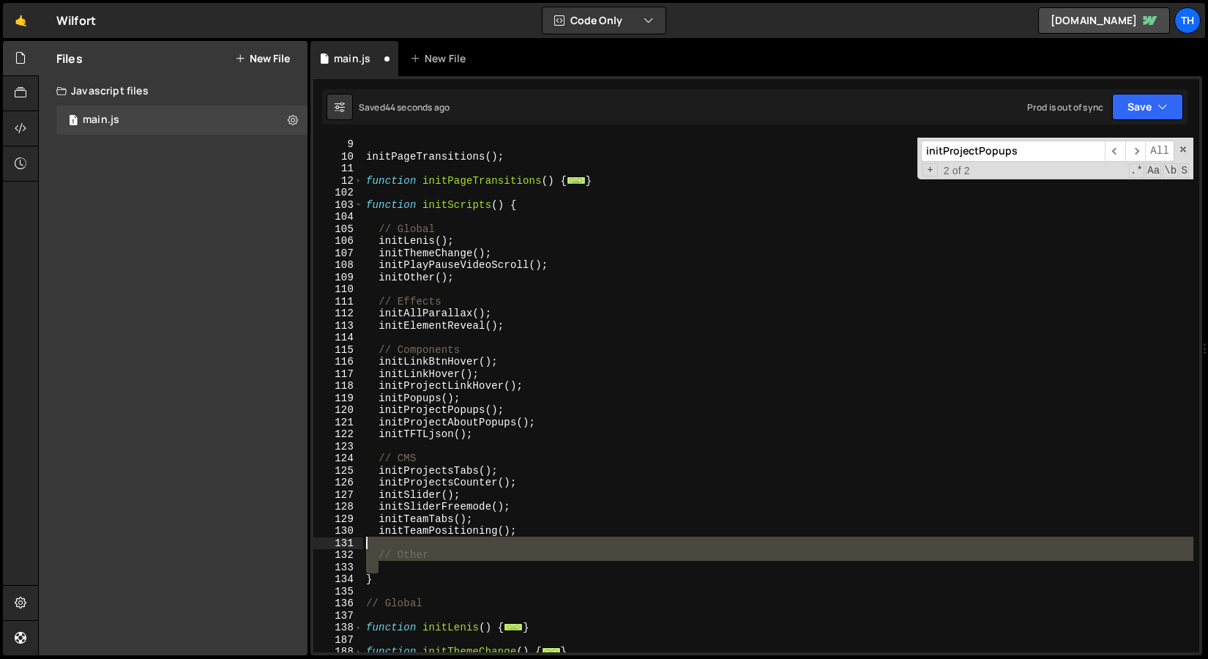
drag, startPoint x: 434, startPoint y: 568, endPoint x: 337, endPoint y: 546, distance: 100.0
click at [337, 546] on div "initOther(); 8 9 10 11 12 102 103 104 105 106 107 108 109 110 111 112 113 114 1…" at bounding box center [756, 395] width 886 height 515
type textarea "// Other"
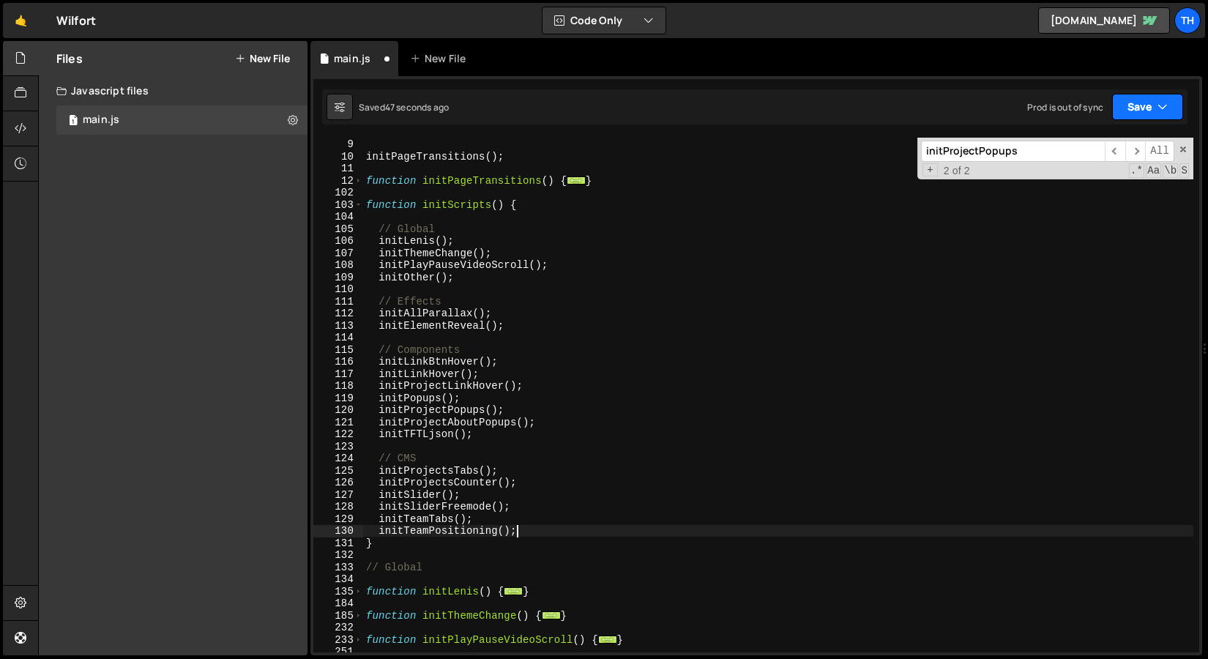
click at [1133, 116] on button "Save" at bounding box center [1147, 107] width 71 height 26
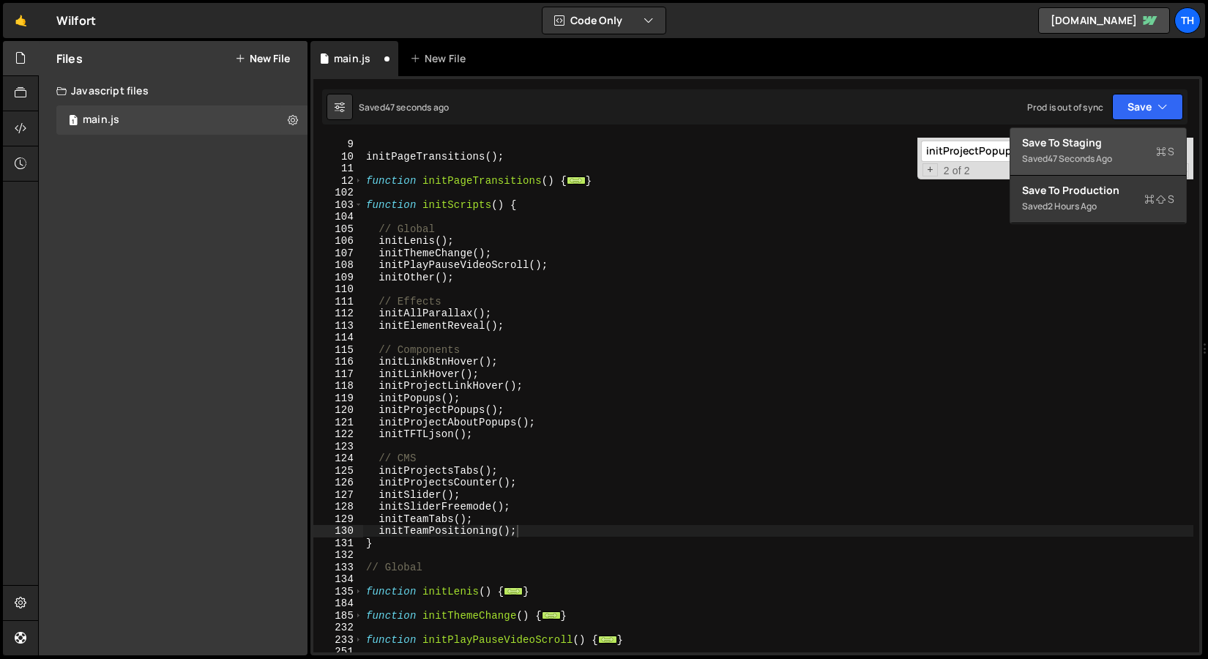
click at [1119, 139] on div "Save to Staging S" at bounding box center [1098, 142] width 152 height 15
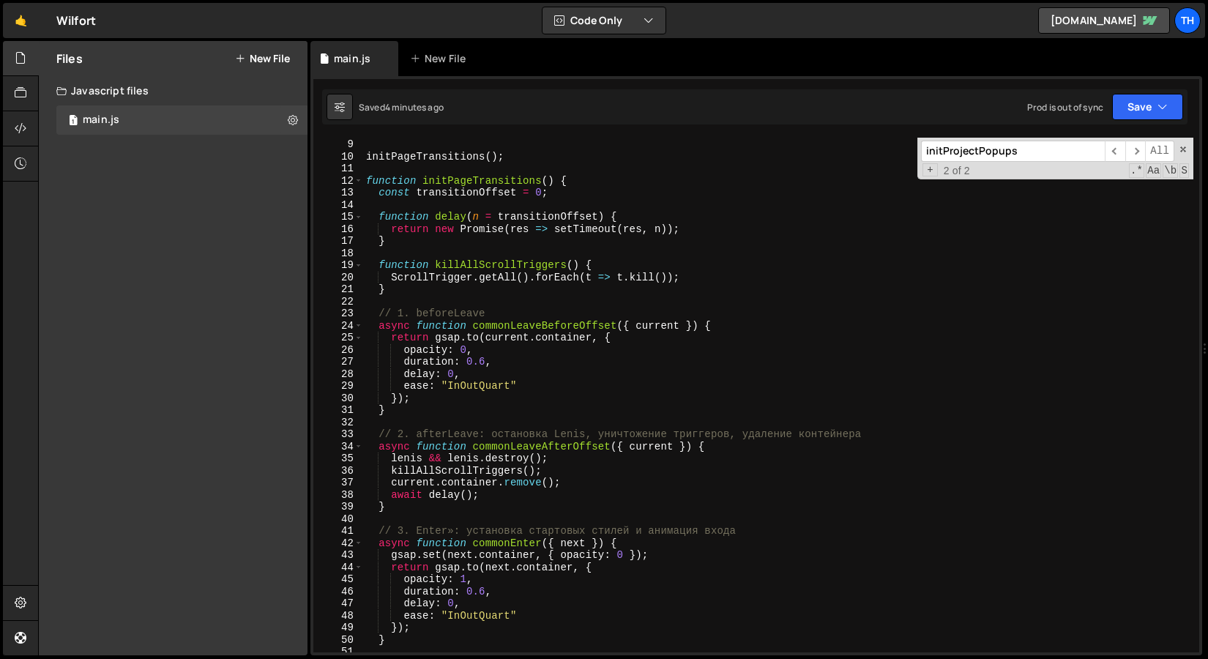
click at [362, 179] on div "12" at bounding box center [338, 181] width 50 height 12
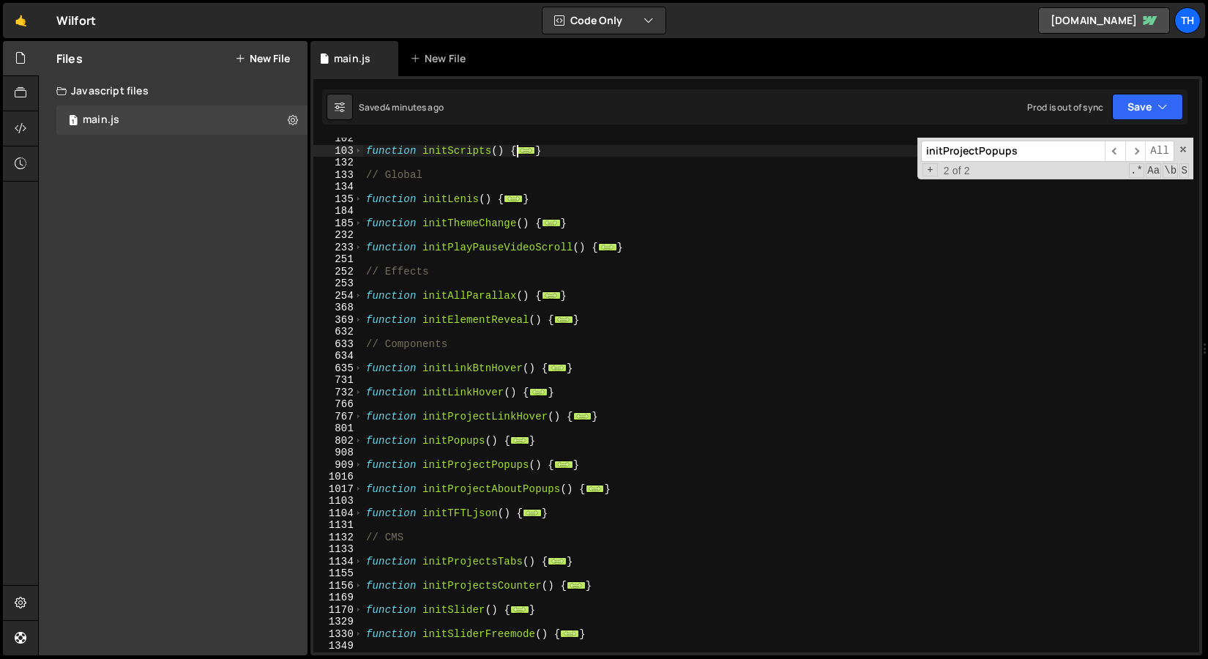
scroll to position [150, 0]
click at [360, 317] on span at bounding box center [358, 320] width 8 height 12
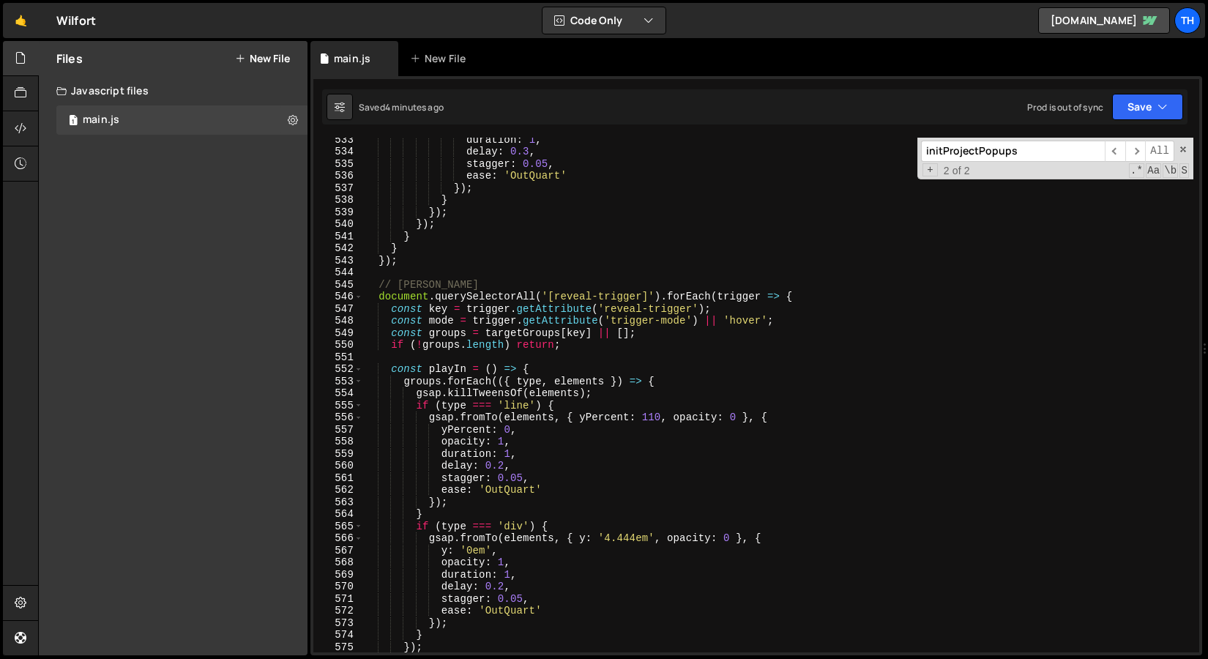
scroll to position [2416, 0]
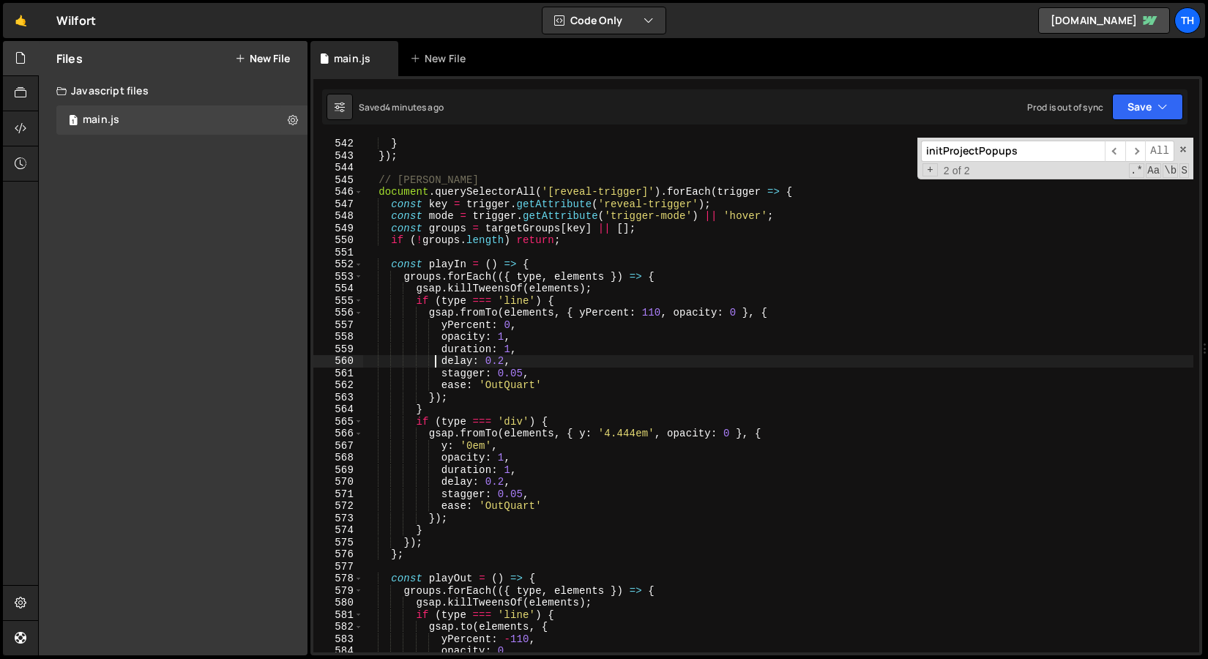
click at [438, 364] on div "} }) ; // Логика триггеров document . querySelectorAll ( '[reveal-trigger]' ) .…" at bounding box center [778, 407] width 830 height 539
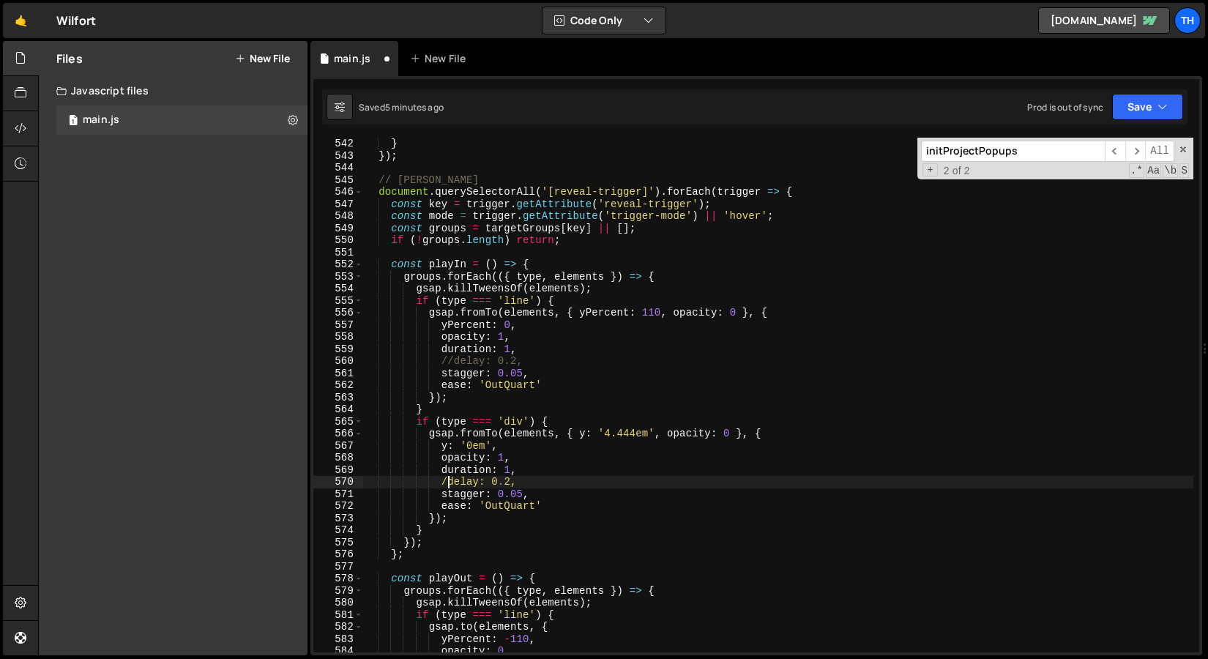
scroll to position [0, 6]
click at [1153, 106] on button "Save" at bounding box center [1147, 107] width 71 height 26
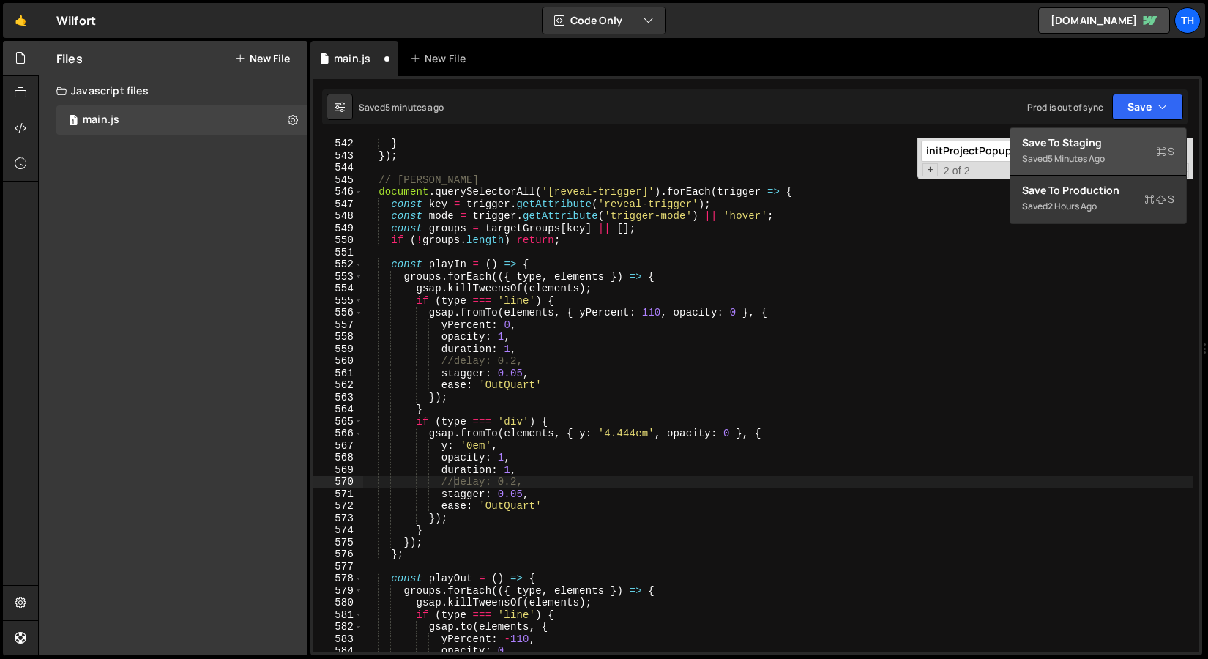
click at [1127, 132] on button "Save to Staging S Saved 5 minutes ago" at bounding box center [1098, 152] width 176 height 48
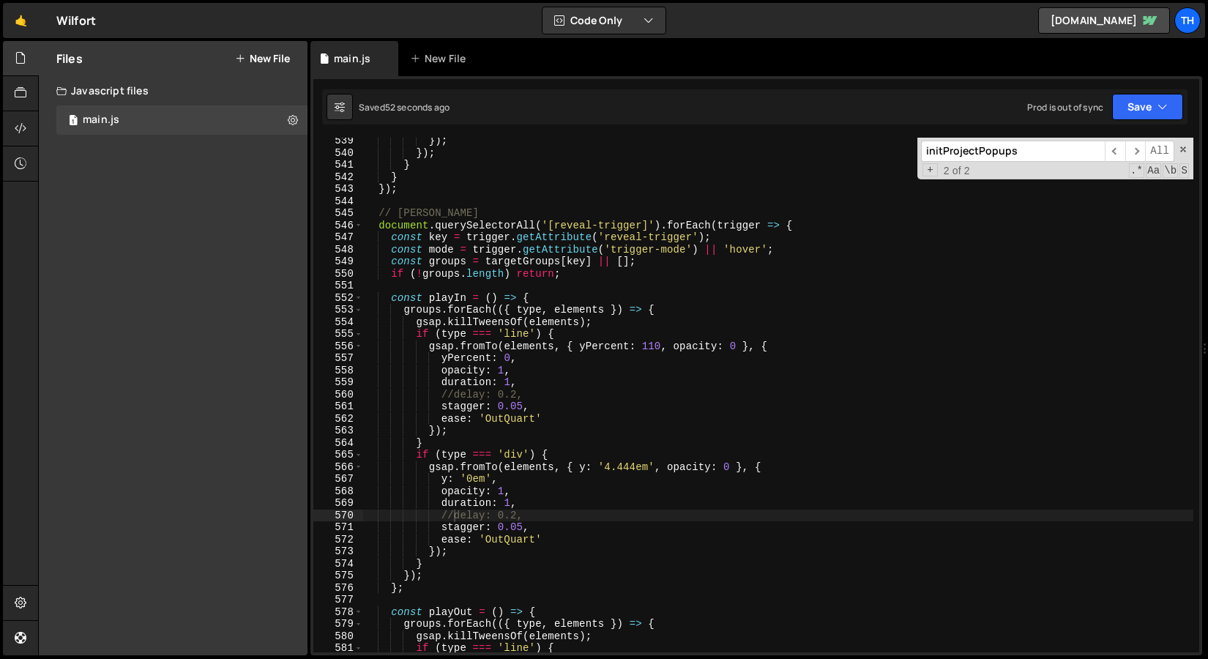
scroll to position [6503, 0]
click at [357, 228] on span at bounding box center [358, 226] width 8 height 12
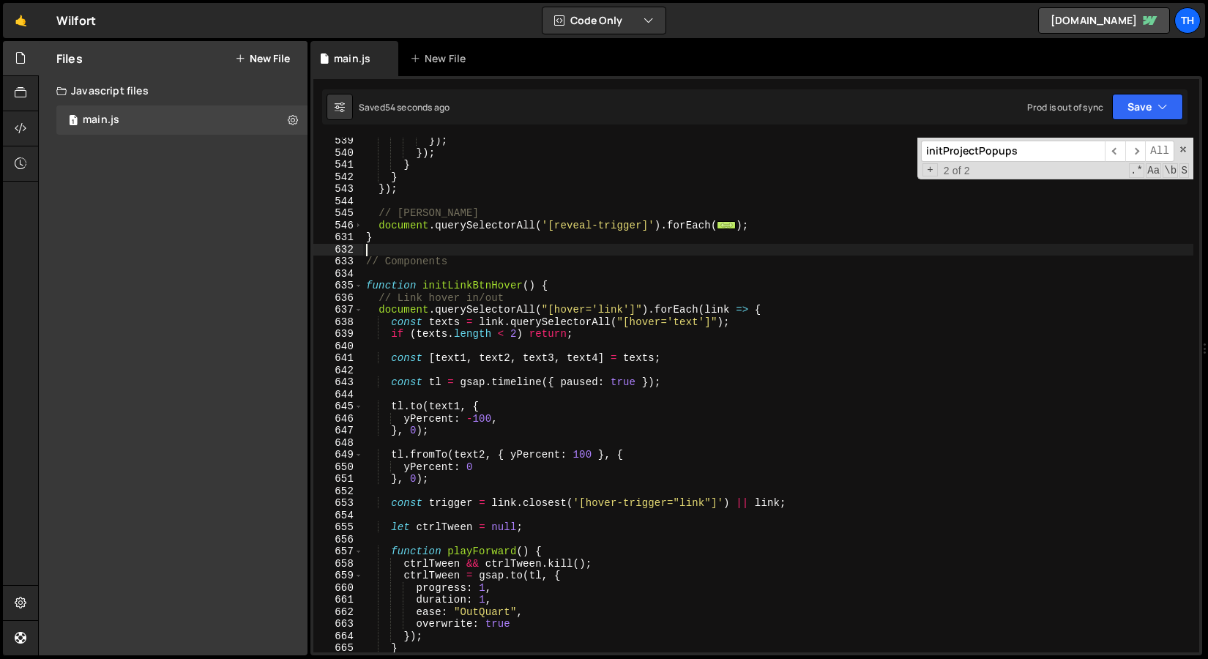
drag, startPoint x: 390, startPoint y: 247, endPoint x: 371, endPoint y: 226, distance: 28.0
click at [371, 226] on div "}) ; }) ; } } }) ; // Логика триггеров document . querySelectorAll ( '[reveal-t…" at bounding box center [778, 404] width 830 height 539
type textarea "document.querySelectorAll('[reveal-trigger]').forEach(trigger => { const key = …"
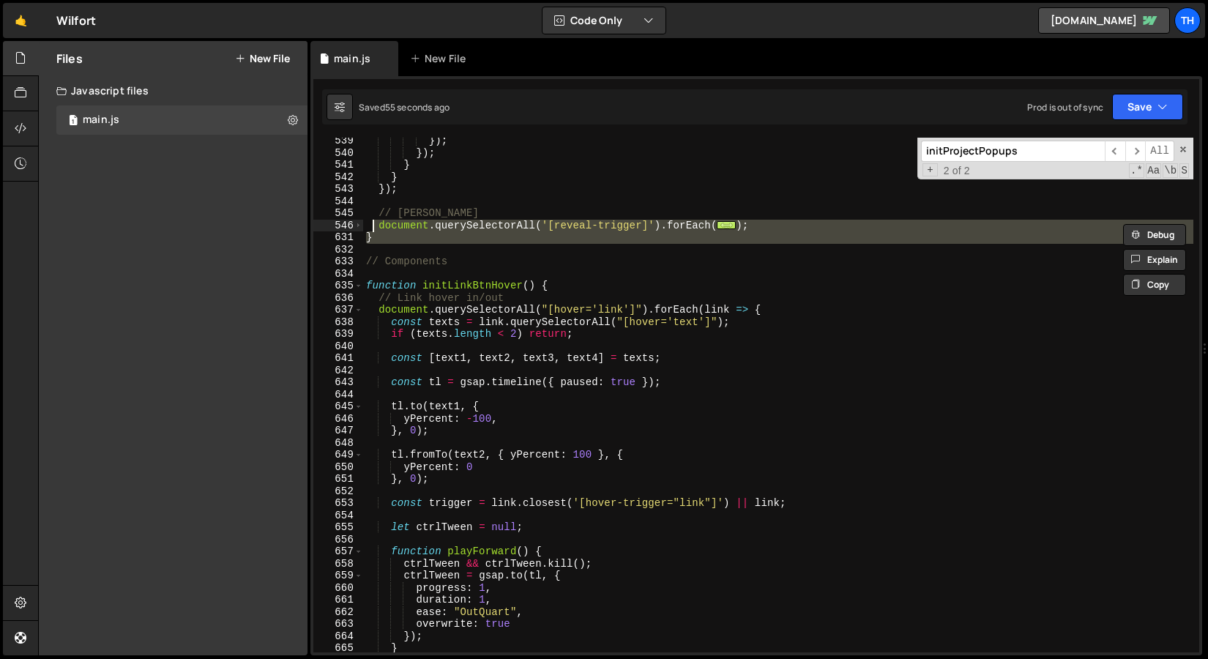
click at [757, 246] on div "}) ; }) ; } } }) ; // Логика триггеров document . querySelectorAll ( '[reveal-t…" at bounding box center [778, 395] width 830 height 515
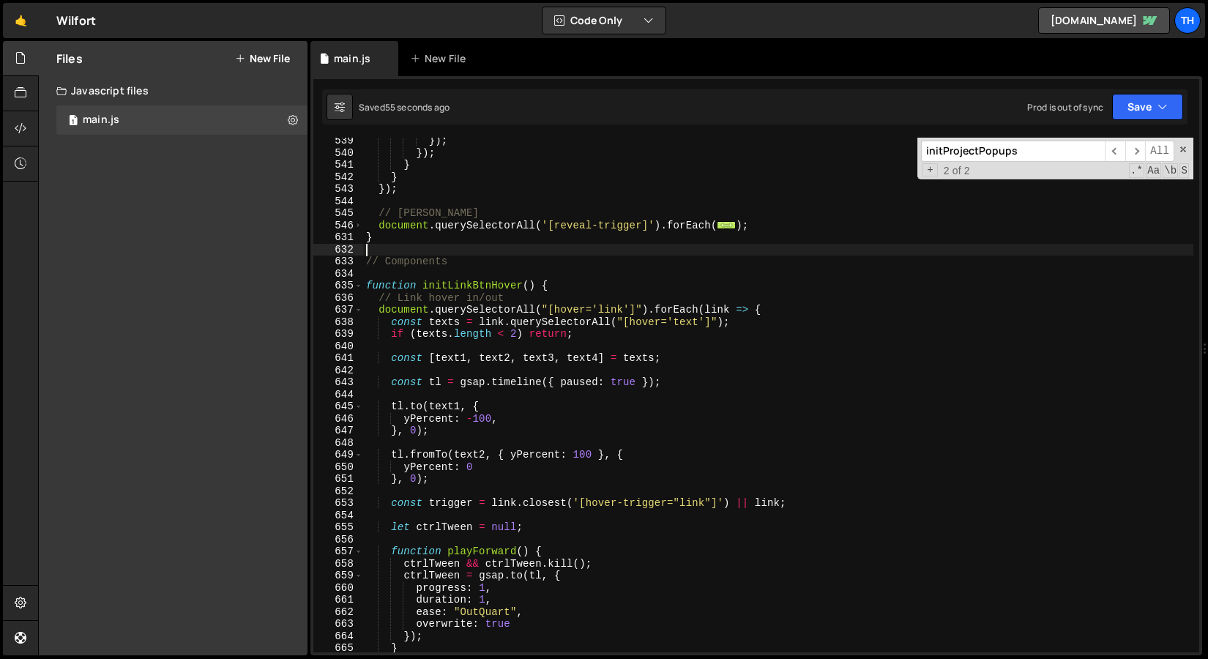
scroll to position [0, 0]
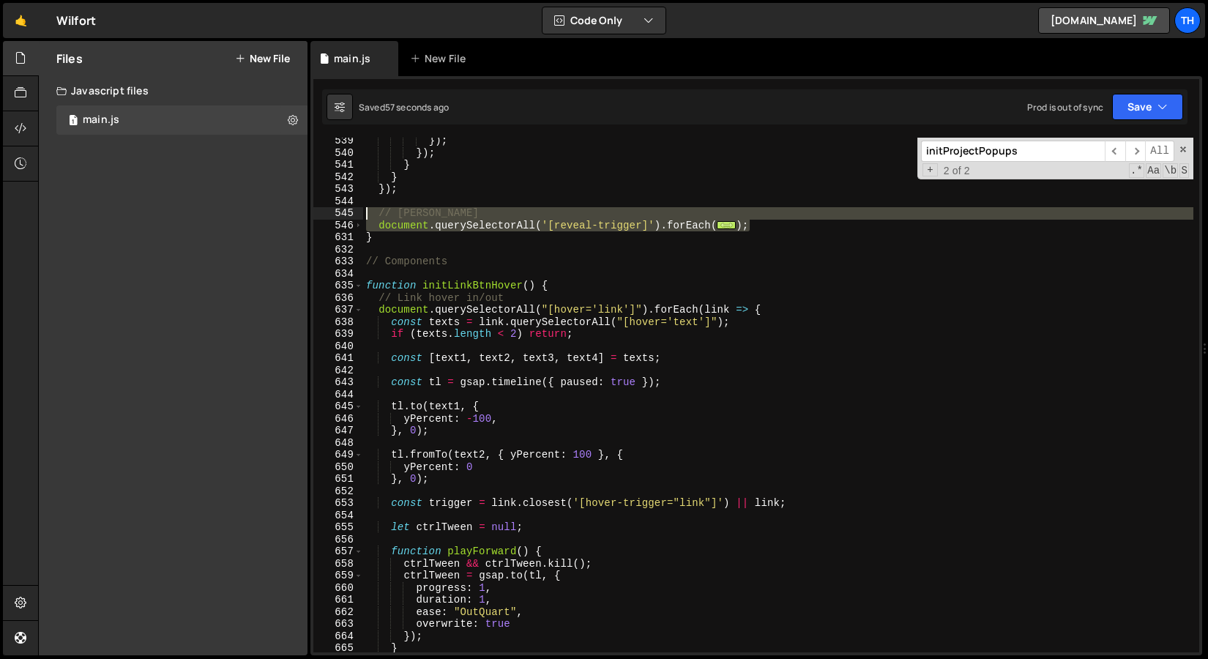
drag, startPoint x: 758, startPoint y: 228, endPoint x: 316, endPoint y: 211, distance: 442.6
click at [316, 211] on div "539 540 541 542 543 544 545 546 631 632 633 634 635 636 637 638 639 640 641 642…" at bounding box center [756, 395] width 886 height 515
click at [358, 231] on div "631" at bounding box center [338, 237] width 50 height 12
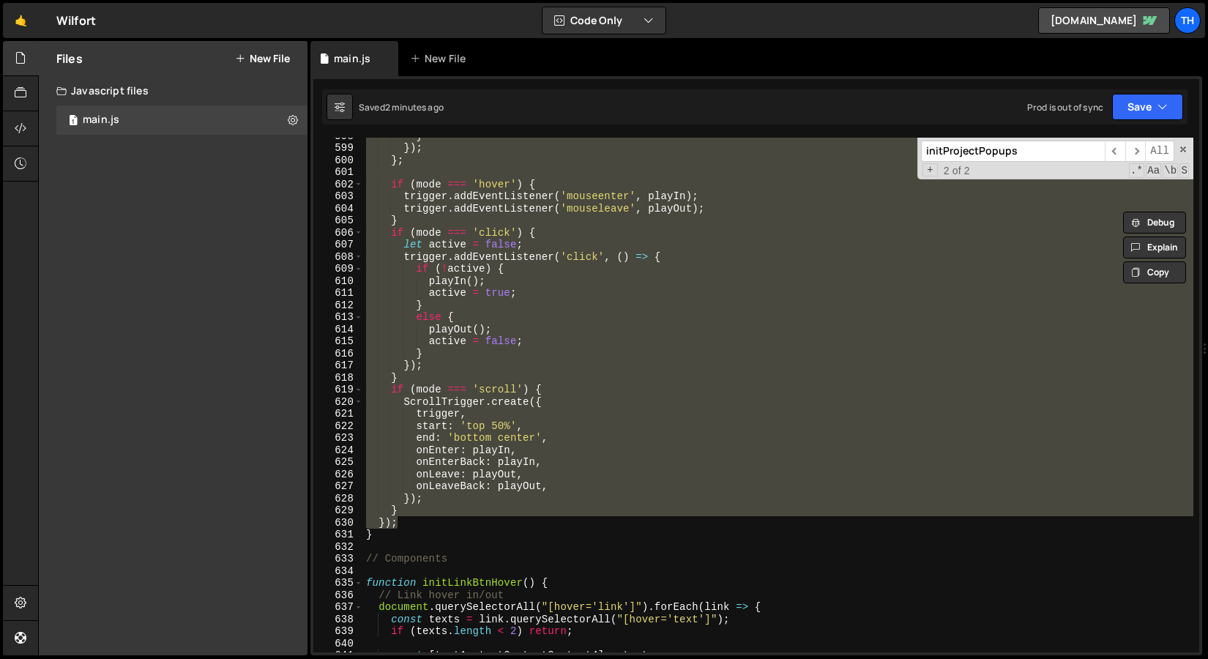
scroll to position [7220, 0]
click at [428, 488] on div "} }) ; } ; if ( mode === 'hover' ) { trigger . addEventListener ( 'mouseenter' …" at bounding box center [778, 395] width 830 height 515
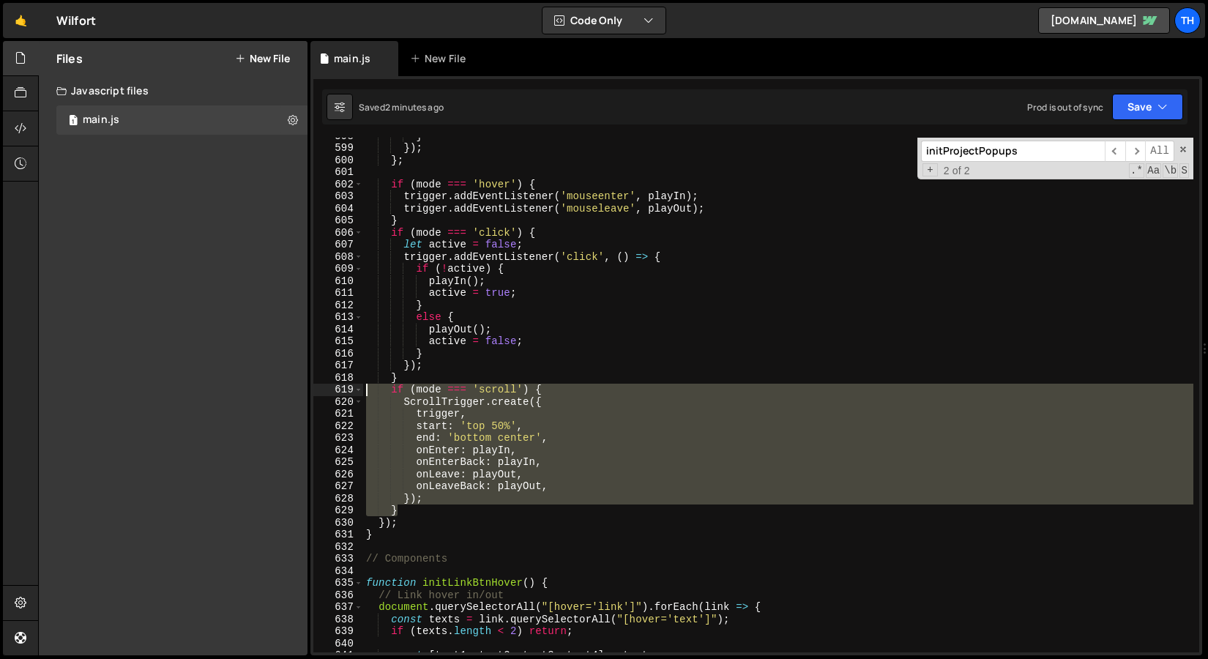
drag, startPoint x: 417, startPoint y: 510, endPoint x: 191, endPoint y: 395, distance: 253.1
click at [191, 392] on div "Files New File Javascript files 1 main.js 0 CSS files Copy share link Edit File…" at bounding box center [623, 348] width 1170 height 615
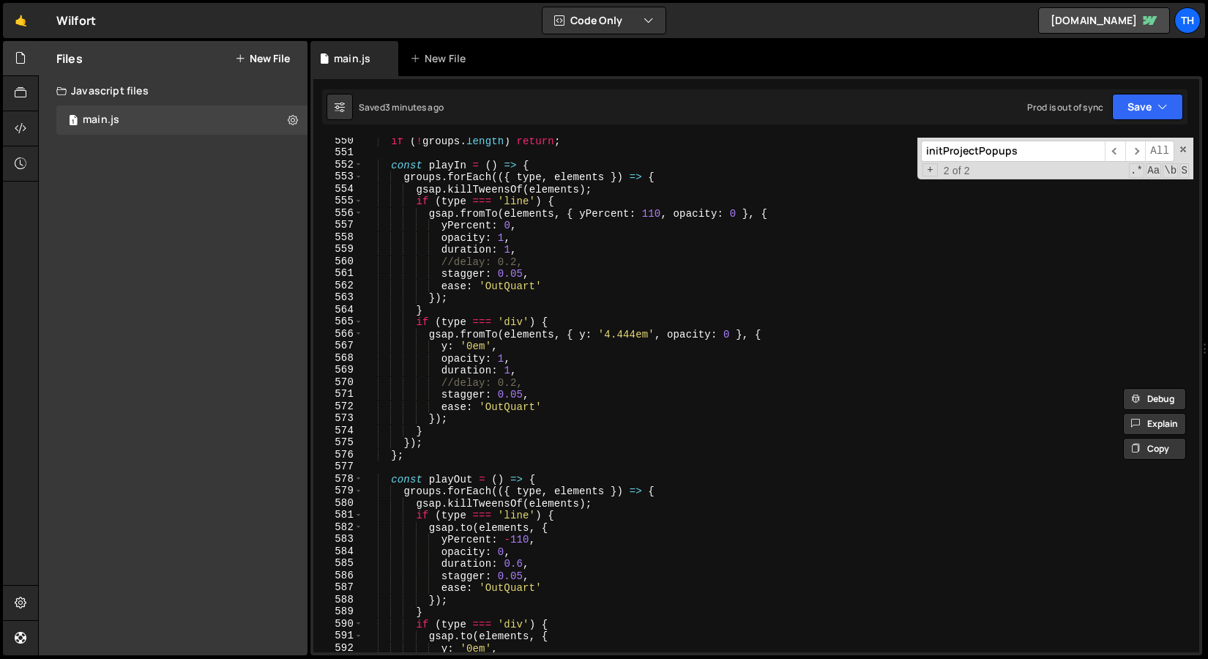
scroll to position [6567, 0]
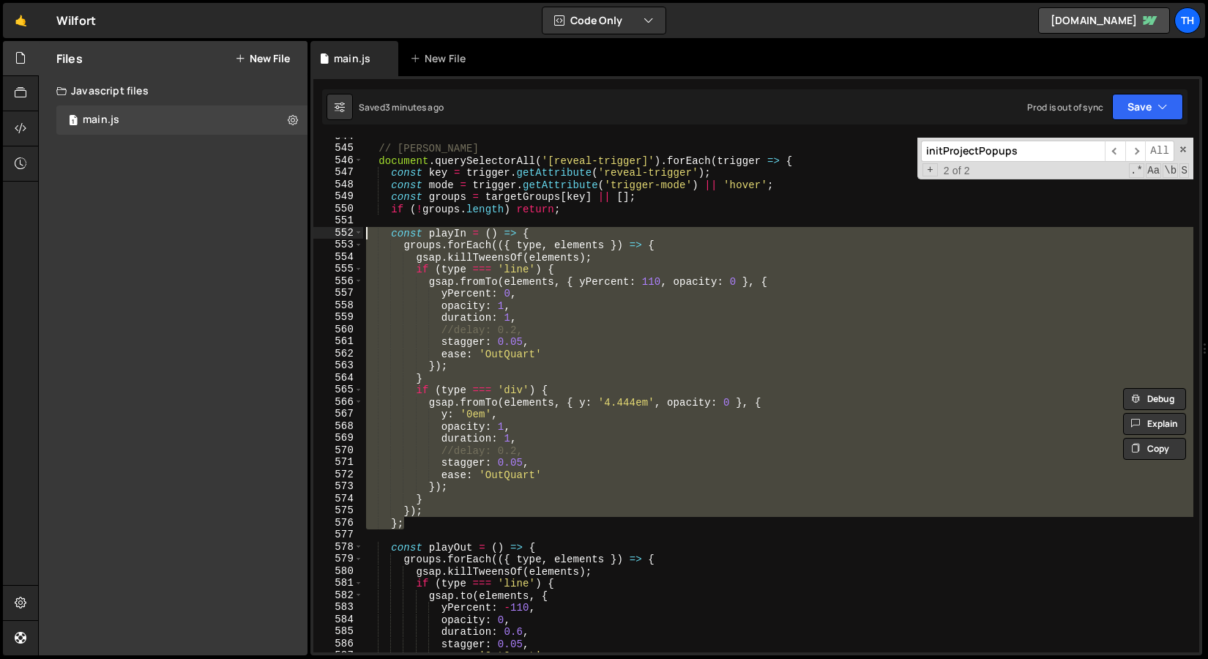
drag, startPoint x: 414, startPoint y: 529, endPoint x: 253, endPoint y: 234, distance: 335.5
click at [253, 234] on div "Files New File Javascript files 1 main.js 0 CSS files Copy share link Edit File…" at bounding box center [623, 348] width 1170 height 615
paste textarea "};"
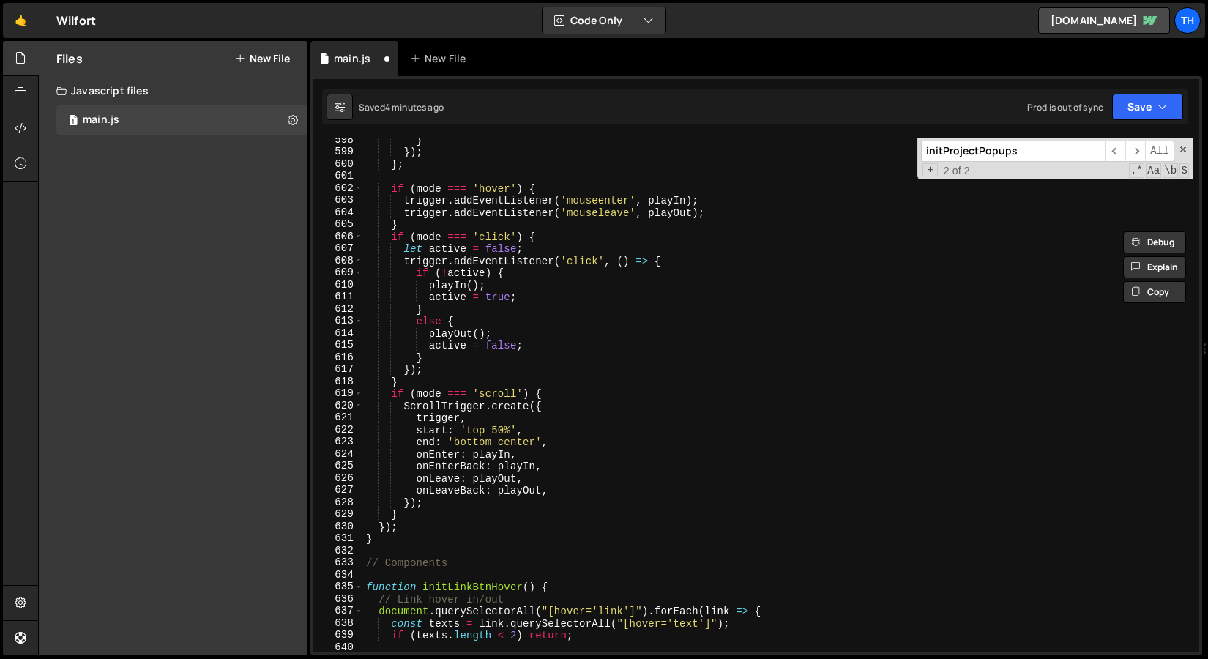
scroll to position [7266, 0]
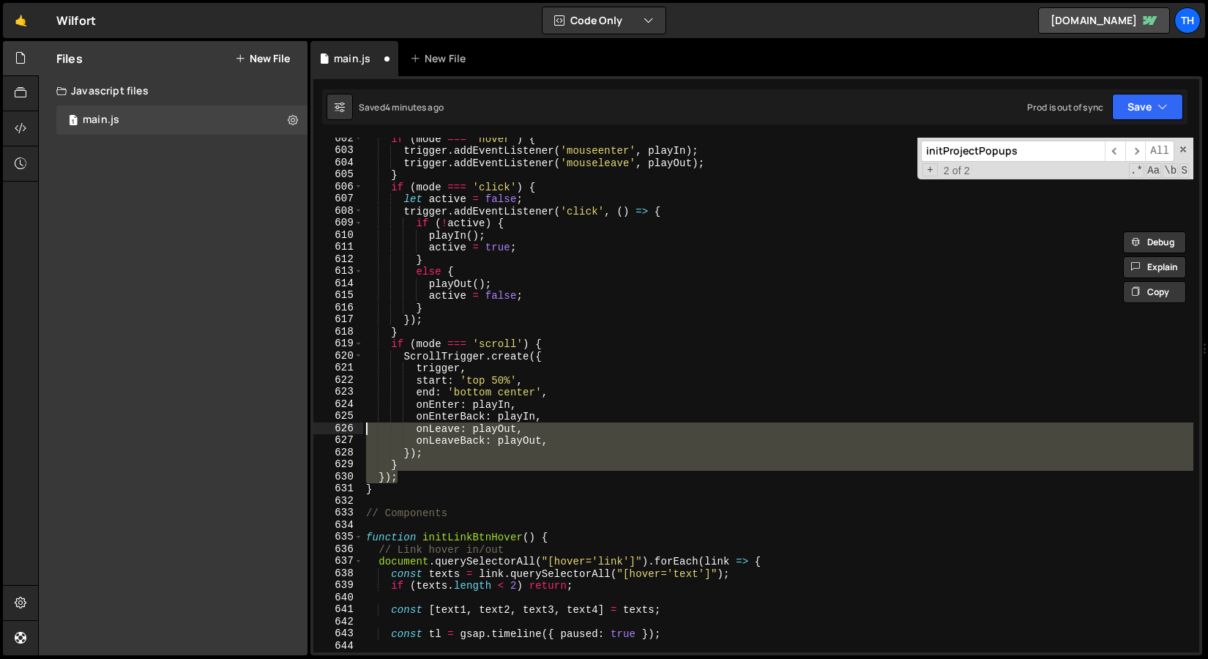
drag, startPoint x: 405, startPoint y: 480, endPoint x: 327, endPoint y: 390, distance: 118.3
click at [327, 390] on div "}); }; 602 603 604 605 606 607 608 609 610 611 612 613 614 615 616 617 618 619 …" at bounding box center [756, 395] width 886 height 515
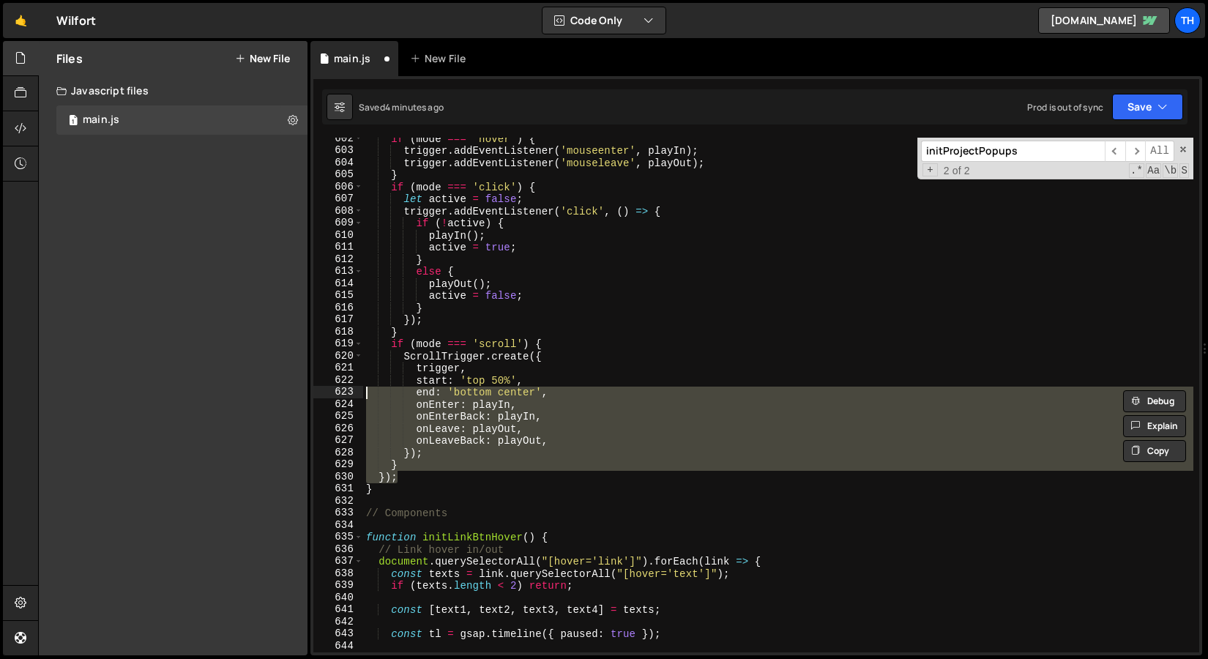
click at [392, 449] on div "if ( mode === 'hover' ) { trigger . addEventListener ( 'mouseenter' , playIn ) …" at bounding box center [778, 395] width 830 height 515
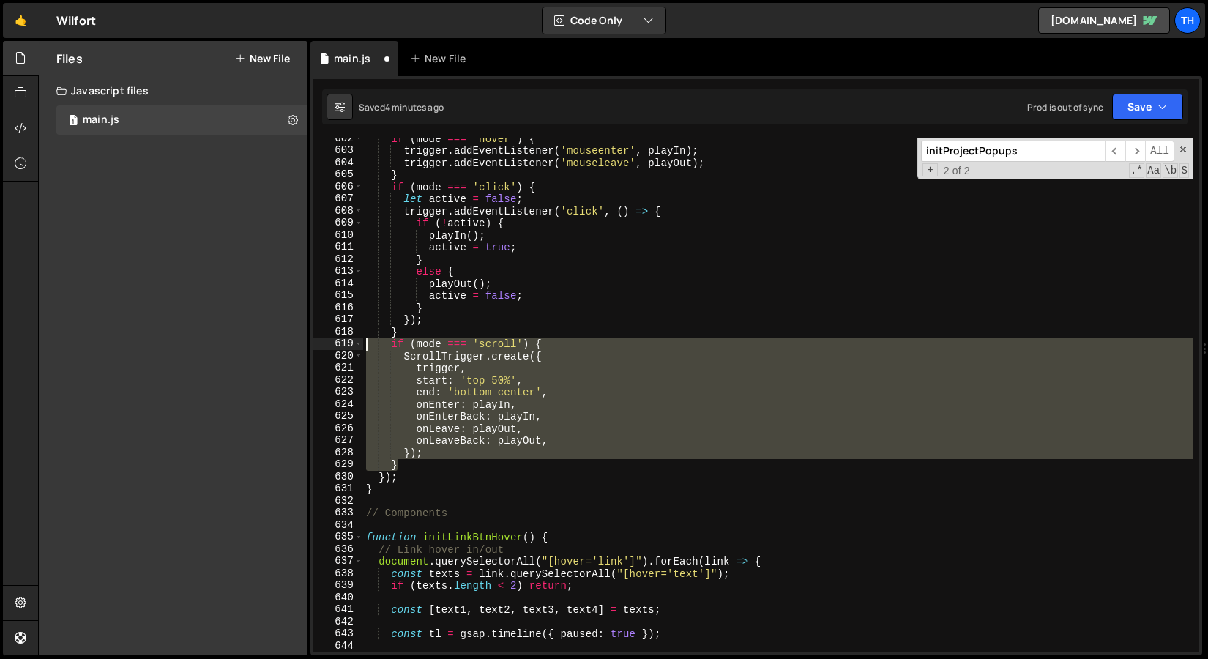
drag, startPoint x: 406, startPoint y: 461, endPoint x: 242, endPoint y: 343, distance: 202.0
click at [242, 343] on div "Files New File Javascript files 1 main.js 0 CSS files Copy share link Edit File…" at bounding box center [623, 348] width 1170 height 615
paste textarea "}"
click at [1133, 116] on button "Save" at bounding box center [1147, 107] width 71 height 26
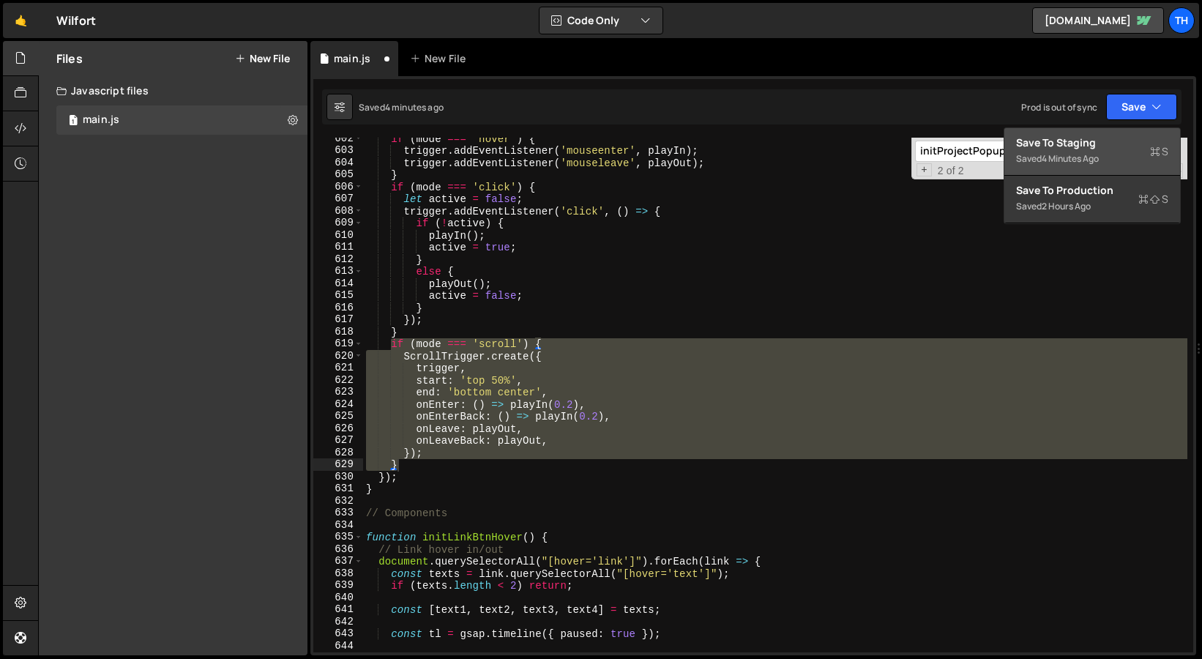
click at [1122, 132] on button "Save to Staging S Saved 4 minutes ago" at bounding box center [1093, 152] width 176 height 48
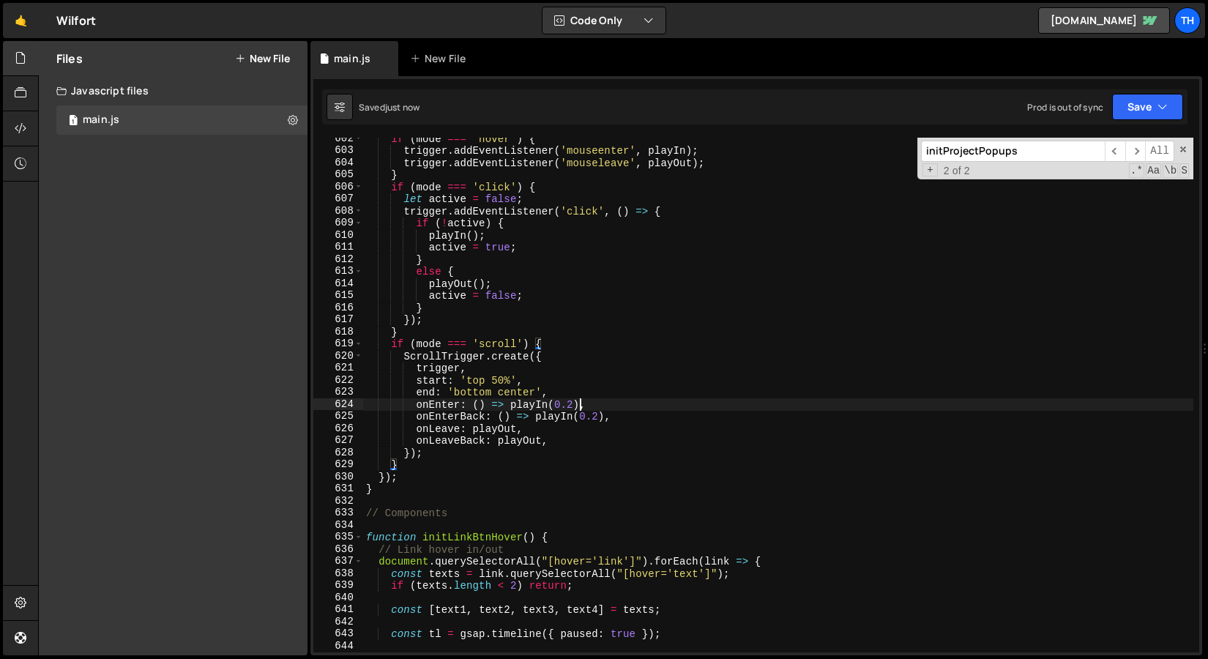
click at [578, 403] on div "if ( mode === 'hover' ) { trigger . addEventListener ( 'mouseenter' , playIn ) …" at bounding box center [778, 402] width 830 height 539
click at [584, 378] on div "if ( mode === 'hover' ) { trigger . addEventListener ( 'mouseenter' , playIn ) …" at bounding box center [778, 402] width 830 height 539
click at [597, 416] on div "if ( mode === 'hover' ) { trigger . addEventListener ( 'mouseenter' , playIn ) …" at bounding box center [778, 402] width 830 height 539
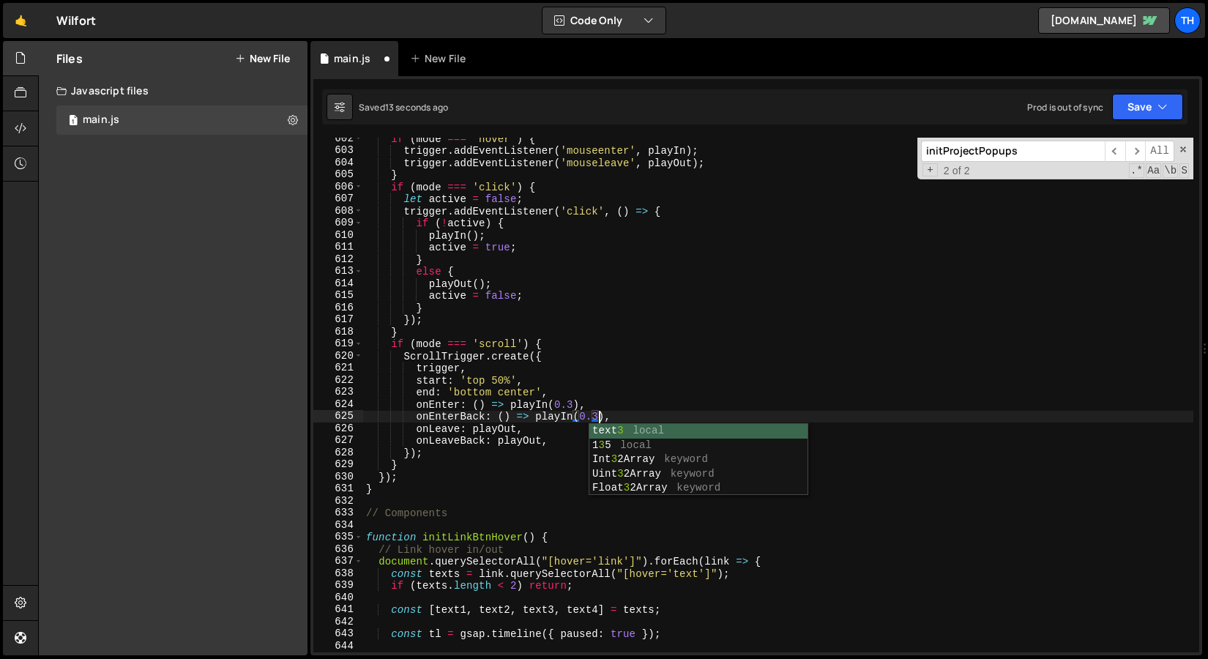
scroll to position [0, 16]
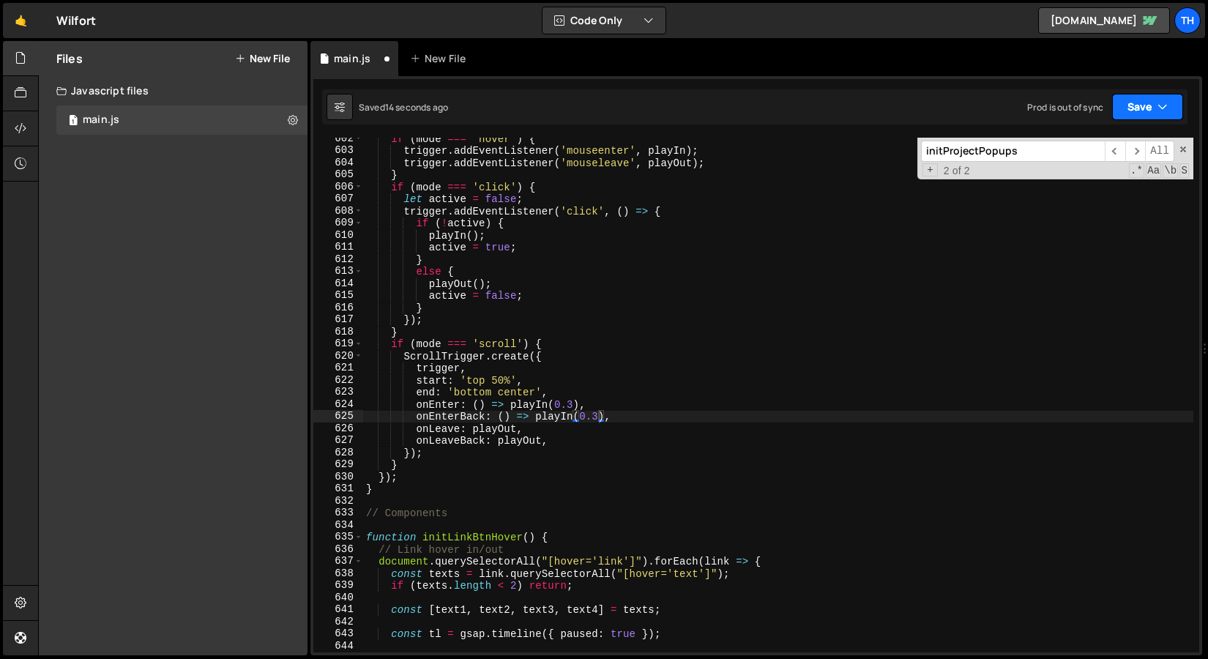
click at [1157, 103] on button "Save" at bounding box center [1147, 107] width 71 height 26
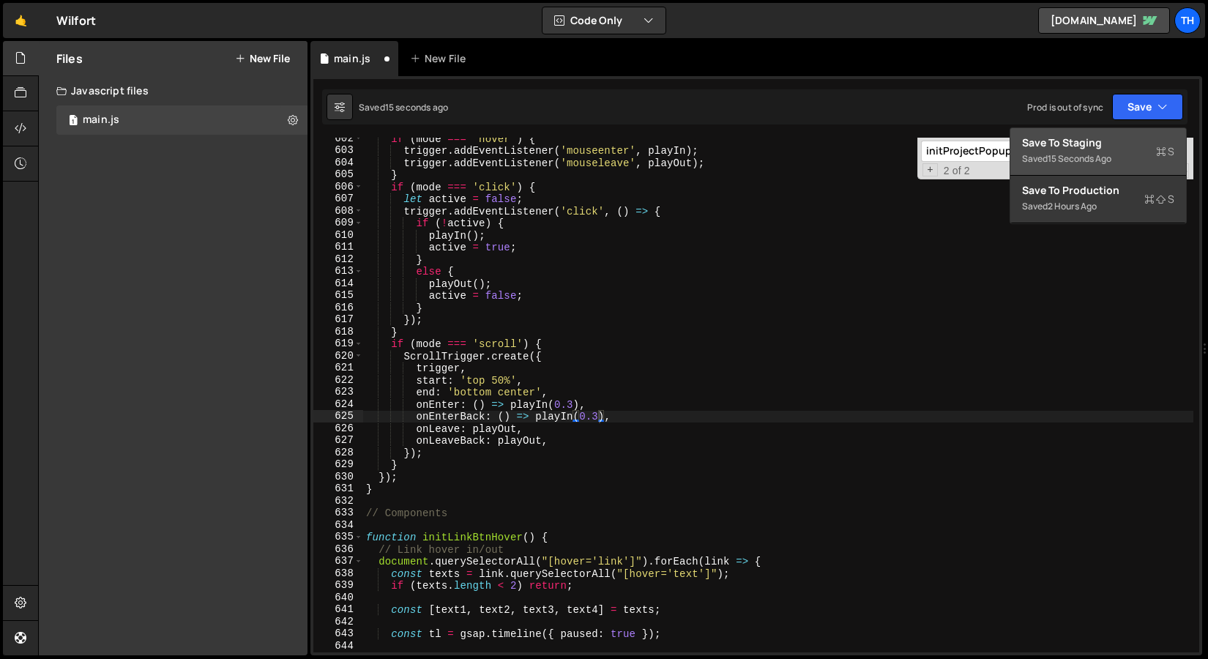
click at [1128, 138] on div "Save to Staging S" at bounding box center [1098, 142] width 152 height 15
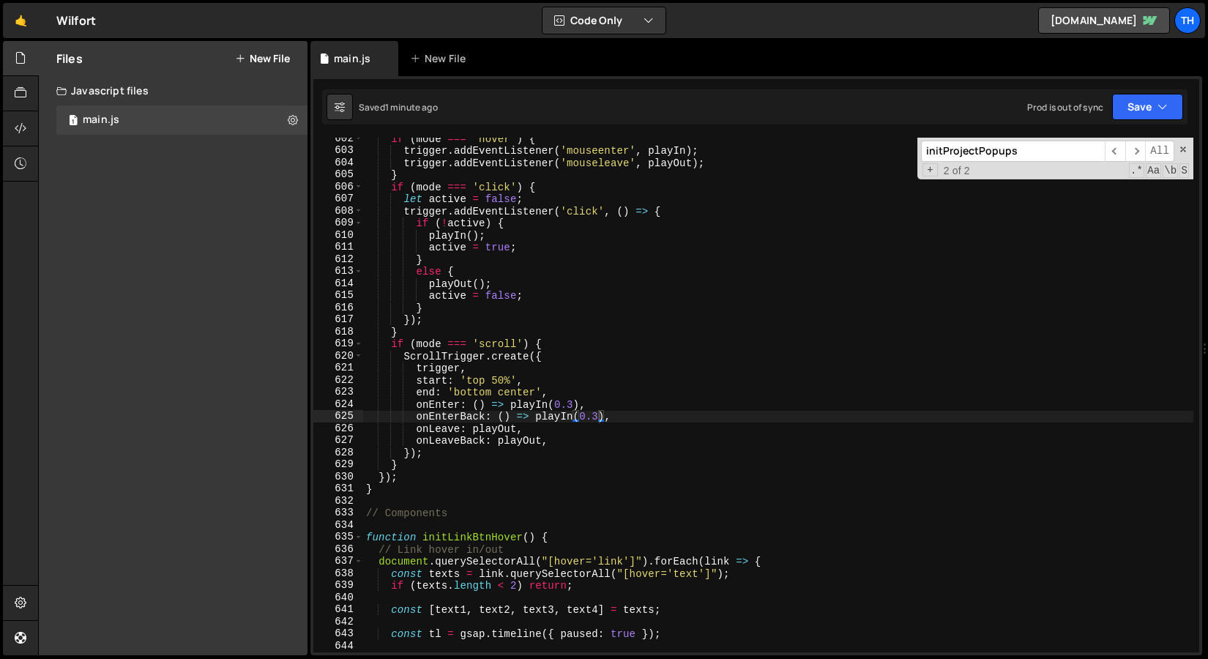
click at [504, 376] on div "if ( mode === 'hover' ) { trigger . addEventListener ( 'mouseenter' , playIn ) …" at bounding box center [778, 402] width 830 height 539
click at [515, 338] on div "if ( mode === 'hover' ) { trigger . addEventListener ( 'mouseenter' , playIn ) …" at bounding box center [778, 402] width 830 height 539
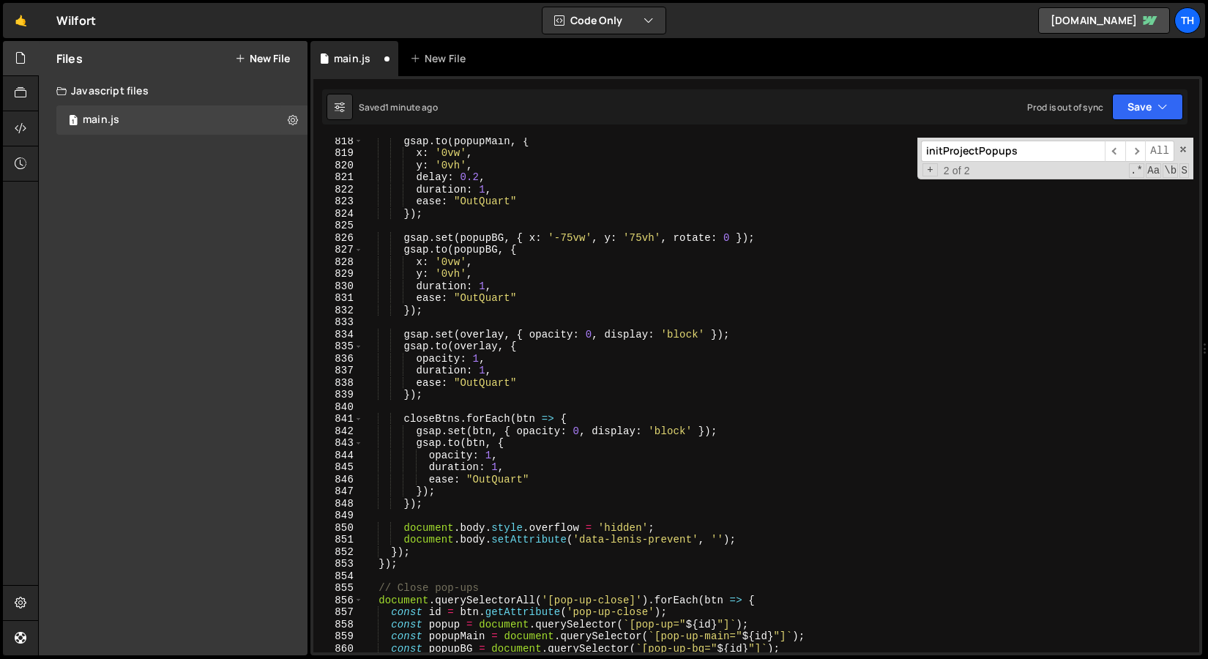
scroll to position [9873, 0]
click at [359, 595] on span at bounding box center [358, 601] width 8 height 12
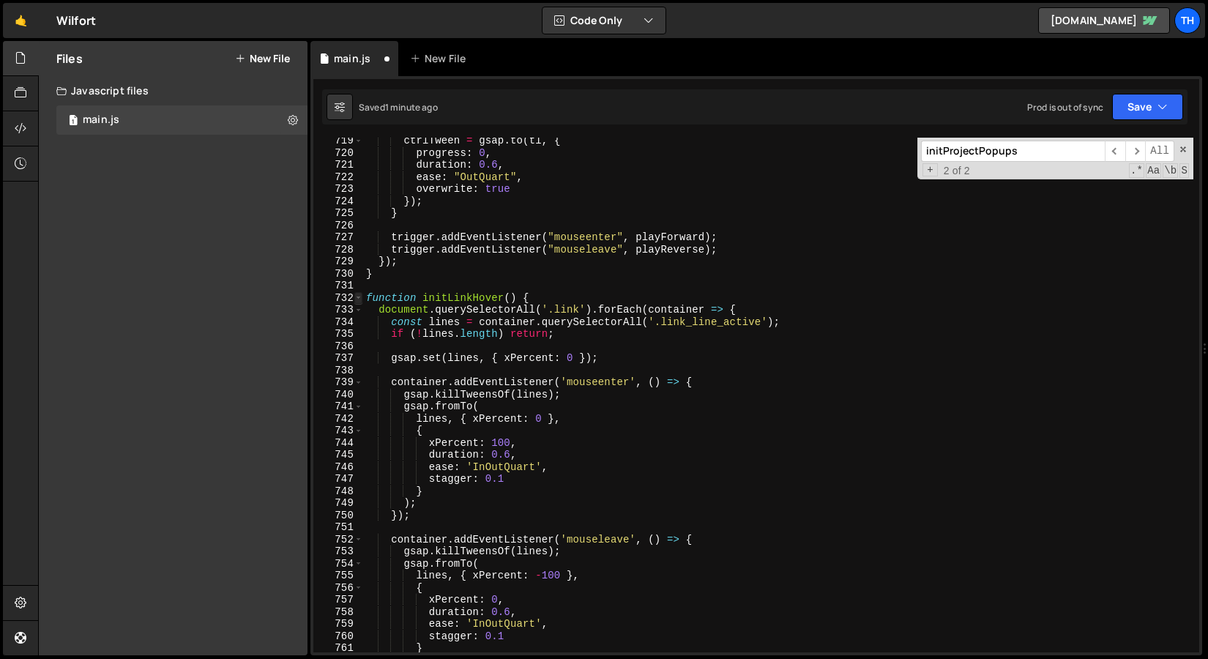
click at [359, 299] on span at bounding box center [358, 298] width 8 height 12
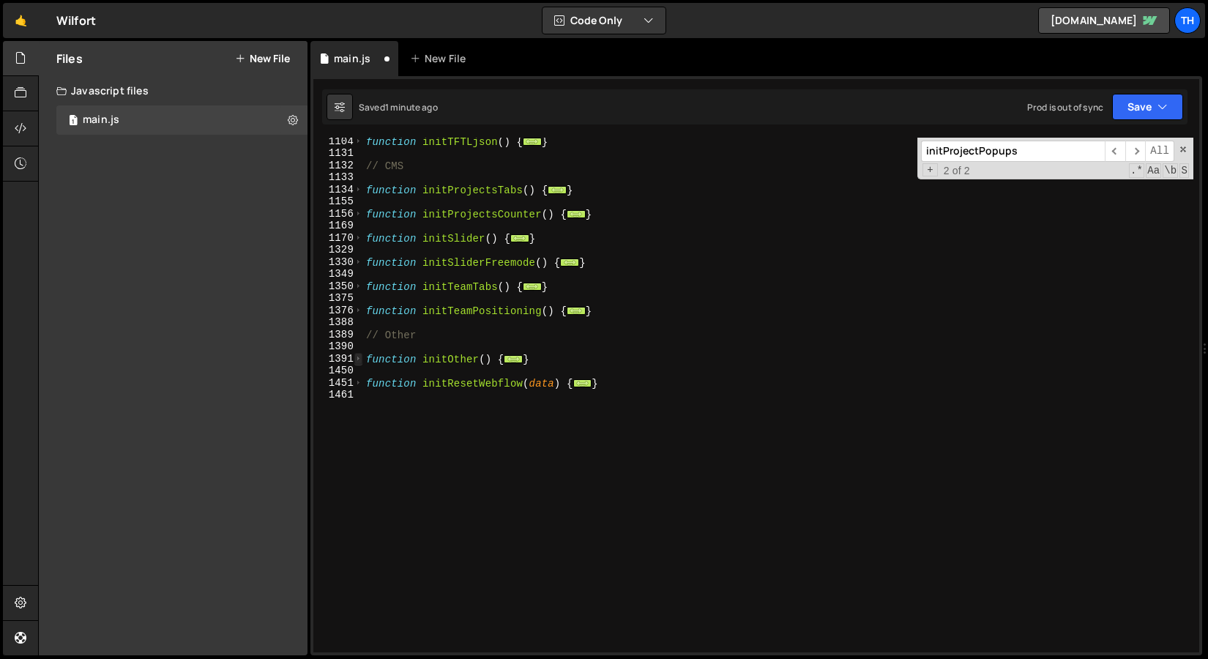
click at [361, 361] on span at bounding box center [358, 359] width 8 height 12
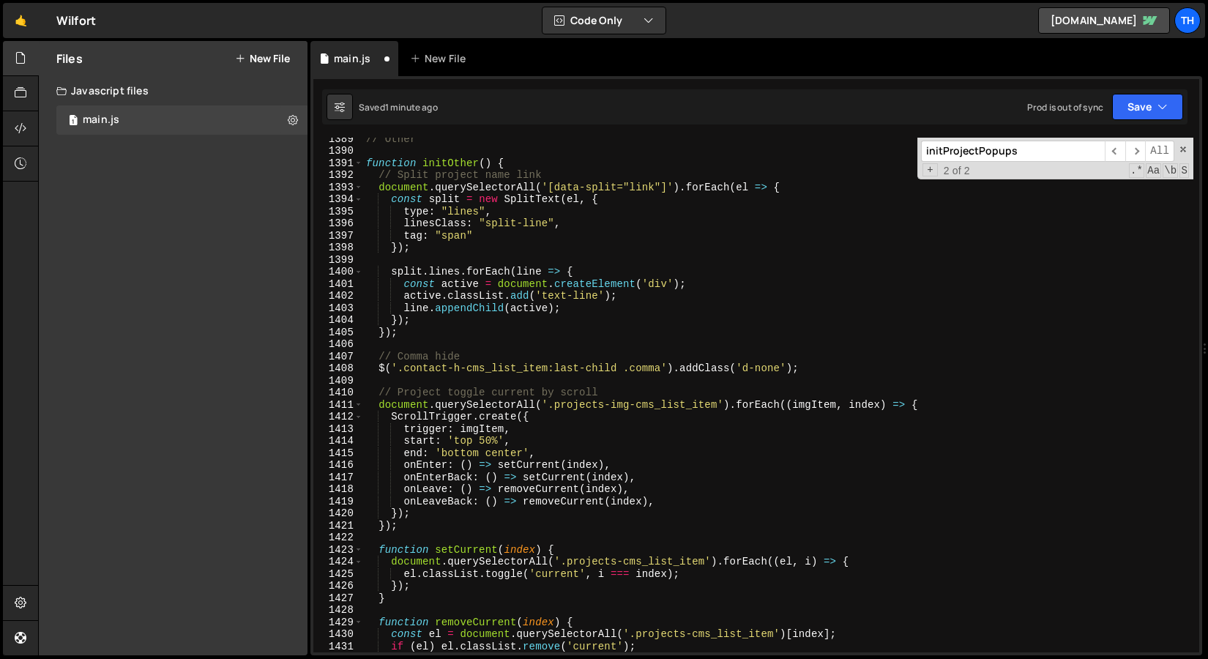
scroll to position [764, 0]
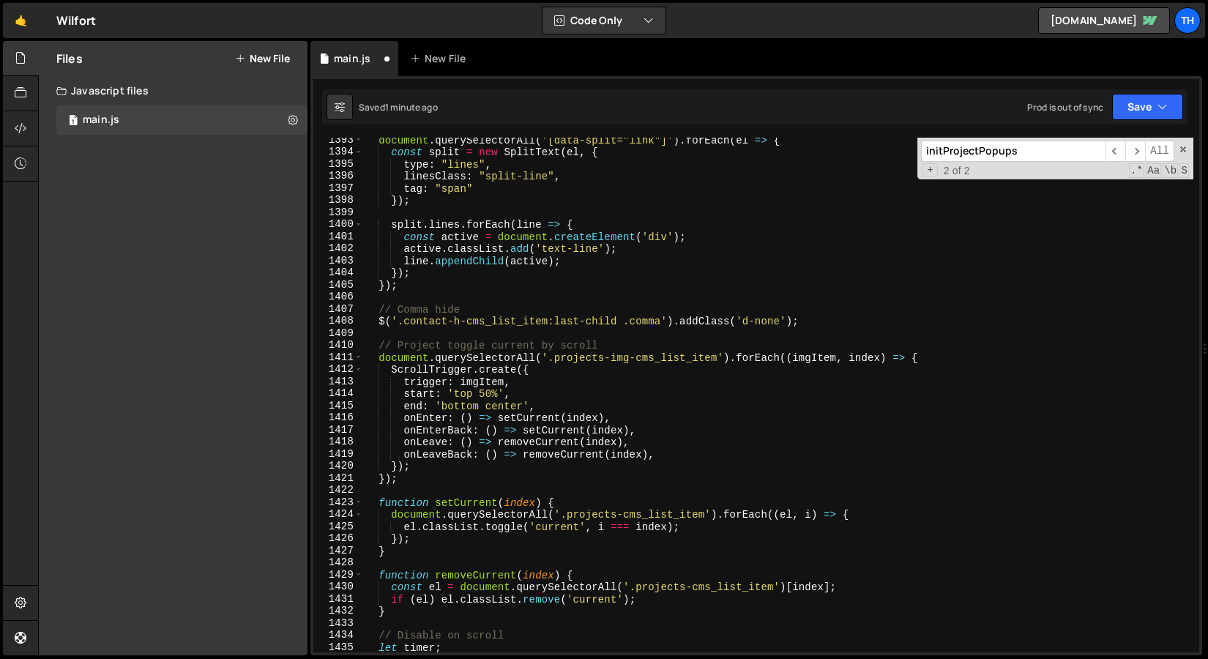
click at [480, 393] on div "document . querySelectorAll ( '[data-split="link"]' ) . forEach ( el => { const…" at bounding box center [778, 403] width 830 height 539
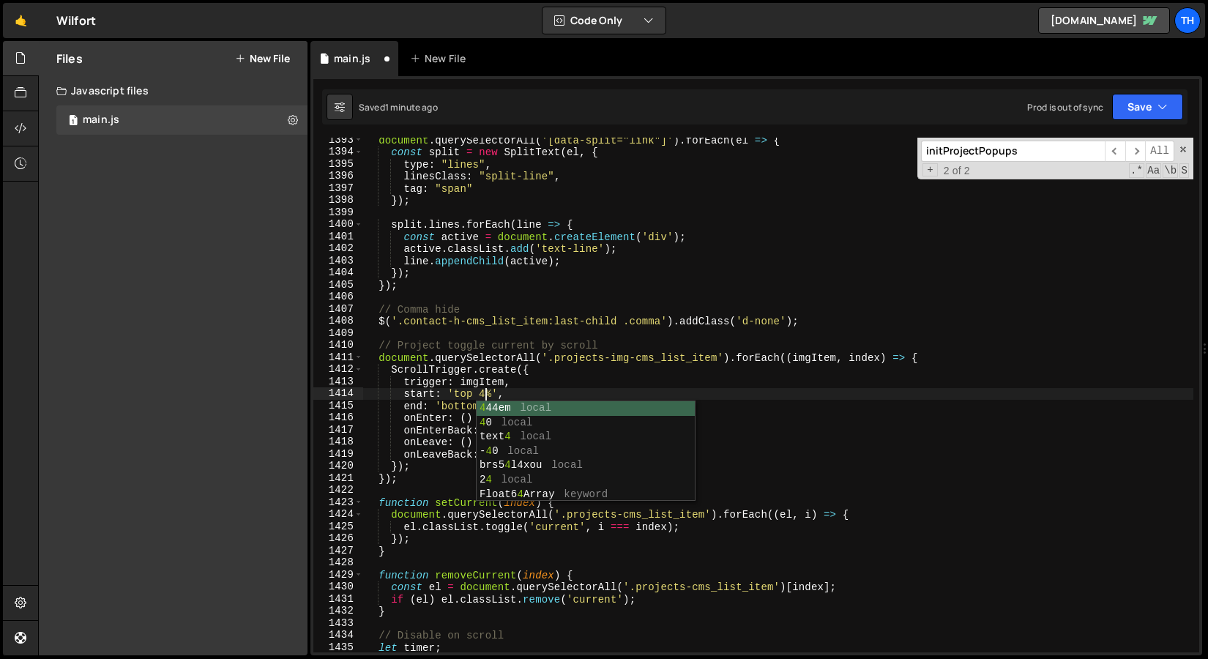
scroll to position [0, 8]
click at [992, 274] on div "document . querySelectorAll ( '[data-split="link"]' ) . forEach ( el => { const…" at bounding box center [778, 403] width 830 height 539
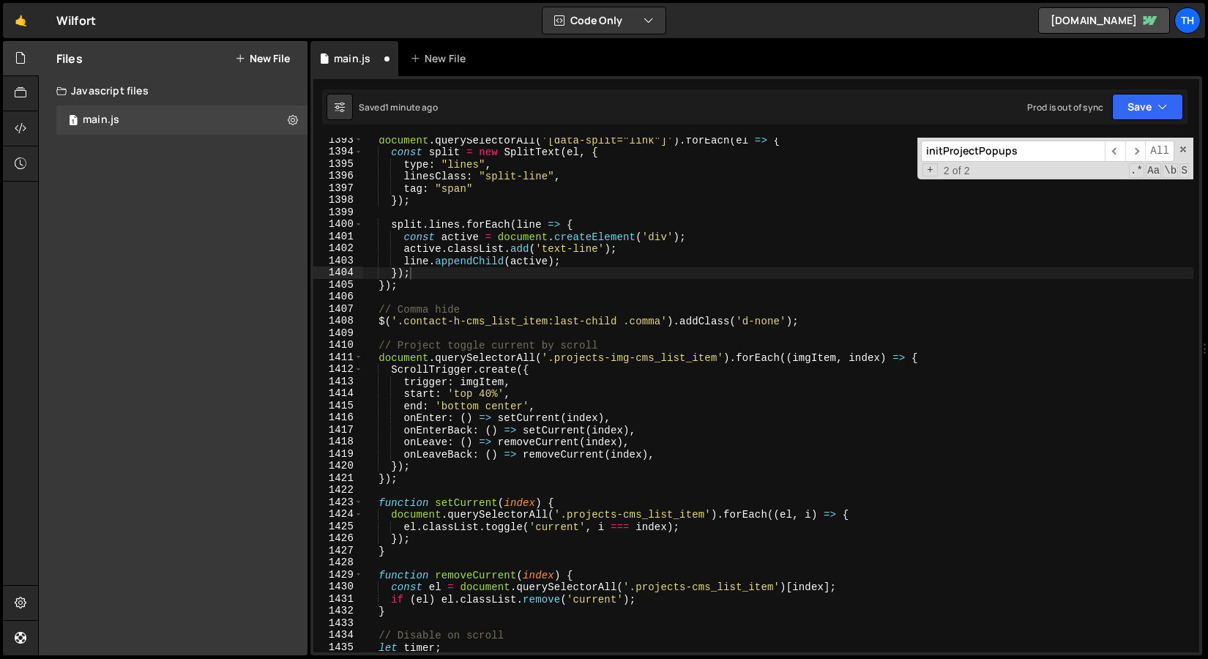
click at [1129, 121] on div "Saved 1 minute ago Prod is out of sync Upgrade to Edit Save Save to Staging S S…" at bounding box center [754, 106] width 865 height 35
click at [1130, 113] on button "Save" at bounding box center [1147, 107] width 71 height 26
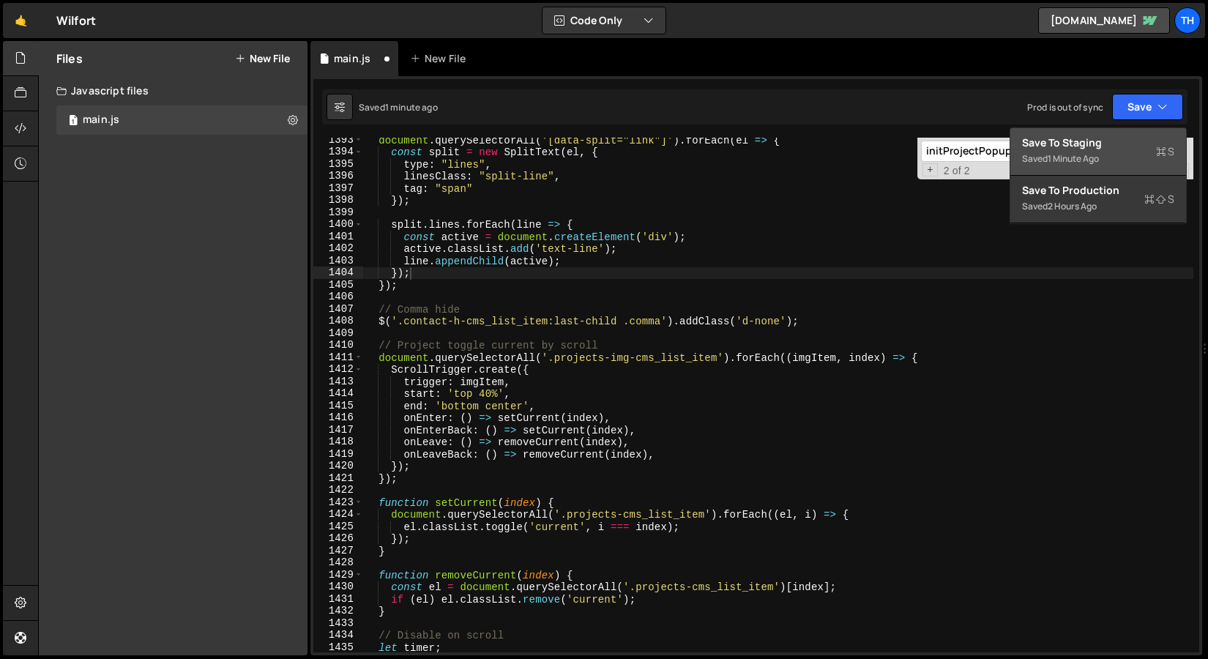
click at [1112, 140] on div "Save to Staging S" at bounding box center [1098, 142] width 152 height 15
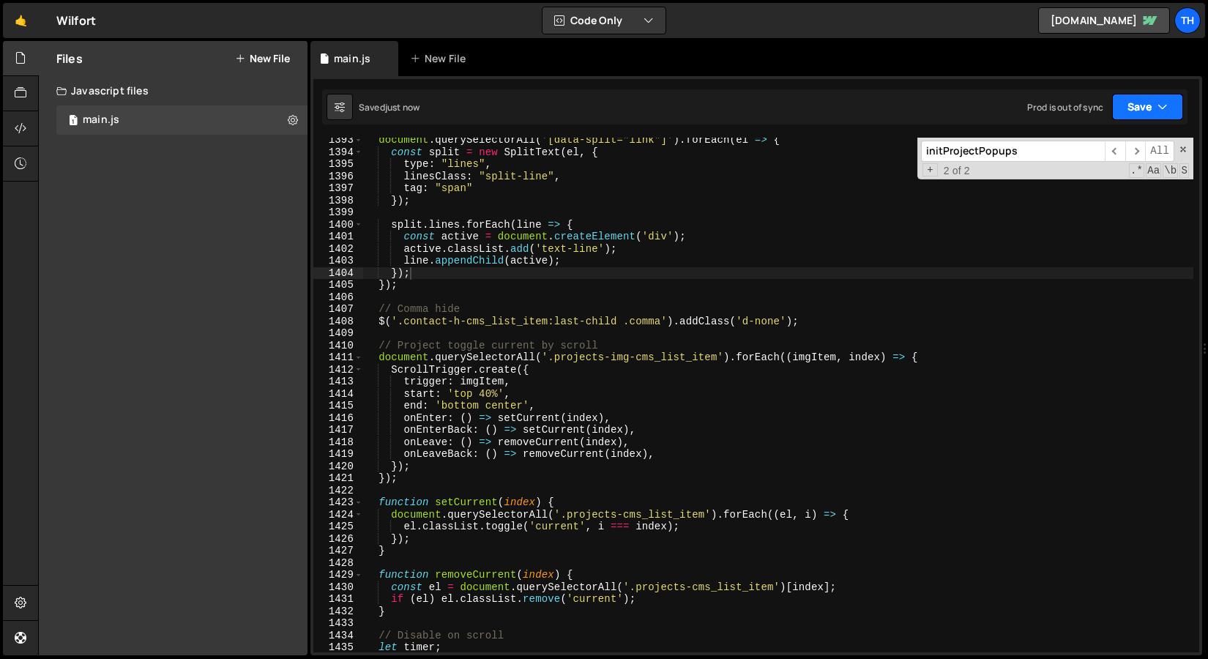
click at [1121, 117] on button "Save" at bounding box center [1147, 107] width 71 height 26
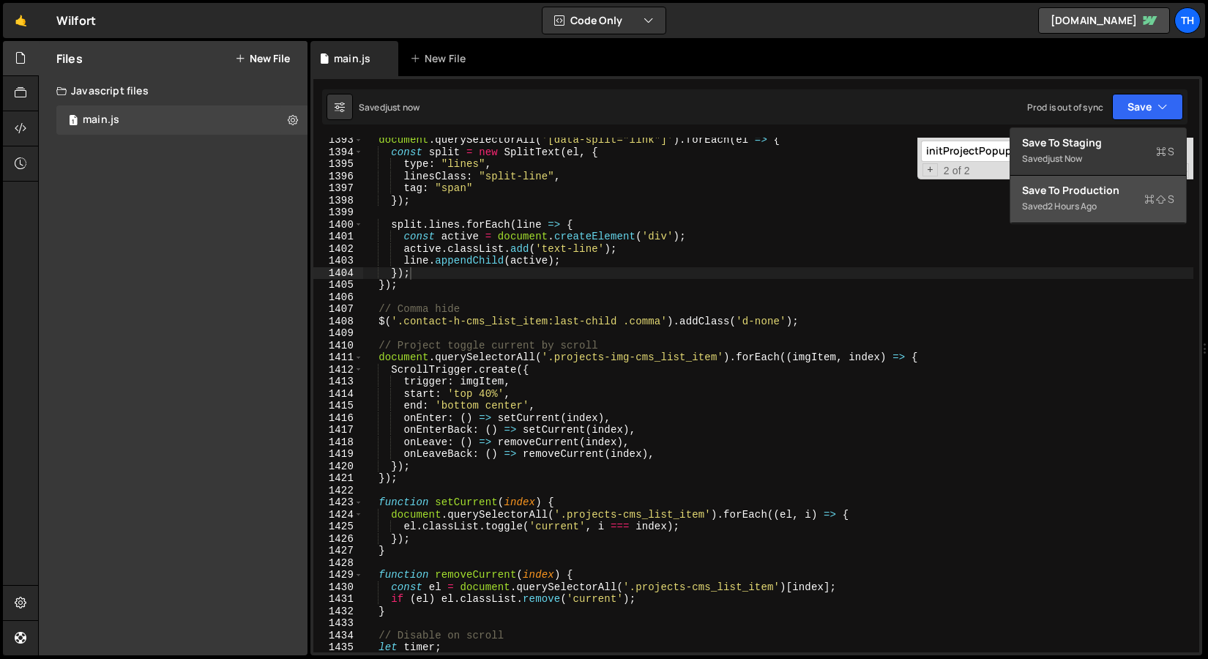
click at [1120, 179] on button "Save to Production S Saved 2 hours ago" at bounding box center [1098, 200] width 176 height 48
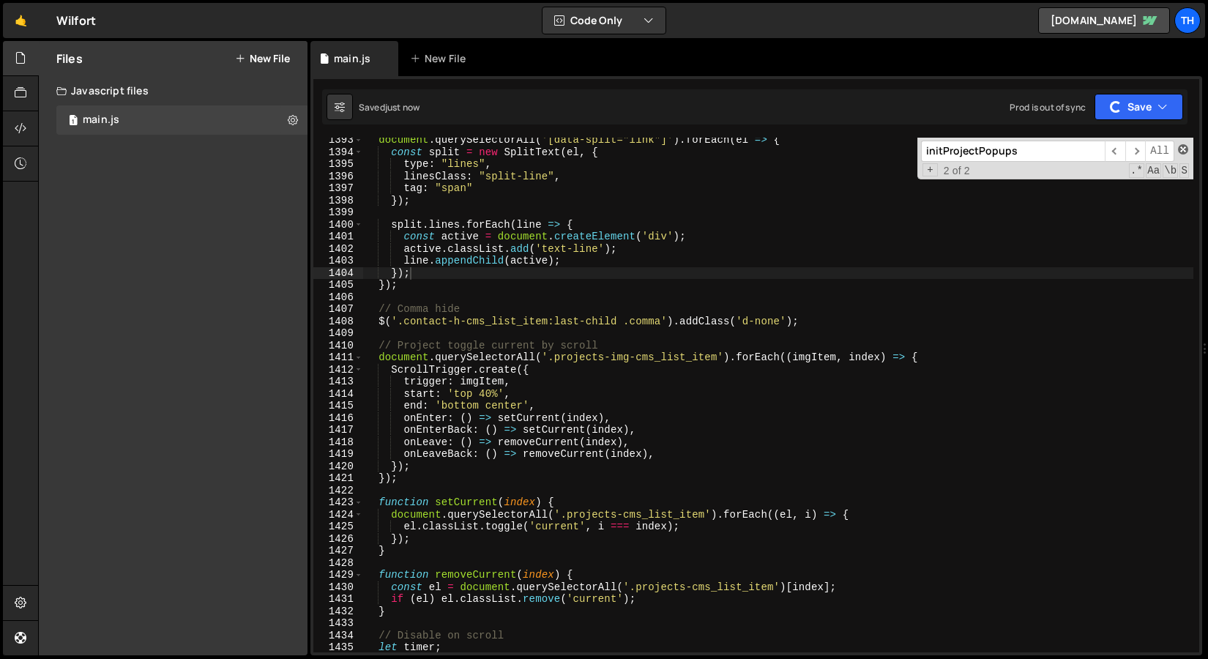
click at [1185, 149] on span at bounding box center [1183, 149] width 10 height 10
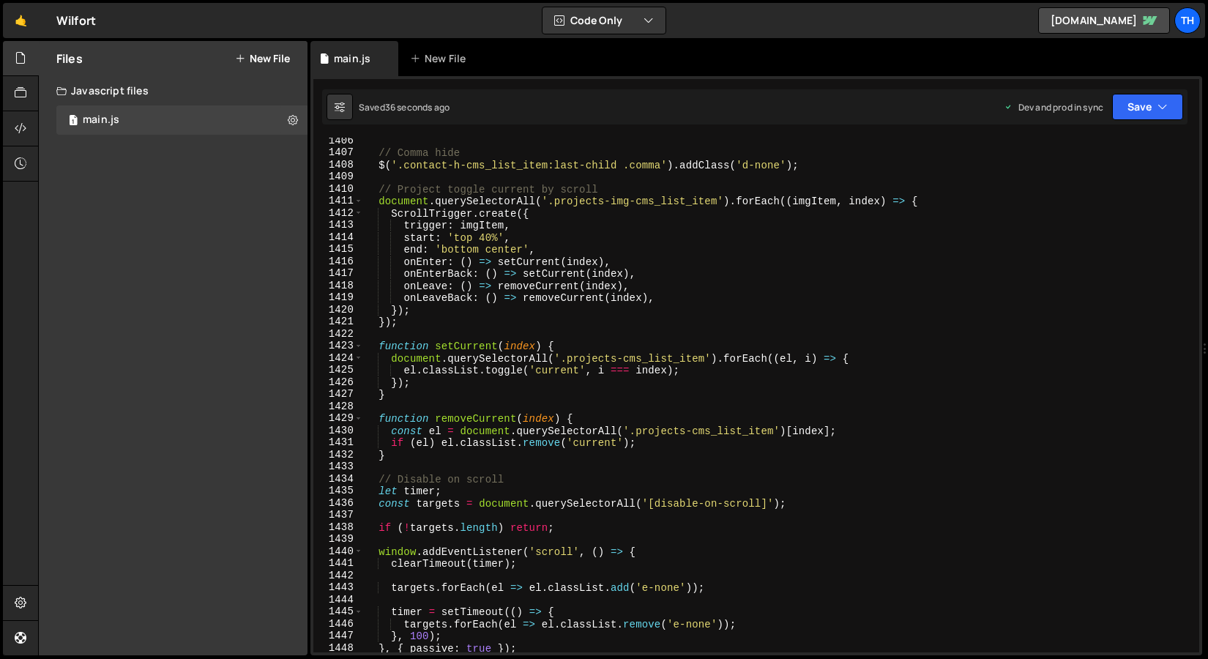
scroll to position [16940, 0]
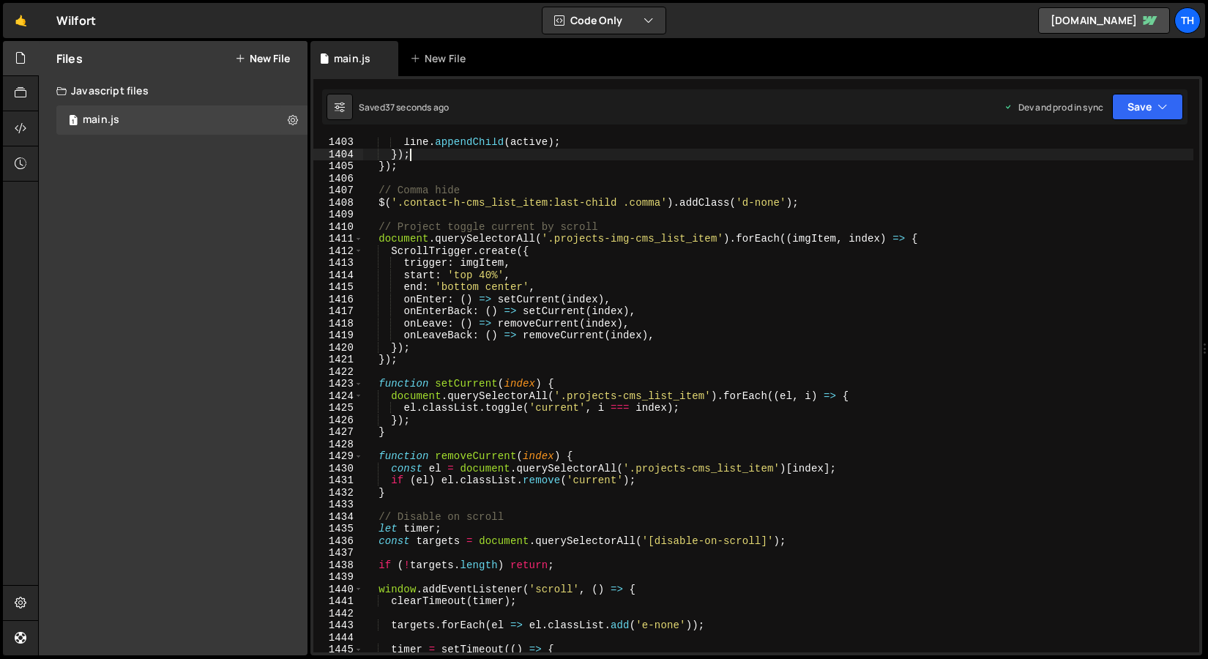
click at [491, 278] on div "line . appendChild ( active ) ; }) ; }) ; // Comma hide $ ( '.contact-h-cms_lis…" at bounding box center [778, 405] width 830 height 539
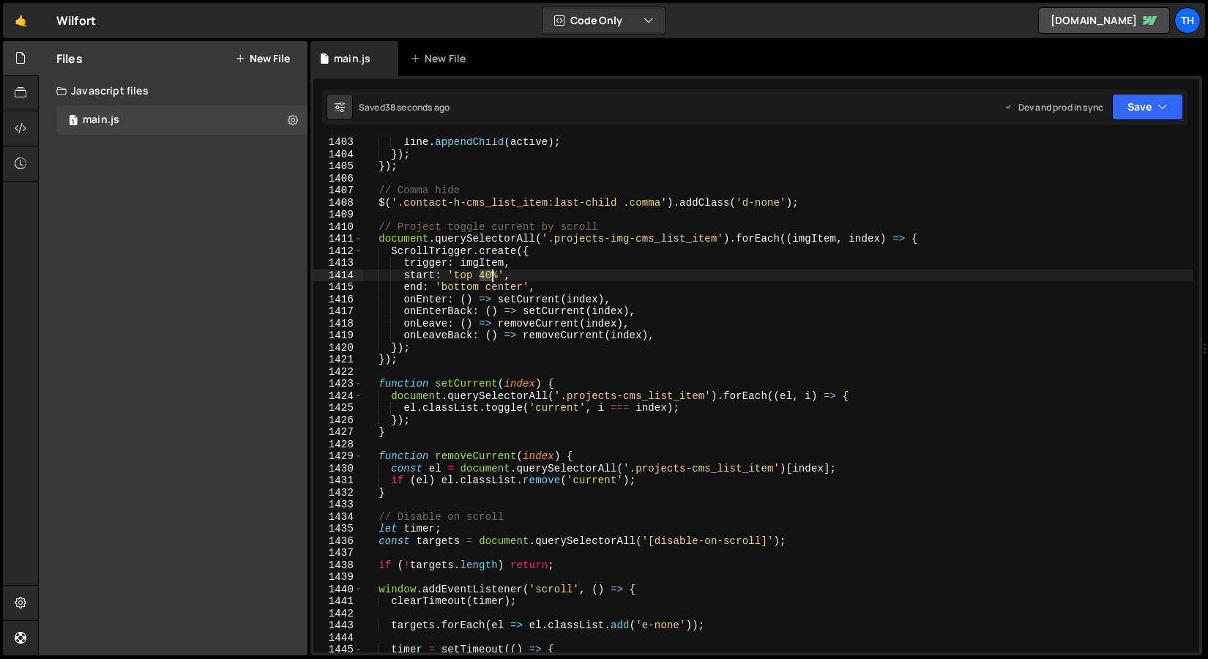
click at [491, 278] on div "line . appendChild ( active ) ; }) ; }) ; // Comma hide $ ( '.contact-h-cms_lis…" at bounding box center [778, 405] width 830 height 539
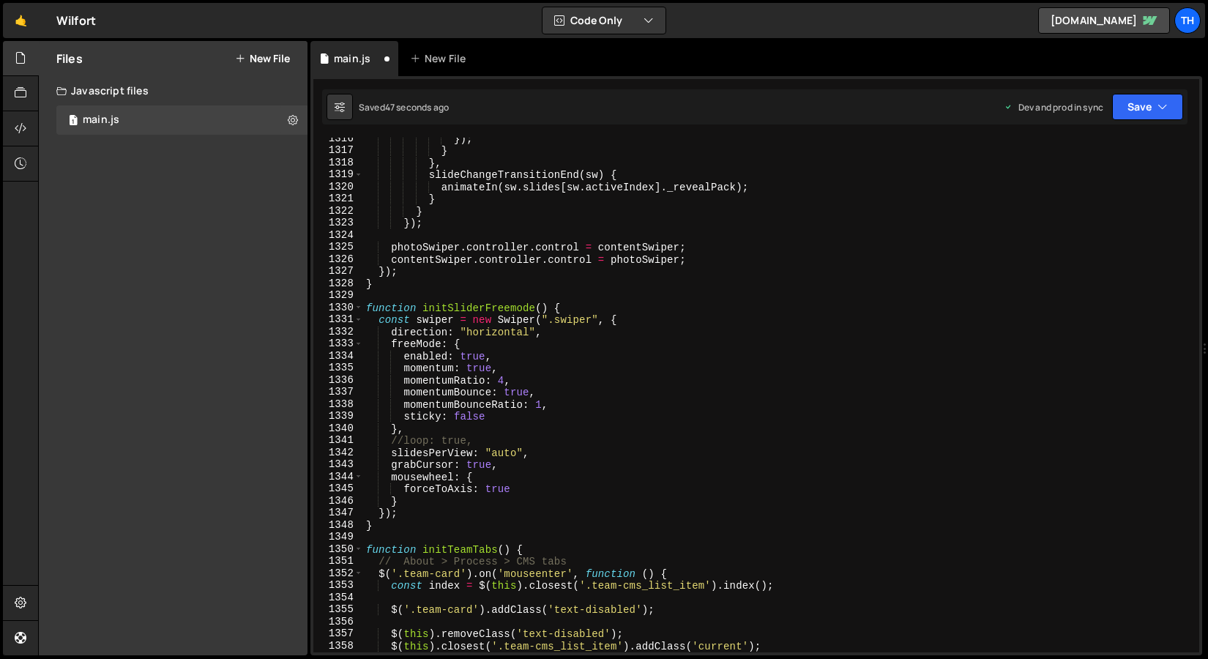
scroll to position [15893, 0]
click at [362, 309] on div "1330" at bounding box center [338, 308] width 50 height 12
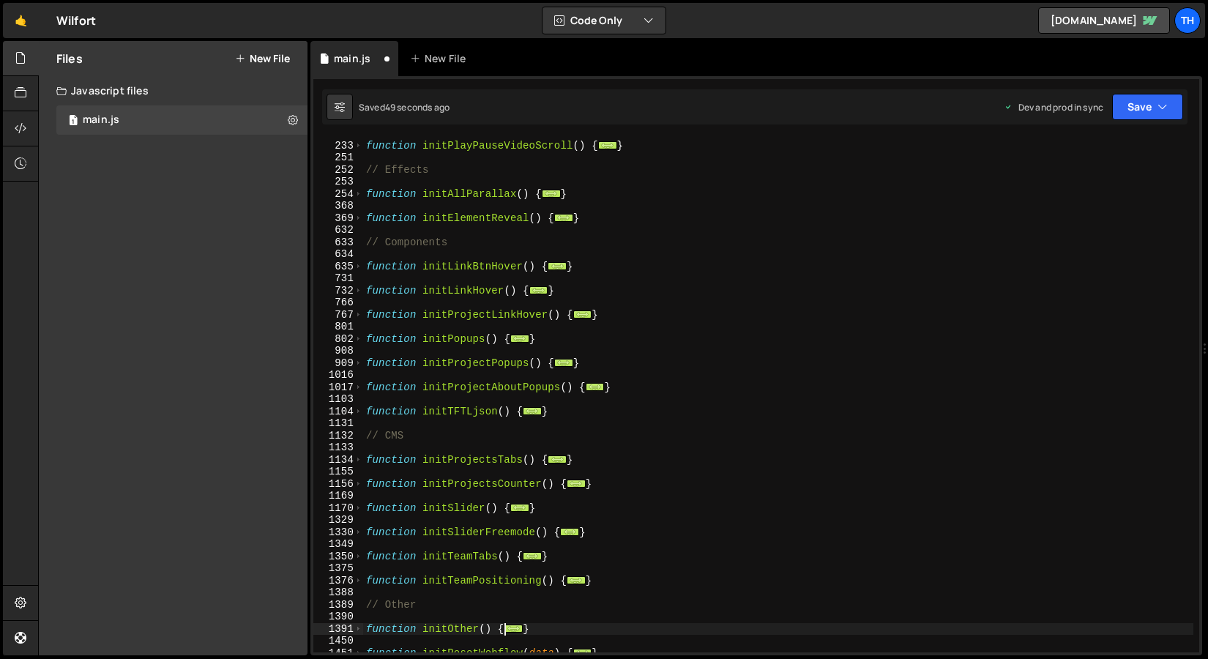
scroll to position [226, 0]
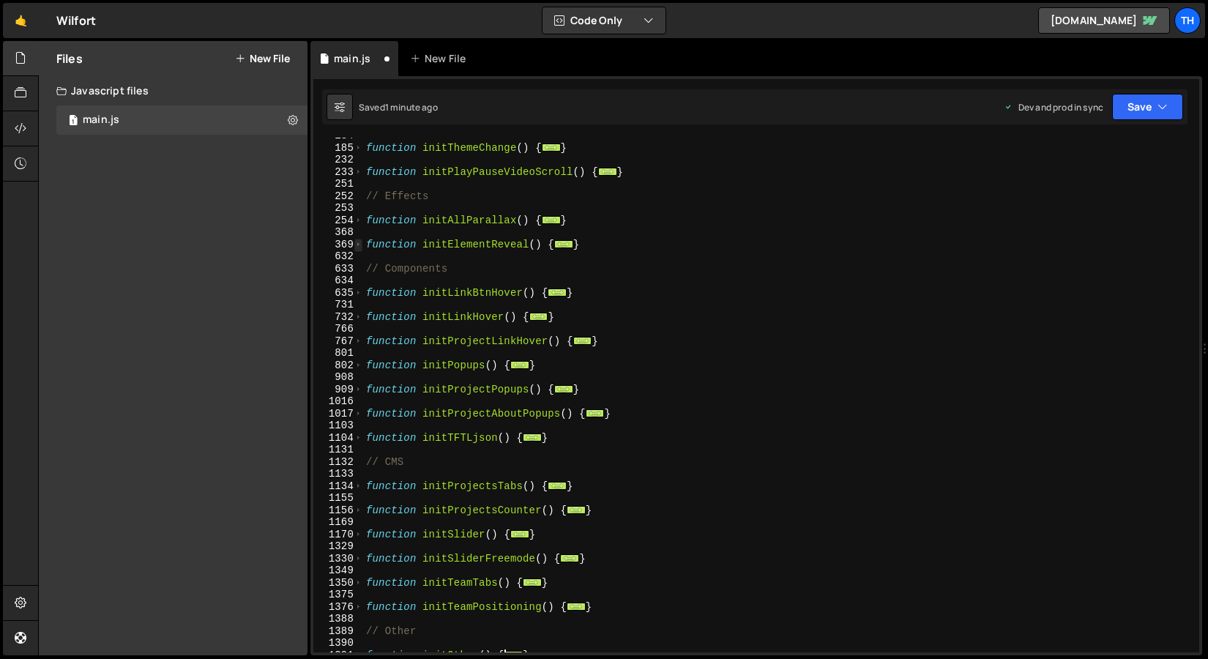
click at [357, 245] on span at bounding box center [358, 245] width 8 height 12
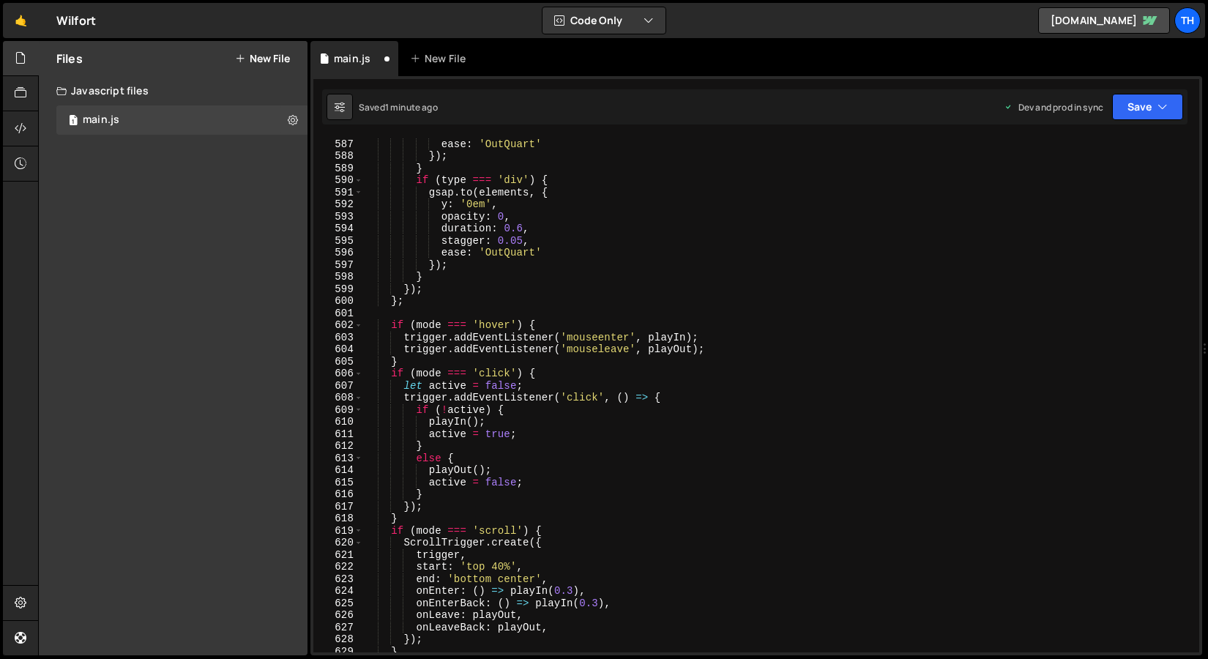
scroll to position [2959, 0]
click at [495, 566] on div "stagger : 0.05 , ease : 'OutQuart' }) ; } if ( type === 'div' ) { gsap . to ( e…" at bounding box center [778, 395] width 830 height 539
click at [670, 492] on div "stagger : 0.05 , ease : 'OutQuart' }) ; } if ( type === 'div' ) { gsap . to ( e…" at bounding box center [778, 395] width 830 height 539
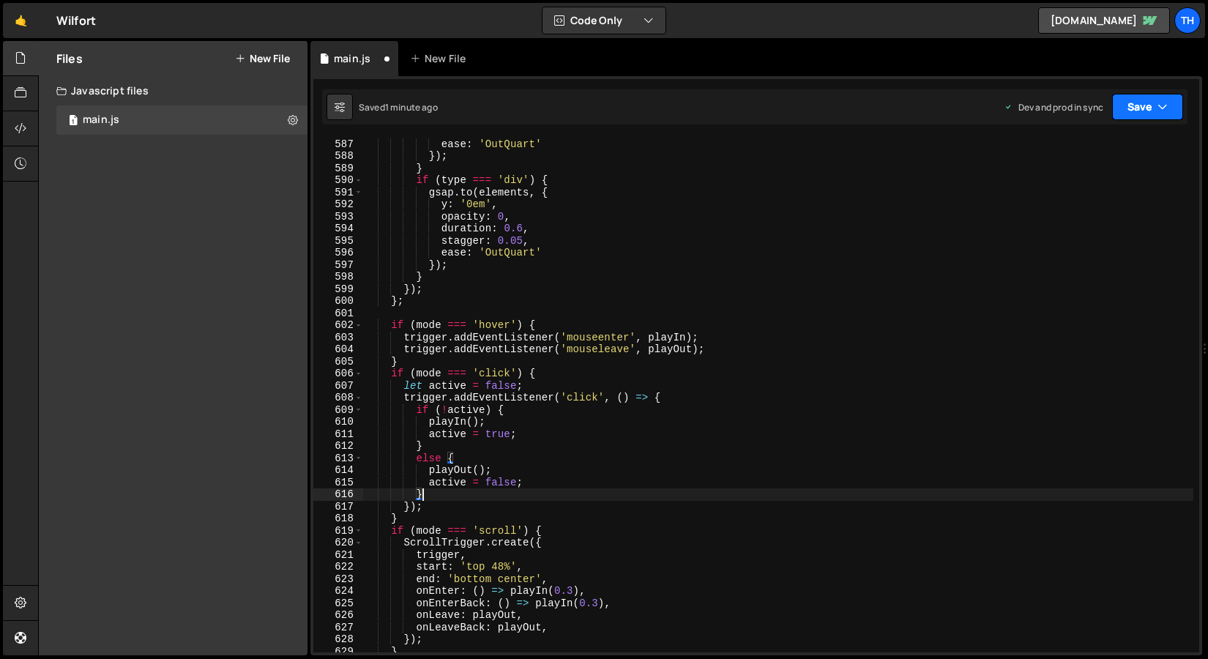
click at [1162, 107] on icon "button" at bounding box center [1163, 107] width 10 height 15
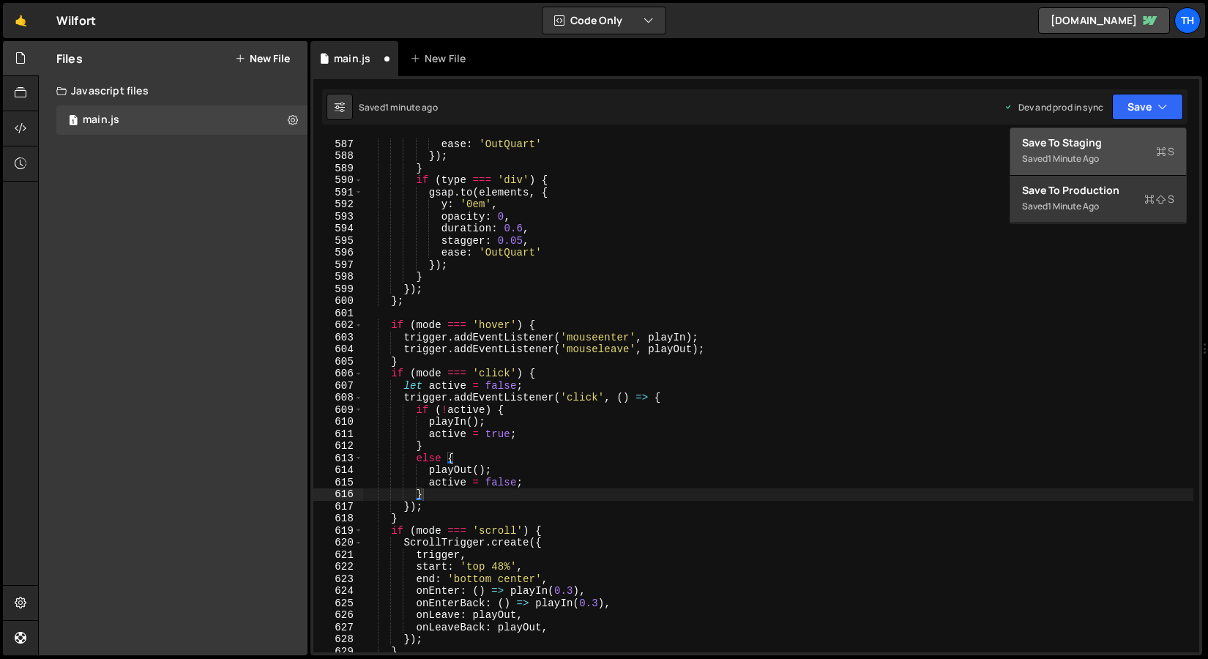
click at [1151, 142] on div "Save to Staging S" at bounding box center [1098, 142] width 152 height 15
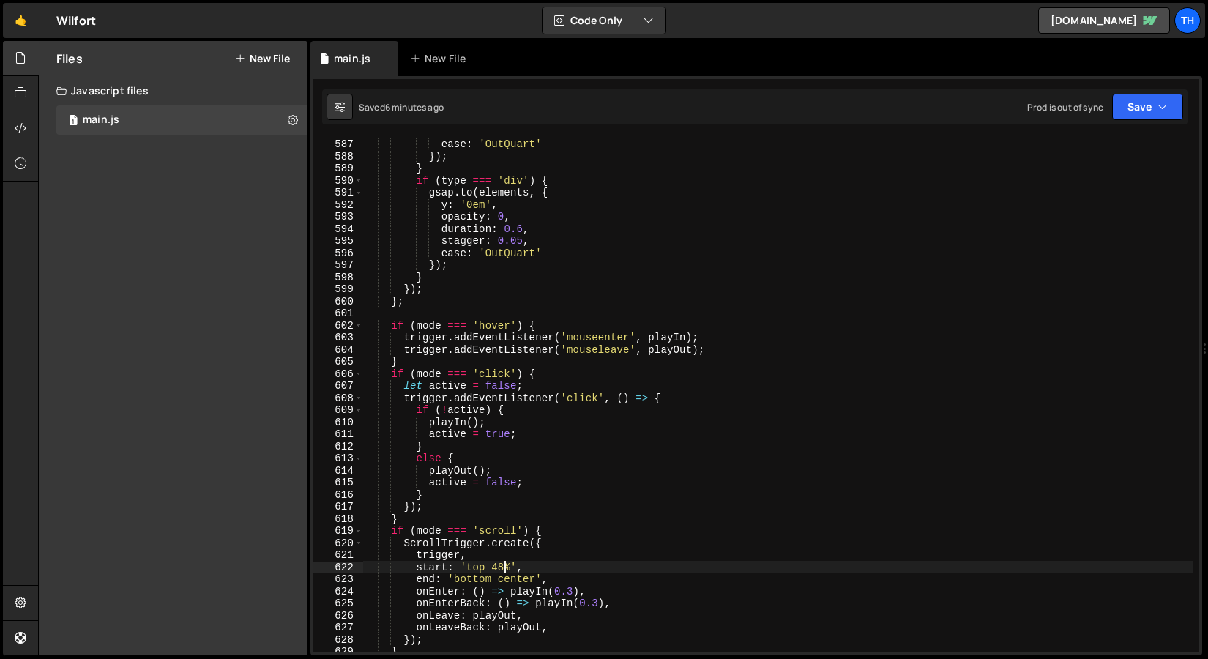
click at [507, 569] on div "stagger : 0.05 , ease : 'OutQuart' }) ; } if ( type === 'div' ) { gsap . to ( e…" at bounding box center [778, 395] width 830 height 539
click at [524, 527] on div "stagger : 0.05 , ease : 'OutQuart' }) ; } if ( type === 'div' ) { gsap . to ( e…" at bounding box center [778, 395] width 830 height 539
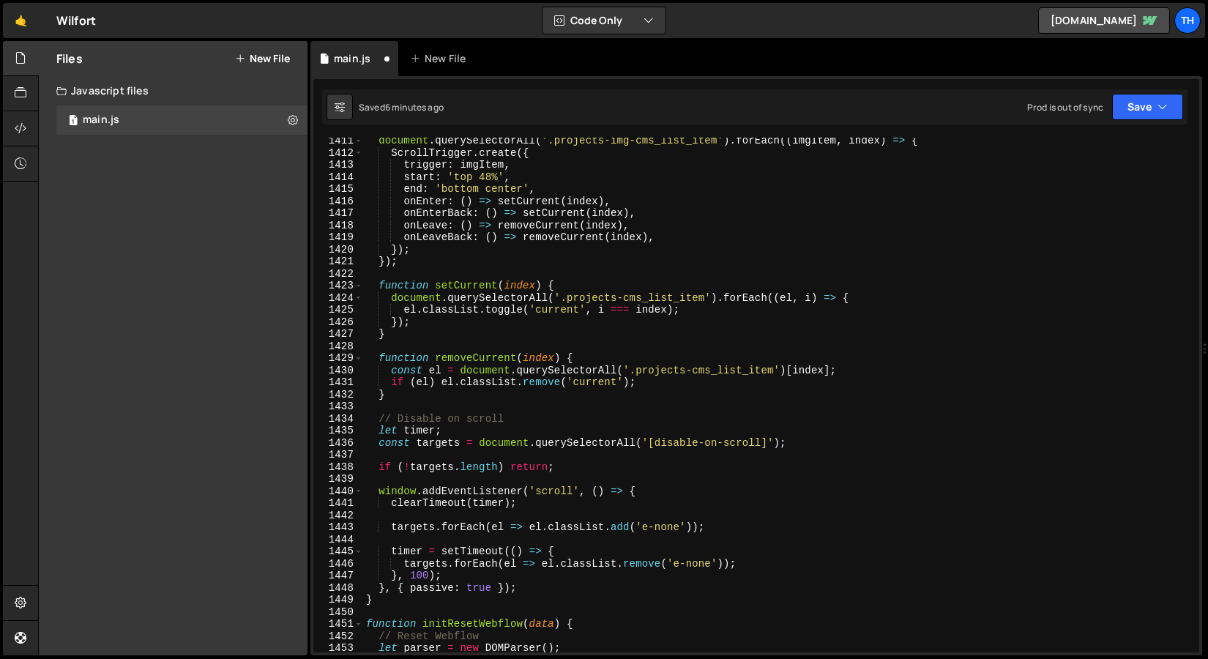
scroll to position [17038, 0]
click at [491, 174] on div "document . querySelectorAll ( '.projects-img-cms_list_item' ) . forEach (( imgI…" at bounding box center [778, 404] width 830 height 539
click at [743, 250] on div "document . querySelectorAll ( '.projects-img-cms_list_item' ) . forEach (( imgI…" at bounding box center [778, 404] width 830 height 539
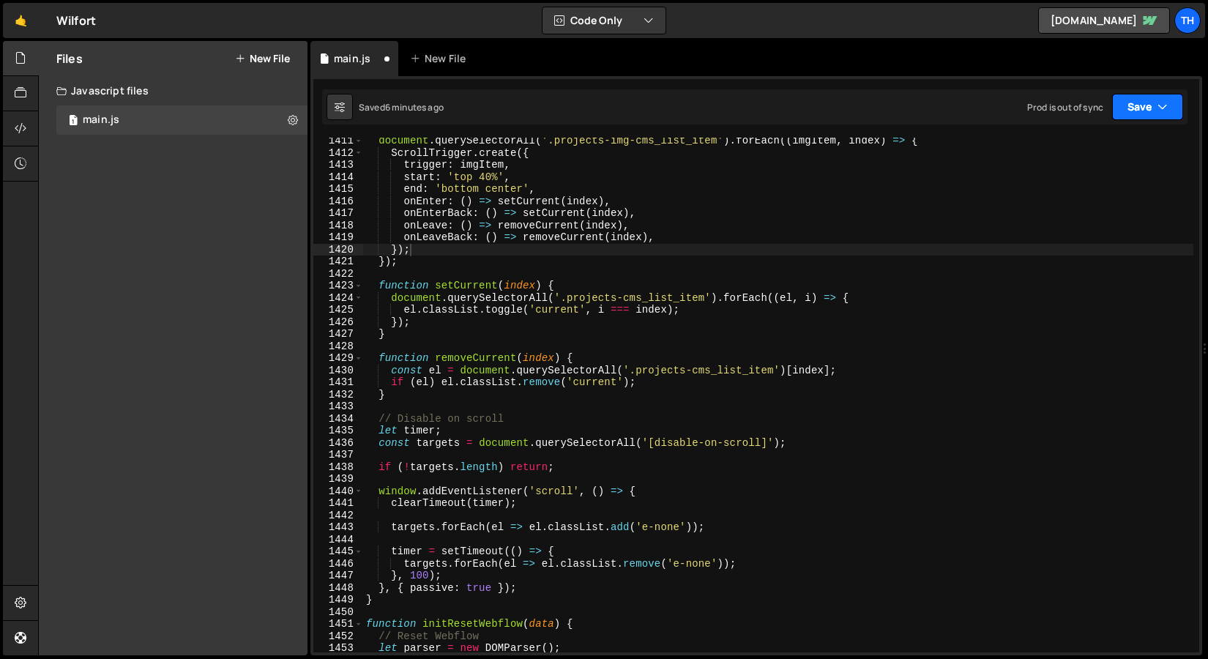
click at [1134, 108] on button "Save" at bounding box center [1147, 107] width 71 height 26
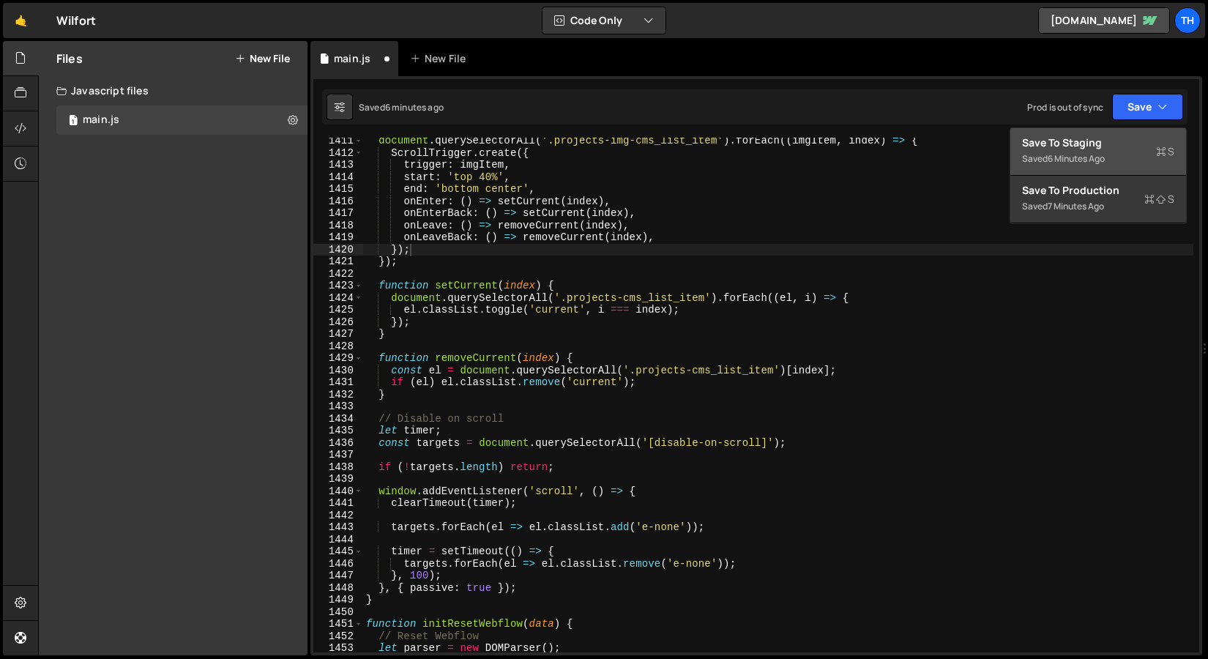
click at [1066, 157] on div "6 minutes ago" at bounding box center [1076, 158] width 57 height 12
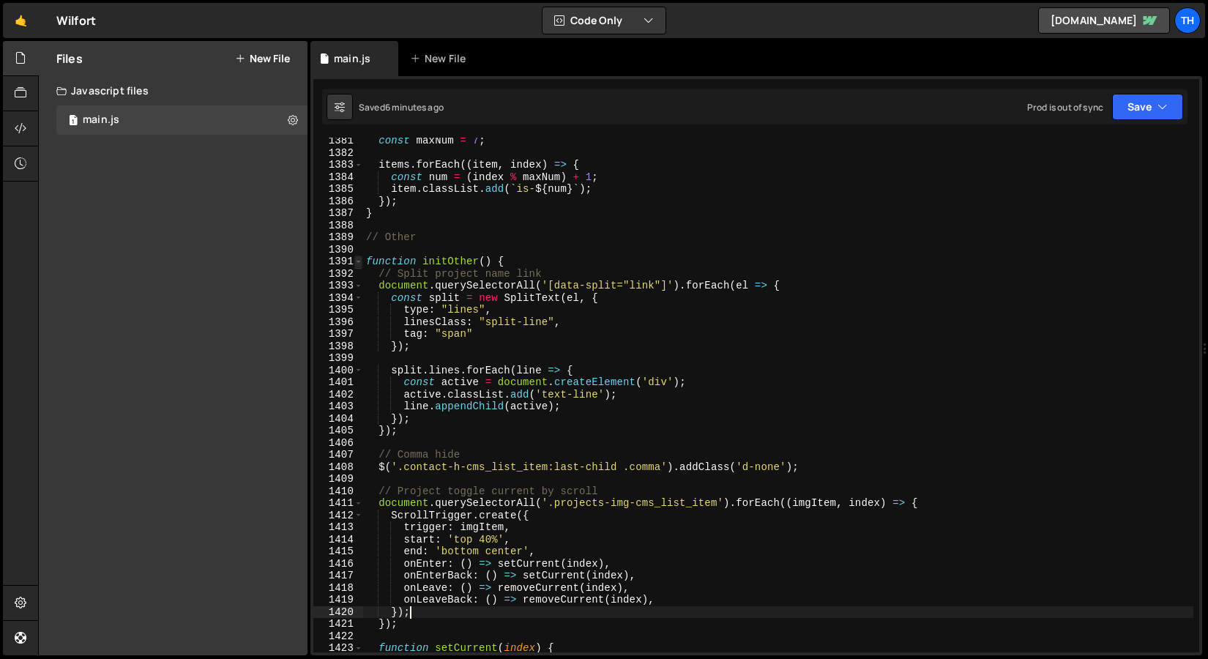
click at [356, 261] on span at bounding box center [358, 262] width 8 height 12
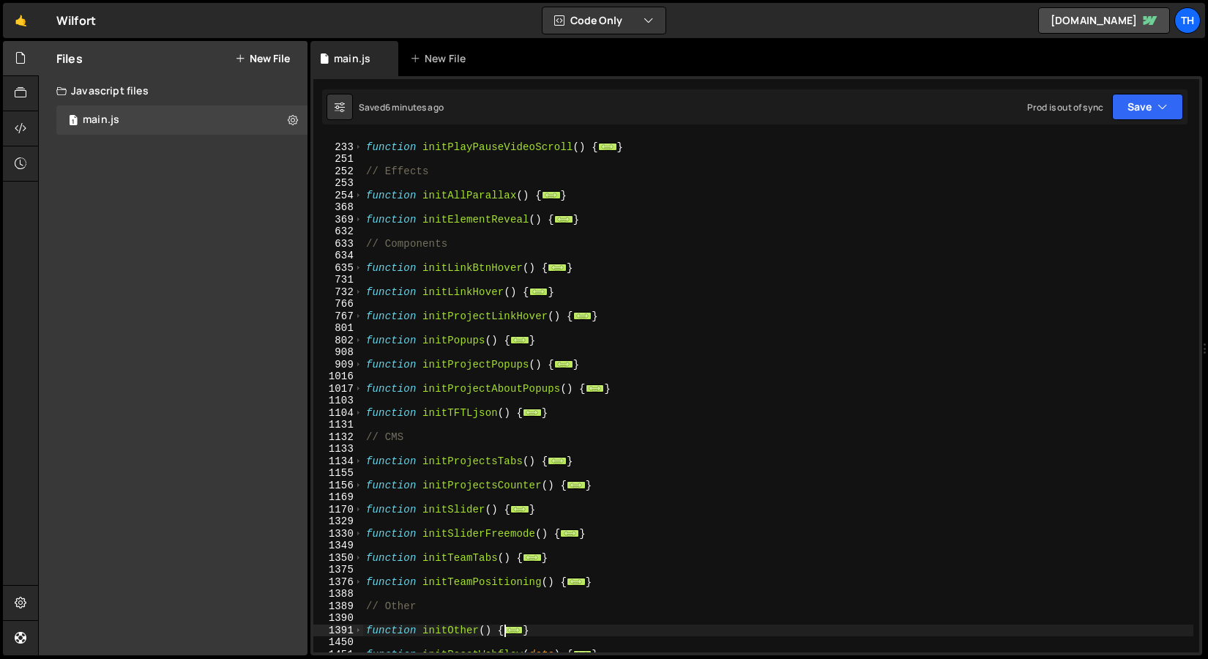
scroll to position [247, 0]
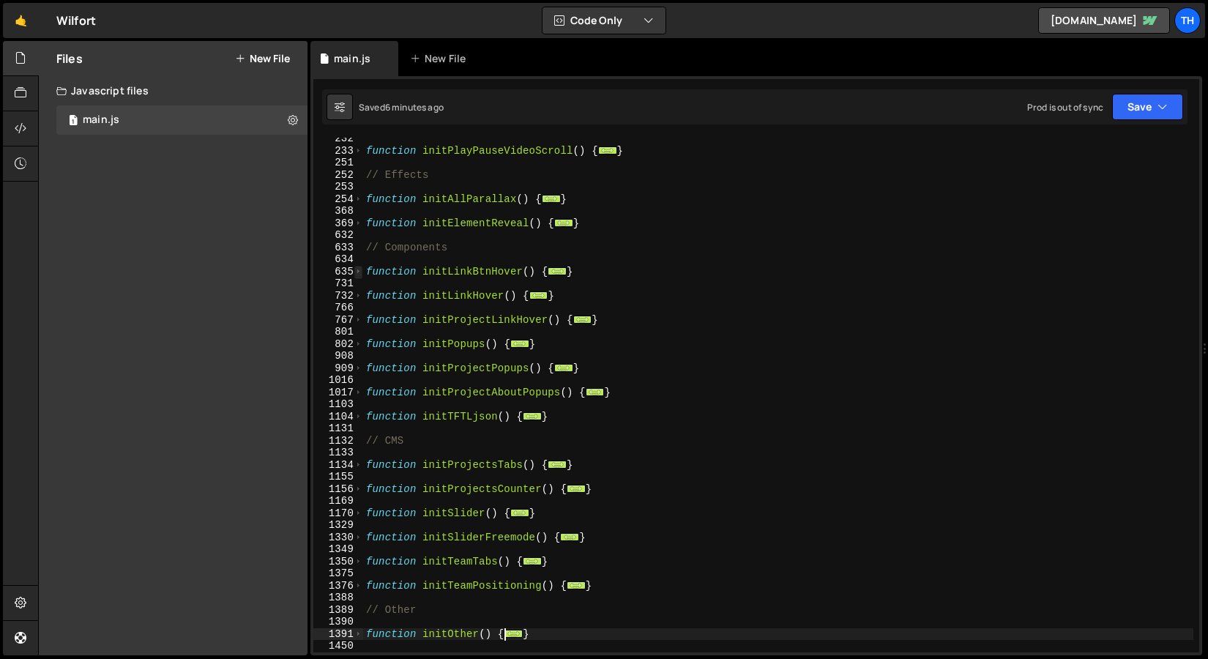
click at [360, 274] on span at bounding box center [358, 272] width 8 height 12
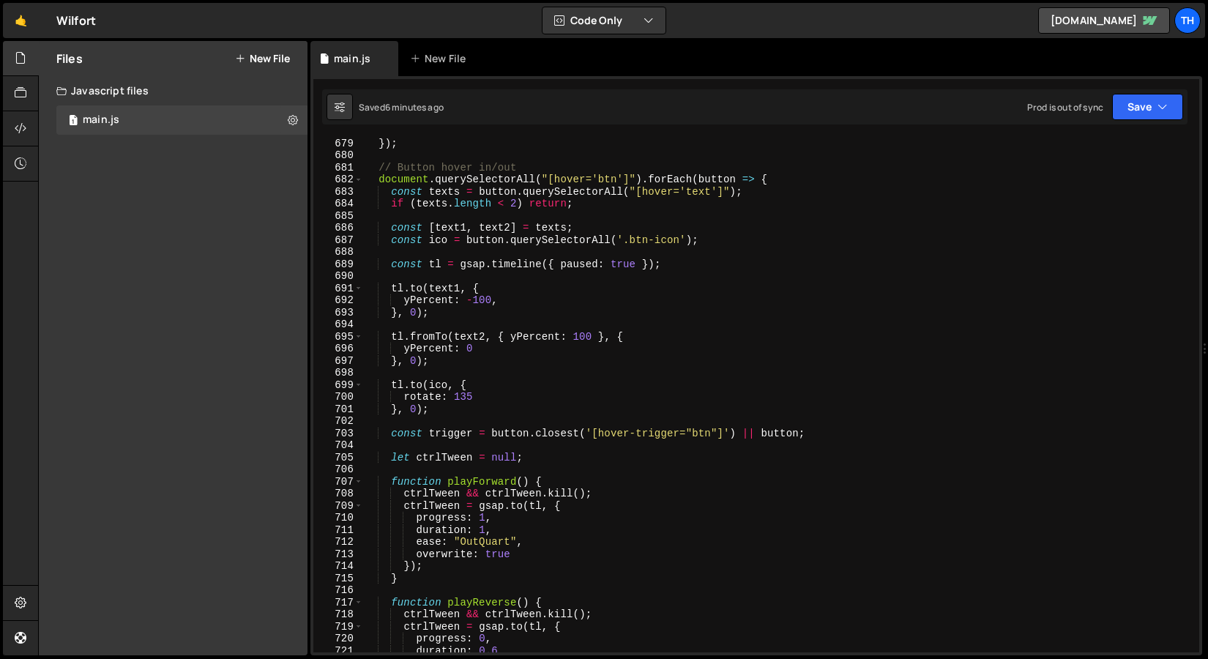
scroll to position [906, 0]
click at [572, 179] on div "trigger . addEventListener ( "mouseleave" , playReverse ) ; }) ; // Button hove…" at bounding box center [778, 395] width 830 height 539
type textarea "document.querySelectorAll("[hover='btn']").forEach(button => {"
click at [572, 179] on div "trigger . addEventListener ( "mouseleave" , playReverse ) ; }) ; // Button hove…" at bounding box center [778, 395] width 830 height 539
